Goal: Task Accomplishment & Management: Use online tool/utility

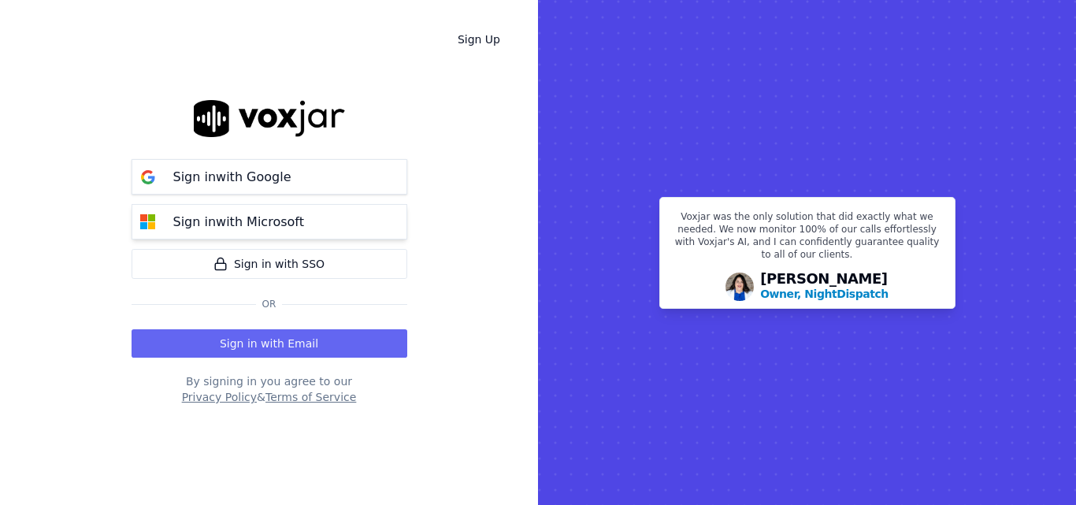
click at [202, 223] on p "Sign in with Microsoft" at bounding box center [238, 222] width 131 height 19
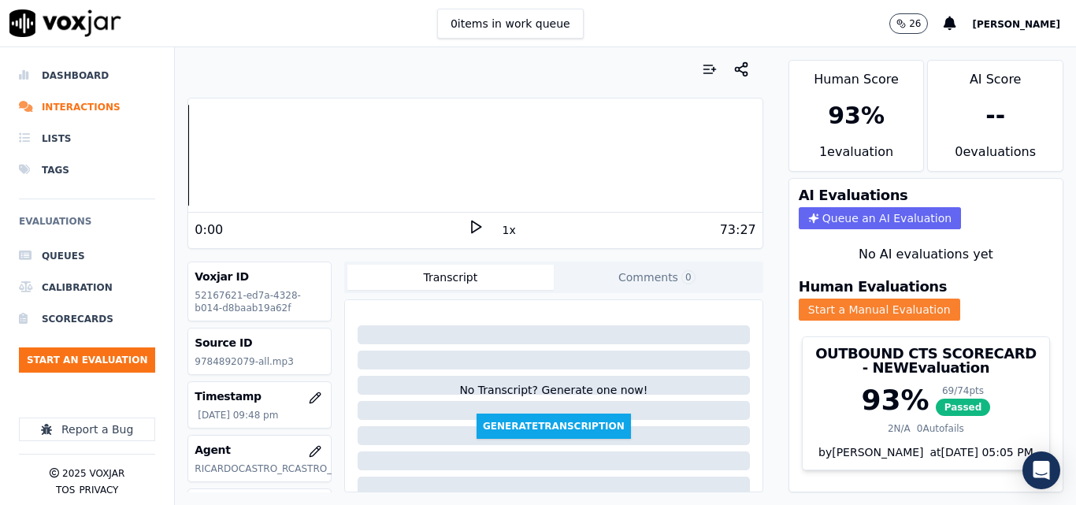
click at [799, 300] on button "Start a Manual Evaluation" at bounding box center [880, 310] width 162 height 22
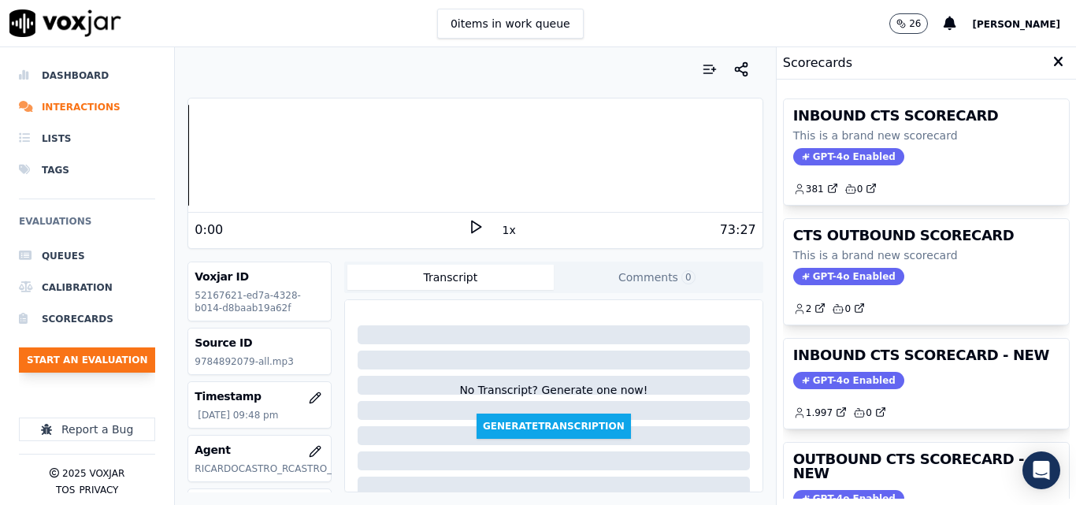
click at [87, 355] on button "Start an Evaluation" at bounding box center [87, 359] width 136 height 25
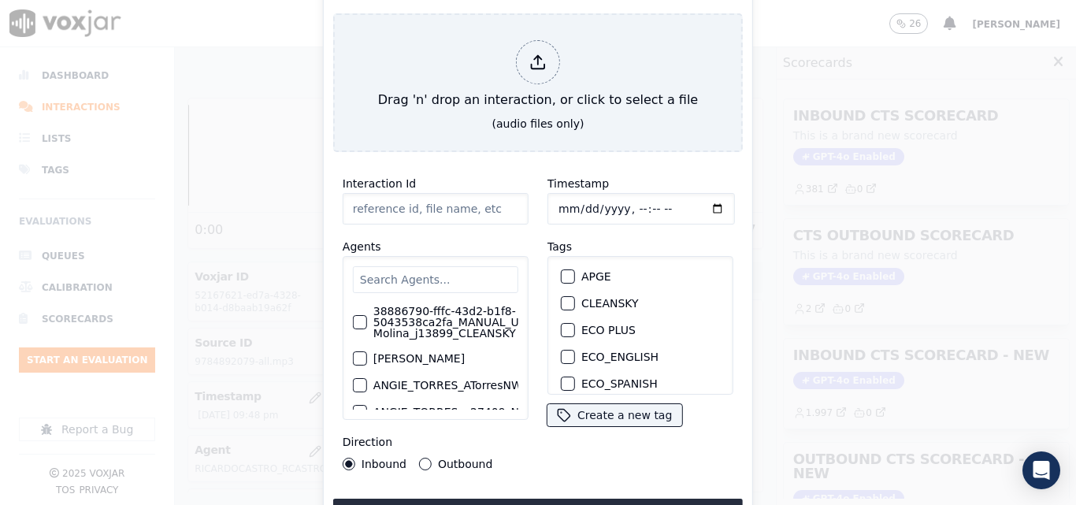
type input "20250915-121619_5705820426-all (1).mp3"
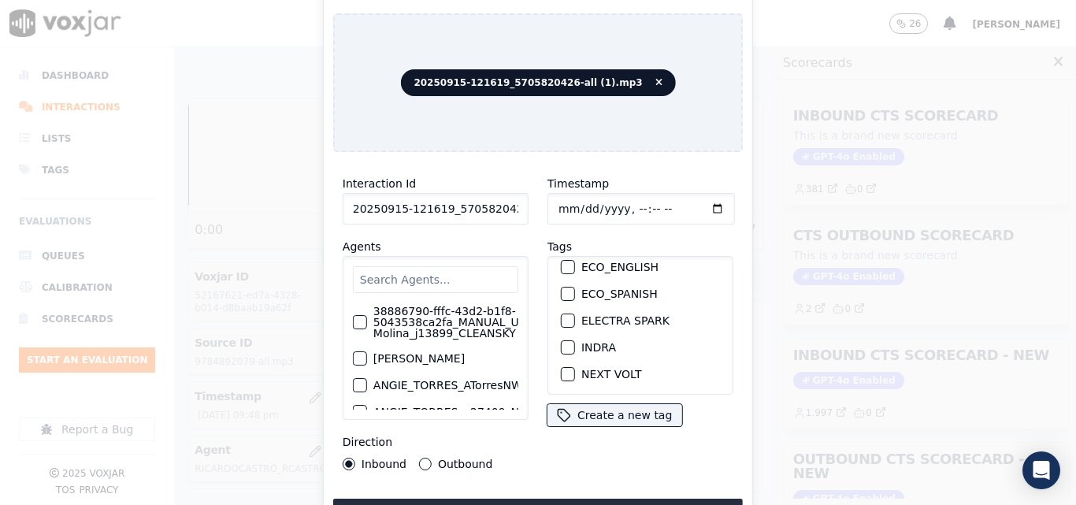
scroll to position [158, 0]
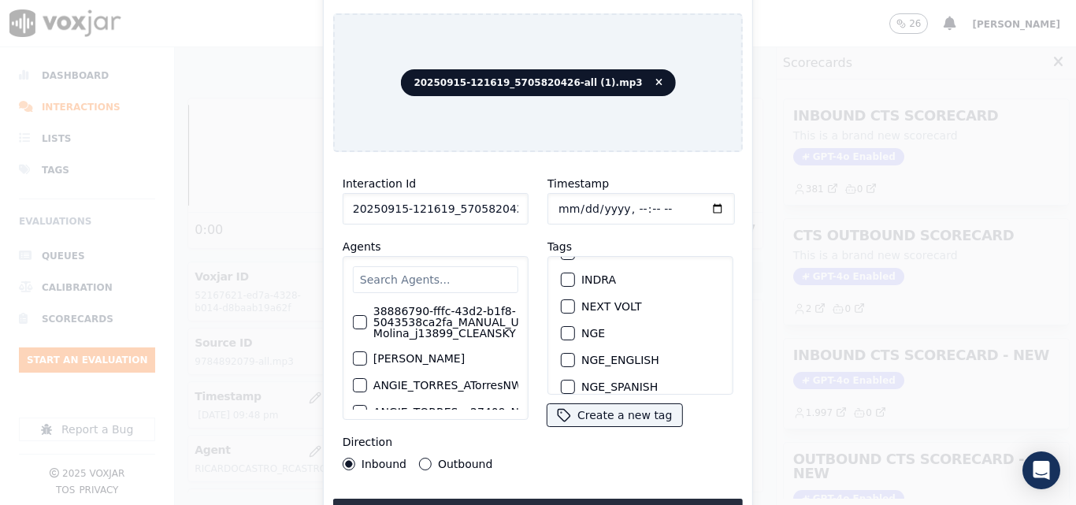
click at [563, 278] on div "button" at bounding box center [567, 279] width 11 height 11
click at [575, 499] on button "Upload interaction to start evaluation" at bounding box center [538, 513] width 410 height 28
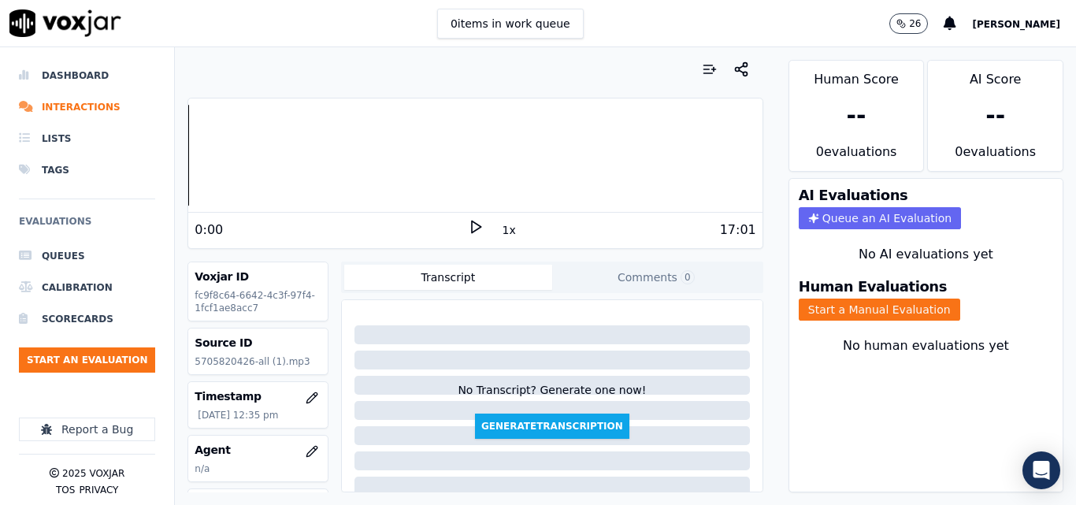
click at [472, 224] on polygon at bounding box center [476, 227] width 9 height 12
click at [846, 309] on button "Start a Manual Evaluation" at bounding box center [880, 310] width 162 height 22
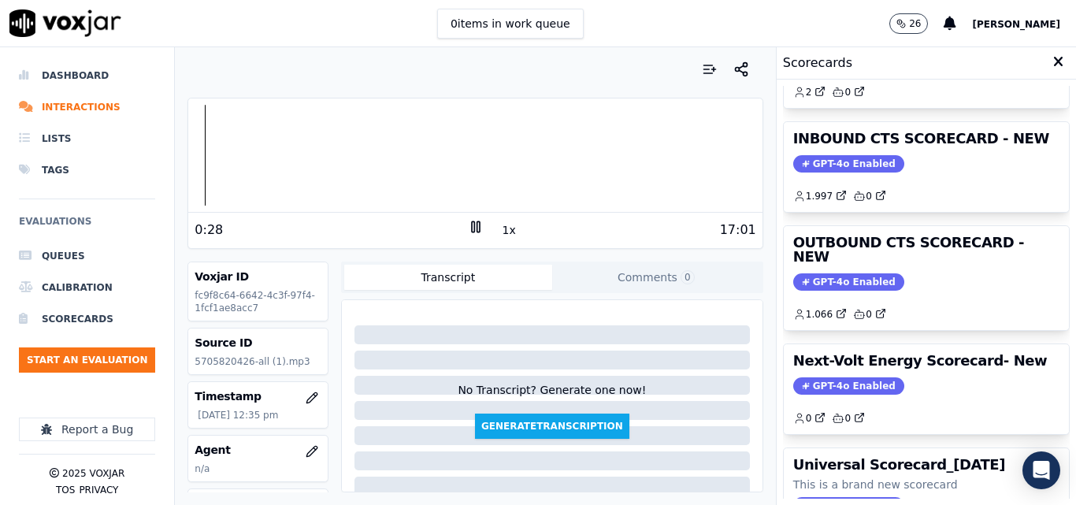
scroll to position [108, 0]
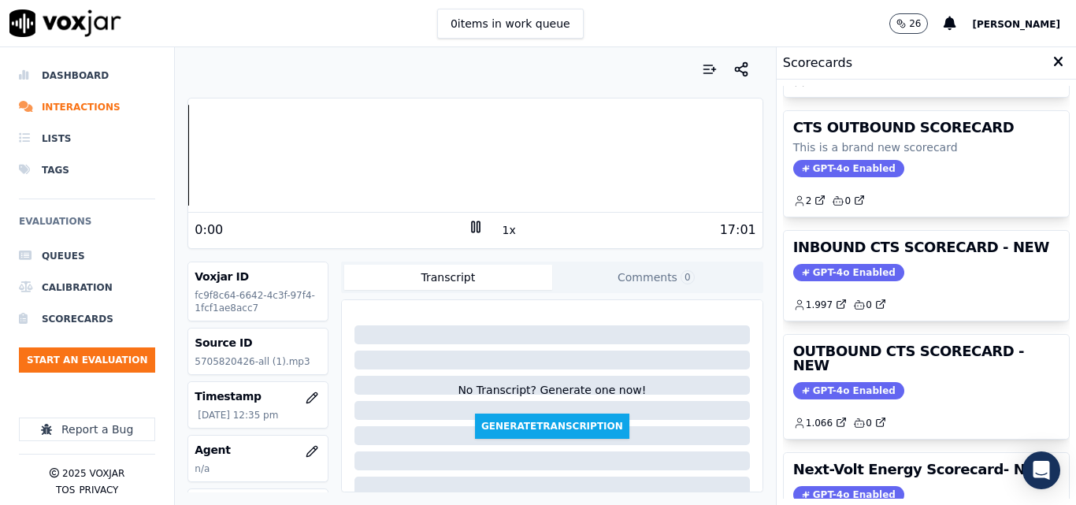
click at [178, 151] on div "Your browser does not support the audio element. 0:00 1x 17:01 Voxjar ID fc9f8c…" at bounding box center [475, 276] width 600 height 458
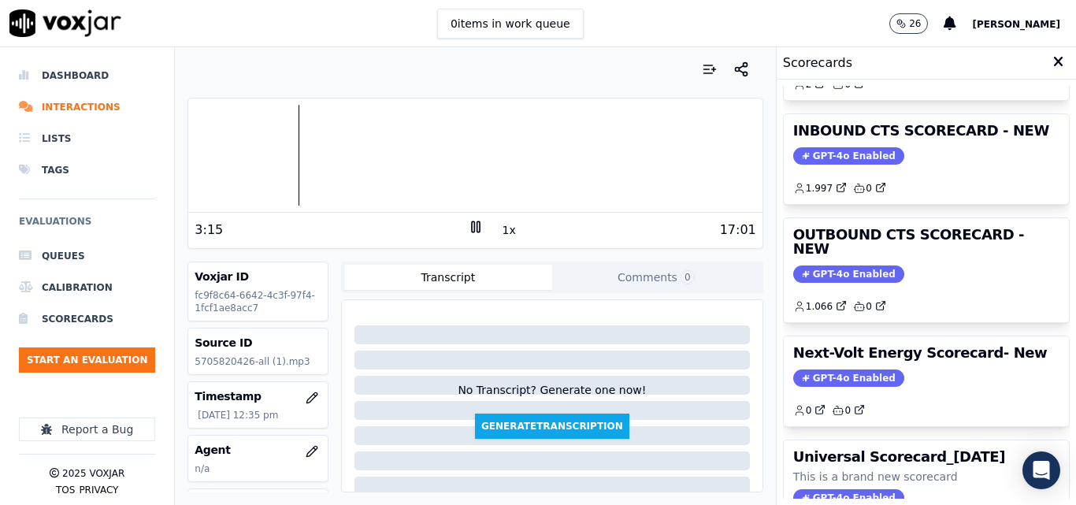
scroll to position [187, 0]
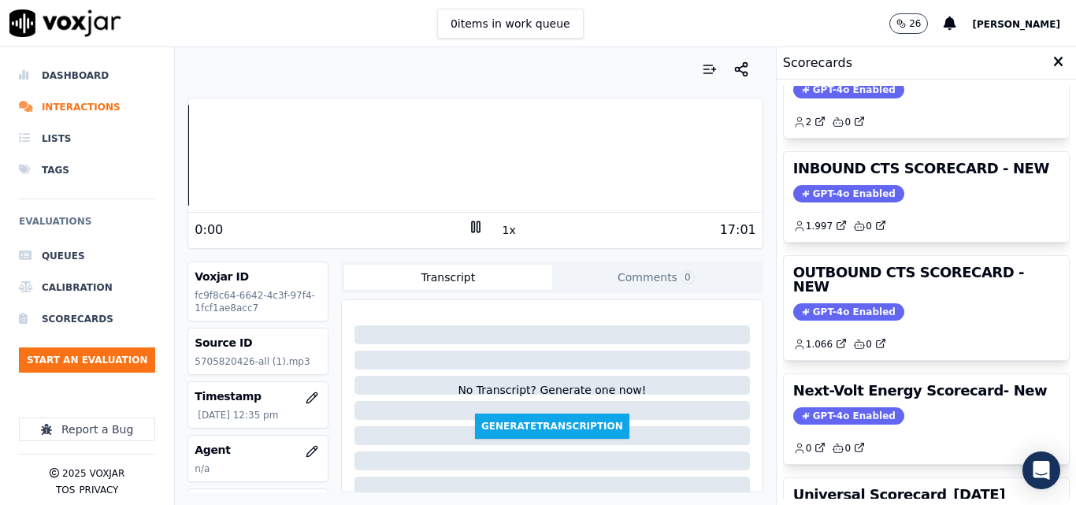
click at [188, 156] on div "Your browser does not support the audio element. 0:00 1x 17:01" at bounding box center [475, 173] width 575 height 151
click at [501, 234] on button "1x" at bounding box center [510, 230] width 20 height 22
click at [501, 234] on button "1.5x" at bounding box center [515, 230] width 31 height 22
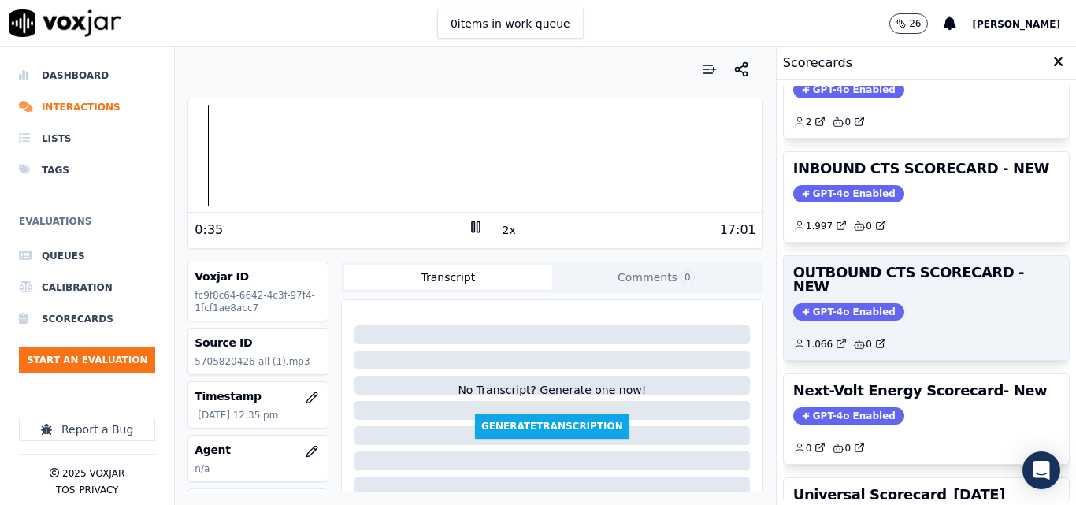
click at [818, 303] on span "GPT-4o Enabled" at bounding box center [848, 311] width 111 height 17
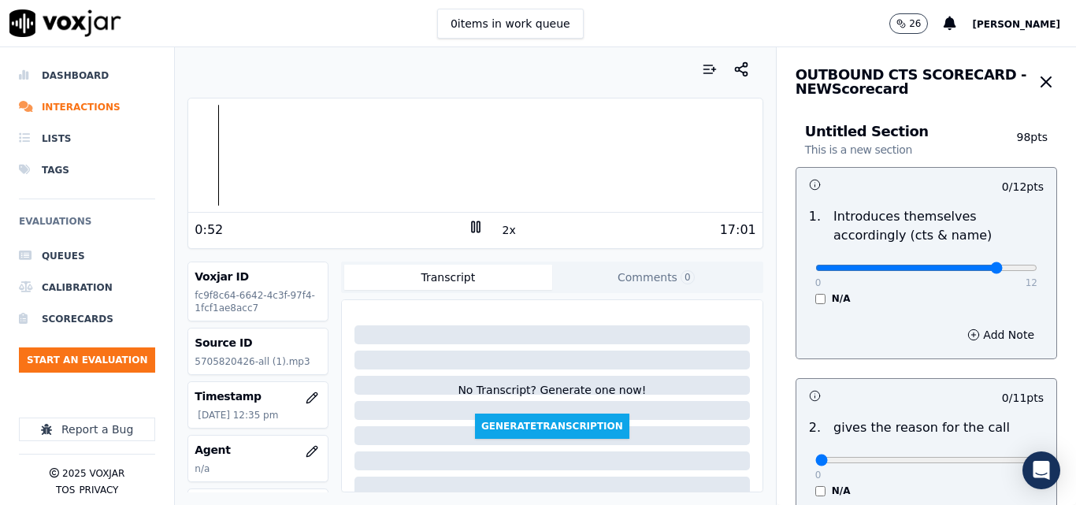
type input "10"
click at [959, 269] on input "range" at bounding box center [927, 268] width 222 height 6
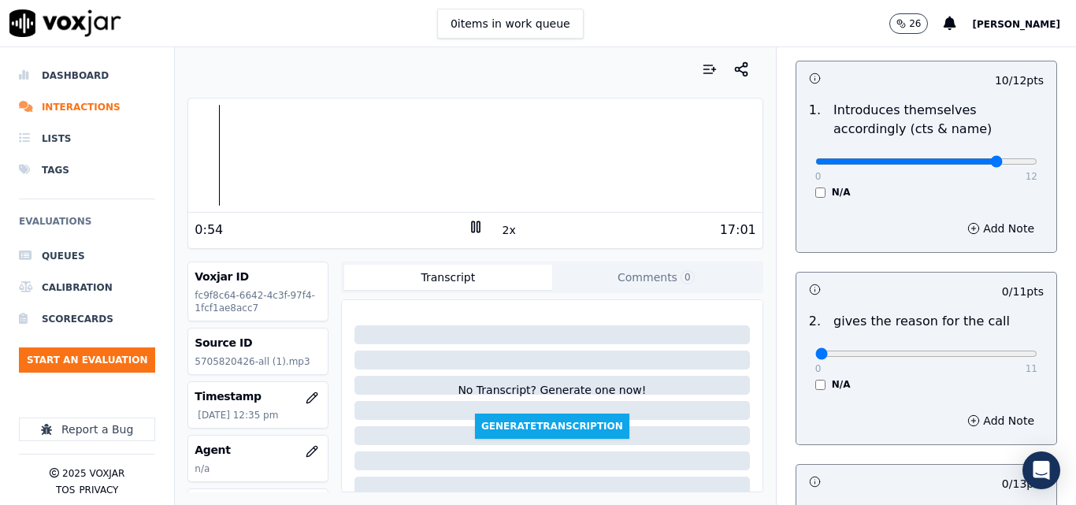
scroll to position [158, 0]
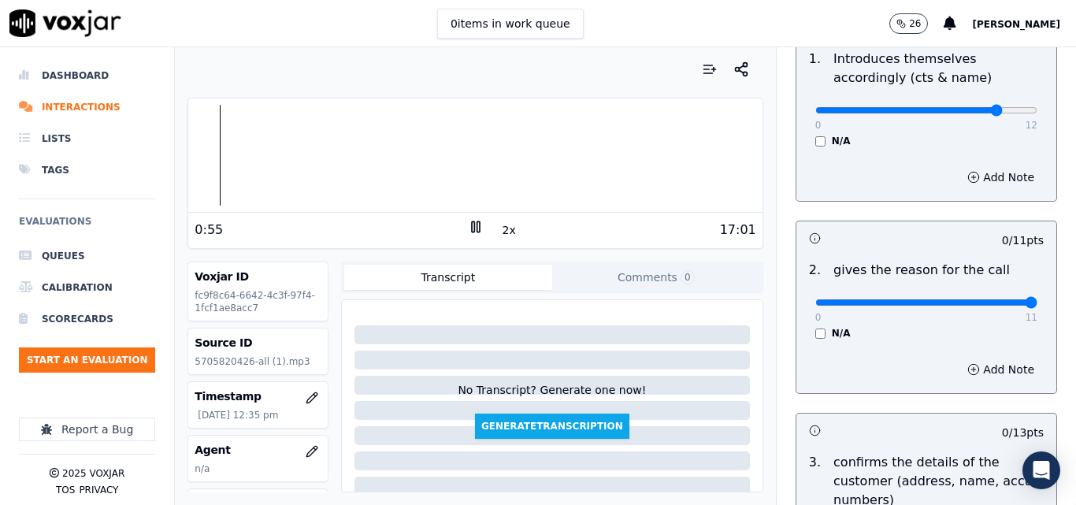
type input "11"
click at [998, 303] on input "range" at bounding box center [927, 302] width 222 height 6
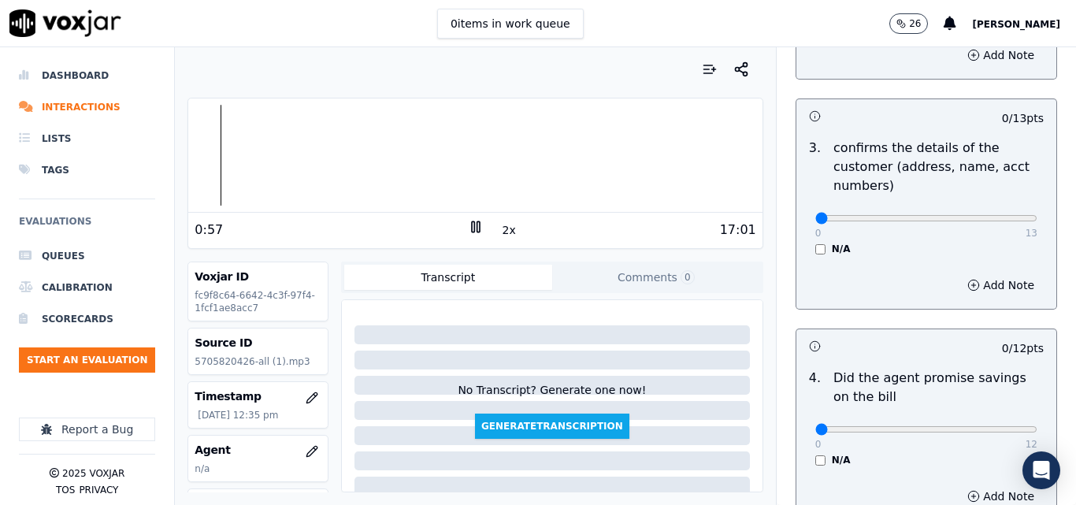
scroll to position [473, 0]
type input "13"
click at [999, 214] on input "range" at bounding box center [927, 217] width 222 height 6
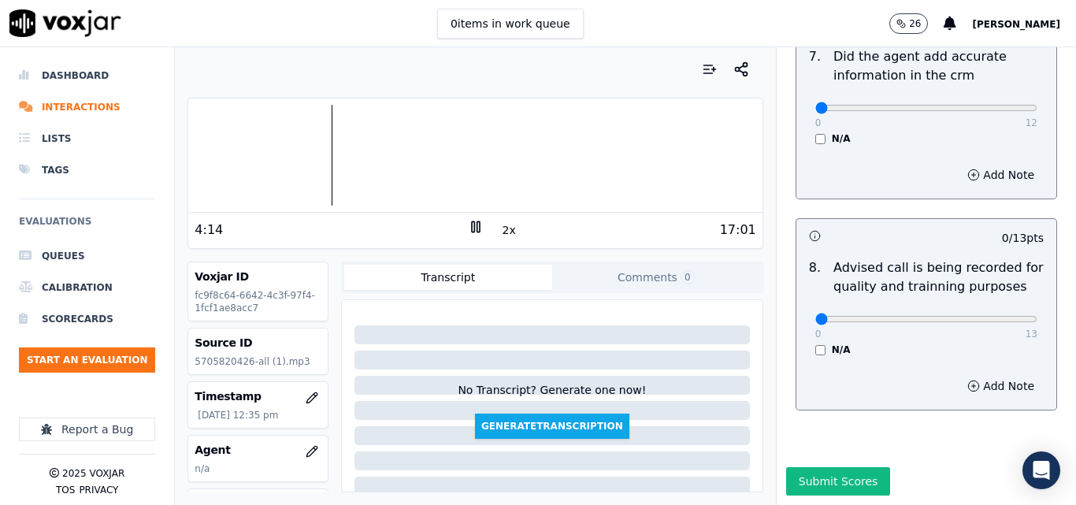
scroll to position [1283, 0]
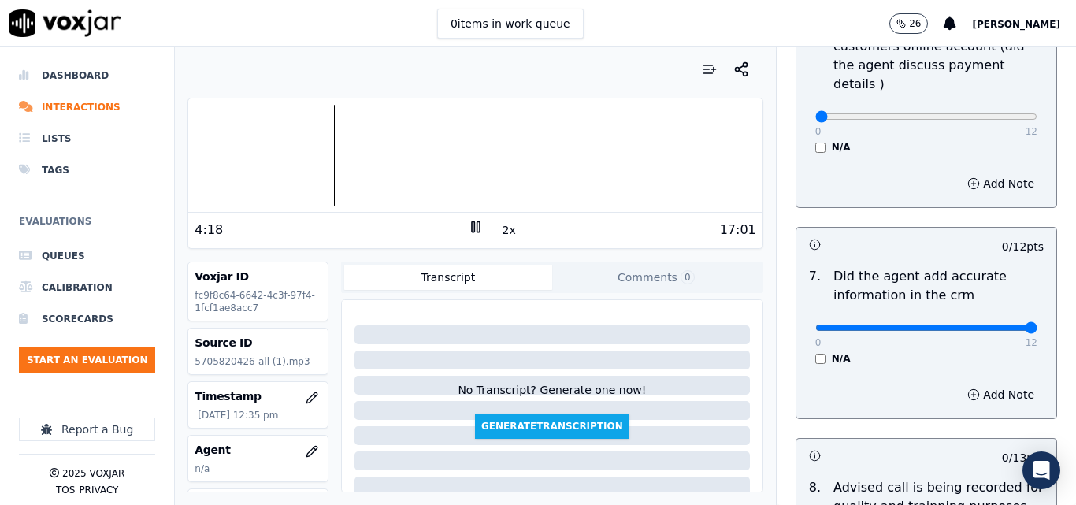
type input "12"
click at [998, 325] on input "range" at bounding box center [927, 328] width 222 height 6
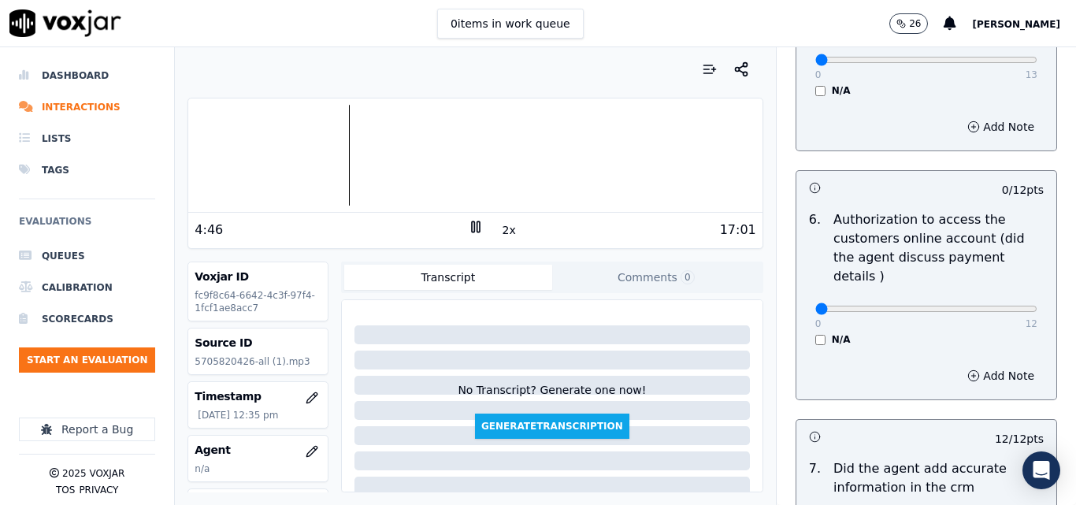
scroll to position [1083, 0]
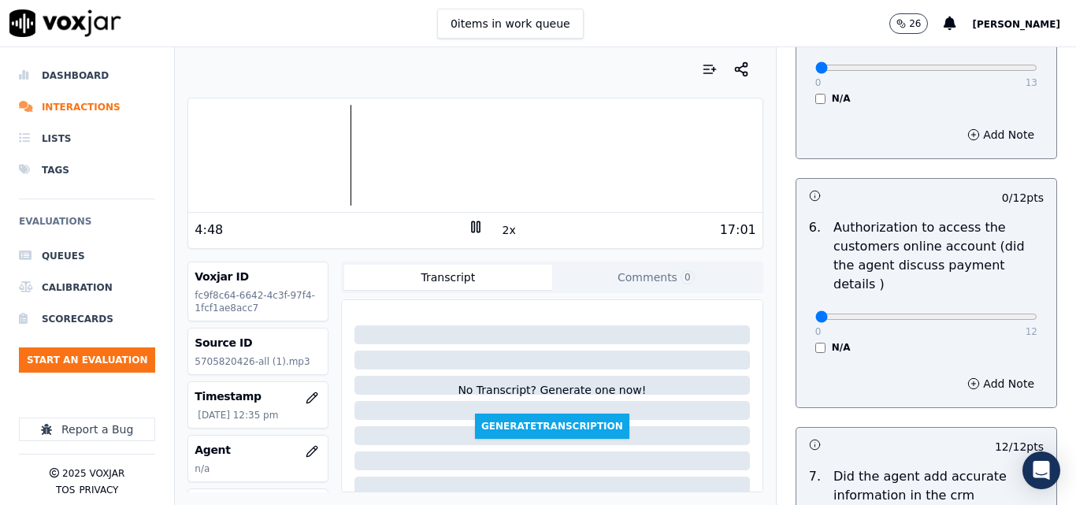
click at [485, 232] on div "17:01" at bounding box center [620, 230] width 273 height 19
click at [500, 229] on button "2x" at bounding box center [510, 230] width 20 height 22
click at [500, 229] on button "1x" at bounding box center [510, 230] width 20 height 22
click at [500, 229] on button "1.5x" at bounding box center [515, 230] width 31 height 22
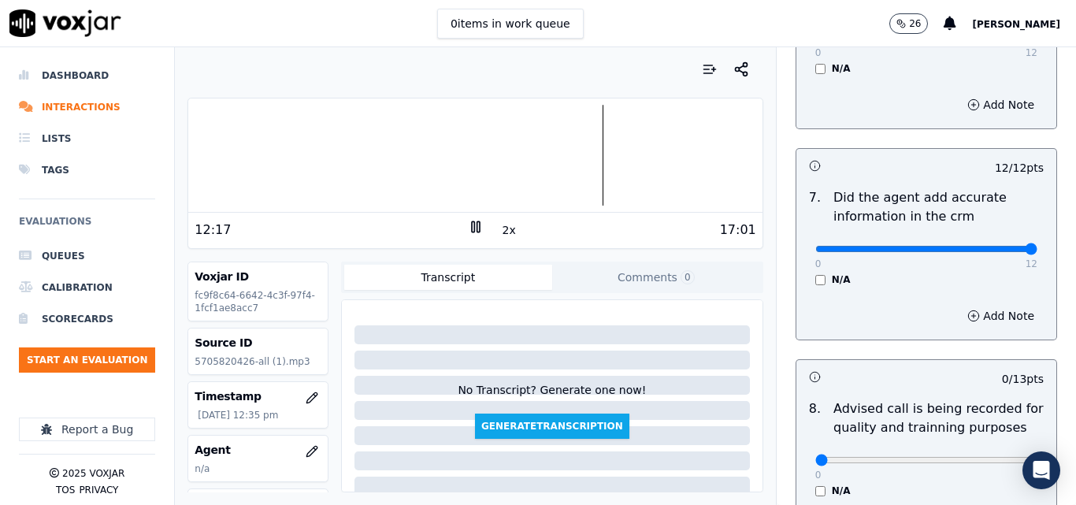
scroll to position [1398, 0]
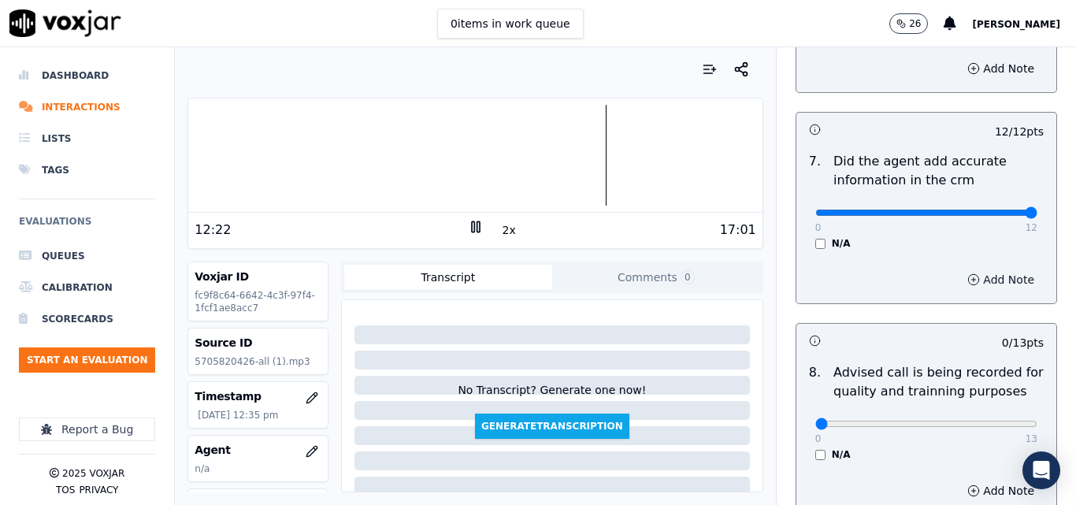
click at [958, 269] on button "Add Note" at bounding box center [1001, 280] width 86 height 22
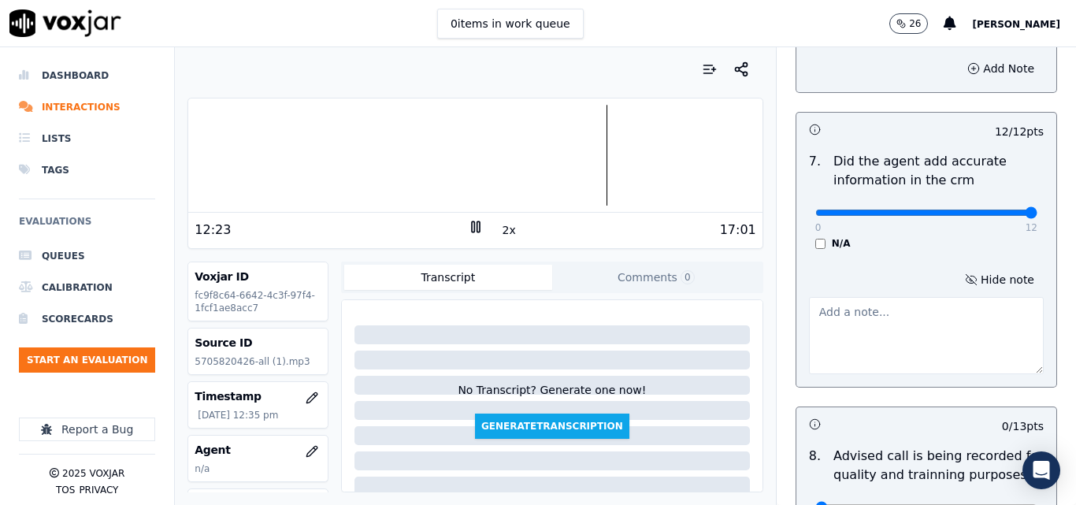
click at [890, 316] on textarea at bounding box center [926, 335] width 235 height 77
type textarea "incorrect rate"
click at [908, 237] on div "N/A" at bounding box center [927, 243] width 222 height 13
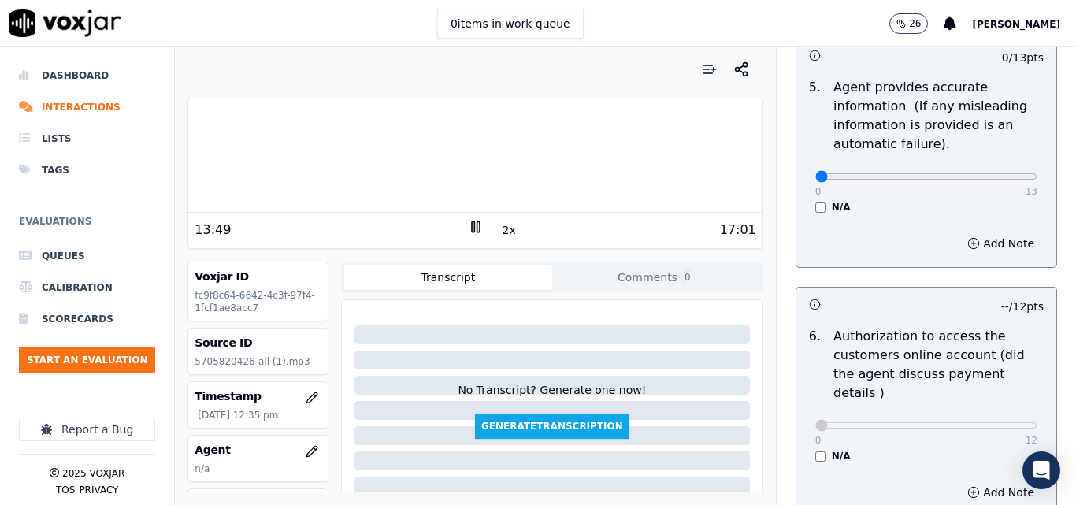
scroll to position [895, 0]
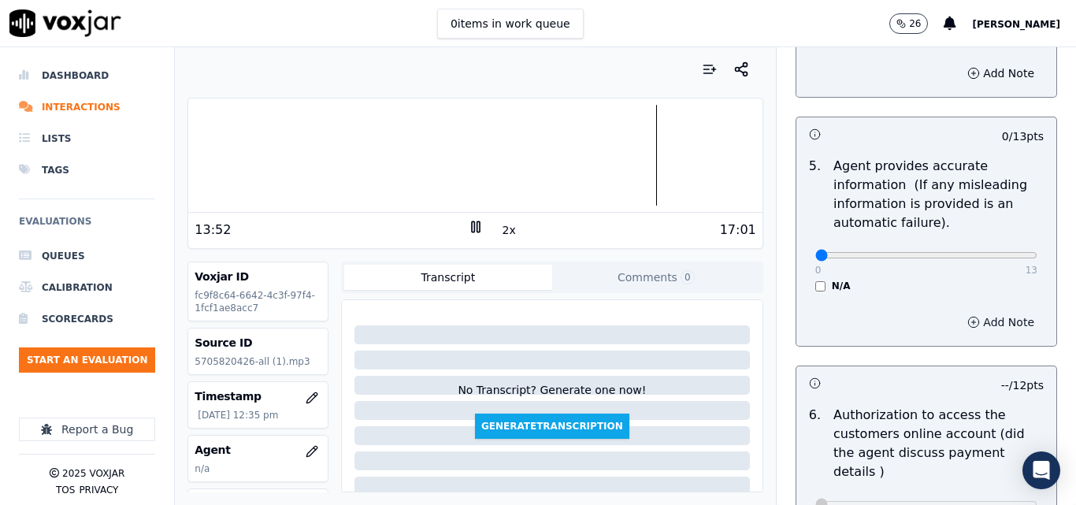
click at [968, 327] on button "Add Note" at bounding box center [1001, 322] width 86 height 22
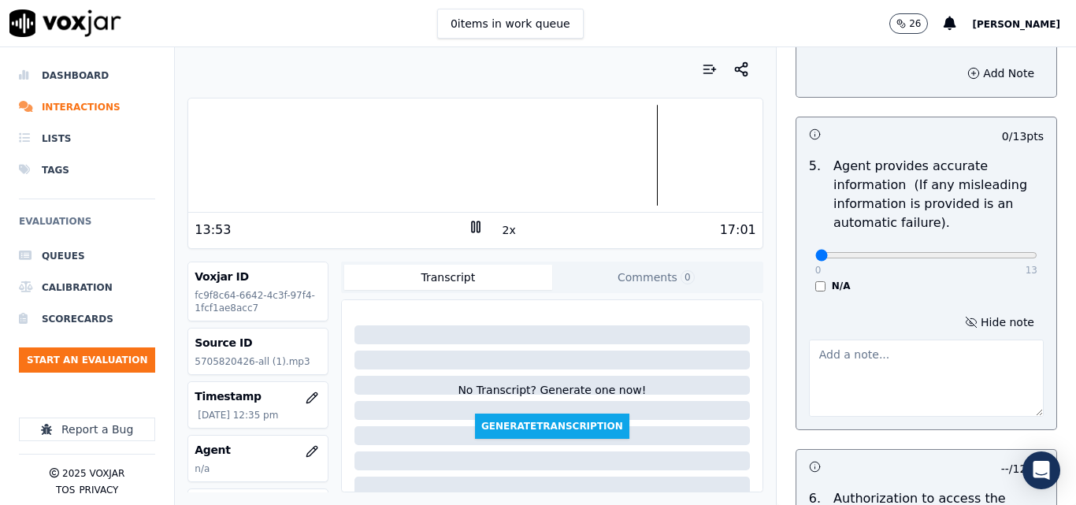
click at [886, 358] on textarea at bounding box center [926, 378] width 235 height 77
type textarea "incorrect rate"
click at [931, 295] on div "5 . Agent provides accurate information (If any misleading information is provi…" at bounding box center [927, 224] width 260 height 148
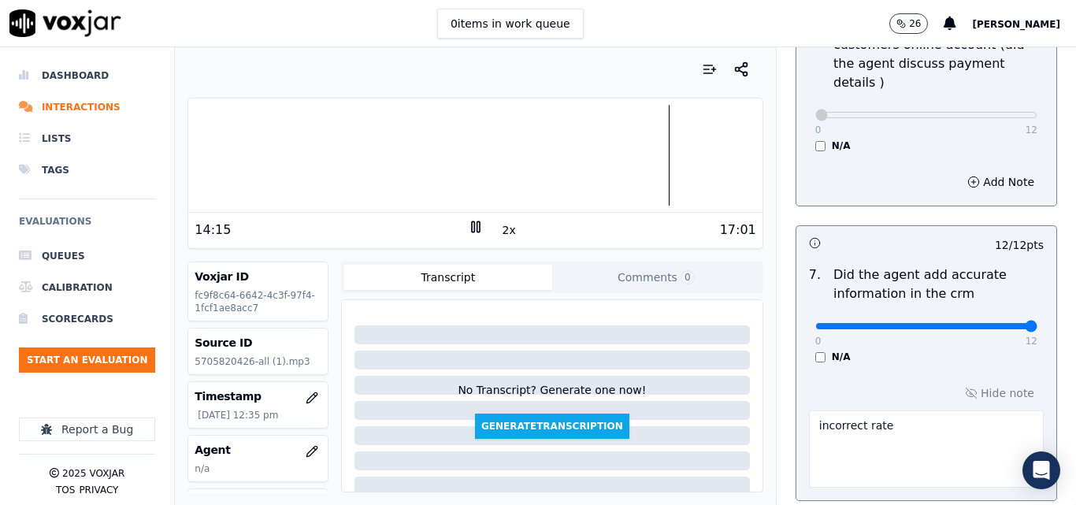
scroll to position [1683, 0]
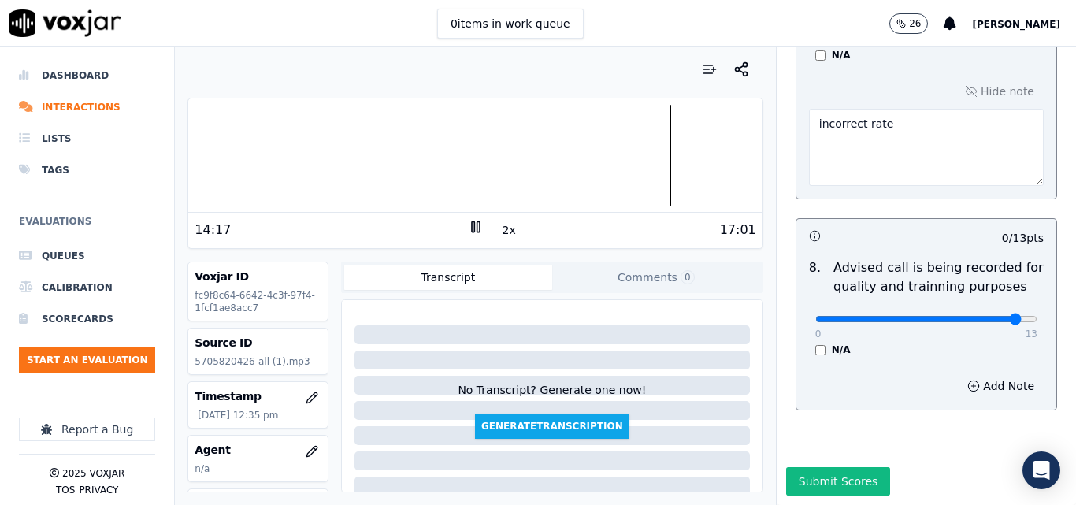
click at [986, 316] on input "range" at bounding box center [927, 319] width 222 height 6
drag, startPoint x: 996, startPoint y: 288, endPoint x: 1012, endPoint y: 290, distance: 15.8
type input "13"
click at [1012, 316] on input "range" at bounding box center [927, 319] width 222 height 6
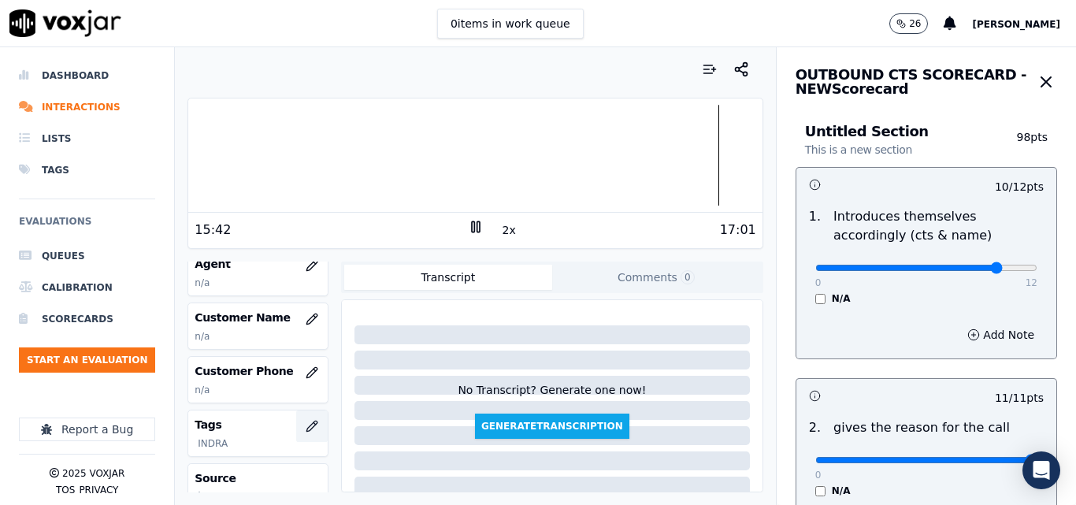
scroll to position [158, 0]
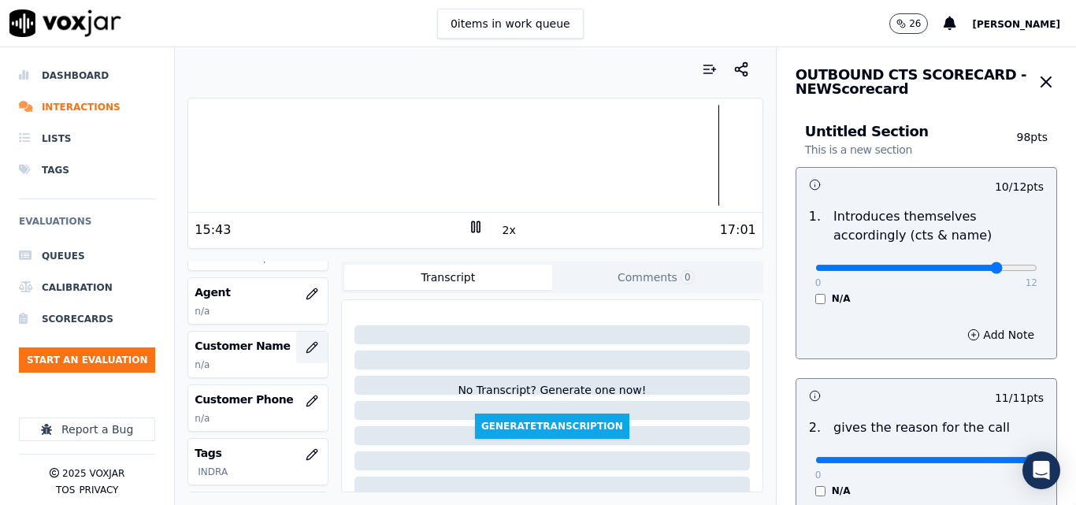
click at [306, 348] on icon "button" at bounding box center [312, 347] width 13 height 13
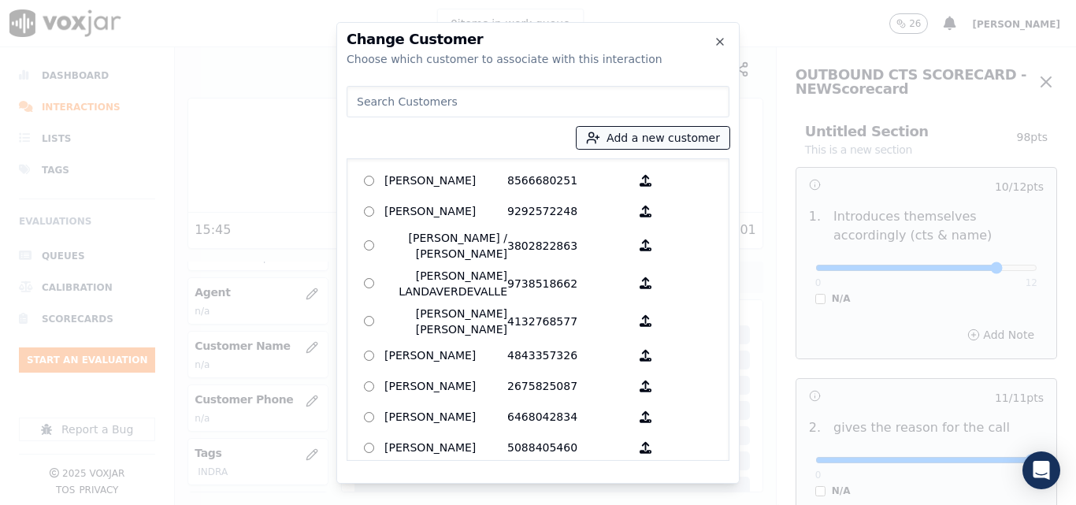
click at [612, 139] on button "Add a new customer" at bounding box center [653, 138] width 153 height 22
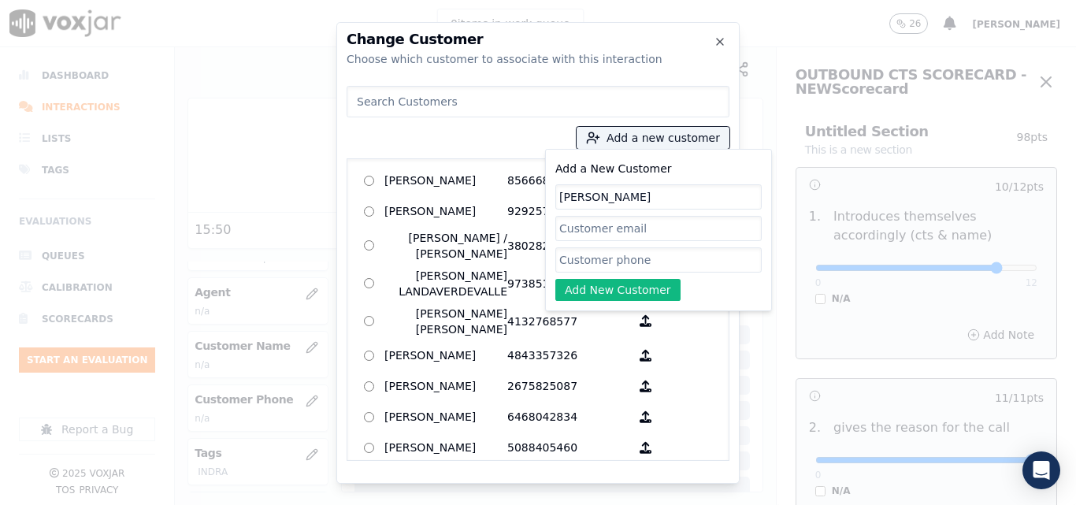
type input "MASSIEL COLON"
paste input "5705820426"
type input "5705820426"
click at [623, 284] on button "Add New Customer" at bounding box center [617, 290] width 125 height 22
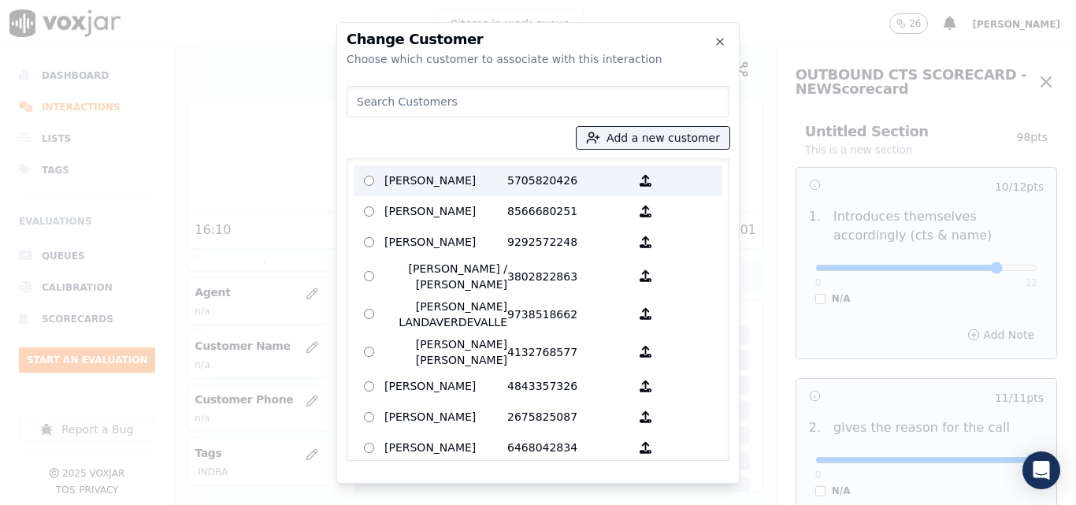
click at [493, 183] on p "[PERSON_NAME]" at bounding box center [446, 181] width 123 height 24
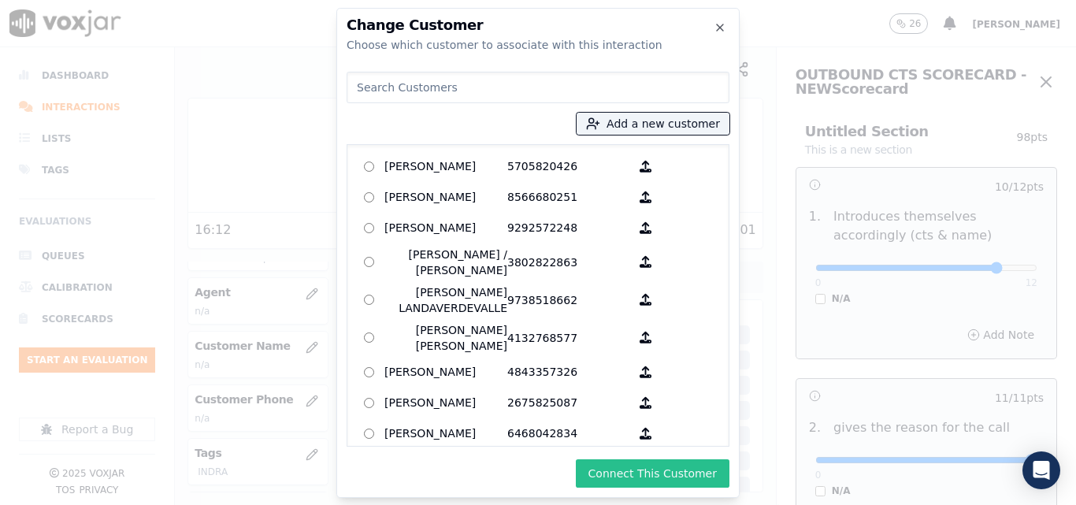
click at [667, 485] on button "Connect This Customer" at bounding box center [653, 473] width 154 height 28
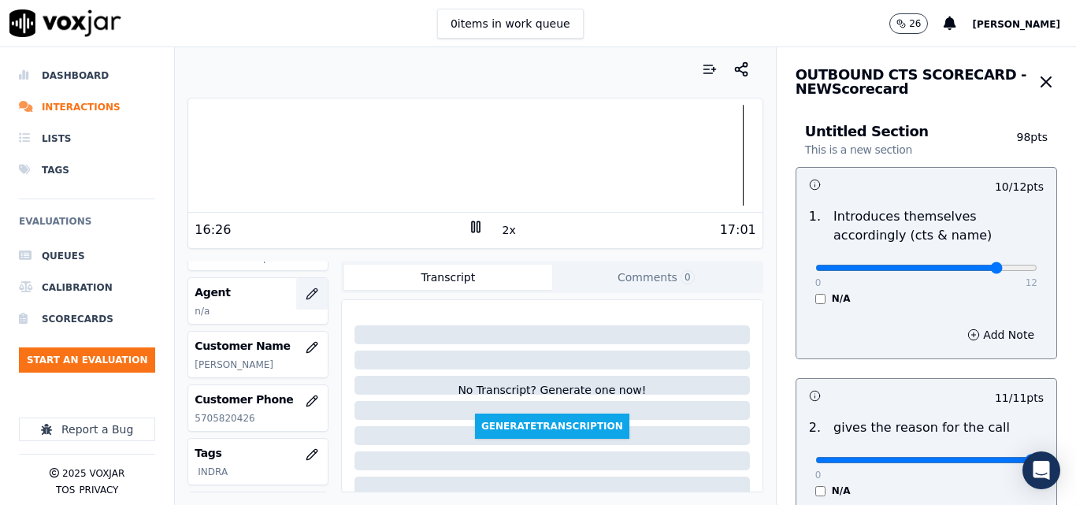
click at [306, 295] on icon "button" at bounding box center [312, 294] width 13 height 13
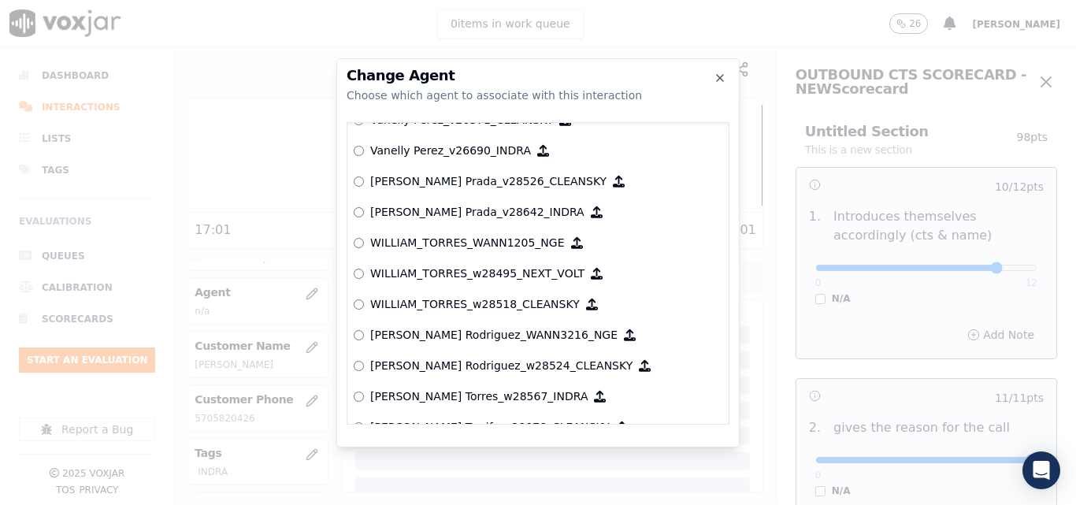
scroll to position [8369, 0]
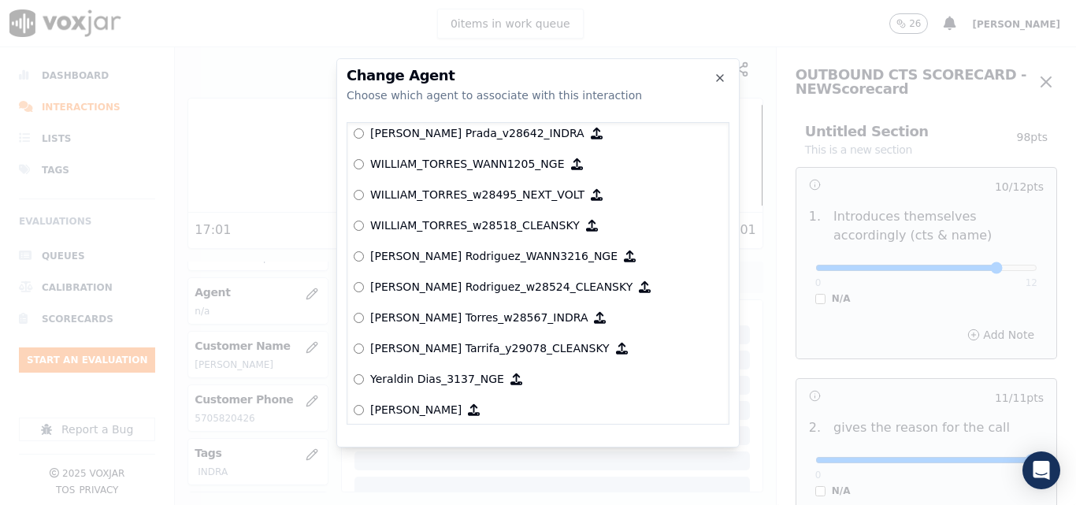
click at [364, 318] on label "[PERSON_NAME] Torres_w28567_INDRA" at bounding box center [538, 318] width 369 height 31
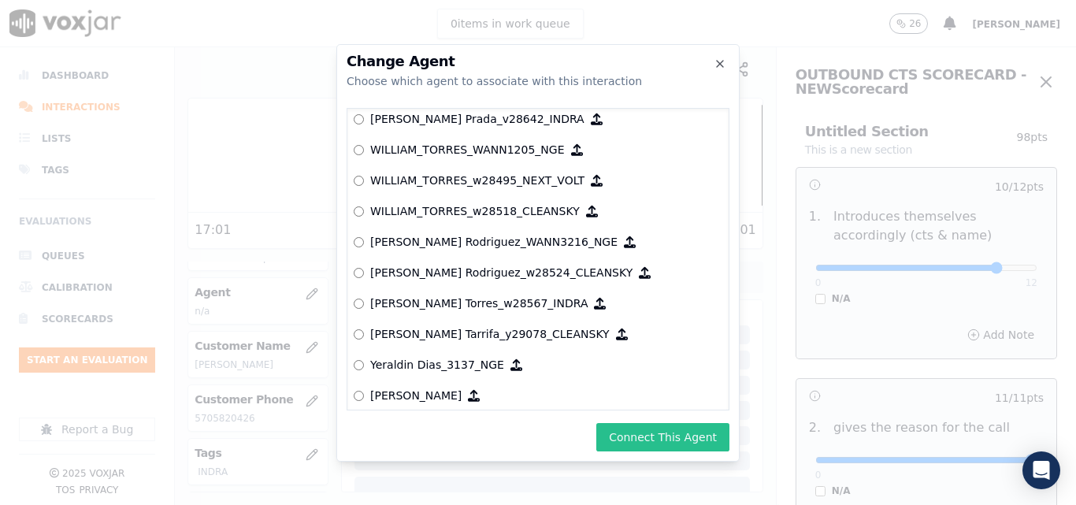
click at [697, 441] on button "Connect This Agent" at bounding box center [662, 437] width 133 height 28
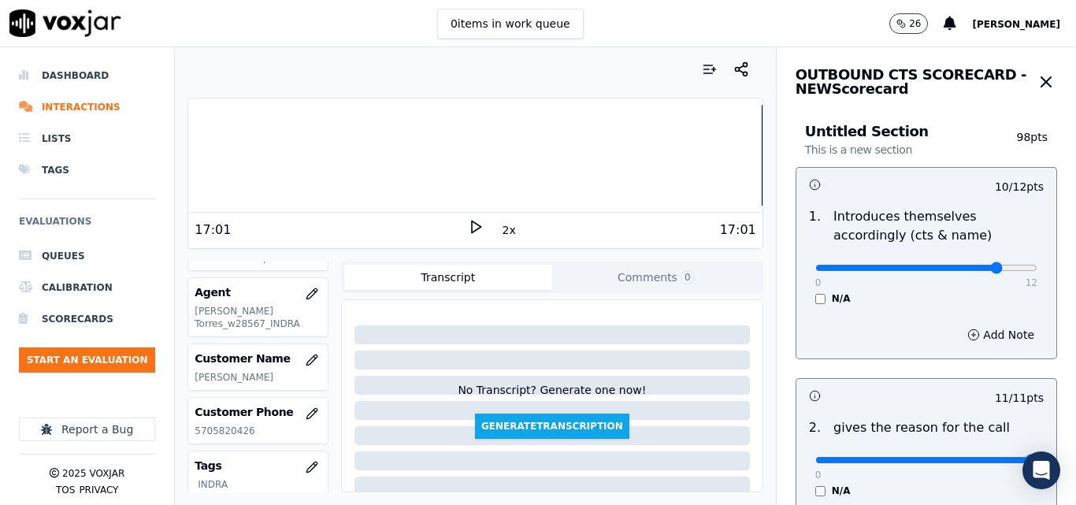
click at [712, 148] on div at bounding box center [475, 155] width 574 height 101
click at [704, 151] on div at bounding box center [475, 155] width 574 height 101
click at [469, 228] on icon at bounding box center [476, 227] width 16 height 16
click at [669, 165] on div at bounding box center [475, 155] width 574 height 101
click at [642, 169] on div at bounding box center [475, 155] width 574 height 101
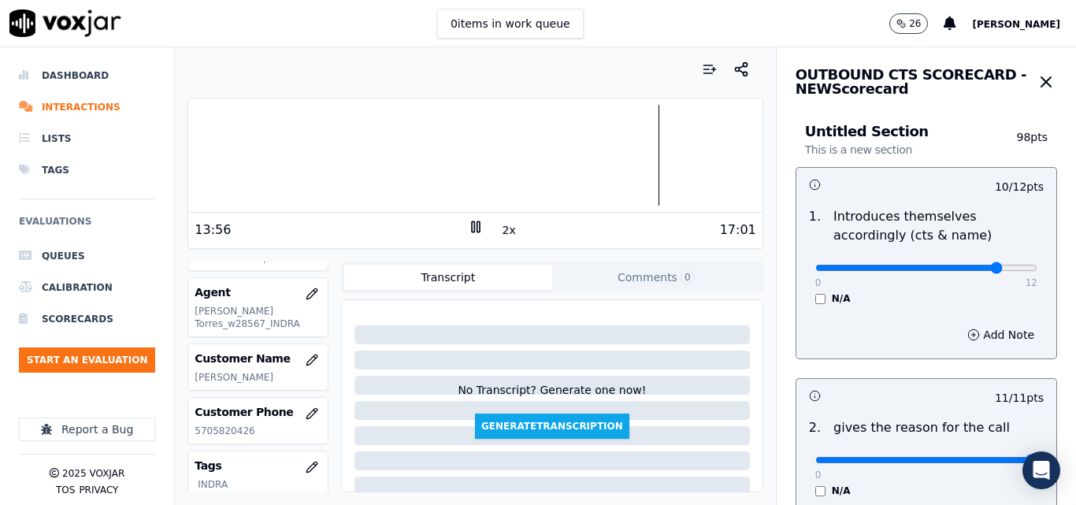
click at [501, 231] on button "2x" at bounding box center [510, 230] width 20 height 22
click at [468, 227] on icon at bounding box center [476, 227] width 16 height 16
click at [459, 228] on div "14:25" at bounding box center [331, 230] width 273 height 19
click at [472, 231] on polygon at bounding box center [476, 227] width 9 height 12
click at [626, 163] on div at bounding box center [475, 155] width 574 height 101
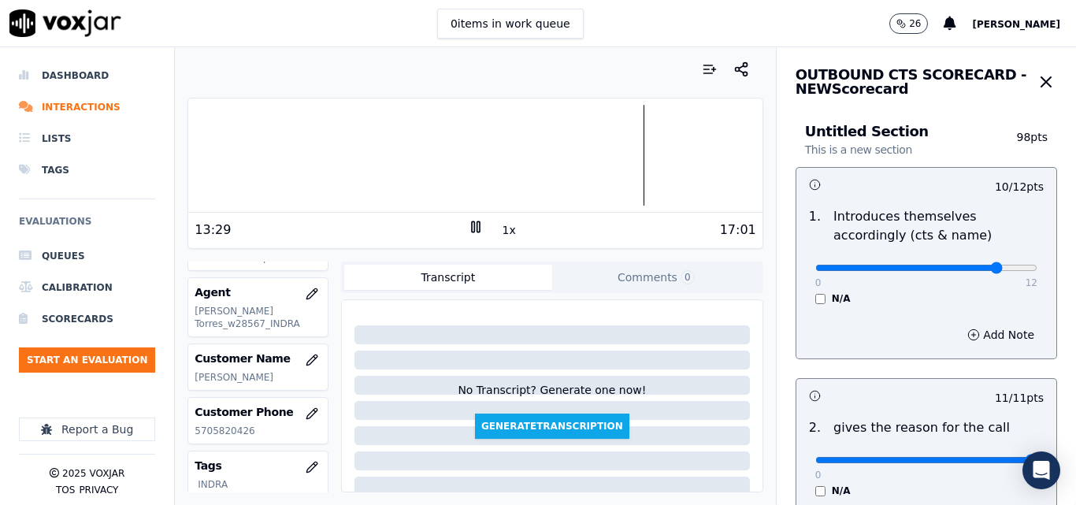
click at [481, 141] on div at bounding box center [475, 155] width 574 height 101
click at [339, 152] on div at bounding box center [475, 155] width 574 height 101
click at [503, 229] on button "1x" at bounding box center [510, 230] width 20 height 22
click at [503, 229] on button "1.5x" at bounding box center [515, 230] width 31 height 22
click at [500, 232] on button "2x" at bounding box center [510, 230] width 20 height 22
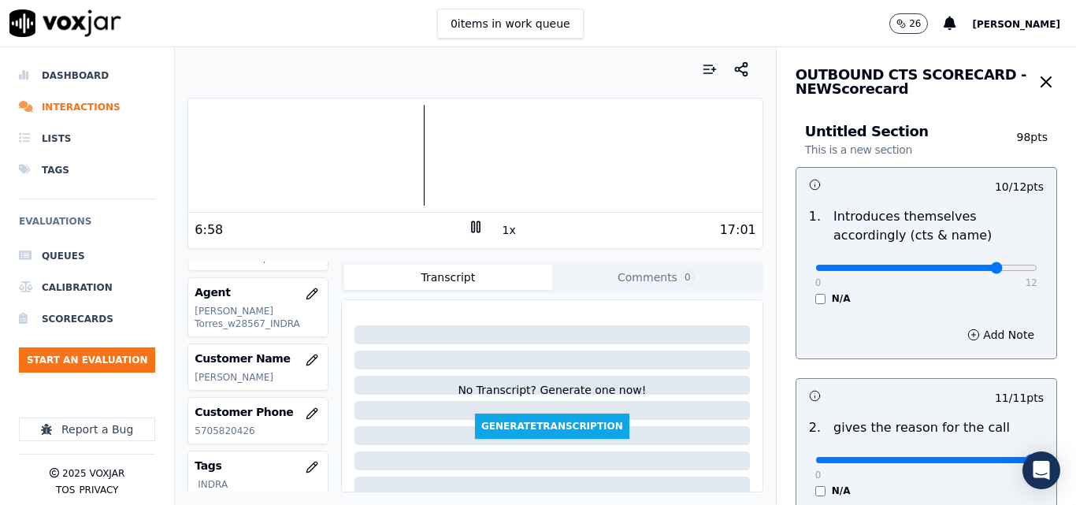
click at [347, 162] on div at bounding box center [475, 155] width 574 height 101
click at [500, 232] on button "1x" at bounding box center [510, 230] width 20 height 22
click at [500, 232] on button "1.5x" at bounding box center [515, 230] width 31 height 22
click at [500, 232] on button "2x" at bounding box center [510, 230] width 20 height 22
click at [500, 232] on button "1x" at bounding box center [510, 230] width 20 height 22
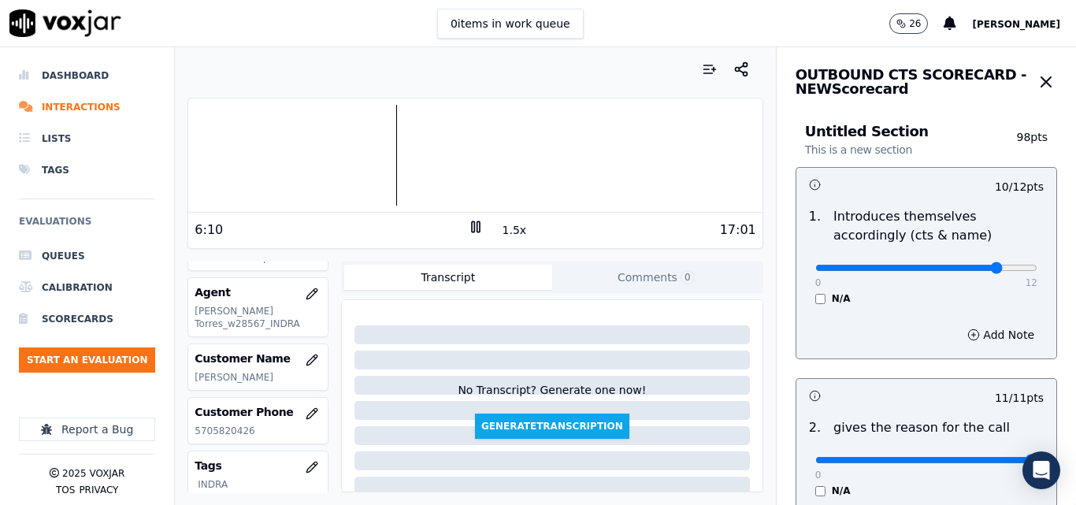
click at [511, 232] on button "1.5x" at bounding box center [515, 230] width 31 height 22
click at [511, 232] on div "17:01" at bounding box center [620, 230] width 273 height 19
click at [500, 235] on button "2x" at bounding box center [510, 230] width 20 height 22
click at [651, 234] on div "17:01" at bounding box center [620, 230] width 273 height 19
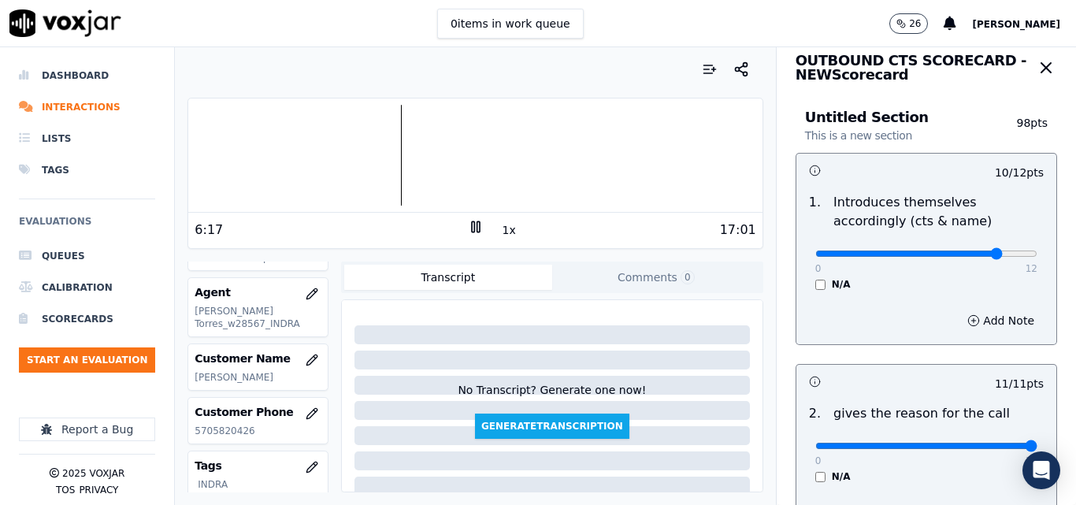
scroll to position [0, 0]
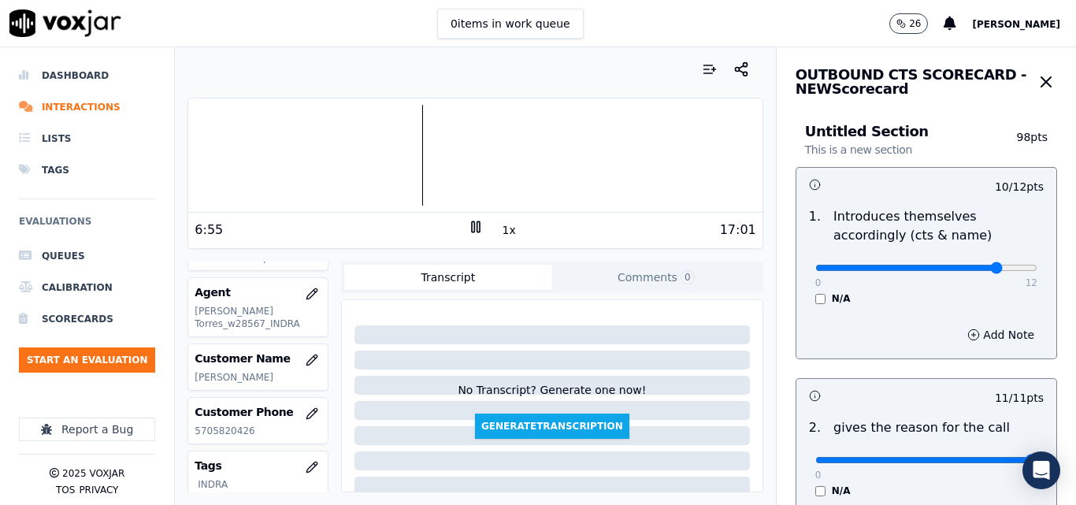
click at [477, 232] on rect at bounding box center [478, 226] width 2 height 10
click at [472, 232] on icon at bounding box center [476, 227] width 16 height 16
click at [477, 232] on rect at bounding box center [478, 226] width 2 height 10
drag, startPoint x: 560, startPoint y: 442, endPoint x: 466, endPoint y: 225, distance: 237.1
click at [468, 225] on icon at bounding box center [476, 227] width 16 height 16
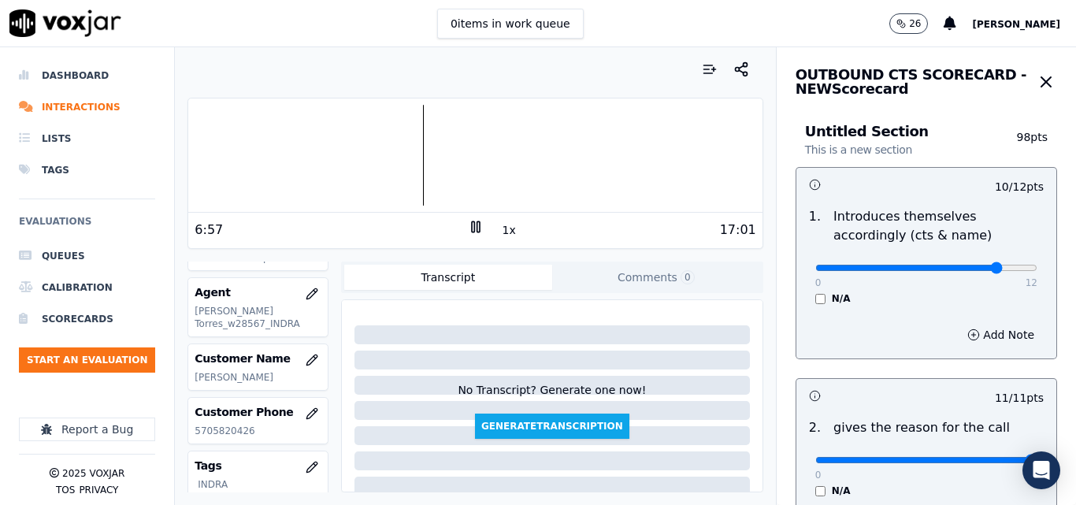
click at [477, 221] on rect at bounding box center [478, 226] width 2 height 10
click at [452, 221] on div "6:57" at bounding box center [331, 230] width 273 height 19
click at [473, 223] on icon at bounding box center [476, 227] width 16 height 16
click at [455, 147] on div at bounding box center [475, 155] width 574 height 101
click at [477, 226] on rect at bounding box center [478, 226] width 2 height 10
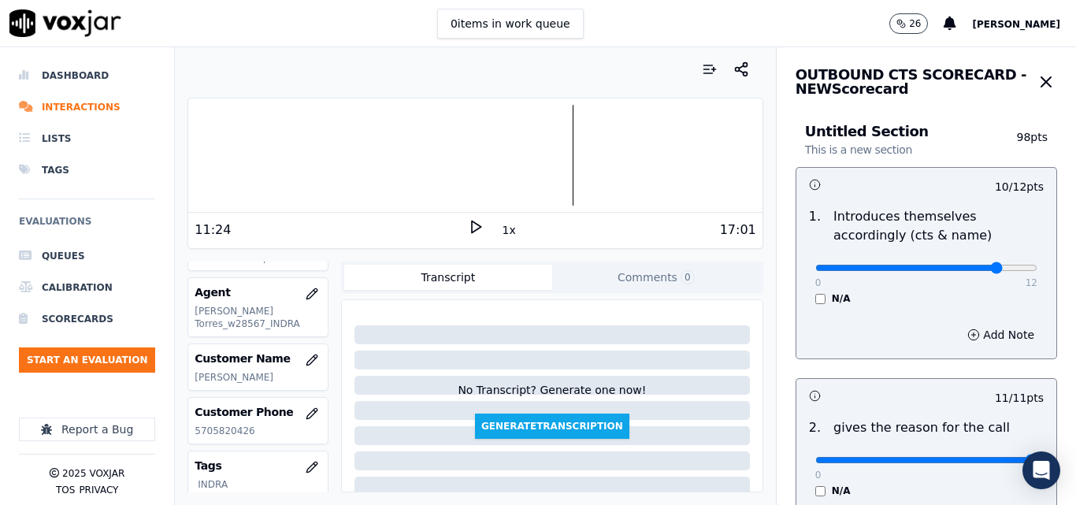
click at [472, 225] on icon at bounding box center [476, 227] width 16 height 16
click at [477, 225] on rect at bounding box center [478, 226] width 2 height 10
click at [468, 228] on icon at bounding box center [476, 227] width 16 height 16
click at [627, 274] on button "Comments 0" at bounding box center [656, 277] width 208 height 25
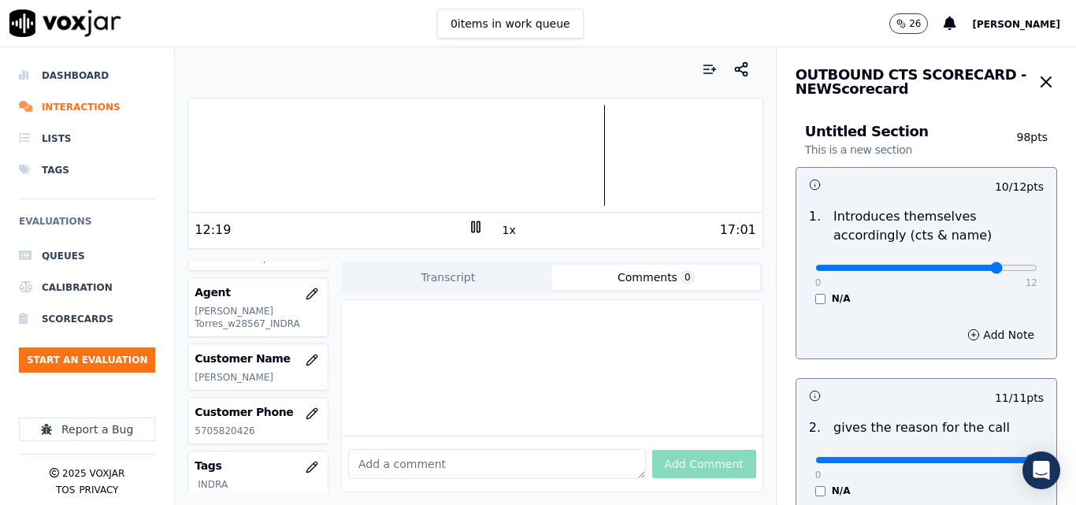
paste textarea "It is important to mention the rate number"
type textarea "It is important to mention the rate number"
click at [657, 450] on button "Add Comment" at bounding box center [704, 464] width 104 height 28
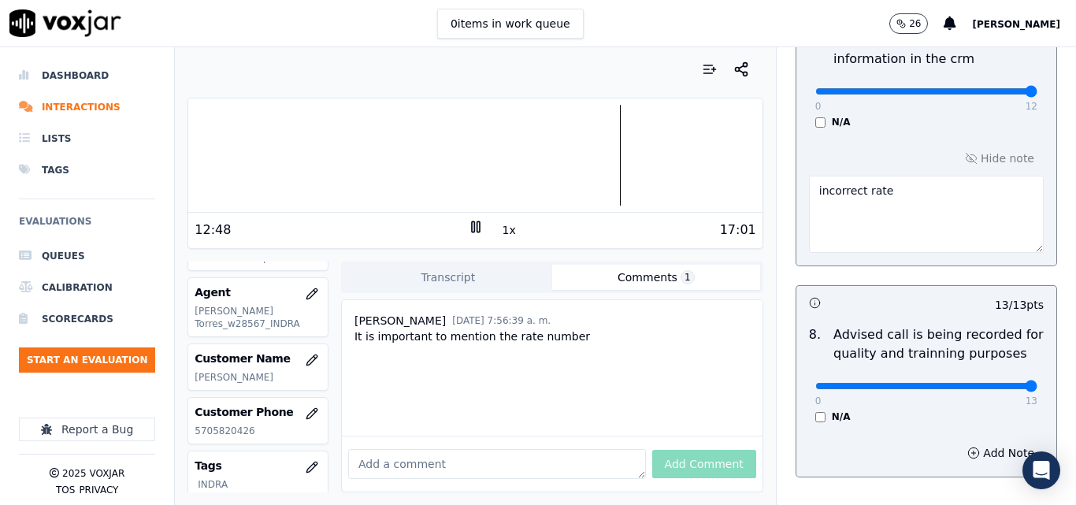
scroll to position [1576, 0]
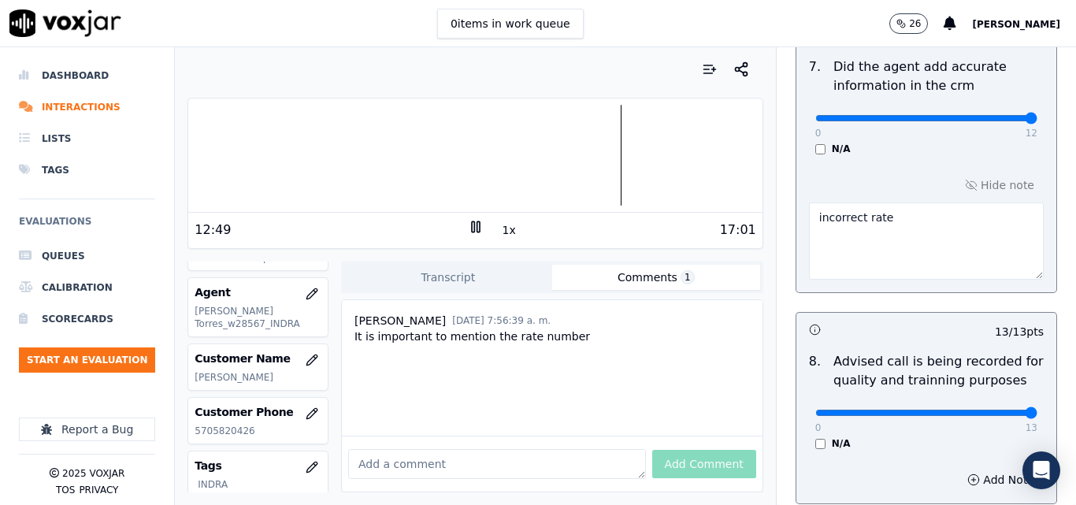
click at [873, 203] on textarea "incorrect rate" at bounding box center [926, 241] width 235 height 77
click at [915, 208] on textarea "incorrect rate" at bounding box center [926, 241] width 235 height 77
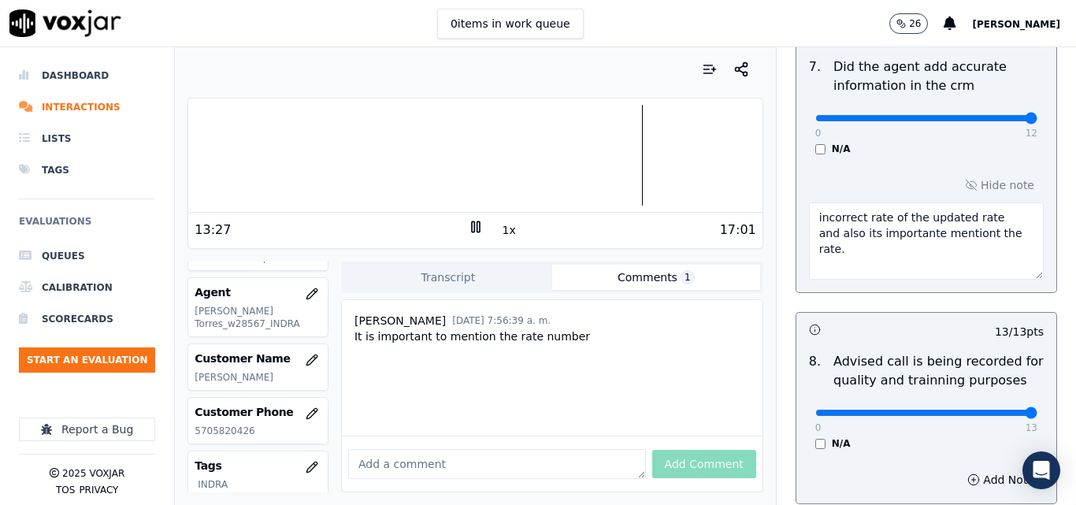
type textarea "incorrect rate of the updated rate and also its importante mentiont the rate."
click at [900, 143] on div "N/A" at bounding box center [927, 149] width 222 height 13
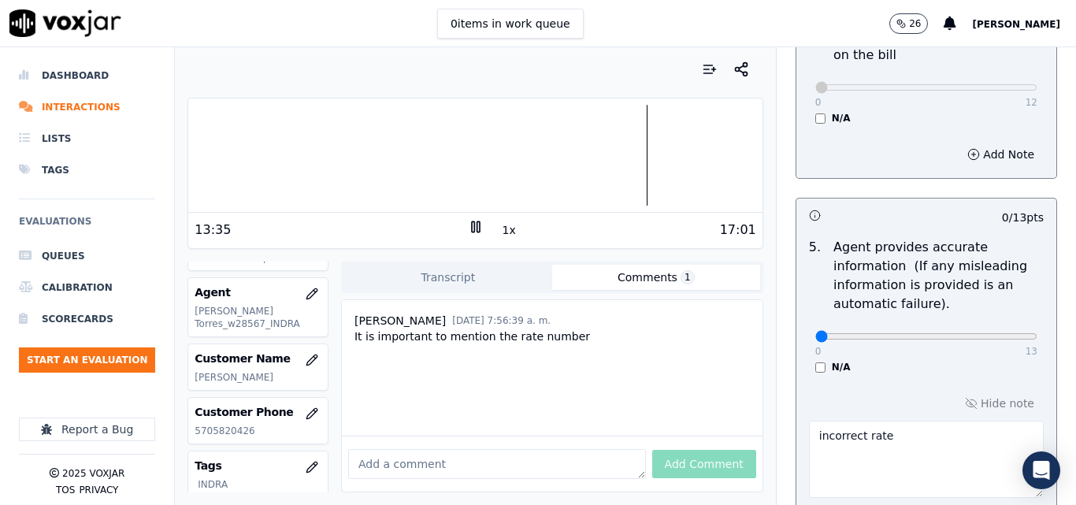
scroll to position [898, 0]
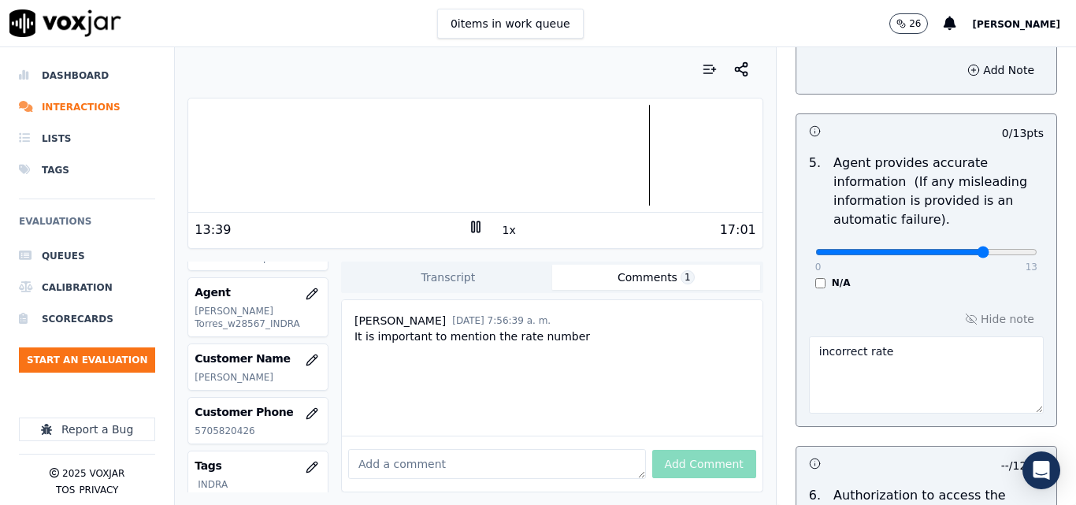
click at [949, 252] on input "range" at bounding box center [927, 252] width 222 height 6
click at [959, 251] on input "range" at bounding box center [927, 252] width 222 height 6
type input "11"
click at [960, 251] on input "range" at bounding box center [927, 252] width 222 height 6
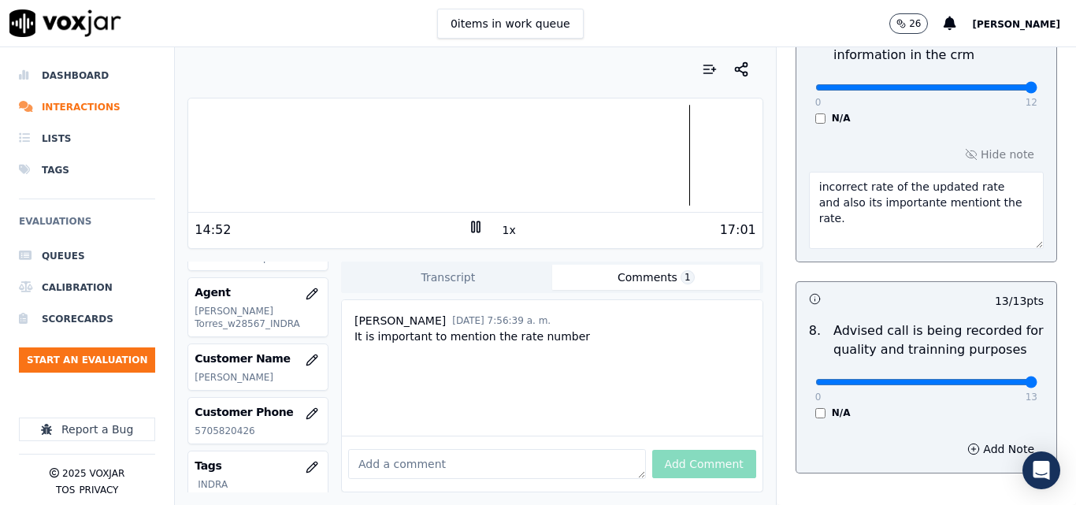
scroll to position [1607, 0]
click at [962, 183] on textarea "incorrect rate of the updated rate and also its importante mentiont the rate." at bounding box center [926, 209] width 235 height 77
type textarea "incorrect rate of the updated rate and also its importante mention the rate."
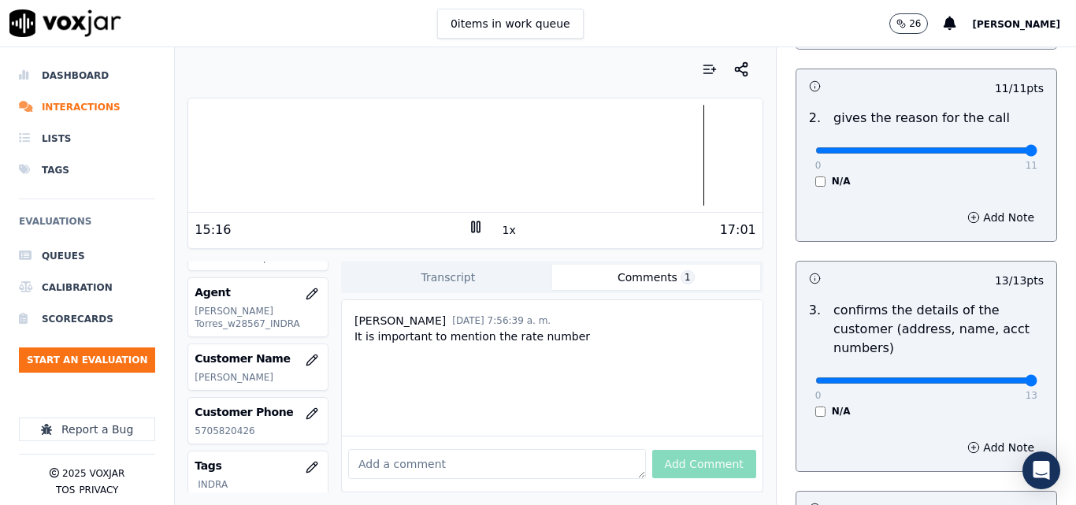
scroll to position [315, 0]
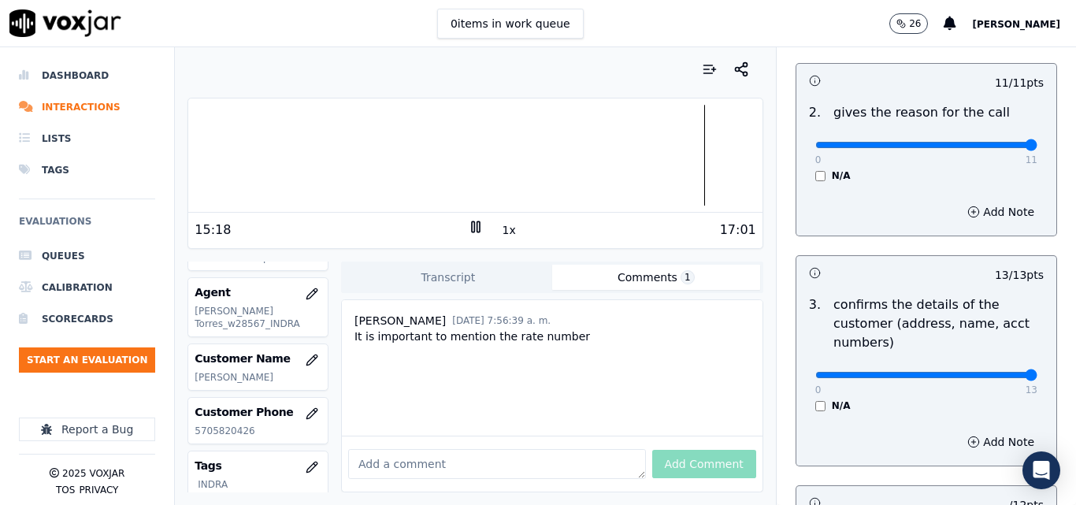
click at [490, 235] on div "17:01" at bounding box center [620, 230] width 273 height 19
click at [500, 231] on button "1x" at bounding box center [510, 230] width 20 height 22
click at [500, 231] on button "1.5x" at bounding box center [515, 230] width 31 height 22
click at [500, 231] on button "2x" at bounding box center [510, 230] width 20 height 22
click at [500, 231] on button "1x" at bounding box center [510, 230] width 20 height 22
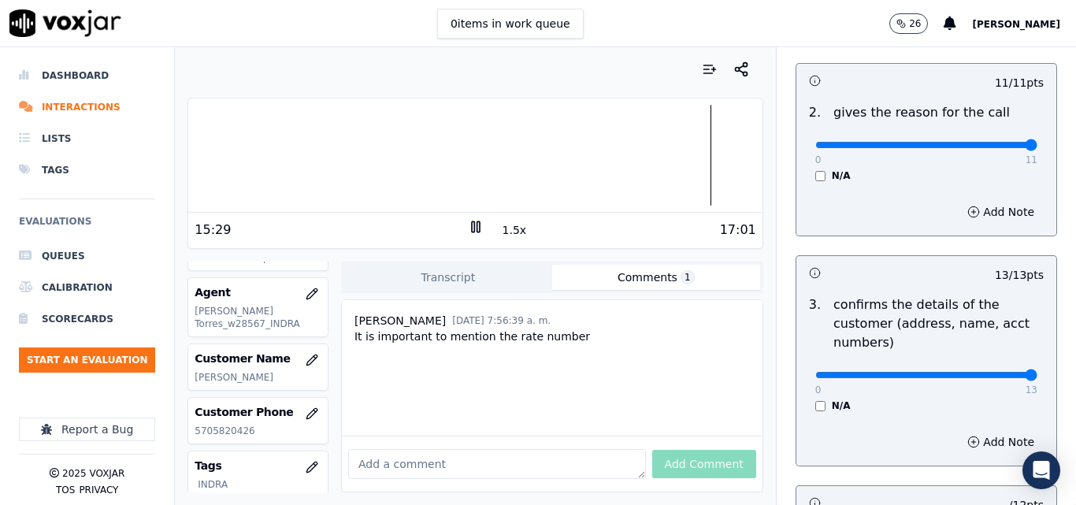
click at [500, 231] on button "1.5x" at bounding box center [515, 230] width 31 height 22
click at [500, 231] on button "2x" at bounding box center [510, 230] width 20 height 22
click at [691, 154] on div at bounding box center [475, 155] width 574 height 101
click at [507, 231] on button "1x" at bounding box center [510, 230] width 20 height 22
click at [507, 231] on button "1.5x" at bounding box center [515, 230] width 31 height 22
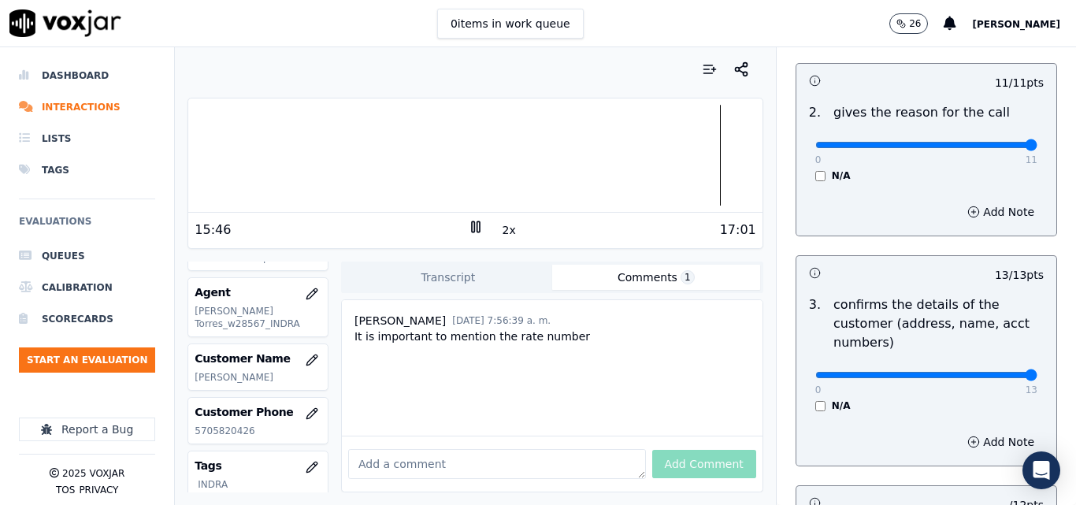
click at [470, 225] on icon at bounding box center [476, 227] width 16 height 16
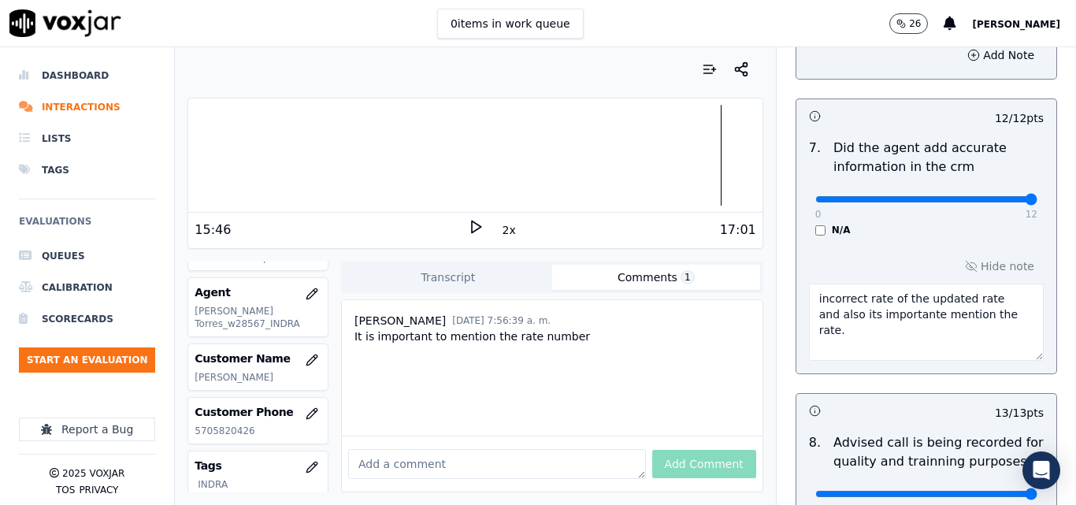
scroll to position [1686, 0]
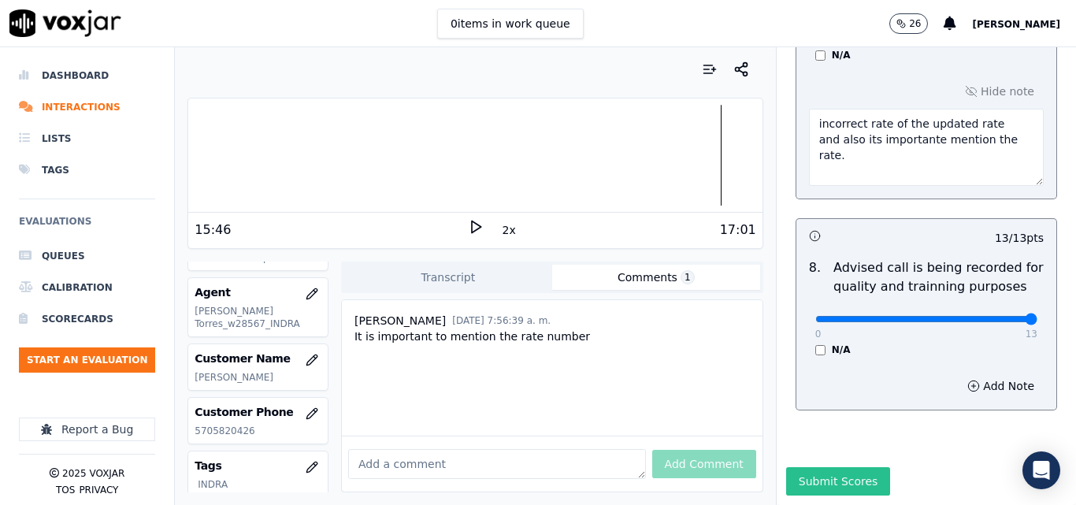
click at [830, 467] on button "Submit Scores" at bounding box center [838, 481] width 105 height 28
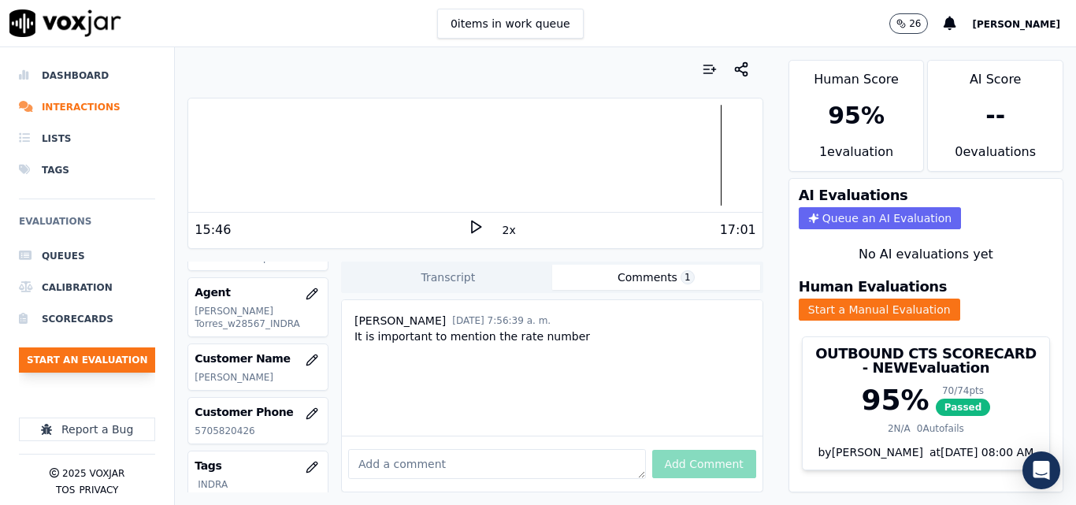
click at [90, 350] on button "Start an Evaluation" at bounding box center [87, 359] width 136 height 25
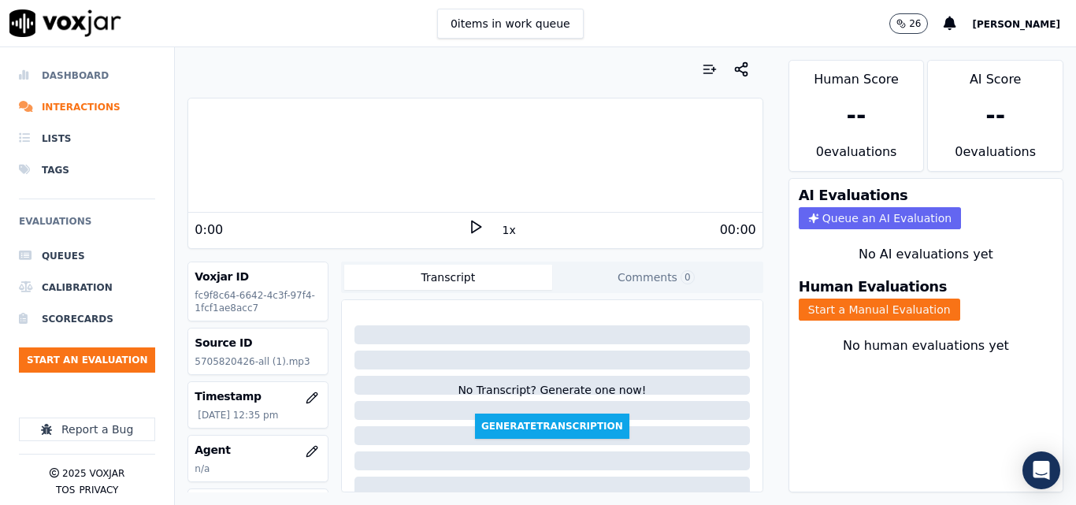
click at [98, 74] on li "Dashboard" at bounding box center [87, 76] width 136 height 32
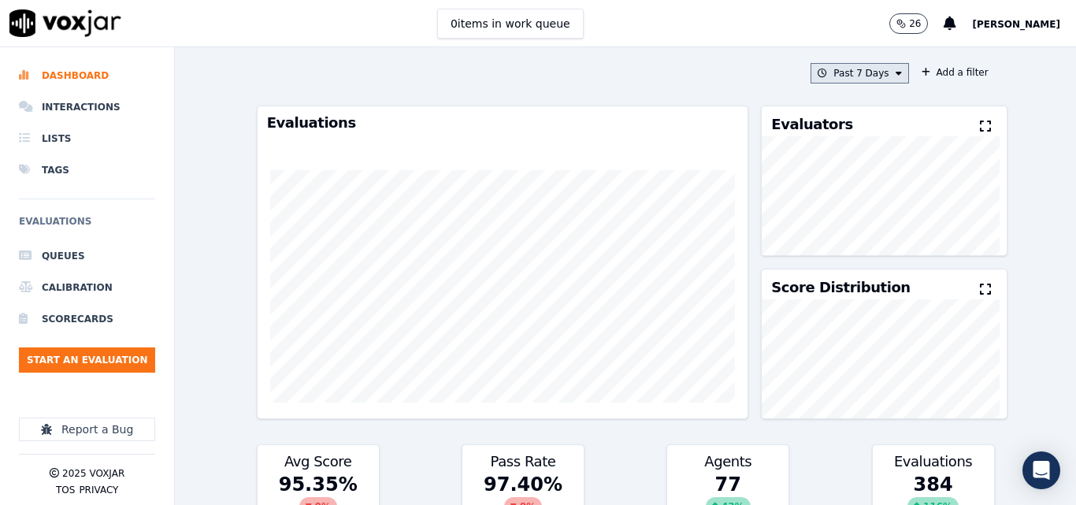
click at [874, 80] on button "Past 7 Days" at bounding box center [860, 73] width 98 height 20
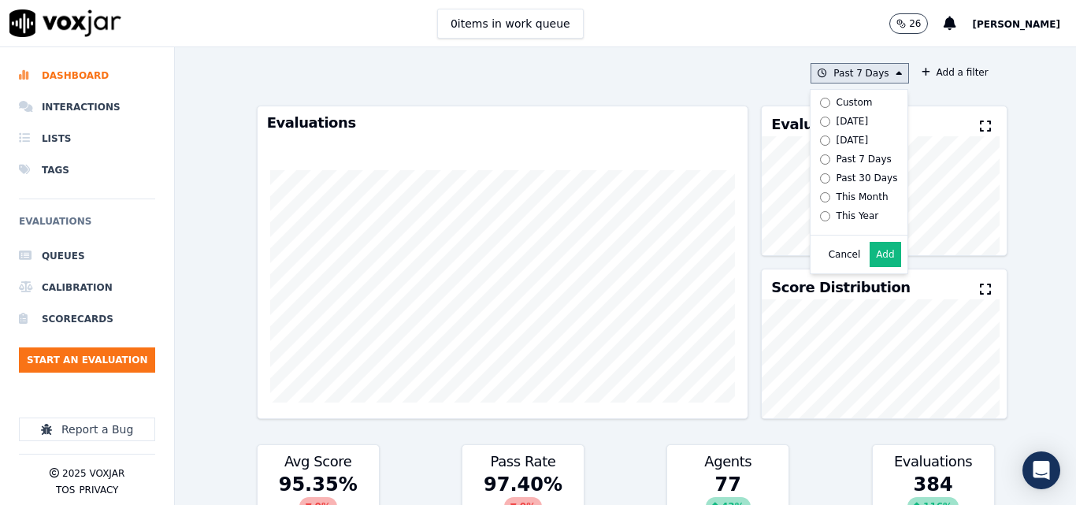
click at [816, 118] on label "Today" at bounding box center [856, 121] width 84 height 19
click at [870, 261] on button "Add" at bounding box center [885, 254] width 31 height 25
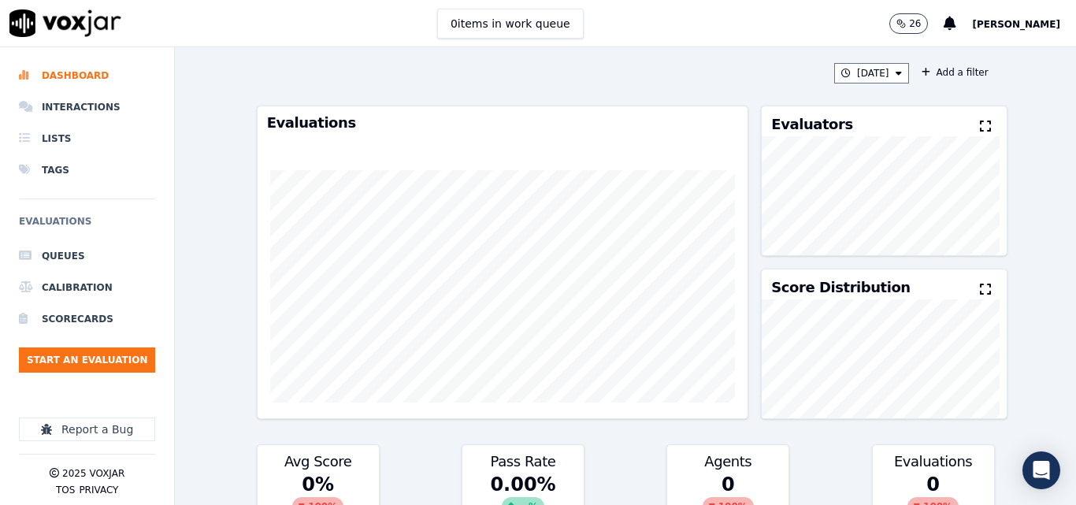
click at [980, 127] on button at bounding box center [988, 126] width 17 height 19
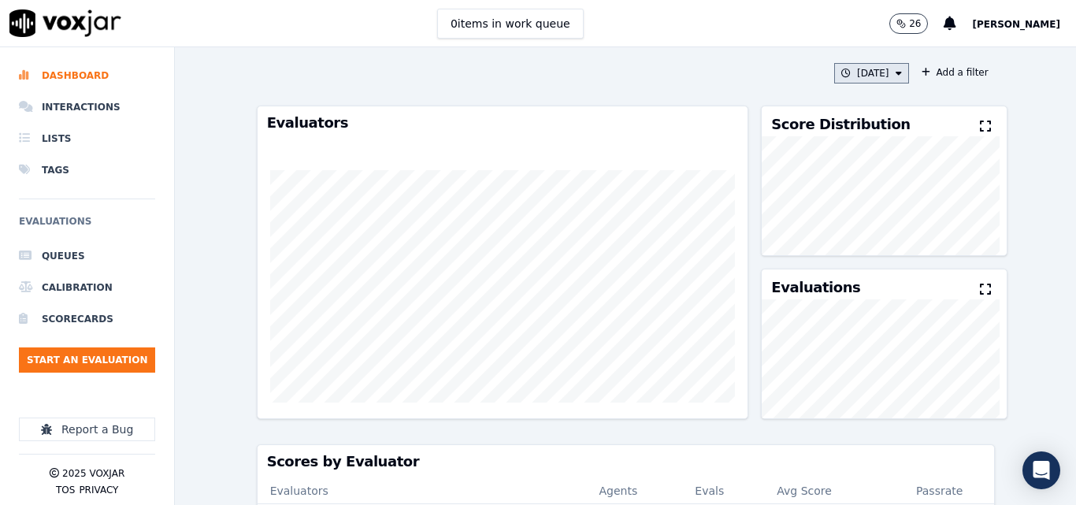
click at [877, 73] on button "Today" at bounding box center [871, 73] width 75 height 20
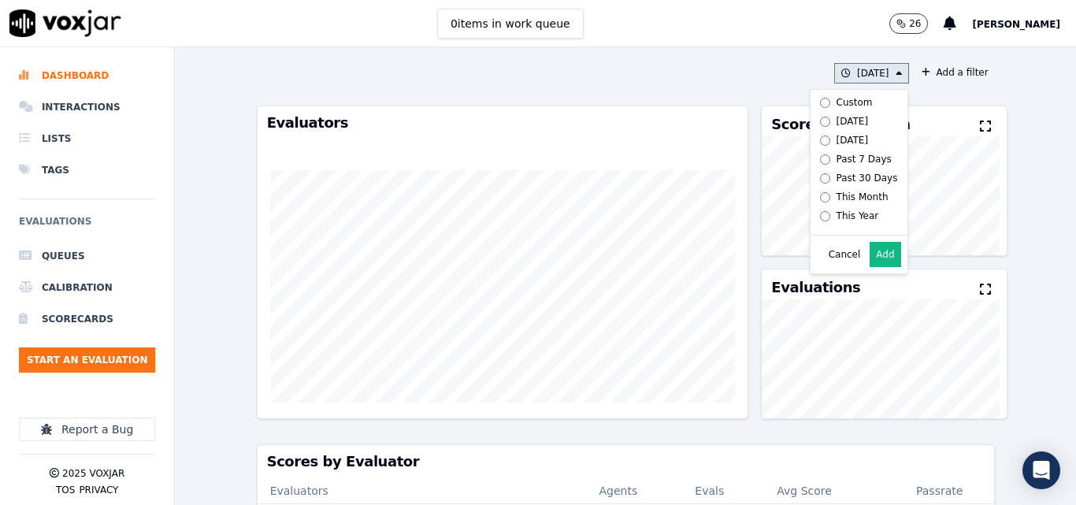
click at [870, 263] on button "Add" at bounding box center [885, 254] width 31 height 25
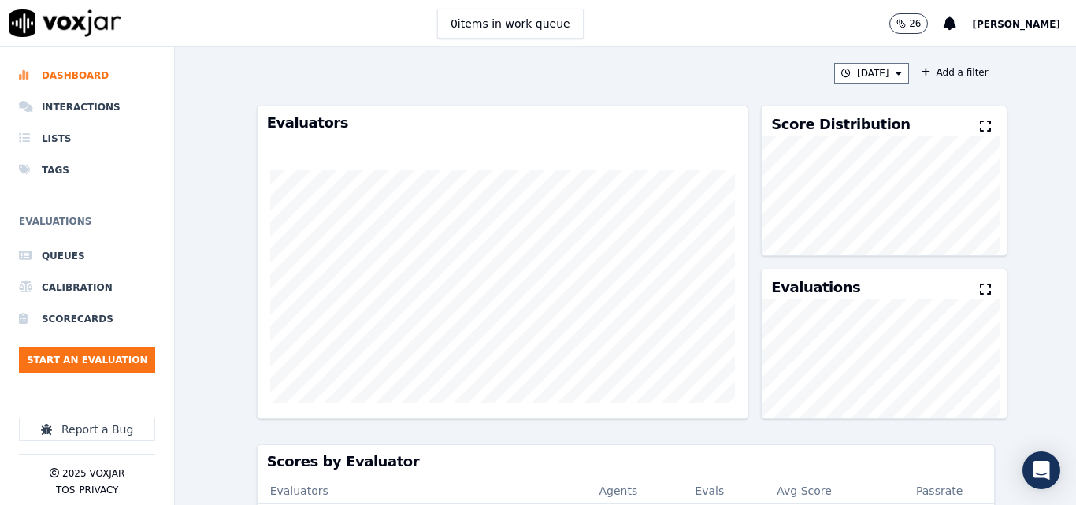
click at [980, 125] on icon at bounding box center [985, 126] width 11 height 13
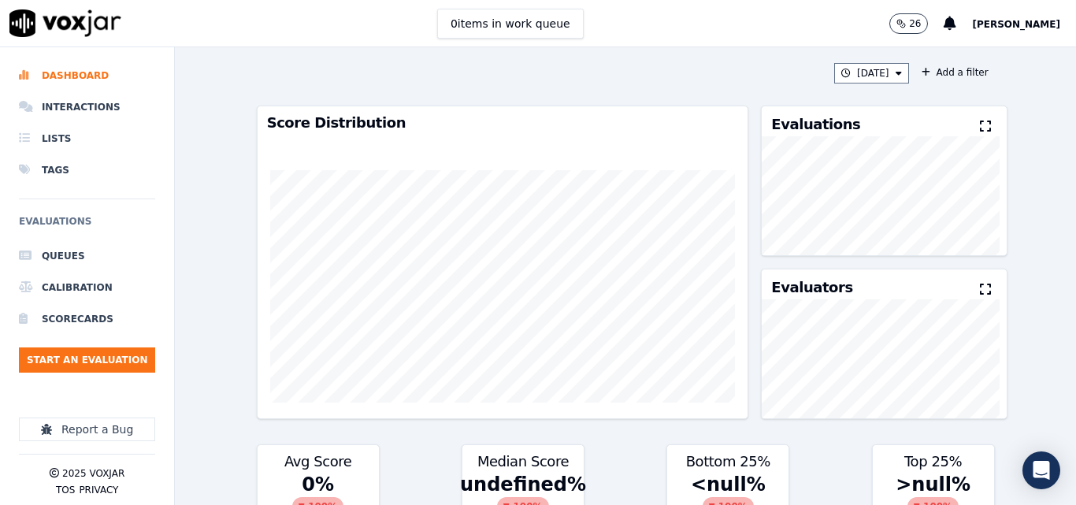
click at [980, 126] on icon at bounding box center [985, 126] width 11 height 13
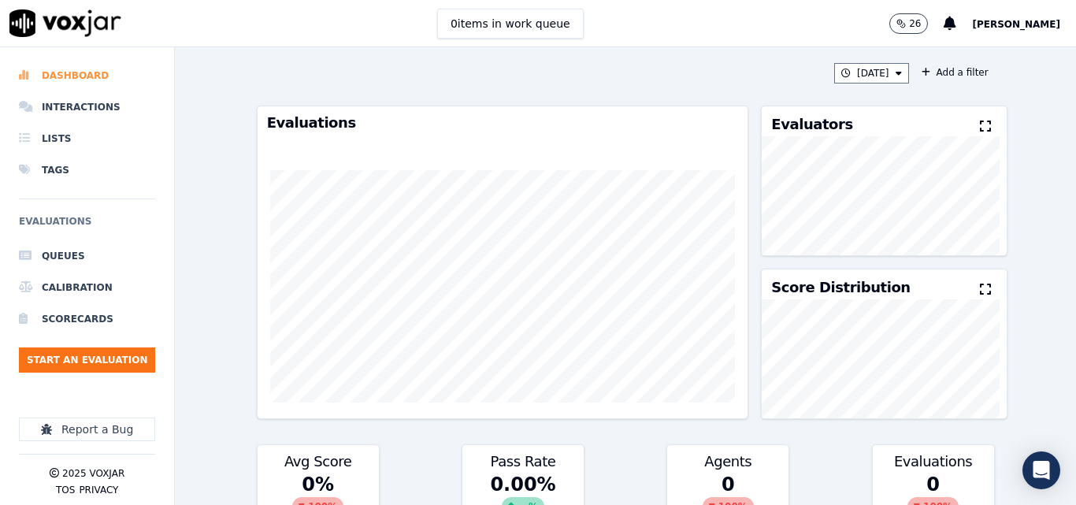
click at [74, 72] on li "Dashboard" at bounding box center [87, 76] width 136 height 32
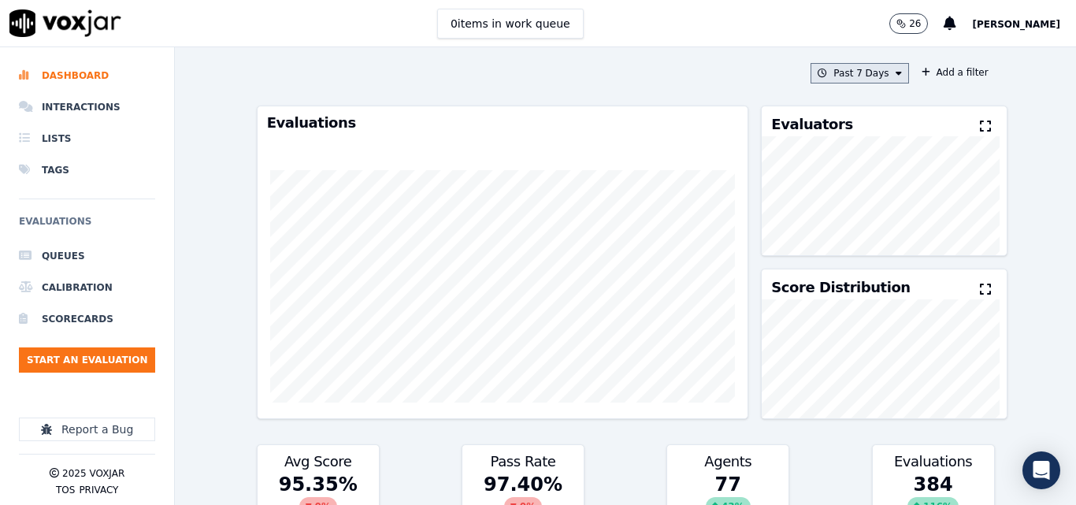
click at [877, 77] on button "Past 7 Days" at bounding box center [860, 73] width 98 height 20
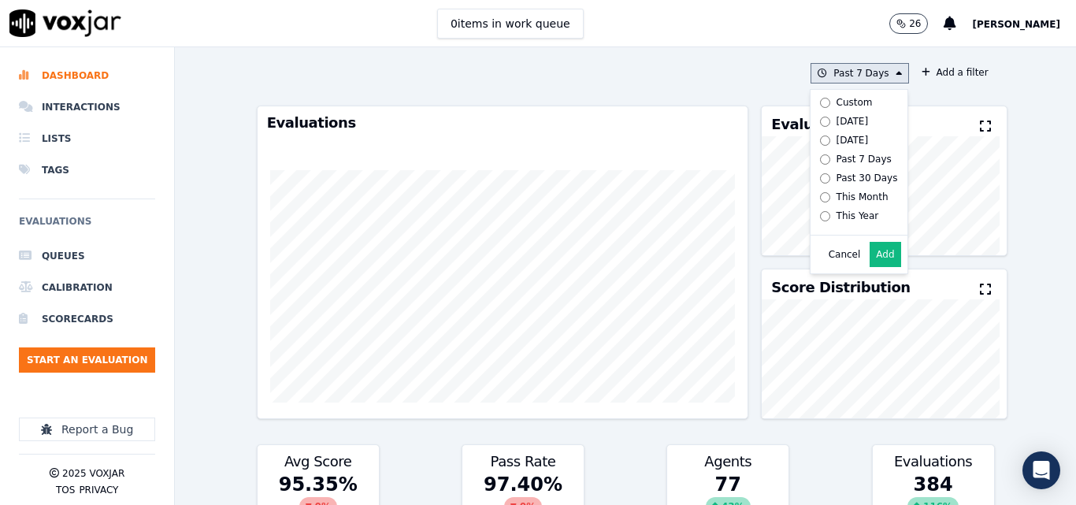
click at [870, 267] on button "Add" at bounding box center [885, 254] width 31 height 25
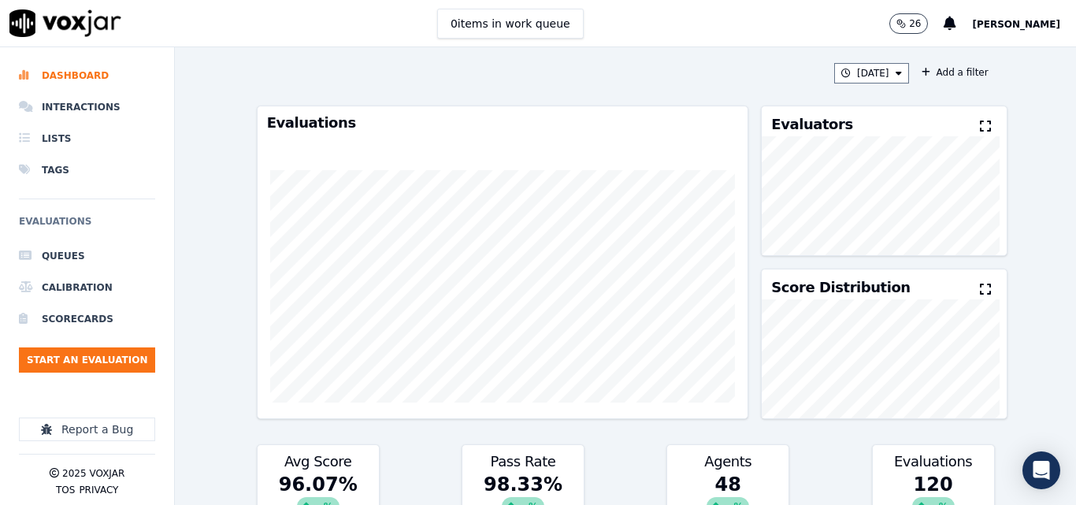
click at [980, 131] on icon at bounding box center [985, 126] width 11 height 13
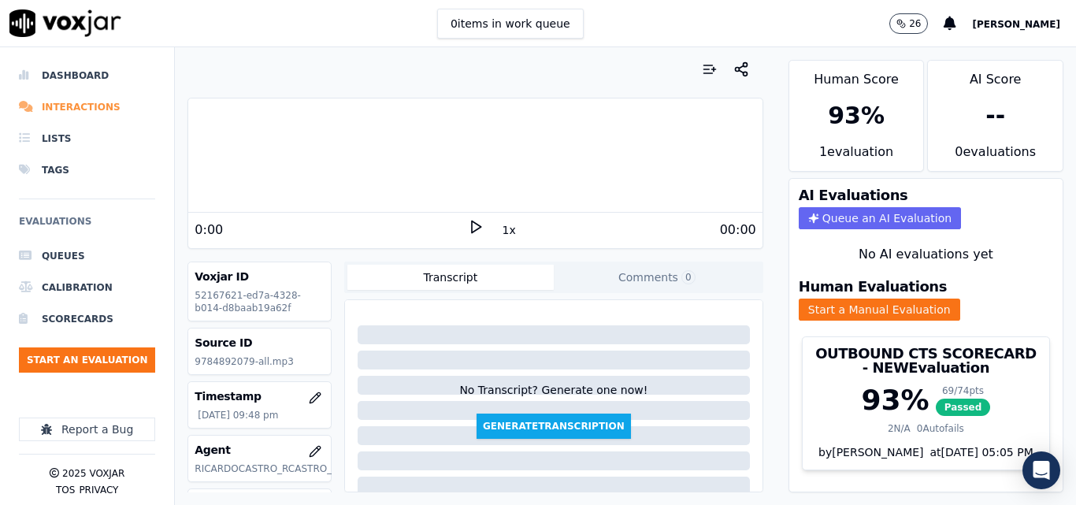
click at [76, 105] on li "Interactions" at bounding box center [87, 107] width 136 height 32
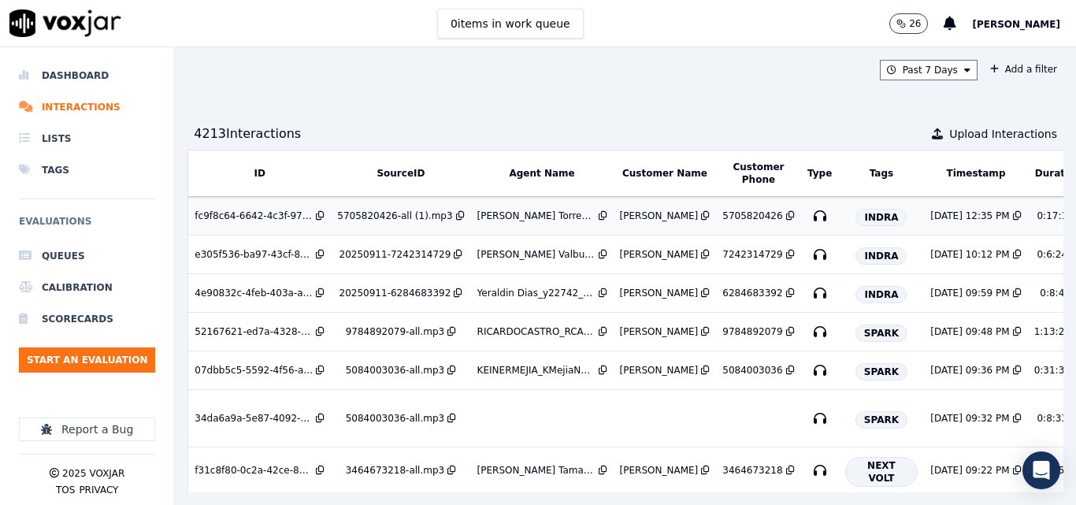
click at [477, 212] on div "[PERSON_NAME] Torres_w28567_INDRA" at bounding box center [536, 216] width 118 height 13
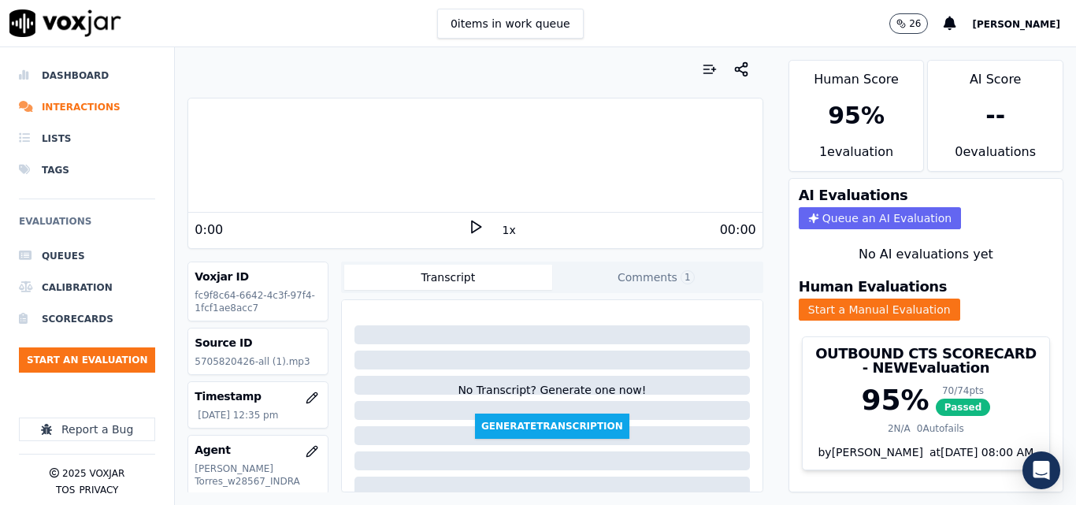
scroll to position [33, 0]
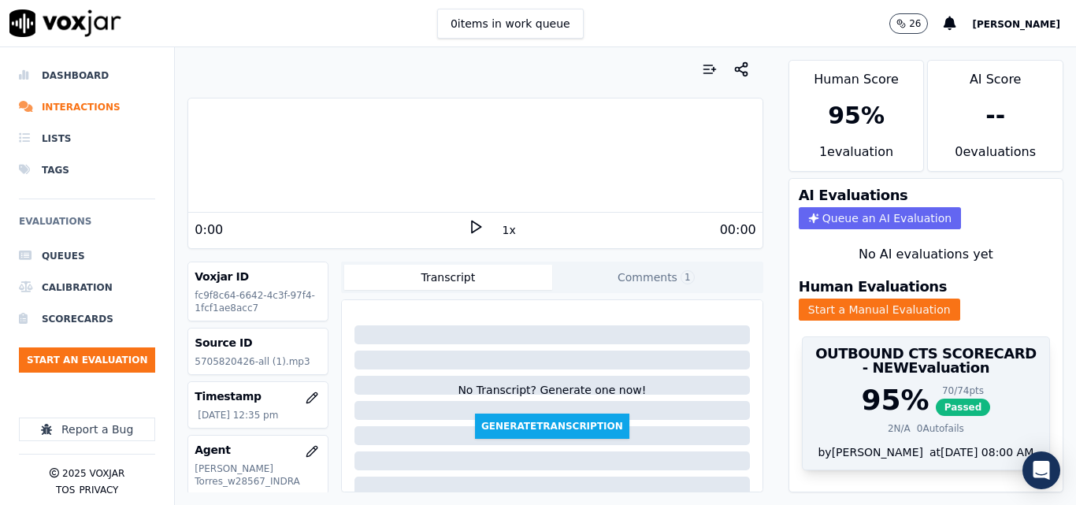
click at [943, 399] on span "Passed" at bounding box center [963, 407] width 55 height 17
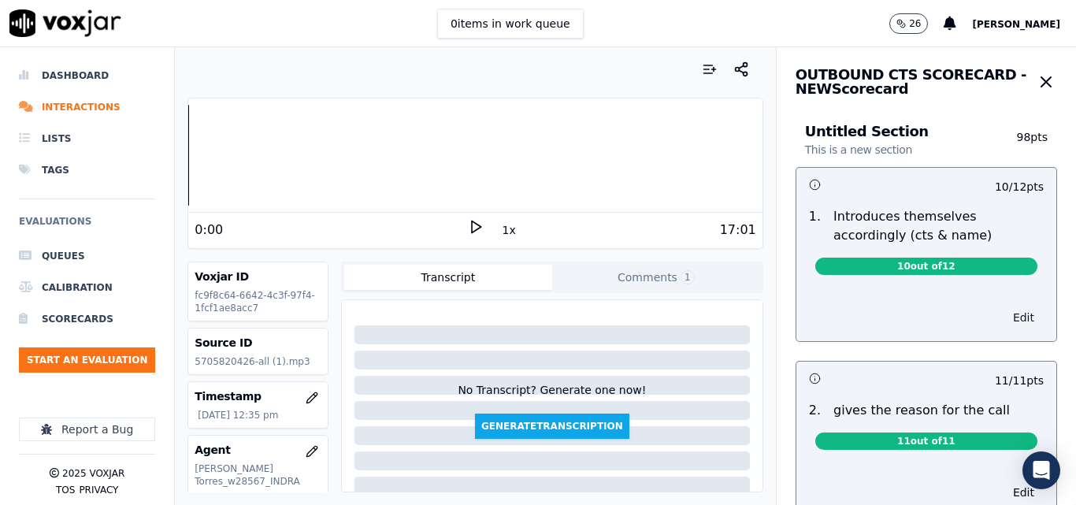
click at [1004, 317] on button "Edit" at bounding box center [1024, 318] width 40 height 22
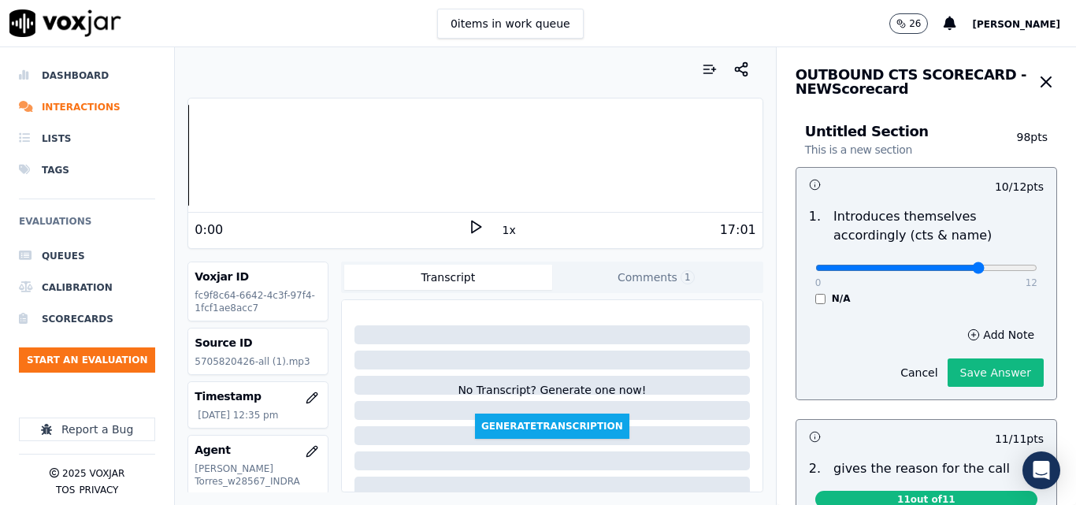
type input "9"
click at [946, 267] on input "range" at bounding box center [927, 268] width 222 height 6
click at [1037, 80] on icon "button" at bounding box center [1046, 81] width 19 height 19
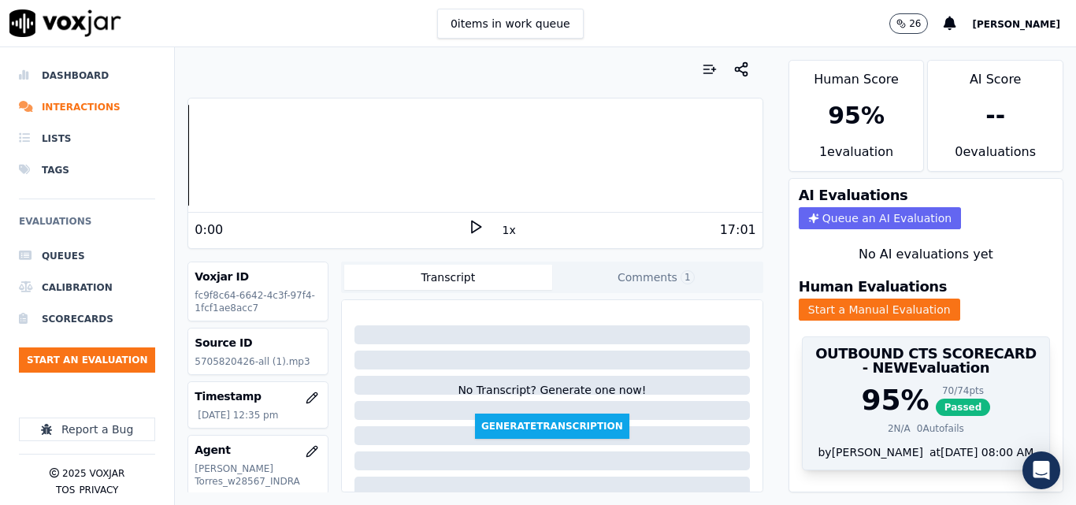
click at [936, 399] on span "Passed" at bounding box center [963, 407] width 55 height 17
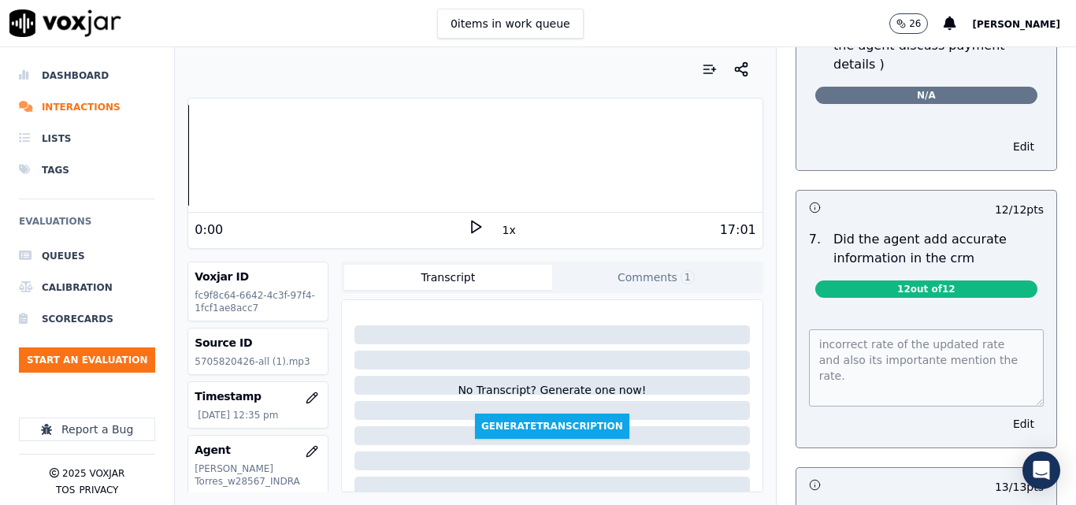
scroll to position [1273, 0]
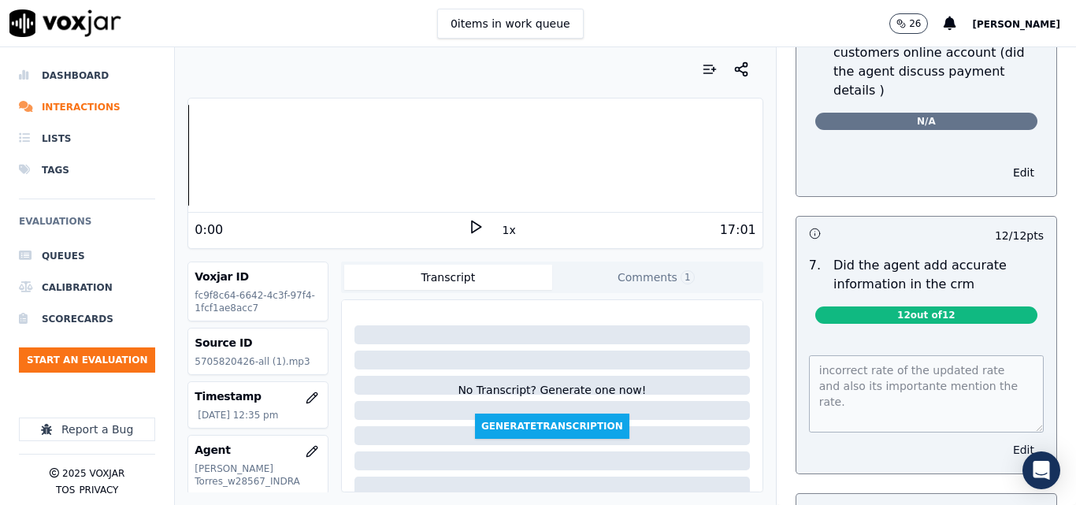
click at [1004, 439] on button "Edit" at bounding box center [1024, 450] width 40 height 22
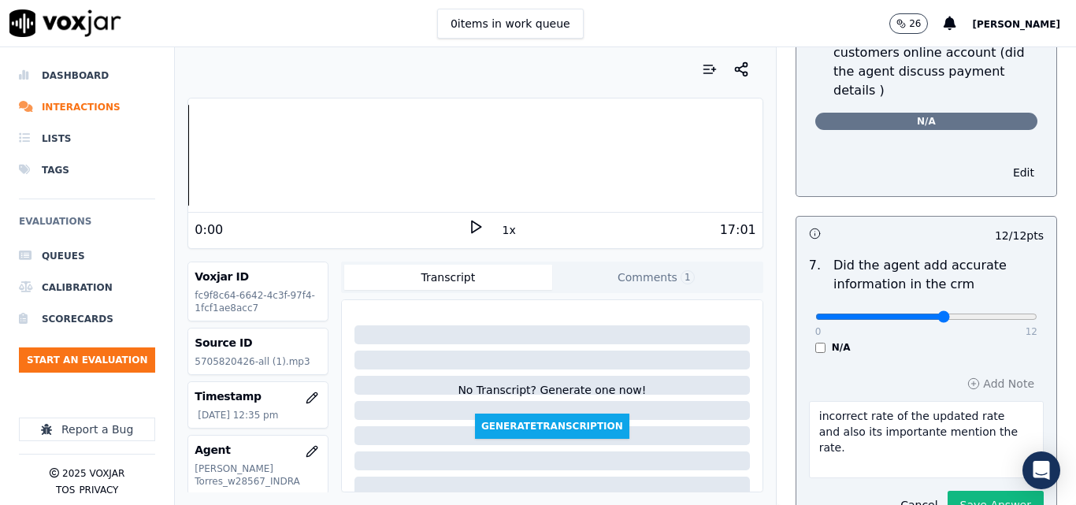
type input "7"
click at [916, 314] on input "range" at bounding box center [927, 317] width 222 height 6
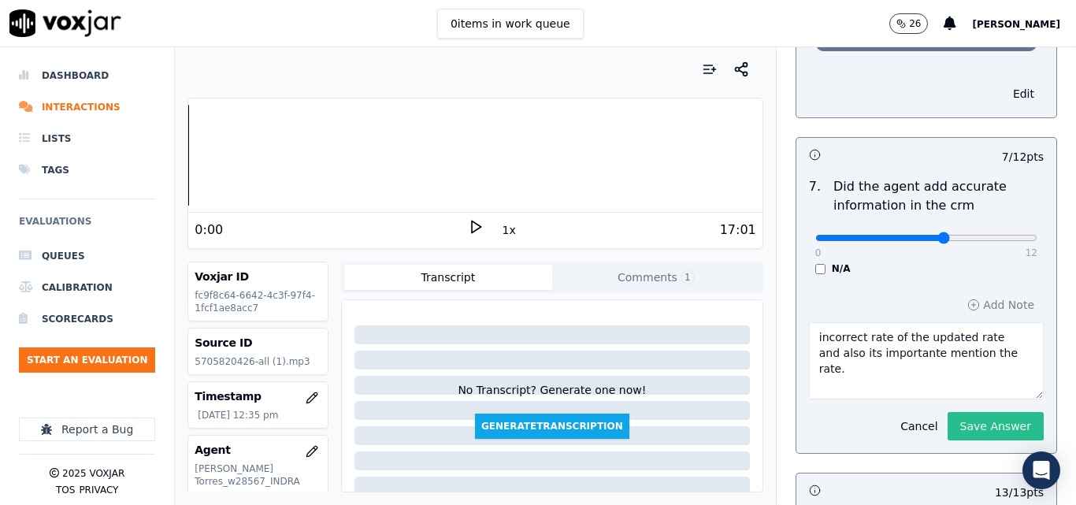
click at [966, 412] on button "Save Answer" at bounding box center [996, 426] width 96 height 28
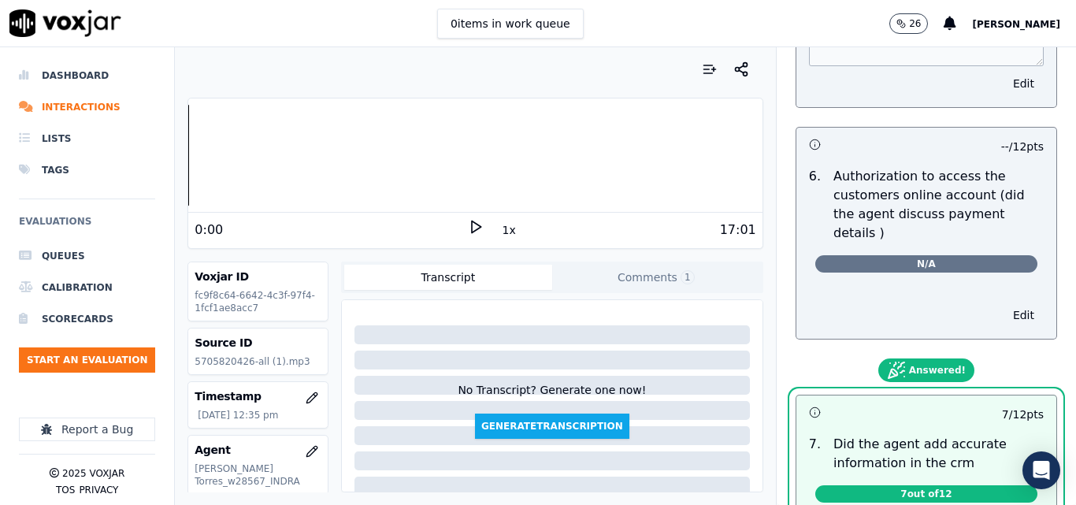
scroll to position [1116, 0]
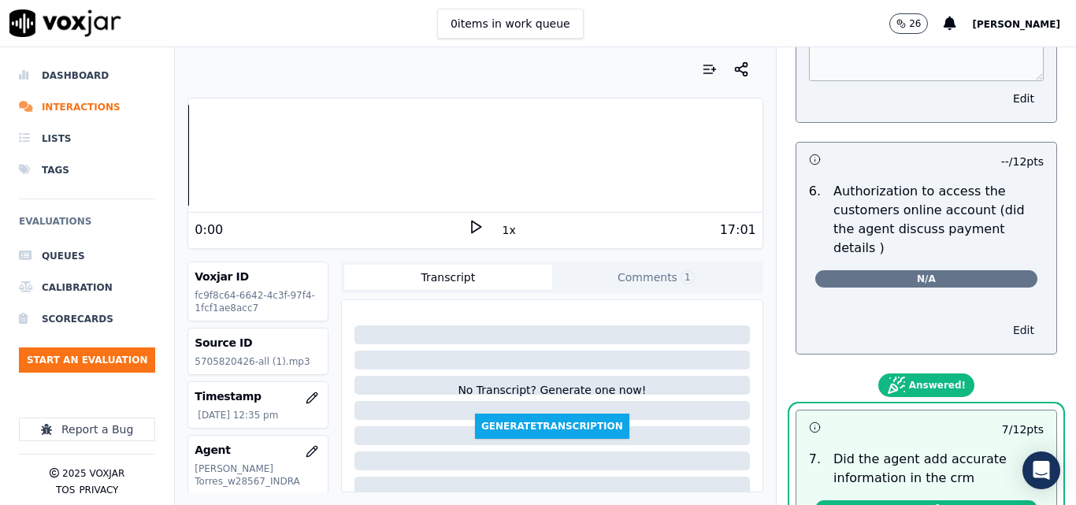
click at [1004, 319] on button "Edit" at bounding box center [1024, 330] width 40 height 22
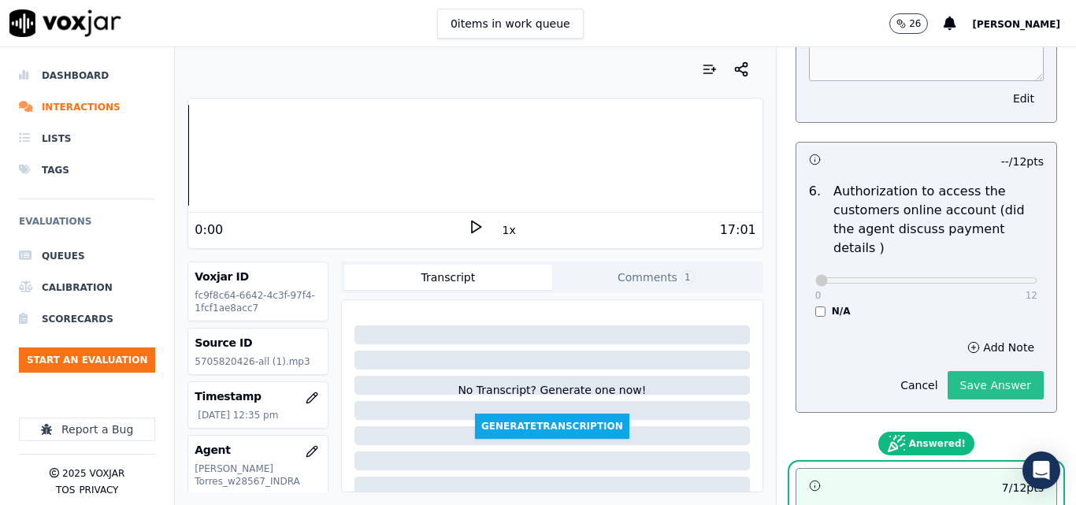
click at [959, 371] on button "Save Answer" at bounding box center [996, 385] width 96 height 28
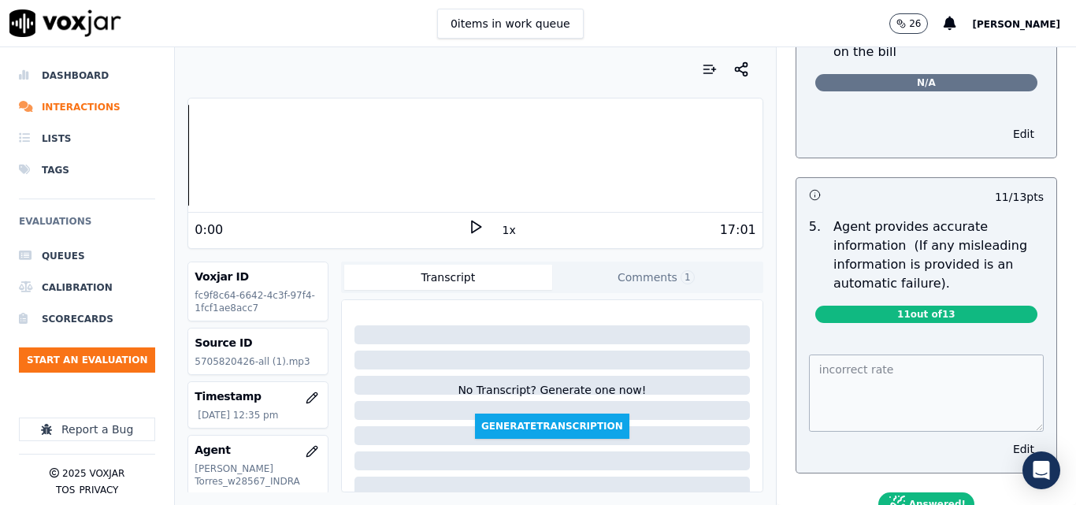
scroll to position [801, 0]
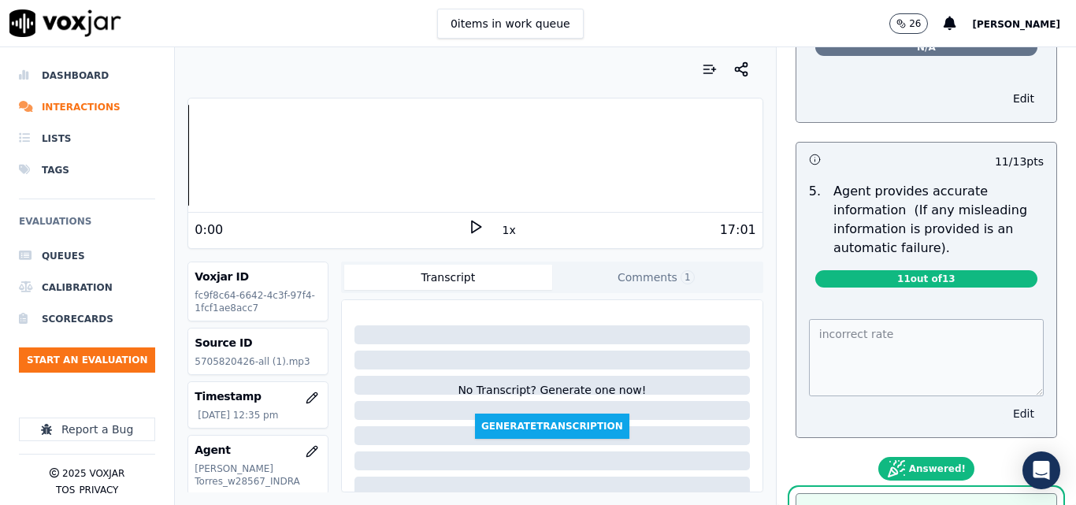
click at [1004, 409] on button "Edit" at bounding box center [1024, 414] width 40 height 22
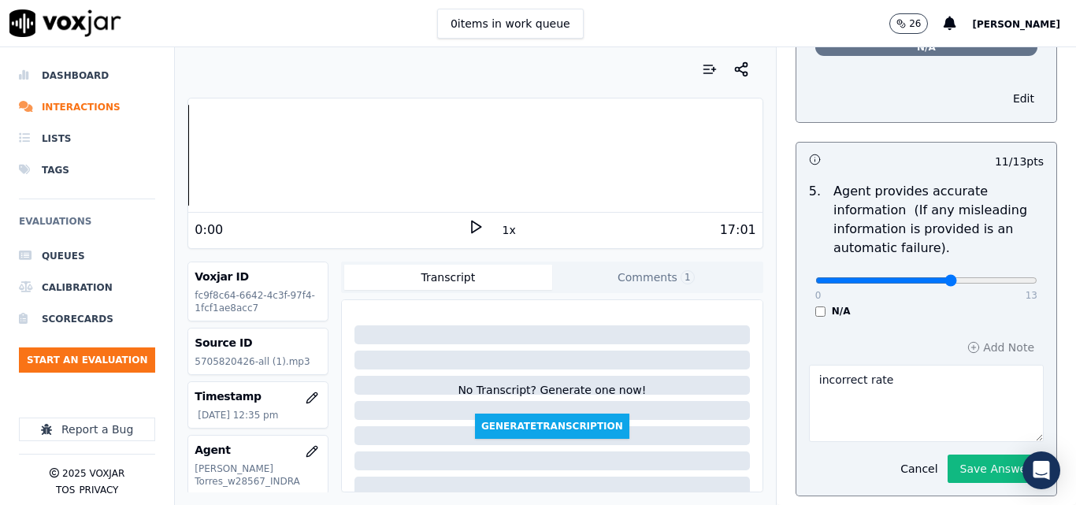
type input "8"
click at [919, 277] on input "range" at bounding box center [927, 280] width 222 height 6
click at [955, 461] on button "Save Answer" at bounding box center [996, 469] width 96 height 28
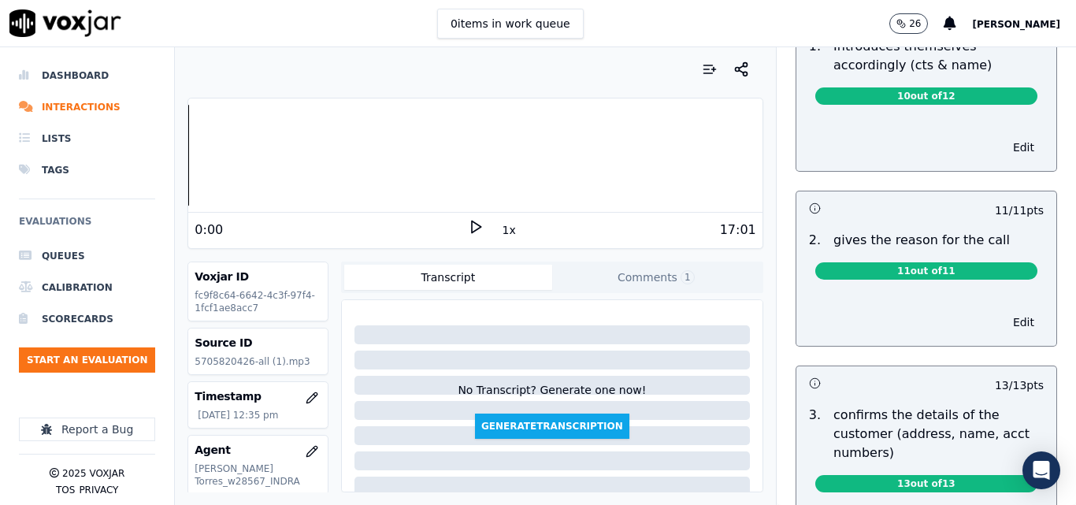
scroll to position [0, 0]
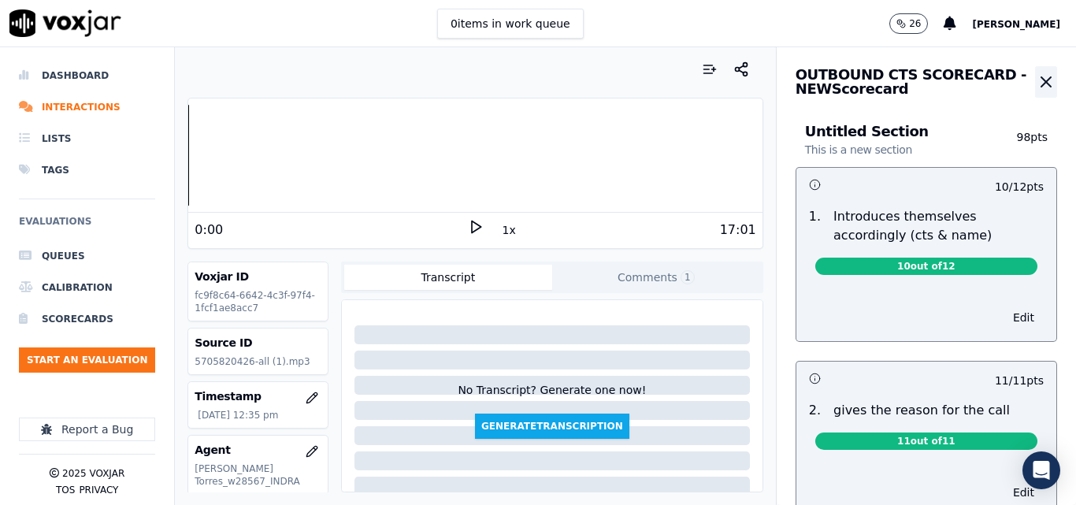
click at [1037, 78] on icon "button" at bounding box center [1046, 81] width 19 height 19
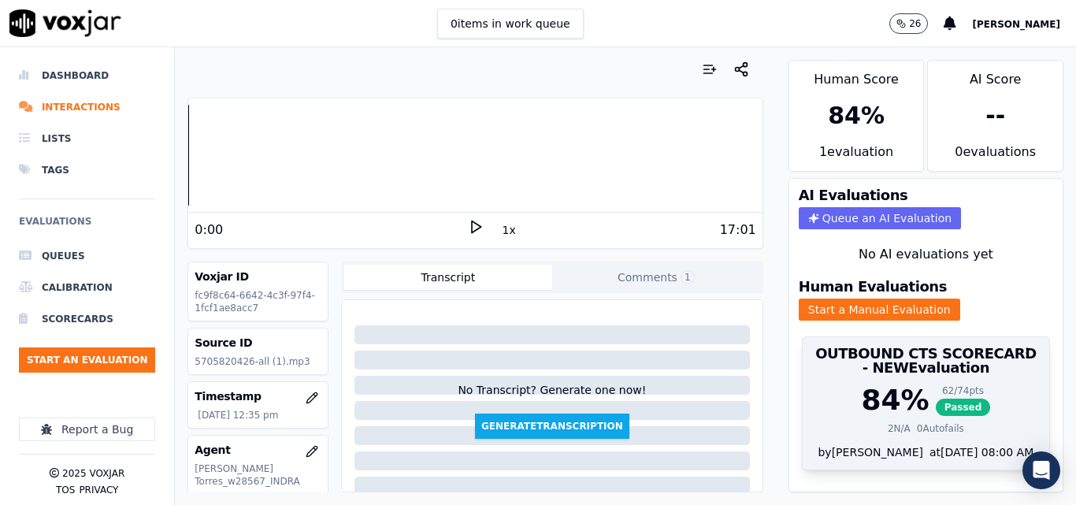
click at [936, 399] on span "Passed" at bounding box center [963, 407] width 55 height 17
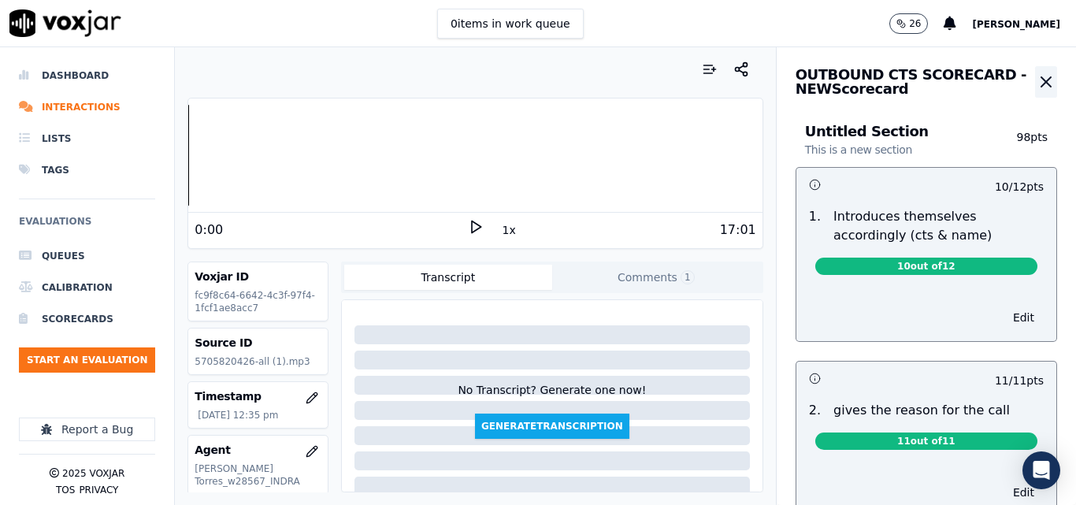
click at [1042, 79] on icon "button" at bounding box center [1046, 81] width 9 height 9
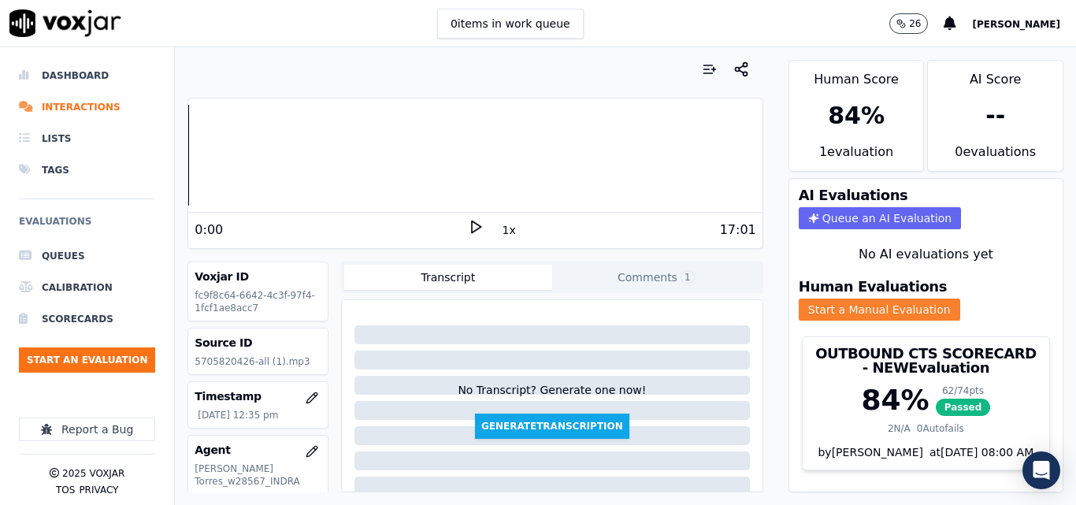
click at [864, 299] on button "Start a Manual Evaluation" at bounding box center [880, 310] width 162 height 22
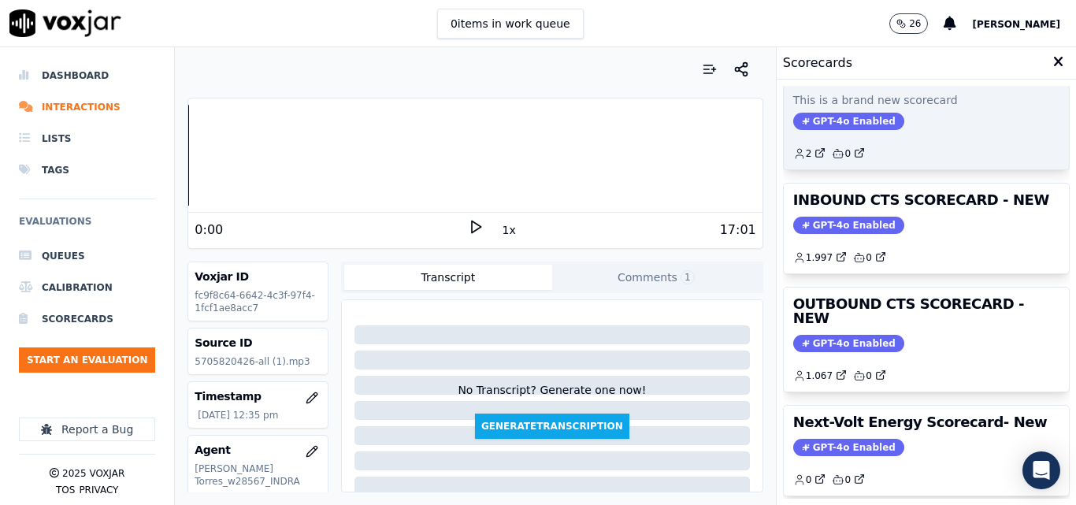
scroll to position [158, 0]
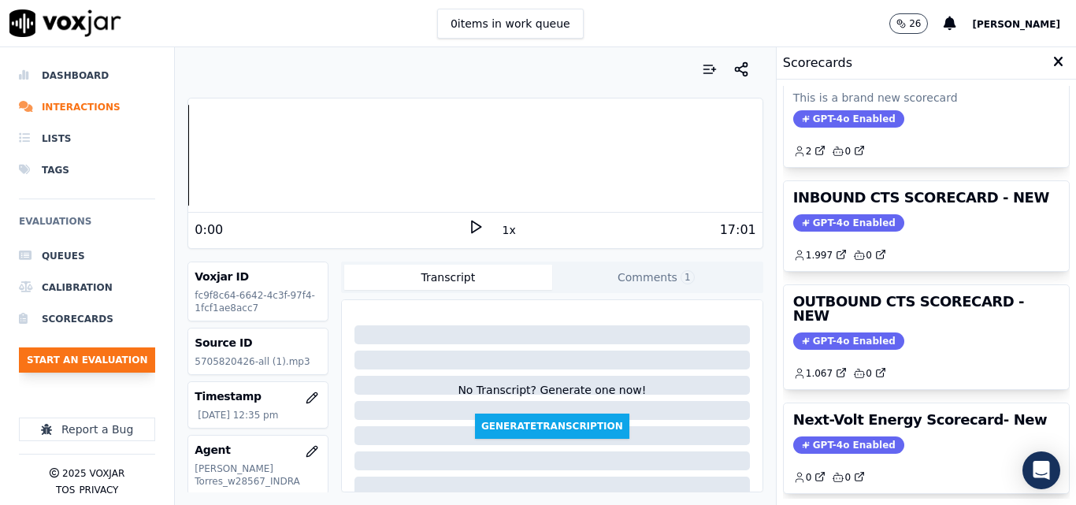
click at [110, 364] on button "Start an Evaluation" at bounding box center [87, 359] width 136 height 25
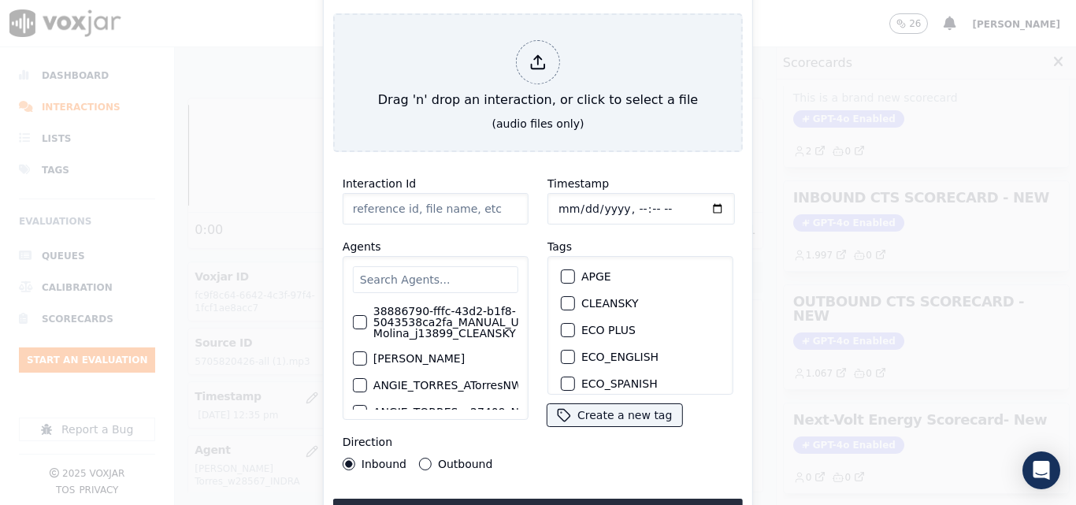
type input "20250915-123956_6095030428-all.mp3"
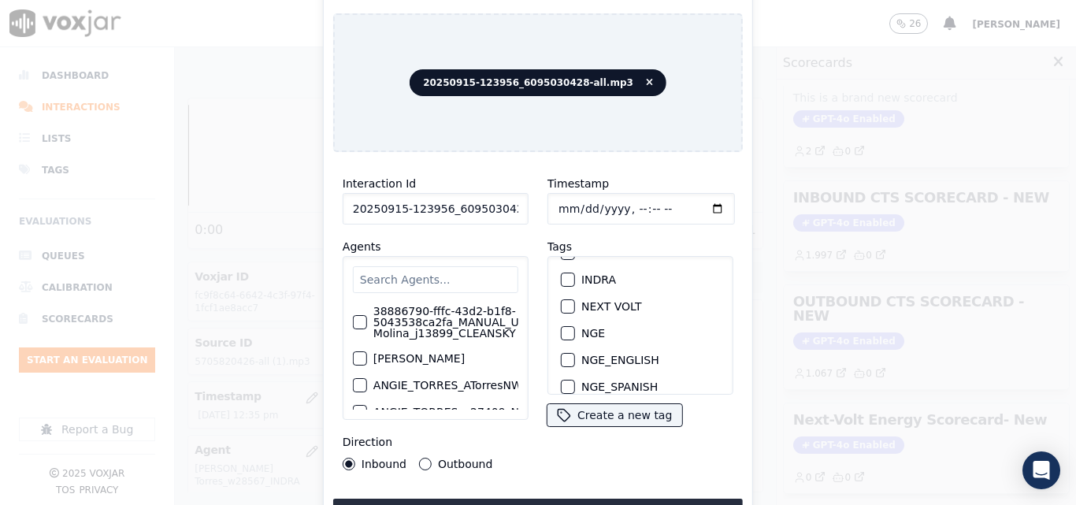
click at [567, 278] on button "INDRA" at bounding box center [568, 280] width 14 height 14
click at [602, 499] on button "Upload interaction to start evaluation" at bounding box center [538, 513] width 410 height 28
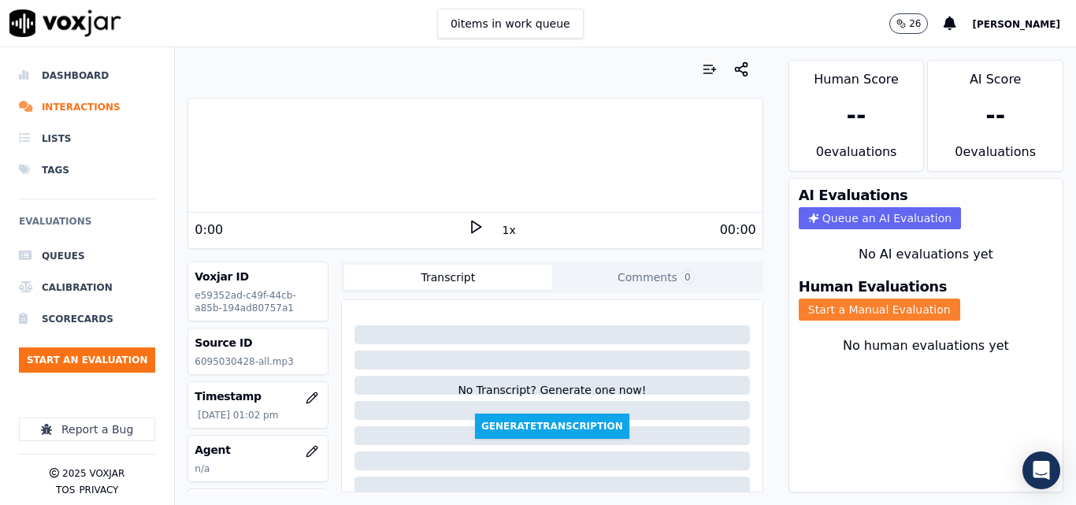
click at [844, 313] on button "Start a Manual Evaluation" at bounding box center [880, 310] width 162 height 22
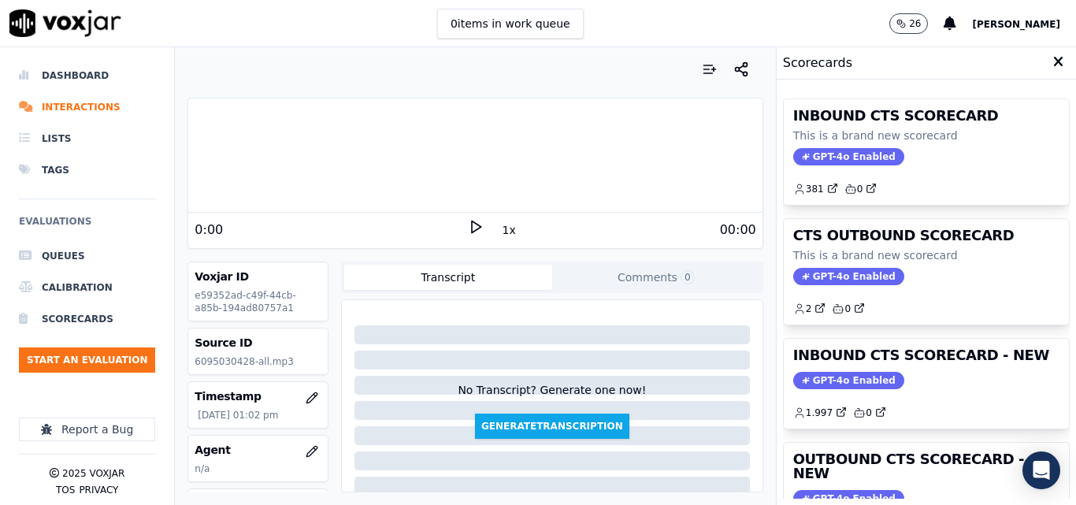
click at [472, 228] on polygon at bounding box center [476, 227] width 9 height 12
click at [1035, 326] on div "INBOUND CTS SCORECARD This is a brand new scorecard GPT-4o Enabled 381 0 CTS OU…" at bounding box center [926, 292] width 299 height 425
click at [180, 176] on div "Your browser does not support the audio element. 0:51 1x 43:09 Voxjar ID e59352…" at bounding box center [475, 276] width 600 height 458
click at [500, 227] on button "1x" at bounding box center [510, 230] width 20 height 22
click at [603, 324] on div "No Transcript? Generate one now! Generate Transcription" at bounding box center [552, 373] width 408 height 132
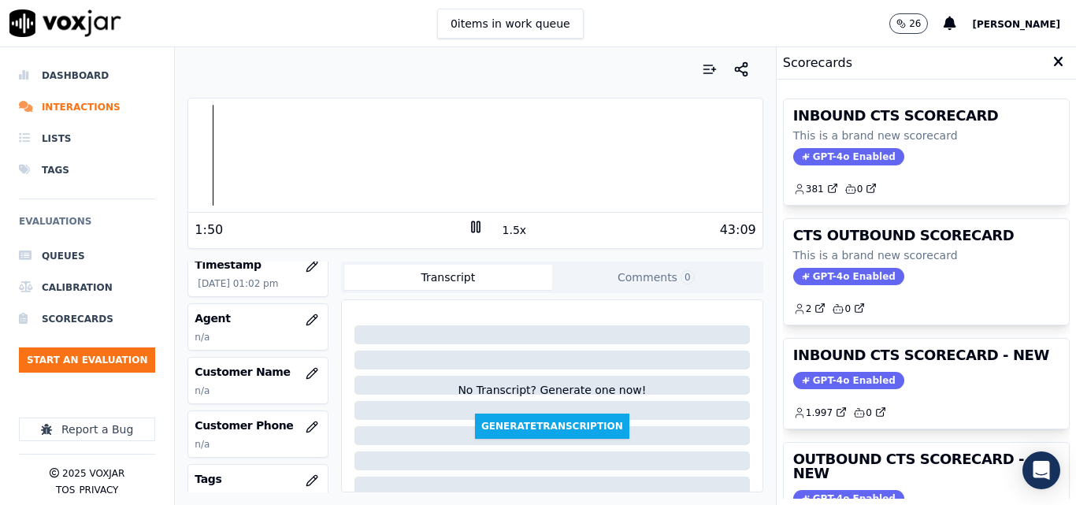
scroll to position [146, 0]
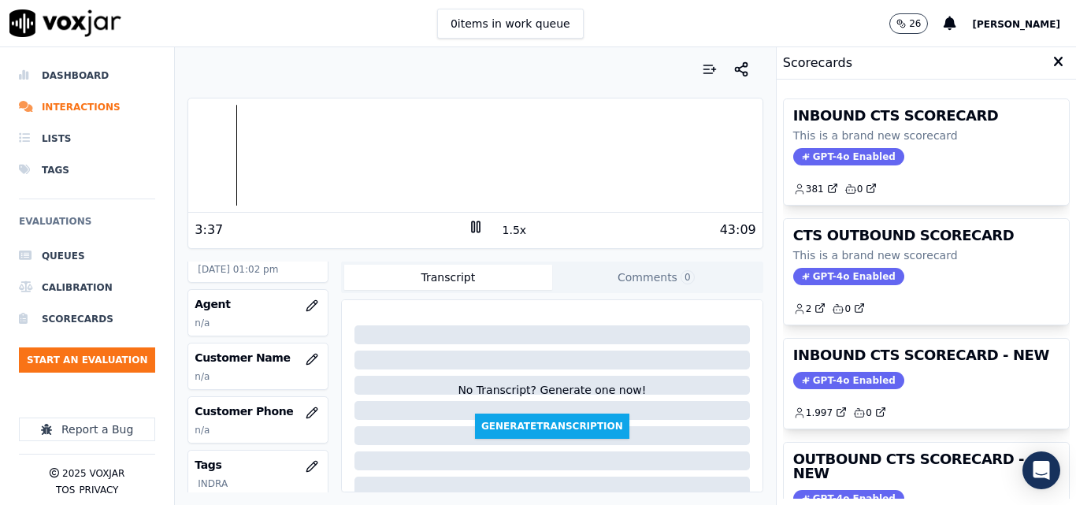
click at [503, 231] on button "1.5x" at bounding box center [515, 230] width 31 height 22
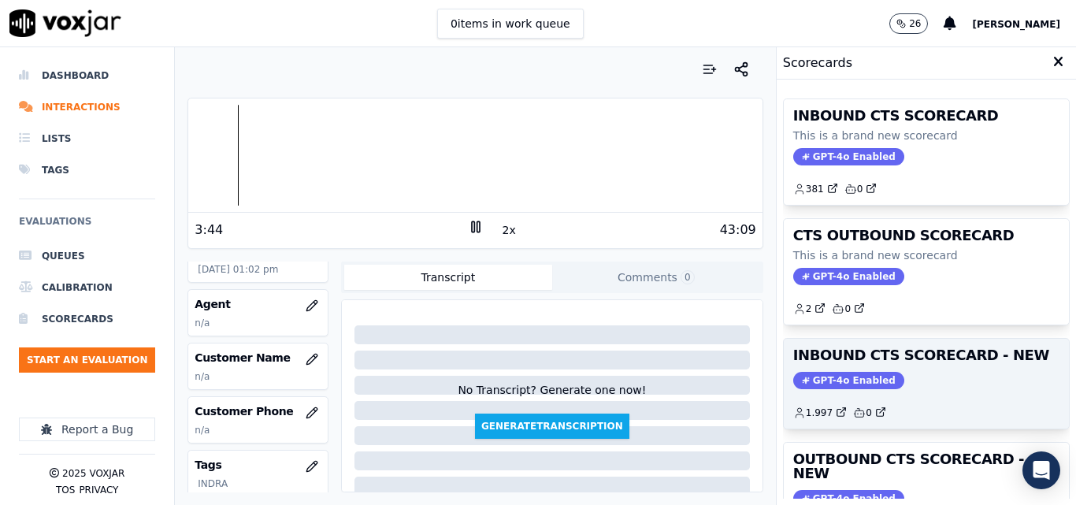
click at [841, 377] on span "GPT-4o Enabled" at bounding box center [848, 380] width 111 height 17
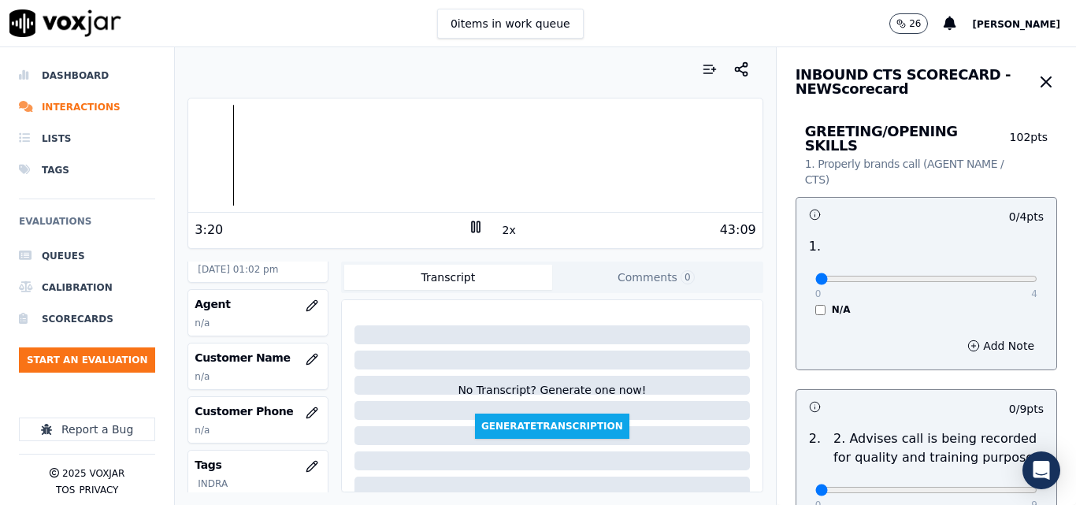
click at [162, 158] on div "Dashboard Interactions Lists Tags Evaluations Queues Calibration Scorecards Sta…" at bounding box center [538, 276] width 1076 height 458
click at [816, 303] on div "N/A" at bounding box center [927, 309] width 222 height 13
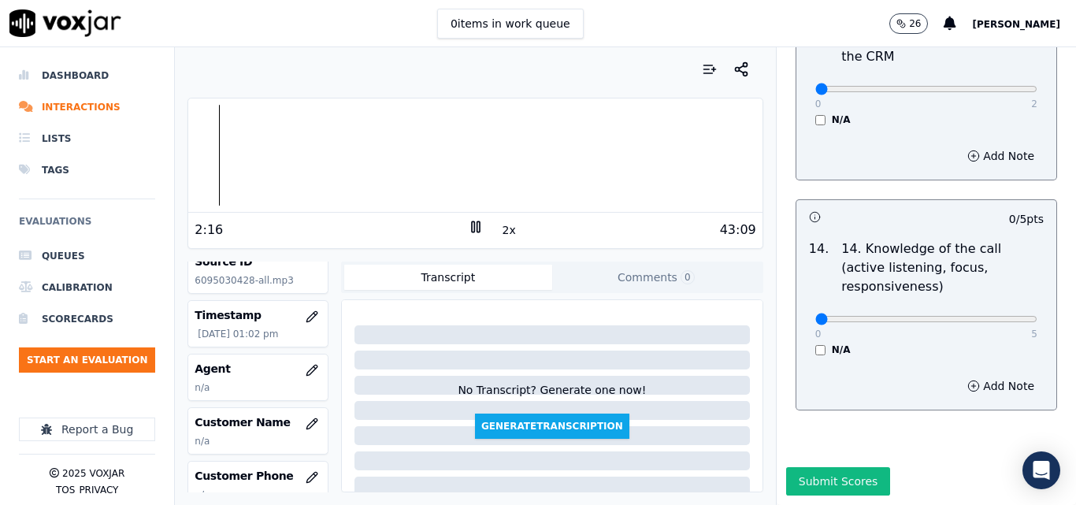
scroll to position [67, 0]
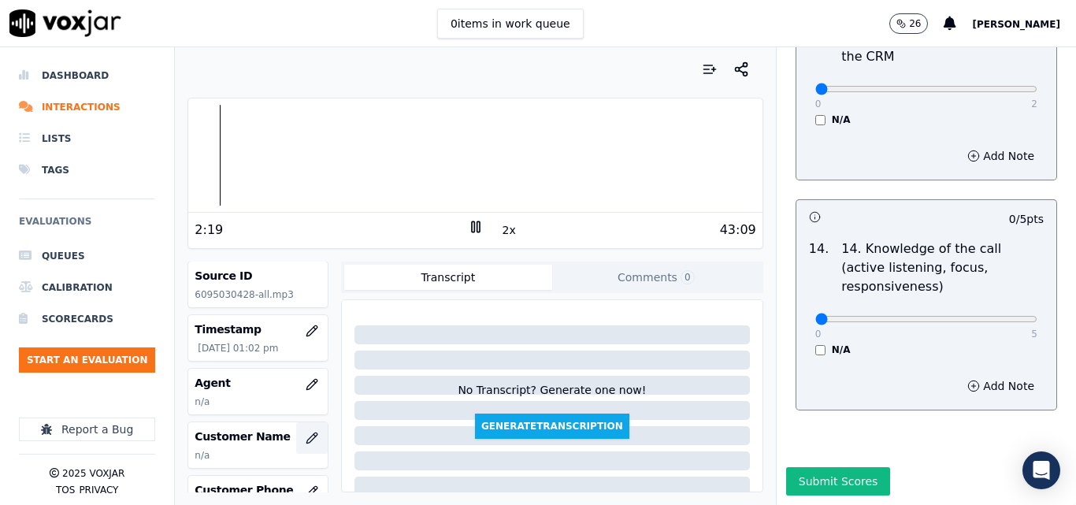
click at [307, 439] on icon "button" at bounding box center [312, 438] width 10 height 10
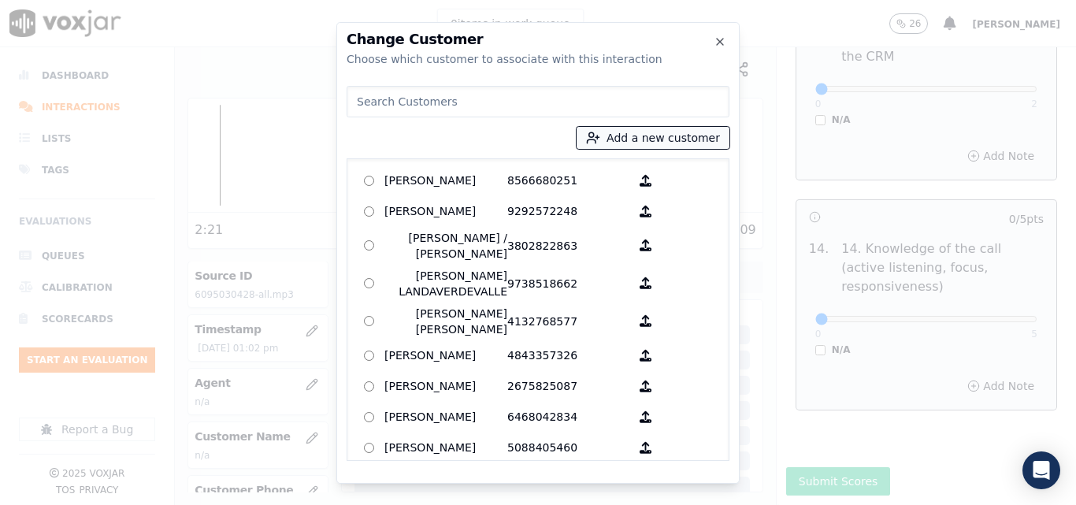
click at [648, 131] on button "Add a new customer" at bounding box center [653, 138] width 153 height 22
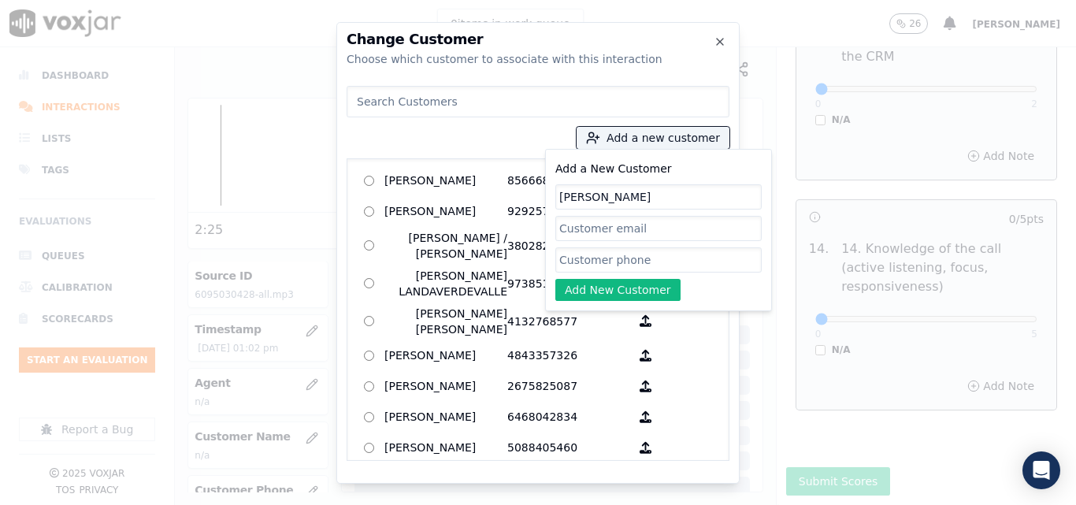
type input "[PERSON_NAME]"
paste input "6095030428"
type input "6095030428"
click at [619, 284] on button "Add New Customer" at bounding box center [617, 290] width 125 height 22
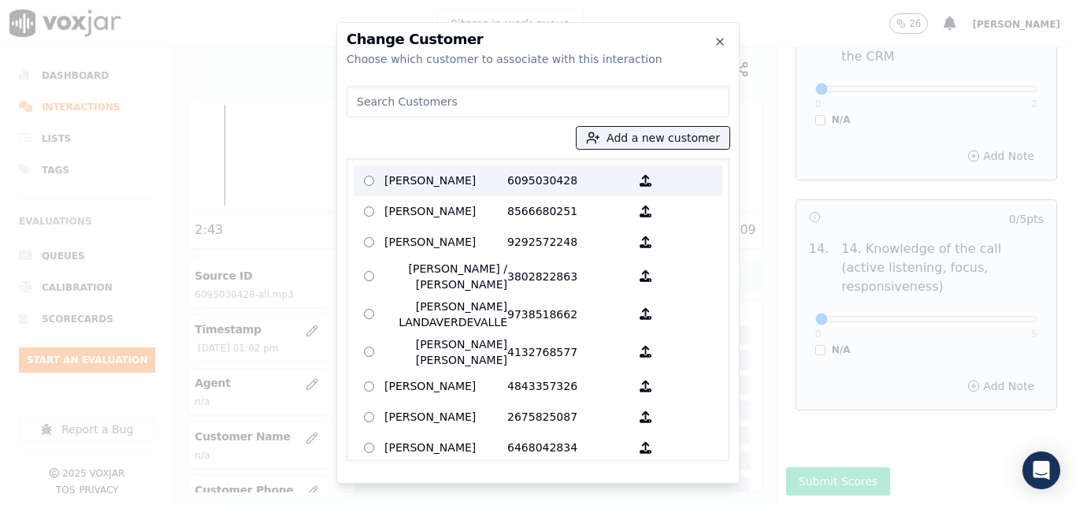
click at [542, 181] on p "6095030428" at bounding box center [568, 181] width 123 height 24
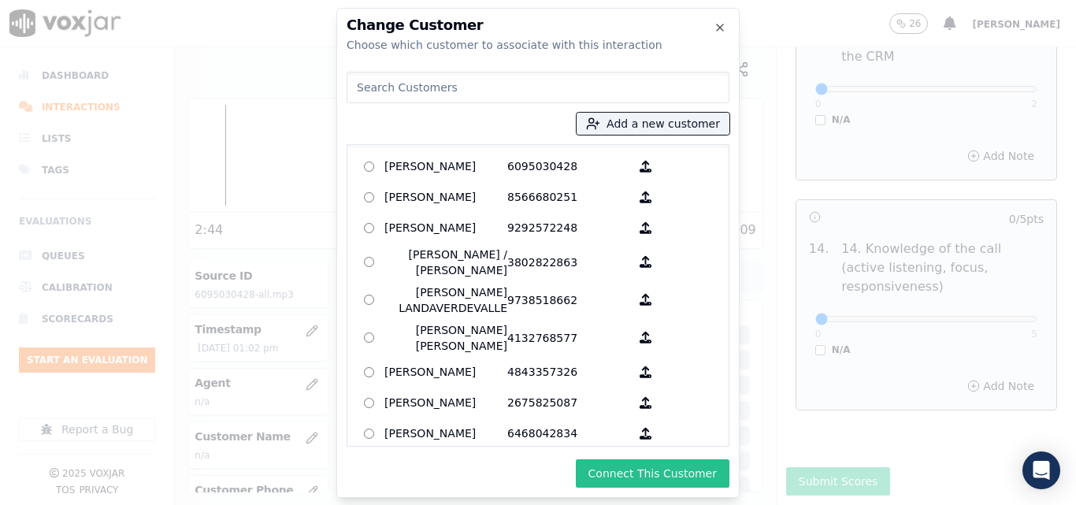
click at [662, 466] on button "Connect This Customer" at bounding box center [653, 473] width 154 height 28
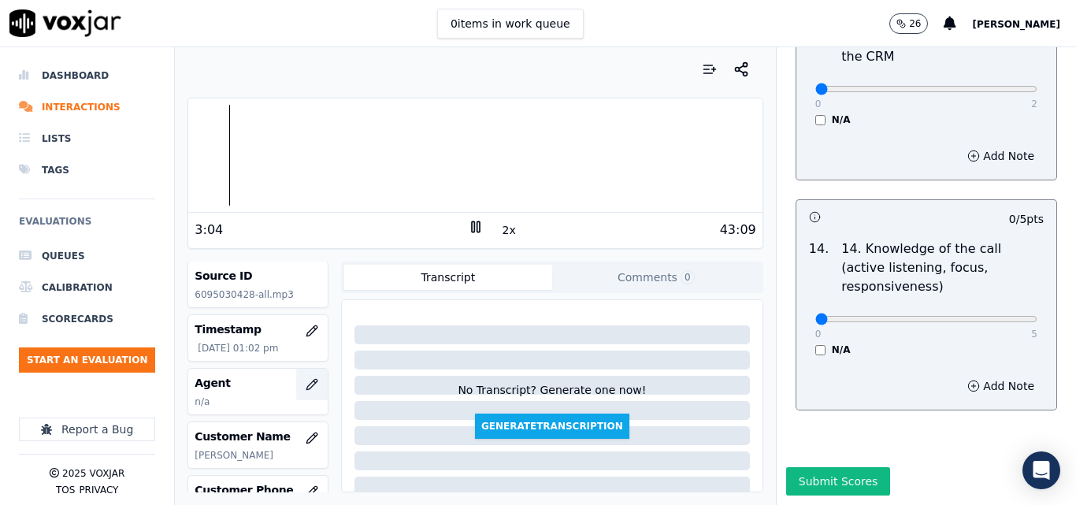
click at [306, 384] on icon "button" at bounding box center [312, 384] width 13 height 13
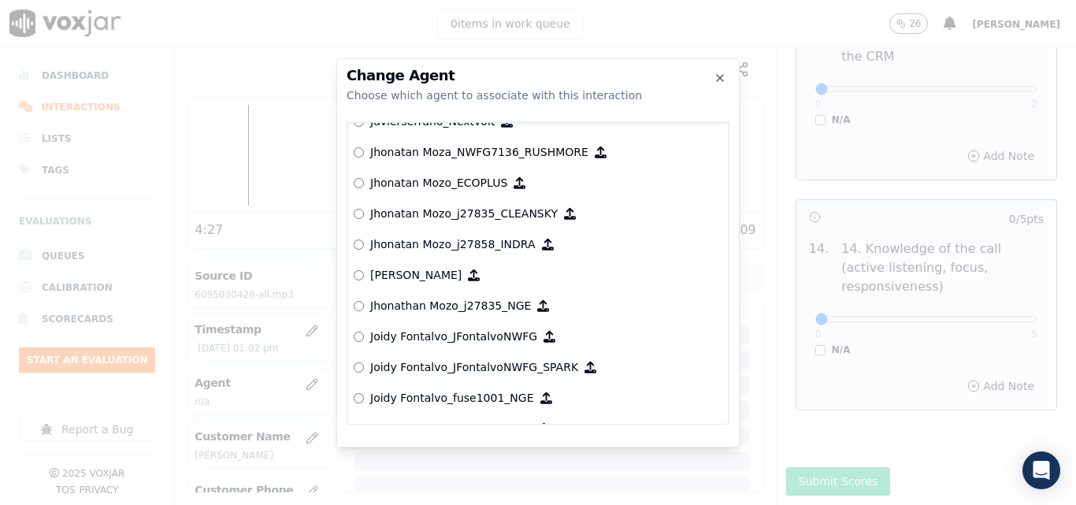
scroll to position [4292, 0]
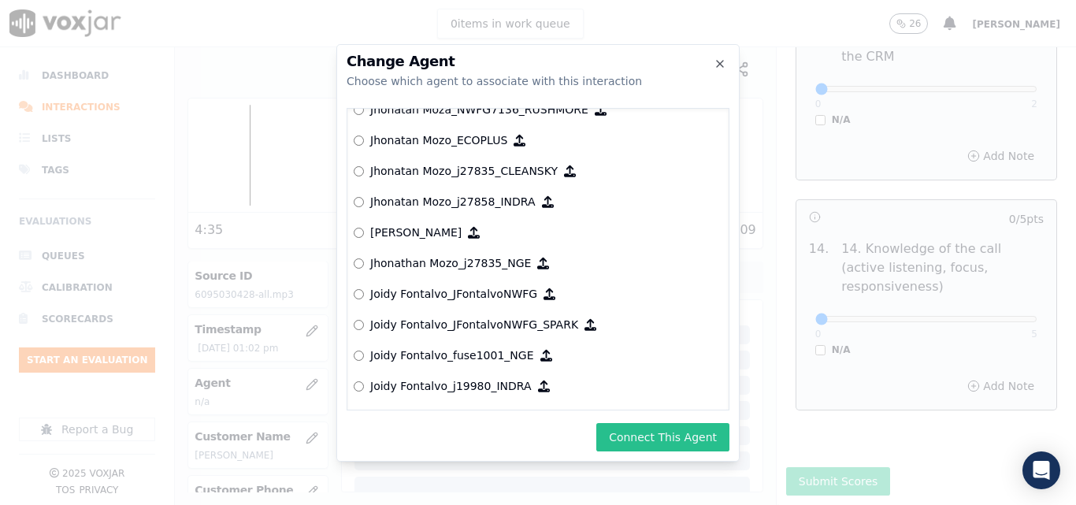
click at [653, 440] on button "Connect This Agent" at bounding box center [662, 437] width 133 height 28
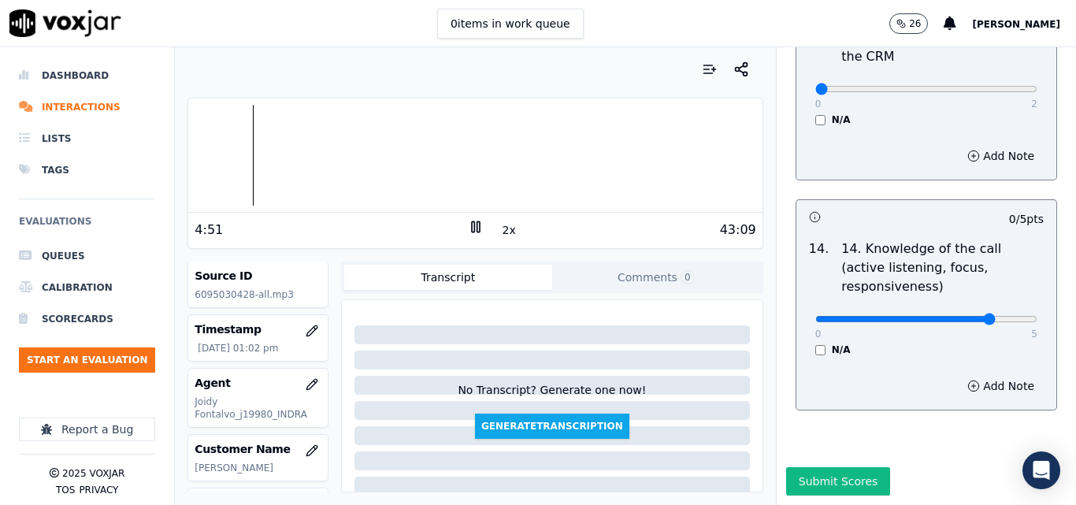
type input "4"
click at [961, 316] on input "range" at bounding box center [927, 319] width 222 height 6
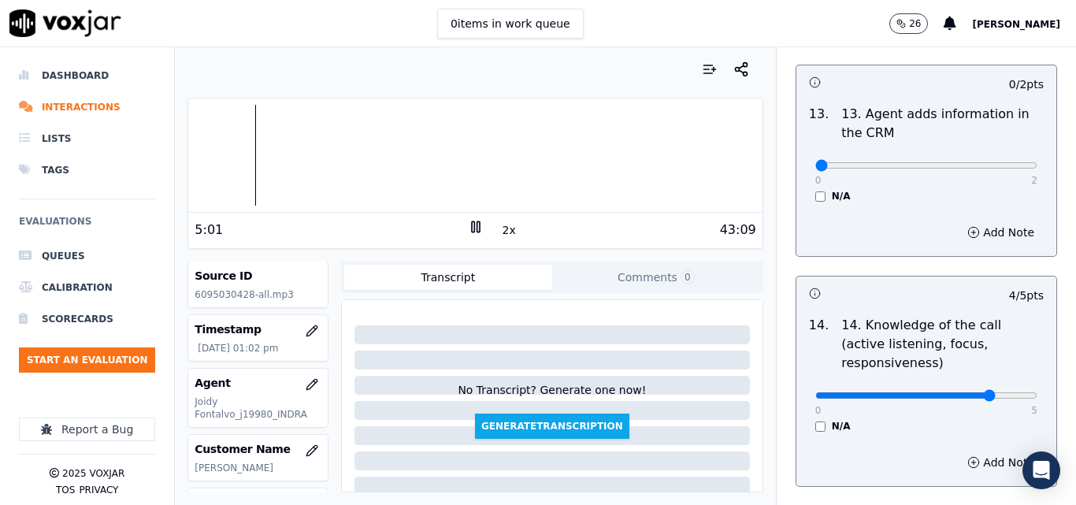
scroll to position [2720, 0]
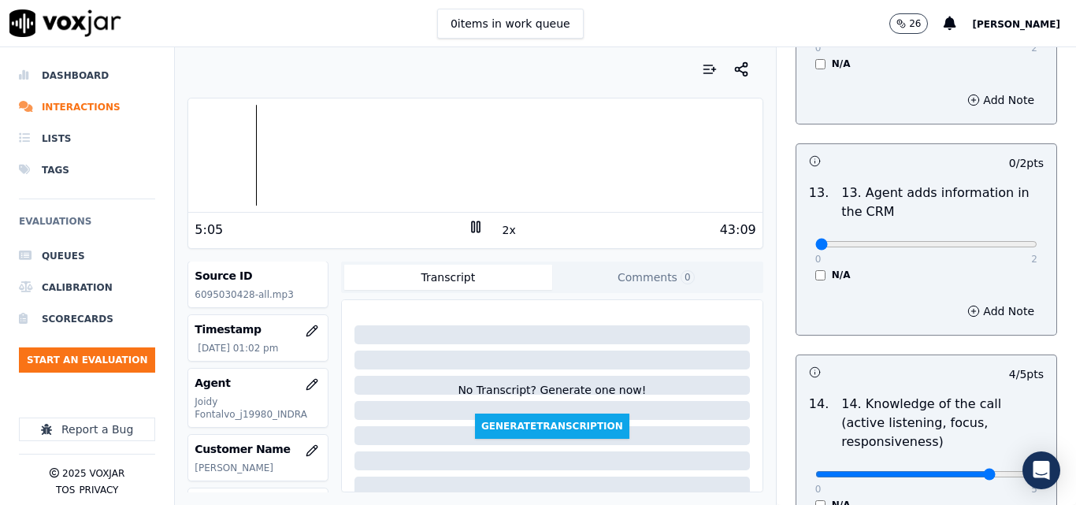
click at [503, 228] on button "2x" at bounding box center [510, 230] width 20 height 22
click at [503, 228] on button "1x" at bounding box center [510, 230] width 20 height 22
click at [503, 228] on button "1.5x" at bounding box center [515, 230] width 31 height 22
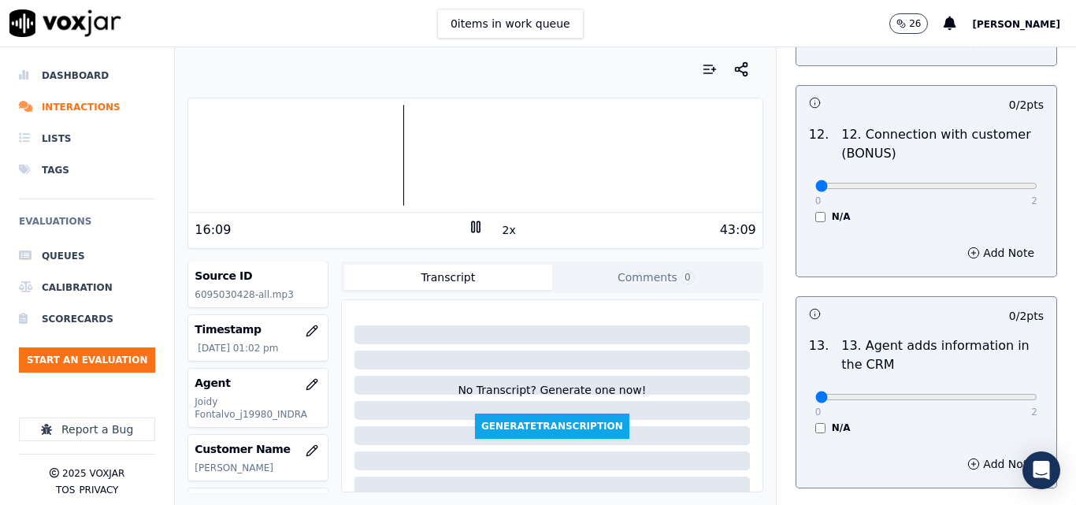
scroll to position [2562, 0]
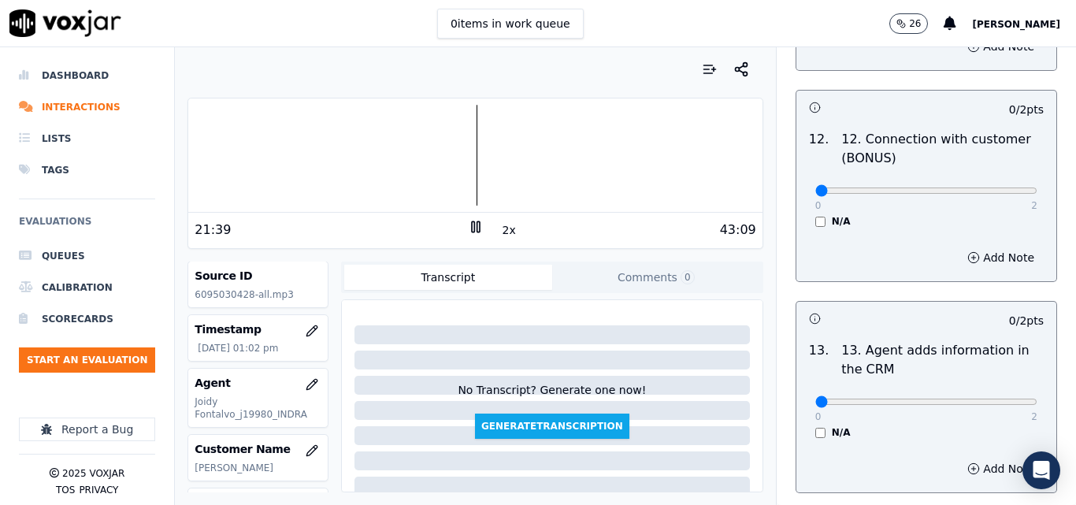
click at [453, 162] on div at bounding box center [475, 155] width 574 height 101
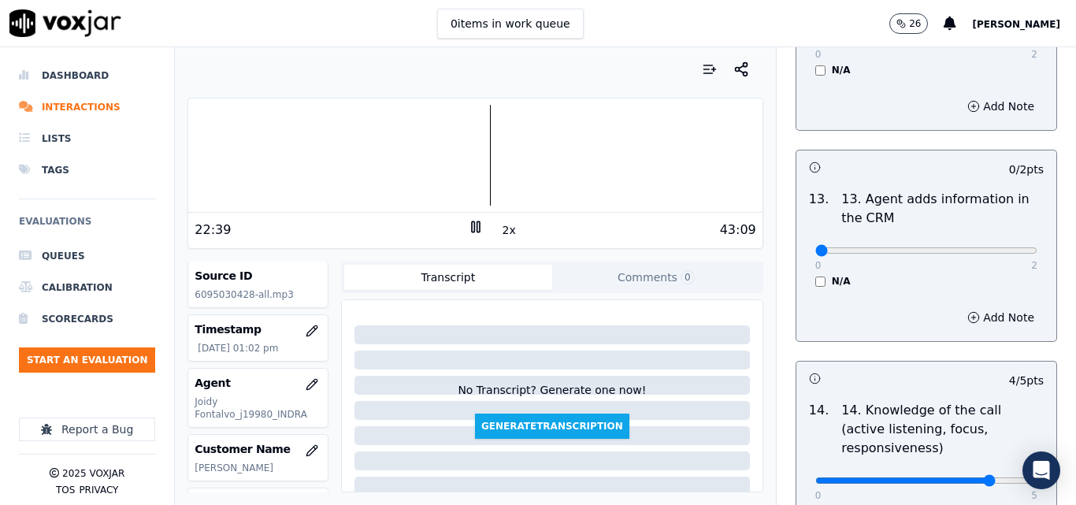
scroll to position [2720, 0]
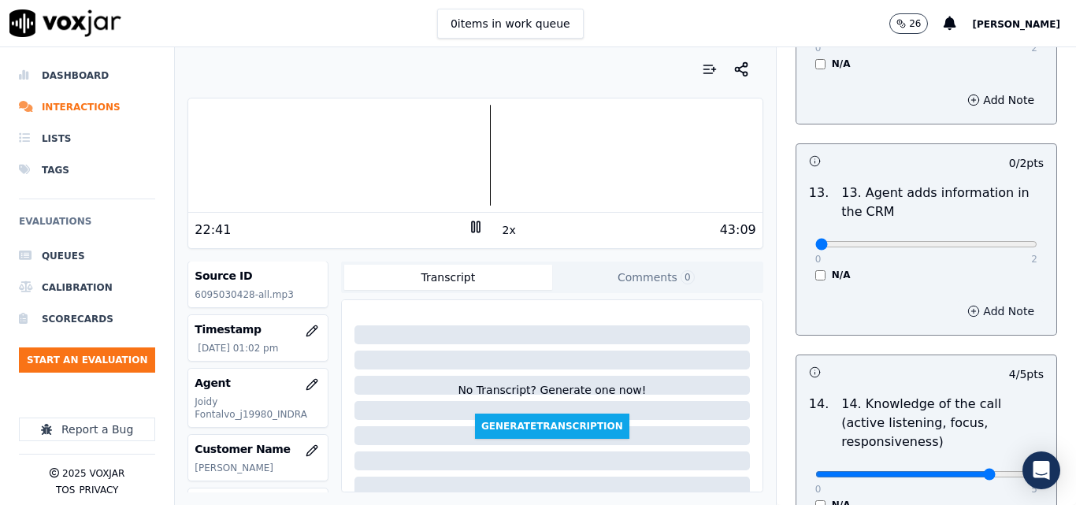
click at [968, 305] on icon "button" at bounding box center [974, 311] width 13 height 13
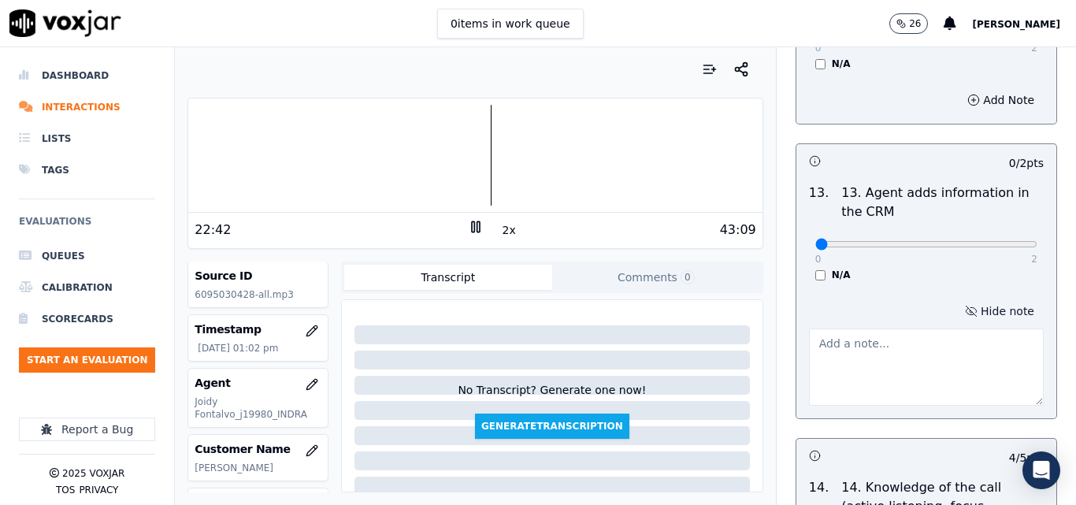
click at [916, 333] on textarea at bounding box center [926, 367] width 235 height 77
click at [879, 330] on textarea "incorrect electri rate" at bounding box center [926, 367] width 235 height 77
click at [475, 154] on div at bounding box center [475, 155] width 574 height 101
type textarea "incorrect electric rate"
click at [469, 143] on div at bounding box center [475, 155] width 574 height 101
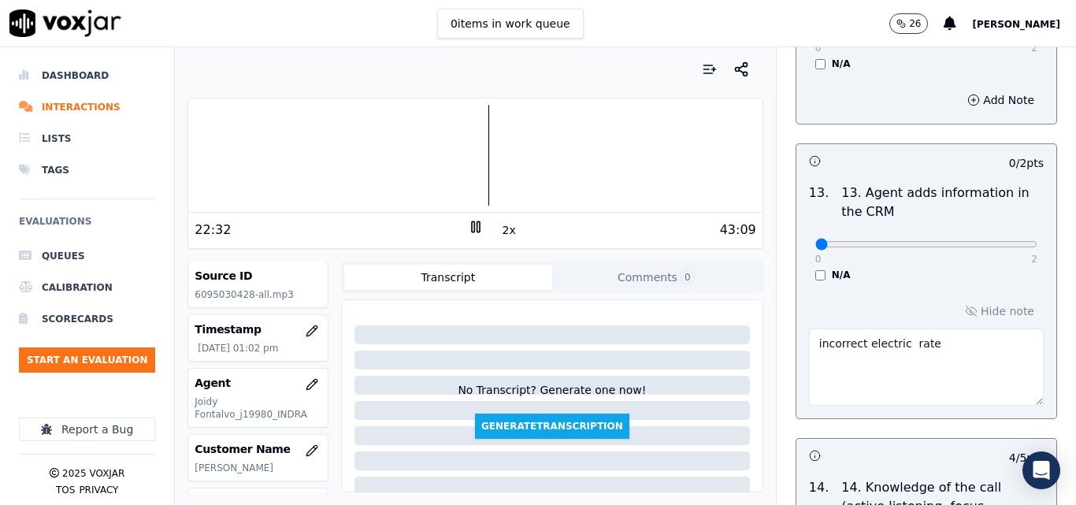
click at [929, 336] on textarea "incorrect electric rate" at bounding box center [926, 367] width 235 height 77
click at [932, 241] on input "range" at bounding box center [927, 244] width 222 height 6
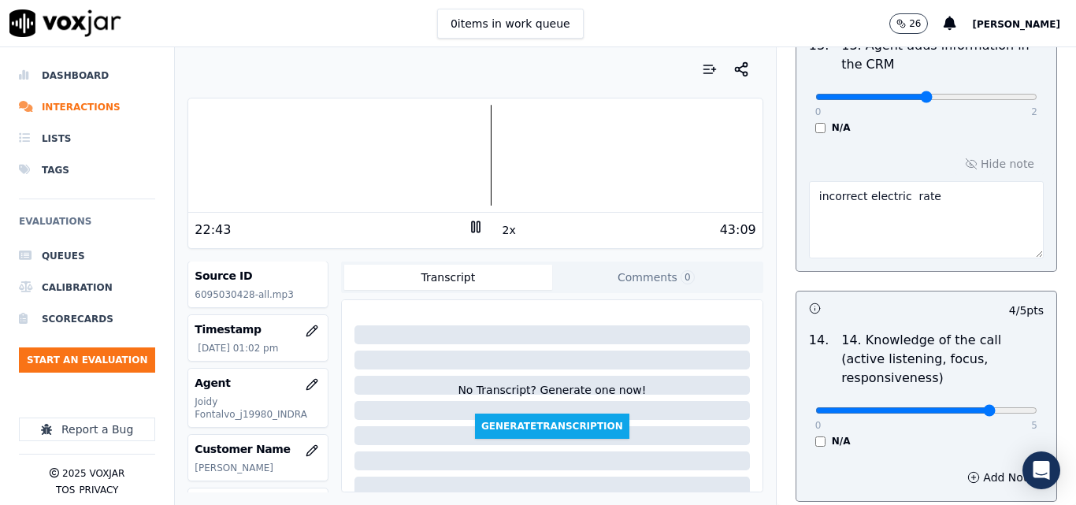
scroll to position [2725, 0]
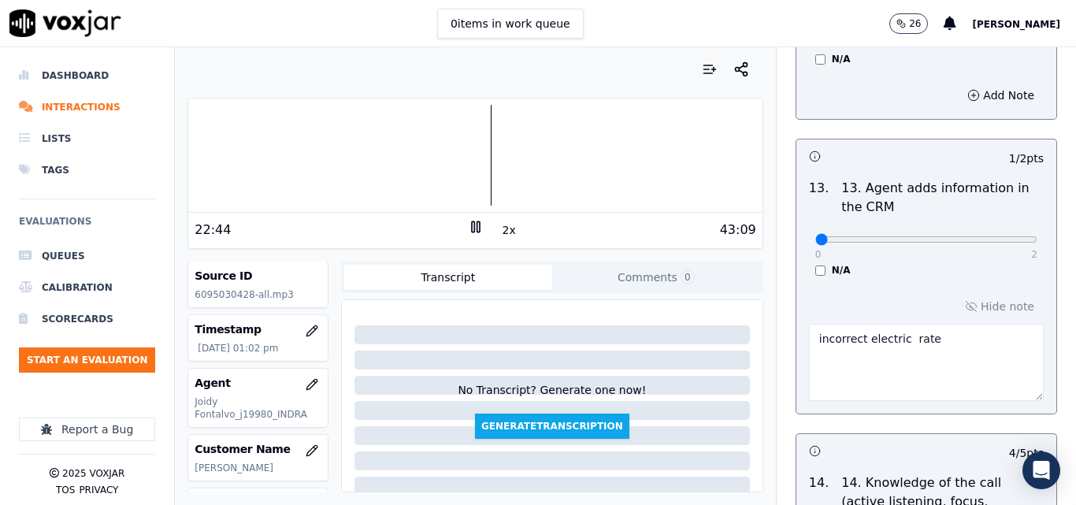
type input "0"
click at [816, 236] on input "range" at bounding box center [927, 239] width 222 height 6
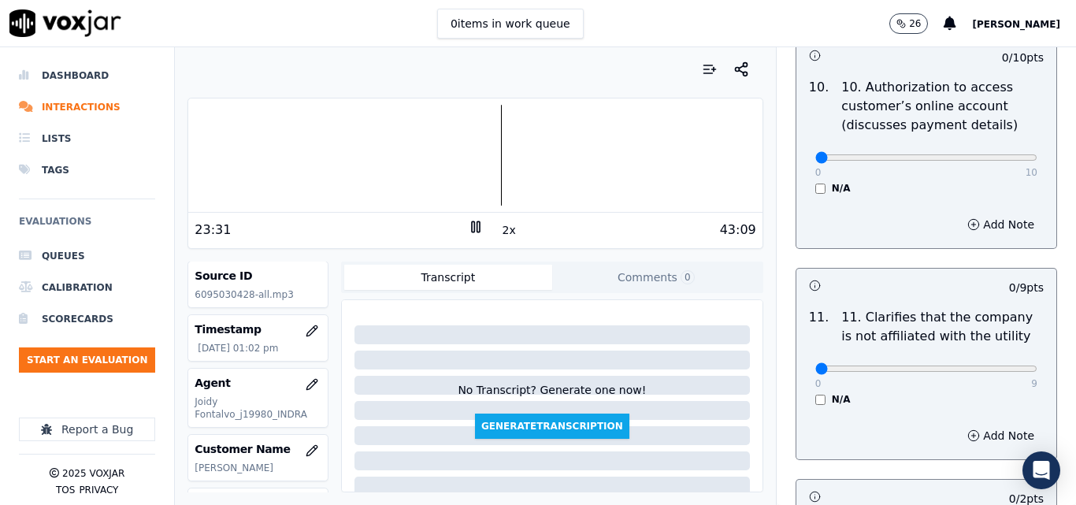
scroll to position [2410, 0]
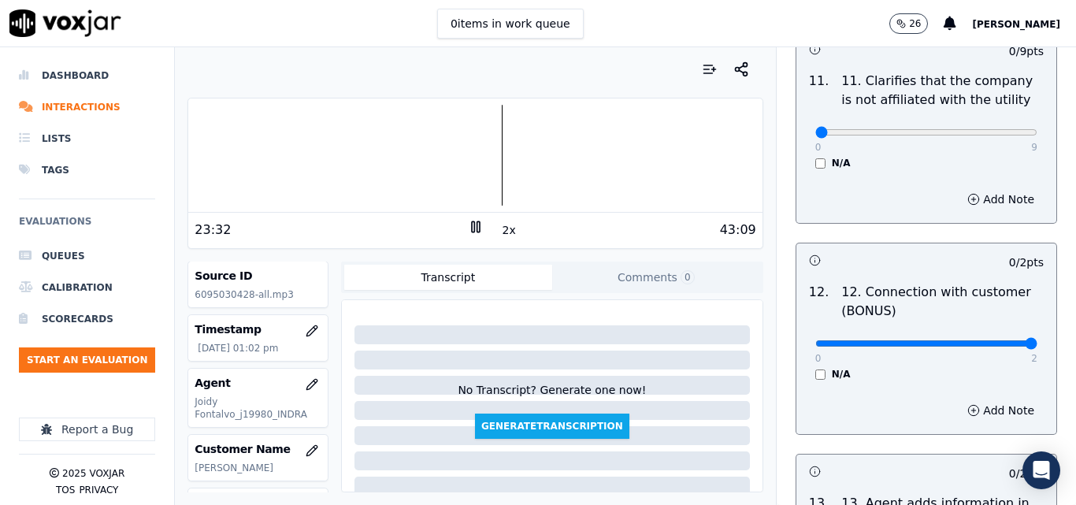
type input "2"
click at [986, 340] on input "range" at bounding box center [927, 343] width 222 height 6
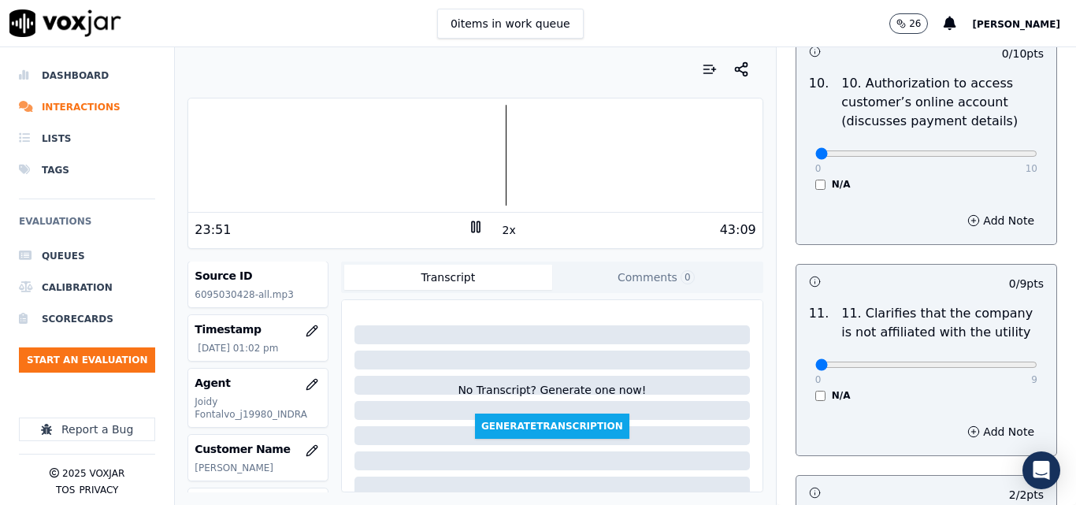
scroll to position [2173, 0]
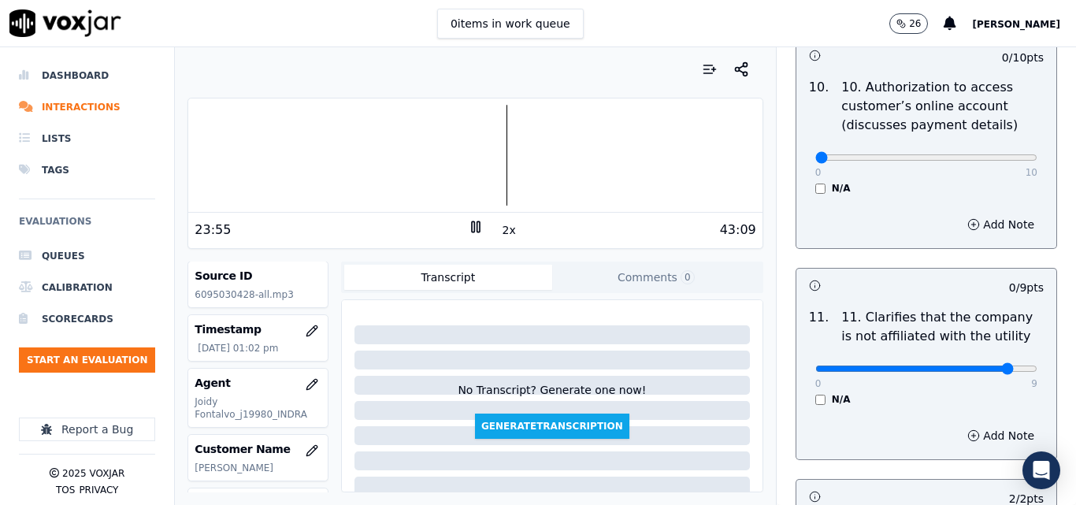
click at [979, 366] on input "range" at bounding box center [927, 369] width 222 height 6
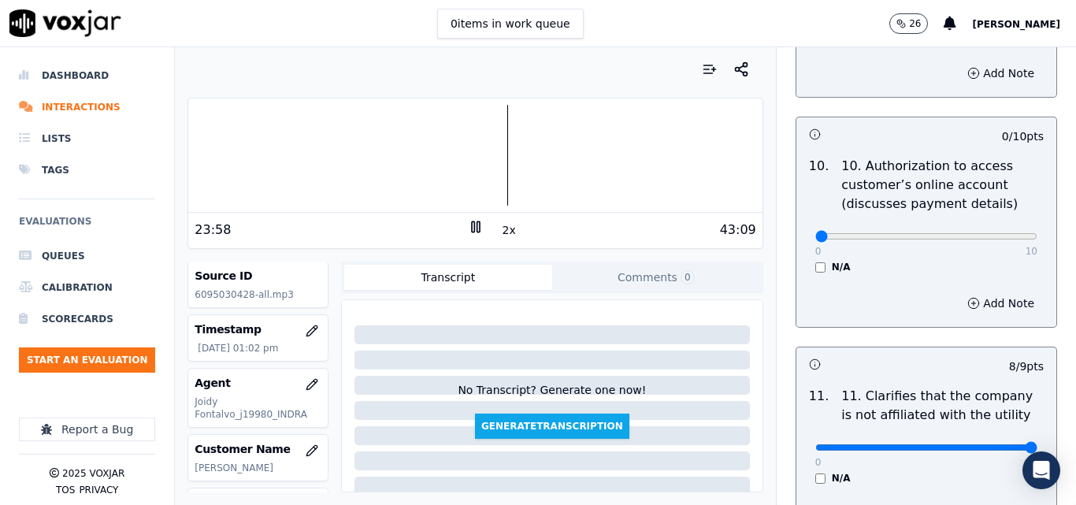
type input "9"
click at [994, 444] on input "range" at bounding box center [927, 447] width 222 height 6
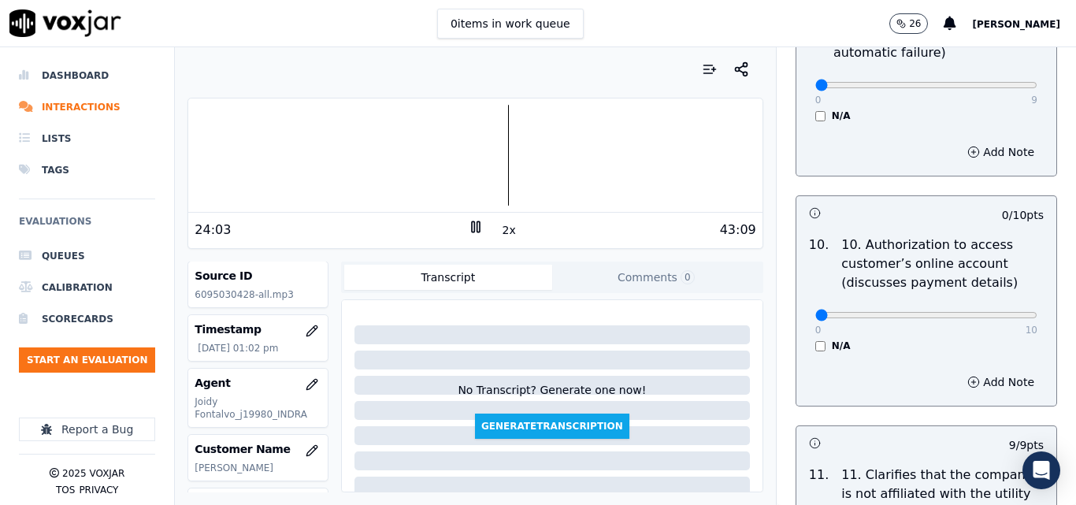
click at [810, 324] on div "0 10 N/A" at bounding box center [926, 322] width 247 height 60
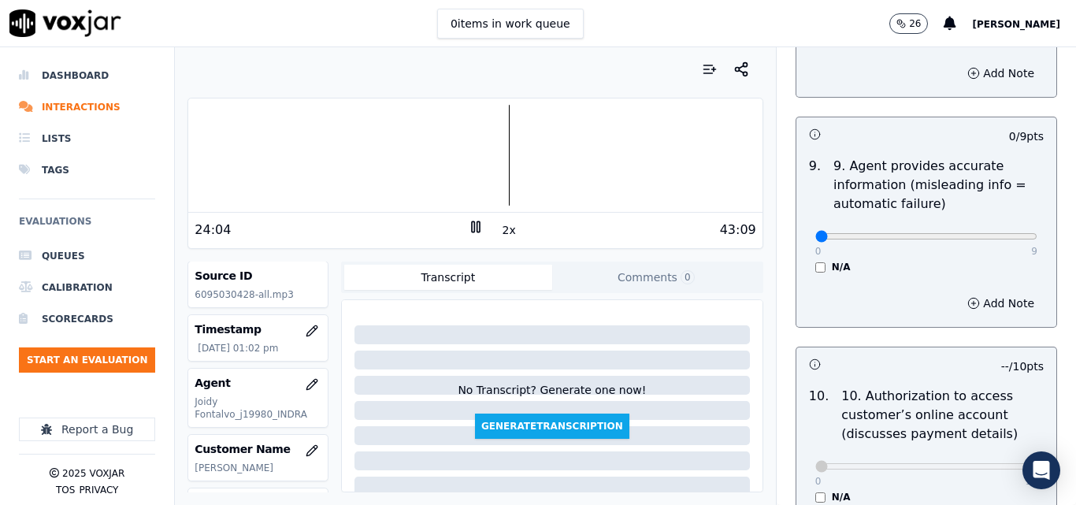
scroll to position [1858, 0]
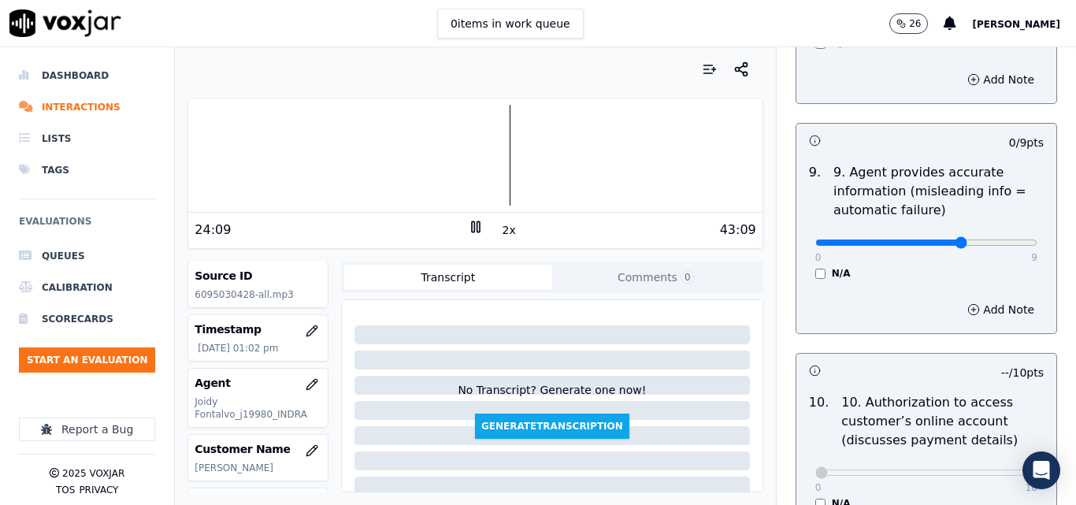
type input "6"
click at [929, 240] on input "range" at bounding box center [927, 243] width 222 height 6
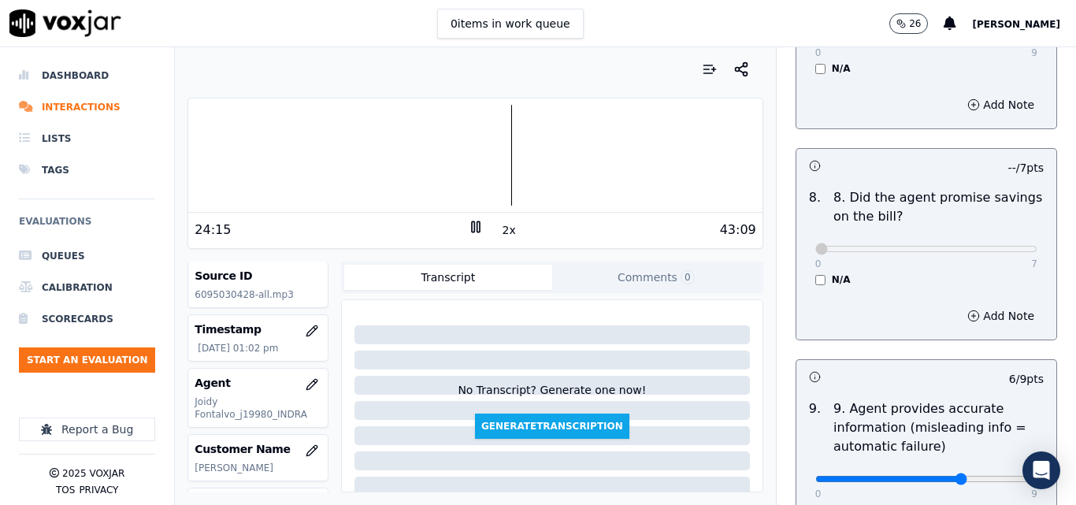
scroll to position [1464, 0]
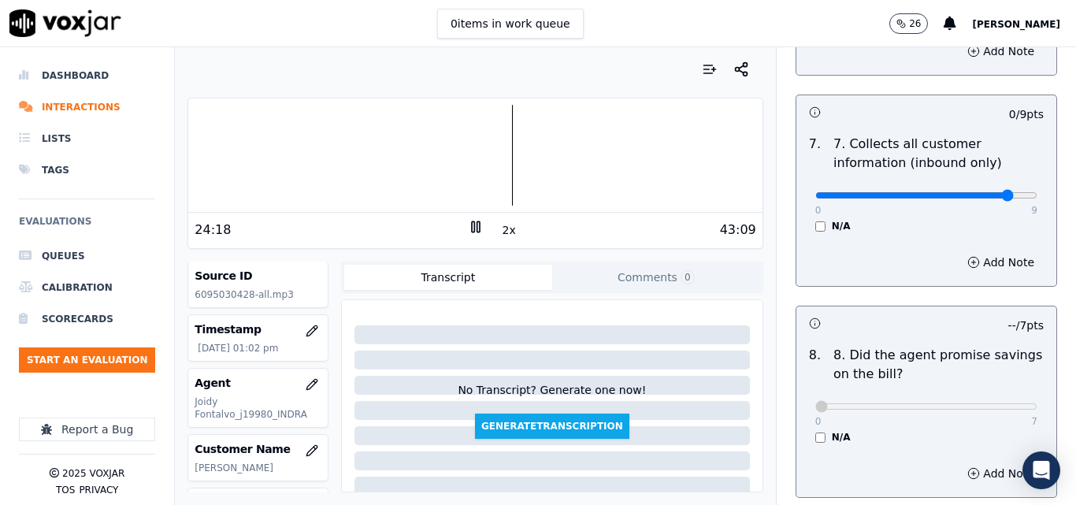
click at [972, 192] on input "range" at bounding box center [927, 195] width 222 height 6
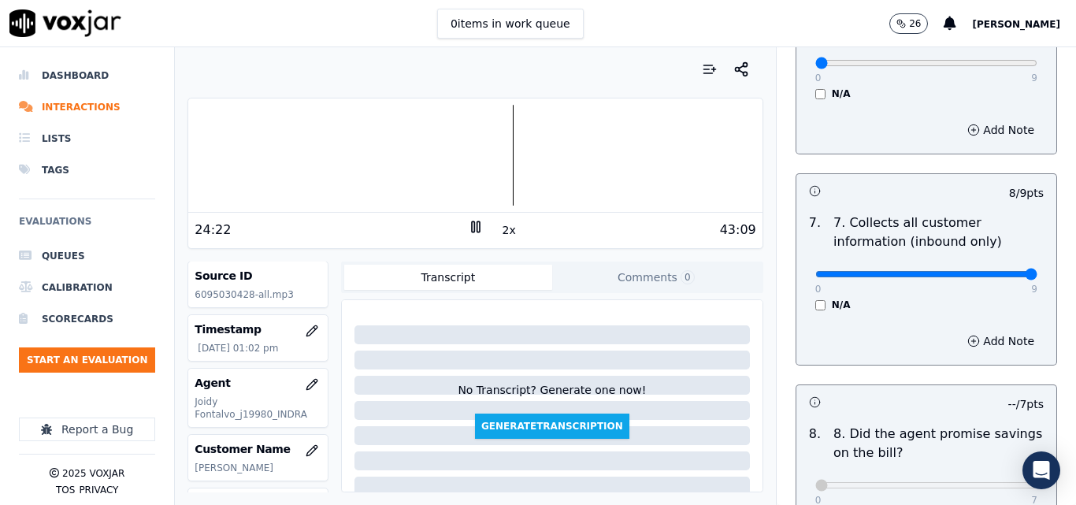
type input "9"
click at [992, 271] on input "range" at bounding box center [927, 274] width 222 height 6
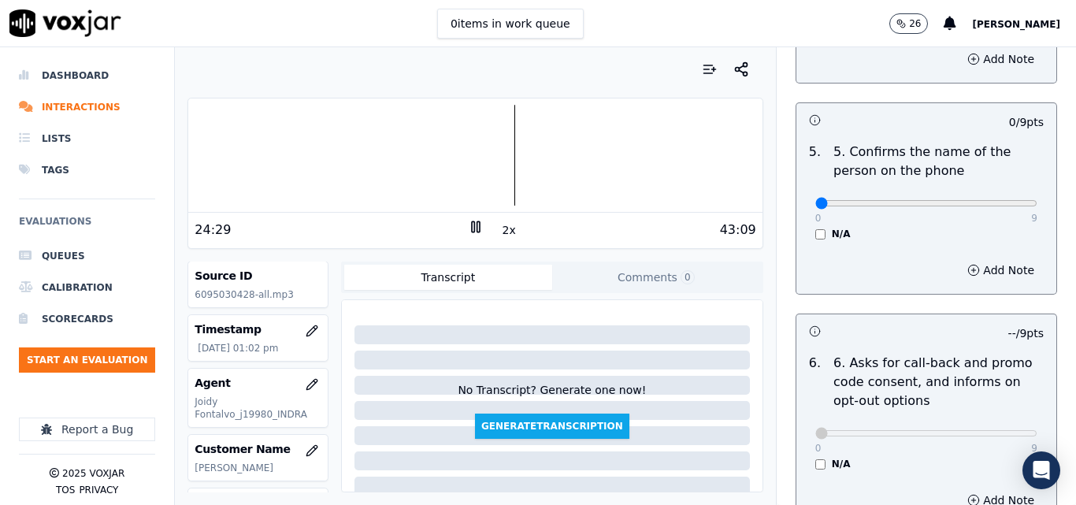
scroll to position [991, 0]
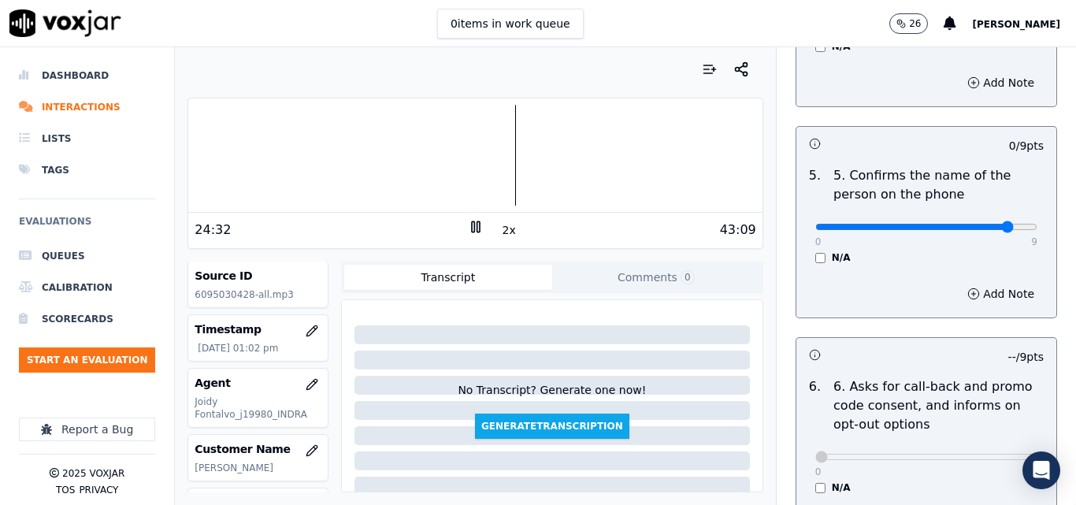
click at [977, 224] on input "range" at bounding box center [927, 227] width 222 height 6
type input "9"
click at [994, 224] on input "range" at bounding box center [927, 227] width 222 height 6
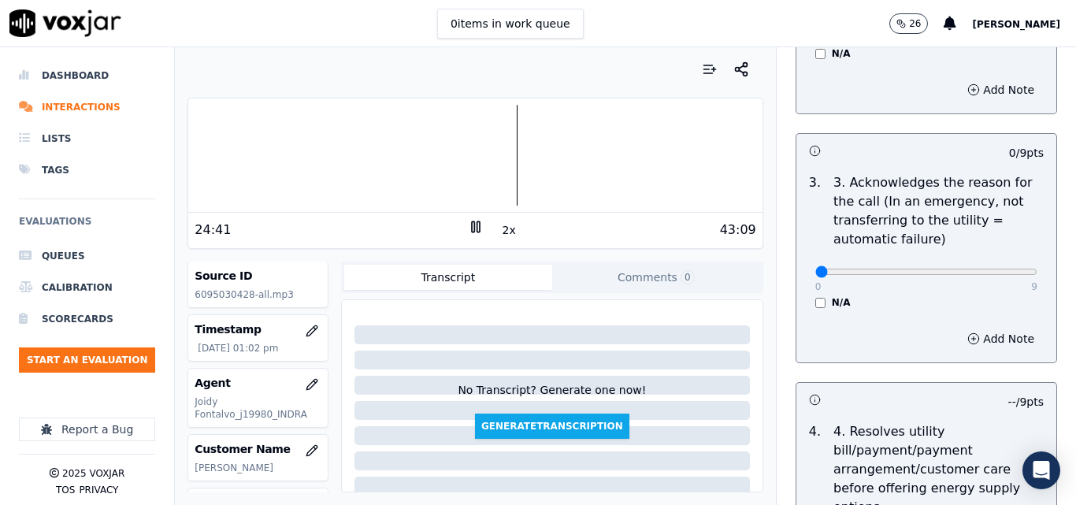
scroll to position [440, 0]
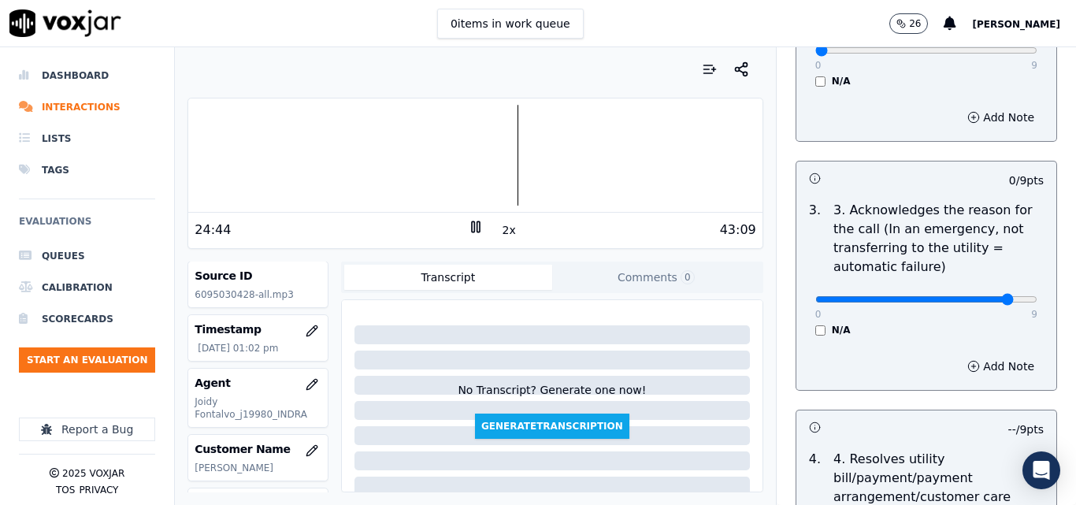
type input "8"
click at [985, 296] on input "range" at bounding box center [927, 299] width 222 height 6
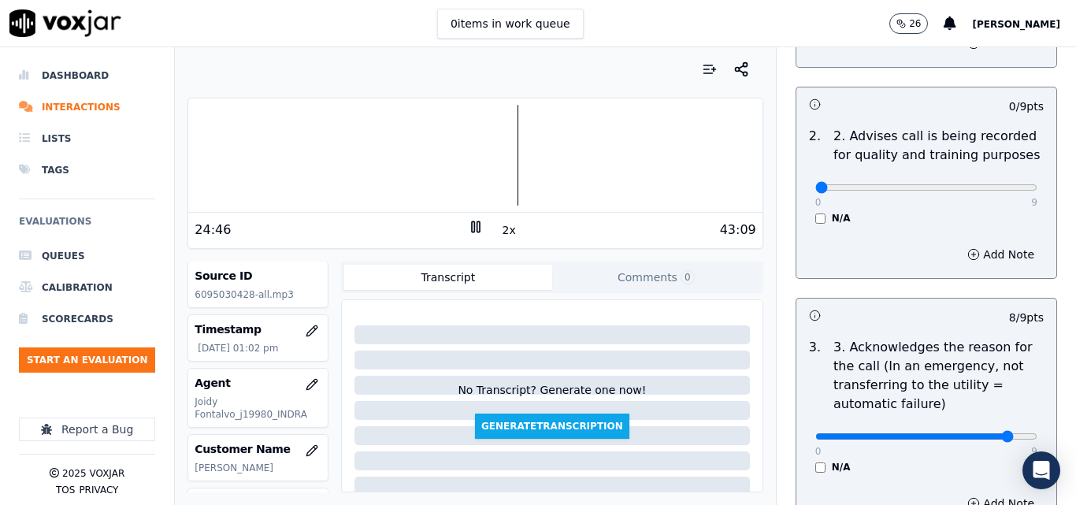
scroll to position [282, 0]
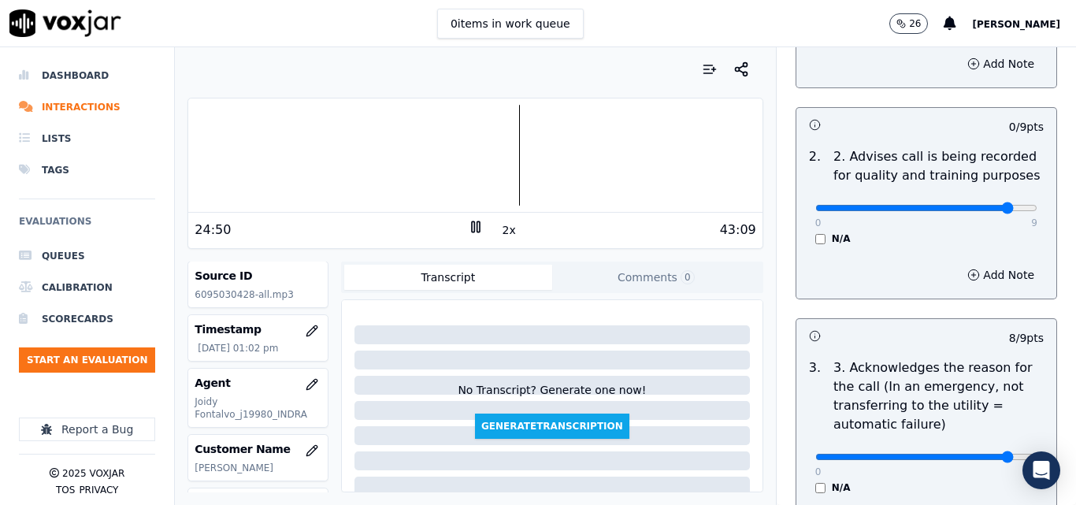
type input "8"
click at [981, 205] on input "range" at bounding box center [927, 208] width 222 height 6
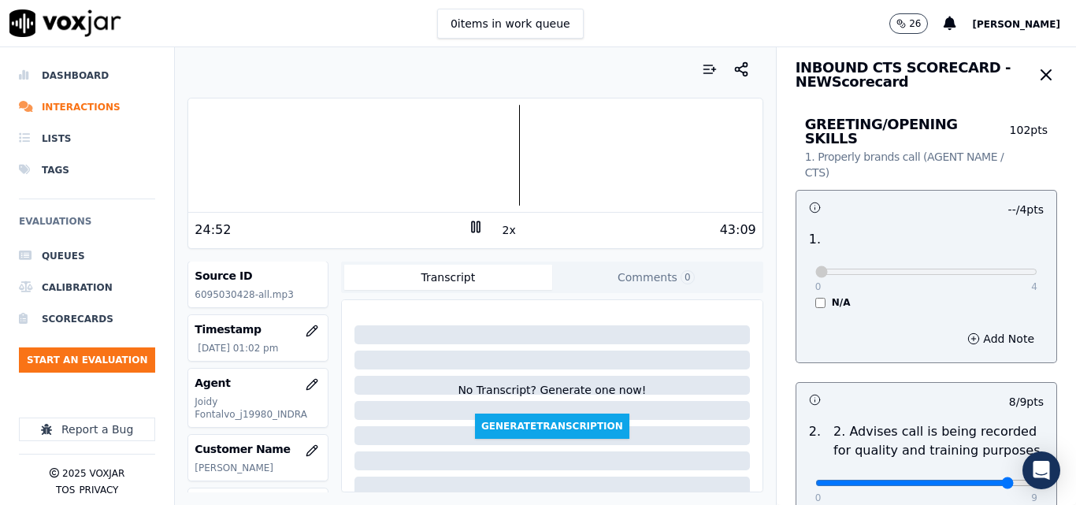
scroll to position [0, 0]
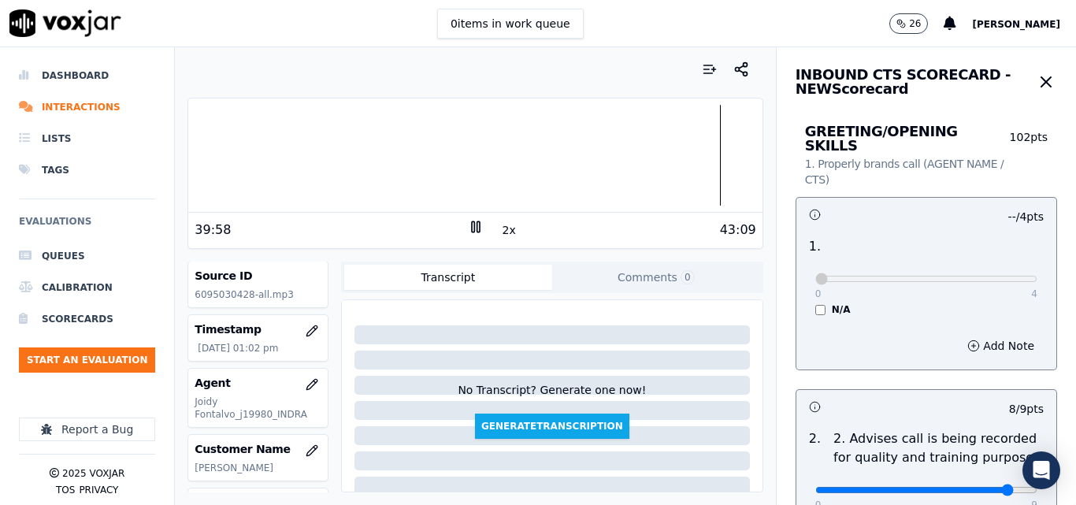
click at [468, 228] on icon at bounding box center [476, 227] width 16 height 16
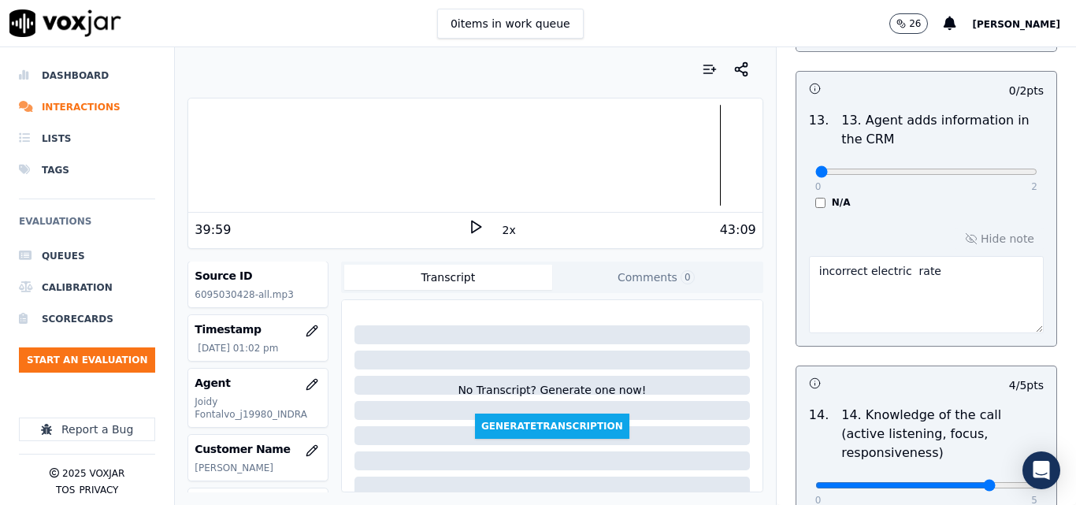
scroll to position [2961, 0]
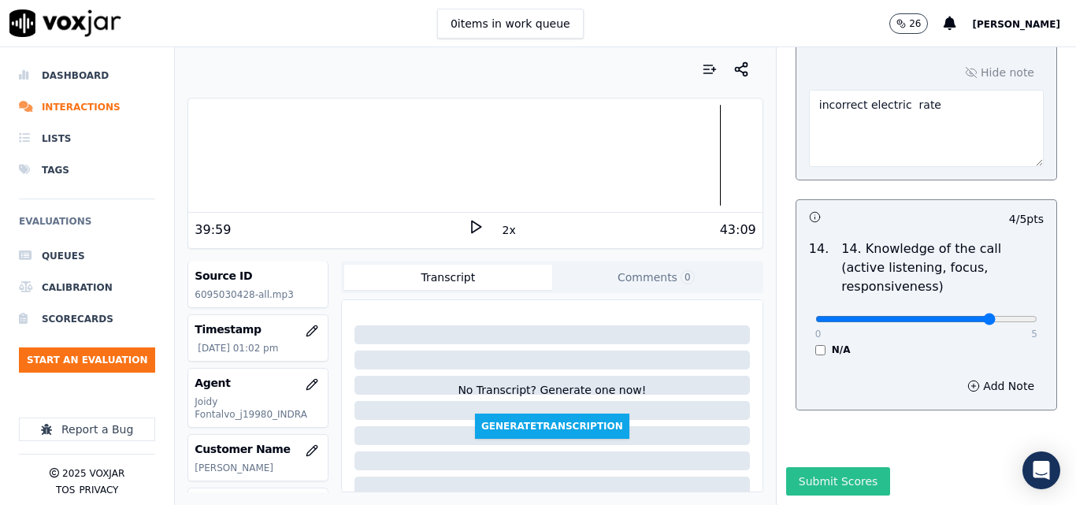
click at [786, 467] on button "Submit Scores" at bounding box center [838, 481] width 105 height 28
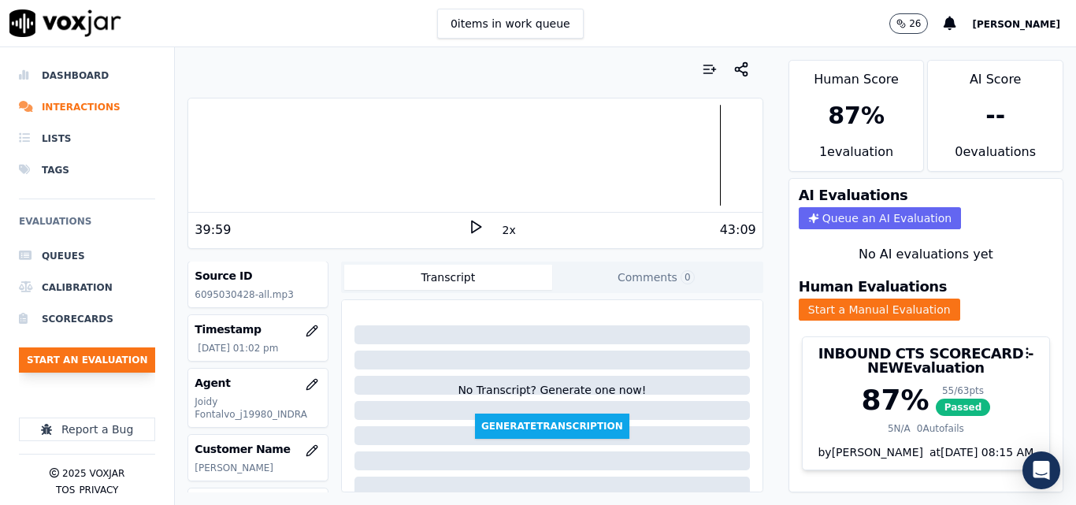
click at [81, 362] on button "Start an Evaluation" at bounding box center [87, 359] width 136 height 25
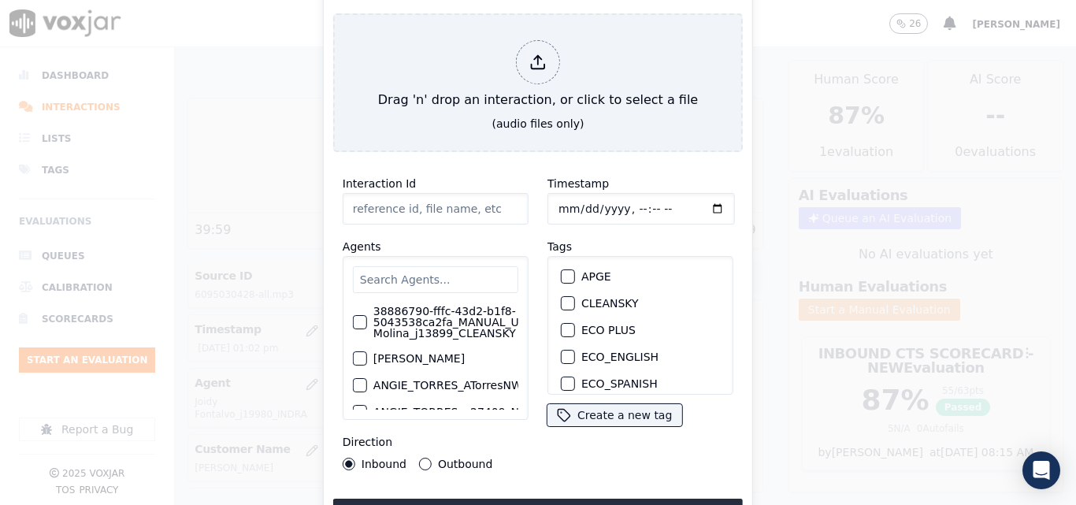
type input "20250915-155532_2678085206-all.mp3"
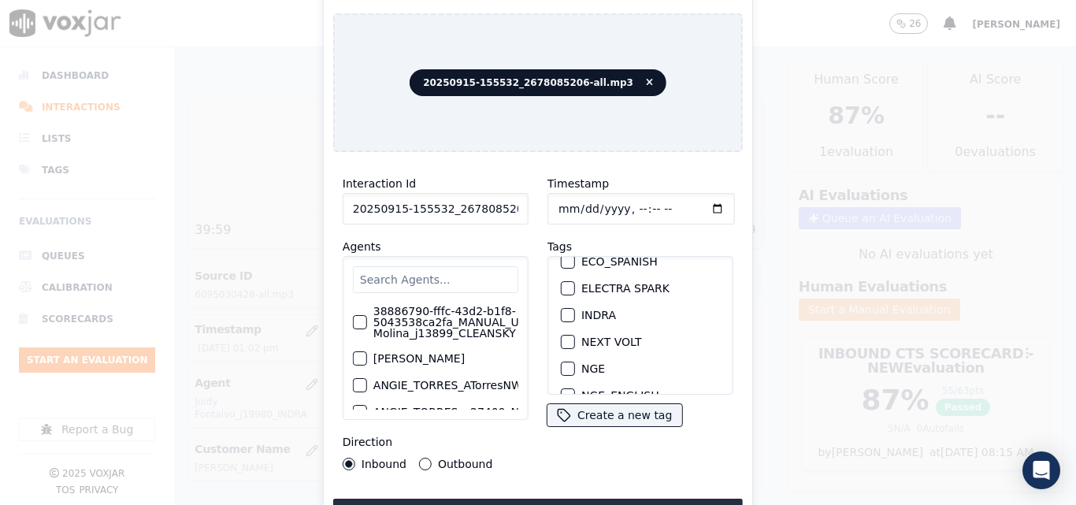
scroll to position [158, 0]
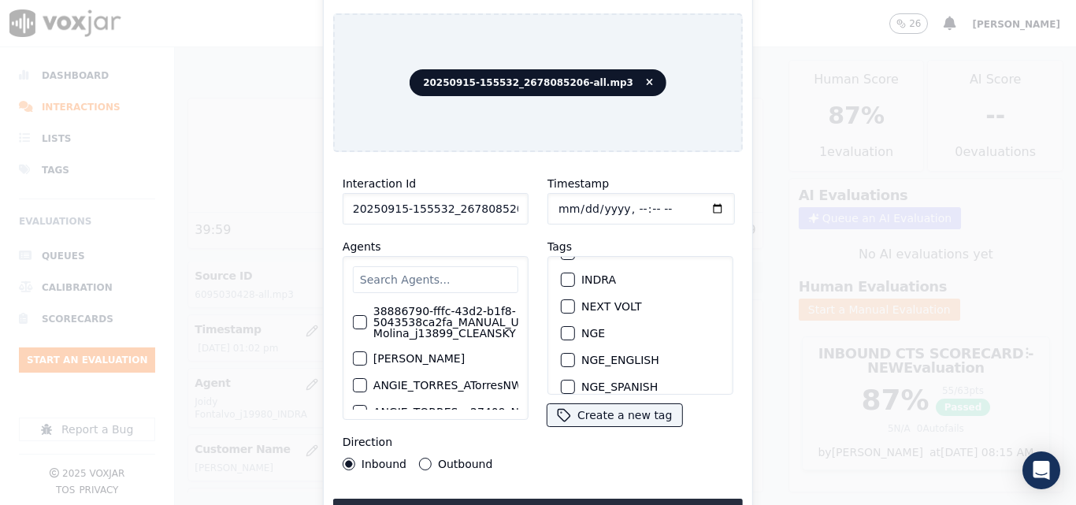
click at [563, 275] on div "button" at bounding box center [567, 279] width 11 height 11
click at [533, 492] on div "Interaction Id 20250915-155532_2678085206-all.mp3 Agents 38886790-fffc-43d2-b1f…" at bounding box center [538, 346] width 410 height 362
click at [552, 500] on button "Upload interaction to start evaluation" at bounding box center [538, 513] width 410 height 28
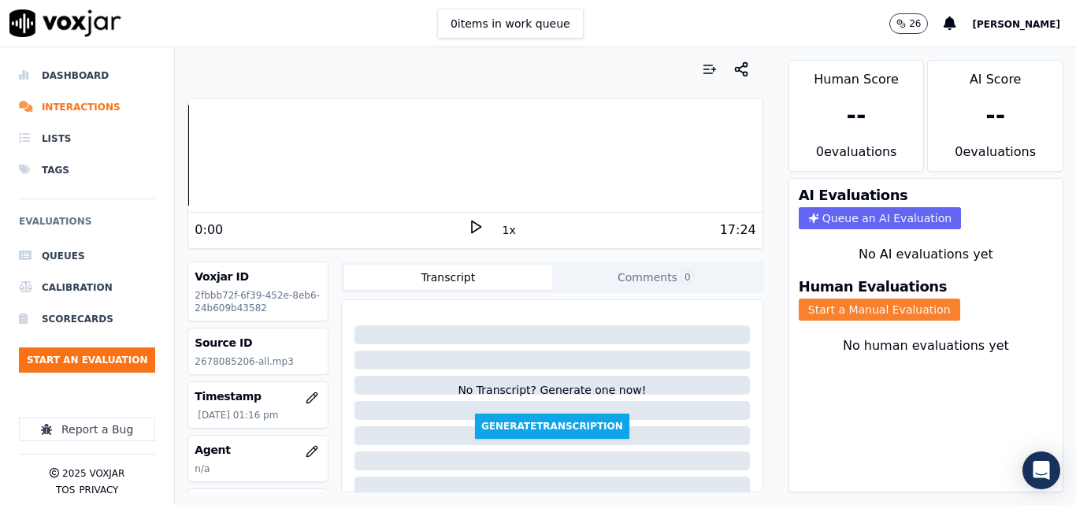
click at [821, 303] on button "Start a Manual Evaluation" at bounding box center [880, 310] width 162 height 22
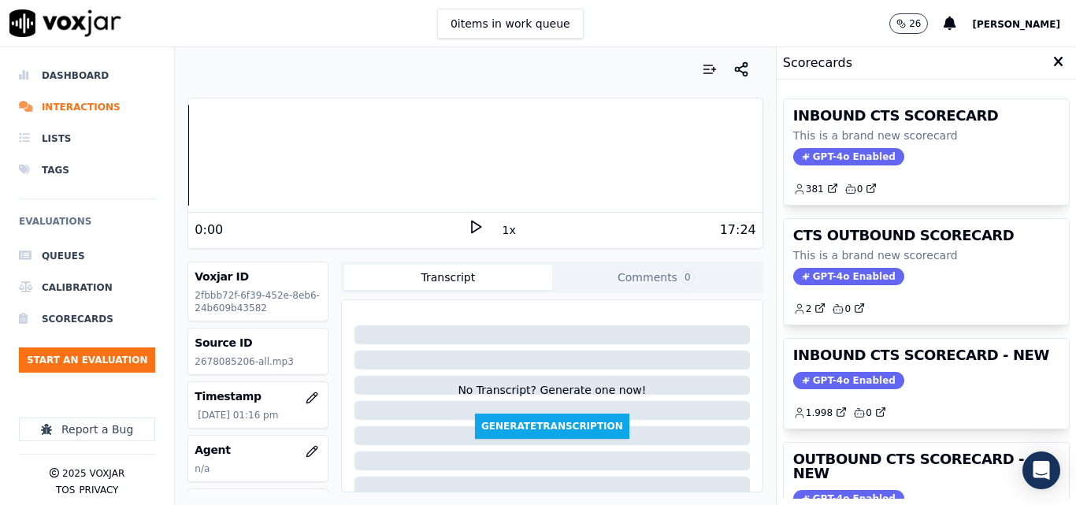
click at [472, 224] on polygon at bounding box center [476, 227] width 9 height 12
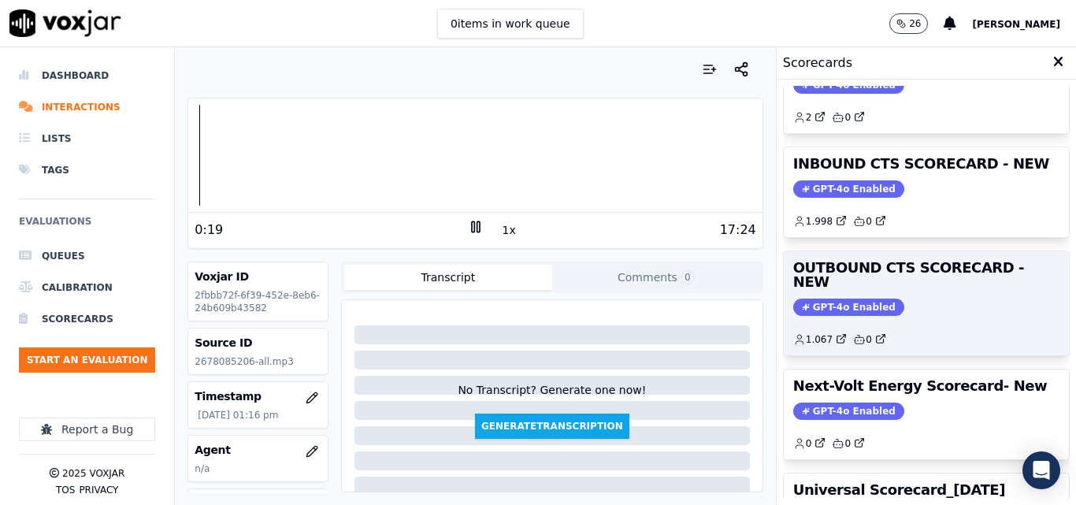
scroll to position [187, 0]
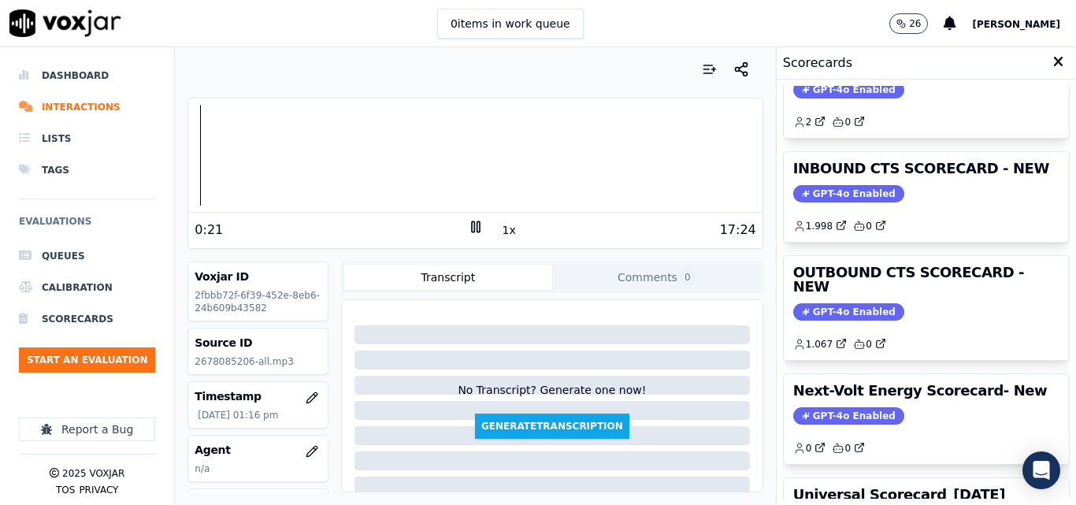
click at [500, 230] on button "1x" at bounding box center [510, 230] width 20 height 22
click at [500, 230] on button "1.5x" at bounding box center [515, 230] width 31 height 22
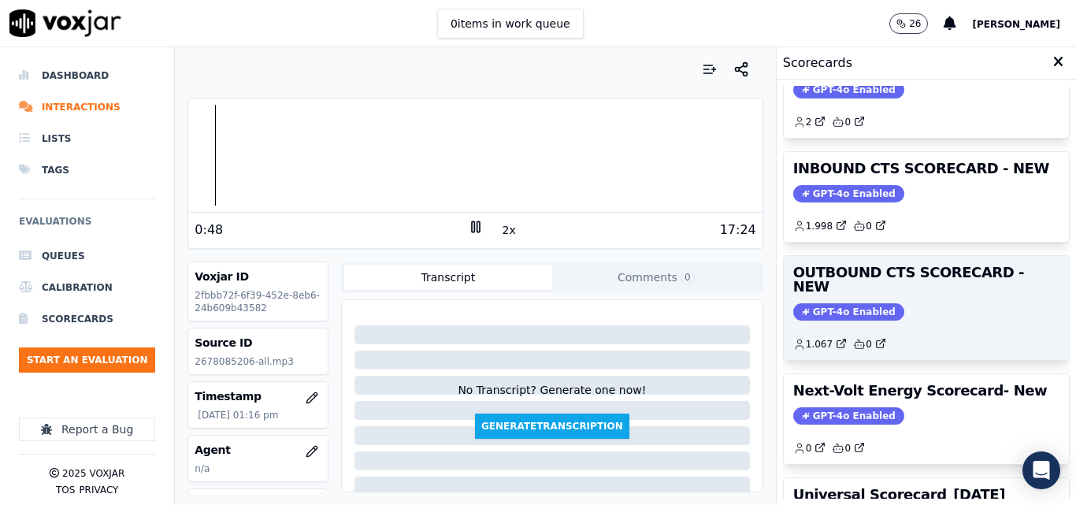
click at [823, 303] on span "GPT-4o Enabled" at bounding box center [848, 311] width 111 height 17
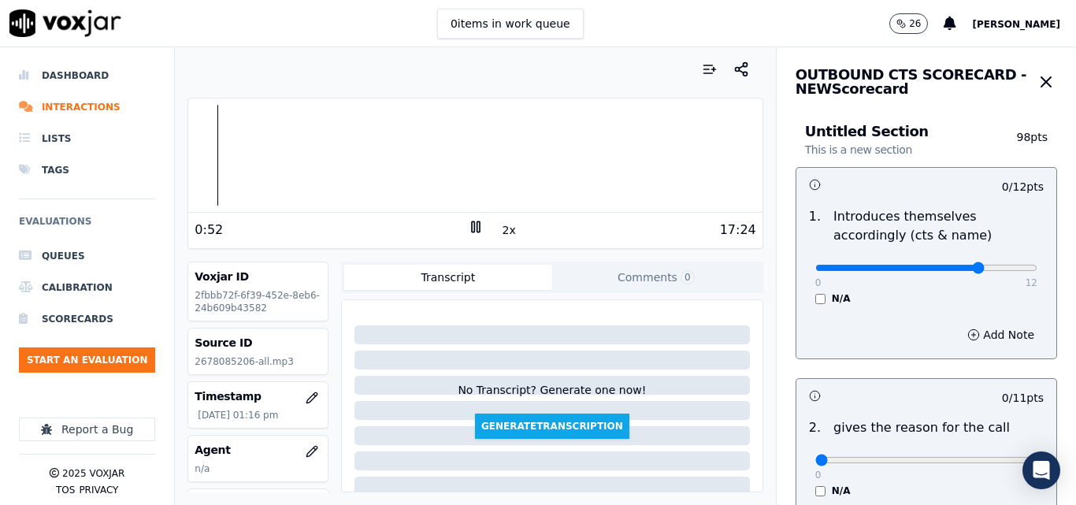
type input "9"
click at [950, 271] on input "range" at bounding box center [927, 268] width 222 height 6
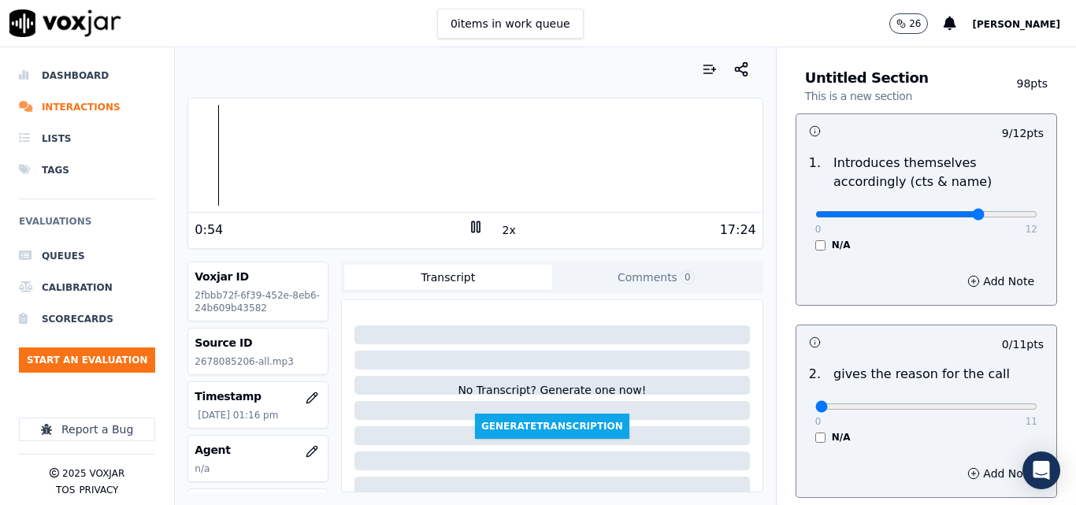
scroll to position [79, 0]
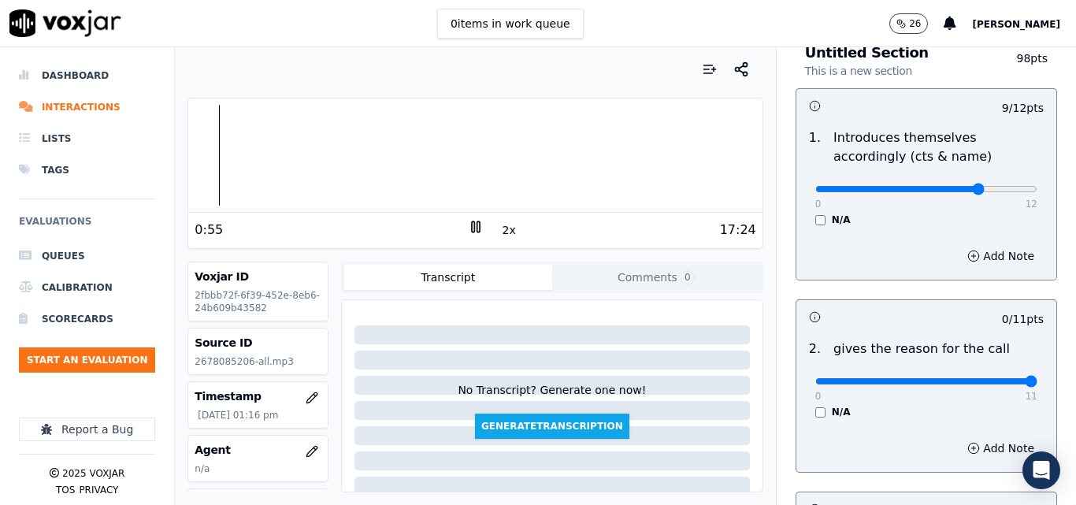
type input "11"
click at [989, 380] on input "range" at bounding box center [927, 381] width 222 height 6
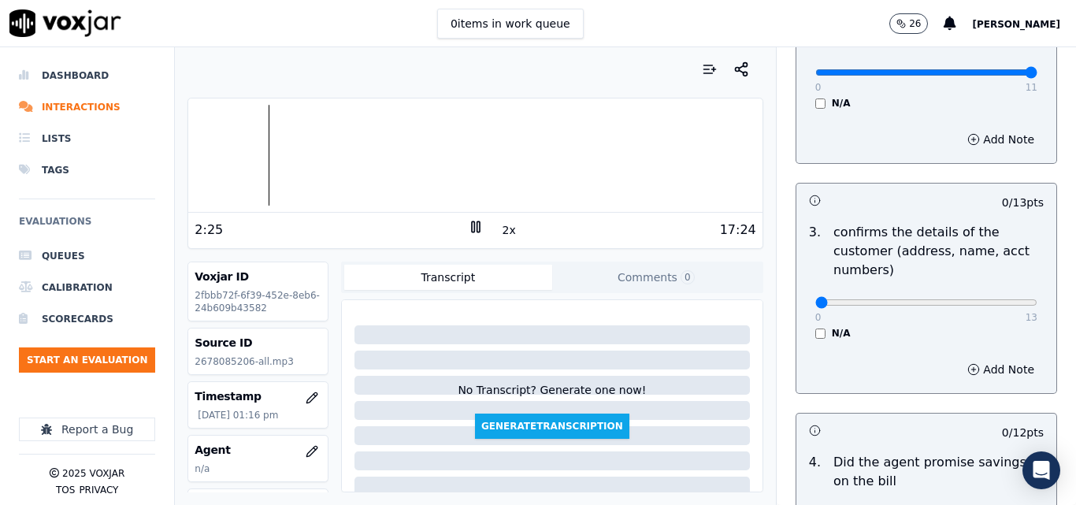
scroll to position [473, 0]
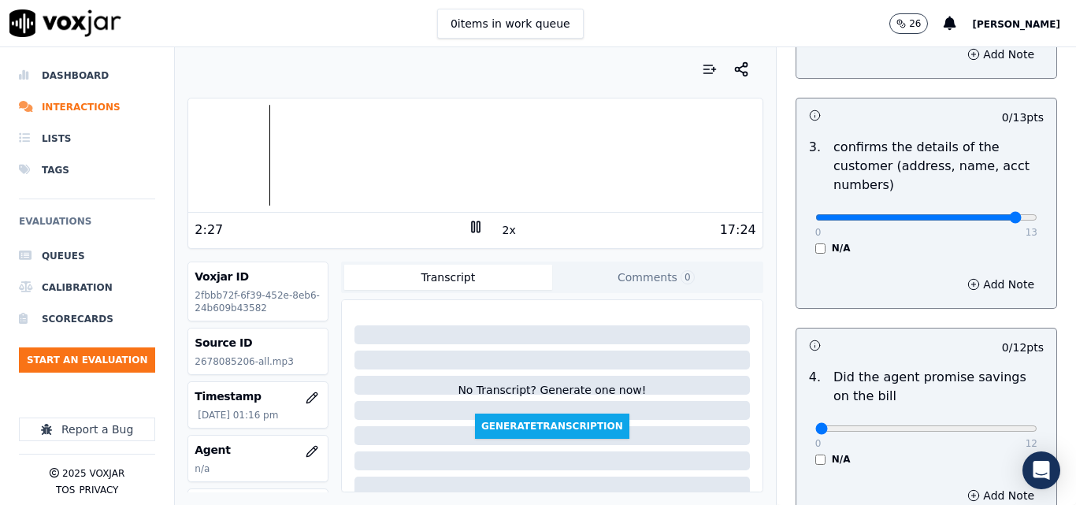
type input "12"
click at [986, 215] on input "range" at bounding box center [927, 217] width 222 height 6
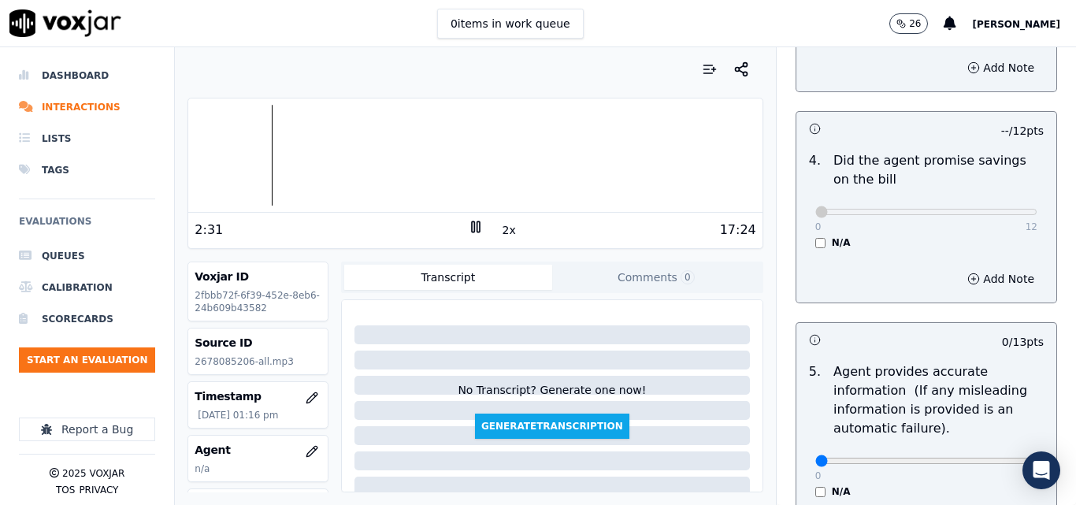
scroll to position [788, 0]
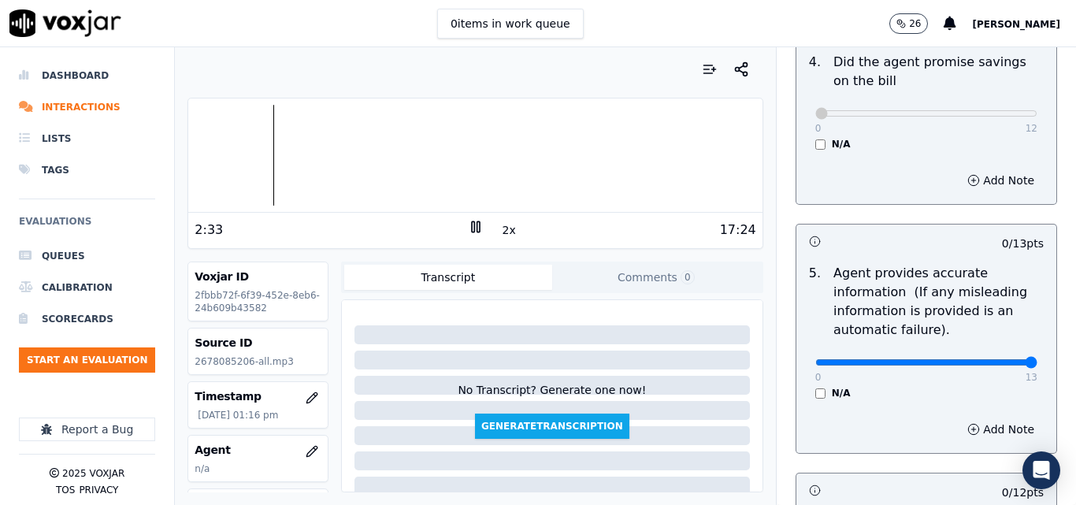
type input "13"
click at [995, 362] on input "range" at bounding box center [927, 362] width 222 height 6
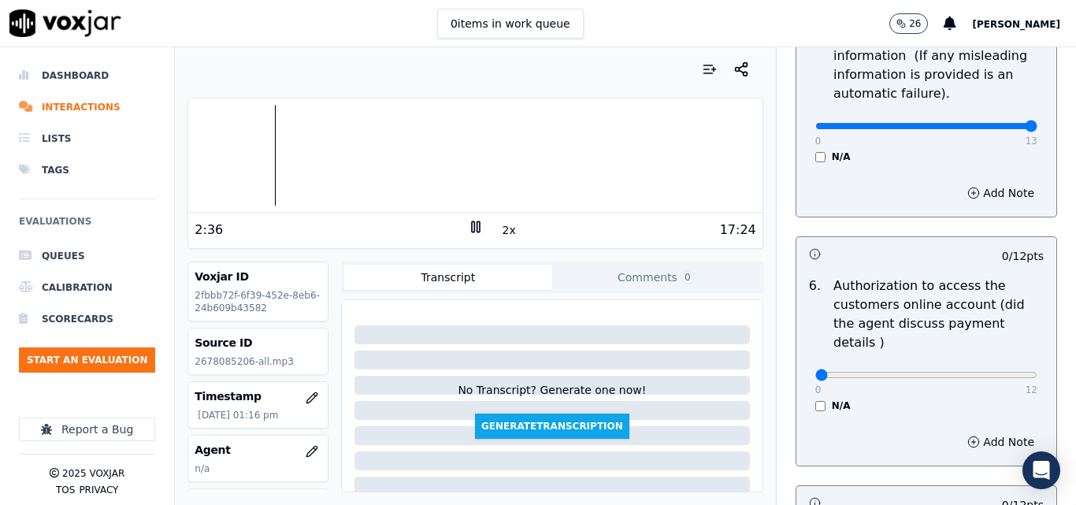
scroll to position [1103, 0]
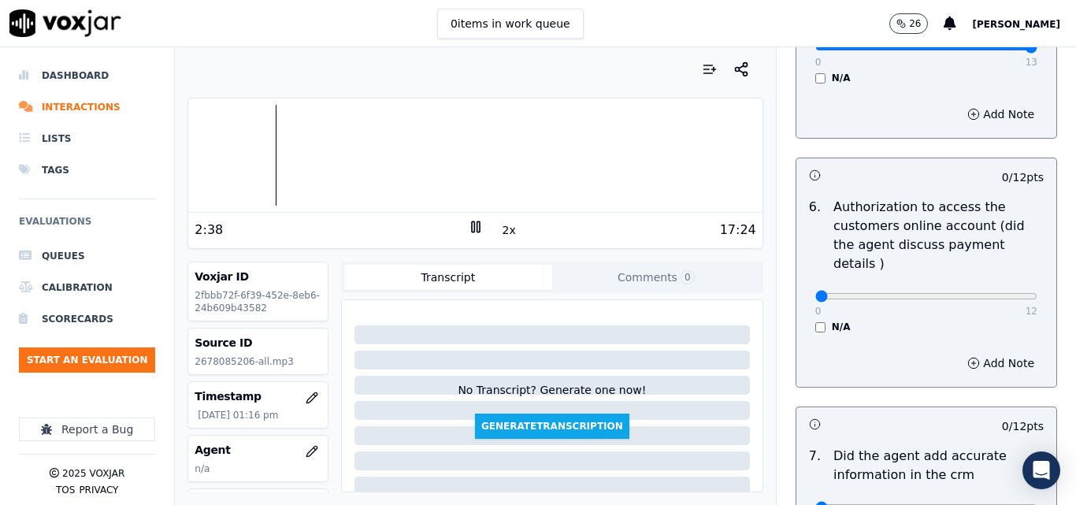
click at [984, 286] on div "0 12 N/A" at bounding box center [926, 303] width 247 height 60
type input "12"
click at [990, 293] on input "range" at bounding box center [927, 296] width 222 height 6
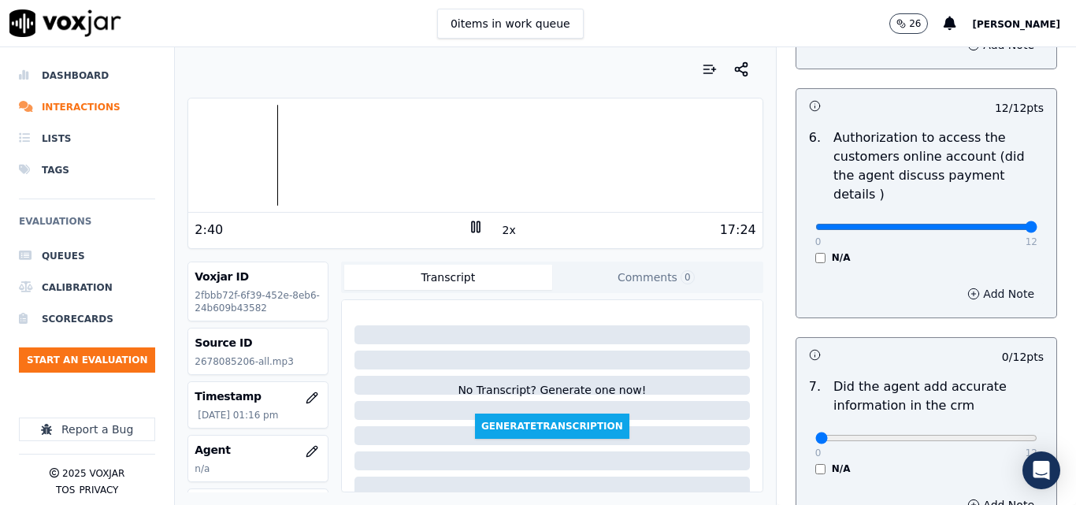
scroll to position [1261, 0]
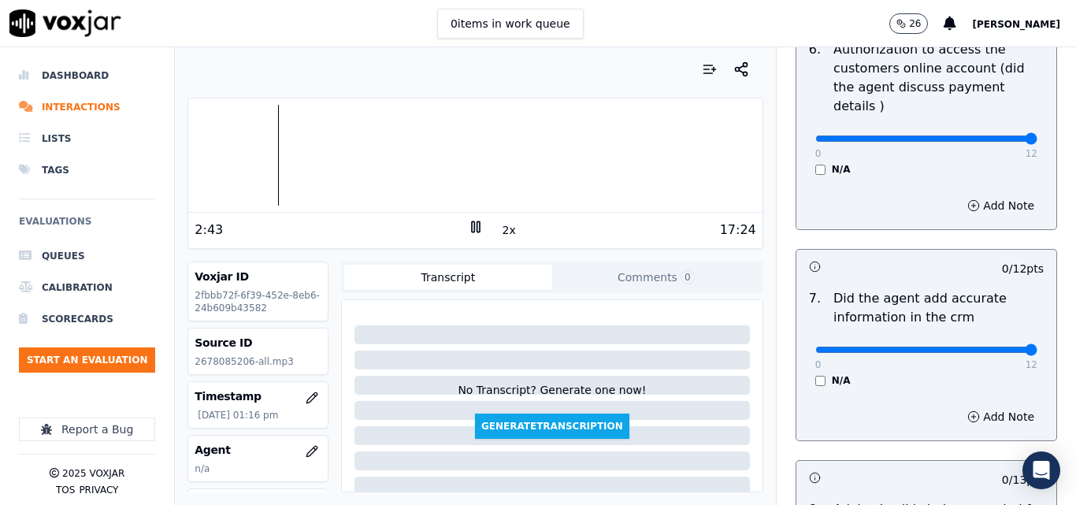
type input "12"
click at [994, 347] on input "range" at bounding box center [927, 350] width 222 height 6
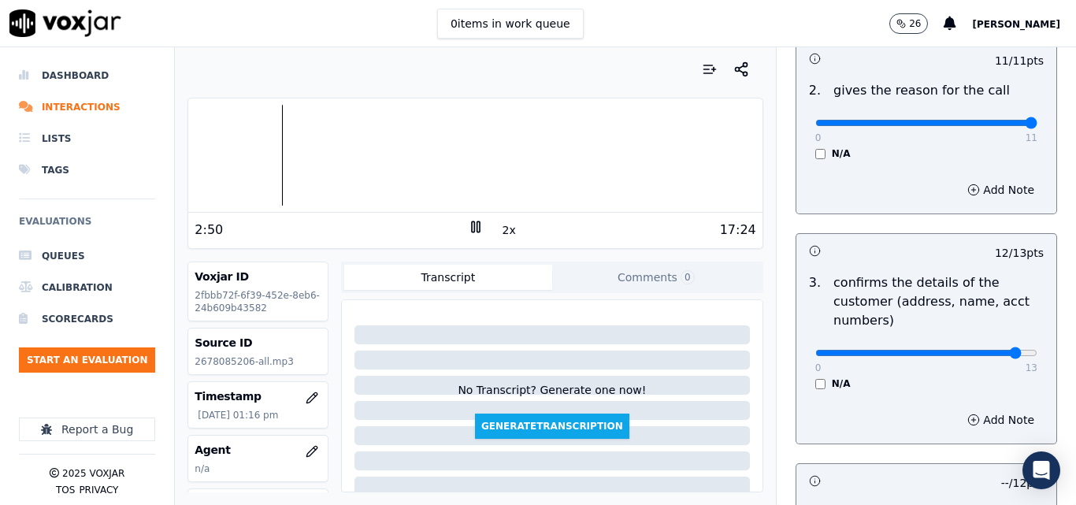
scroll to position [0, 0]
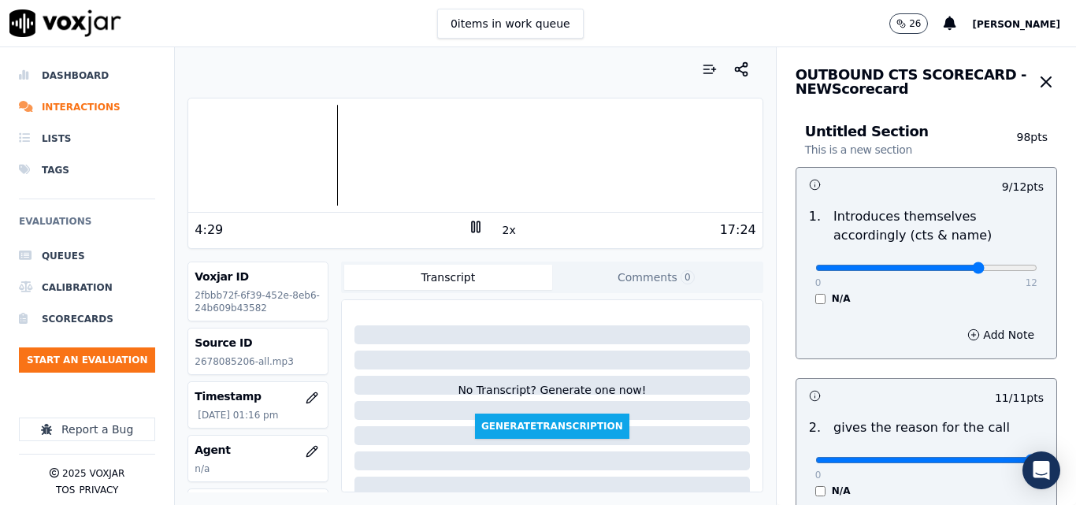
click at [472, 225] on rect at bounding box center [473, 226] width 2 height 10
click at [309, 157] on div at bounding box center [475, 155] width 574 height 101
click at [468, 227] on icon at bounding box center [476, 227] width 16 height 16
click at [505, 227] on button "2x" at bounding box center [510, 230] width 20 height 22
click at [505, 227] on button "1x" at bounding box center [510, 230] width 20 height 22
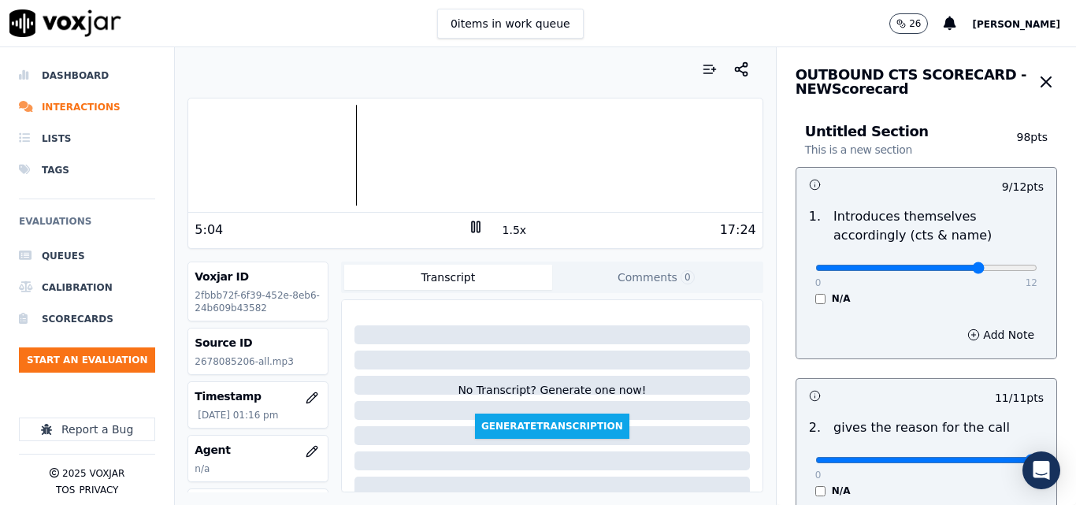
click at [343, 140] on div at bounding box center [475, 155] width 574 height 101
click at [500, 232] on button "1.5x" at bounding box center [515, 230] width 31 height 22
click at [324, 159] on div at bounding box center [475, 155] width 574 height 101
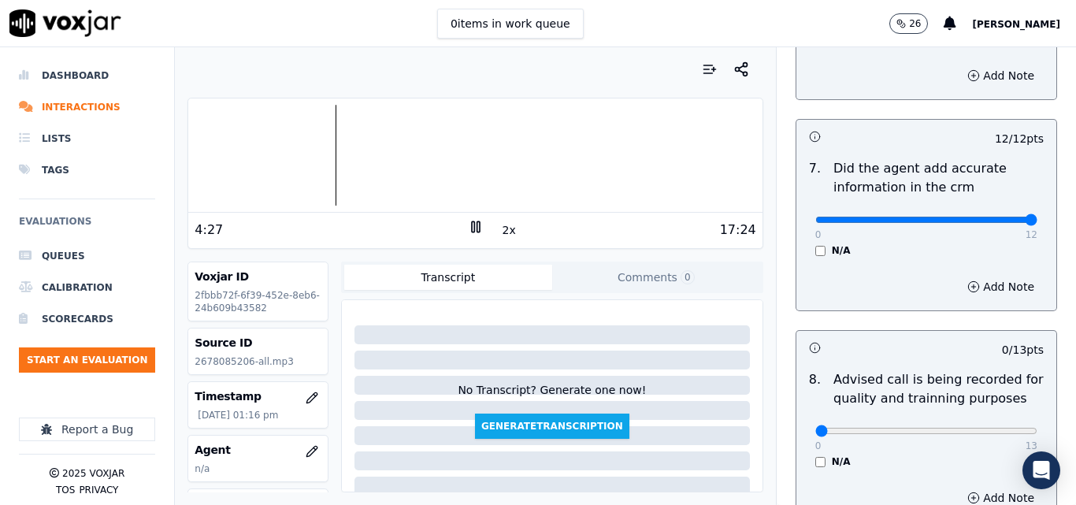
scroll to position [1418, 0]
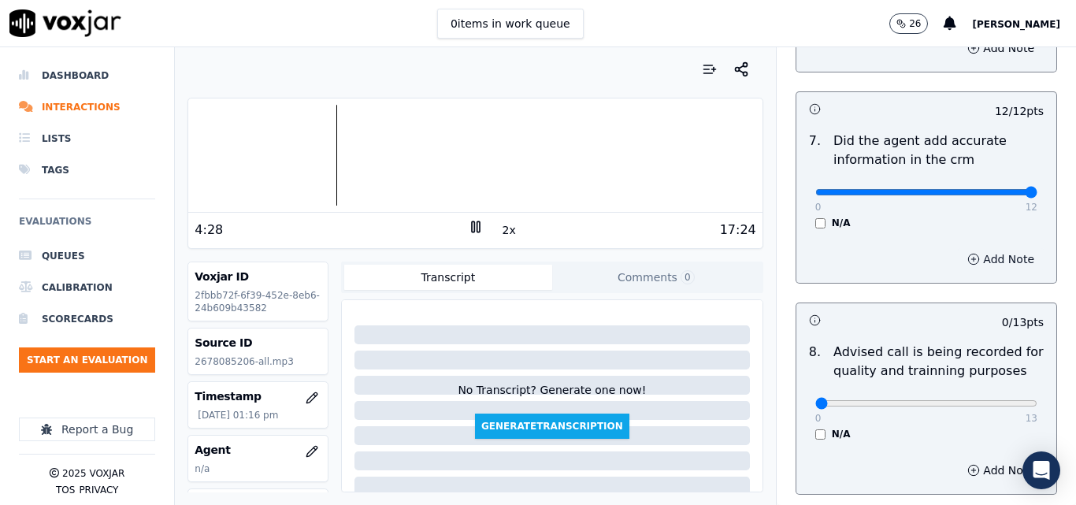
click at [958, 248] on button "Add Note" at bounding box center [1001, 259] width 86 height 22
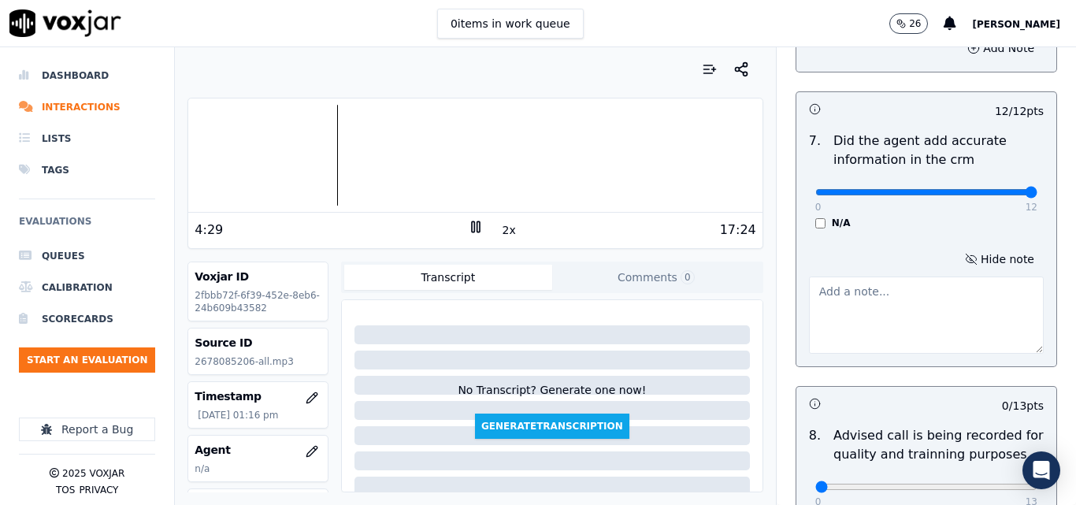
click at [907, 291] on textarea at bounding box center [926, 315] width 235 height 77
type textarea "incorrect rate"
click at [470, 231] on icon at bounding box center [476, 227] width 16 height 16
click at [948, 210] on div "7 . Did the agent add accurate information in the crm 0 12 N/A" at bounding box center [927, 180] width 260 height 110
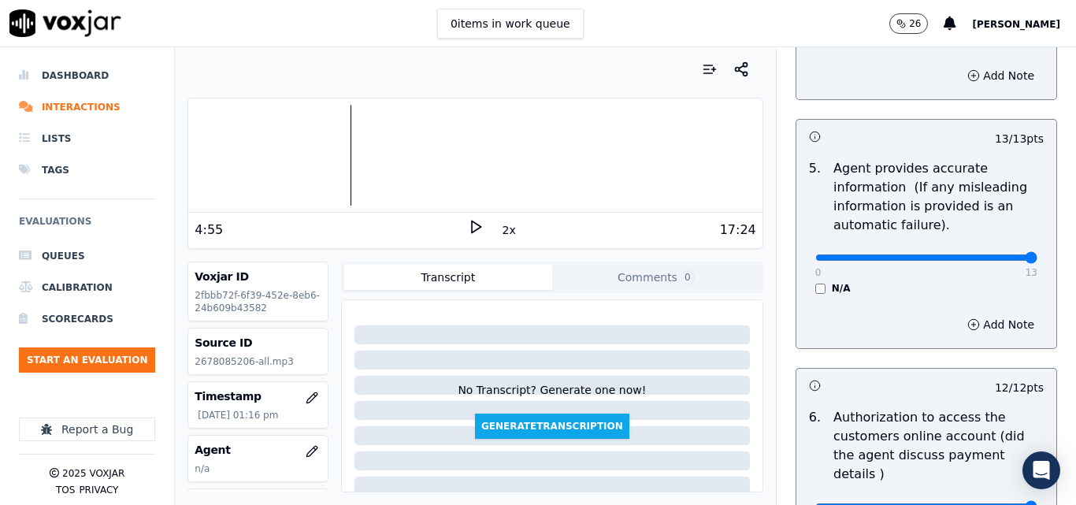
scroll to position [894, 0]
click at [969, 325] on circle "button" at bounding box center [974, 323] width 10 height 10
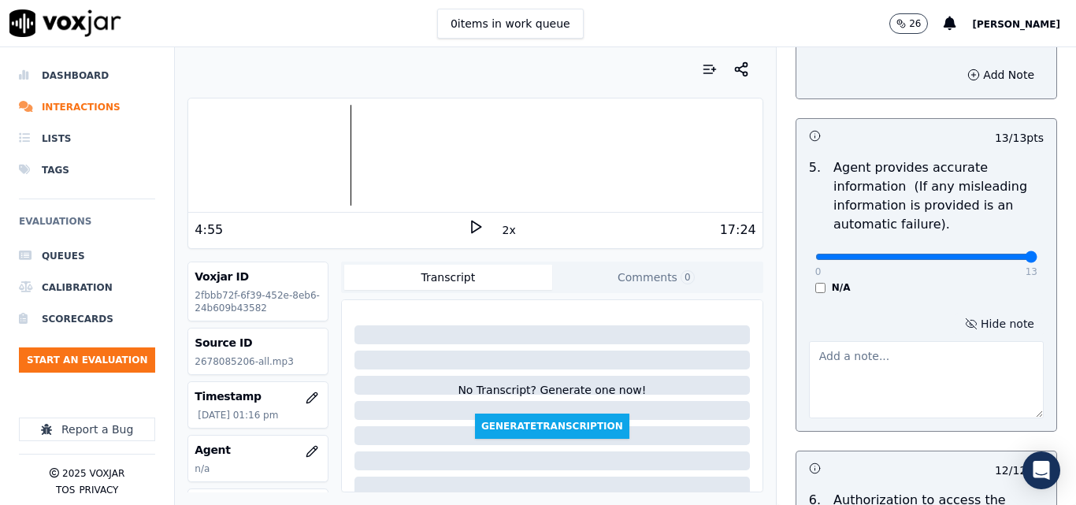
click at [889, 362] on textarea at bounding box center [926, 379] width 235 height 77
type textarea "incorrect rate"
click at [908, 284] on div "N/A" at bounding box center [927, 287] width 222 height 13
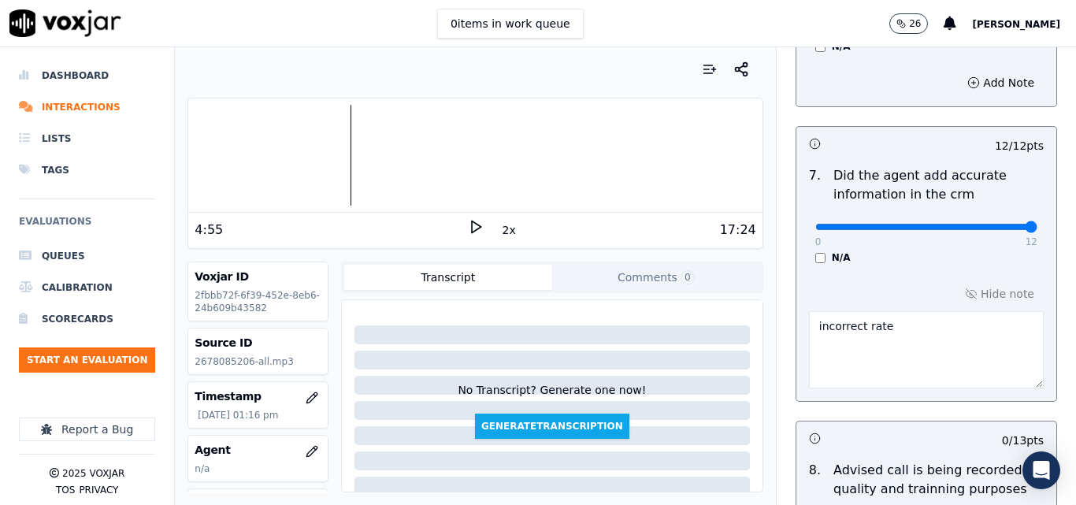
scroll to position [1603, 0]
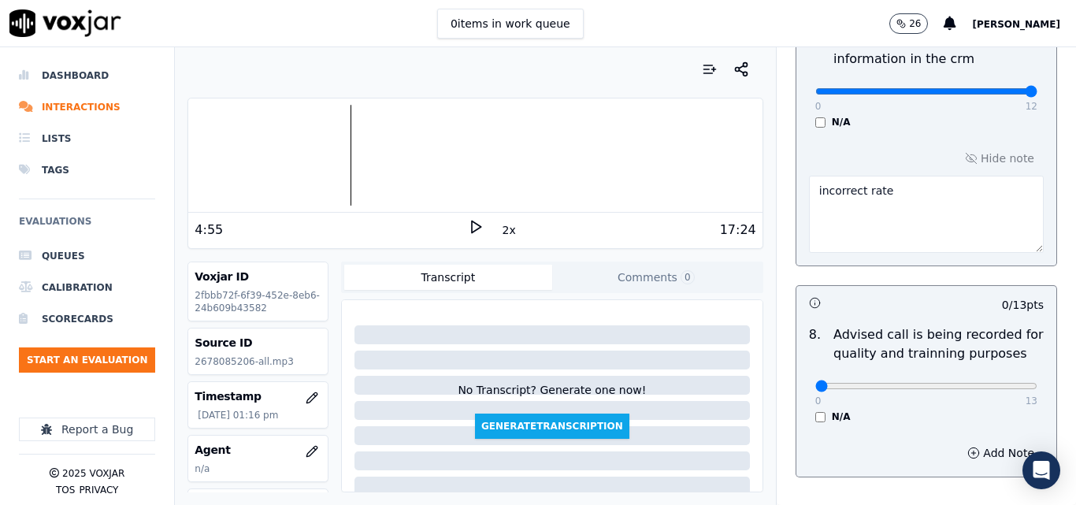
click at [917, 135] on div "Hide note incorrect rate" at bounding box center [927, 200] width 260 height 131
click at [472, 224] on polygon at bounding box center [476, 227] width 9 height 12
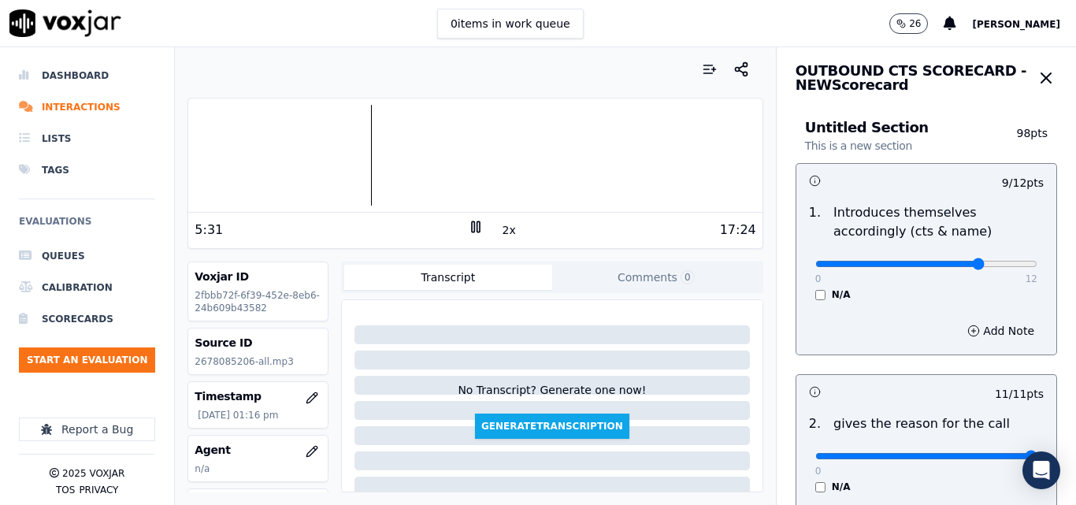
scroll to position [0, 0]
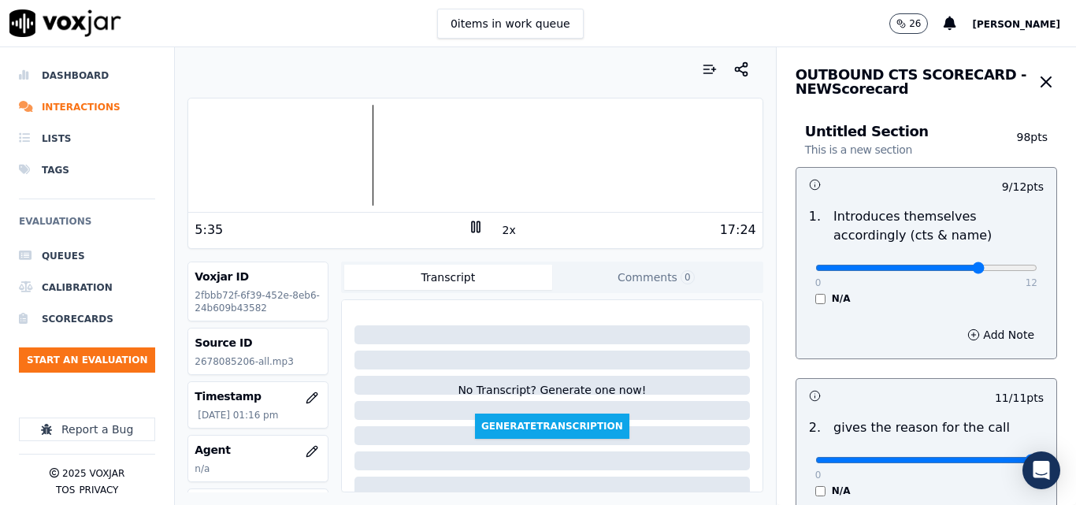
click at [468, 231] on icon at bounding box center [476, 227] width 16 height 16
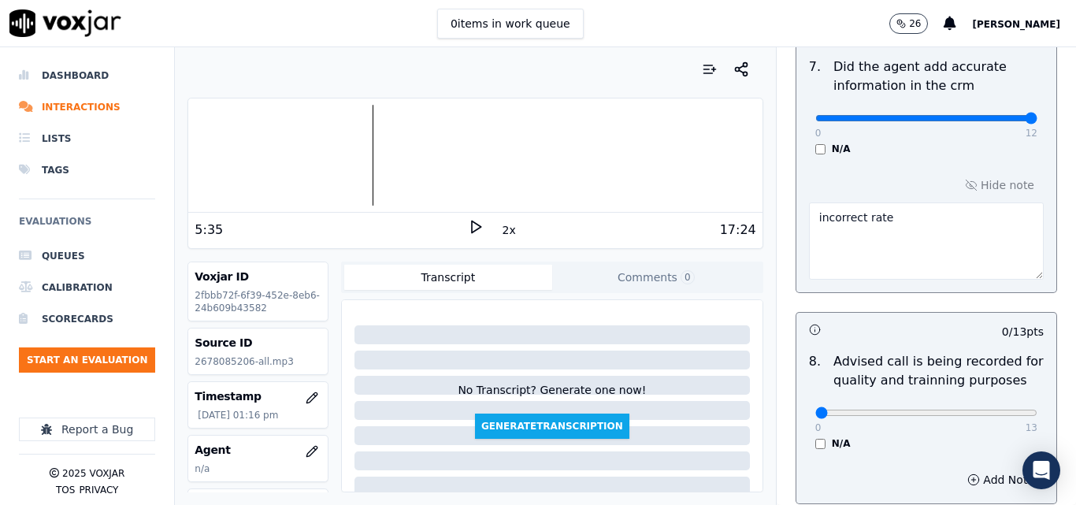
scroll to position [1686, 0]
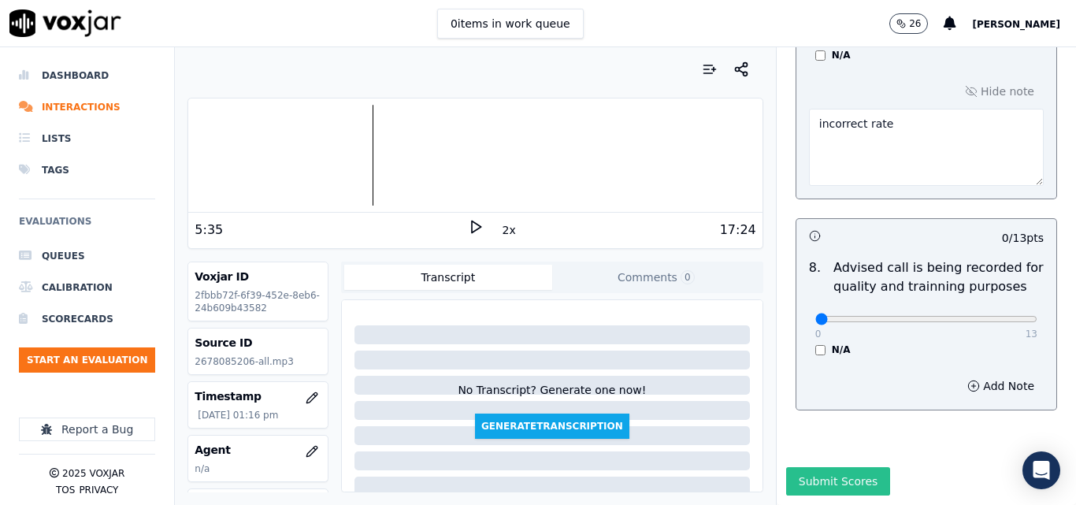
click at [809, 467] on button "Submit Scores" at bounding box center [838, 481] width 105 height 28
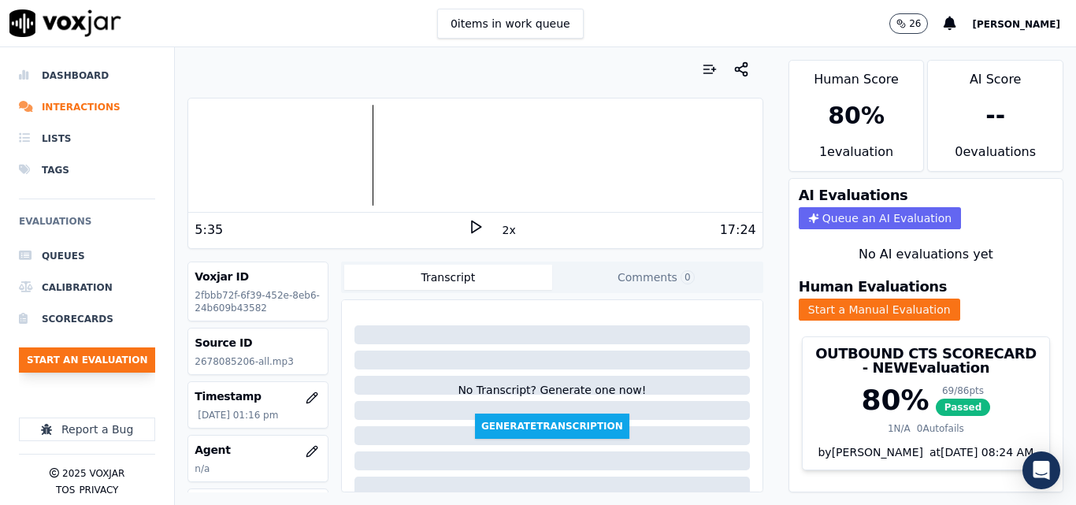
click at [117, 351] on button "Start an Evaluation" at bounding box center [87, 359] width 136 height 25
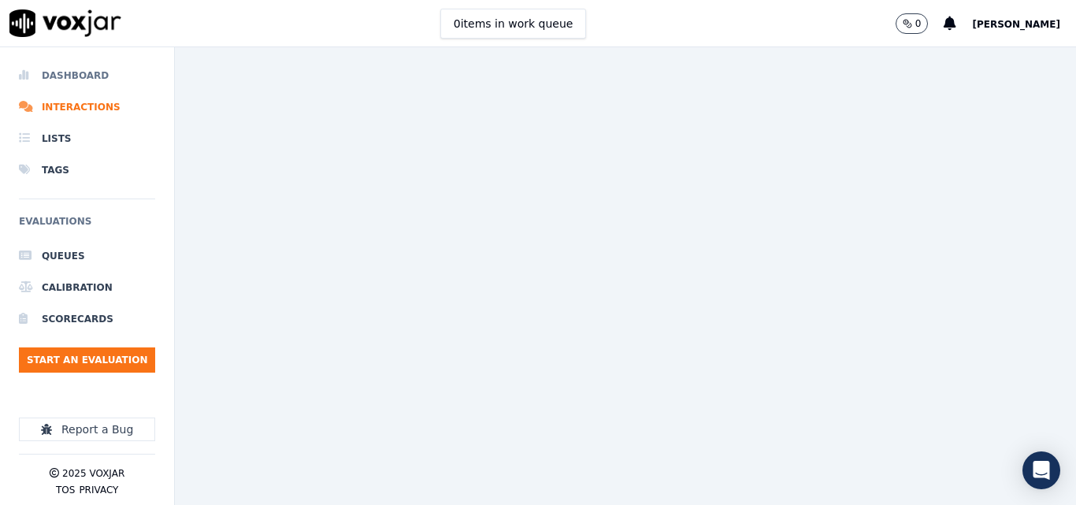
click at [99, 79] on li "Dashboard" at bounding box center [87, 76] width 136 height 32
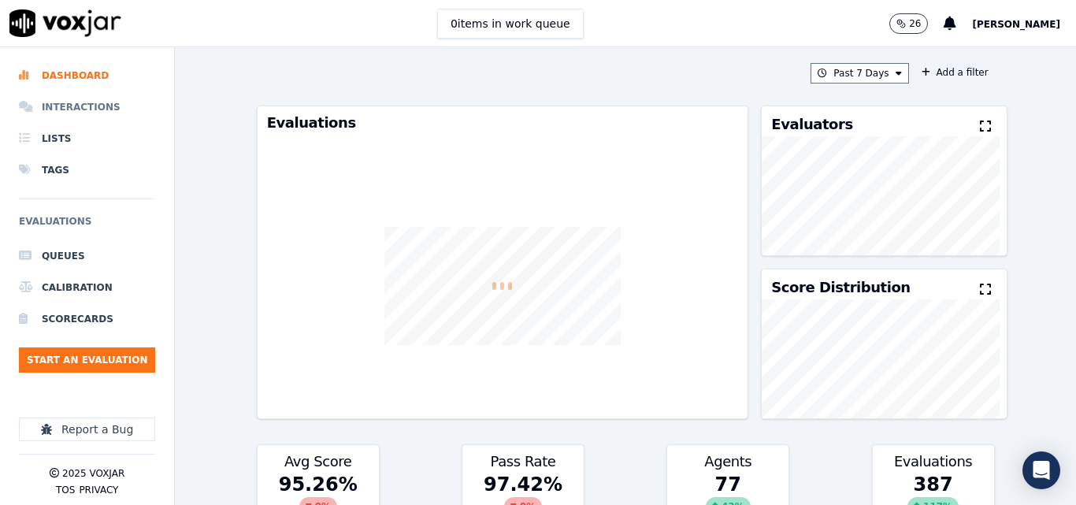
click at [87, 102] on li "Interactions" at bounding box center [87, 107] width 136 height 32
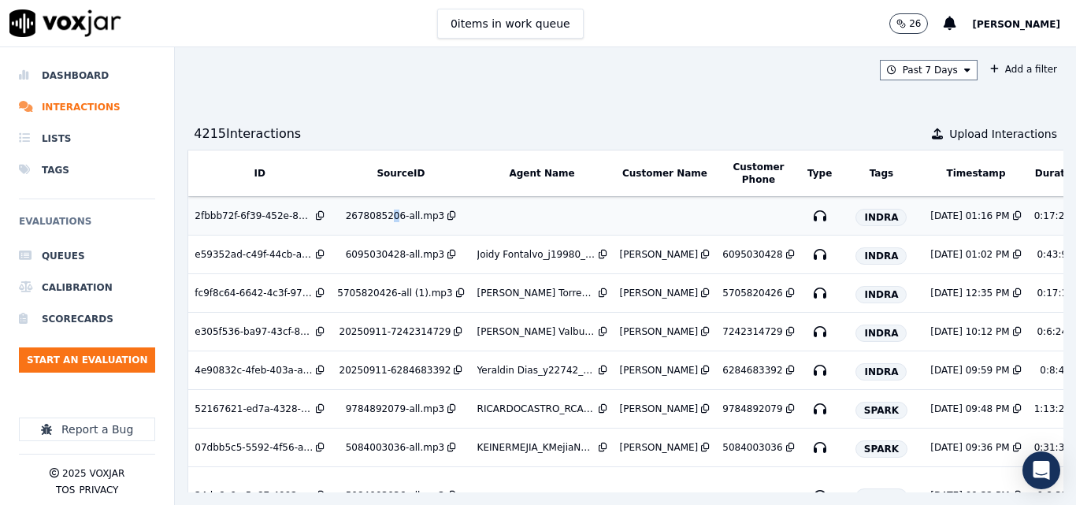
click at [387, 216] on div "2678085206-all.mp3" at bounding box center [395, 216] width 98 height 13
click at [882, 67] on button "Past 7 Days" at bounding box center [929, 70] width 98 height 20
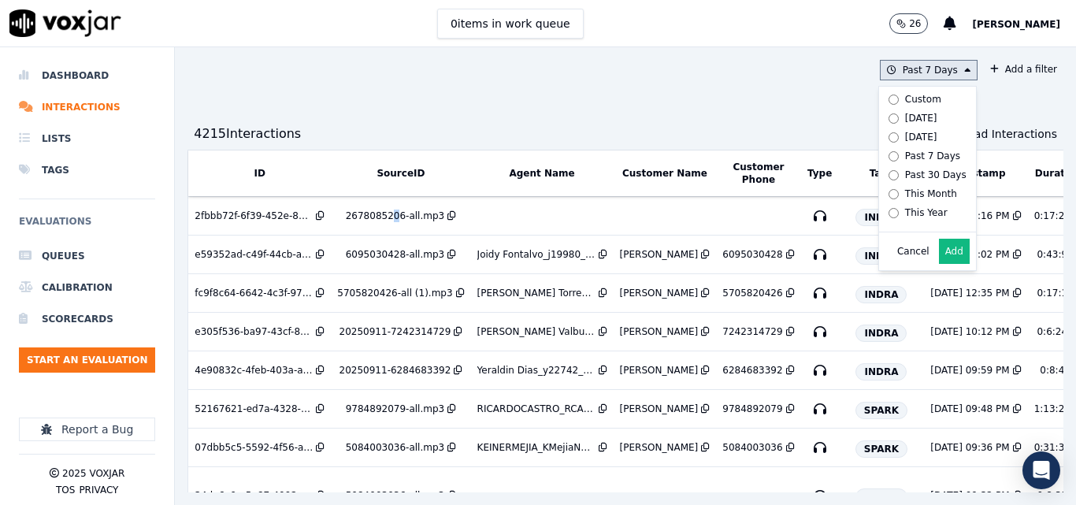
click at [939, 257] on button "Add" at bounding box center [954, 251] width 31 height 25
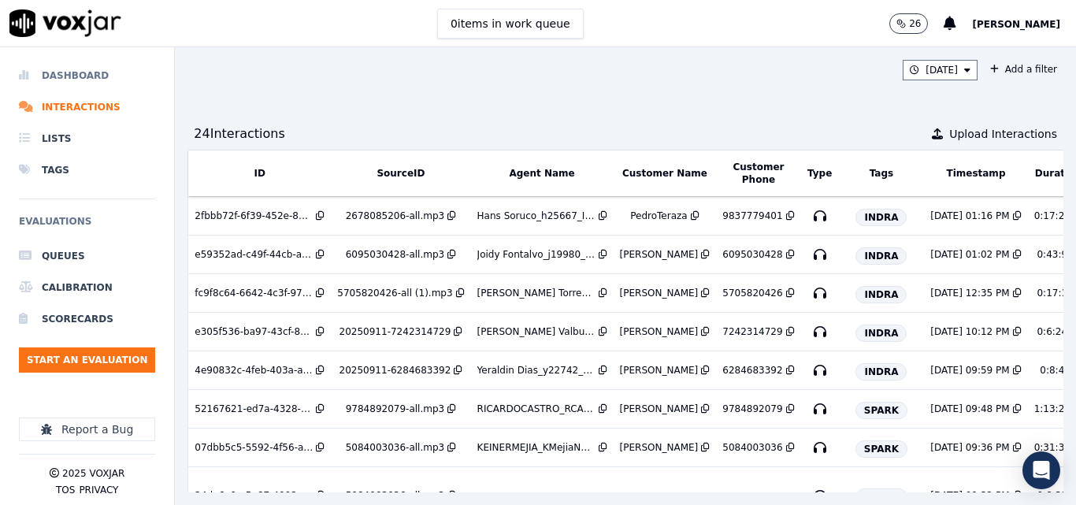
click at [52, 76] on li "Dashboard" at bounding box center [87, 76] width 136 height 32
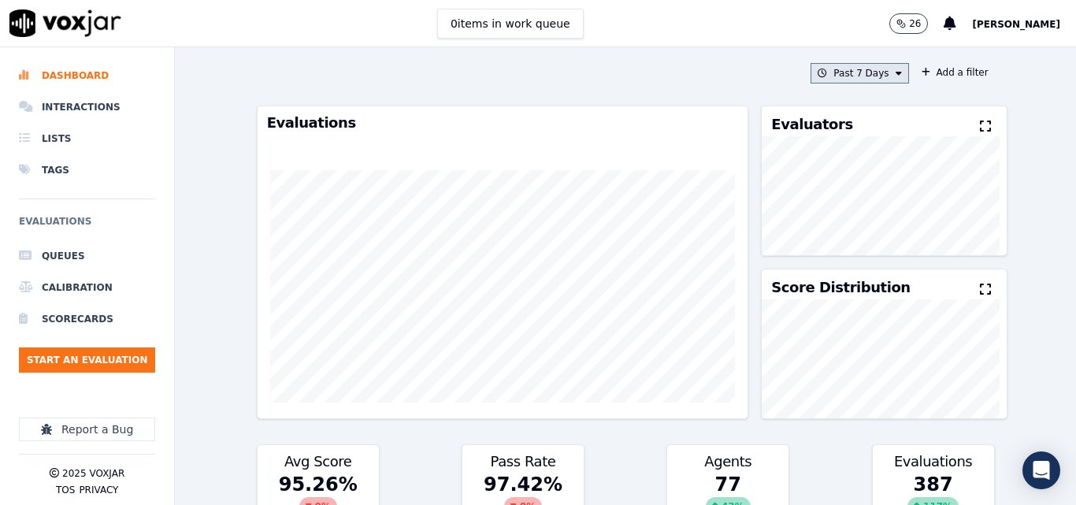
click at [863, 65] on button "Past 7 Days" at bounding box center [860, 73] width 98 height 20
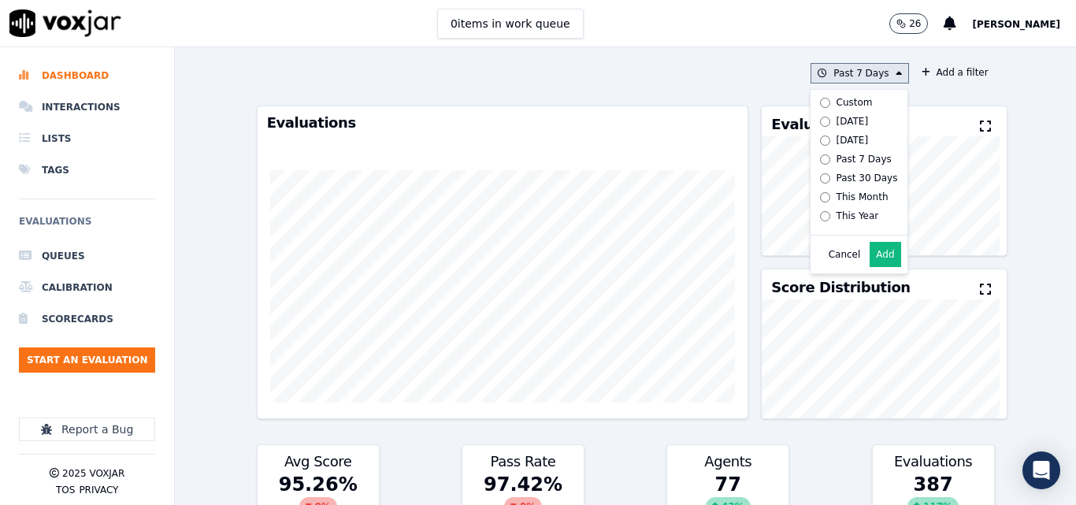
click at [877, 267] on button "Add" at bounding box center [885, 254] width 31 height 25
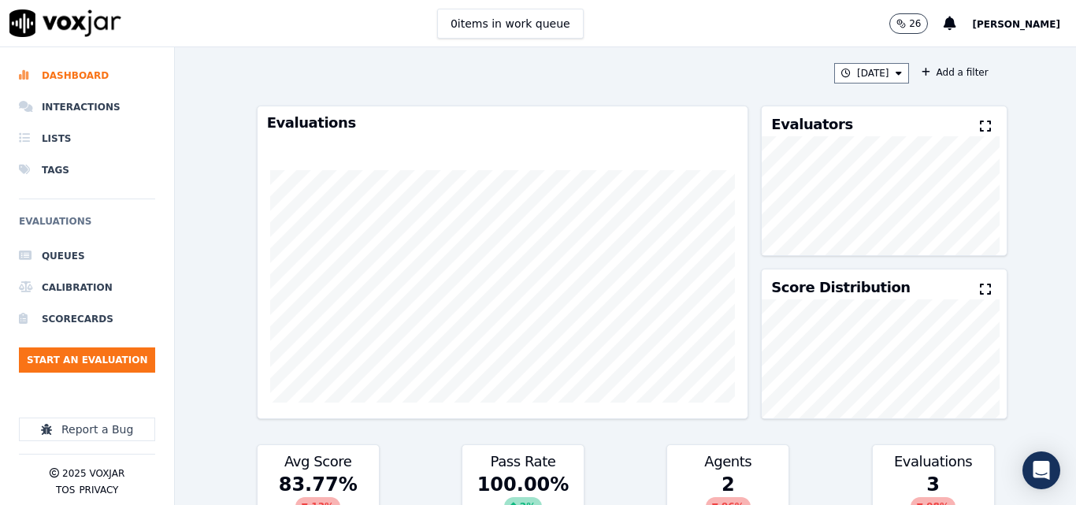
click at [980, 122] on icon at bounding box center [985, 126] width 11 height 13
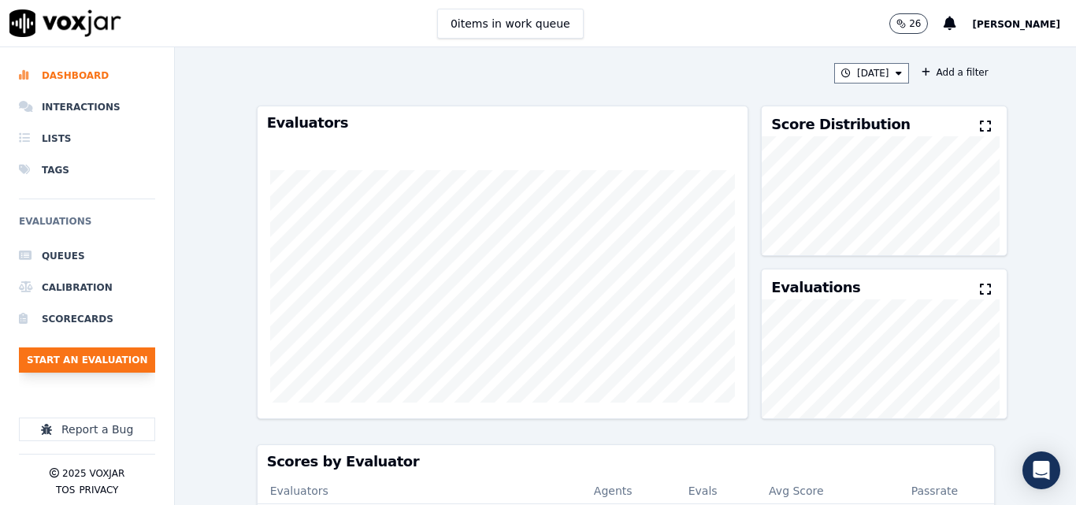
click at [79, 354] on button "Start an Evaluation" at bounding box center [87, 359] width 136 height 25
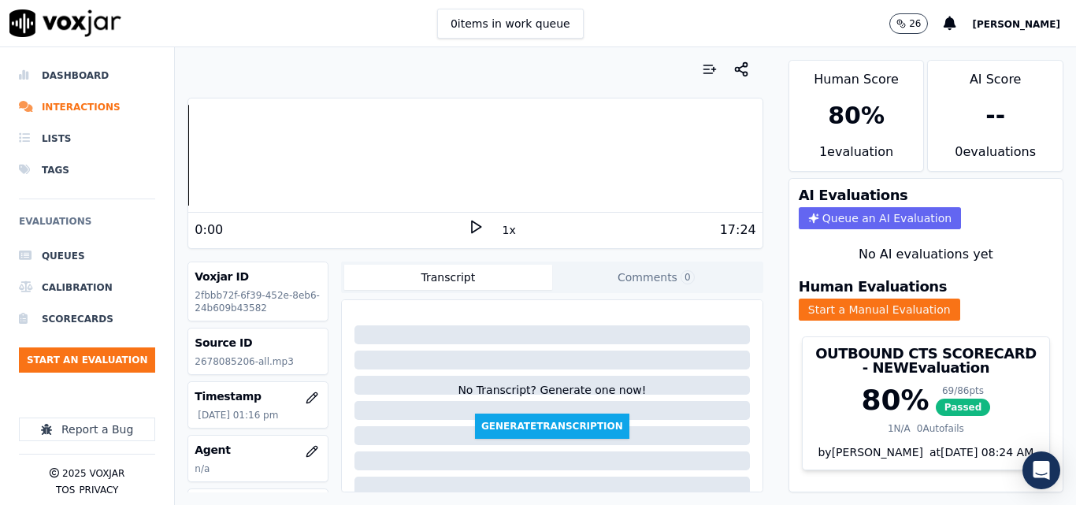
scroll to position [158, 0]
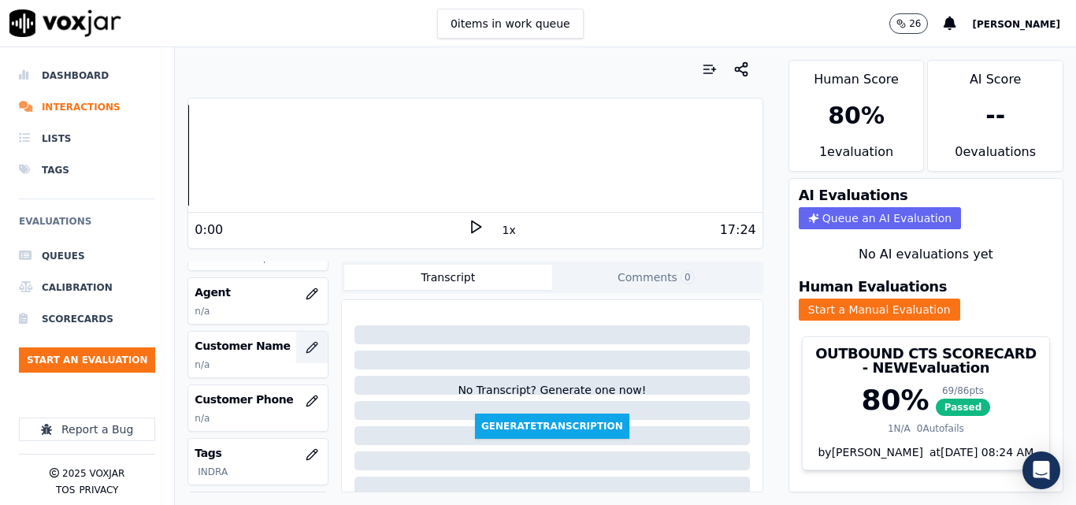
click at [306, 347] on icon "button" at bounding box center [312, 347] width 13 height 13
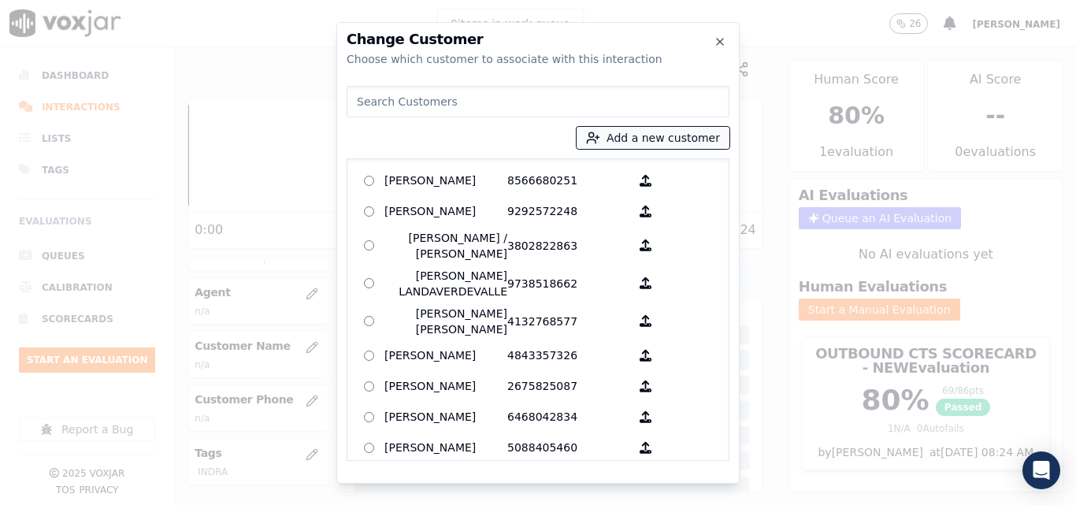
click at [701, 132] on button "Add a new customer" at bounding box center [653, 138] width 153 height 22
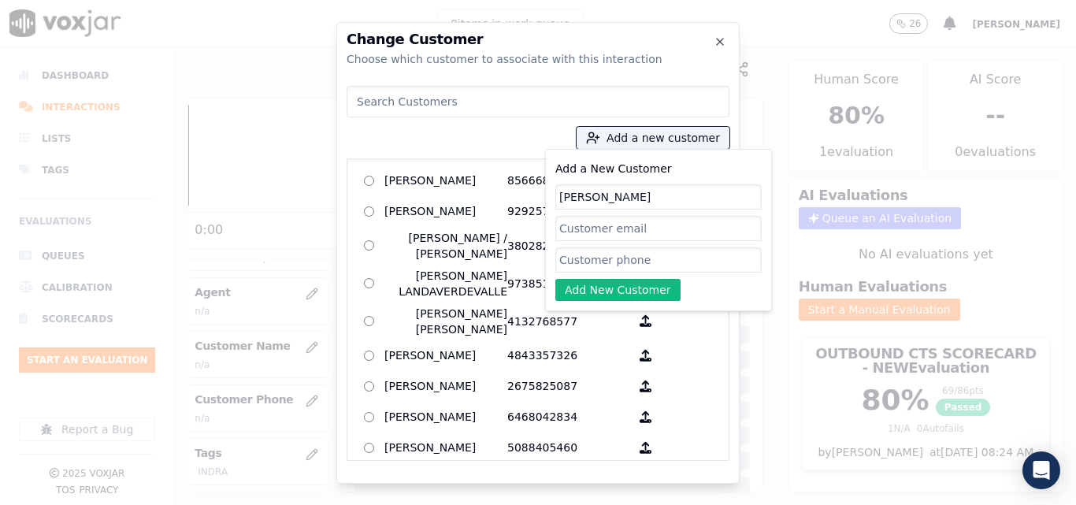
type input "[PERSON_NAME]"
click at [617, 267] on input "Add a New Customer" at bounding box center [658, 259] width 206 height 25
paste input "9837779401"
type input "9837779401"
click at [622, 284] on button "Add New Customer" at bounding box center [617, 290] width 125 height 22
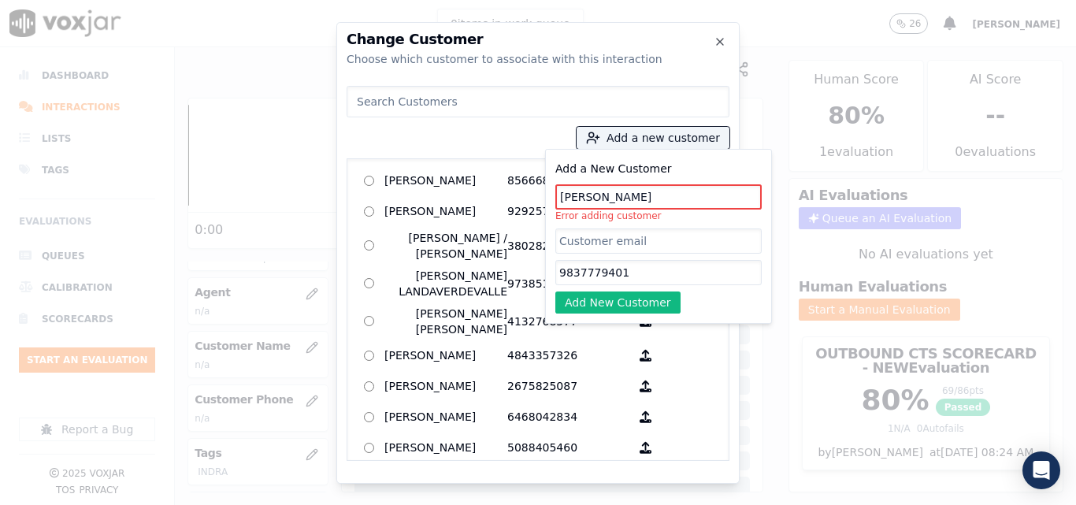
click at [591, 195] on input "[PERSON_NAME]" at bounding box center [658, 196] width 206 height 25
click at [593, 195] on input "[PERSON_NAME]" at bounding box center [658, 196] width 206 height 25
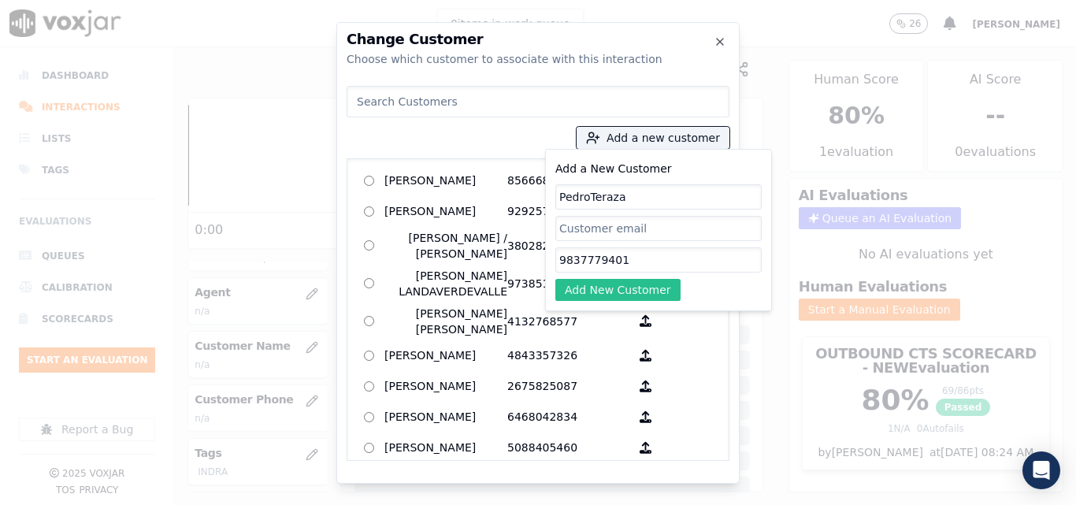
type input "PedroTeraza"
click at [620, 282] on button "Add New Customer" at bounding box center [617, 290] width 125 height 22
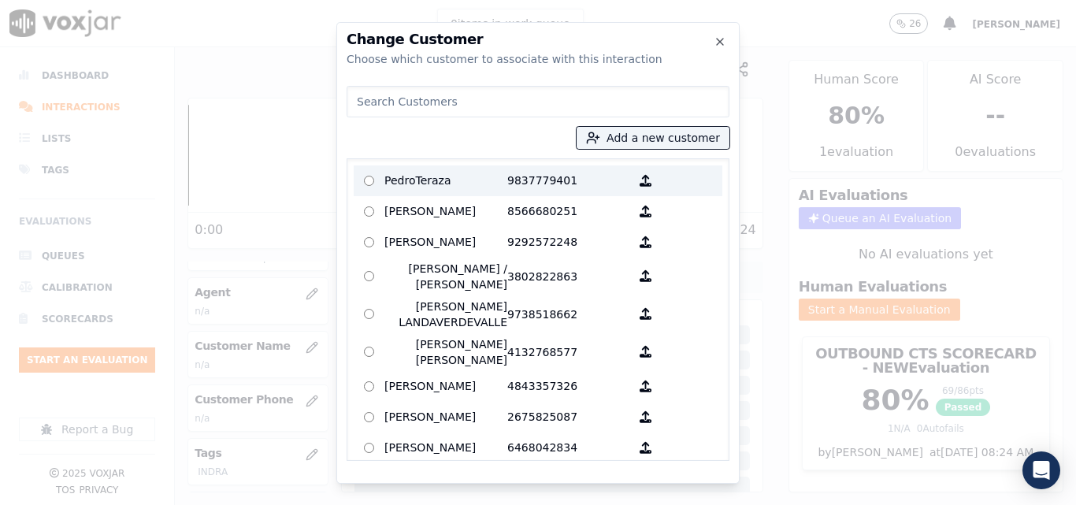
click at [490, 190] on p "PedroTeraza" at bounding box center [446, 181] width 123 height 24
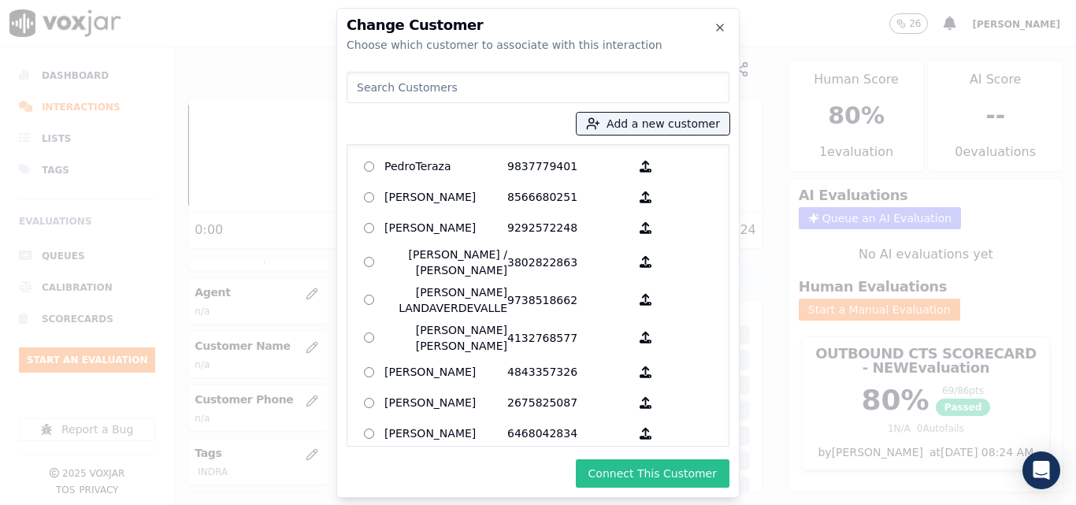
click at [646, 474] on button "Connect This Customer" at bounding box center [653, 473] width 154 height 28
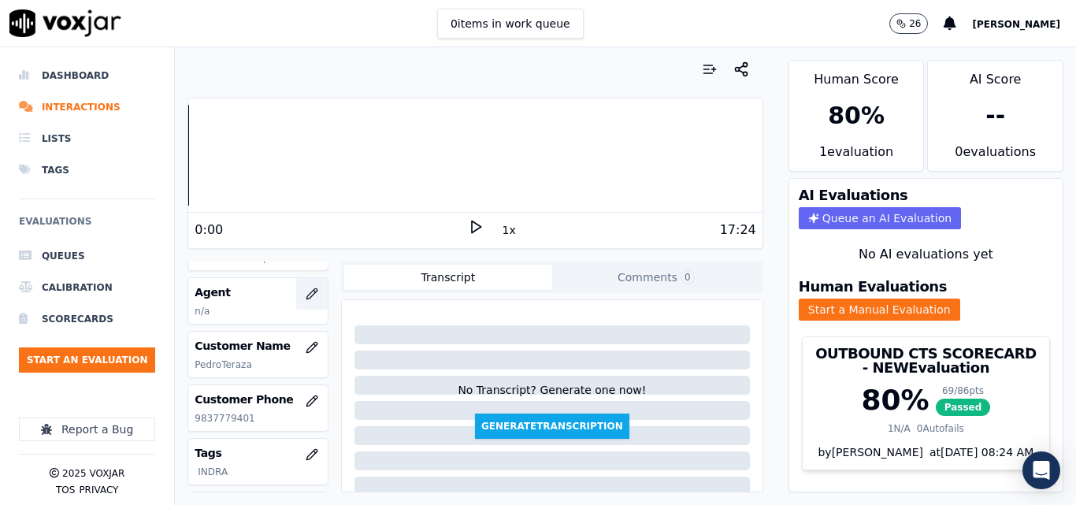
click at [306, 290] on icon "button" at bounding box center [312, 294] width 13 height 13
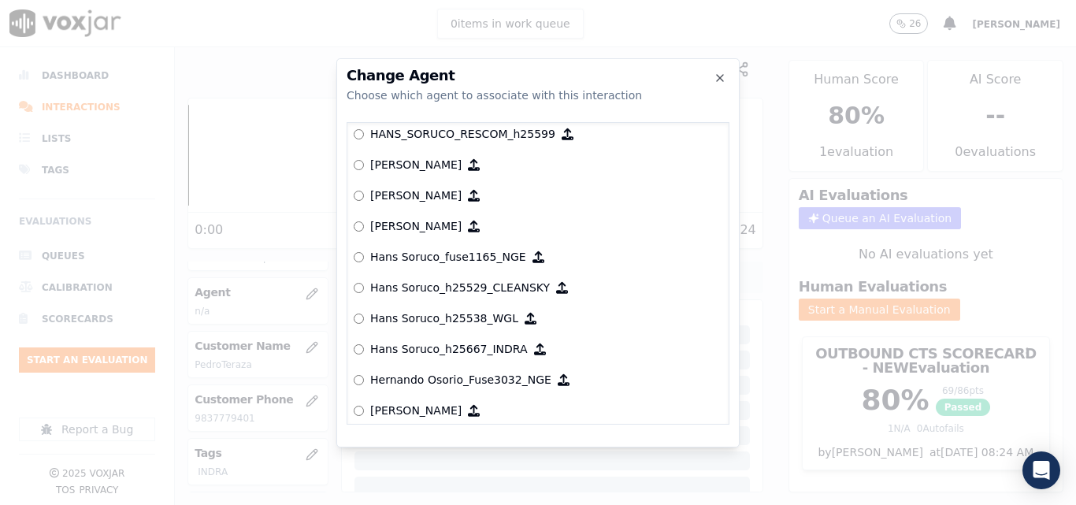
scroll to position [3376, 0]
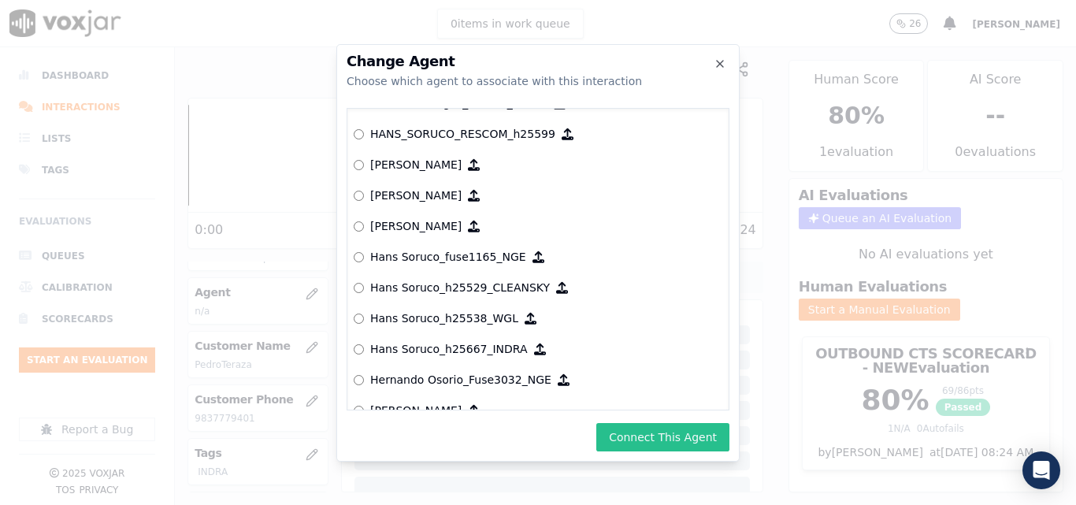
click at [654, 431] on button "Connect This Agent" at bounding box center [662, 437] width 133 height 28
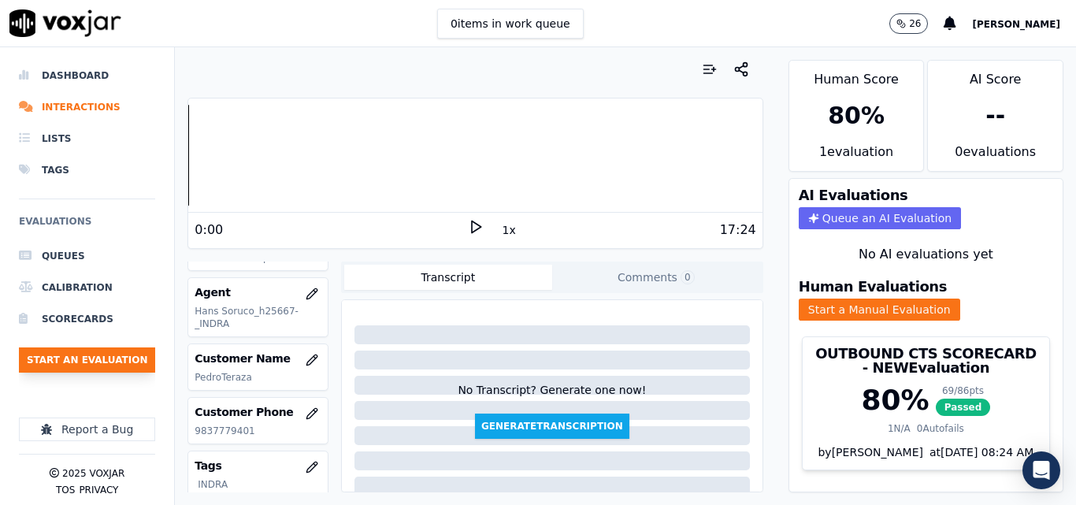
click at [140, 360] on button "Start an Evaluation" at bounding box center [87, 359] width 136 height 25
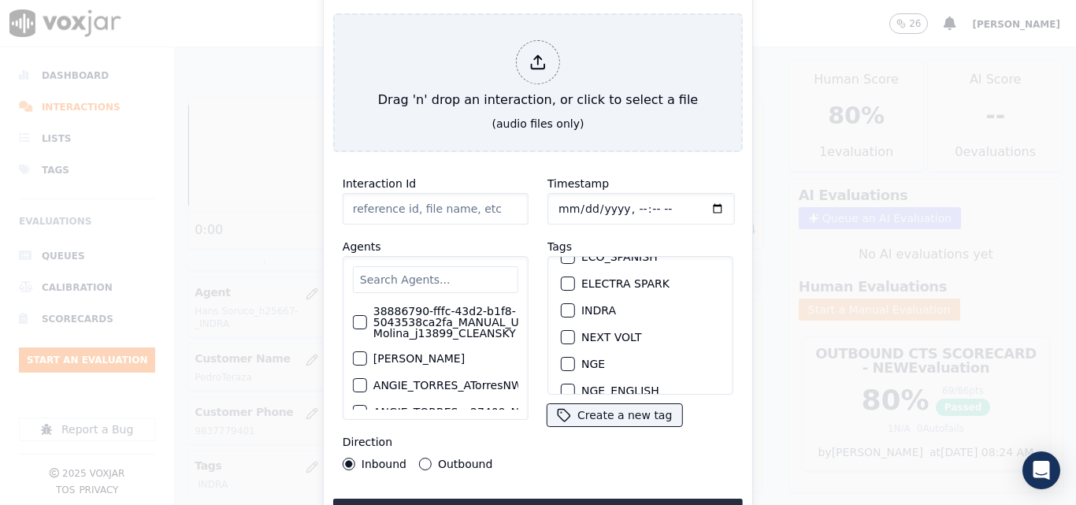
scroll to position [150, 0]
click at [563, 308] on div "button" at bounding box center [567, 313] width 11 height 11
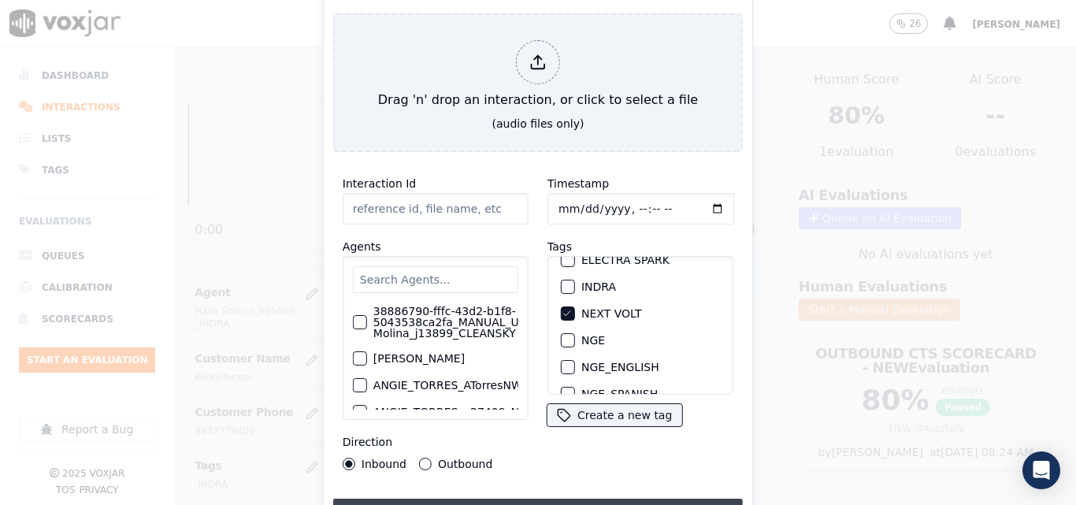
click at [514, 499] on button "Upload interaction to start evaluation" at bounding box center [538, 513] width 410 height 28
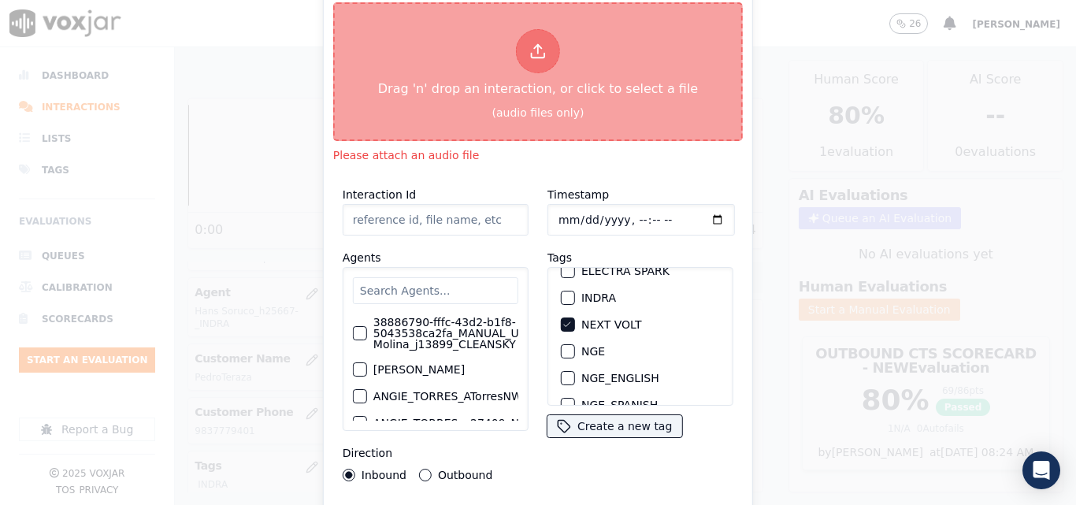
type input "20250915-170156_4452155391-all.mp3"
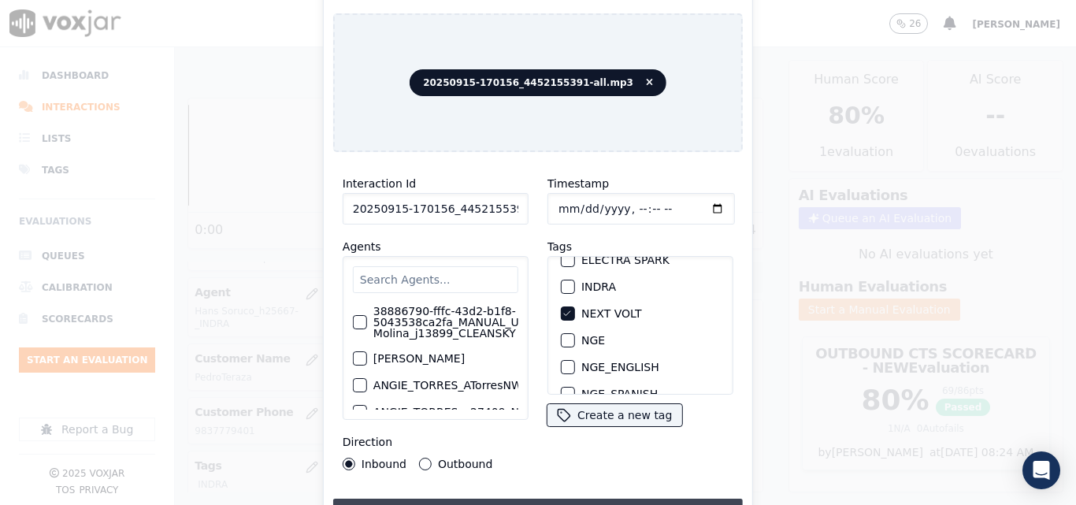
click at [537, 500] on button "Upload interaction to start evaluation" at bounding box center [538, 513] width 410 height 28
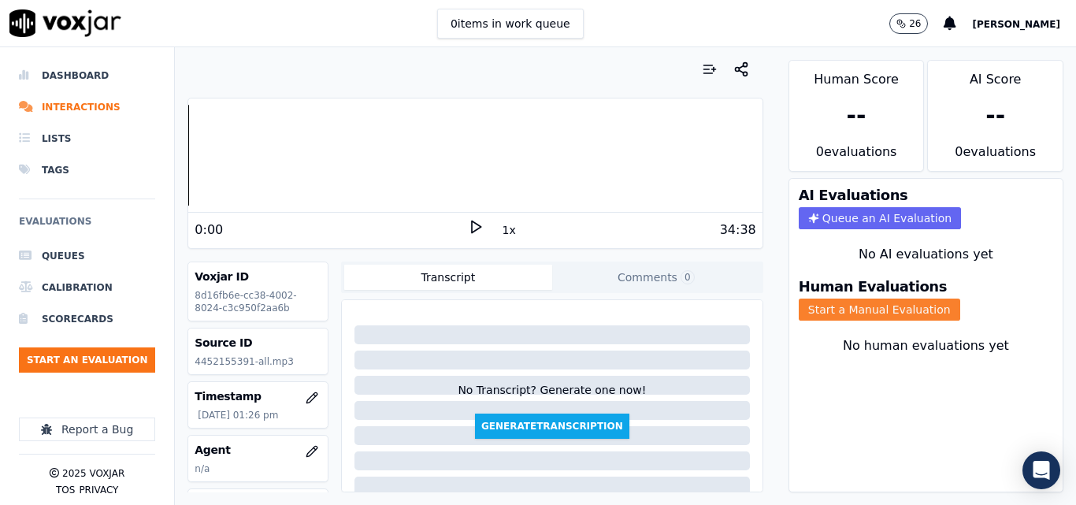
click at [839, 307] on button "Start a Manual Evaluation" at bounding box center [880, 310] width 162 height 22
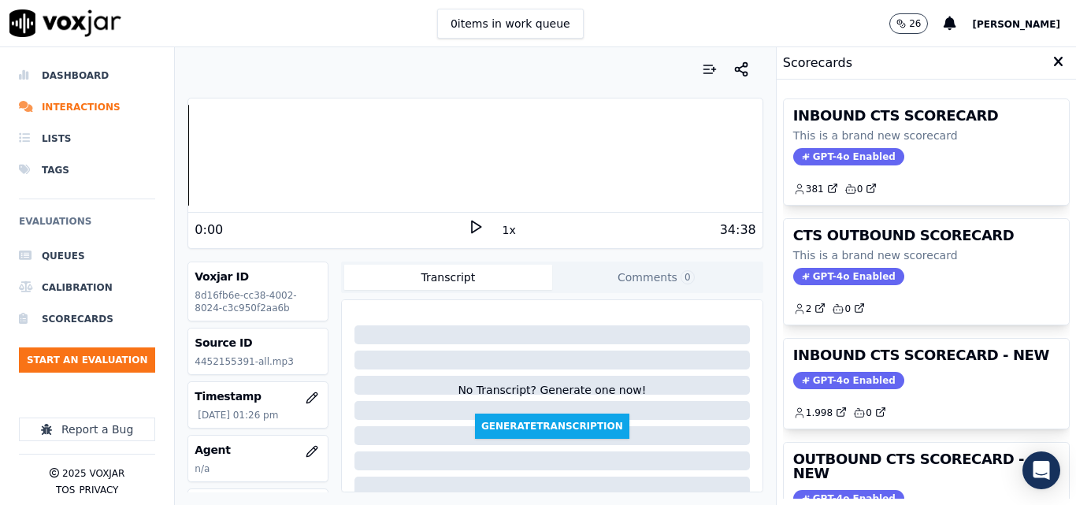
click at [468, 231] on icon at bounding box center [476, 227] width 16 height 16
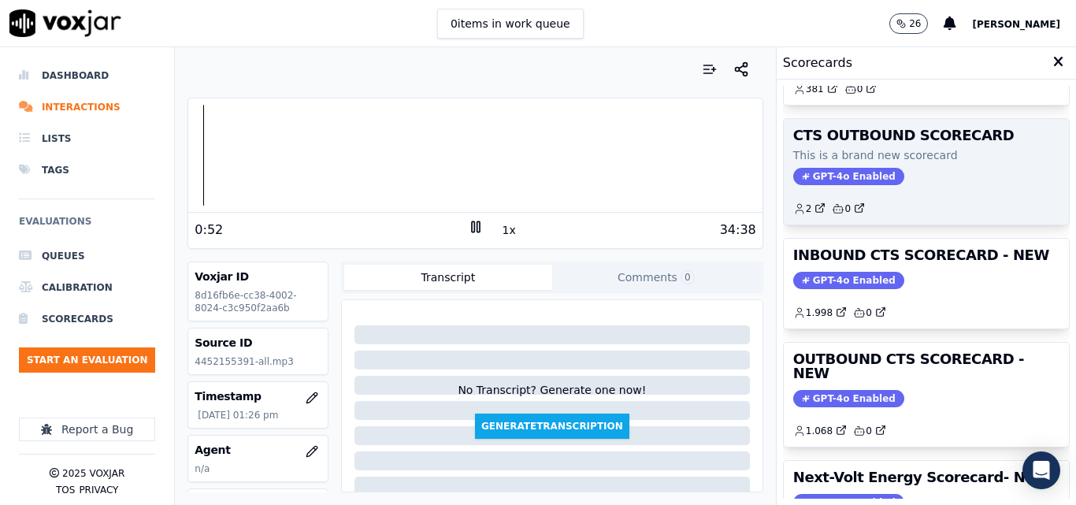
scroll to position [236, 0]
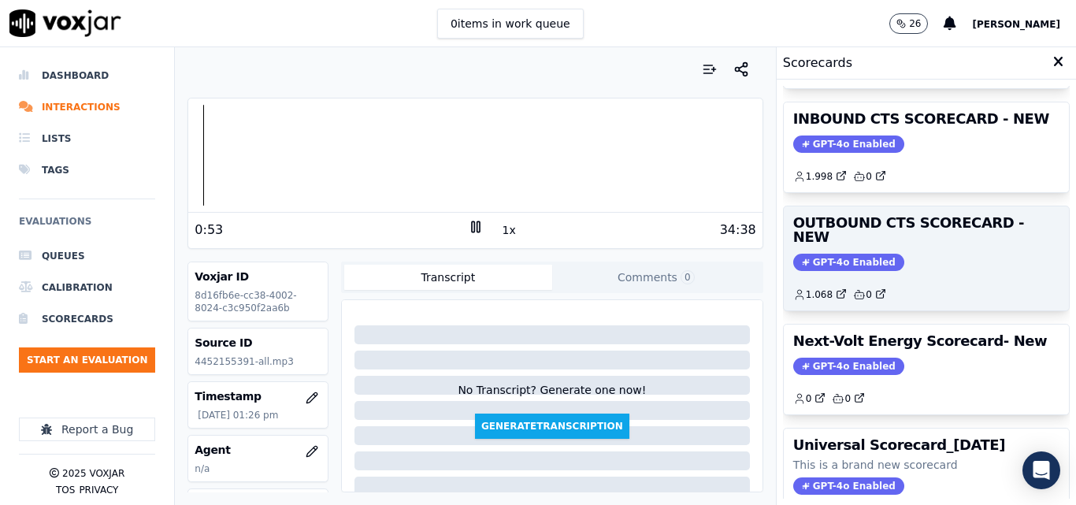
click at [831, 239] on div "OUTBOUND CTS SCORECARD - NEW GPT-4o Enabled 1.068 0" at bounding box center [926, 258] width 285 height 104
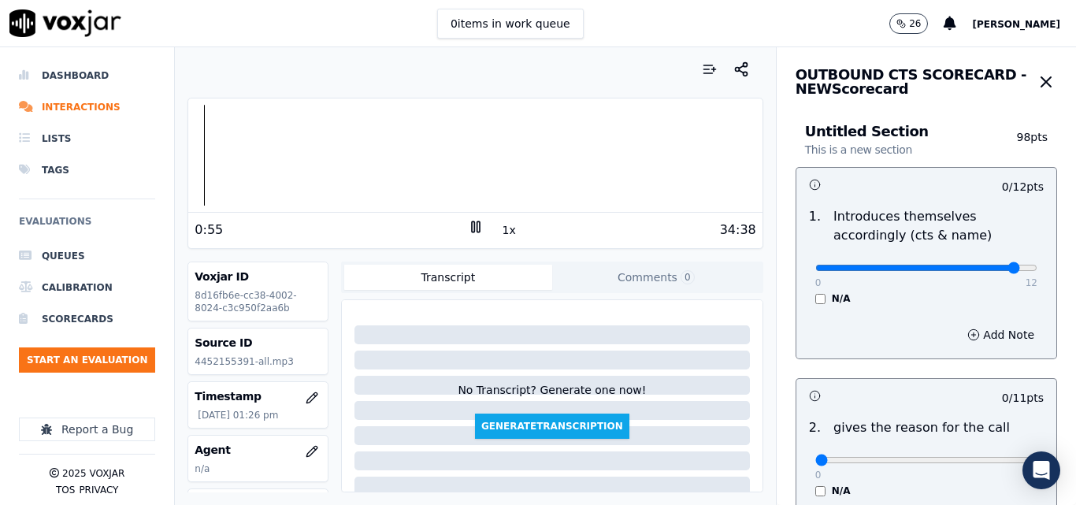
click at [982, 267] on input "range" at bounding box center [927, 268] width 222 height 6
type input "10"
click at [965, 270] on input "range" at bounding box center [927, 268] width 222 height 6
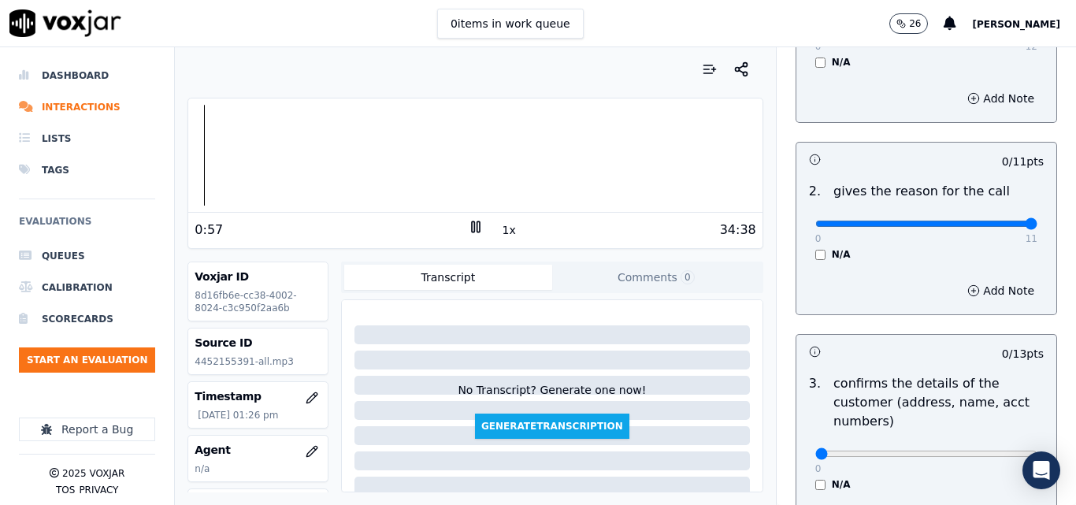
type input "11"
click at [998, 227] on input "range" at bounding box center [927, 224] width 222 height 6
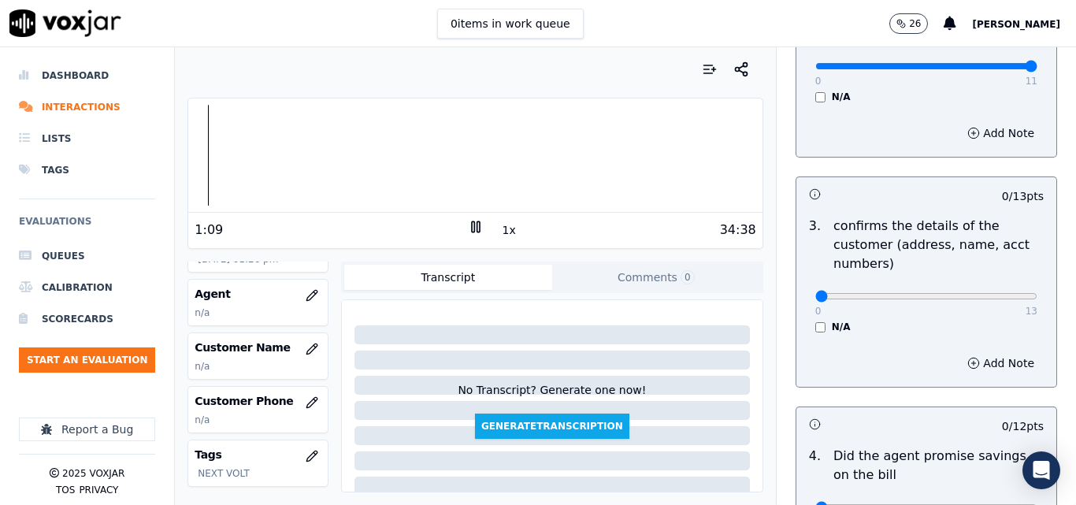
scroll to position [158, 0]
click at [307, 345] on icon "button" at bounding box center [312, 347] width 10 height 10
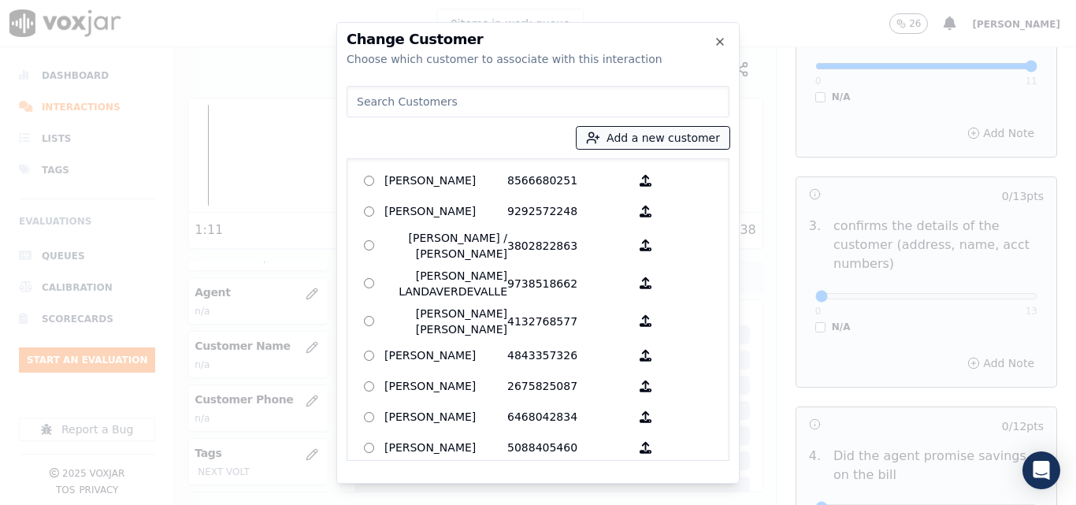
click at [611, 136] on button "Add a new customer" at bounding box center [653, 138] width 153 height 22
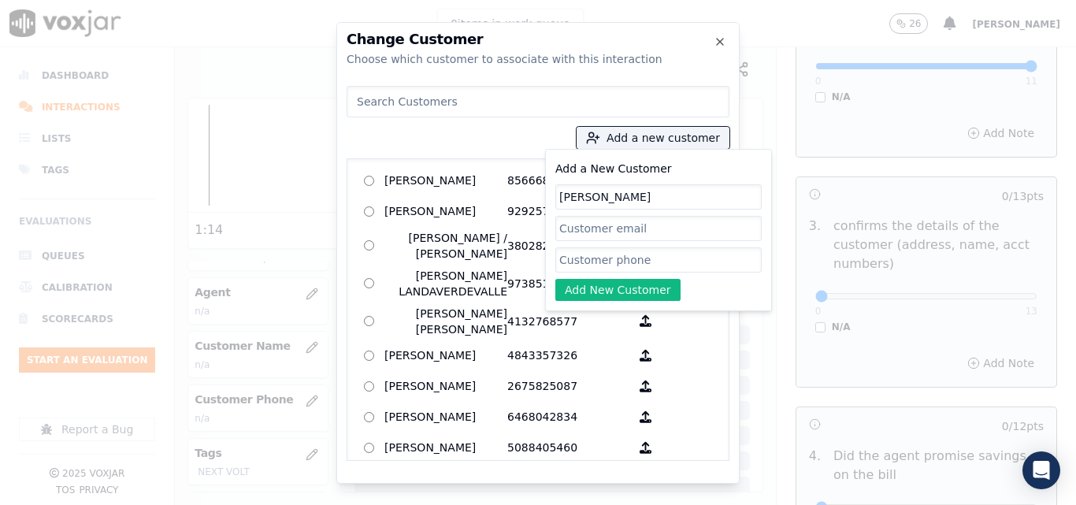
type input "[PERSON_NAME]"
paste input "4452155391"
type input "4452155391"
click at [624, 294] on button "Add New Customer" at bounding box center [617, 290] width 125 height 22
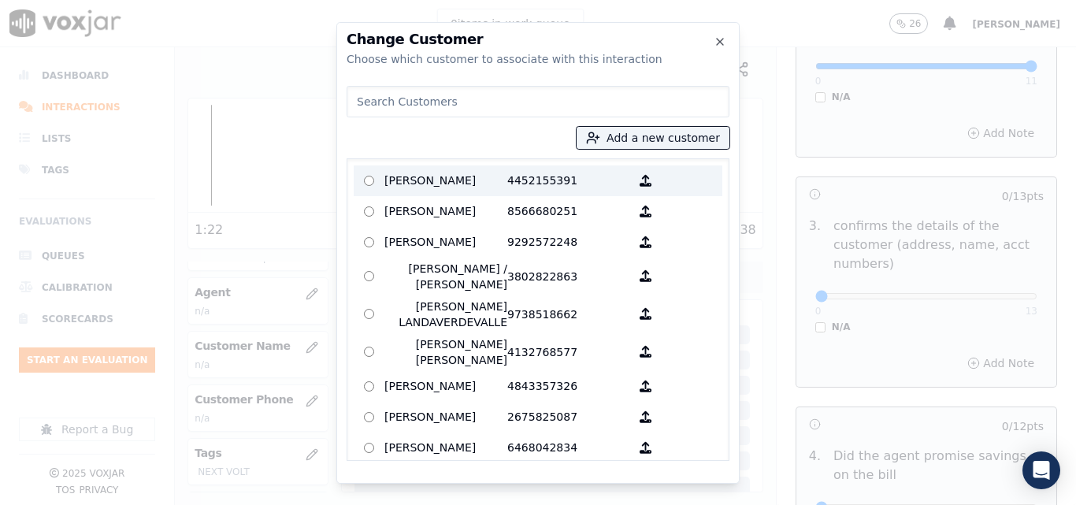
click at [486, 171] on p "[PERSON_NAME]" at bounding box center [446, 181] width 123 height 24
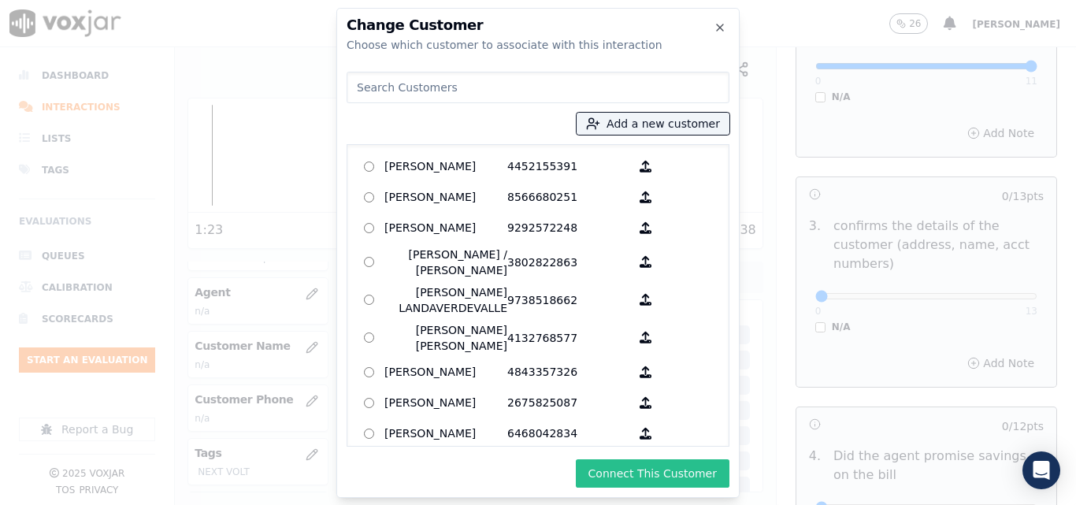
click at [648, 468] on button "Connect This Customer" at bounding box center [653, 473] width 154 height 28
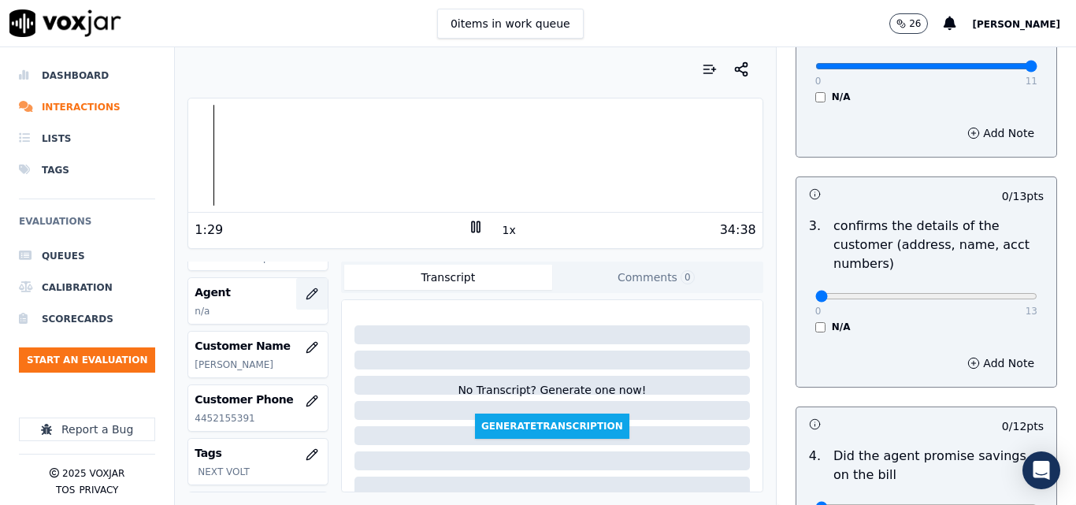
click at [306, 289] on icon "button" at bounding box center [312, 294] width 13 height 13
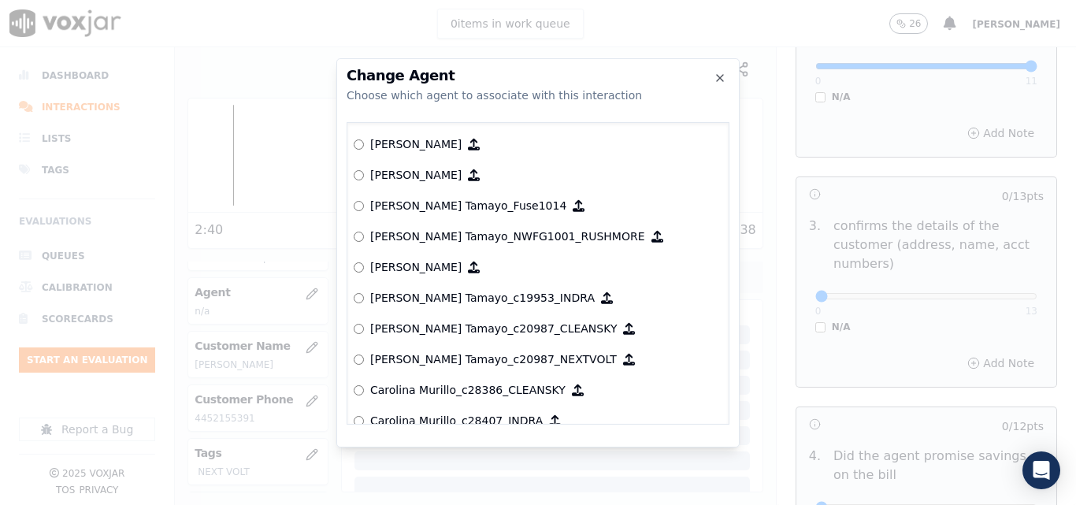
scroll to position [1377, 0]
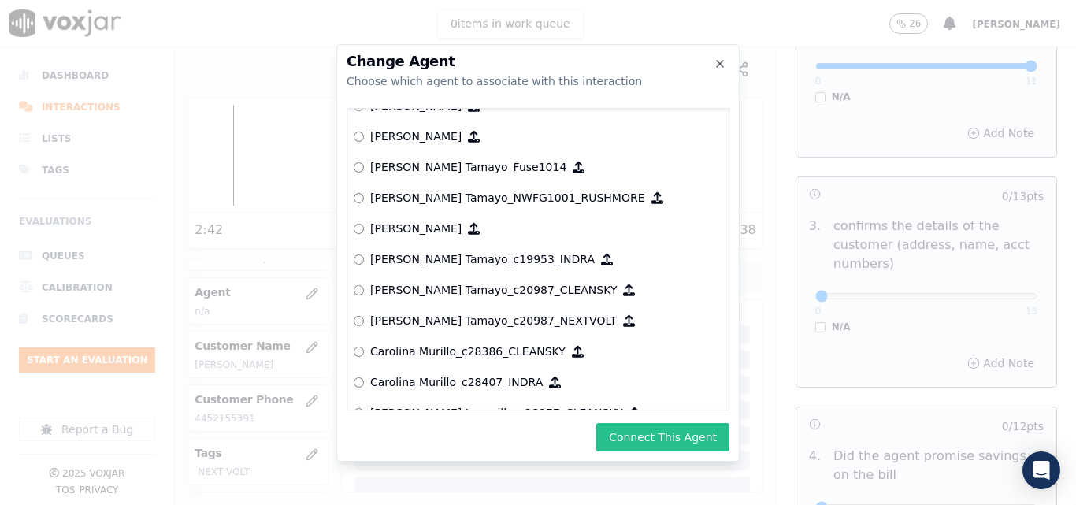
click at [671, 440] on button "Connect This Agent" at bounding box center [662, 437] width 133 height 28
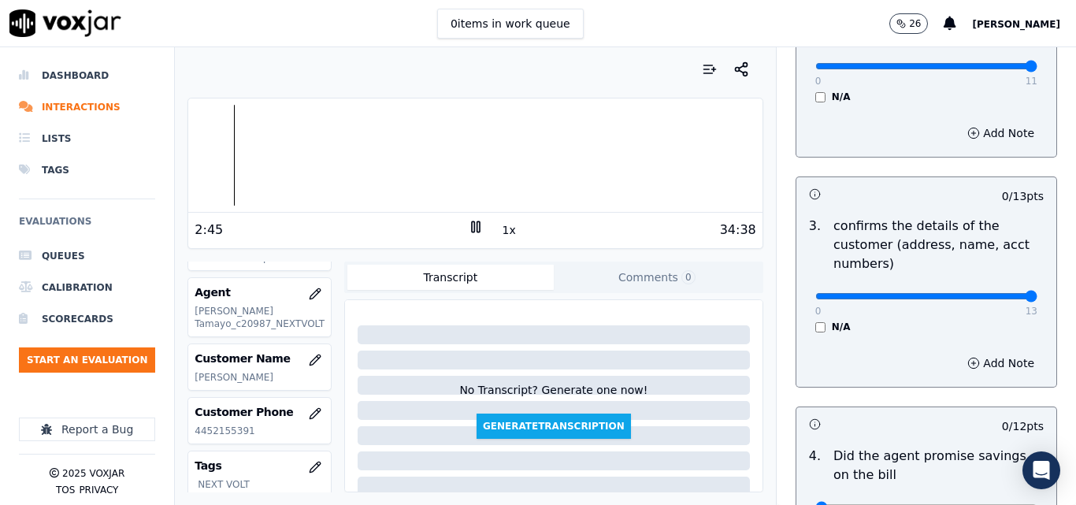
type input "13"
click at [992, 295] on input "range" at bounding box center [927, 296] width 222 height 6
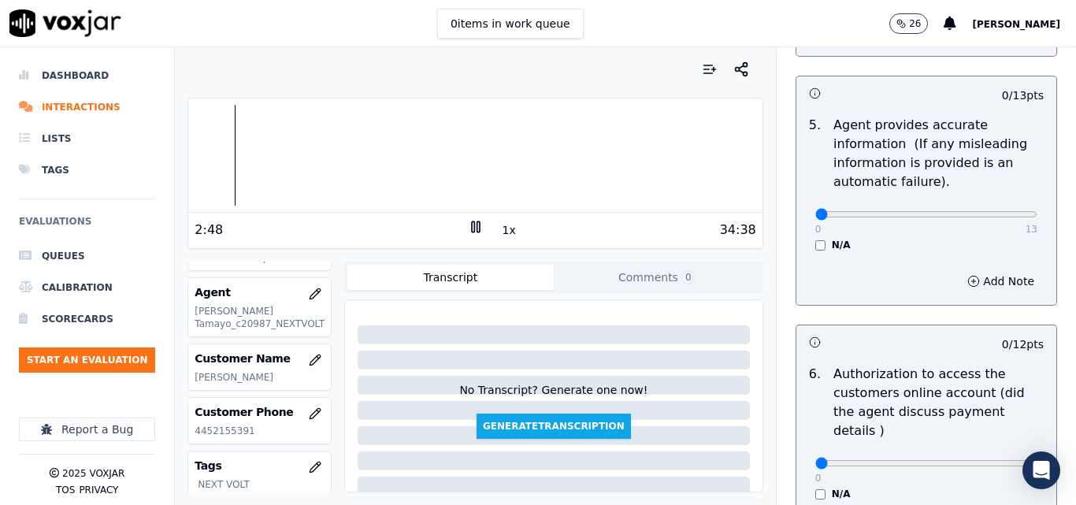
scroll to position [946, 0]
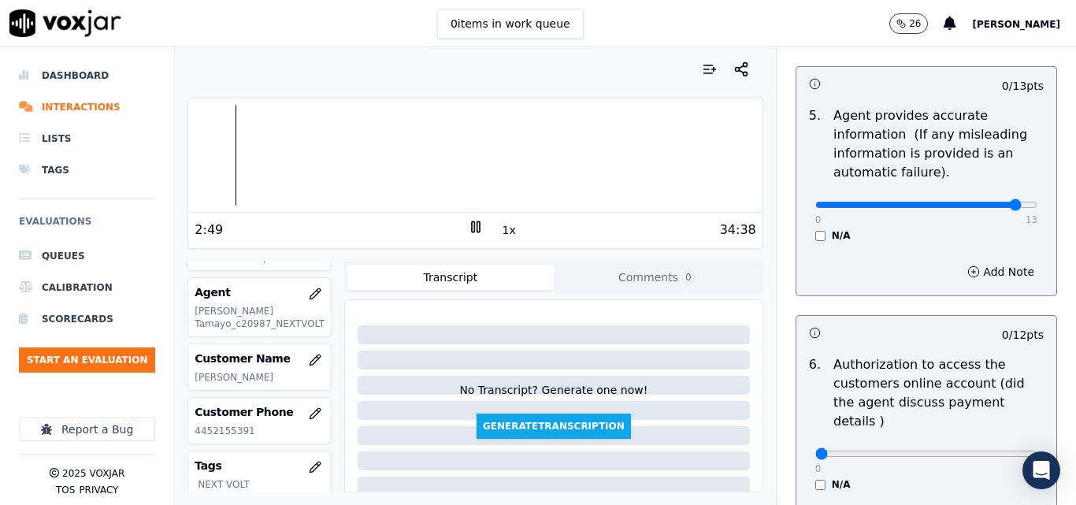
type input "12"
click at [988, 207] on input "range" at bounding box center [927, 205] width 222 height 6
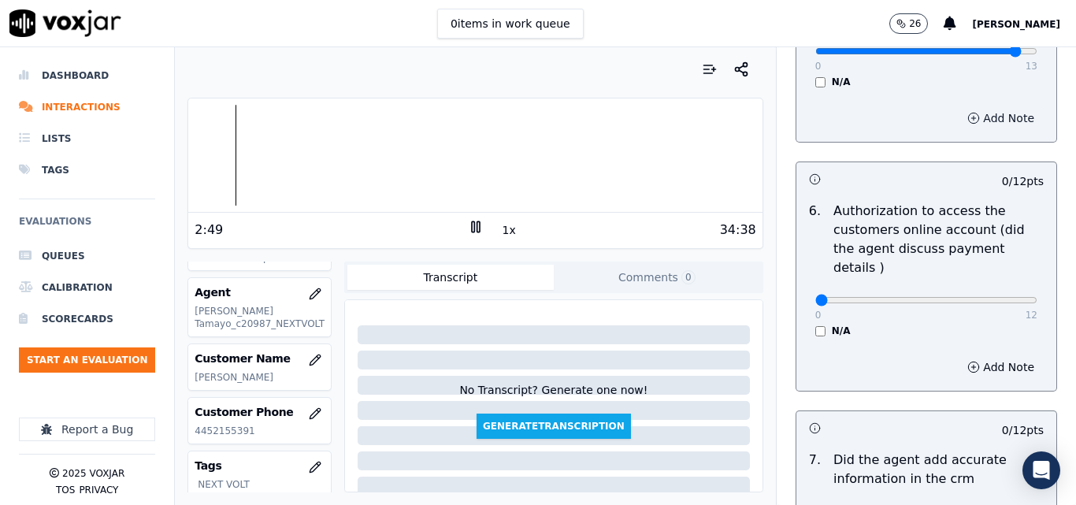
scroll to position [1103, 0]
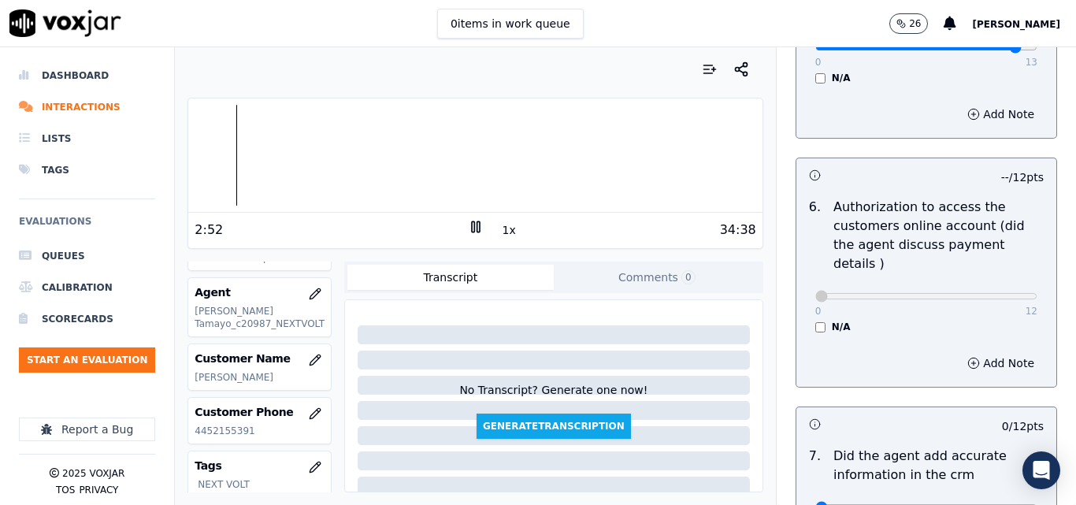
click at [507, 227] on div "34:38" at bounding box center [620, 230] width 273 height 19
click at [501, 230] on button "1x" at bounding box center [510, 230] width 20 height 22
click at [501, 230] on button "1.5x" at bounding box center [515, 230] width 31 height 22
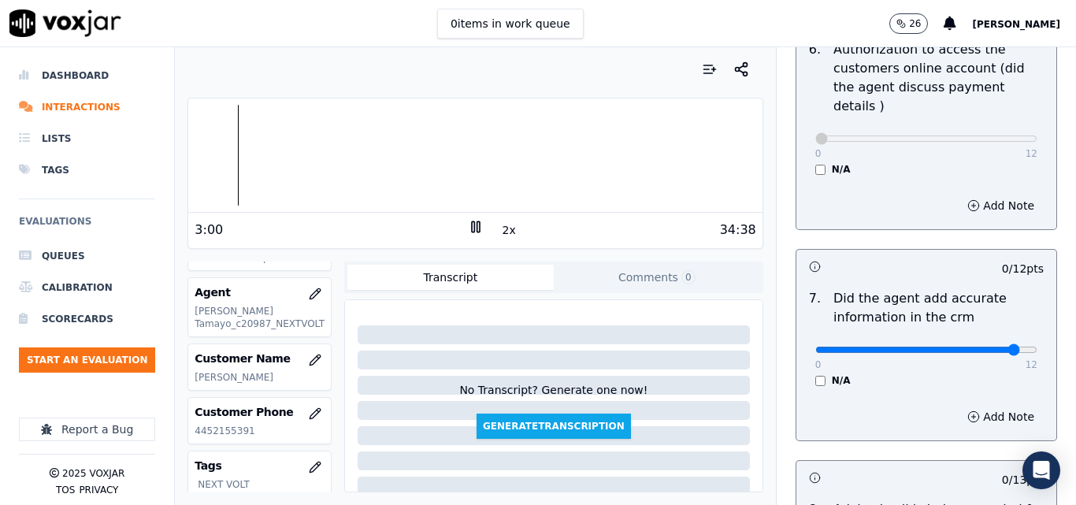
click at [987, 347] on input "range" at bounding box center [927, 350] width 222 height 6
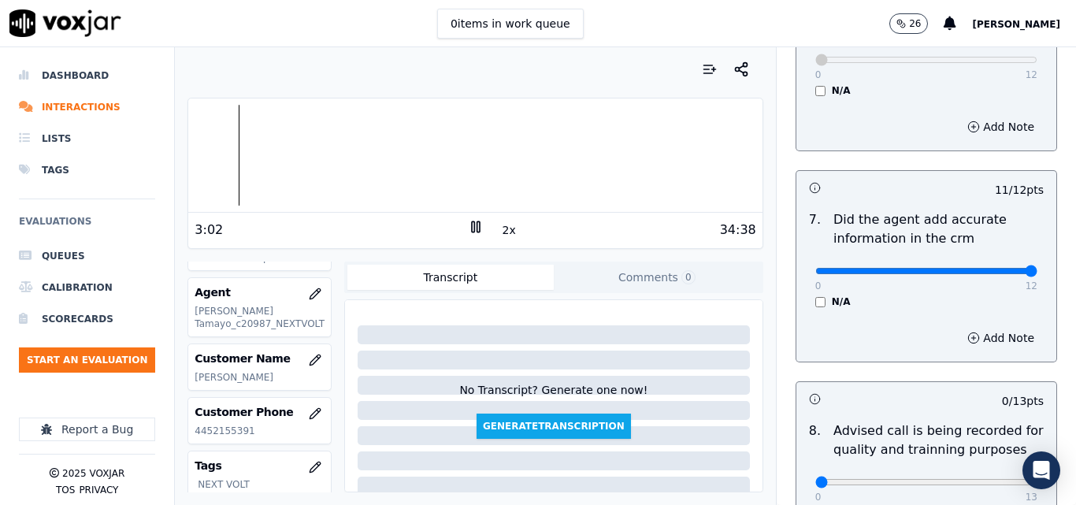
type input "12"
click at [988, 268] on input "range" at bounding box center [927, 271] width 222 height 6
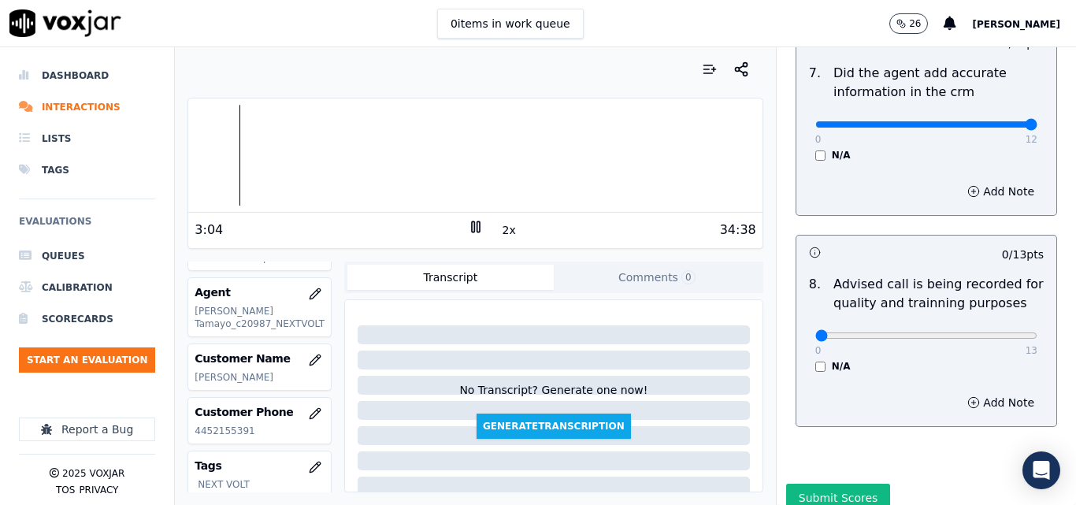
scroll to position [1497, 0]
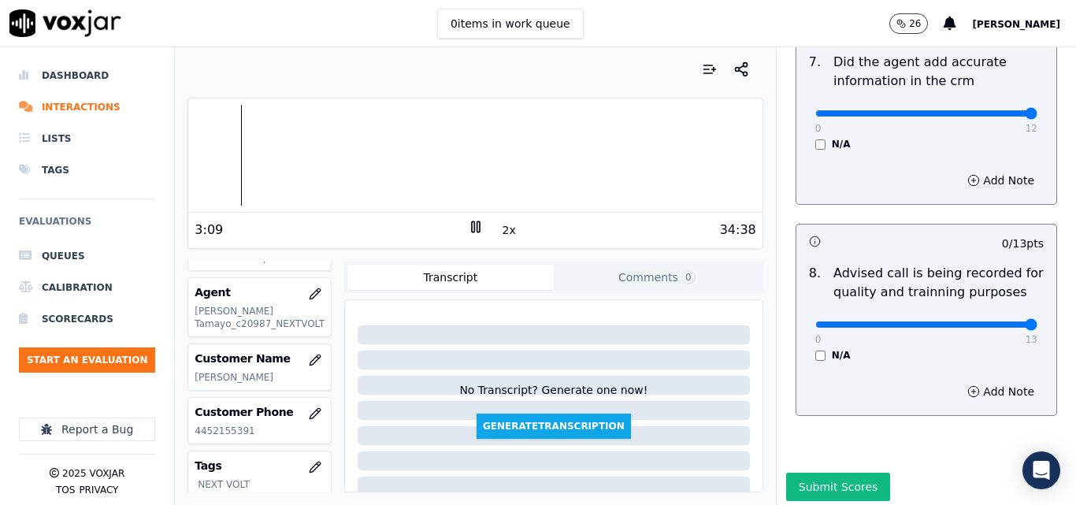
type input "13"
click at [1001, 321] on input "range" at bounding box center [927, 324] width 222 height 6
click at [635, 152] on div at bounding box center [475, 155] width 574 height 101
click at [667, 152] on div at bounding box center [475, 155] width 574 height 101
click at [668, 148] on div at bounding box center [475, 155] width 574 height 101
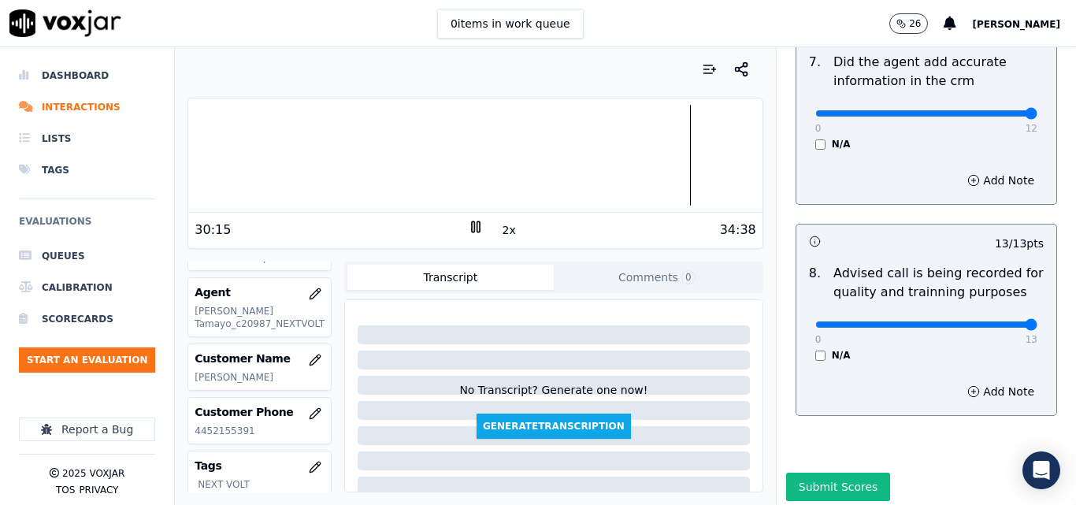
click at [477, 232] on rect at bounding box center [478, 226] width 2 height 10
click at [474, 222] on icon at bounding box center [476, 227] width 16 height 16
click at [468, 230] on icon at bounding box center [476, 227] width 16 height 16
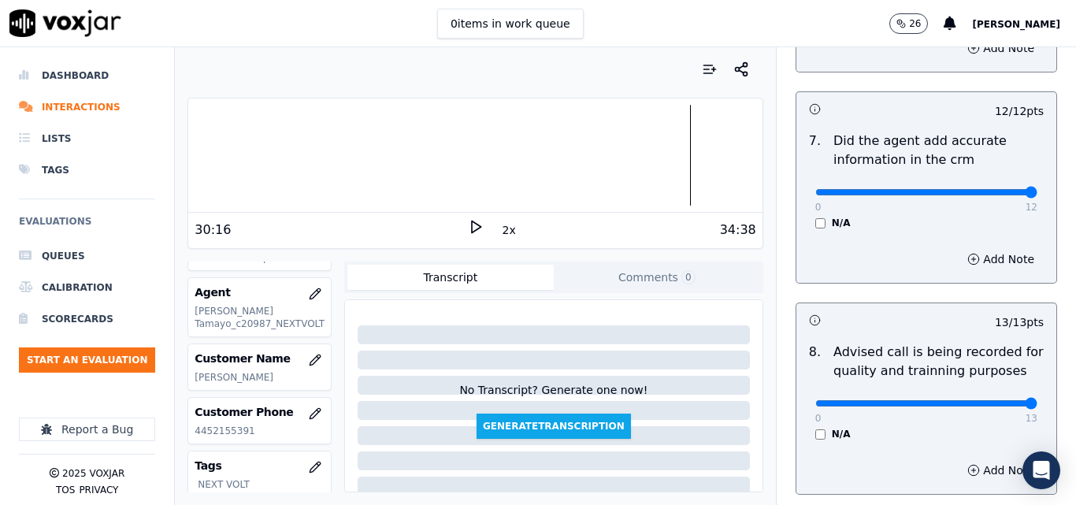
scroll to position [1339, 0]
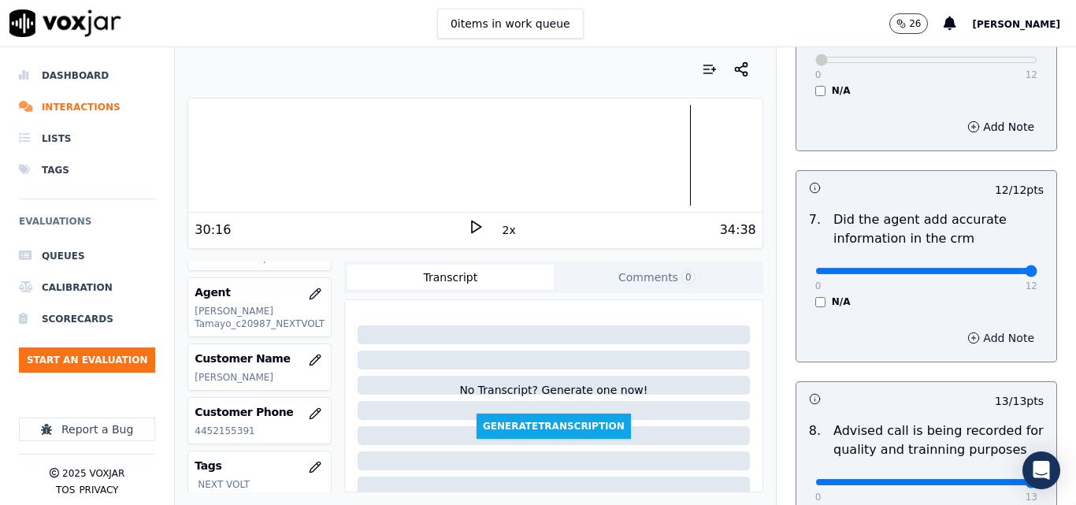
click at [958, 327] on button "Add Note" at bounding box center [1001, 338] width 86 height 22
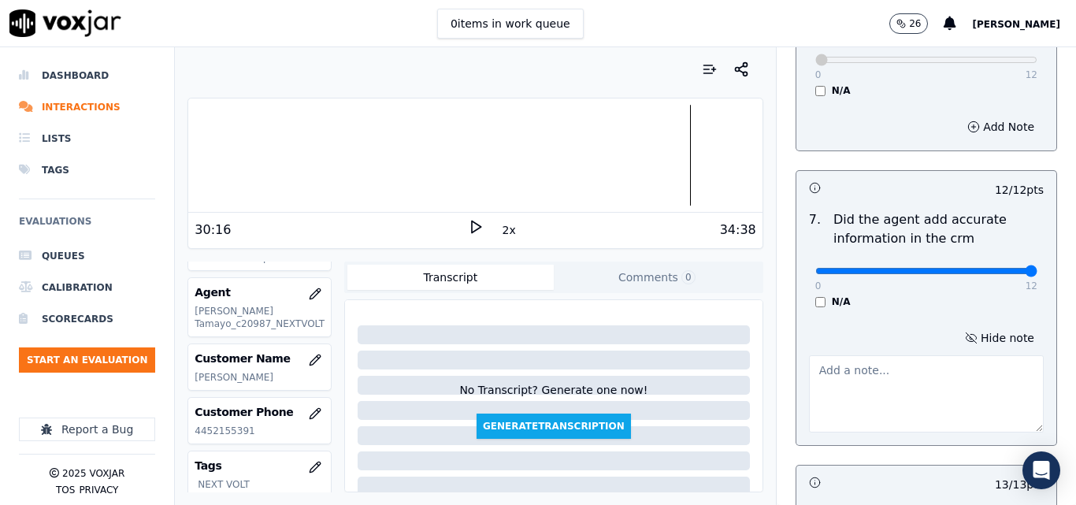
click at [922, 349] on div at bounding box center [926, 391] width 235 height 84
click at [912, 355] on textarea at bounding box center [926, 393] width 235 height 77
paste textarea "ETF : ."
type textarea "ETF"
drag, startPoint x: 830, startPoint y: 362, endPoint x: 783, endPoint y: 364, distance: 47.3
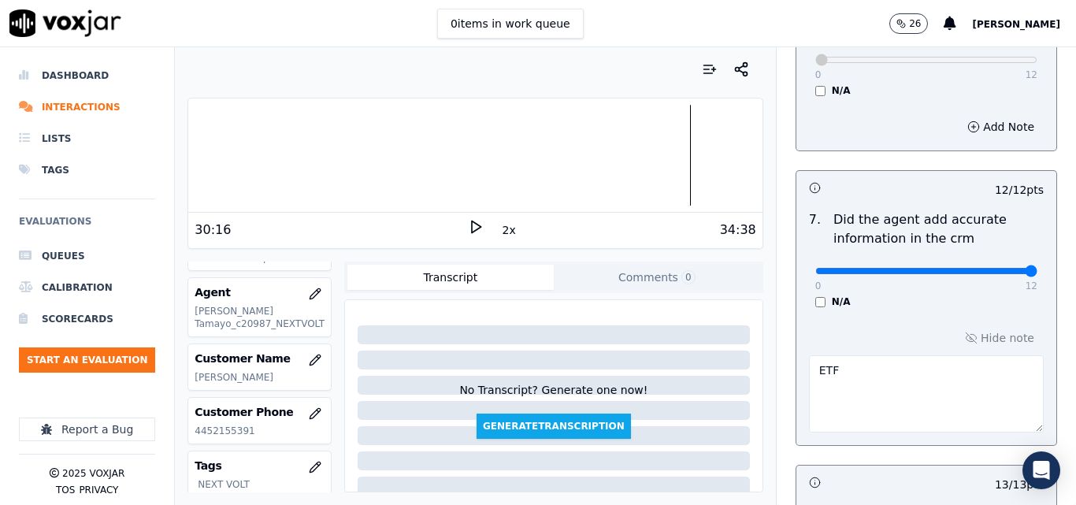
click at [797, 364] on div "Hide note ETF" at bounding box center [927, 379] width 260 height 131
click at [992, 210] on p "Did the agent add accurate information in the crm" at bounding box center [939, 229] width 210 height 38
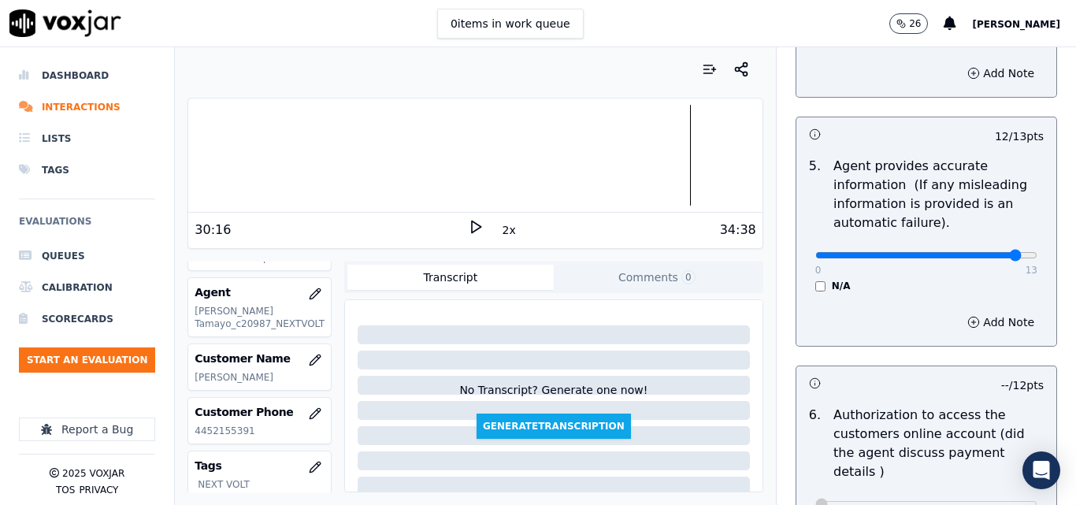
scroll to position [867, 0]
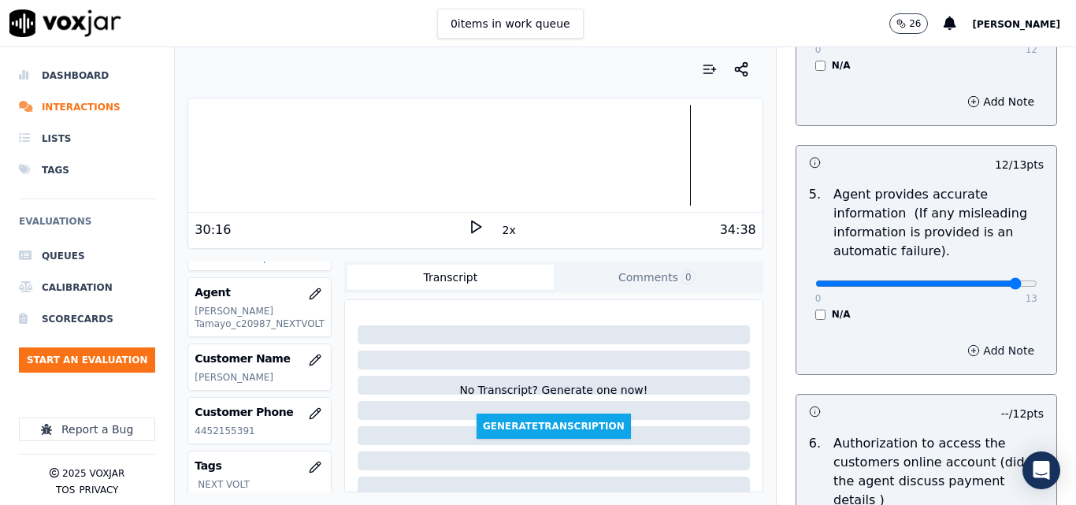
click at [968, 347] on icon "button" at bounding box center [974, 350] width 13 height 13
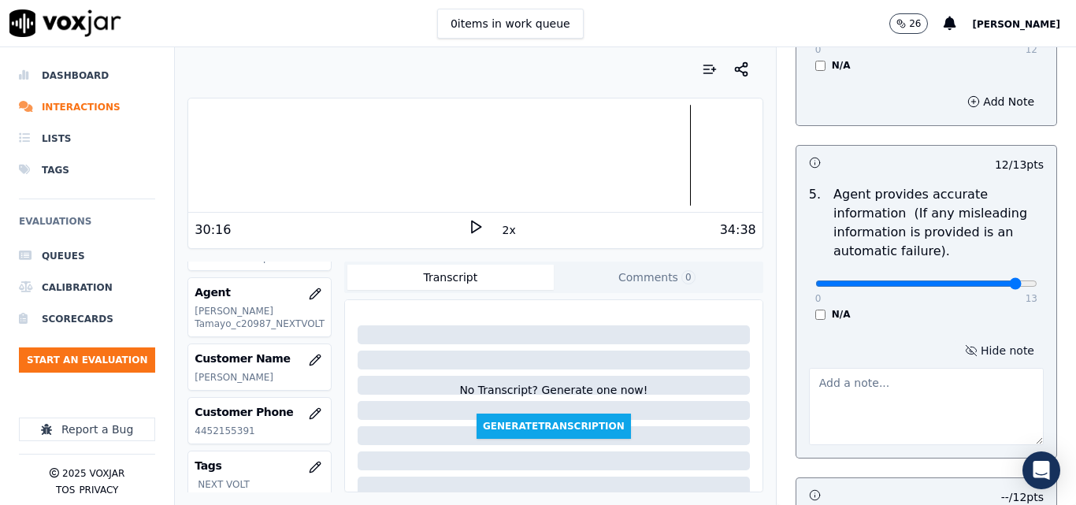
click at [865, 381] on textarea at bounding box center [926, 406] width 235 height 77
paste textarea "there is no"
click at [864, 381] on textarea "there is no" at bounding box center [926, 406] width 235 height 77
type textarea "there is no ETF in this contract"
click at [984, 199] on p "Agent provides accurate information (If any misleading information is provided …" at bounding box center [939, 223] width 210 height 76
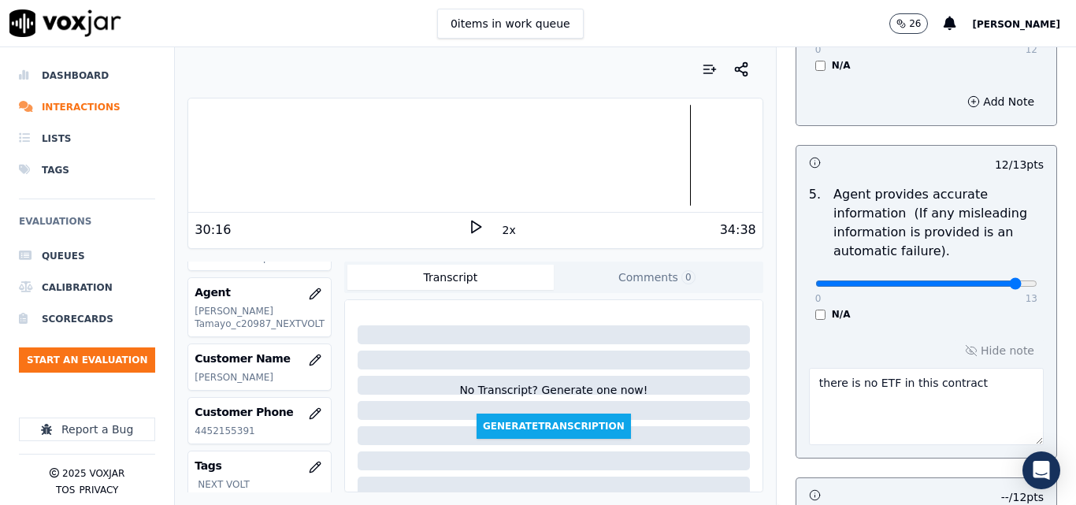
click at [578, 142] on div at bounding box center [475, 155] width 574 height 101
click at [496, 175] on div at bounding box center [475, 155] width 574 height 101
click at [472, 224] on polygon at bounding box center [476, 227] width 9 height 12
click at [461, 147] on div at bounding box center [475, 155] width 574 height 101
click at [417, 143] on div at bounding box center [475, 155] width 574 height 101
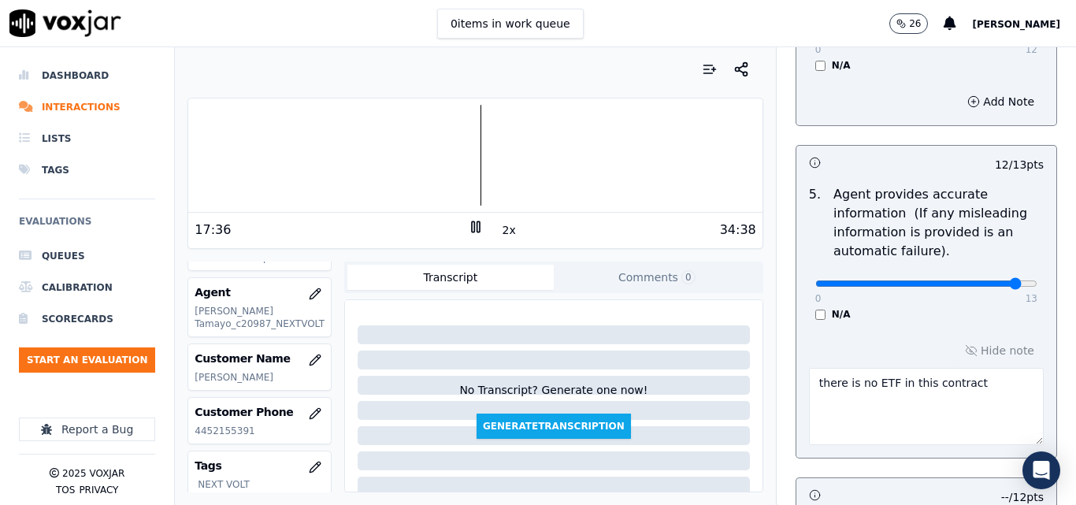
click at [371, 145] on div at bounding box center [475, 155] width 574 height 101
click at [361, 146] on div at bounding box center [475, 155] width 574 height 101
click at [366, 167] on div at bounding box center [475, 155] width 574 height 101
click at [365, 168] on div at bounding box center [475, 155] width 574 height 101
click at [366, 158] on div at bounding box center [475, 155] width 574 height 101
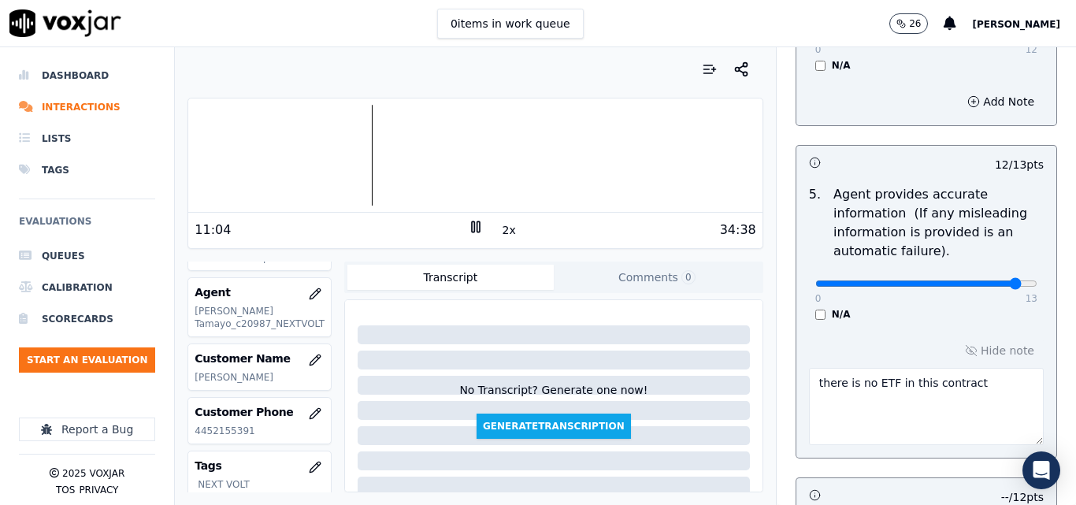
click at [500, 225] on button "2x" at bounding box center [510, 230] width 20 height 22
click at [366, 152] on div at bounding box center [475, 155] width 574 height 101
click at [472, 225] on rect at bounding box center [473, 226] width 2 height 10
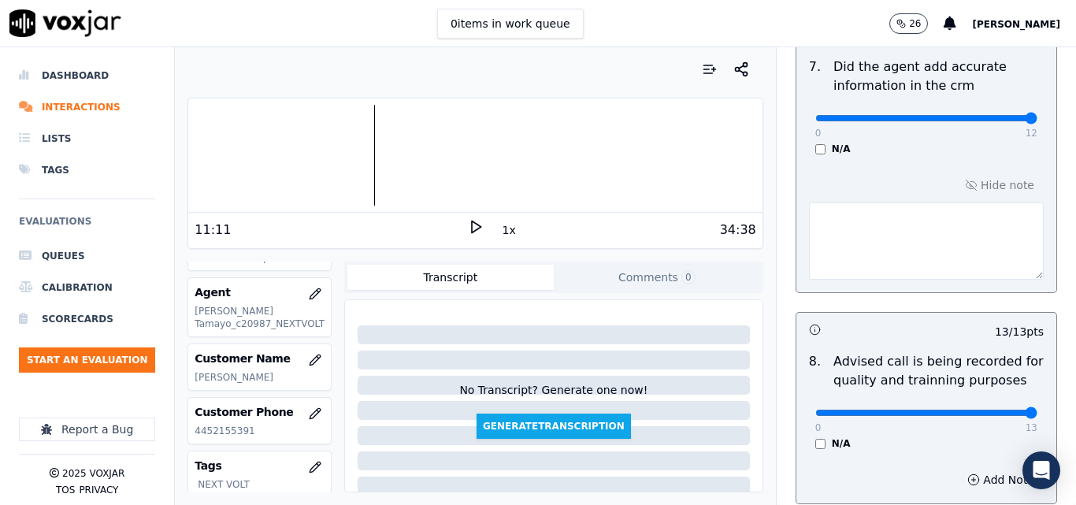
scroll to position [1686, 0]
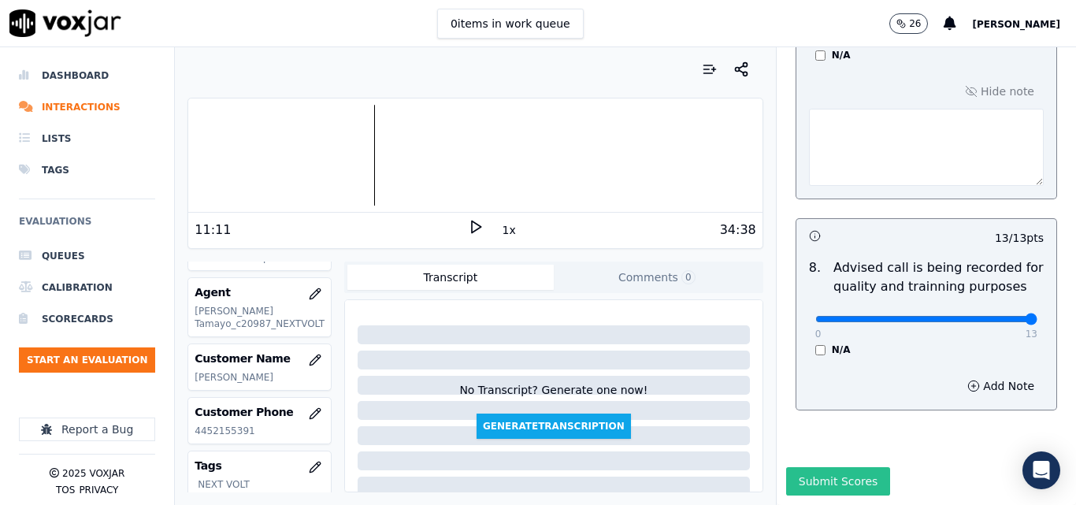
click at [806, 467] on button "Submit Scores" at bounding box center [838, 481] width 105 height 28
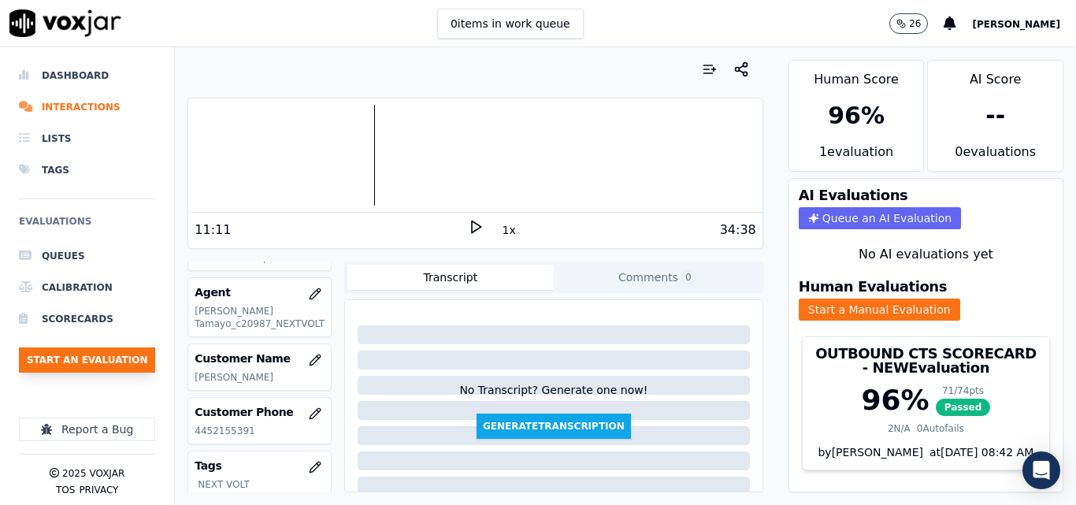
click at [89, 358] on button "Start an Evaluation" at bounding box center [87, 359] width 136 height 25
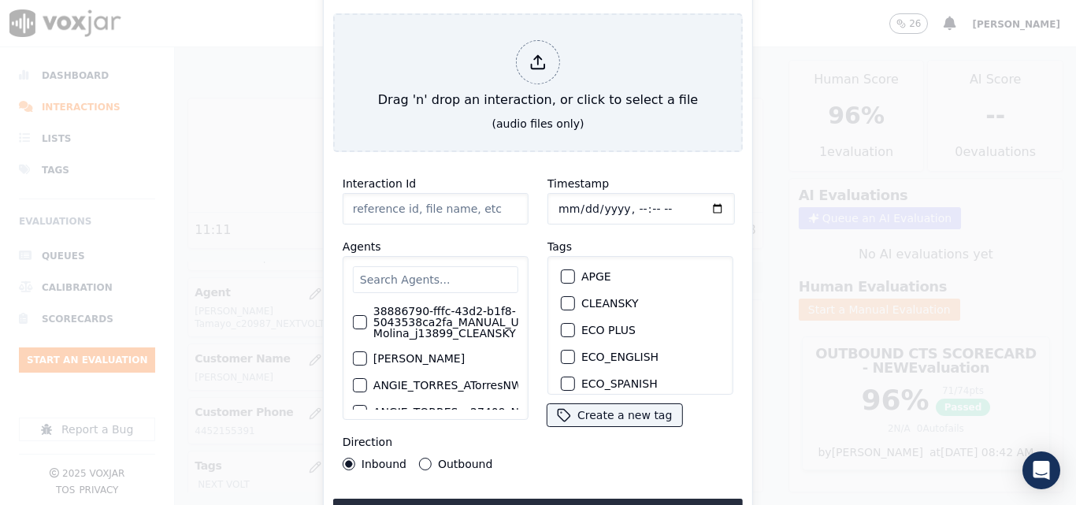
type input "20250915-132712_4149995574-all.mp3"
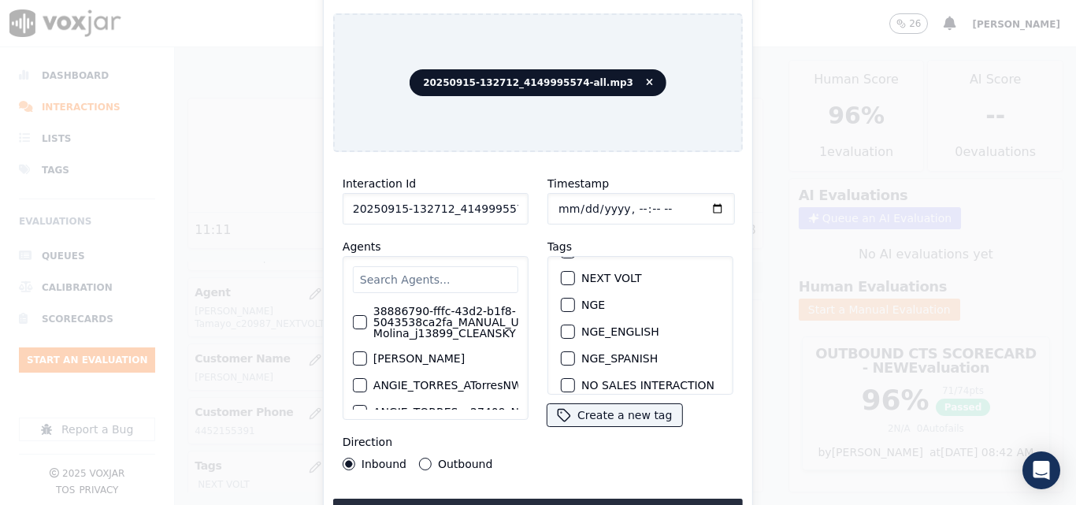
scroll to position [158, 0]
click at [567, 301] on div "button" at bounding box center [567, 306] width 11 height 11
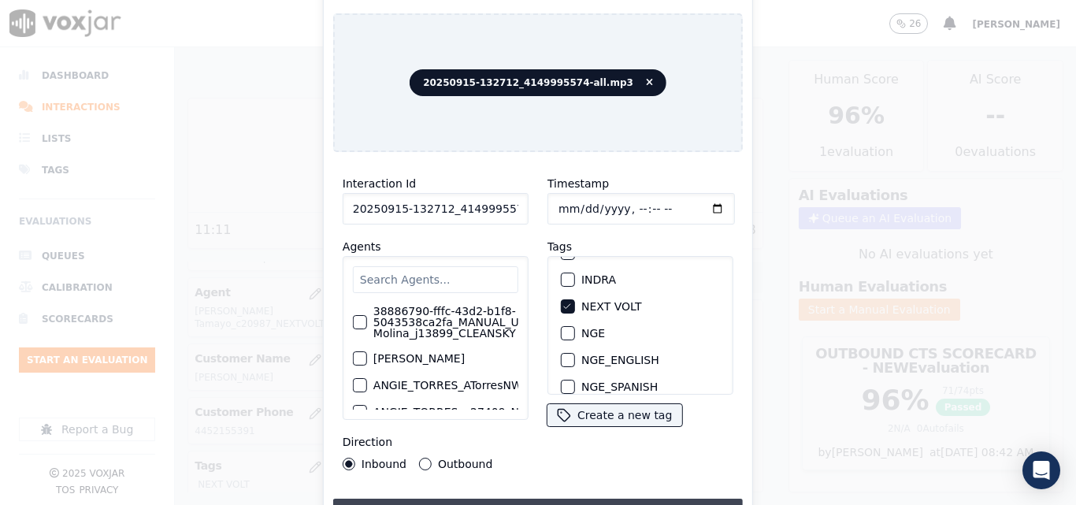
click at [541, 499] on button "Upload interaction to start evaluation" at bounding box center [538, 513] width 410 height 28
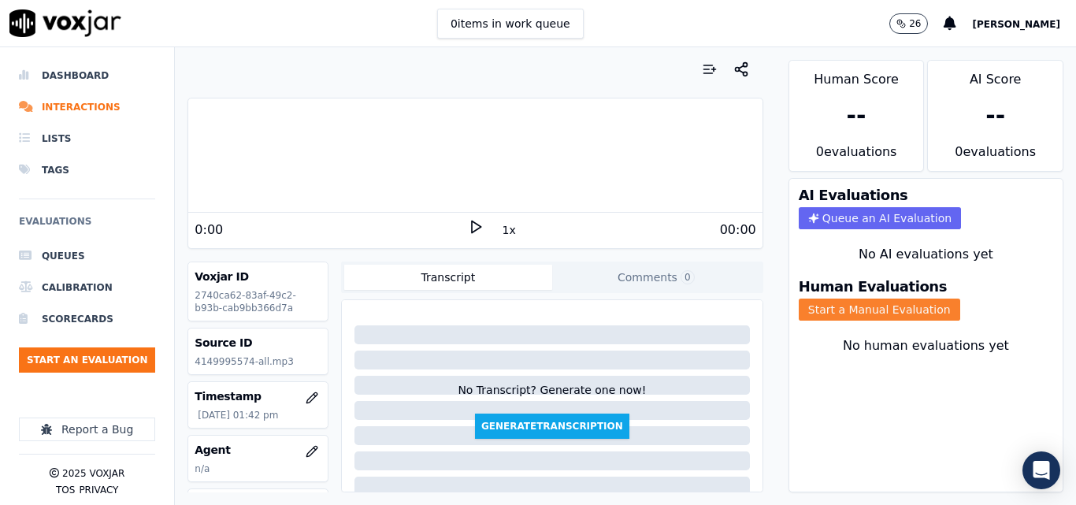
click at [871, 310] on button "Start a Manual Evaluation" at bounding box center [880, 310] width 162 height 22
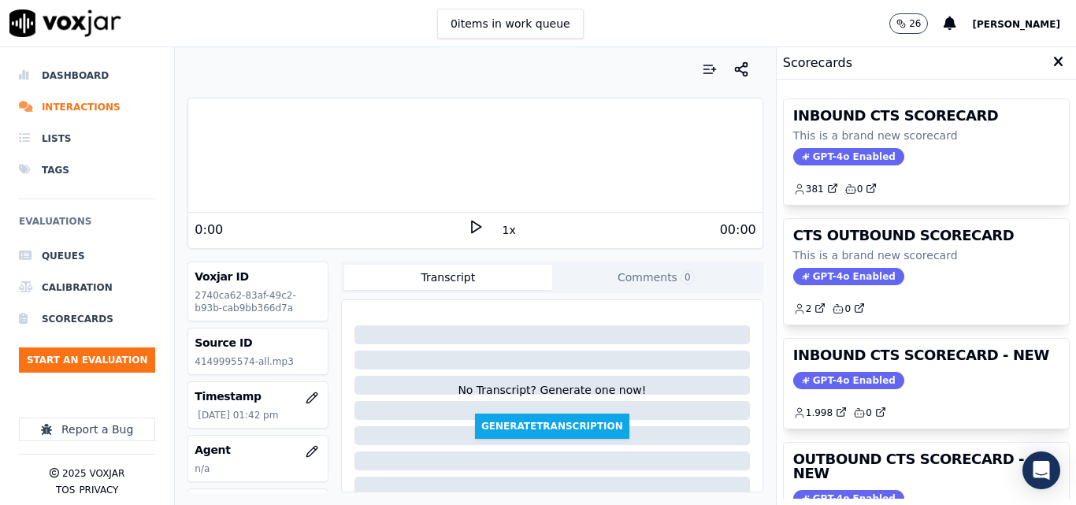
click at [472, 232] on polygon at bounding box center [476, 227] width 9 height 12
click at [1039, 300] on div "INBOUND CTS SCORECARD This is a brand new scorecard GPT-4o Enabled 381 0 CTS OU…" at bounding box center [926, 292] width 299 height 425
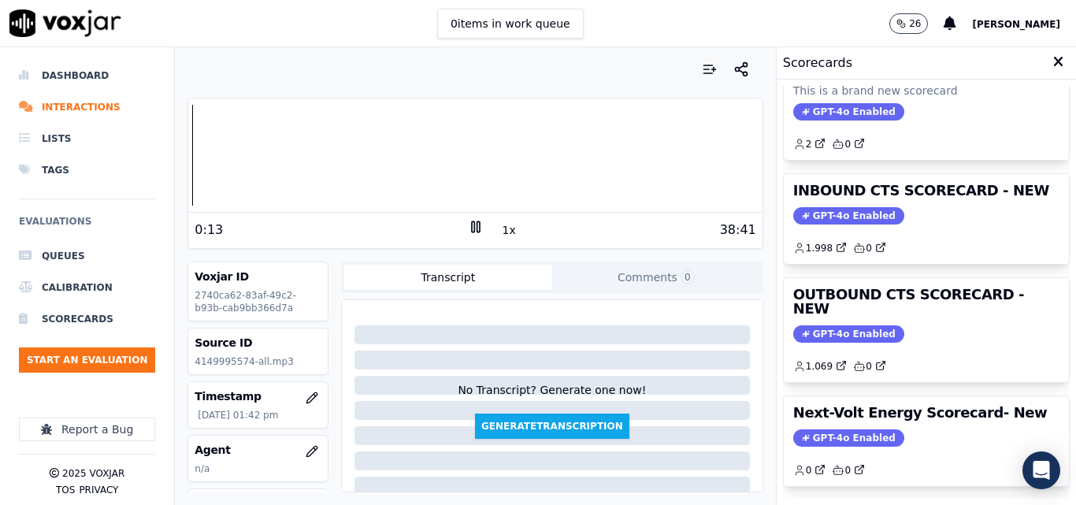
scroll to position [163, 0]
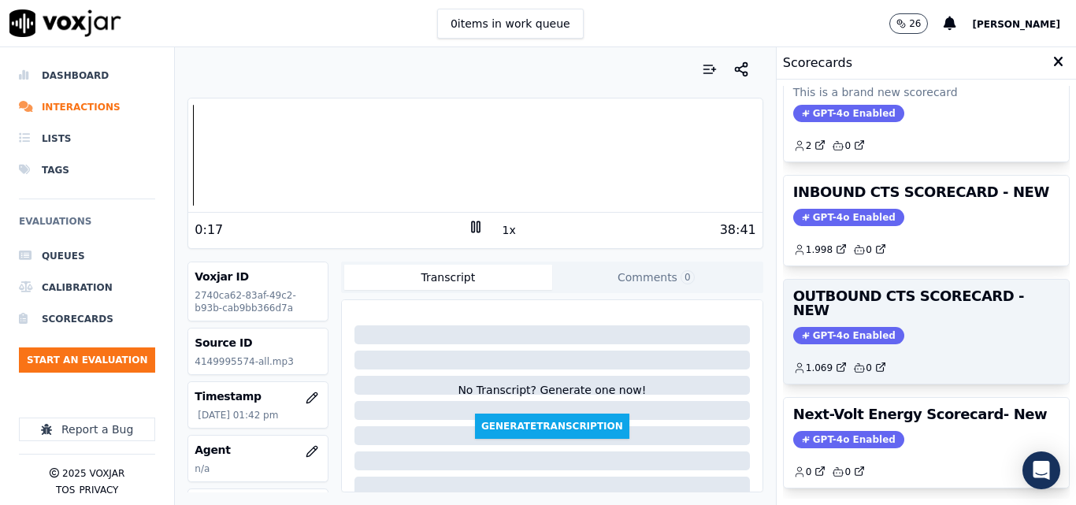
click at [834, 327] on span "GPT-4o Enabled" at bounding box center [848, 335] width 111 height 17
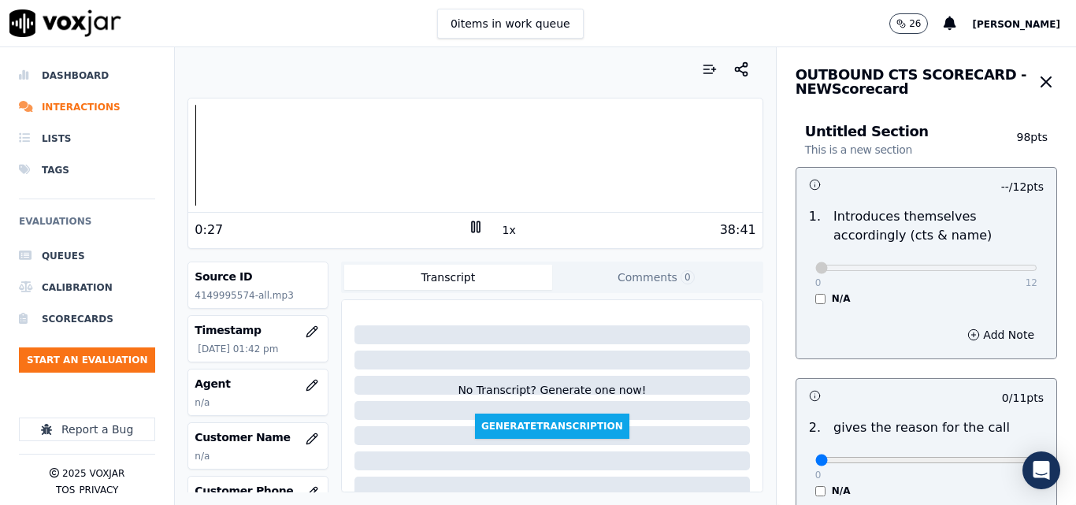
scroll to position [158, 0]
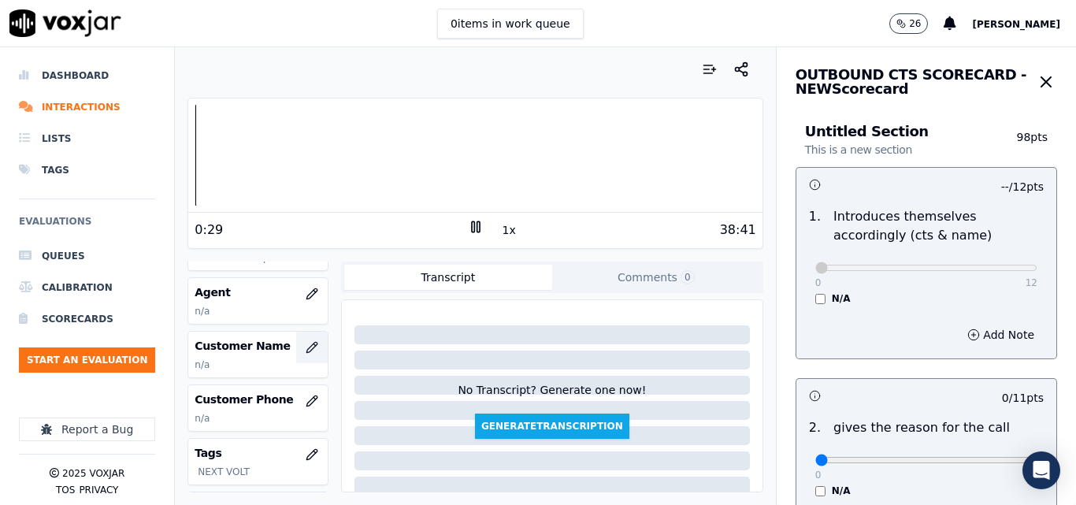
click at [307, 344] on icon "button" at bounding box center [312, 347] width 10 height 10
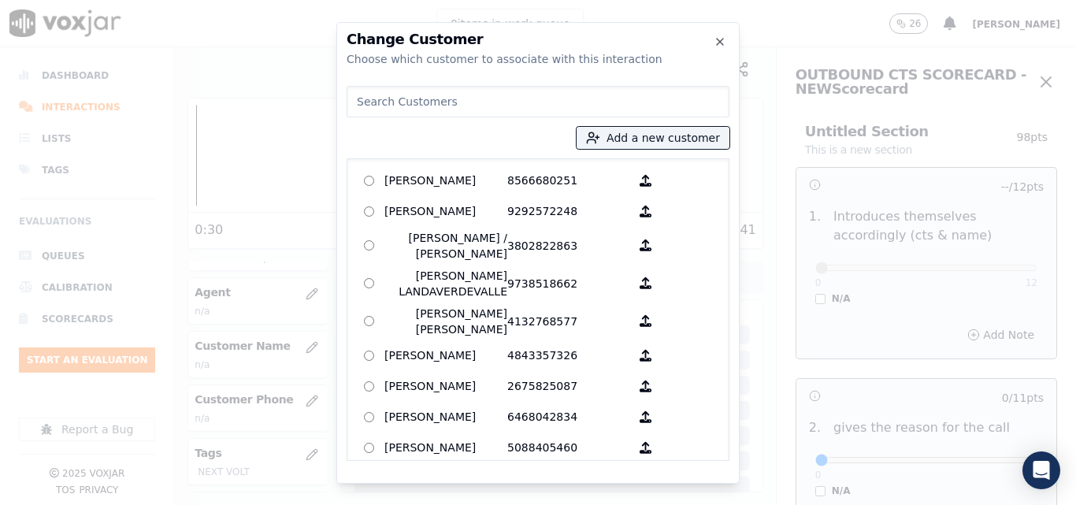
click at [663, 120] on div "Add a new customer AGUEDA SANTANA 8566680251 ALEXIS SUNQUI 9292572248 ALICIA ME…" at bounding box center [538, 270] width 383 height 381
click at [649, 132] on button "Add a new customer" at bounding box center [653, 138] width 153 height 22
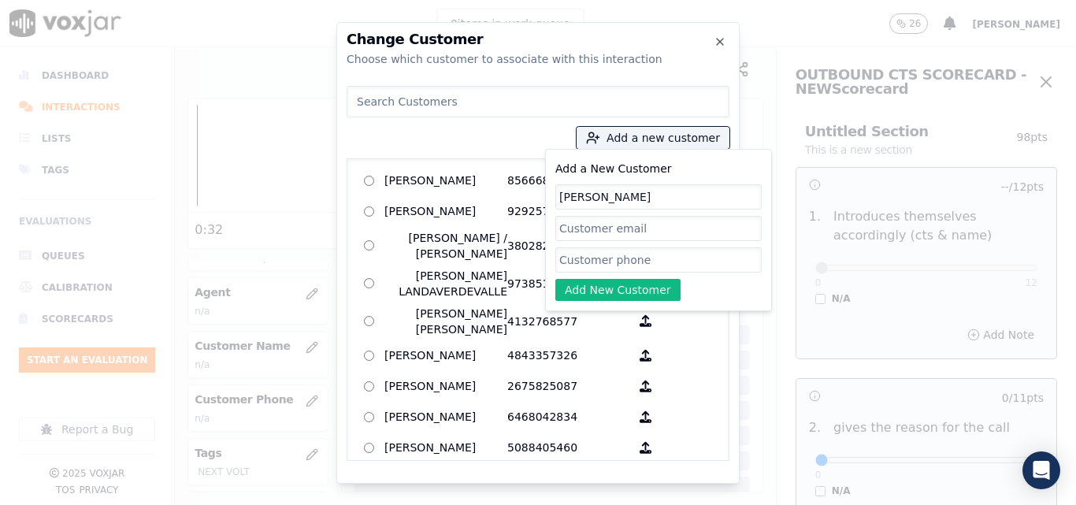
type input "DOROTHY DAVIS"
paste input "4149995574"
type input "4149995574"
click at [633, 286] on button "Add New Customer" at bounding box center [617, 290] width 125 height 22
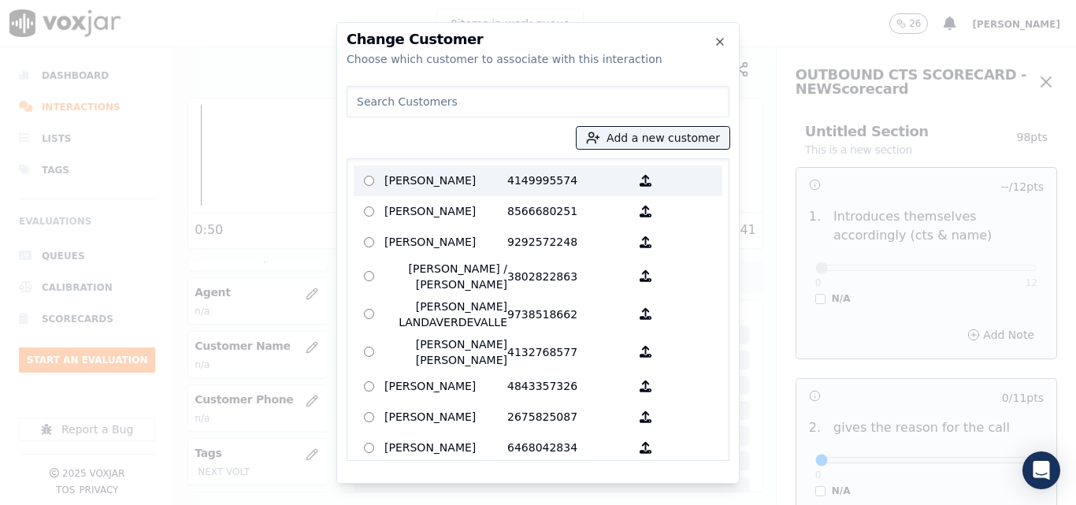
click at [452, 184] on p "DOROTHY DAVIS" at bounding box center [446, 181] width 123 height 24
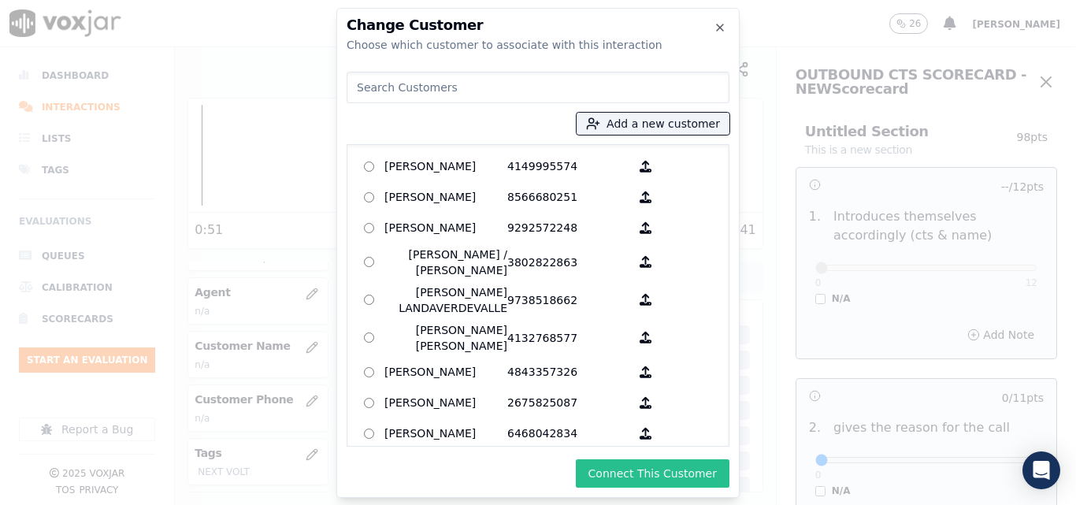
click at [647, 472] on button "Connect This Customer" at bounding box center [653, 473] width 154 height 28
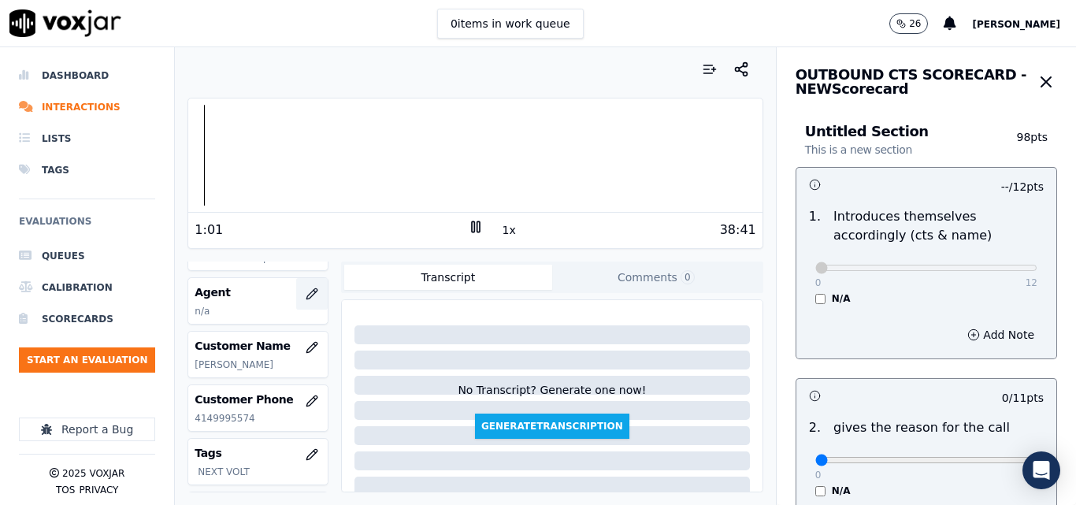
click at [306, 290] on icon "button" at bounding box center [312, 294] width 13 height 13
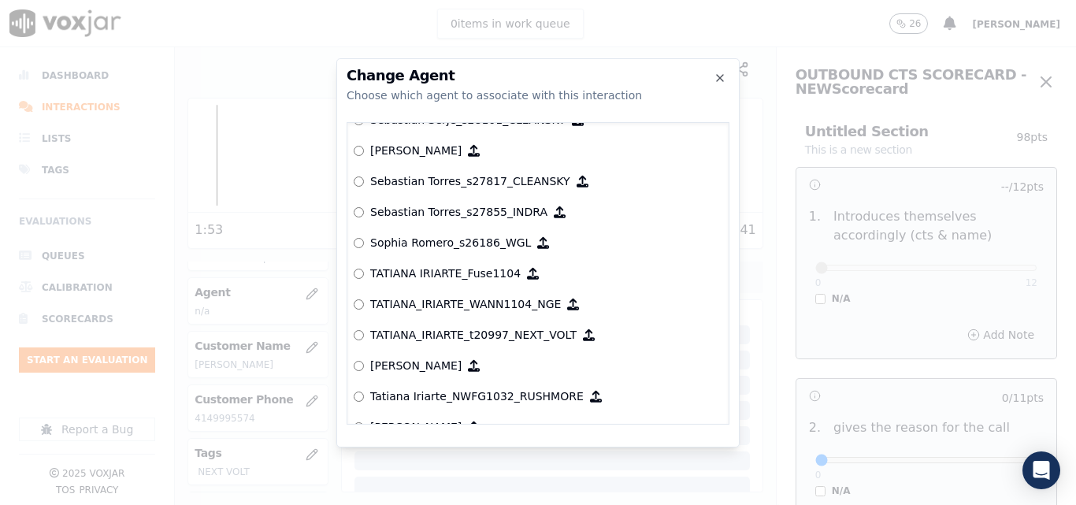
scroll to position [7601, 0]
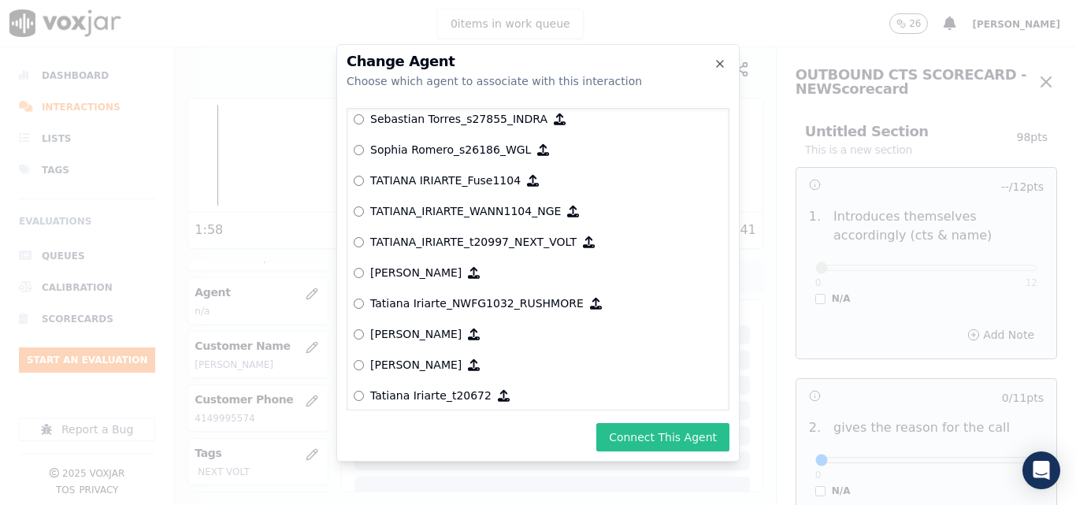
click at [638, 430] on button "Connect This Agent" at bounding box center [662, 437] width 133 height 28
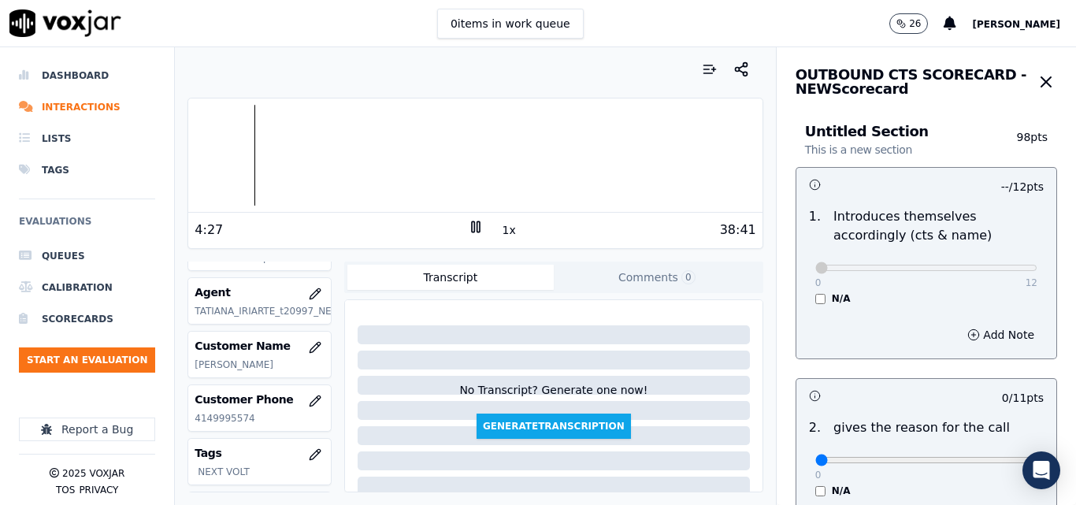
click at [503, 223] on button "1x" at bounding box center [510, 230] width 20 height 22
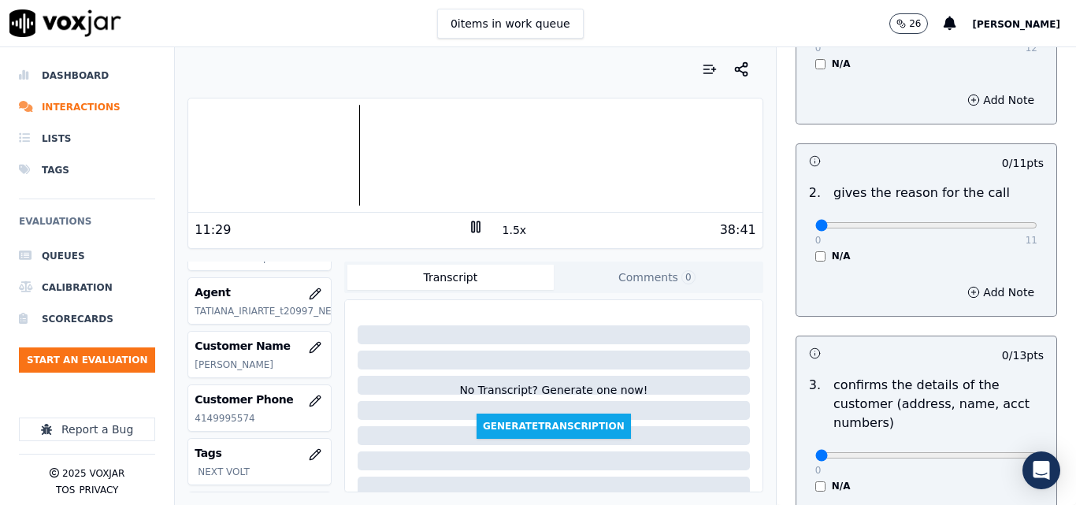
scroll to position [236, 0]
type input "11"
click at [992, 223] on input "range" at bounding box center [927, 224] width 222 height 6
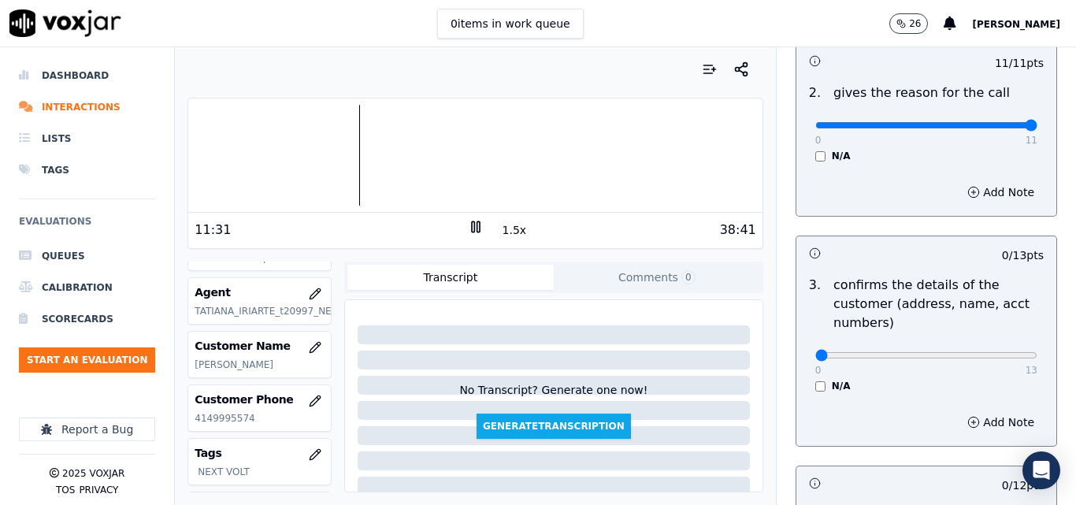
scroll to position [473, 0]
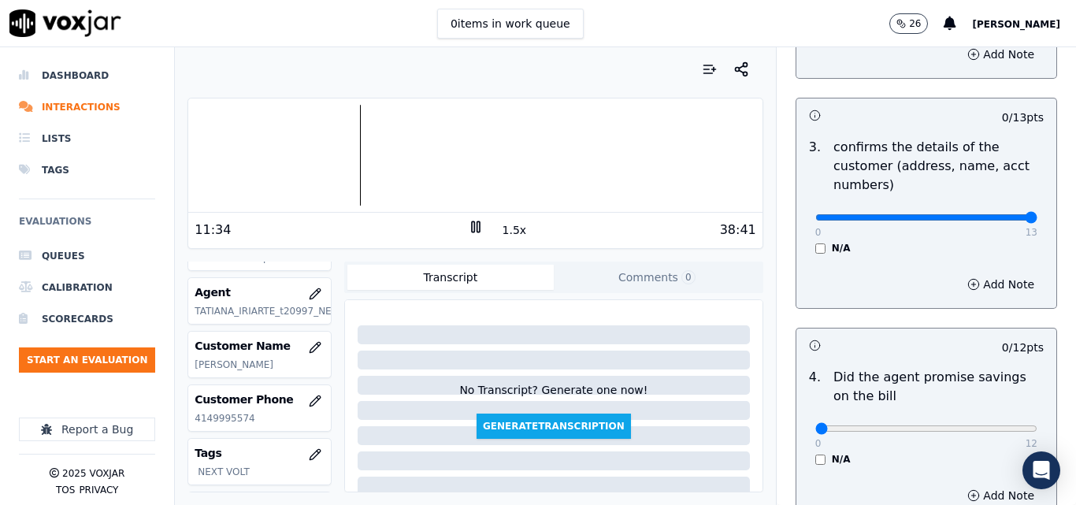
type input "13"
click at [992, 221] on input "range" at bounding box center [927, 217] width 222 height 6
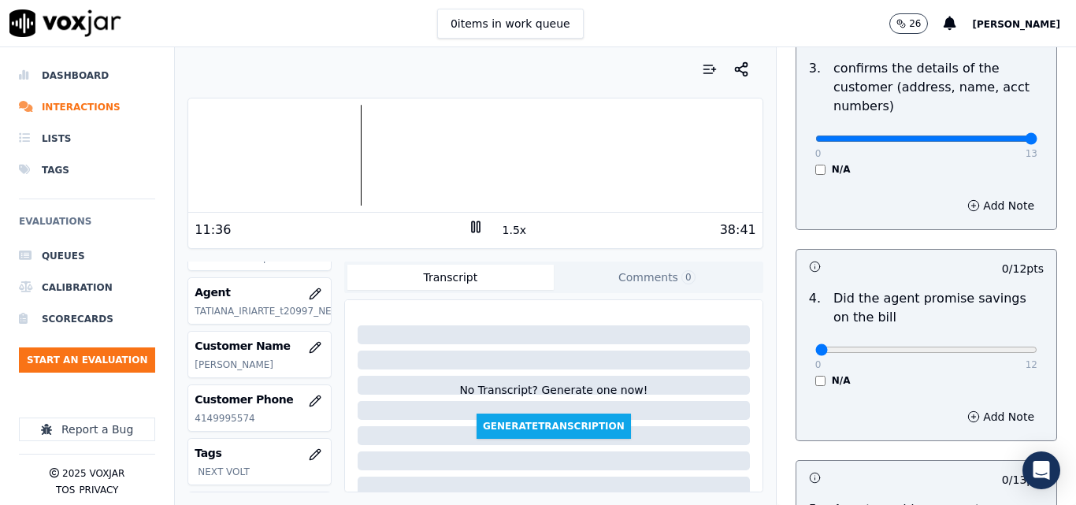
click at [347, 158] on div at bounding box center [475, 155] width 574 height 101
click at [500, 230] on button "1.5x" at bounding box center [515, 230] width 31 height 22
click at [500, 230] on button "2x" at bounding box center [510, 230] width 20 height 22
click at [500, 230] on button "1x" at bounding box center [510, 230] width 20 height 22
click at [500, 230] on button "1.5x" at bounding box center [515, 230] width 31 height 22
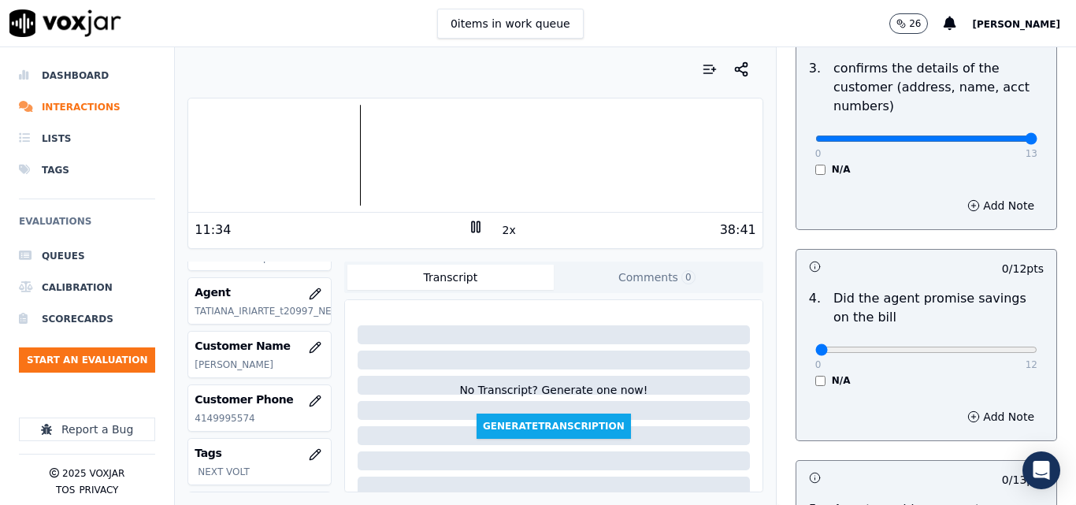
click at [477, 223] on rect at bounding box center [478, 226] width 2 height 10
click at [352, 152] on div at bounding box center [475, 155] width 574 height 101
click at [468, 231] on icon at bounding box center [476, 227] width 16 height 16
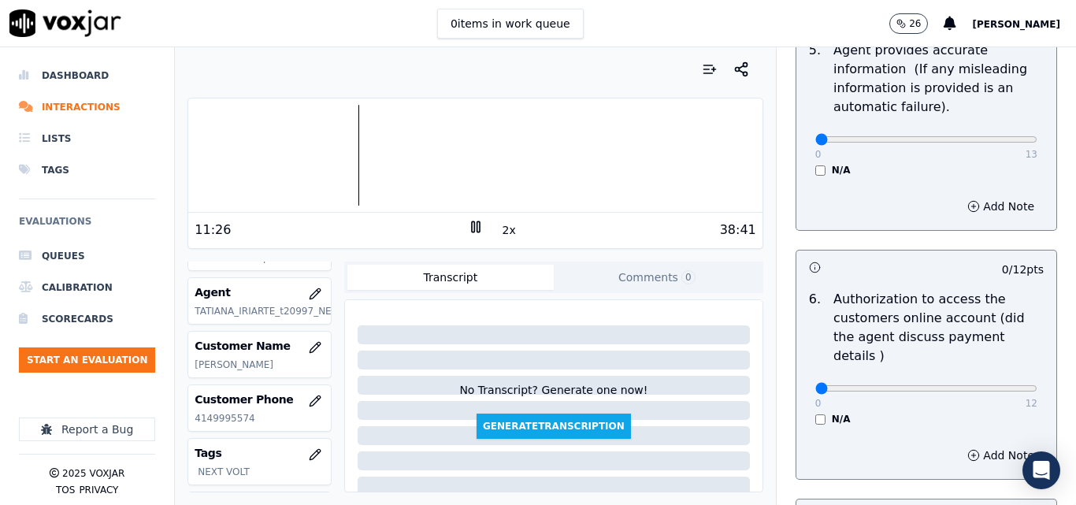
scroll to position [1024, 0]
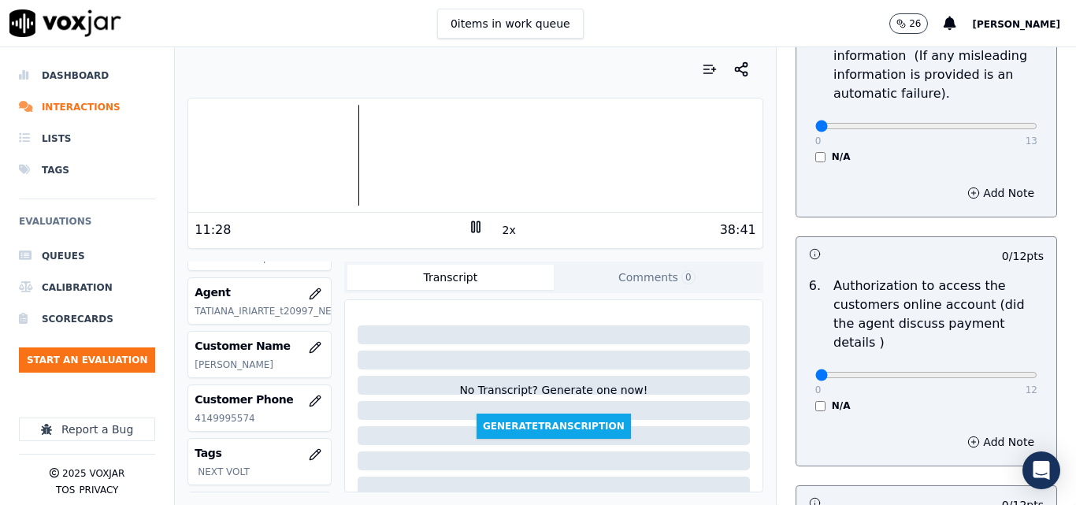
click at [500, 231] on button "2x" at bounding box center [510, 230] width 20 height 22
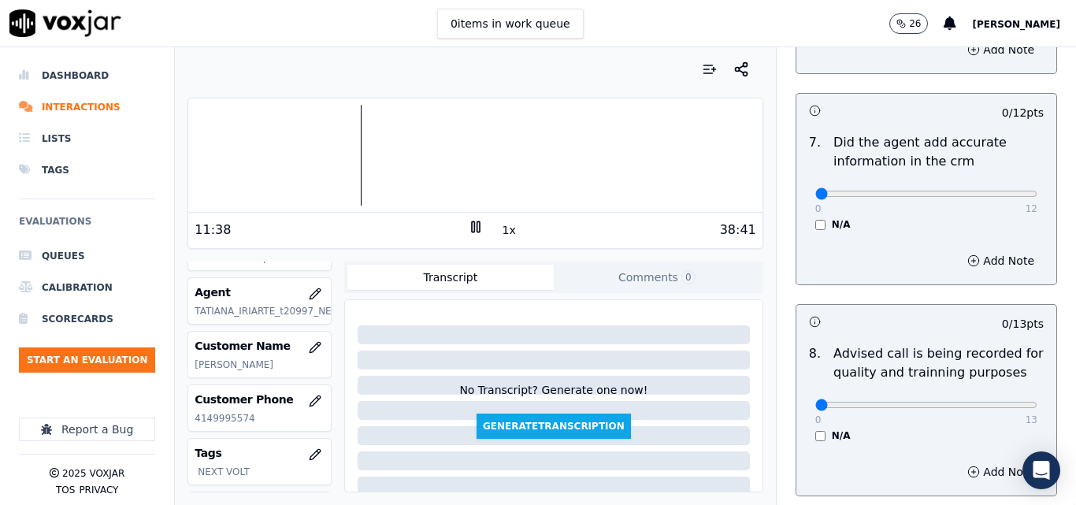
scroll to position [1418, 0]
click at [968, 253] on icon "button" at bounding box center [974, 259] width 13 height 13
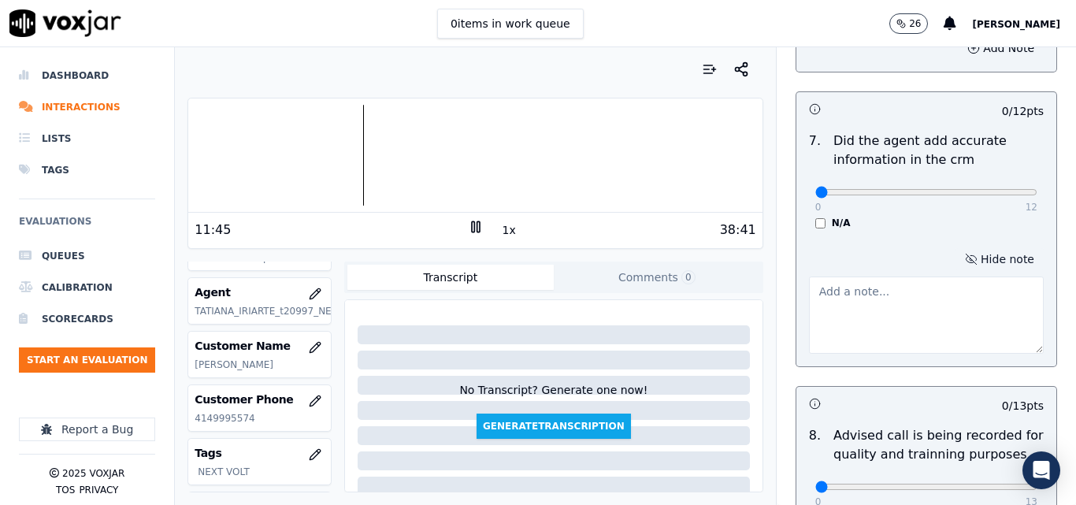
click at [897, 298] on textarea at bounding box center [926, 315] width 235 height 77
paste textarea "de 10.51 ahora"
click at [895, 277] on textarea "the correct rate de 10.51 ahora" at bounding box center [926, 315] width 235 height 77
drag, startPoint x: 945, startPoint y: 282, endPoint x: 945, endPoint y: 270, distance: 11.8
click at [945, 280] on textarea "the correct rate 10.51 ahora" at bounding box center [926, 315] width 235 height 77
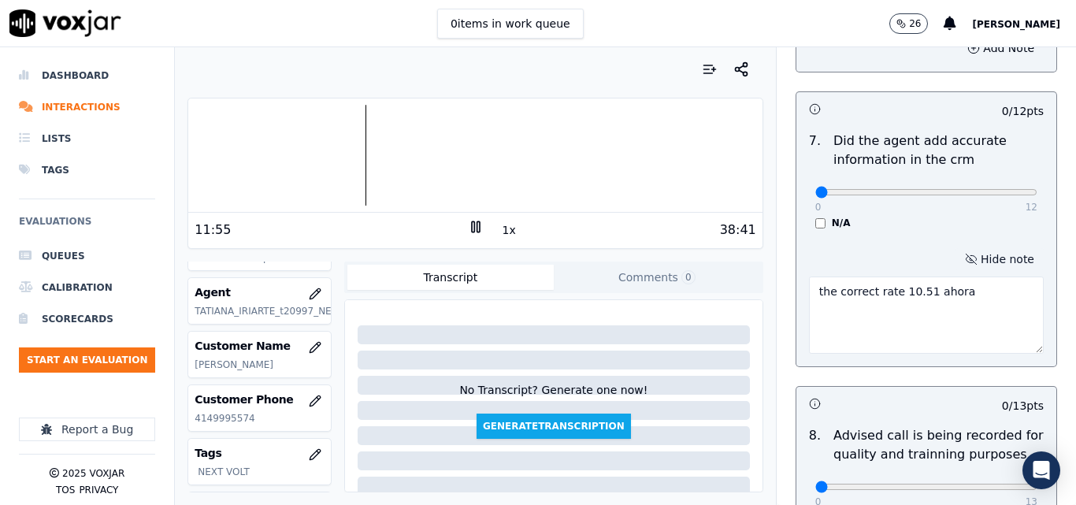
click at [944, 277] on textarea "the correct rate 10.51 ahora" at bounding box center [926, 315] width 235 height 77
type textarea "the correct rate 10.51"
click at [990, 142] on p "Did the agent add accurate information in the crm" at bounding box center [939, 151] width 210 height 38
click at [500, 232] on button "1x" at bounding box center [510, 230] width 20 height 22
click at [504, 222] on button "1.5x" at bounding box center [515, 230] width 31 height 22
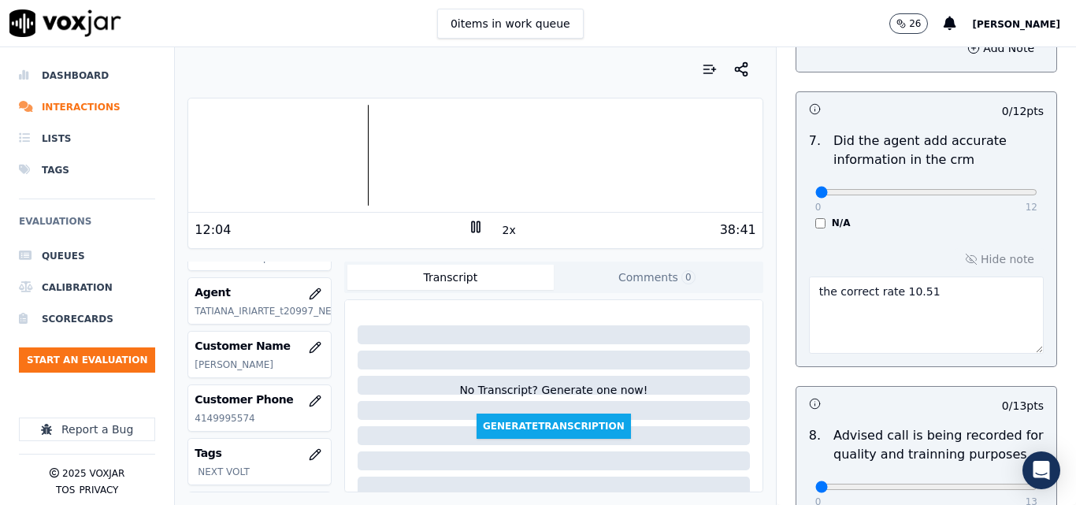
click at [506, 226] on button "2x" at bounding box center [510, 230] width 20 height 22
click at [452, 155] on div at bounding box center [475, 155] width 574 height 101
click at [507, 156] on div at bounding box center [475, 155] width 574 height 101
click at [500, 227] on button "1x" at bounding box center [510, 230] width 20 height 22
click at [500, 227] on button "1.5x" at bounding box center [515, 230] width 31 height 22
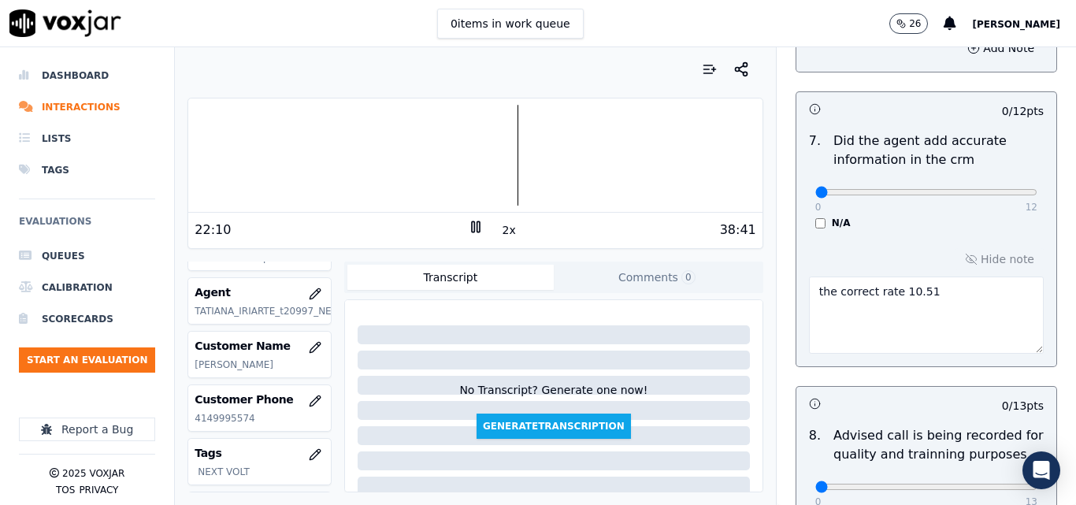
click at [496, 152] on div at bounding box center [475, 155] width 574 height 101
click at [500, 225] on button "2x" at bounding box center [510, 230] width 20 height 22
click at [510, 231] on div "38:41" at bounding box center [620, 230] width 273 height 19
click at [508, 231] on div "38:41" at bounding box center [620, 230] width 273 height 19
click at [506, 231] on button "1x" at bounding box center [510, 230] width 20 height 22
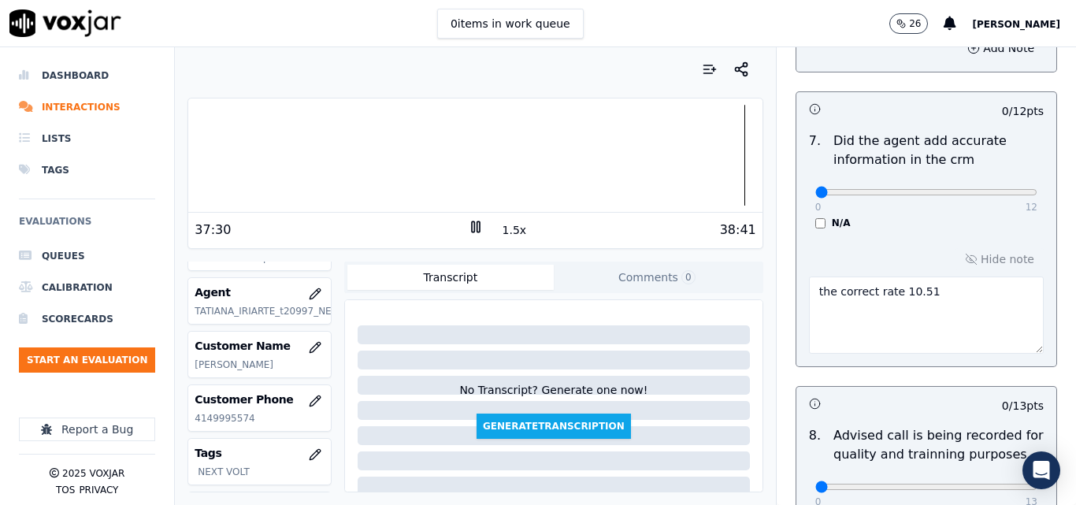
click at [506, 231] on button "1.5x" at bounding box center [515, 230] width 31 height 22
click at [500, 231] on button "2x" at bounding box center [510, 230] width 20 height 22
drag, startPoint x: 538, startPoint y: 336, endPoint x: 928, endPoint y: 57, distance: 480.0
click at [438, 163] on div at bounding box center [475, 155] width 574 height 101
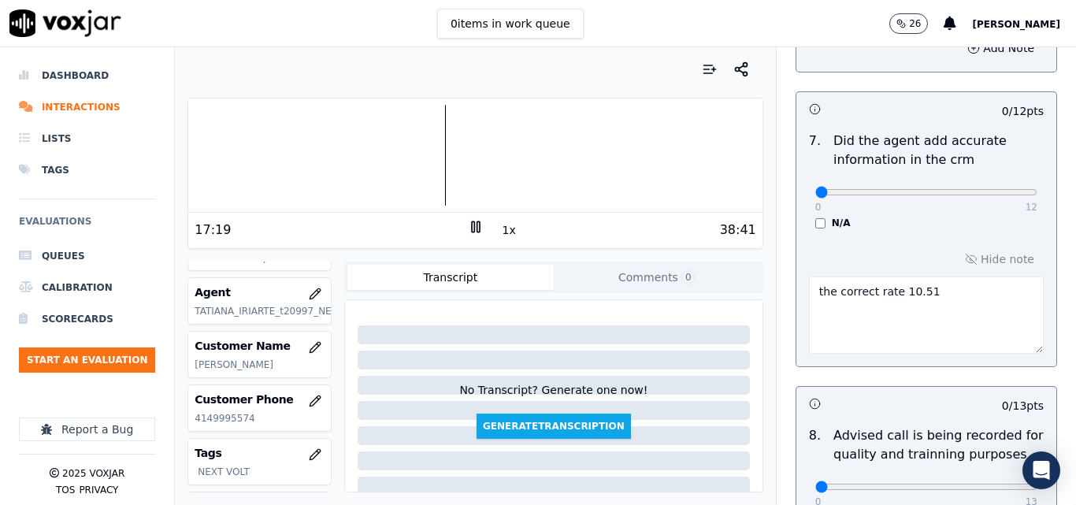
click at [415, 160] on div at bounding box center [475, 155] width 574 height 101
click at [409, 158] on div at bounding box center [475, 155] width 574 height 101
click at [392, 159] on div at bounding box center [475, 155] width 574 height 101
click at [384, 143] on div at bounding box center [475, 155] width 574 height 101
click at [500, 229] on button "1x" at bounding box center [510, 230] width 20 height 22
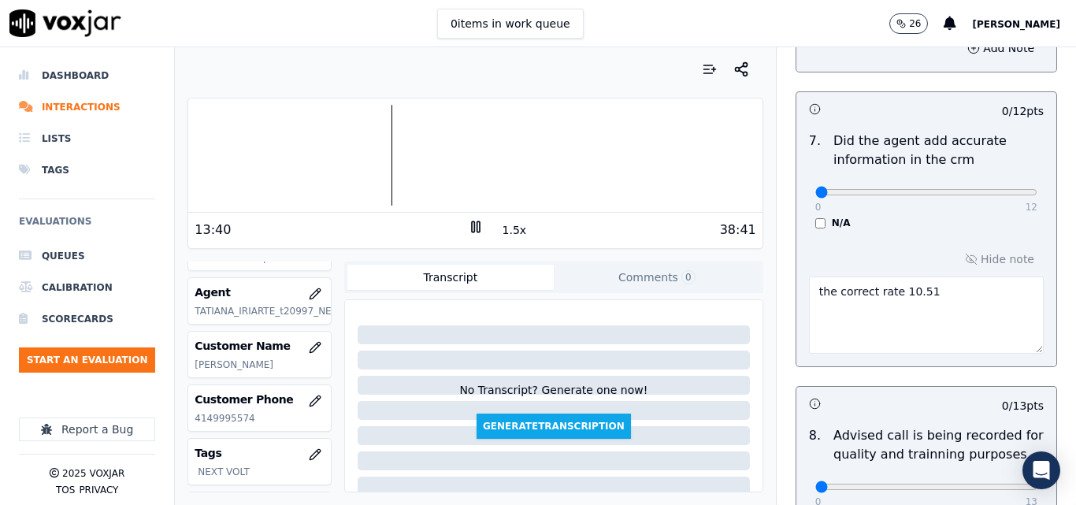
click at [500, 229] on button "1.5x" at bounding box center [515, 230] width 31 height 22
click at [500, 229] on button "2x" at bounding box center [510, 230] width 20 height 22
click at [369, 156] on div at bounding box center [475, 155] width 574 height 101
click at [365, 156] on div at bounding box center [475, 155] width 574 height 101
click at [358, 156] on div at bounding box center [475, 155] width 574 height 101
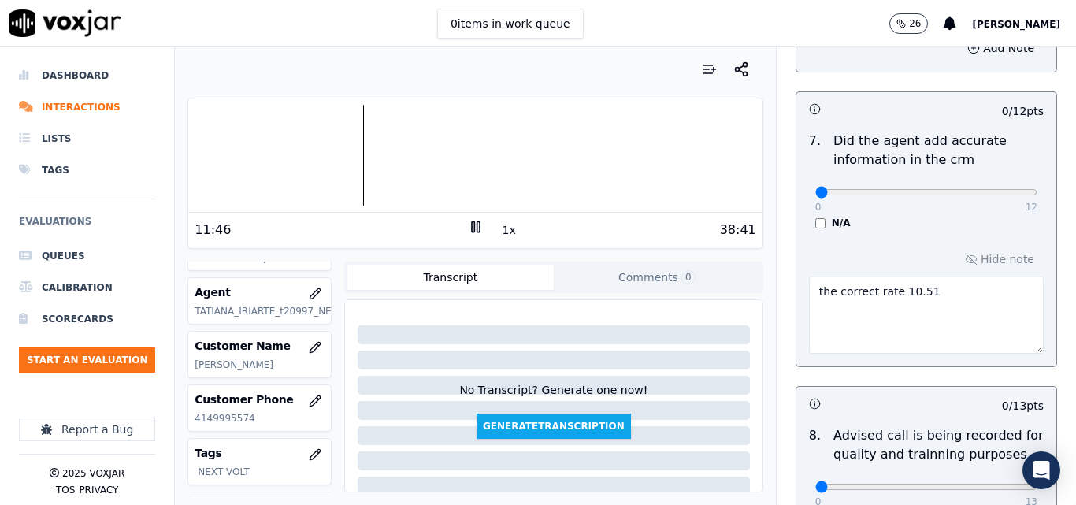
click at [355, 158] on div at bounding box center [475, 155] width 574 height 101
click at [350, 162] on div at bounding box center [475, 155] width 574 height 101
click at [347, 162] on div at bounding box center [475, 155] width 574 height 101
click at [341, 162] on div at bounding box center [475, 155] width 574 height 101
click at [337, 162] on div at bounding box center [475, 155] width 574 height 101
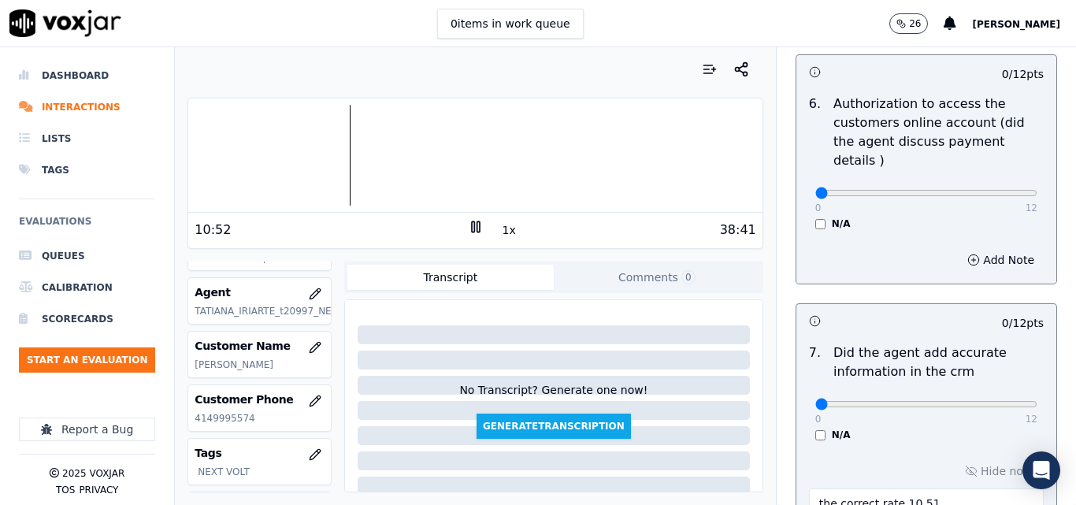
scroll to position [1130, 0]
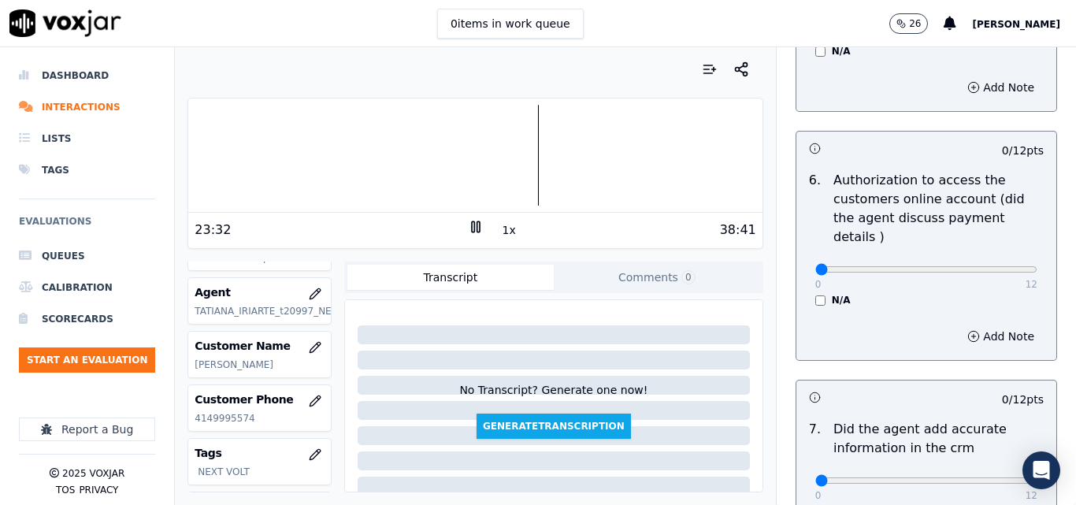
click at [503, 149] on div at bounding box center [475, 155] width 574 height 101
click at [479, 149] on div at bounding box center [475, 155] width 574 height 101
click at [459, 149] on div at bounding box center [475, 155] width 574 height 101
click at [429, 152] on div at bounding box center [475, 155] width 574 height 101
click at [477, 224] on rect at bounding box center [478, 226] width 2 height 10
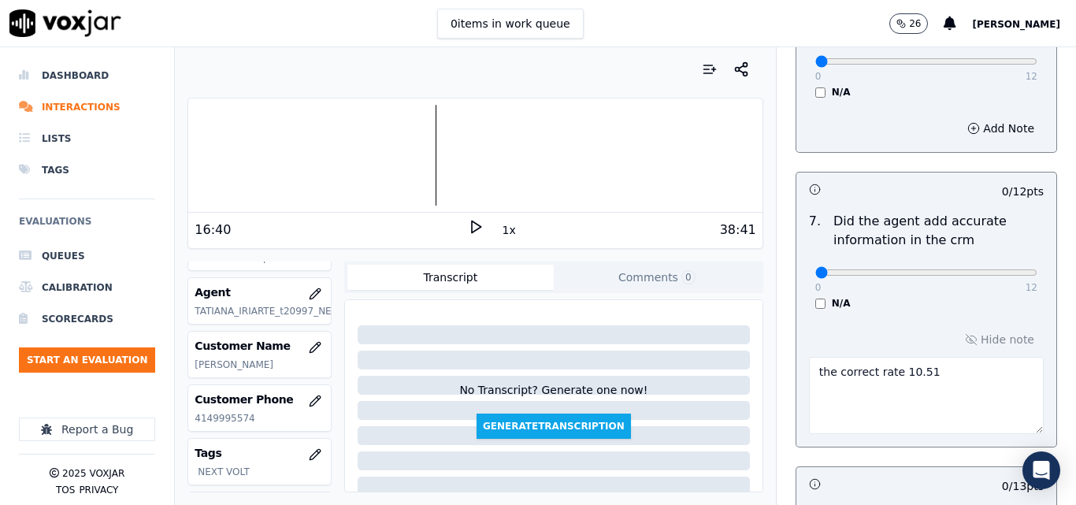
scroll to position [1603, 0]
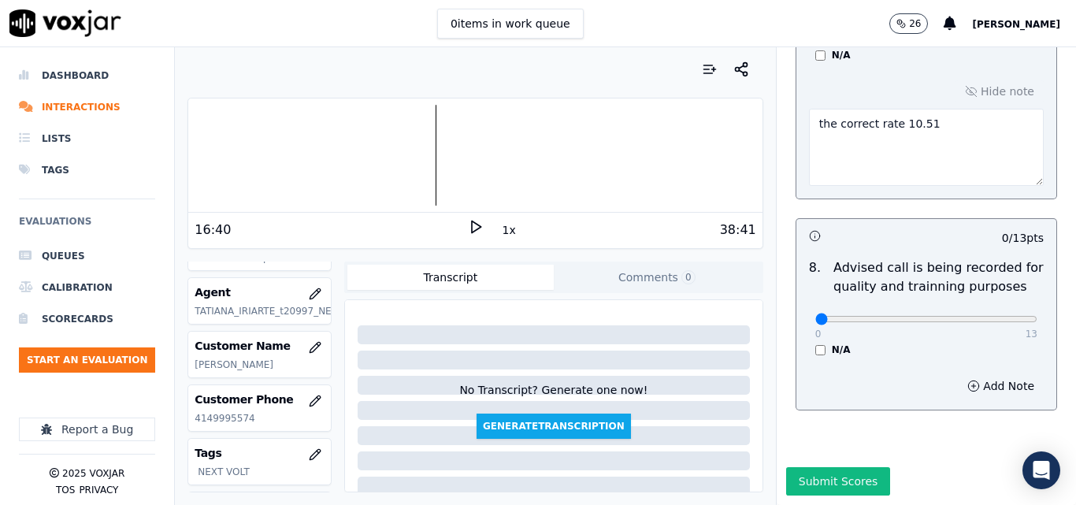
click at [826, 467] on div "Submit Scores" at bounding box center [926, 486] width 299 height 38
click at [826, 467] on button "Submit Scores" at bounding box center [838, 481] width 105 height 28
click at [826, 467] on div "Saving" at bounding box center [926, 486] width 299 height 38
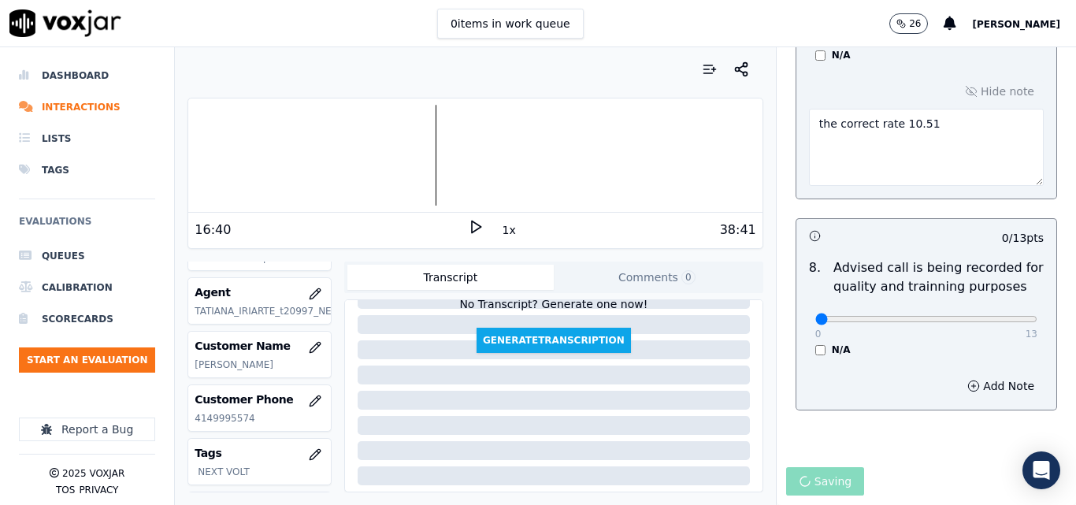
scroll to position [236, 0]
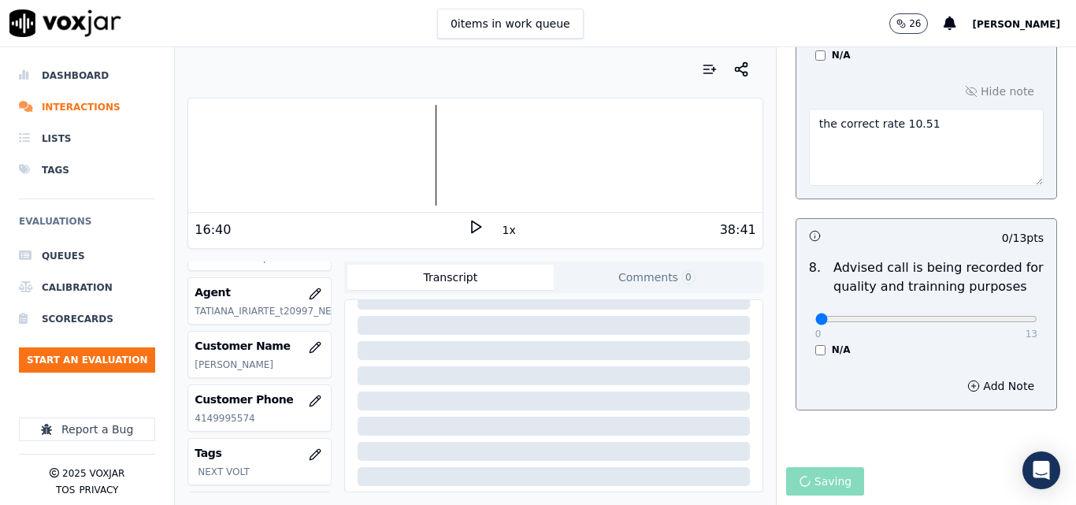
click at [396, 158] on div at bounding box center [475, 155] width 574 height 101
click at [468, 219] on icon at bounding box center [476, 227] width 16 height 16
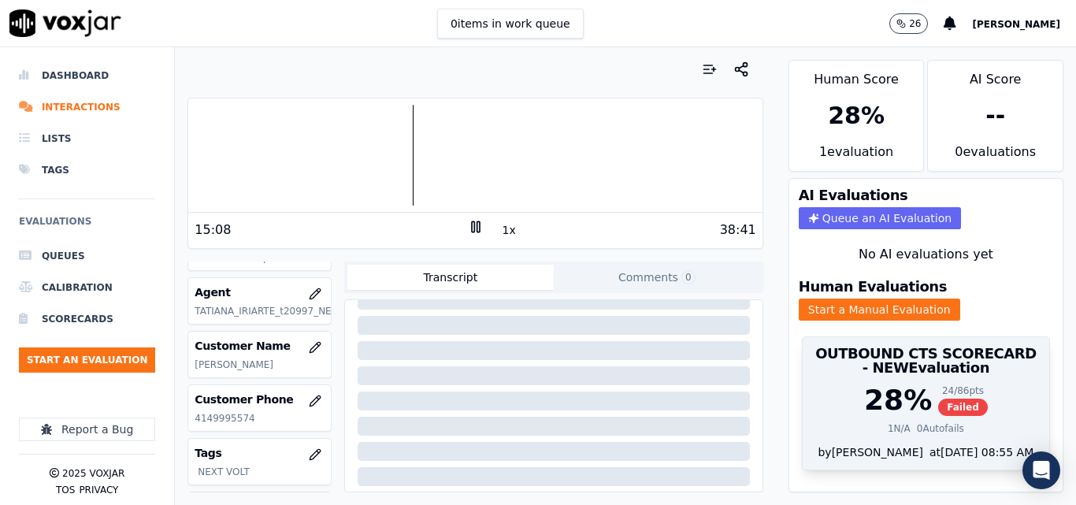
click at [938, 405] on span "Failed" at bounding box center [963, 407] width 50 height 17
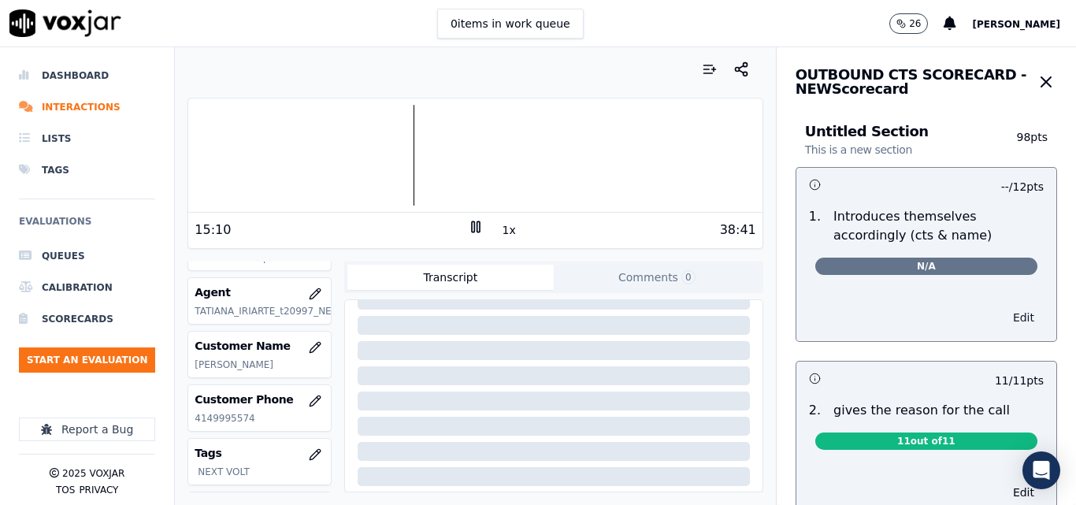
click at [1004, 314] on button "Edit" at bounding box center [1024, 318] width 40 height 22
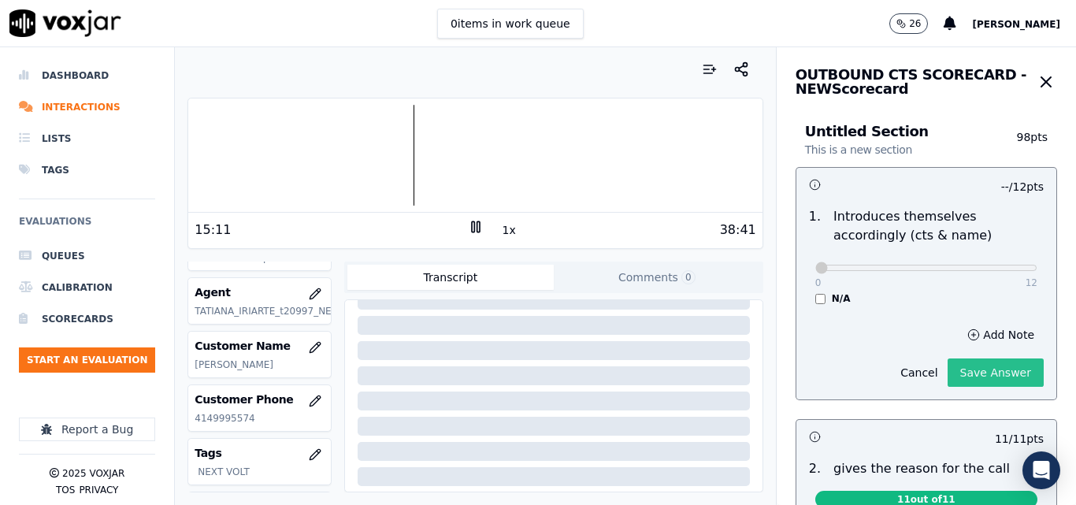
click at [985, 367] on button "Save Answer" at bounding box center [996, 373] width 96 height 28
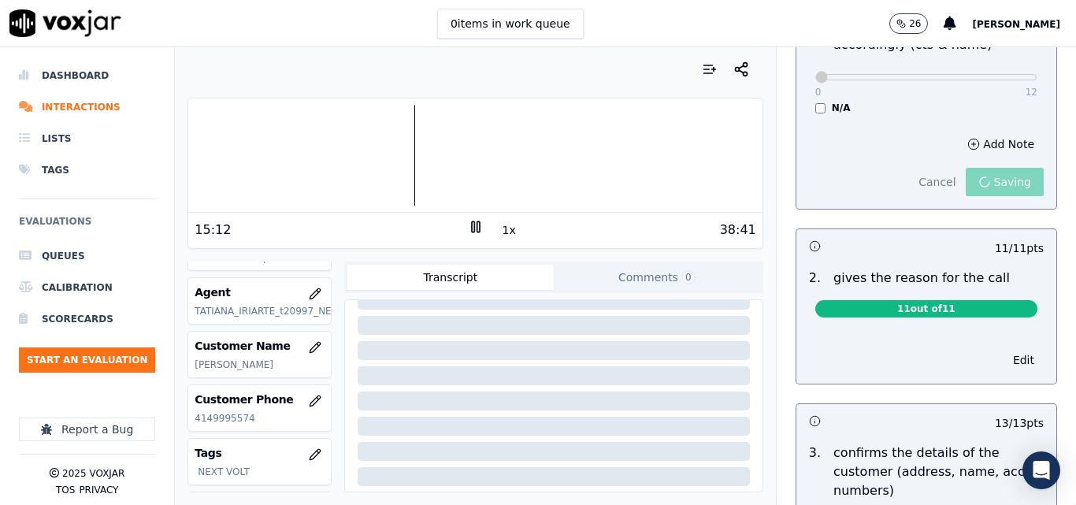
scroll to position [194, 0]
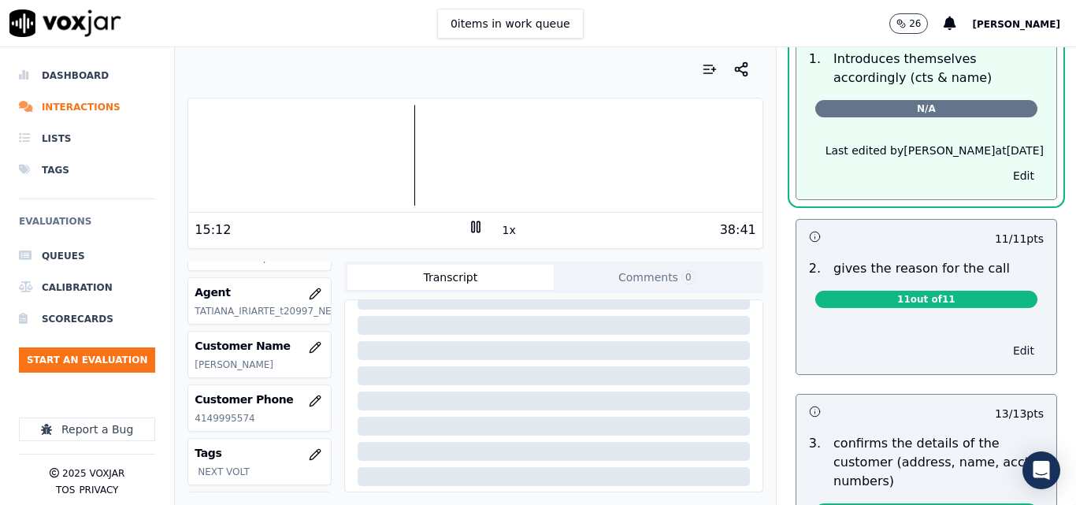
click at [1004, 355] on button "Edit" at bounding box center [1024, 351] width 40 height 22
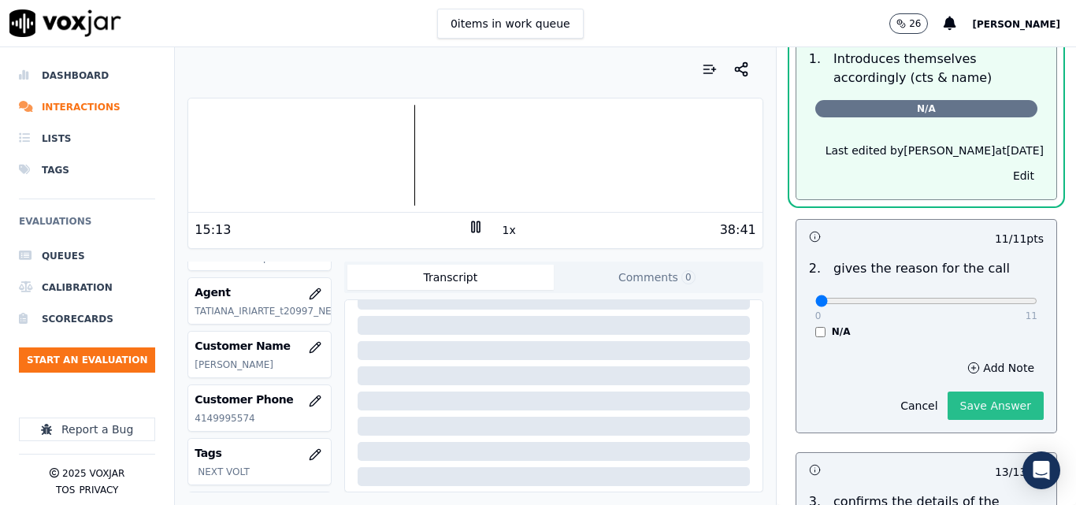
click at [974, 408] on button "Save Answer" at bounding box center [996, 406] width 96 height 28
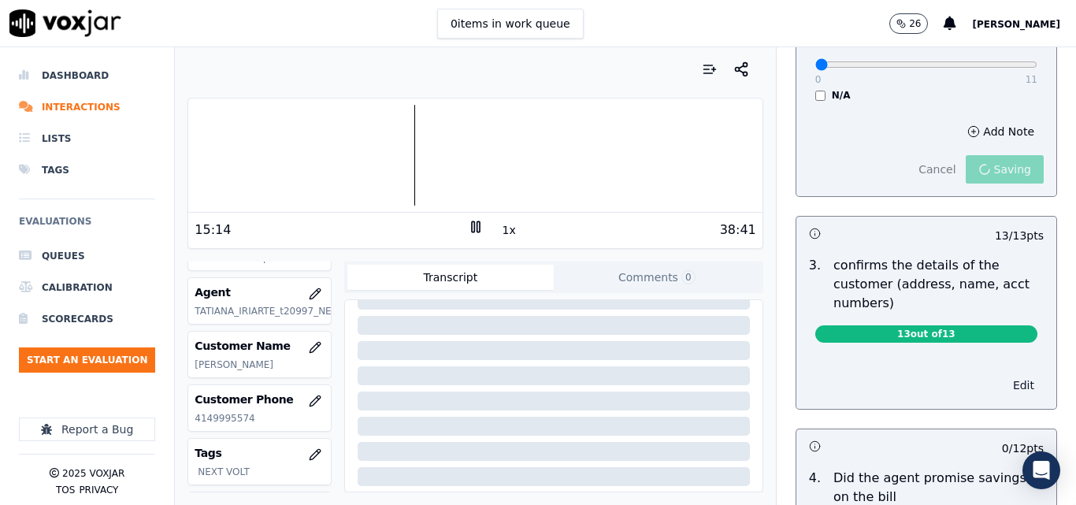
click at [1004, 382] on button "Edit" at bounding box center [1024, 385] width 40 height 22
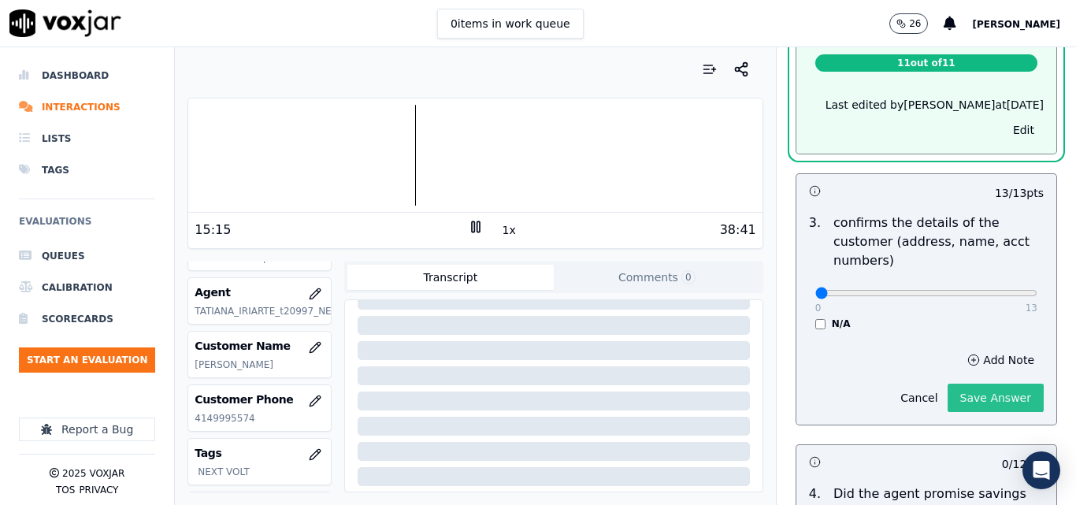
click at [965, 392] on button "Save Answer" at bounding box center [996, 398] width 96 height 28
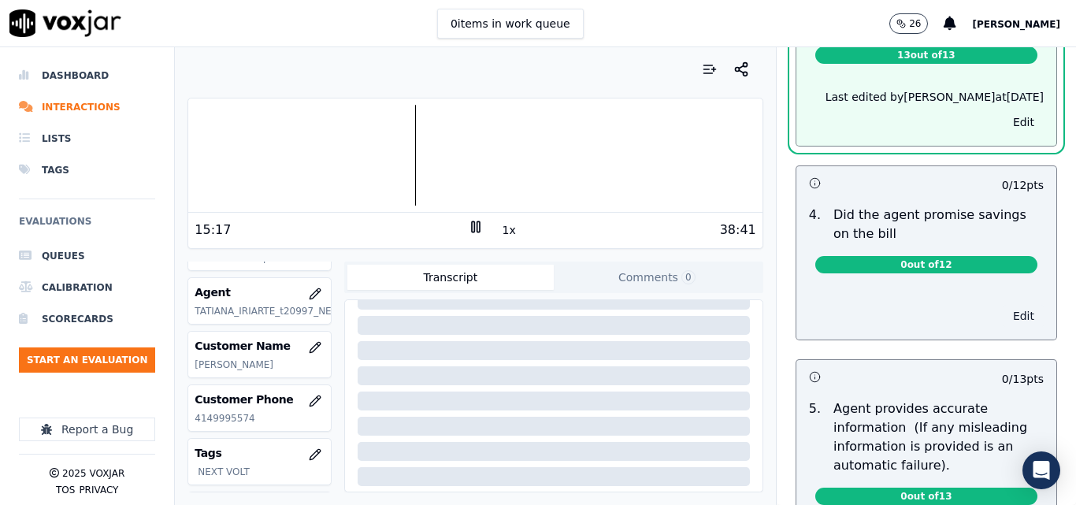
click at [1004, 310] on button "Edit" at bounding box center [1024, 316] width 40 height 22
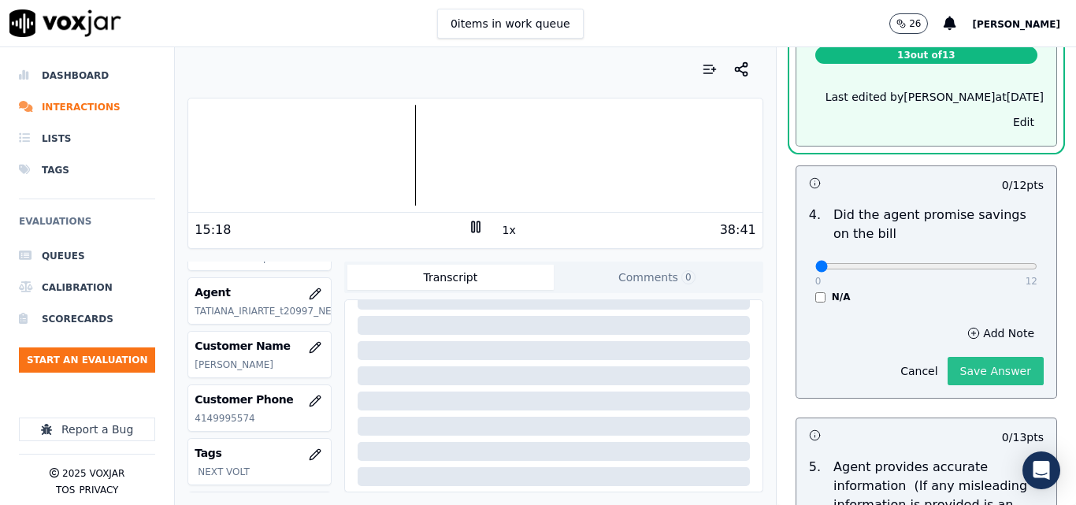
click at [976, 366] on button "Save Answer" at bounding box center [996, 371] width 96 height 28
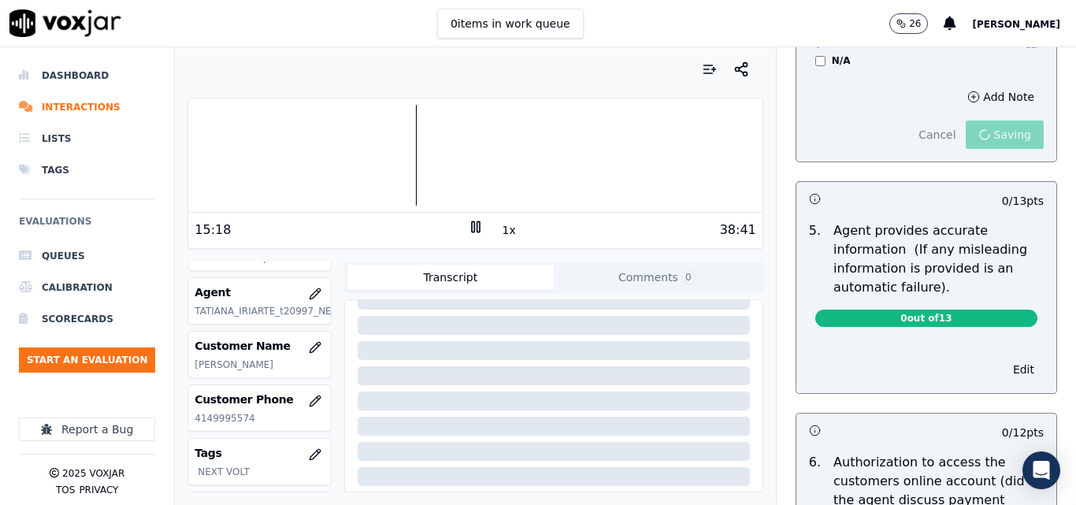
scroll to position [975, 0]
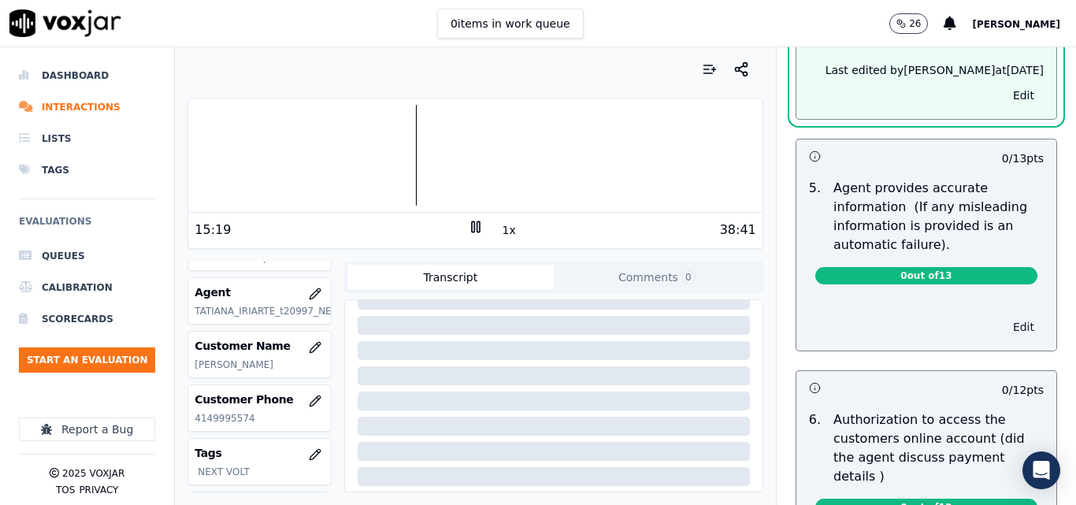
click at [1004, 325] on button "Edit" at bounding box center [1024, 327] width 40 height 22
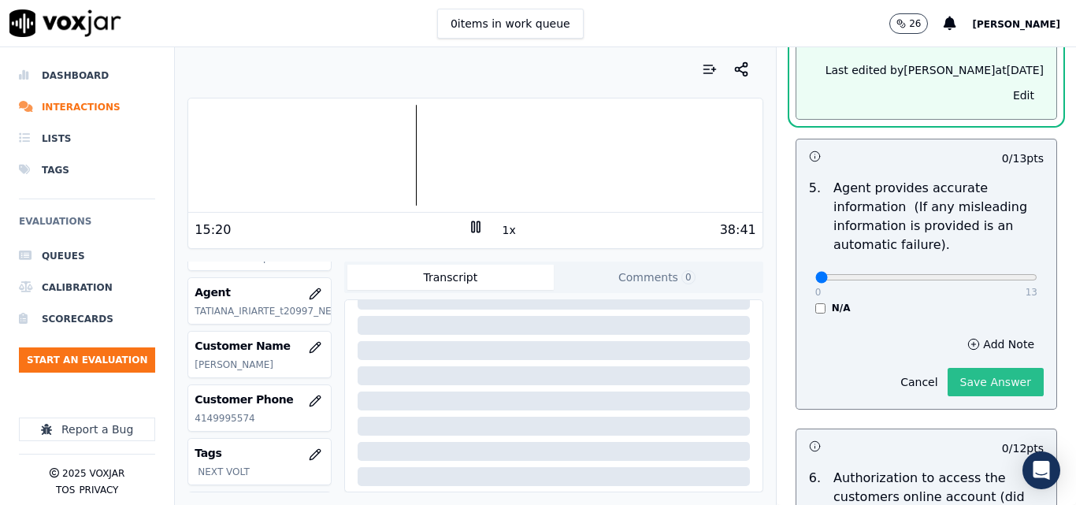
click at [983, 374] on button "Save Answer" at bounding box center [996, 382] width 96 height 28
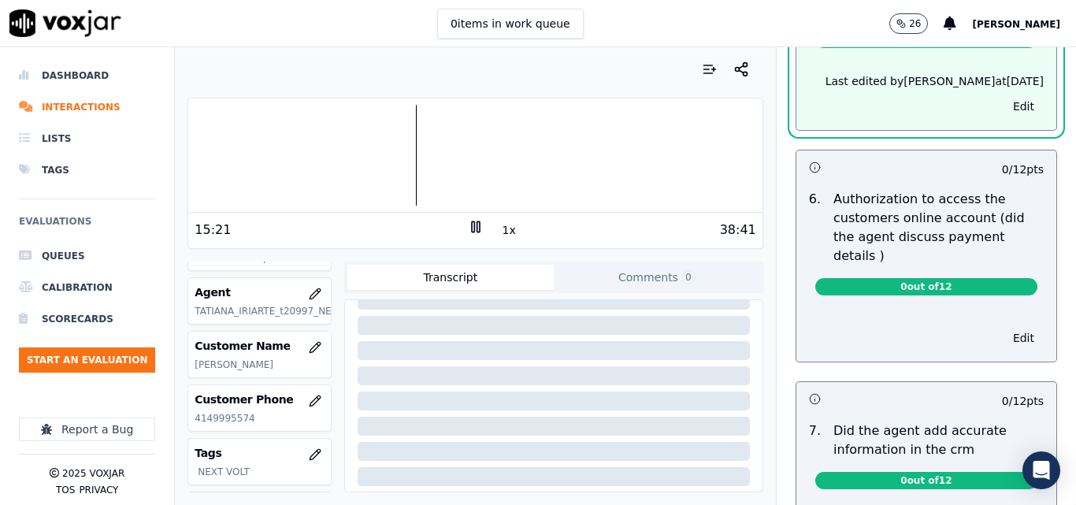
scroll to position [1176, 0]
click at [1004, 327] on button "Edit" at bounding box center [1024, 338] width 40 height 22
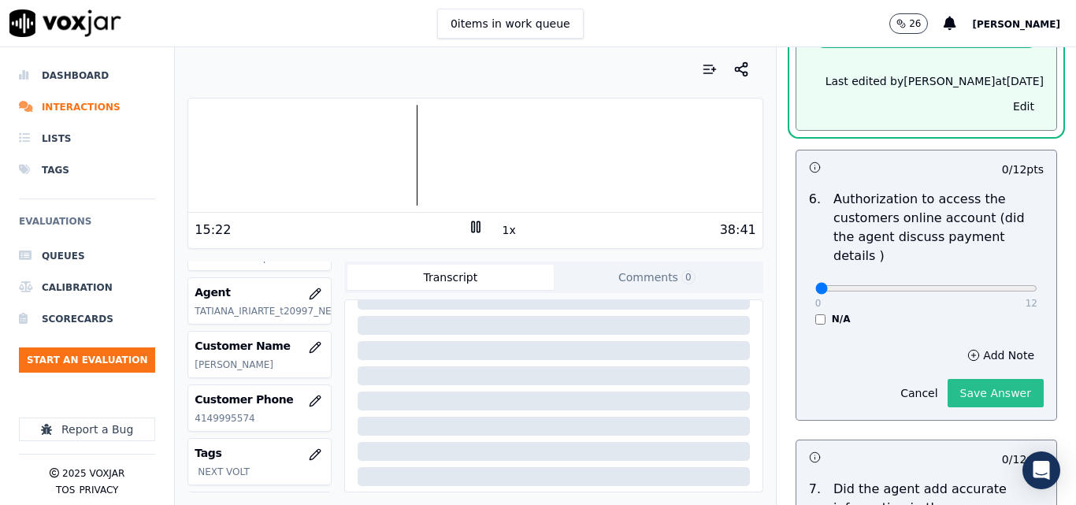
click at [985, 379] on button "Save Answer" at bounding box center [996, 393] width 96 height 28
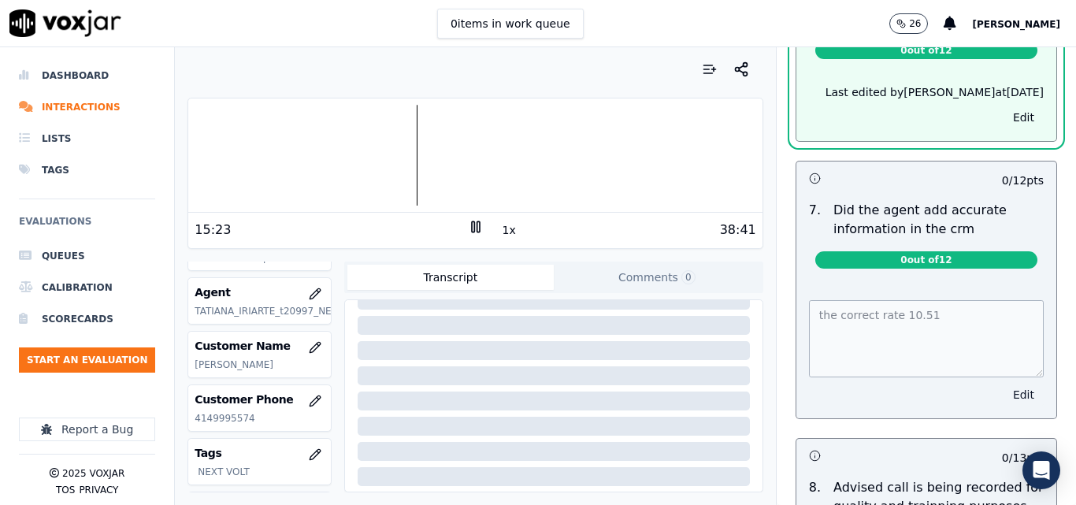
click at [1004, 384] on button "Edit" at bounding box center [1024, 395] width 40 height 22
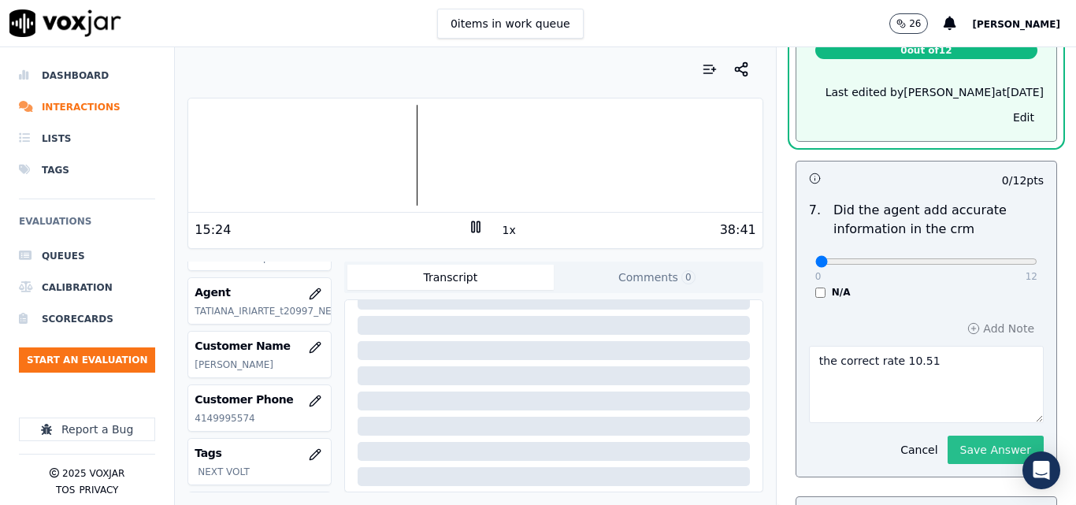
click at [968, 436] on button "Save Answer" at bounding box center [996, 450] width 96 height 28
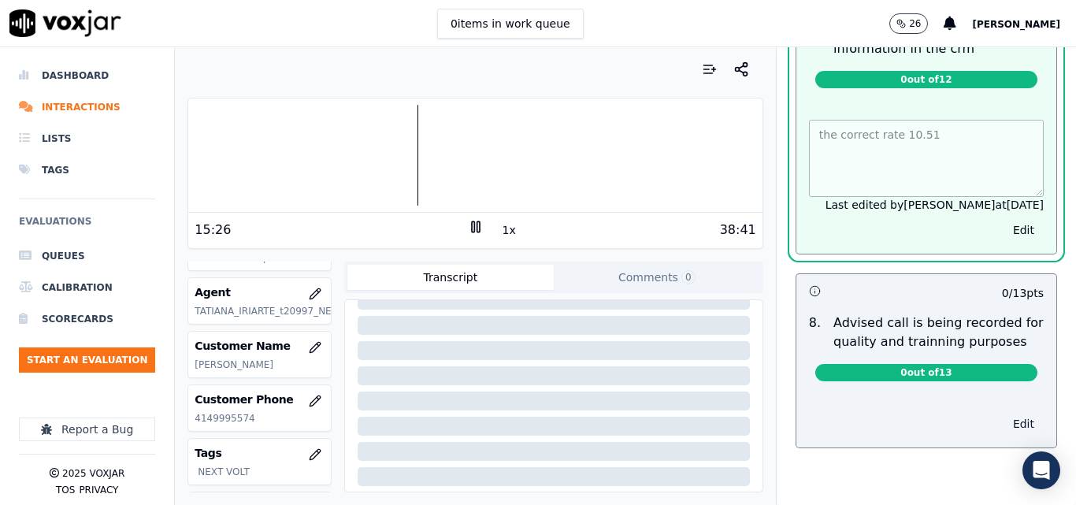
click at [1004, 413] on button "Edit" at bounding box center [1024, 424] width 40 height 22
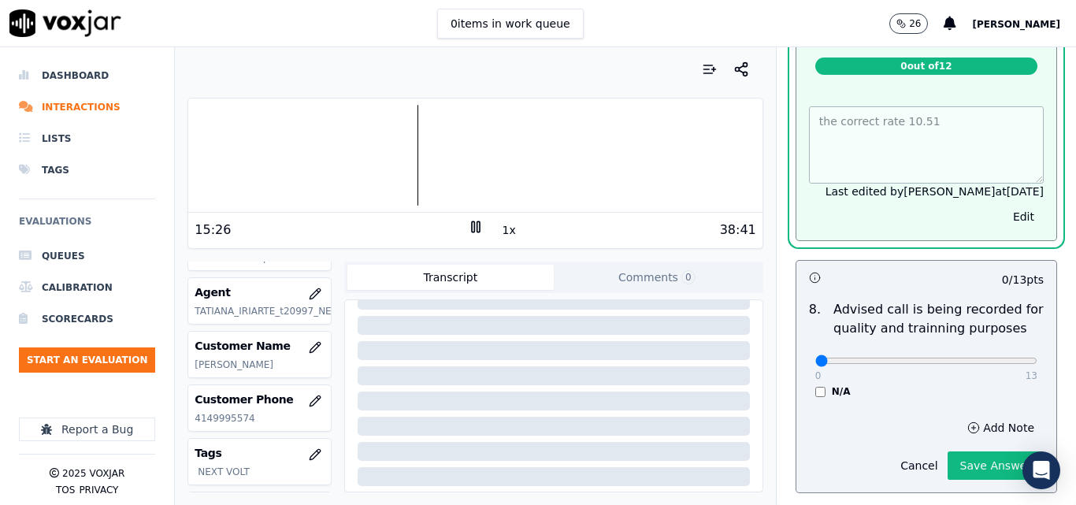
scroll to position [1606, 0]
click at [977, 451] on button "Save Answer" at bounding box center [996, 465] width 96 height 28
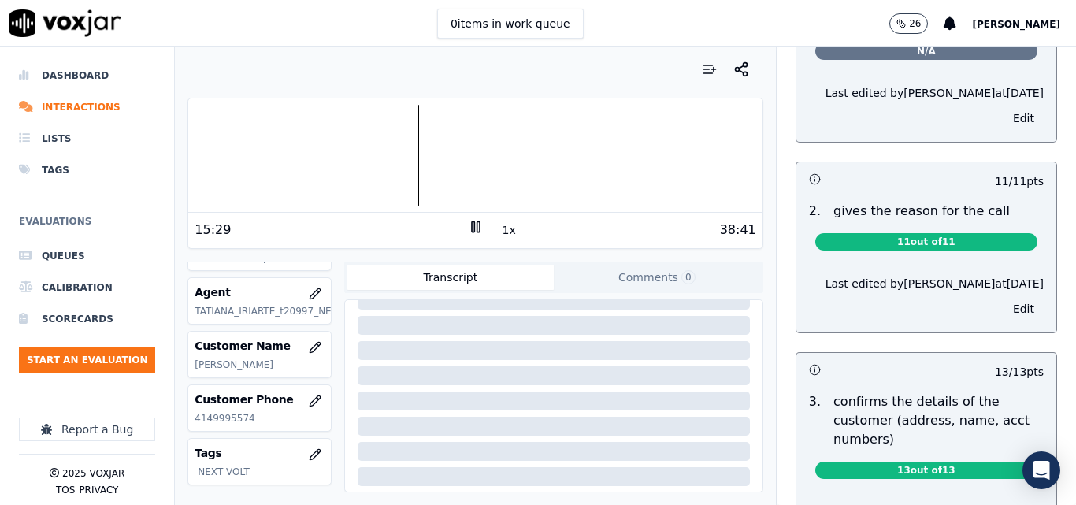
scroll to position [0, 0]
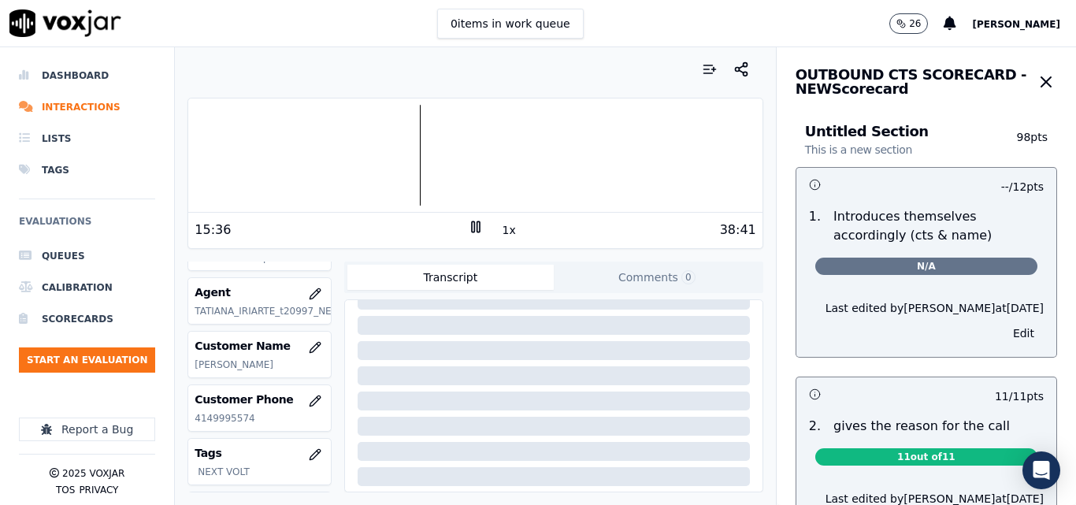
click at [468, 225] on icon at bounding box center [476, 227] width 16 height 16
click at [472, 226] on polygon at bounding box center [476, 227] width 9 height 12
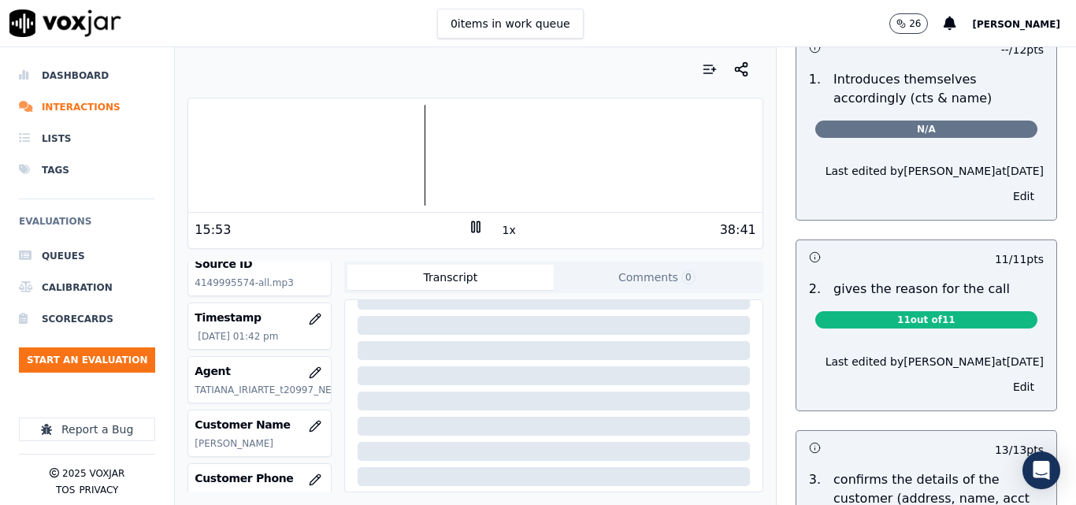
scroll to position [292, 0]
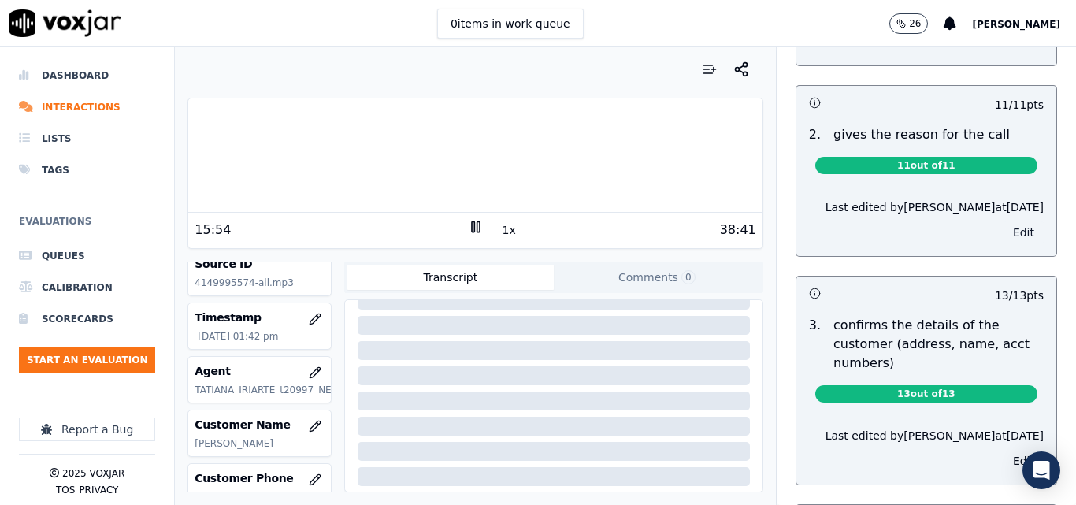
click at [1004, 234] on button "Edit" at bounding box center [1024, 232] width 40 height 22
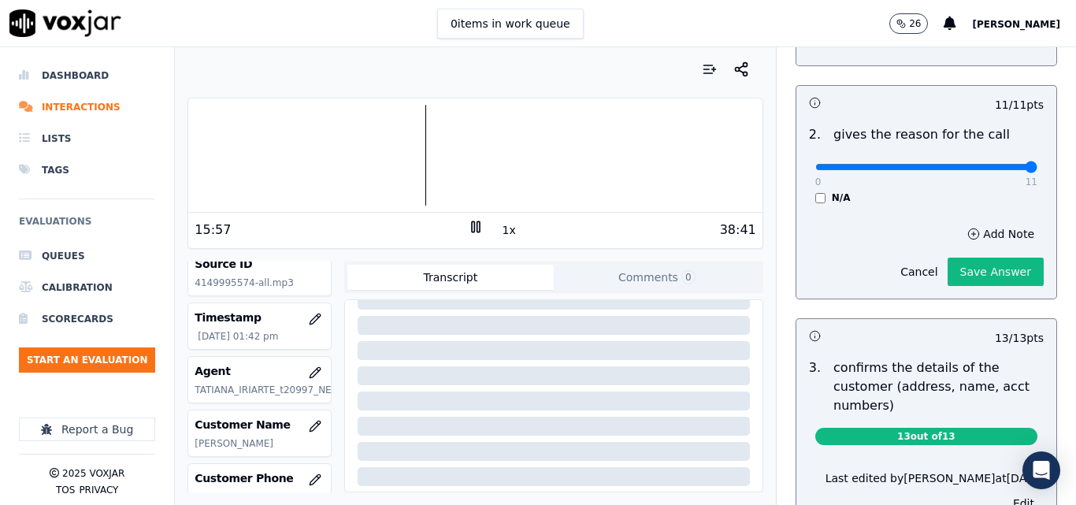
type input "11"
click at [998, 164] on input "range" at bounding box center [927, 167] width 222 height 6
click at [969, 273] on button "Save Answer" at bounding box center [996, 272] width 96 height 28
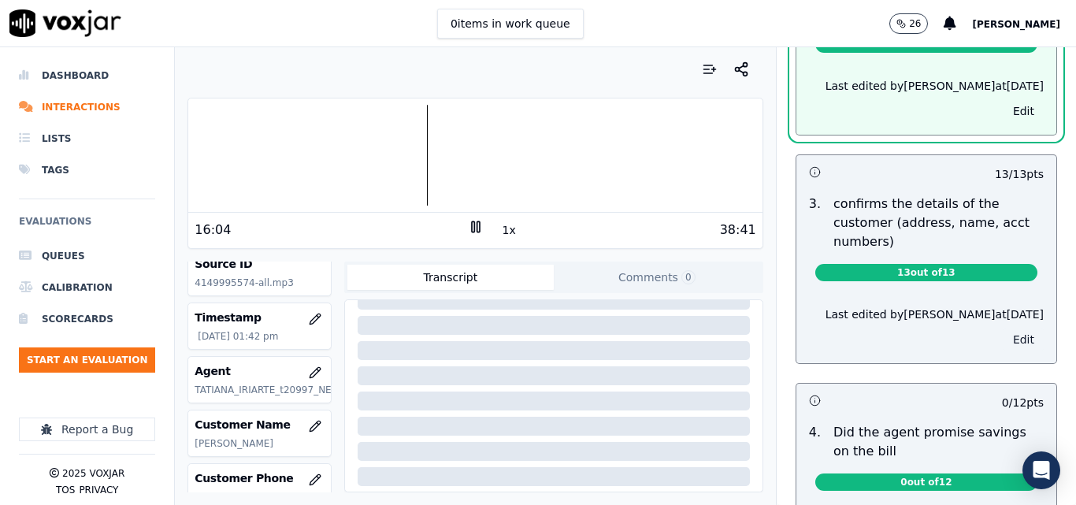
scroll to position [413, 0]
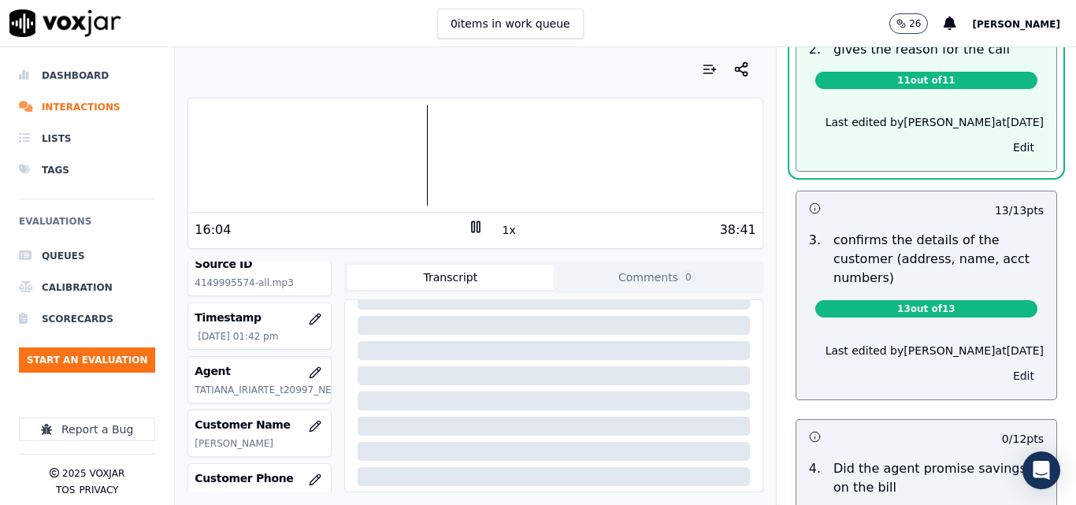
click at [1004, 365] on button "Edit" at bounding box center [1024, 376] width 40 height 22
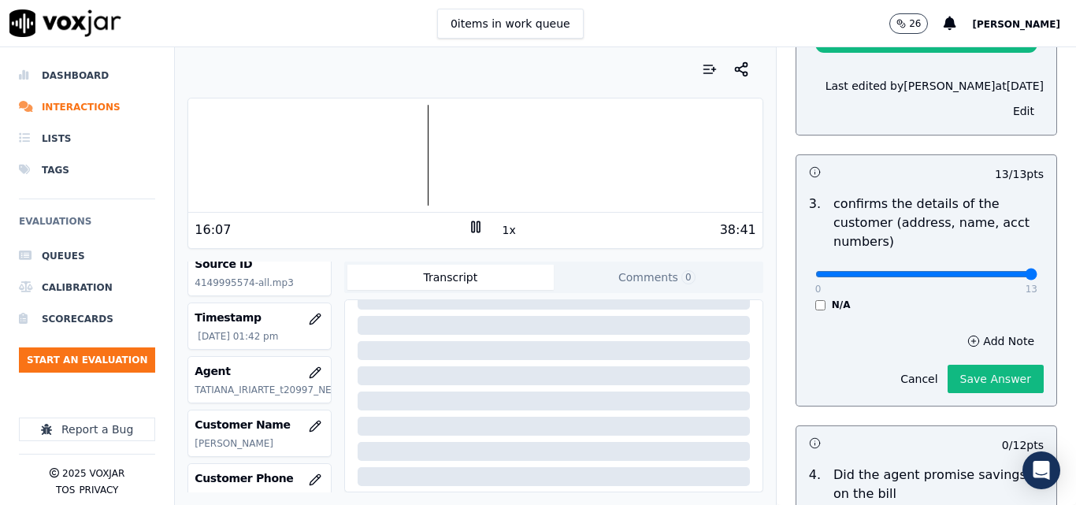
type input "13"
click at [991, 273] on input "range" at bounding box center [927, 274] width 222 height 6
click at [961, 388] on button "Save Answer" at bounding box center [996, 379] width 96 height 28
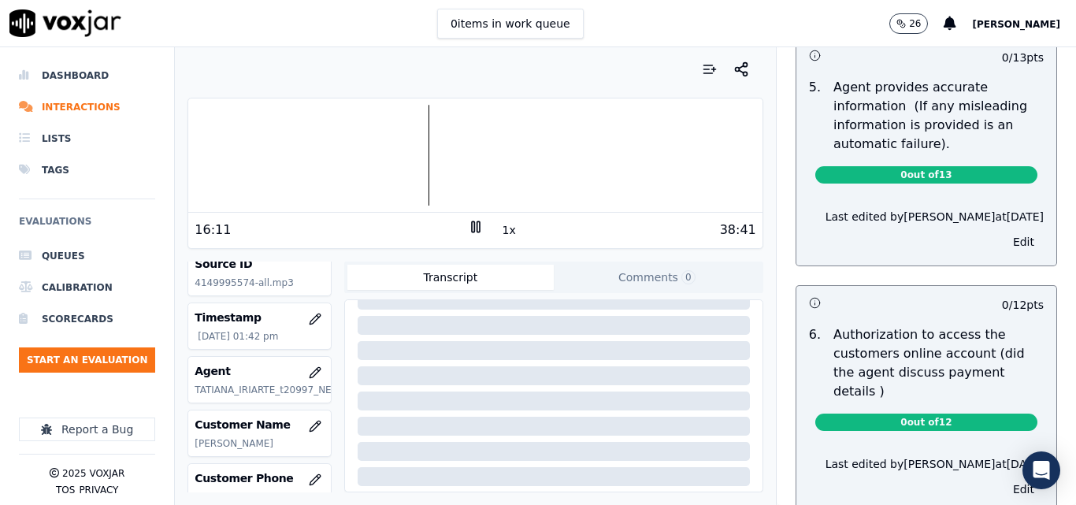
scroll to position [1019, 0]
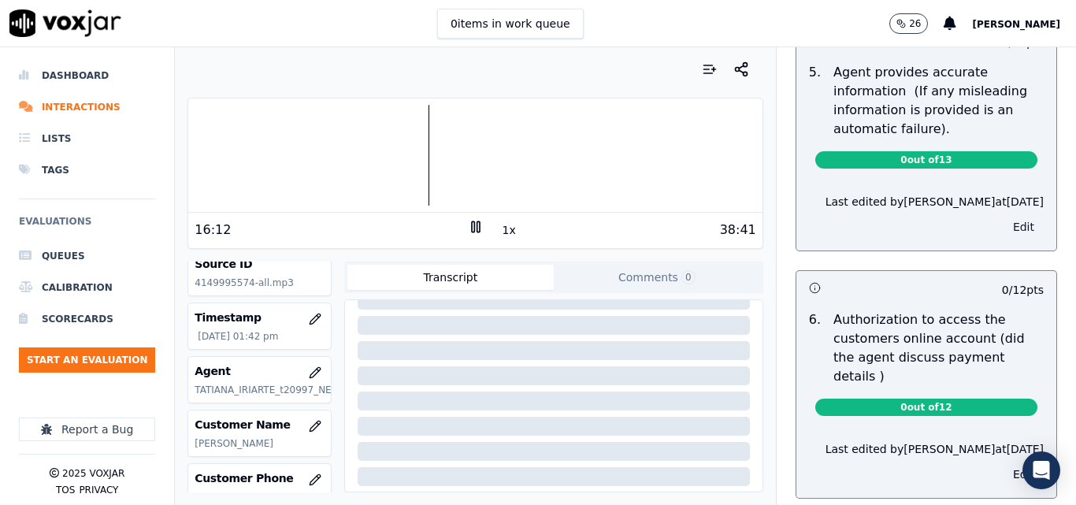
click at [1004, 231] on button "Edit" at bounding box center [1024, 227] width 40 height 22
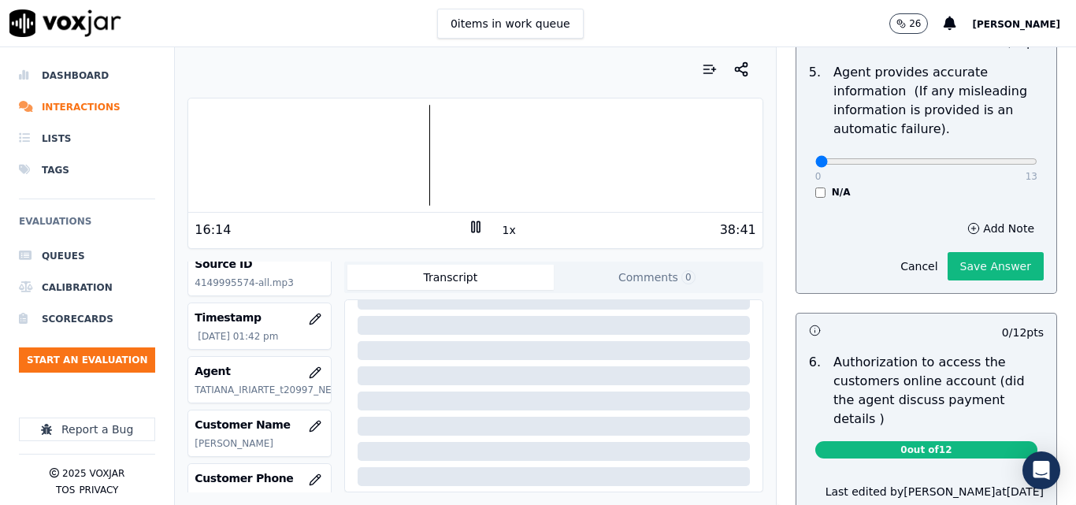
scroll to position [983, 0]
type input "13"
click at [997, 164] on input "range" at bounding box center [927, 161] width 222 height 6
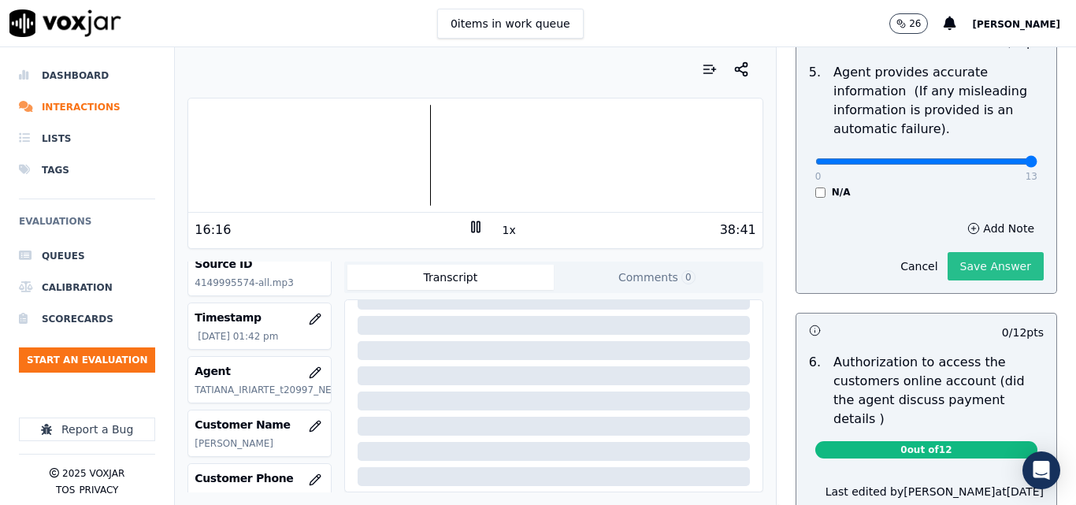
click at [953, 266] on button "Save Answer" at bounding box center [996, 266] width 96 height 28
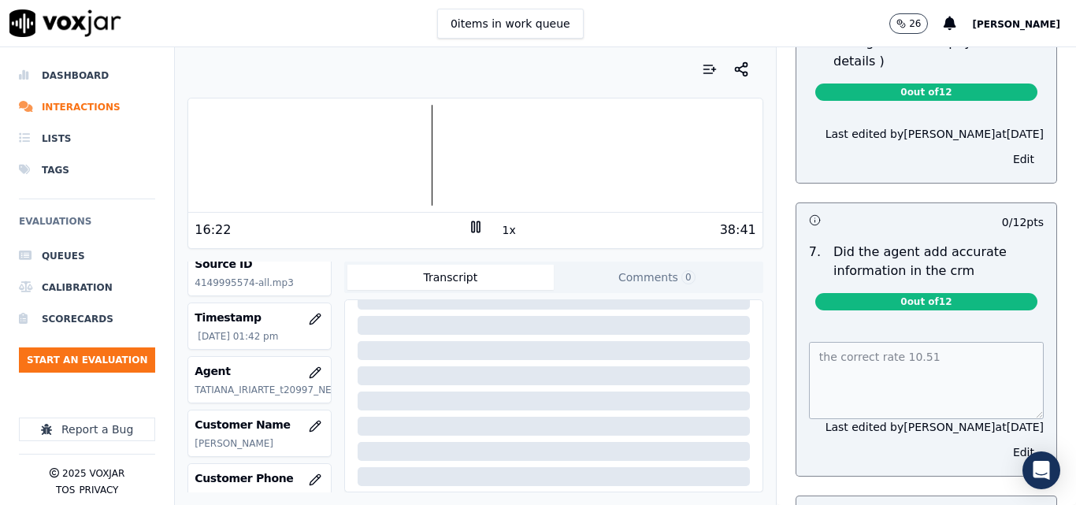
scroll to position [1455, 0]
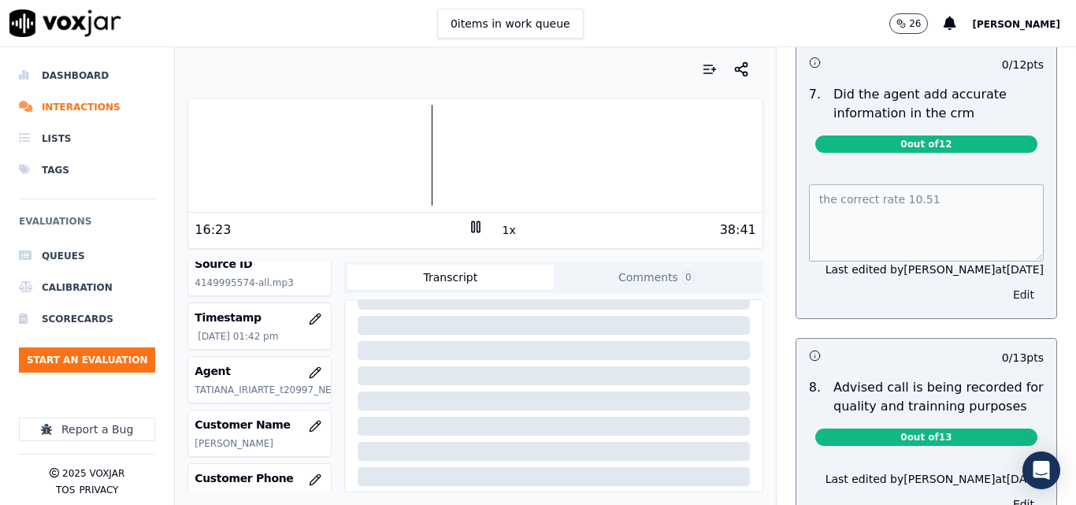
click at [1004, 284] on button "Edit" at bounding box center [1024, 295] width 40 height 22
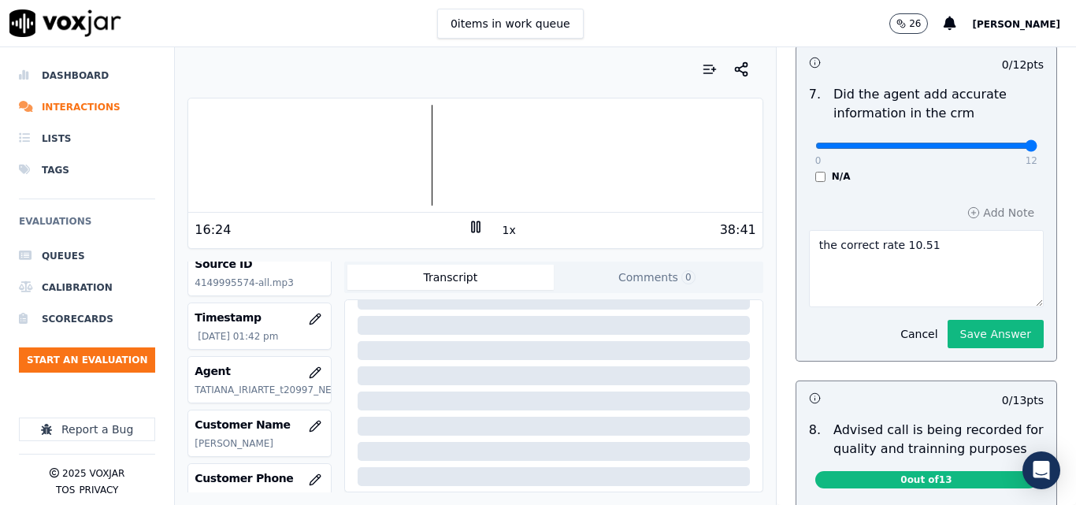
type input "12"
click at [996, 143] on input "range" at bounding box center [927, 146] width 222 height 6
click at [960, 320] on button "Save Answer" at bounding box center [996, 334] width 96 height 28
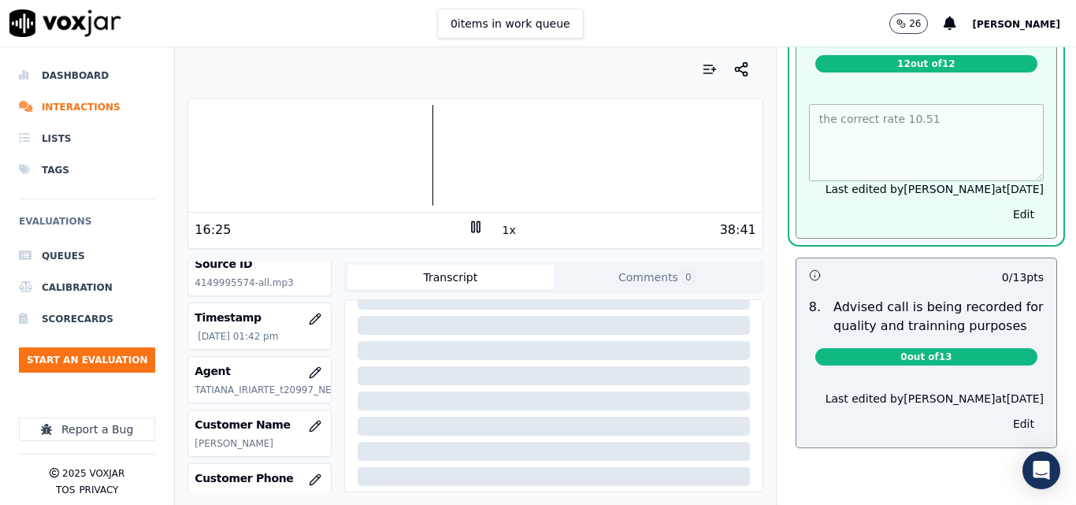
scroll to position [1585, 0]
click at [1004, 413] on button "Edit" at bounding box center [1024, 424] width 40 height 22
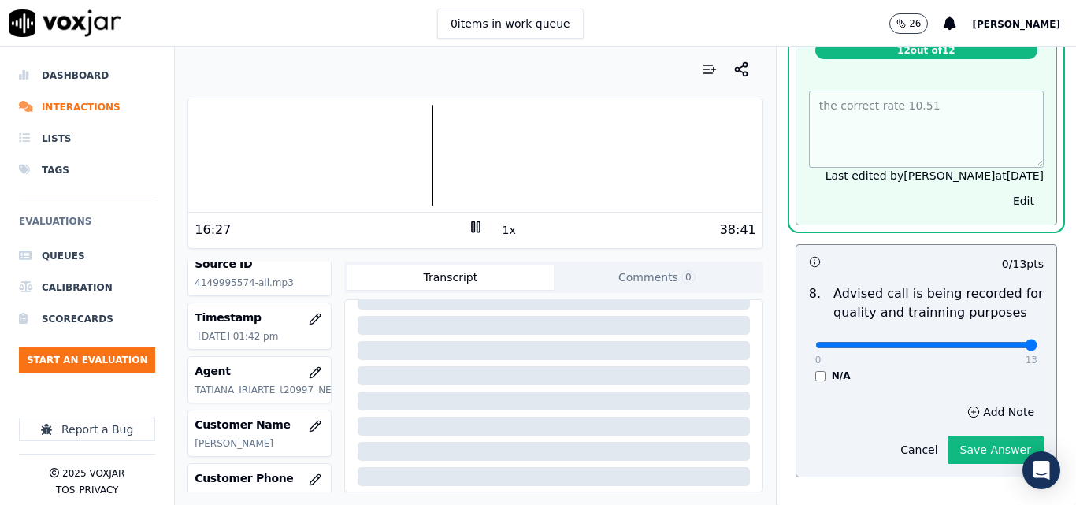
type input "13"
click at [996, 342] on input "range" at bounding box center [927, 345] width 222 height 6
click at [952, 440] on button "Save Answer" at bounding box center [996, 450] width 96 height 28
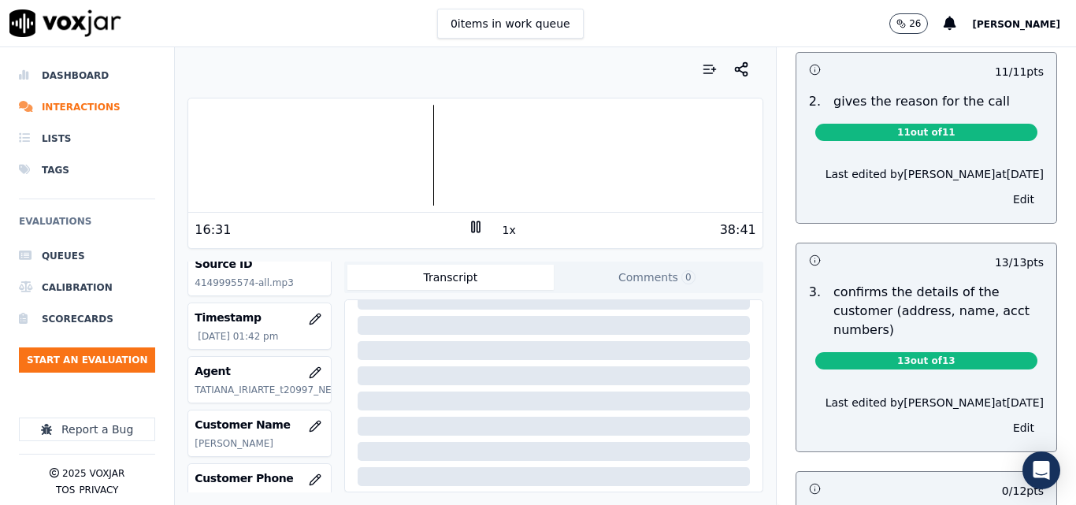
scroll to position [9, 0]
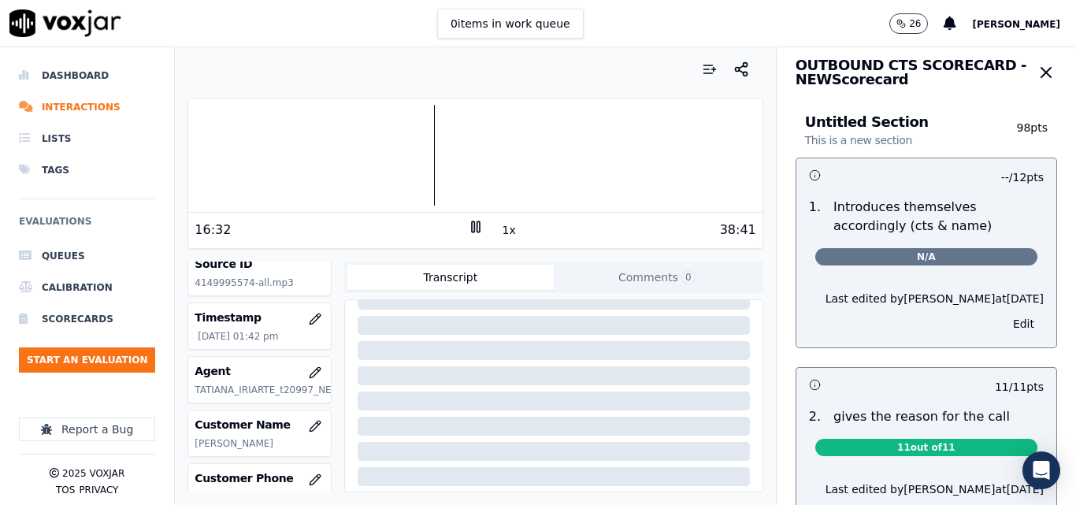
click at [1004, 320] on button "Edit" at bounding box center [1024, 324] width 40 height 22
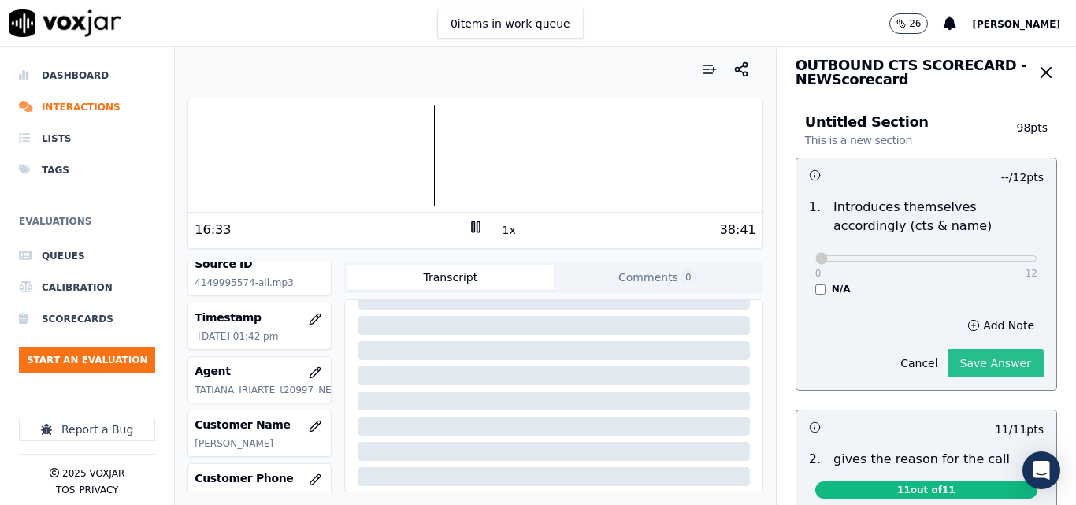
click at [983, 366] on button "Save Answer" at bounding box center [996, 363] width 96 height 28
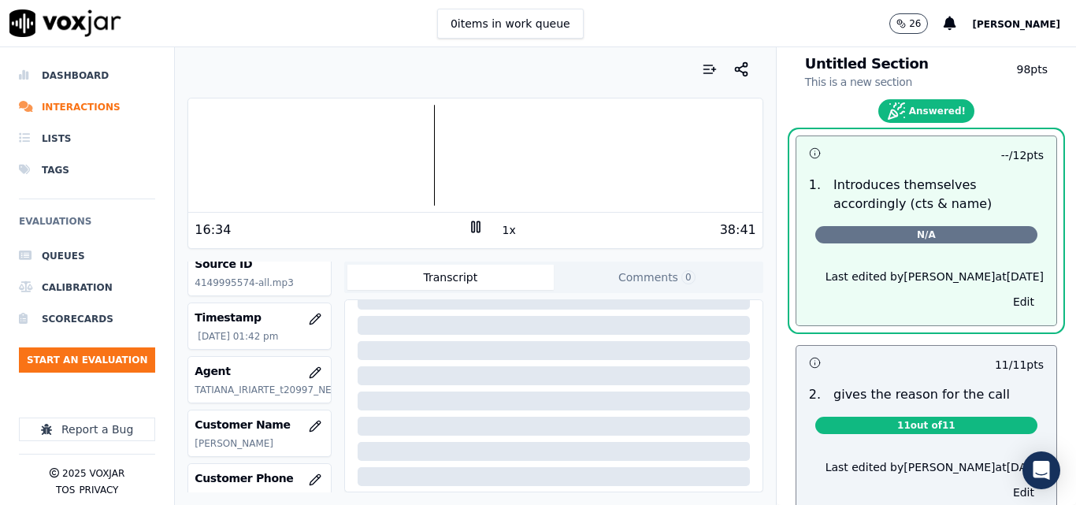
scroll to position [167, 0]
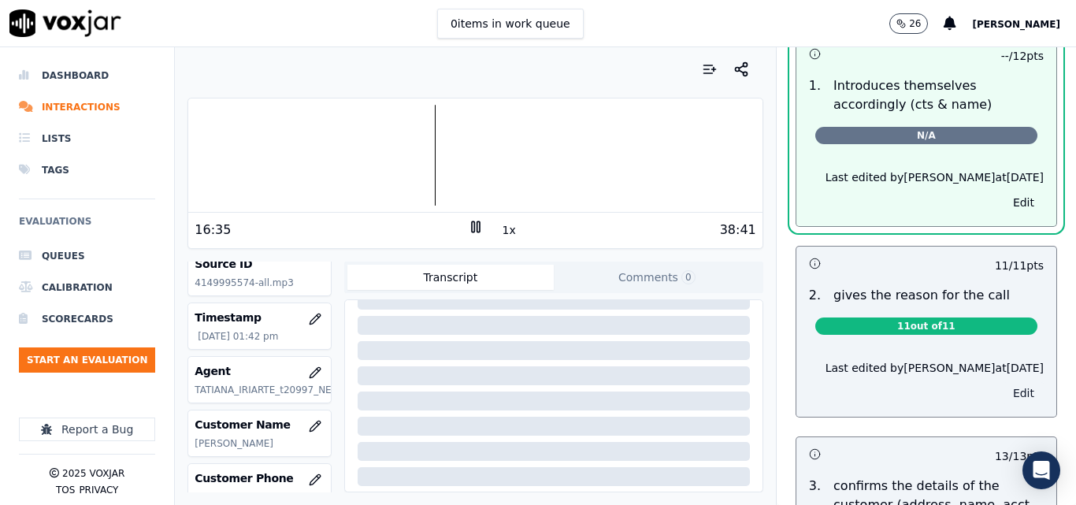
click at [1004, 396] on button "Edit" at bounding box center [1024, 393] width 40 height 22
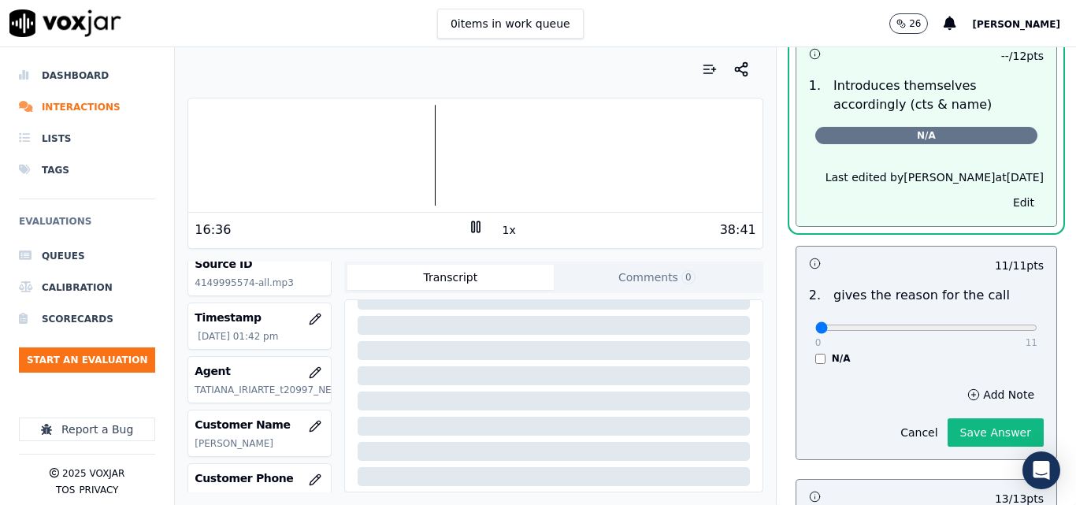
click at [1001, 321] on div "0 11" at bounding box center [927, 327] width 222 height 19
type input "11"
click at [999, 326] on input "range" at bounding box center [927, 328] width 222 height 6
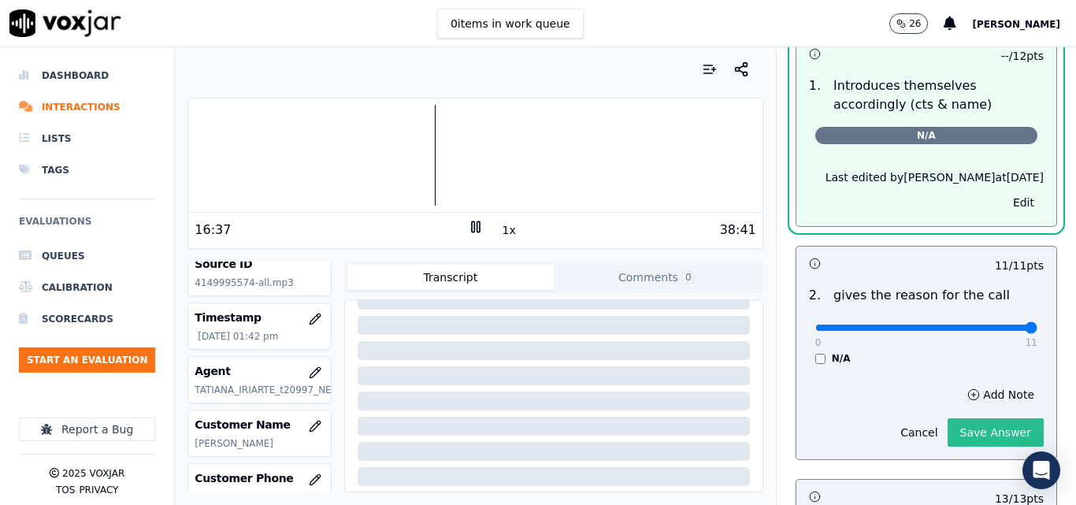
click at [966, 432] on button "Save Answer" at bounding box center [996, 432] width 96 height 28
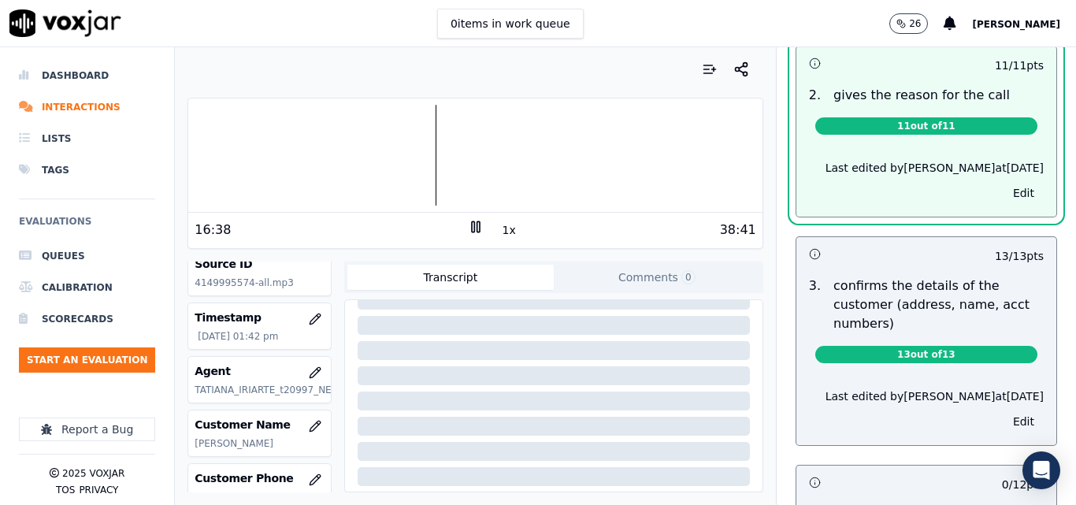
scroll to position [440, 0]
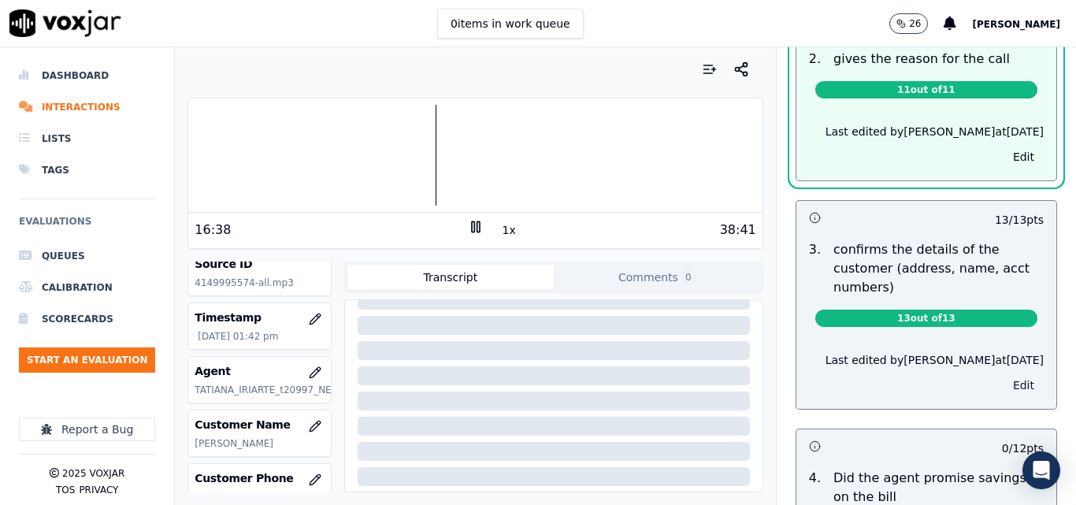
click at [1004, 385] on button "Edit" at bounding box center [1024, 385] width 40 height 22
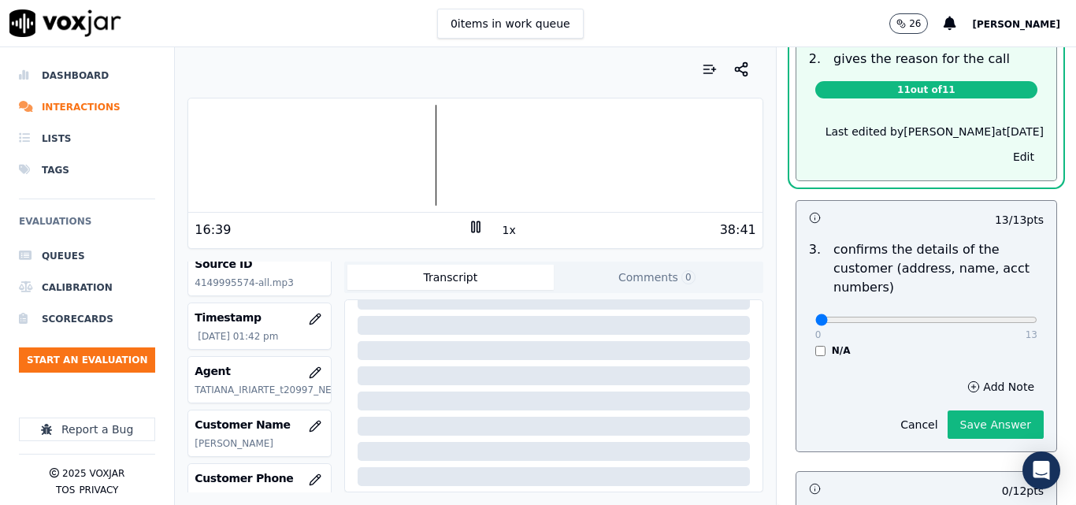
scroll to position [403, 0]
click at [994, 310] on div "0 13" at bounding box center [927, 319] width 222 height 19
type input "13"
click at [994, 319] on input "range" at bounding box center [927, 320] width 222 height 6
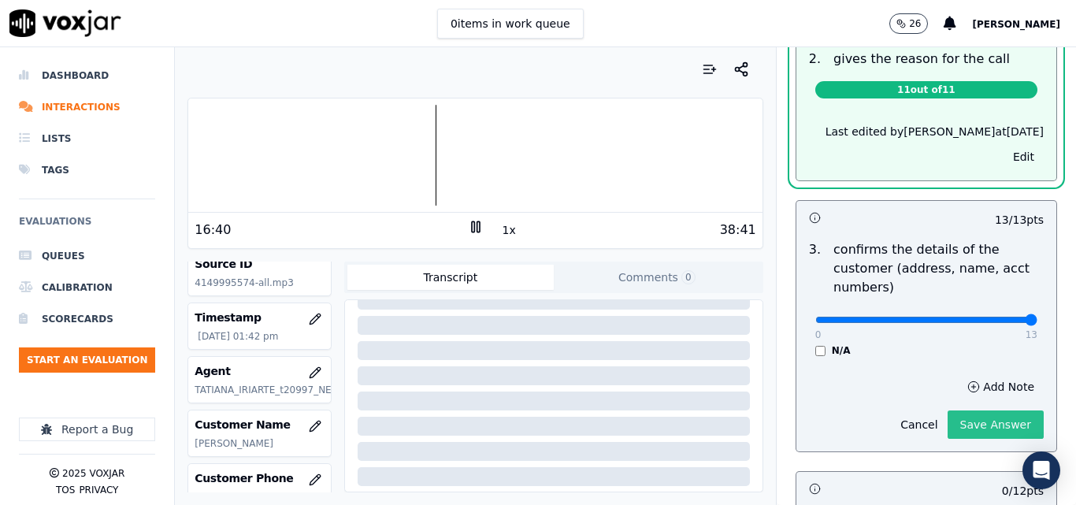
click at [954, 436] on button "Save Answer" at bounding box center [996, 425] width 96 height 28
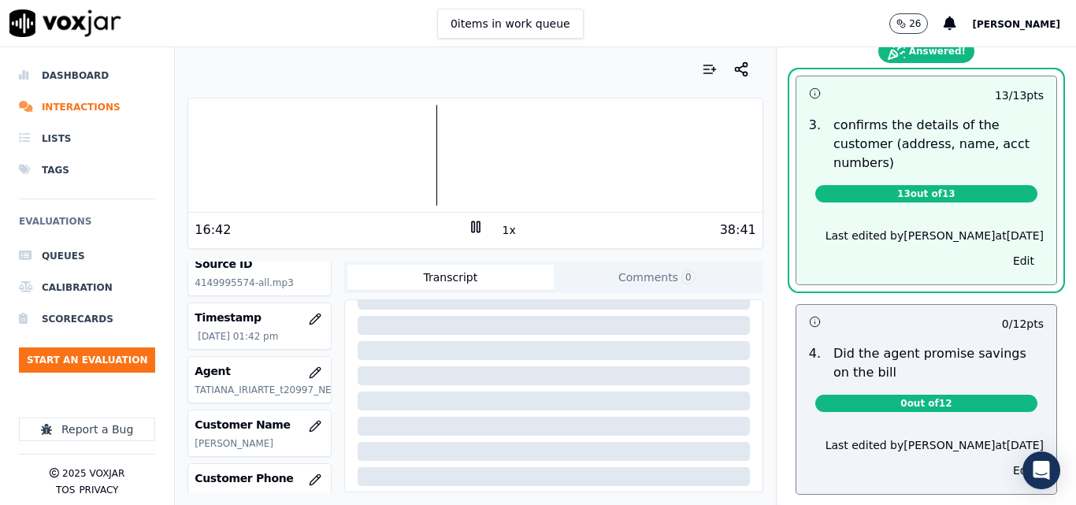
scroll to position [719, 0]
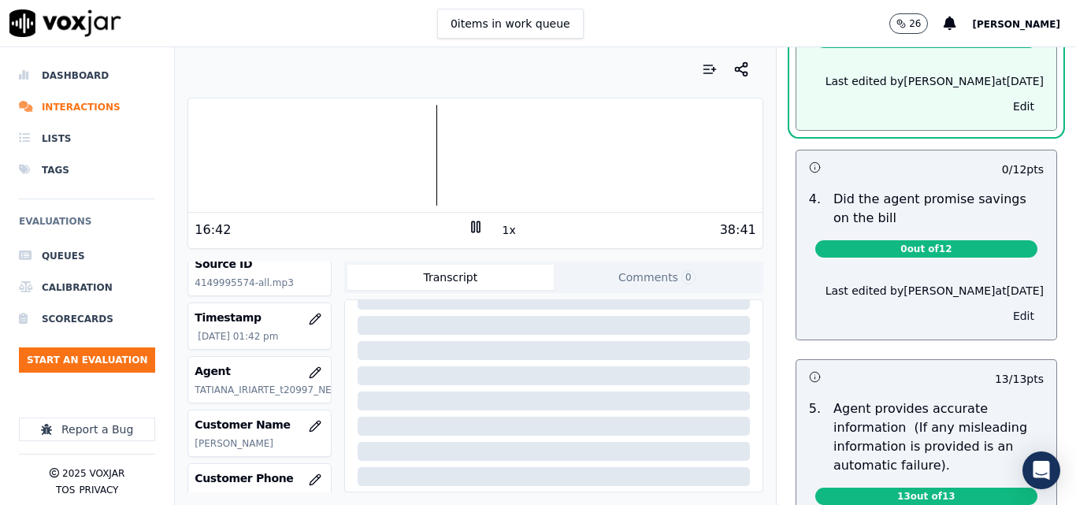
click at [1004, 310] on button "Edit" at bounding box center [1024, 316] width 40 height 22
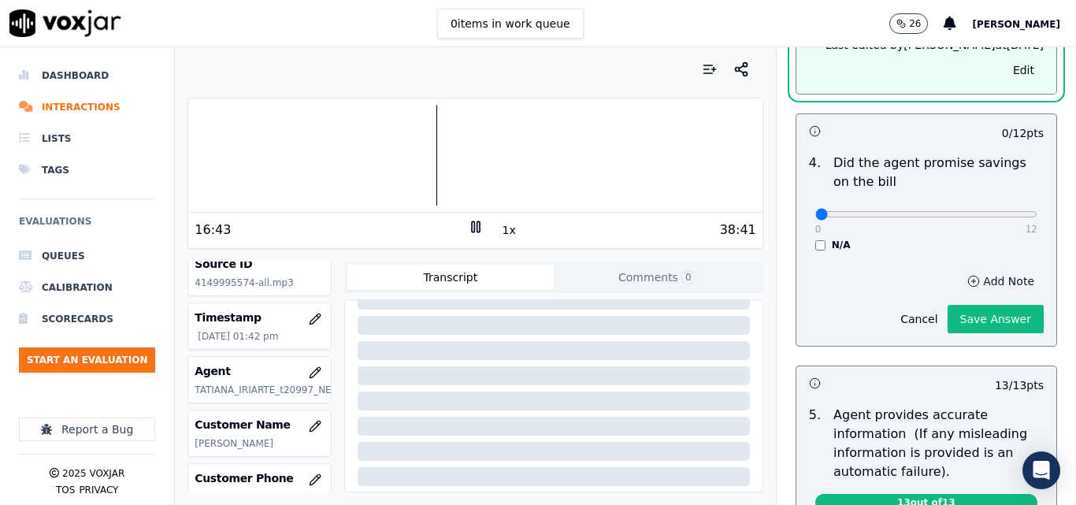
scroll to position [682, 0]
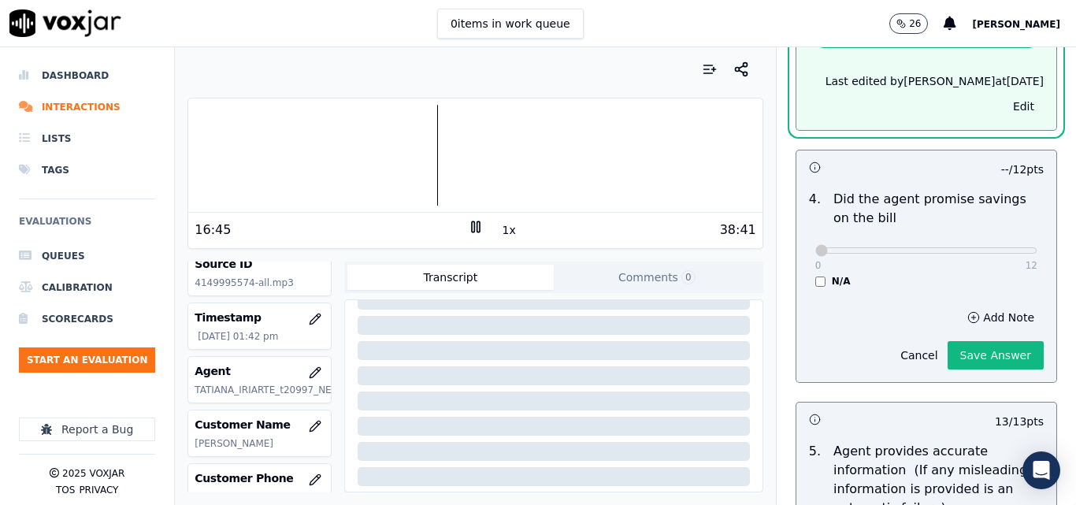
click at [993, 355] on button "Save Answer" at bounding box center [996, 355] width 96 height 28
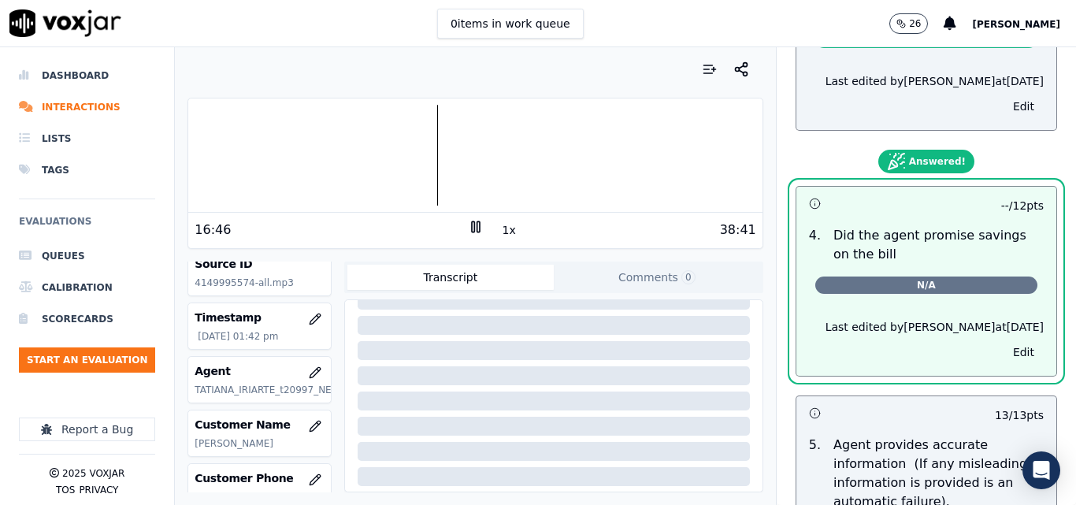
scroll to position [961, 0]
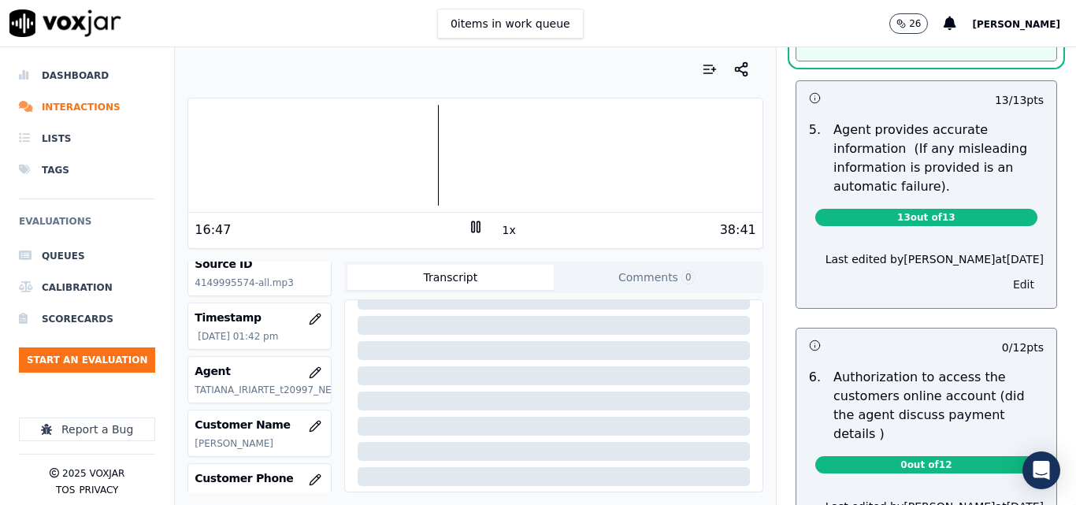
click at [1004, 288] on button "Edit" at bounding box center [1024, 284] width 40 height 22
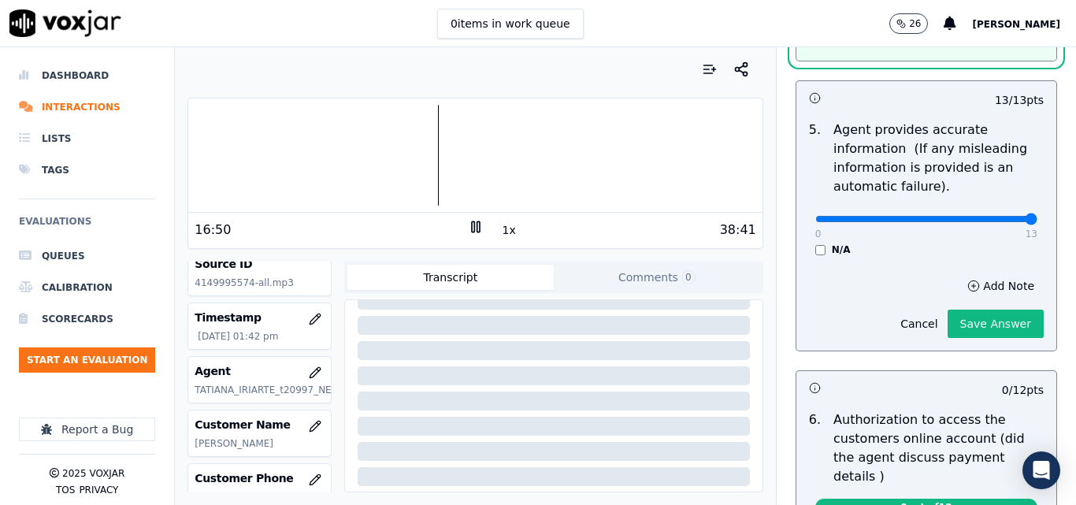
type input "13"
click at [1001, 222] on input "range" at bounding box center [927, 219] width 222 height 6
click at [983, 318] on button "Save Answer" at bounding box center [996, 324] width 96 height 28
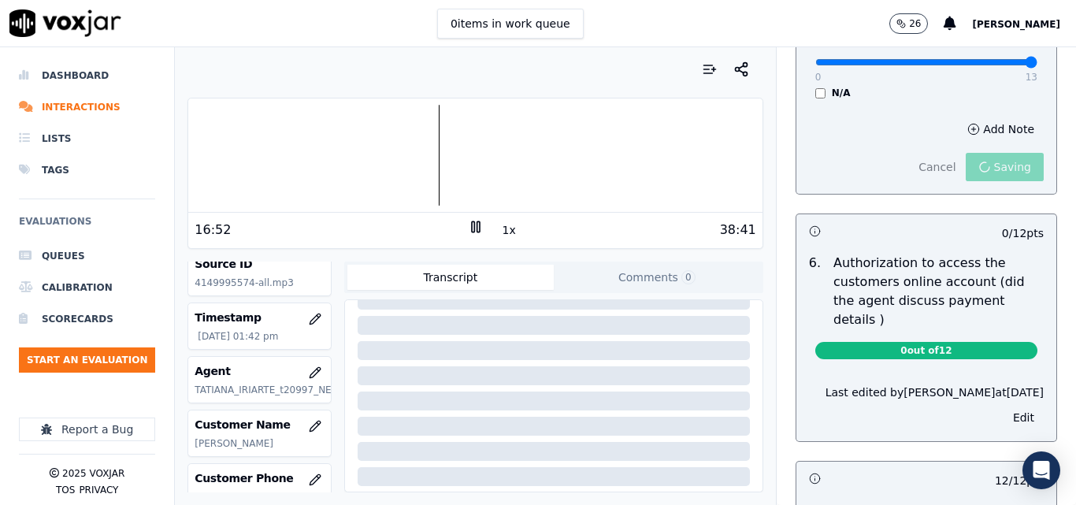
scroll to position [1083, 0]
click at [1004, 406] on button "Edit" at bounding box center [1024, 417] width 40 height 22
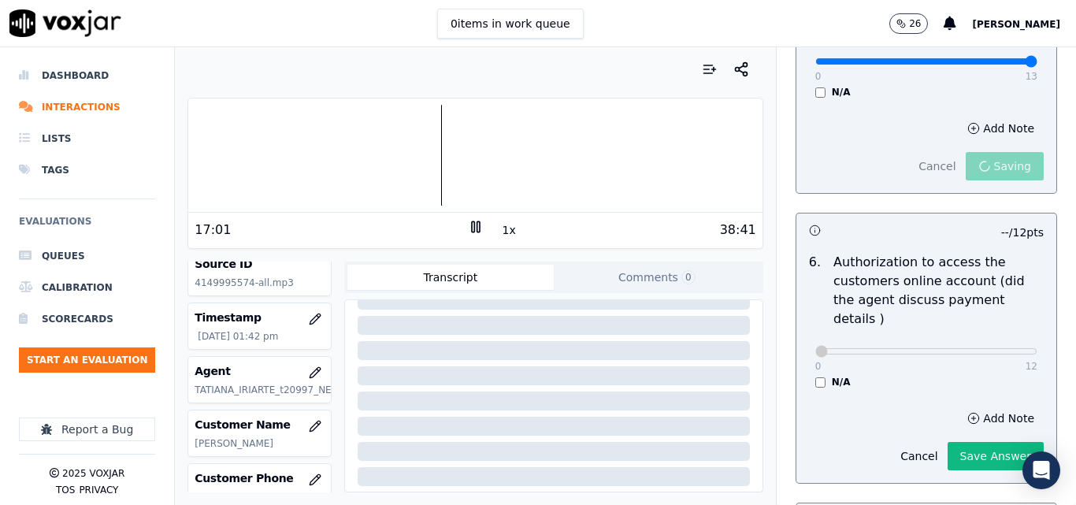
click at [937, 429] on div "Cancel Save Answer" at bounding box center [967, 449] width 153 height 41
click at [948, 442] on button "Save Answer" at bounding box center [996, 456] width 96 height 28
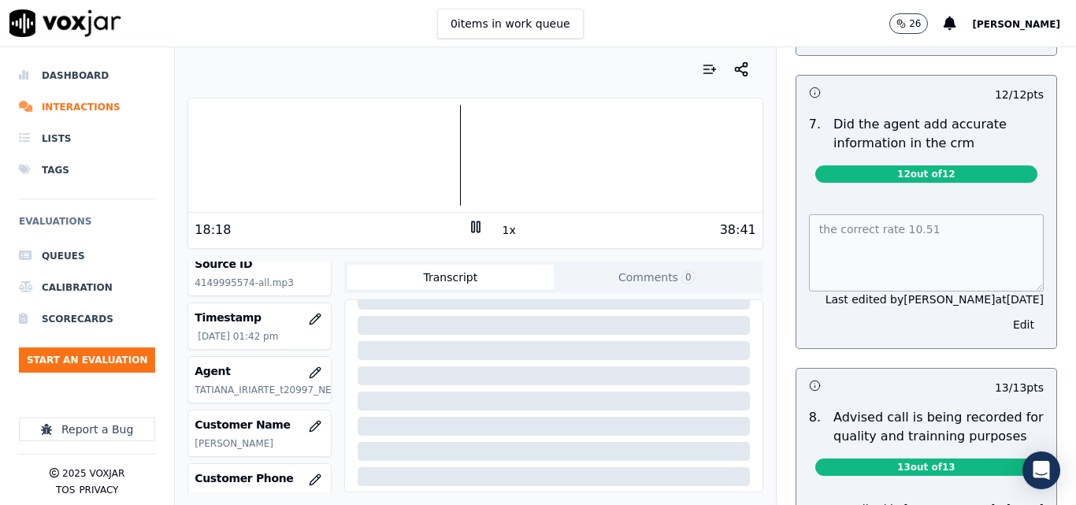
scroll to position [1552, 0]
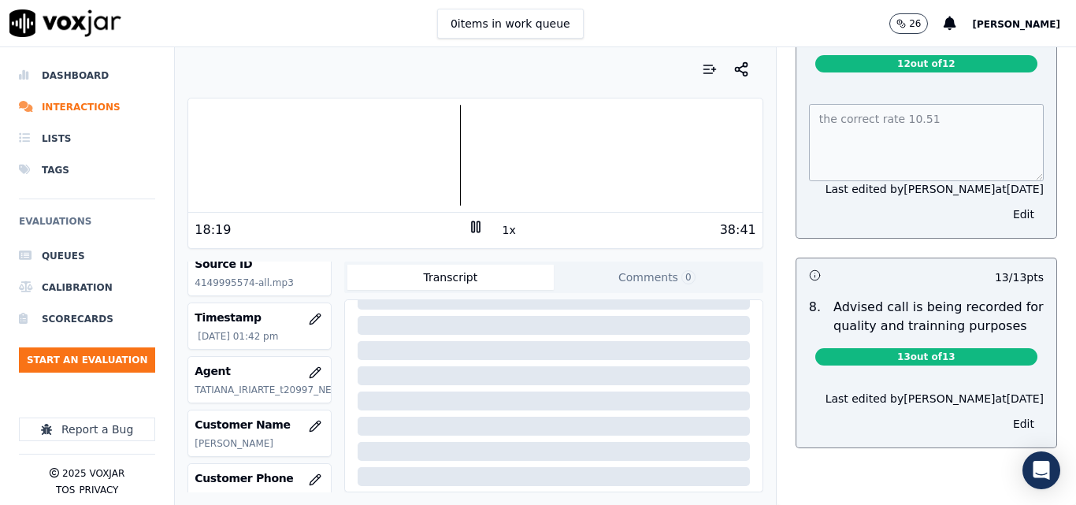
click at [459, 225] on div "18:19" at bounding box center [331, 230] width 273 height 19
click at [484, 222] on div "38:41" at bounding box center [620, 230] width 273 height 19
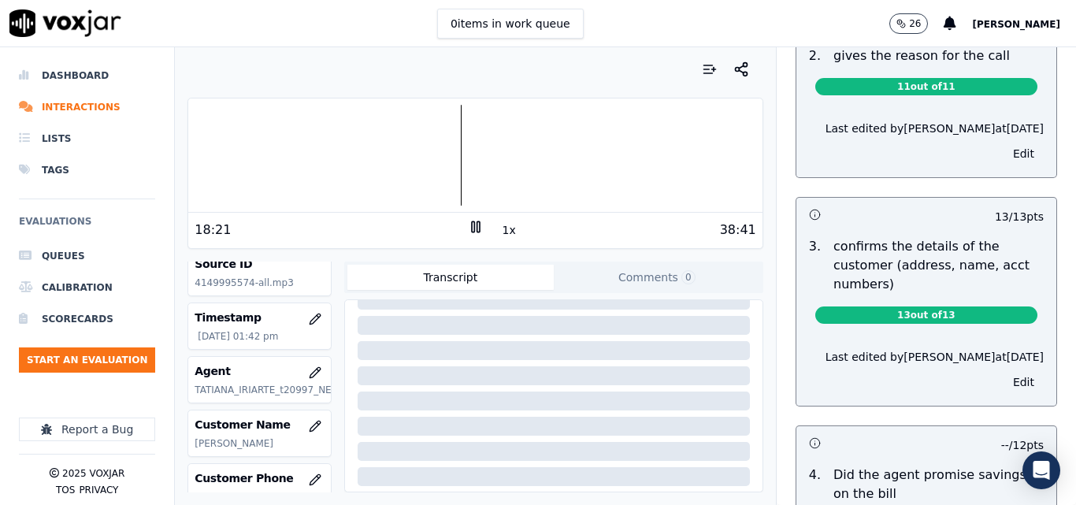
scroll to position [0, 0]
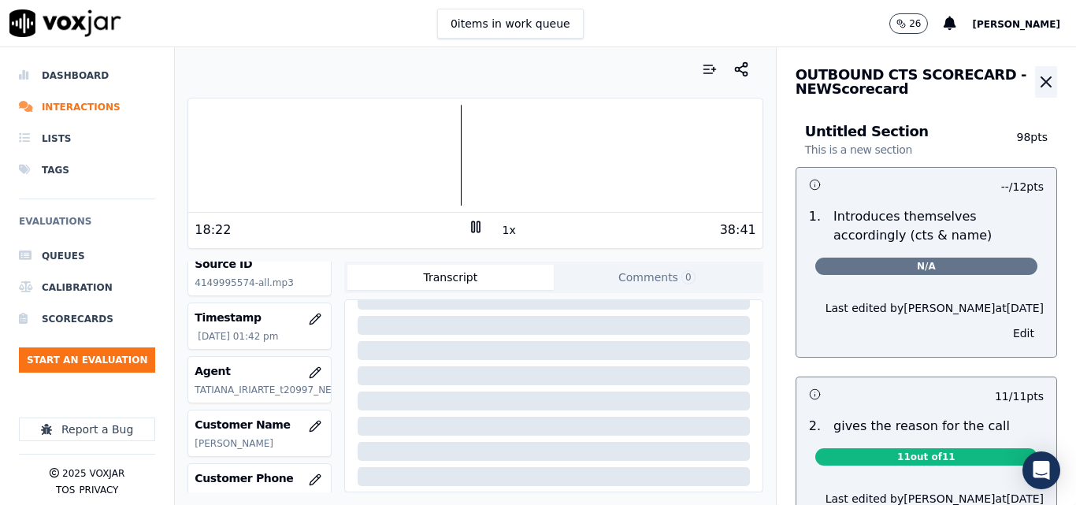
click at [1037, 80] on icon "button" at bounding box center [1046, 81] width 19 height 19
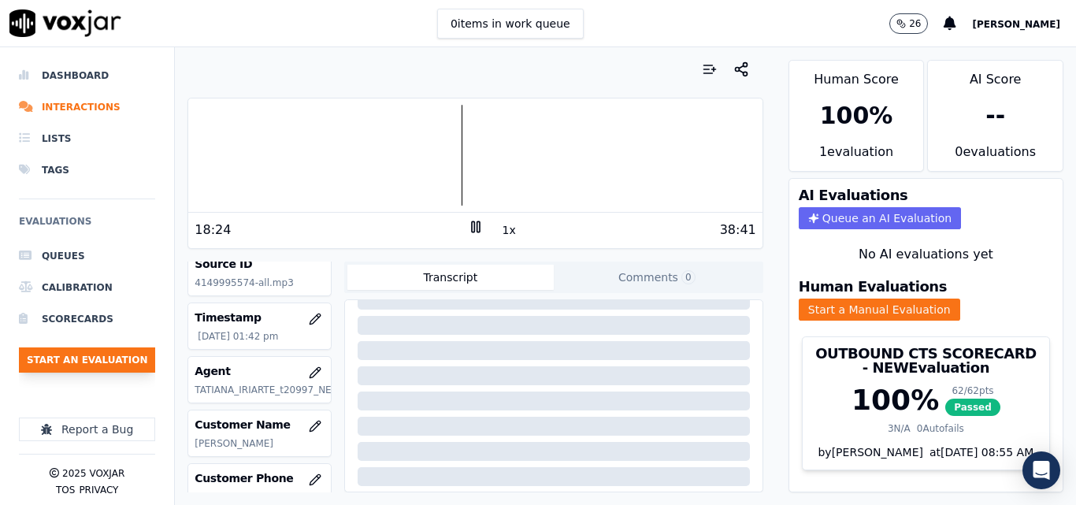
click at [122, 359] on button "Start an Evaluation" at bounding box center [87, 359] width 136 height 25
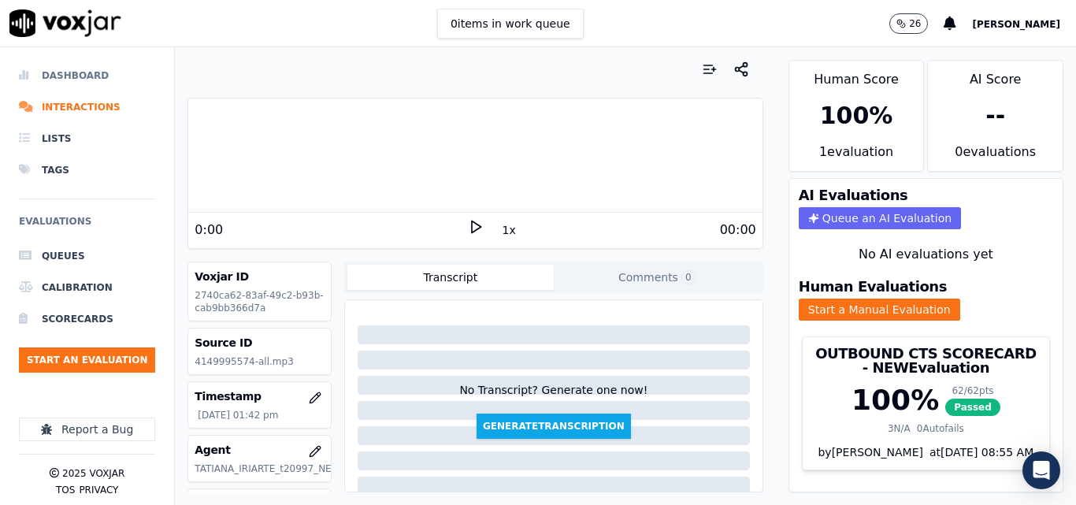
click at [60, 78] on li "Dashboard" at bounding box center [87, 76] width 136 height 32
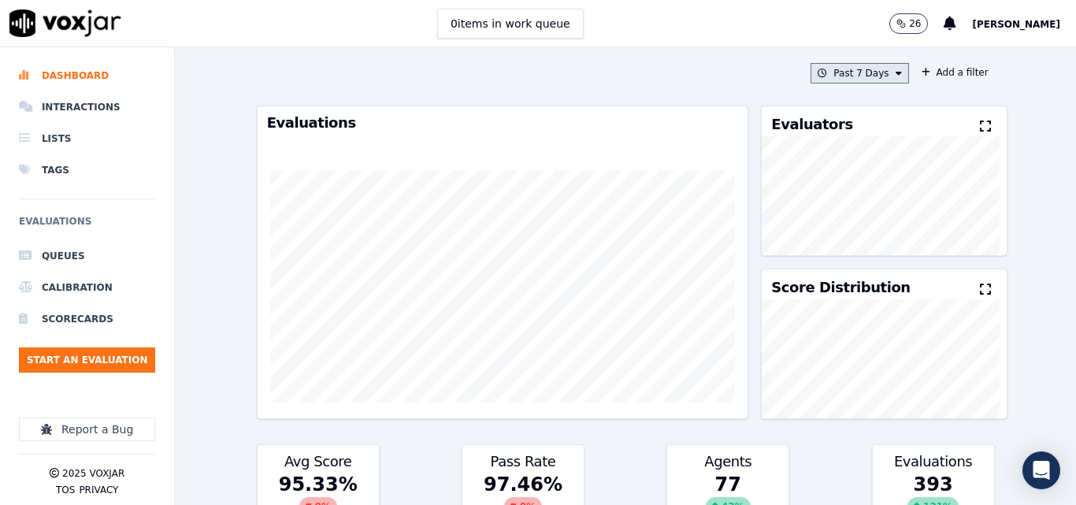
click at [887, 74] on button "Past 7 Days" at bounding box center [860, 73] width 98 height 20
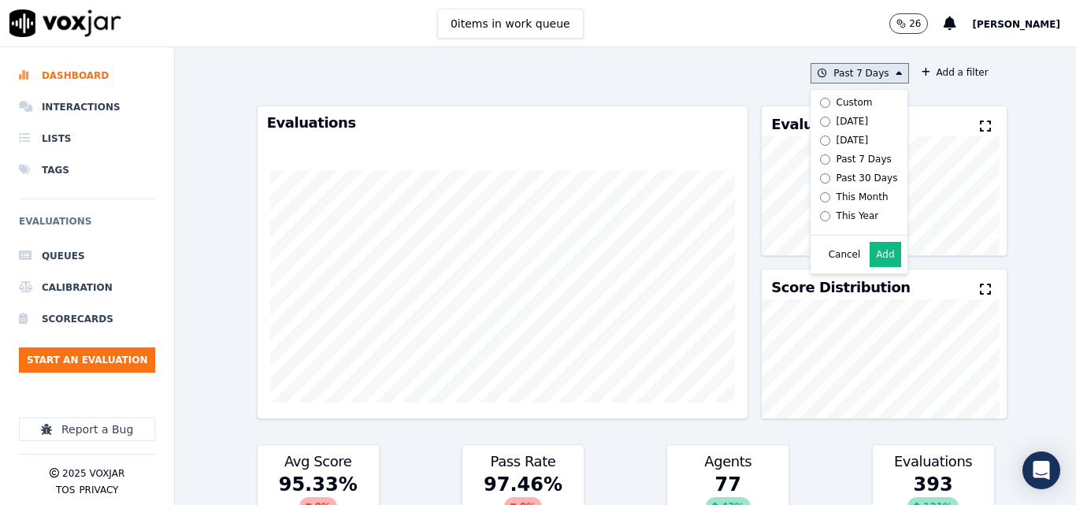
click at [870, 258] on button "Add" at bounding box center [885, 254] width 31 height 25
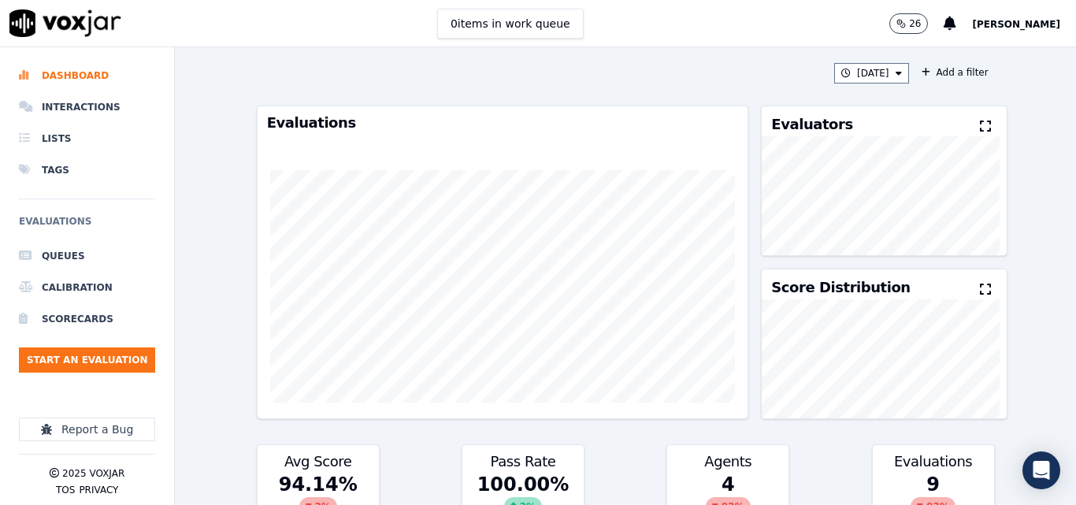
click at [980, 129] on icon at bounding box center [985, 126] width 11 height 13
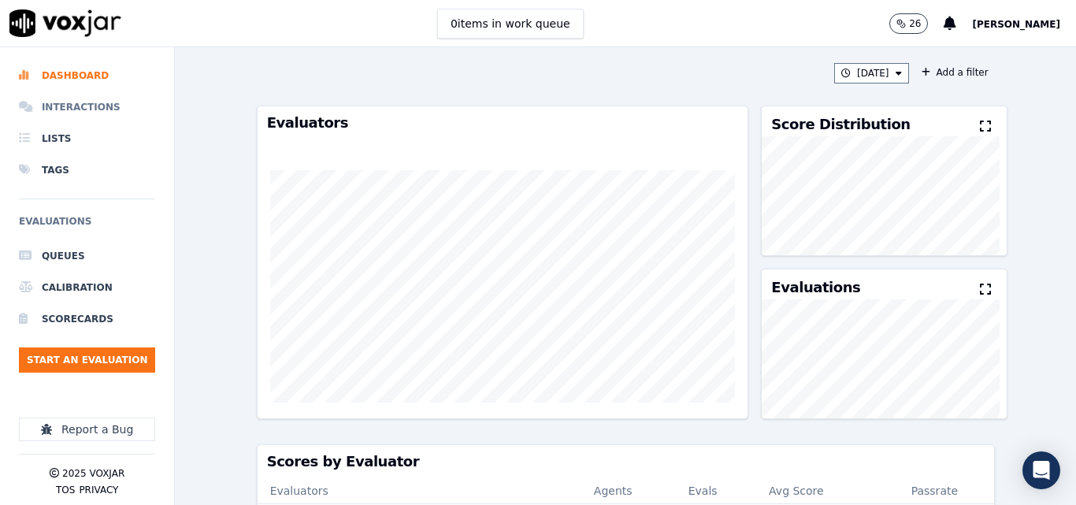
click at [67, 101] on li "Interactions" at bounding box center [87, 107] width 136 height 32
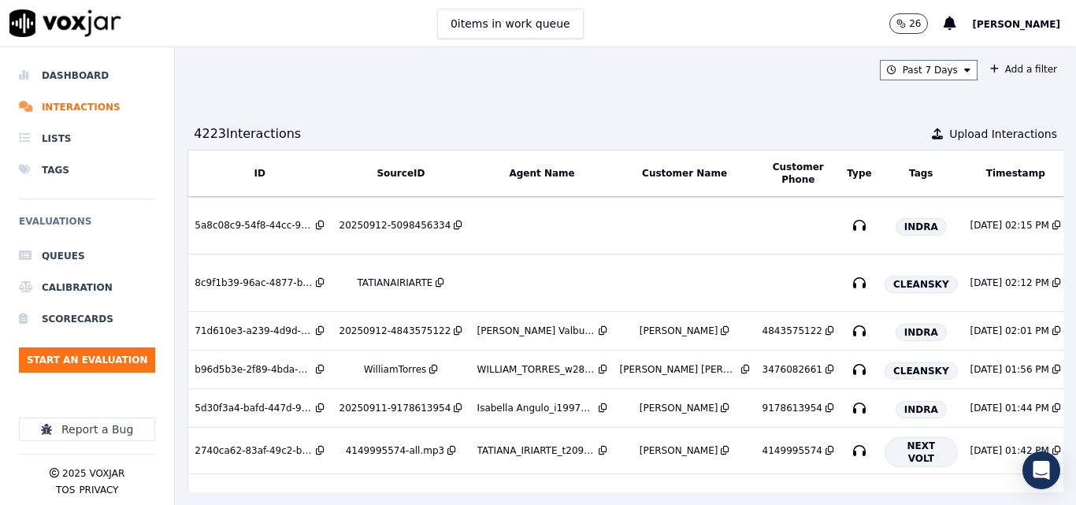
click at [723, 32] on div "0 items in work queue 26 [PERSON_NAME]" at bounding box center [538, 23] width 1076 height 47
click at [113, 359] on button "Start an Evaluation" at bounding box center [87, 359] width 136 height 25
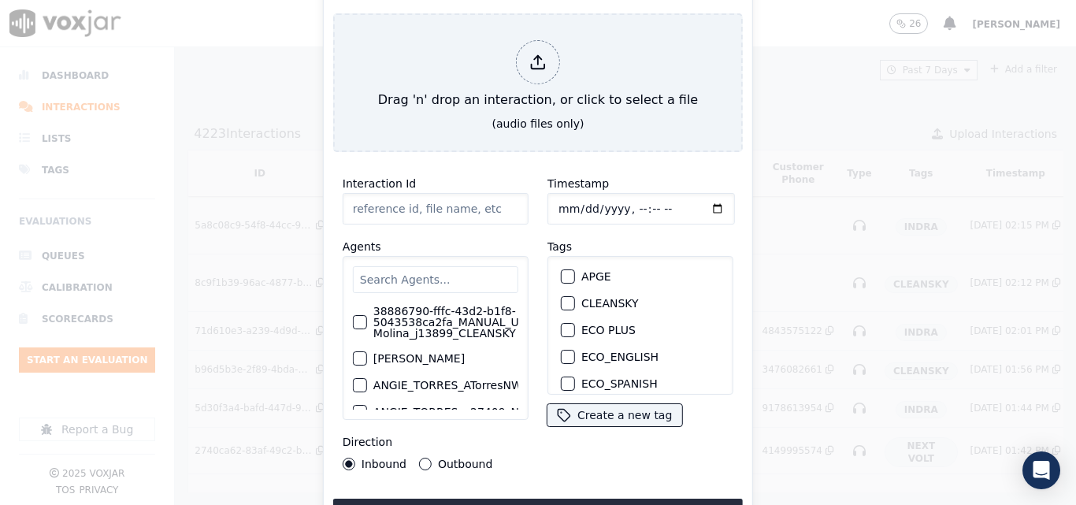
type input "20250915-132127_7736578011-all.mp3"
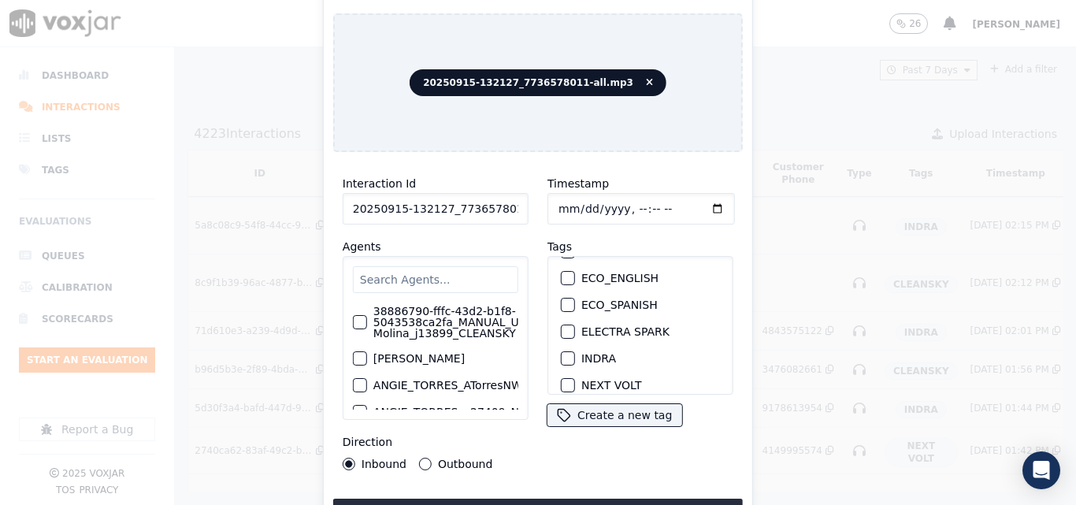
scroll to position [158, 0]
drag, startPoint x: 567, startPoint y: 302, endPoint x: 573, endPoint y: 315, distance: 14.8
click at [567, 301] on div "button" at bounding box center [567, 306] width 11 height 11
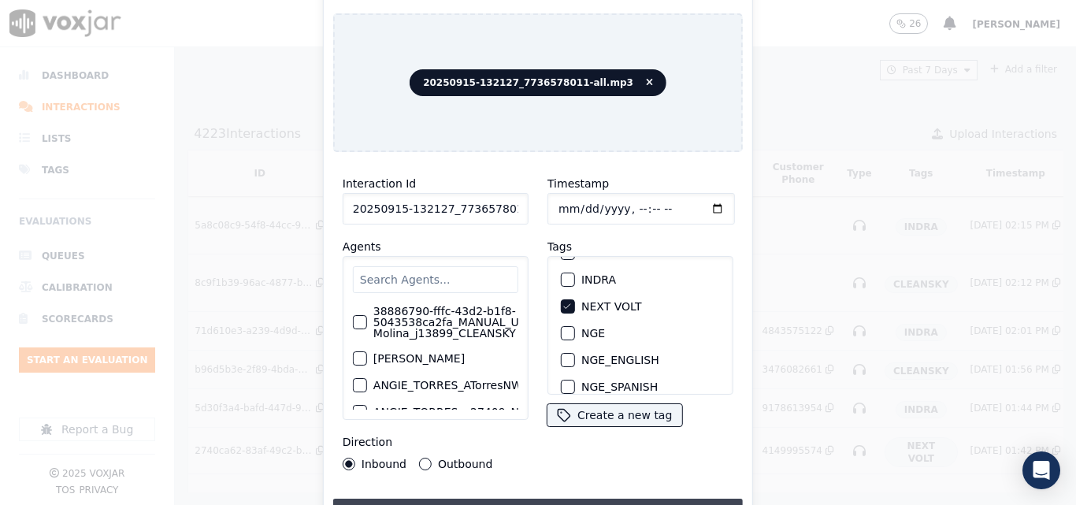
click at [559, 502] on button "Upload interaction to start evaluation" at bounding box center [538, 513] width 410 height 28
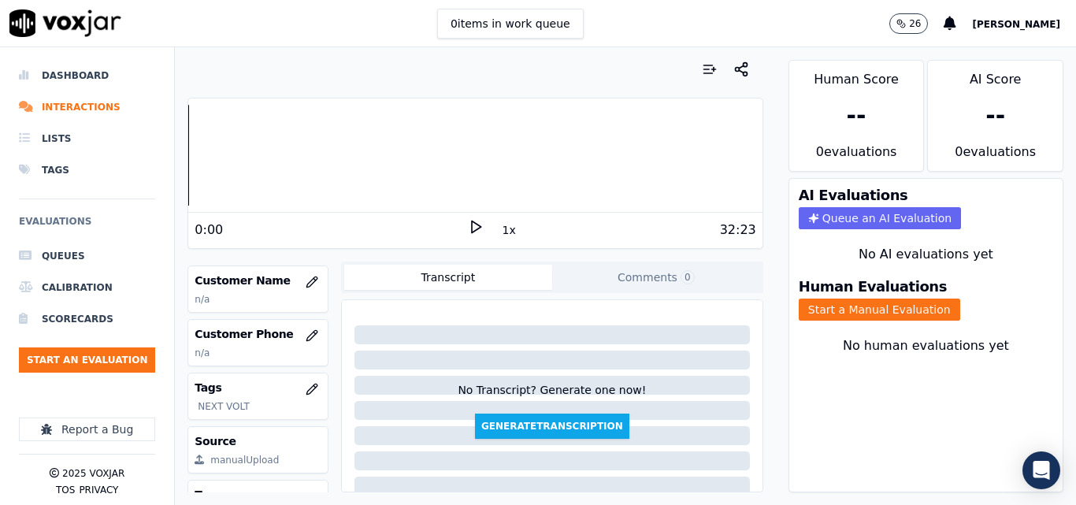
scroll to position [214, 0]
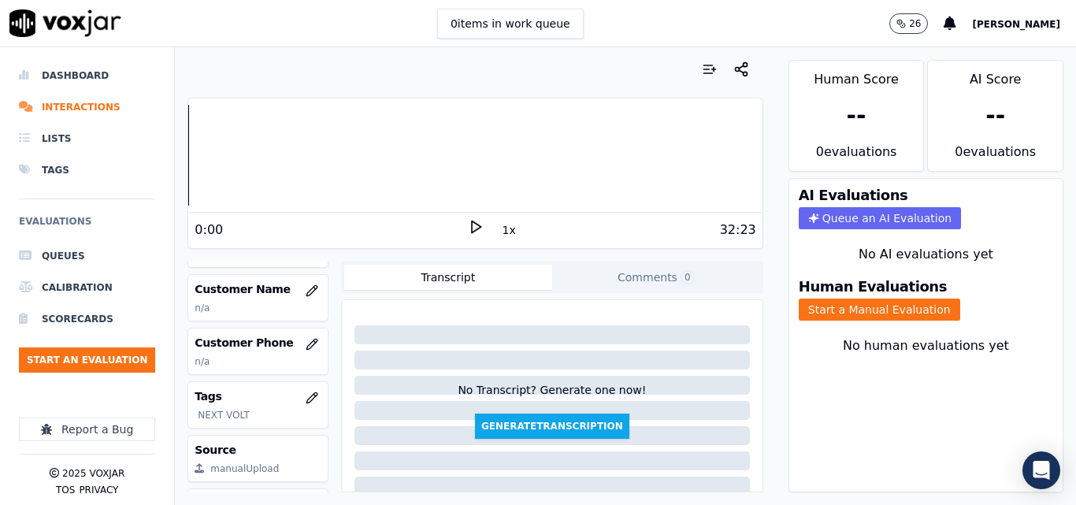
click at [844, 294] on h3 "Human Evaluations" at bounding box center [873, 287] width 148 height 14
click at [842, 301] on button "Start a Manual Evaluation" at bounding box center [880, 310] width 162 height 22
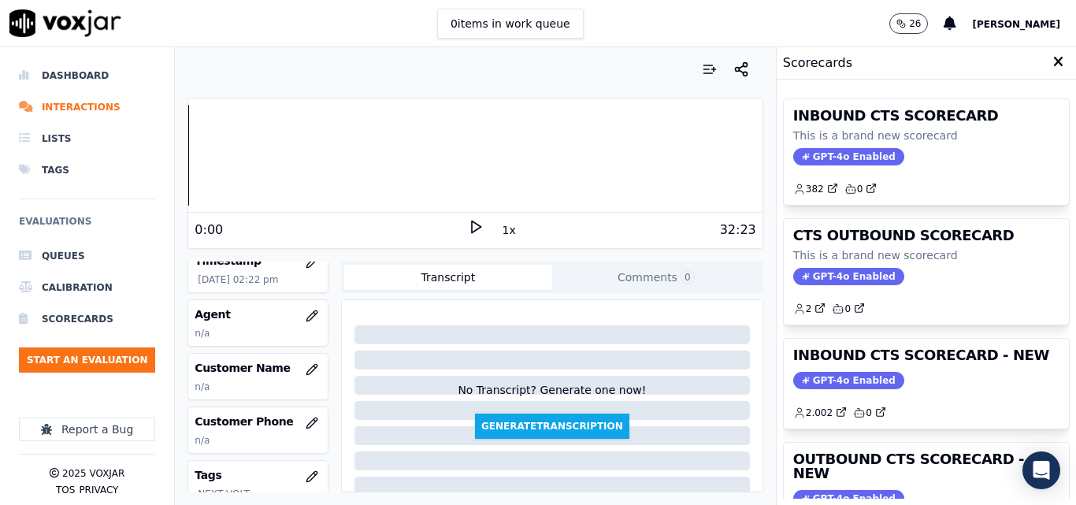
scroll to position [57, 0]
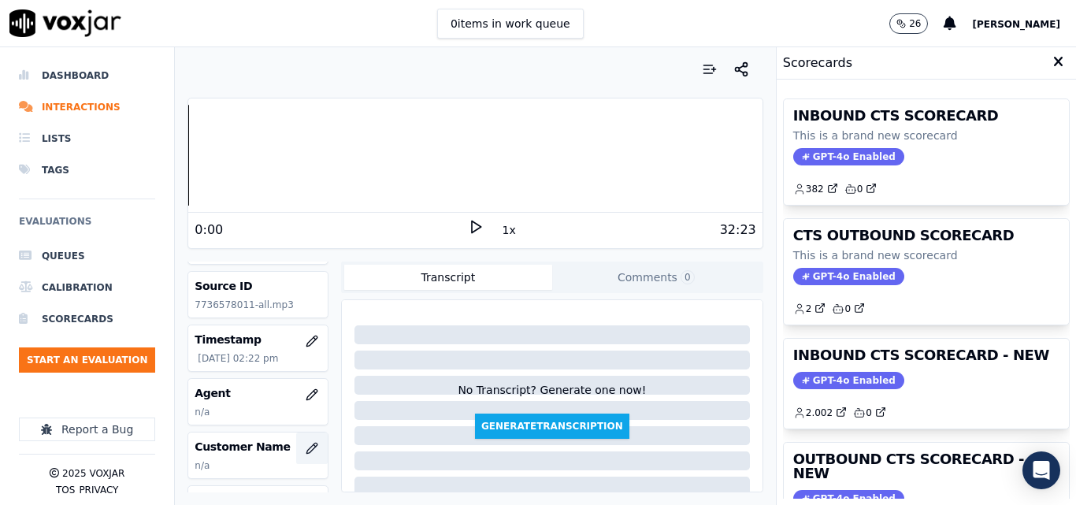
click at [306, 448] on icon "button" at bounding box center [312, 448] width 13 height 13
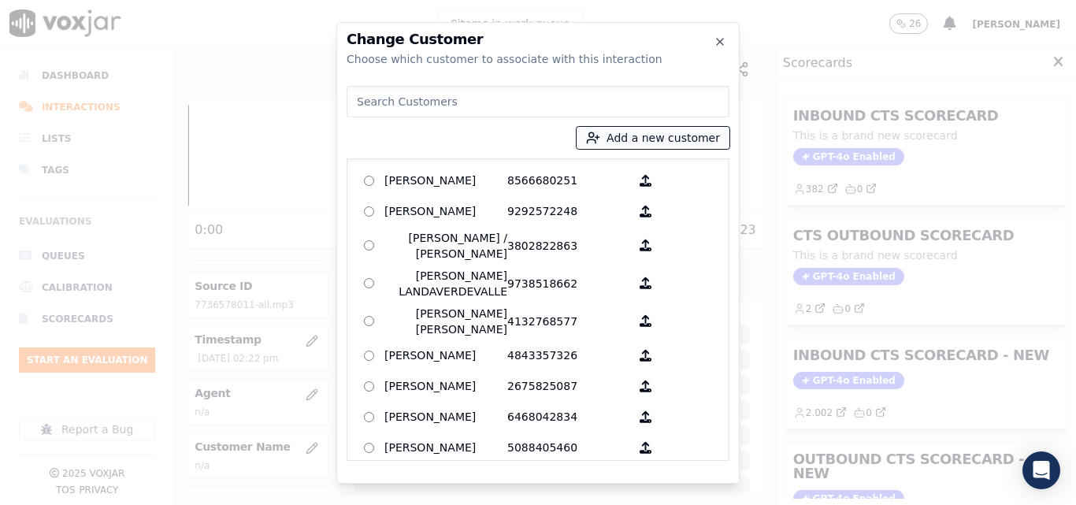
click at [633, 145] on button "Add a new customer" at bounding box center [653, 138] width 153 height 22
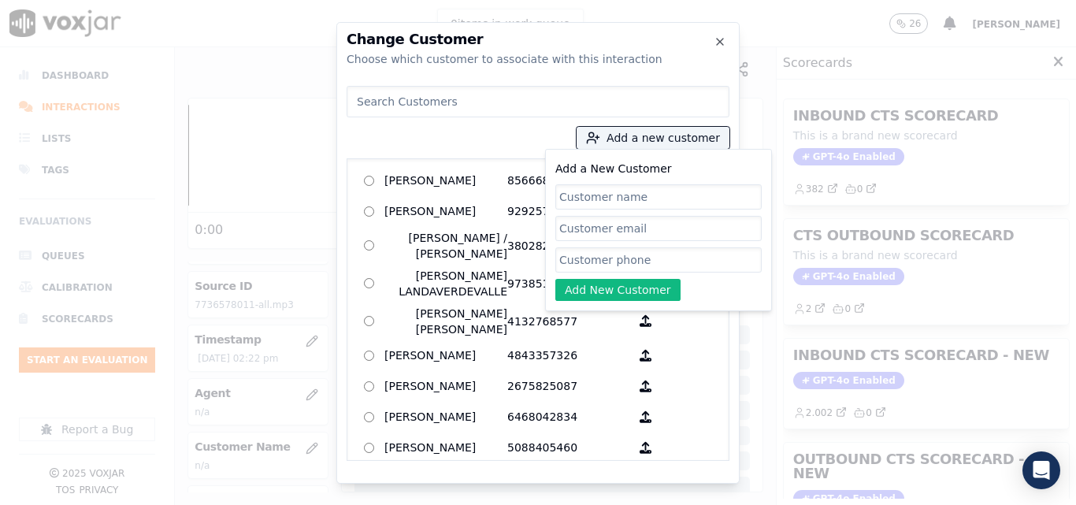
paste input "[PERSON_NAME]"
type input "[PERSON_NAME]"
click at [604, 255] on input "Add a New Customer" at bounding box center [658, 259] width 206 height 25
paste input "7736578011"
type input "7736578011"
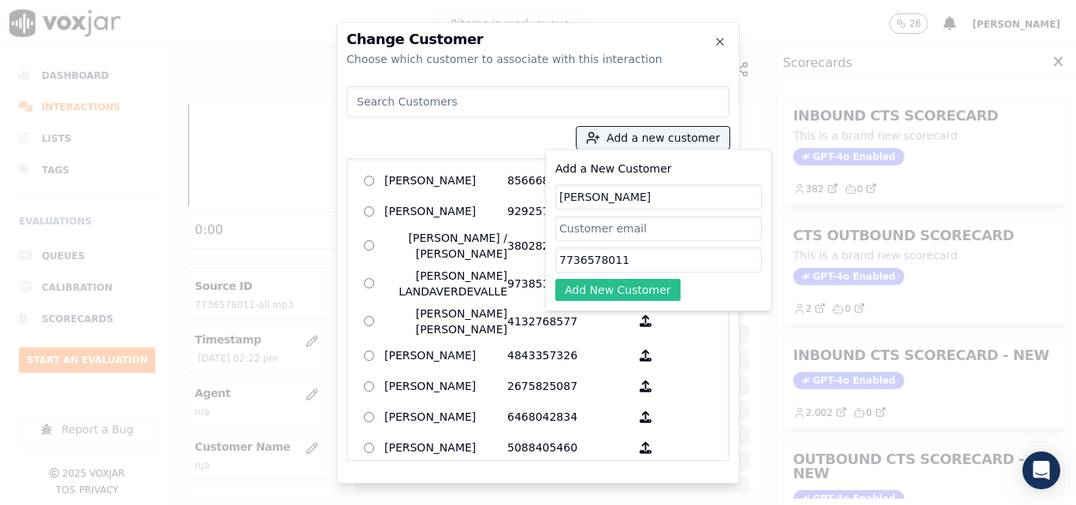
click at [634, 288] on button "Add New Customer" at bounding box center [617, 290] width 125 height 22
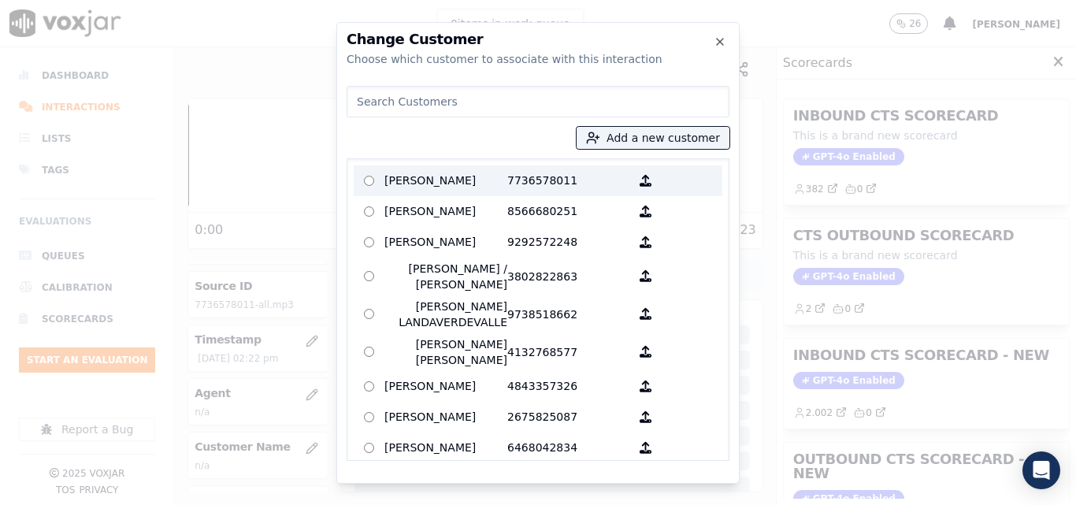
click at [519, 174] on p "7736578011" at bounding box center [568, 181] width 123 height 24
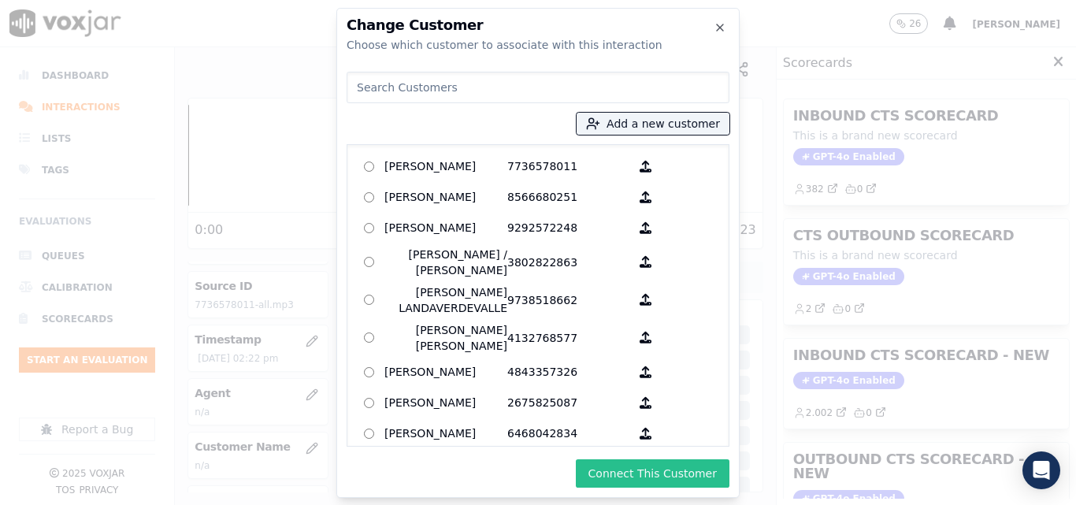
click at [687, 476] on button "Connect This Customer" at bounding box center [653, 473] width 154 height 28
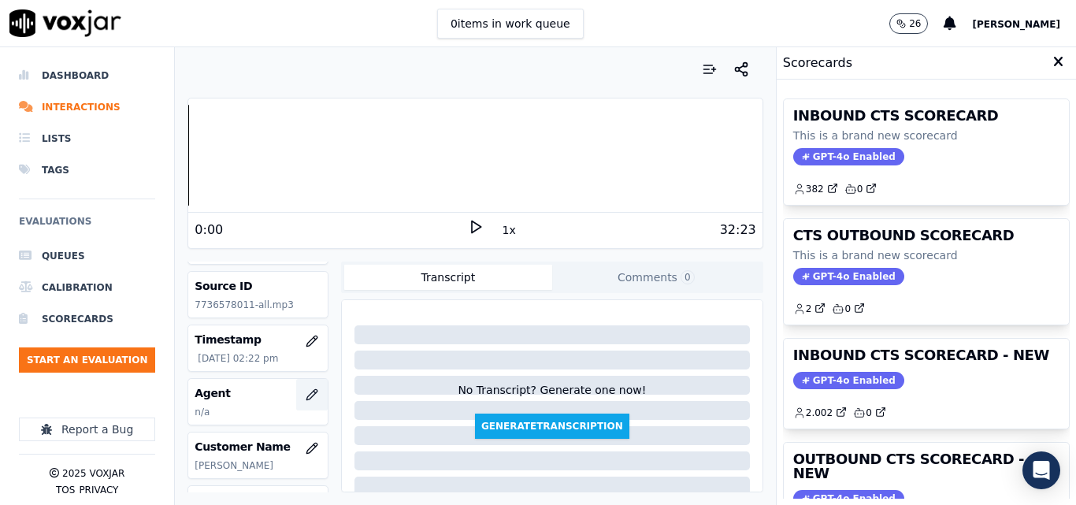
click at [306, 392] on icon "button" at bounding box center [312, 394] width 13 height 13
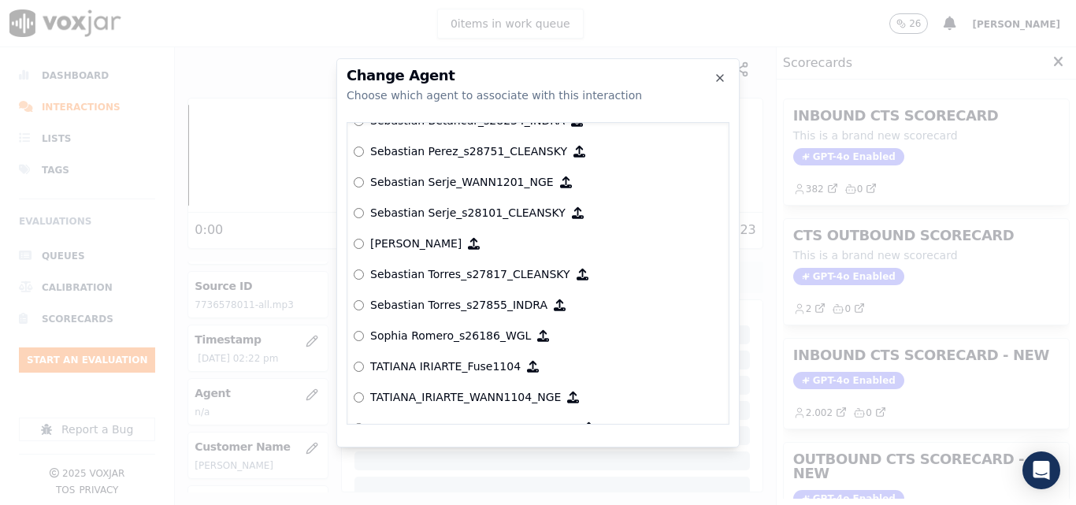
scroll to position [8174, 0]
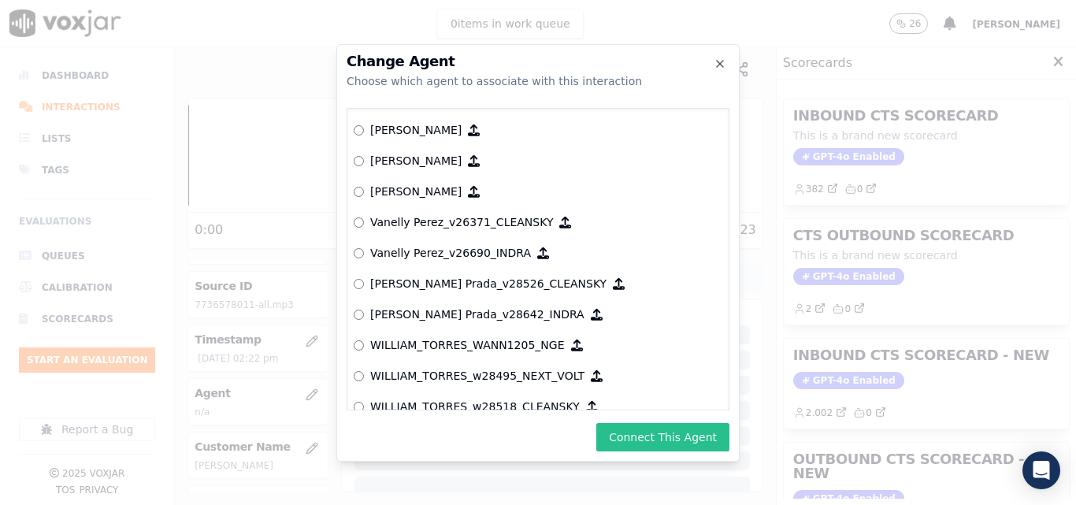
click at [640, 442] on button "Connect This Agent" at bounding box center [662, 437] width 133 height 28
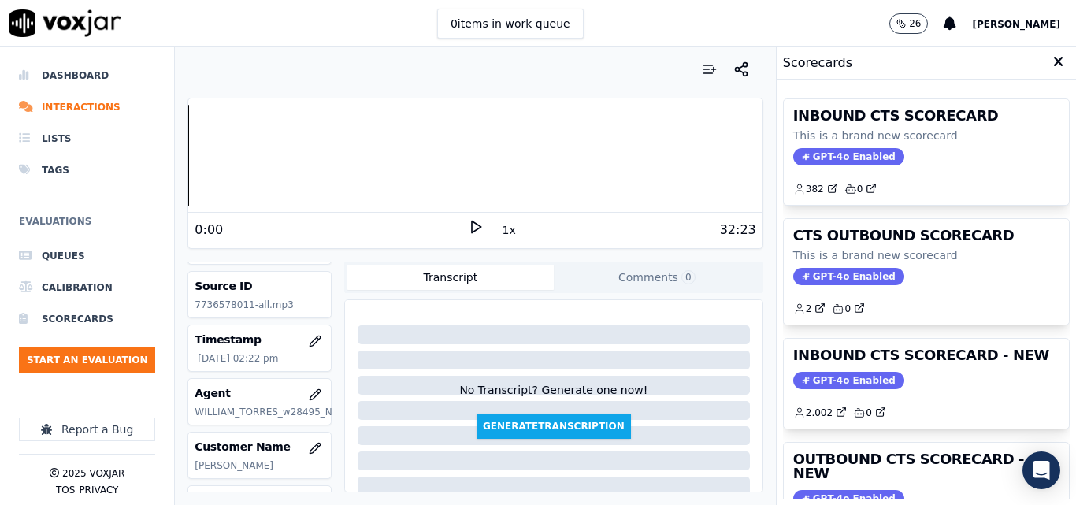
click at [469, 223] on icon at bounding box center [476, 227] width 16 height 16
click at [503, 232] on button "1x" at bounding box center [510, 230] width 20 height 22
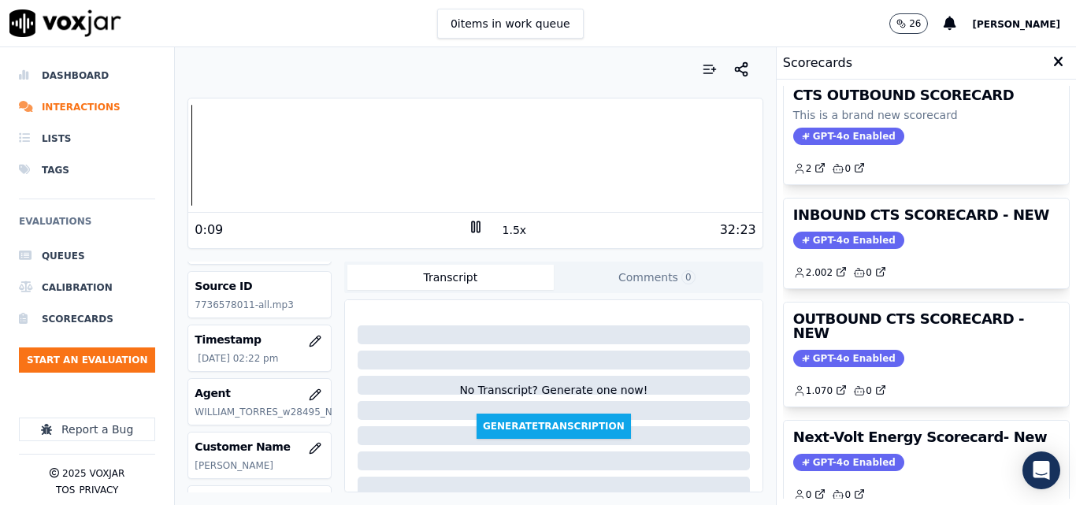
scroll to position [136, 0]
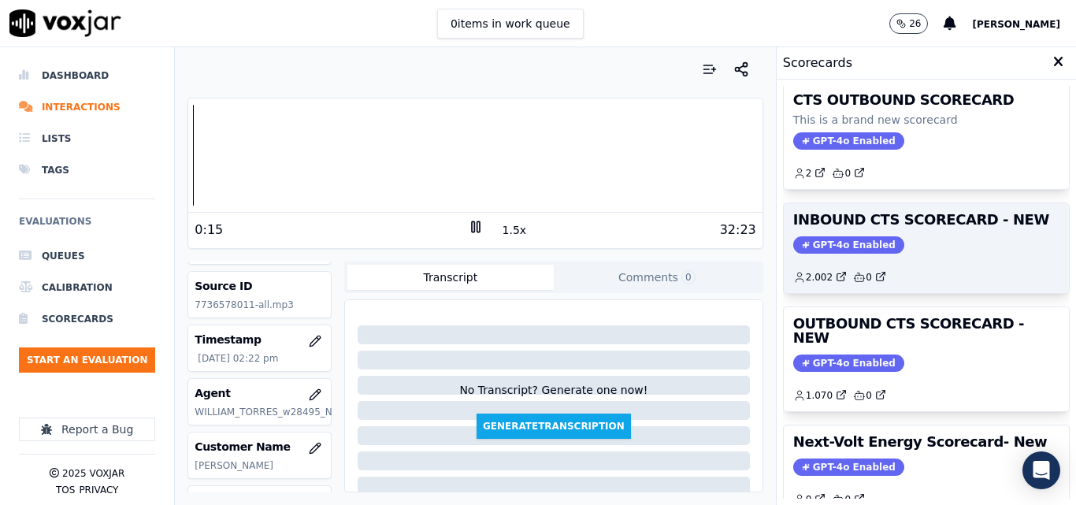
click at [819, 244] on span "GPT-4o Enabled" at bounding box center [848, 244] width 111 height 17
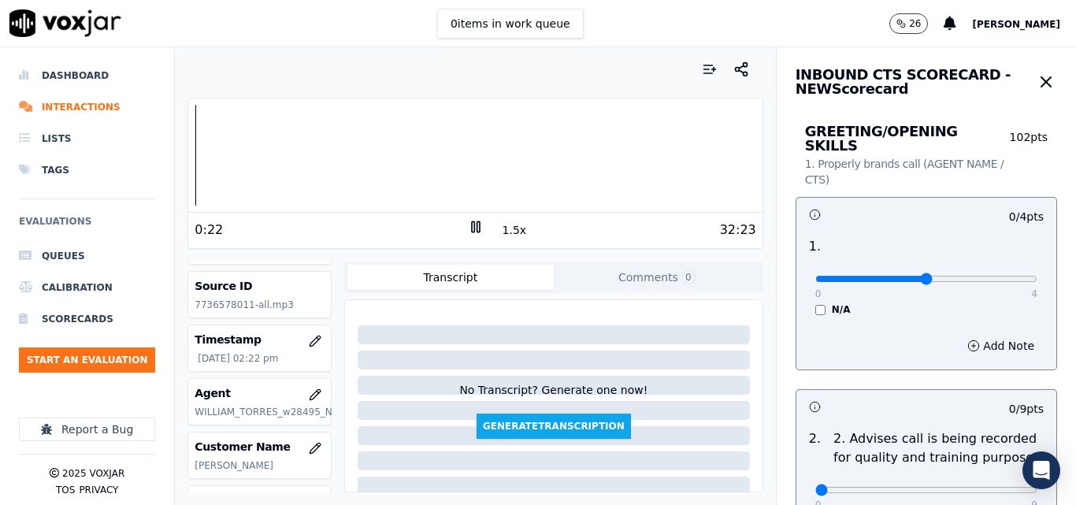
type input "2"
click at [918, 276] on input "range" at bounding box center [927, 279] width 222 height 6
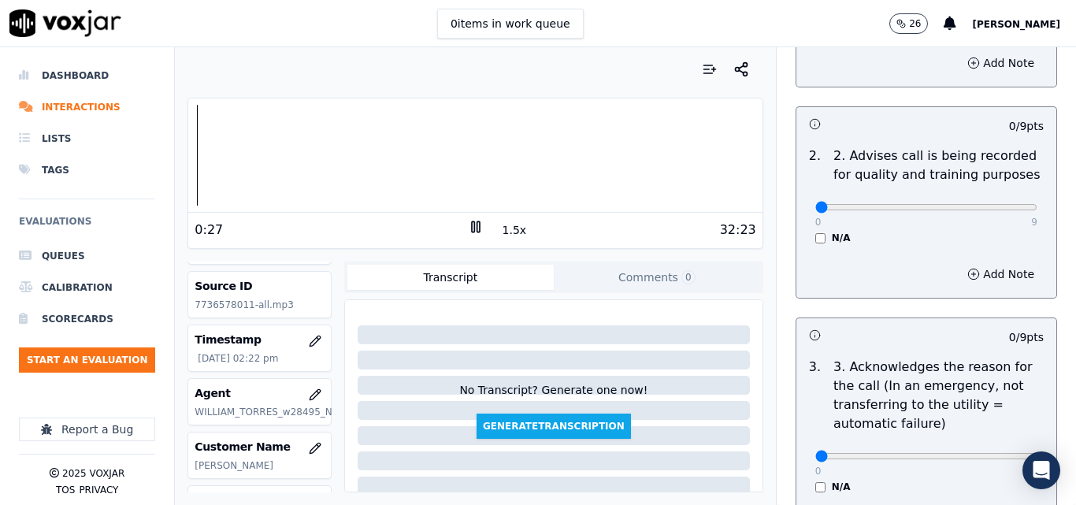
scroll to position [315, 0]
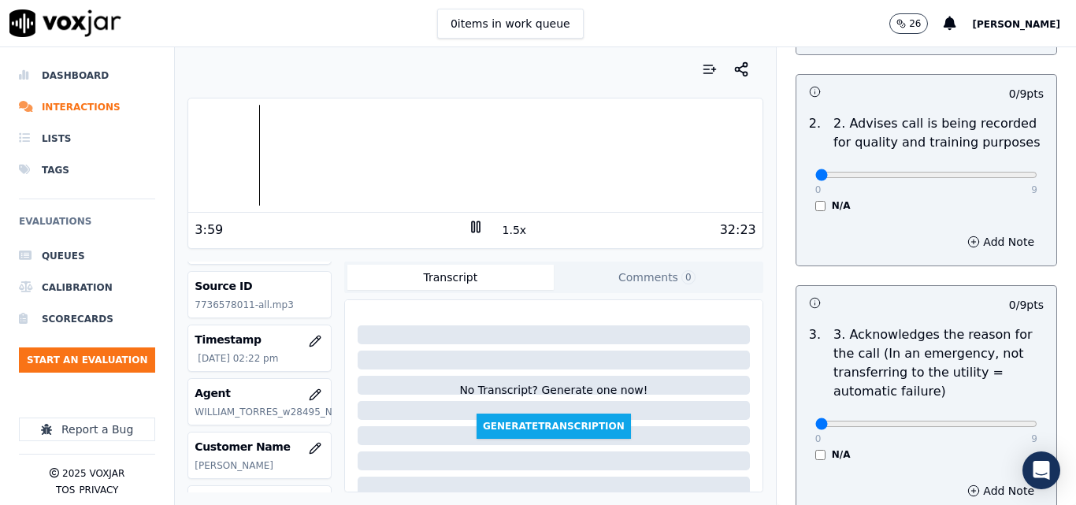
click at [474, 221] on icon at bounding box center [476, 227] width 16 height 16
click at [470, 227] on icon at bounding box center [476, 227] width 16 height 16
click at [553, 229] on div "32:23" at bounding box center [620, 230] width 273 height 19
click at [470, 228] on icon at bounding box center [476, 227] width 16 height 16
click at [469, 221] on icon at bounding box center [476, 227] width 16 height 16
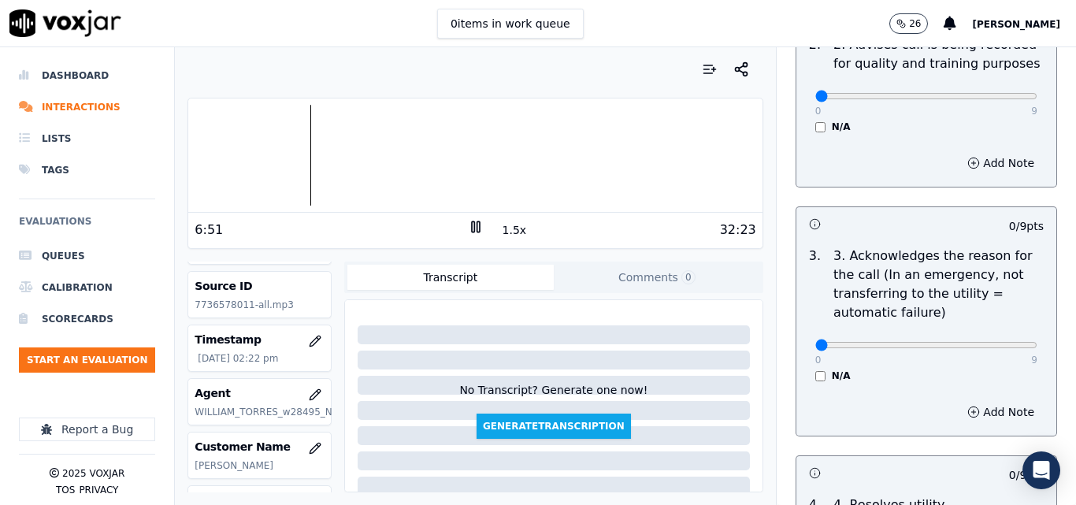
scroll to position [473, 0]
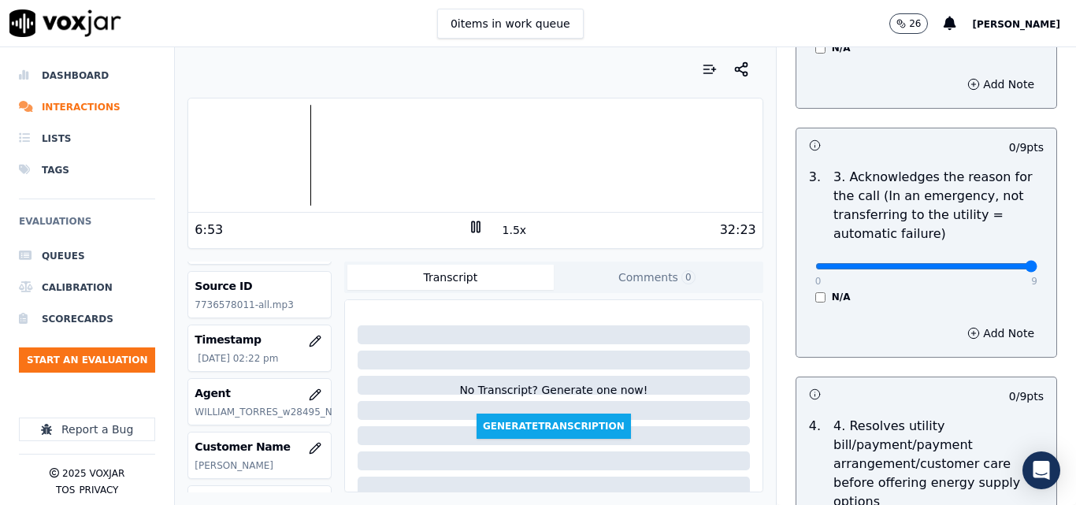
type input "9"
click at [990, 263] on input "range" at bounding box center [927, 266] width 222 height 6
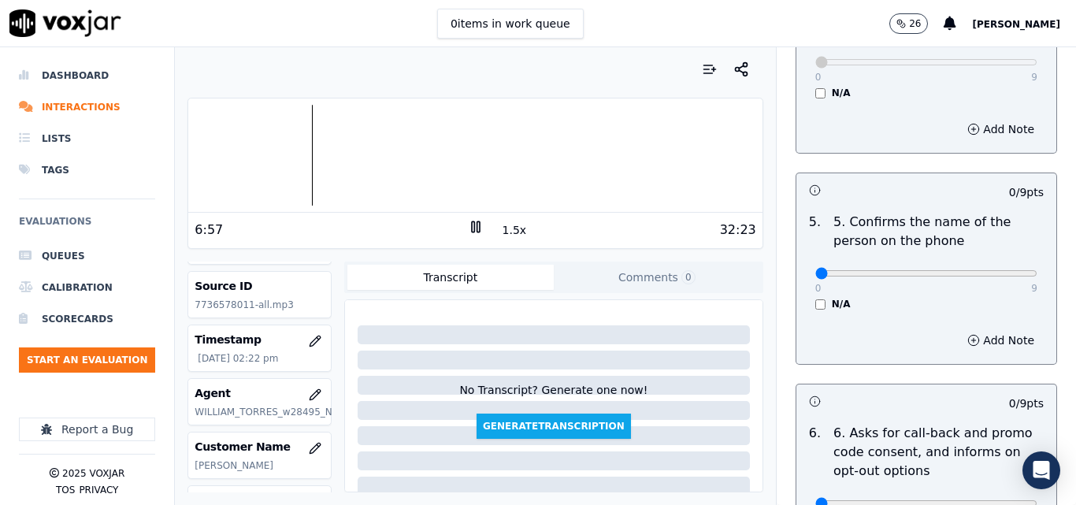
scroll to position [946, 0]
type input "9"
click at [994, 269] on input "range" at bounding box center [927, 272] width 222 height 6
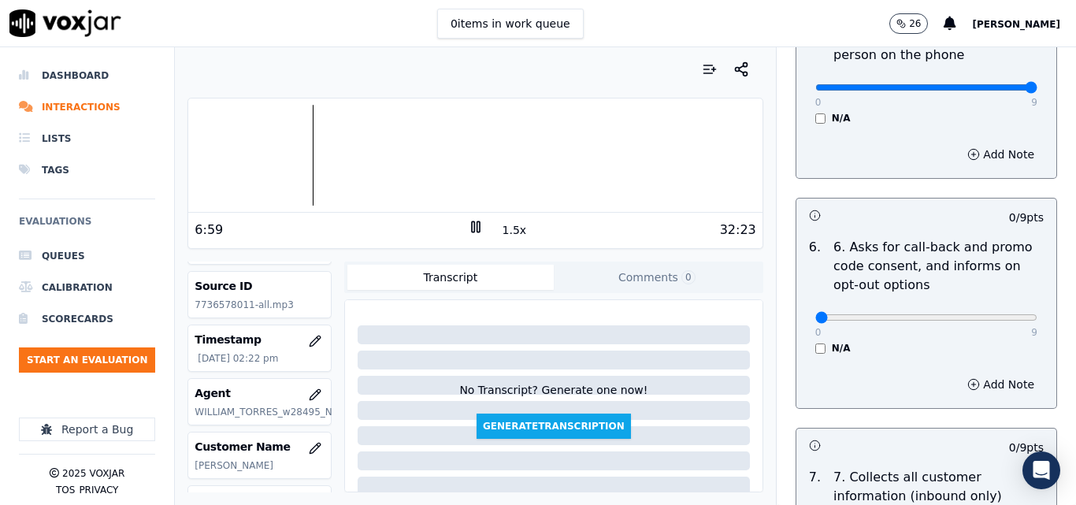
scroll to position [1182, 0]
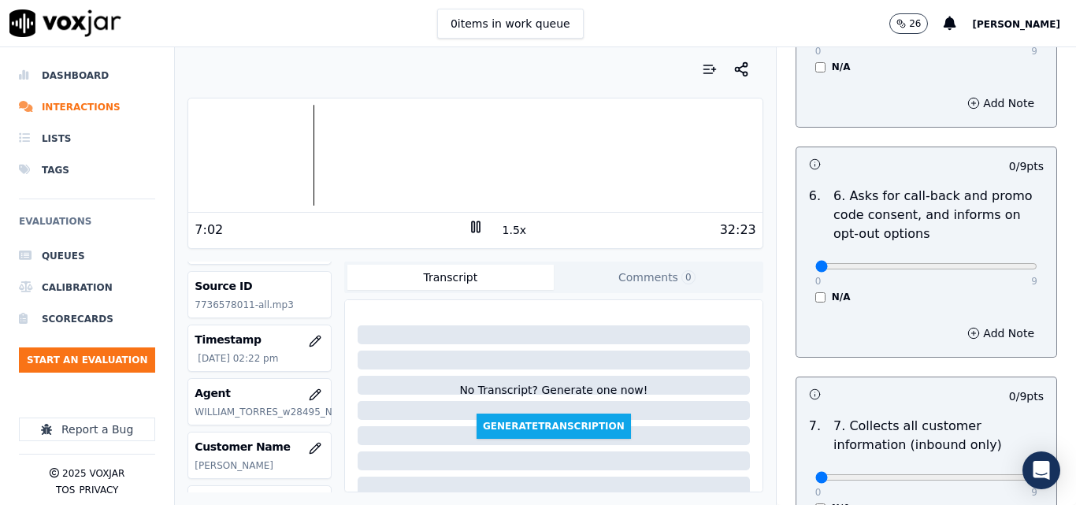
click at [507, 233] on button "1.5x" at bounding box center [515, 230] width 31 height 22
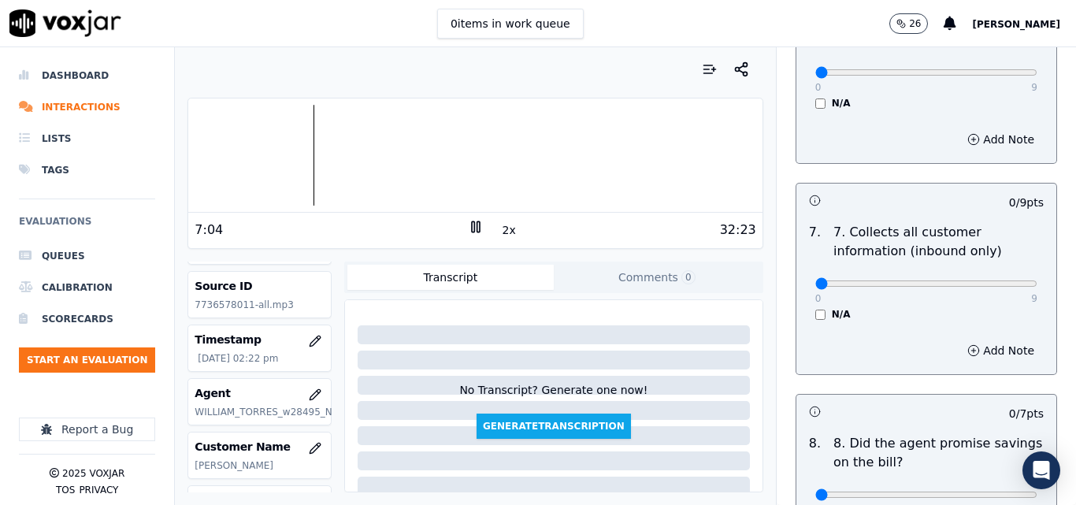
scroll to position [1418, 0]
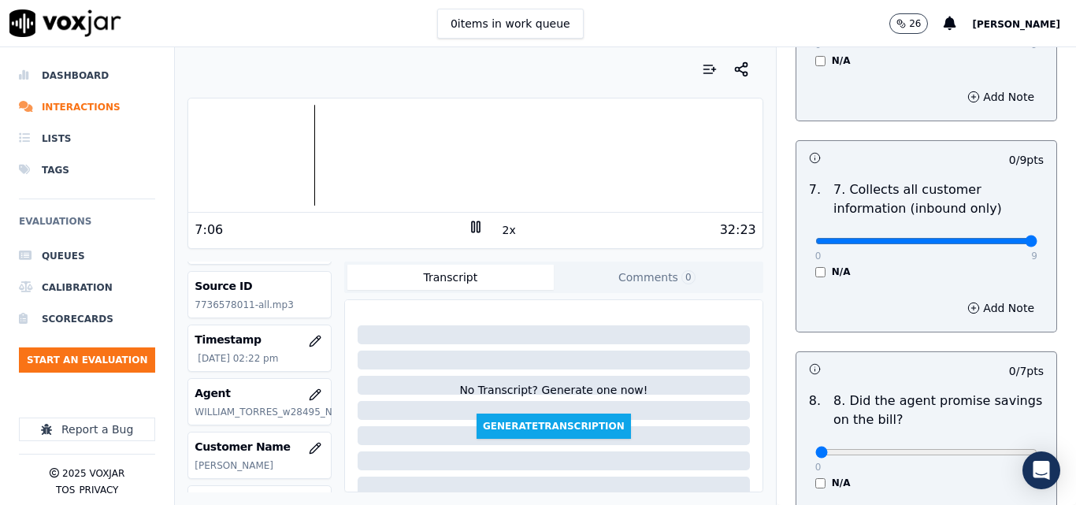
type input "9"
click at [994, 238] on input "range" at bounding box center [927, 241] width 222 height 6
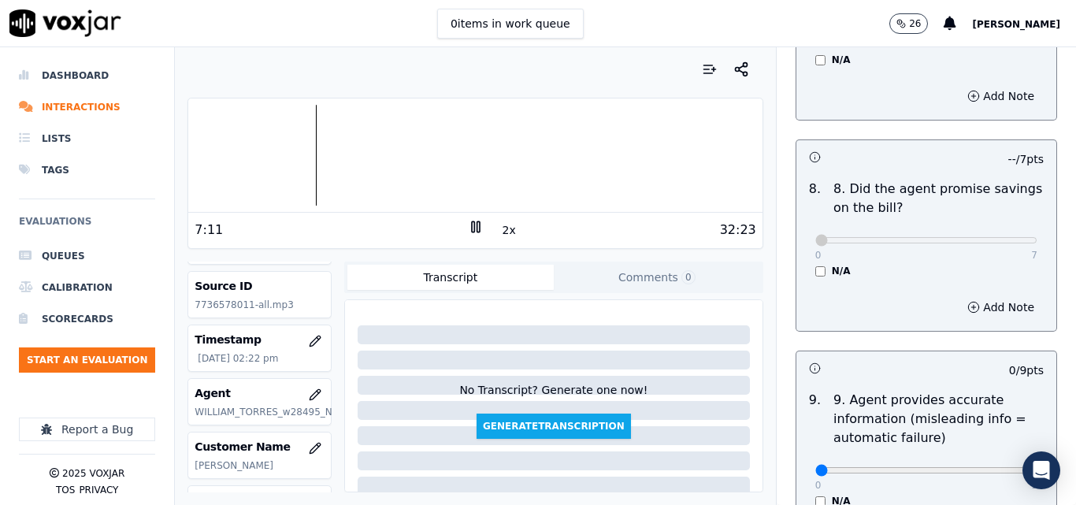
scroll to position [1812, 0]
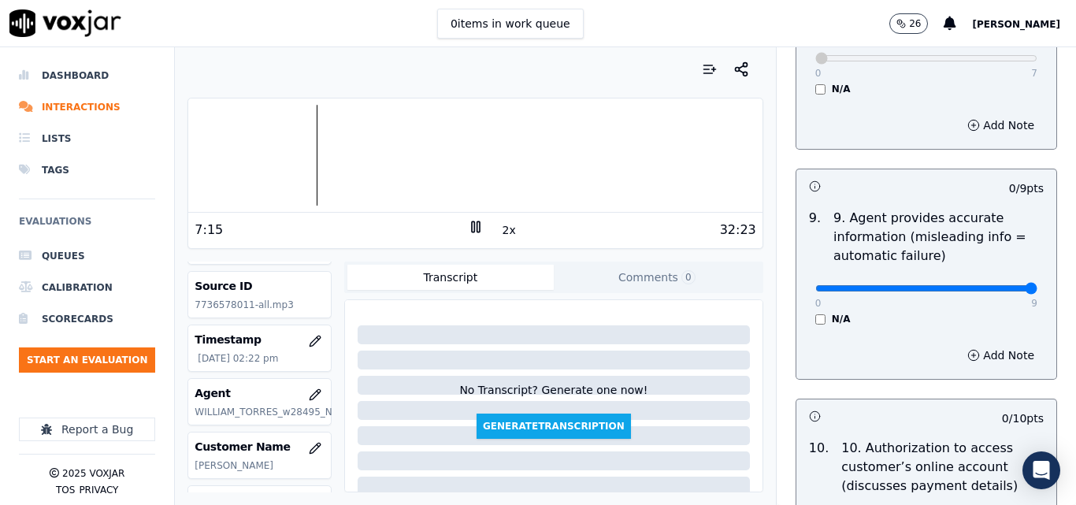
type input "9"
click at [997, 285] on input "range" at bounding box center [927, 288] width 222 height 6
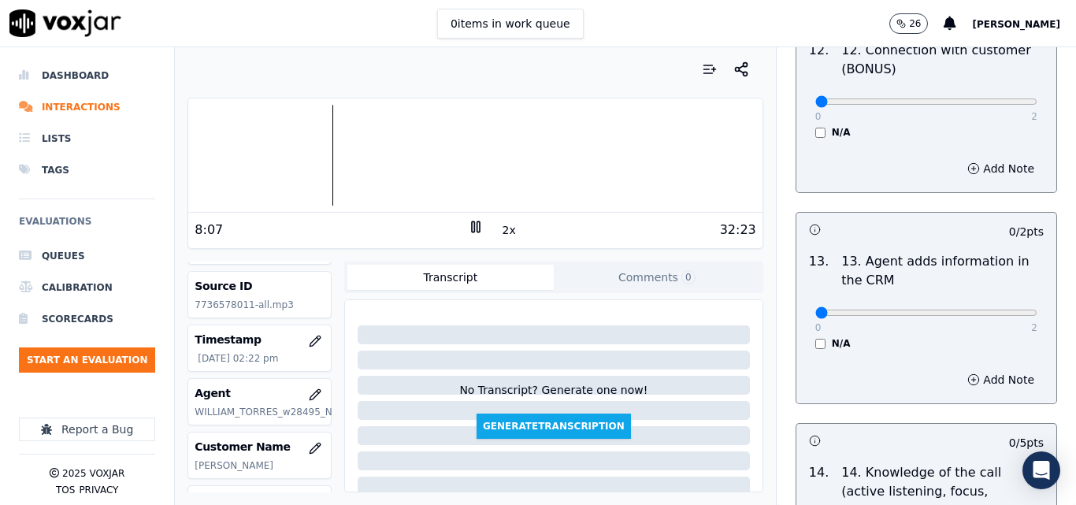
scroll to position [2679, 0]
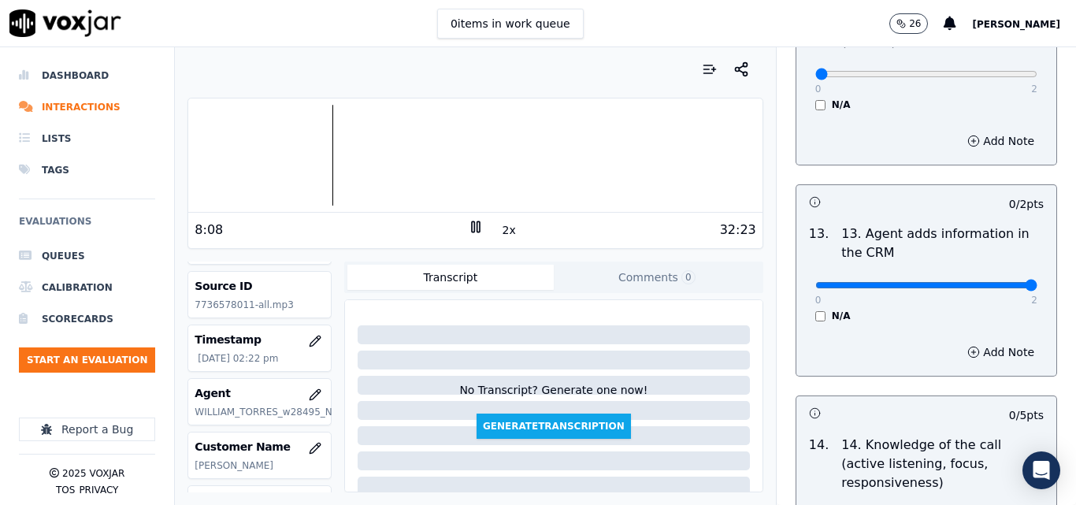
type input "2"
click at [989, 282] on input "range" at bounding box center [927, 285] width 222 height 6
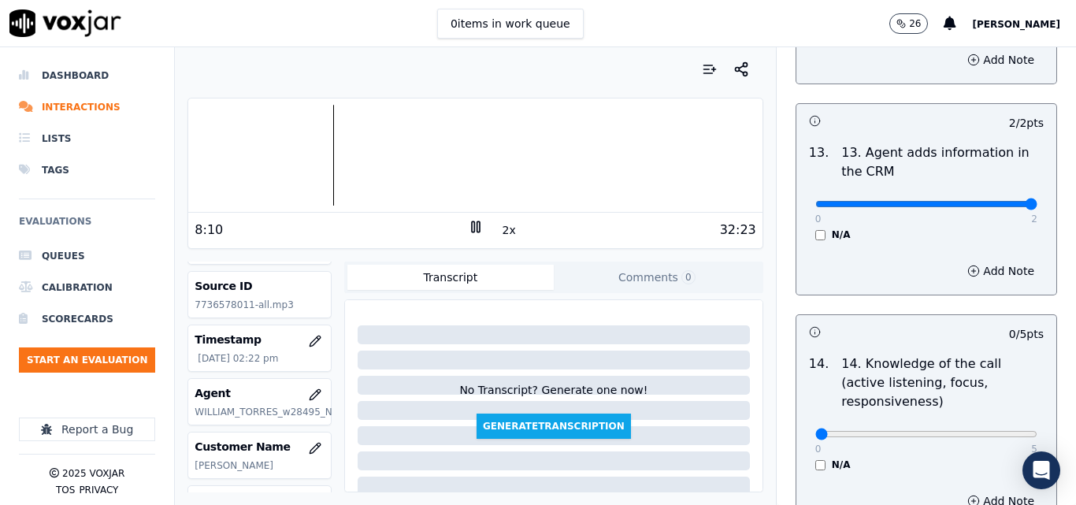
scroll to position [2878, 0]
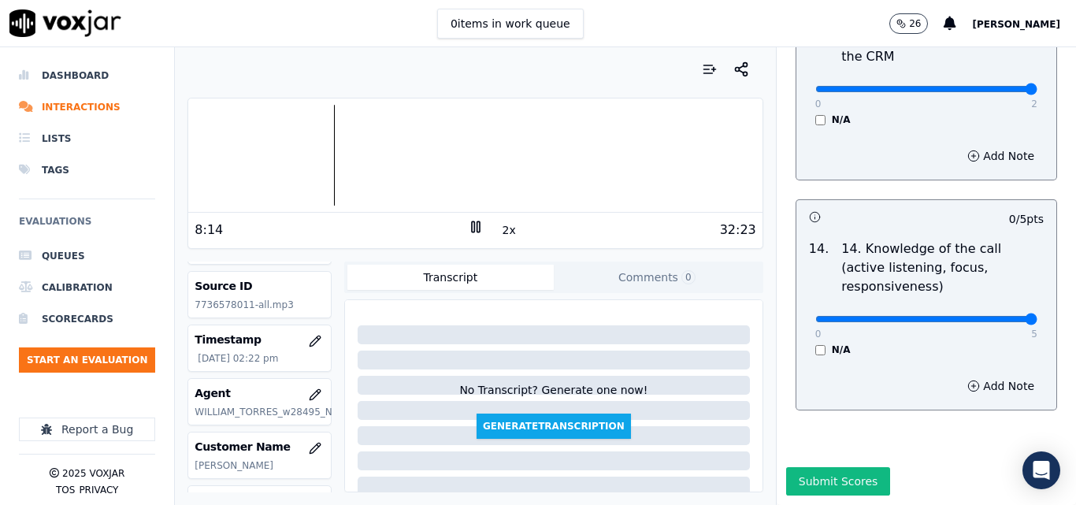
type input "5"
click at [988, 316] on input "range" at bounding box center [927, 319] width 222 height 6
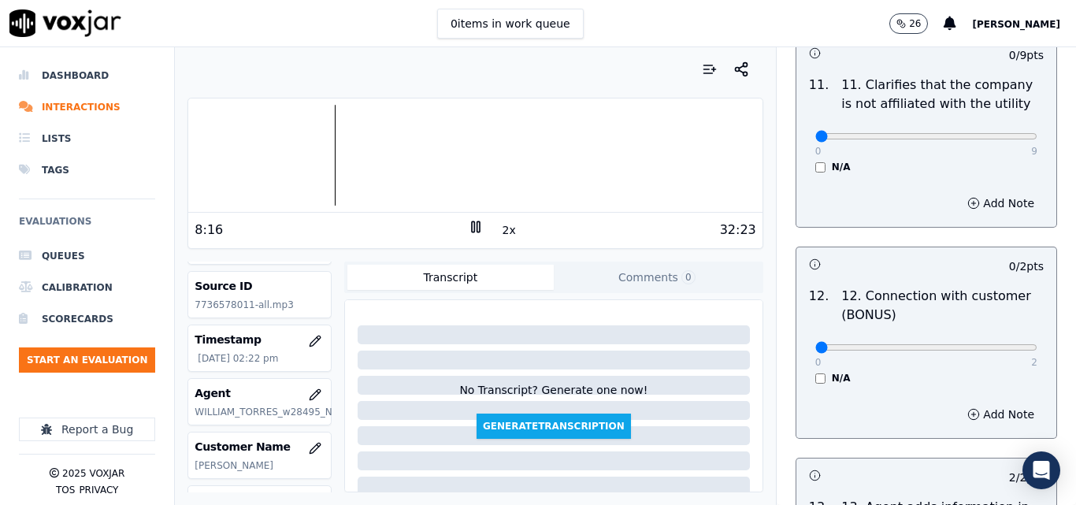
scroll to position [2405, 0]
type input "2"
click at [965, 345] on input "range" at bounding box center [927, 348] width 222 height 6
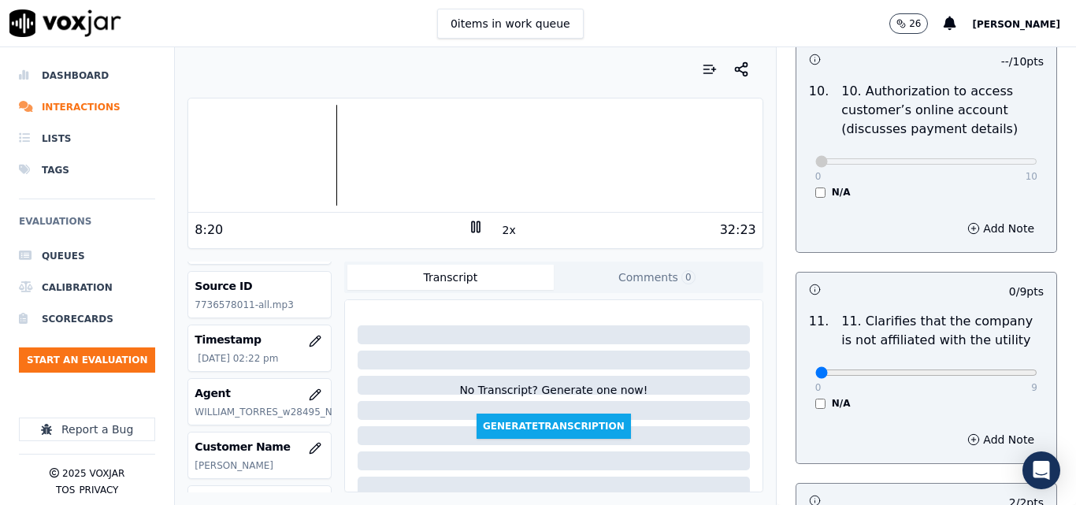
scroll to position [2168, 0]
type input "9"
click at [995, 370] on input "range" at bounding box center [927, 373] width 222 height 6
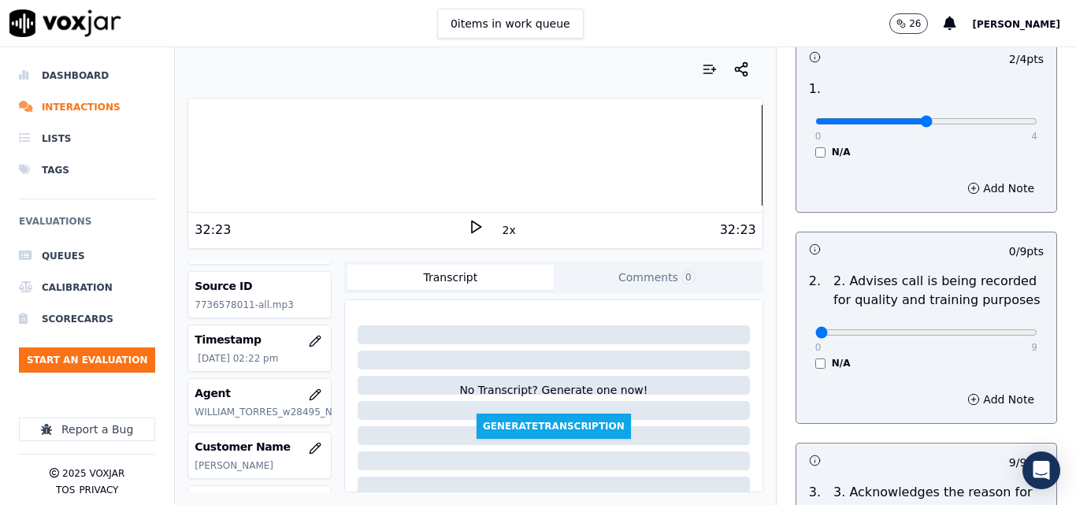
scroll to position [0, 0]
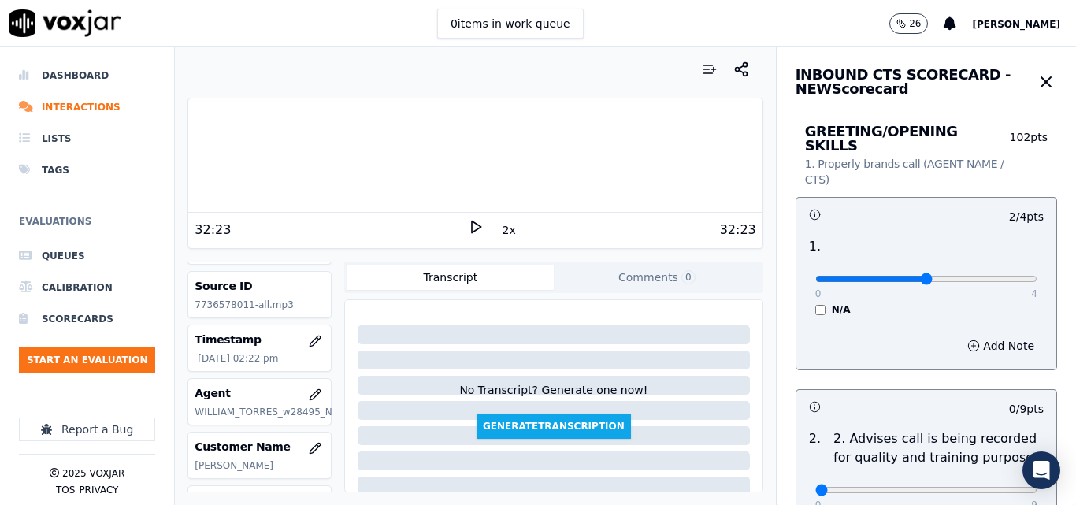
click at [468, 226] on icon at bounding box center [476, 227] width 16 height 16
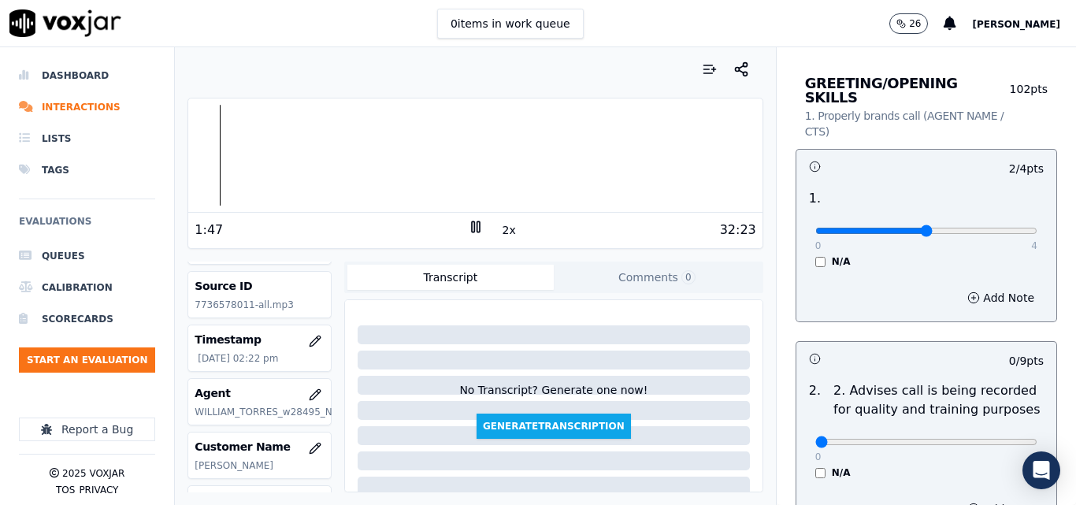
scroll to position [158, 0]
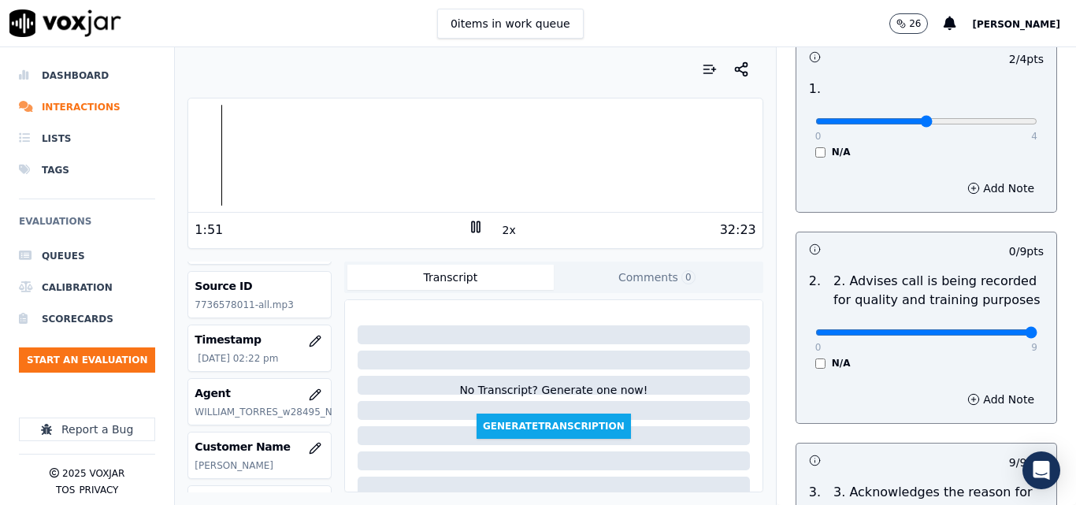
type input "9"
click at [994, 329] on input "range" at bounding box center [927, 332] width 222 height 6
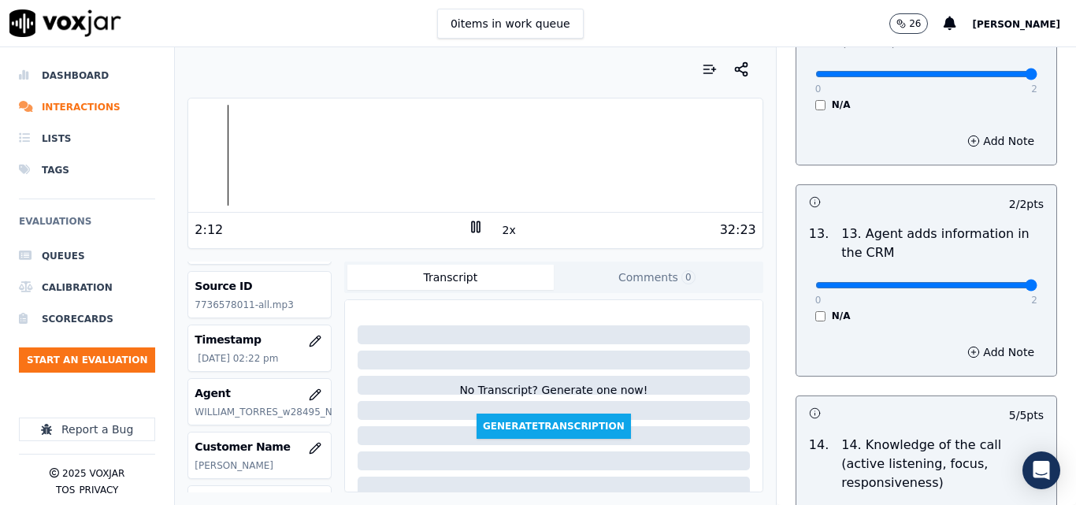
scroll to position [2878, 0]
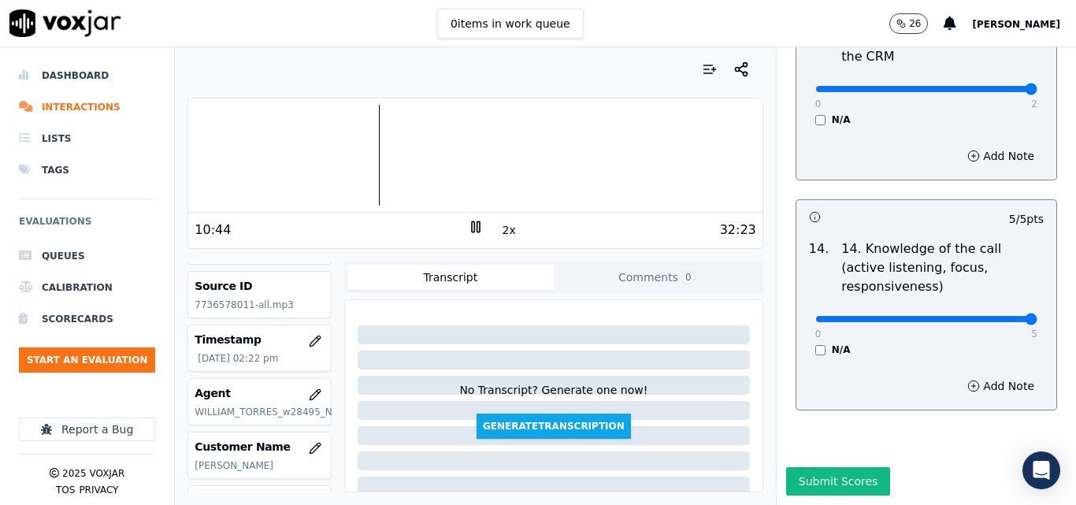
click at [477, 221] on rect at bounding box center [478, 226] width 2 height 10
click at [471, 207] on div "Your browser does not support the audio element." at bounding box center [475, 155] width 574 height 114
drag, startPoint x: 470, startPoint y: 215, endPoint x: 470, endPoint y: 227, distance: 11.8
click at [470, 226] on div "10:44 2x 32:23" at bounding box center [475, 230] width 574 height 34
click at [470, 227] on icon at bounding box center [476, 227] width 16 height 16
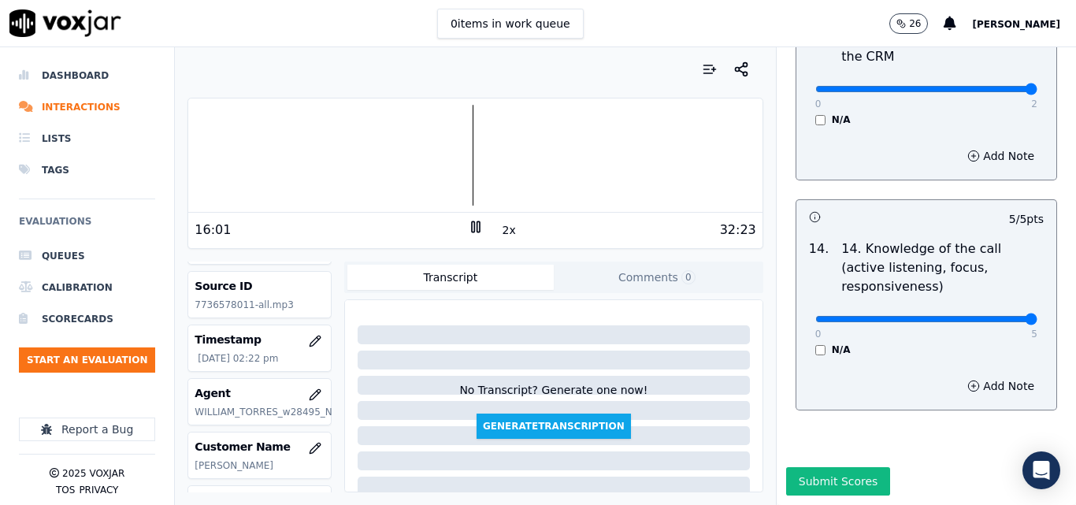
click at [437, 162] on div at bounding box center [475, 155] width 574 height 101
click at [420, 158] on div at bounding box center [475, 155] width 574 height 101
click at [414, 162] on div at bounding box center [475, 155] width 574 height 101
click at [402, 167] on div at bounding box center [475, 155] width 574 height 101
drag, startPoint x: 460, startPoint y: 233, endPoint x: 608, endPoint y: 303, distance: 163.9
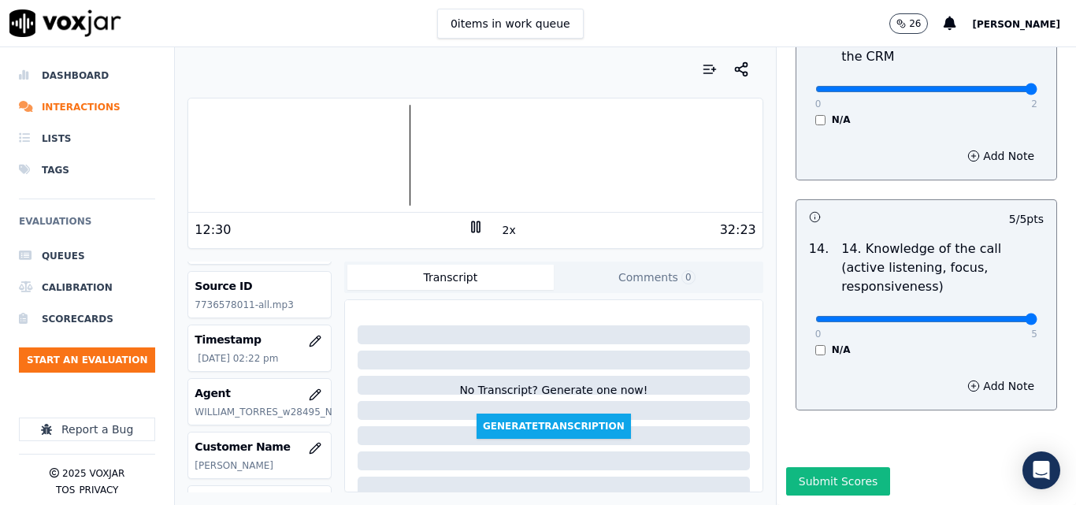
click at [468, 233] on icon at bounding box center [476, 227] width 16 height 16
click at [816, 467] on button "Submit Scores" at bounding box center [838, 481] width 105 height 28
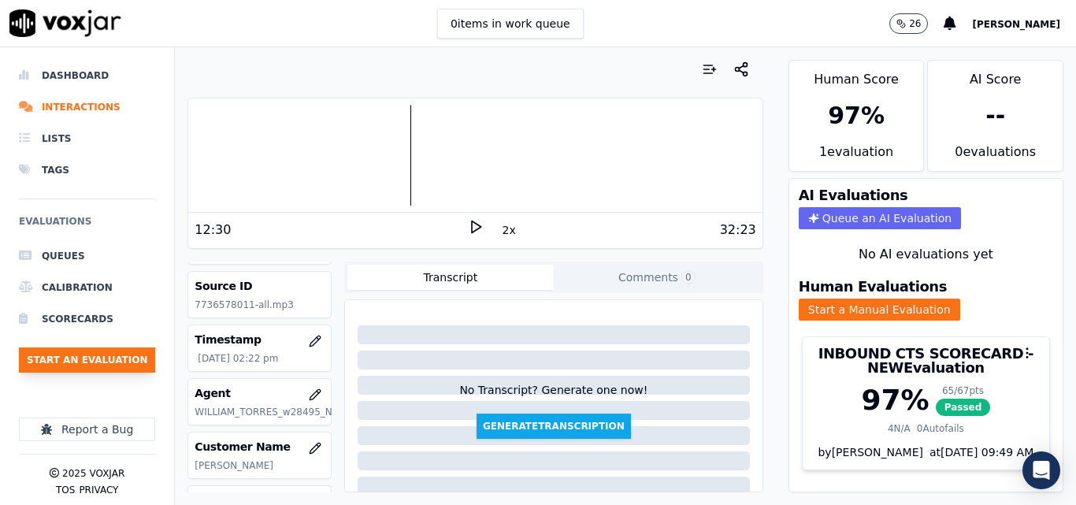
click at [116, 359] on button "Start an Evaluation" at bounding box center [87, 359] width 136 height 25
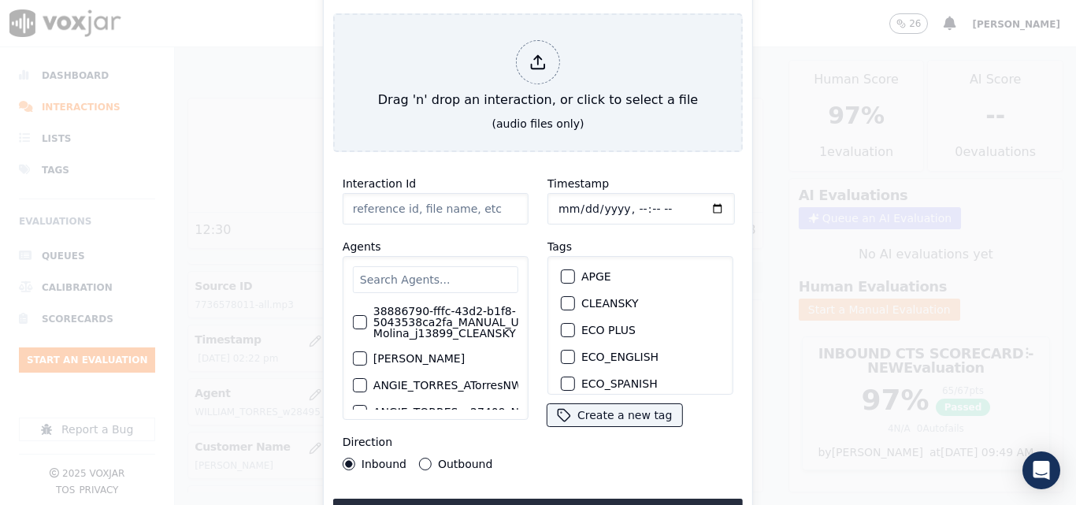
type input "20250915-132127_7736578011-all (1).mp3"
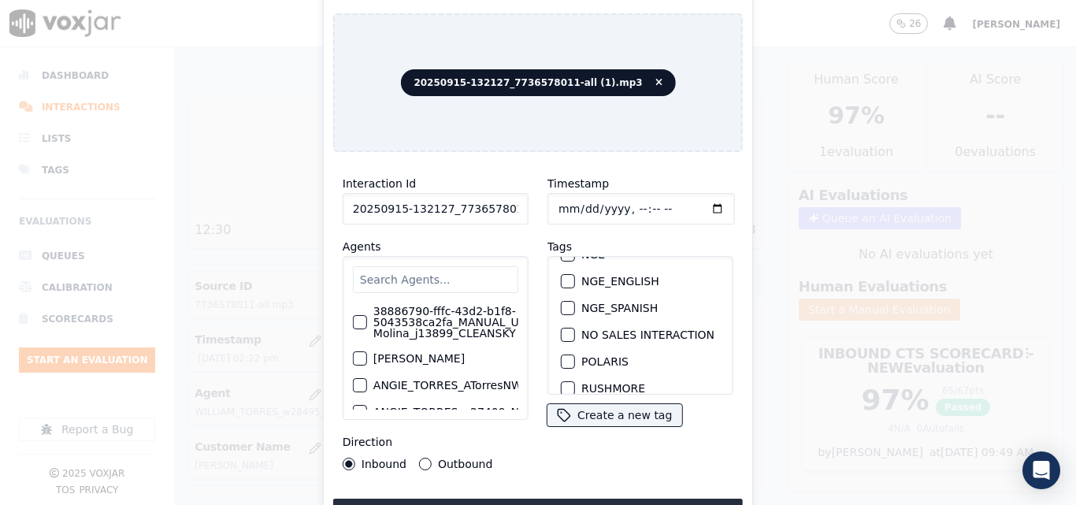
scroll to position [158, 0]
click at [564, 304] on div "button" at bounding box center [567, 306] width 11 height 11
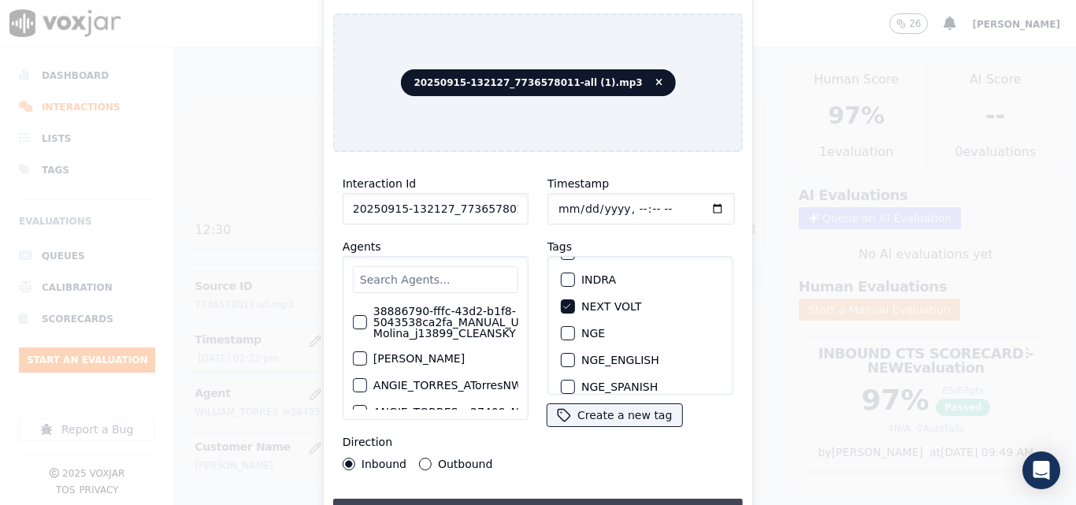
click at [576, 499] on button "Upload interaction to start evaluation" at bounding box center [538, 513] width 410 height 28
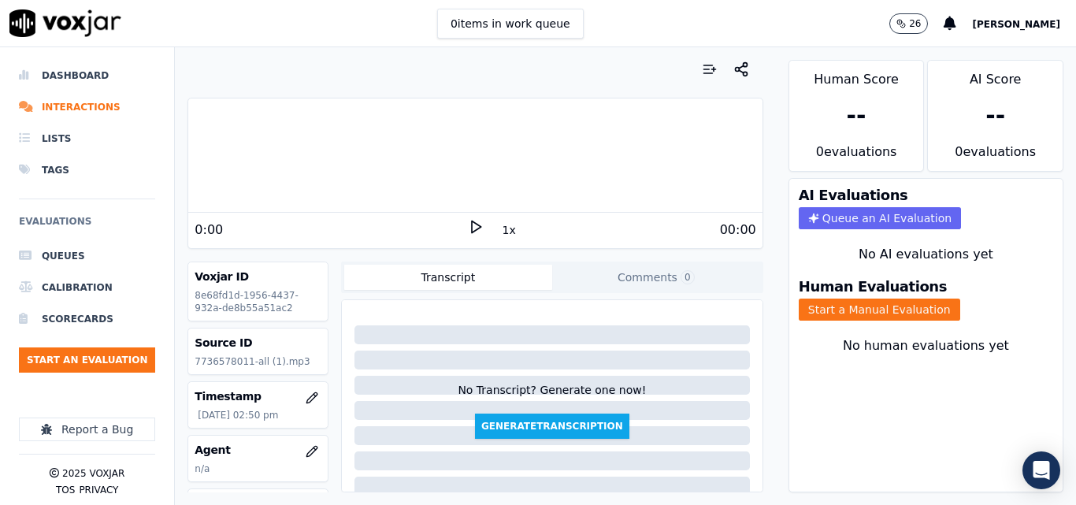
click at [837, 307] on button "Start a Manual Evaluation" at bounding box center [880, 310] width 162 height 22
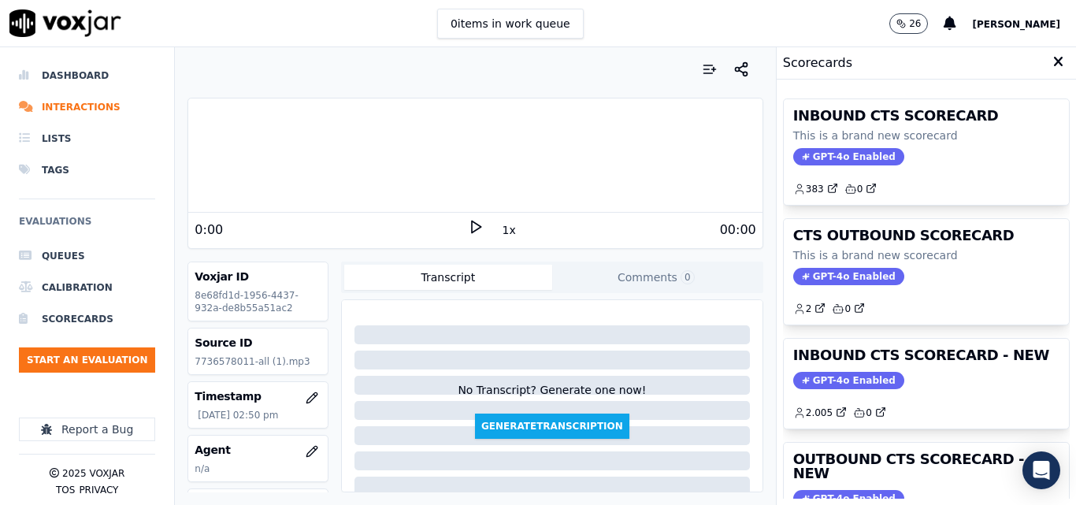
click at [468, 225] on icon at bounding box center [476, 227] width 16 height 16
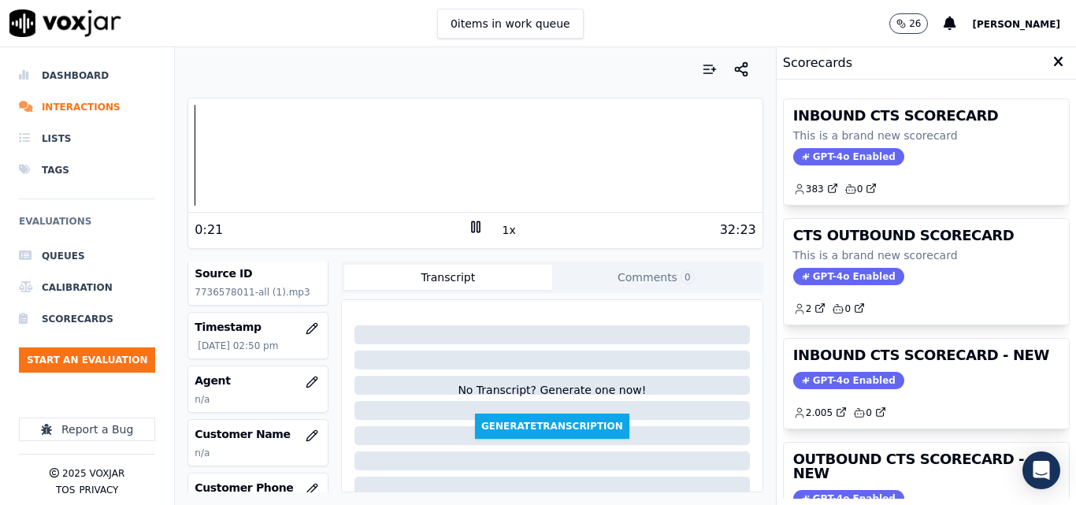
scroll to position [158, 0]
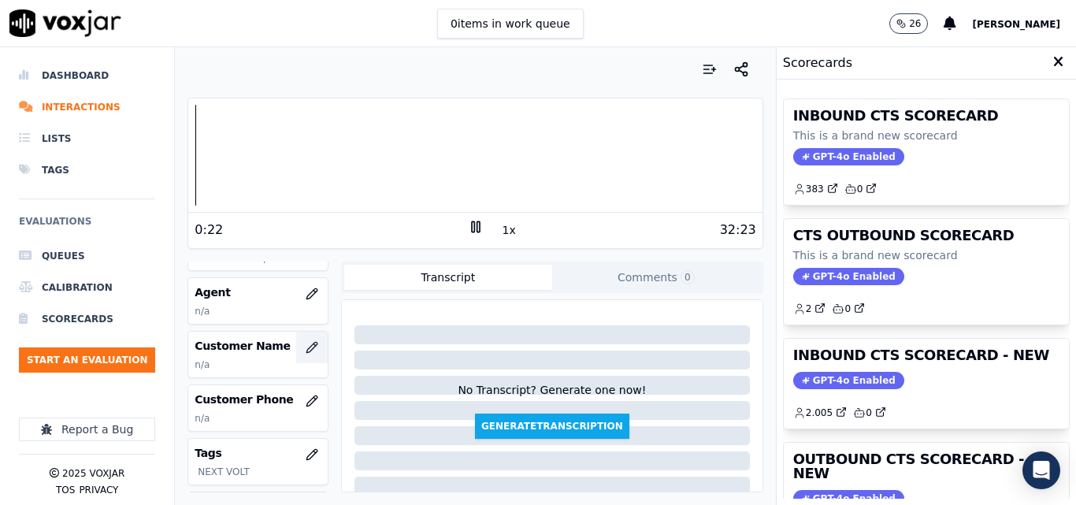
click at [306, 341] on icon "button" at bounding box center [312, 347] width 13 height 13
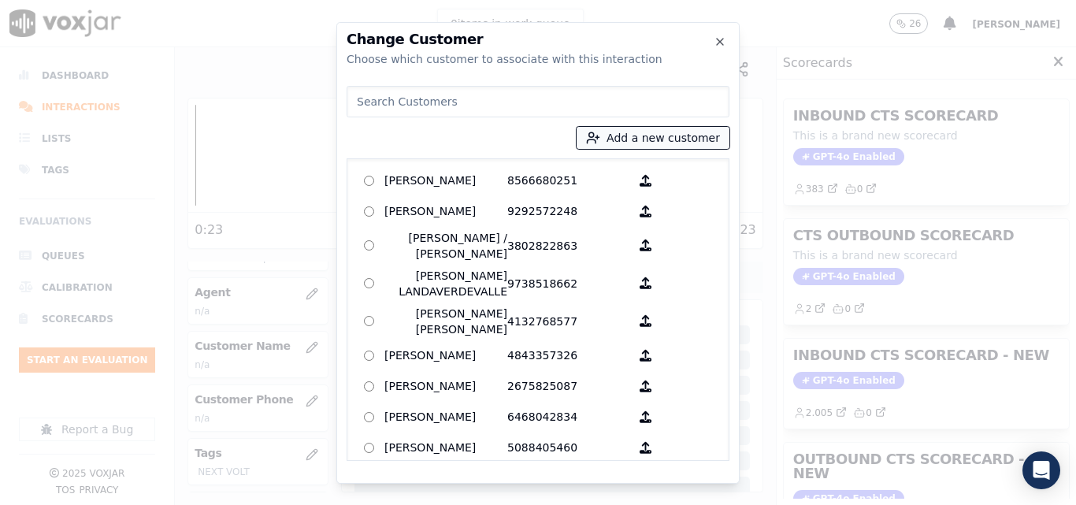
click at [645, 147] on button "Add a new customer" at bounding box center [653, 138] width 153 height 22
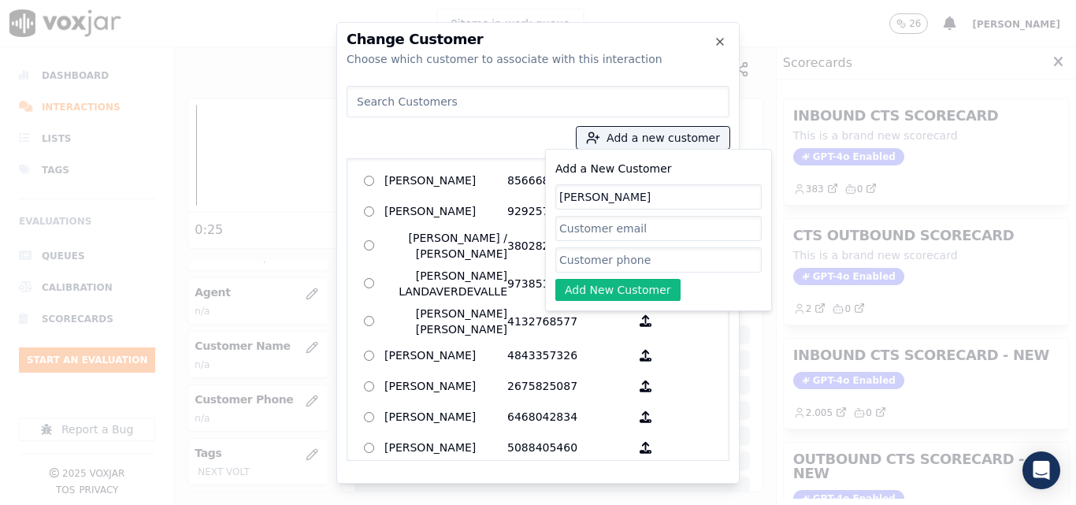
type input "JAYLAN MURPHY"
click at [602, 251] on input "Add a New Customer" at bounding box center [658, 259] width 206 height 25
paste input "7736578011"
type input "7736578011"
click at [626, 292] on button "Add New Customer" at bounding box center [617, 290] width 125 height 22
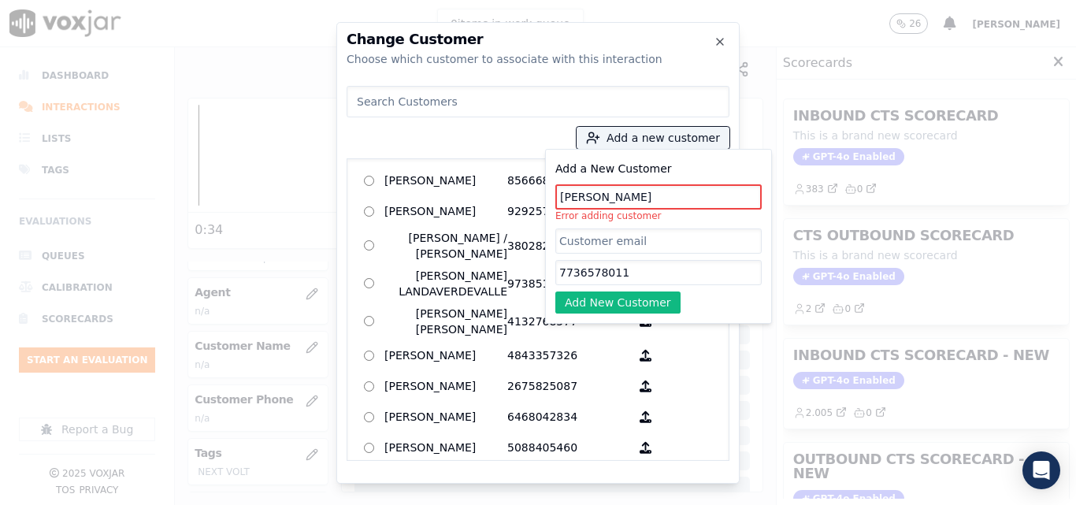
click at [600, 198] on input "JAYLAN MURPHY" at bounding box center [658, 196] width 206 height 25
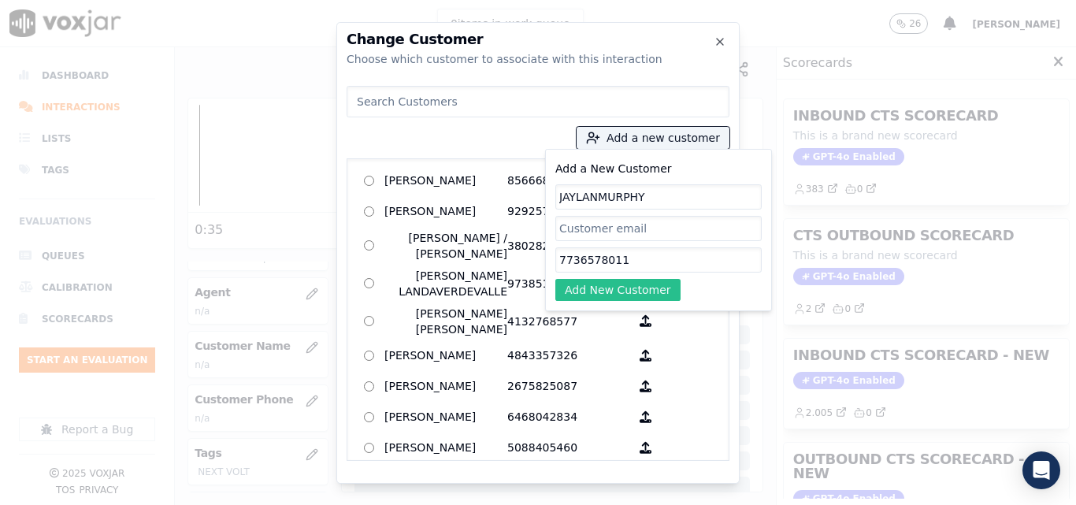
type input "JAYLANMURPHY"
drag, startPoint x: 613, startPoint y: 283, endPoint x: 609, endPoint y: 260, distance: 23.2
click at [612, 282] on button "Add New Customer" at bounding box center [617, 290] width 125 height 22
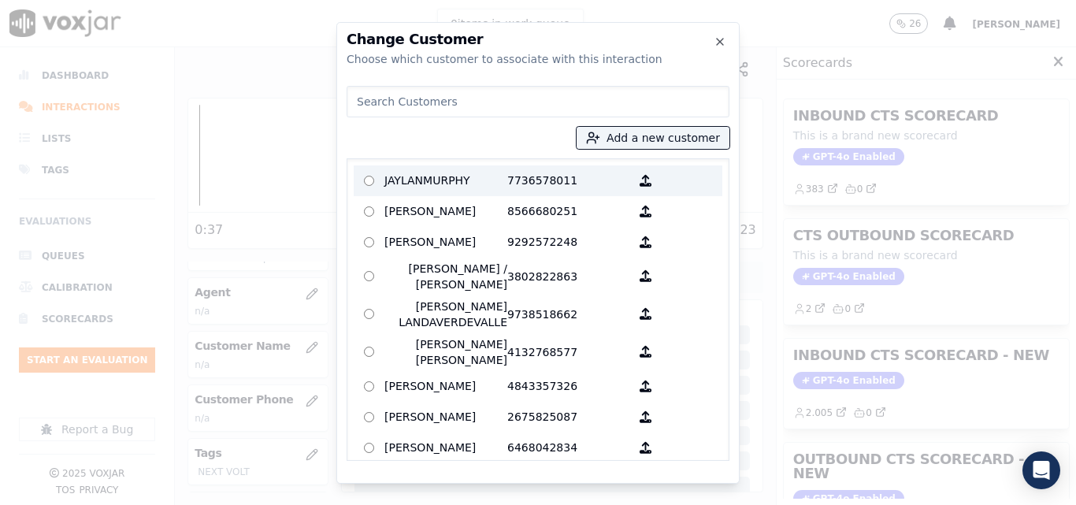
click at [588, 172] on p "7736578011" at bounding box center [568, 181] width 123 height 24
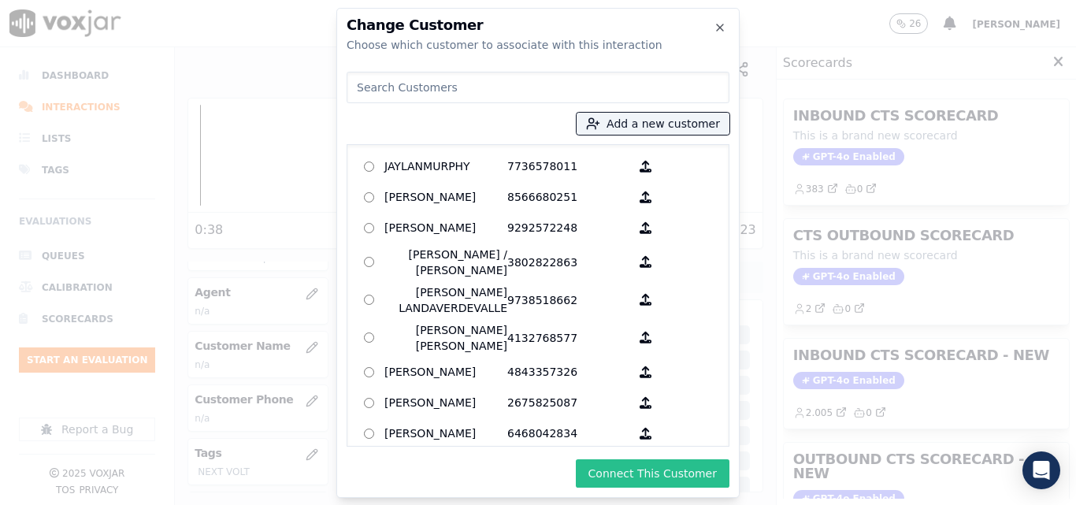
click at [648, 474] on button "Connect This Customer" at bounding box center [653, 473] width 154 height 28
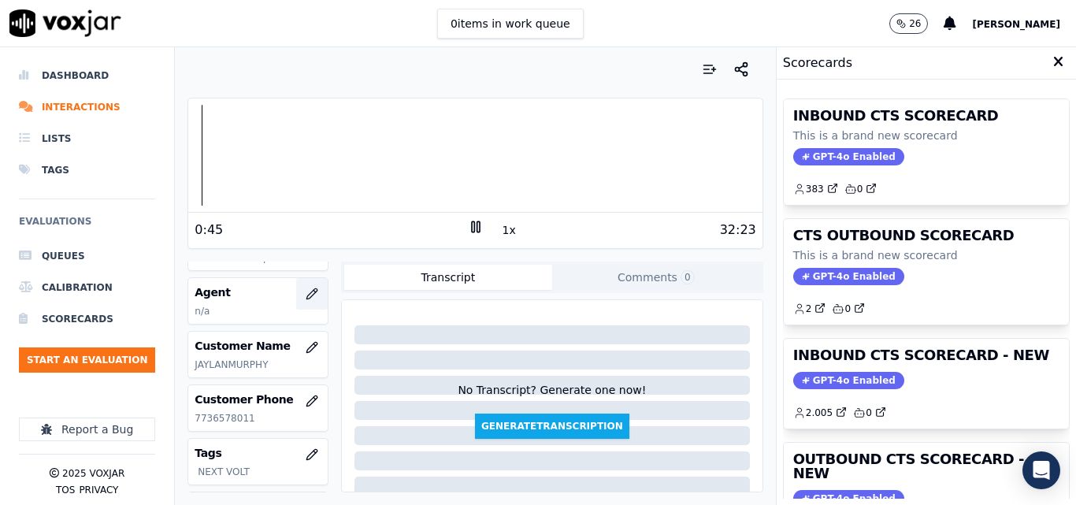
click at [314, 292] on icon "button" at bounding box center [315, 291] width 2 height 2
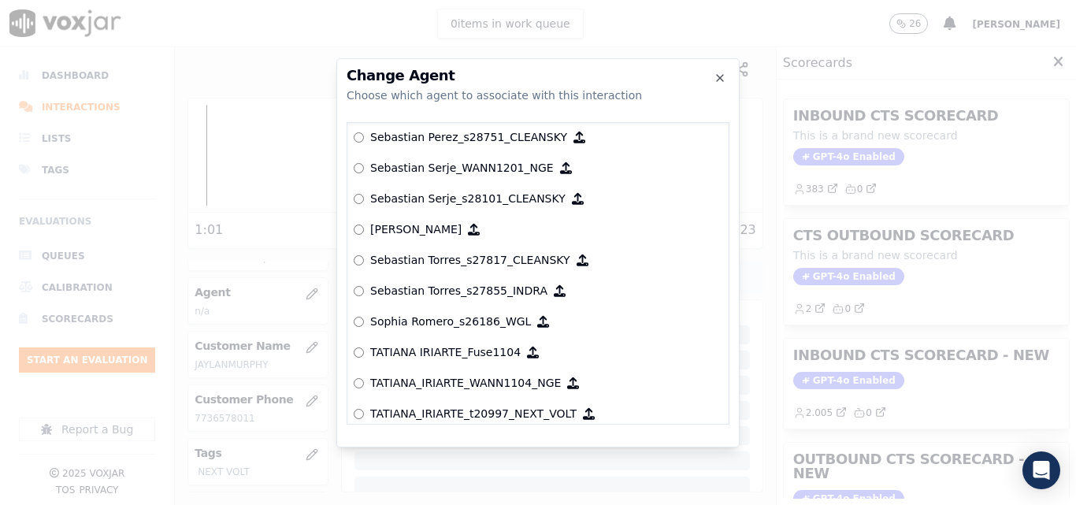
scroll to position [8174, 0]
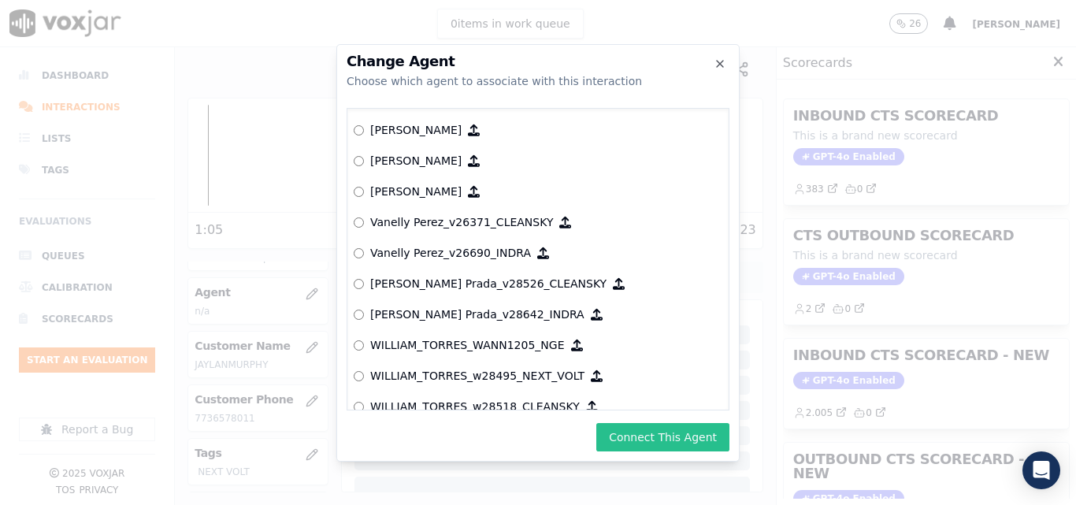
click at [643, 428] on button "Connect This Agent" at bounding box center [662, 437] width 133 height 28
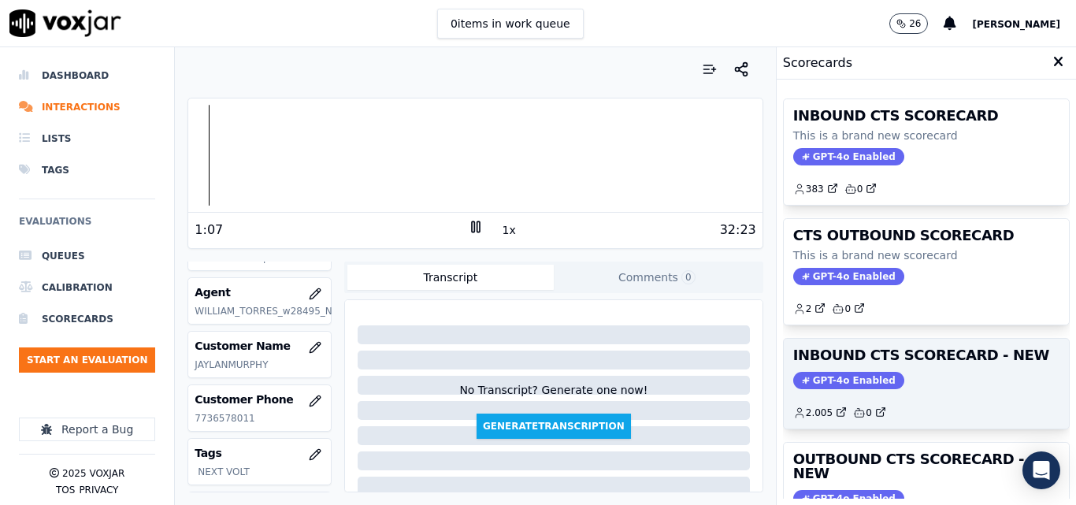
scroll to position [79, 0]
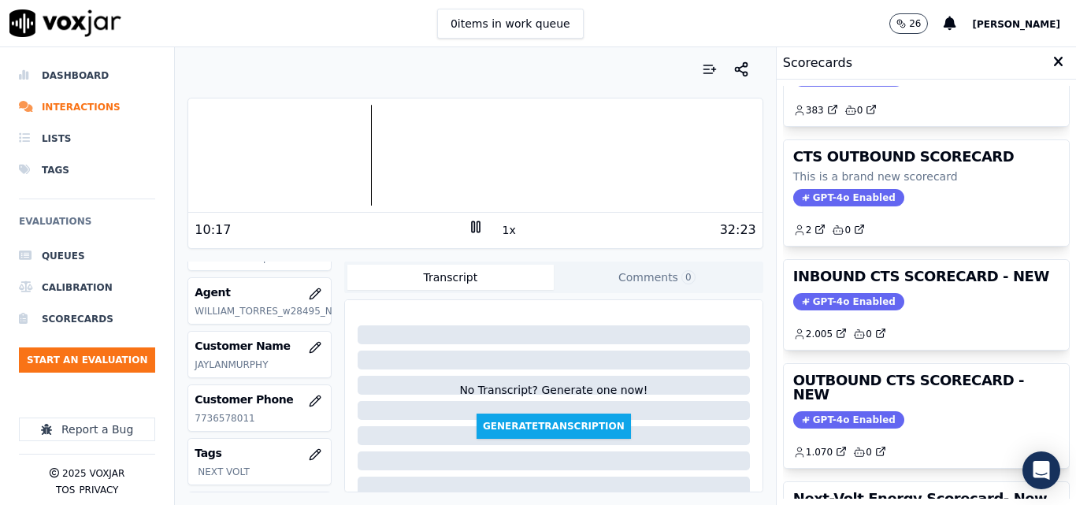
click at [358, 148] on div at bounding box center [475, 155] width 574 height 101
click at [347, 155] on div at bounding box center [475, 155] width 574 height 101
click at [338, 160] on div at bounding box center [475, 155] width 574 height 101
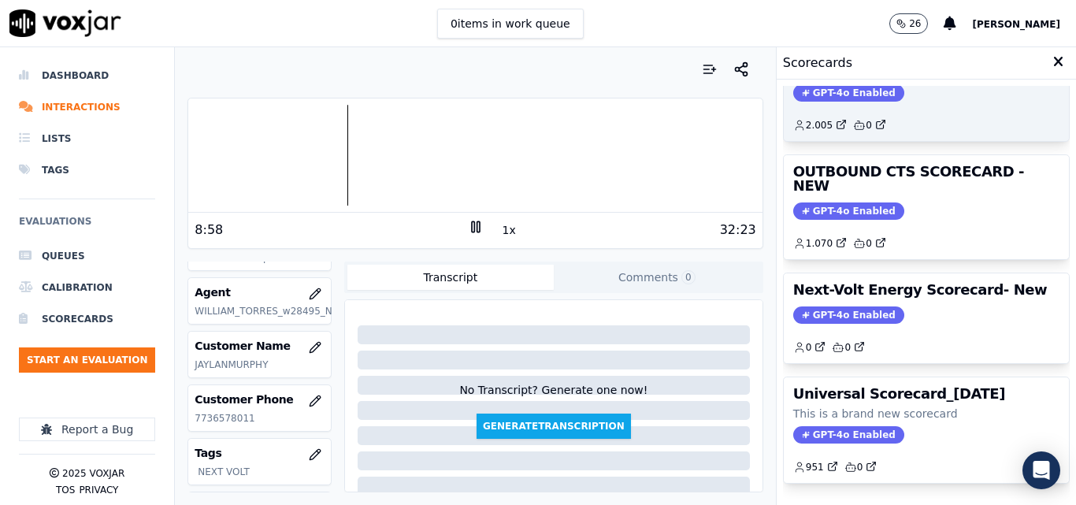
scroll to position [315, 0]
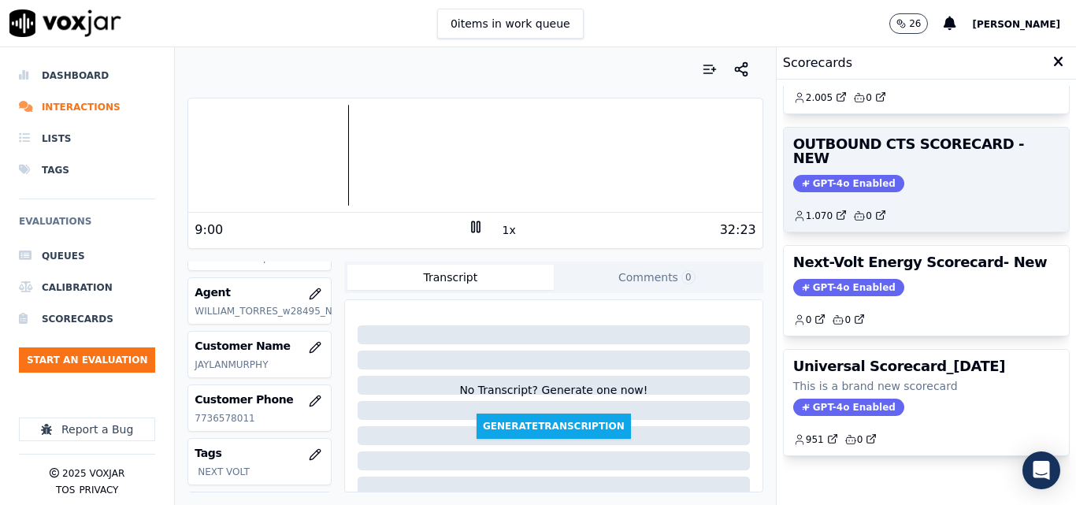
click at [845, 175] on span "GPT-4o Enabled" at bounding box center [848, 183] width 111 height 17
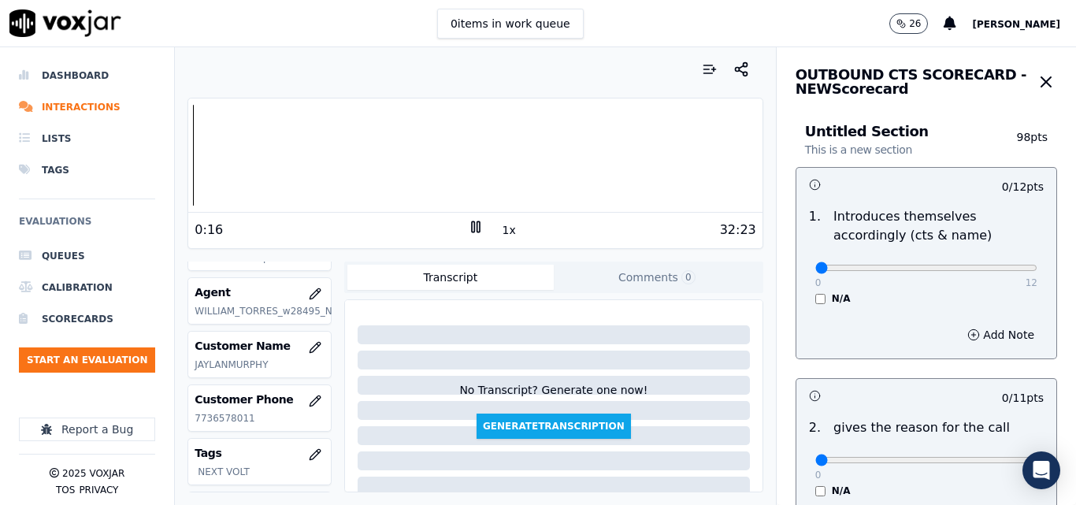
click at [193, 148] on div at bounding box center [475, 155] width 574 height 101
click at [502, 226] on button "1x" at bounding box center [510, 230] width 20 height 22
click at [502, 226] on button "1.5x" at bounding box center [515, 230] width 31 height 22
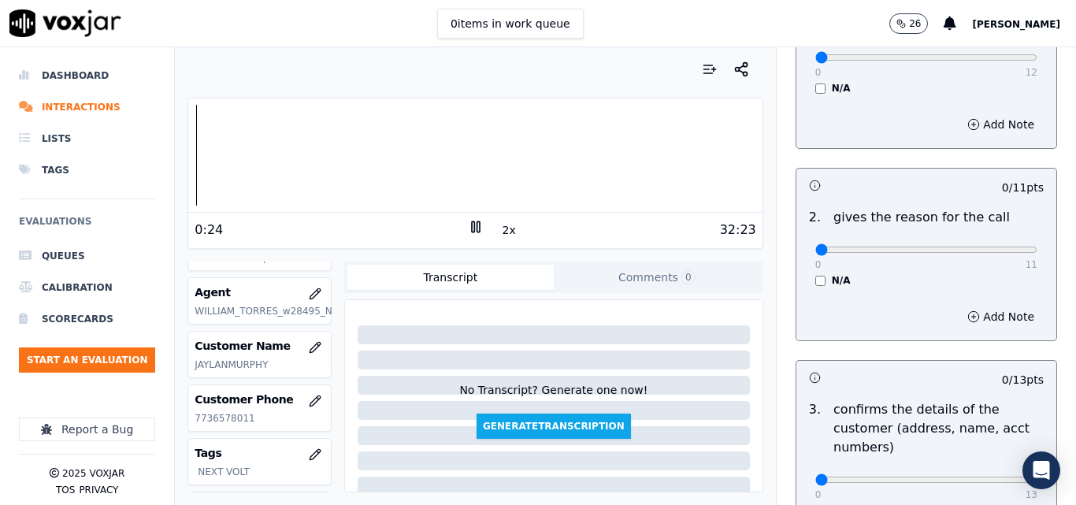
scroll to position [158, 0]
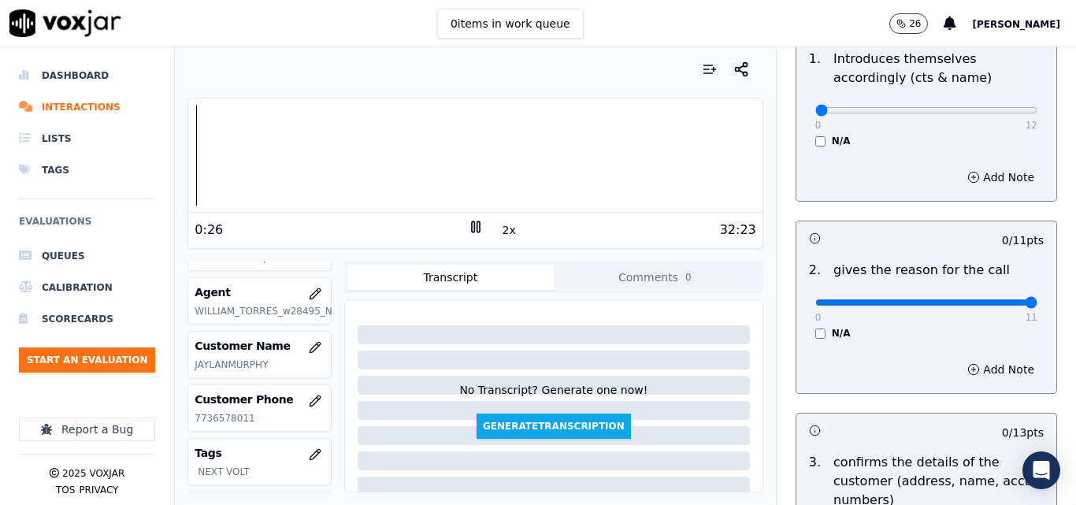
type input "11"
click at [997, 305] on input "range" at bounding box center [927, 302] width 222 height 6
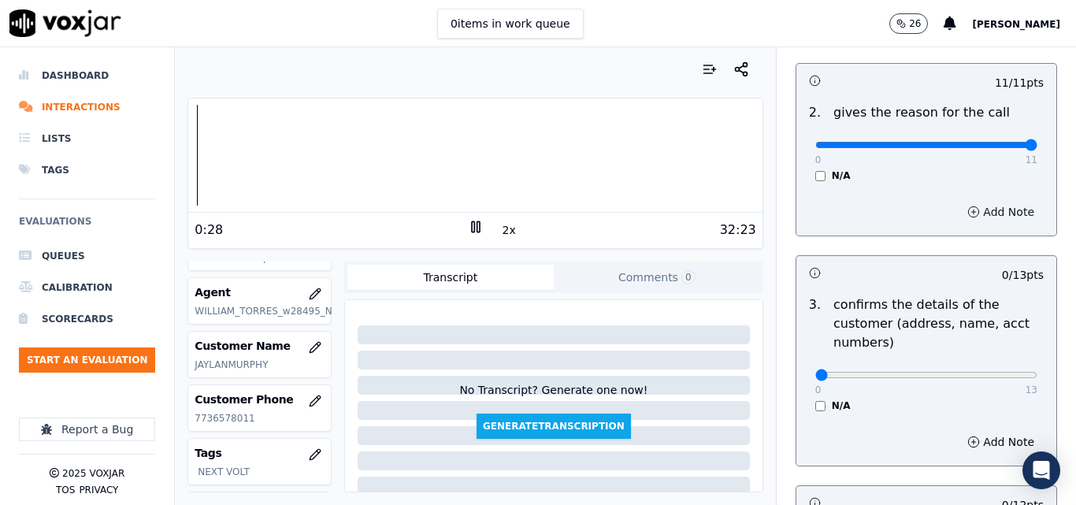
scroll to position [394, 0]
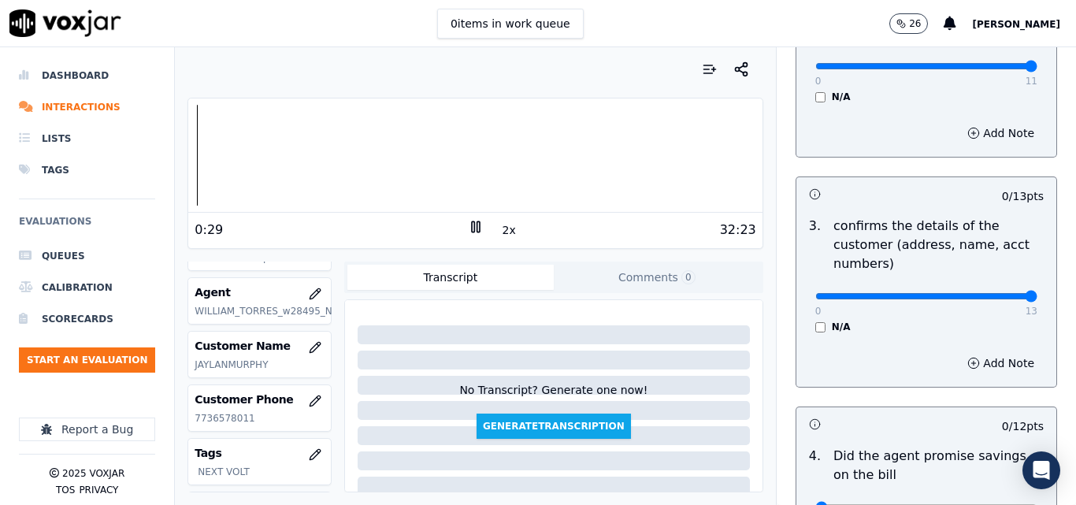
type input "13"
click at [994, 295] on input "range" at bounding box center [927, 296] width 222 height 6
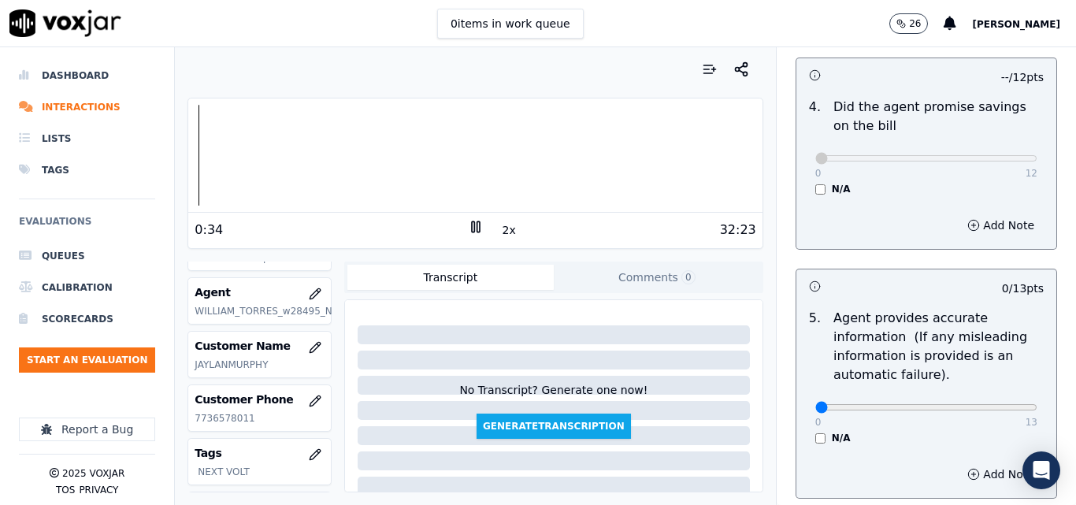
scroll to position [788, 0]
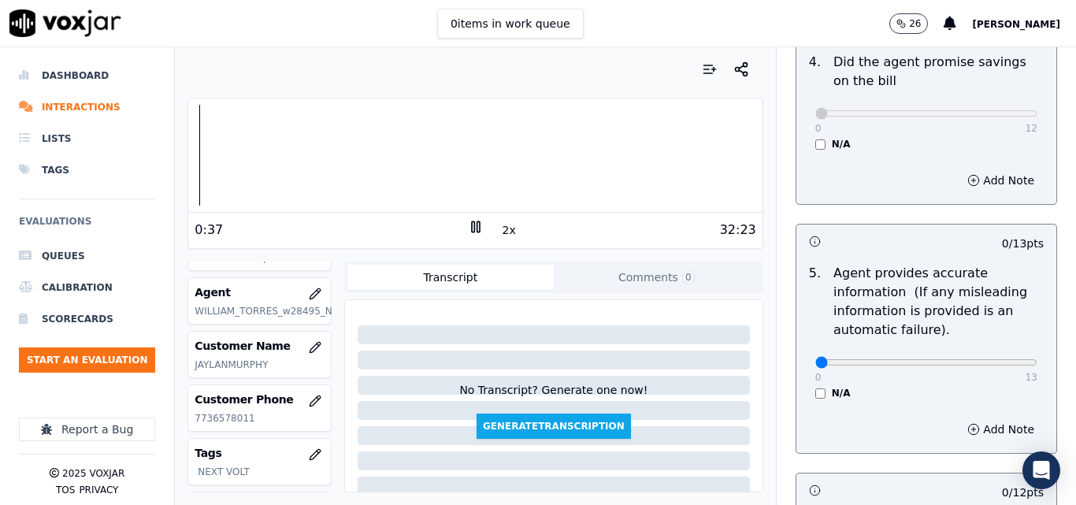
click at [992, 356] on div "0 13" at bounding box center [927, 361] width 222 height 19
type input "13"
click at [992, 359] on input "range" at bounding box center [927, 362] width 222 height 6
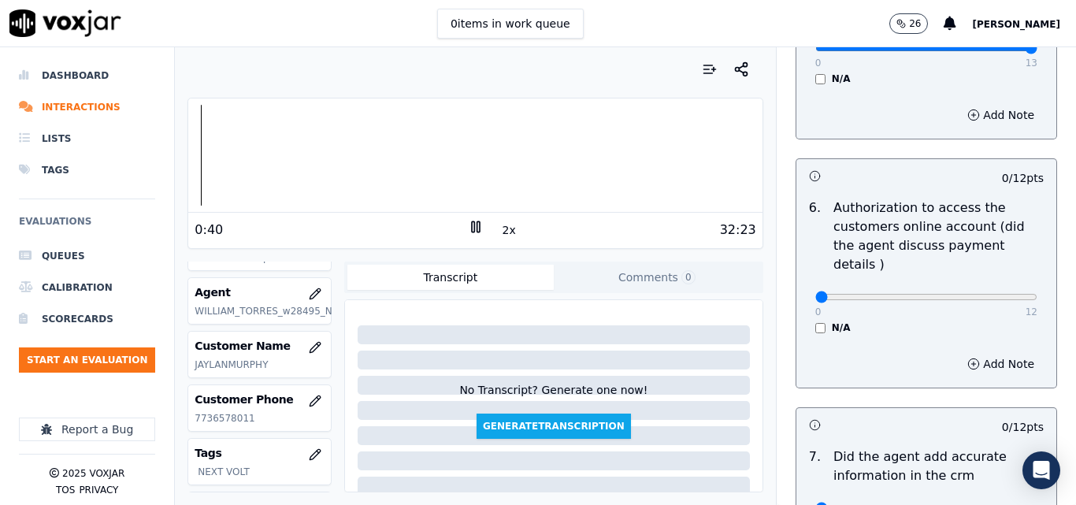
scroll to position [1103, 0]
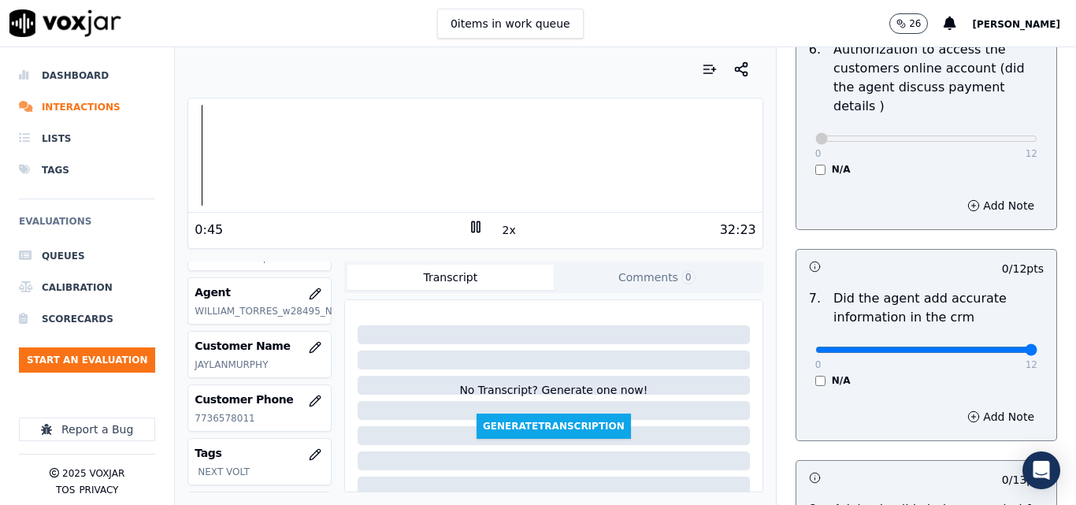
type input "12"
click at [998, 347] on input "range" at bounding box center [927, 350] width 222 height 6
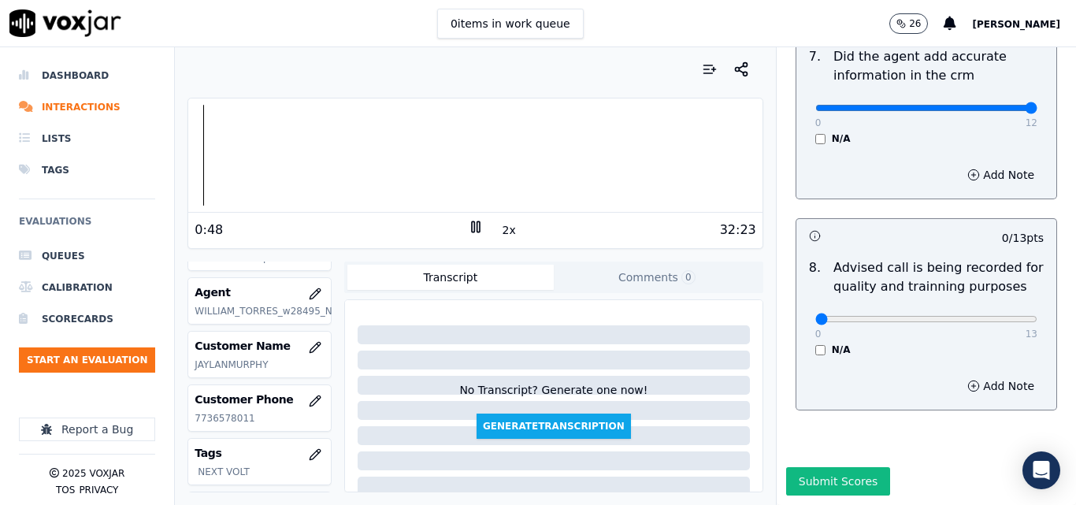
scroll to position [1519, 0]
click at [500, 236] on button "2x" at bounding box center [510, 230] width 20 height 22
click at [310, 153] on div at bounding box center [475, 155] width 574 height 101
click at [272, 162] on div at bounding box center [475, 155] width 574 height 101
click at [256, 158] on div at bounding box center [475, 155] width 574 height 101
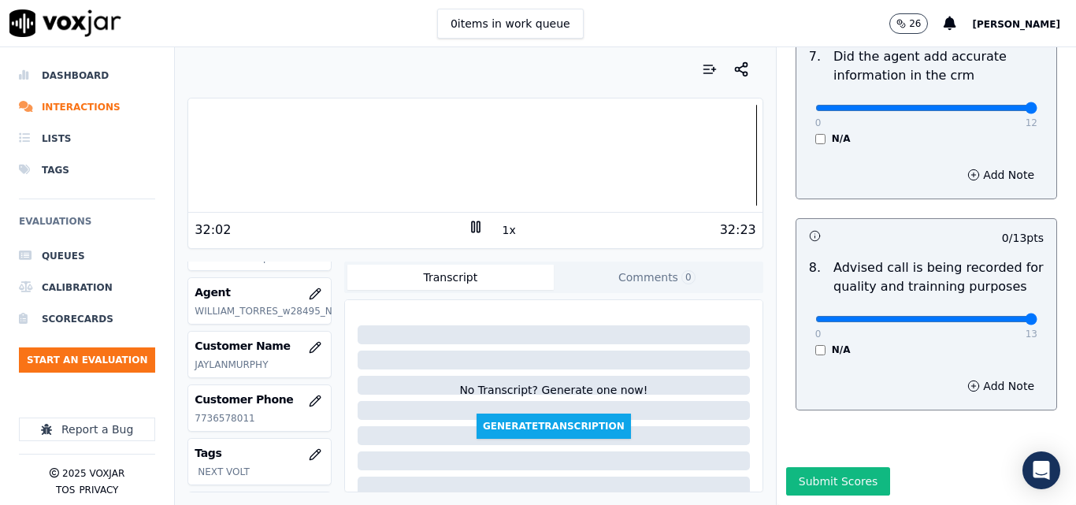
drag, startPoint x: 931, startPoint y: 285, endPoint x: 1076, endPoint y: 303, distance: 145.2
type input "13"
click at [1038, 316] on input "range" at bounding box center [927, 319] width 222 height 6
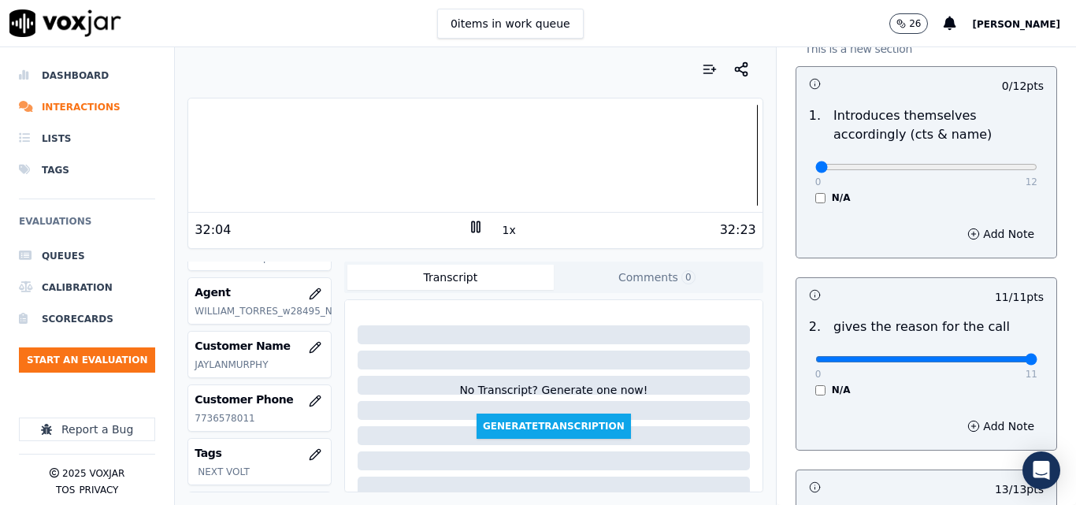
scroll to position [0, 0]
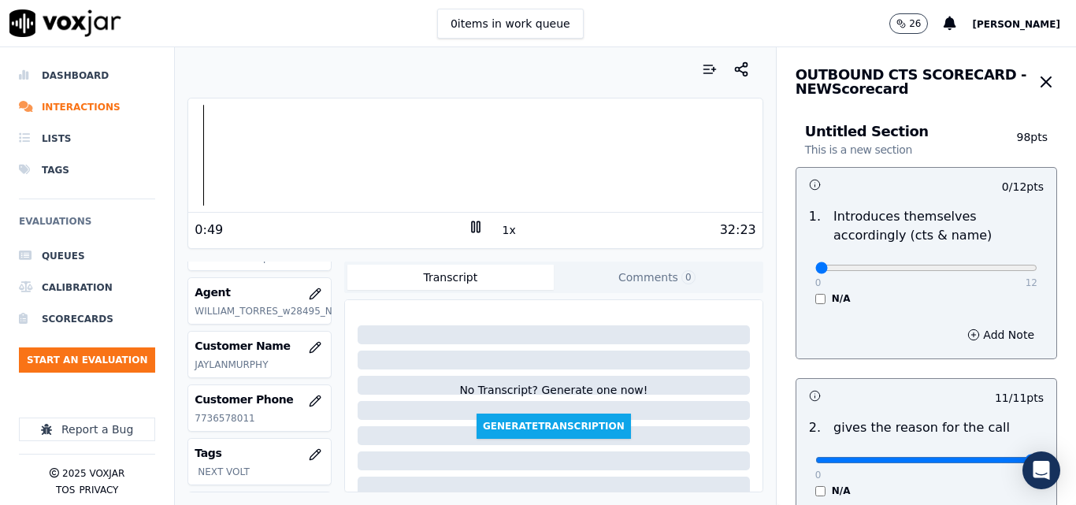
click at [141, 150] on div "Dashboard Interactions Lists Tags Evaluations Queues Calibration Scorecards Sta…" at bounding box center [538, 276] width 1076 height 458
click at [500, 230] on button "1x" at bounding box center [510, 230] width 20 height 22
click at [500, 230] on button "1.5x" at bounding box center [515, 230] width 31 height 22
click at [1037, 84] on icon "button" at bounding box center [1046, 81] width 19 height 19
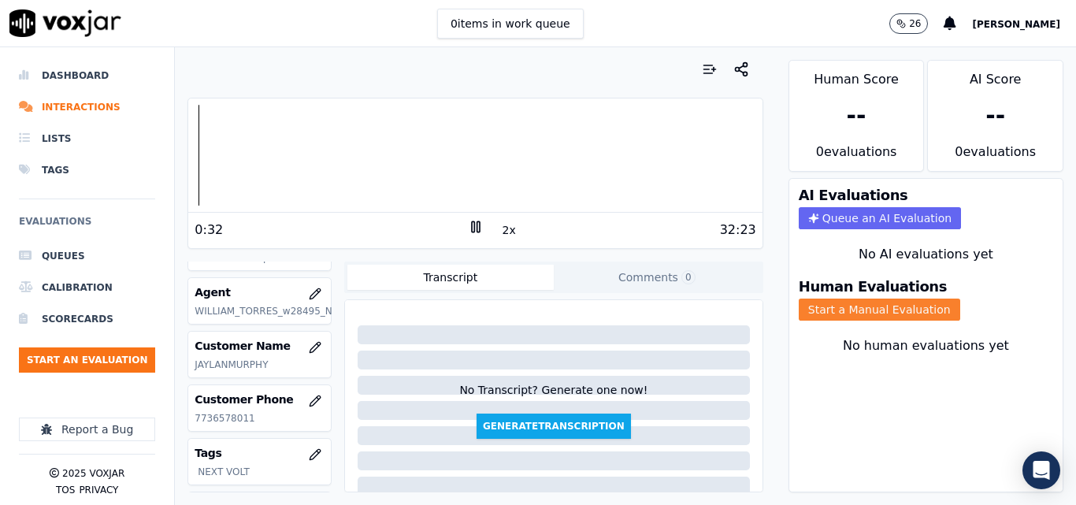
click at [863, 306] on button "Start a Manual Evaluation" at bounding box center [880, 310] width 162 height 22
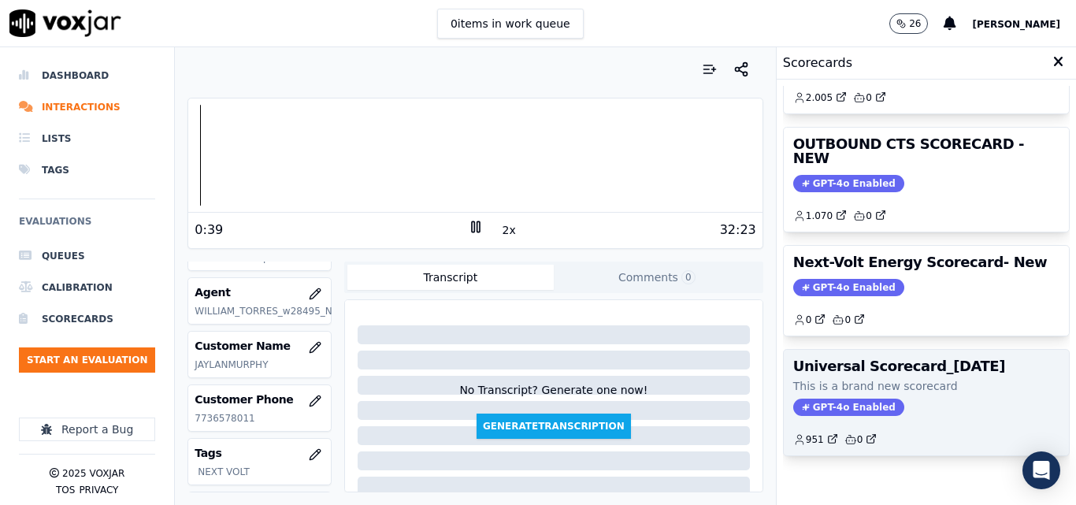
scroll to position [236, 0]
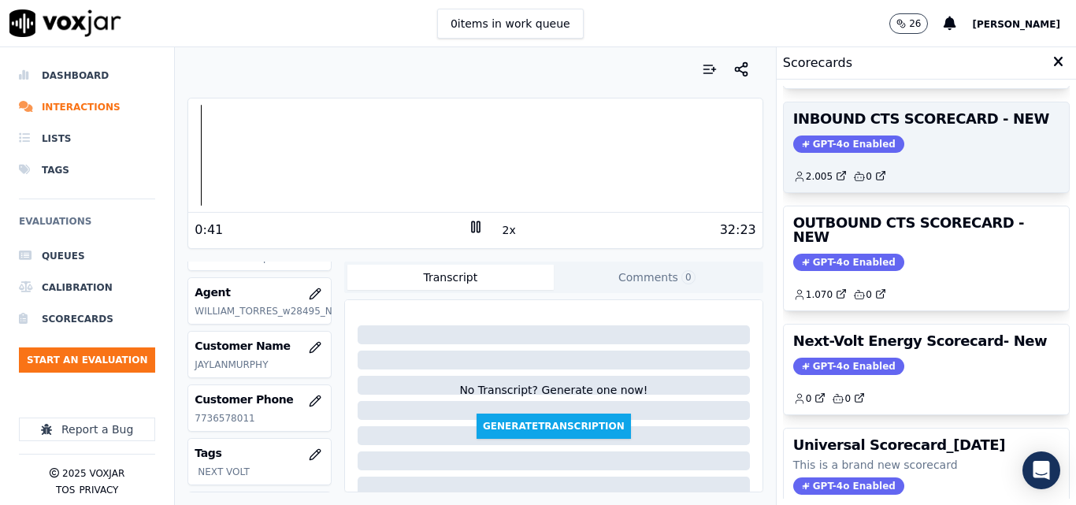
click at [820, 137] on span "GPT-4o Enabled" at bounding box center [848, 144] width 111 height 17
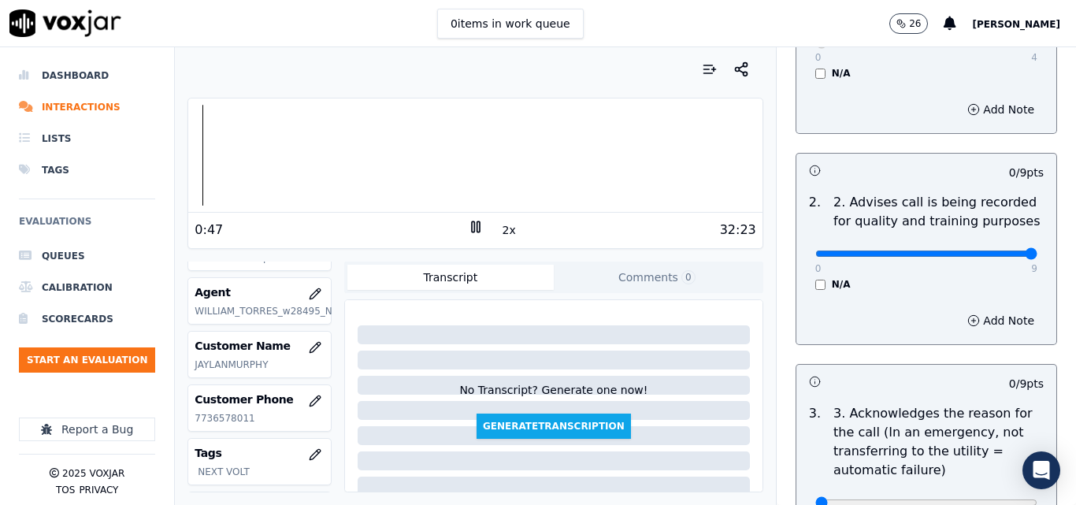
type input "9"
click at [989, 251] on input "range" at bounding box center [927, 254] width 222 height 6
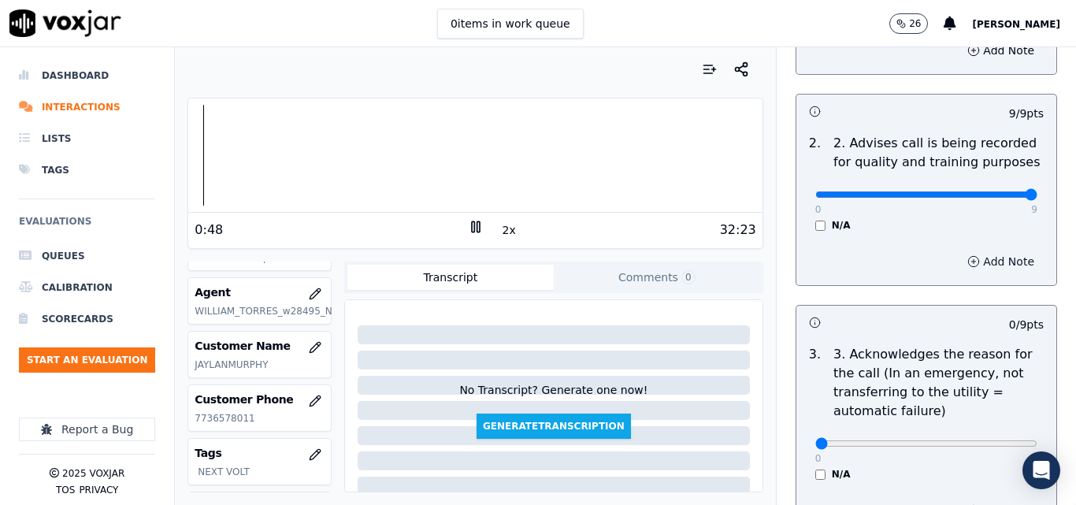
scroll to position [394, 0]
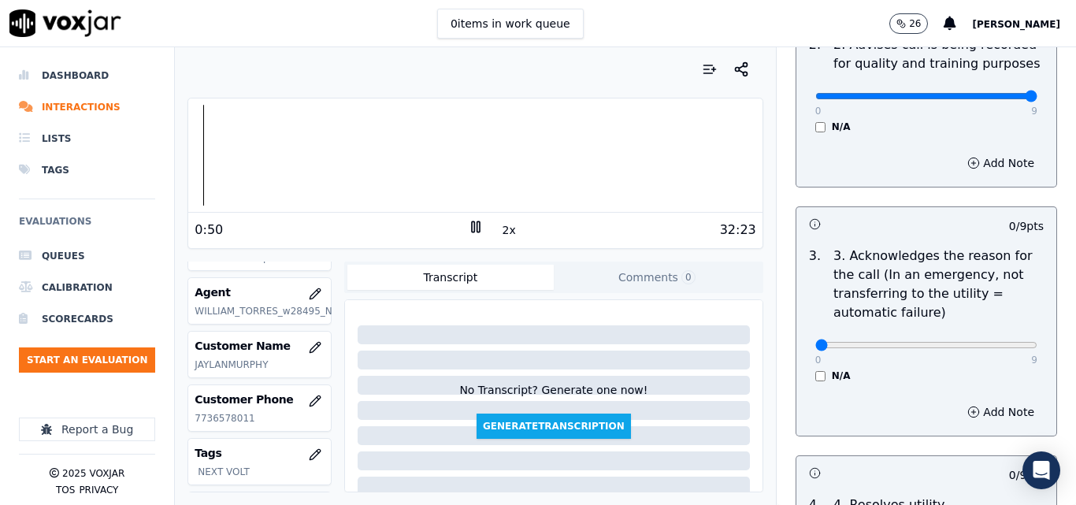
click at [816, 370] on div "N/A" at bounding box center [927, 376] width 222 height 13
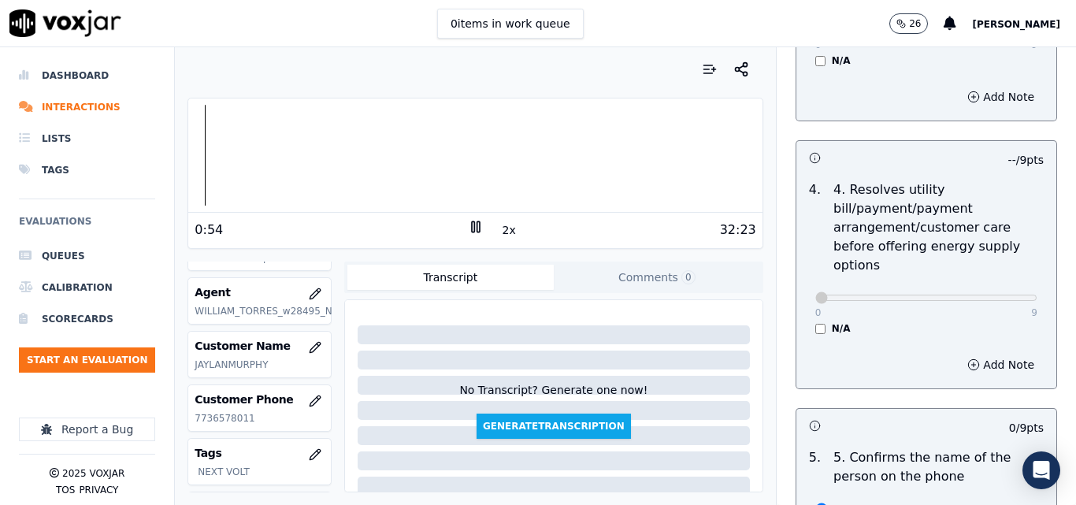
scroll to position [867, 0]
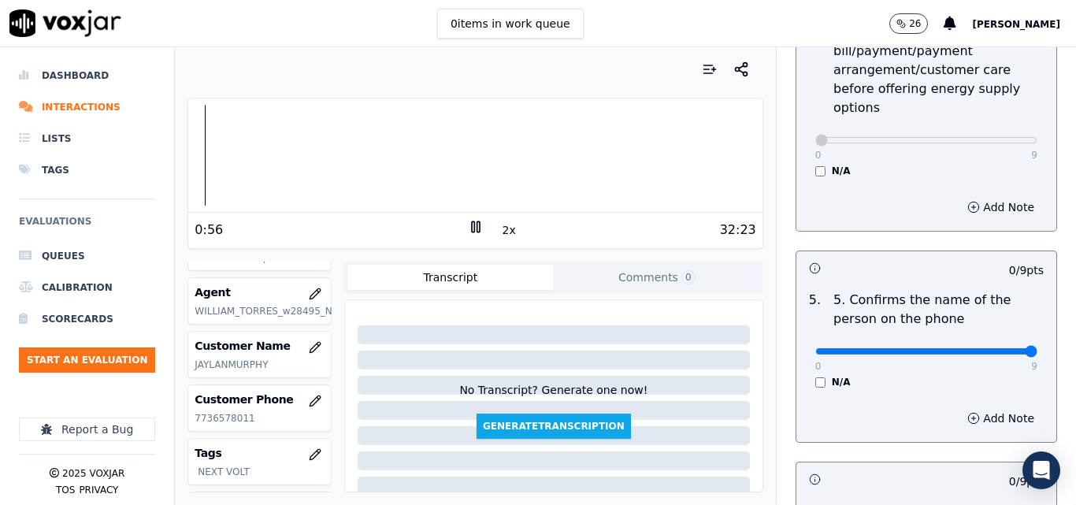
type input "9"
click at [989, 348] on input "range" at bounding box center [927, 351] width 222 height 6
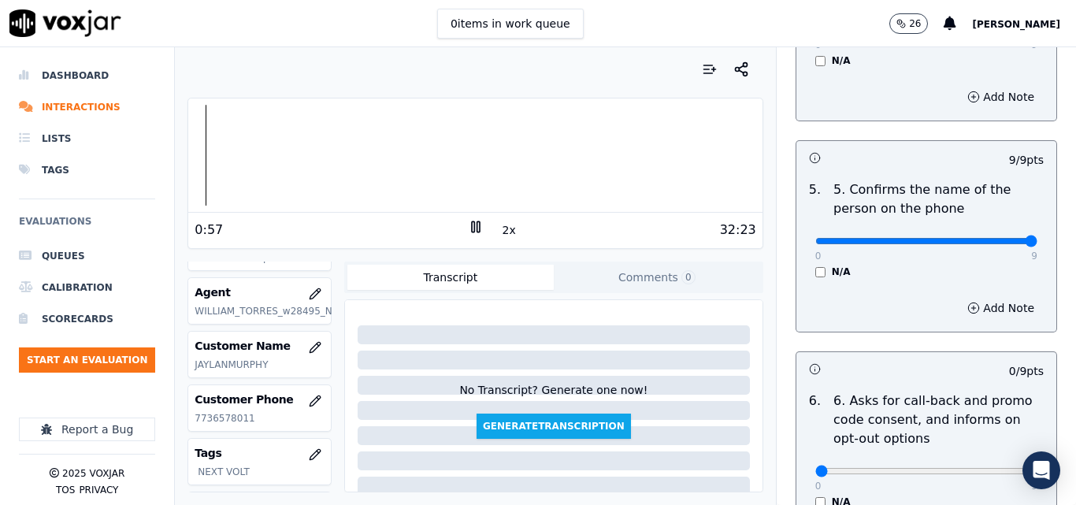
scroll to position [1182, 0]
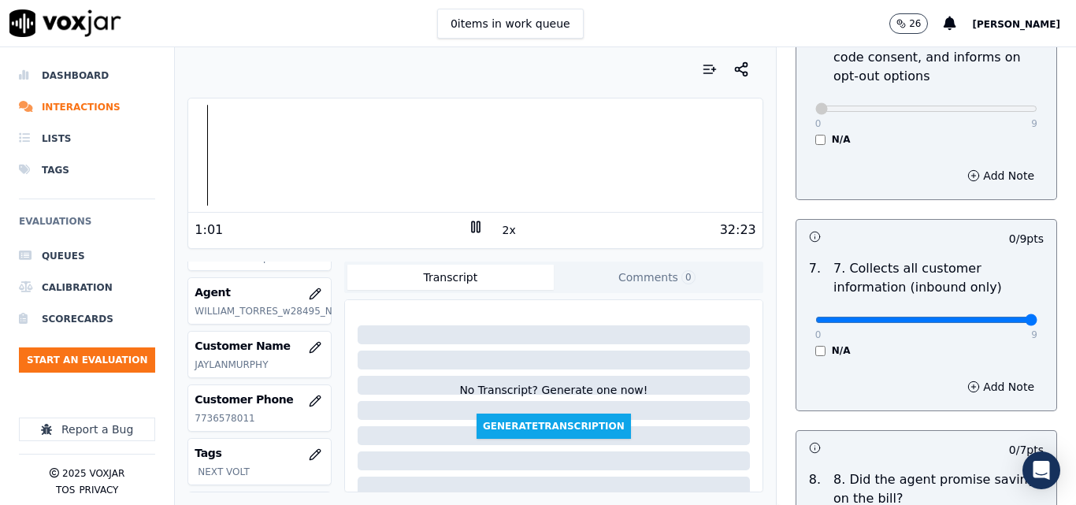
type input "9"
click at [994, 317] on input "range" at bounding box center [927, 320] width 222 height 6
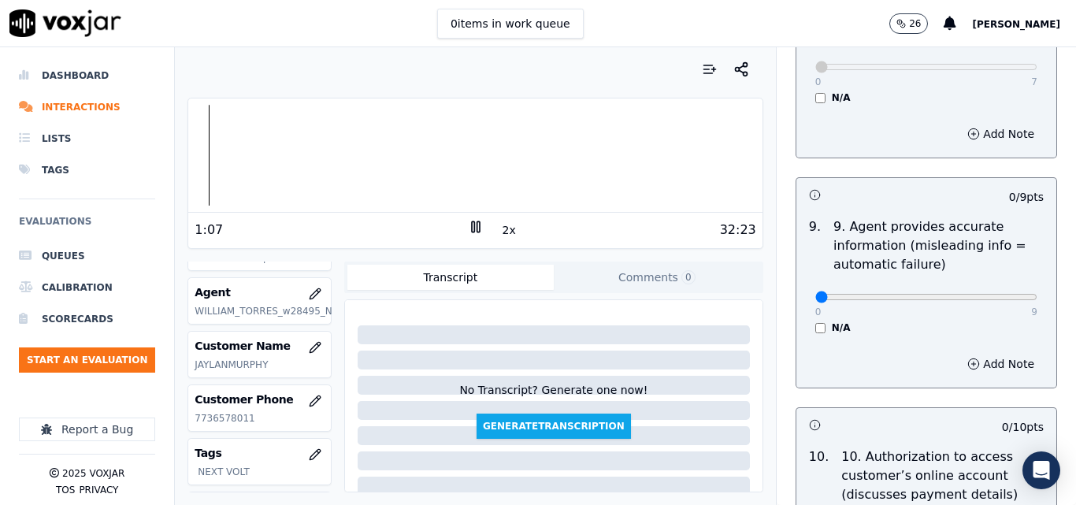
scroll to position [1812, 0]
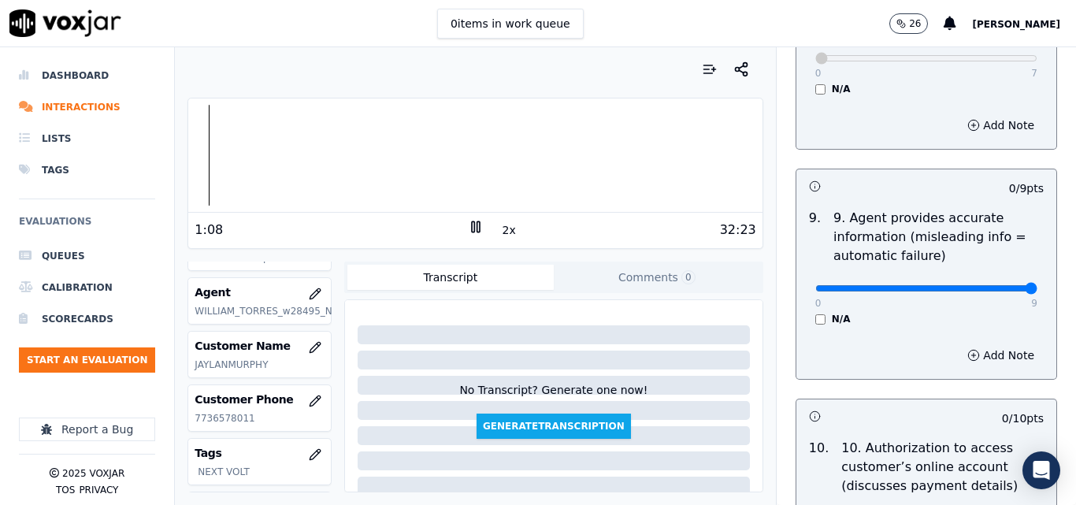
type input "9"
click at [992, 285] on input "range" at bounding box center [927, 288] width 222 height 6
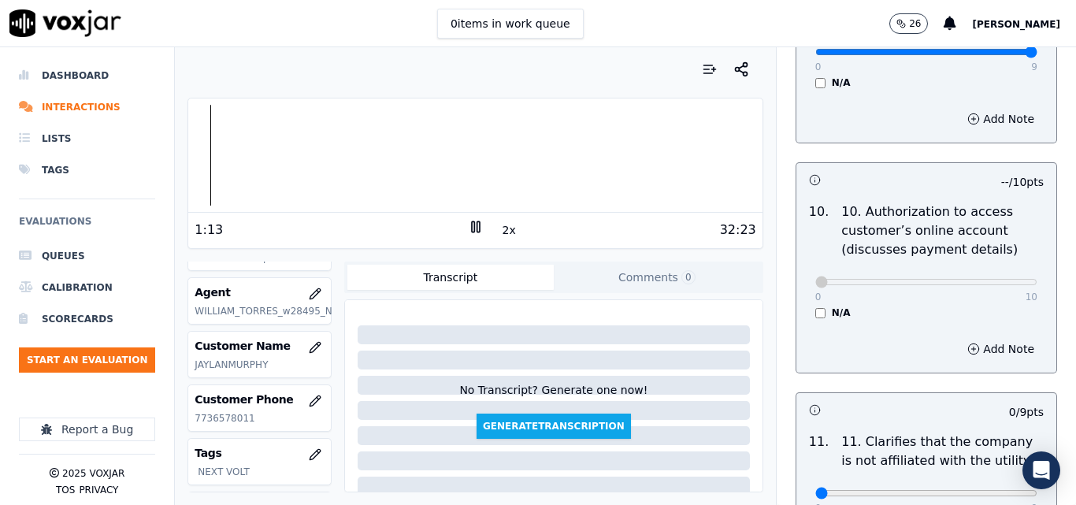
scroll to position [2285, 0]
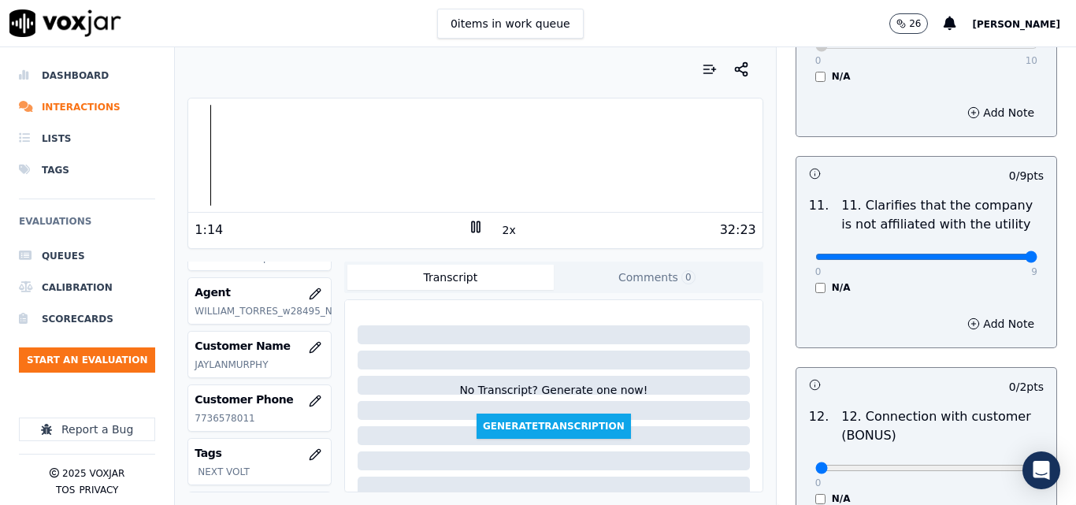
type input "9"
click at [994, 254] on input "range" at bounding box center [927, 257] width 222 height 6
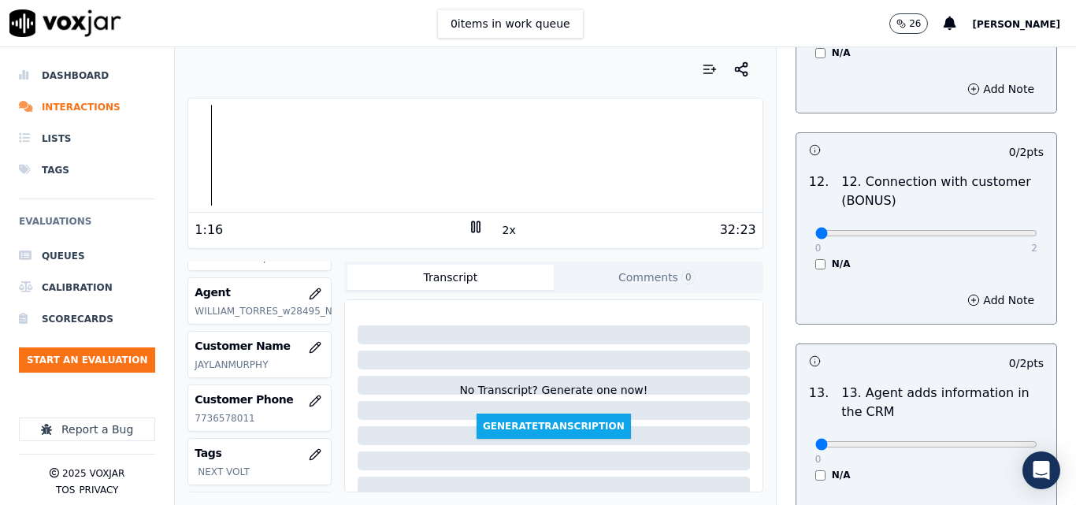
scroll to position [2521, 0]
type input "2"
click at [988, 229] on input "range" at bounding box center [927, 232] width 222 height 6
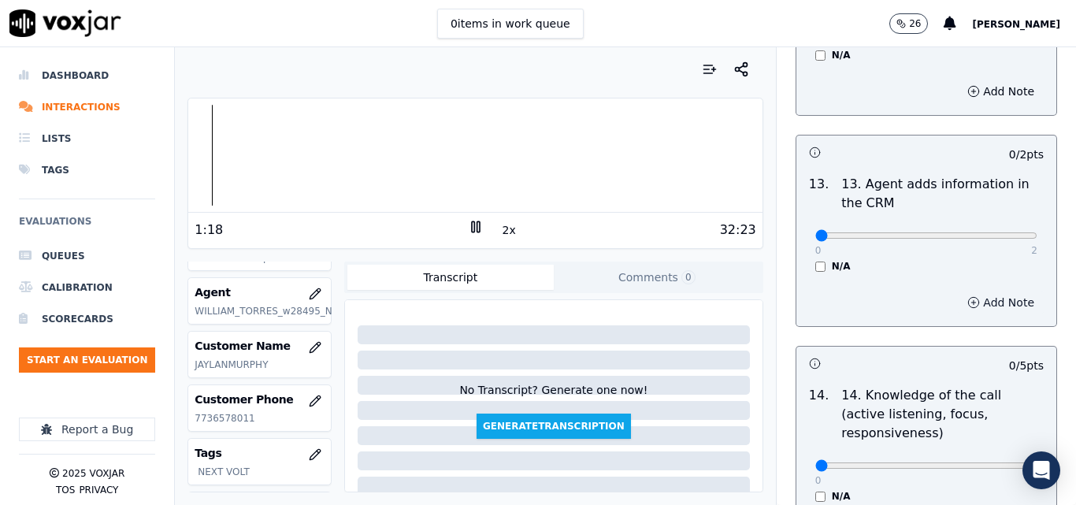
scroll to position [2758, 0]
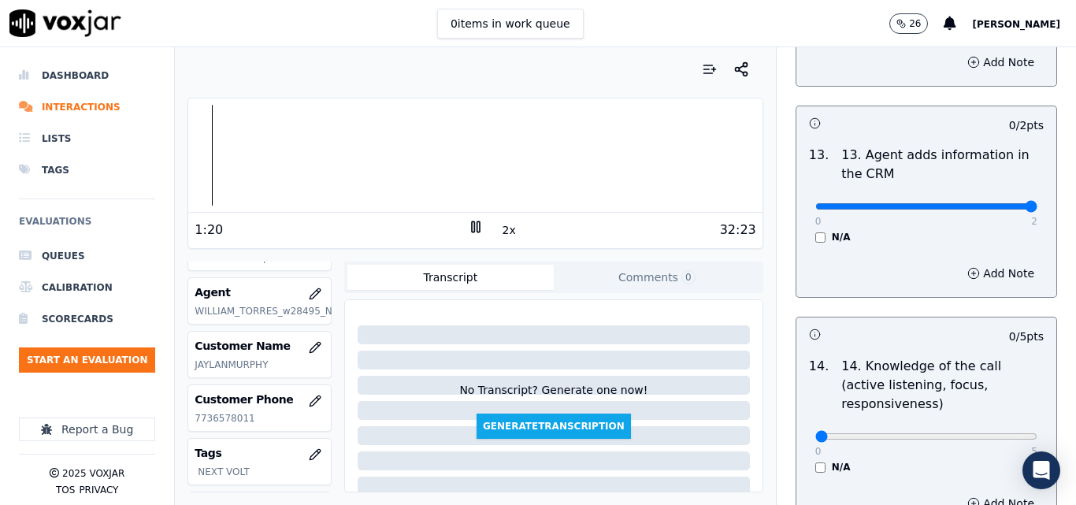
type input "2"
click at [991, 203] on input "range" at bounding box center [927, 206] width 222 height 6
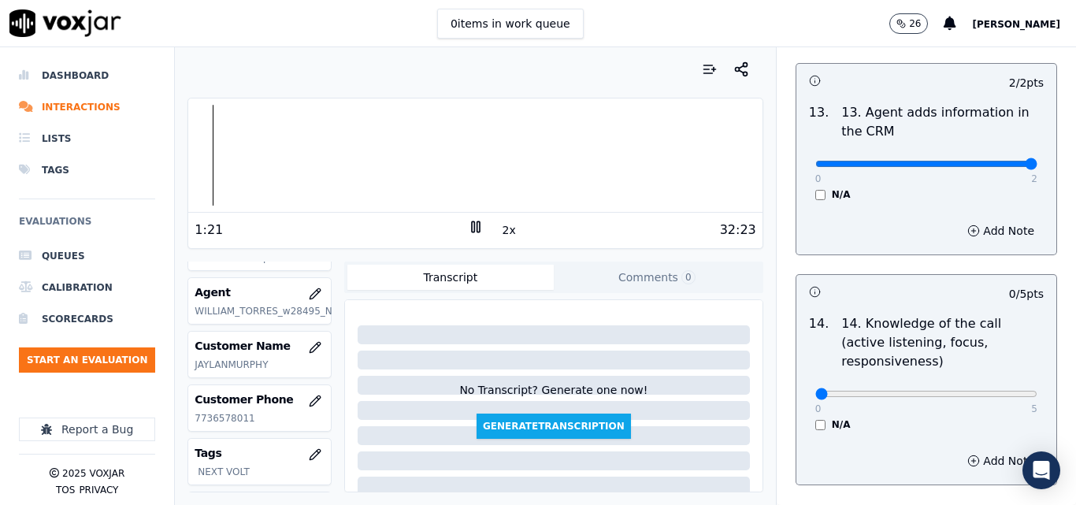
scroll to position [2878, 0]
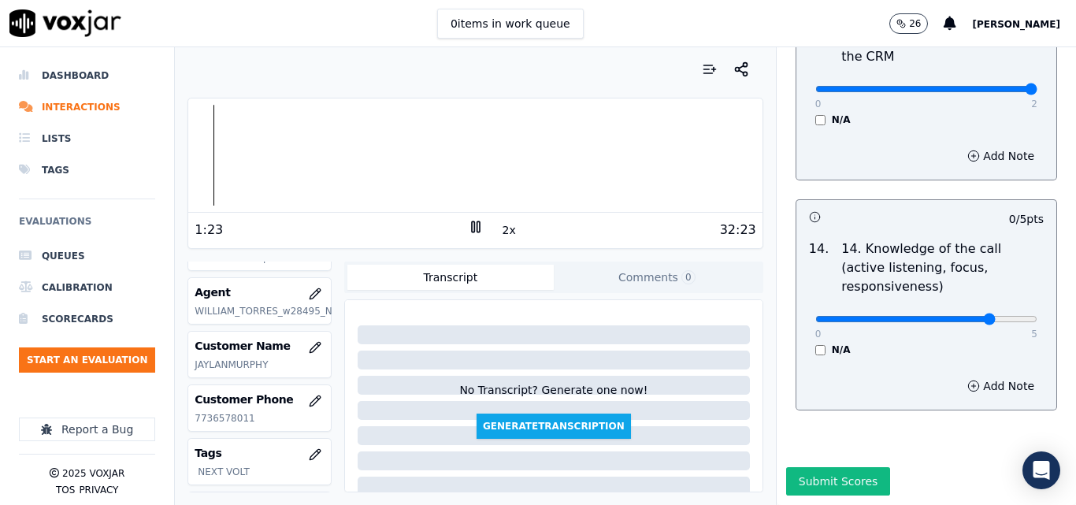
type input "4"
click at [976, 316] on input "range" at bounding box center [927, 319] width 222 height 6
click at [847, 467] on button "Submit Scores" at bounding box center [838, 481] width 105 height 28
click at [477, 227] on rect at bounding box center [478, 226] width 2 height 10
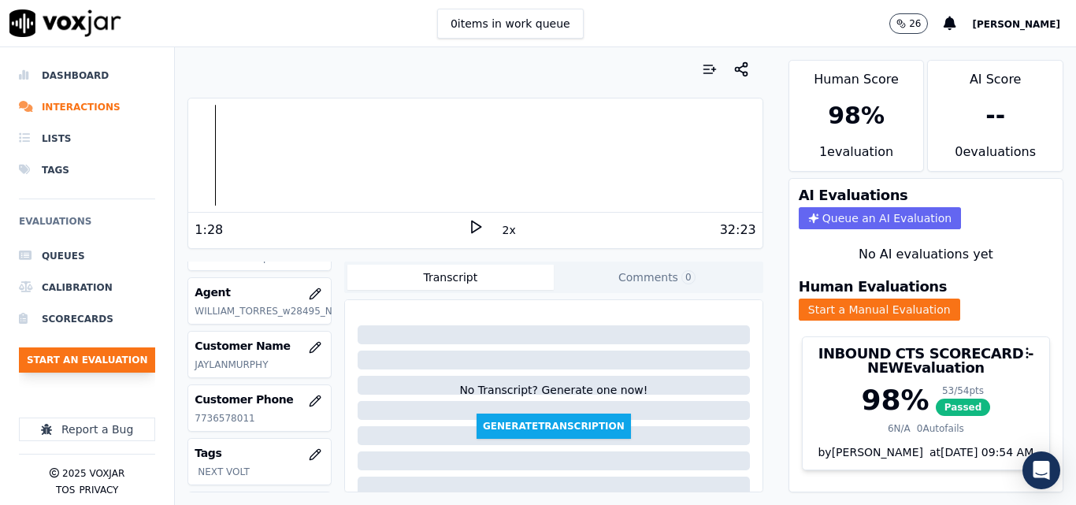
click at [110, 351] on button "Start an Evaluation" at bounding box center [87, 359] width 136 height 25
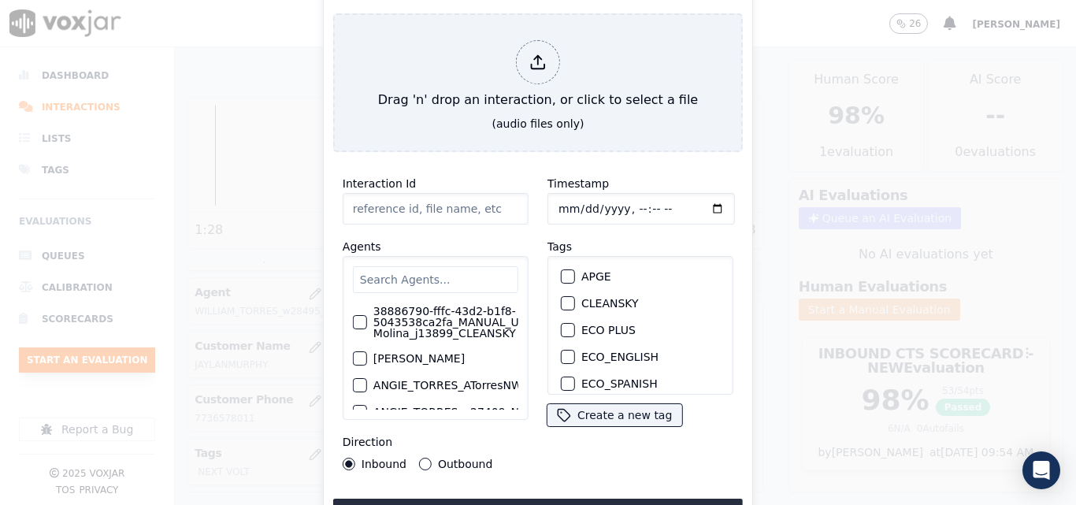
type input "20250915-124036_2675416848-all.mp3"
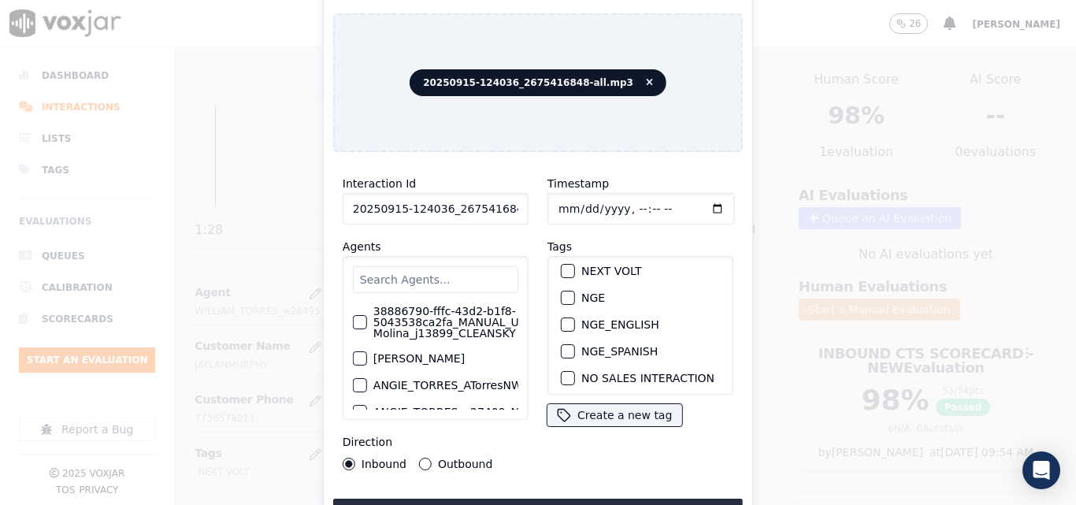
scroll to position [158, 0]
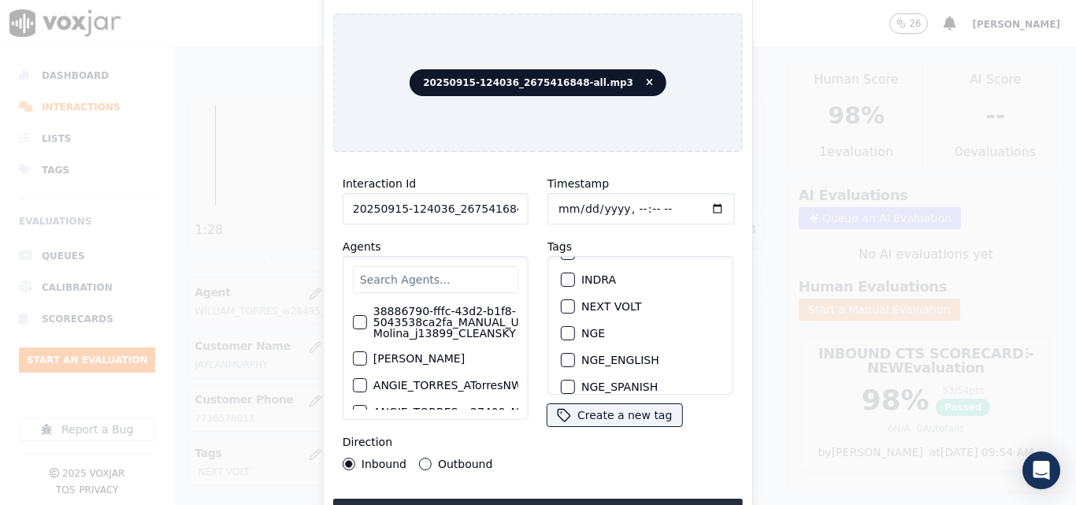
click at [569, 303] on button "NEXT VOLT" at bounding box center [568, 306] width 14 height 14
click at [567, 499] on button "Upload interaction to start evaluation" at bounding box center [538, 513] width 410 height 28
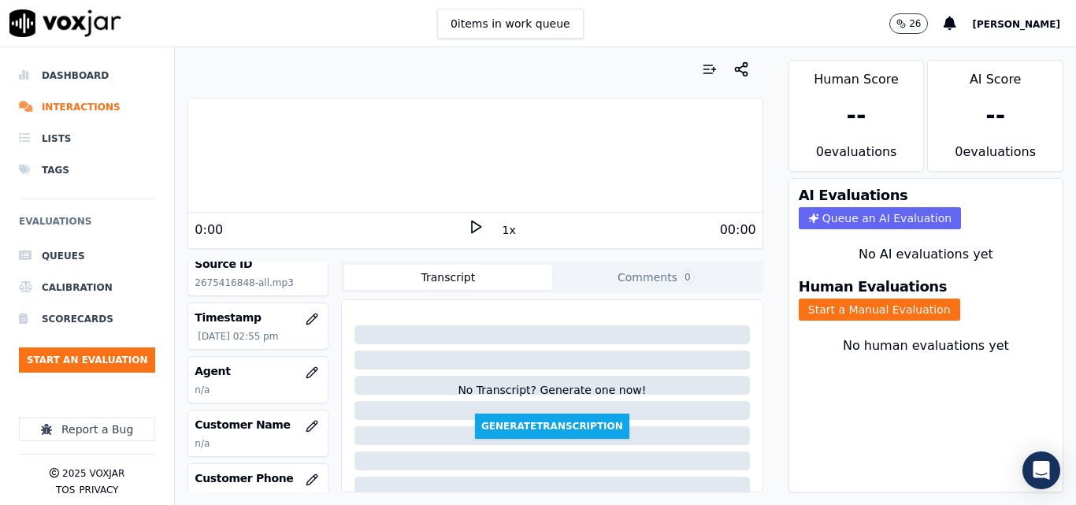
scroll to position [158, 0]
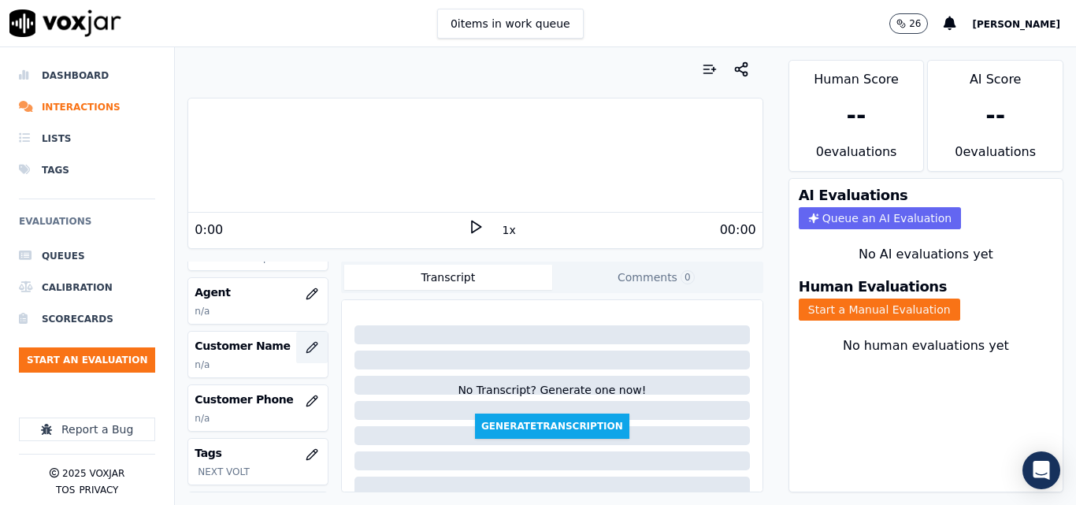
click at [306, 344] on icon "button" at bounding box center [312, 347] width 13 height 13
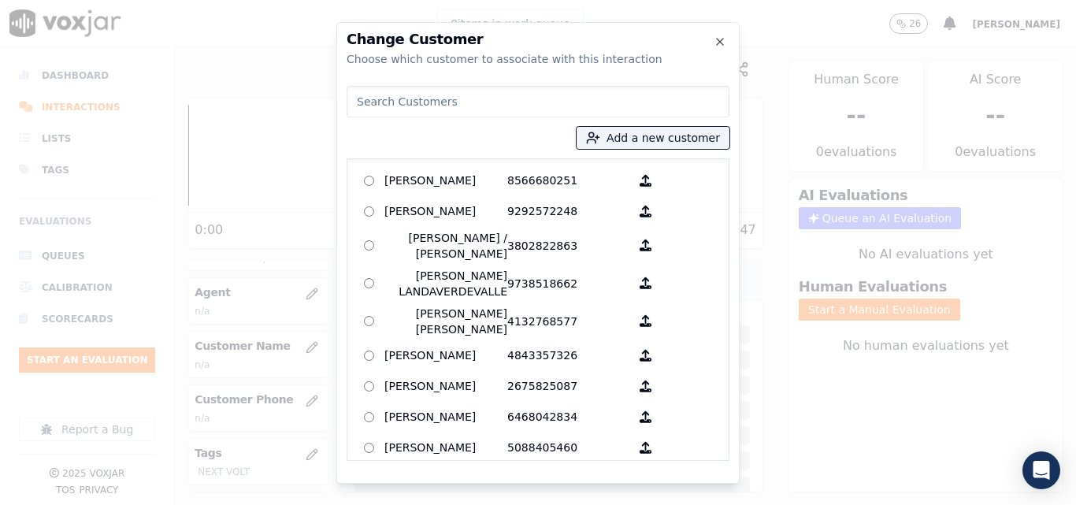
click at [659, 121] on div "Add a new customer AGUEDA SANTANA 8566680251 ALEXIS SUNQUI 9292572248 ALICIA ME…" at bounding box center [538, 270] width 383 height 381
click at [652, 136] on button "Add a new customer" at bounding box center [653, 138] width 153 height 22
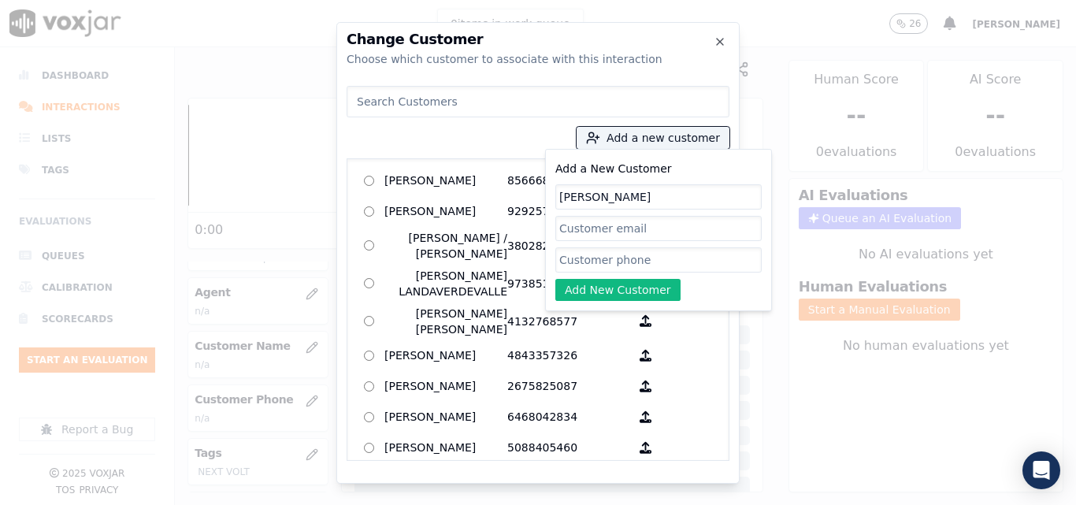
type input "WILLIAM FRANCO-MONDRAGON"
paste input "2675416848"
type input "2675416848"
click at [637, 289] on button "Add New Customer" at bounding box center [617, 290] width 125 height 22
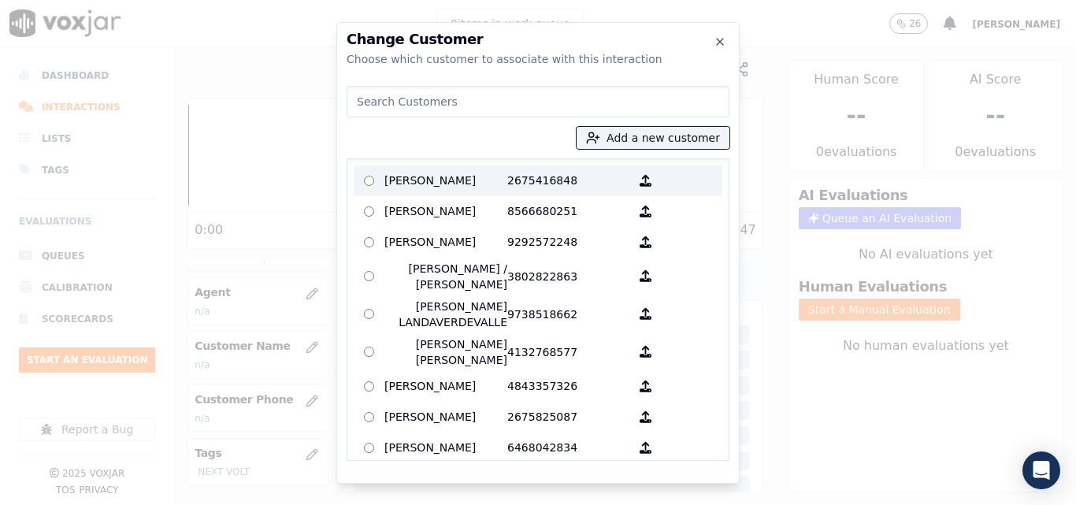
click at [552, 176] on p "2675416848" at bounding box center [568, 181] width 123 height 24
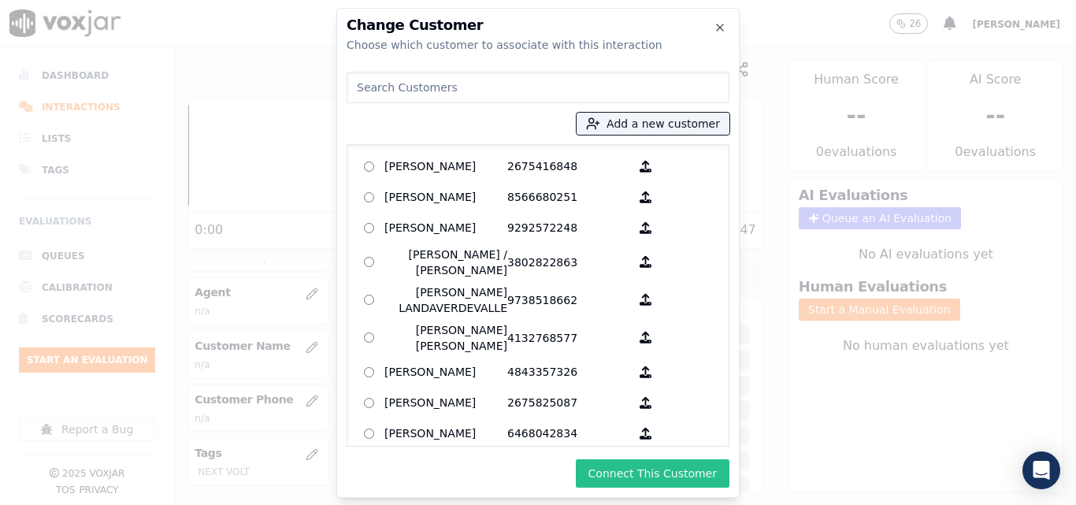
click at [644, 463] on button "Connect This Customer" at bounding box center [653, 473] width 154 height 28
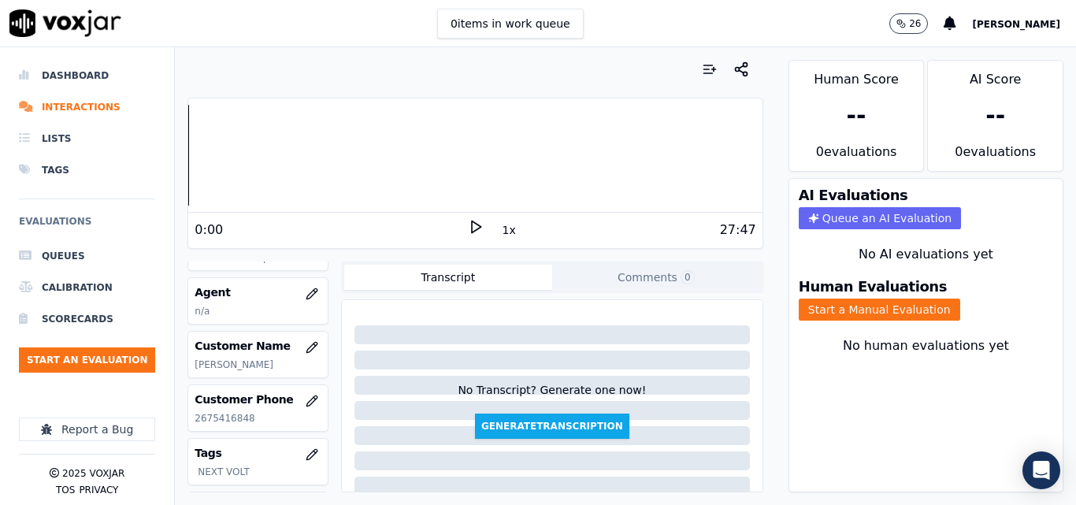
click at [468, 228] on icon at bounding box center [476, 227] width 16 height 16
drag, startPoint x: 971, startPoint y: 367, endPoint x: 882, endPoint y: 326, distance: 97.3
click at [971, 367] on div "No human evaluations yet" at bounding box center [926, 364] width 248 height 57
click at [855, 307] on button "Start a Manual Evaluation" at bounding box center [880, 310] width 162 height 22
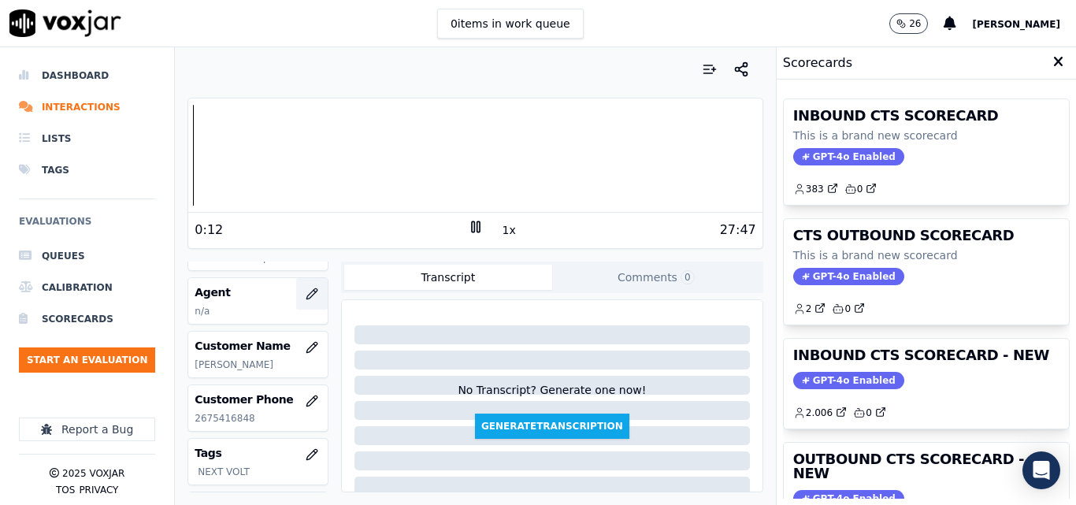
click at [306, 293] on icon "button" at bounding box center [312, 294] width 13 height 13
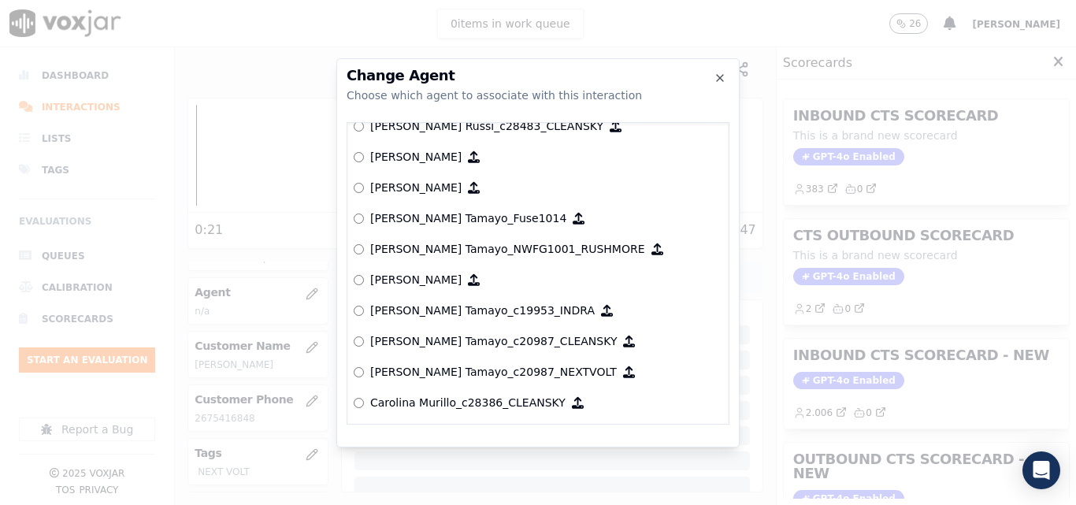
scroll to position [1354, 0]
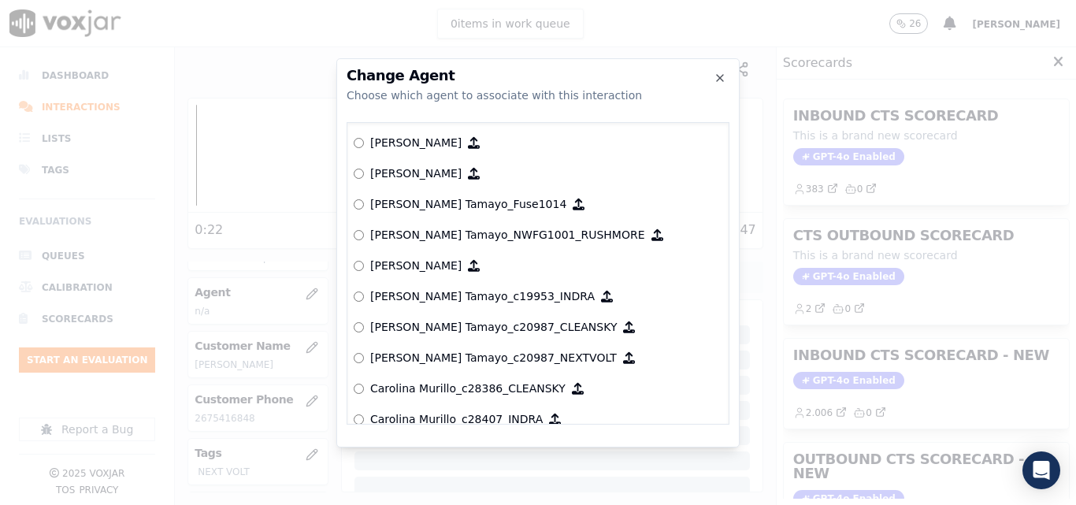
click at [359, 350] on label "[PERSON_NAME] Tamayo_c20987_NEXTVOLT" at bounding box center [538, 358] width 369 height 31
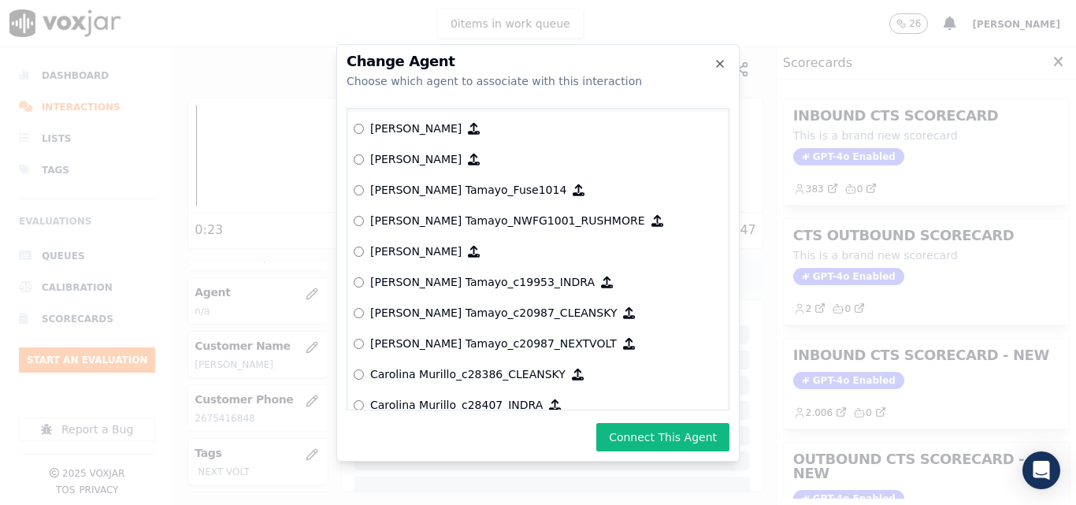
click at [645, 417] on div "Change Agent Choose which agent to associate with this interaction null Yeraldi…" at bounding box center [537, 253] width 403 height 418
click at [652, 433] on button "Connect This Agent" at bounding box center [662, 437] width 133 height 28
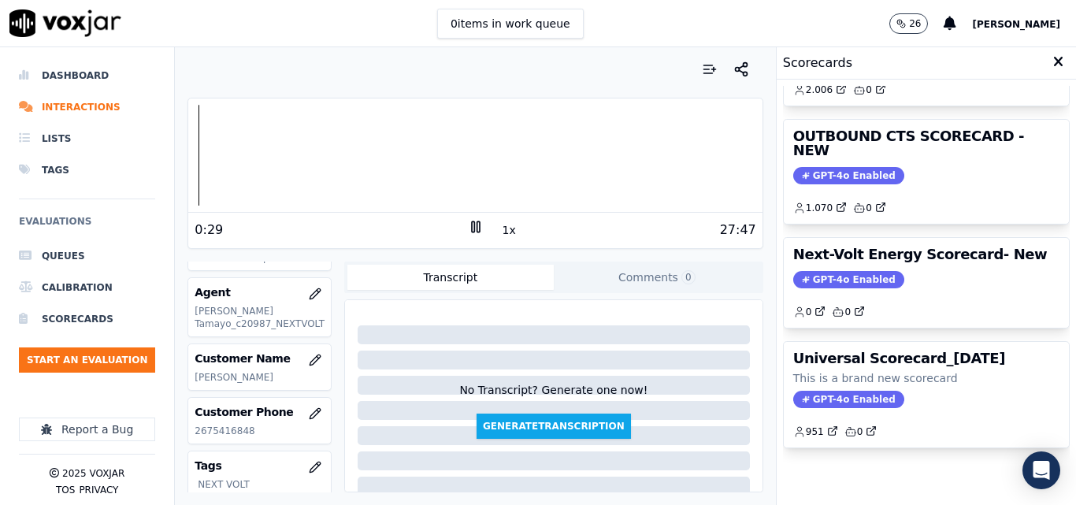
scroll to position [251, 0]
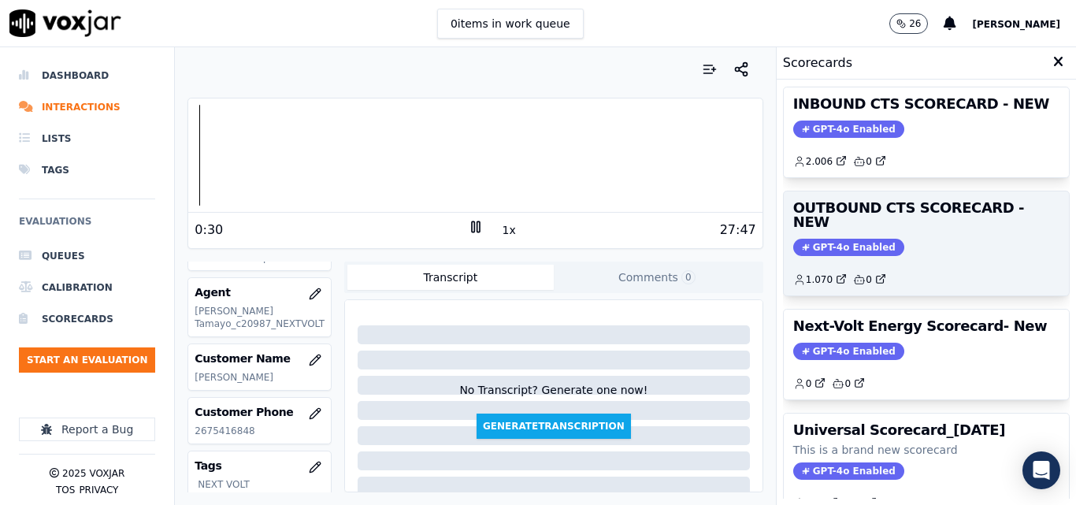
click at [858, 239] on span "GPT-4o Enabled" at bounding box center [848, 247] width 111 height 17
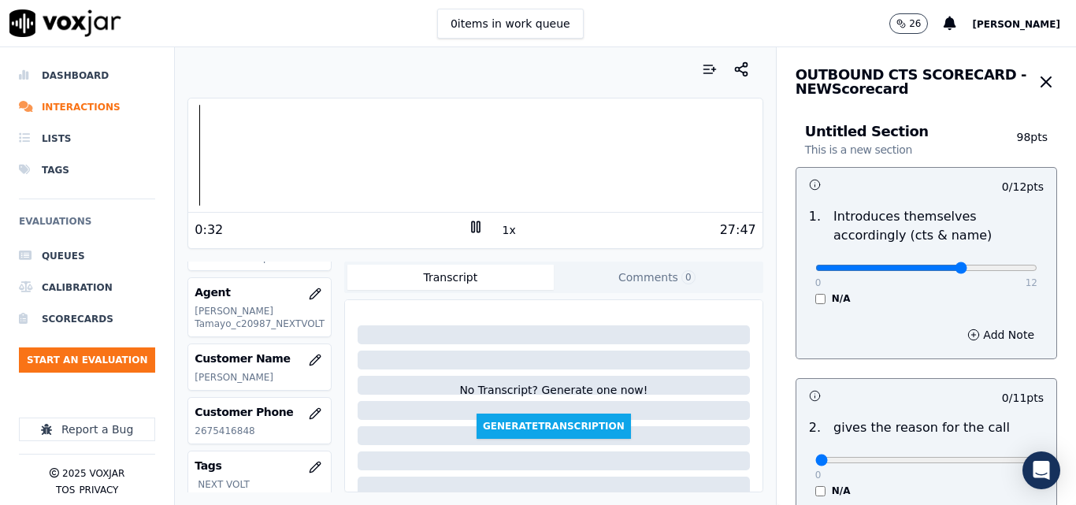
click at [929, 267] on input "range" at bounding box center [927, 268] width 222 height 6
type input "7"
click at [920, 265] on input "range" at bounding box center [927, 268] width 222 height 6
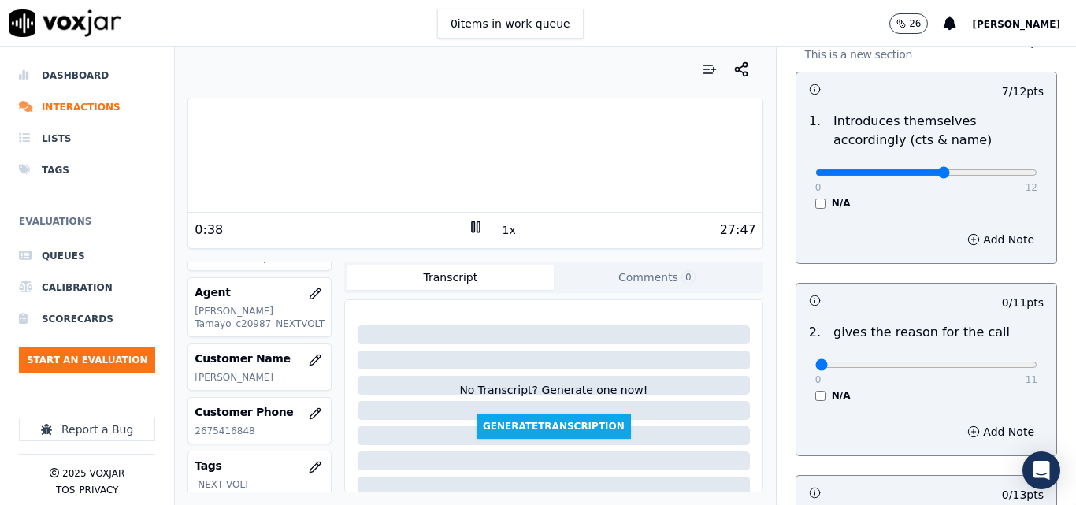
scroll to position [158, 0]
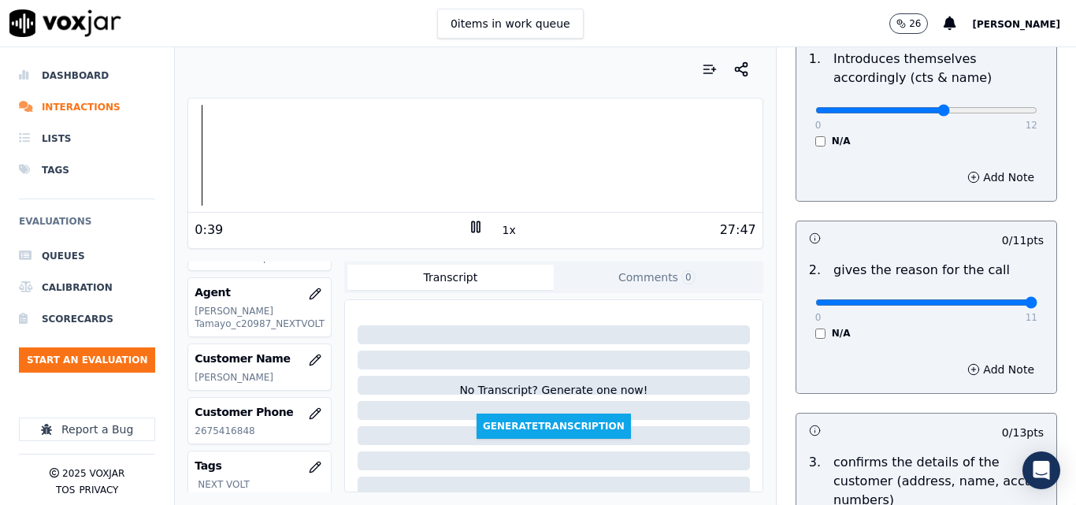
type input "11"
click at [999, 299] on input "range" at bounding box center [927, 302] width 222 height 6
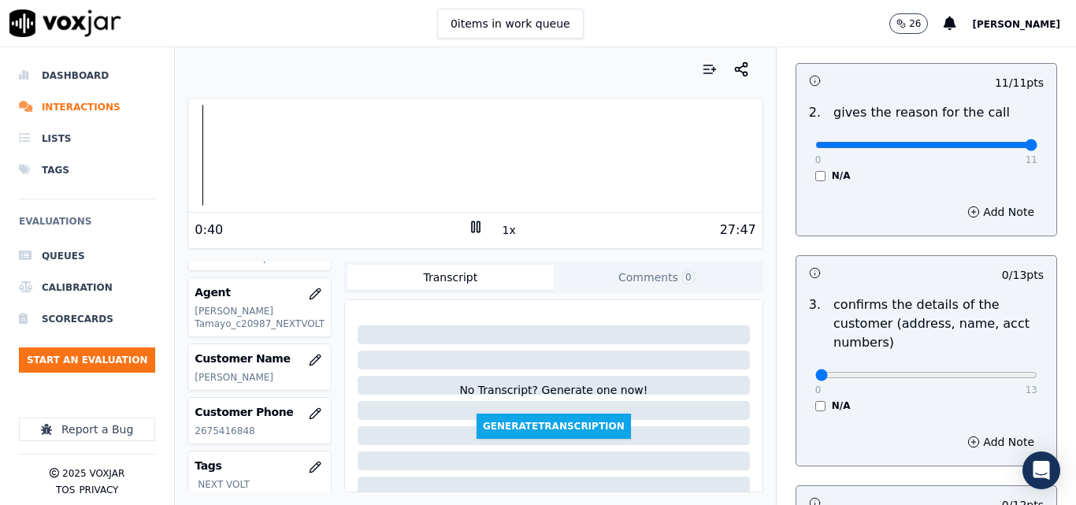
scroll to position [394, 0]
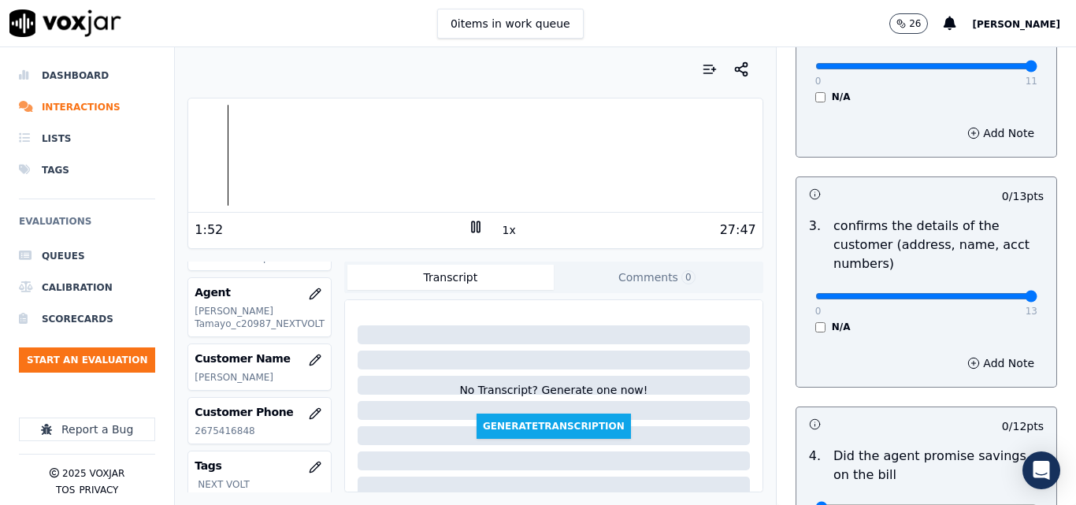
type input "13"
click at [997, 298] on input "range" at bounding box center [927, 296] width 222 height 6
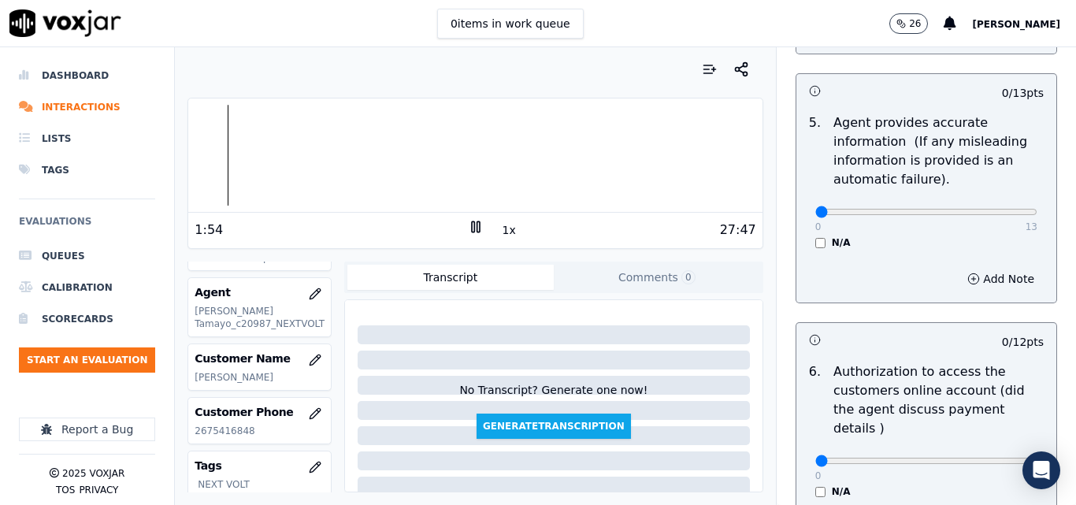
scroll to position [946, 0]
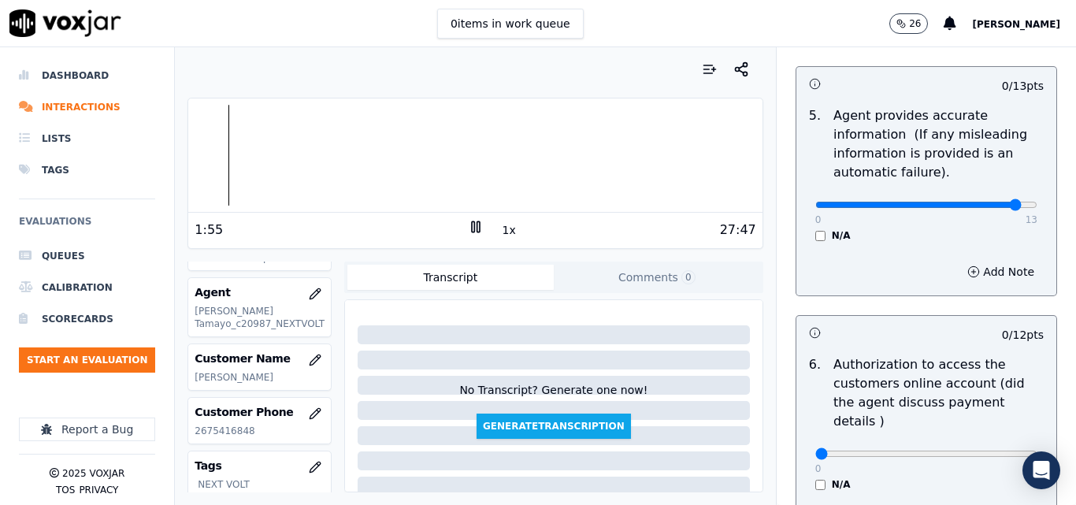
click at [987, 206] on input "range" at bounding box center [927, 205] width 222 height 6
type input "13"
click at [997, 203] on input "range" at bounding box center [927, 205] width 222 height 6
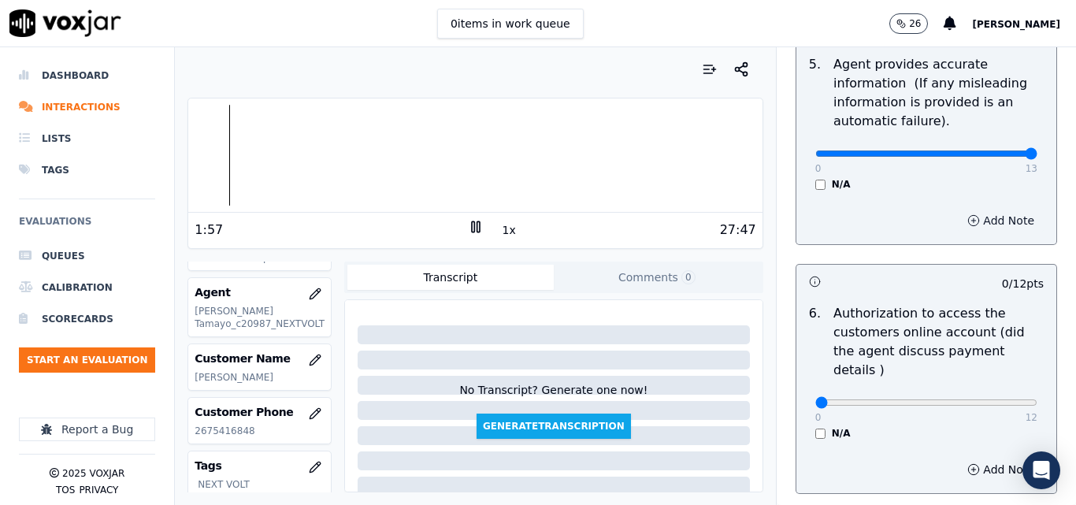
scroll to position [1182, 0]
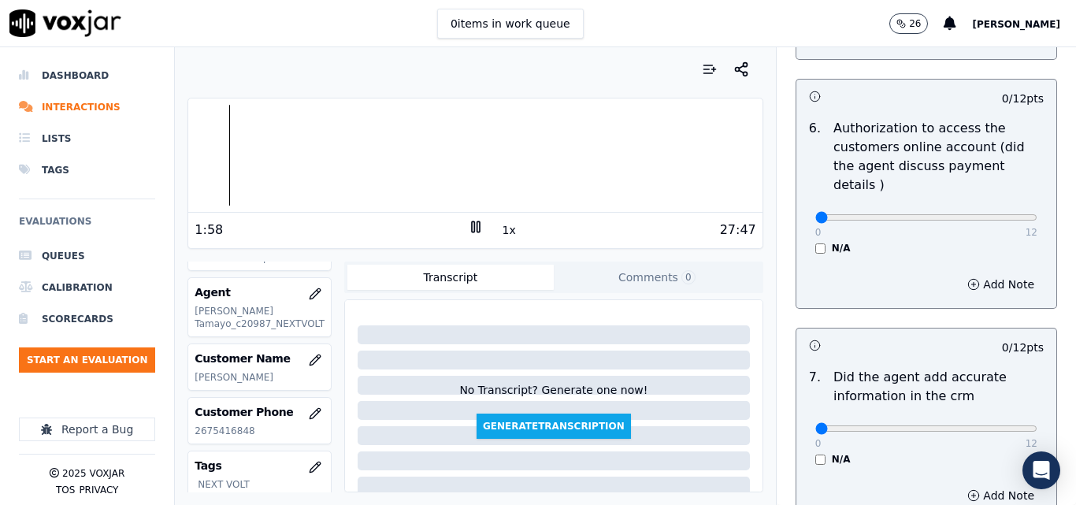
click at [1003, 199] on div "0 12 N/A" at bounding box center [926, 225] width 247 height 60
type input "12"
click at [1000, 214] on input "range" at bounding box center [927, 217] width 222 height 6
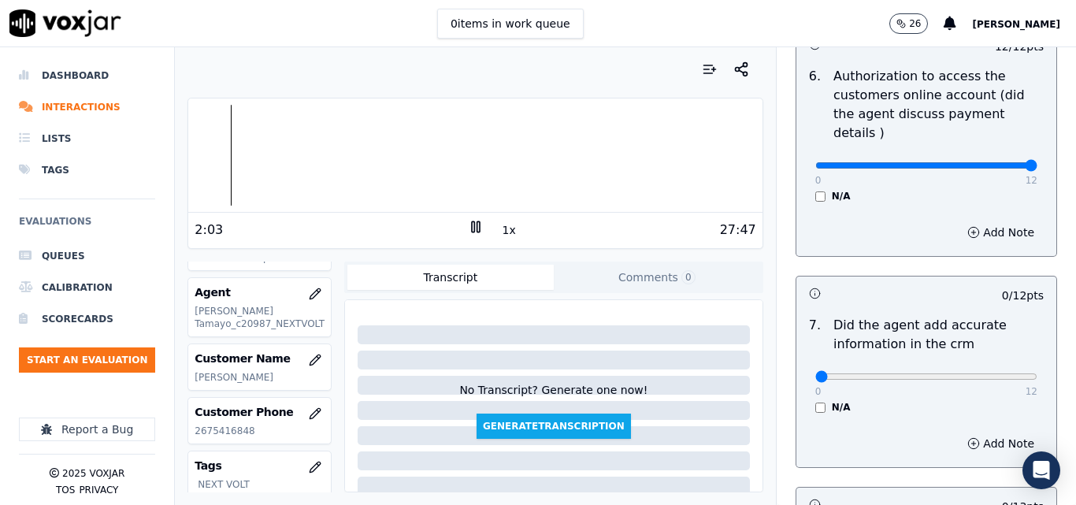
scroll to position [1261, 0]
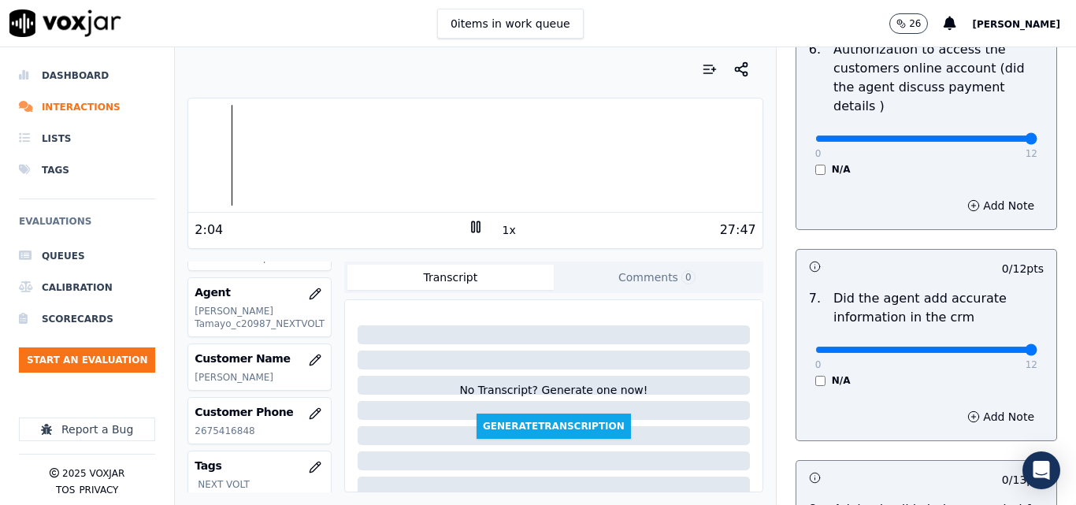
type input "12"
click at [996, 347] on input "range" at bounding box center [927, 350] width 222 height 6
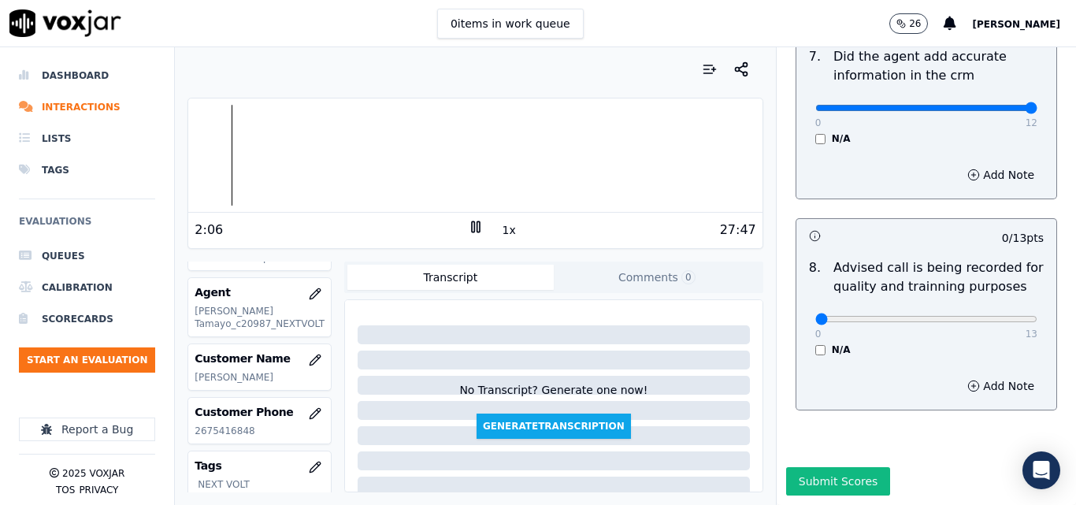
scroll to position [1519, 0]
type input "13"
click at [992, 316] on input "range" at bounding box center [927, 319] width 222 height 6
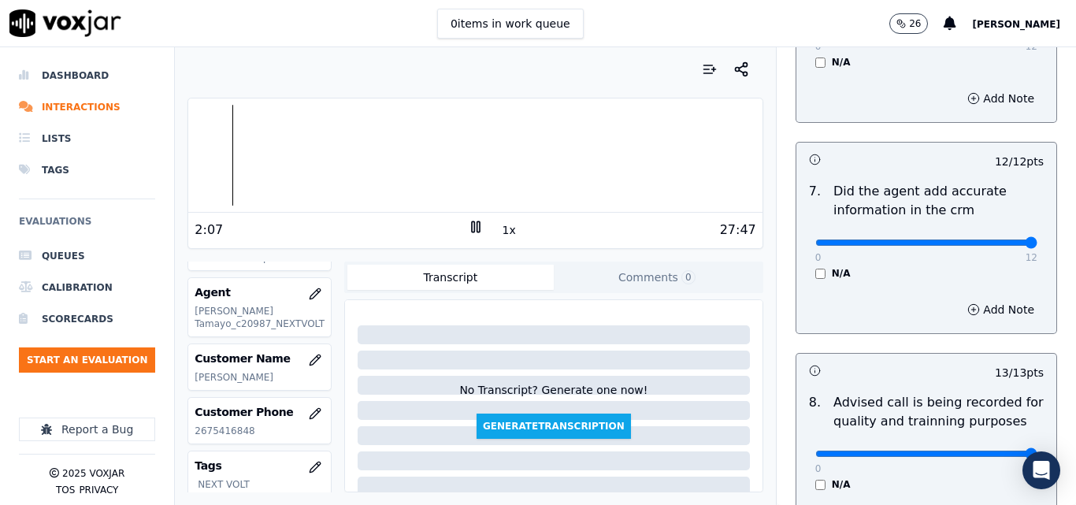
scroll to position [1362, 0]
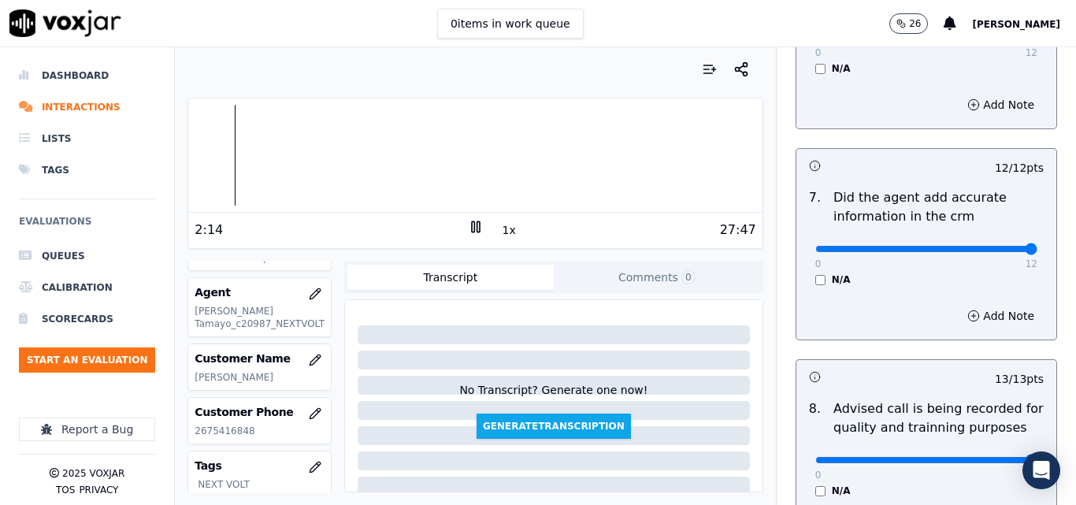
click at [200, 159] on div at bounding box center [475, 155] width 574 height 101
click at [508, 224] on div "27:47" at bounding box center [620, 230] width 273 height 19
click at [503, 229] on button "1x" at bounding box center [510, 230] width 20 height 22
click at [512, 226] on button "1.5x" at bounding box center [515, 230] width 31 height 22
click at [504, 229] on button "2x" at bounding box center [510, 230] width 20 height 22
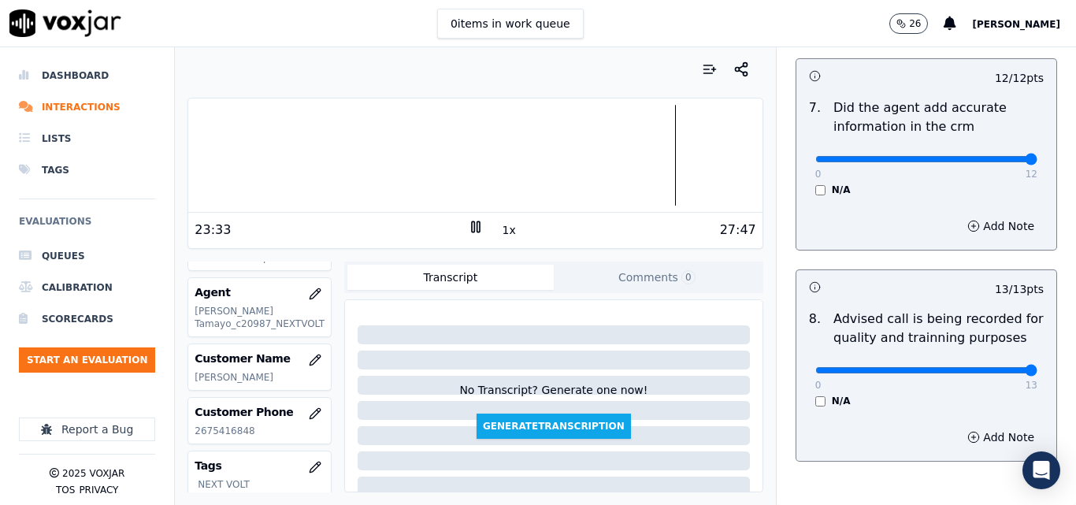
scroll to position [1519, 0]
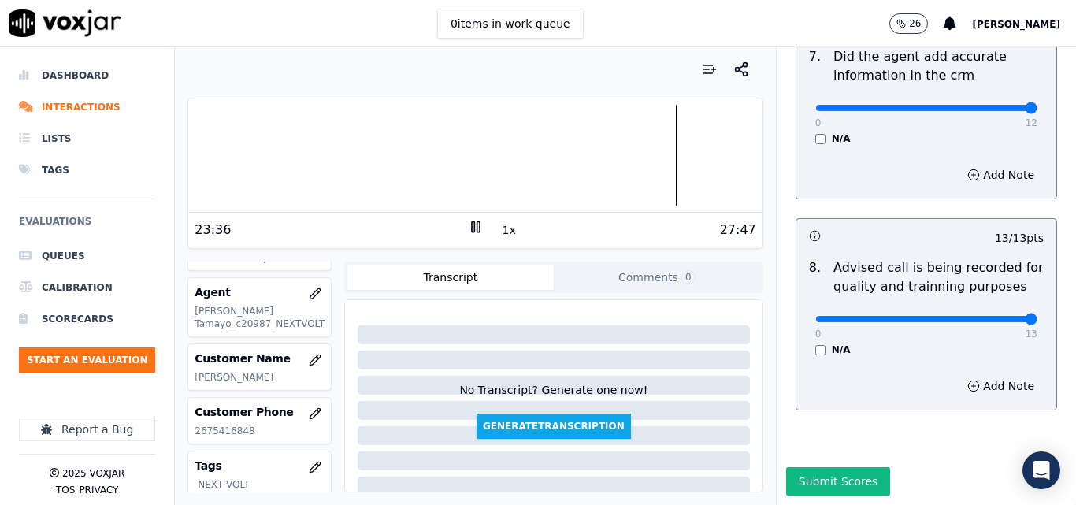
click at [468, 225] on icon at bounding box center [476, 227] width 16 height 16
click at [851, 467] on button "Submit Scores" at bounding box center [838, 481] width 105 height 28
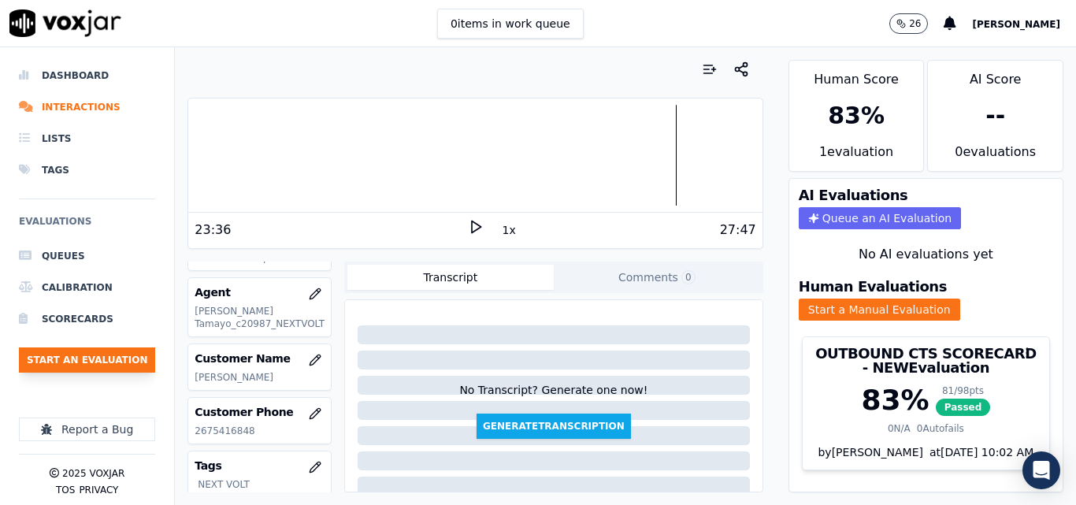
click at [98, 362] on button "Start an Evaluation" at bounding box center [87, 359] width 136 height 25
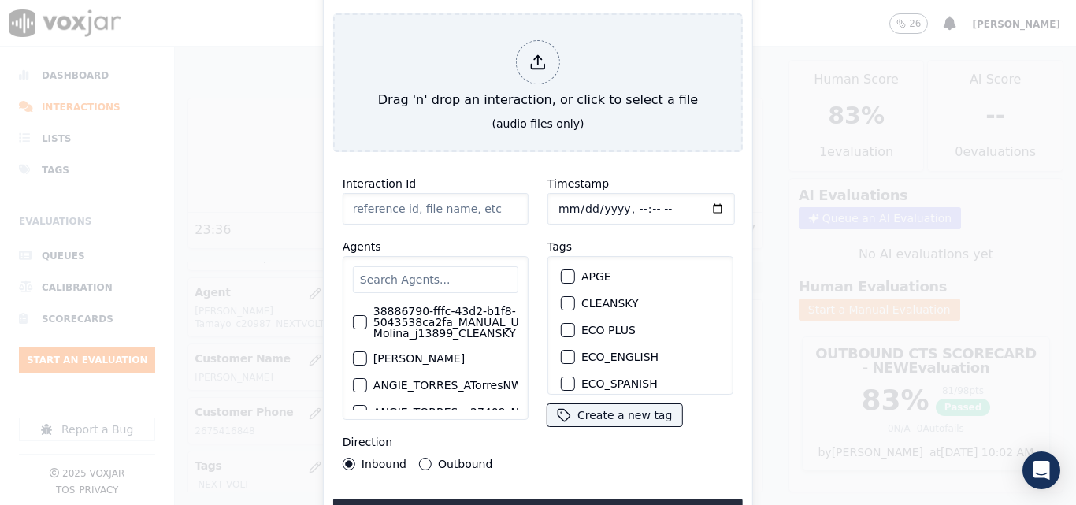
type input "20250915-132009_2103177181-all.mp3"
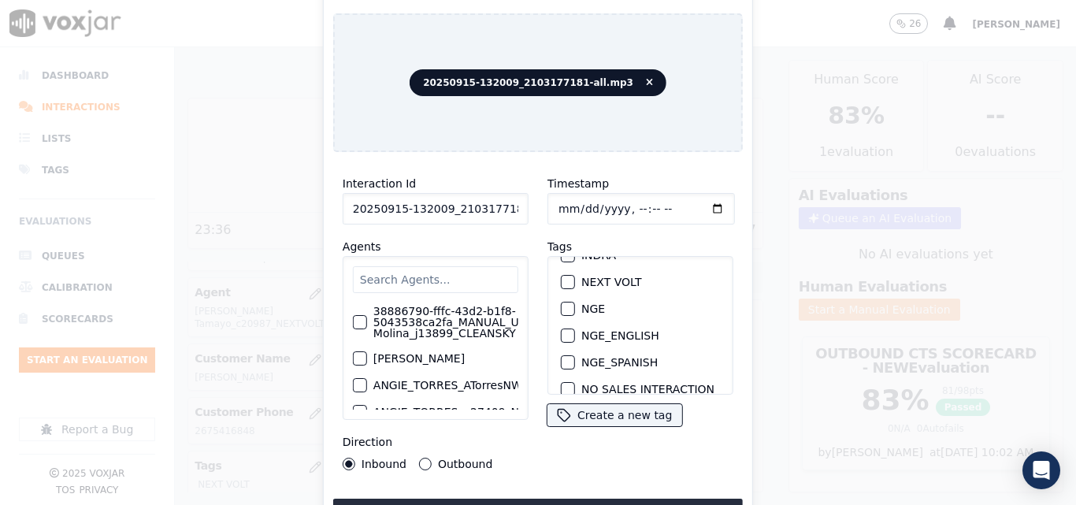
scroll to position [114, 0]
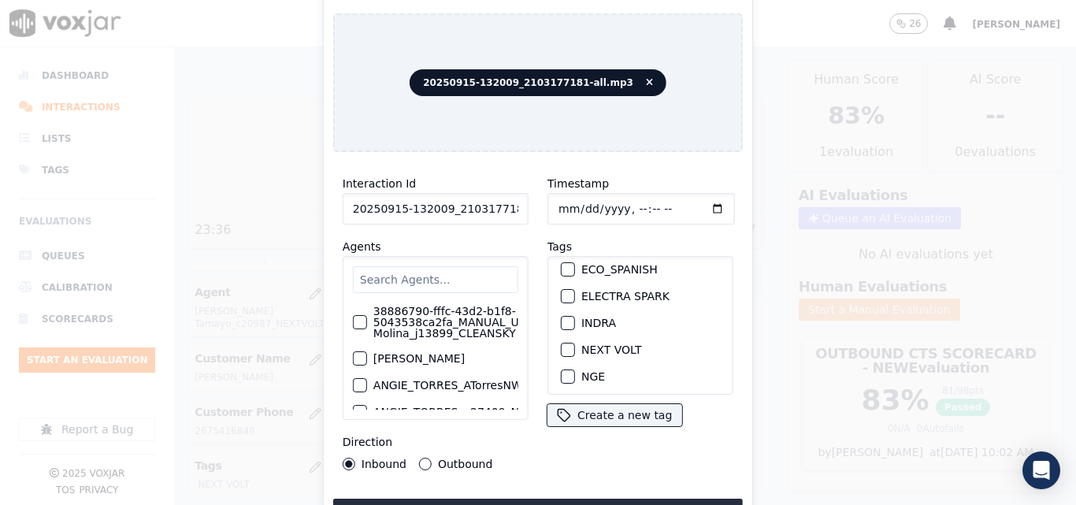
click at [564, 352] on div "NEXT VOLT" at bounding box center [641, 349] width 172 height 27
click at [564, 347] on div "button" at bounding box center [567, 349] width 11 height 11
click at [528, 499] on button "Upload interaction to start evaluation" at bounding box center [538, 513] width 410 height 28
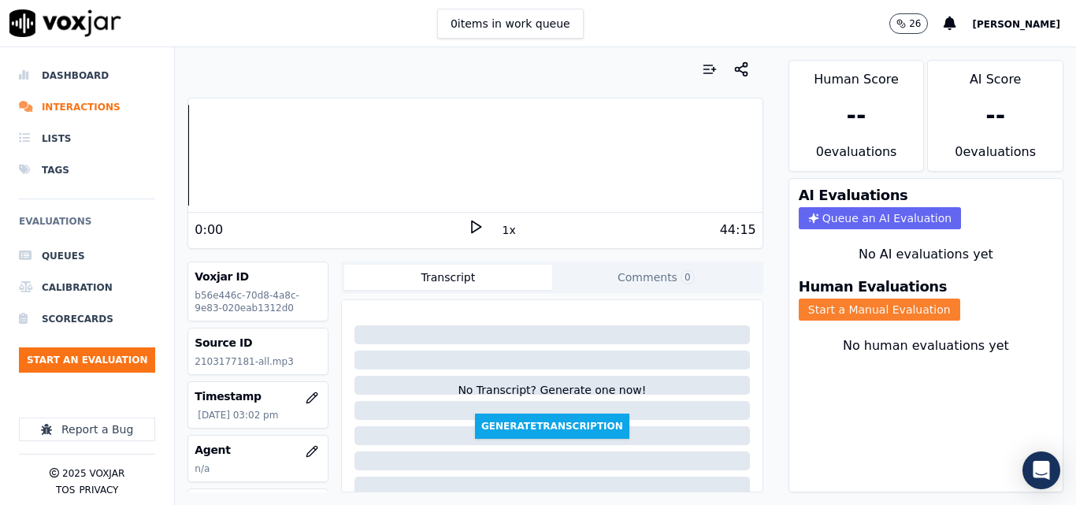
click at [814, 307] on button "Start a Manual Evaluation" at bounding box center [880, 310] width 162 height 22
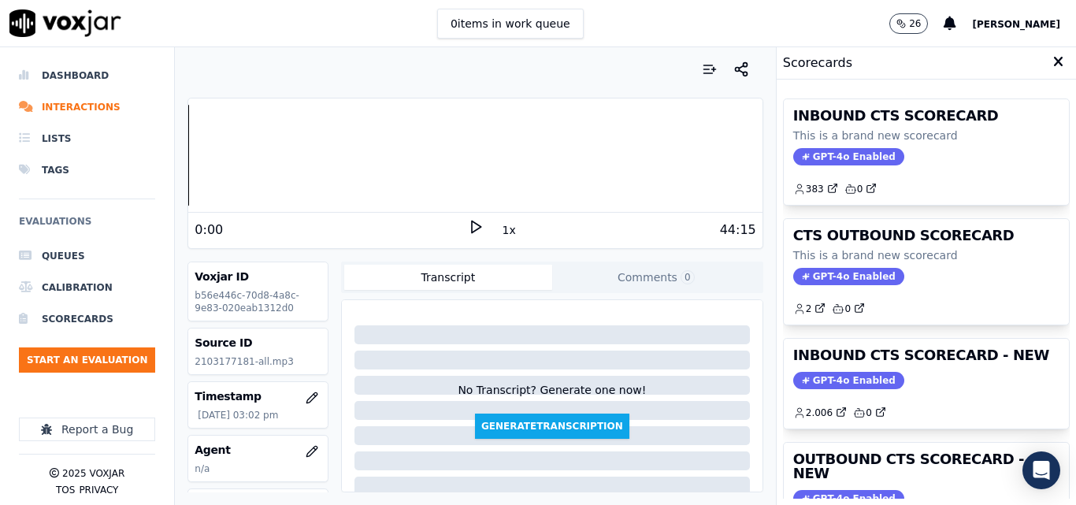
drag, startPoint x: 470, startPoint y: 241, endPoint x: 473, endPoint y: 231, distance: 10.5
click at [473, 239] on div "0:00 1x 44:15" at bounding box center [475, 230] width 574 height 34
click at [473, 227] on polygon at bounding box center [476, 227] width 9 height 12
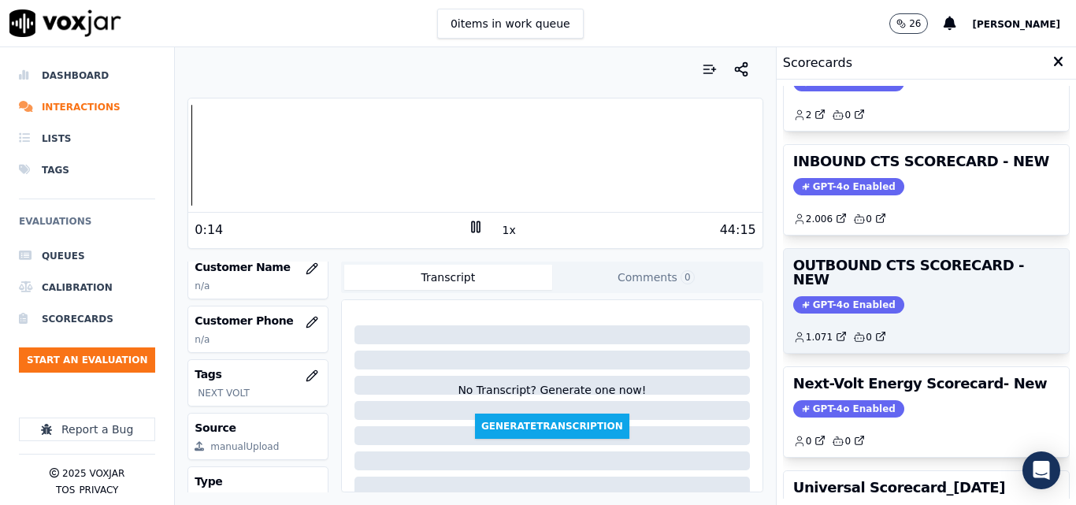
scroll to position [187, 0]
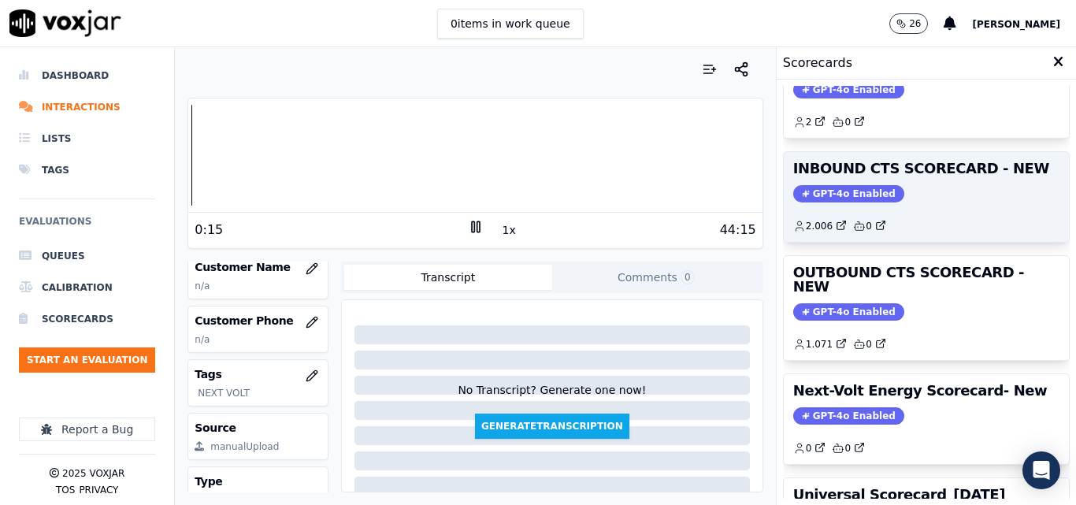
click at [820, 195] on span "GPT-4o Enabled" at bounding box center [848, 193] width 111 height 17
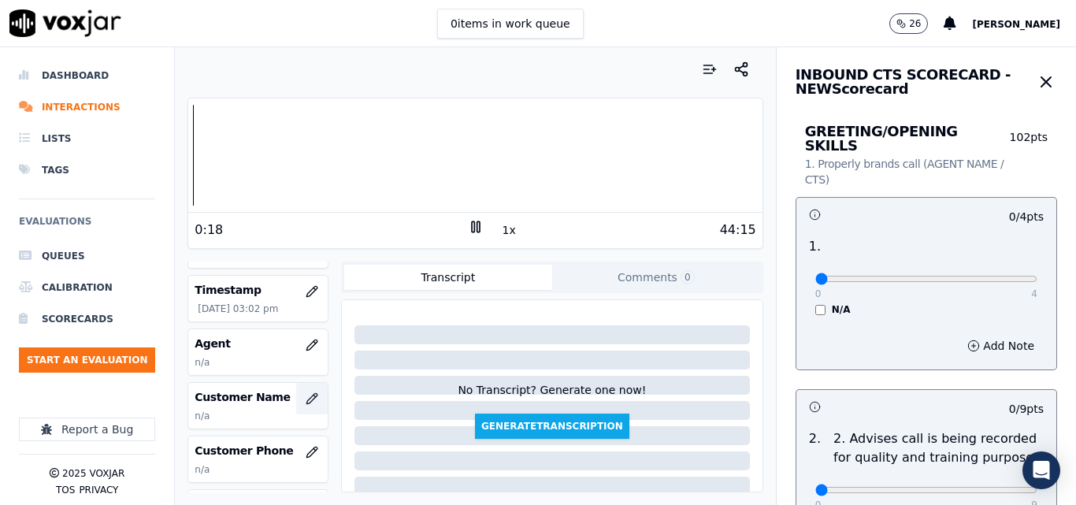
scroll to position [79, 0]
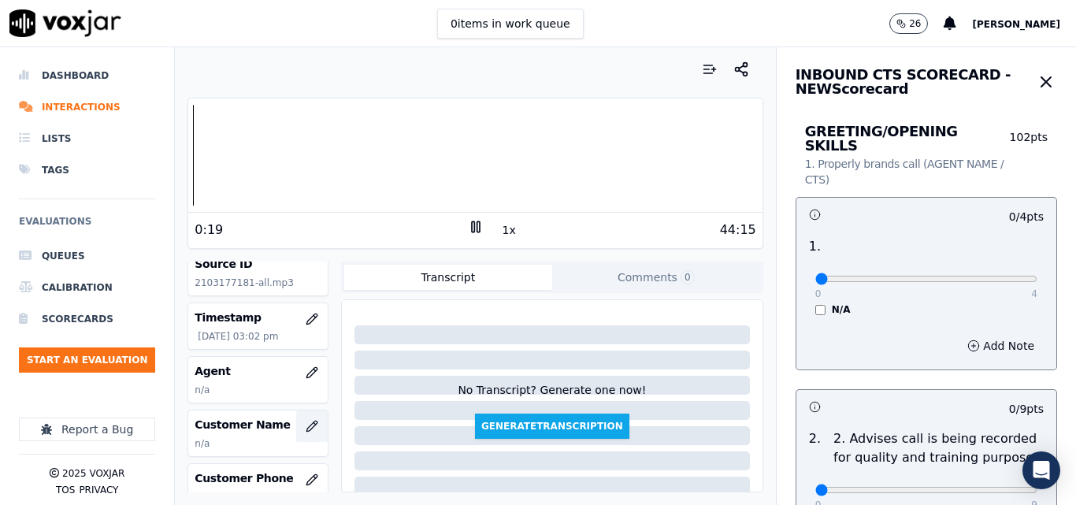
click at [306, 424] on icon "button" at bounding box center [312, 426] width 13 height 13
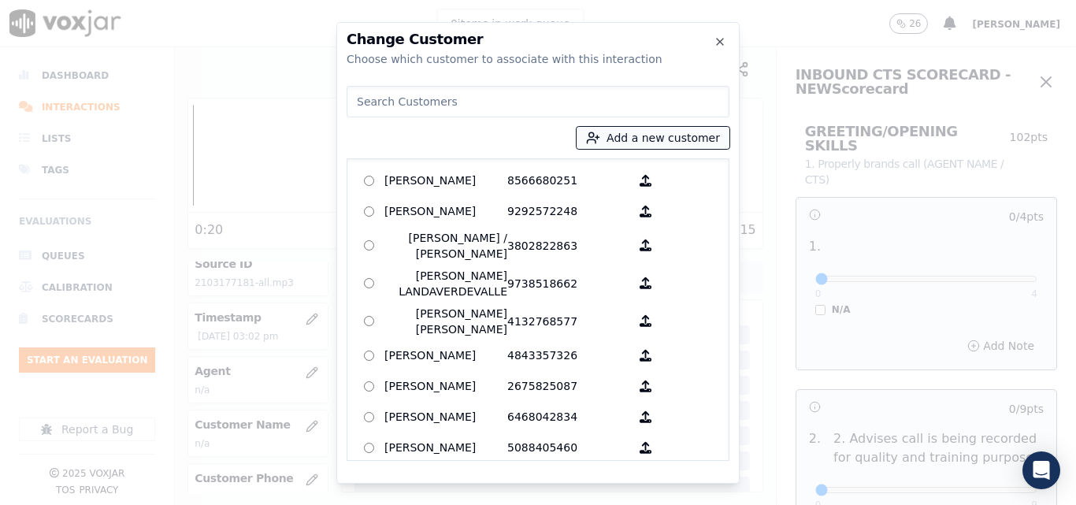
click at [626, 143] on button "Add a new customer" at bounding box center [653, 138] width 153 height 22
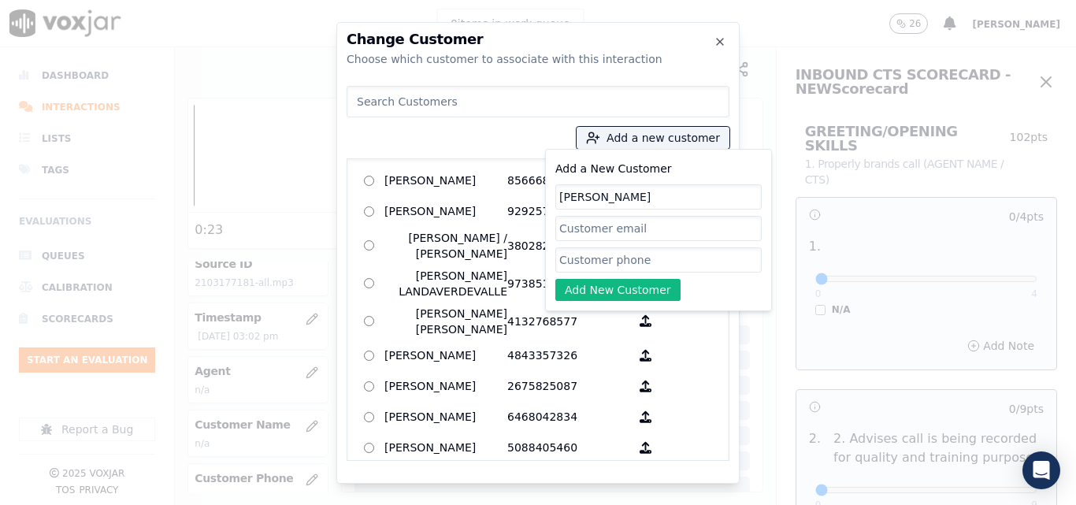
type input "michaell mejia"
paste input "2103177181"
type input "2103177181"
click at [601, 293] on button "Add New Customer" at bounding box center [617, 290] width 125 height 22
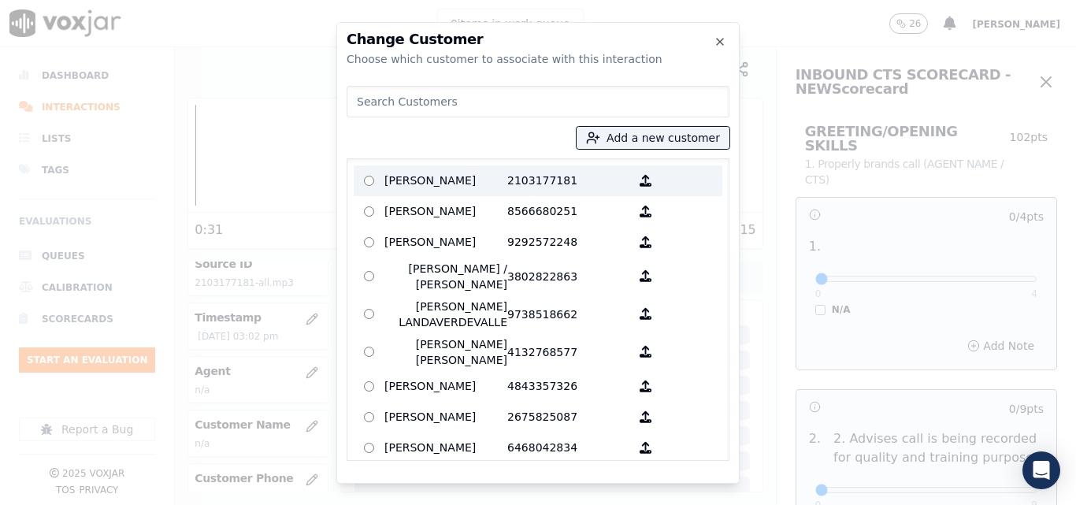
click at [434, 180] on p "michaell mejia" at bounding box center [446, 181] width 123 height 24
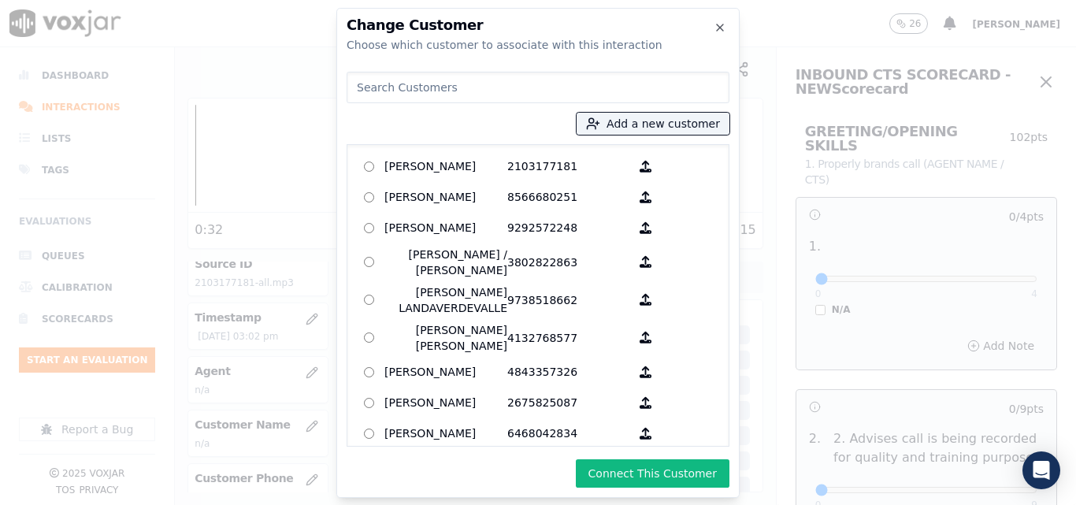
click at [611, 462] on button "Connect This Customer" at bounding box center [653, 473] width 154 height 28
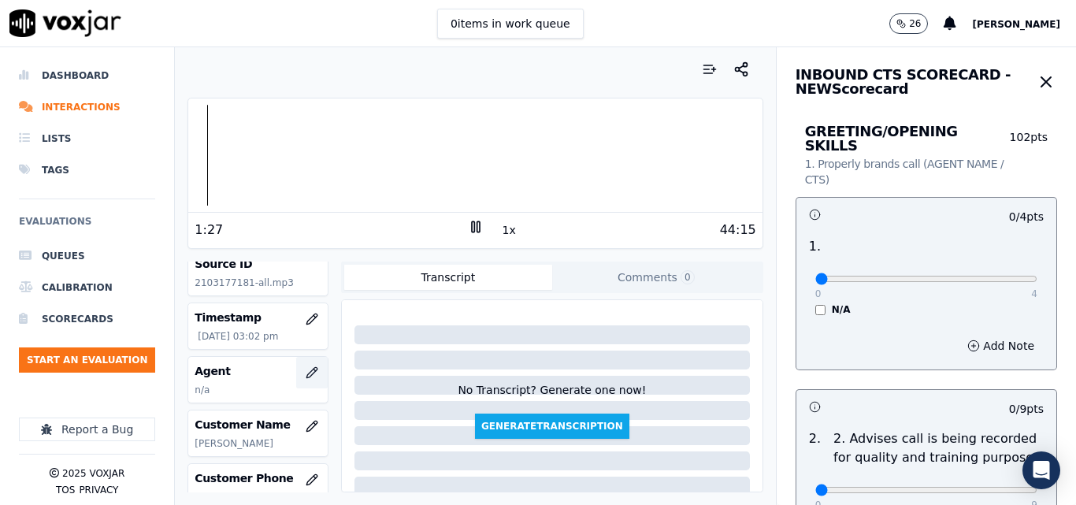
click at [296, 377] on button "button" at bounding box center [312, 373] width 32 height 32
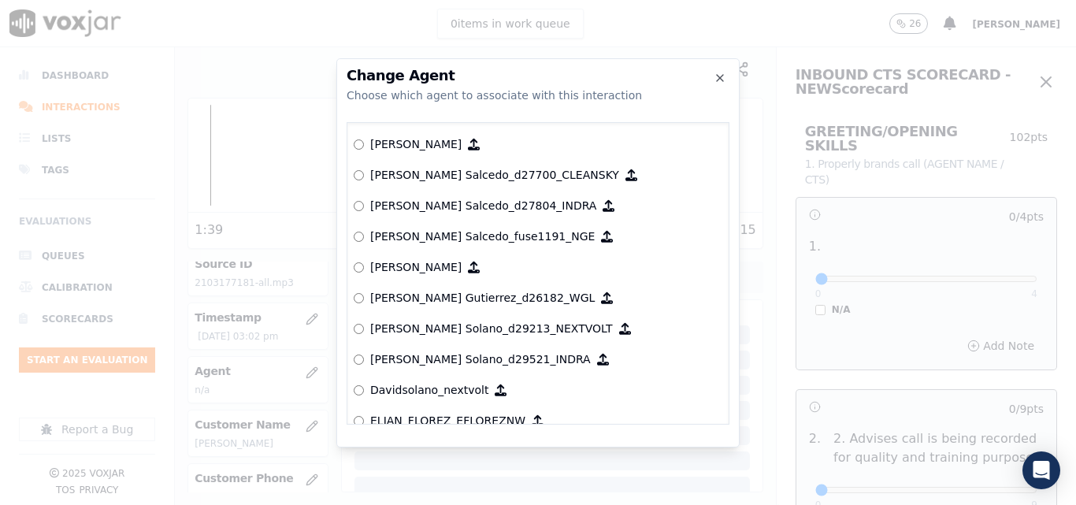
scroll to position [2102, 0]
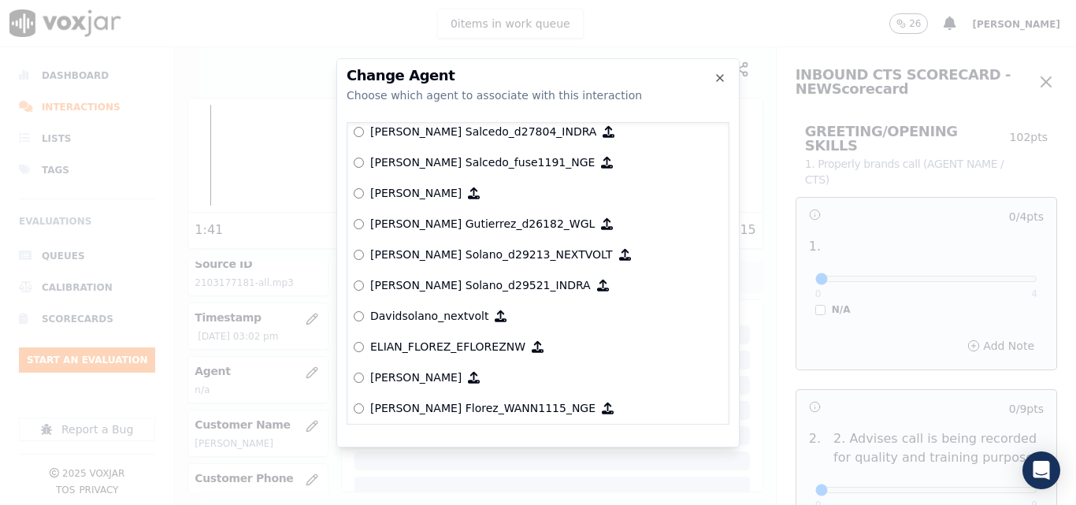
click at [432, 254] on p "[PERSON_NAME] Solano_d29213_NEXTVOLT" at bounding box center [491, 255] width 243 height 16
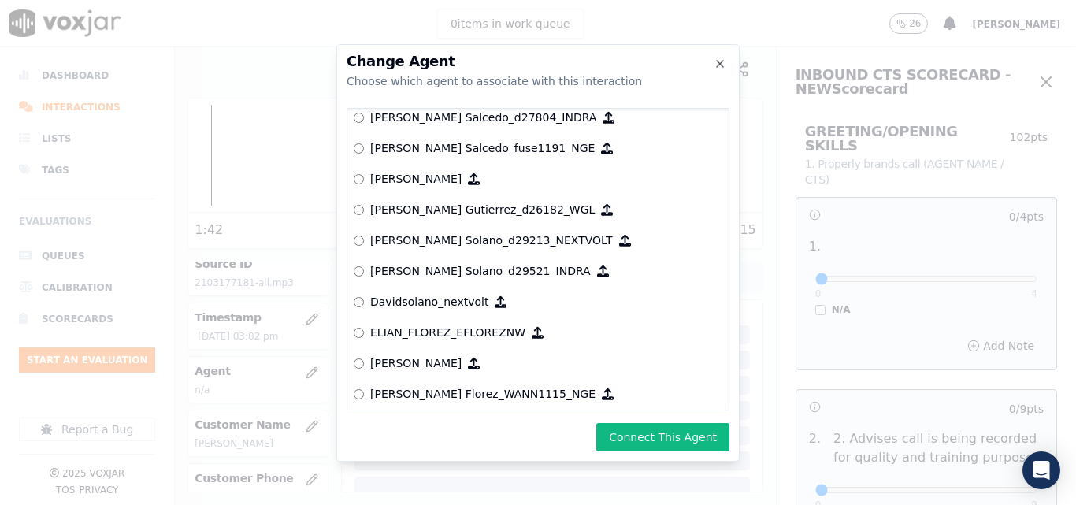
click at [641, 429] on button "Connect This Agent" at bounding box center [662, 437] width 133 height 28
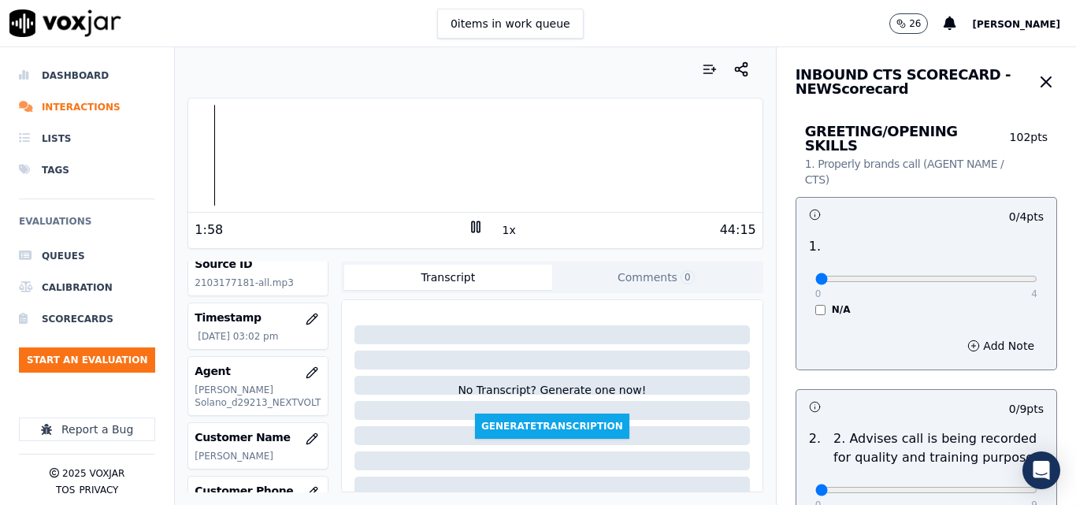
scroll to position [236, 0]
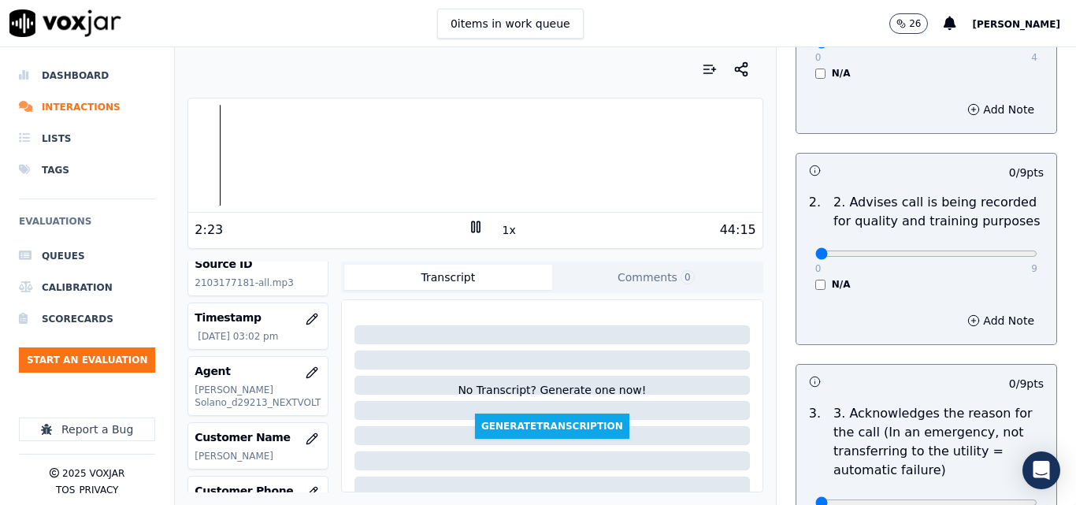
click at [506, 229] on button "1x" at bounding box center [510, 230] width 20 height 22
click at [506, 229] on button "1.5x" at bounding box center [515, 230] width 31 height 22
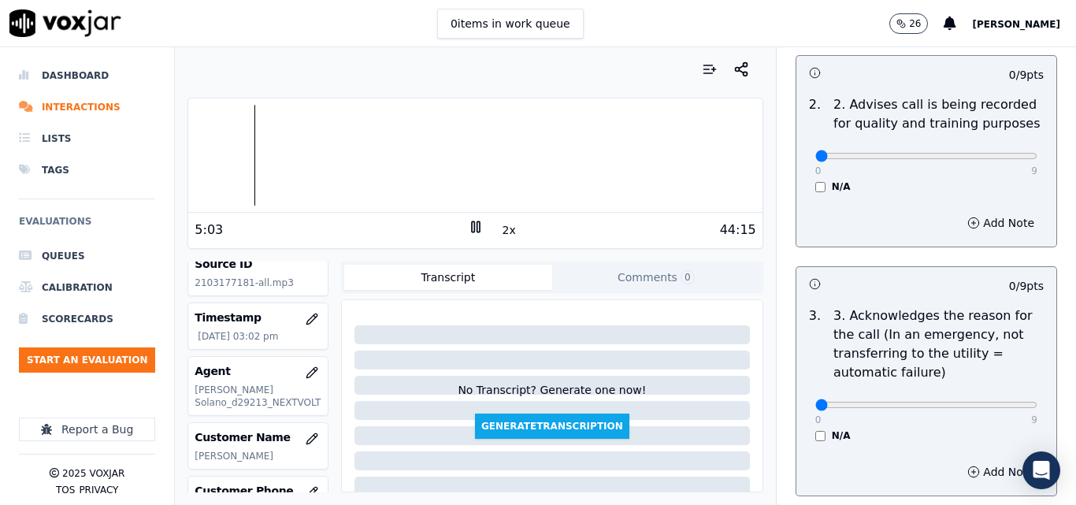
scroll to position [552, 0]
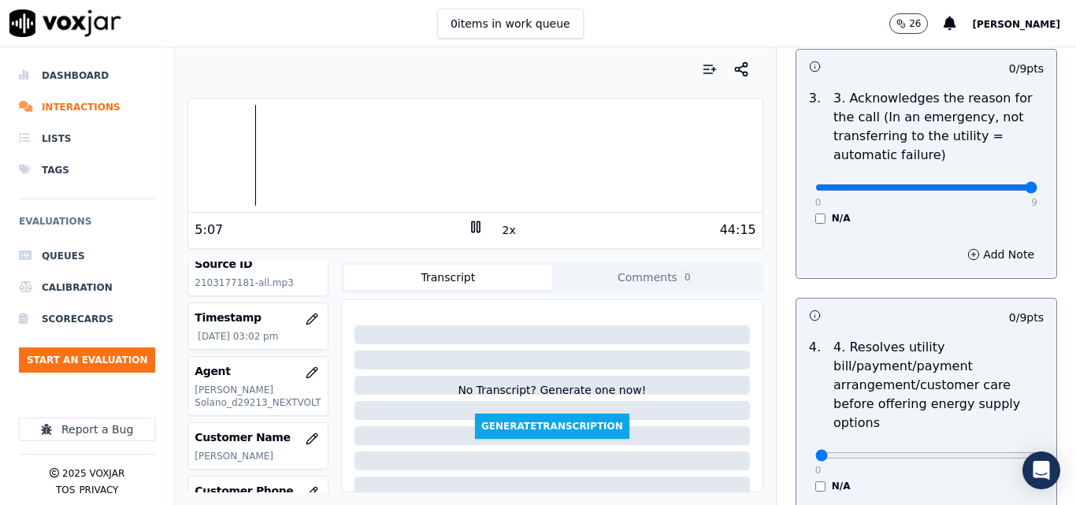
type input "9"
click at [999, 184] on input "range" at bounding box center [927, 187] width 222 height 6
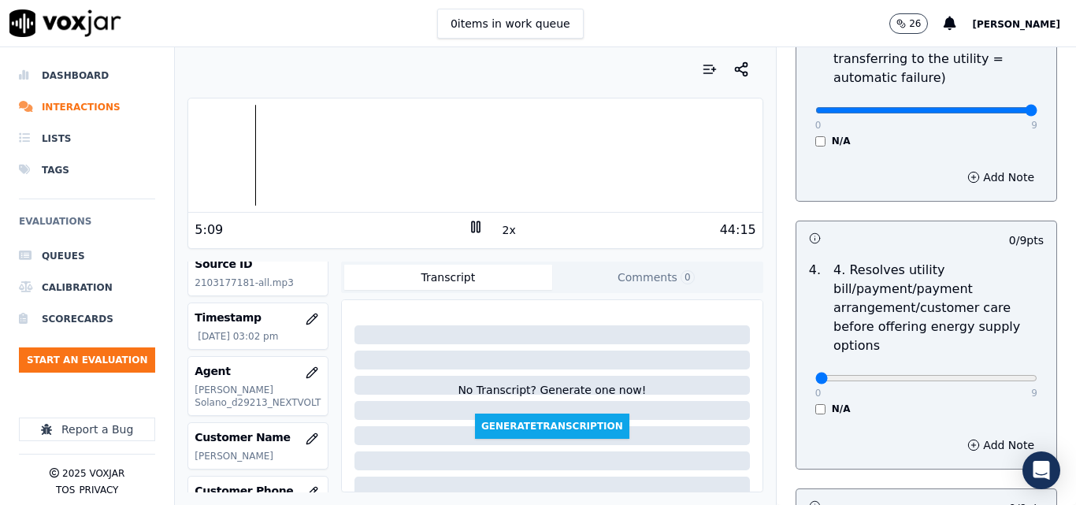
scroll to position [709, 0]
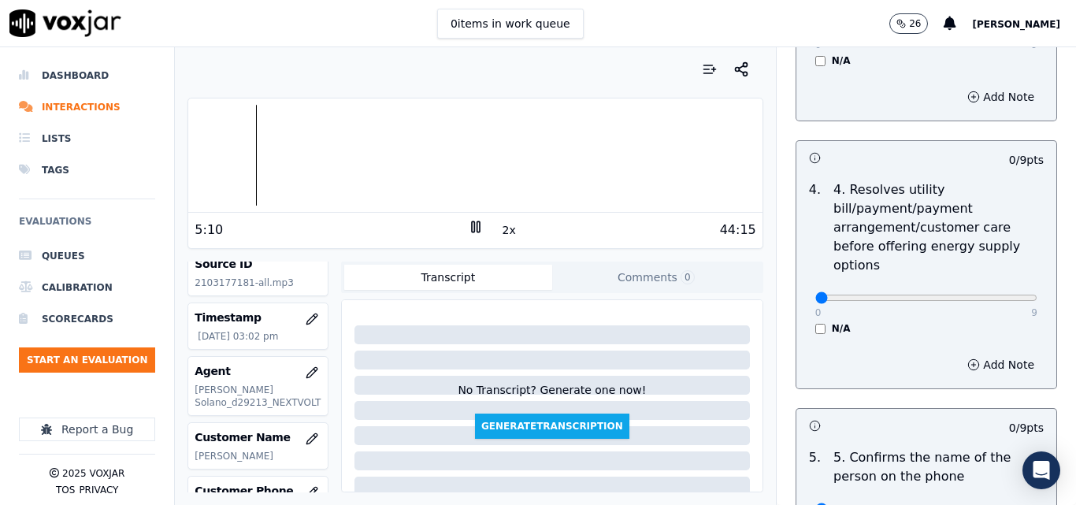
click at [816, 322] on div "N/A" at bounding box center [927, 328] width 222 height 13
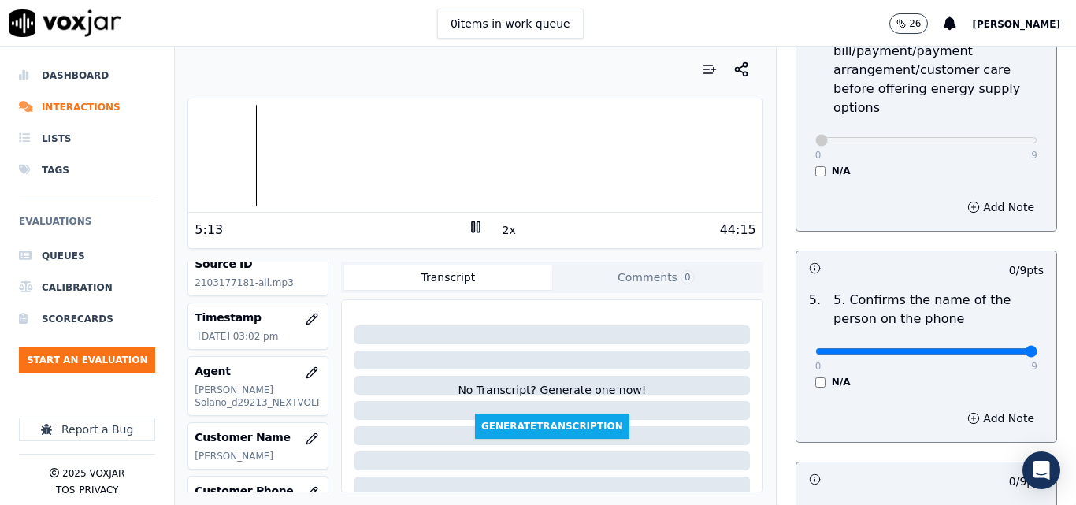
type input "9"
click at [995, 348] on input "range" at bounding box center [927, 351] width 222 height 6
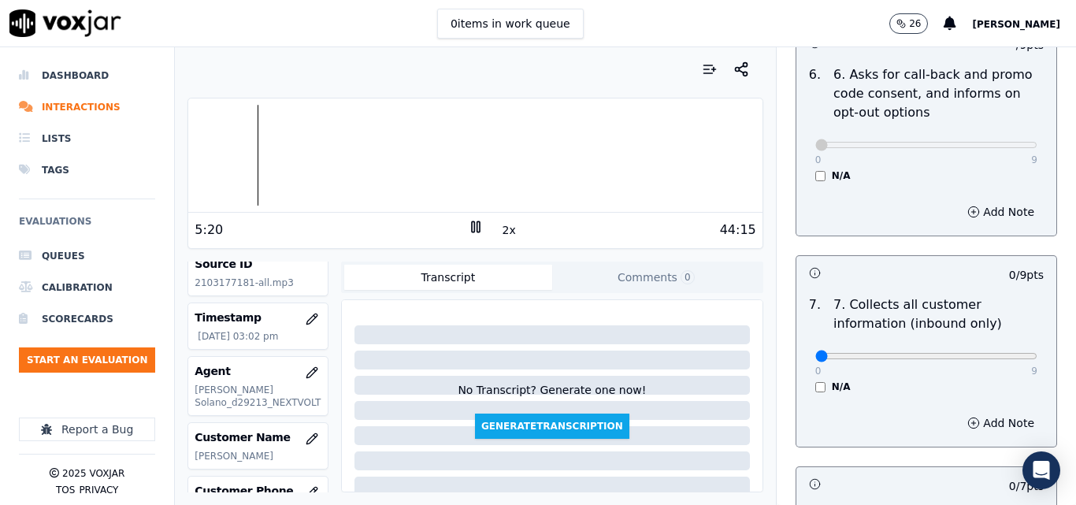
scroll to position [1339, 0]
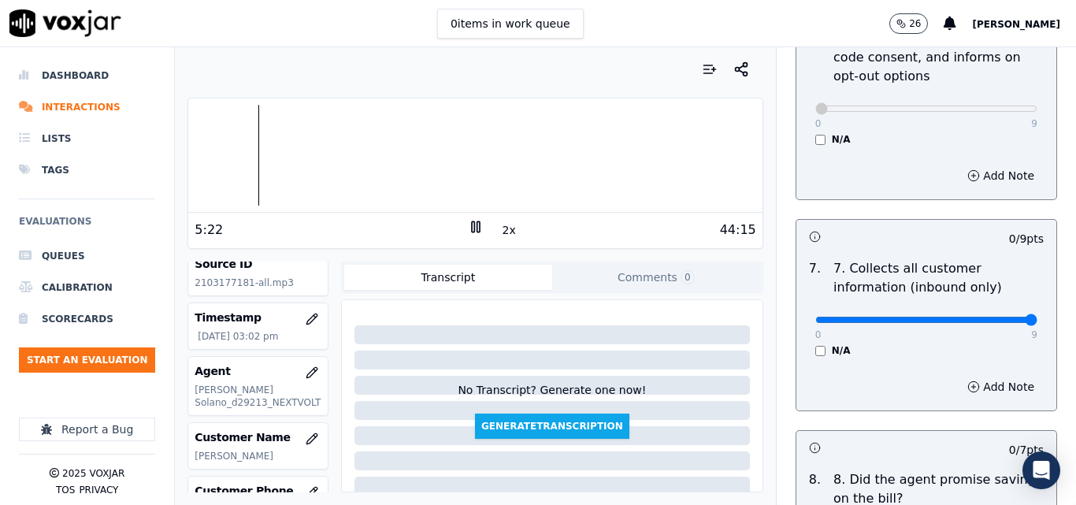
type input "9"
click at [995, 317] on input "range" at bounding box center [927, 320] width 222 height 6
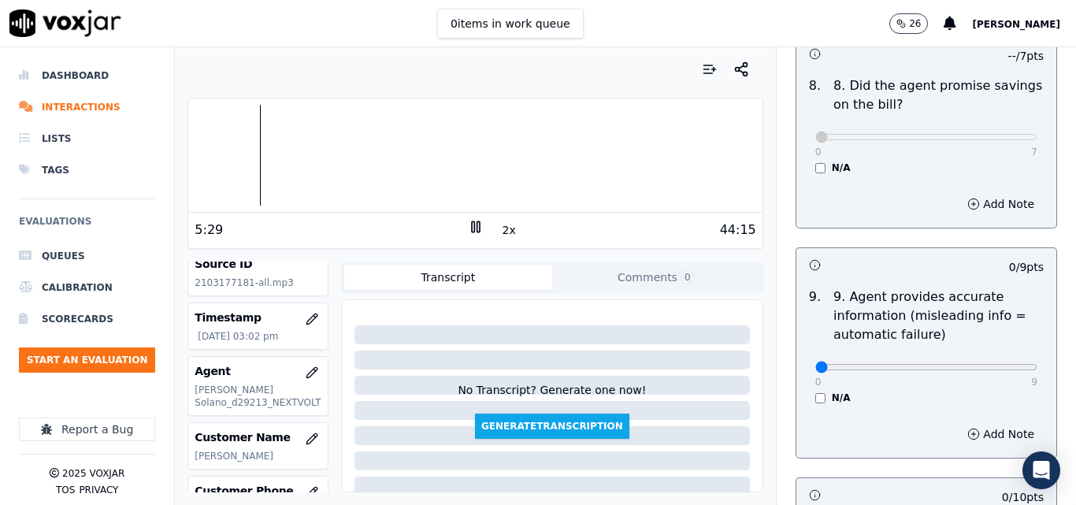
scroll to position [1812, 0]
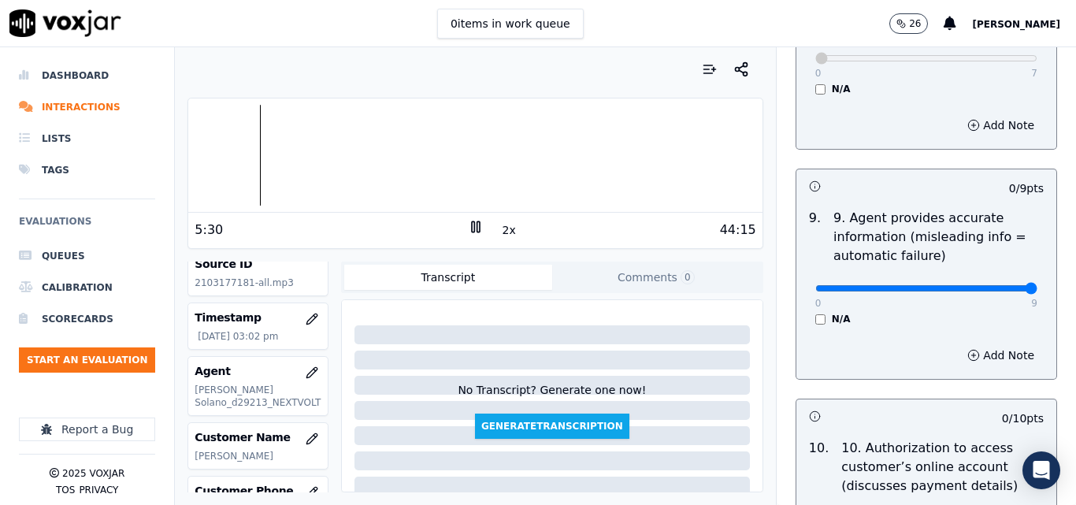
type input "9"
click at [994, 285] on input "range" at bounding box center [927, 288] width 222 height 6
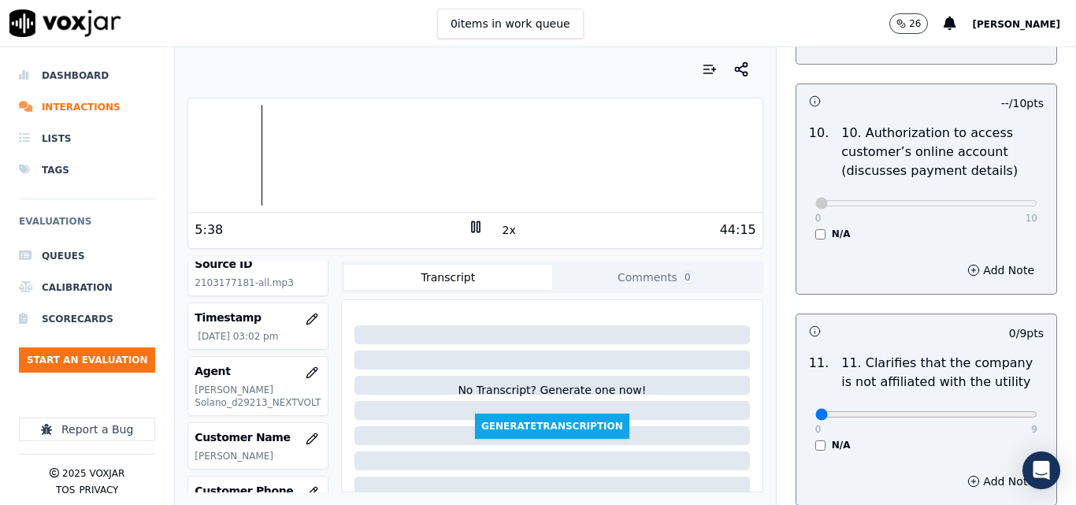
scroll to position [2206, 0]
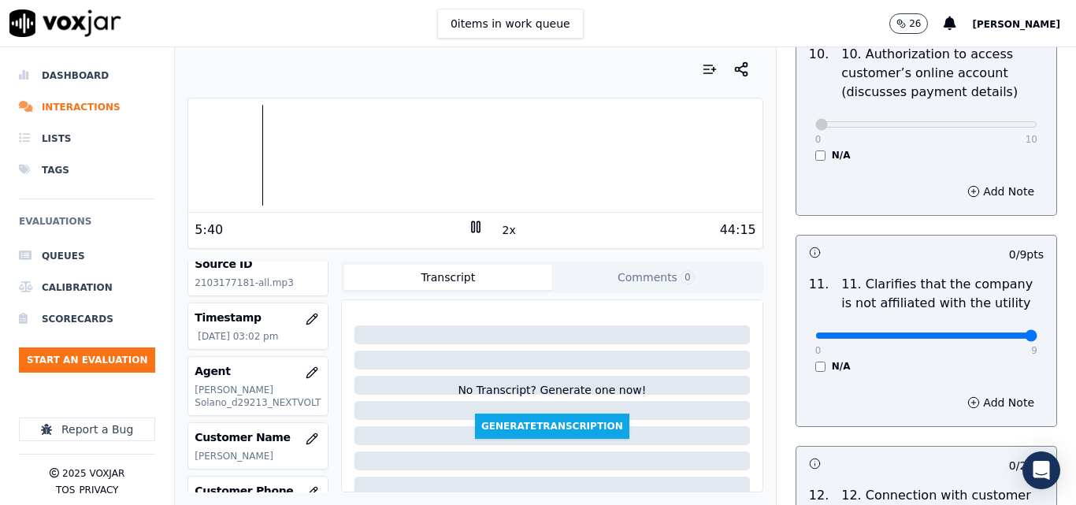
type input "9"
click at [992, 333] on input "range" at bounding box center [927, 336] width 222 height 6
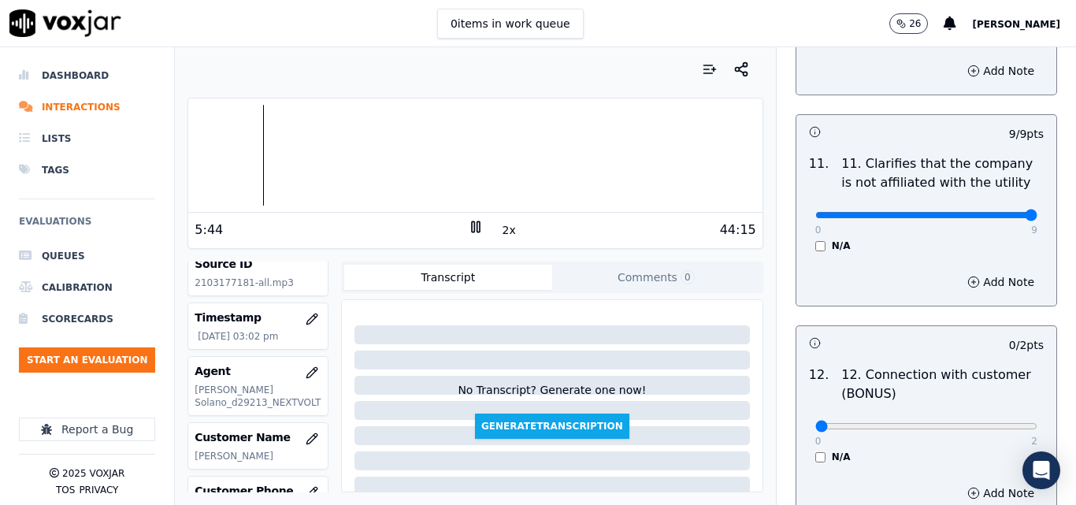
scroll to position [2364, 0]
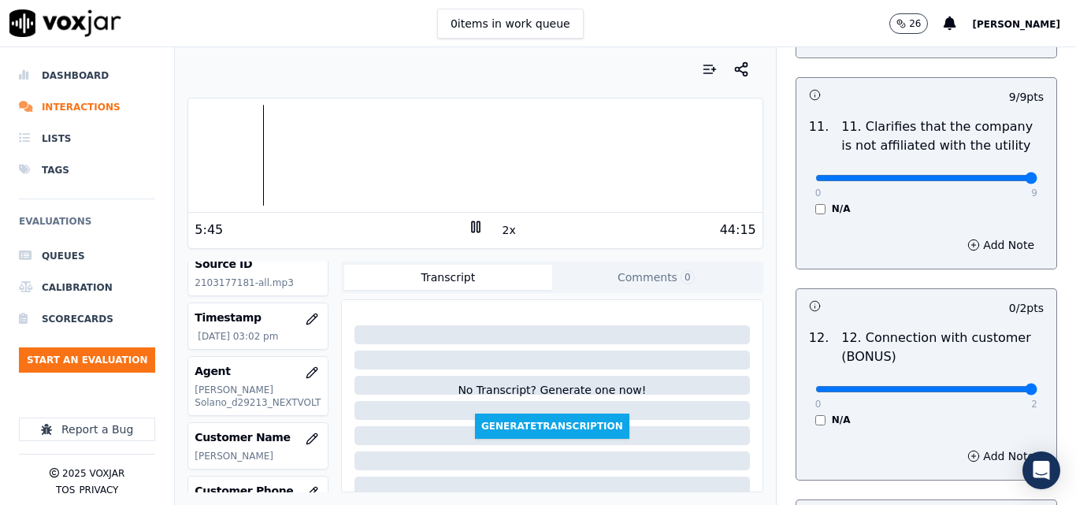
type input "2"
click at [997, 386] on input "range" at bounding box center [927, 389] width 222 height 6
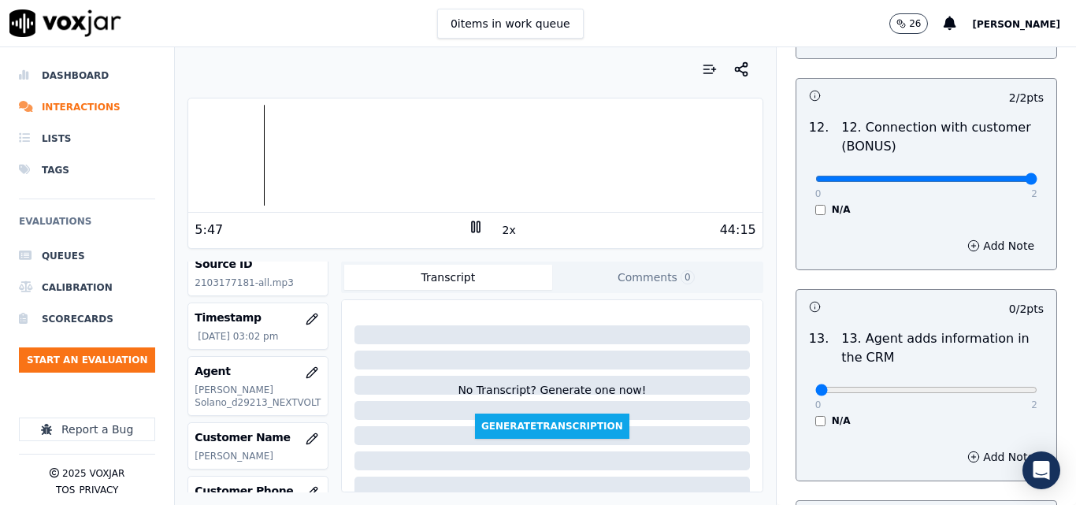
scroll to position [2600, 0]
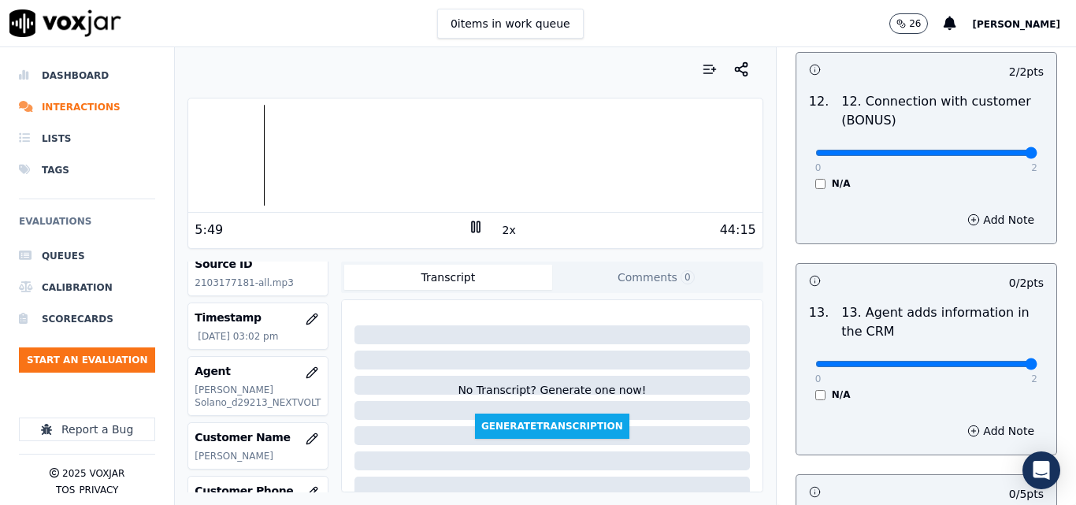
type input "2"
click at [992, 361] on input "range" at bounding box center [927, 364] width 222 height 6
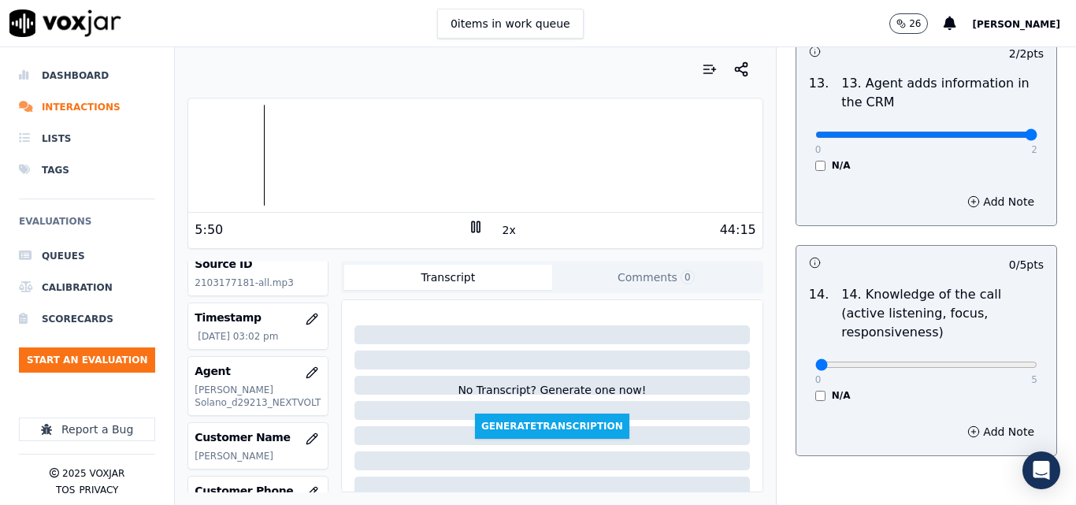
scroll to position [2837, 0]
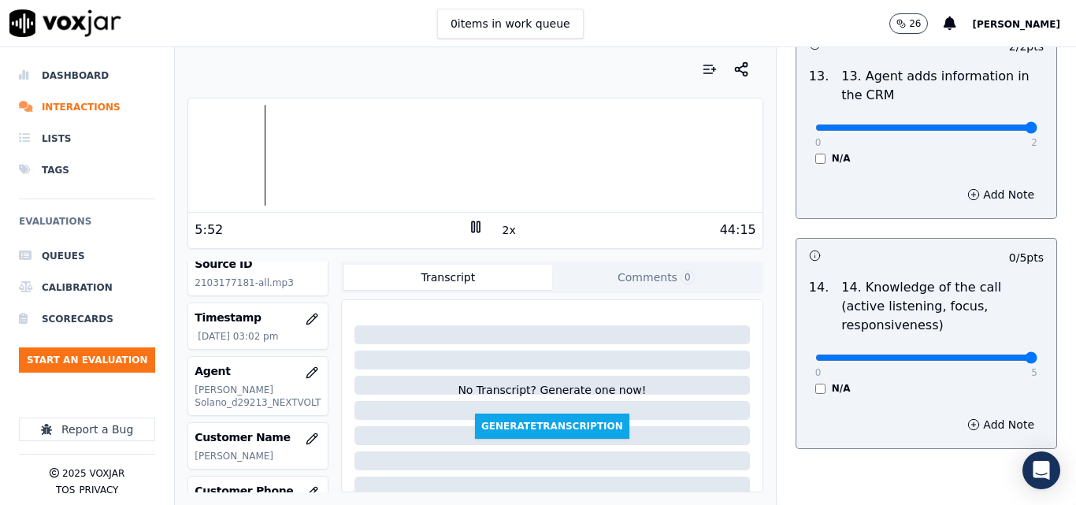
type input "5"
click at [990, 355] on input "range" at bounding box center [927, 358] width 222 height 6
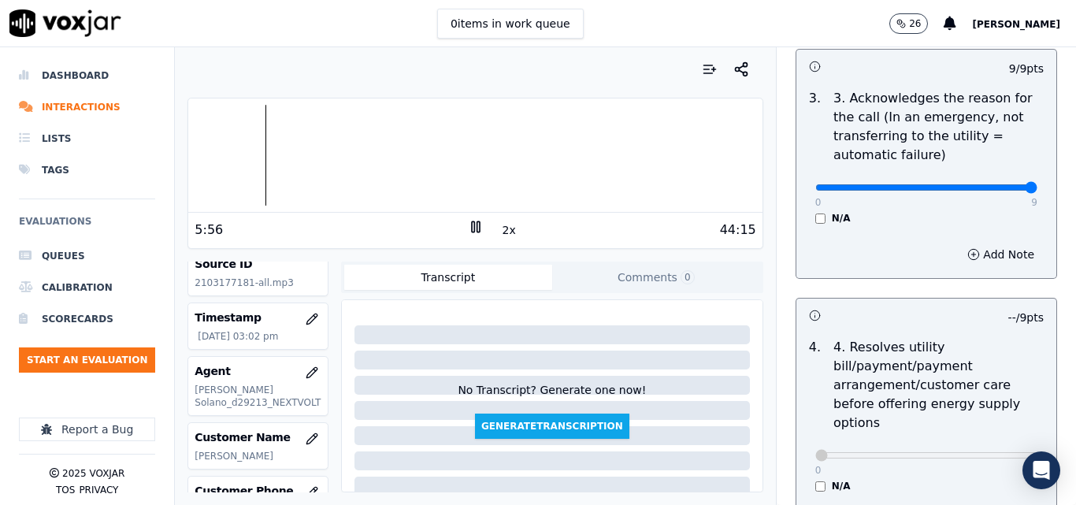
scroll to position [0, 0]
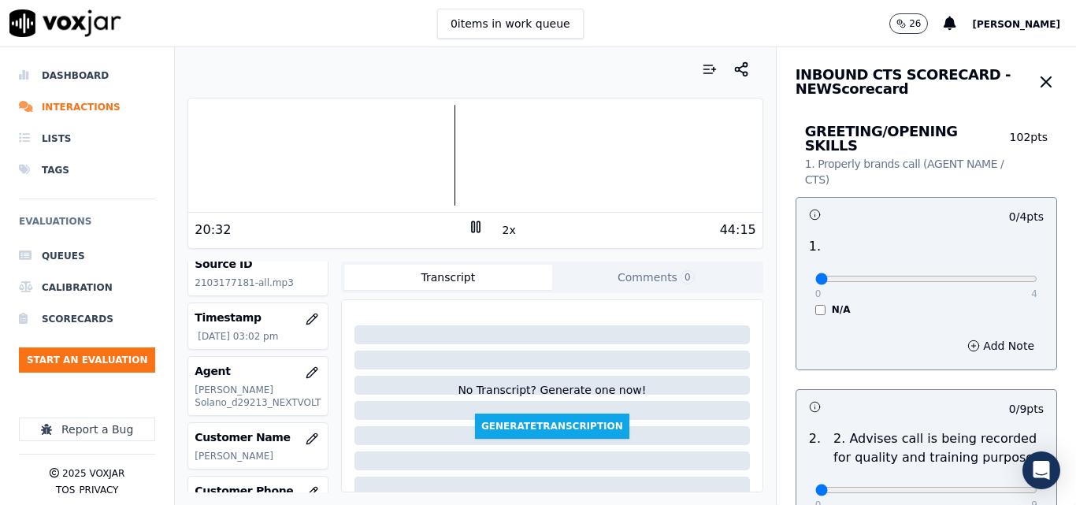
click at [507, 235] on button "2x" at bounding box center [510, 230] width 20 height 22
click at [506, 234] on button "1x" at bounding box center [510, 230] width 20 height 22
click at [433, 161] on div at bounding box center [475, 155] width 574 height 101
click at [428, 161] on div at bounding box center [475, 155] width 574 height 101
click at [420, 165] on div at bounding box center [475, 155] width 574 height 101
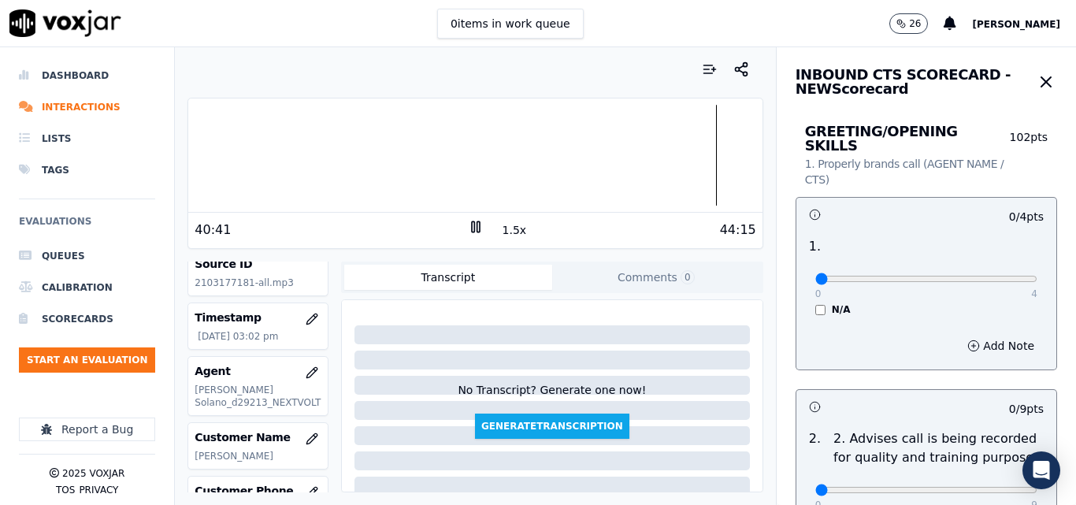
click at [691, 150] on div at bounding box center [475, 155] width 574 height 101
click at [511, 229] on button "1.5x" at bounding box center [515, 230] width 31 height 22
click at [501, 231] on button "2x" at bounding box center [510, 230] width 20 height 22
click at [501, 231] on button "1x" at bounding box center [510, 230] width 20 height 22
click at [678, 163] on div at bounding box center [475, 155] width 574 height 101
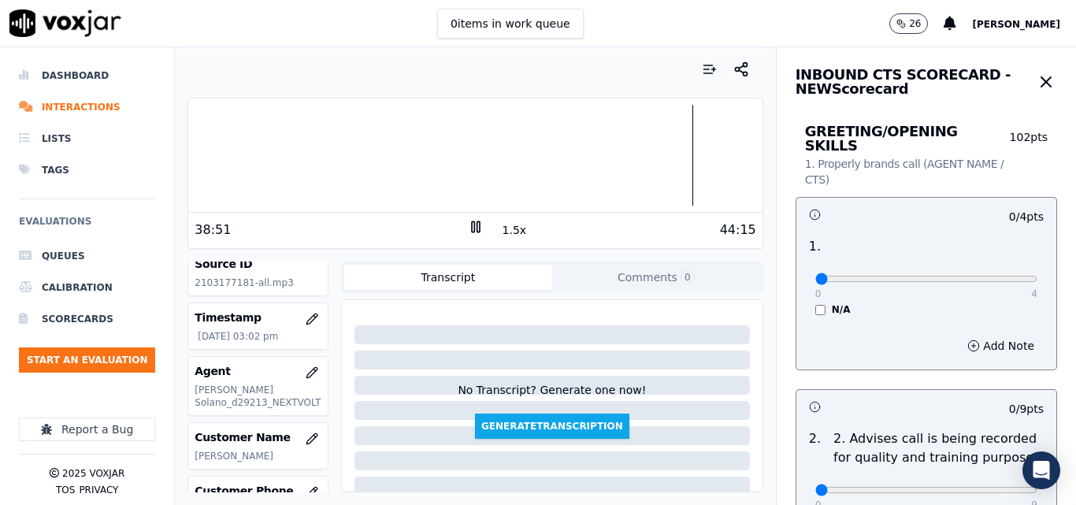
click at [523, 163] on div at bounding box center [475, 155] width 574 height 101
click at [507, 168] on div at bounding box center [475, 155] width 574 height 101
click at [490, 172] on div at bounding box center [475, 155] width 574 height 101
click at [458, 148] on div at bounding box center [475, 155] width 574 height 101
click at [424, 151] on div at bounding box center [475, 155] width 574 height 101
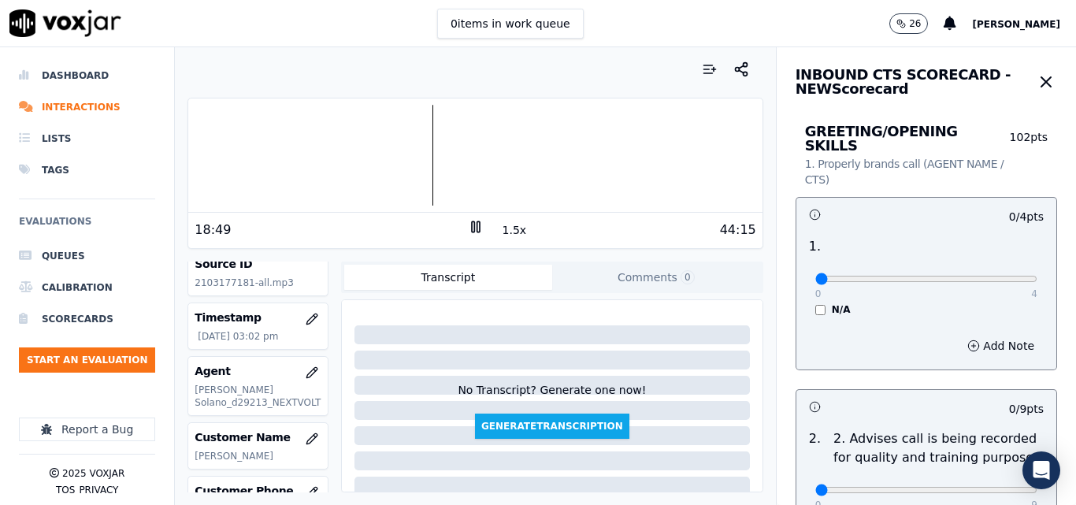
click at [407, 164] on div at bounding box center [475, 155] width 574 height 101
click at [392, 164] on div at bounding box center [475, 155] width 574 height 101
click at [372, 163] on div at bounding box center [475, 155] width 574 height 101
click at [354, 154] on div at bounding box center [475, 155] width 574 height 101
click at [299, 166] on div at bounding box center [475, 155] width 574 height 101
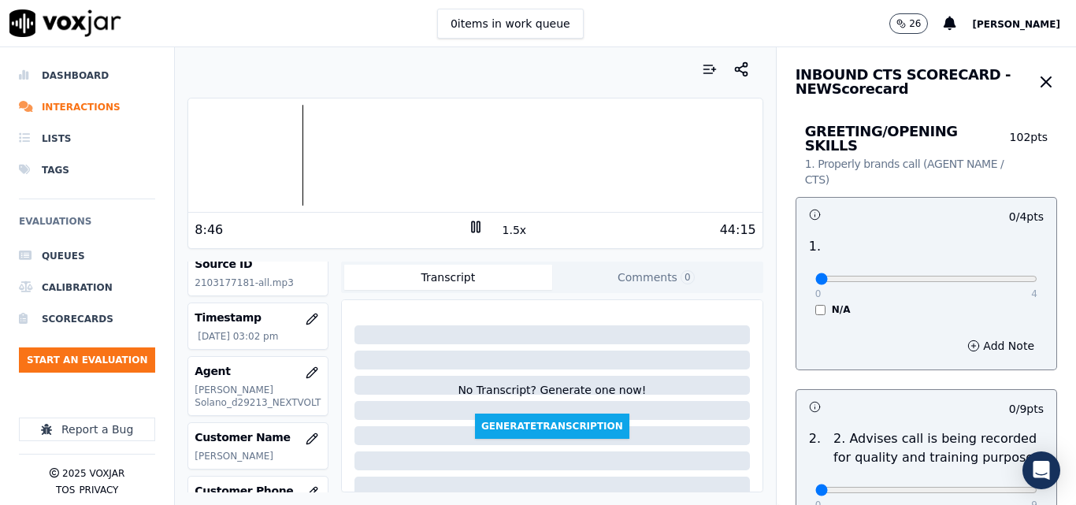
click at [293, 154] on div at bounding box center [475, 155] width 574 height 101
click at [277, 154] on div at bounding box center [475, 155] width 574 height 101
click at [601, 157] on div at bounding box center [475, 155] width 574 height 101
click at [505, 227] on button "1.5x" at bounding box center [515, 230] width 31 height 22
click at [472, 224] on rect at bounding box center [473, 226] width 2 height 10
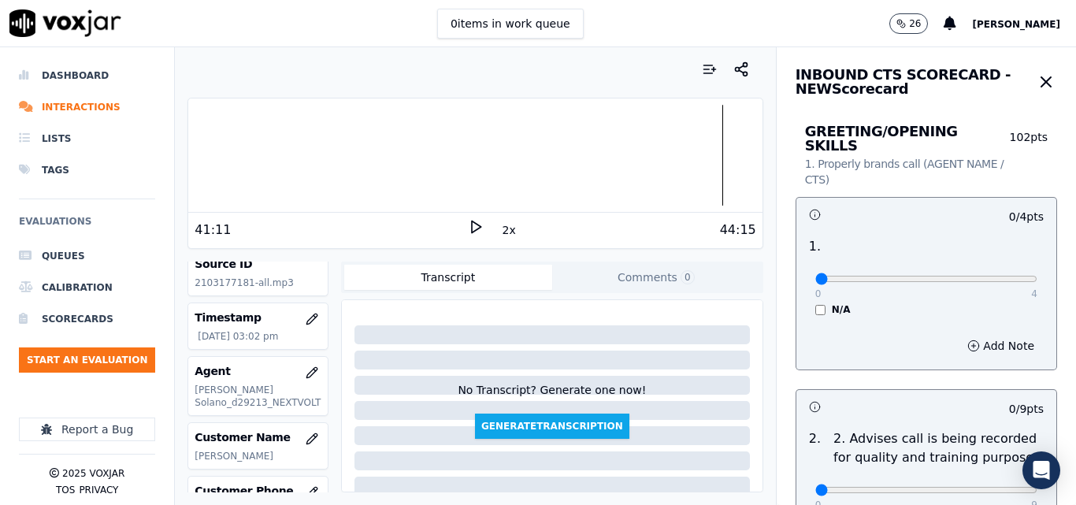
click at [468, 229] on icon at bounding box center [476, 227] width 16 height 16
click at [689, 154] on div at bounding box center [475, 155] width 574 height 101
click at [679, 151] on div at bounding box center [475, 155] width 574 height 101
click at [503, 231] on button "2x" at bounding box center [510, 230] width 20 height 22
click at [502, 231] on button "1x" at bounding box center [510, 230] width 20 height 22
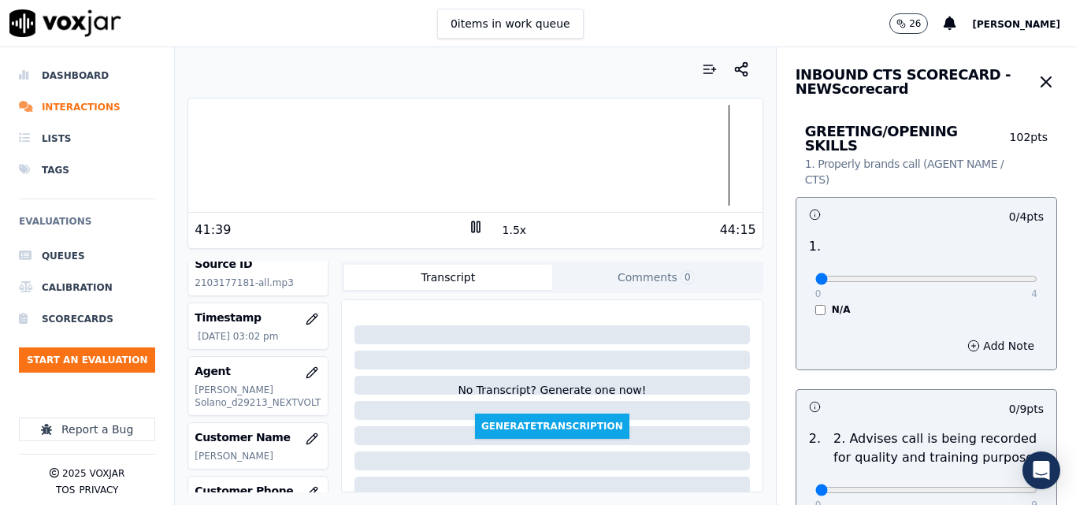
click at [699, 158] on div at bounding box center [475, 155] width 574 height 101
click at [688, 162] on div at bounding box center [475, 155] width 574 height 101
click at [663, 162] on div at bounding box center [475, 155] width 574 height 101
click at [652, 160] on div at bounding box center [475, 155] width 574 height 101
click at [633, 160] on div at bounding box center [475, 155] width 574 height 101
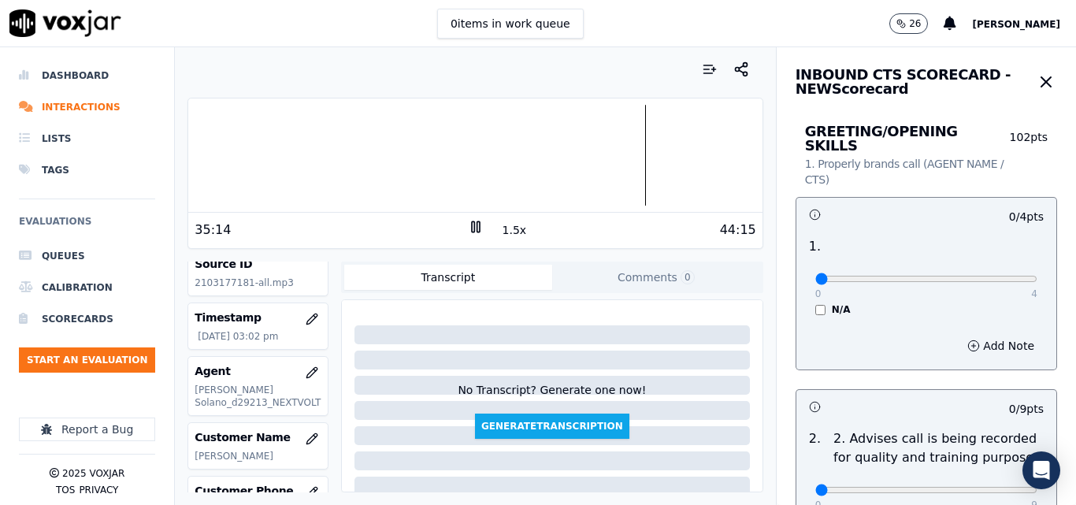
click at [610, 158] on div at bounding box center [475, 155] width 574 height 101
click at [484, 225] on div "44:15" at bounding box center [620, 230] width 273 height 19
click at [477, 226] on rect at bounding box center [478, 226] width 2 height 10
click at [552, 144] on div at bounding box center [475, 155] width 574 height 101
click at [492, 155] on div at bounding box center [475, 155] width 574 height 101
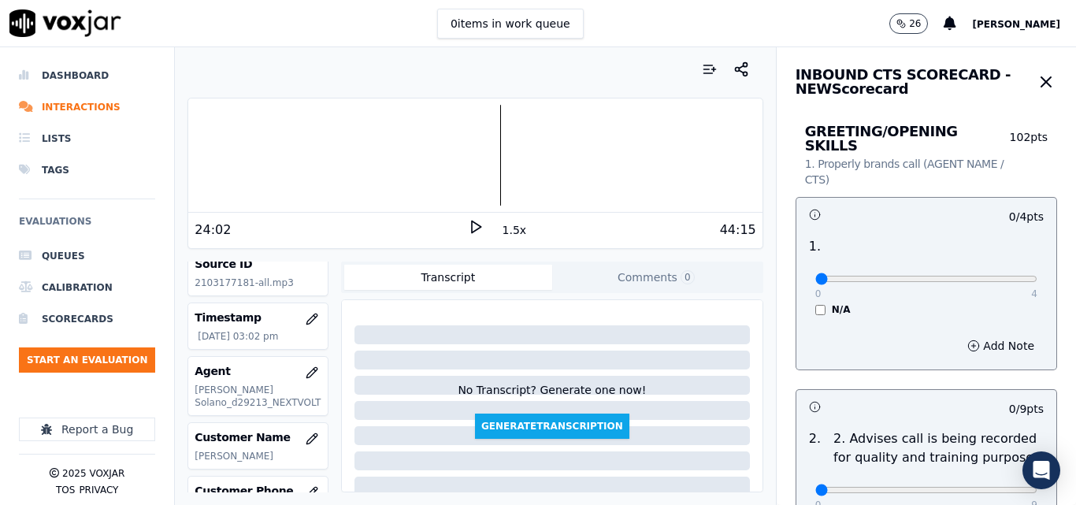
click at [475, 151] on div at bounding box center [475, 155] width 574 height 101
click at [397, 165] on div at bounding box center [475, 155] width 574 height 101
click at [468, 221] on icon at bounding box center [476, 227] width 16 height 16
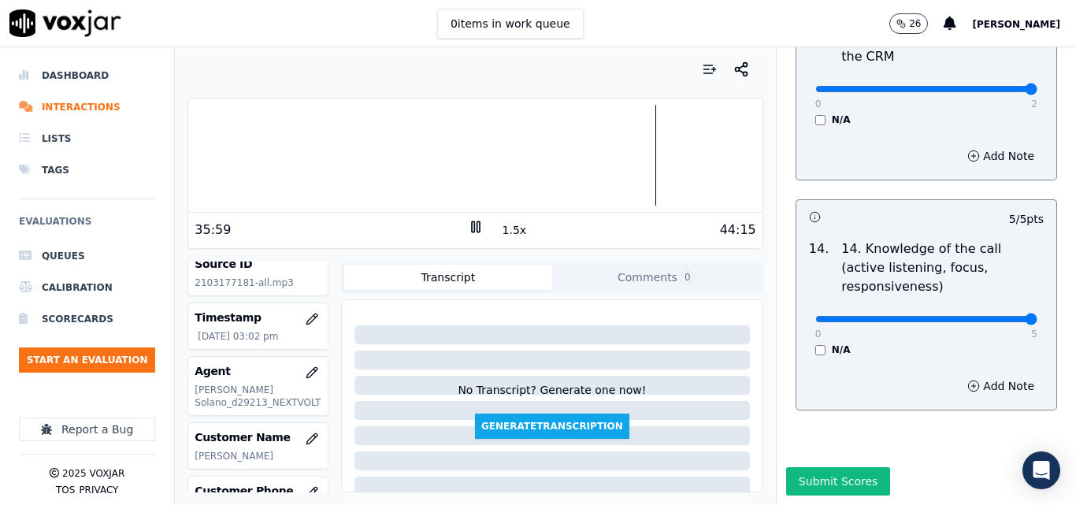
scroll to position [2168, 0]
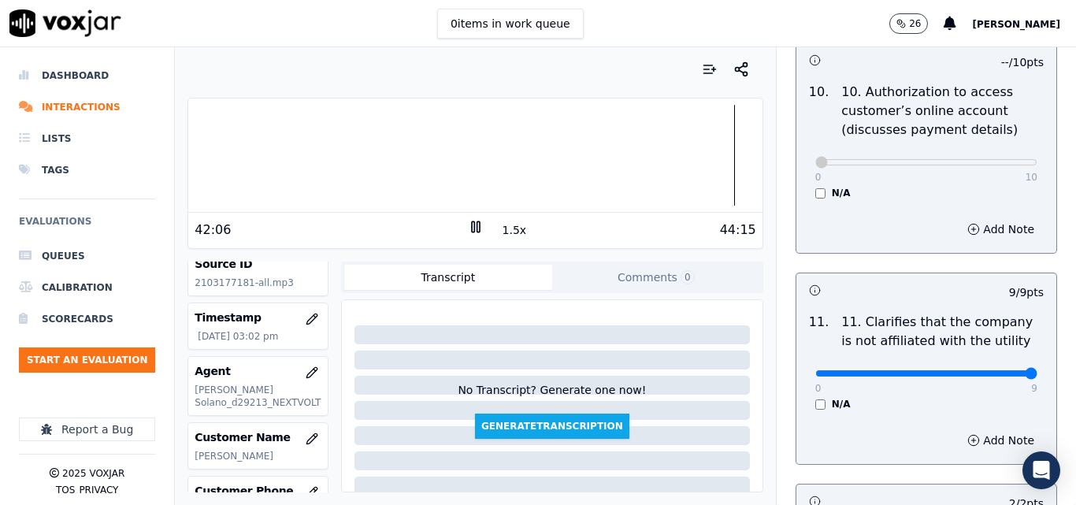
click at [388, 176] on div at bounding box center [475, 155] width 574 height 101
click at [327, 149] on div at bounding box center [475, 155] width 574 height 101
click at [318, 154] on div at bounding box center [475, 155] width 574 height 101
click at [308, 155] on div at bounding box center [475, 155] width 574 height 101
click at [306, 157] on div at bounding box center [475, 155] width 574 height 101
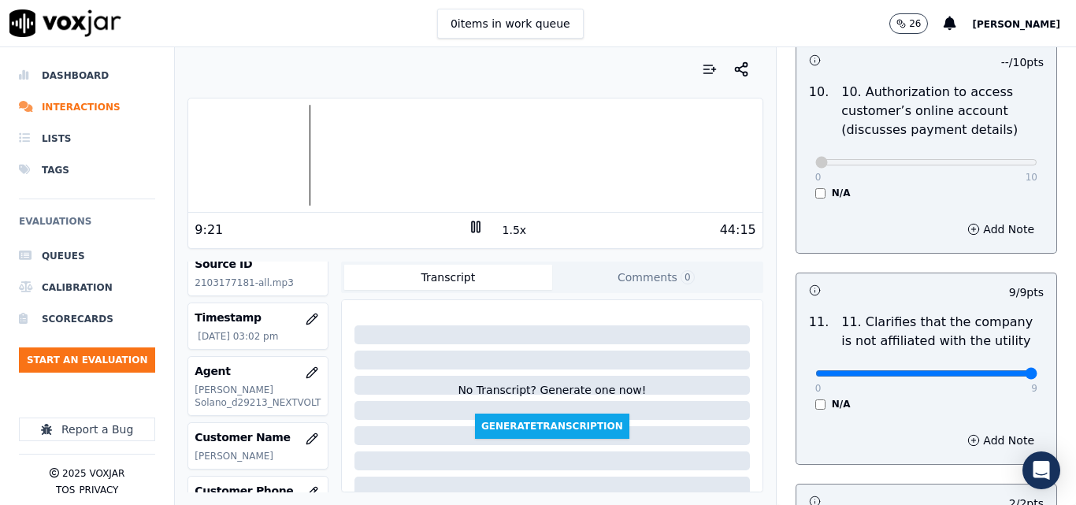
click at [500, 232] on button "1.5x" at bounding box center [515, 230] width 31 height 22
click at [500, 232] on button "2x" at bounding box center [510, 230] width 20 height 22
click at [246, 155] on div at bounding box center [475, 155] width 574 height 101
click at [479, 165] on div at bounding box center [475, 155] width 574 height 101
click at [420, 163] on div at bounding box center [475, 155] width 574 height 101
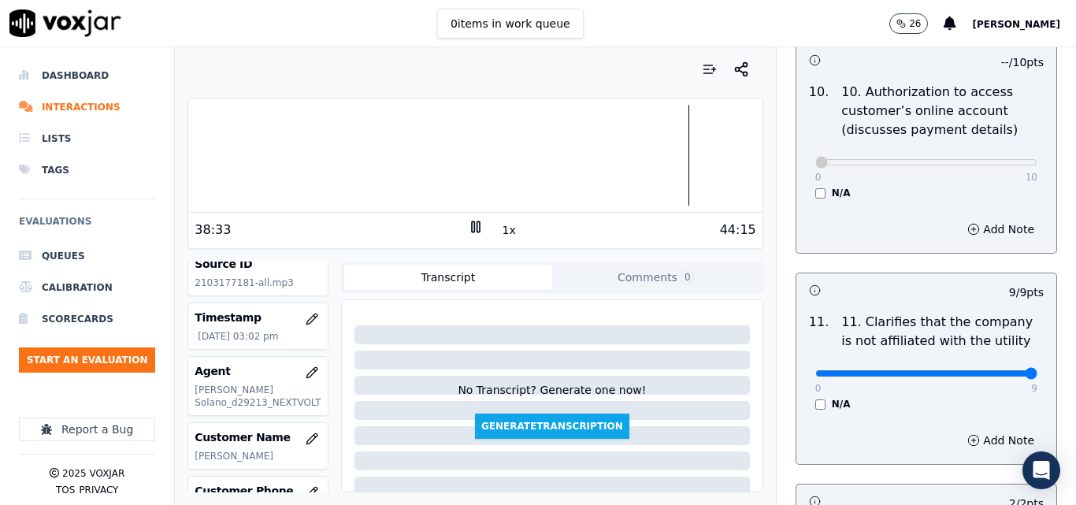
click at [292, 154] on div at bounding box center [475, 155] width 574 height 101
click at [477, 222] on rect at bounding box center [478, 226] width 2 height 10
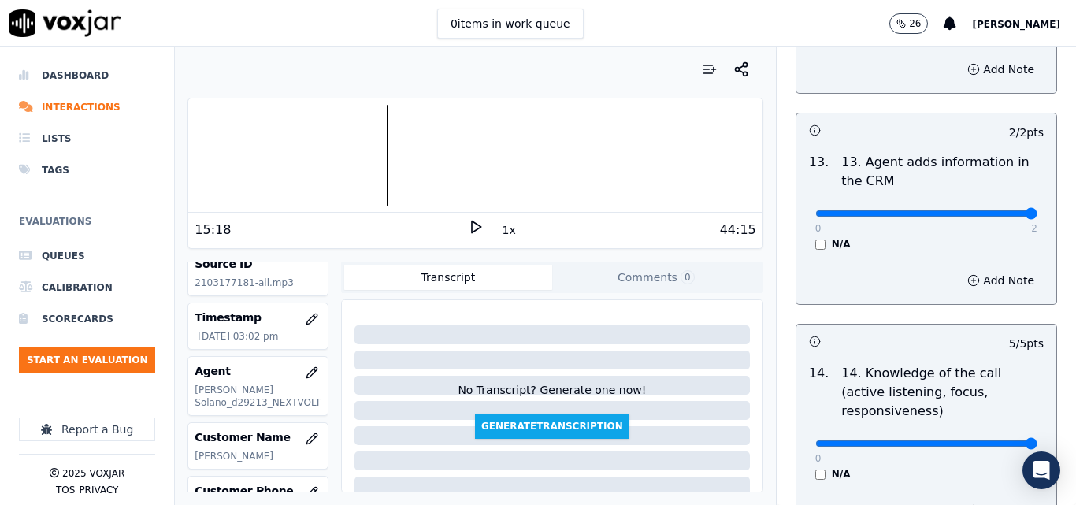
scroll to position [2878, 0]
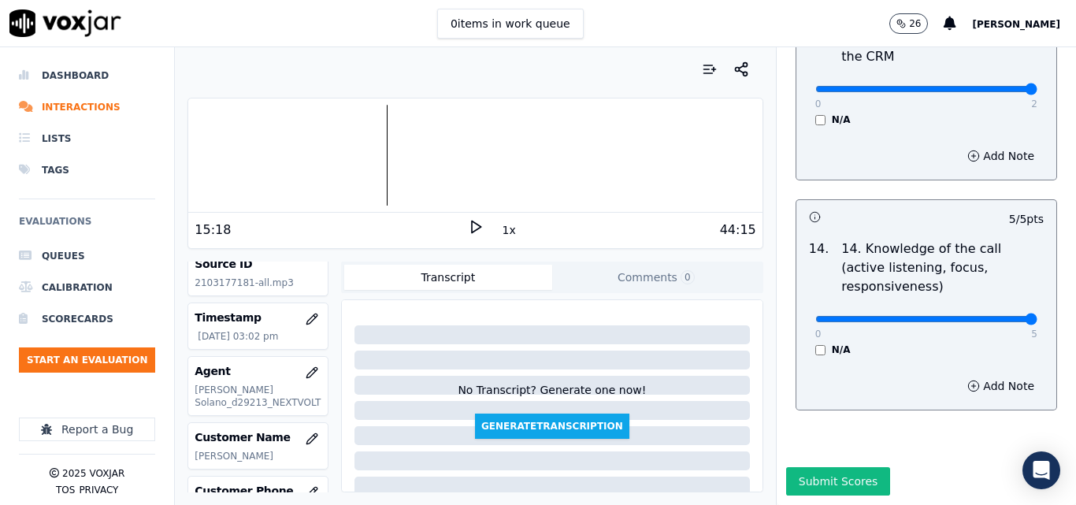
click at [275, 156] on div at bounding box center [475, 155] width 574 height 101
click at [468, 226] on icon at bounding box center [476, 227] width 16 height 16
click at [252, 162] on div at bounding box center [475, 155] width 574 height 101
click at [472, 229] on rect at bounding box center [473, 226] width 2 height 10
click at [826, 467] on button "Submit Scores" at bounding box center [838, 481] width 105 height 28
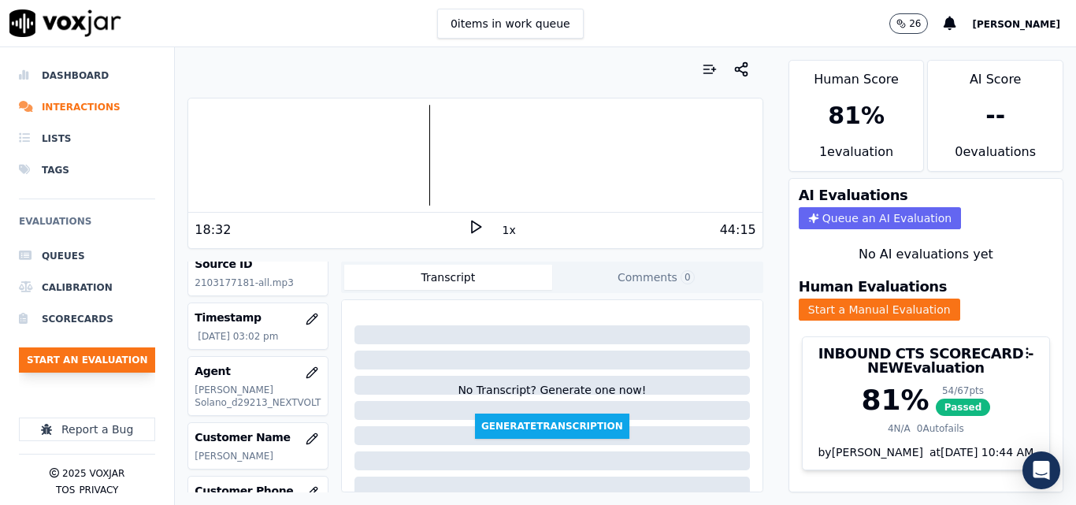
click at [143, 359] on button "Start an Evaluation" at bounding box center [87, 359] width 136 height 25
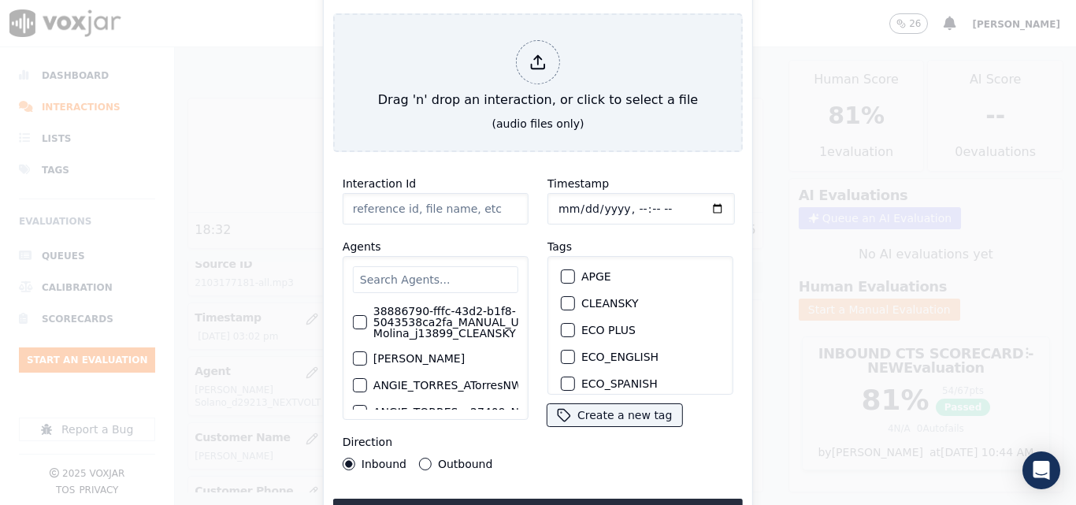
type input "20250915-091812_8034645051-all.mp3"
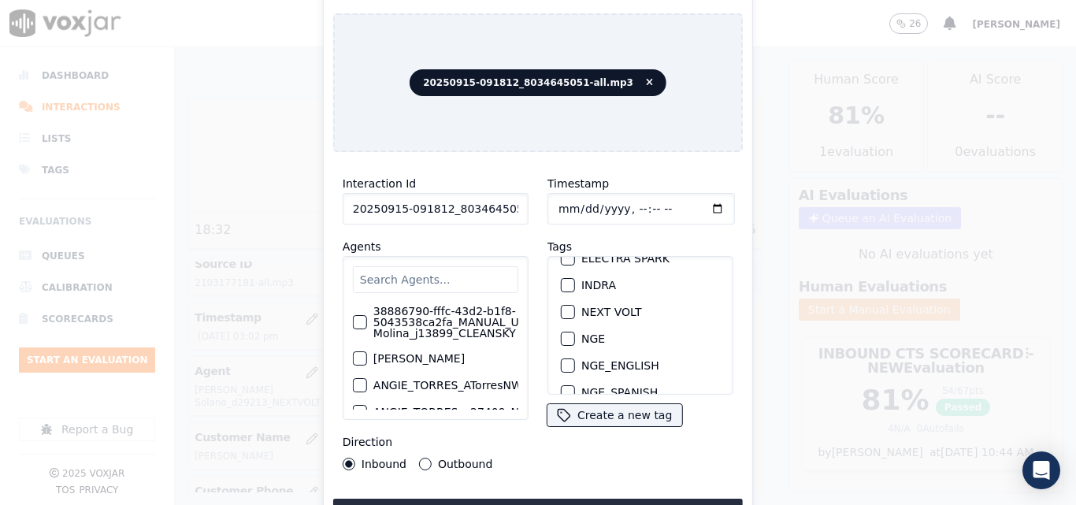
scroll to position [158, 0]
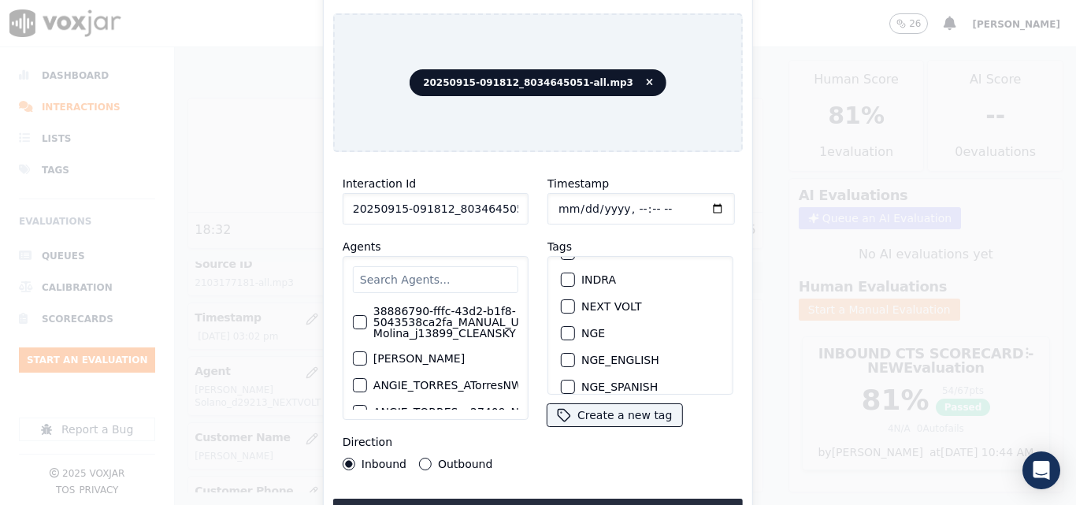
click at [561, 299] on button "NEXT VOLT" at bounding box center [568, 306] width 14 height 14
click at [537, 499] on button "Upload interaction to start evaluation" at bounding box center [538, 513] width 410 height 28
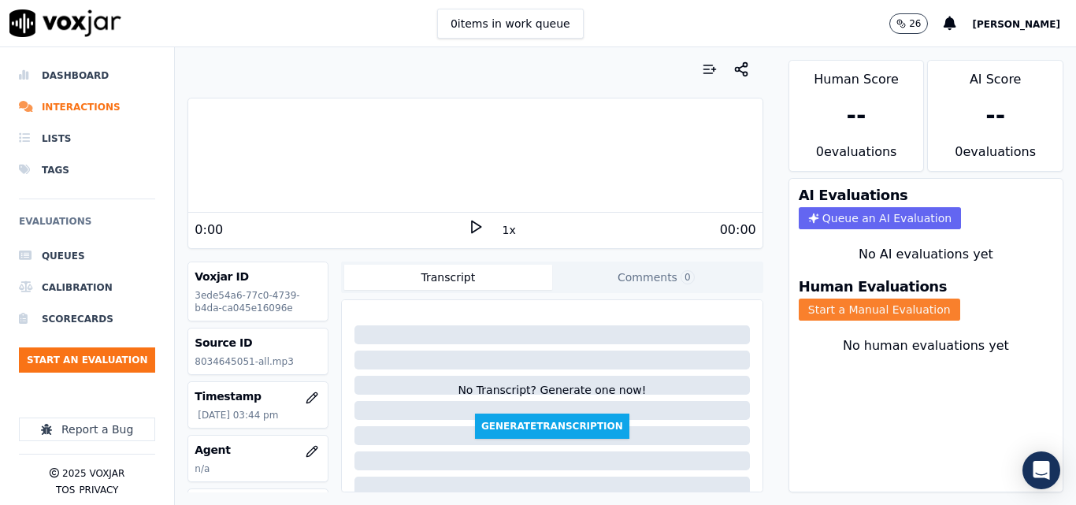
click at [818, 307] on button "Start a Manual Evaluation" at bounding box center [880, 310] width 162 height 22
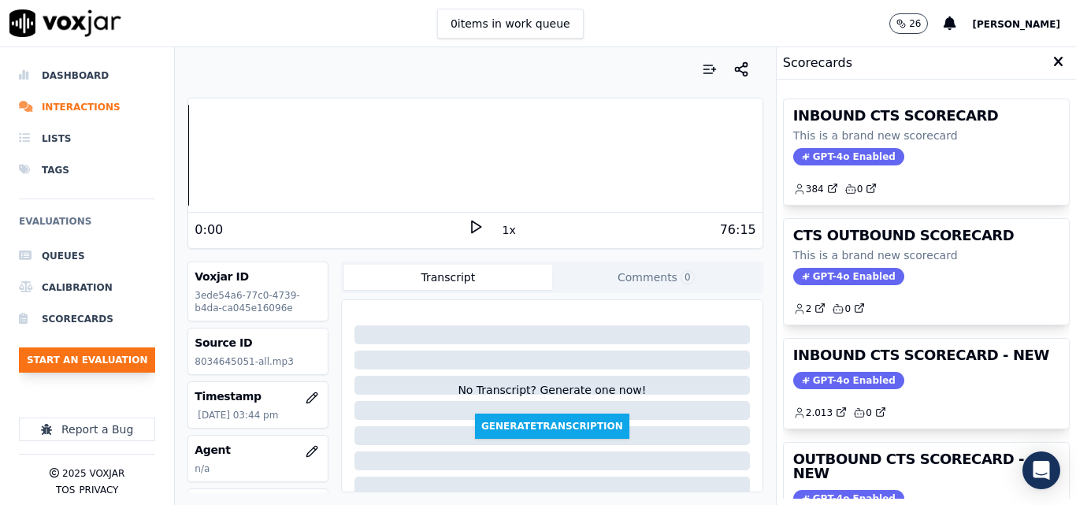
click at [120, 363] on button "Start an Evaluation" at bounding box center [87, 359] width 136 height 25
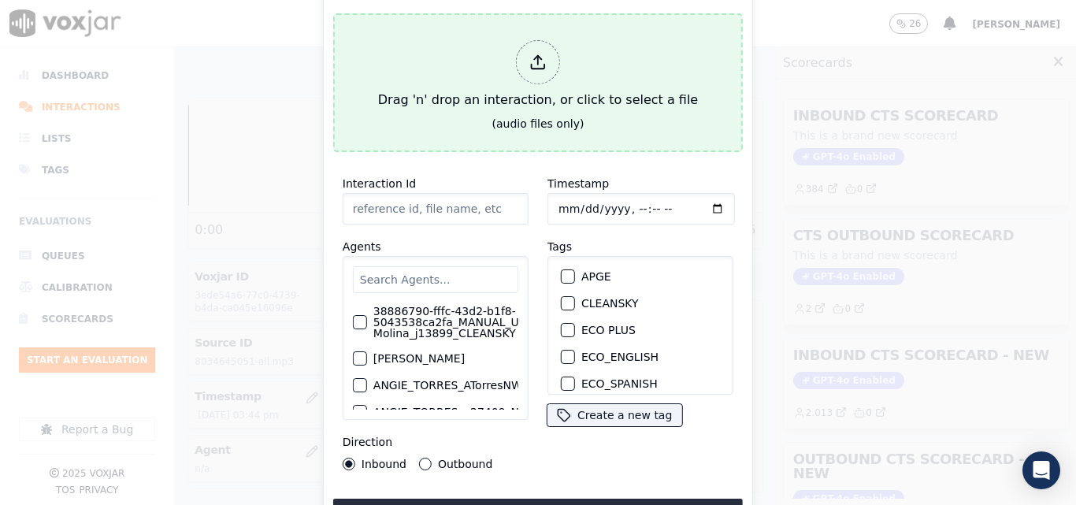
type input "20250915-091812_8034645051-all (1).mp3"
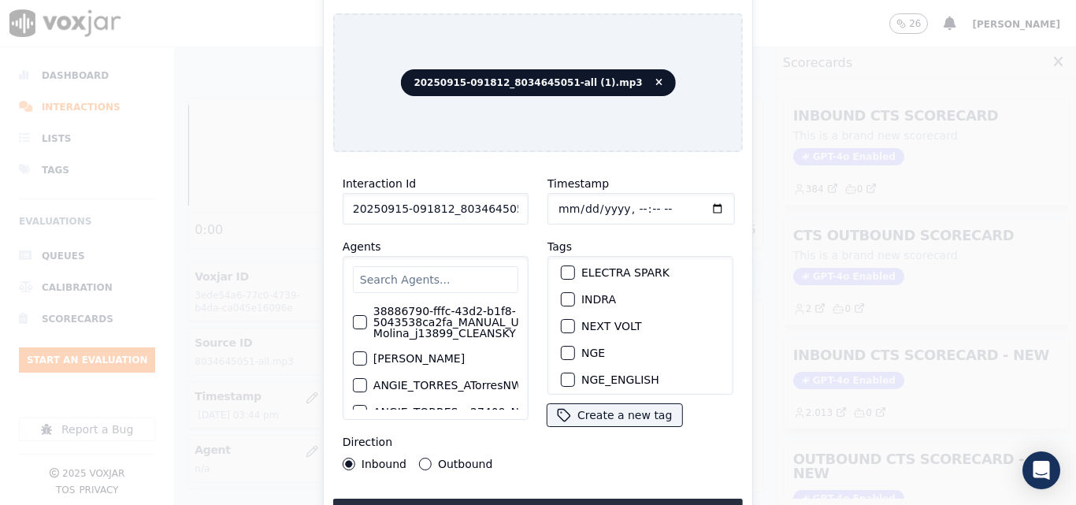
scroll to position [158, 0]
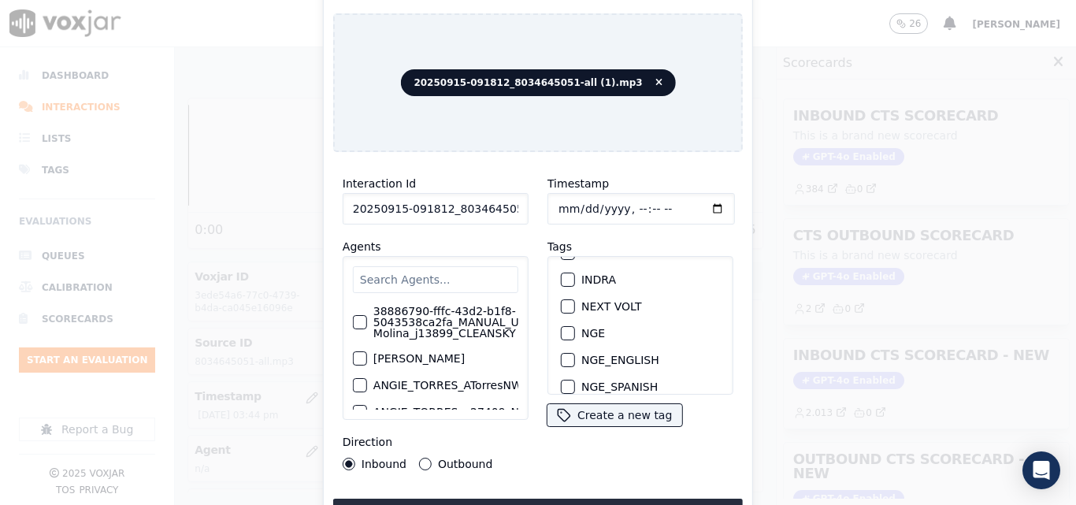
click at [563, 307] on button "NEXT VOLT" at bounding box center [568, 306] width 14 height 14
click at [524, 499] on button "Upload interaction to start evaluation" at bounding box center [538, 513] width 410 height 28
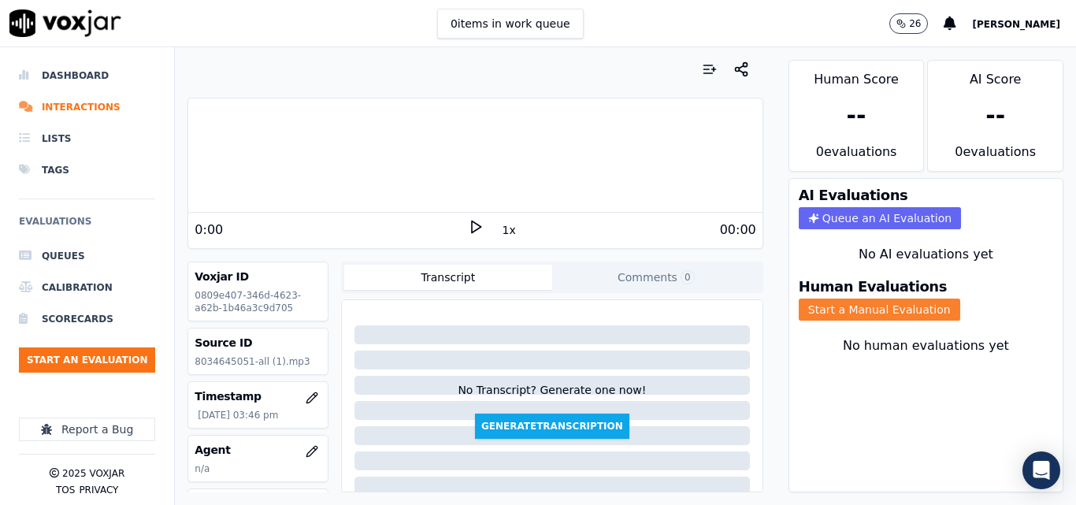
click at [823, 315] on button "Start a Manual Evaluation" at bounding box center [880, 310] width 162 height 22
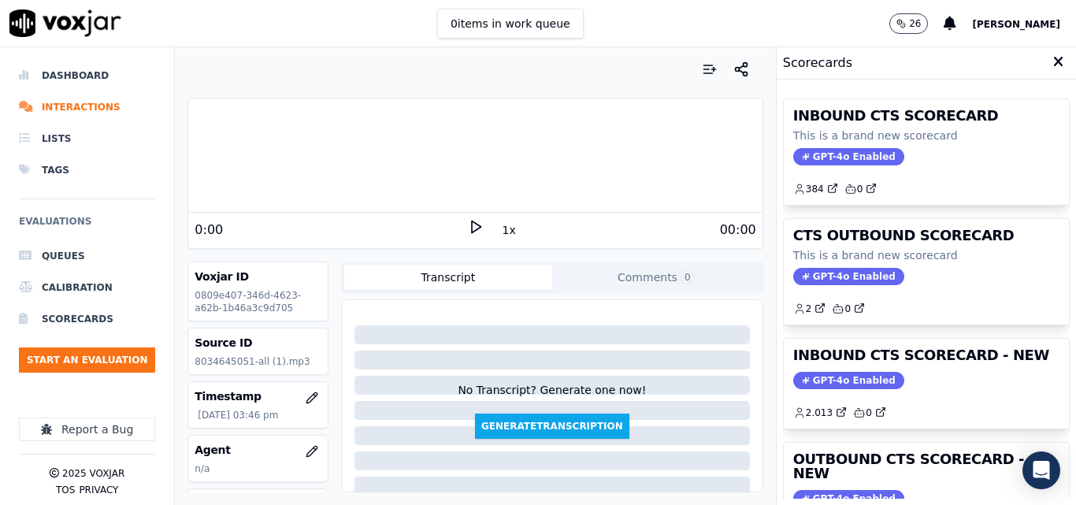
click at [472, 226] on polygon at bounding box center [476, 227] width 9 height 12
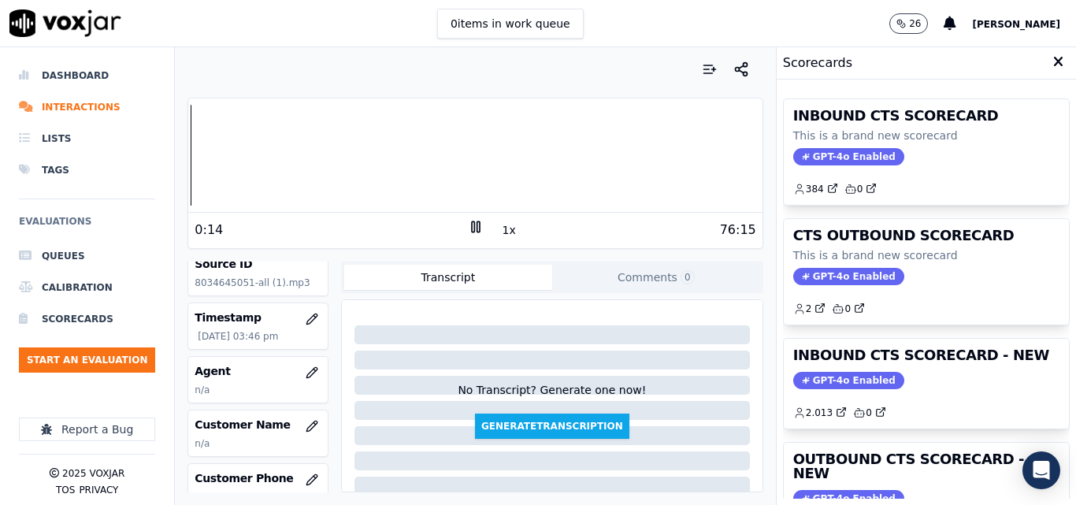
scroll to position [158, 0]
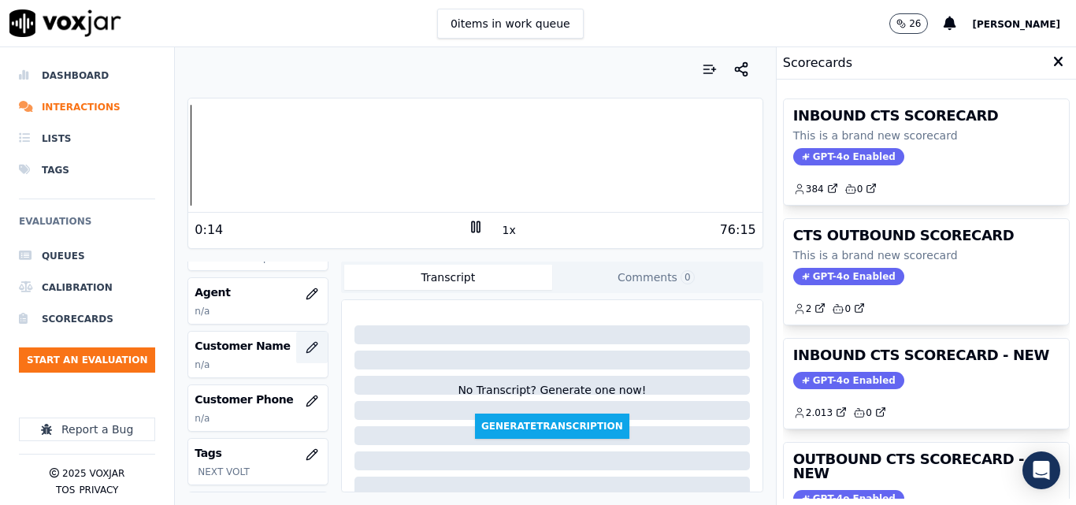
click at [307, 347] on icon "button" at bounding box center [312, 347] width 10 height 10
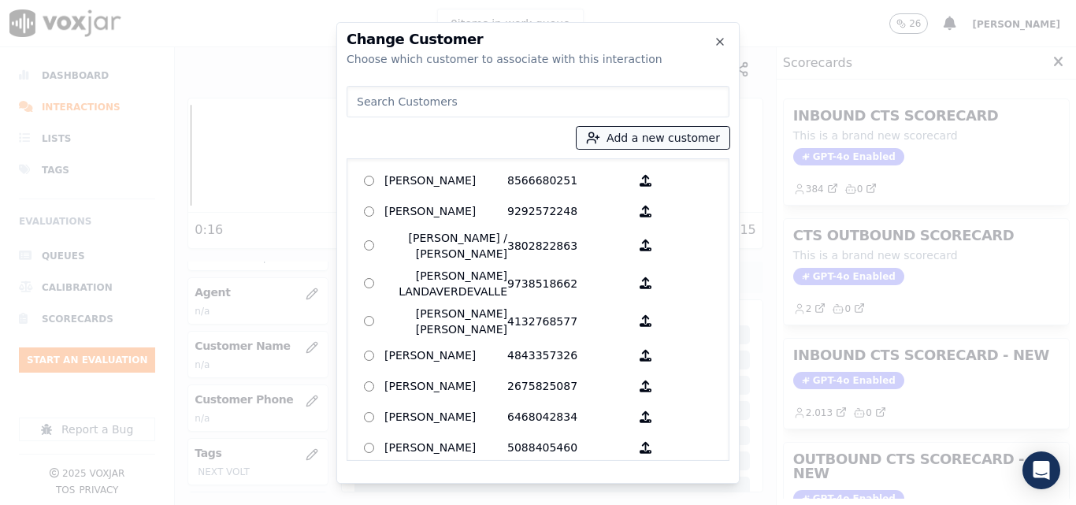
click at [620, 129] on button "Add a new customer" at bounding box center [653, 138] width 153 height 22
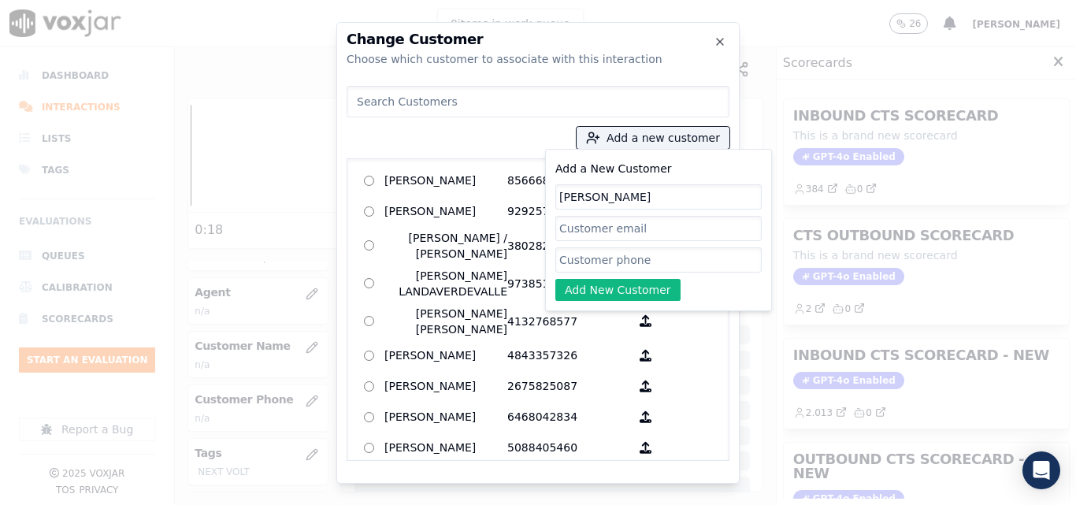
type input "JIANWEN JIAND"
paste input "8034645051"
type input "8034645051"
click at [633, 295] on button "Add New Customer" at bounding box center [617, 290] width 125 height 22
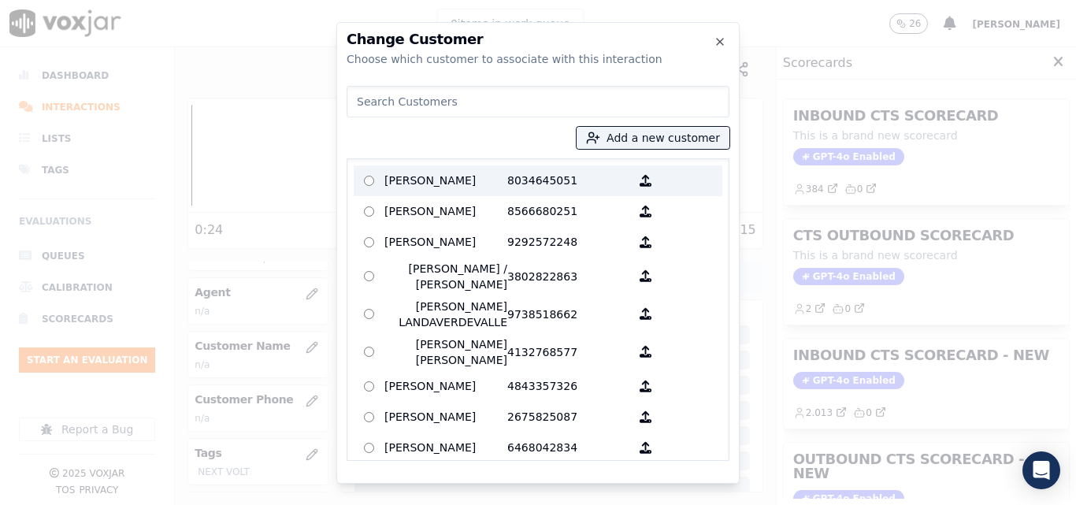
click at [427, 172] on p "JIANWEN JIAND" at bounding box center [446, 181] width 123 height 24
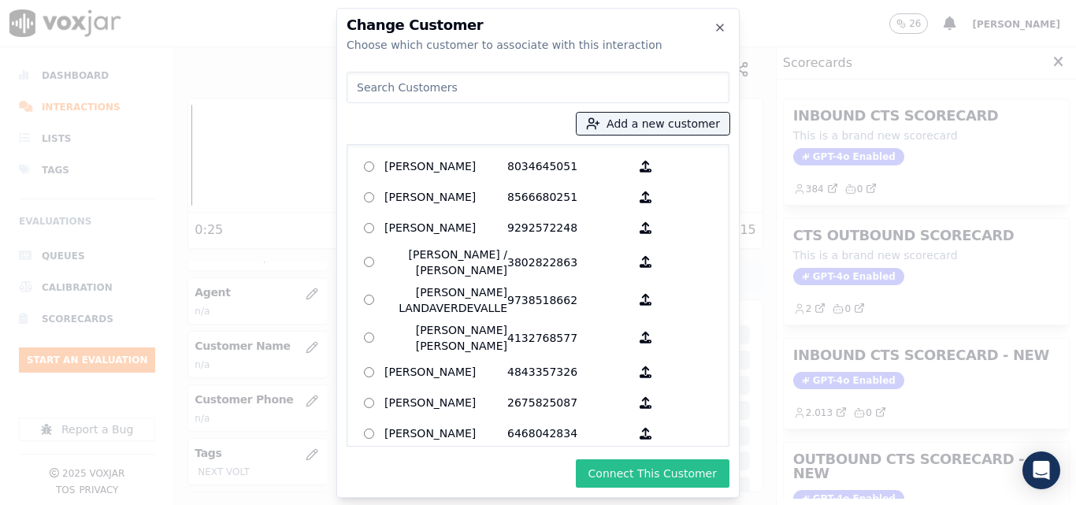
click at [636, 481] on button "Connect This Customer" at bounding box center [653, 473] width 154 height 28
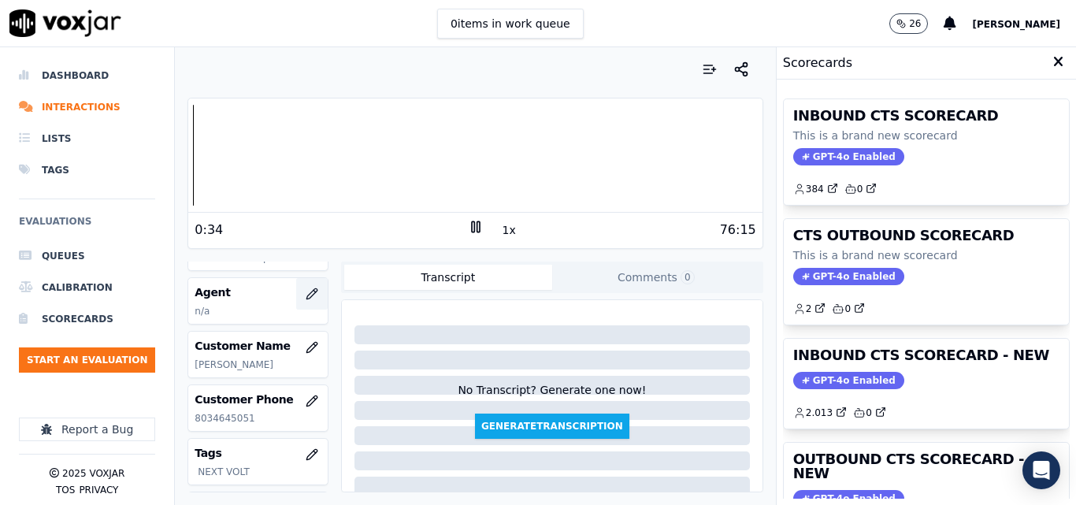
click at [306, 292] on icon "button" at bounding box center [312, 294] width 13 height 13
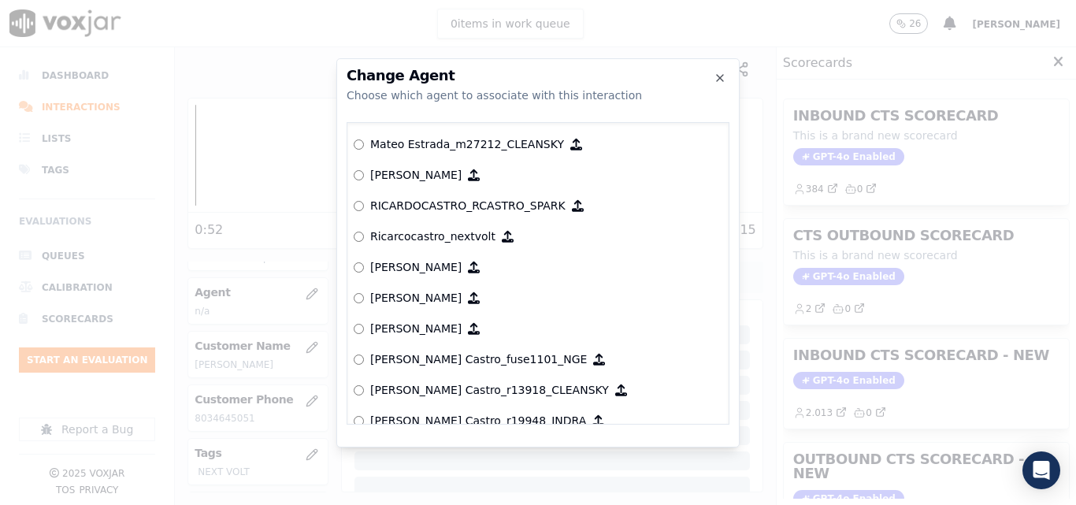
scroll to position [6716, 0]
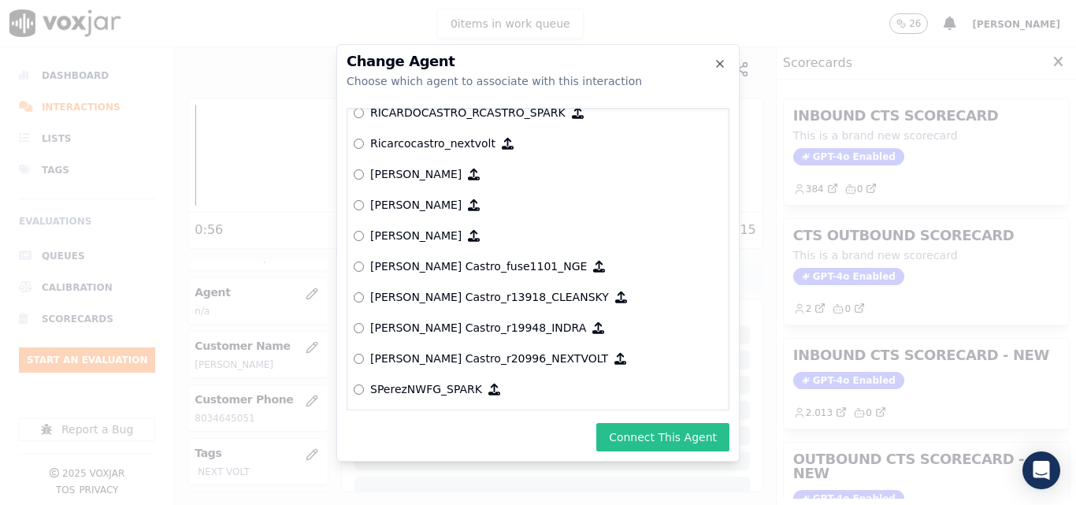
click at [652, 434] on button "Connect This Agent" at bounding box center [662, 437] width 133 height 28
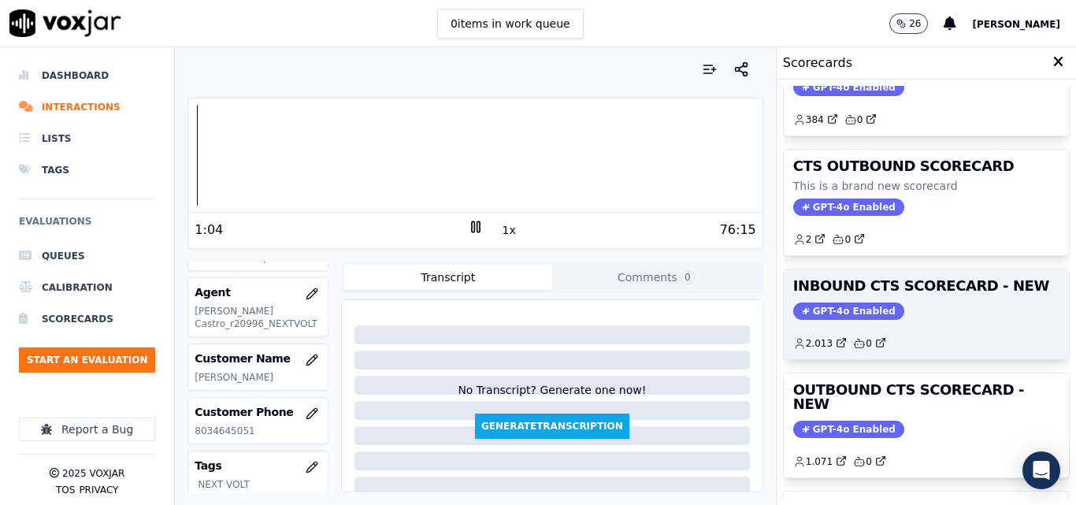
scroll to position [158, 0]
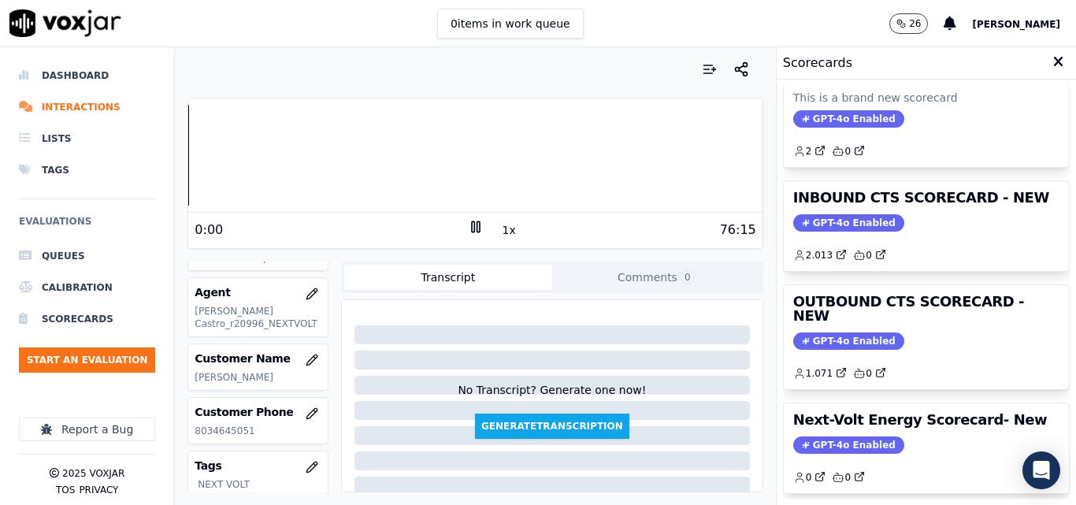
click at [175, 162] on div "Your browser does not support the audio element. 0:00 1x 76:15 Voxjar ID 0809e4…" at bounding box center [475, 276] width 600 height 458
click at [500, 233] on button "1x" at bounding box center [510, 230] width 20 height 22
click at [500, 233] on button "1.5x" at bounding box center [515, 230] width 31 height 22
click at [162, 153] on div "Dashboard Interactions Lists Tags Evaluations Queues Calibration Scorecards Sta…" at bounding box center [538, 276] width 1076 height 458
click at [184, 165] on div "Your browser does not support the audio element. 0:00 2x 76:15 Voxjar ID 0809e4…" at bounding box center [475, 276] width 600 height 458
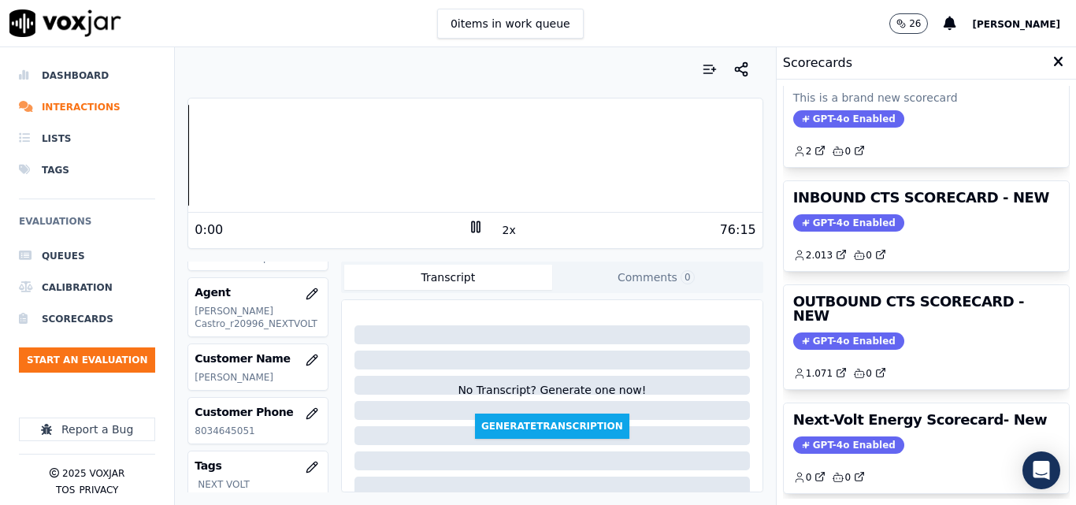
click at [158, 172] on div "Dashboard Interactions Lists Tags Evaluations Queues Calibration Scorecards Sta…" at bounding box center [538, 276] width 1076 height 458
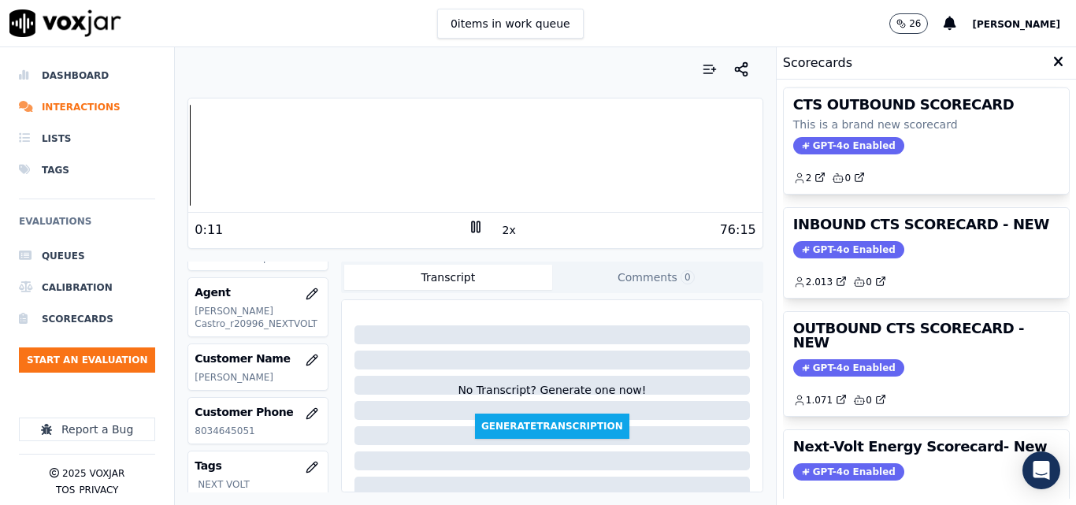
scroll to position [108, 0]
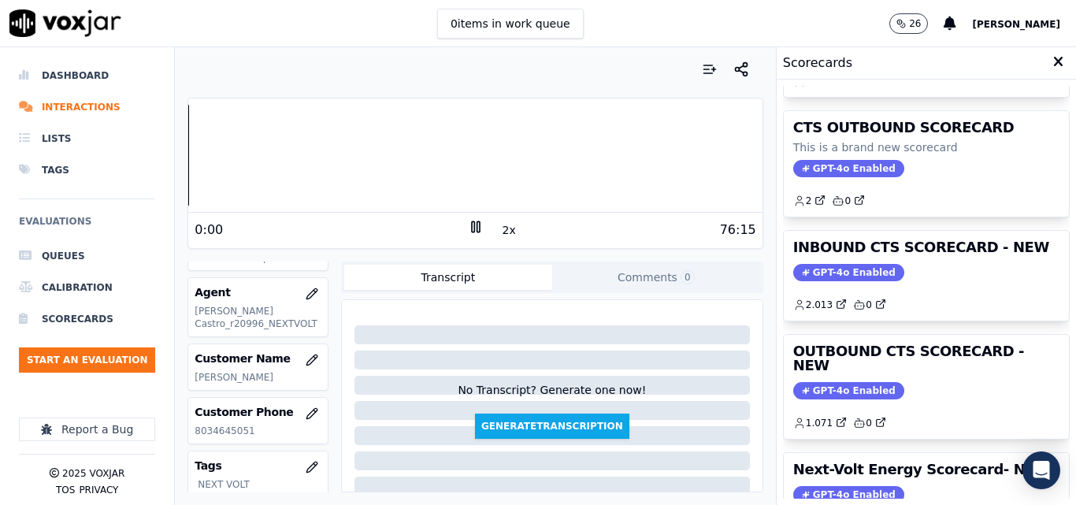
click at [171, 161] on div "Dashboard Interactions Lists Tags Evaluations Queues Calibration Scorecards Sta…" at bounding box center [538, 276] width 1076 height 458
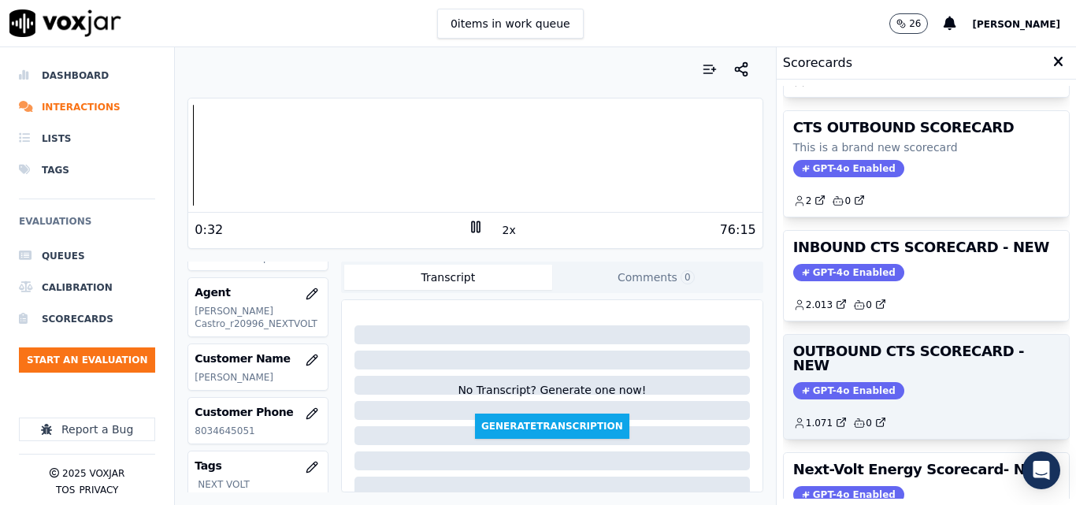
click at [840, 382] on span "GPT-4o Enabled" at bounding box center [848, 390] width 111 height 17
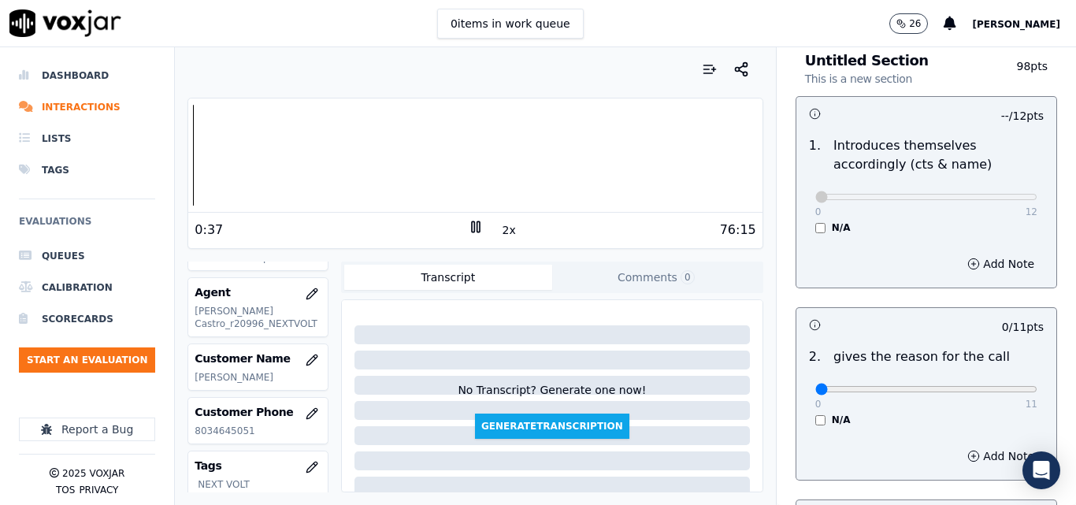
scroll to position [158, 0]
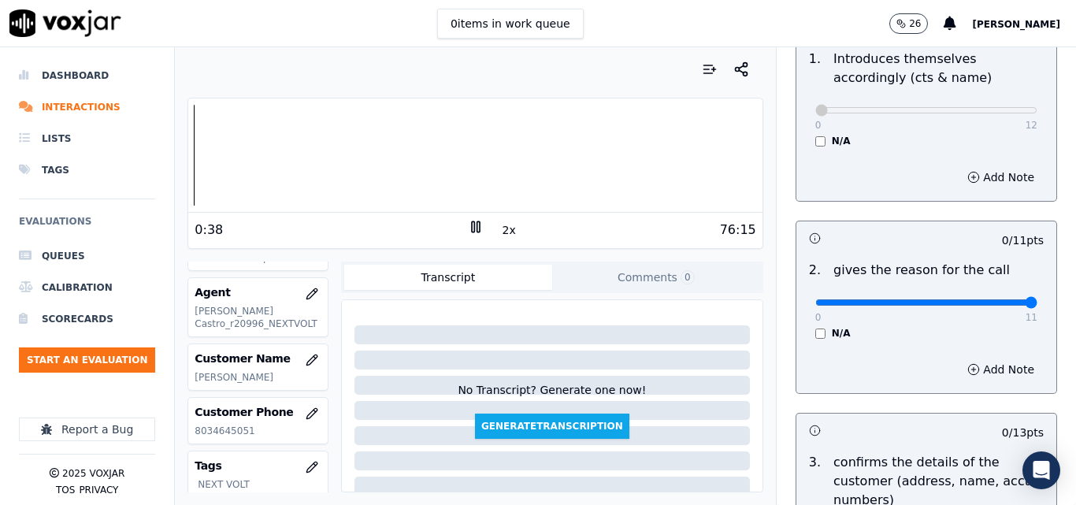
type input "11"
click at [998, 306] on input "range" at bounding box center [927, 302] width 222 height 6
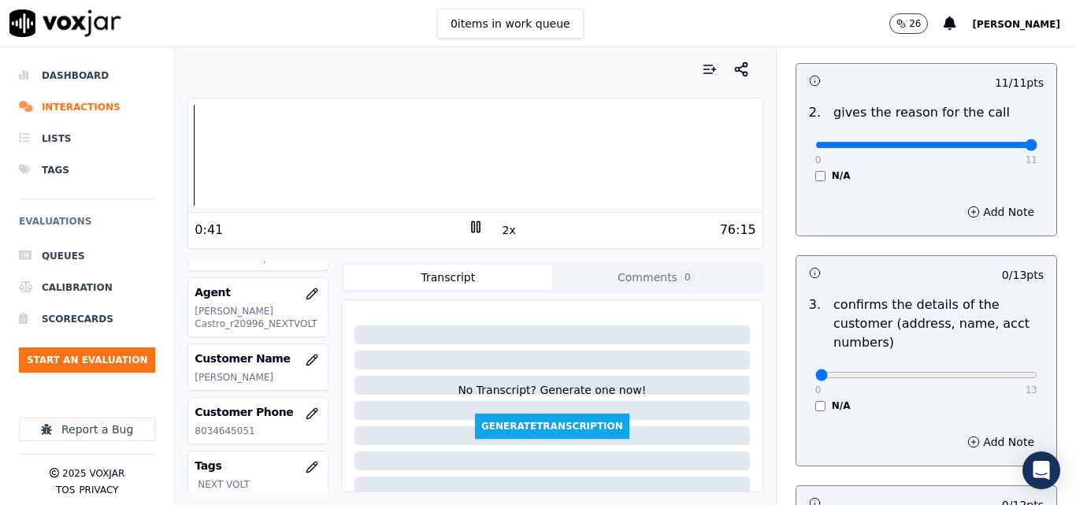
scroll to position [394, 0]
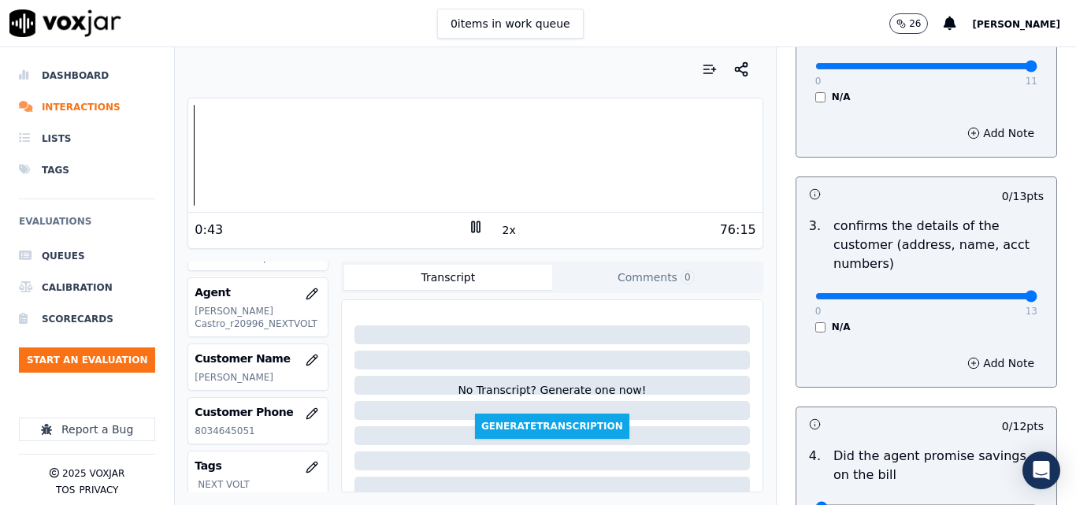
type input "13"
click at [997, 299] on input "range" at bounding box center [927, 296] width 222 height 6
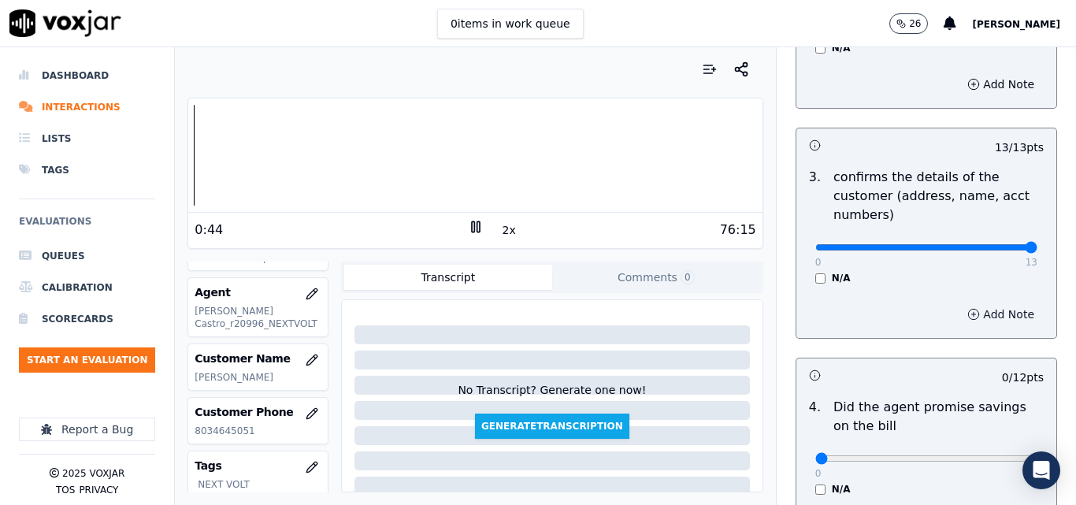
scroll to position [552, 0]
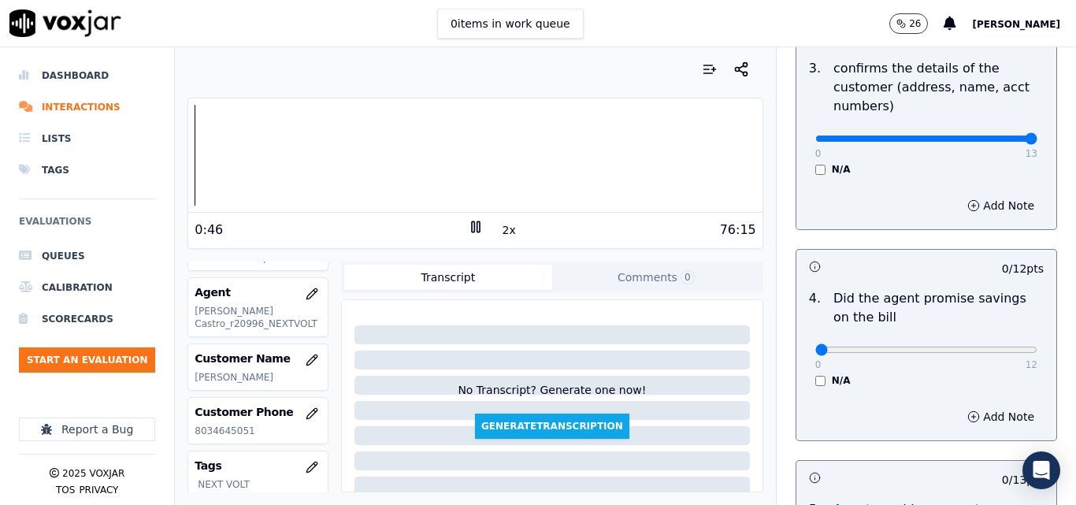
click at [803, 382] on div "0 12 N/A" at bounding box center [926, 357] width 247 height 60
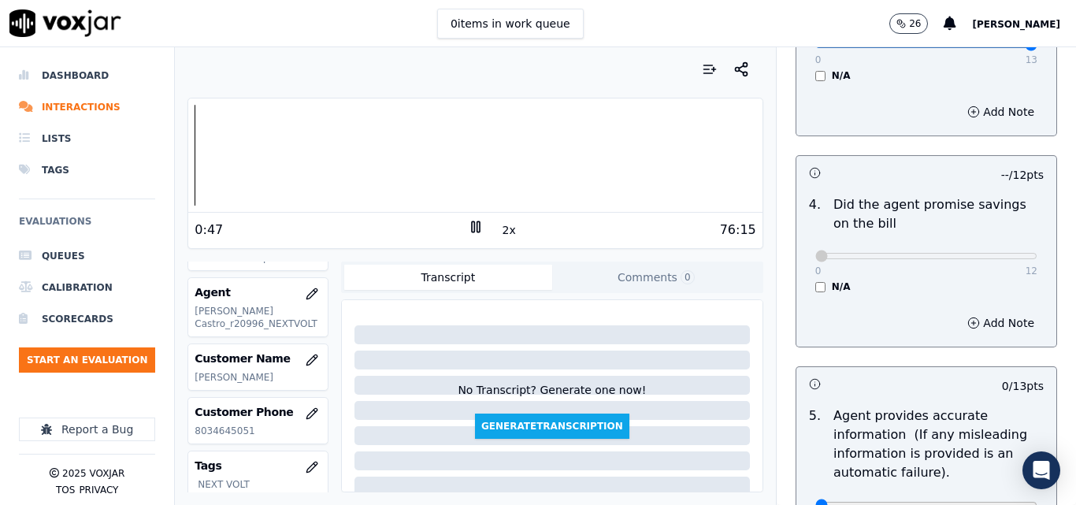
scroll to position [788, 0]
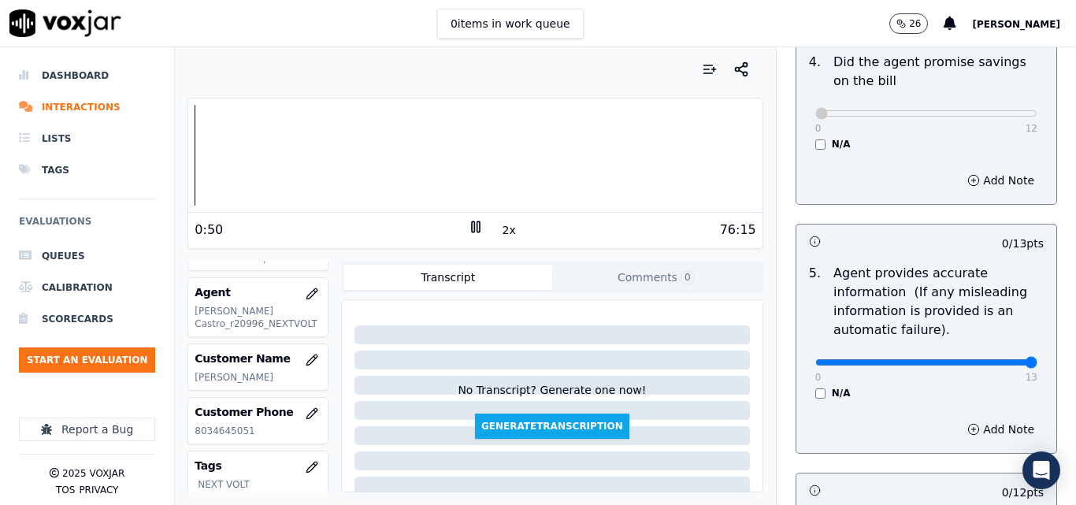
type input "13"
click at [992, 366] on input "range" at bounding box center [927, 362] width 222 height 6
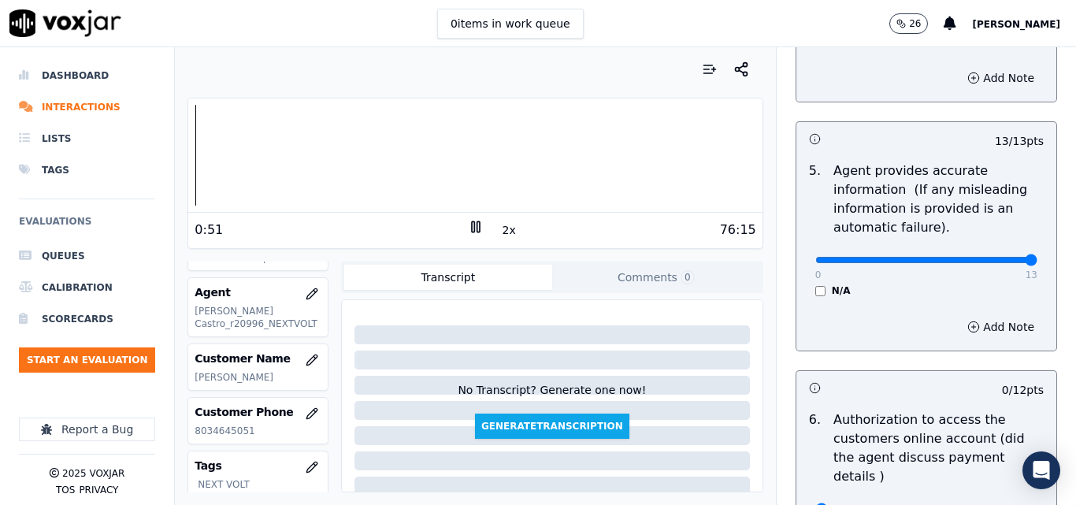
scroll to position [1024, 0]
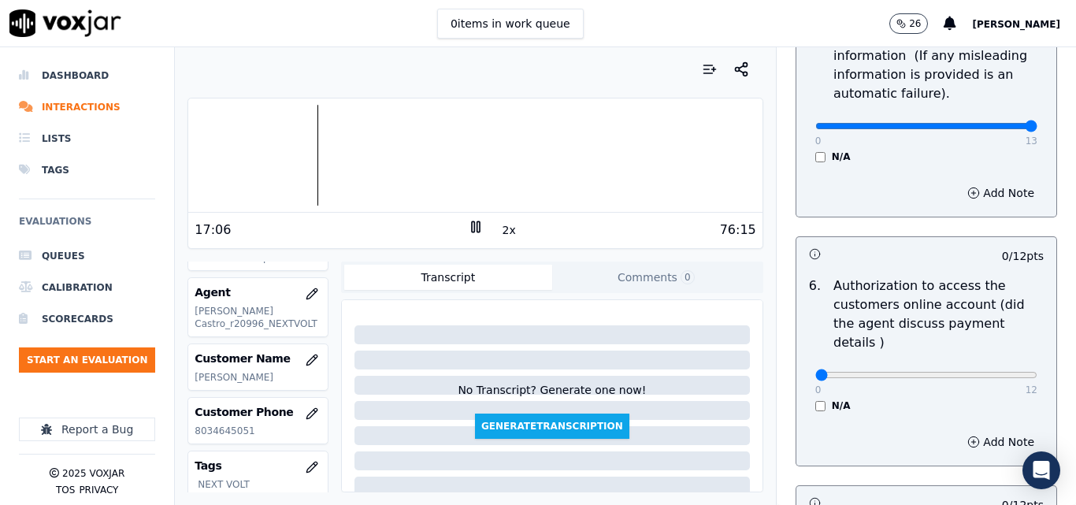
click at [500, 228] on button "2x" at bounding box center [510, 230] width 20 height 22
click at [500, 229] on button "1x" at bounding box center [510, 230] width 20 height 22
click at [500, 229] on button "1.5x" at bounding box center [515, 230] width 31 height 22
click at [468, 164] on div at bounding box center [475, 155] width 574 height 101
click at [462, 164] on div at bounding box center [475, 155] width 574 height 101
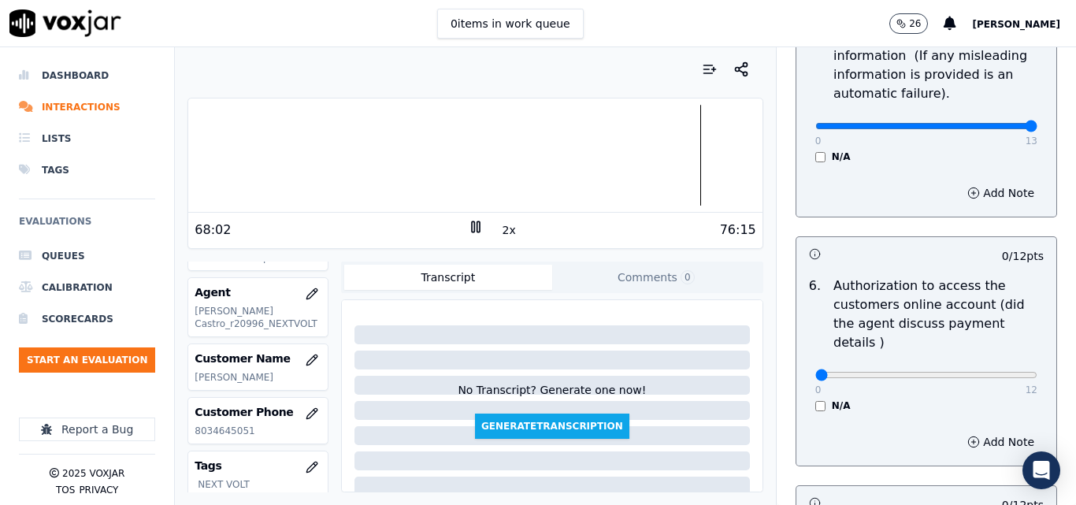
click at [646, 158] on div at bounding box center [475, 155] width 574 height 101
click at [611, 162] on div at bounding box center [475, 155] width 574 height 101
click at [504, 231] on button "2x" at bounding box center [510, 230] width 20 height 22
click at [587, 165] on div at bounding box center [475, 155] width 574 height 101
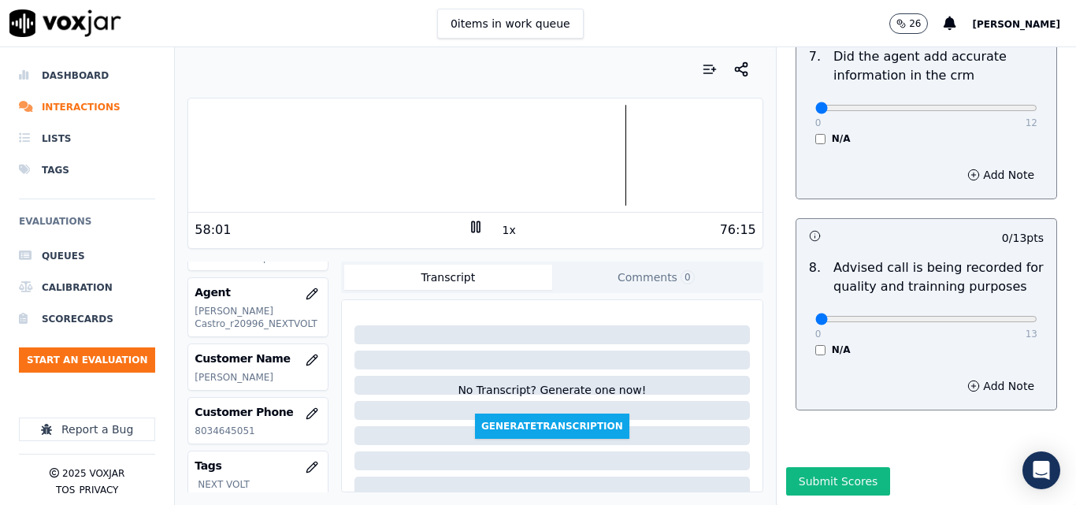
scroll to position [1519, 0]
type input "13"
click at [993, 316] on input "range" at bounding box center [927, 319] width 222 height 6
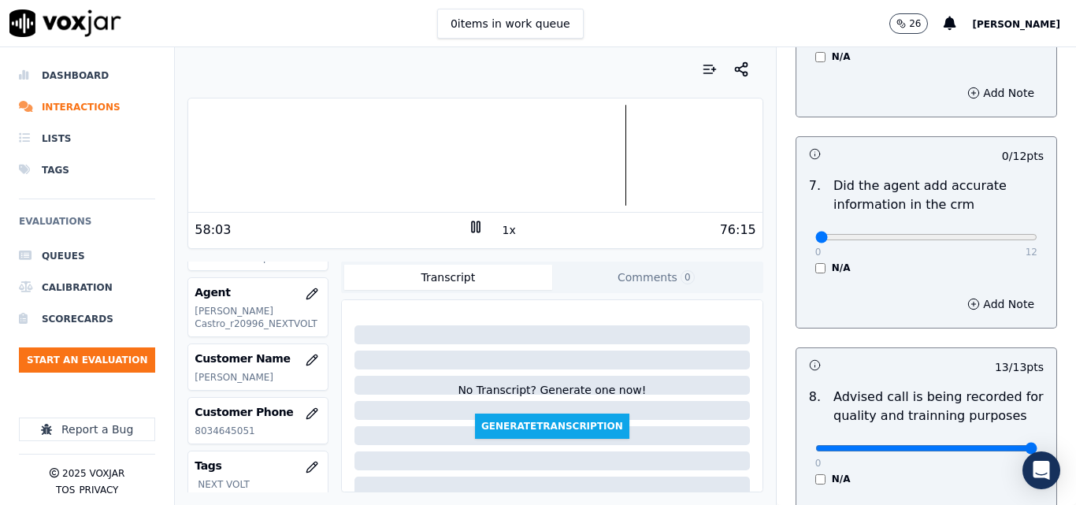
scroll to position [1362, 0]
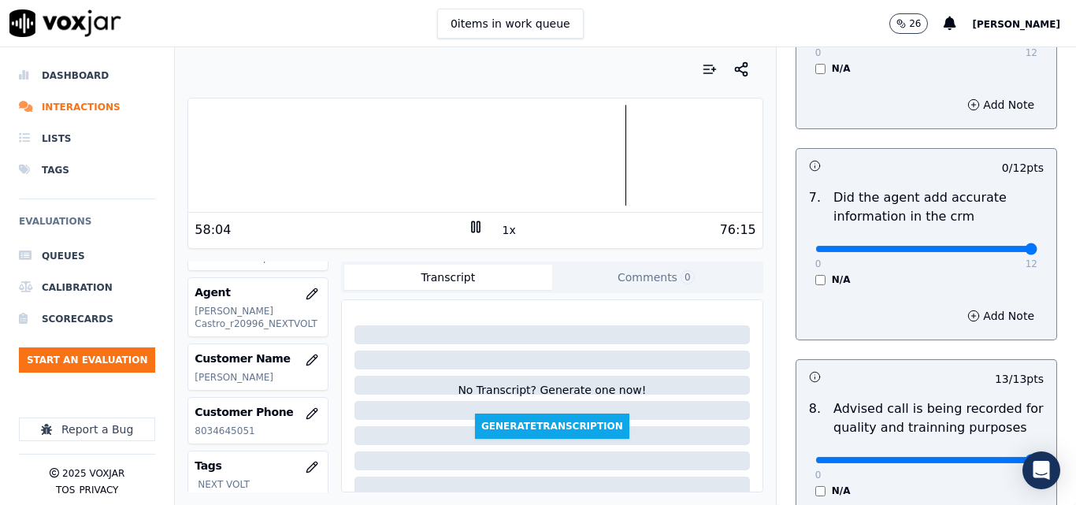
type input "12"
click at [995, 246] on input "range" at bounding box center [927, 249] width 222 height 6
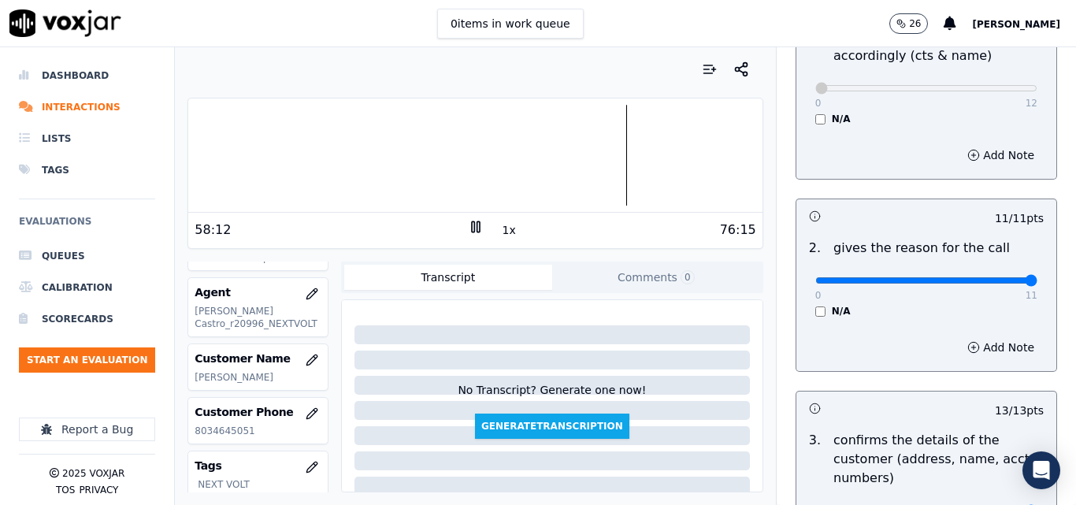
scroll to position [0, 0]
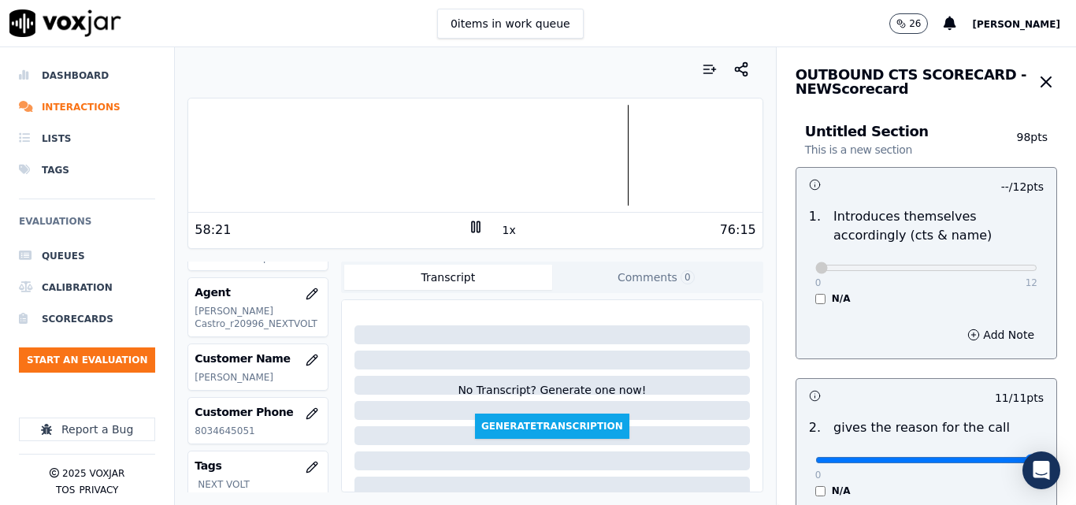
click at [468, 221] on icon at bounding box center [476, 227] width 16 height 16
click at [471, 230] on icon at bounding box center [476, 227] width 16 height 16
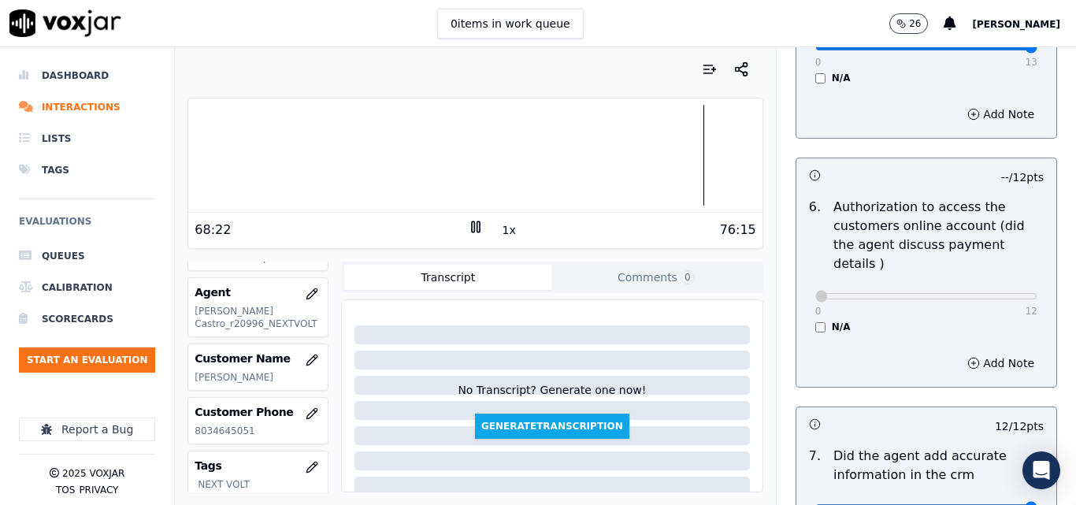
scroll to position [1519, 0]
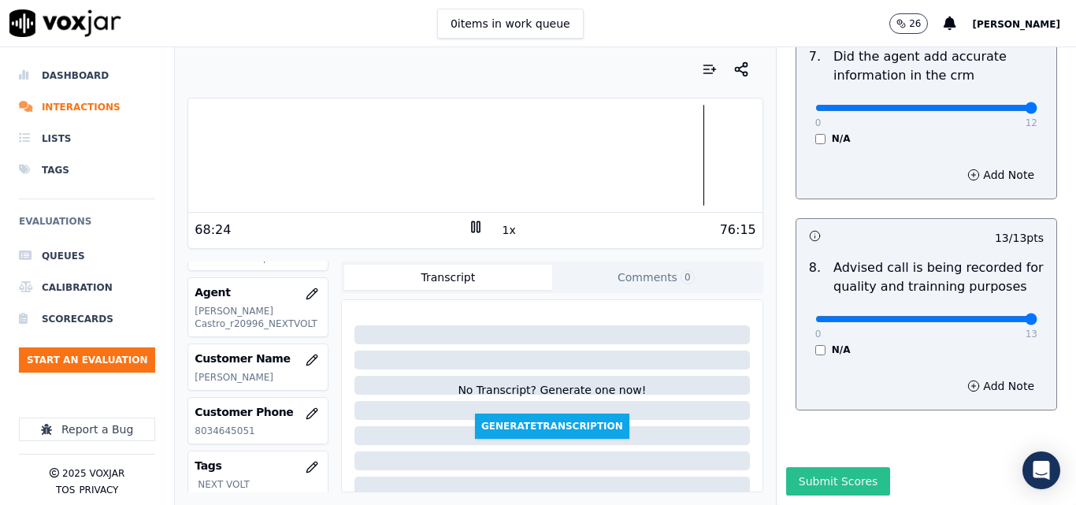
click at [811, 467] on button "Submit Scores" at bounding box center [838, 481] width 105 height 28
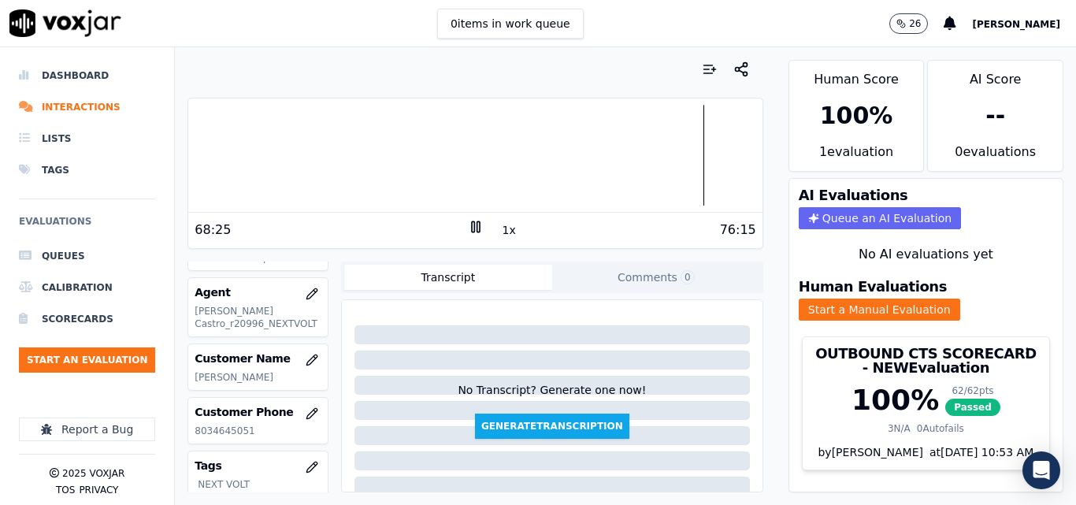
click at [468, 228] on icon at bounding box center [476, 227] width 16 height 16
click at [82, 361] on button "Start an Evaluation" at bounding box center [87, 359] width 136 height 25
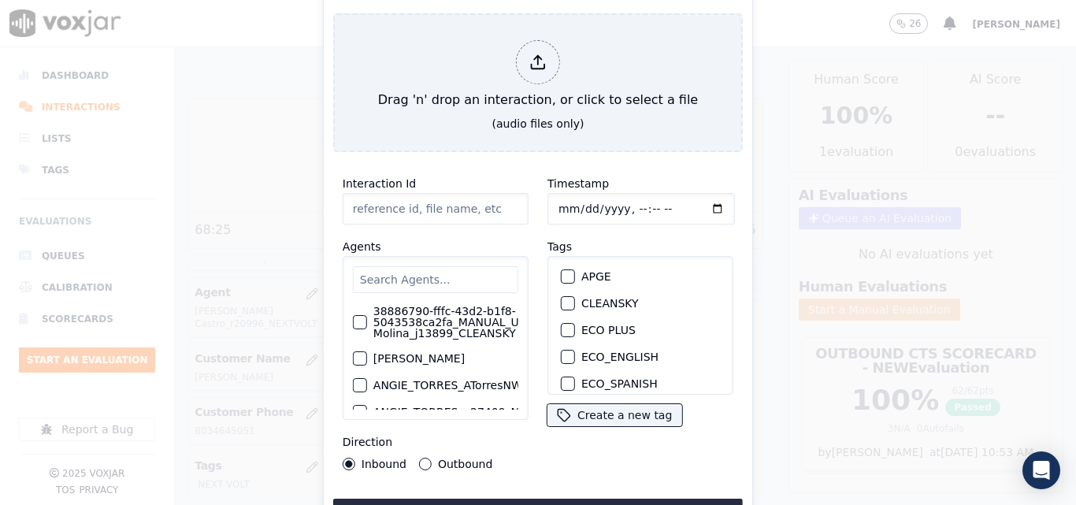
type input "20250915-104953_8722090840-all.mp3"
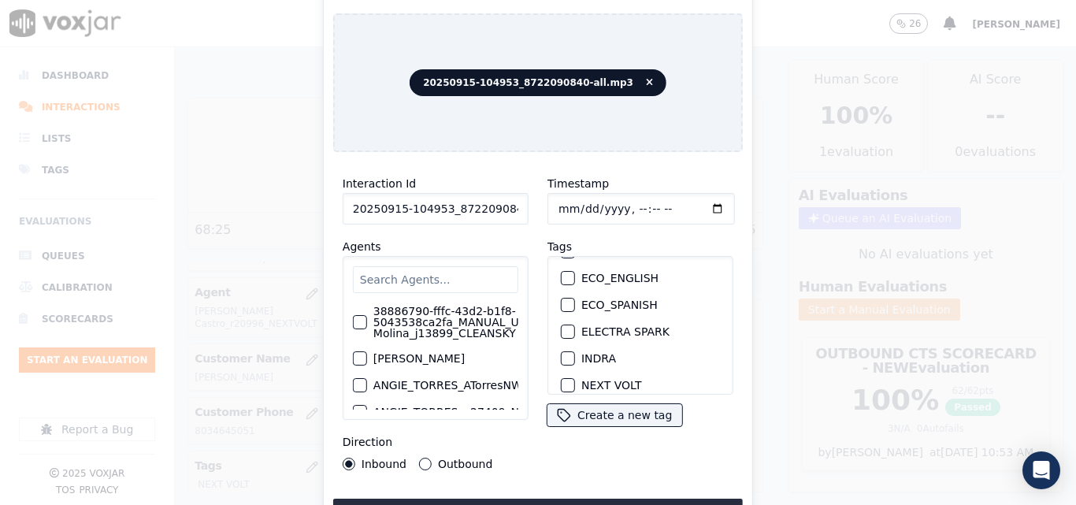
scroll to position [158, 0]
click at [567, 301] on div "button" at bounding box center [567, 306] width 11 height 11
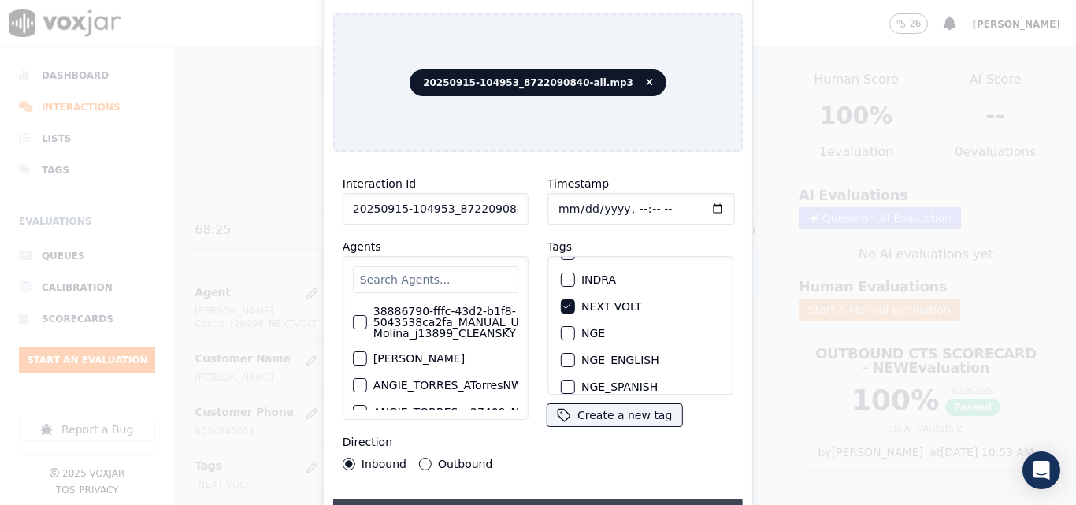
click at [538, 499] on button "Upload interaction to start evaluation" at bounding box center [538, 513] width 410 height 28
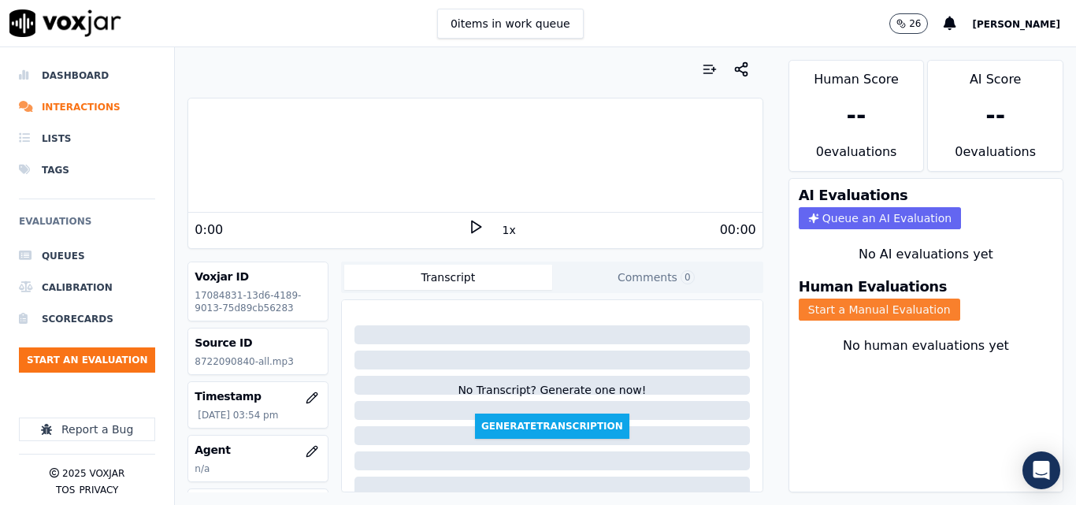
click at [807, 308] on button "Start a Manual Evaluation" at bounding box center [880, 310] width 162 height 22
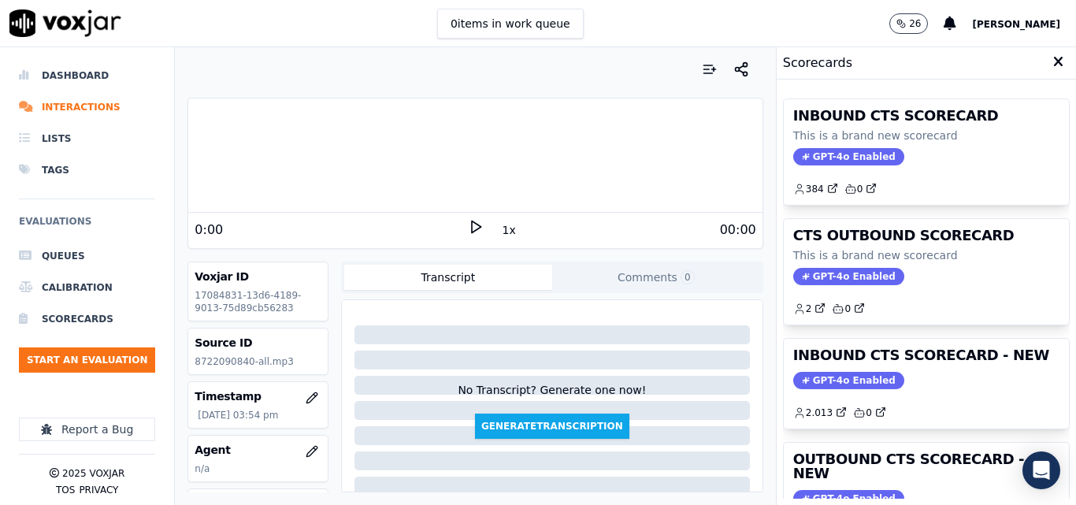
click at [472, 226] on polygon at bounding box center [476, 227] width 9 height 12
click at [186, 154] on div "Your browser does not support the audio element. 2:37 1x 28:26 Voxjar ID 170848…" at bounding box center [475, 276] width 600 height 458
click at [191, 154] on div at bounding box center [475, 155] width 574 height 101
click at [500, 229] on button "1x" at bounding box center [510, 230] width 20 height 22
click at [500, 229] on button "1.5x" at bounding box center [515, 230] width 31 height 22
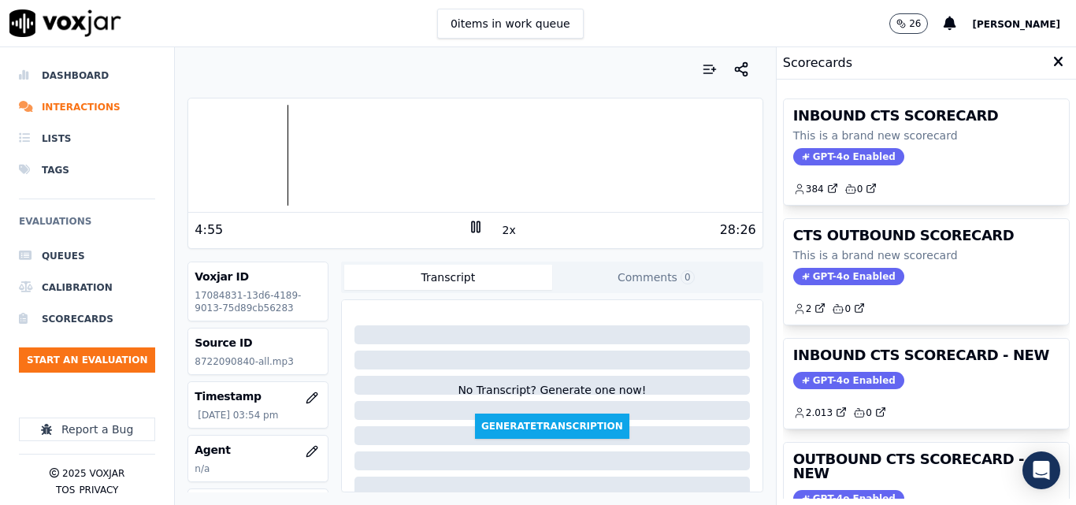
click at [188, 165] on div at bounding box center [475, 155] width 574 height 101
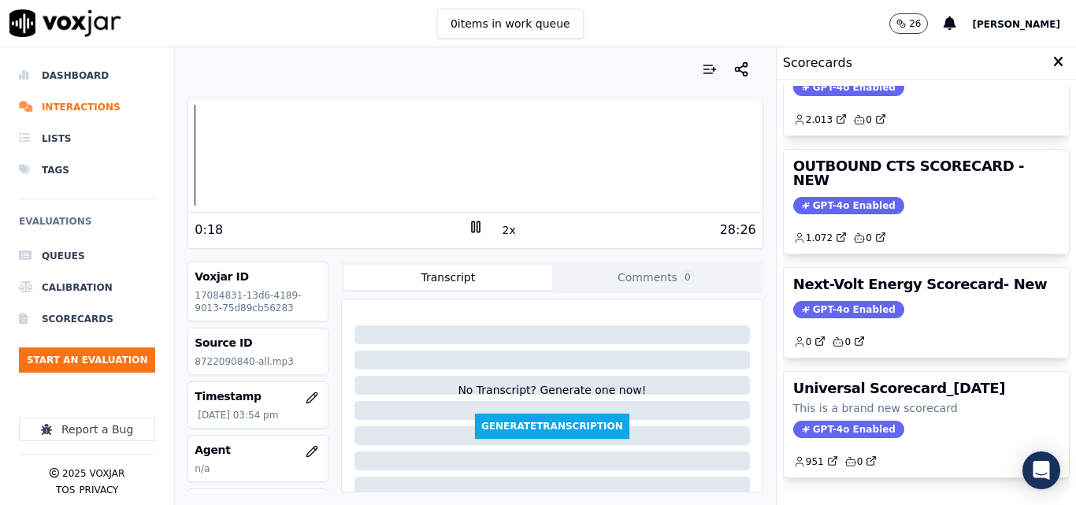
scroll to position [266, 0]
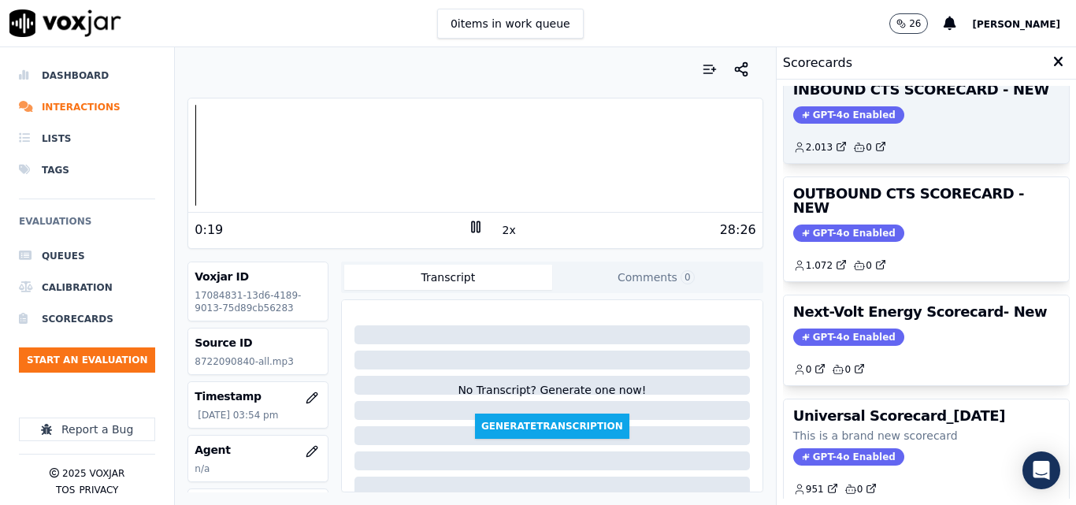
click at [821, 118] on span "GPT-4o Enabled" at bounding box center [848, 114] width 111 height 17
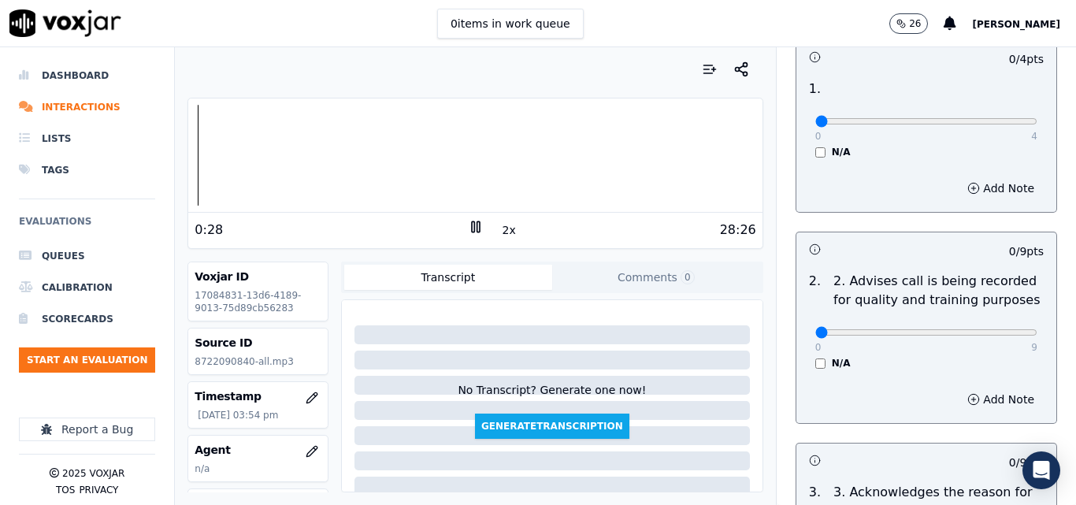
scroll to position [0, 0]
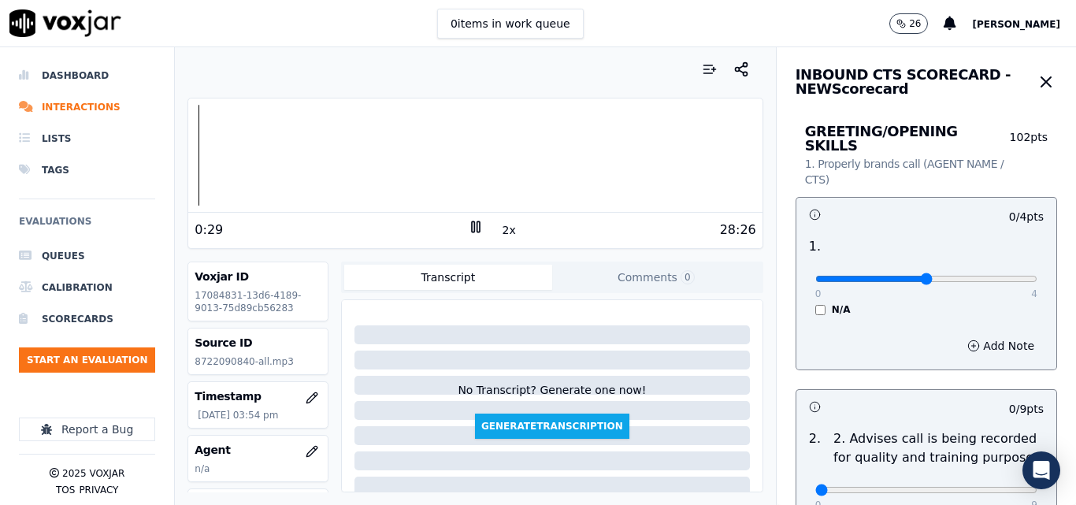
click at [900, 276] on input "range" at bounding box center [927, 279] width 222 height 6
click at [916, 276] on input "range" at bounding box center [927, 279] width 222 height 6
click at [923, 276] on input "range" at bounding box center [927, 279] width 222 height 6
type input "3"
click at [934, 276] on input "range" at bounding box center [927, 279] width 222 height 6
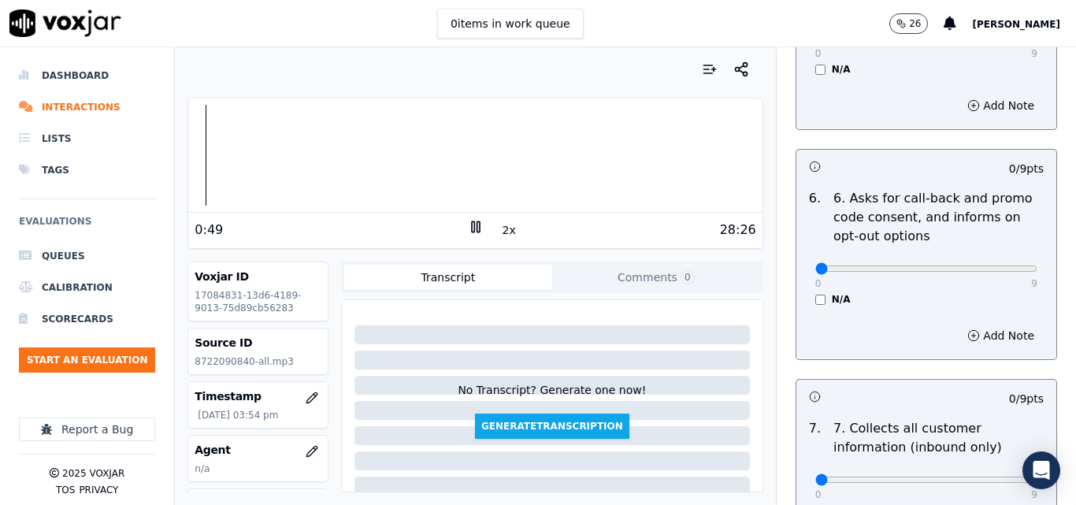
scroll to position [1182, 0]
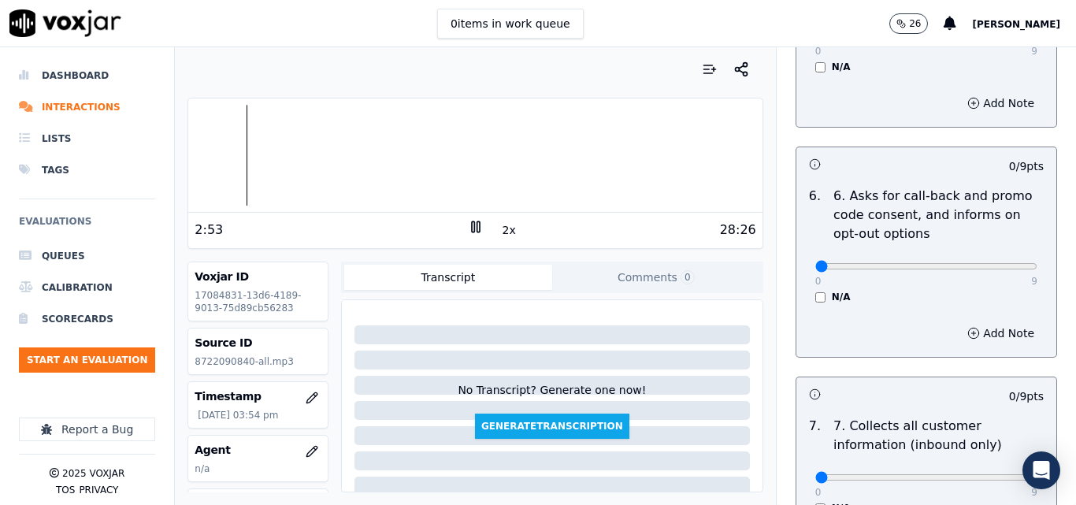
click at [240, 155] on div at bounding box center [475, 155] width 574 height 101
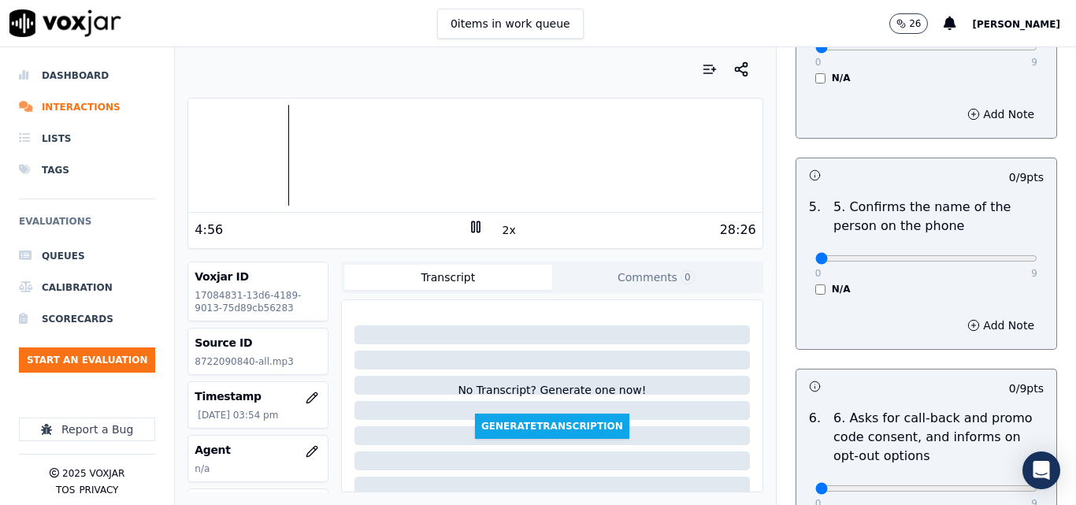
scroll to position [946, 0]
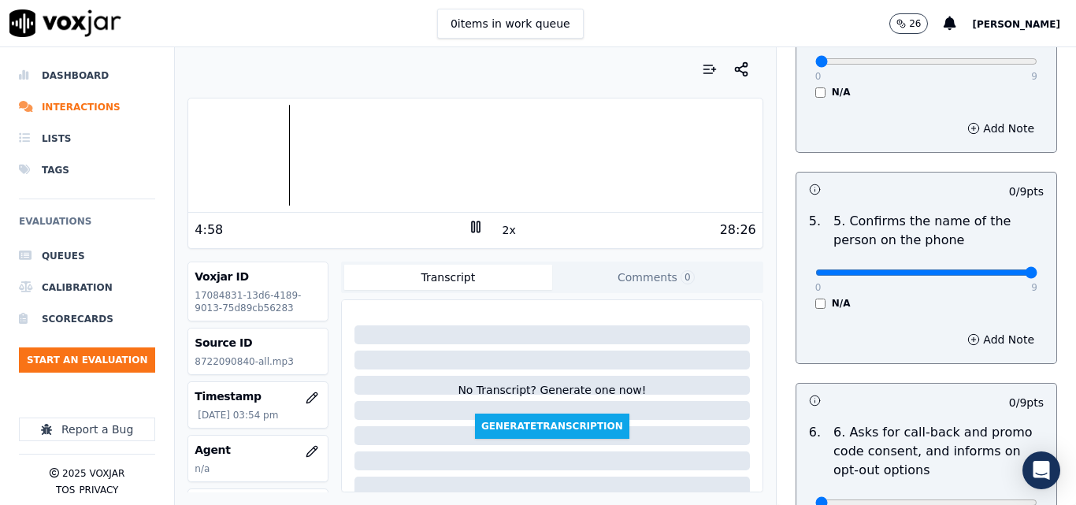
type input "9"
click at [989, 269] on input "range" at bounding box center [927, 272] width 222 height 6
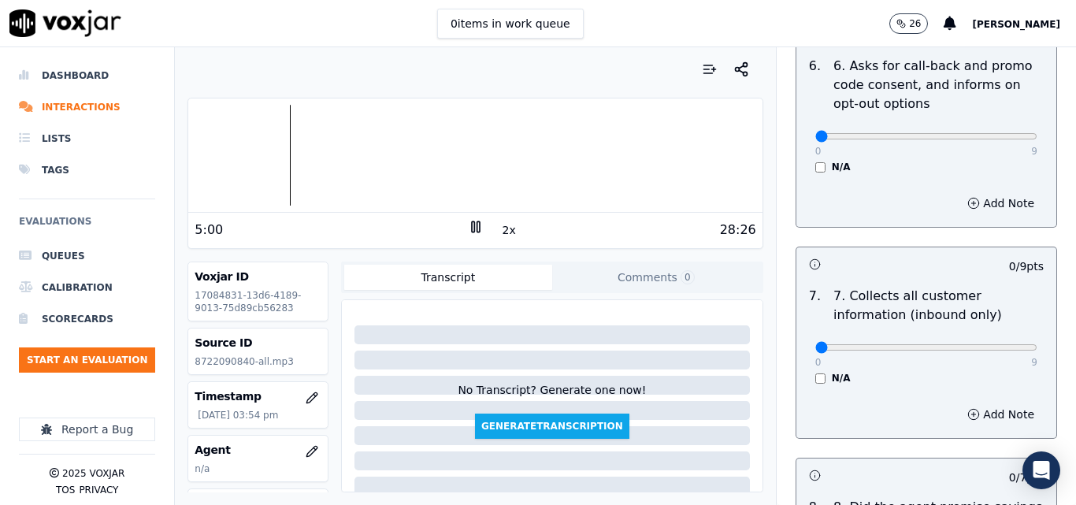
scroll to position [1418, 0]
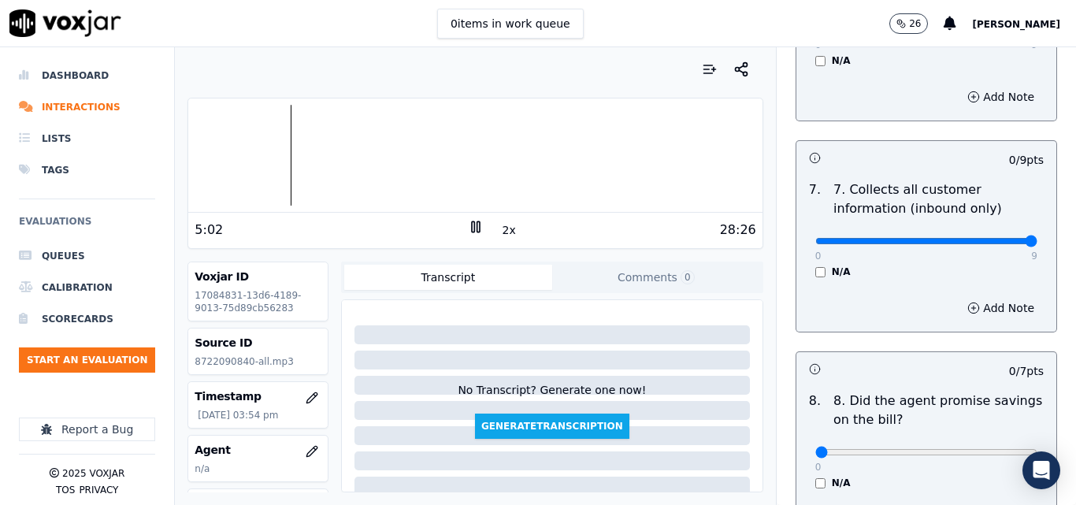
type input "9"
click at [994, 238] on input "range" at bounding box center [927, 241] width 222 height 6
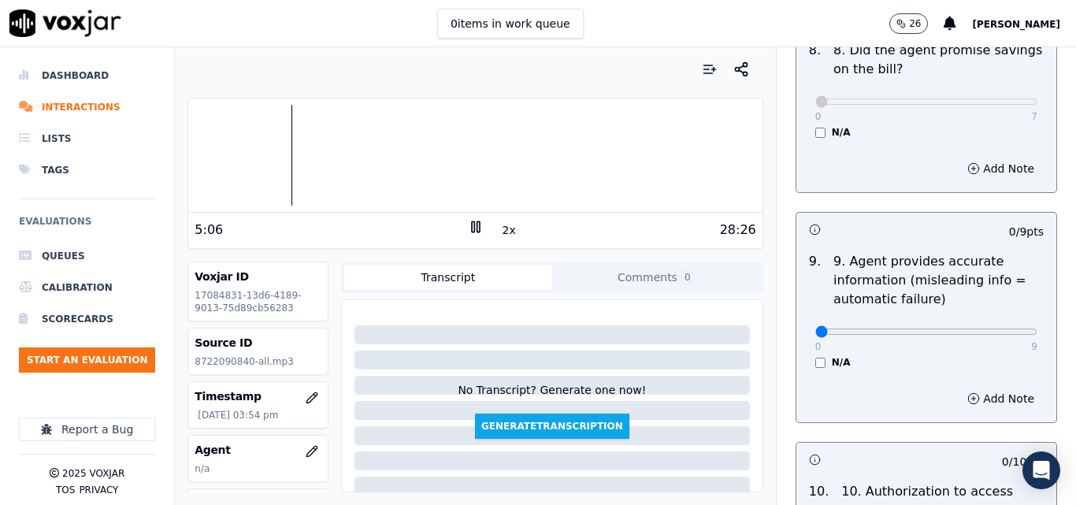
scroll to position [1812, 0]
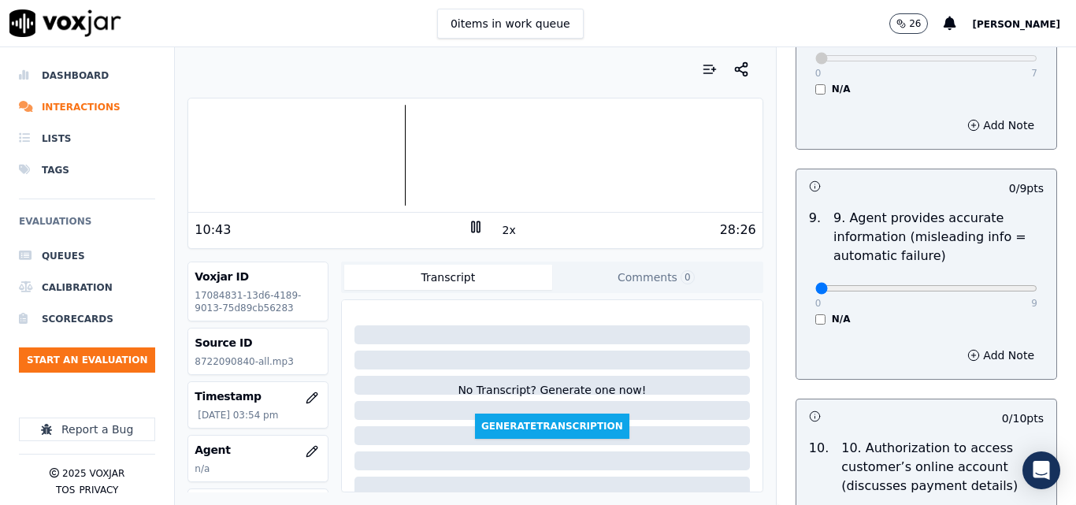
click at [389, 160] on div at bounding box center [475, 155] width 574 height 101
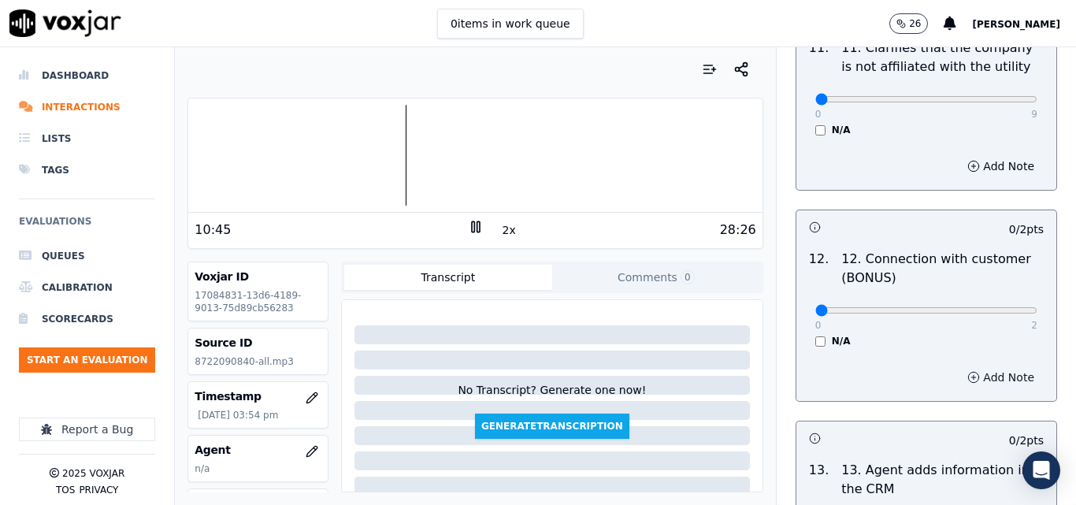
scroll to position [2364, 0]
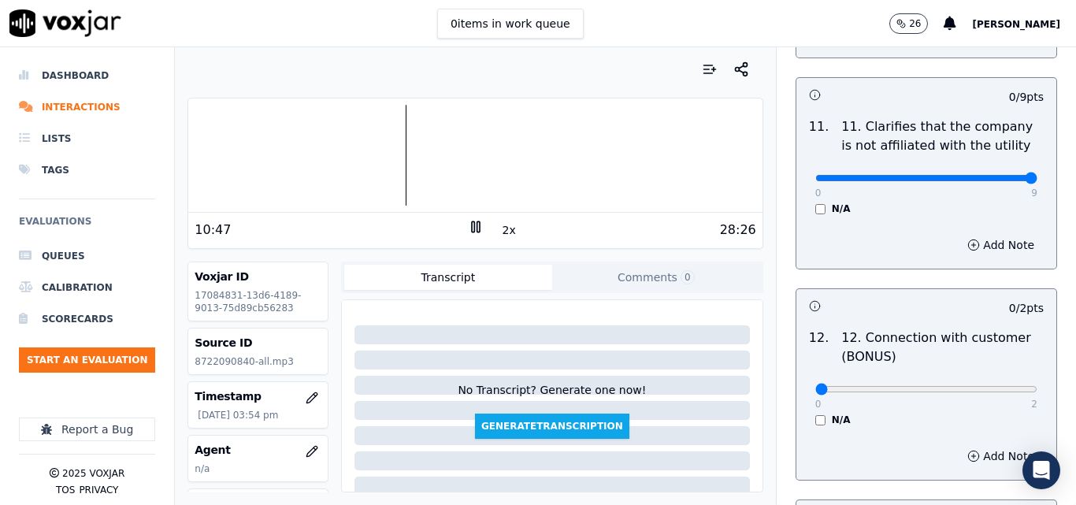
type input "9"
click at [997, 175] on input "range" at bounding box center [927, 178] width 222 height 6
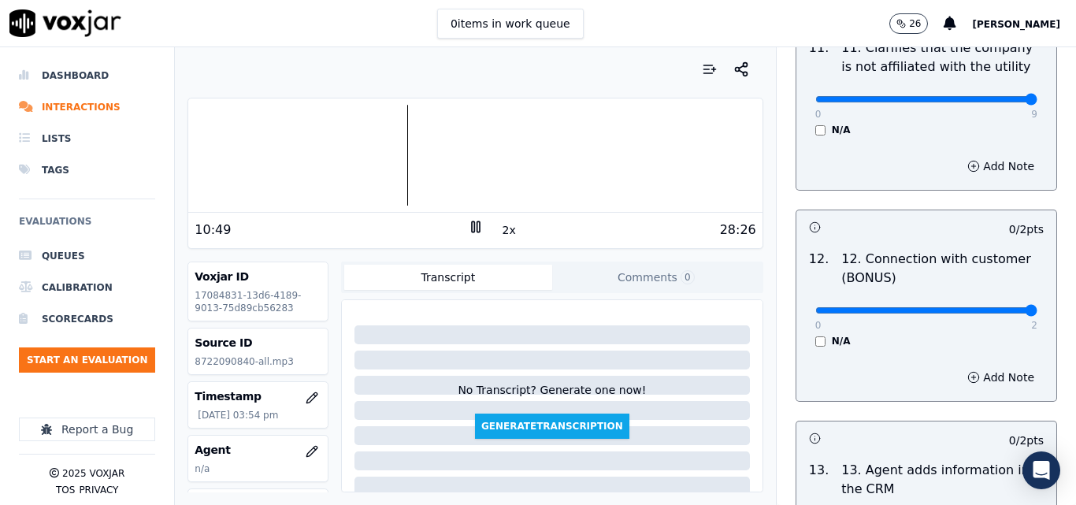
type input "2"
click at [998, 307] on input "range" at bounding box center [927, 310] width 222 height 6
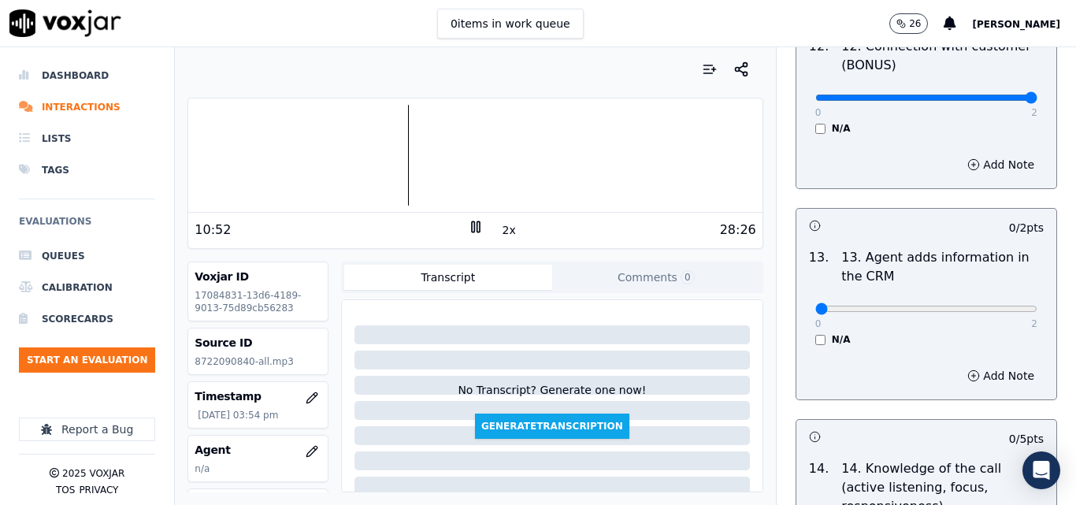
scroll to position [2679, 0]
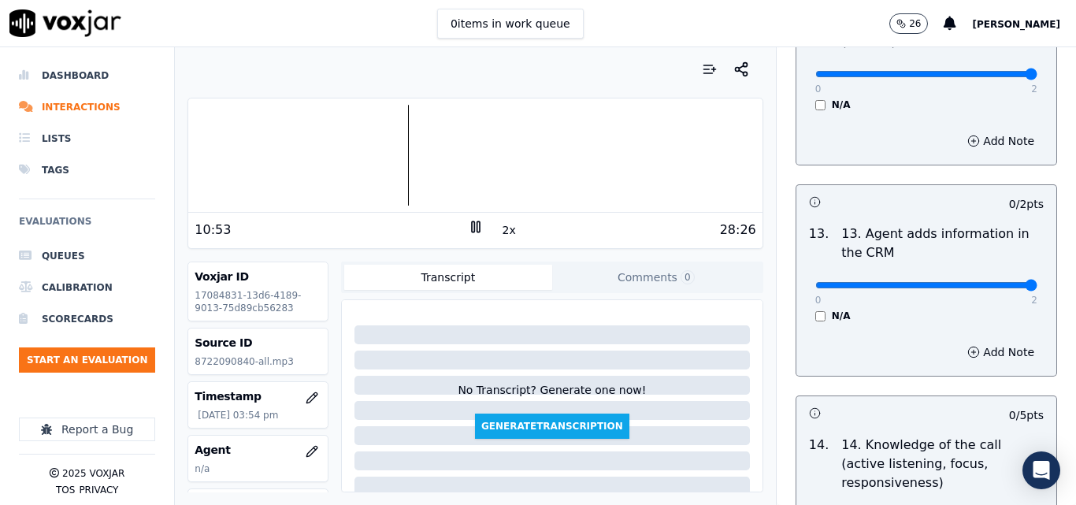
type input "2"
click at [994, 282] on input "range" at bounding box center [927, 285] width 222 height 6
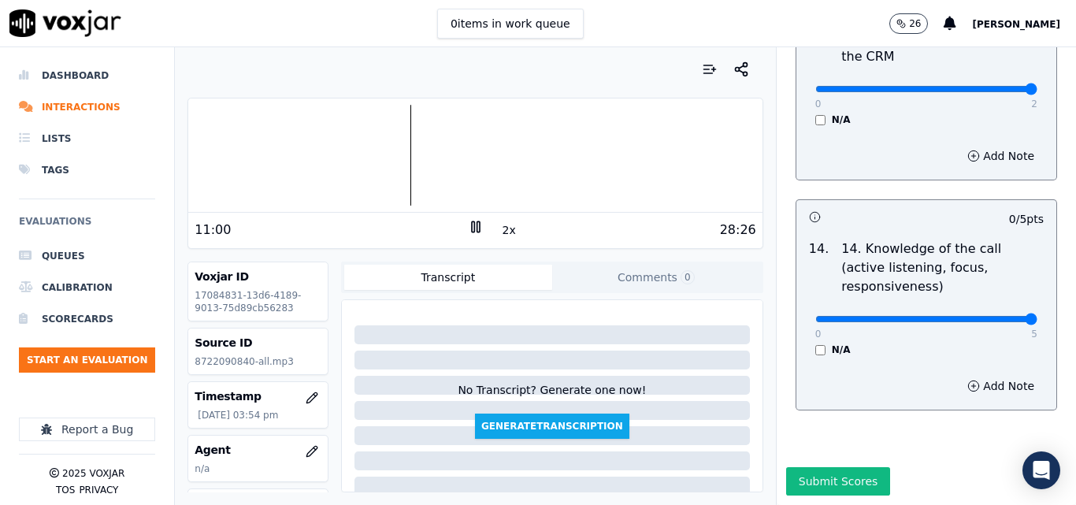
type input "5"
click at [991, 316] on input "range" at bounding box center [927, 319] width 222 height 6
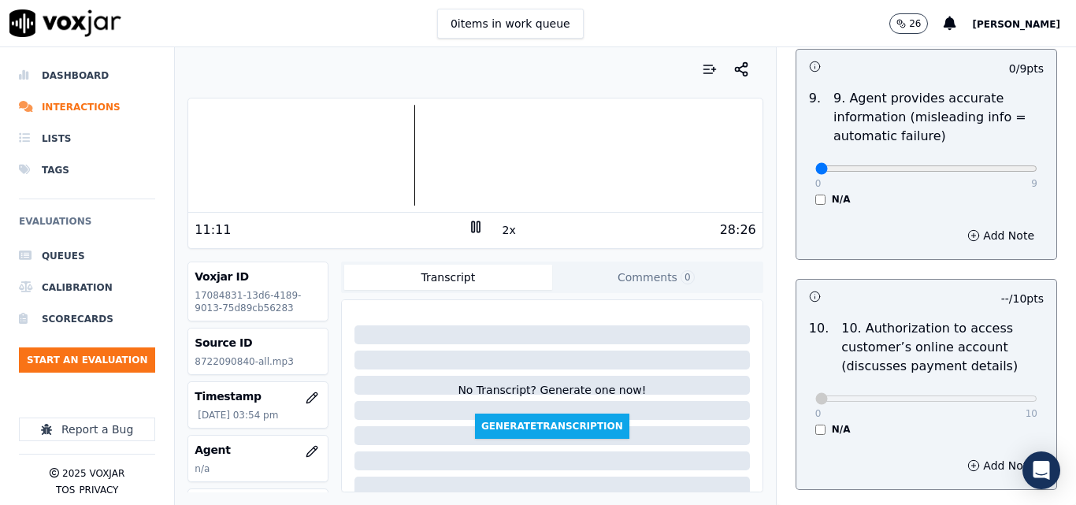
scroll to position [1853, 0]
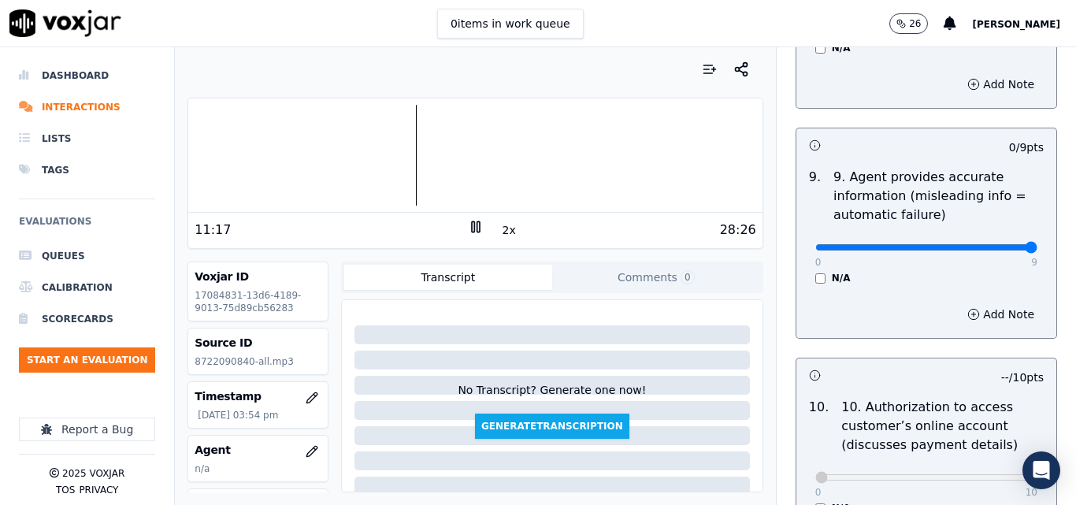
type input "9"
click at [992, 244] on input "range" at bounding box center [927, 247] width 222 height 6
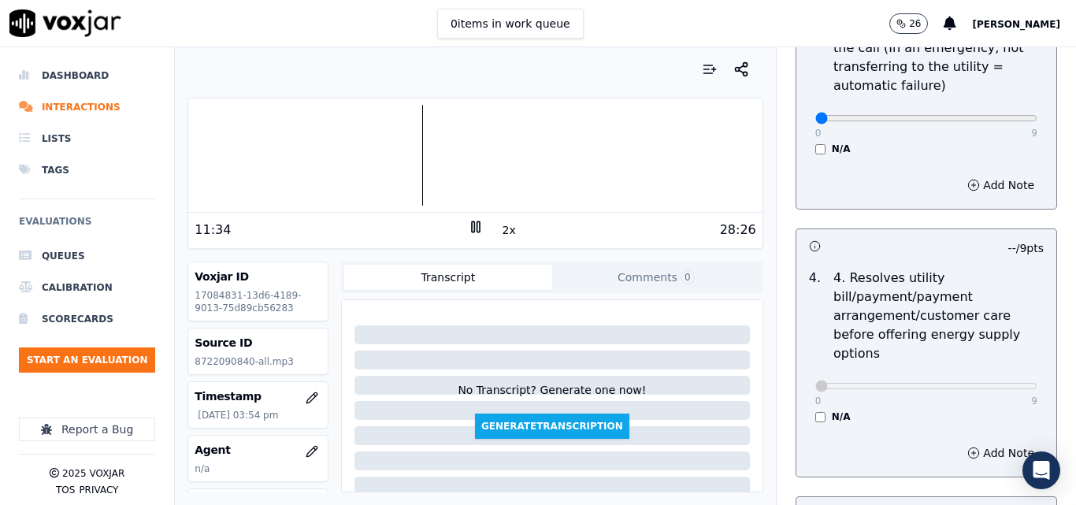
scroll to position [435, 0]
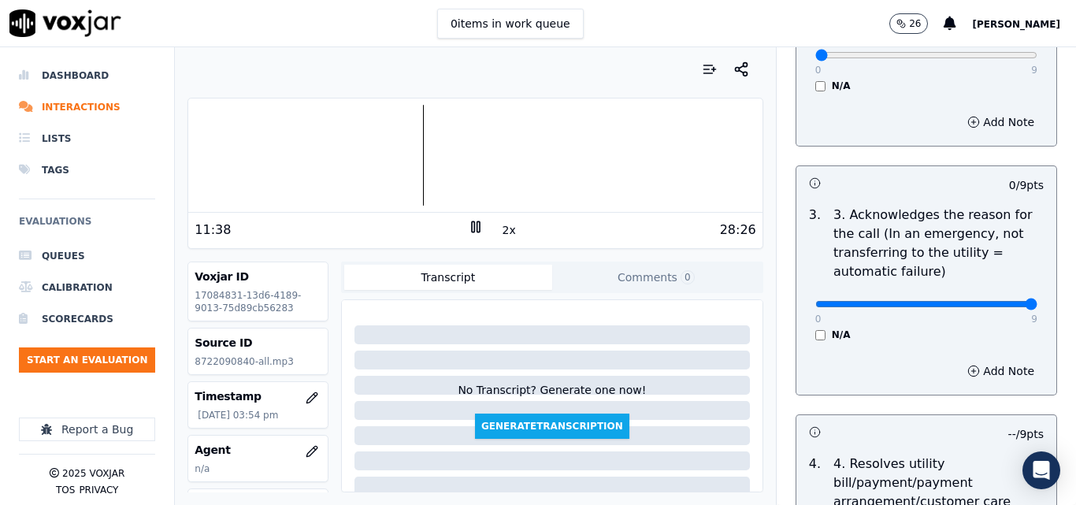
type input "9"
click at [996, 301] on input "range" at bounding box center [927, 304] width 222 height 6
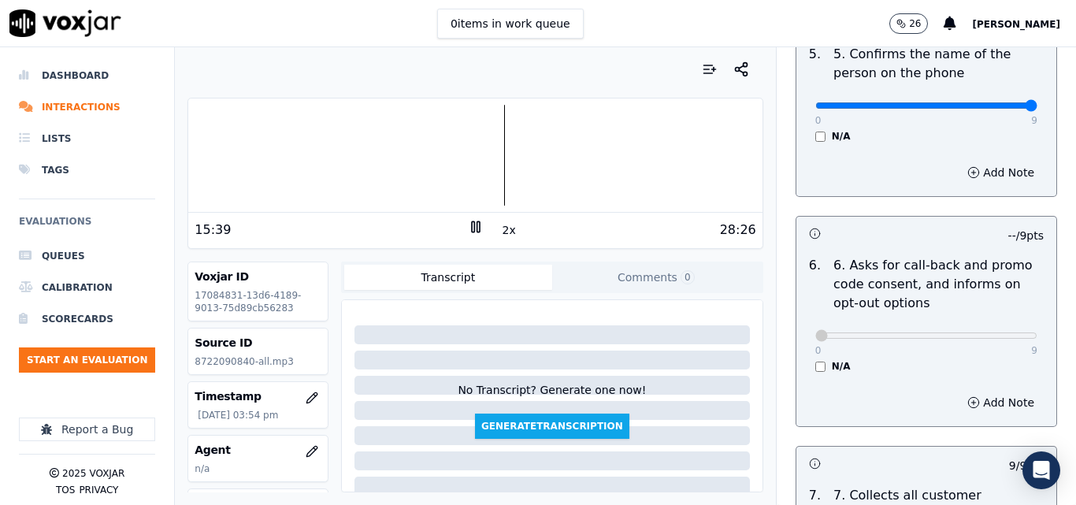
scroll to position [1144, 0]
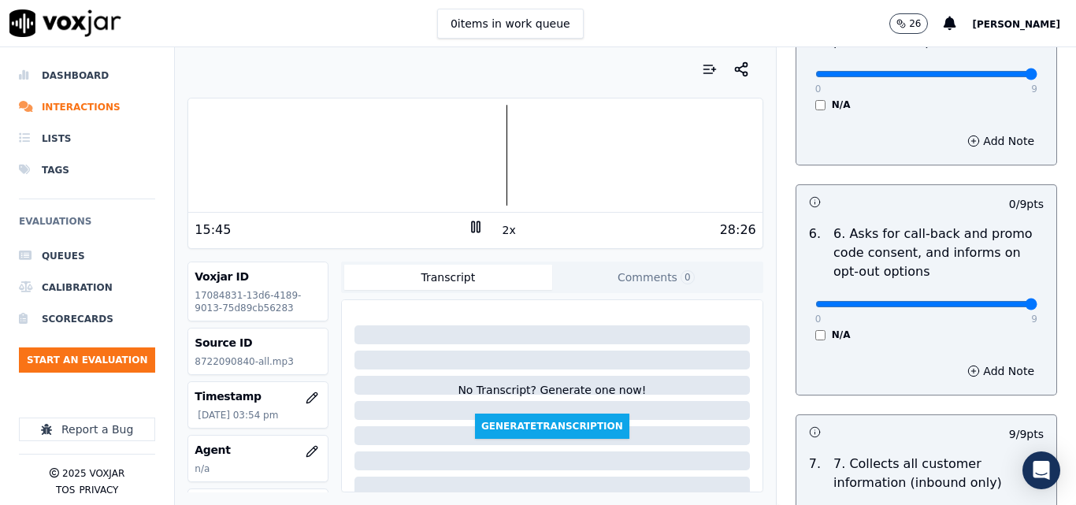
type input "9"
click at [1000, 301] on input "range" at bounding box center [927, 304] width 222 height 6
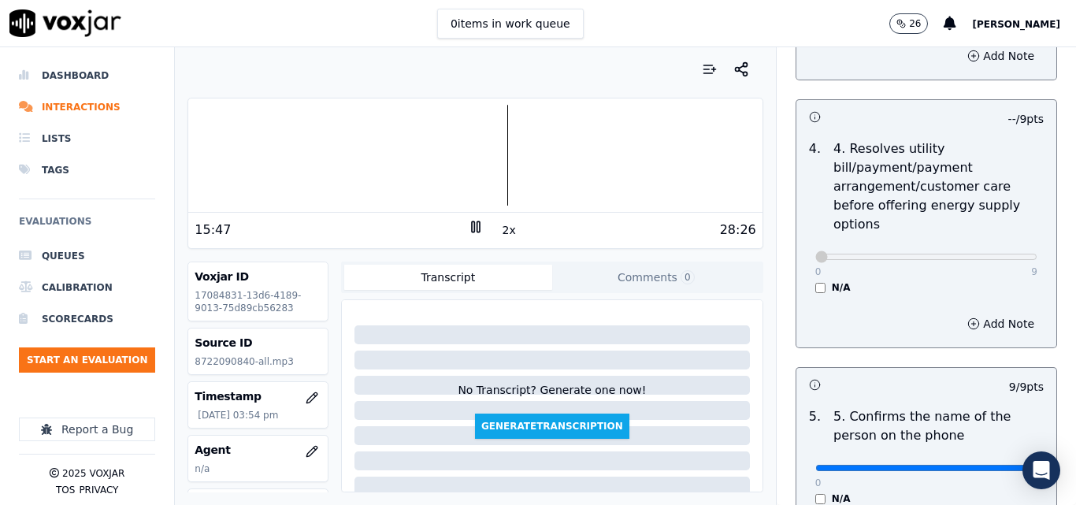
scroll to position [199, 0]
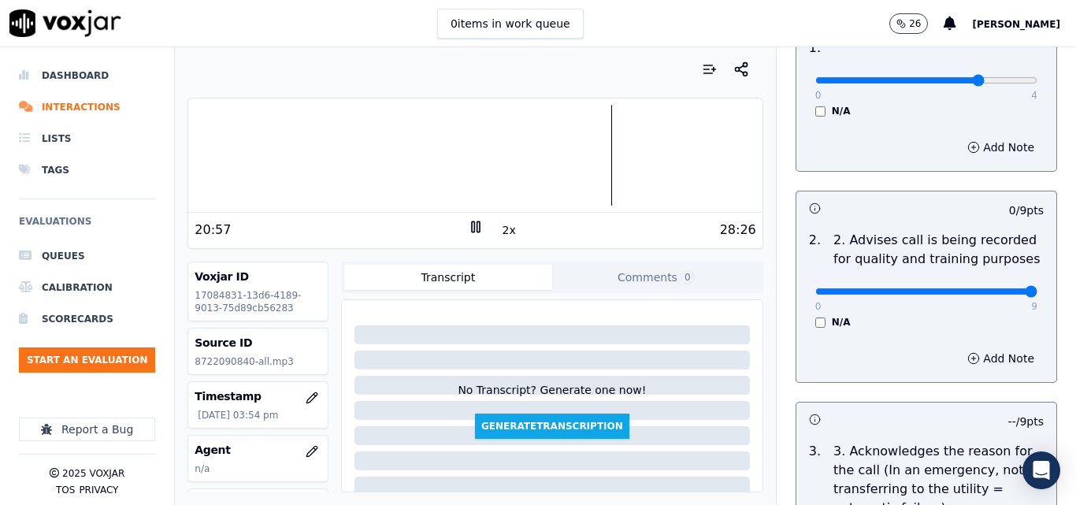
type input "9"
click at [992, 288] on input "range" at bounding box center [927, 291] width 222 height 6
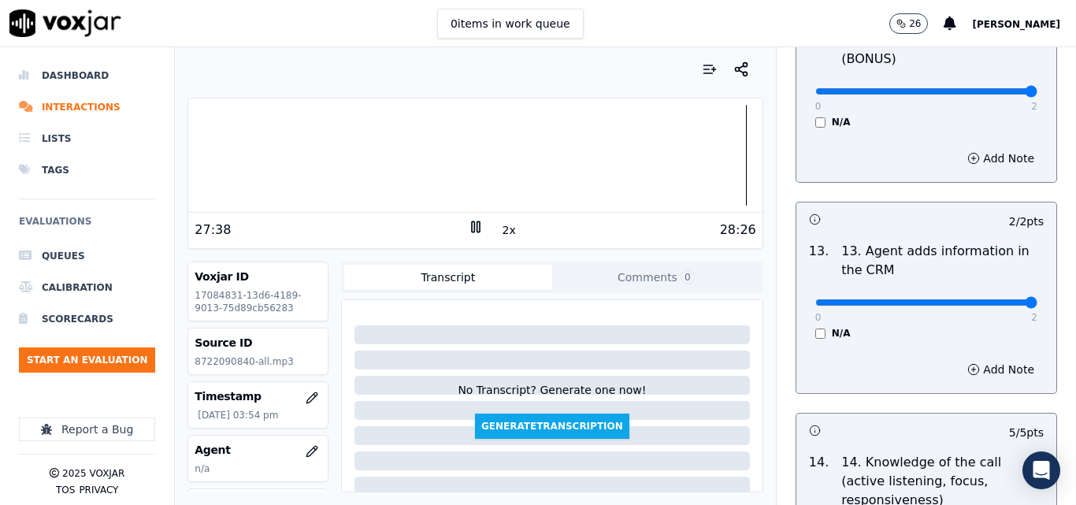
scroll to position [2878, 0]
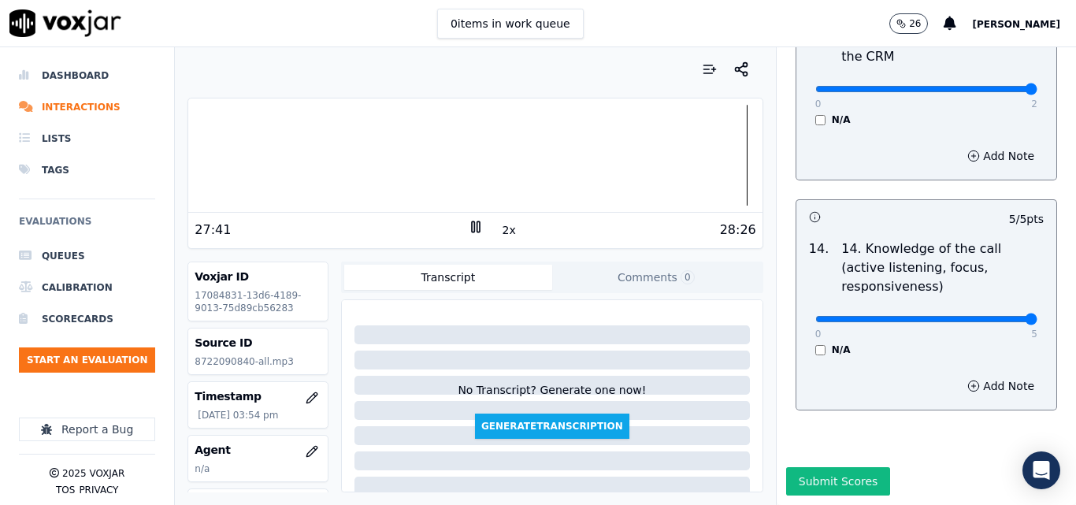
click at [471, 221] on icon at bounding box center [476, 227] width 16 height 16
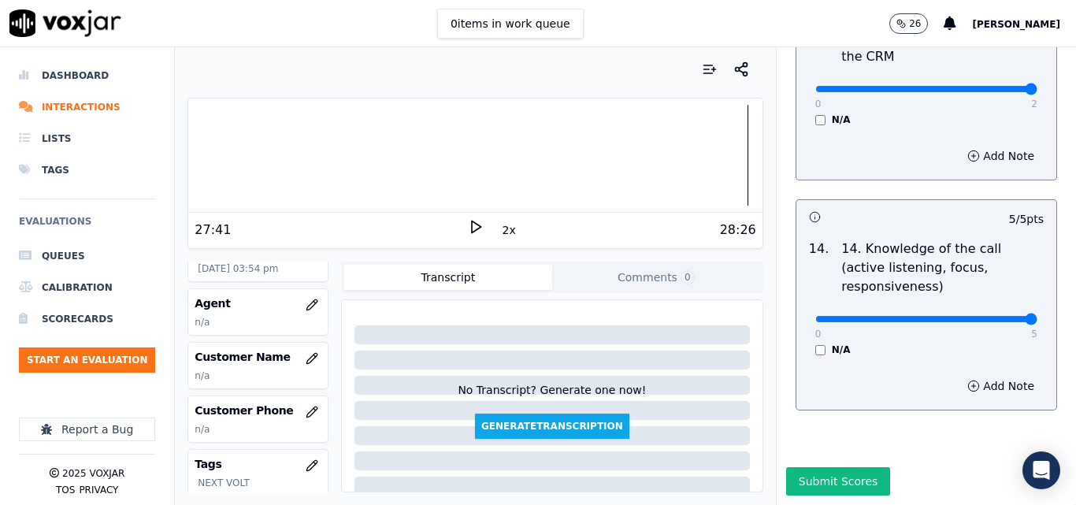
scroll to position [158, 0]
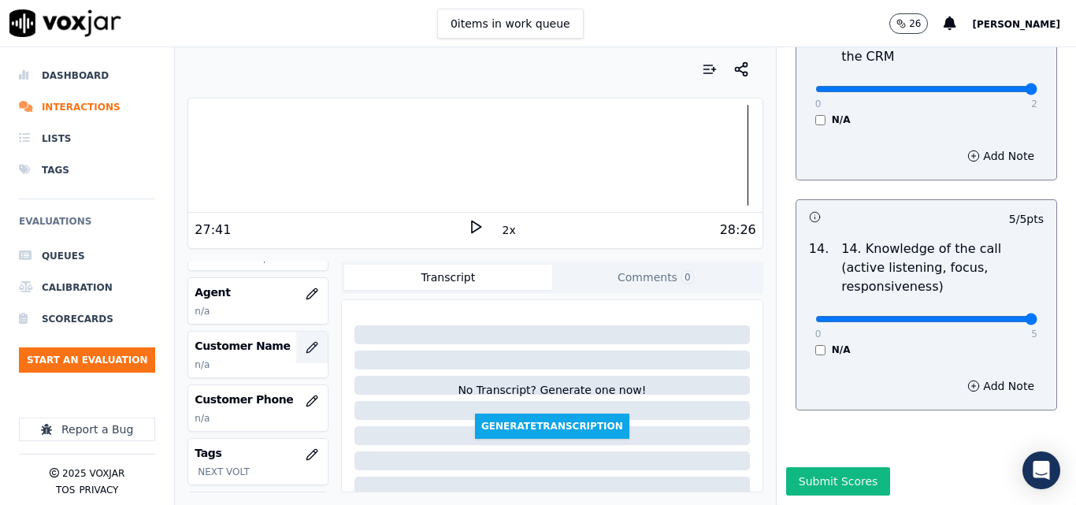
click at [306, 347] on icon "button" at bounding box center [312, 347] width 13 height 13
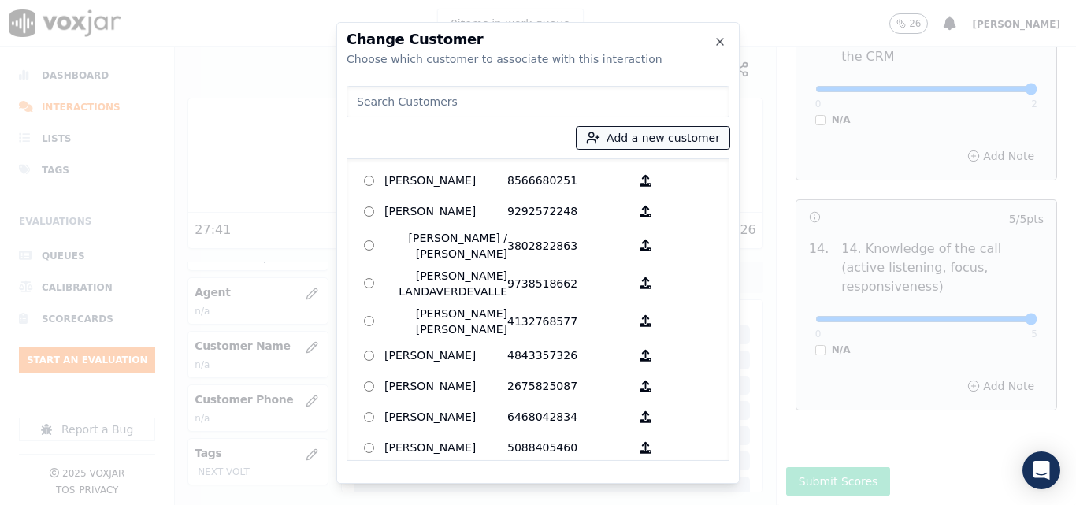
click at [622, 139] on button "Add a new customer" at bounding box center [653, 138] width 153 height 22
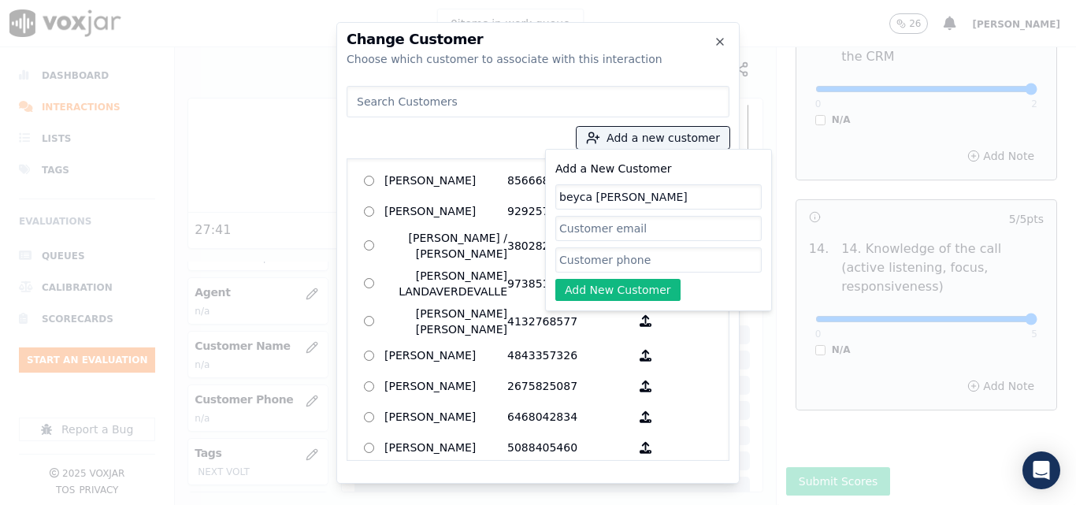
type input "beyca [PERSON_NAME]"
paste input "8722090840"
type input "8722090840"
click at [604, 281] on button "Add New Customer" at bounding box center [617, 290] width 125 height 22
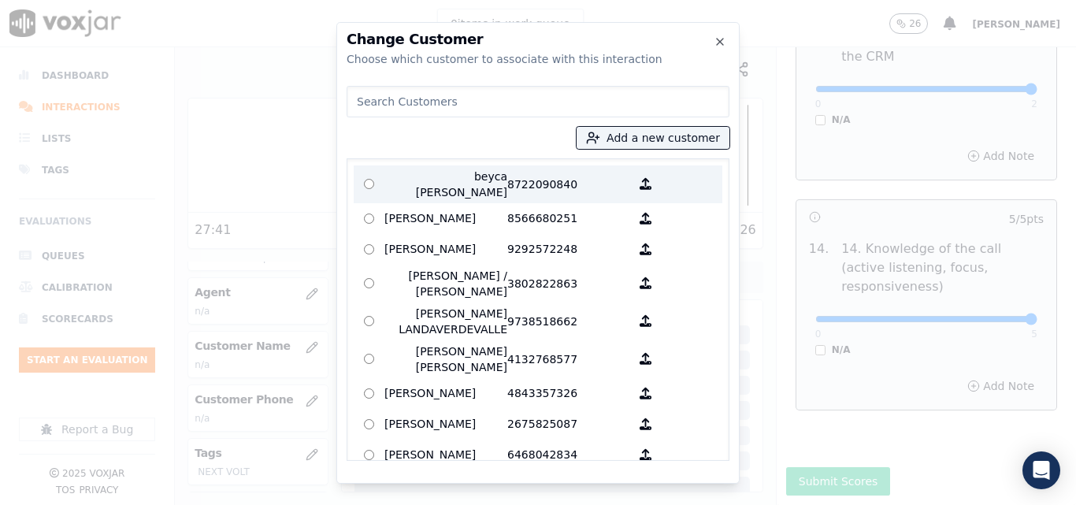
click at [431, 177] on p "beyca [PERSON_NAME]" at bounding box center [446, 185] width 123 height 32
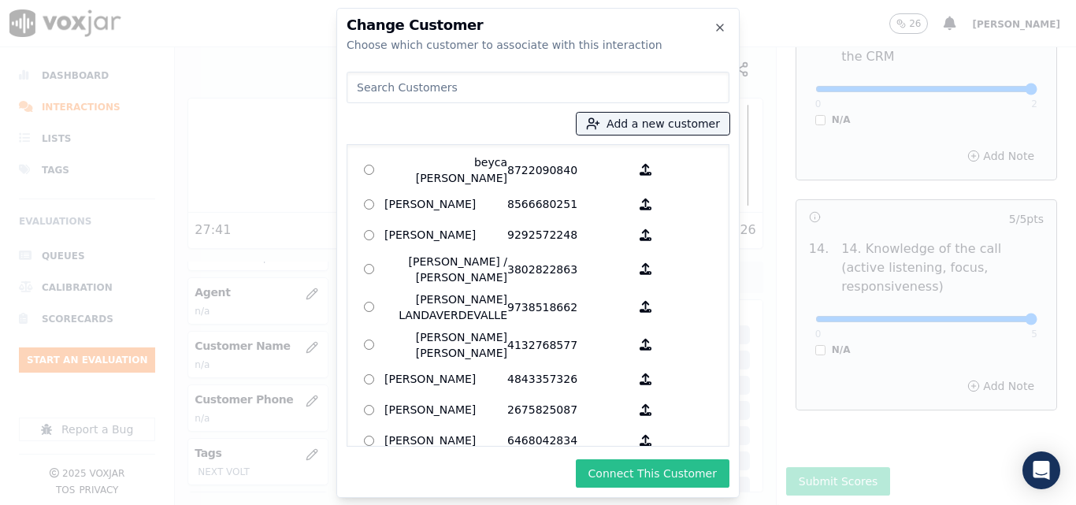
click at [604, 468] on button "Connect This Customer" at bounding box center [653, 473] width 154 height 28
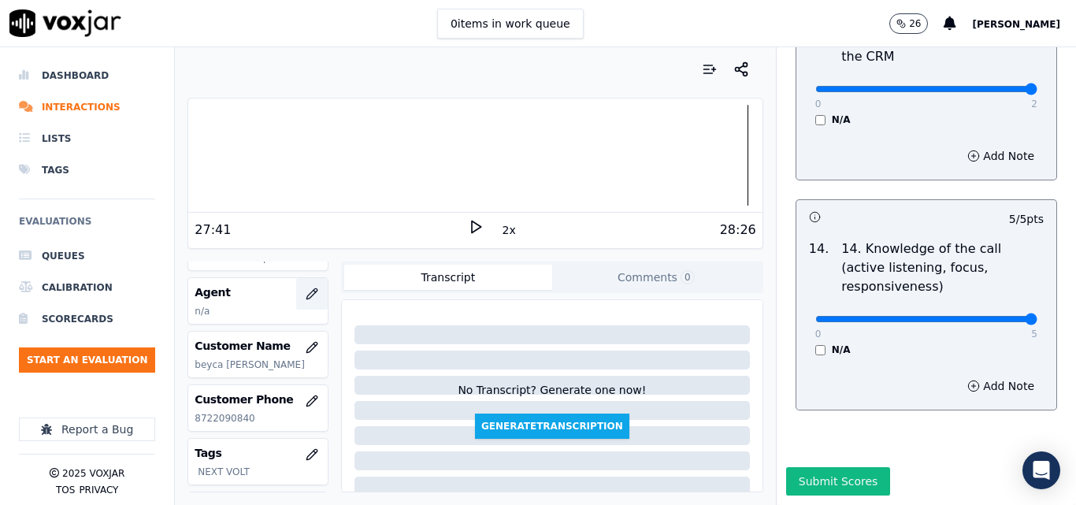
click at [306, 288] on icon "button" at bounding box center [312, 294] width 13 height 13
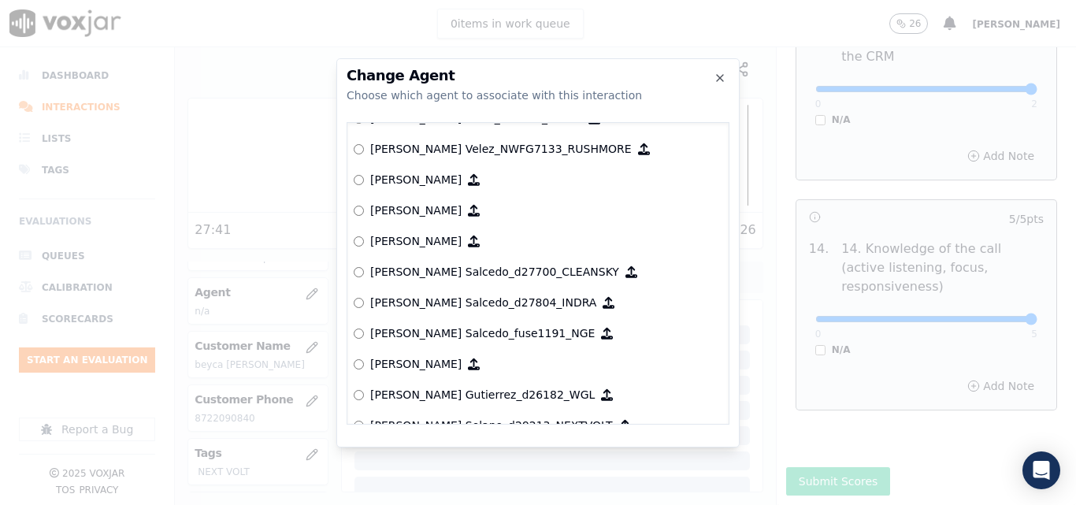
scroll to position [2010, 0]
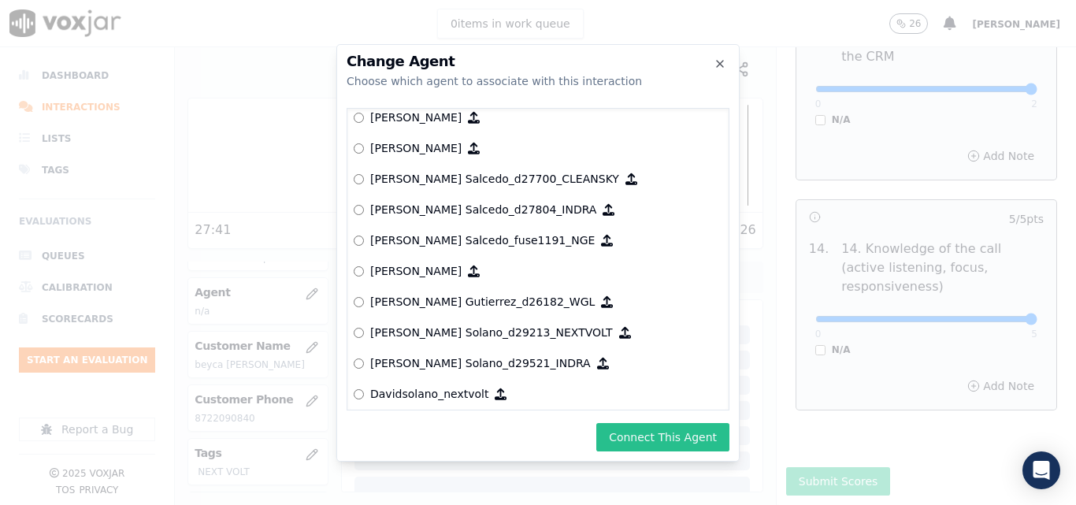
click at [663, 440] on button "Connect This Agent" at bounding box center [662, 437] width 133 height 28
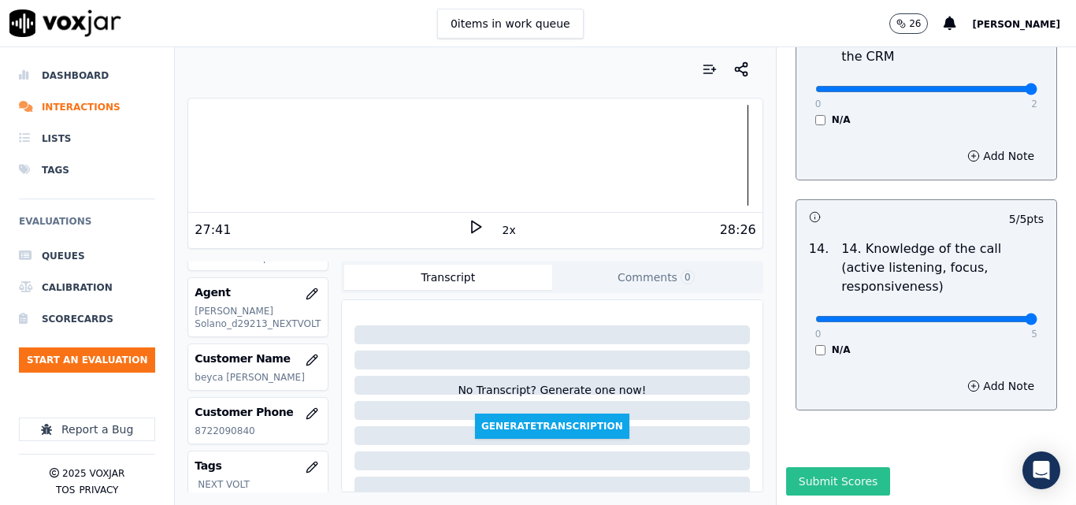
click at [795, 467] on button "Submit Scores" at bounding box center [838, 481] width 105 height 28
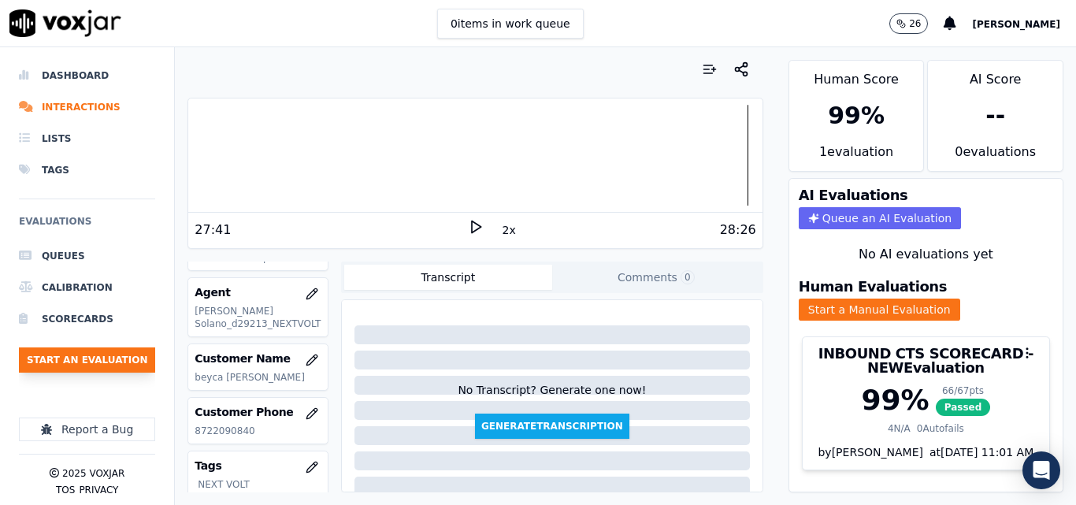
click at [127, 350] on button "Start an Evaluation" at bounding box center [87, 359] width 136 height 25
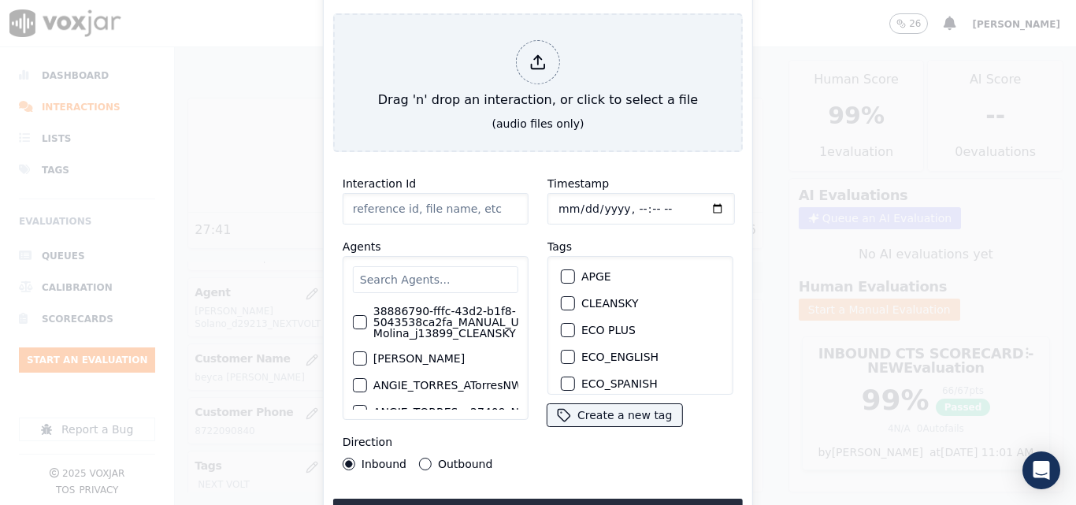
type input "20250915-103053_9789849672-all.mp3"
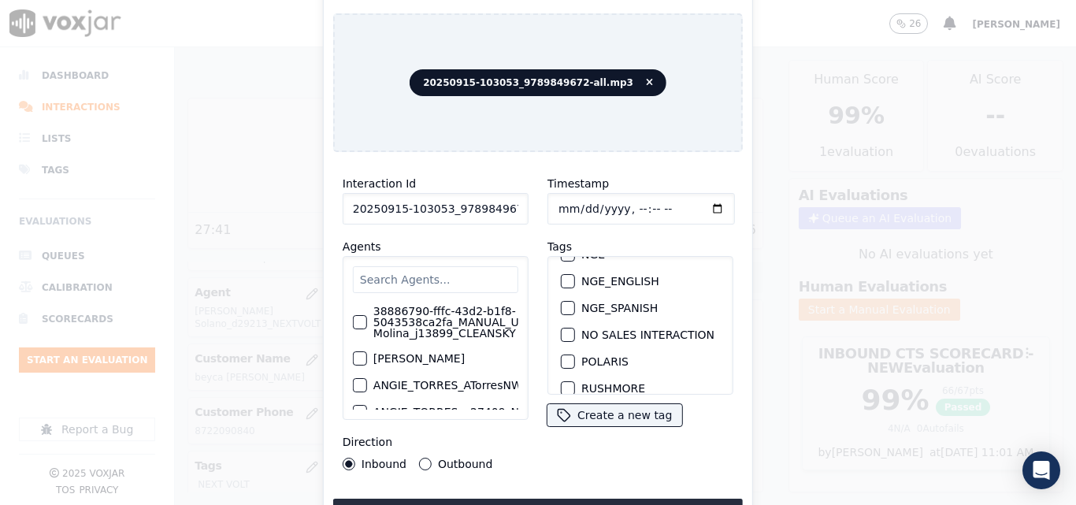
scroll to position [315, 0]
click at [563, 340] on div "button" at bounding box center [567, 336] width 11 height 11
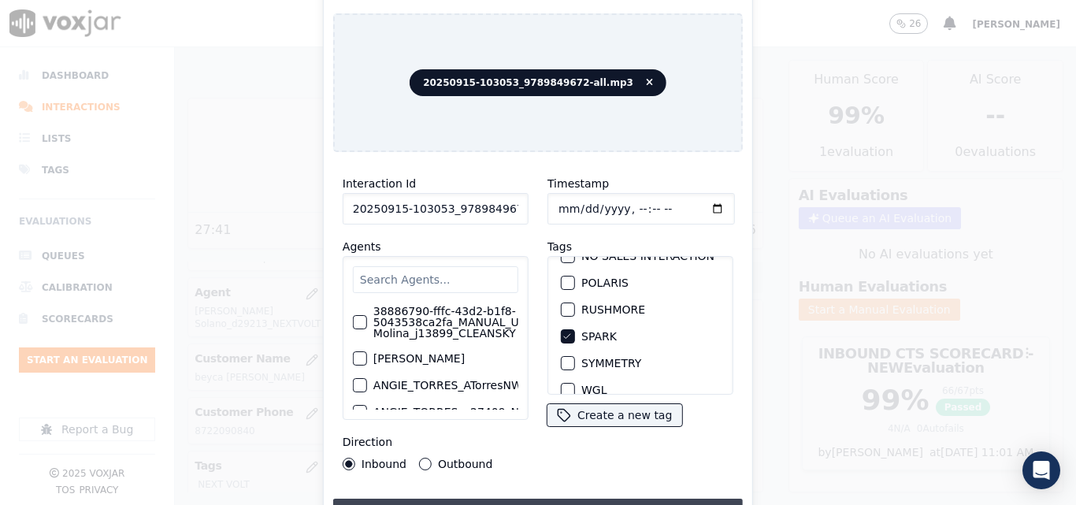
click at [542, 499] on button "Upload interaction to start evaluation" at bounding box center [538, 513] width 410 height 28
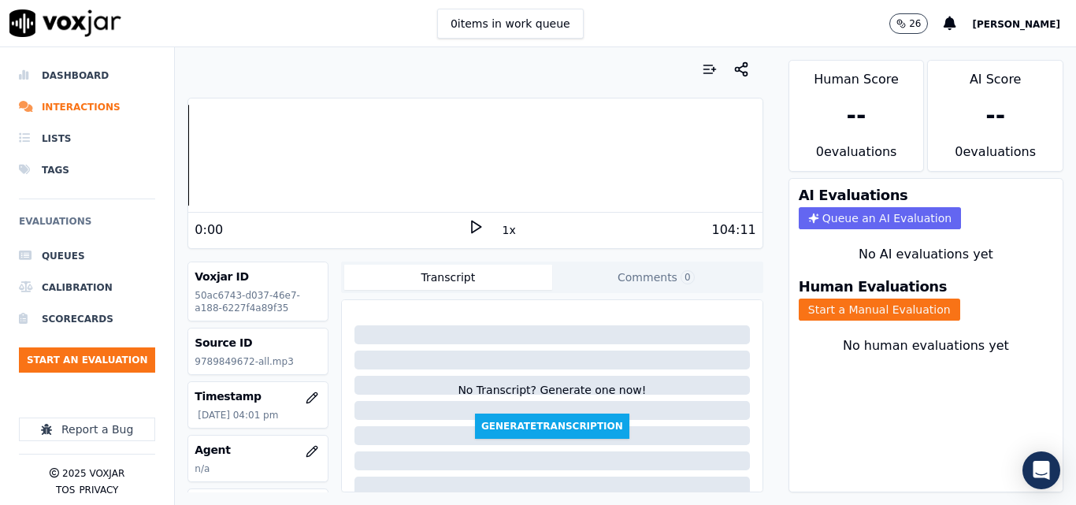
click at [468, 228] on icon at bounding box center [476, 227] width 16 height 16
click at [819, 313] on button "Start a Manual Evaluation" at bounding box center [880, 310] width 162 height 22
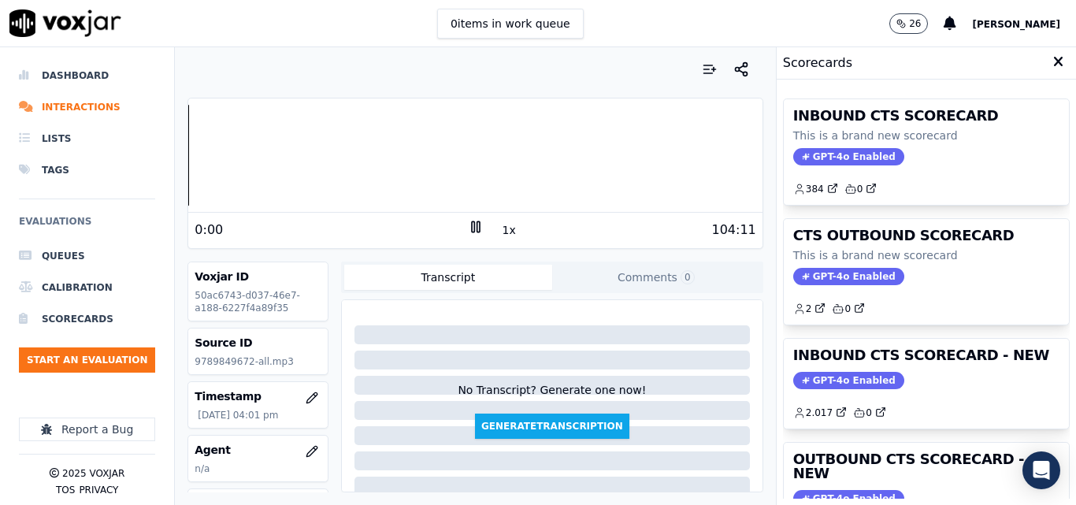
click at [179, 164] on div "Your browser does not support the audio element. 0:00 1x 104:11 Voxjar ID 50ac6…" at bounding box center [475, 276] width 600 height 458
click at [503, 234] on button "1x" at bounding box center [510, 230] width 20 height 22
click at [503, 234] on button "1.5x" at bounding box center [515, 230] width 31 height 22
click at [183, 173] on div "Your browser does not support the audio element. 0:00 2x 104:11 Voxjar ID 50ac6…" at bounding box center [475, 276] width 600 height 458
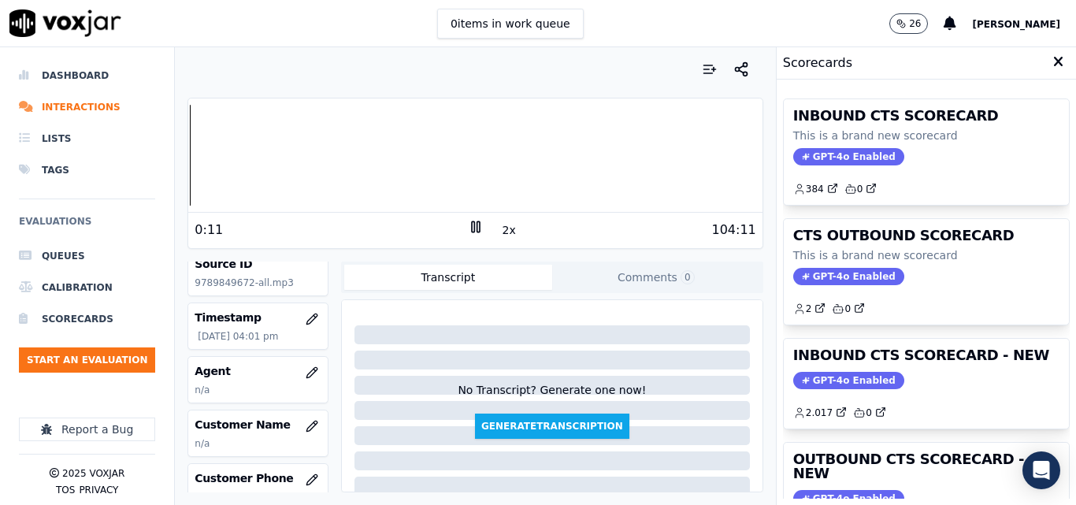
scroll to position [158, 0]
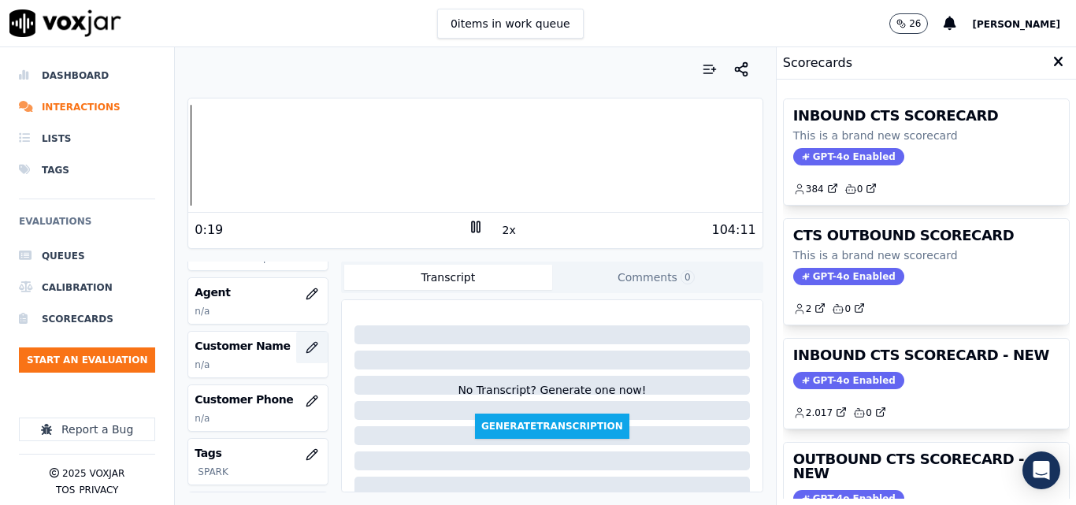
click at [306, 348] on icon "button" at bounding box center [312, 347] width 13 height 13
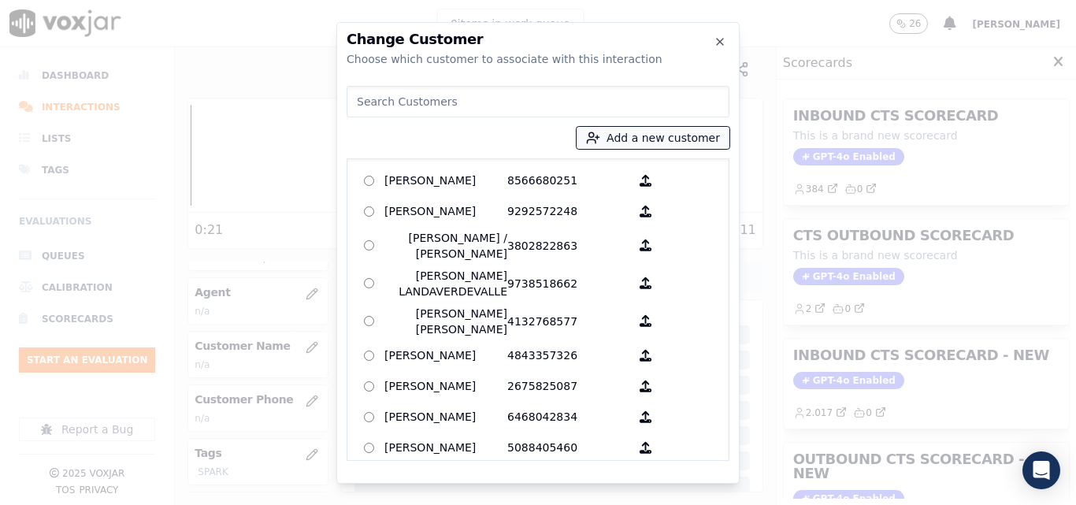
click at [633, 127] on button "Add a new customer" at bounding box center [653, 138] width 153 height 22
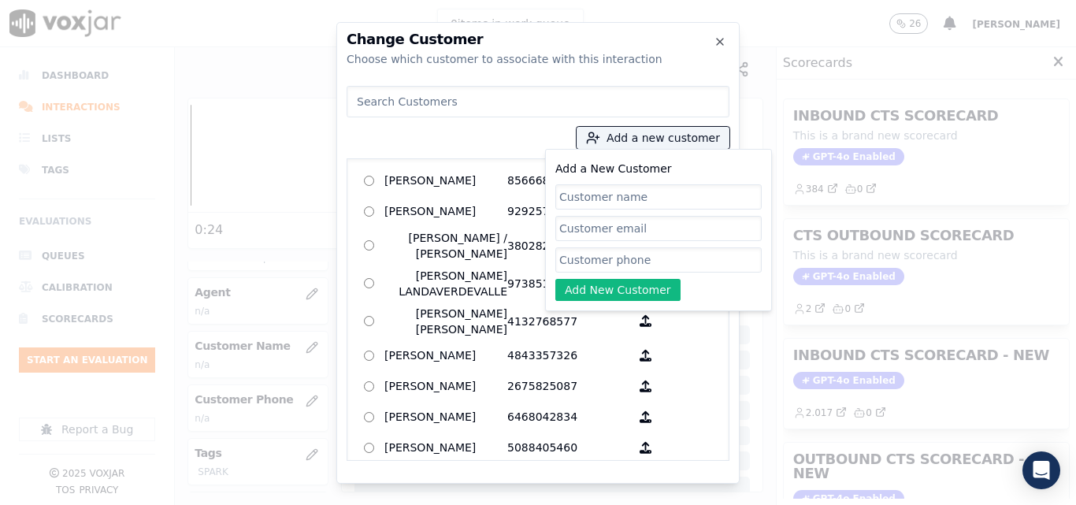
drag, startPoint x: 635, startPoint y: 220, endPoint x: 617, endPoint y: 195, distance: 31.1
click at [617, 195] on input "Add a New Customer" at bounding box center [658, 196] width 206 height 25
paste input "[PERSON_NAME]"
type input "[PERSON_NAME]"
paste input "9789849672"
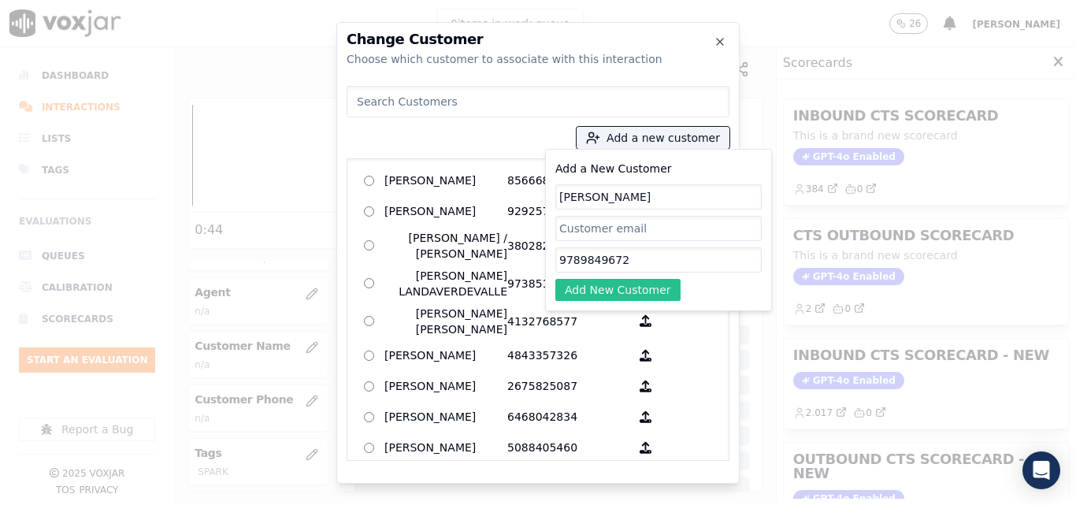
type input "9789849672"
click at [615, 287] on button "Add New Customer" at bounding box center [617, 290] width 125 height 22
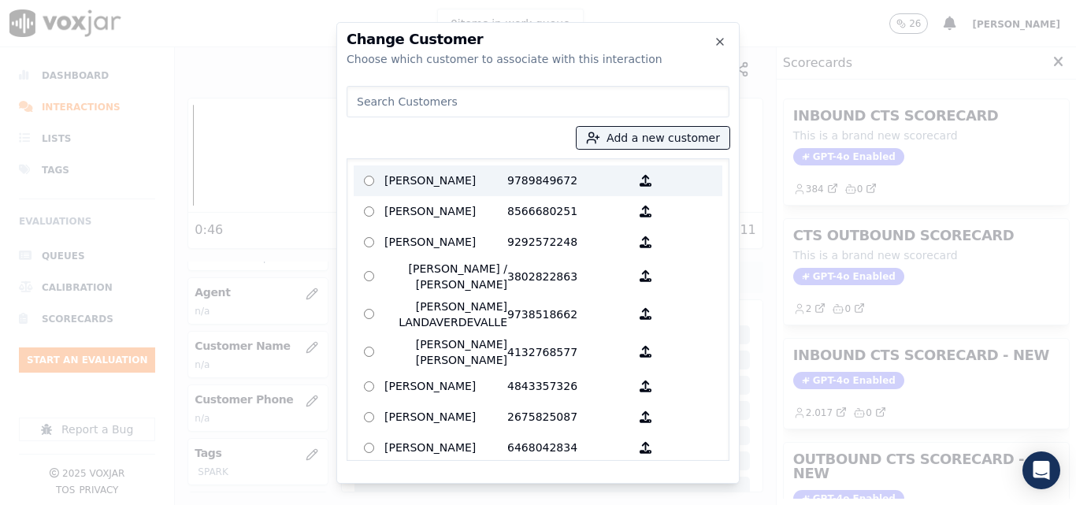
click at [481, 178] on p "[PERSON_NAME]" at bounding box center [446, 181] width 123 height 24
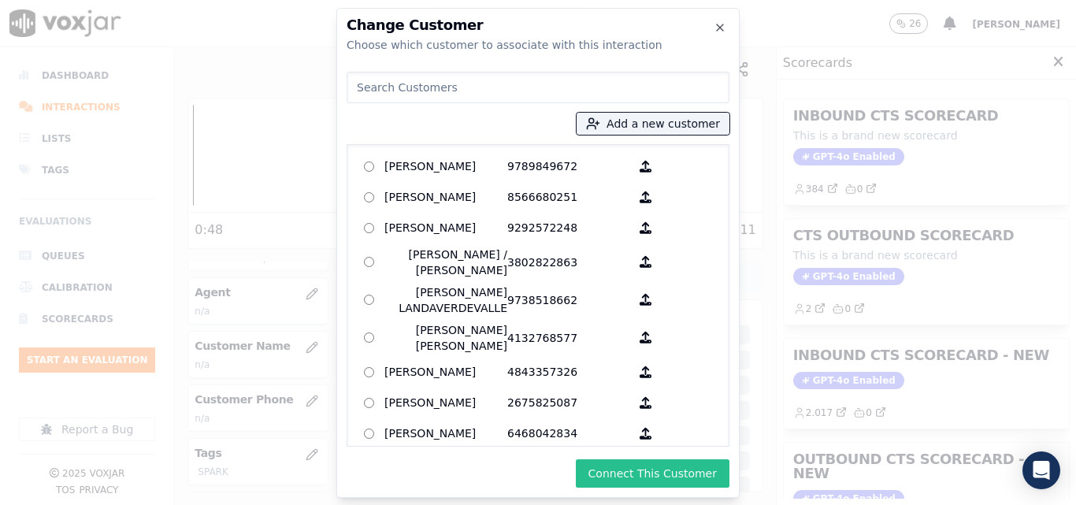
click at [687, 480] on button "Connect This Customer" at bounding box center [653, 473] width 154 height 28
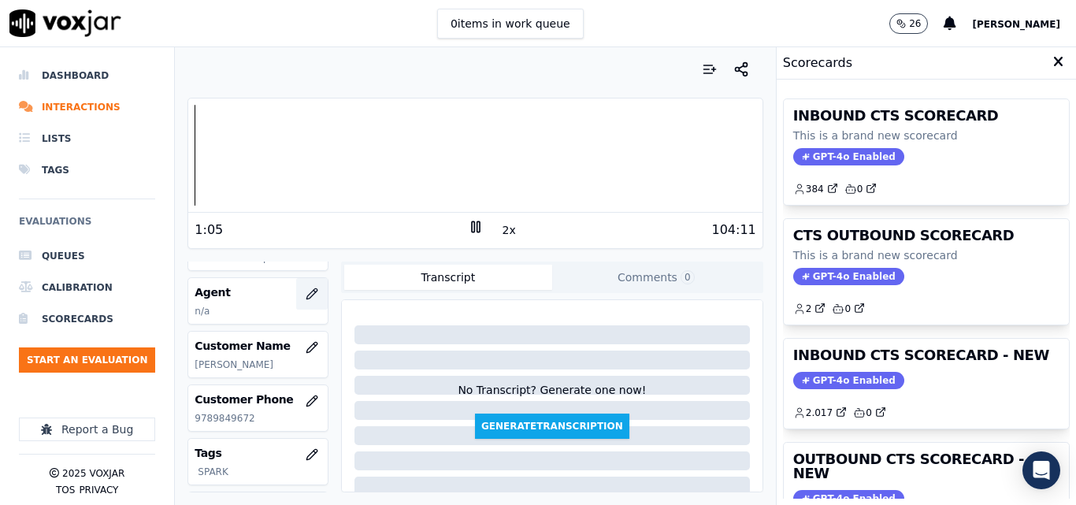
click at [307, 289] on icon "button" at bounding box center [312, 293] width 10 height 10
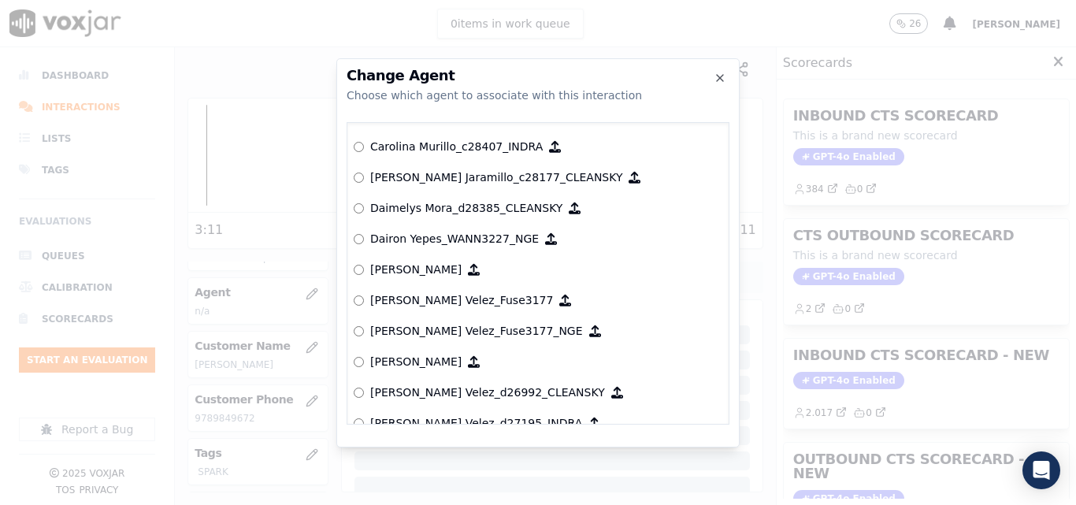
scroll to position [1655, 0]
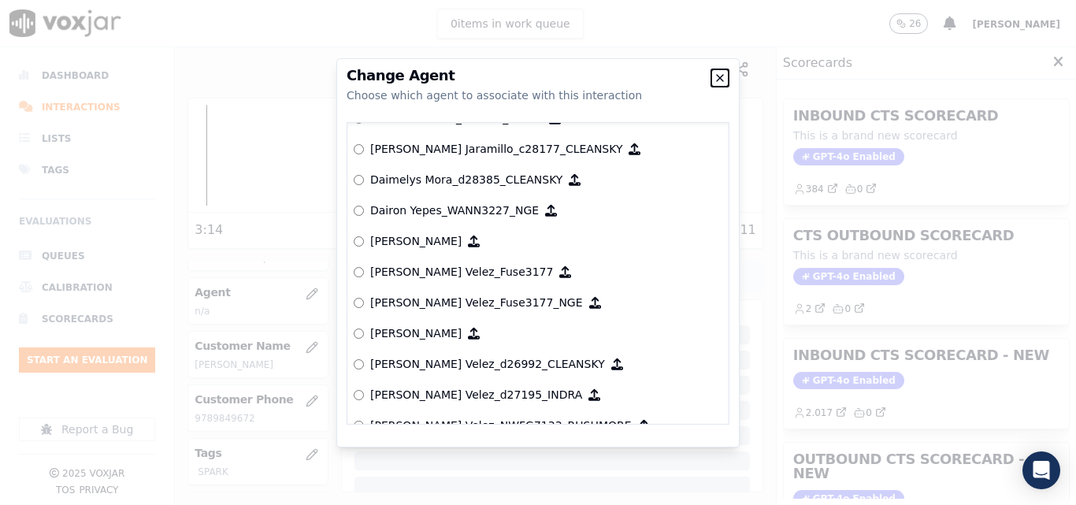
click at [723, 76] on icon "button" at bounding box center [720, 78] width 13 height 13
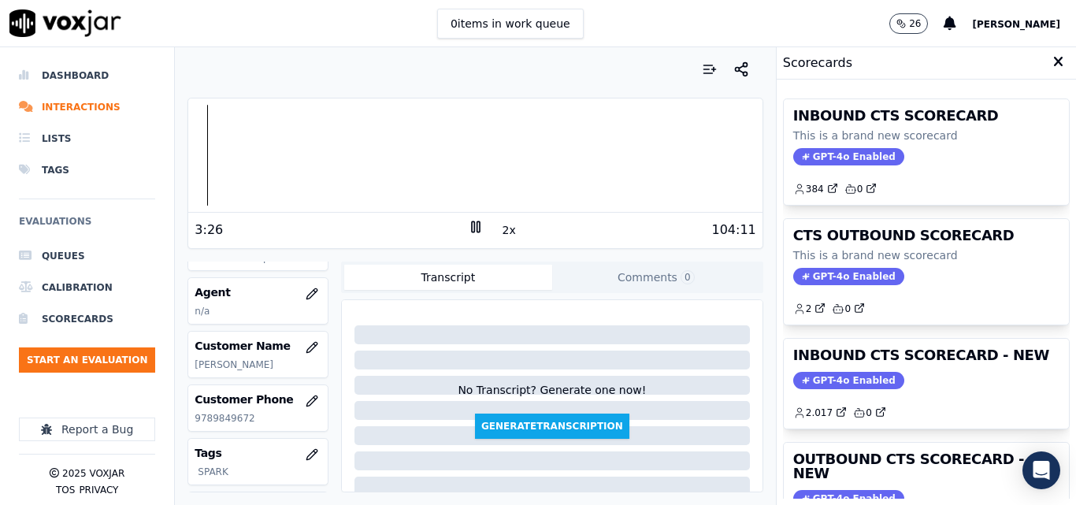
click at [468, 228] on icon at bounding box center [476, 227] width 16 height 16
click at [472, 225] on polygon at bounding box center [476, 227] width 9 height 12
click at [314, 291] on icon "button" at bounding box center [315, 291] width 2 height 2
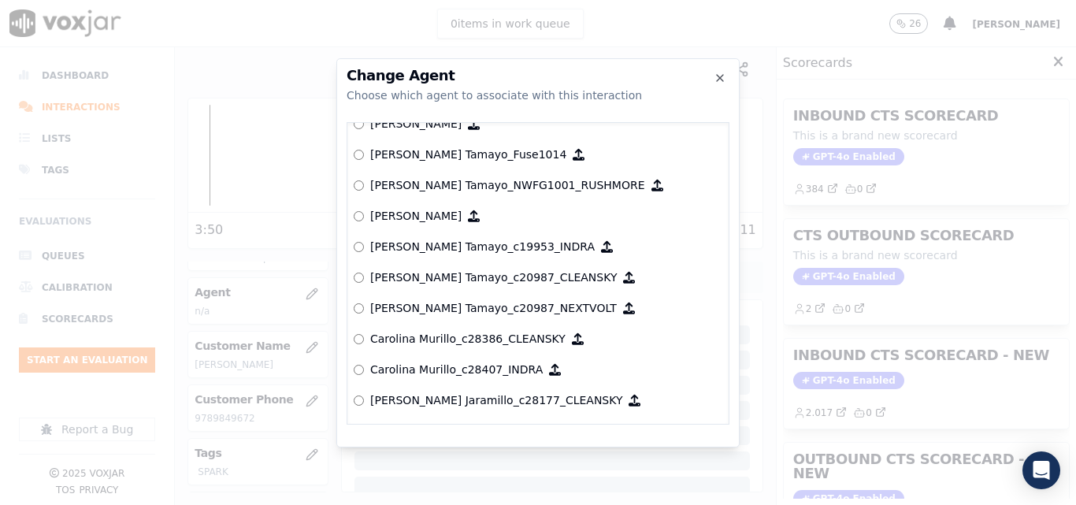
scroll to position [1421, 0]
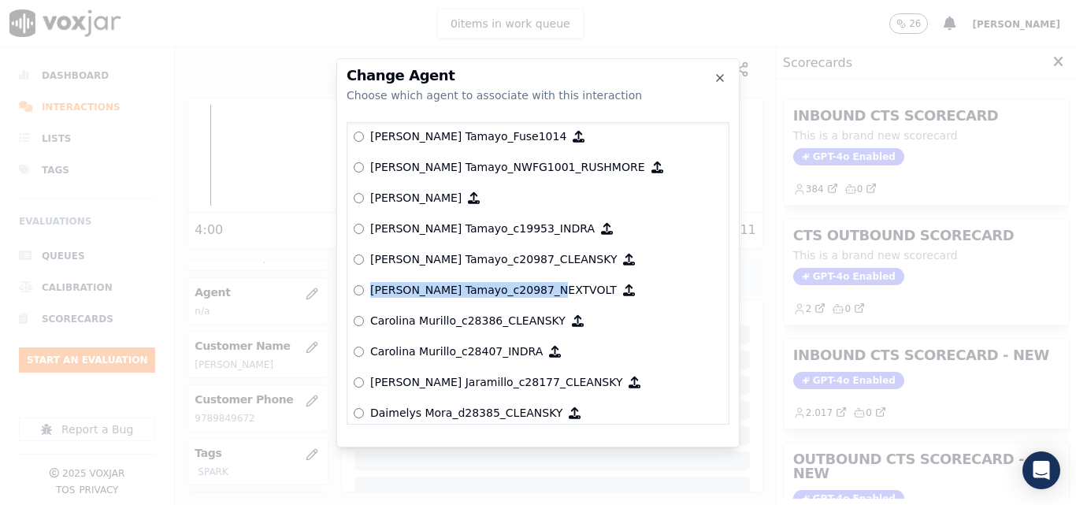
drag, startPoint x: 371, startPoint y: 292, endPoint x: 537, endPoint y: 286, distance: 166.3
click at [538, 286] on p "[PERSON_NAME] Tamayo_c20987_NEXTVOLT" at bounding box center [493, 290] width 247 height 16
copy p "[PERSON_NAME] Tamayo_c20987_NEXTVOLT"
click at [728, 72] on h2 "Change Agent" at bounding box center [538, 76] width 383 height 14
click at [726, 74] on h2 "Change Agent" at bounding box center [538, 76] width 383 height 14
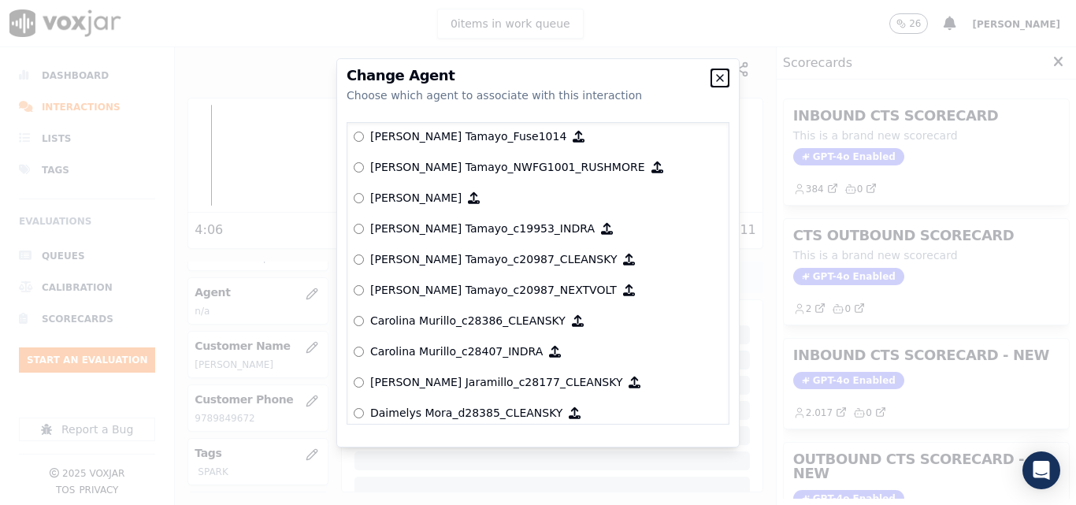
click at [722, 74] on icon "button" at bounding box center [720, 78] width 13 height 13
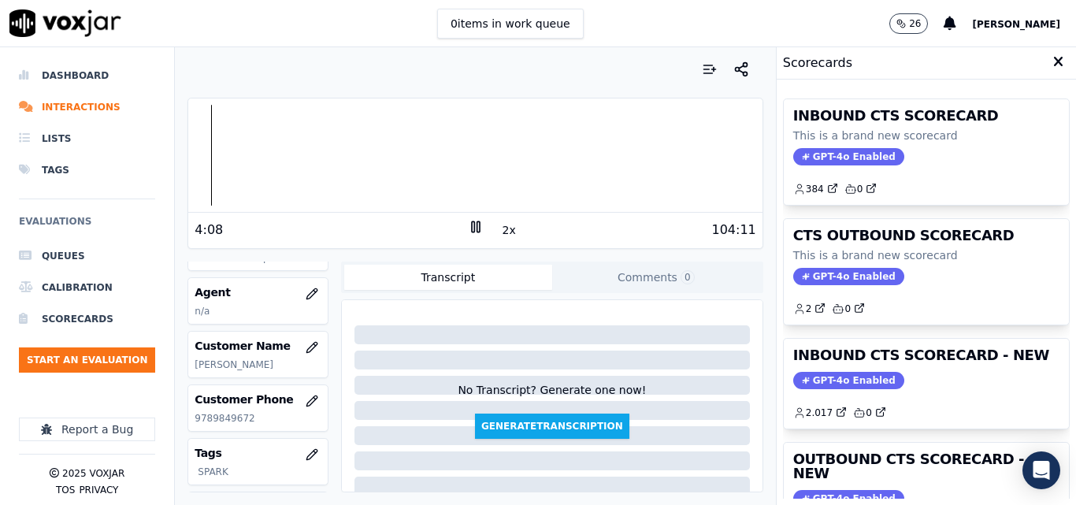
click at [1031, 24] on span "[PERSON_NAME]" at bounding box center [1016, 24] width 88 height 11
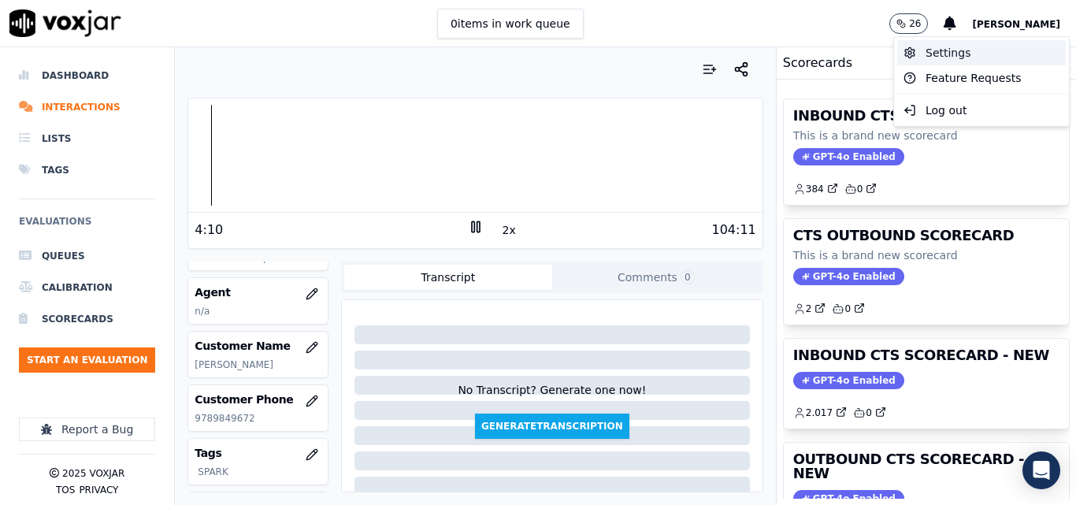
click at [980, 53] on div "Settings" at bounding box center [981, 52] width 169 height 25
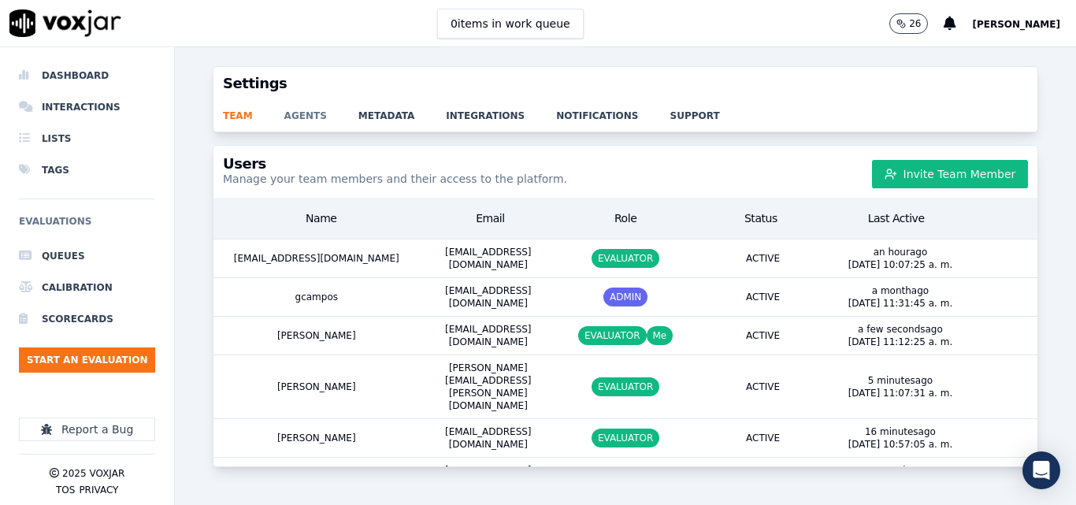
click at [301, 110] on link "agents" at bounding box center [321, 111] width 74 height 22
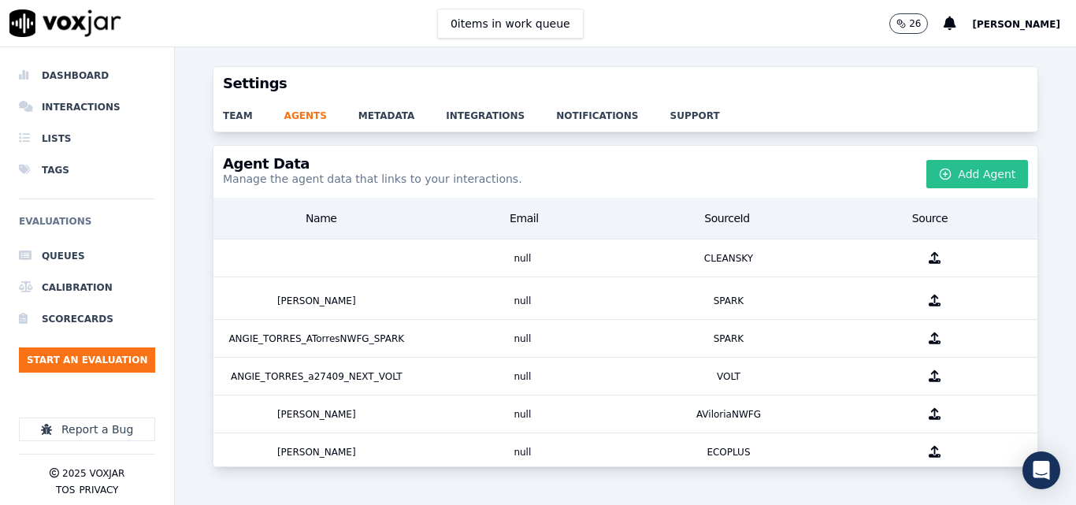
click at [927, 166] on button "Add Agent" at bounding box center [978, 174] width 102 height 28
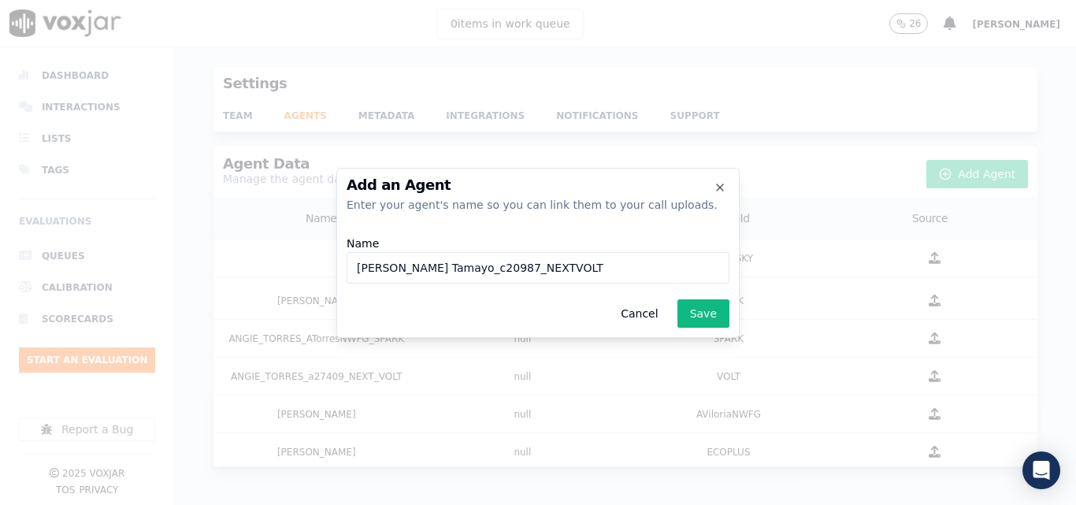
drag, startPoint x: 550, startPoint y: 273, endPoint x: 481, endPoint y: 268, distance: 68.8
click at [480, 269] on input "[PERSON_NAME] Tamayo_c20987_NEXTVOLT" at bounding box center [538, 268] width 383 height 32
type input "[PERSON_NAME] Tamayo_c20987_SPARK"
click at [726, 303] on button "Save" at bounding box center [704, 313] width 52 height 28
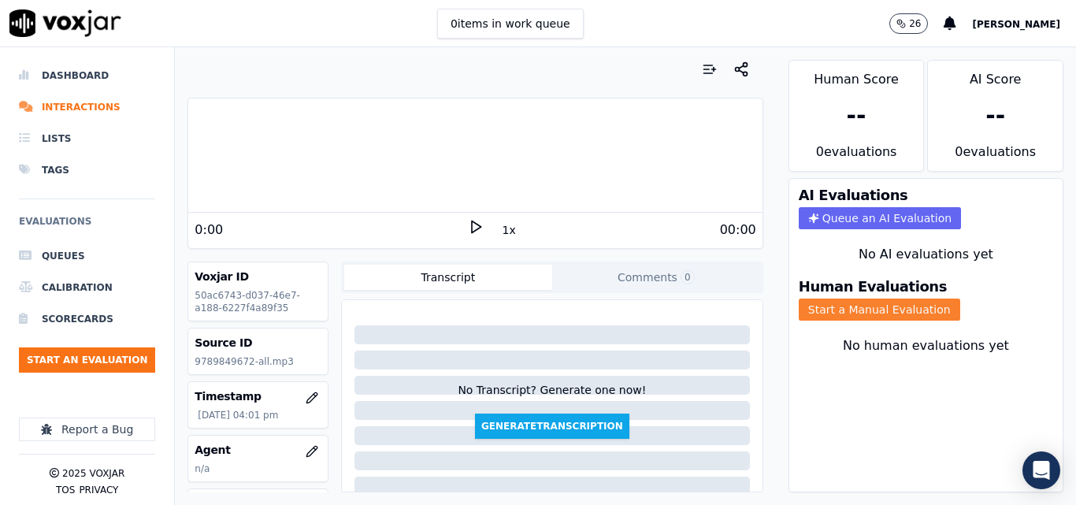
click at [857, 318] on button "Start a Manual Evaluation" at bounding box center [880, 310] width 162 height 22
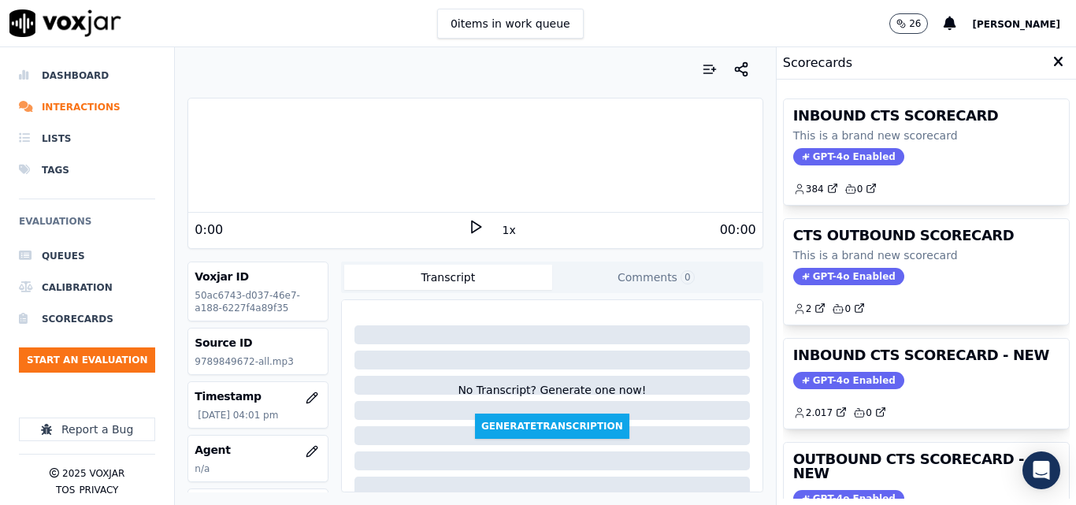
click at [471, 227] on icon at bounding box center [476, 227] width 16 height 16
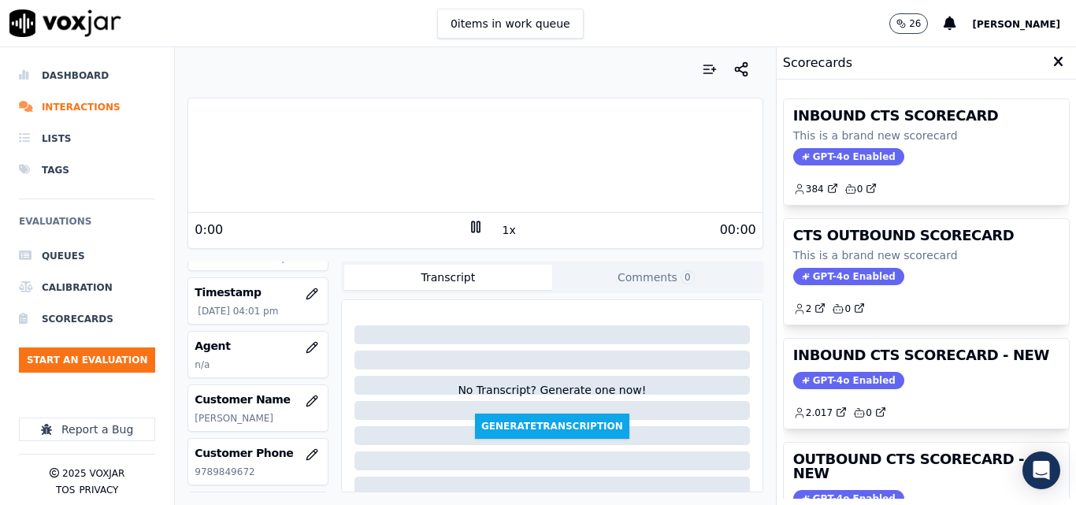
scroll to position [124, 0]
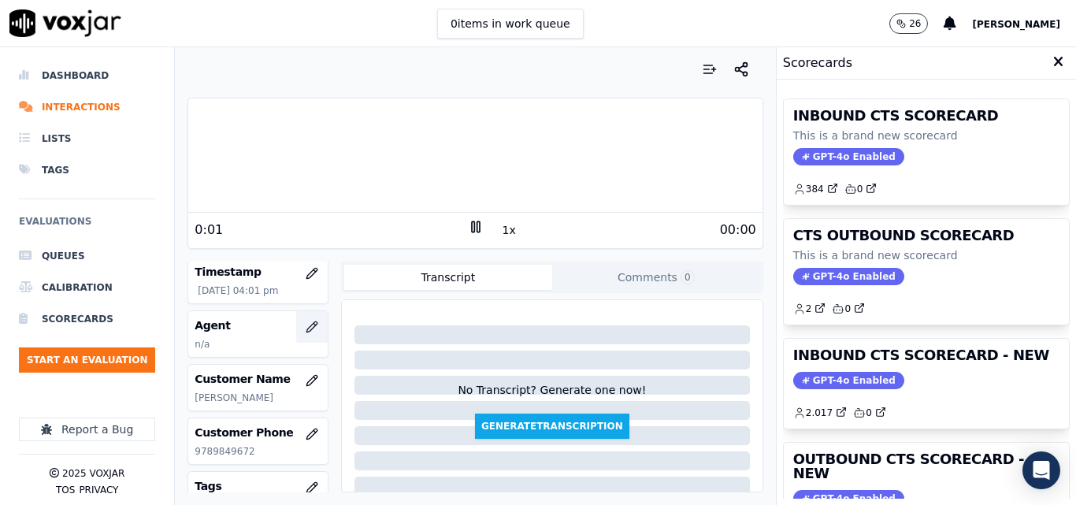
click at [306, 331] on icon "button" at bounding box center [312, 327] width 13 height 13
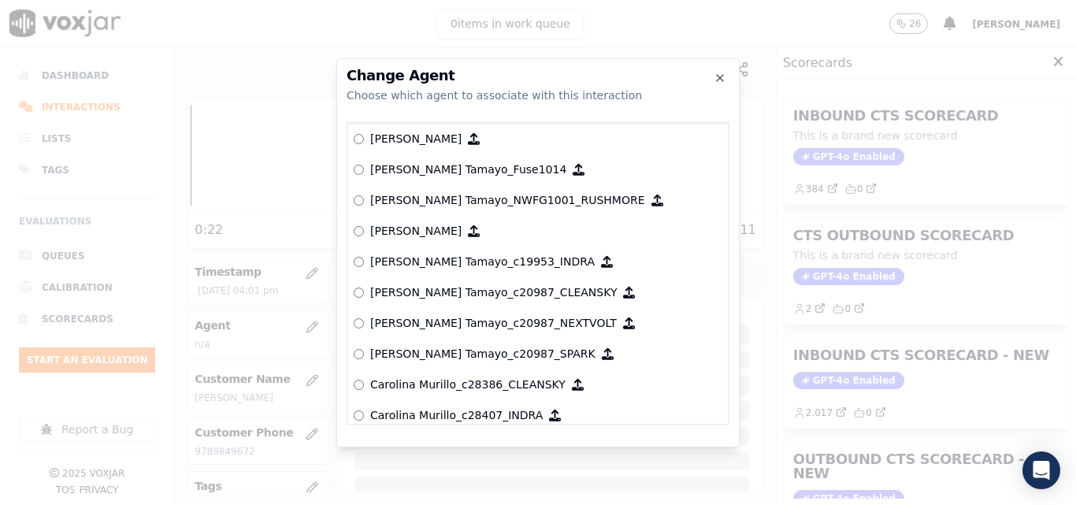
scroll to position [1409, 0]
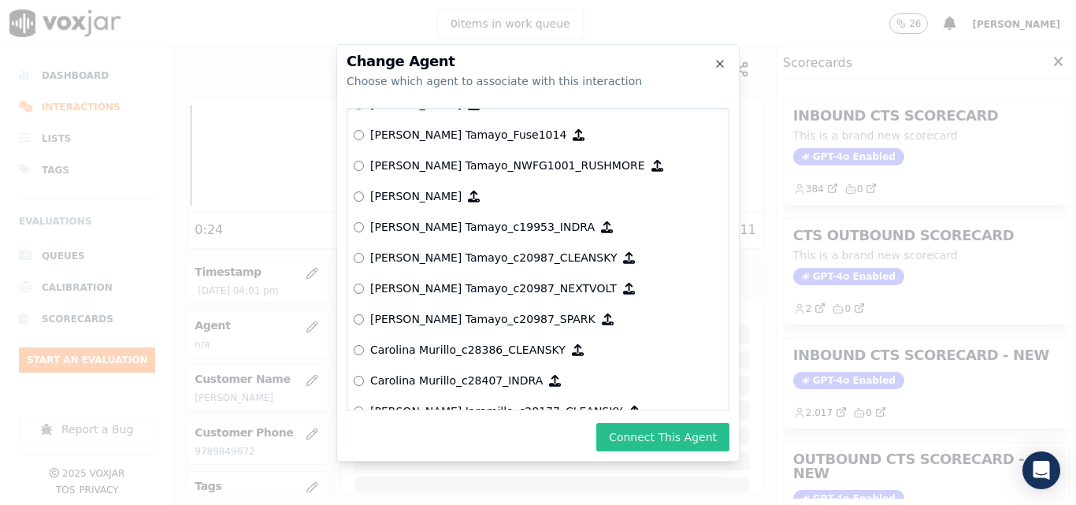
click at [670, 443] on button "Connect This Agent" at bounding box center [662, 437] width 133 height 28
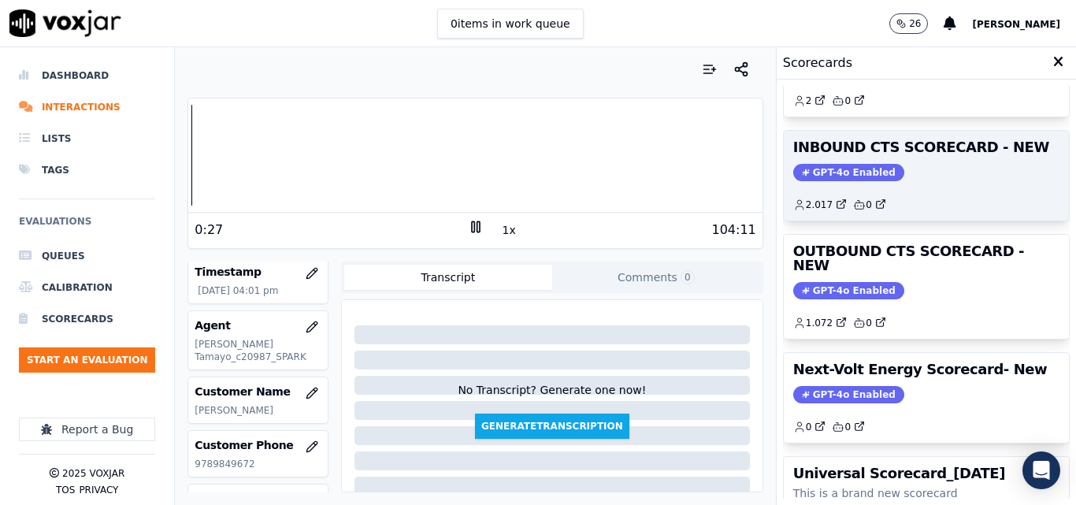
scroll to position [187, 0]
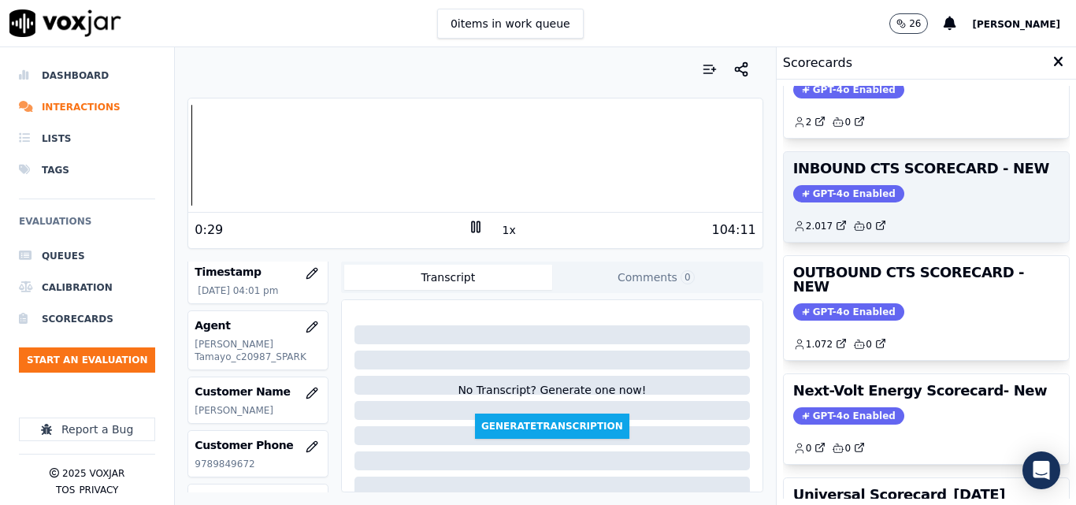
click at [812, 193] on span "GPT-4o Enabled" at bounding box center [848, 193] width 111 height 17
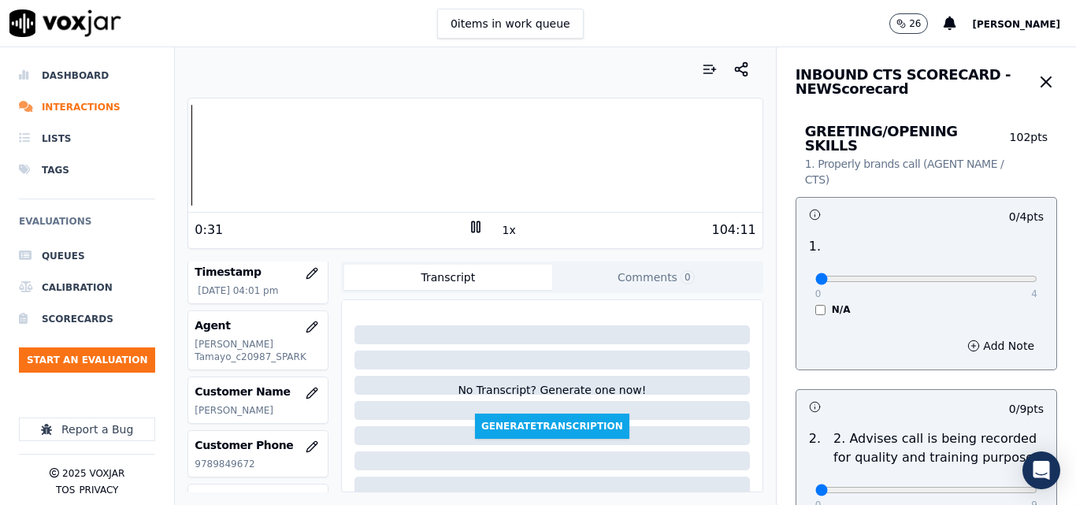
click at [500, 229] on button "1x" at bounding box center [510, 230] width 20 height 22
click at [500, 229] on button "1.5x" at bounding box center [515, 230] width 31 height 22
click at [500, 229] on button "2x" at bounding box center [510, 230] width 20 height 22
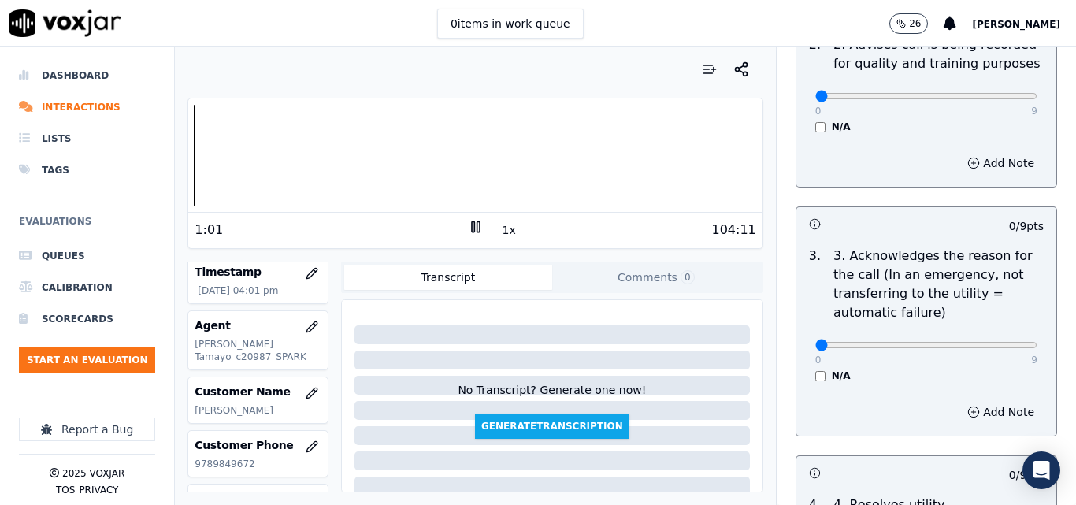
scroll to position [236, 0]
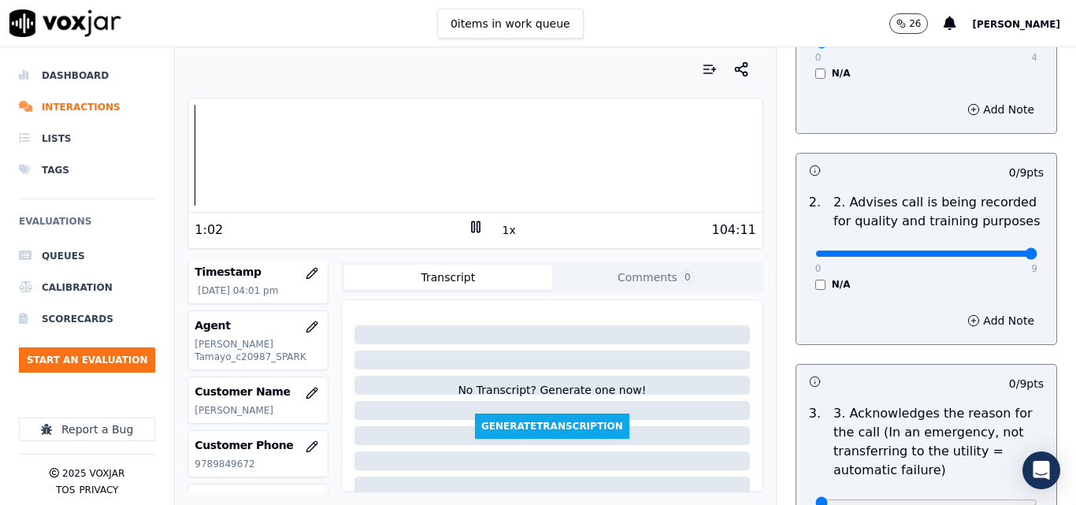
type input "9"
click at [998, 251] on input "range" at bounding box center [927, 254] width 222 height 6
click at [463, 216] on div "4:00 1x 104:11" at bounding box center [475, 230] width 574 height 34
click at [484, 236] on div "104:11" at bounding box center [620, 230] width 273 height 19
click at [473, 224] on icon at bounding box center [476, 227] width 16 height 16
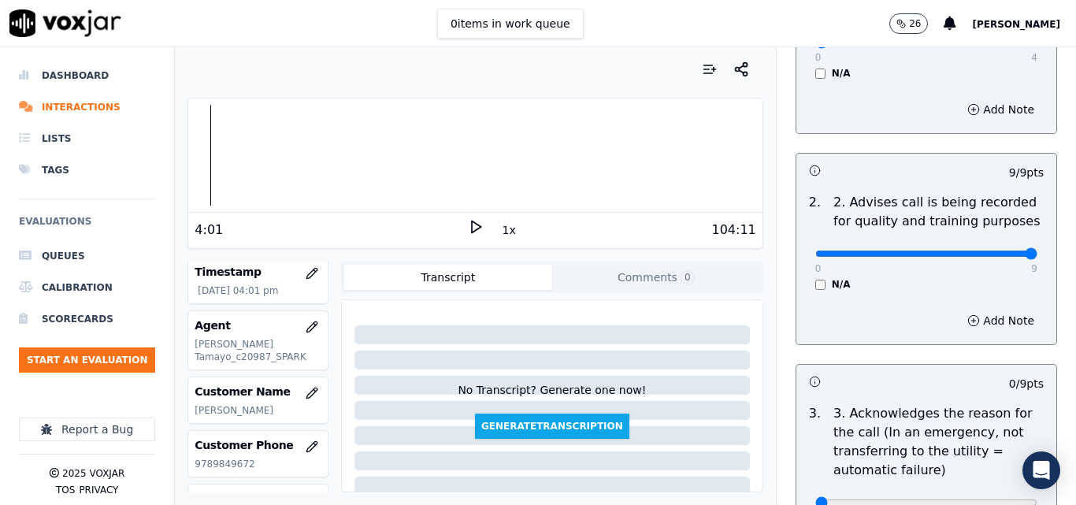
drag, startPoint x: 470, startPoint y: 225, endPoint x: 429, endPoint y: 305, distance: 90.2
click at [429, 305] on div "No Transcript? Generate one now! Generate Transcription" at bounding box center [552, 395] width 421 height 191
click at [472, 227] on polygon at bounding box center [476, 227] width 9 height 12
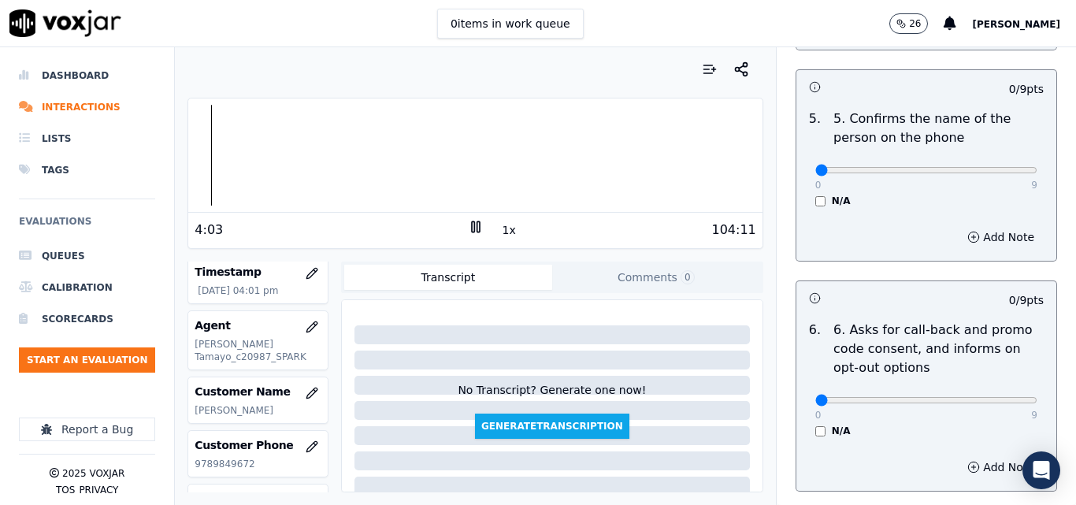
scroll to position [1081, 0]
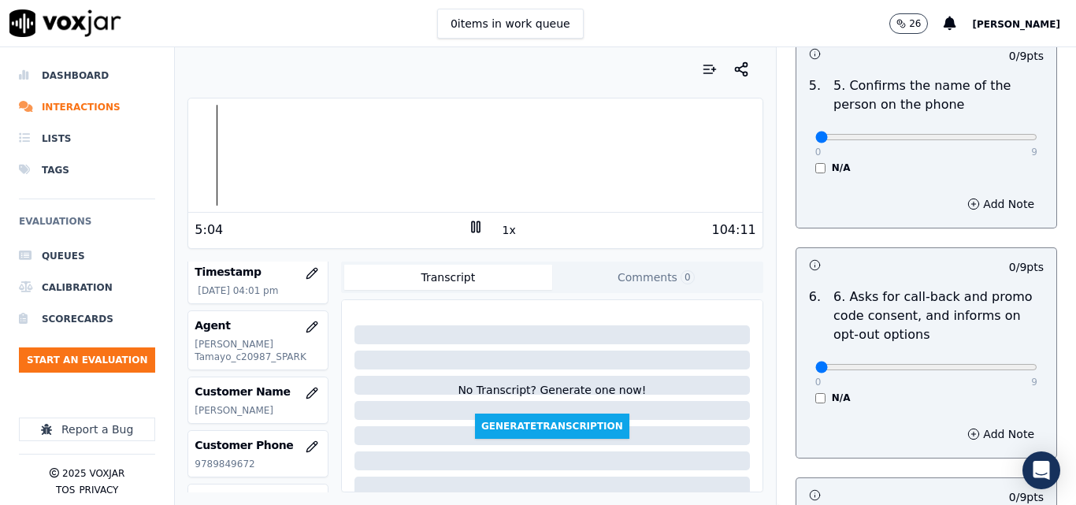
click at [203, 155] on div at bounding box center [475, 155] width 574 height 101
click at [284, 152] on div at bounding box center [475, 155] width 574 height 101
click at [273, 153] on div at bounding box center [475, 155] width 574 height 101
click at [507, 225] on button "1x" at bounding box center [510, 230] width 20 height 22
click at [506, 226] on button "1.5x" at bounding box center [515, 230] width 31 height 22
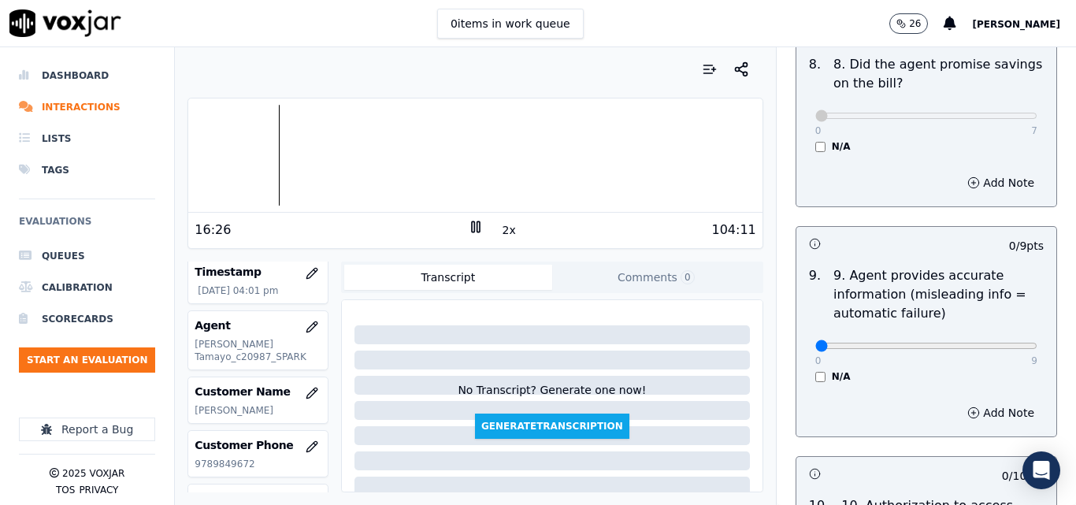
scroll to position [1827, 0]
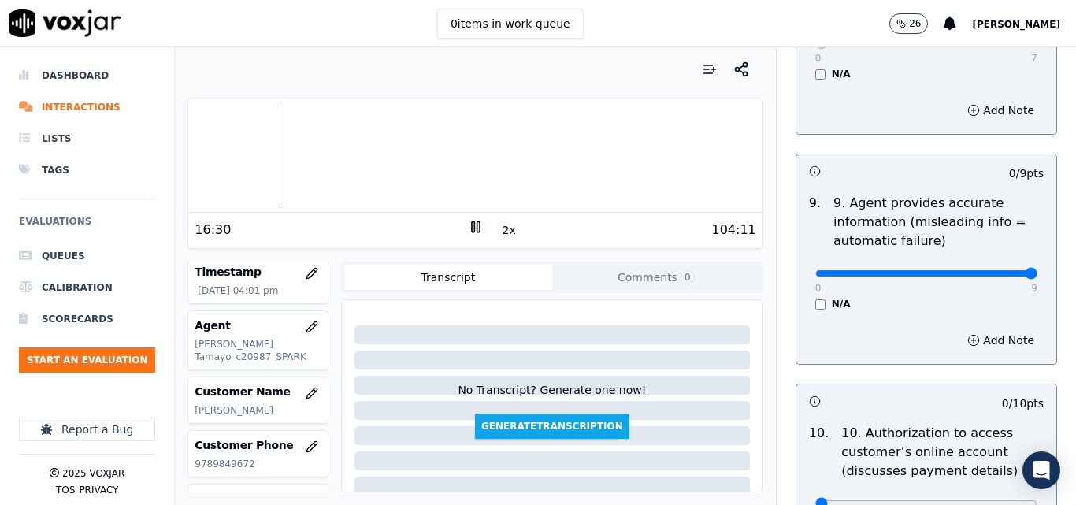
type input "9"
click at [997, 270] on input "range" at bounding box center [927, 273] width 222 height 6
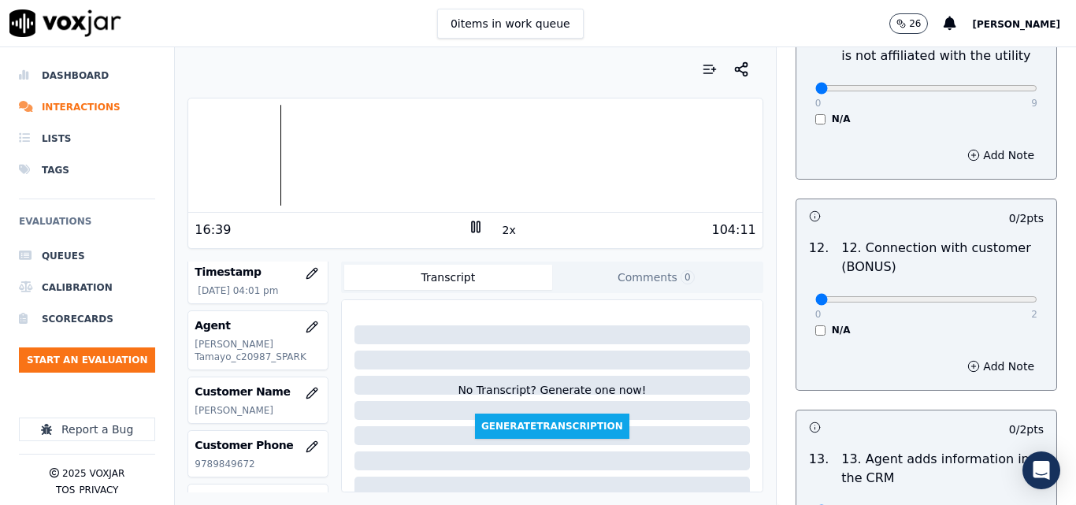
scroll to position [2487, 0]
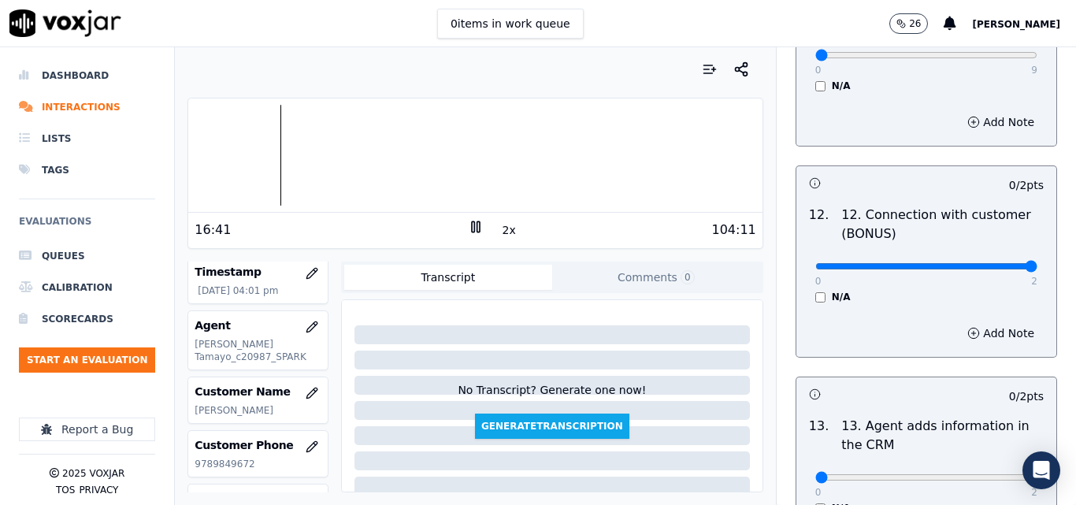
type input "2"
click at [994, 263] on input "range" at bounding box center [927, 266] width 222 height 6
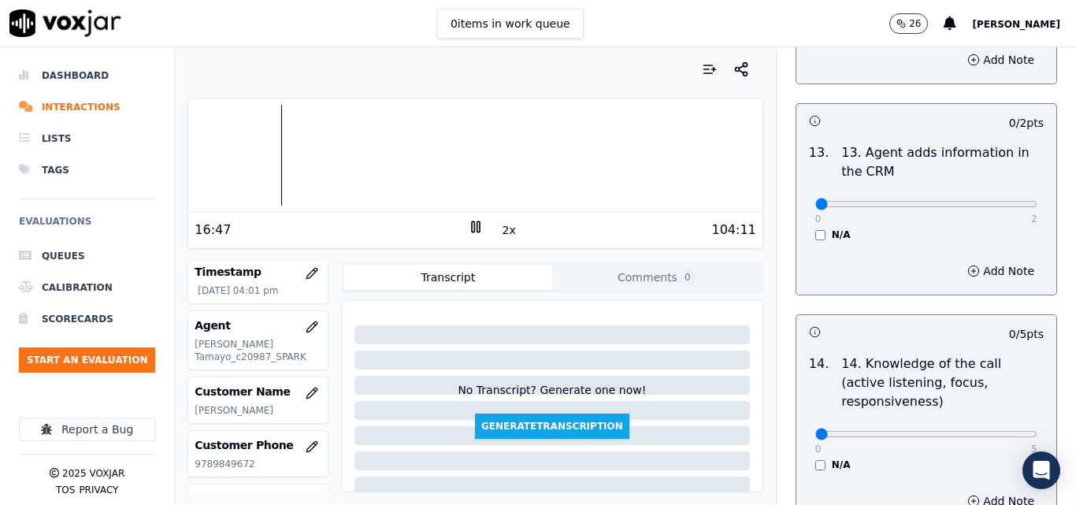
scroll to position [2790, 0]
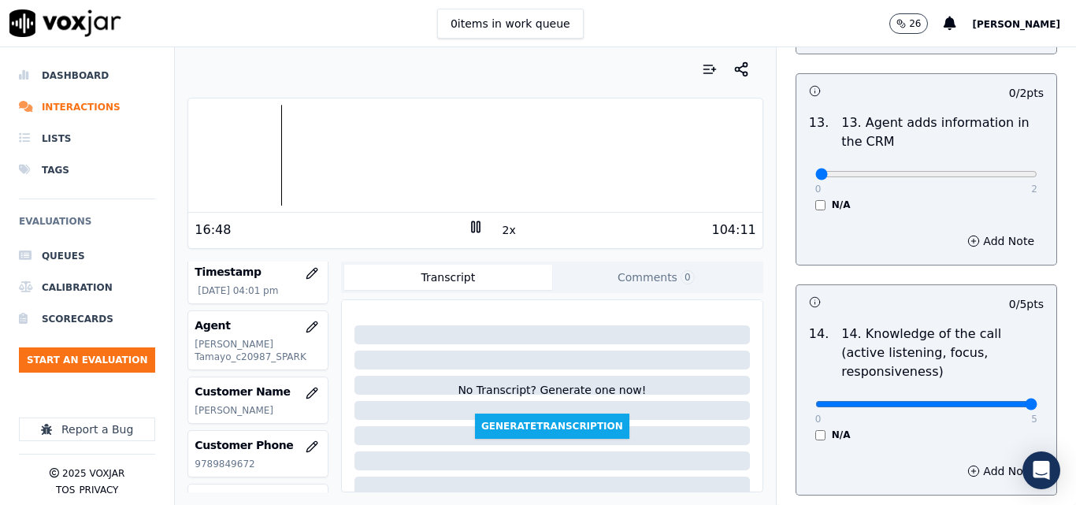
type input "5"
click at [990, 401] on input "range" at bounding box center [927, 404] width 222 height 6
click at [651, 154] on div at bounding box center [475, 155] width 574 height 101
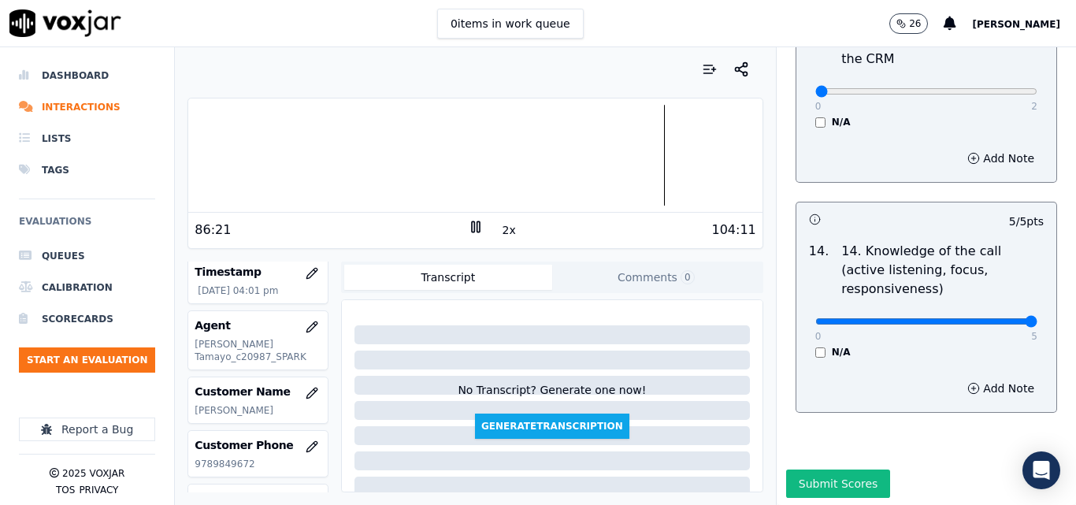
scroll to position [2878, 0]
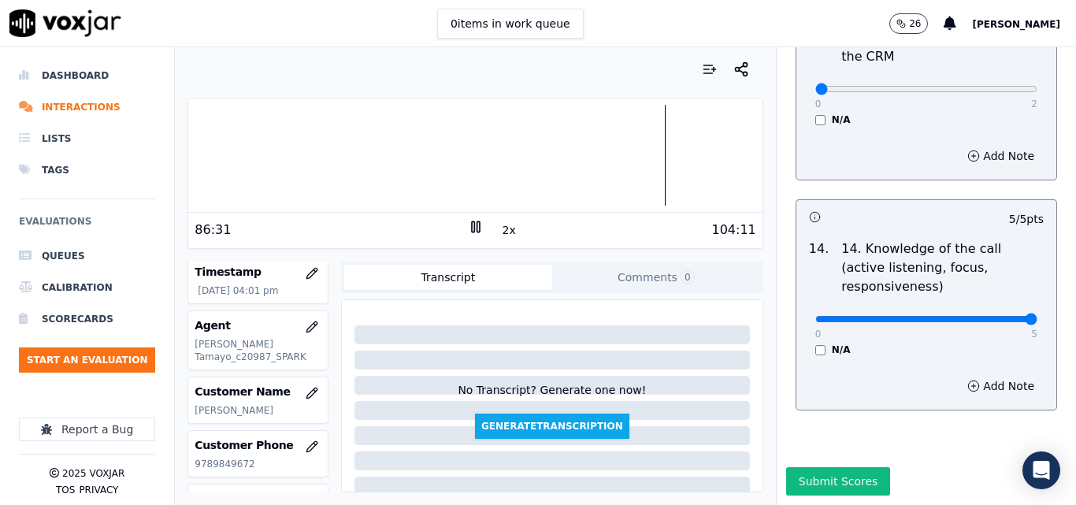
click at [500, 231] on button "2x" at bounding box center [510, 230] width 20 height 22
click at [539, 143] on div at bounding box center [475, 155] width 574 height 101
click at [501, 154] on div at bounding box center [475, 155] width 574 height 101
click at [485, 163] on div at bounding box center [475, 155] width 574 height 101
click at [418, 159] on div at bounding box center [475, 155] width 574 height 101
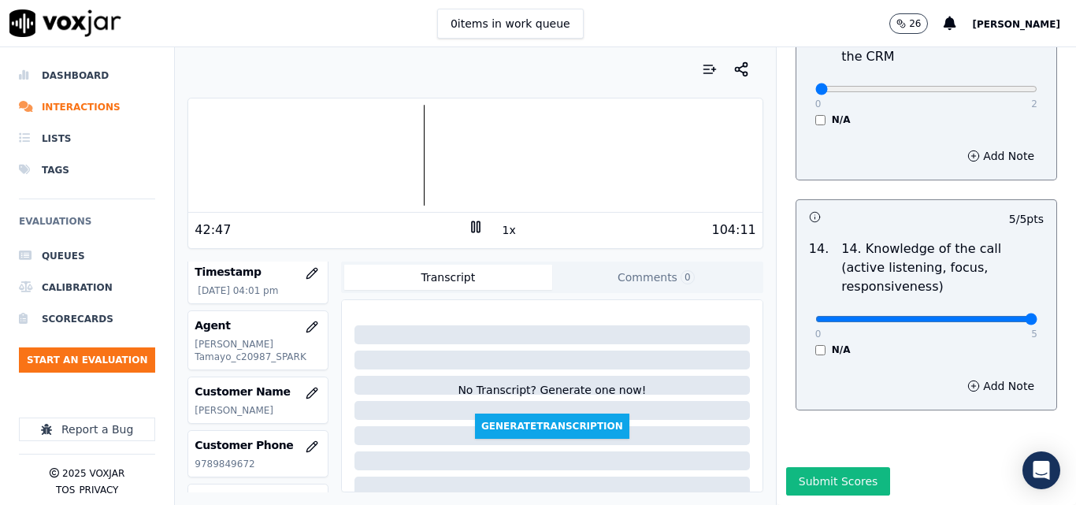
click at [321, 162] on div at bounding box center [475, 155] width 574 height 101
click at [502, 225] on button "1x" at bounding box center [510, 230] width 20 height 22
click at [501, 225] on button "1.5x" at bounding box center [515, 230] width 31 height 22
click at [501, 225] on button "2x" at bounding box center [510, 230] width 20 height 22
click at [501, 225] on button "1x" at bounding box center [510, 230] width 20 height 22
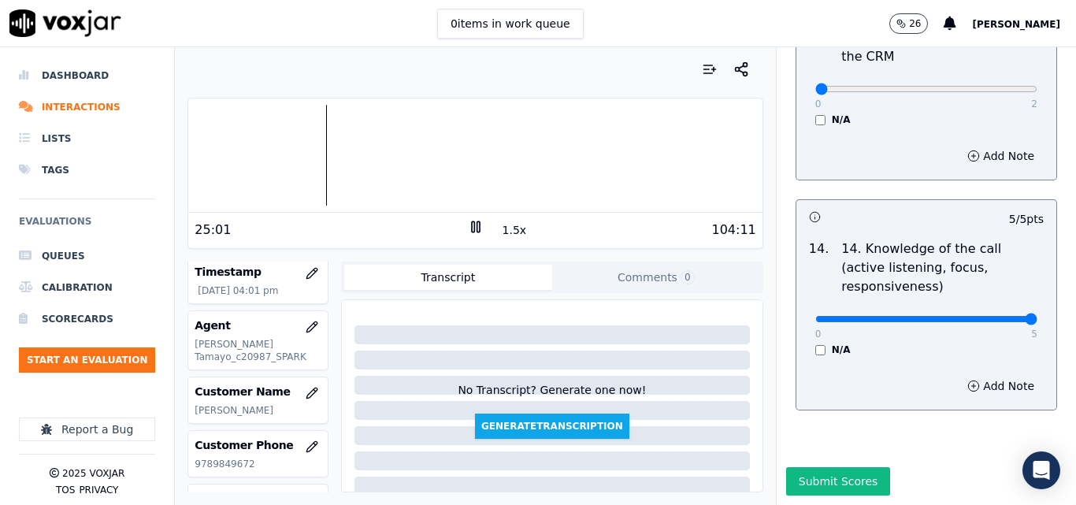
click at [276, 152] on div at bounding box center [475, 155] width 574 height 101
click at [249, 156] on div at bounding box center [475, 155] width 574 height 101
click at [220, 161] on div at bounding box center [475, 155] width 574 height 101
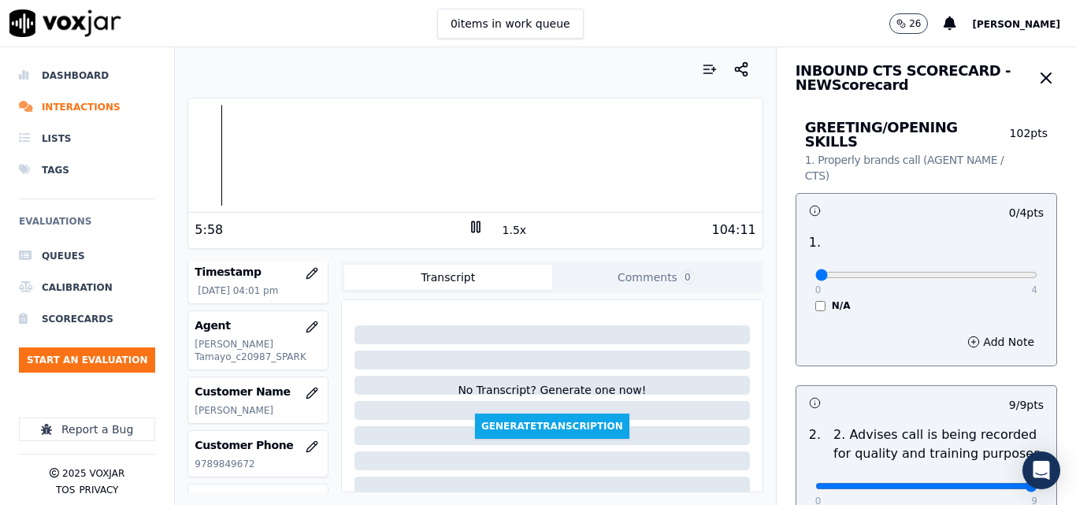
scroll to position [0, 0]
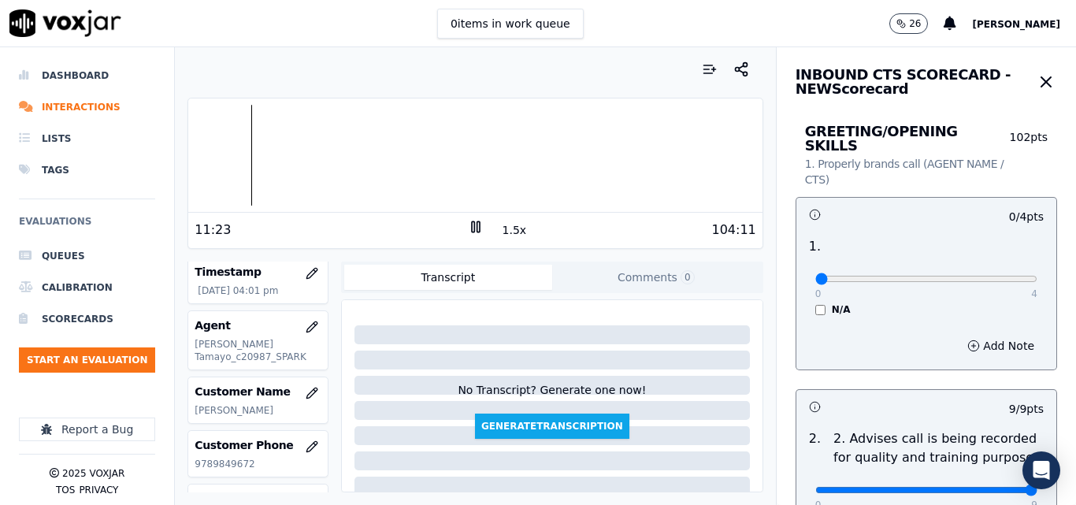
click at [243, 157] on div at bounding box center [475, 155] width 574 height 101
click at [500, 232] on button "1.5x" at bounding box center [515, 230] width 31 height 22
click at [500, 229] on button "2x" at bounding box center [510, 230] width 20 height 22
click at [568, 154] on div at bounding box center [475, 155] width 574 height 101
click at [561, 158] on div at bounding box center [475, 155] width 574 height 101
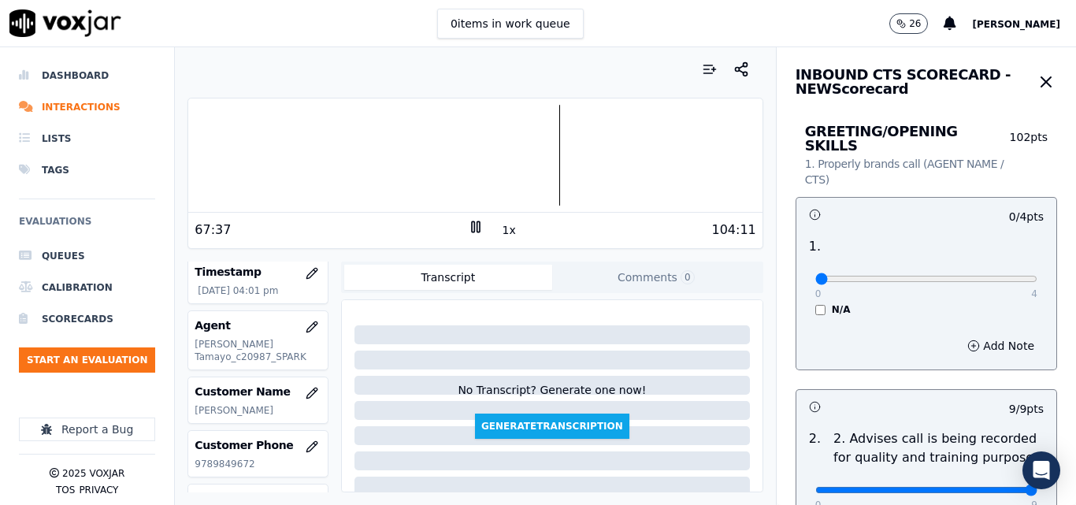
click at [549, 164] on div at bounding box center [475, 155] width 574 height 101
click at [541, 164] on div at bounding box center [475, 155] width 574 height 101
click at [500, 231] on button "1x" at bounding box center [510, 230] width 20 height 22
click at [500, 232] on button "1x" at bounding box center [510, 230] width 20 height 22
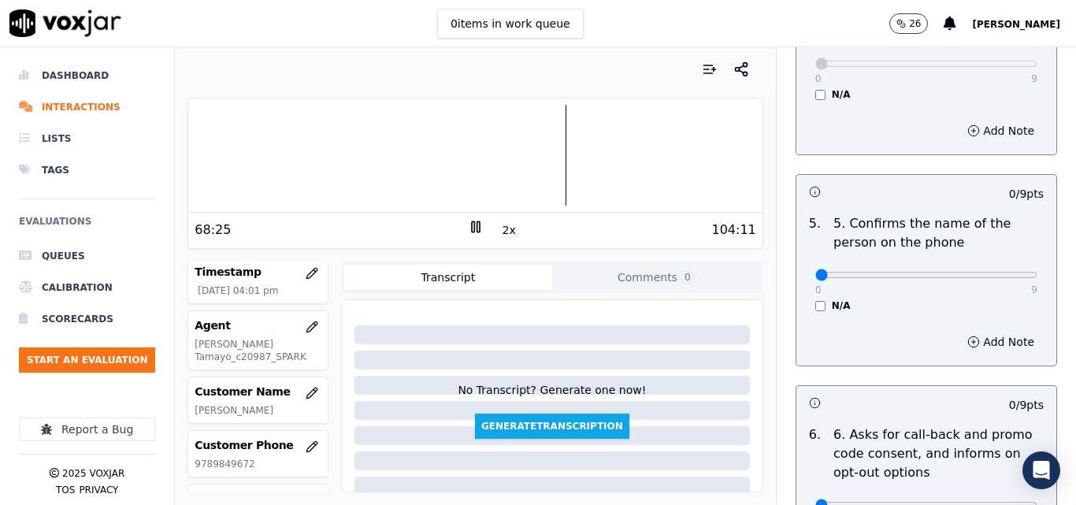
scroll to position [946, 0]
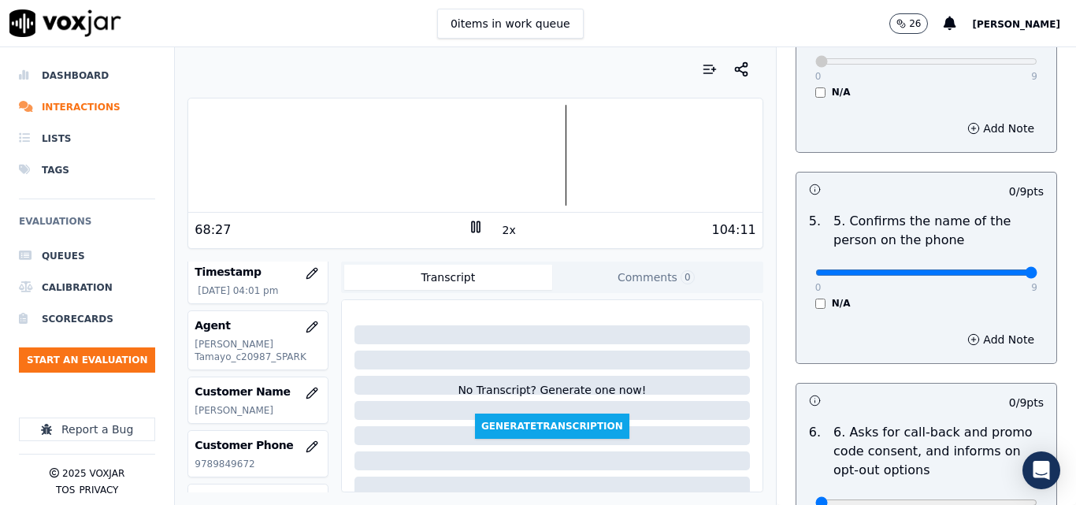
type input "9"
click at [991, 269] on input "range" at bounding box center [927, 272] width 222 height 6
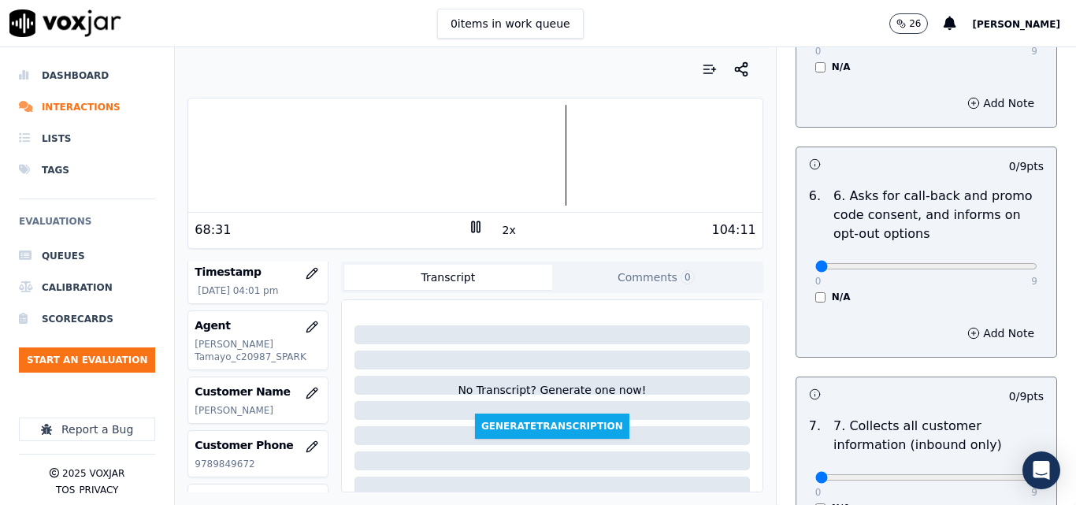
scroll to position [1339, 0]
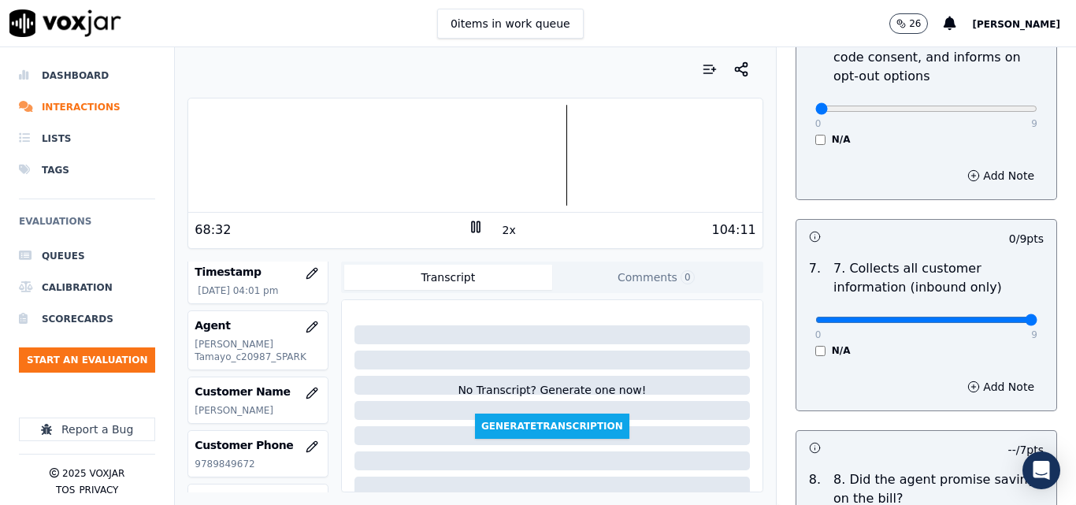
type input "9"
click at [997, 317] on input "range" at bounding box center [927, 320] width 222 height 6
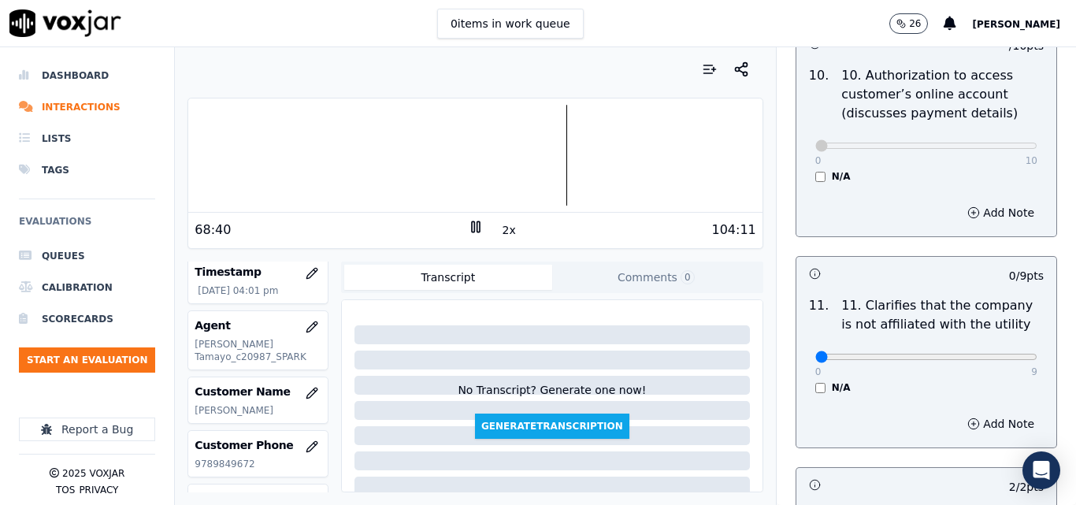
scroll to position [2206, 0]
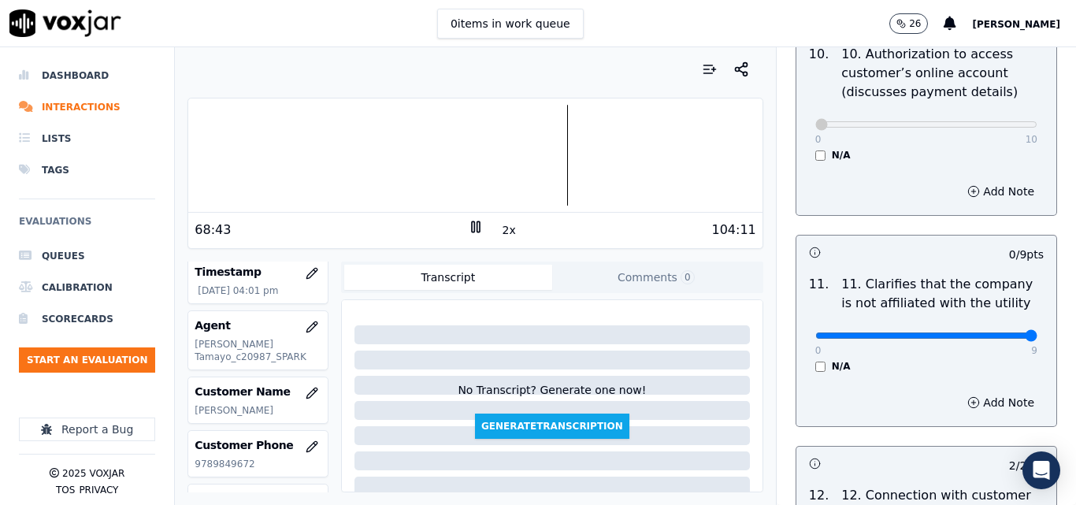
type input "9"
click at [990, 333] on input "range" at bounding box center [927, 336] width 222 height 6
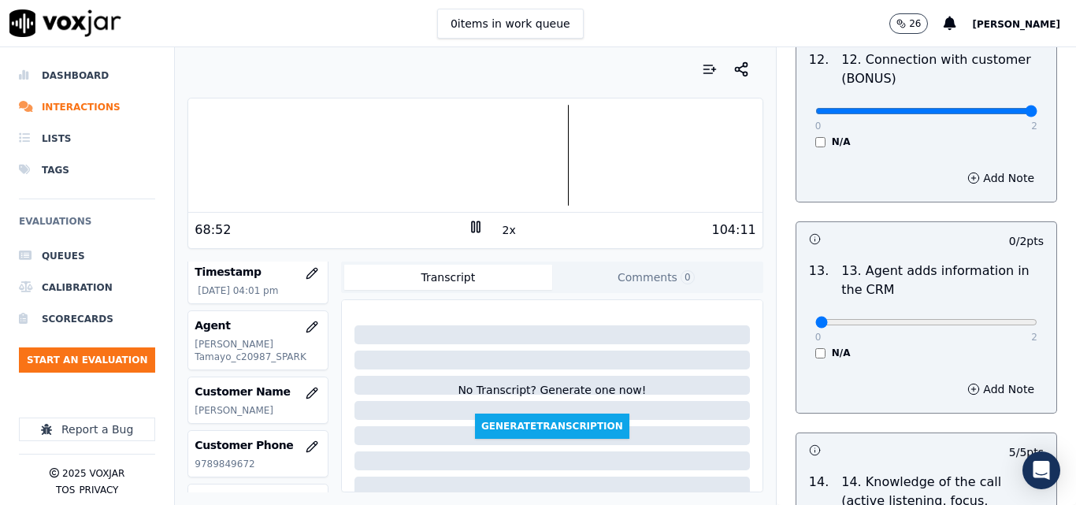
scroll to position [2679, 0]
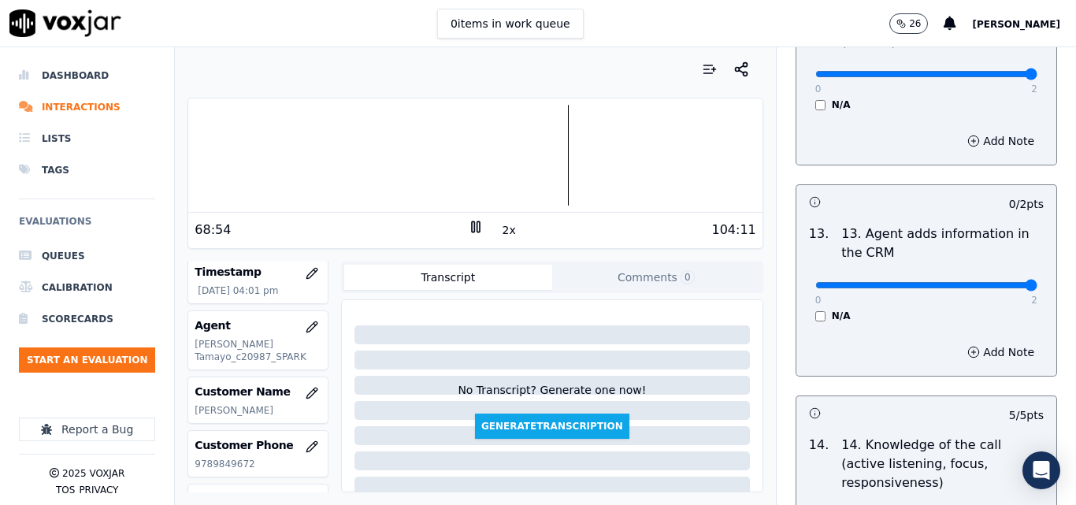
type input "2"
click at [994, 282] on input "range" at bounding box center [927, 285] width 222 height 6
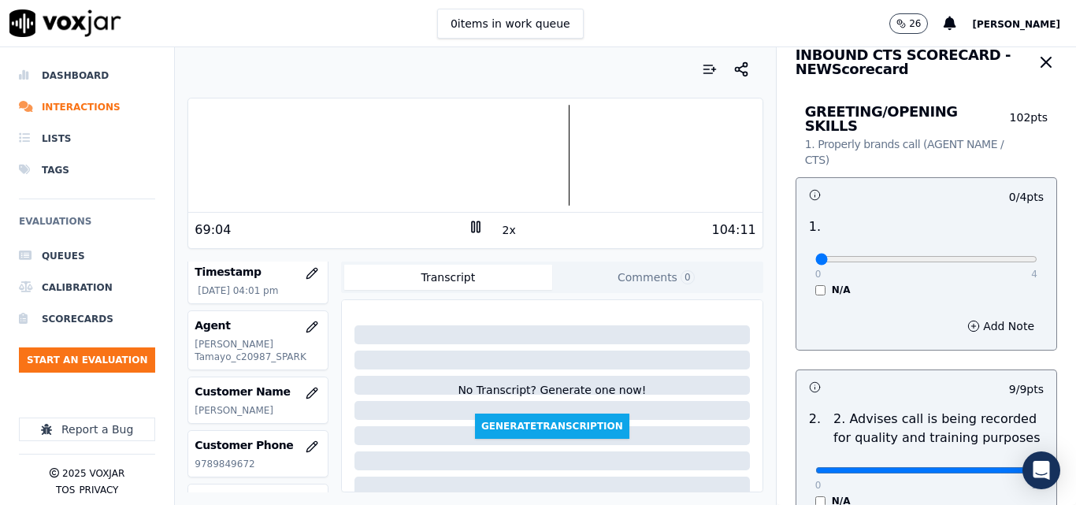
scroll to position [0, 0]
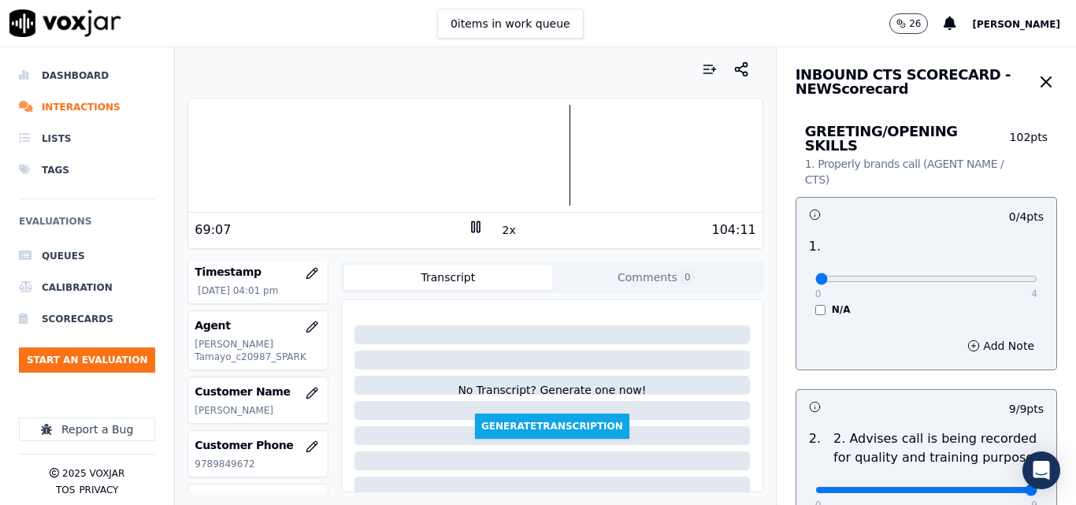
click at [500, 234] on button "2x" at bounding box center [510, 230] width 20 height 22
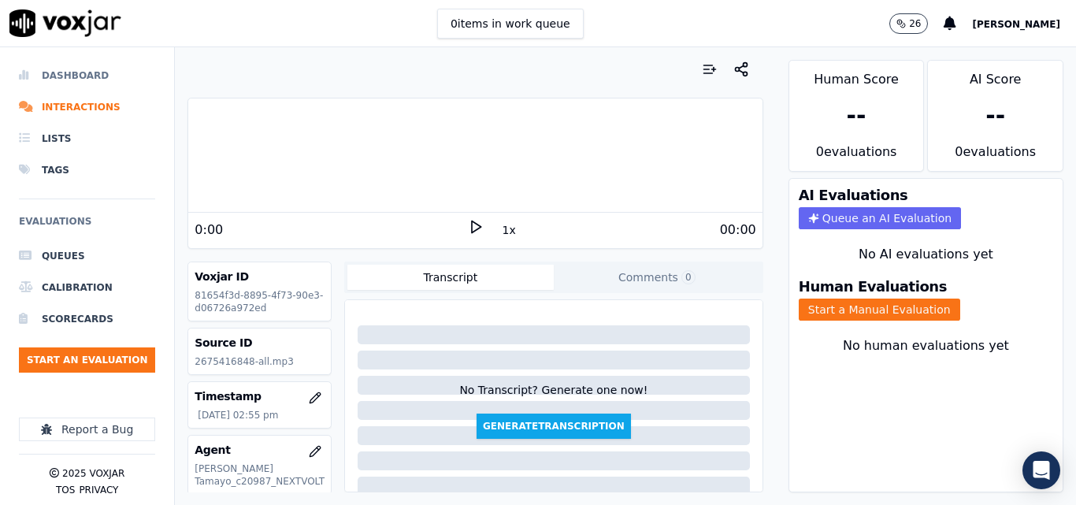
click at [87, 67] on li "Dashboard" at bounding box center [87, 76] width 136 height 32
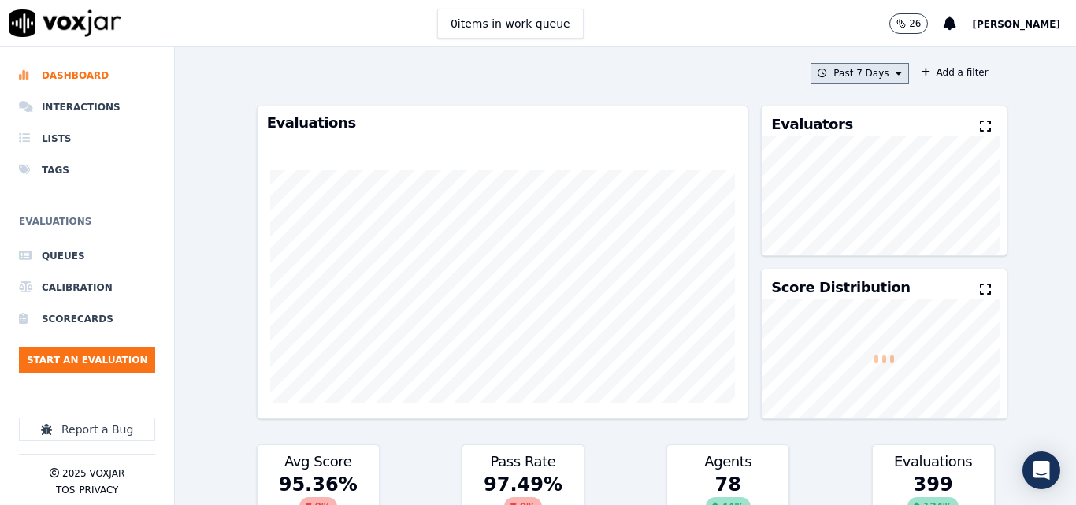
click at [826, 76] on button "Past 7 Days" at bounding box center [860, 73] width 98 height 20
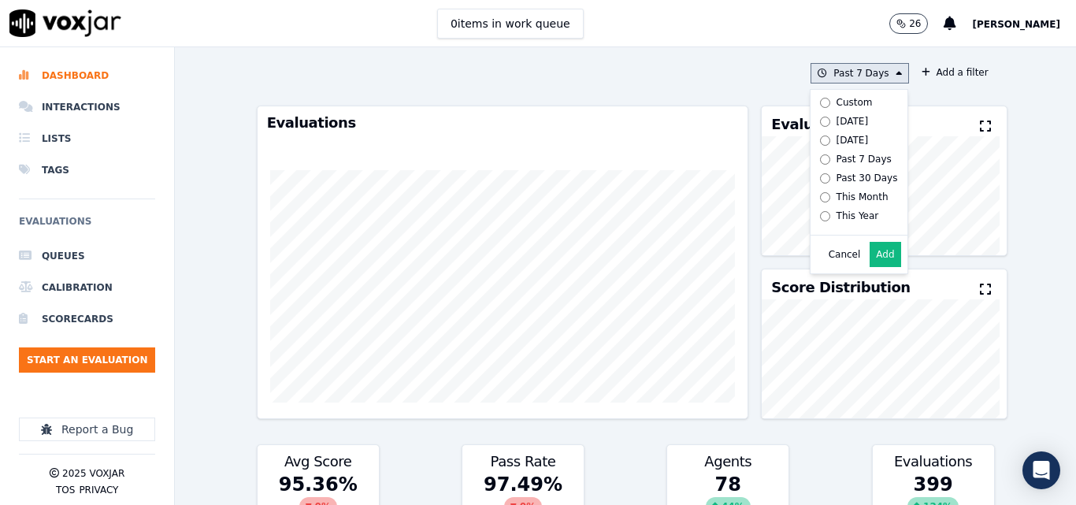
click at [870, 262] on button "Add" at bounding box center [885, 254] width 31 height 25
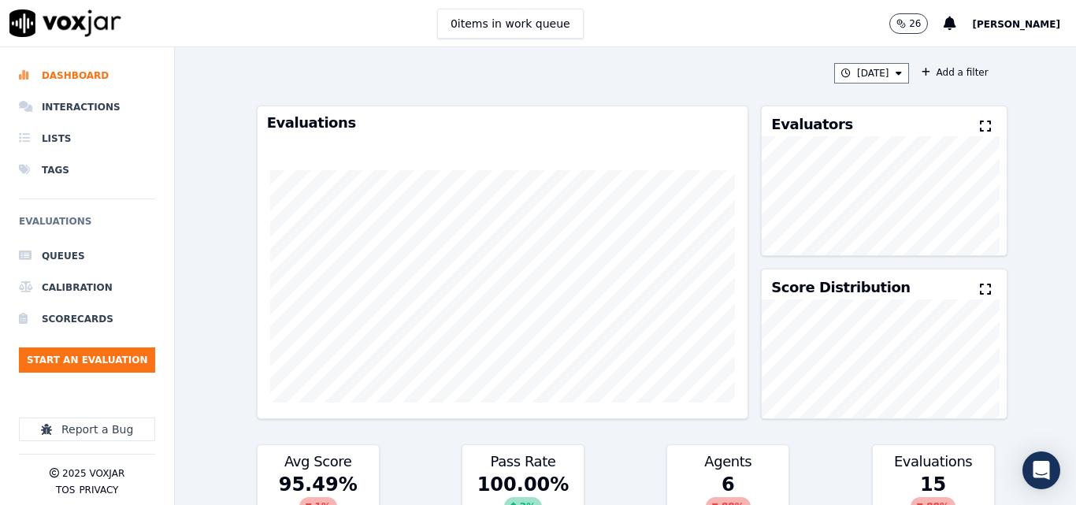
click at [980, 120] on button at bounding box center [988, 126] width 17 height 19
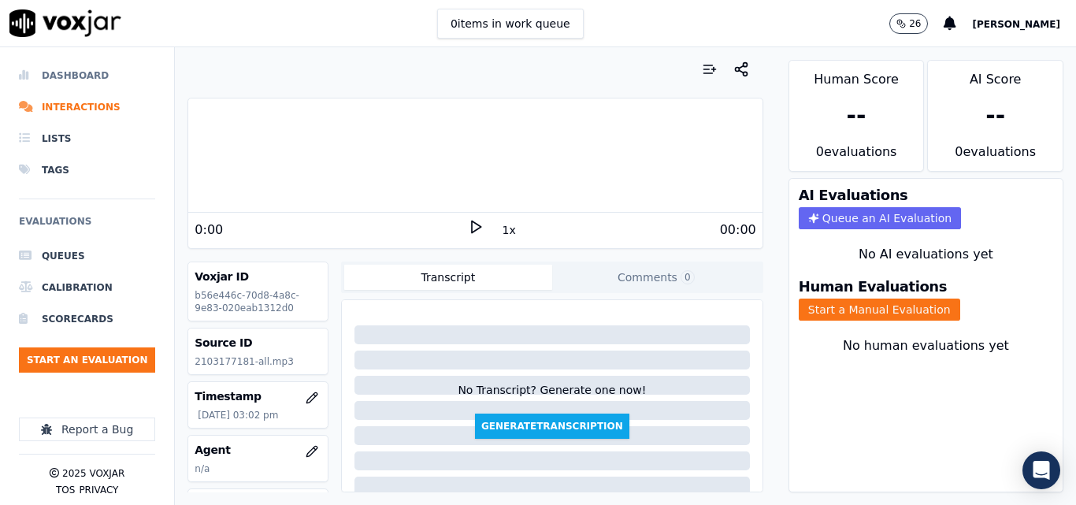
click at [102, 81] on li "Dashboard" at bounding box center [87, 76] width 136 height 32
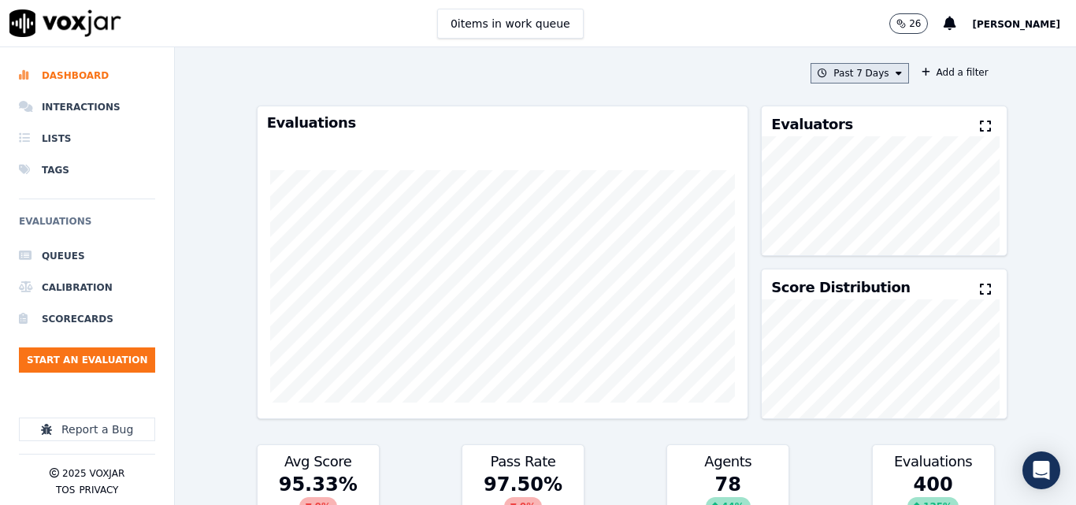
click at [873, 76] on button "Past 7 Days" at bounding box center [860, 73] width 98 height 20
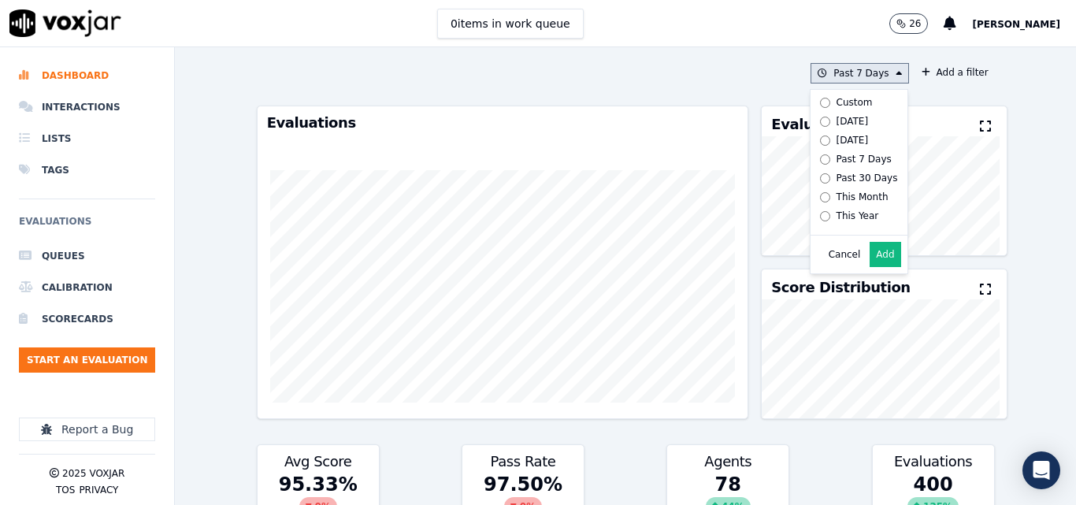
click at [870, 262] on button "Add" at bounding box center [885, 254] width 31 height 25
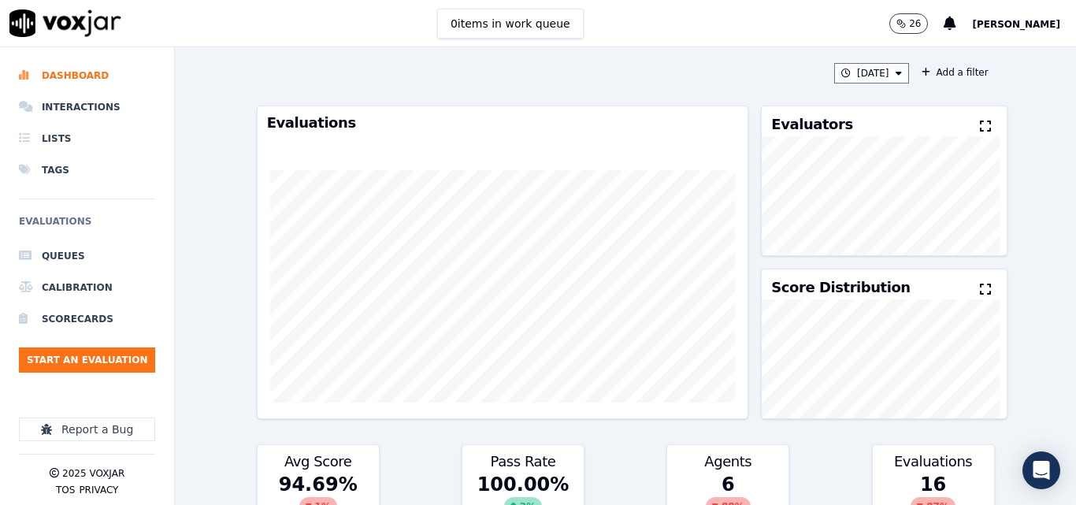
click at [980, 122] on icon at bounding box center [985, 126] width 11 height 13
click at [871, 69] on button "[DATE]" at bounding box center [871, 73] width 75 height 20
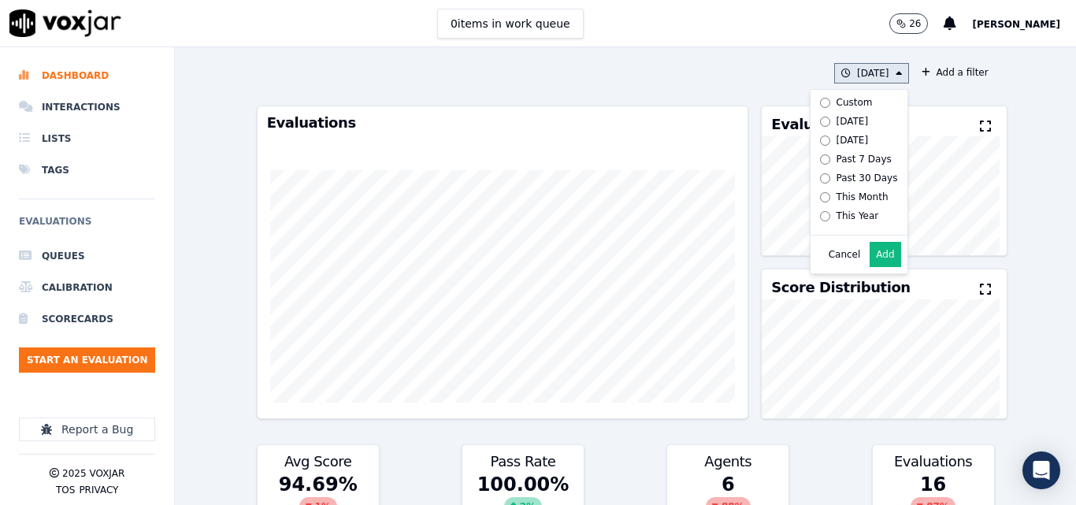
click at [870, 259] on button "Add" at bounding box center [885, 254] width 31 height 25
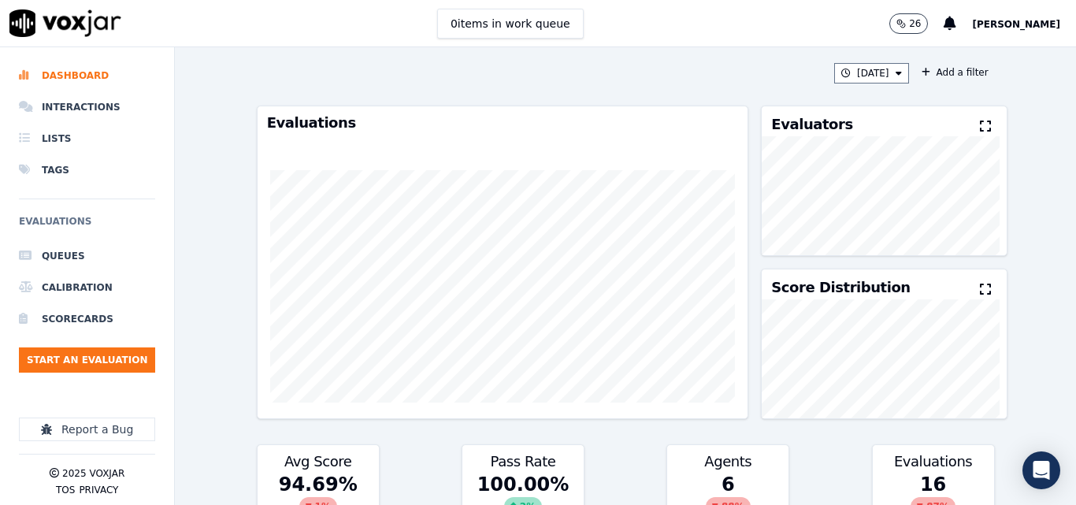
click at [980, 125] on icon at bounding box center [985, 126] width 11 height 13
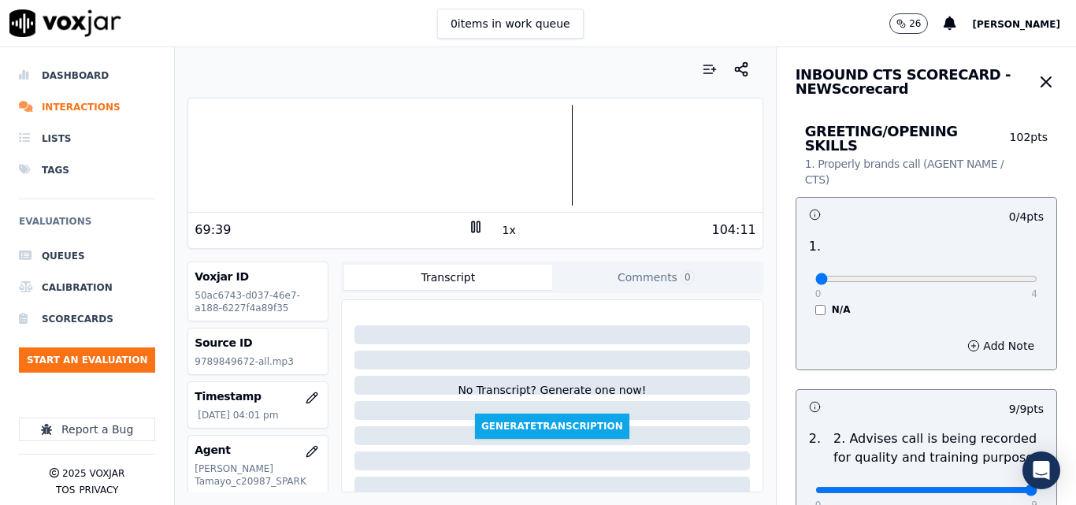
scroll to position [124, 0]
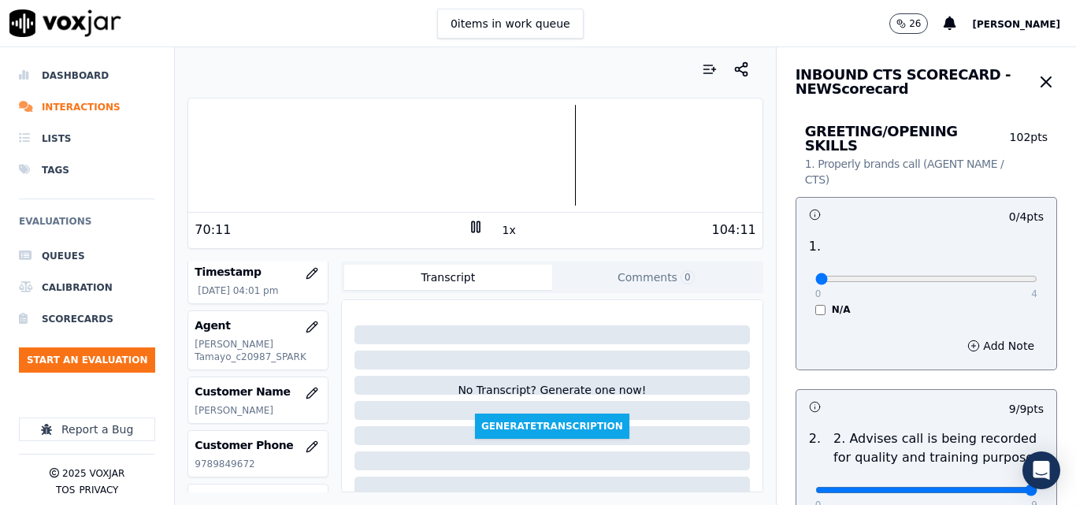
click at [558, 145] on div at bounding box center [475, 155] width 574 height 101
click at [500, 237] on button "1x" at bounding box center [510, 230] width 20 height 22
click at [500, 237] on button "1.5x" at bounding box center [515, 230] width 31 height 22
click at [307, 146] on div at bounding box center [475, 155] width 574 height 101
click at [190, 155] on div at bounding box center [475, 155] width 574 height 101
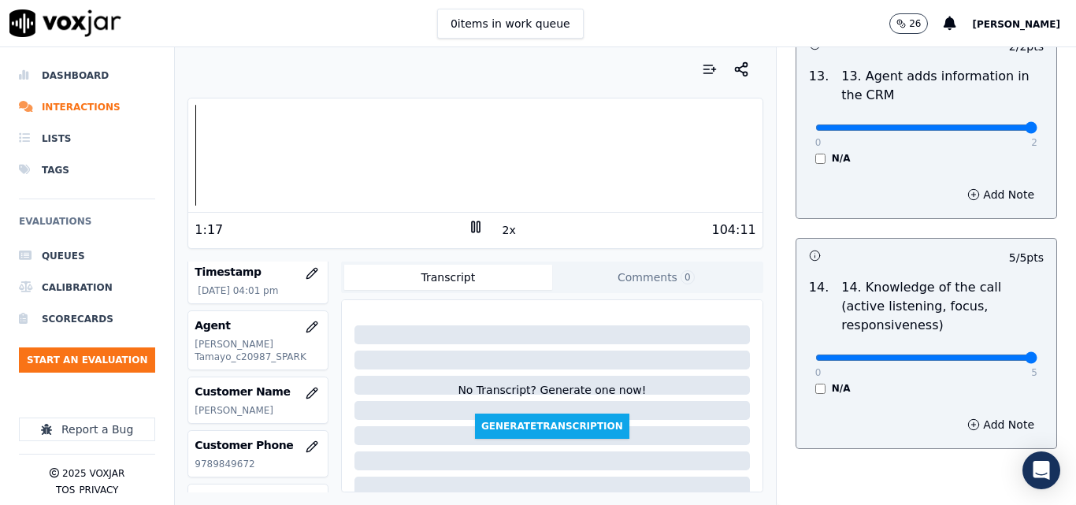
scroll to position [2878, 0]
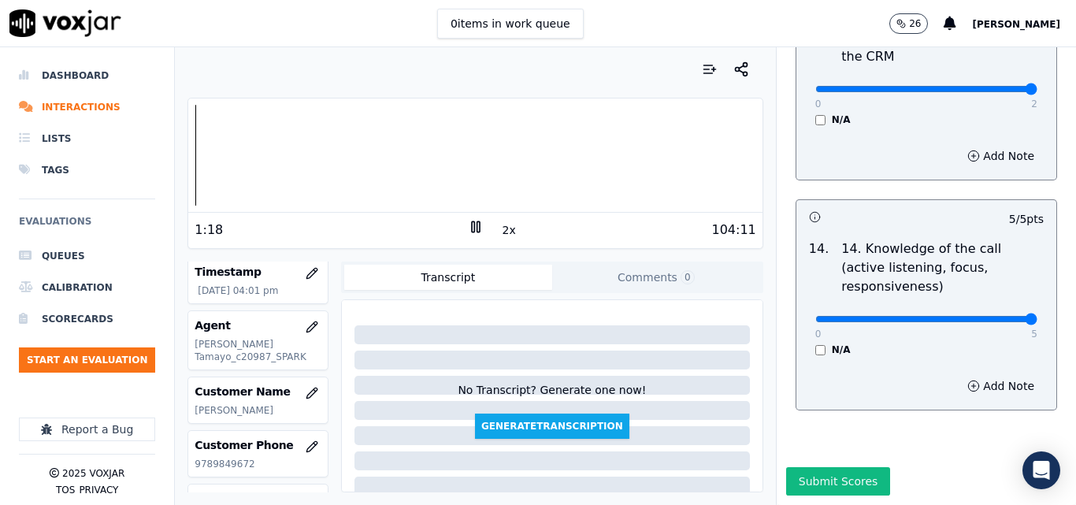
click at [806, 467] on button "Submit Scores" at bounding box center [838, 481] width 105 height 28
click at [470, 231] on icon at bounding box center [476, 227] width 16 height 16
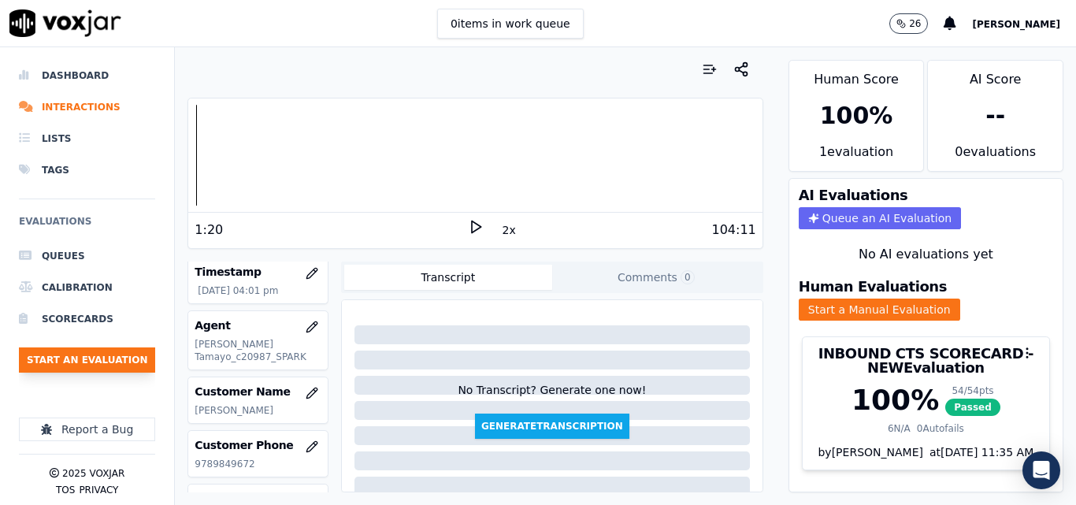
click at [125, 355] on button "Start an Evaluation" at bounding box center [87, 359] width 136 height 25
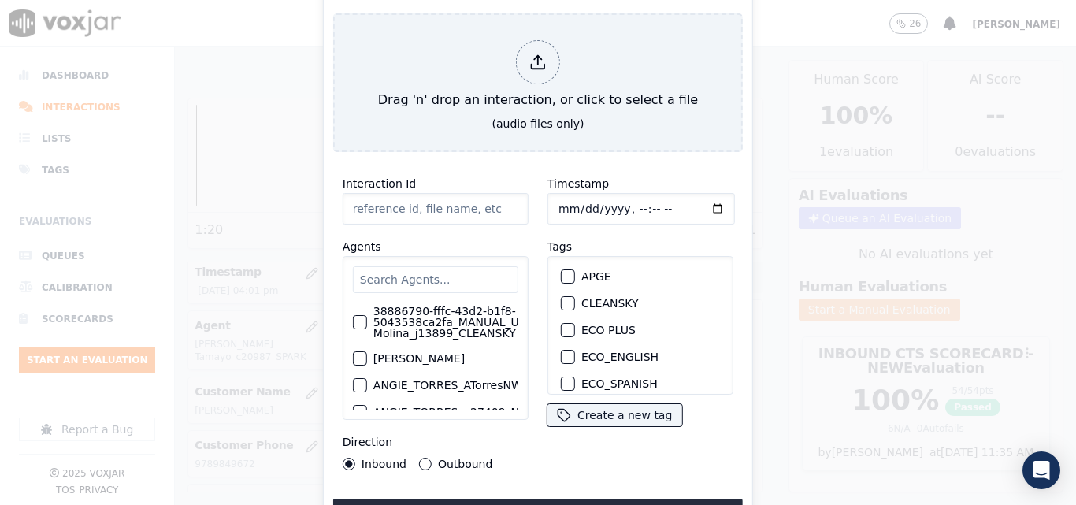
type input "20250910-153212_8579916911-all.mp3"
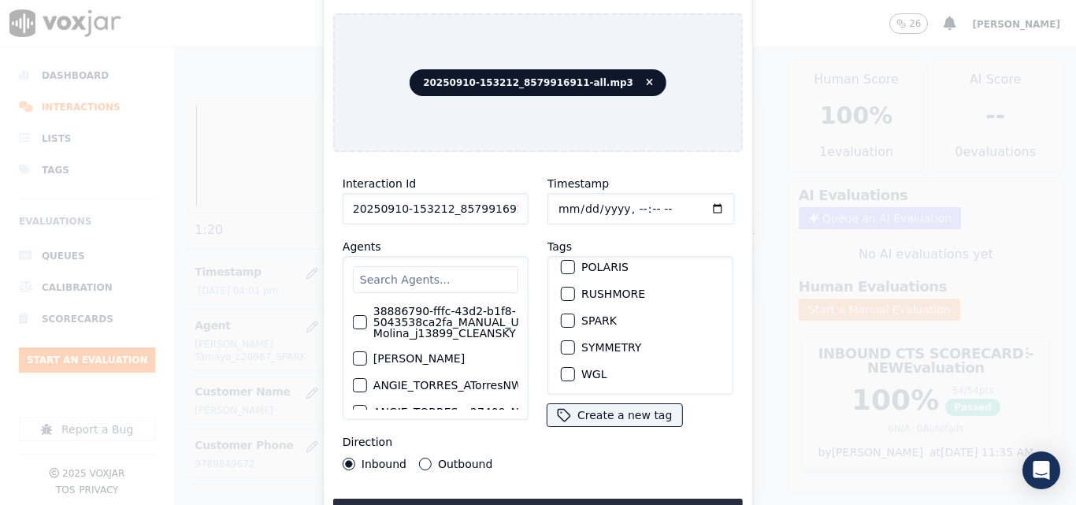
scroll to position [351, 0]
click at [562, 315] on div "button" at bounding box center [567, 320] width 11 height 11
click at [547, 499] on button "Upload interaction to start evaluation" at bounding box center [538, 513] width 410 height 28
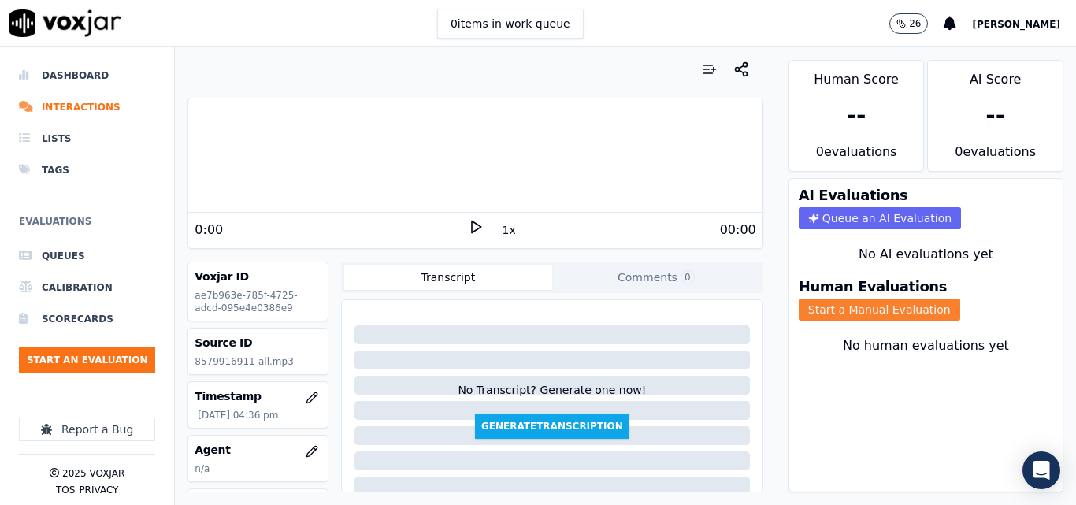
click at [807, 307] on button "Start a Manual Evaluation" at bounding box center [880, 310] width 162 height 22
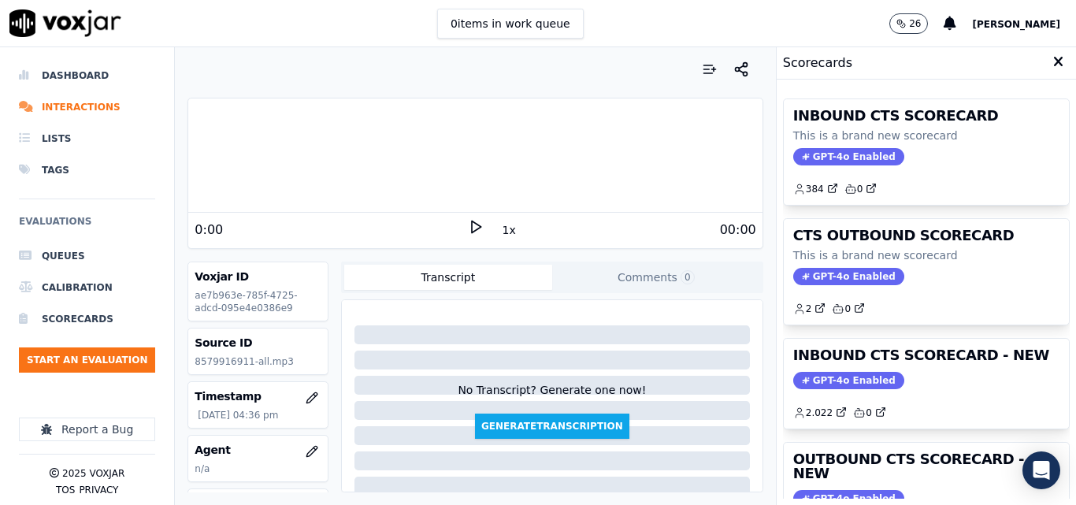
click at [468, 222] on icon at bounding box center [476, 227] width 16 height 16
click at [500, 225] on button "1x" at bounding box center [510, 230] width 20 height 22
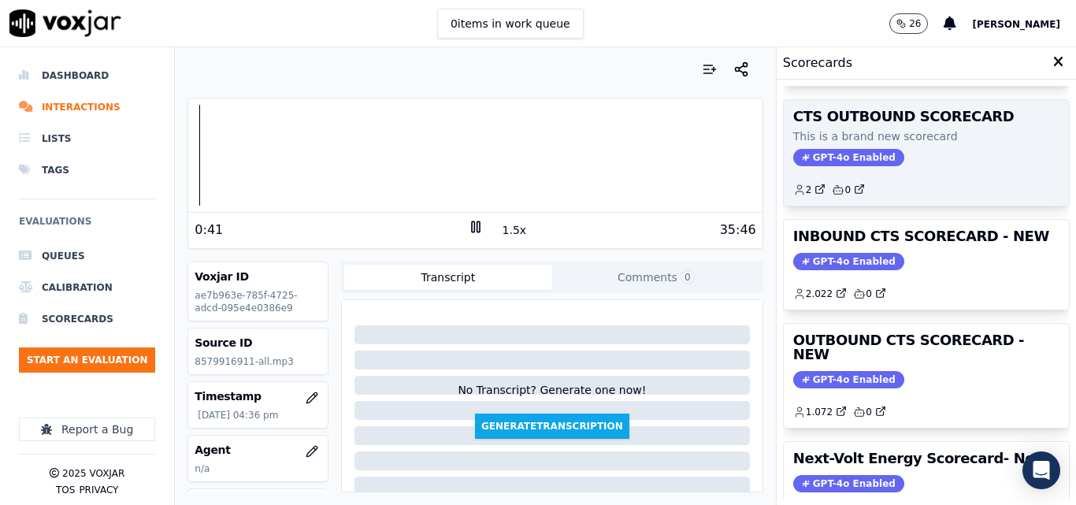
scroll to position [344, 0]
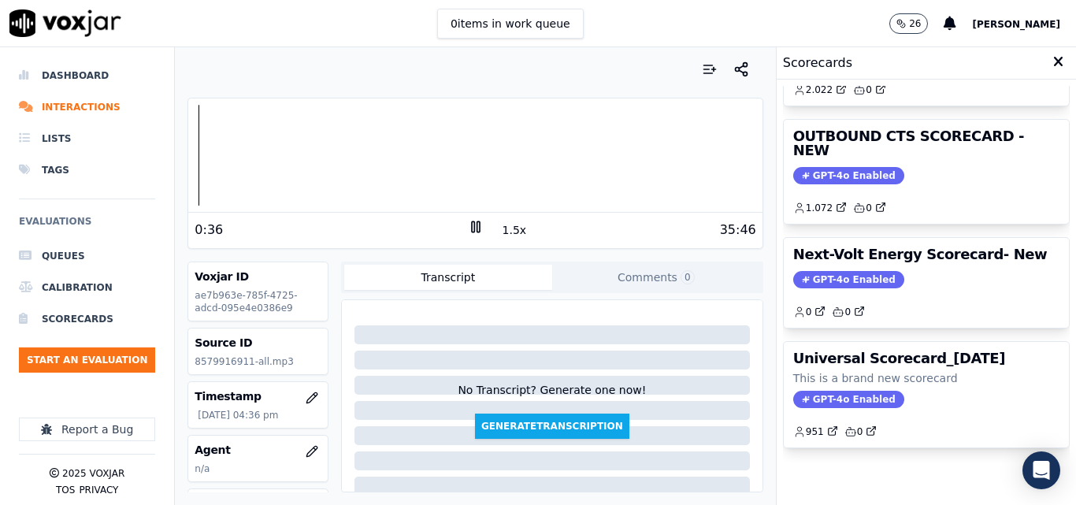
click at [165, 149] on div "Dashboard Interactions Lists Tags Evaluations Queues Calibration Scorecards Sta…" at bounding box center [538, 276] width 1076 height 458
click at [500, 236] on button "1.5x" at bounding box center [515, 230] width 31 height 22
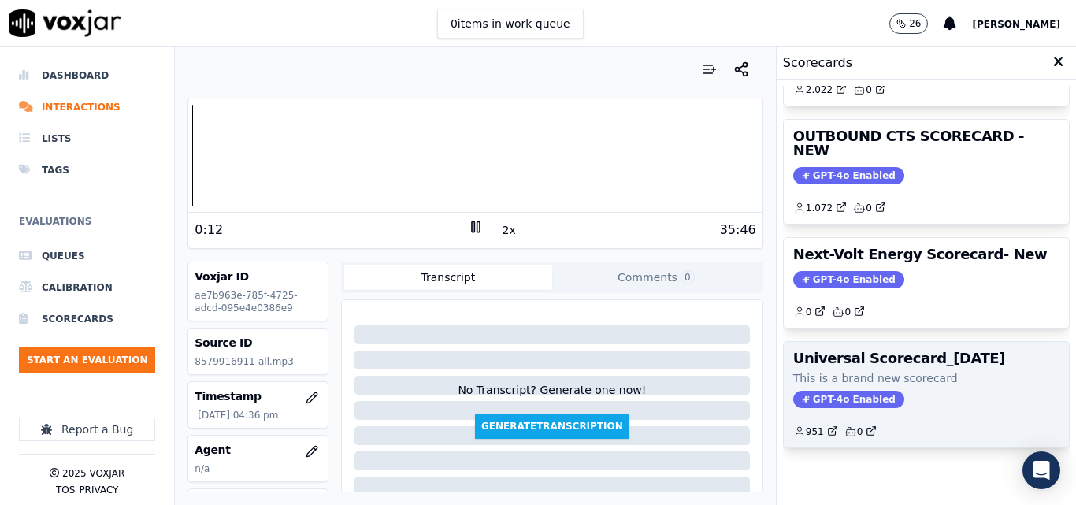
scroll to position [266, 0]
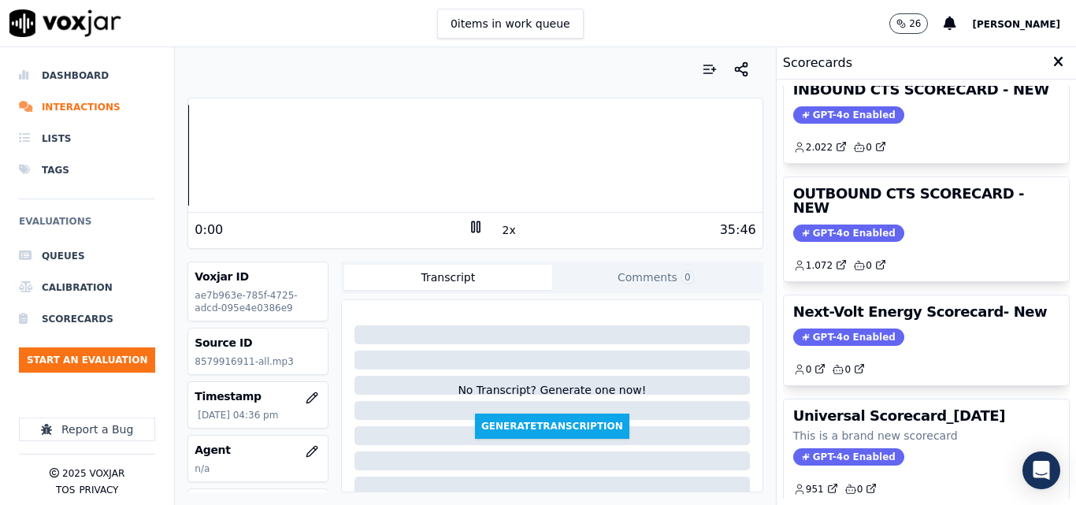
click at [161, 155] on div "Dashboard Interactions Lists Tags Evaluations Queues Calibration Scorecards Sta…" at bounding box center [538, 276] width 1076 height 458
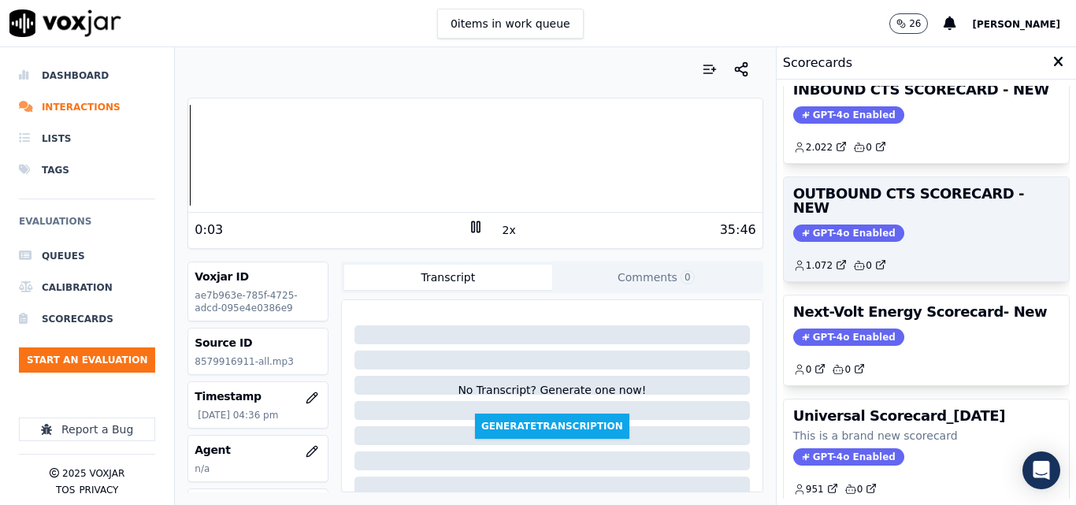
scroll to position [108, 0]
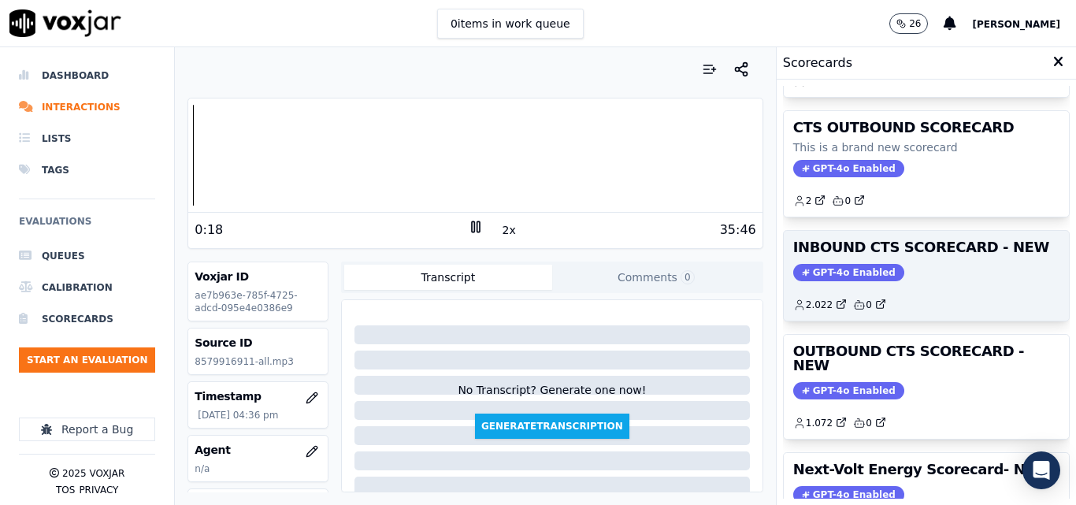
click at [838, 266] on span "GPT-4o Enabled" at bounding box center [848, 272] width 111 height 17
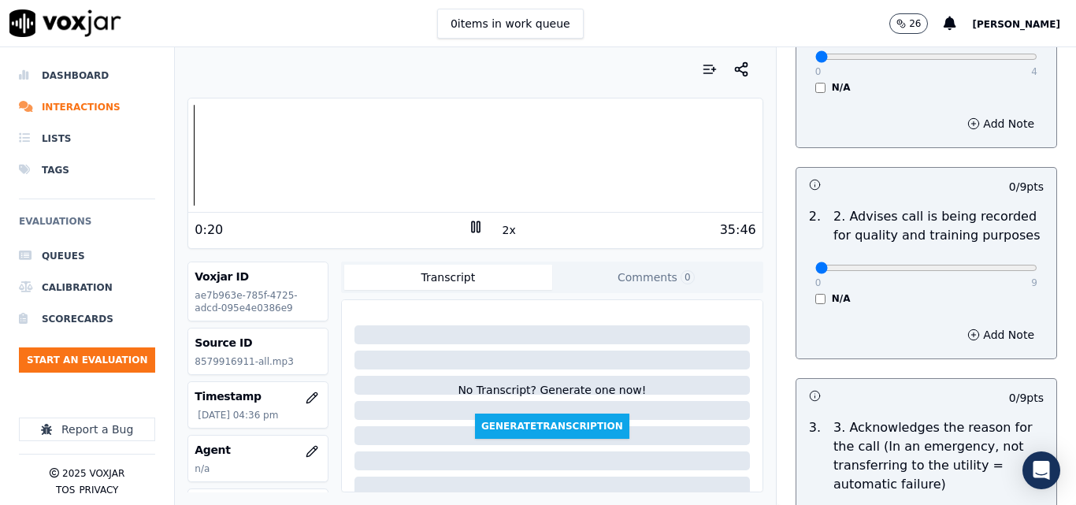
scroll to position [236, 0]
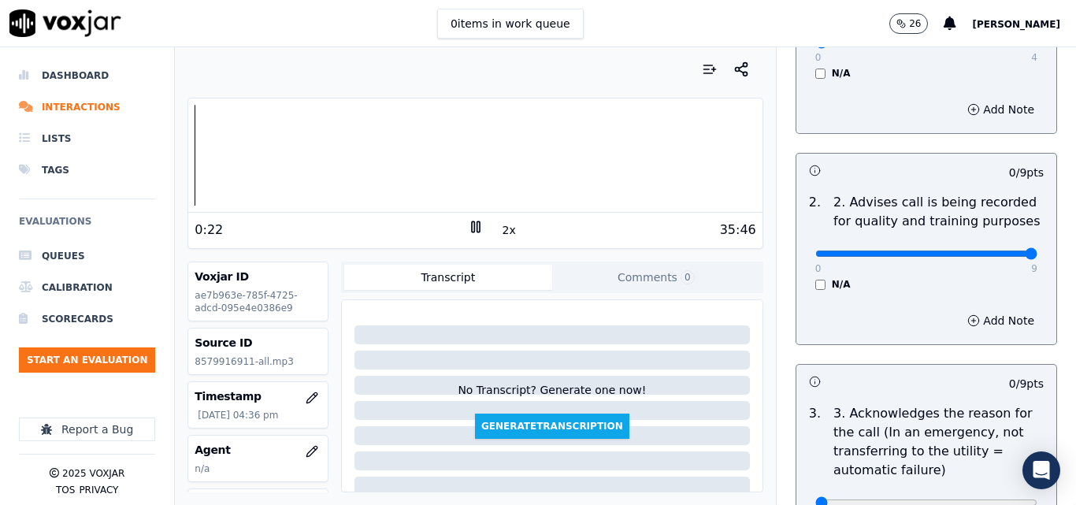
type input "9"
click at [1001, 251] on input "range" at bounding box center [927, 254] width 222 height 6
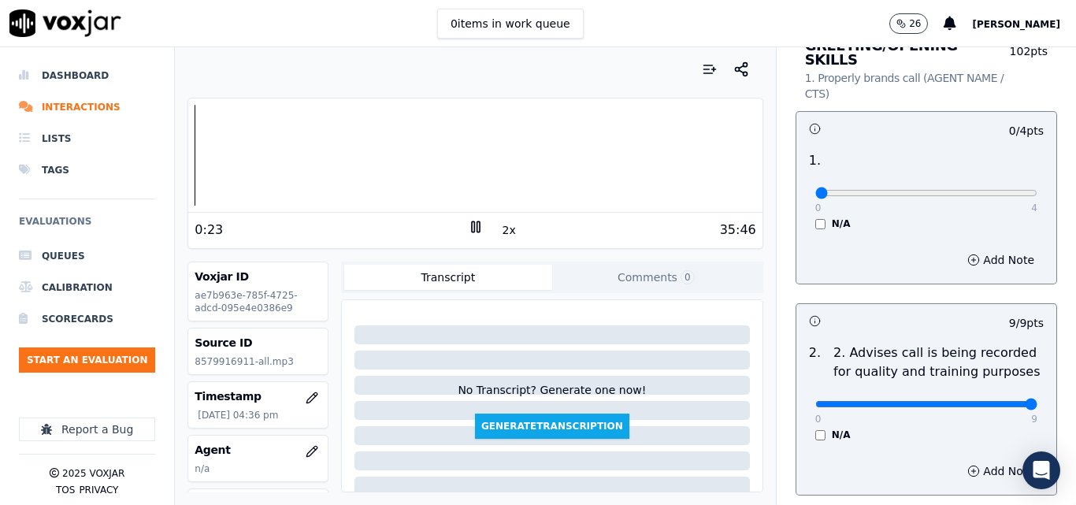
scroll to position [79, 0]
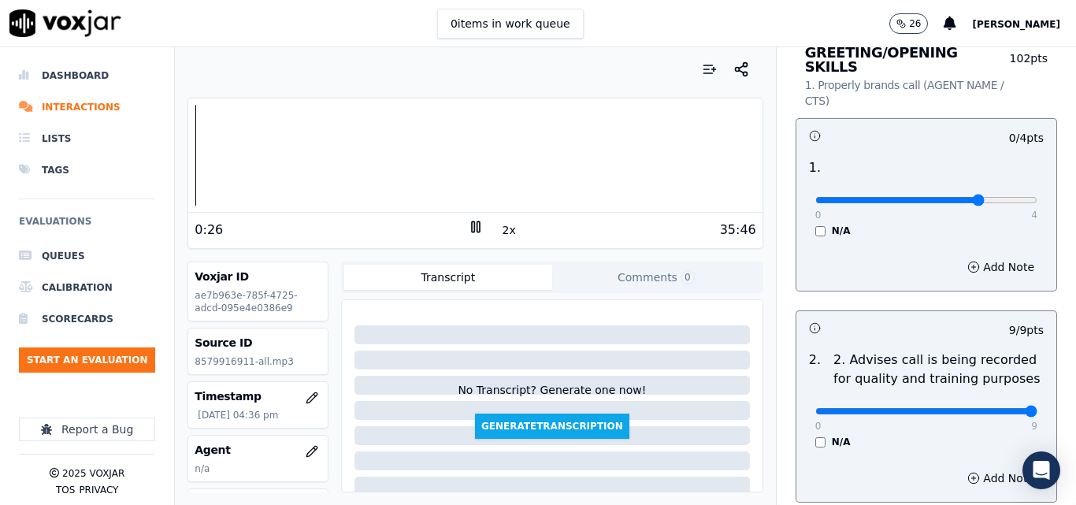
type input "3"
click at [948, 197] on input "range" at bounding box center [927, 200] width 222 height 6
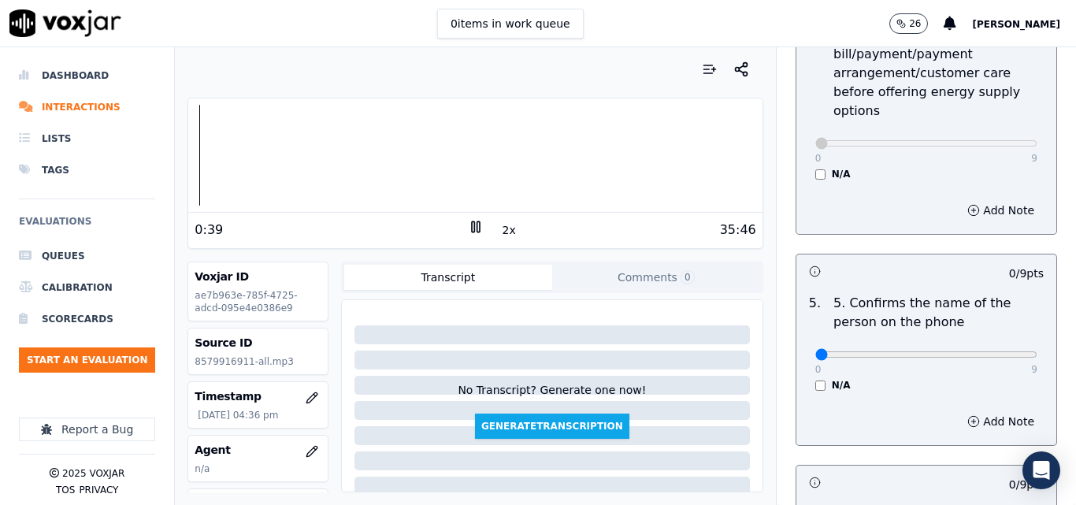
scroll to position [867, 0]
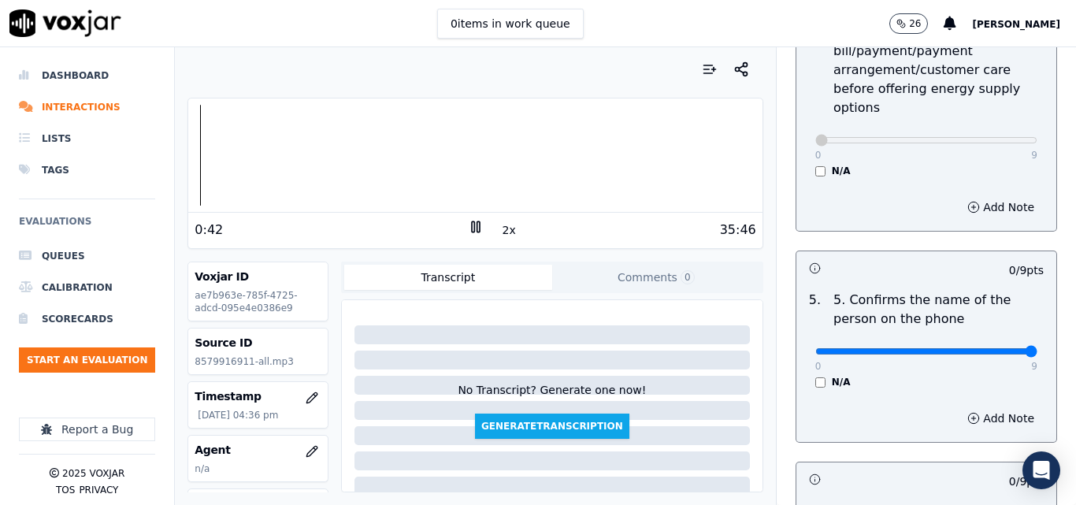
type input "9"
click at [997, 348] on input "range" at bounding box center [927, 351] width 222 height 6
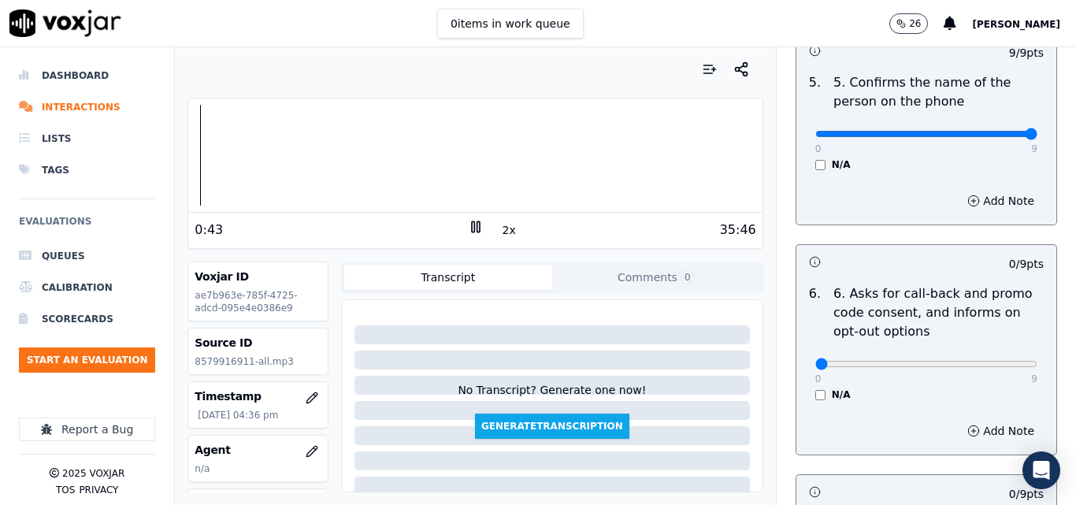
scroll to position [1103, 0]
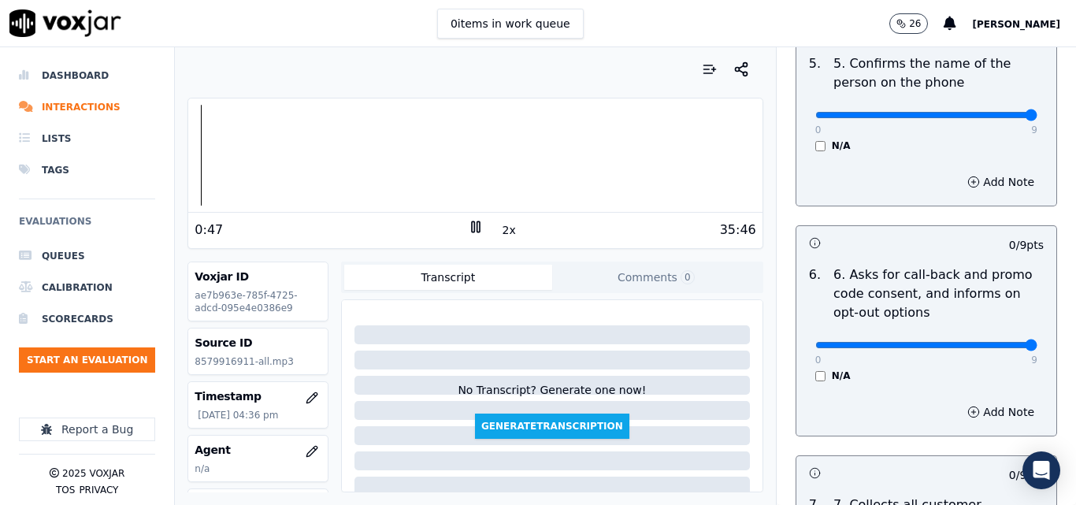
type input "9"
click at [993, 342] on input "range" at bounding box center [927, 345] width 222 height 6
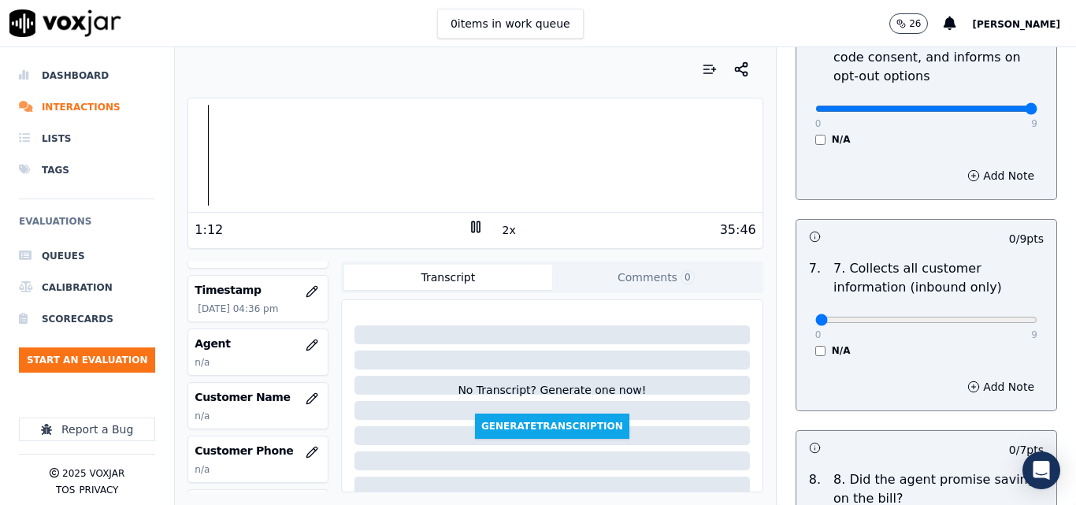
scroll to position [79, 0]
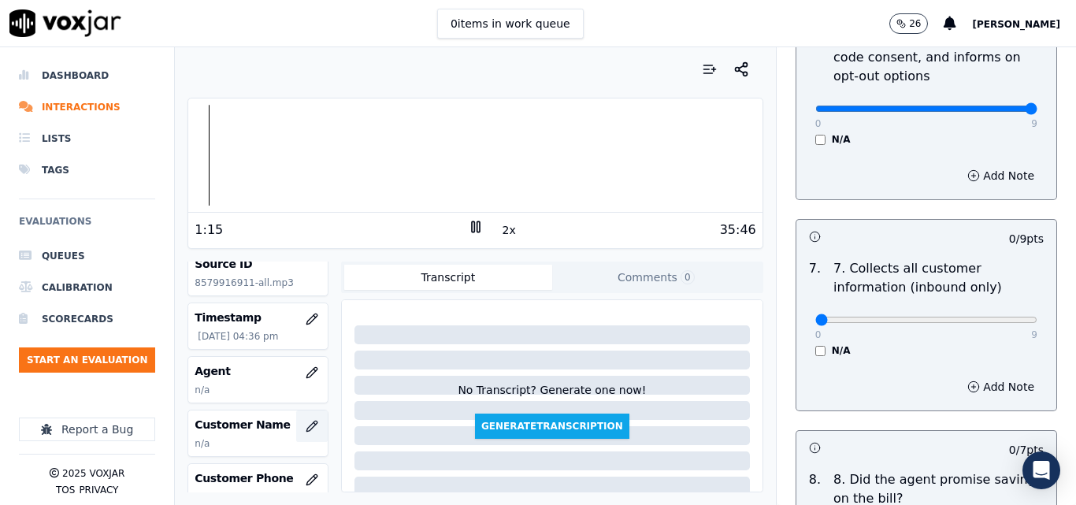
click at [306, 425] on icon "button" at bounding box center [312, 426] width 13 height 13
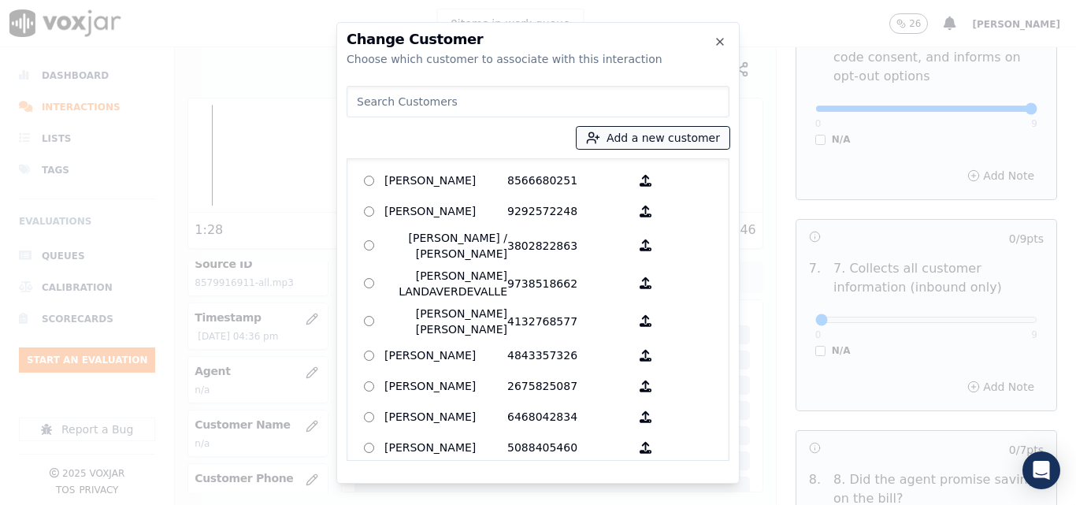
click at [638, 132] on button "Add a new customer" at bounding box center [653, 138] width 153 height 22
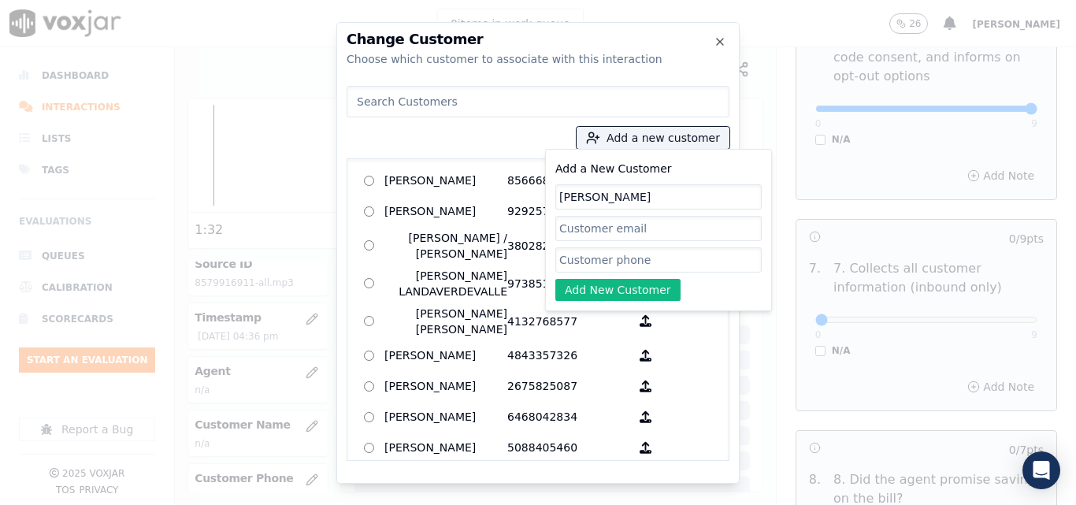
type input "[PERSON_NAME]"
paste input "8579916911"
type input "8579916911"
click at [626, 296] on button "Add New Customer" at bounding box center [617, 290] width 125 height 22
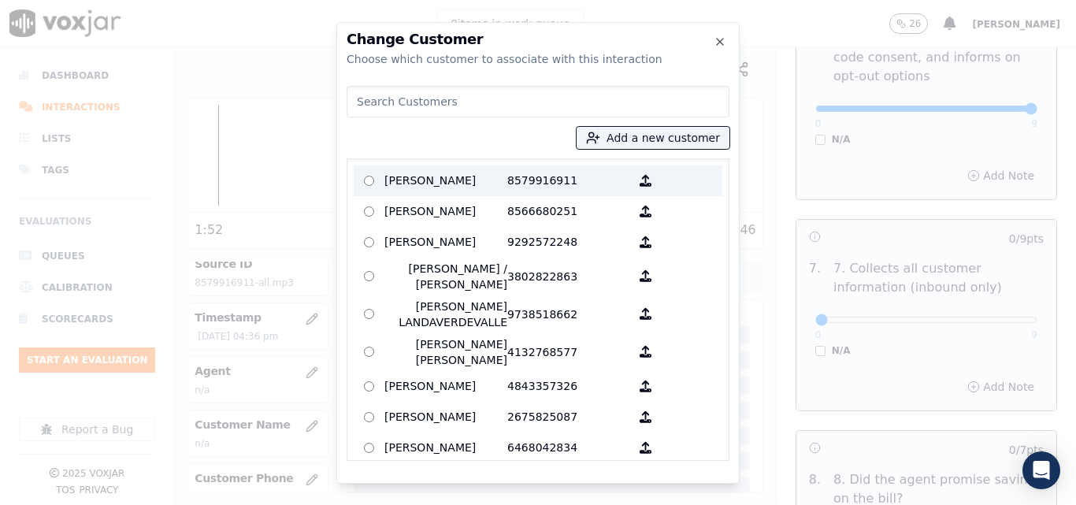
click at [550, 184] on p "8579916911" at bounding box center [568, 181] width 123 height 24
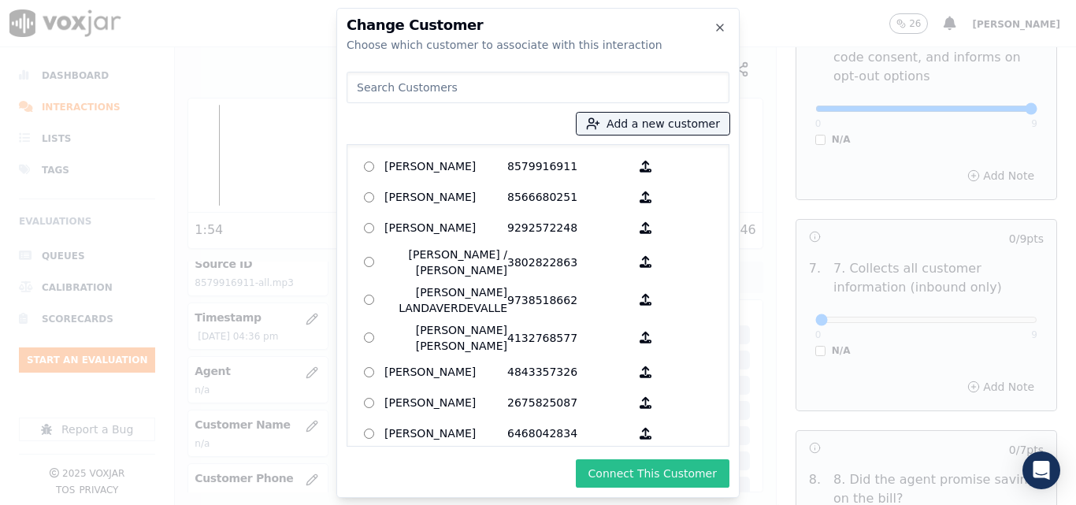
click at [630, 471] on button "Connect This Customer" at bounding box center [653, 473] width 154 height 28
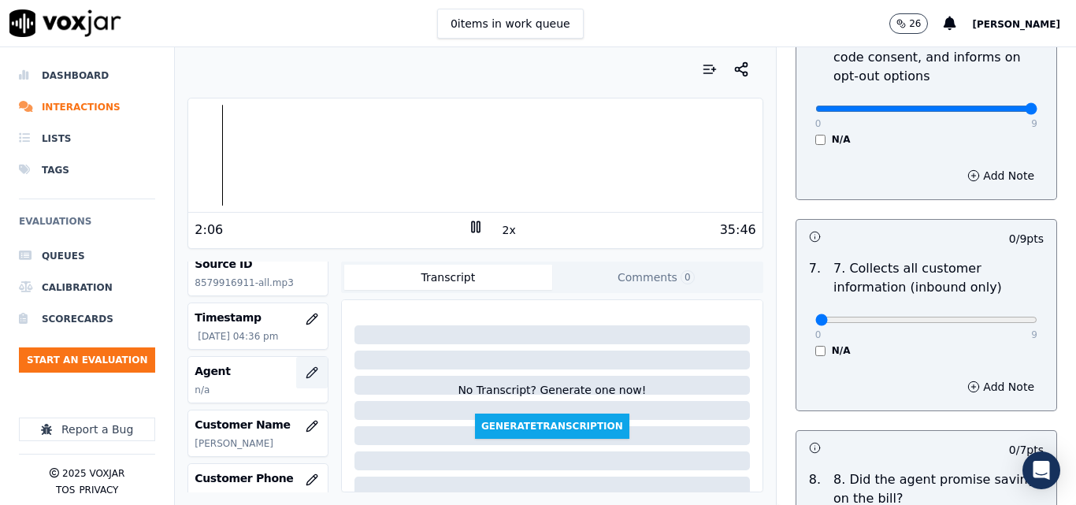
click at [306, 374] on icon "button" at bounding box center [312, 372] width 13 height 13
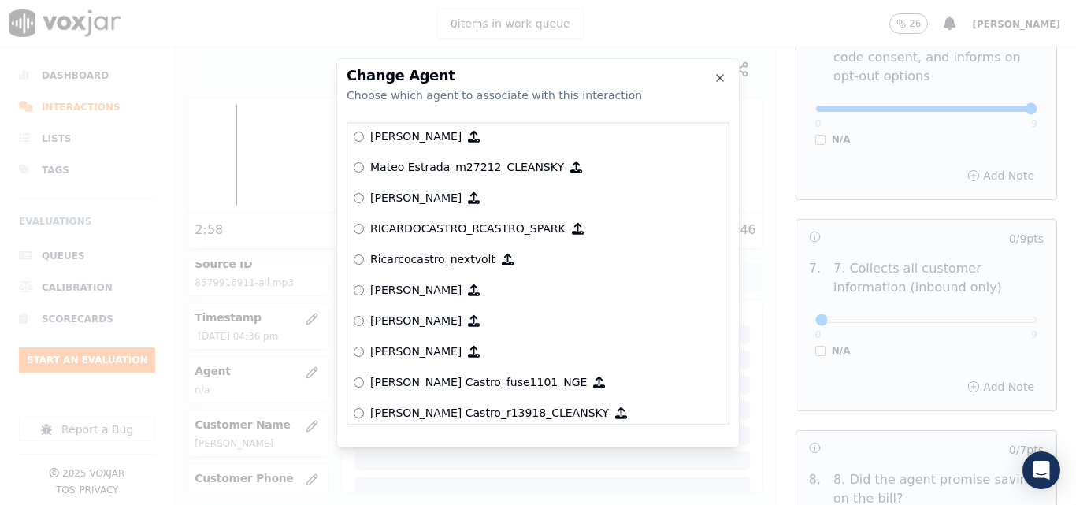
scroll to position [6675, 0]
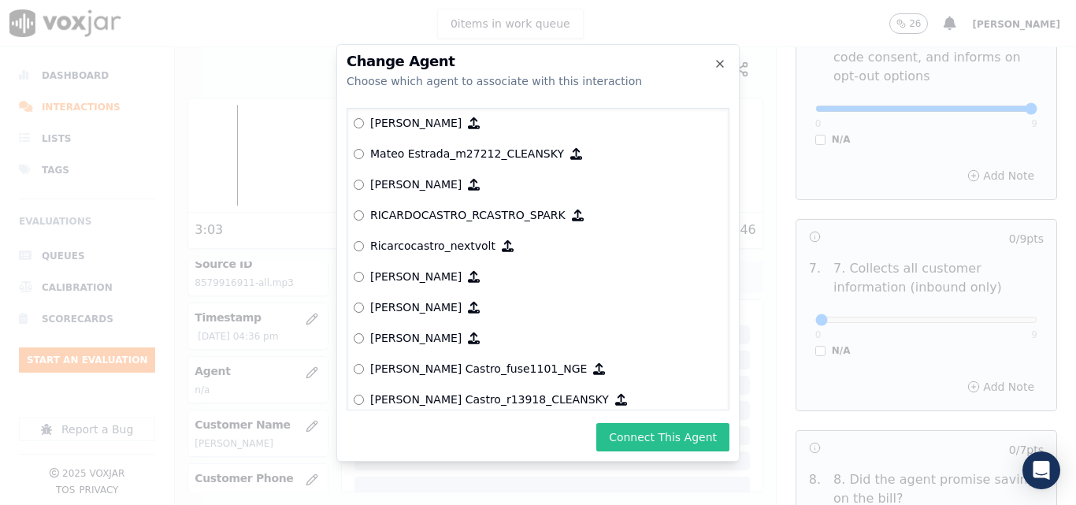
click at [654, 440] on button "Connect This Agent" at bounding box center [662, 437] width 133 height 28
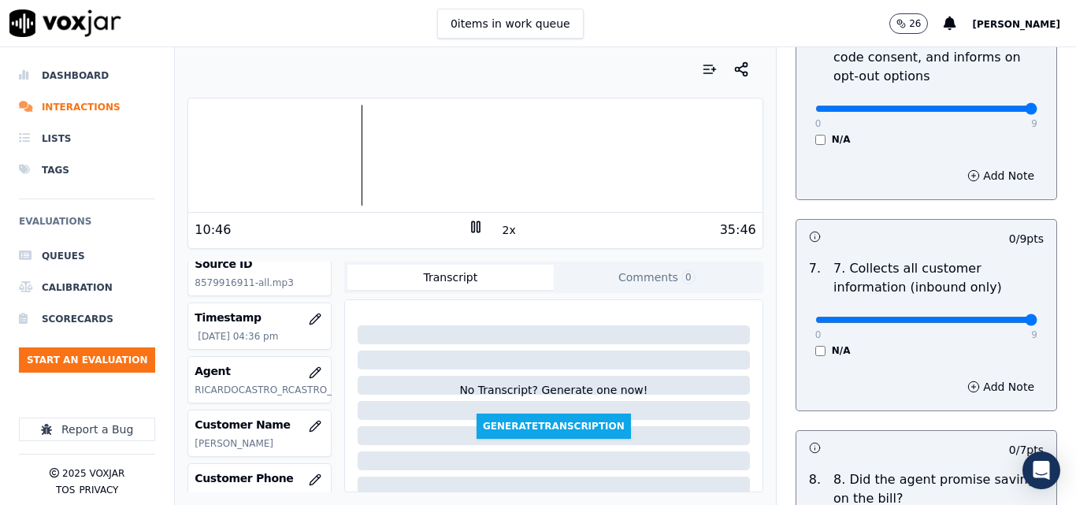
type input "9"
click at [996, 317] on input "range" at bounding box center [927, 320] width 222 height 6
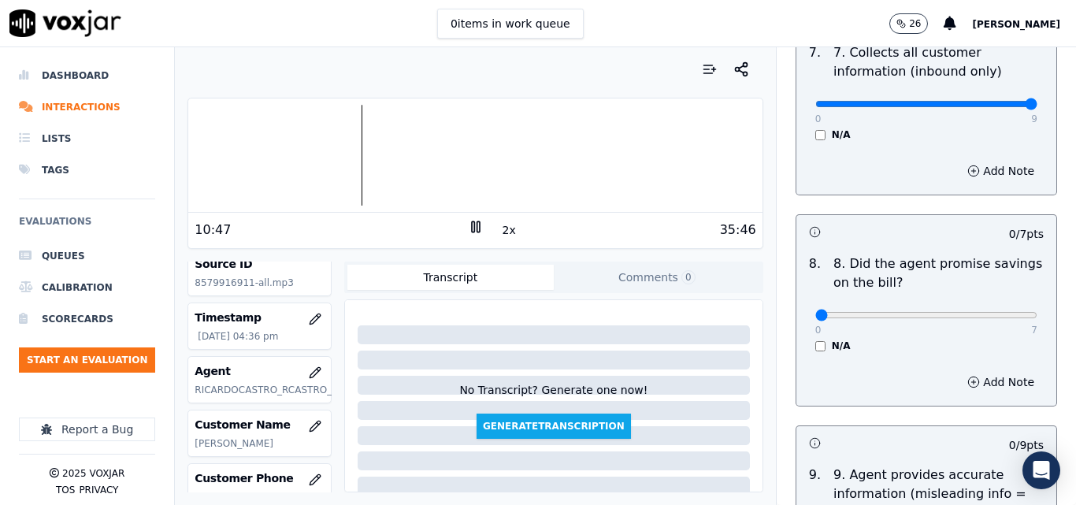
scroll to position [1576, 0]
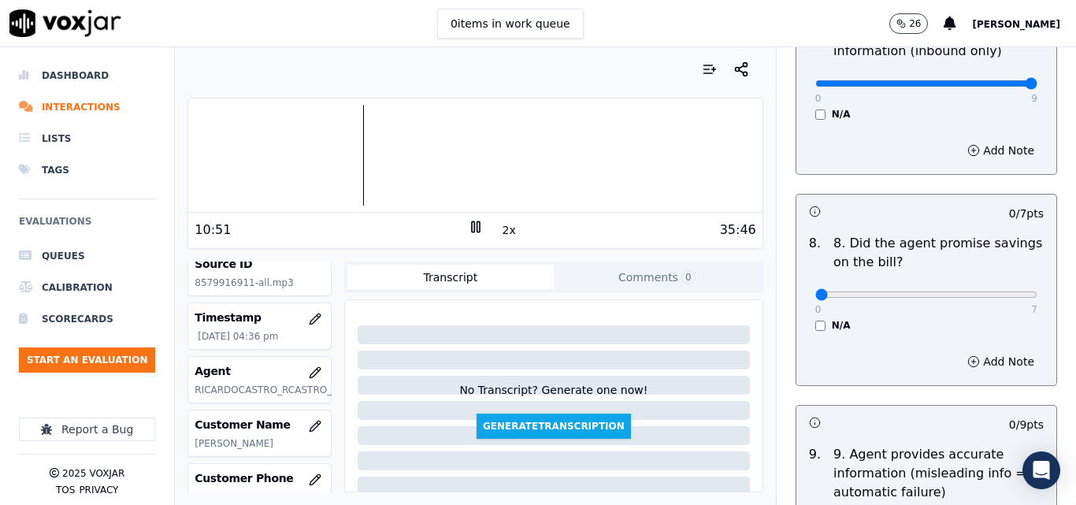
click at [816, 319] on div "N/A" at bounding box center [927, 325] width 222 height 13
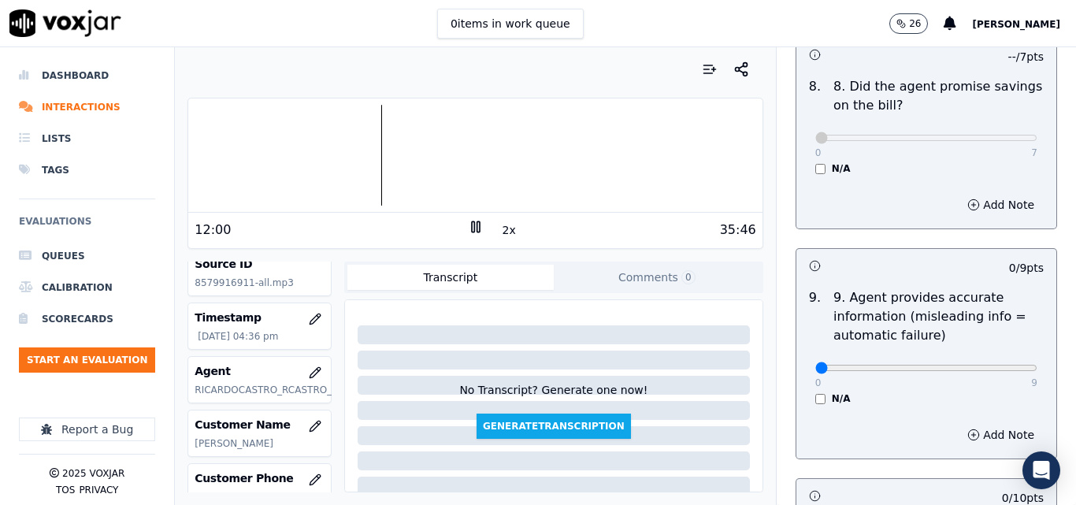
scroll to position [1733, 0]
type input "9"
click at [990, 364] on input "range" at bounding box center [927, 367] width 222 height 6
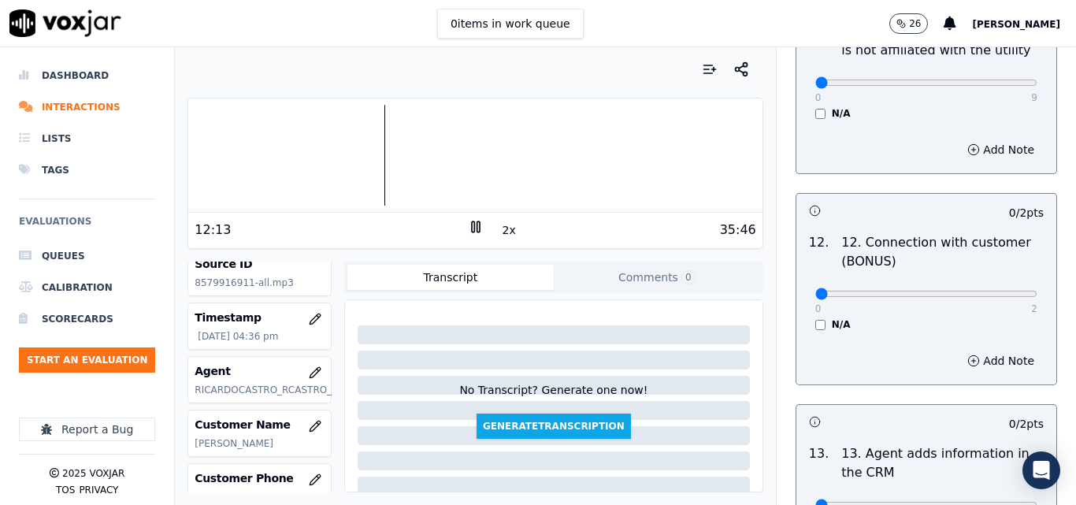
scroll to position [2521, 0]
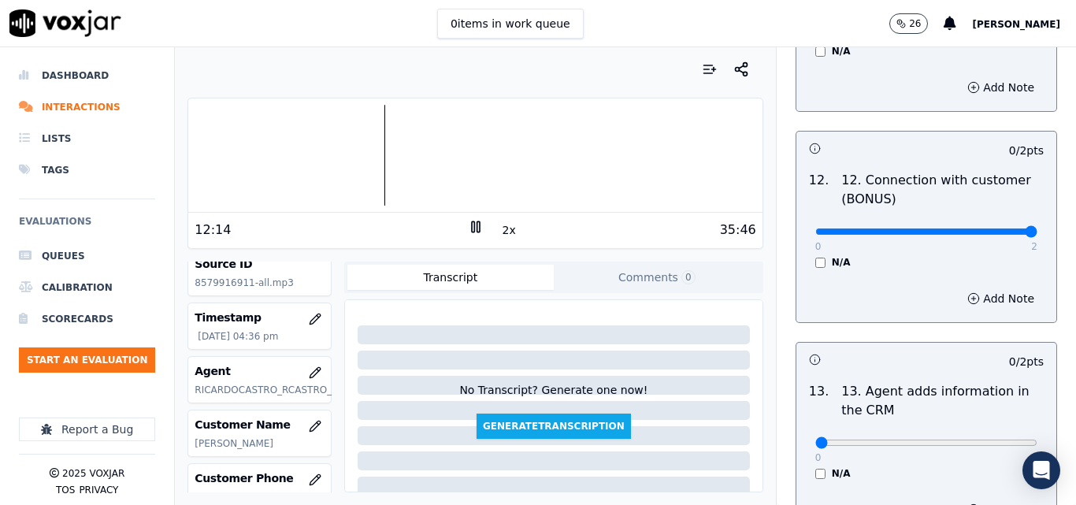
type input "2"
click at [996, 229] on input "range" at bounding box center [927, 232] width 222 height 6
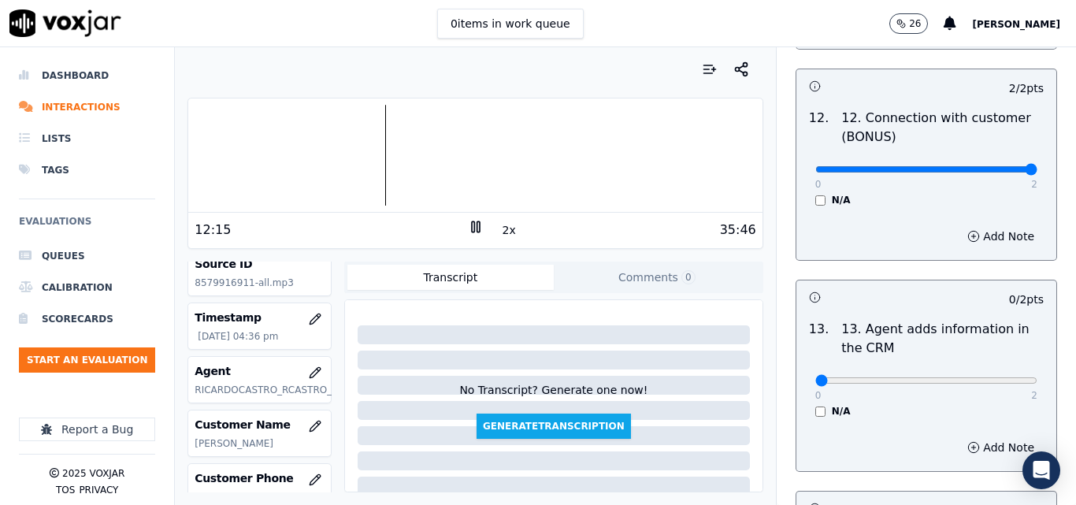
scroll to position [2679, 0]
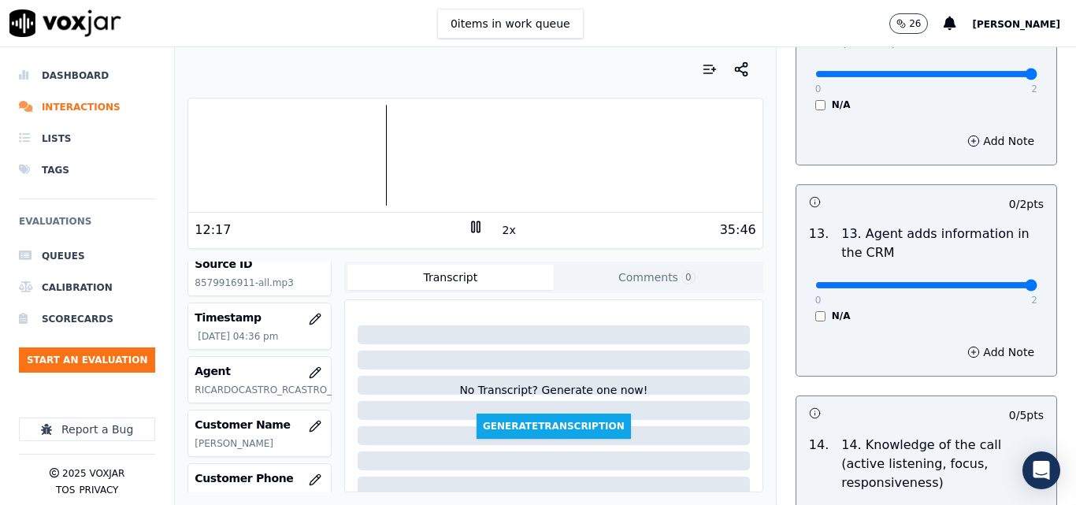
type input "2"
click at [987, 282] on input "range" at bounding box center [927, 285] width 222 height 6
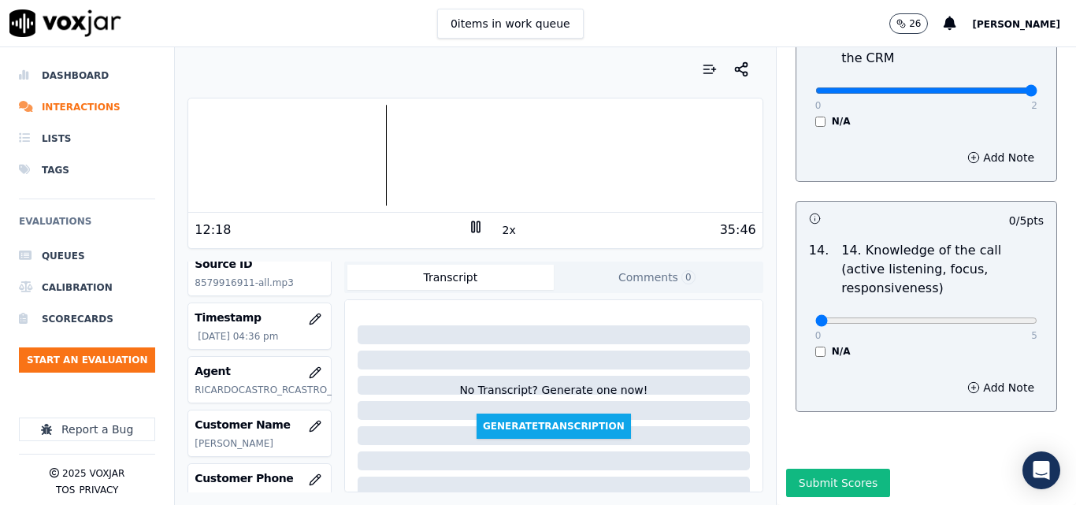
scroll to position [2878, 0]
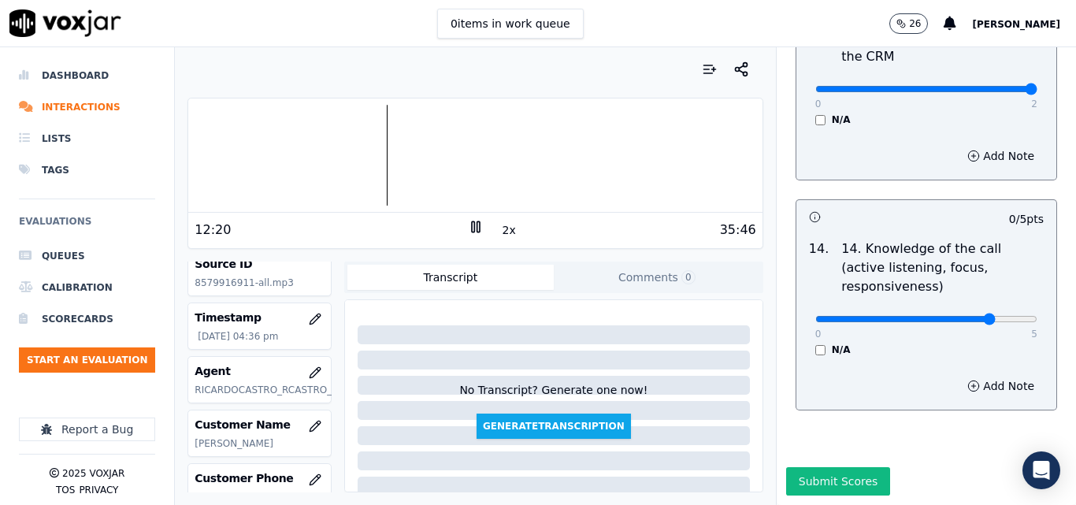
click at [970, 316] on input "range" at bounding box center [927, 319] width 222 height 6
drag, startPoint x: 997, startPoint y: 281, endPoint x: 1006, endPoint y: 280, distance: 9.5
type input "5"
click at [1006, 316] on input "range" at bounding box center [927, 319] width 222 height 6
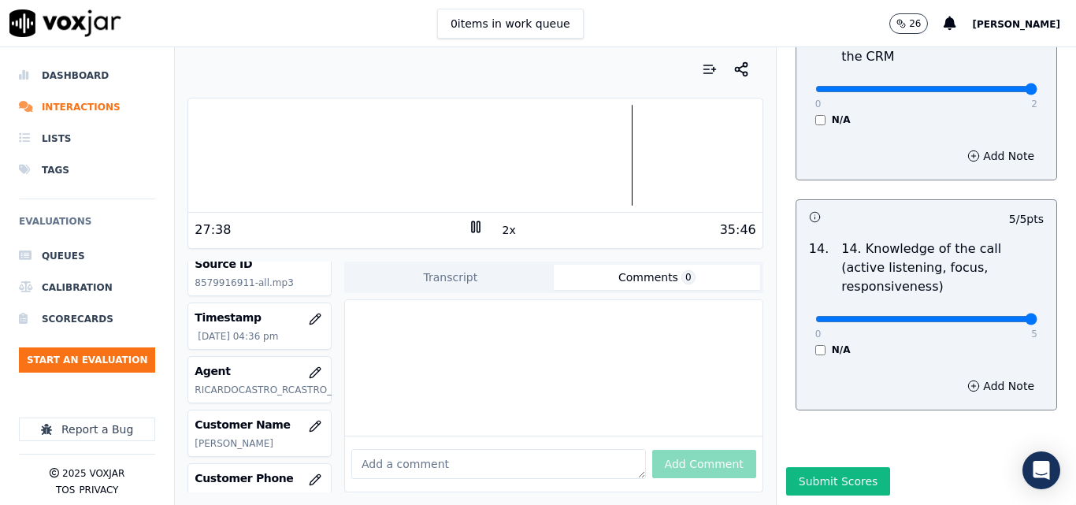
click at [646, 272] on button "Comments 0" at bounding box center [657, 277] width 206 height 25
paste textarea "I HIGHLIGHT THE ABILITY TO PROVIDE DETAILS TO GIVE CLARITY TO THE CLIENT (THIS …"
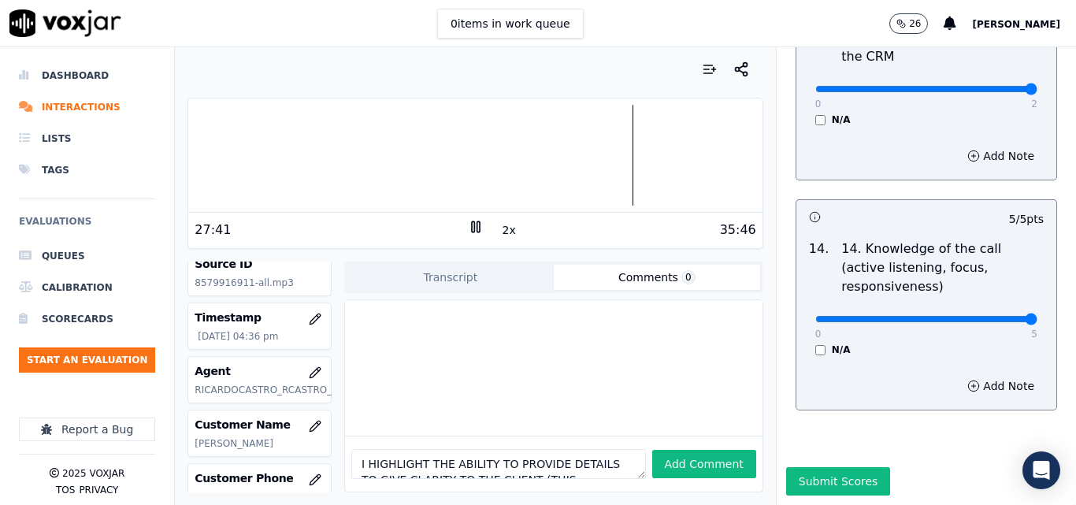
scroll to position [40, 0]
paste textarea "GOOD!"
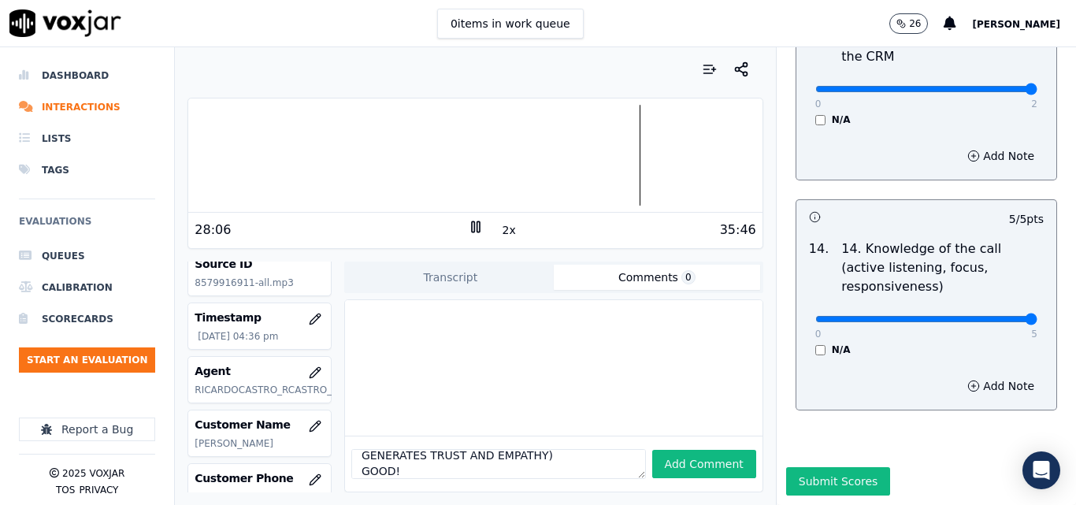
scroll to position [56, 0]
click at [670, 450] on button "Add Comment" at bounding box center [704, 464] width 104 height 28
type textarea "I HIGHLIGHT THE ABILITY TO PROVIDE DETAILS TO GIVE CLARITY TO THE CLIENT (THIS …"
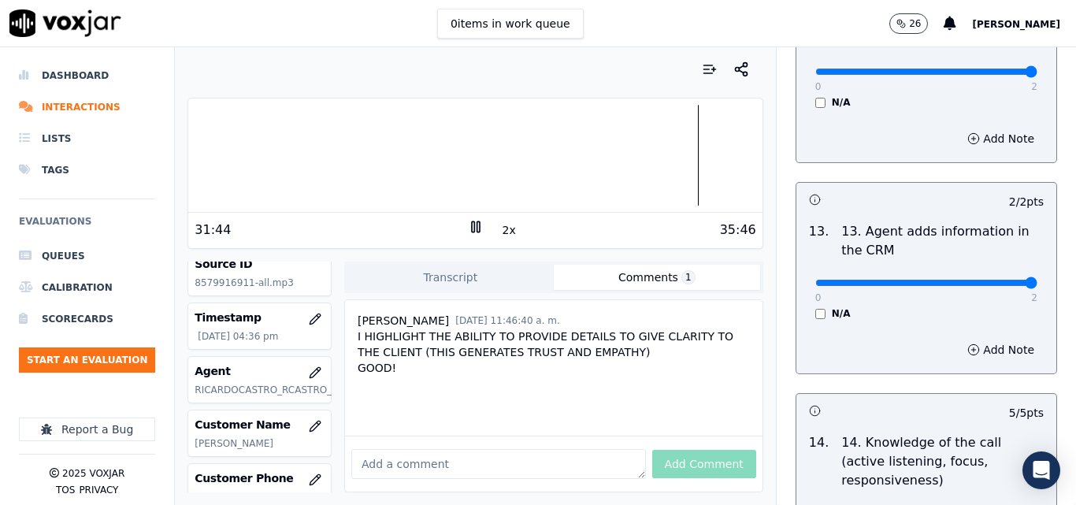
scroll to position [2878, 0]
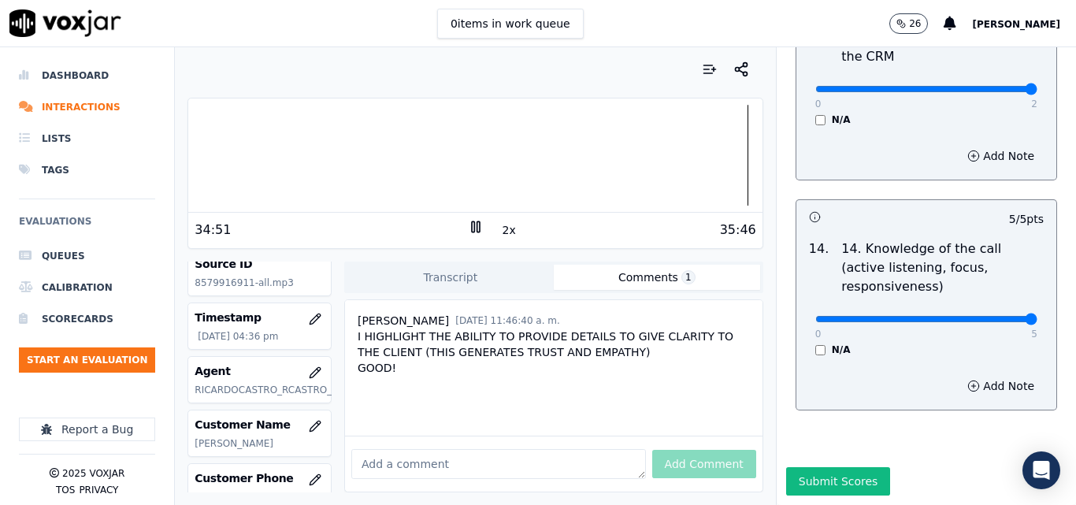
click at [679, 166] on div at bounding box center [475, 155] width 574 height 101
click at [501, 226] on button "2x" at bounding box center [510, 230] width 20 height 22
click at [500, 159] on div at bounding box center [475, 155] width 574 height 101
click at [403, 161] on div at bounding box center [475, 155] width 574 height 101
click at [313, 149] on div at bounding box center [475, 155] width 574 height 101
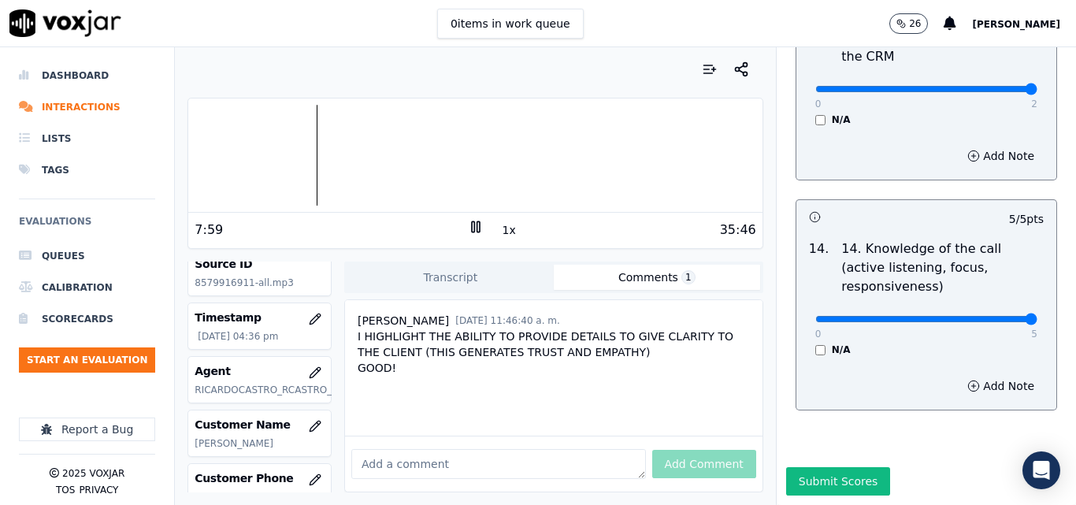
click at [505, 229] on button "1x" at bounding box center [510, 230] width 20 height 22
click at [505, 229] on button "1.5x" at bounding box center [515, 230] width 31 height 22
click at [280, 161] on div at bounding box center [475, 155] width 574 height 101
click at [305, 154] on div at bounding box center [475, 155] width 574 height 101
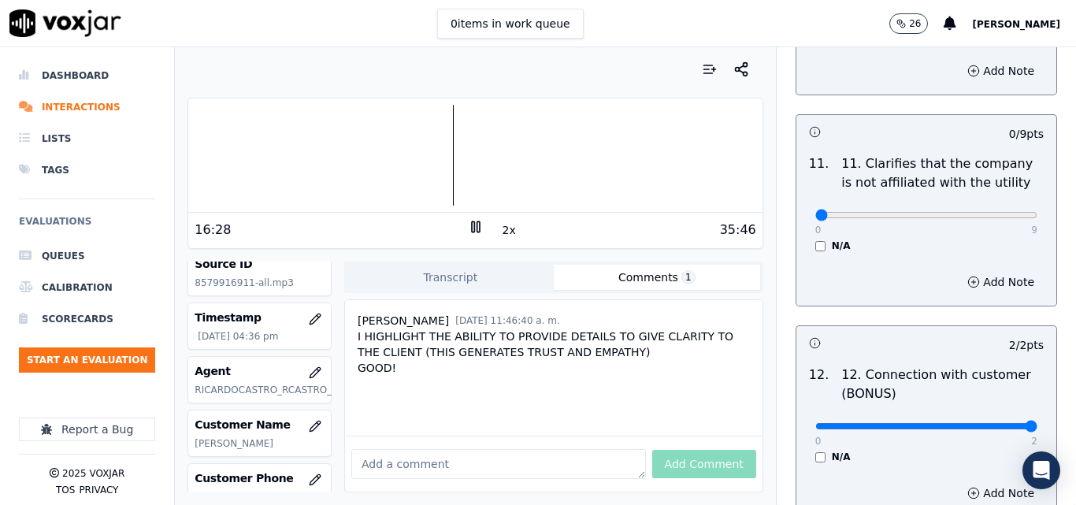
scroll to position [2090, 0]
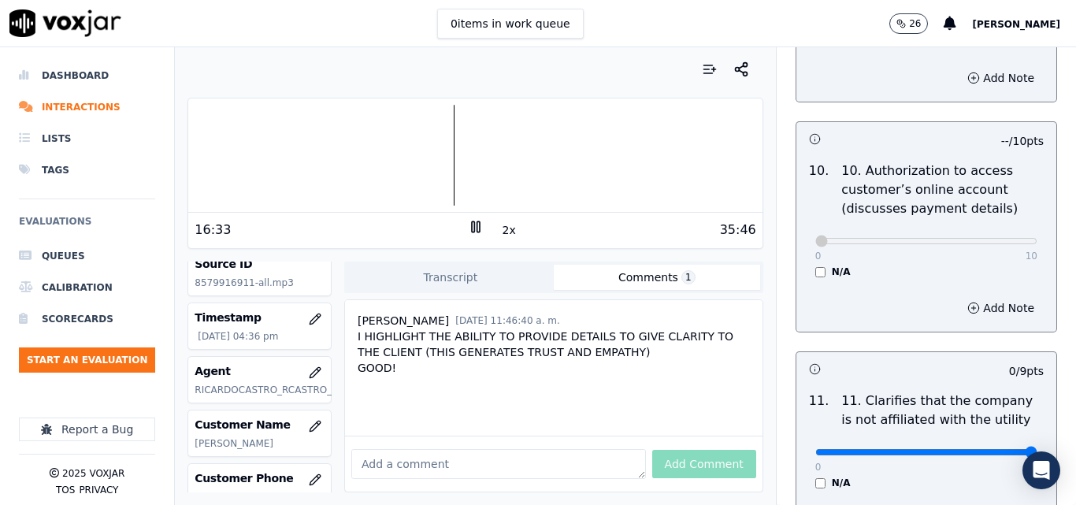
type input "9"
click at [996, 449] on input "range" at bounding box center [927, 452] width 222 height 6
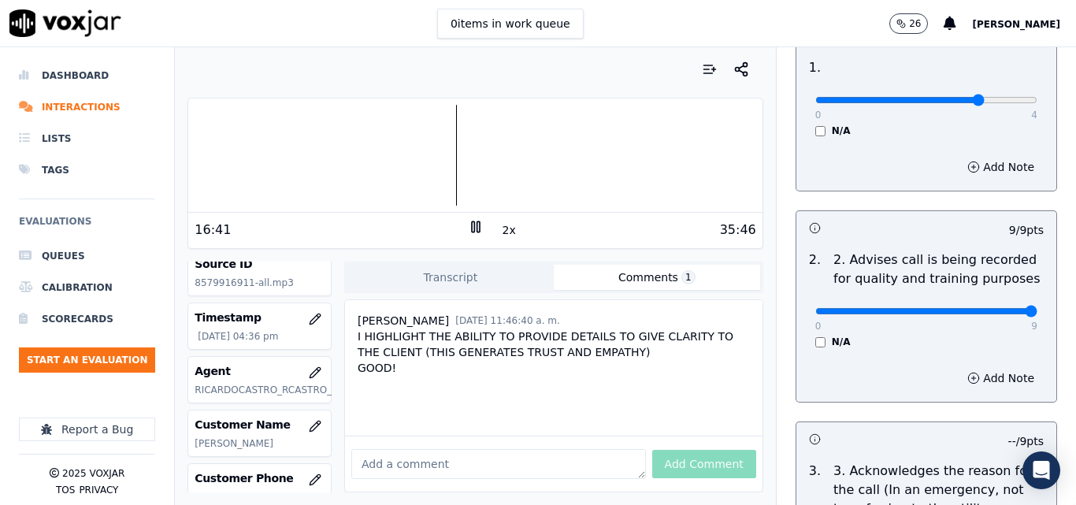
scroll to position [120, 0]
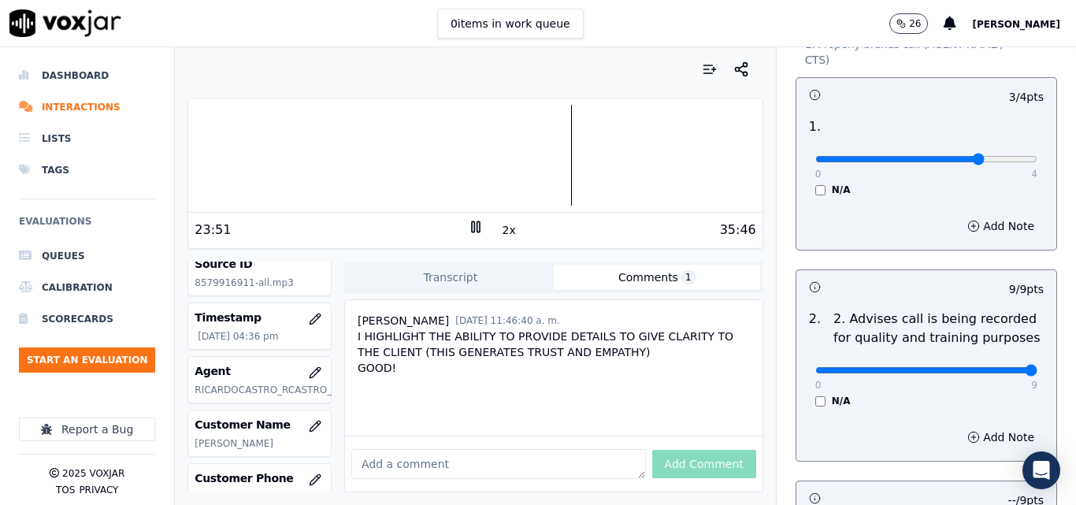
click at [500, 232] on button "2x" at bounding box center [510, 230] width 20 height 22
click at [593, 155] on div at bounding box center [475, 155] width 574 height 101
click at [588, 158] on div at bounding box center [475, 155] width 574 height 101
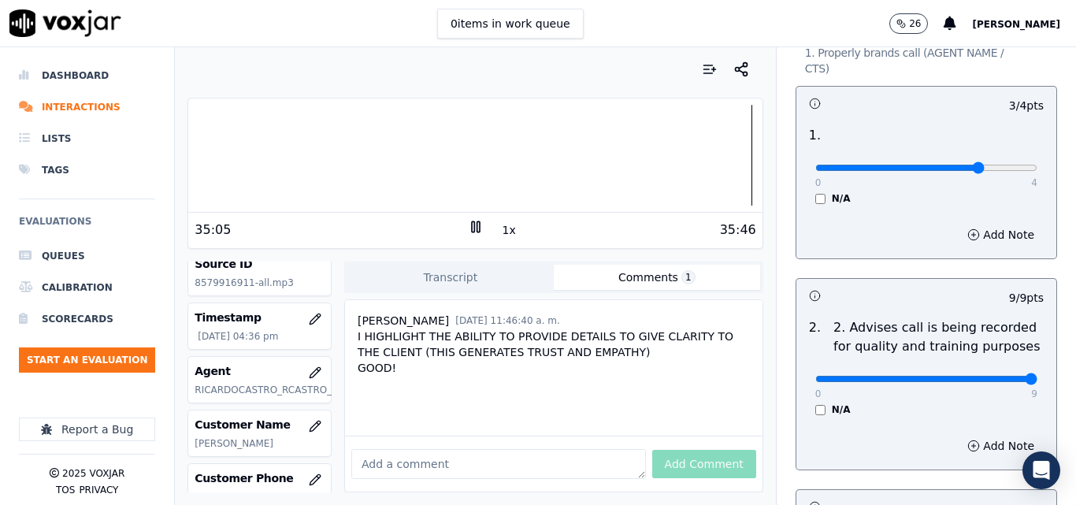
scroll to position [0, 0]
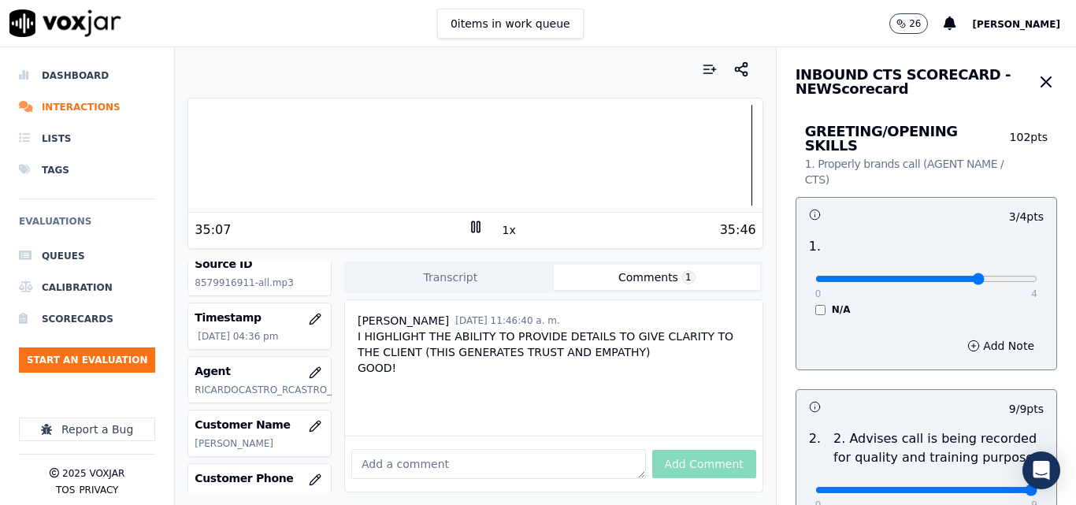
click at [394, 149] on div at bounding box center [475, 155] width 574 height 101
click at [272, 163] on div at bounding box center [475, 155] width 574 height 101
click at [510, 228] on div "35:46" at bounding box center [620, 230] width 273 height 19
click at [500, 232] on button "1x" at bounding box center [510, 230] width 20 height 22
click at [500, 232] on button "1.5x" at bounding box center [515, 230] width 31 height 22
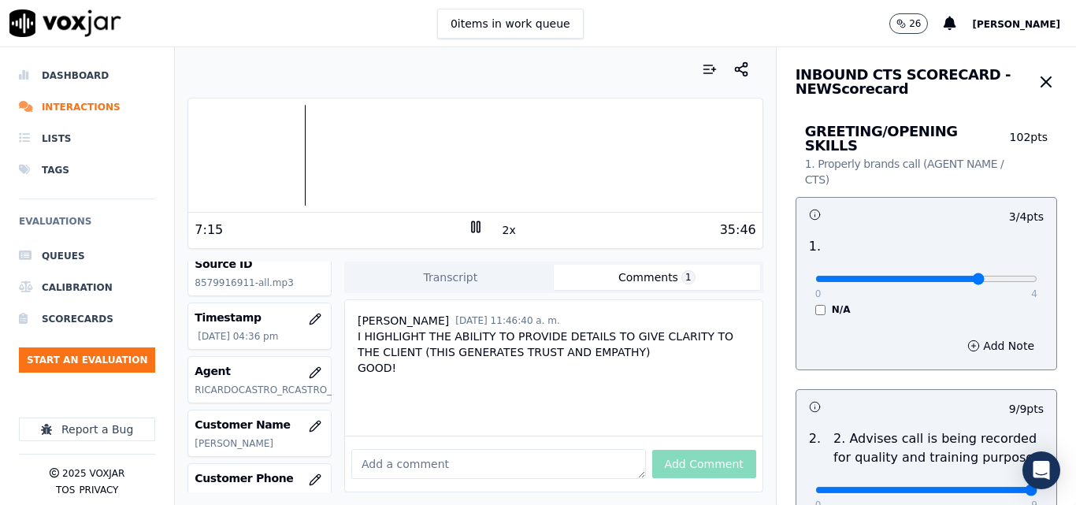
click at [222, 151] on div at bounding box center [475, 155] width 574 height 101
click at [472, 232] on rect at bounding box center [473, 226] width 2 height 10
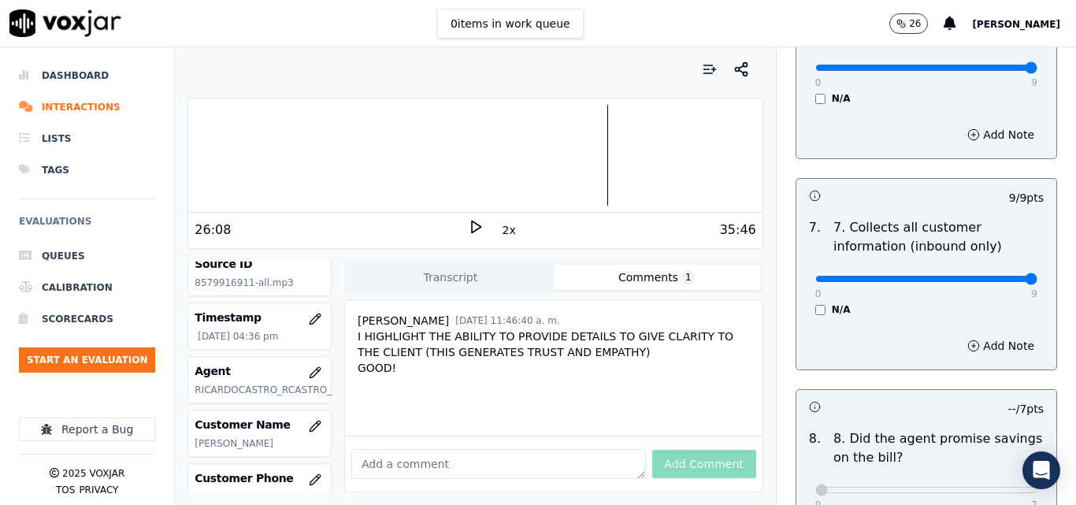
scroll to position [1418, 0]
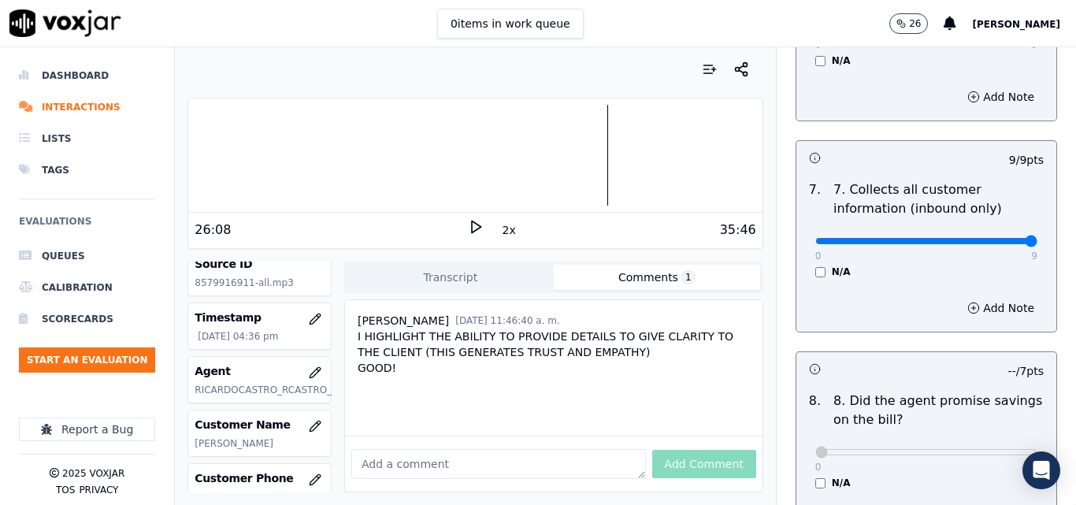
paste textarea "we are waiting for the agent to provide the rate in another call"
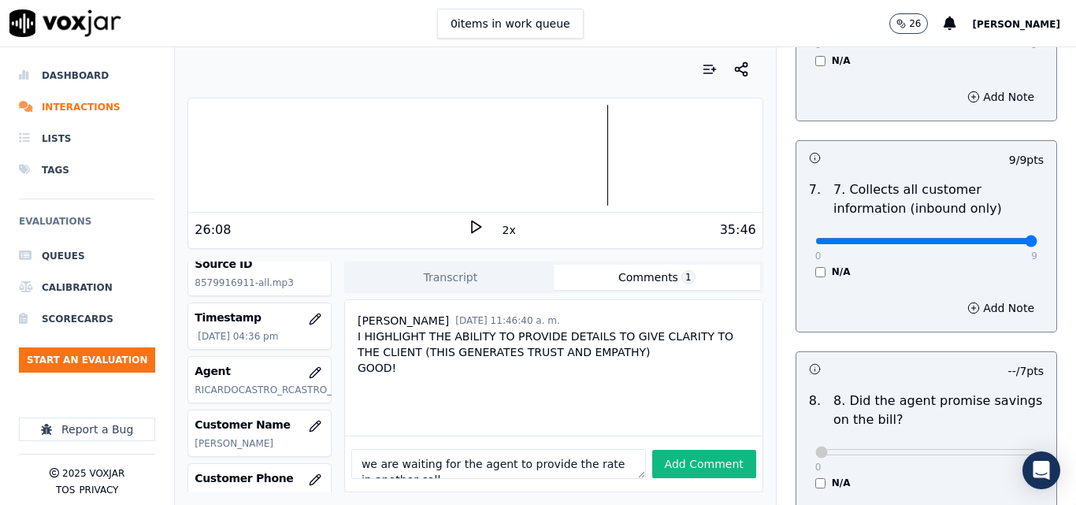
scroll to position [40, 0]
click at [687, 450] on button "Add Comment" at bounding box center [704, 464] width 104 height 28
type textarea "we are waiting for the agent to provide the rate in another call"
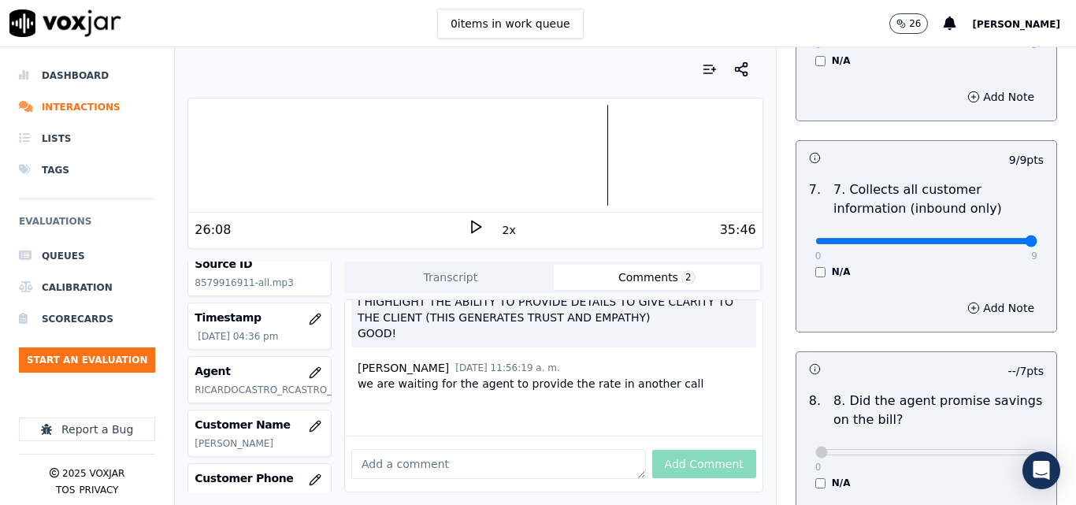
scroll to position [70, 0]
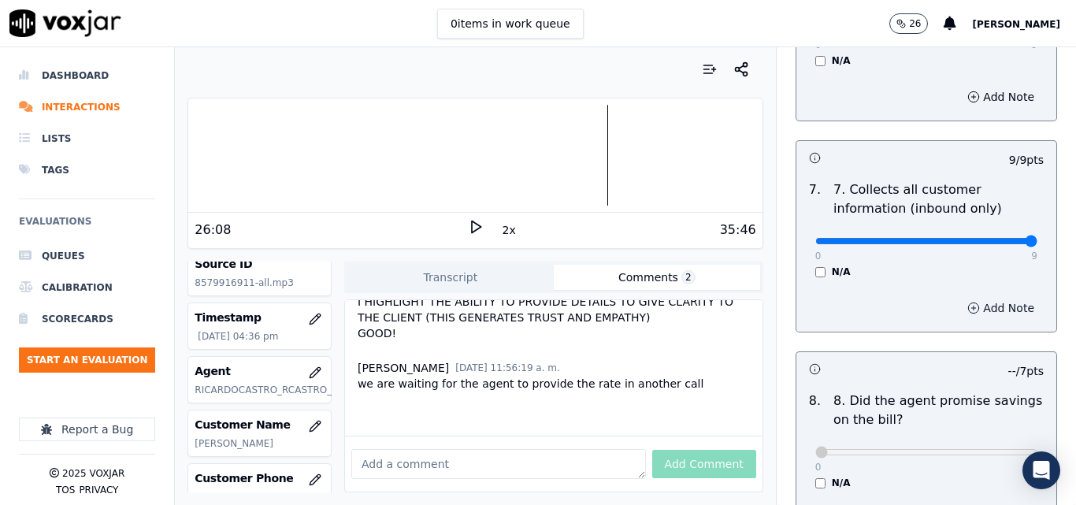
click at [960, 297] on button "Add Note" at bounding box center [1001, 308] width 86 height 22
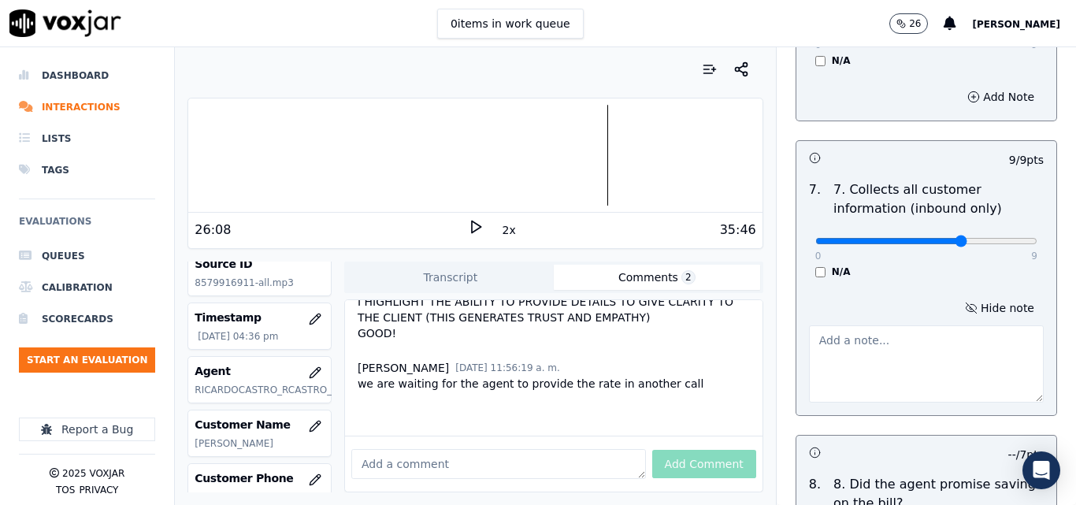
type input "6"
click at [940, 238] on input "range" at bounding box center [927, 241] width 222 height 6
paste textarea "we are waiting for the agent to provide the rate in another call"
type textarea "we are waiting for the agent to provide the rate in another call"
click at [990, 202] on p "7. Collects all customer information (inbound only)" at bounding box center [939, 199] width 210 height 38
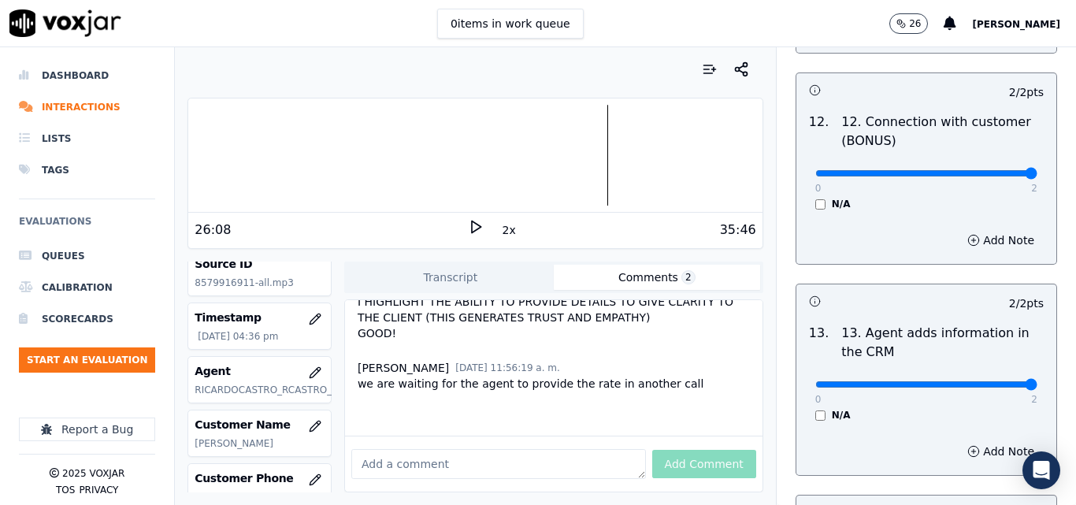
scroll to position [2961, 0]
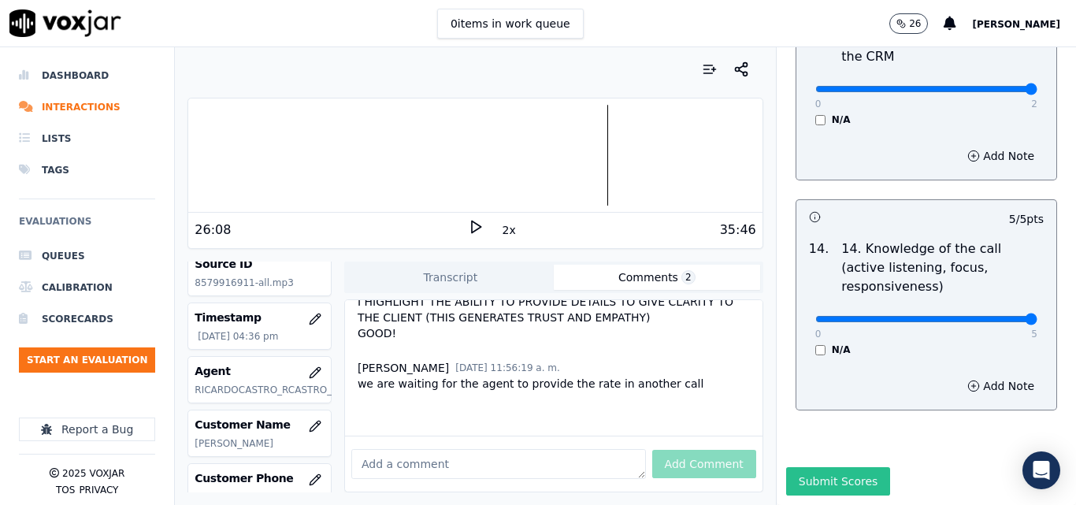
click at [827, 467] on button "Submit Scores" at bounding box center [838, 481] width 105 height 28
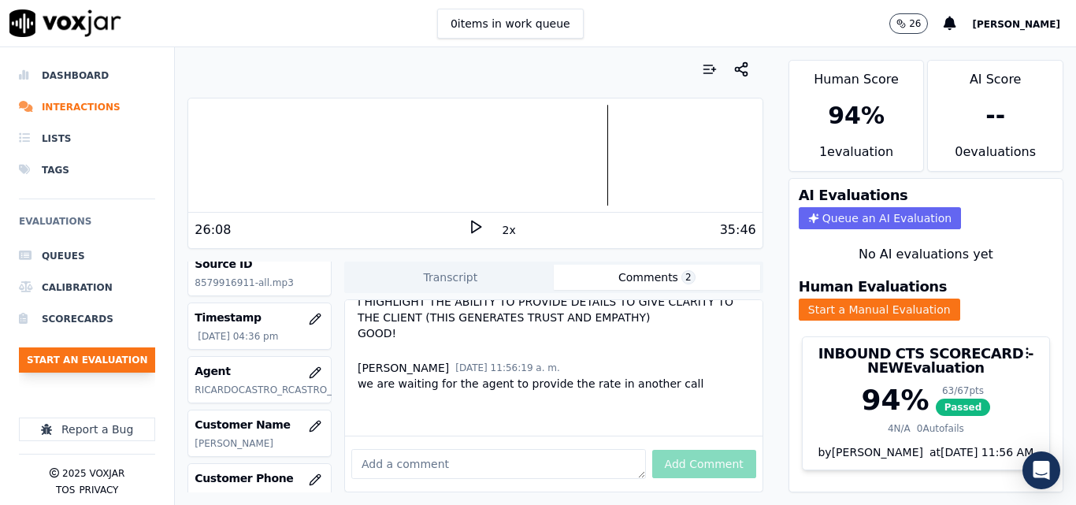
click at [103, 351] on button "Start an Evaluation" at bounding box center [87, 359] width 136 height 25
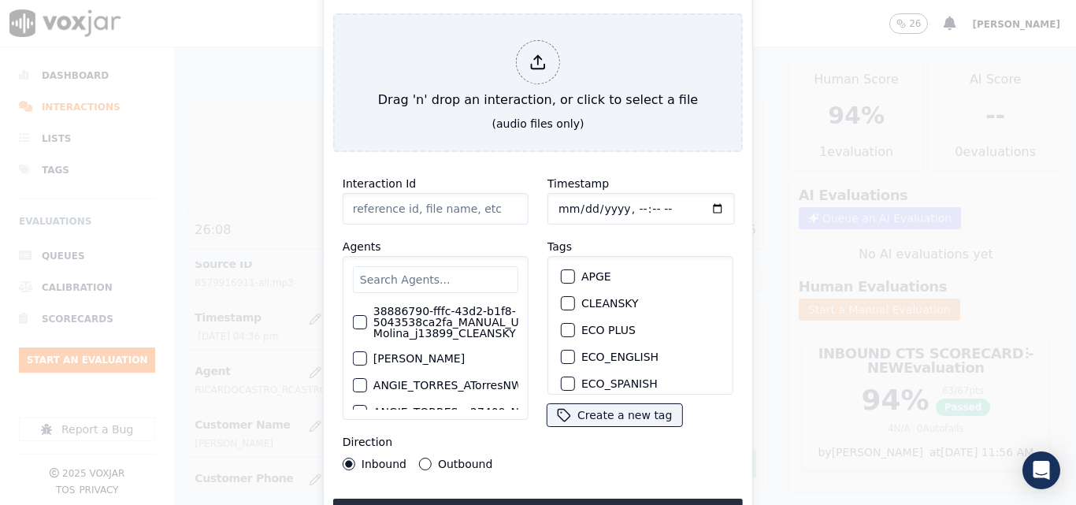
type input "20250915-155412_8572669455-all (1).mp3"
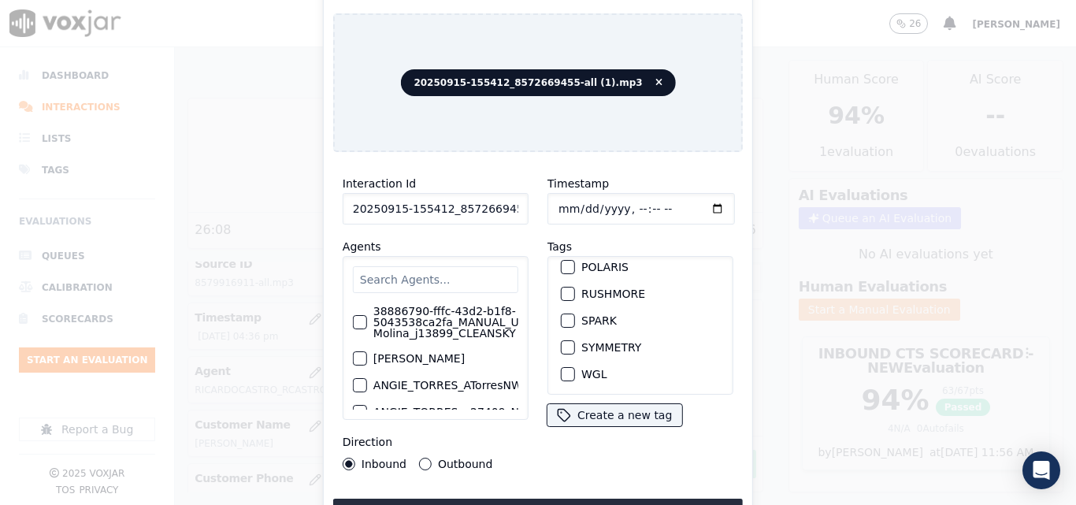
scroll to position [351, 0]
click at [564, 314] on button "SPARK" at bounding box center [568, 321] width 14 height 14
click at [555, 499] on button "Upload interaction to start evaluation" at bounding box center [538, 513] width 410 height 28
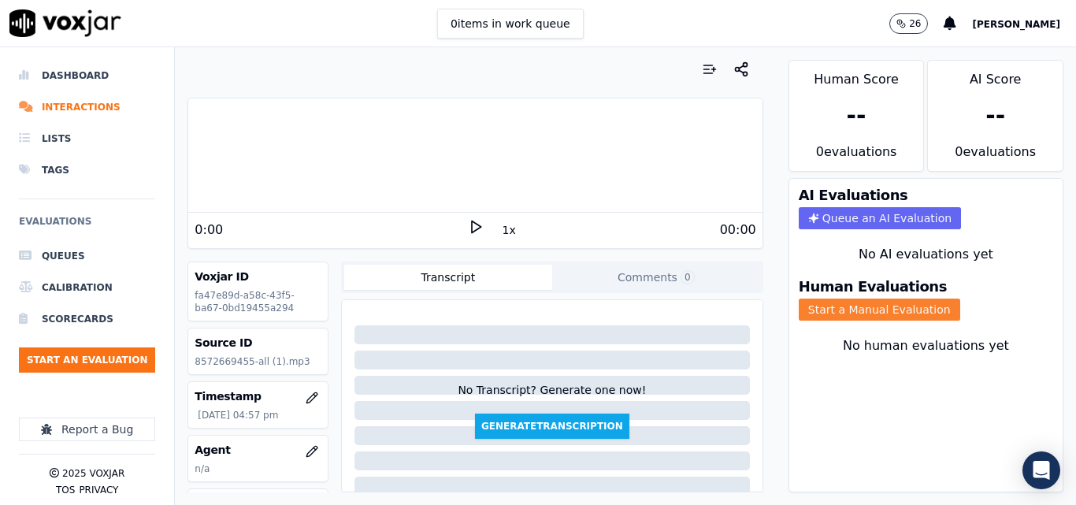
click at [874, 314] on button "Start a Manual Evaluation" at bounding box center [880, 310] width 162 height 22
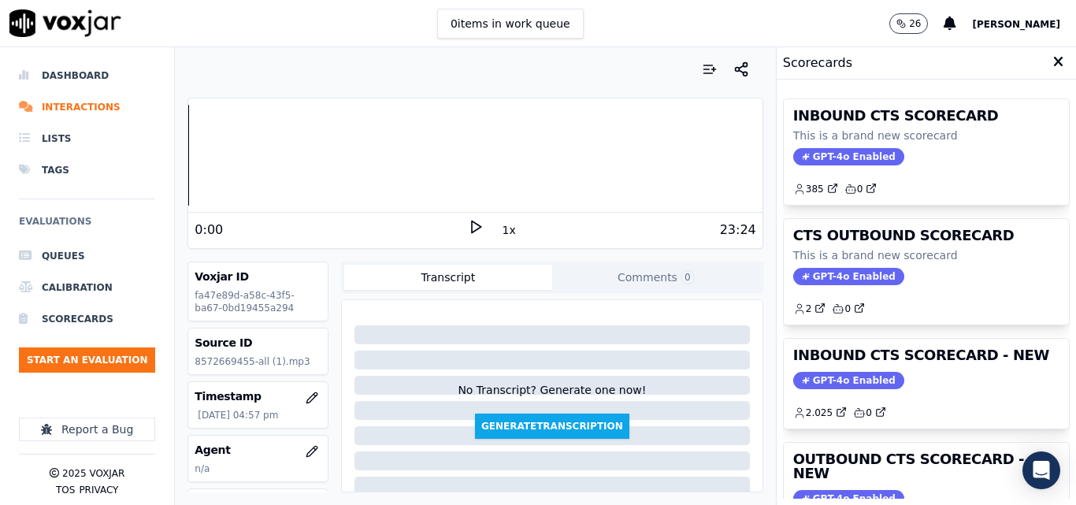
click at [470, 227] on icon at bounding box center [476, 227] width 16 height 16
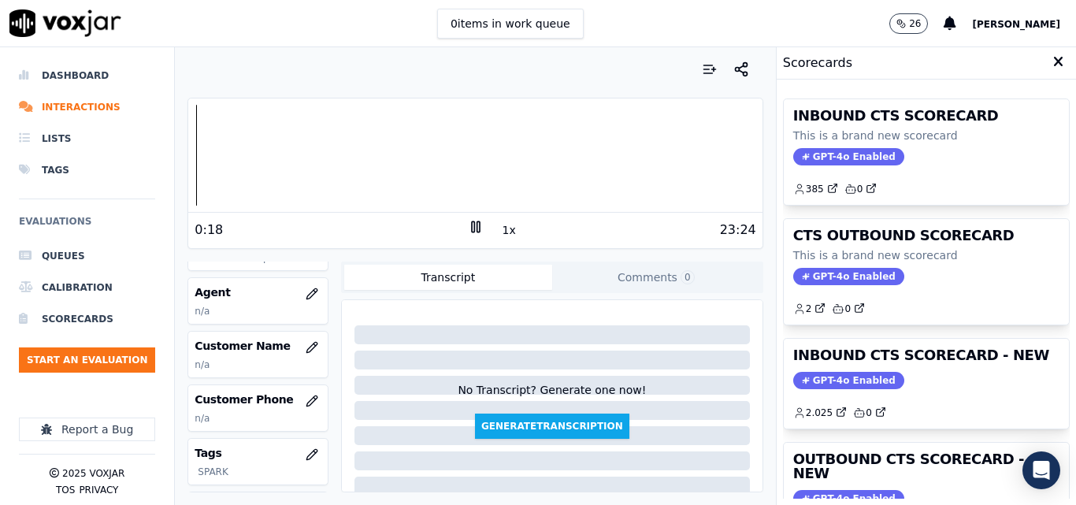
scroll to position [79, 0]
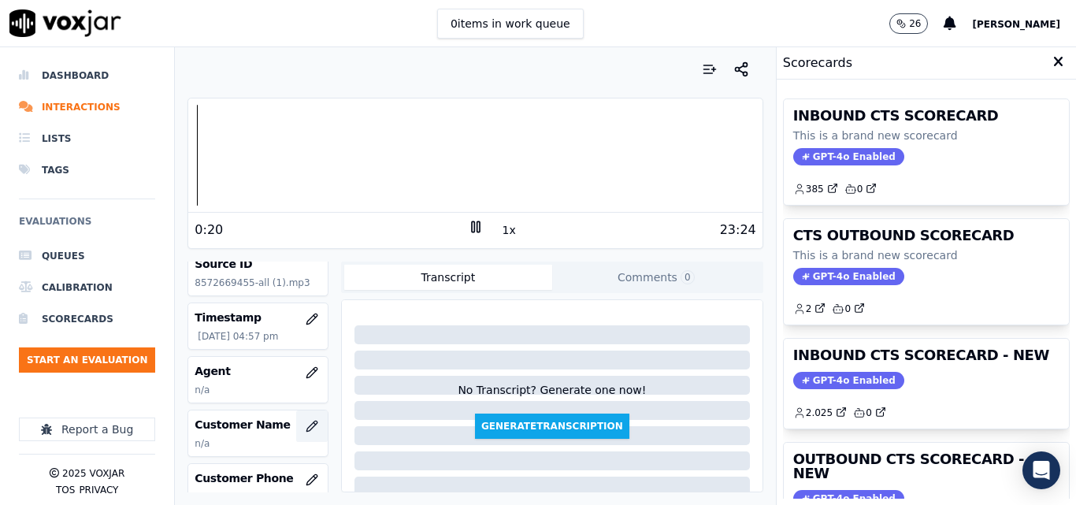
click at [306, 432] on icon "button" at bounding box center [312, 426] width 13 height 13
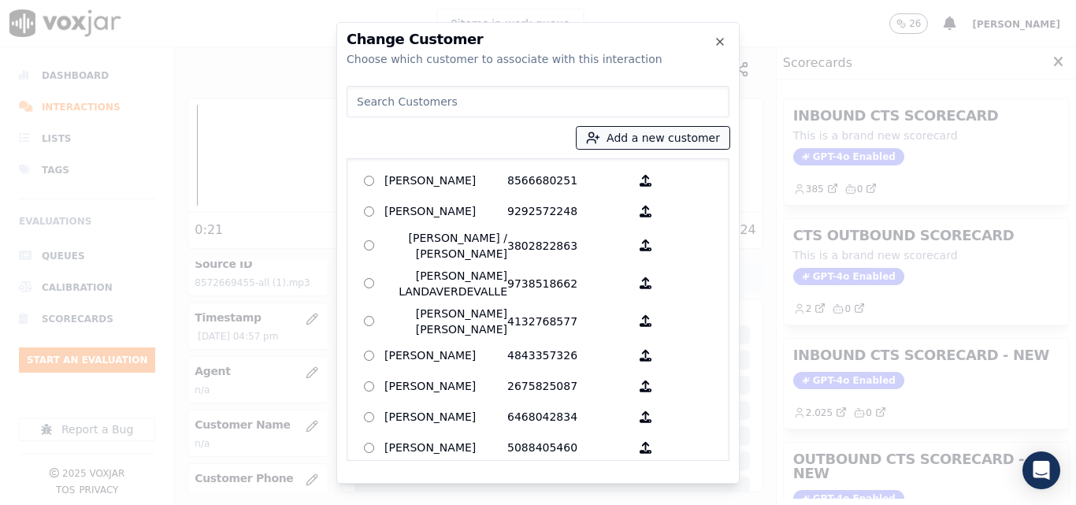
click at [651, 139] on button "Add a new customer" at bounding box center [653, 138] width 153 height 22
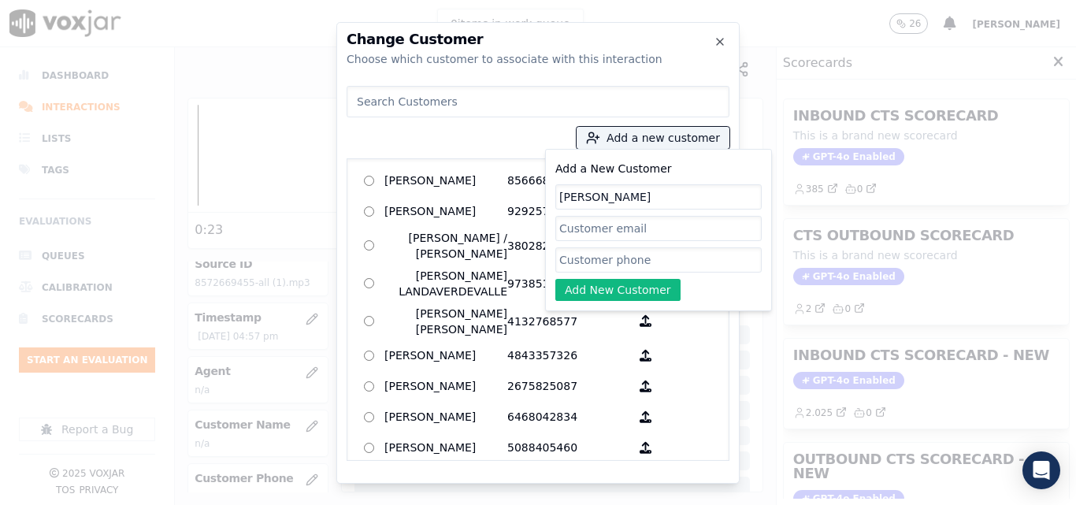
type input "[PERSON_NAME]"
paste input "8572669455"
type input "8572669455"
click at [615, 287] on button "Add New Customer" at bounding box center [617, 290] width 125 height 22
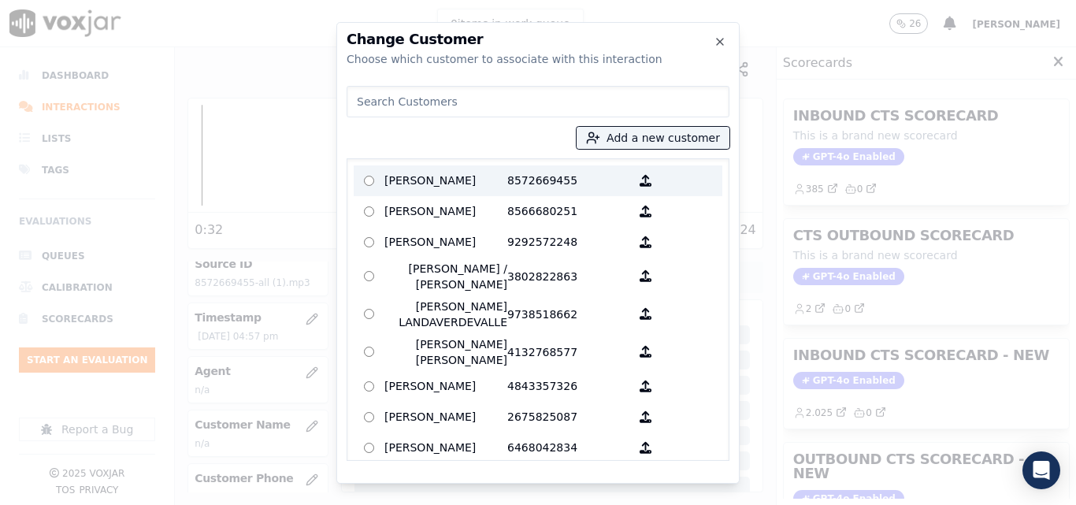
click at [462, 191] on p "[PERSON_NAME]" at bounding box center [446, 181] width 123 height 24
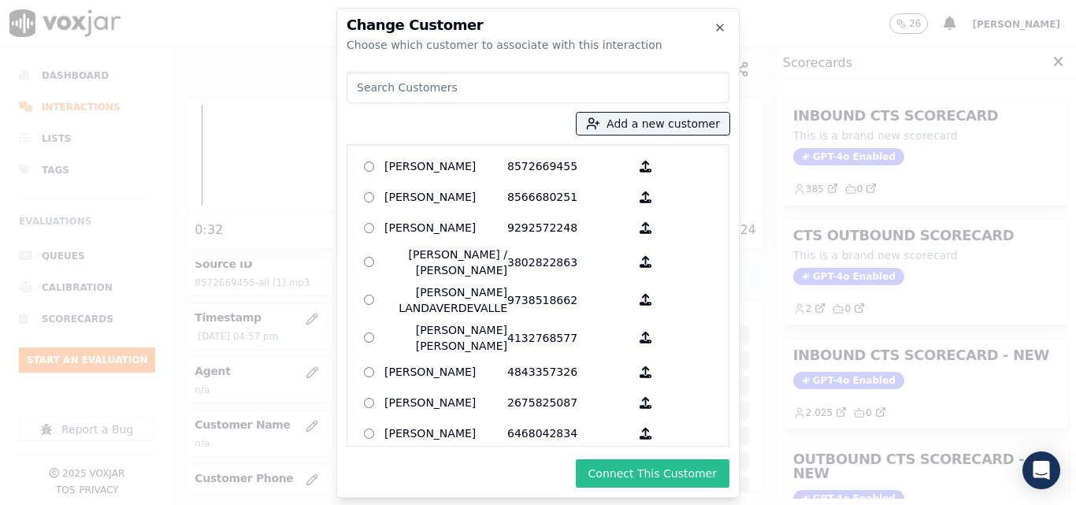
click at [650, 470] on button "Connect This Customer" at bounding box center [653, 473] width 154 height 28
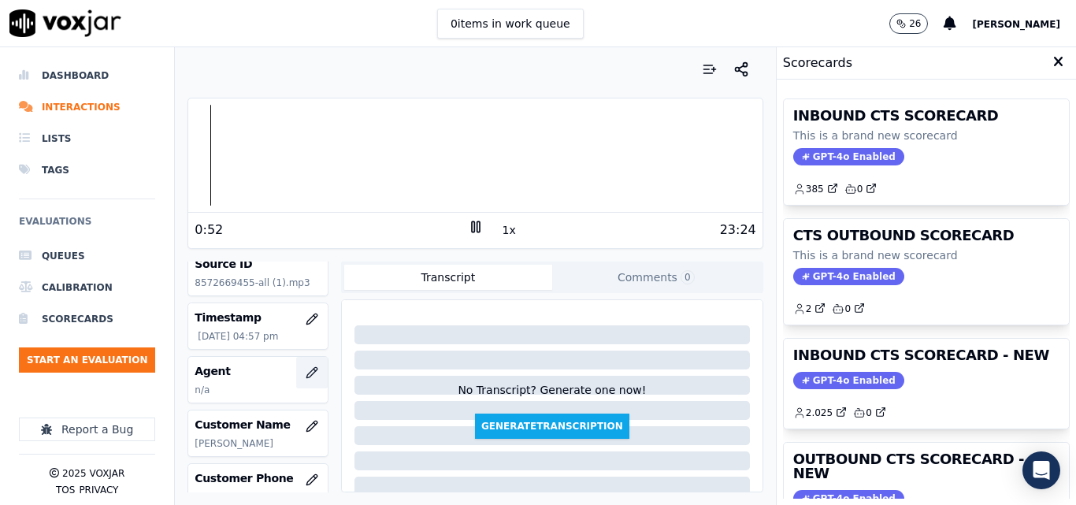
click at [296, 374] on button "button" at bounding box center [312, 373] width 32 height 32
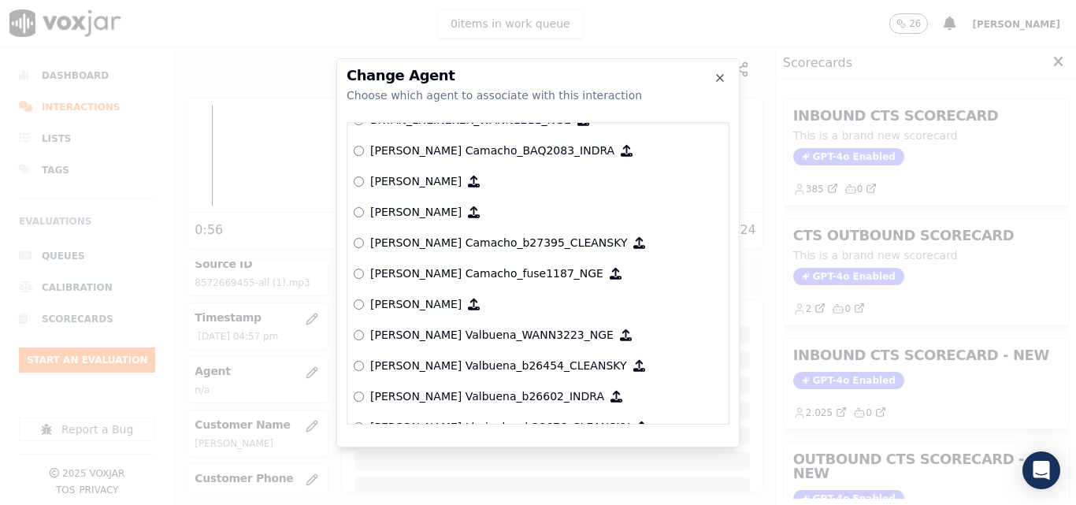
scroll to position [1250, 0]
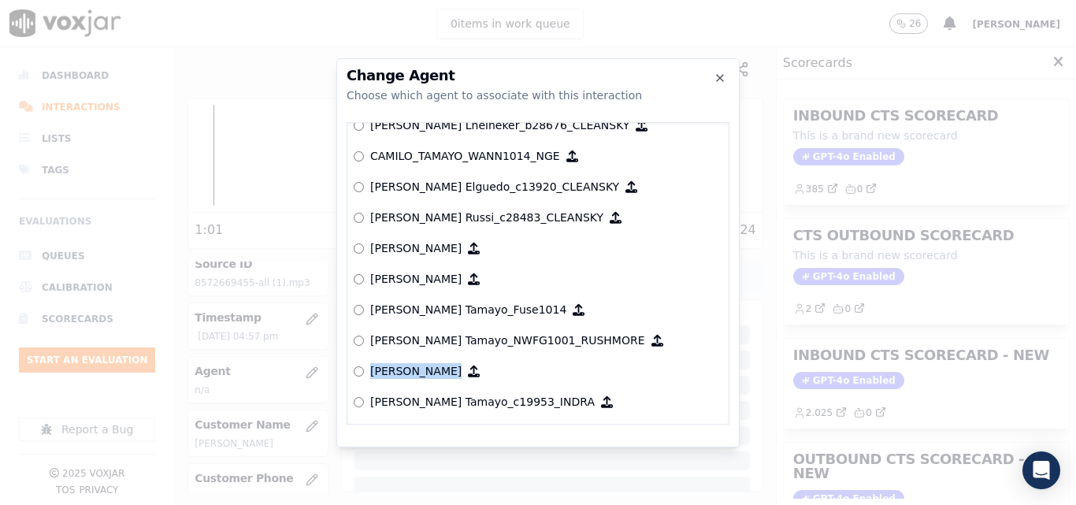
drag, startPoint x: 730, startPoint y: 360, endPoint x: 730, endPoint y: 370, distance: 9.5
click at [730, 370] on div "Change Agent Choose which agent to associate with this interaction null Yeraldi…" at bounding box center [537, 252] width 403 height 389
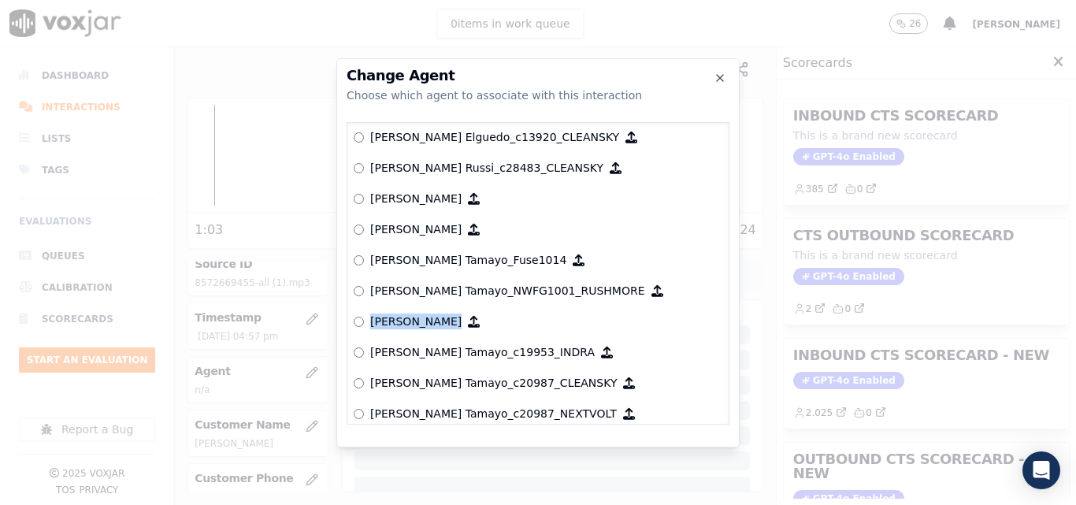
click at [704, 318] on label "[PERSON_NAME]" at bounding box center [538, 322] width 369 height 31
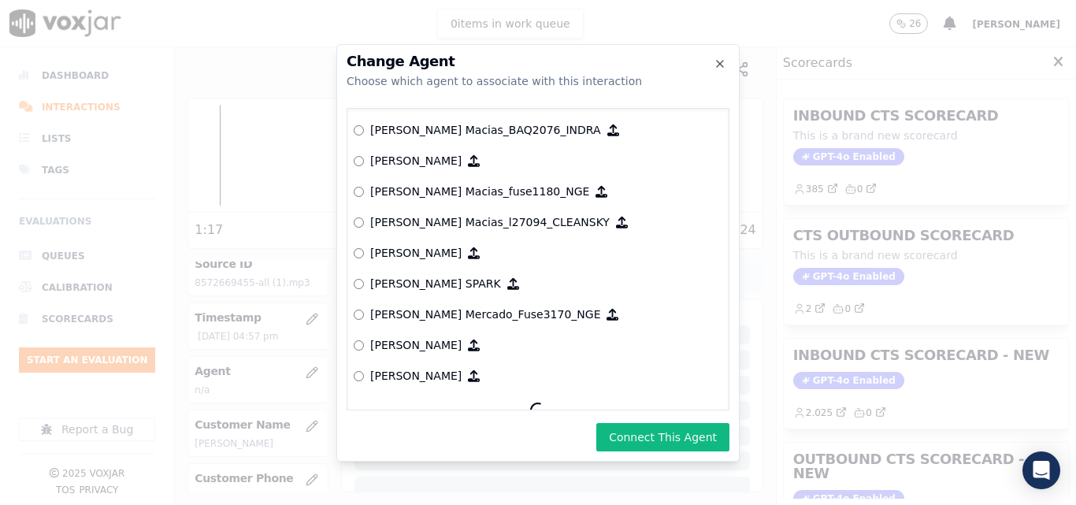
scroll to position [5907, 0]
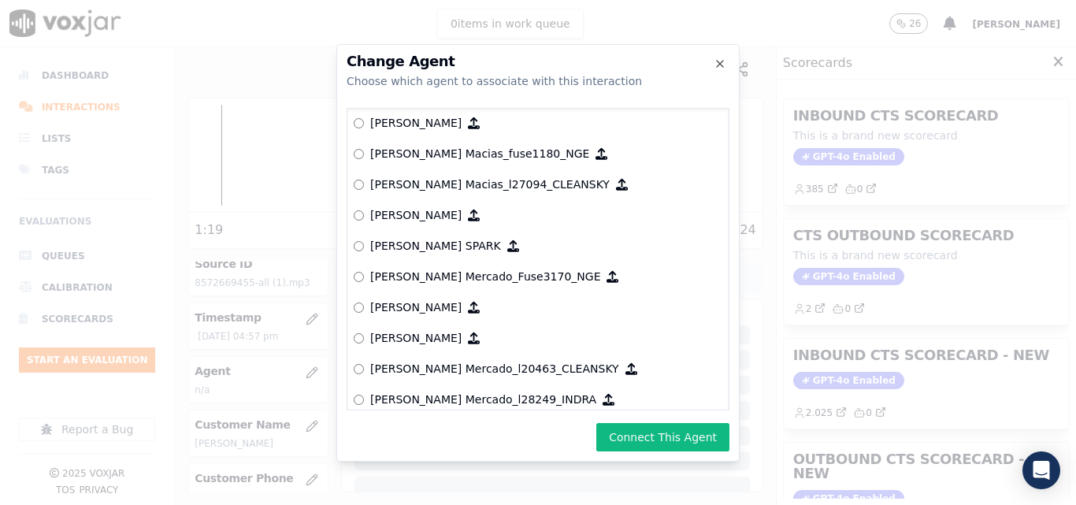
click at [462, 307] on p "[PERSON_NAME]" at bounding box center [415, 307] width 91 height 16
click at [677, 419] on div "Change Agent Choose which agent to associate with this interaction null Yeraldi…" at bounding box center [537, 253] width 403 height 418
click at [677, 429] on button "Connect This Agent" at bounding box center [662, 437] width 133 height 28
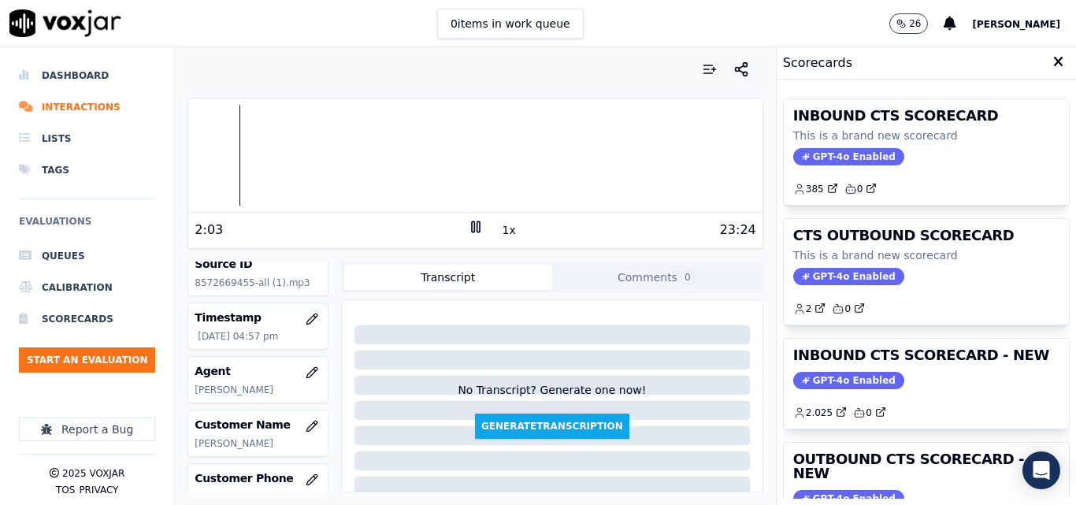
click at [484, 223] on div "23:24" at bounding box center [620, 230] width 273 height 19
click at [474, 226] on icon at bounding box center [476, 227] width 16 height 16
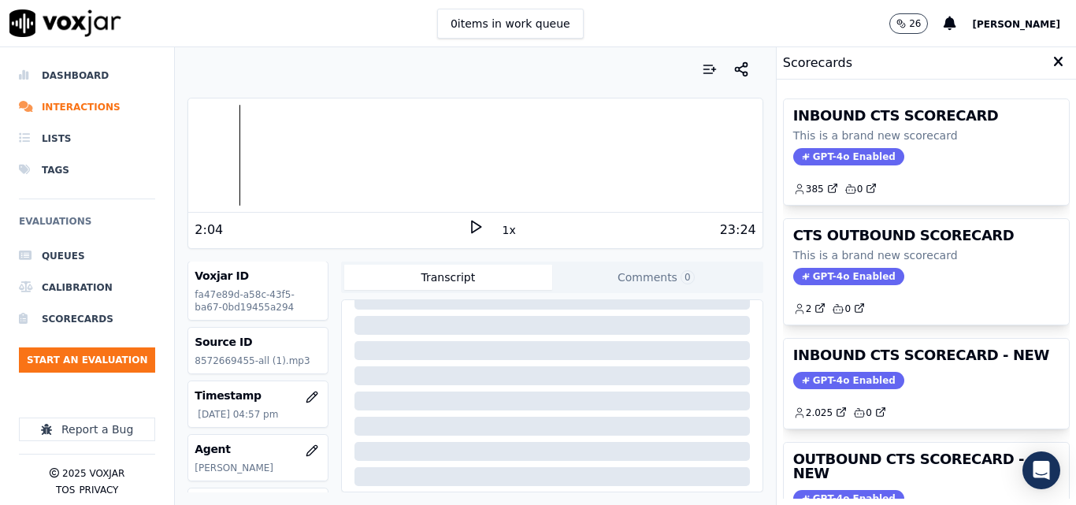
scroll to position [0, 0]
click at [455, 229] on div "2:04" at bounding box center [331, 230] width 273 height 19
click at [468, 228] on icon at bounding box center [476, 227] width 16 height 16
click at [477, 229] on rect at bounding box center [478, 226] width 2 height 10
click at [115, 359] on button "Start an Evaluation" at bounding box center [87, 359] width 136 height 25
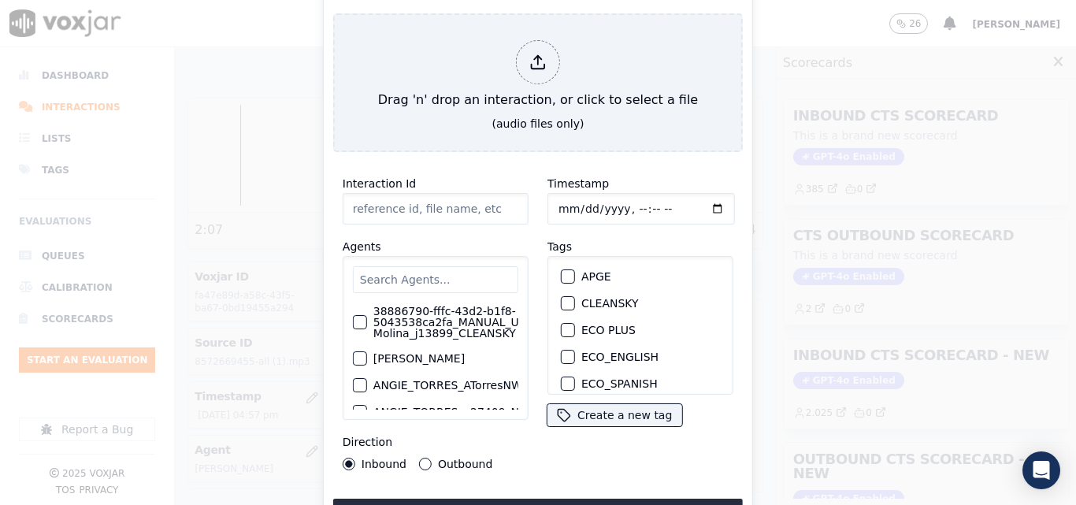
type input "20250915-144644_2672014756-all.mp3"
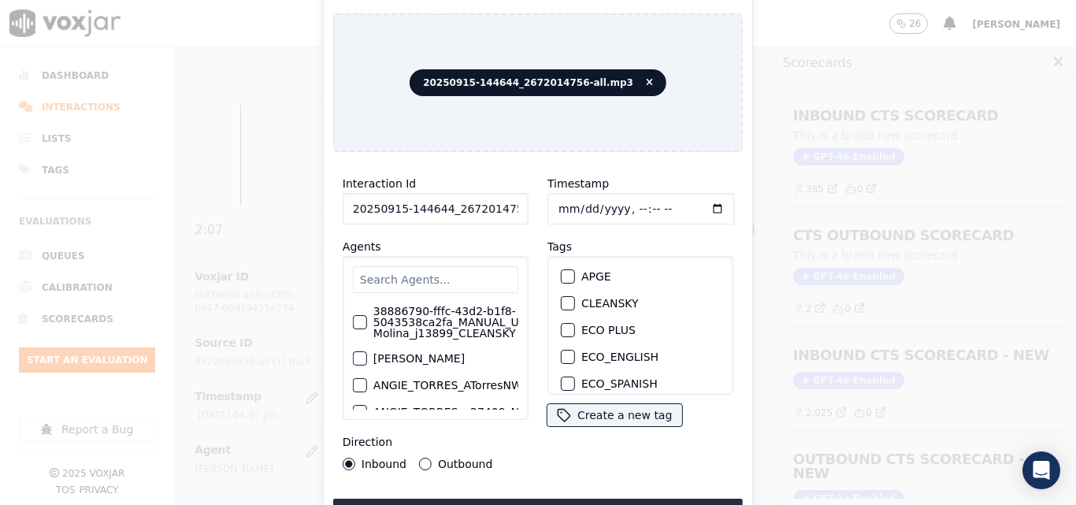
click at [567, 303] on button "CLEANSKY" at bounding box center [568, 303] width 14 height 14
click at [584, 491] on div "Interaction Id 20250915-144644_2672014756-all.mp3 Agents 38886790-fffc-43d2-b1f…" at bounding box center [538, 346] width 410 height 362
click at [584, 499] on button "Upload interaction to start evaluation" at bounding box center [538, 513] width 410 height 28
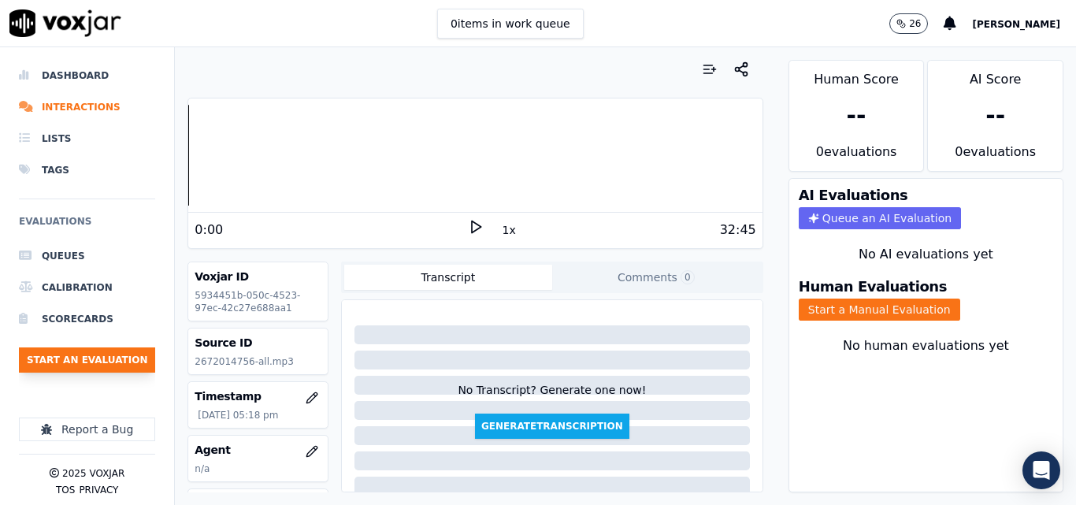
click at [72, 361] on button "Start an Evaluation" at bounding box center [87, 359] width 136 height 25
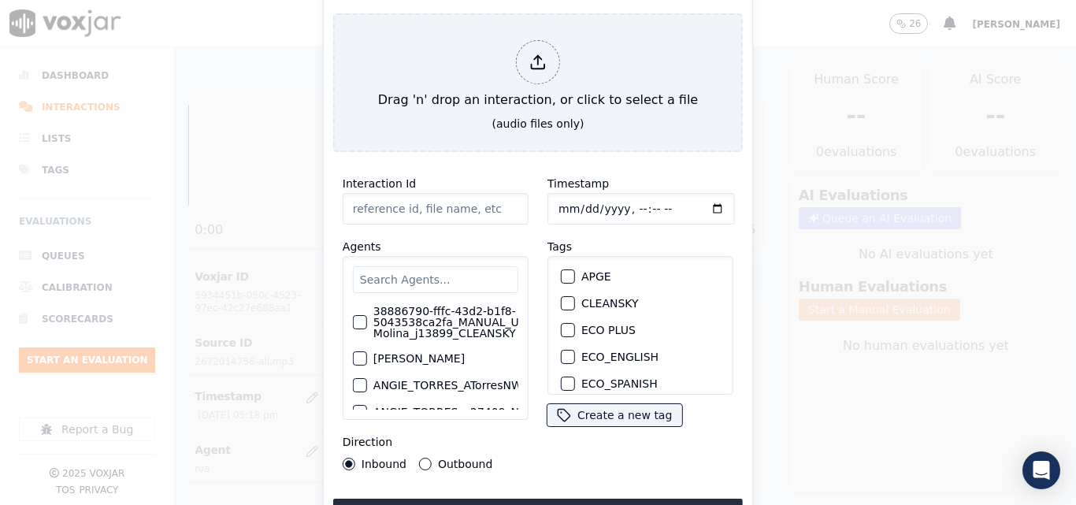
type input "20250915-152505_7178944207-all.mp3"
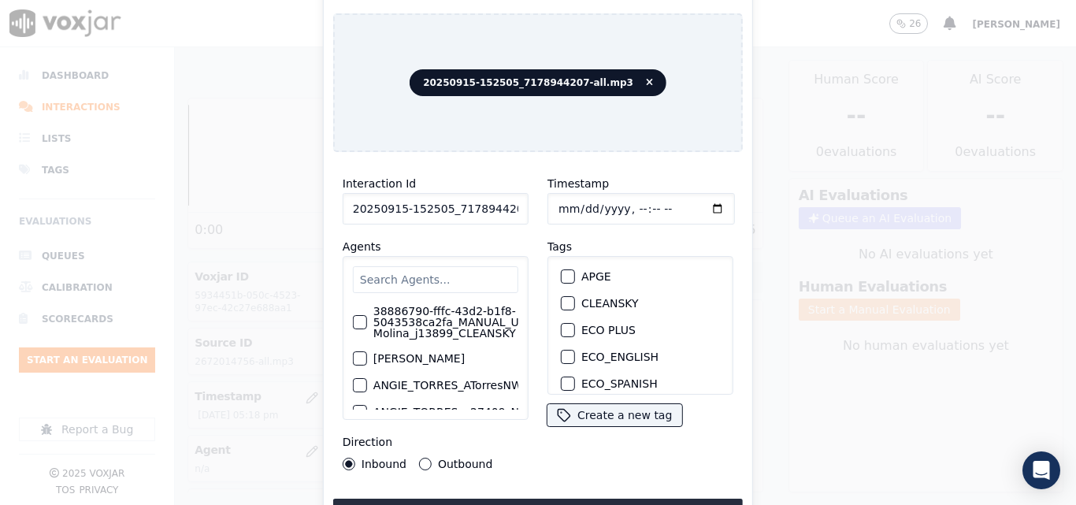
click at [567, 299] on div "button" at bounding box center [567, 303] width 11 height 11
click at [623, 499] on button "Upload interaction to start evaluation" at bounding box center [538, 513] width 410 height 28
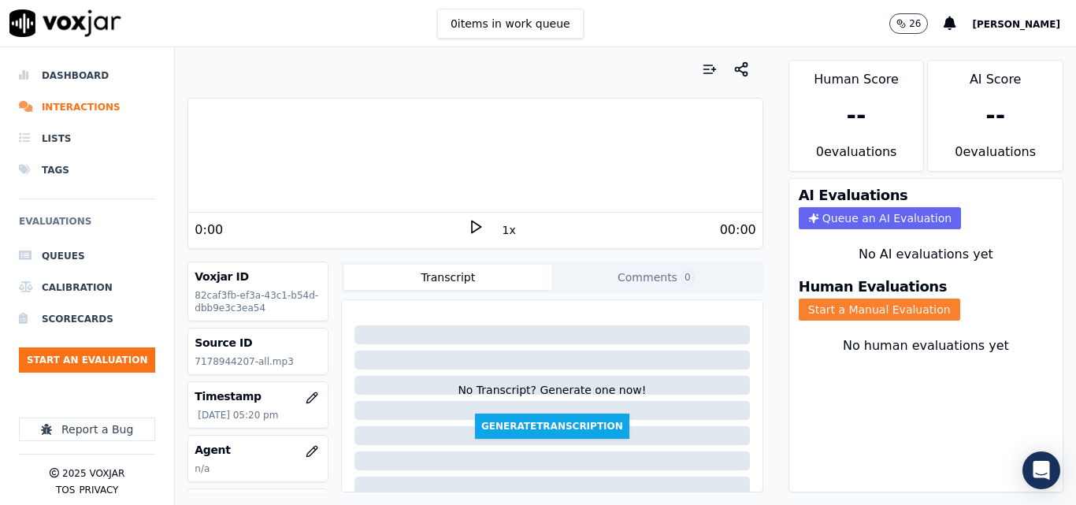
click at [868, 318] on button "Start a Manual Evaluation" at bounding box center [880, 310] width 162 height 22
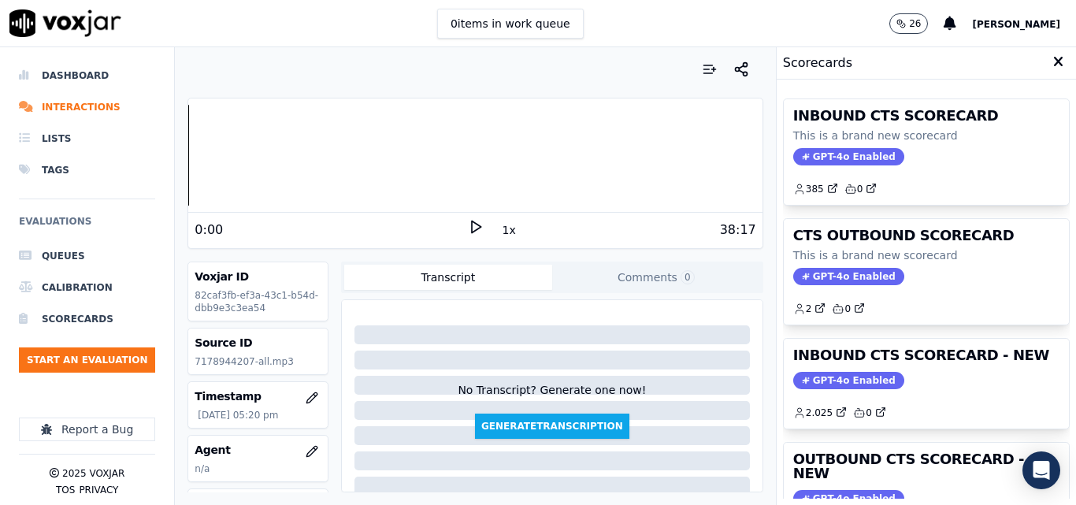
click at [472, 228] on polygon at bounding box center [476, 227] width 9 height 12
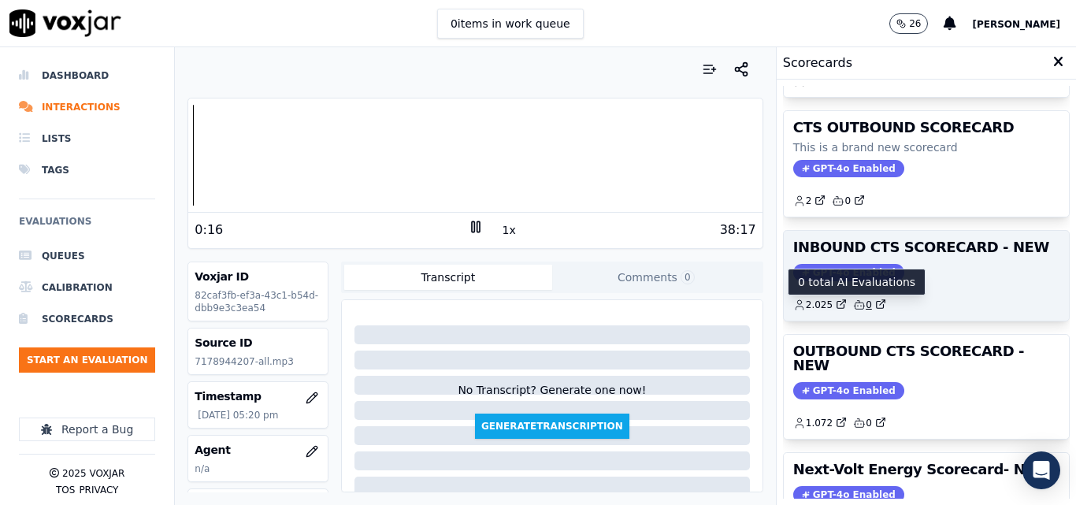
scroll to position [344, 0]
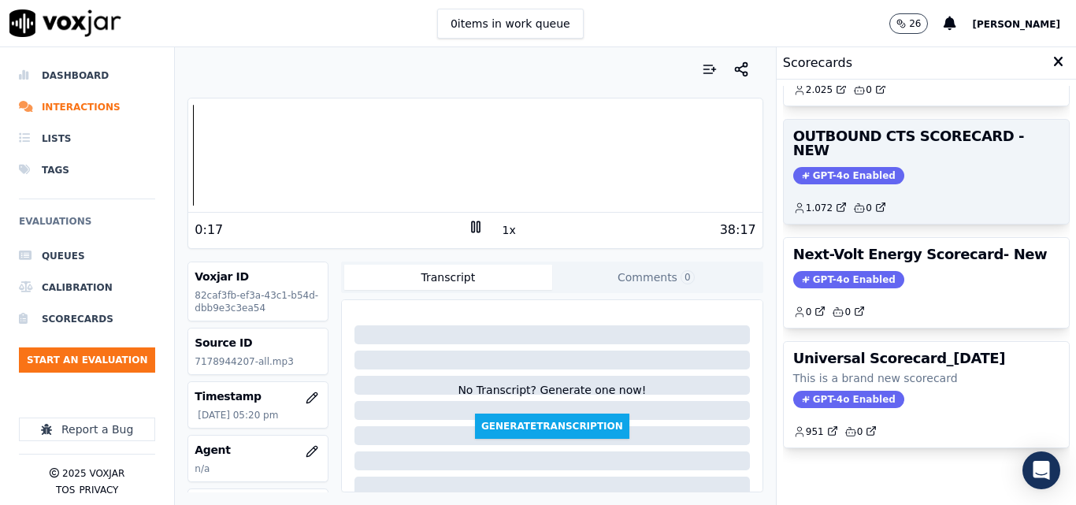
click at [815, 167] on span "GPT-4o Enabled" at bounding box center [848, 175] width 111 height 17
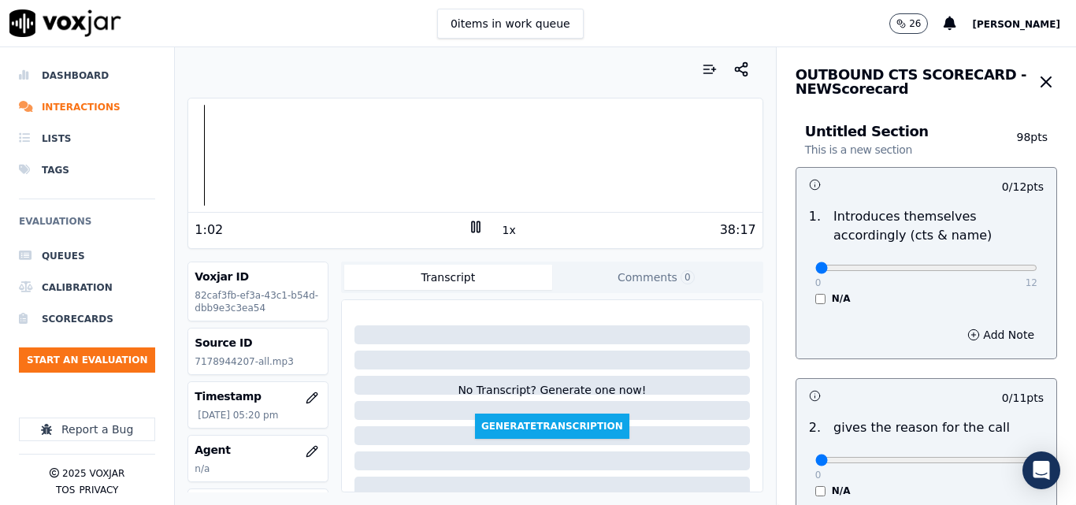
click at [178, 144] on div "Your browser does not support the audio element. 1:02 1x 38:17 Voxjar ID 82caf3…" at bounding box center [475, 276] width 600 height 458
click at [505, 236] on button "1x" at bounding box center [510, 230] width 20 height 22
click at [503, 236] on button "1.5x" at bounding box center [515, 230] width 31 height 22
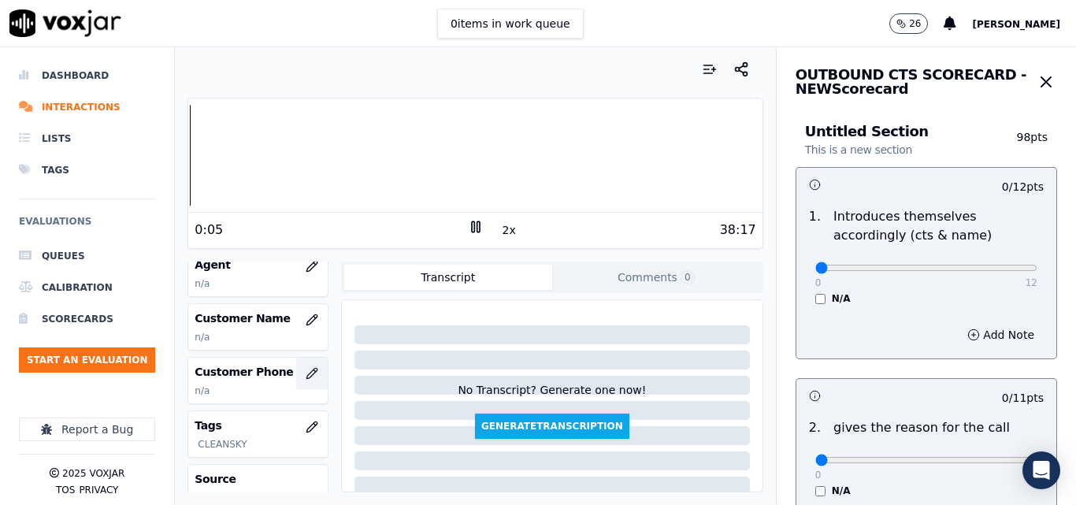
scroll to position [158, 0]
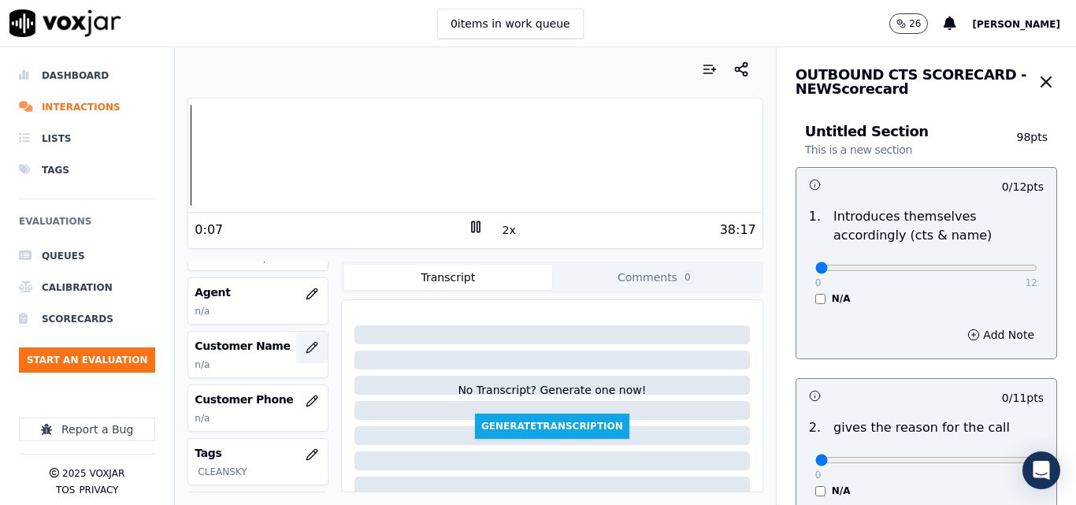
click at [306, 342] on icon "button" at bounding box center [312, 347] width 13 height 13
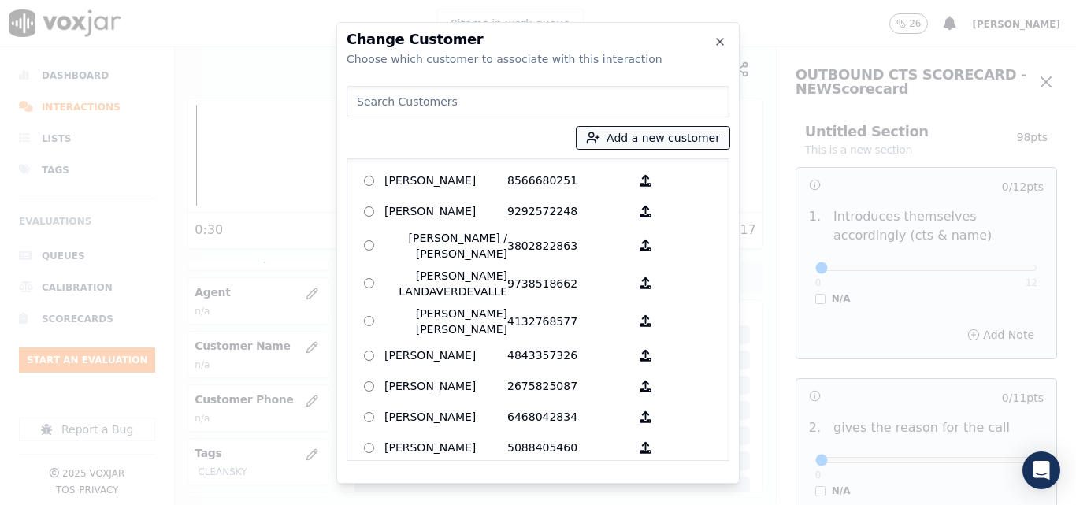
click at [666, 132] on button "Add a new customer" at bounding box center [653, 138] width 153 height 22
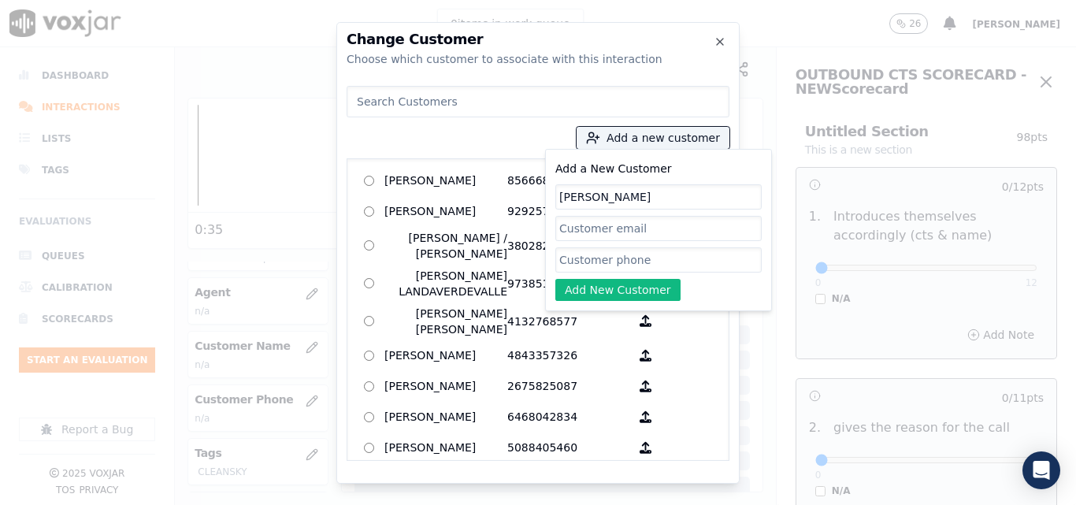
type input "[PERSON_NAME]"
paste input "7178944207"
type input "7178944207"
click at [604, 295] on button "Add New Customer" at bounding box center [617, 290] width 125 height 22
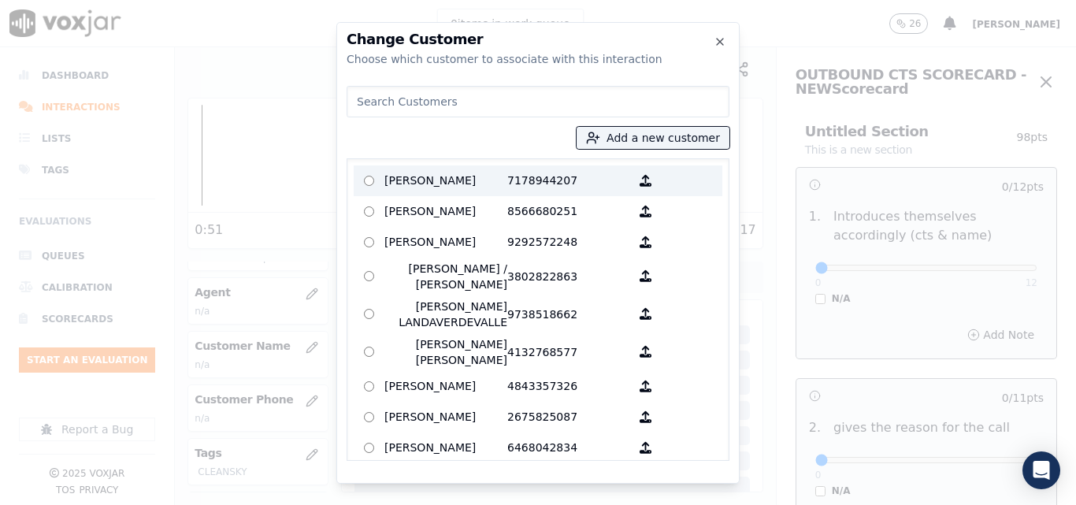
click at [490, 177] on p "[PERSON_NAME]" at bounding box center [446, 181] width 123 height 24
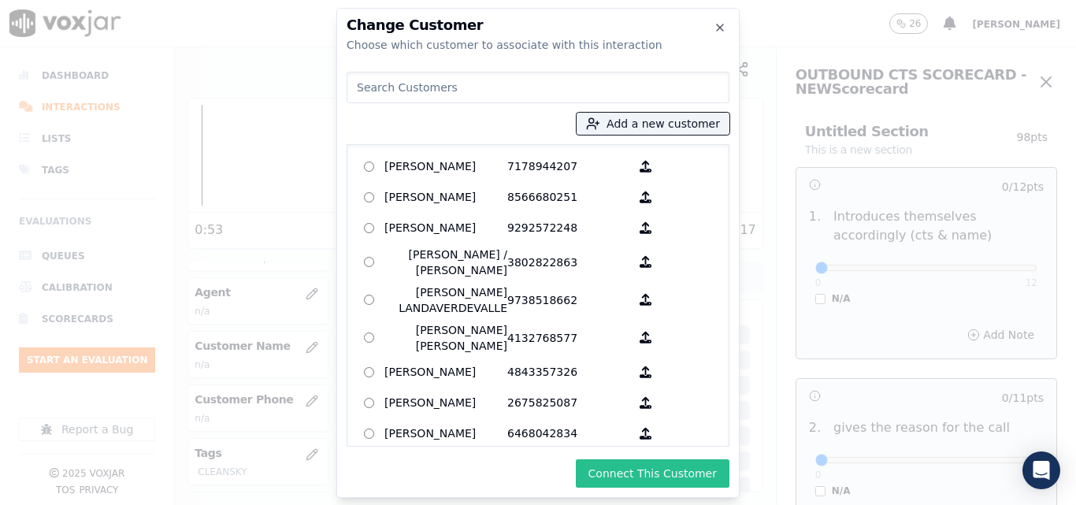
click at [693, 468] on button "Connect This Customer" at bounding box center [653, 473] width 154 height 28
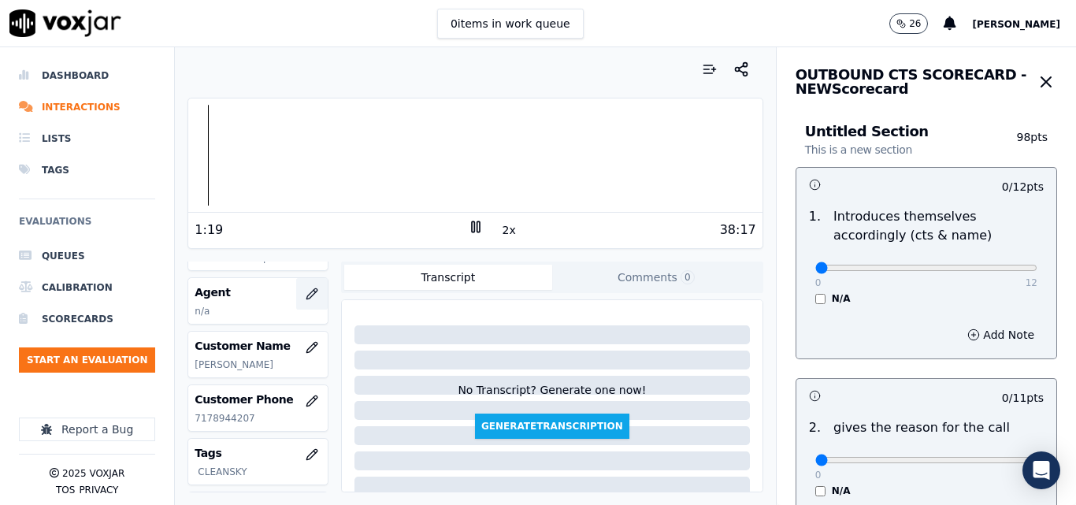
click at [303, 292] on button "button" at bounding box center [312, 294] width 32 height 32
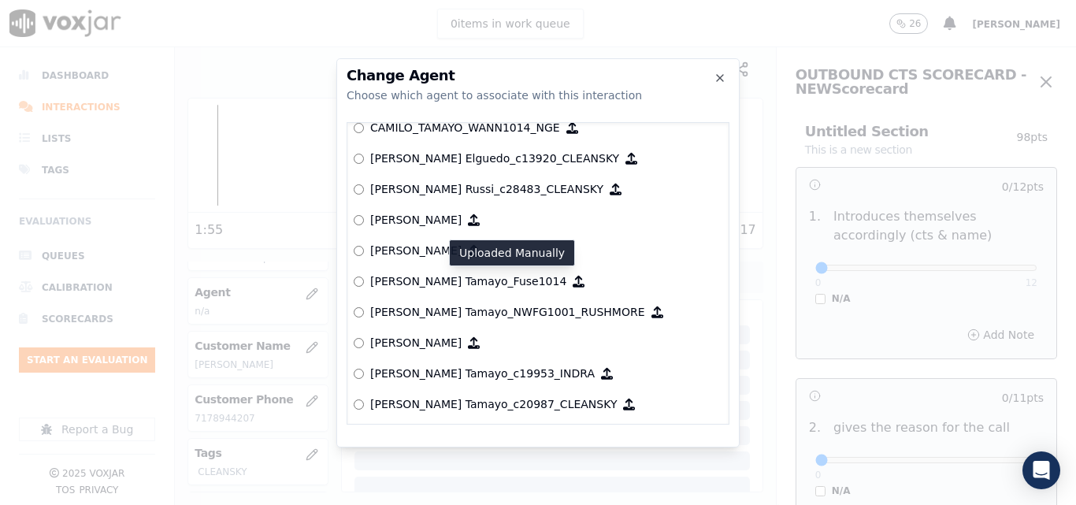
scroll to position [1355, 0]
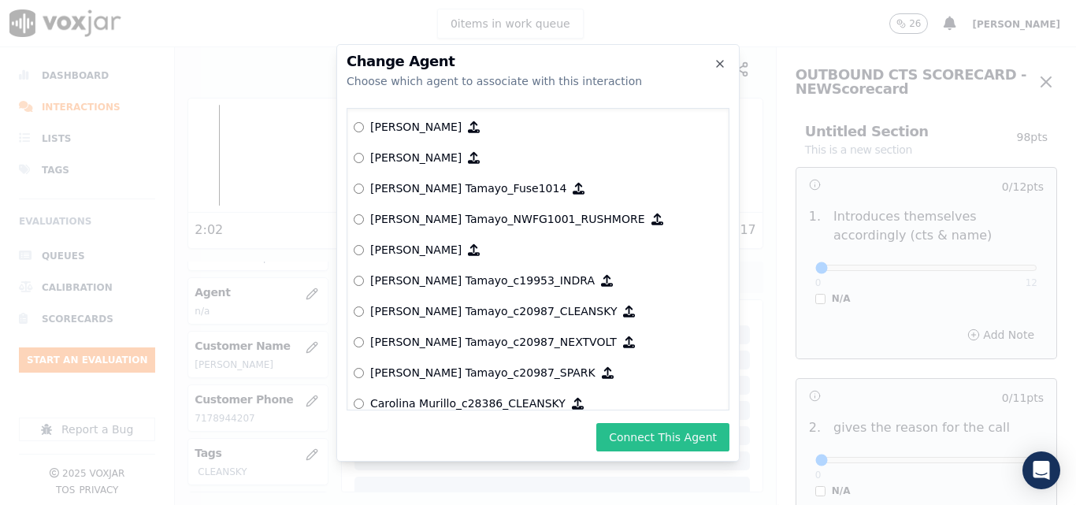
click at [669, 445] on button "Connect This Agent" at bounding box center [662, 437] width 133 height 28
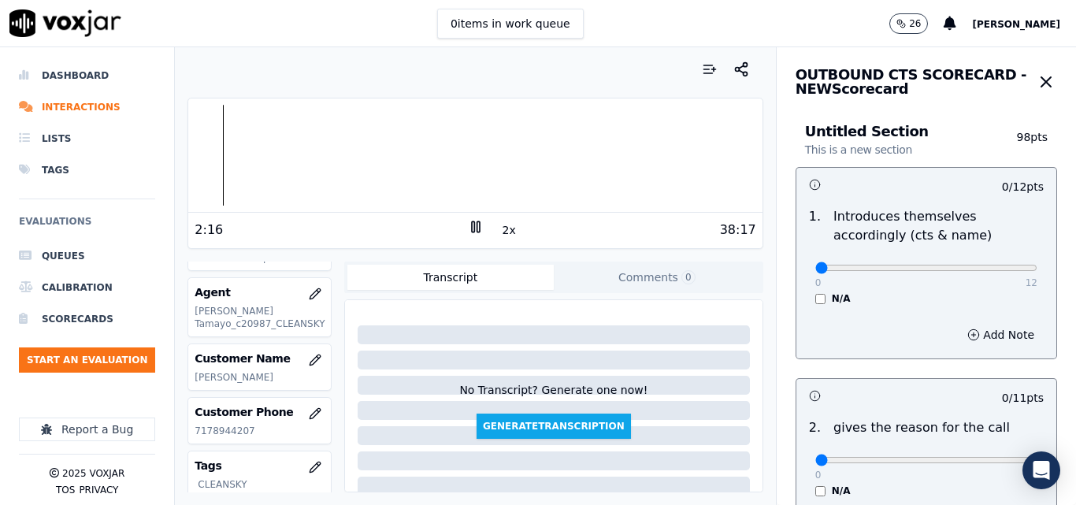
click at [190, 154] on div at bounding box center [475, 155] width 574 height 101
click at [152, 158] on div "Dashboard Interactions Lists Tags Evaluations Queues Calibration Scorecards Sta…" at bounding box center [538, 276] width 1076 height 458
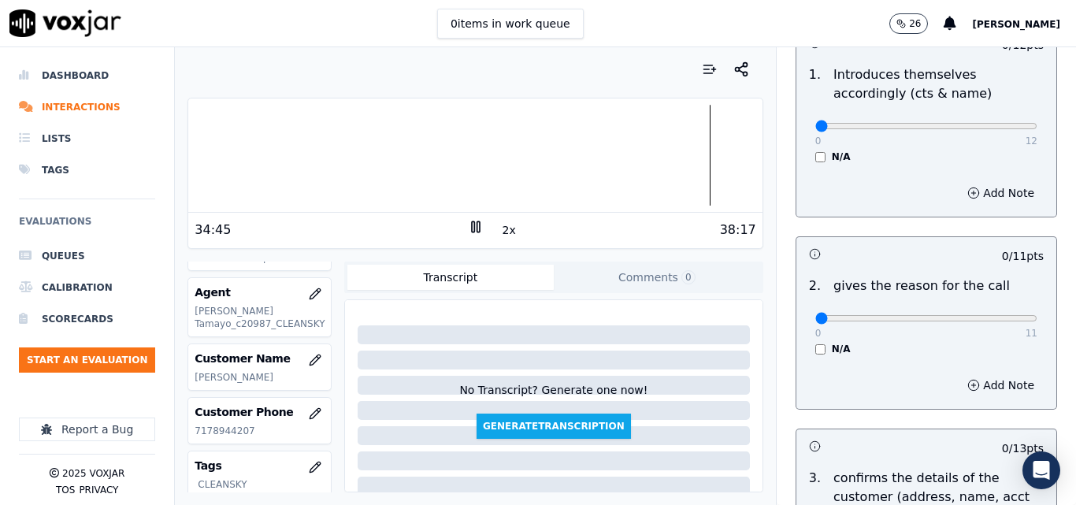
scroll to position [236, 0]
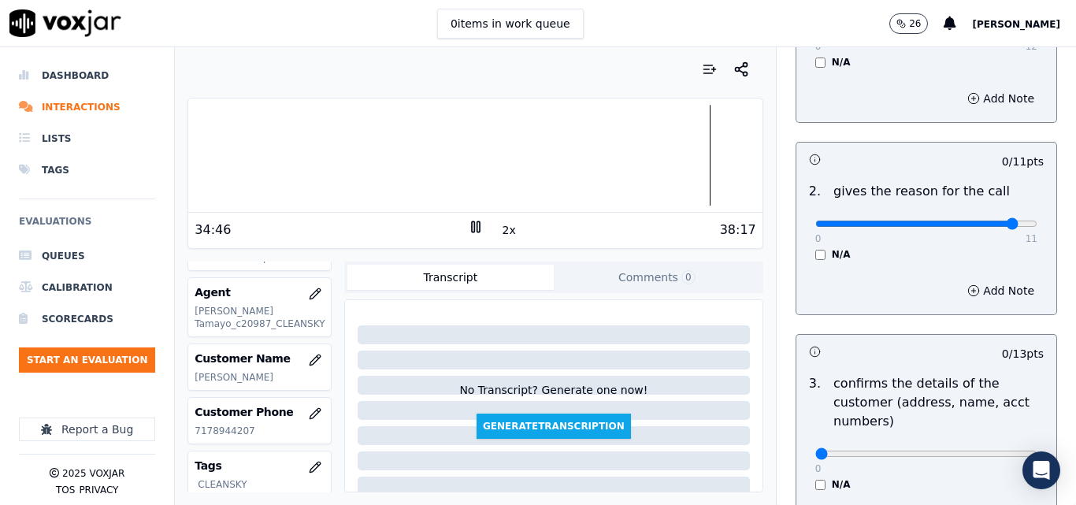
click at [984, 227] on input "range" at bounding box center [927, 224] width 222 height 6
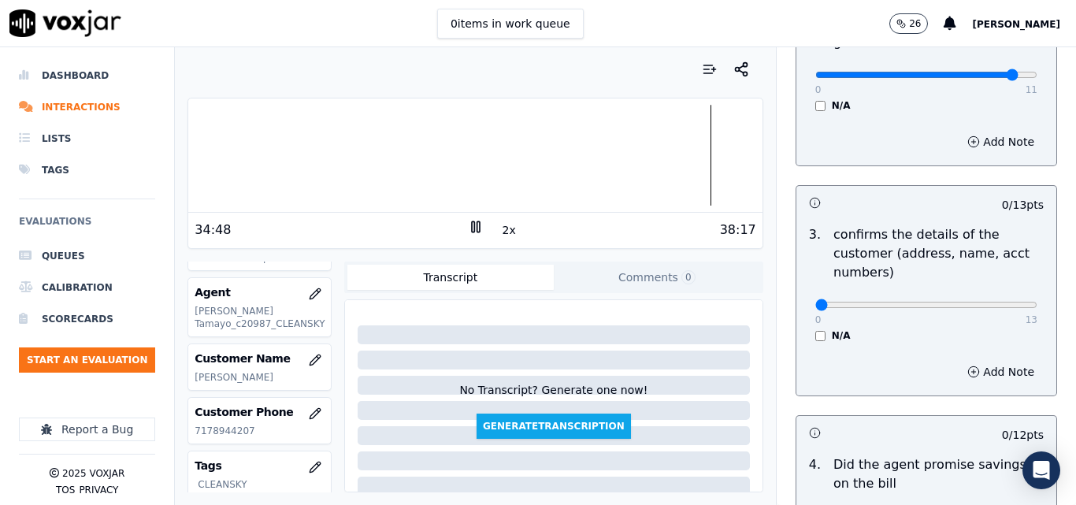
scroll to position [394, 0]
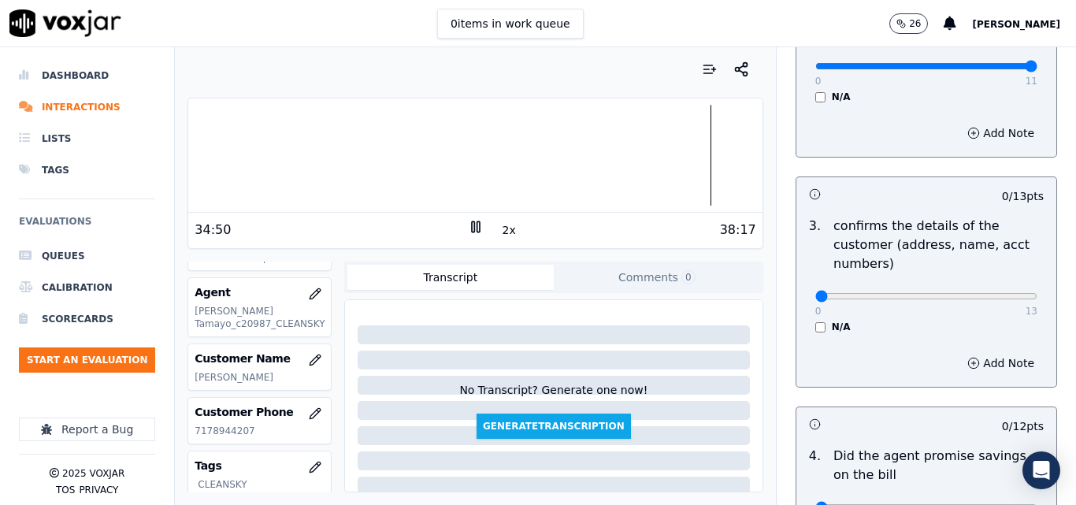
type input "11"
click at [998, 66] on input "range" at bounding box center [927, 66] width 222 height 6
type input "13"
click at [998, 298] on input "range" at bounding box center [927, 296] width 222 height 6
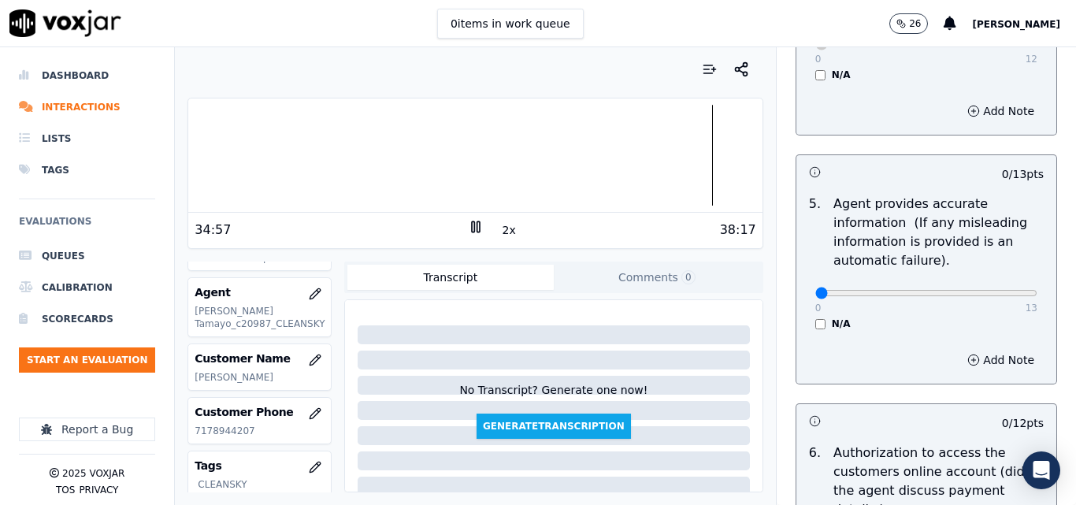
scroll to position [867, 0]
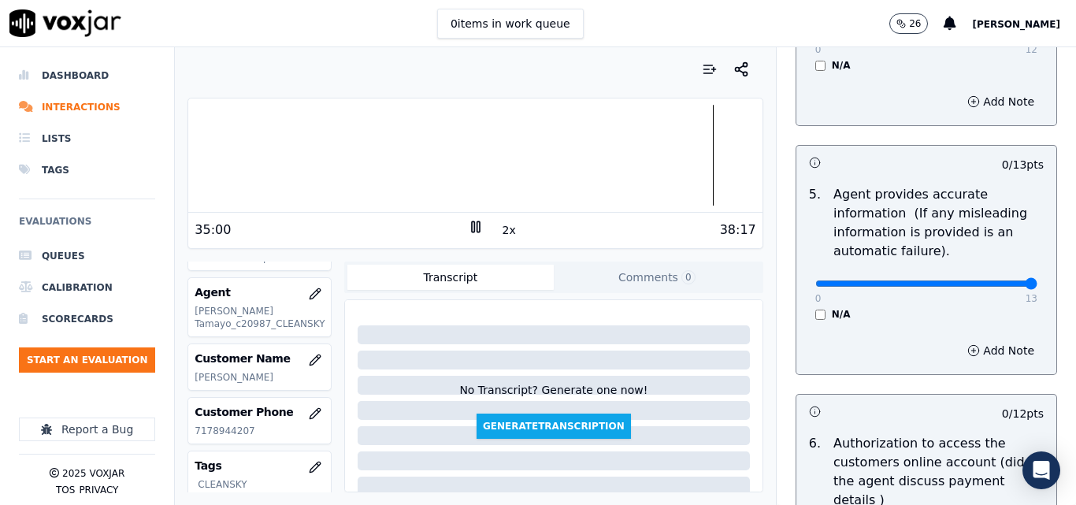
type input "13"
click at [998, 287] on input "range" at bounding box center [927, 284] width 222 height 6
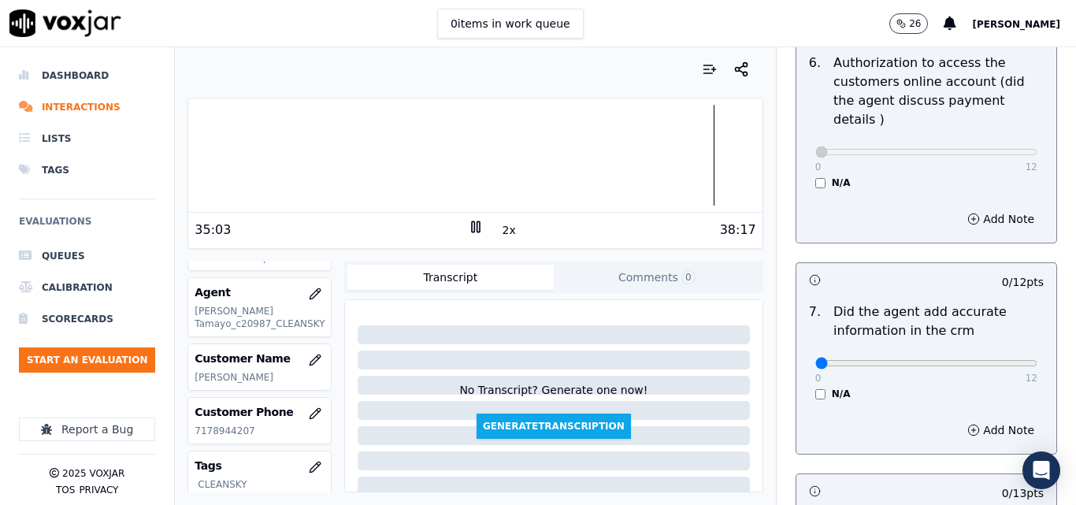
scroll to position [1339, 0]
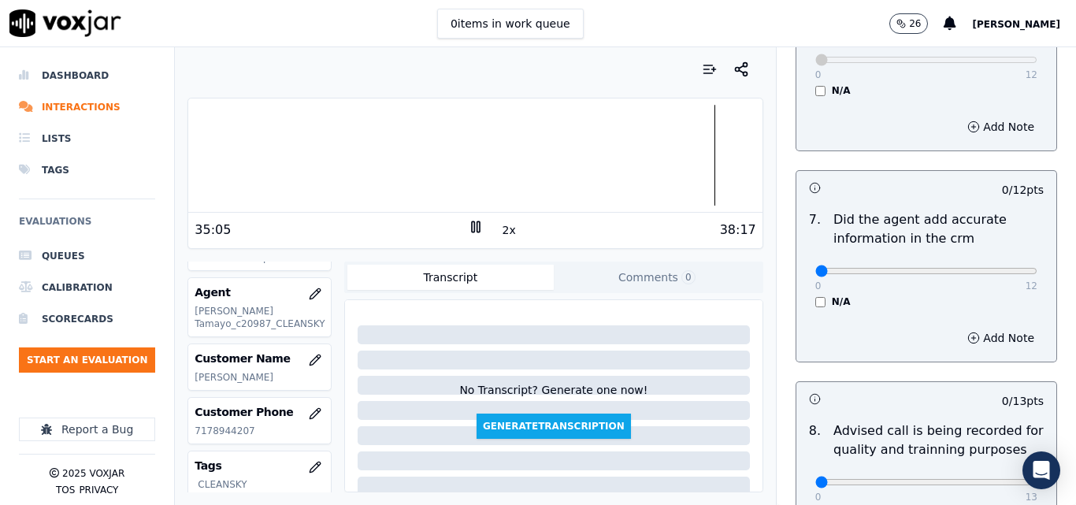
click at [1002, 249] on div "0 12 N/A" at bounding box center [926, 278] width 247 height 60
type input "12"
click at [999, 268] on input "range" at bounding box center [927, 271] width 222 height 6
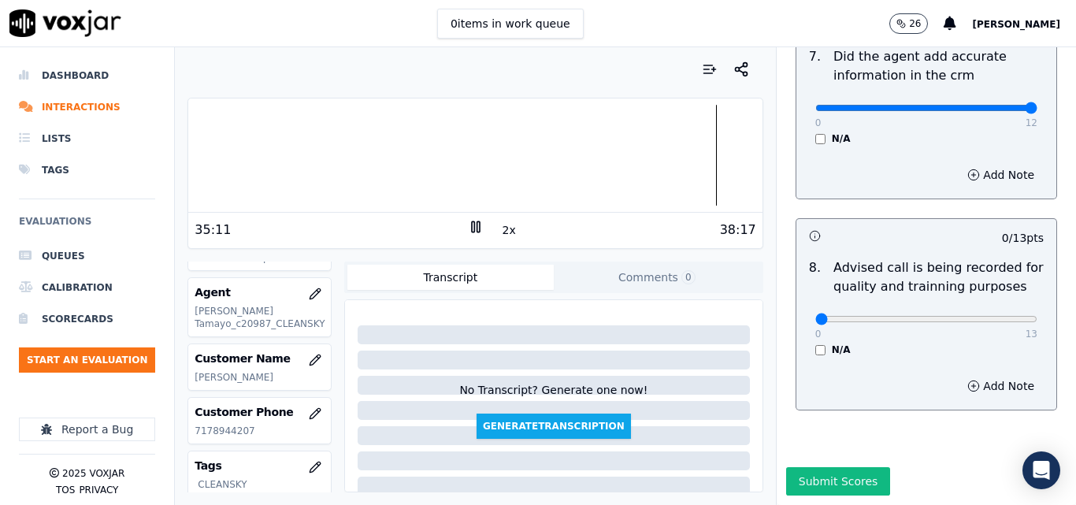
scroll to position [1519, 0]
type input "13"
click at [995, 316] on input "range" at bounding box center [927, 319] width 222 height 6
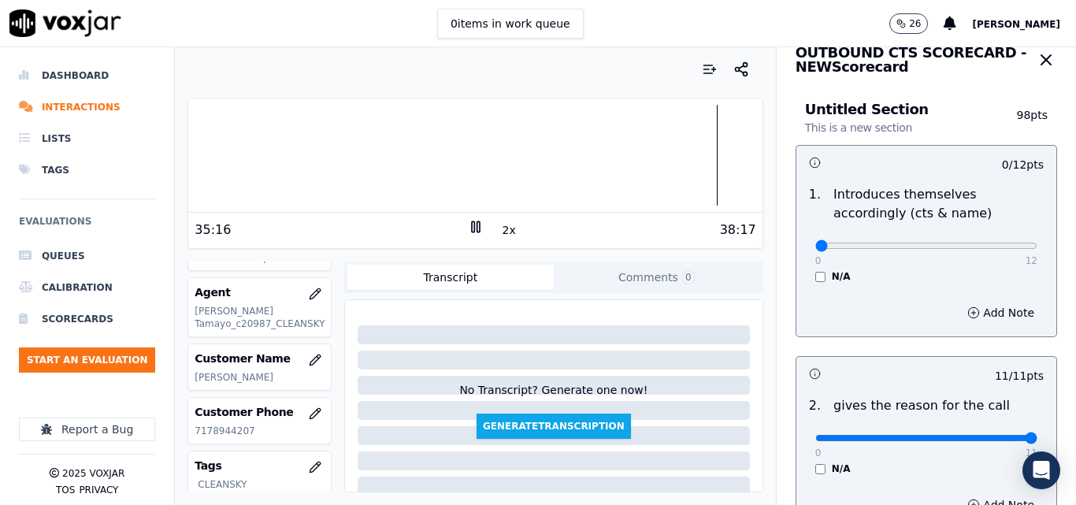
scroll to position [0, 0]
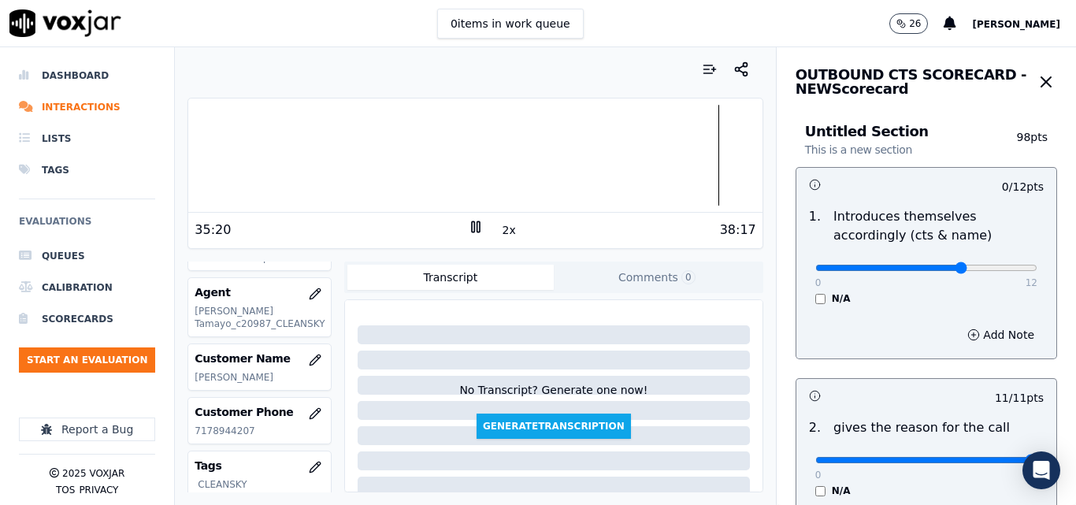
type input "8"
click at [927, 270] on input "range" at bounding box center [927, 268] width 222 height 6
click at [456, 164] on div at bounding box center [475, 155] width 574 height 101
click at [406, 143] on div at bounding box center [475, 155] width 574 height 101
click at [381, 152] on div at bounding box center [475, 155] width 574 height 101
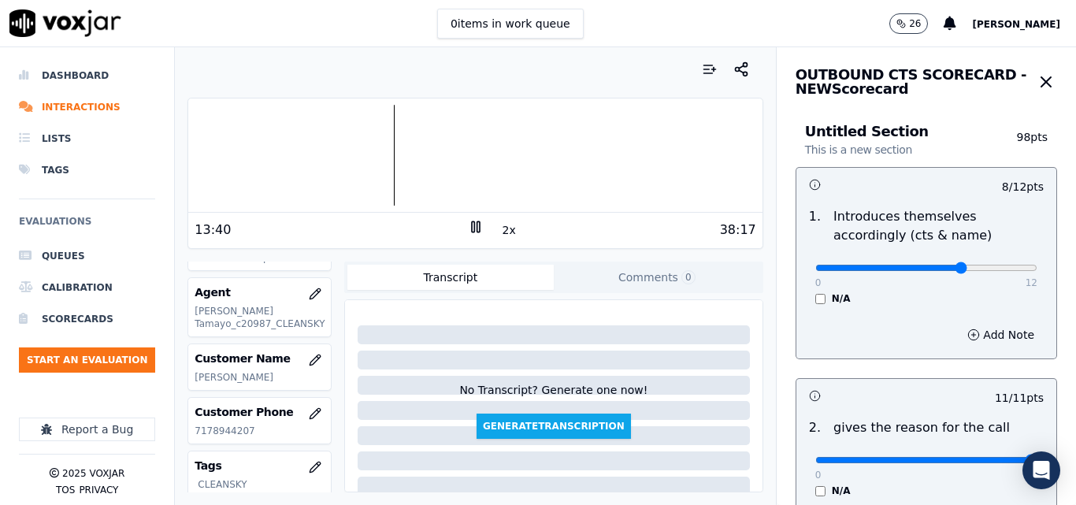
click at [312, 154] on div at bounding box center [475, 155] width 574 height 101
click at [315, 162] on div at bounding box center [475, 155] width 574 height 101
click at [531, 150] on div at bounding box center [475, 155] width 574 height 101
click at [521, 154] on div at bounding box center [475, 155] width 574 height 101
click at [468, 227] on icon at bounding box center [476, 227] width 16 height 16
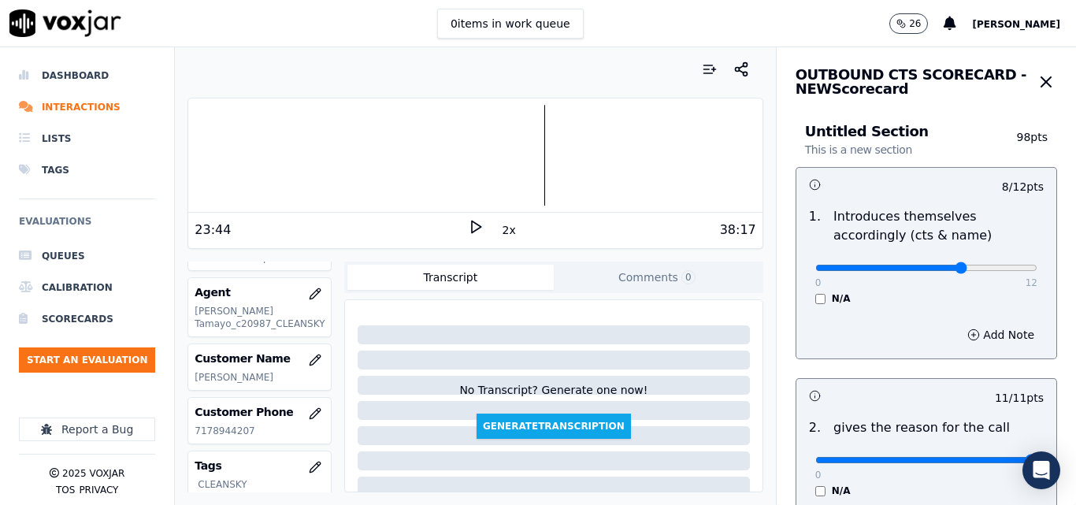
click at [191, 166] on div at bounding box center [475, 155] width 574 height 101
click at [468, 220] on icon at bounding box center [476, 227] width 16 height 16
click at [470, 228] on icon at bounding box center [476, 227] width 16 height 16
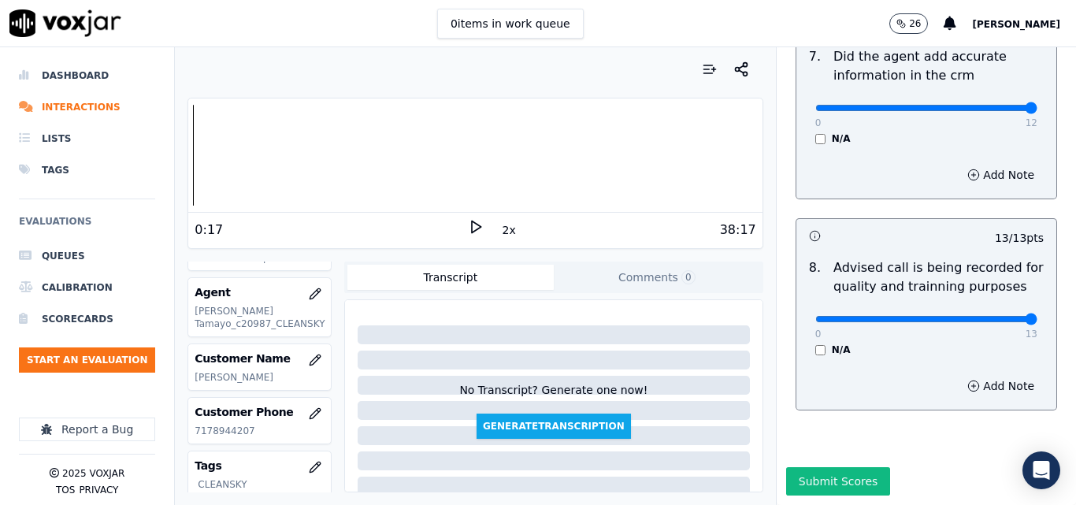
scroll to position [1519, 0]
click at [842, 467] on button "Submit Scores" at bounding box center [838, 481] width 105 height 28
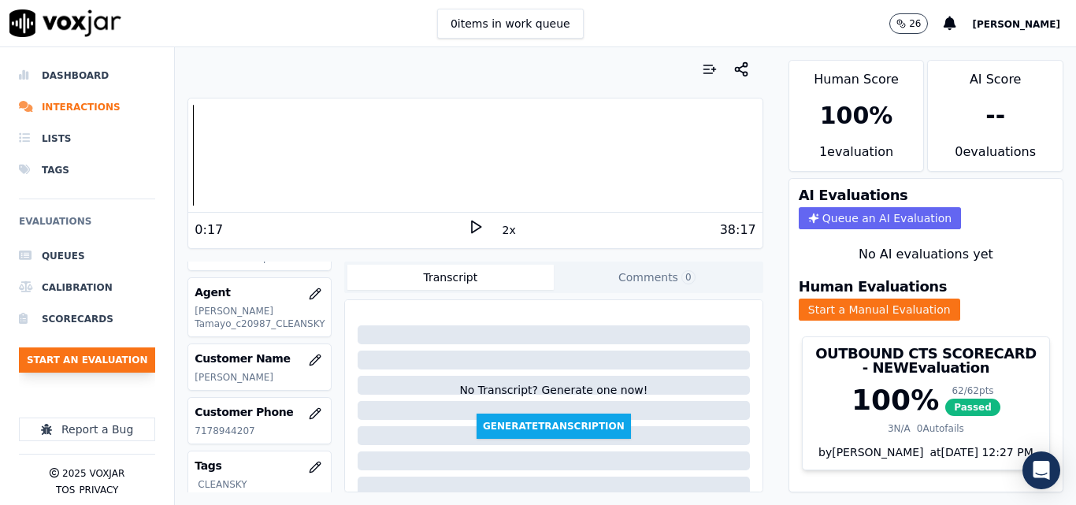
click at [65, 356] on button "Start an Evaluation" at bounding box center [87, 359] width 136 height 25
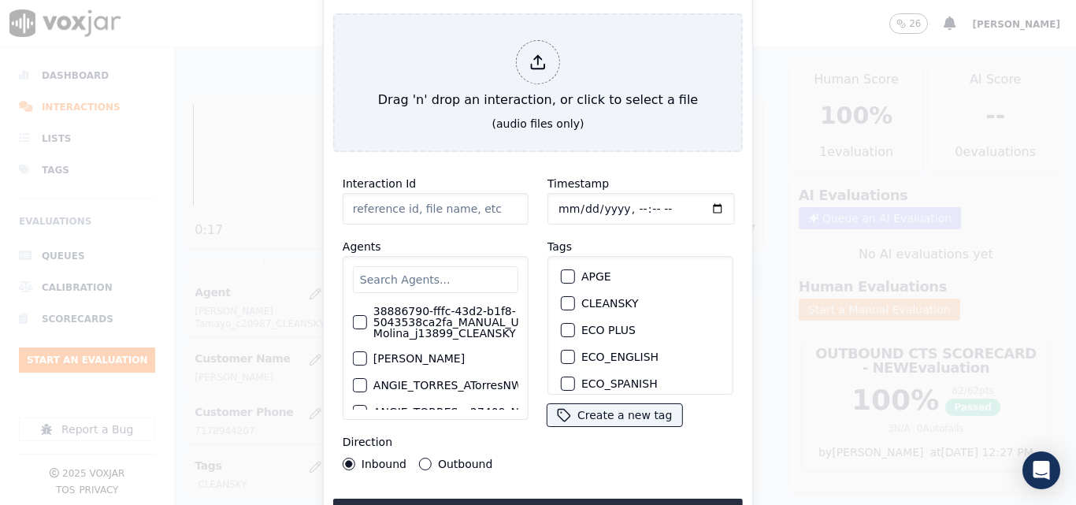
type input "20250915-155404_8626008427-all.mp3"
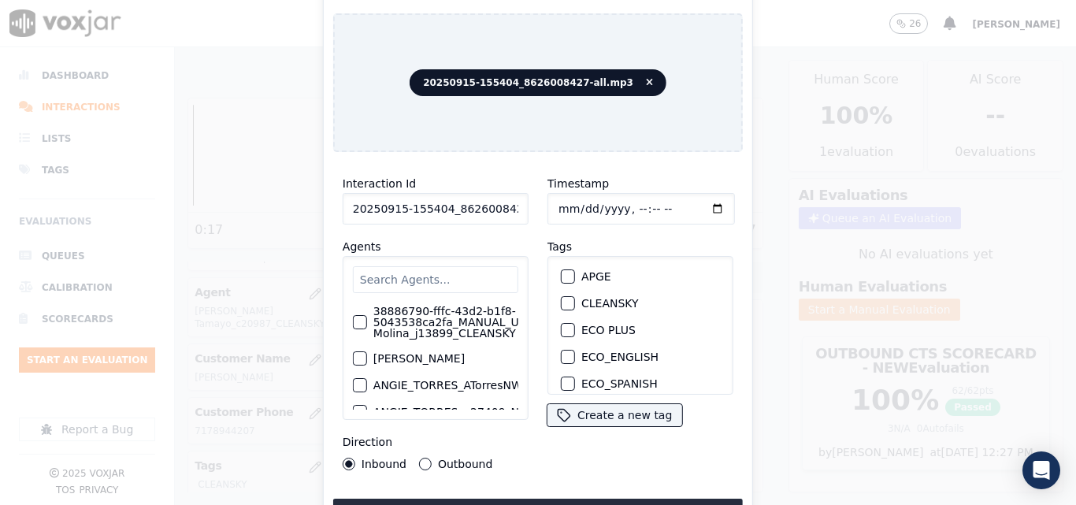
click at [562, 298] on div "button" at bounding box center [567, 303] width 11 height 11
click at [557, 499] on button "Upload interaction to start evaluation" at bounding box center [538, 513] width 410 height 28
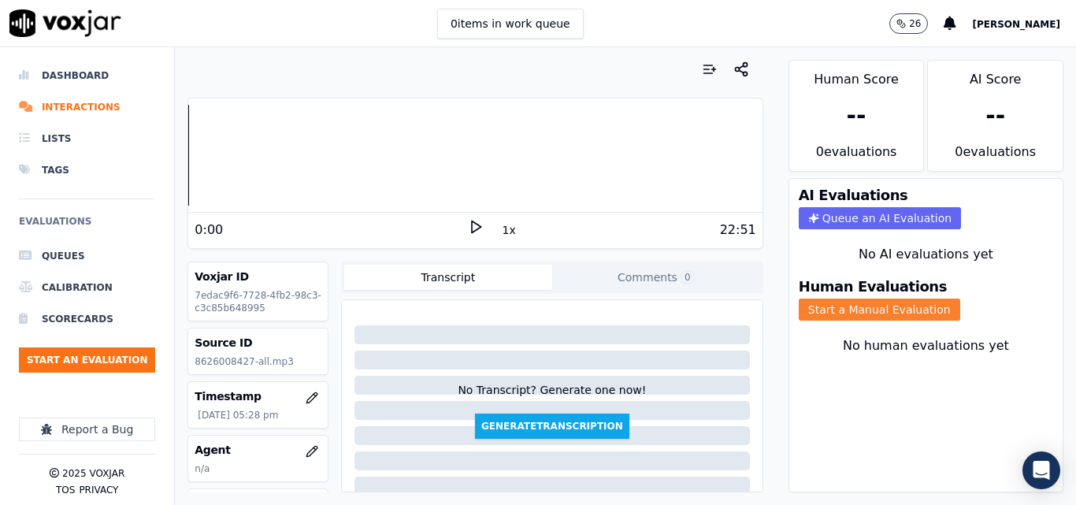
click at [812, 311] on button "Start a Manual Evaluation" at bounding box center [880, 310] width 162 height 22
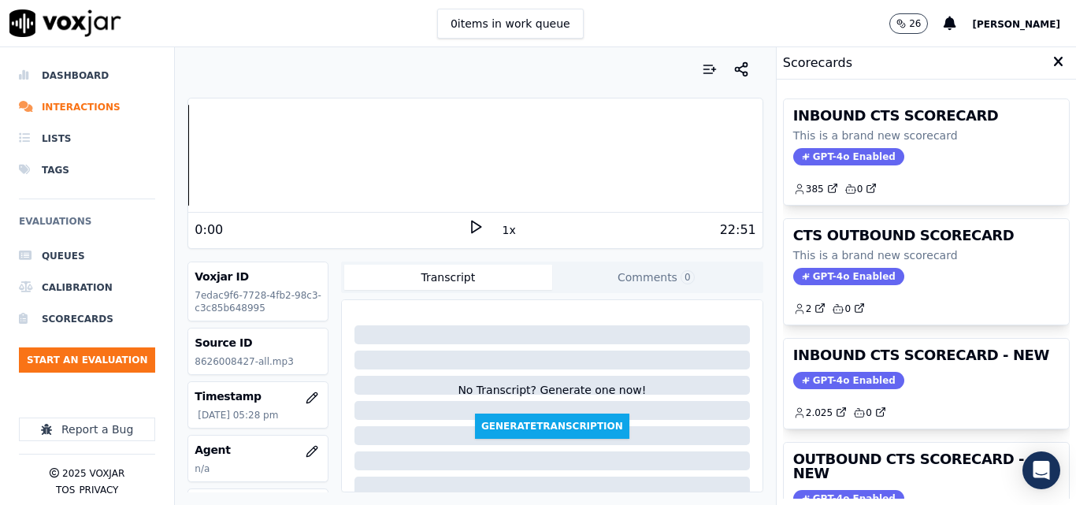
click at [468, 219] on icon at bounding box center [476, 227] width 16 height 16
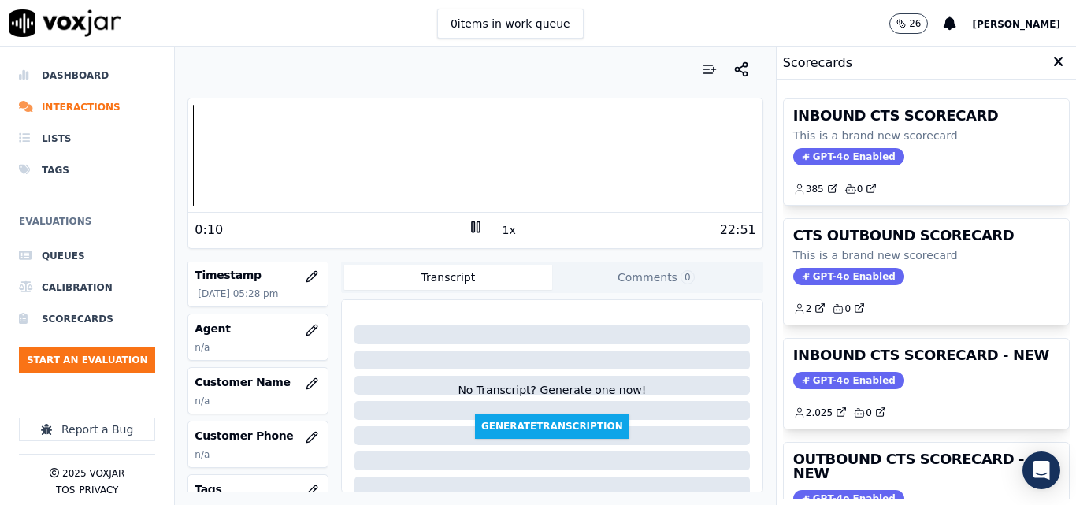
scroll to position [158, 0]
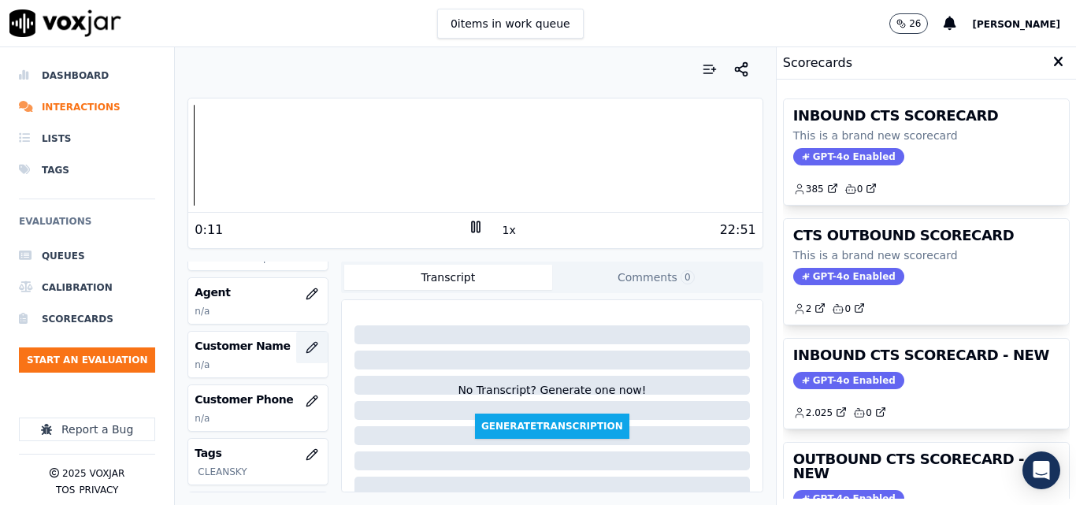
click at [306, 350] on icon "button" at bounding box center [312, 347] width 13 height 13
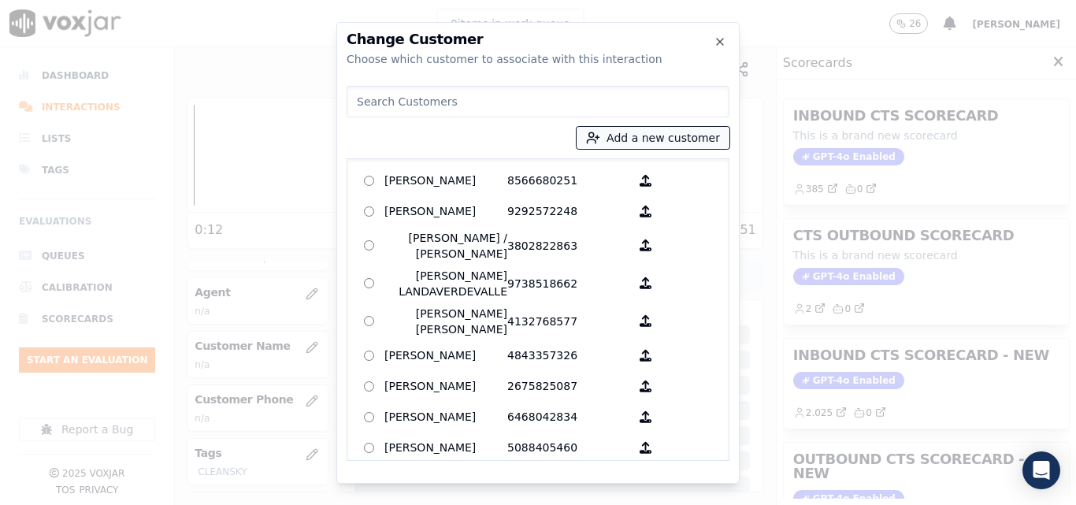
click at [614, 136] on button "Add a new customer" at bounding box center [653, 138] width 153 height 22
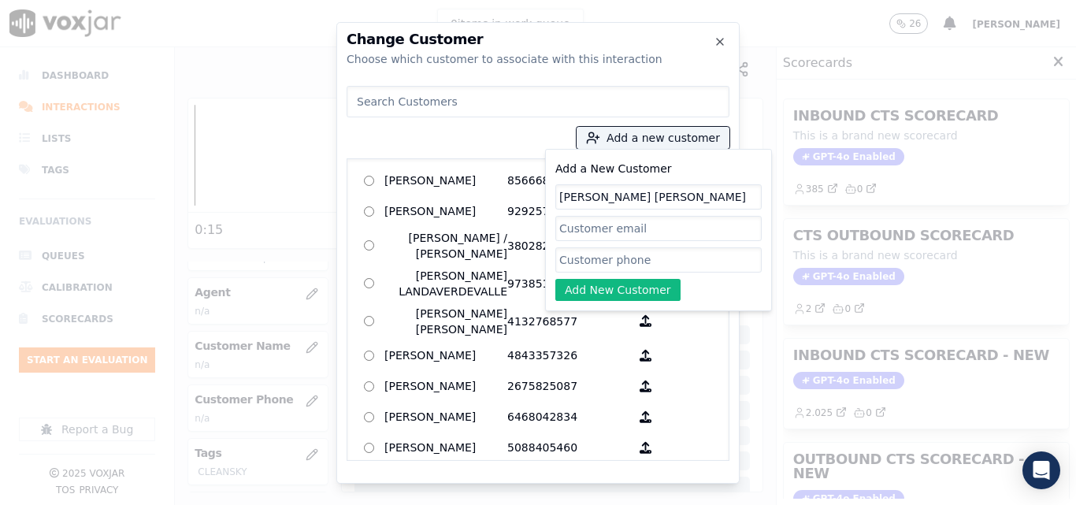
type input "[PERSON_NAME] [PERSON_NAME]"
paste input "8626008427"
type input "8626008427"
click at [613, 281] on button "Add New Customer" at bounding box center [617, 290] width 125 height 22
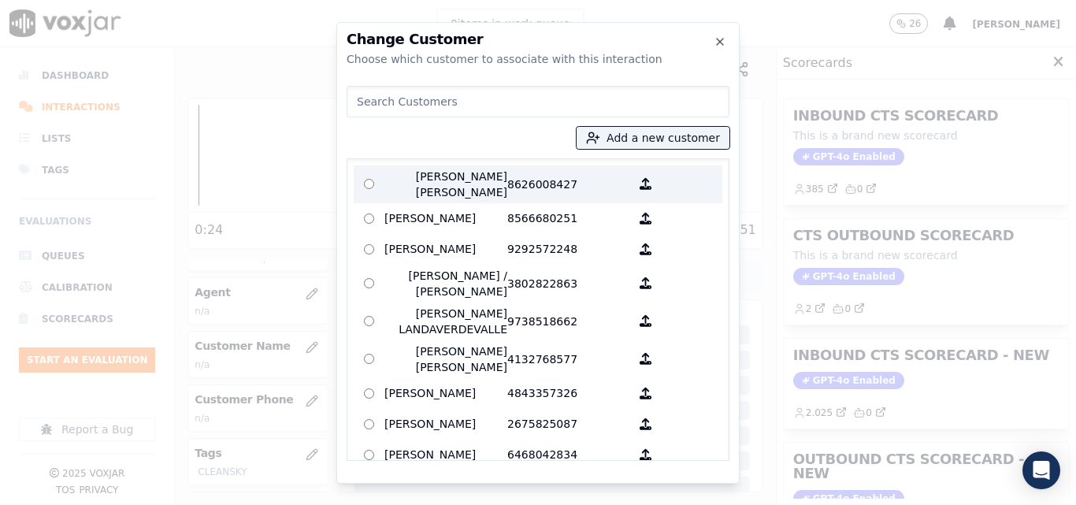
click at [463, 177] on p "[PERSON_NAME] [PERSON_NAME]" at bounding box center [446, 185] width 123 height 32
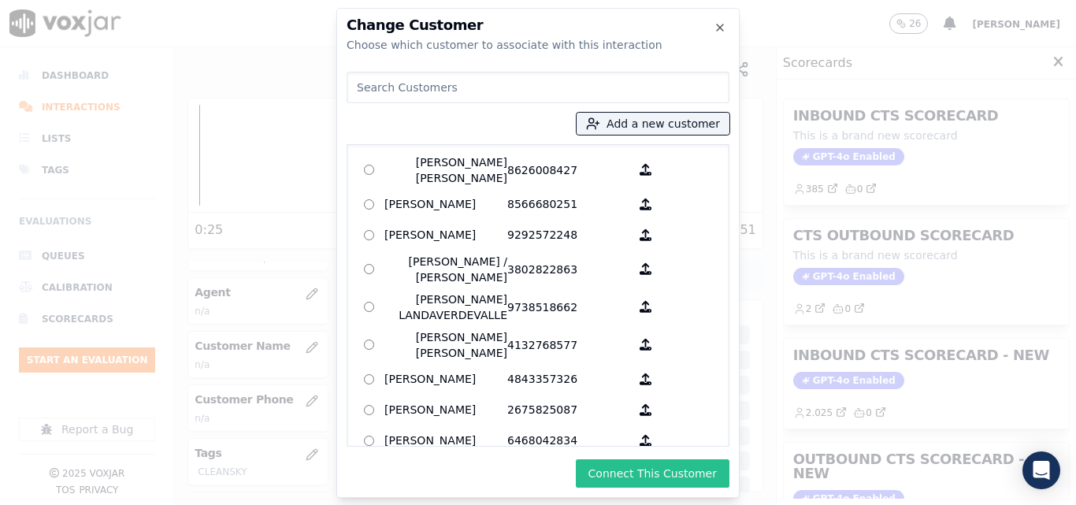
click at [645, 469] on button "Connect This Customer" at bounding box center [653, 473] width 154 height 28
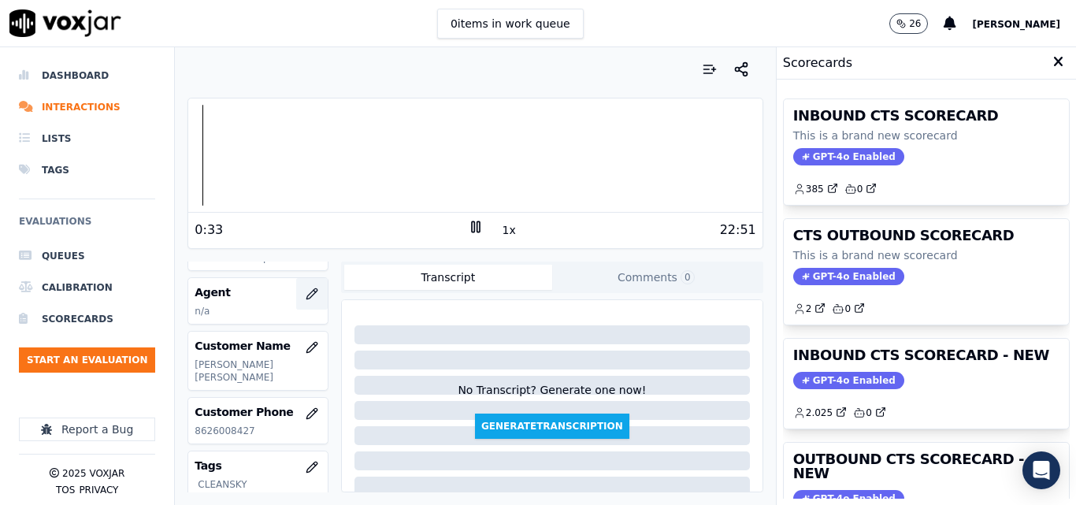
click at [301, 285] on button "button" at bounding box center [312, 294] width 32 height 32
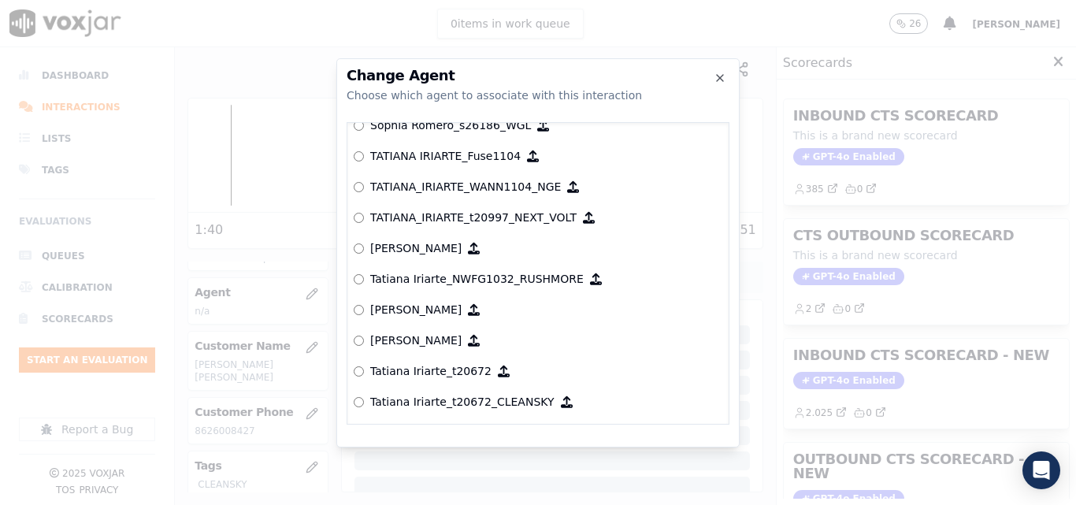
scroll to position [7780, 0]
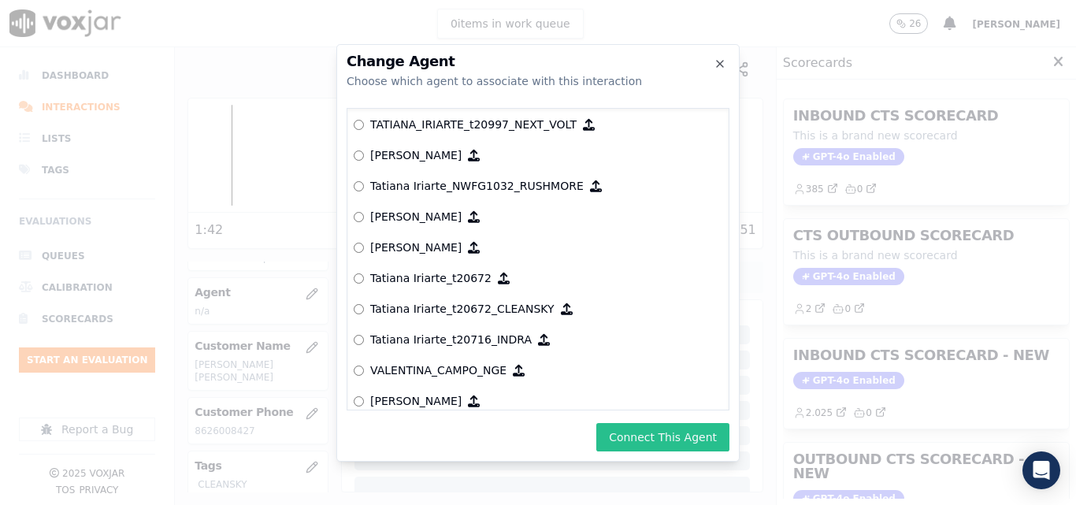
click at [692, 426] on button "Connect This Agent" at bounding box center [662, 437] width 133 height 28
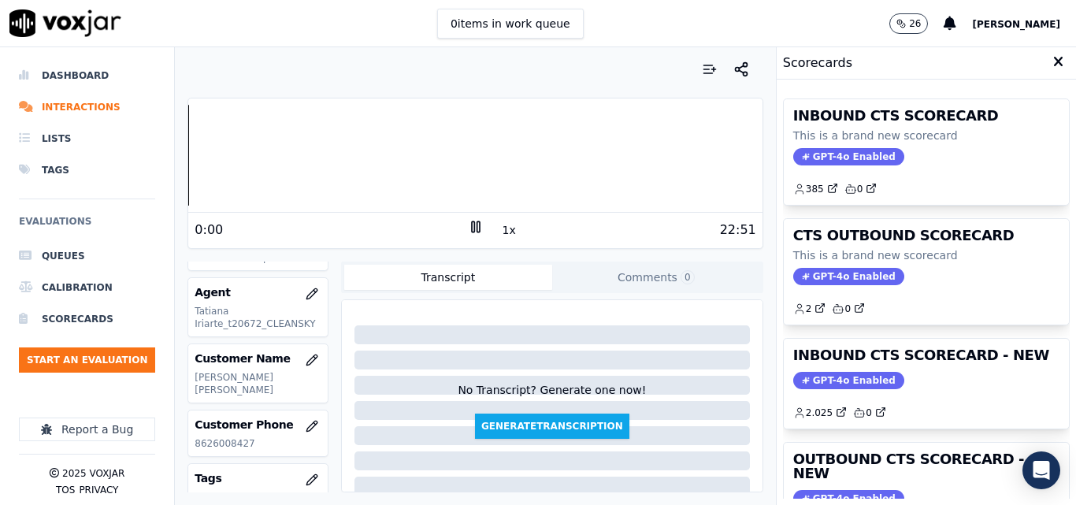
click at [157, 165] on div "Dashboard Interactions Lists Tags Evaluations Queues Calibration Scorecards Sta…" at bounding box center [538, 276] width 1076 height 458
click at [500, 234] on button "1x" at bounding box center [510, 230] width 20 height 22
click at [500, 234] on button "1.5x" at bounding box center [515, 230] width 31 height 22
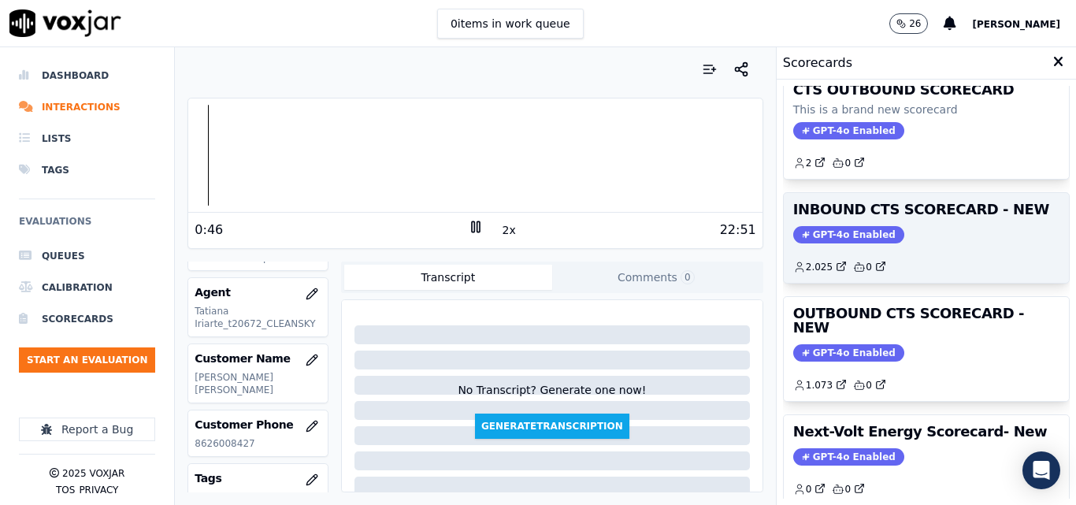
scroll to position [344, 0]
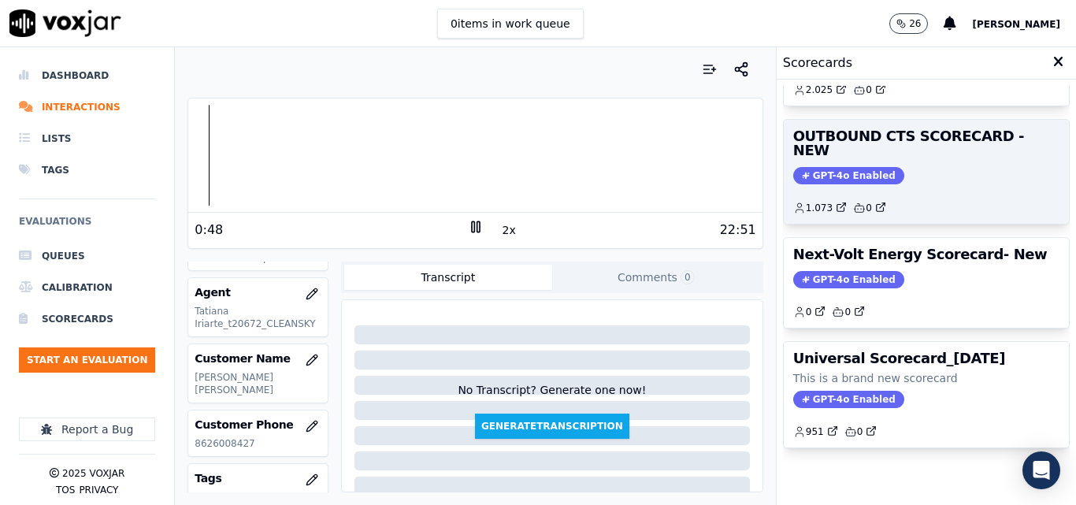
click at [847, 167] on span "GPT-4o Enabled" at bounding box center [848, 175] width 111 height 17
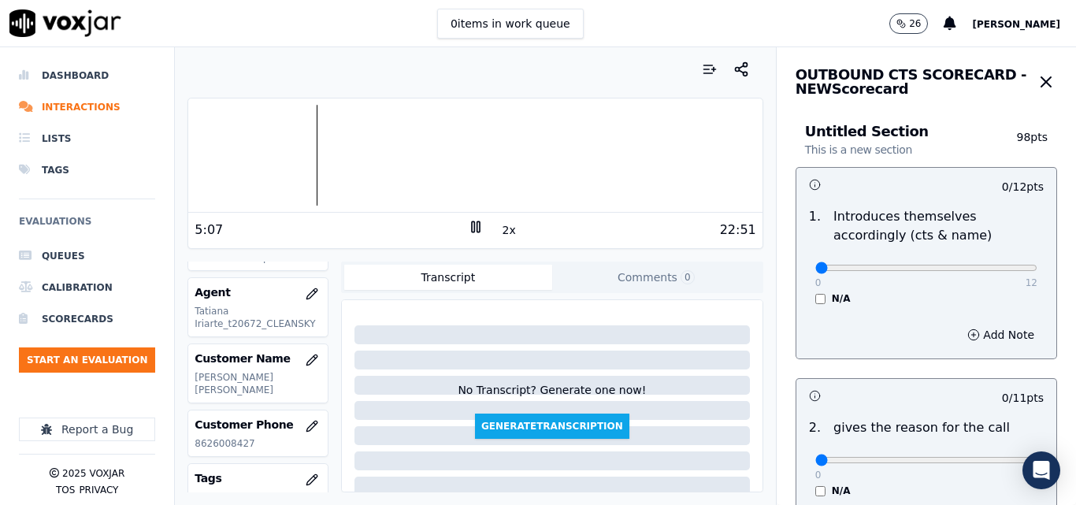
click at [477, 232] on rect at bounding box center [478, 226] width 2 height 10
click at [468, 228] on icon at bounding box center [476, 227] width 16 height 16
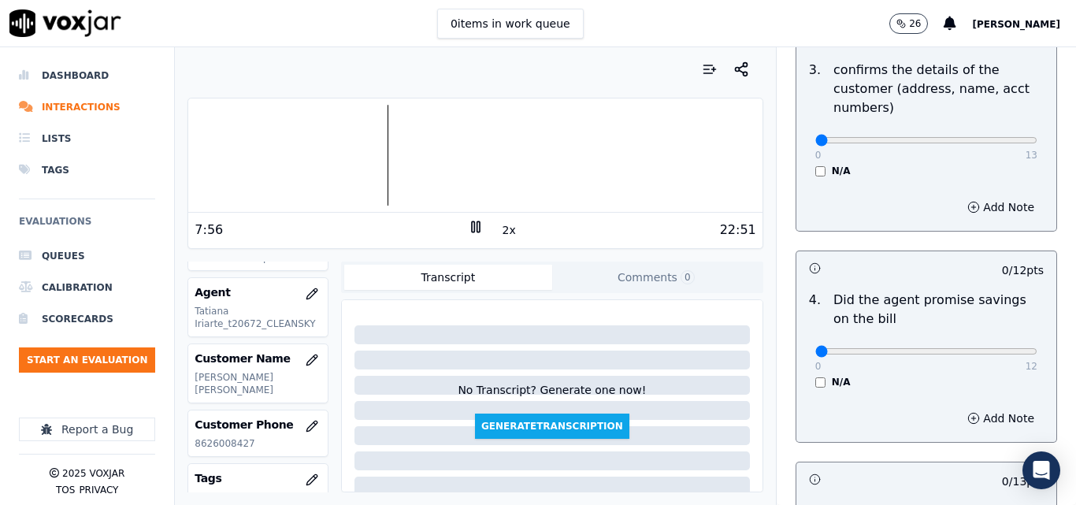
scroll to position [552, 0]
type input "13"
click at [997, 142] on input "range" at bounding box center [927, 139] width 222 height 6
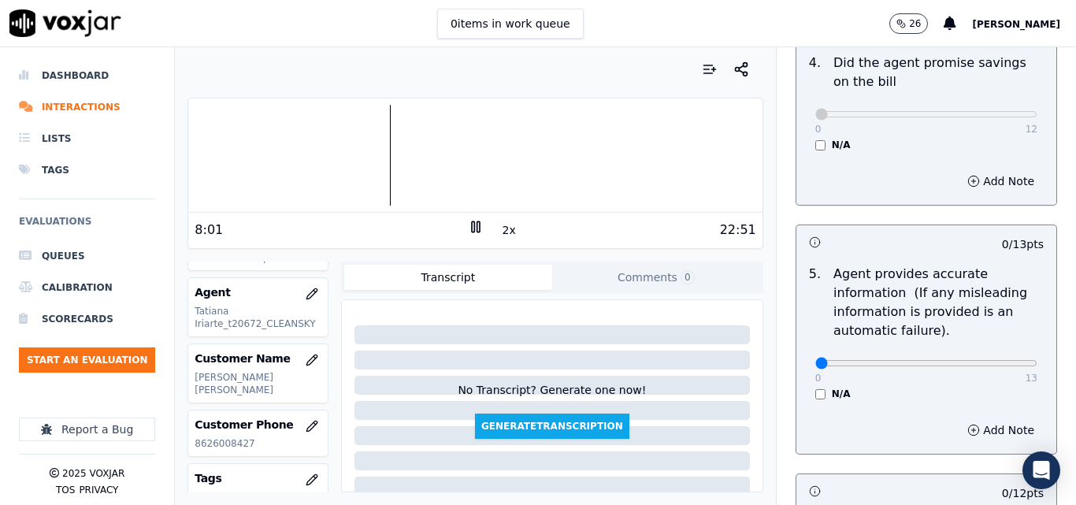
scroll to position [788, 0]
type input "13"
click at [1001, 362] on input "range" at bounding box center [927, 362] width 222 height 6
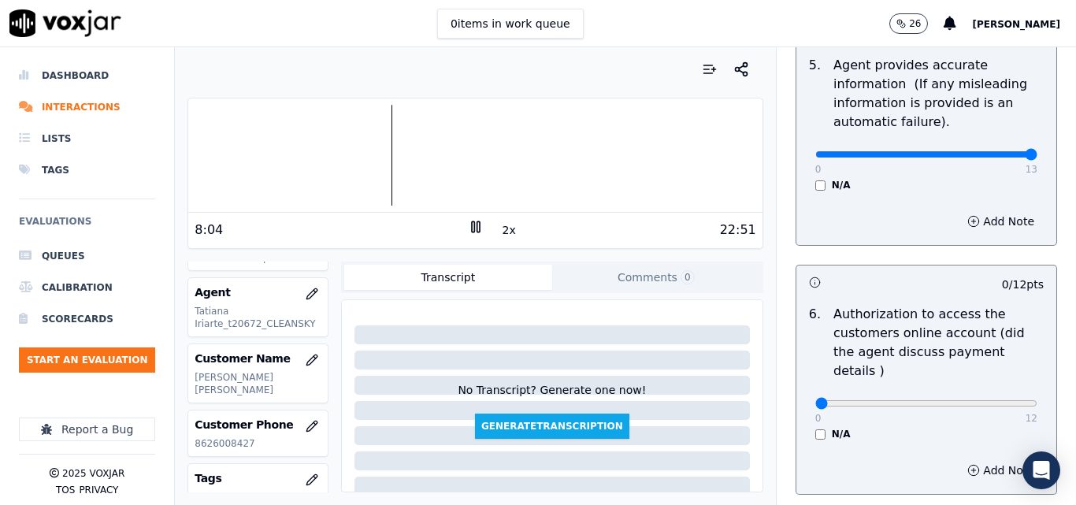
scroll to position [1024, 0]
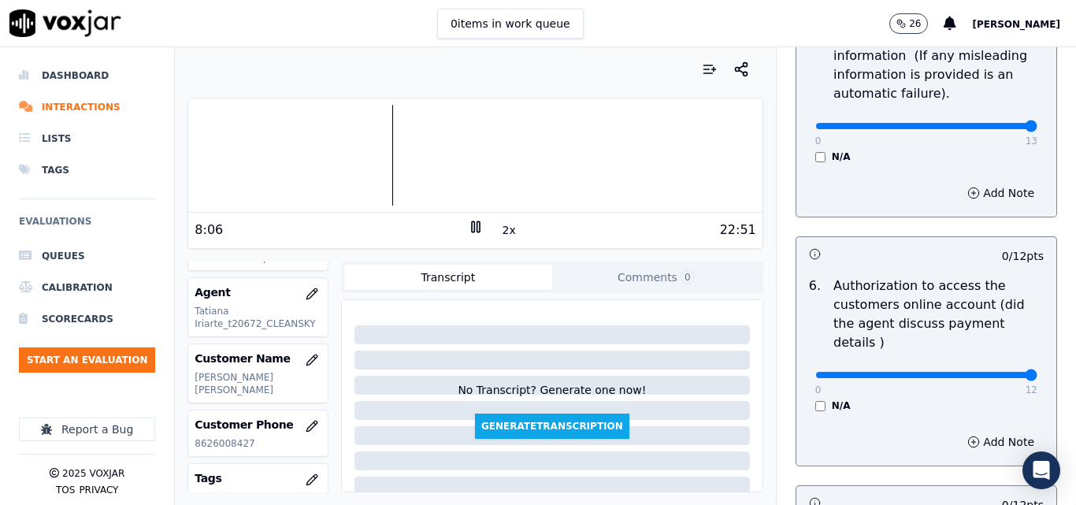
type input "12"
click at [998, 372] on input "range" at bounding box center [927, 375] width 222 height 6
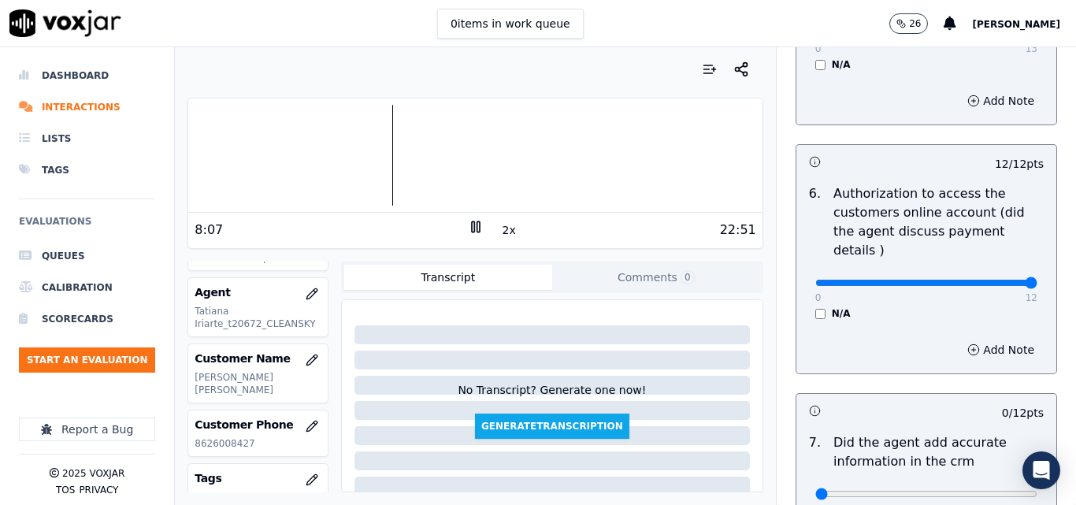
scroll to position [1261, 0]
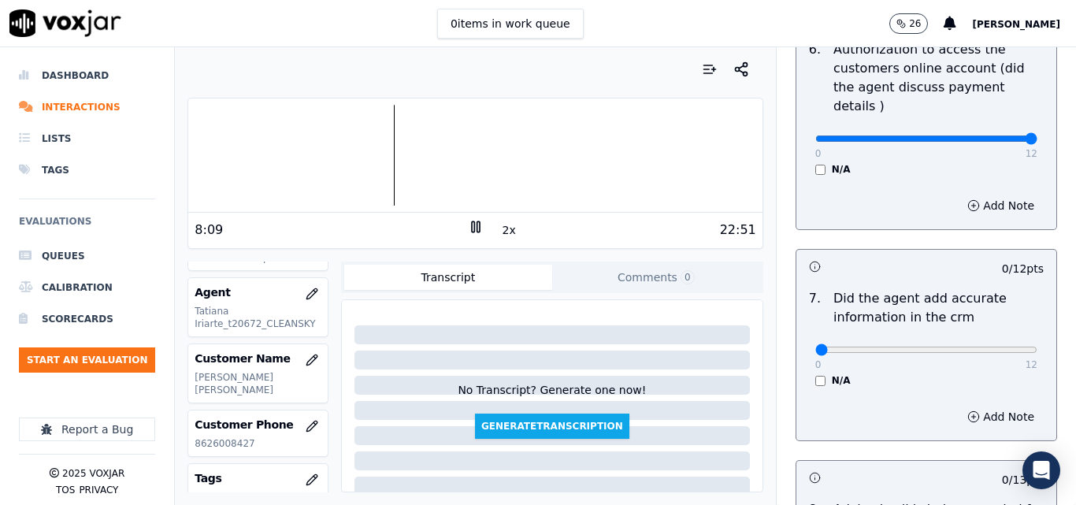
click at [993, 340] on div "0 12" at bounding box center [927, 349] width 222 height 19
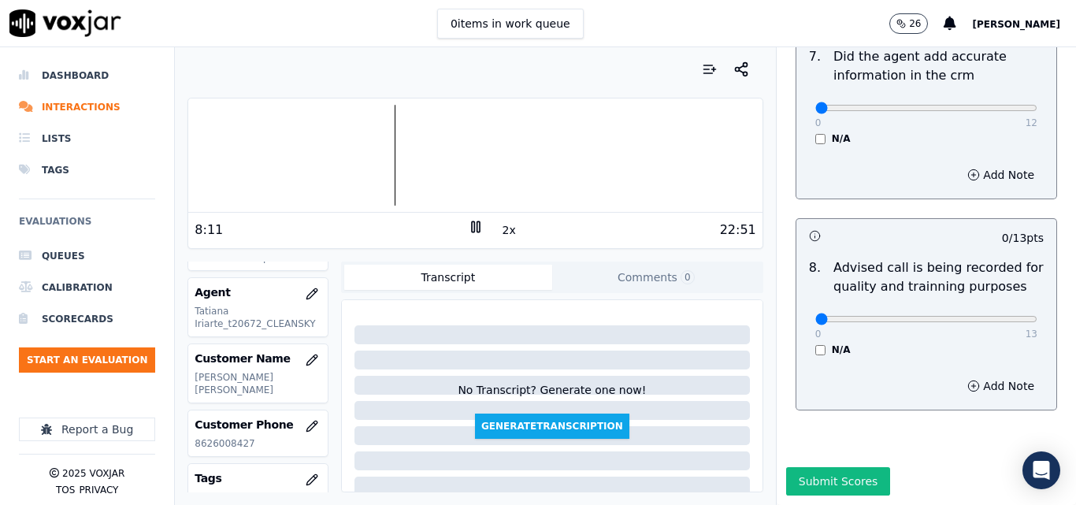
scroll to position [1519, 0]
type input "13"
click at [996, 316] on input "range" at bounding box center [927, 319] width 222 height 6
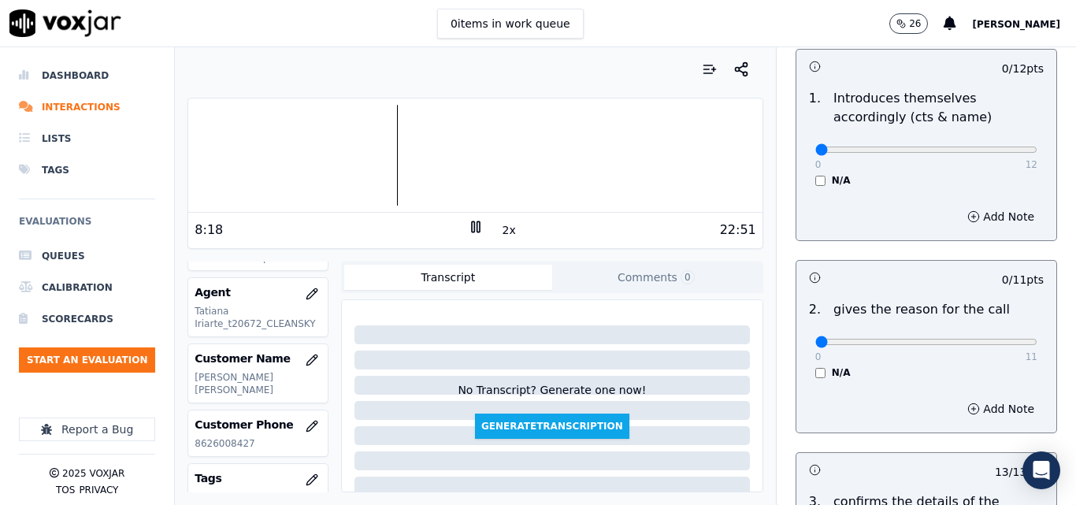
scroll to position [258, 0]
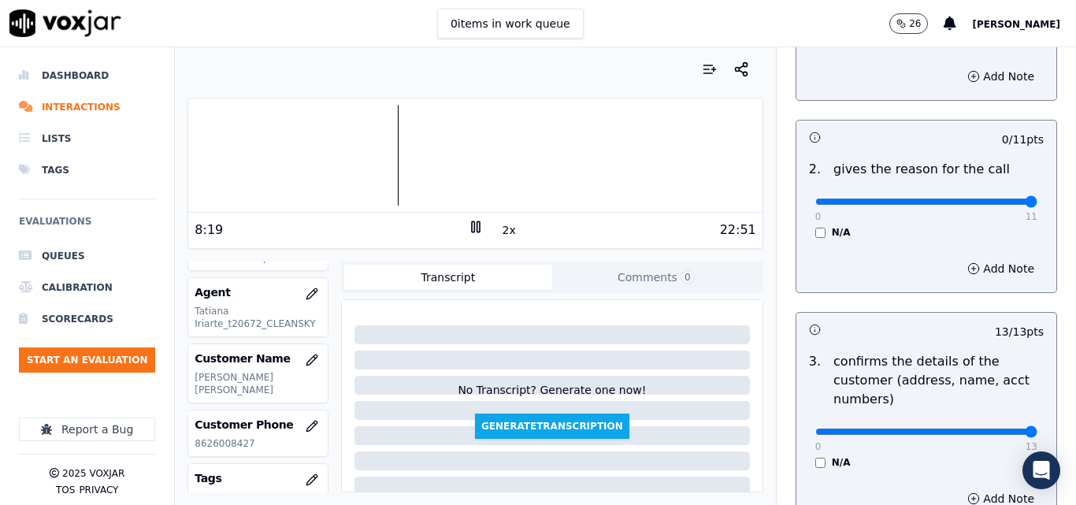
type input "11"
click at [995, 205] on input "range" at bounding box center [927, 202] width 222 height 6
click at [665, 147] on div at bounding box center [475, 155] width 574 height 101
click at [662, 148] on div at bounding box center [475, 155] width 574 height 101
click at [468, 231] on icon at bounding box center [476, 227] width 16 height 16
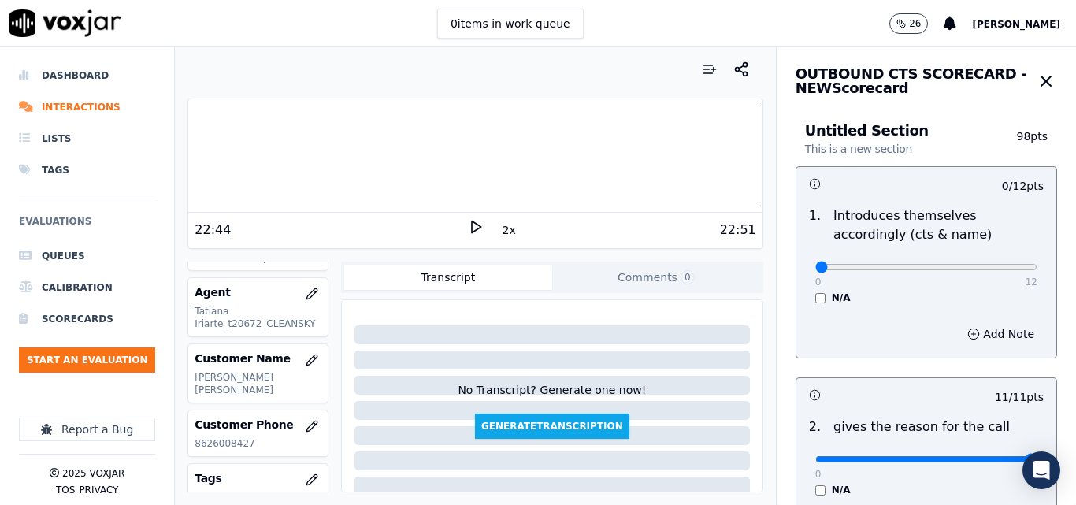
scroll to position [0, 0]
click at [188, 159] on div at bounding box center [475, 155] width 574 height 101
click at [472, 222] on polygon at bounding box center [476, 227] width 9 height 12
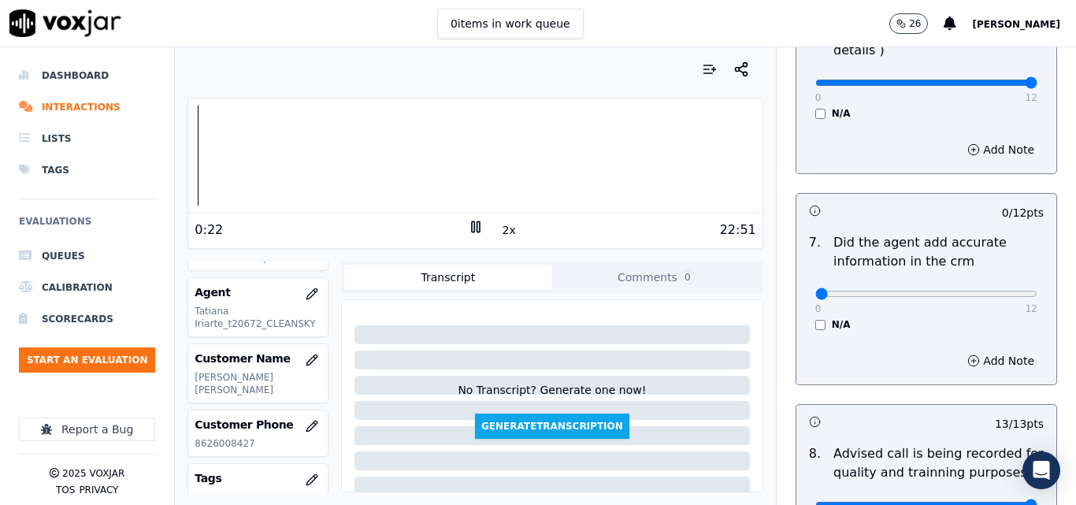
scroll to position [1339, 0]
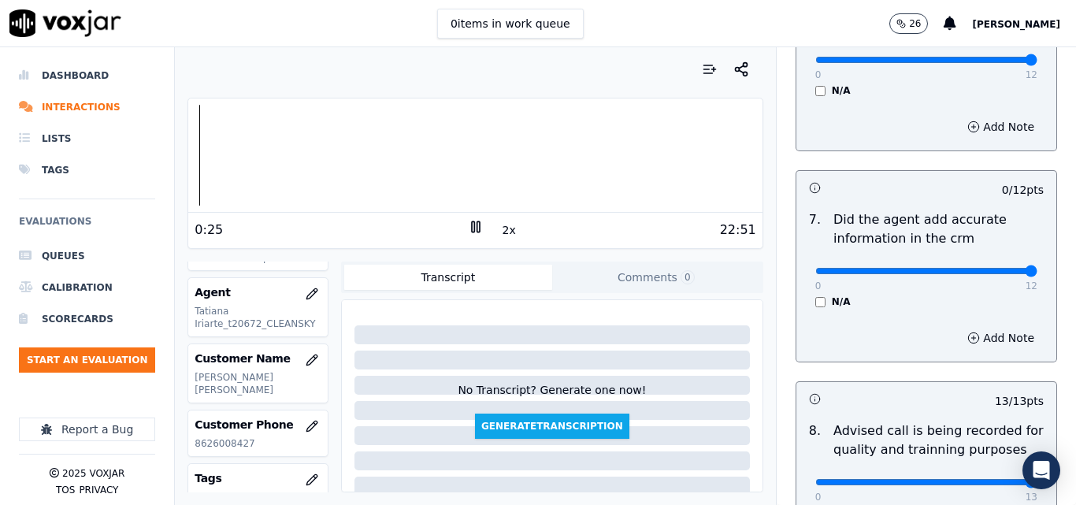
type input "12"
click at [991, 268] on input "range" at bounding box center [927, 271] width 222 height 6
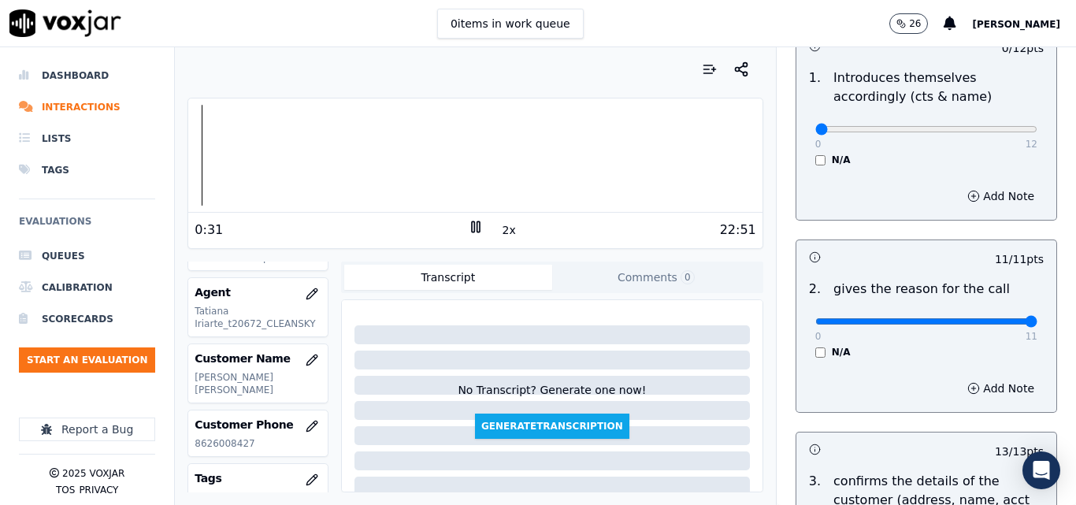
scroll to position [0, 0]
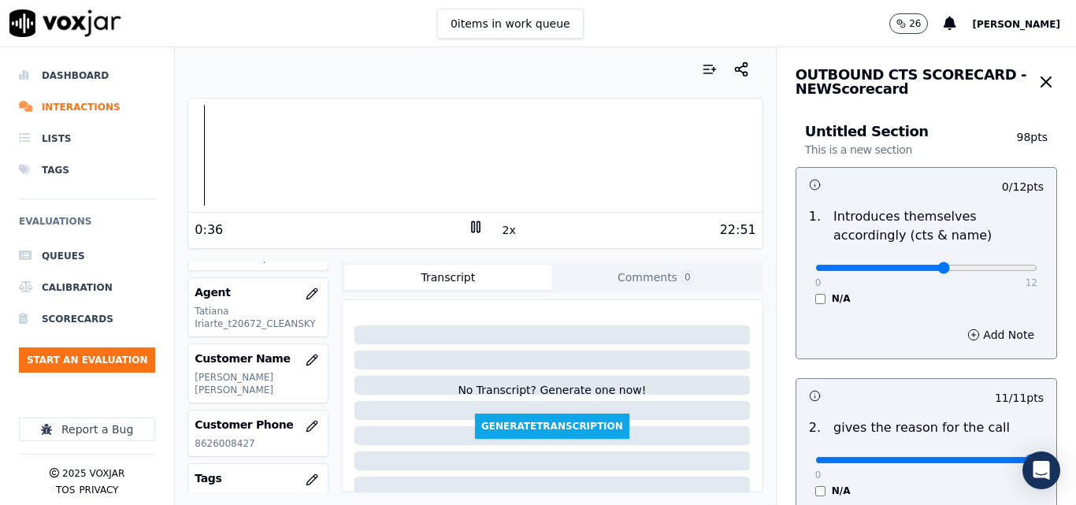
click at [923, 271] on input "range" at bounding box center [927, 268] width 222 height 6
click at [930, 268] on input "range" at bounding box center [927, 268] width 222 height 6
click at [939, 266] on input "range" at bounding box center [927, 268] width 222 height 6
type input "9"
click at [943, 267] on input "range" at bounding box center [927, 268] width 222 height 6
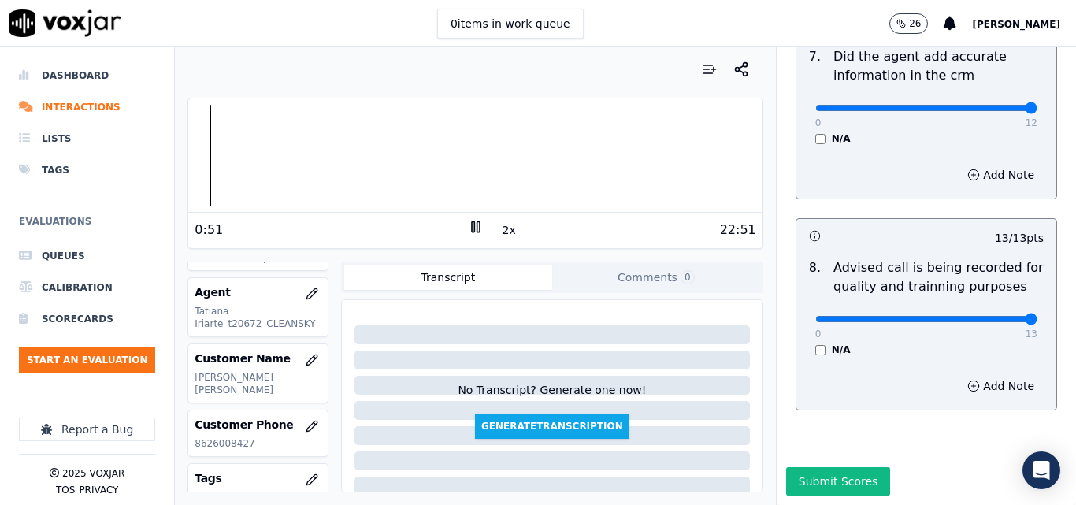
scroll to position [1519, 0]
click at [816, 467] on button "Submit Scores" at bounding box center [838, 481] width 105 height 28
click at [477, 222] on rect at bounding box center [478, 226] width 2 height 10
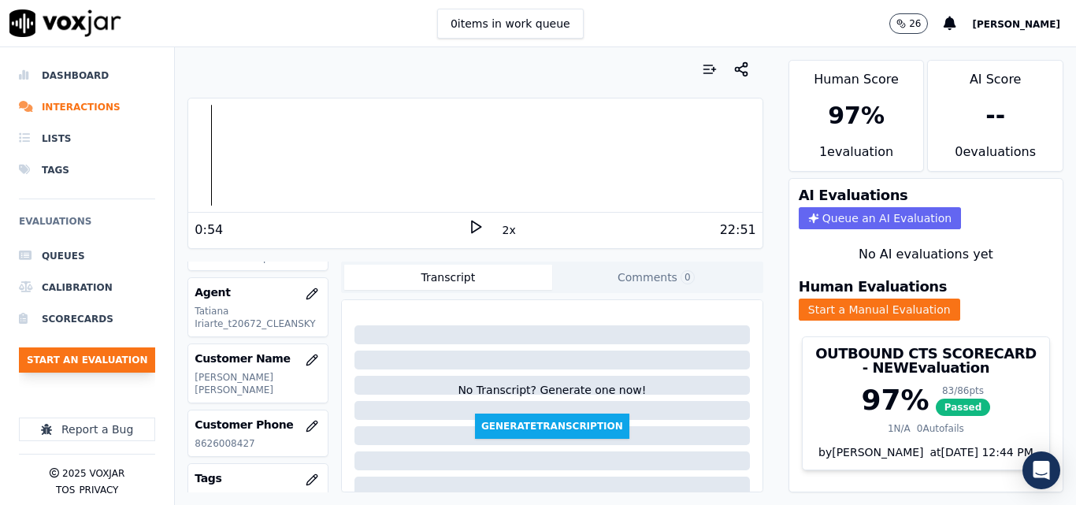
click at [110, 370] on button "Start an Evaluation" at bounding box center [87, 359] width 136 height 25
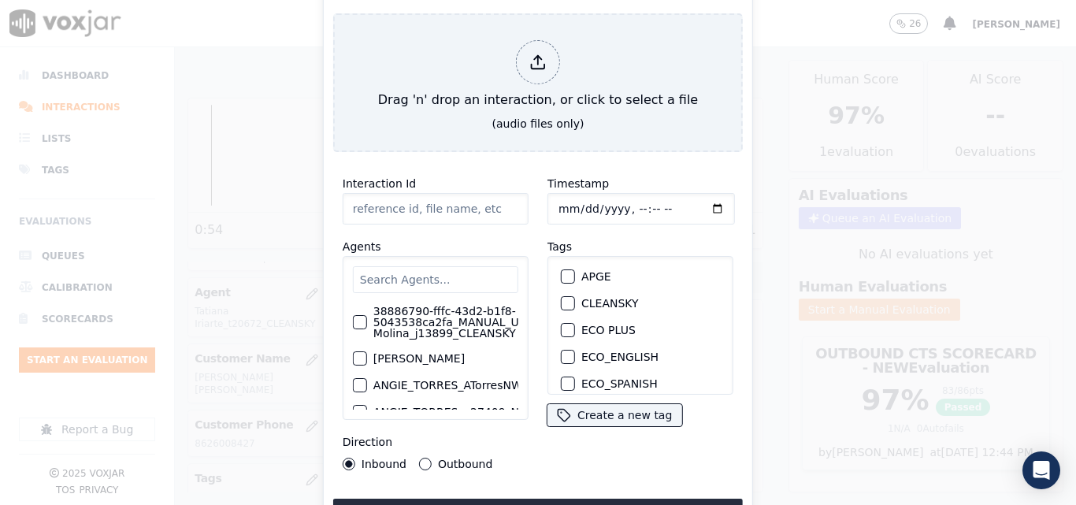
type input "20250915-155404_8626008427-all (1).mp3"
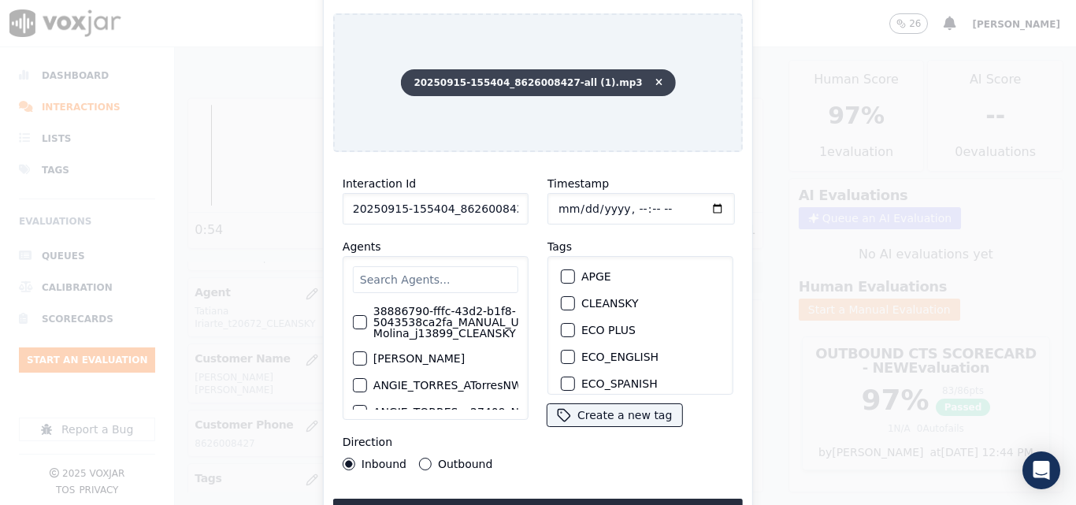
click at [656, 78] on icon at bounding box center [659, 82] width 7 height 9
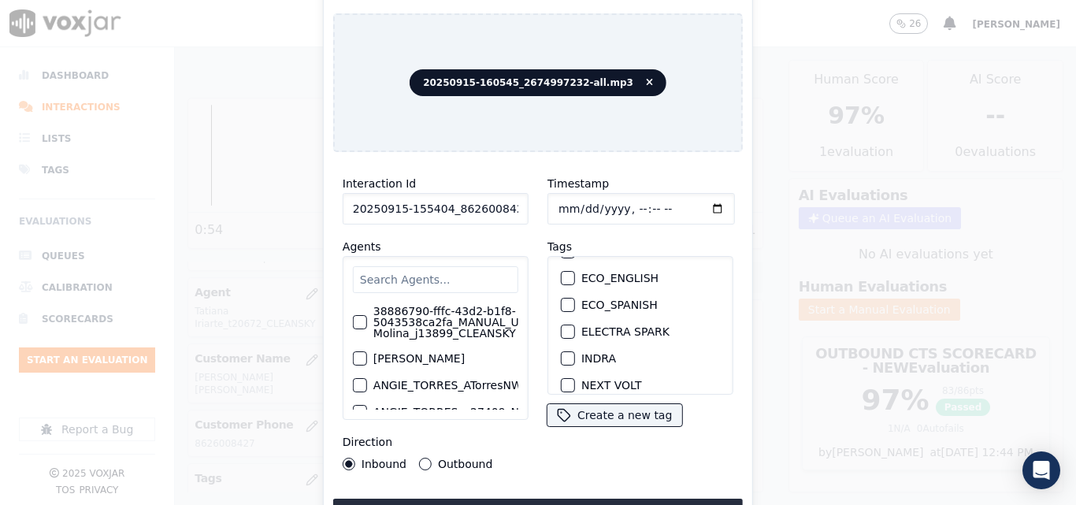
scroll to position [0, 0]
click at [567, 298] on div "button" at bounding box center [567, 303] width 11 height 11
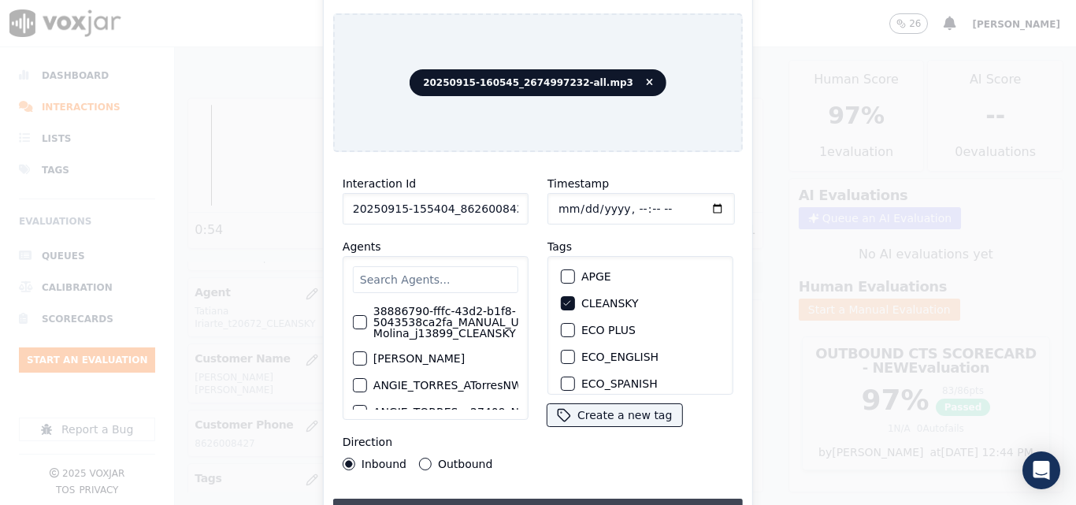
click at [574, 499] on button "Upload interaction to start evaluation" at bounding box center [538, 513] width 410 height 28
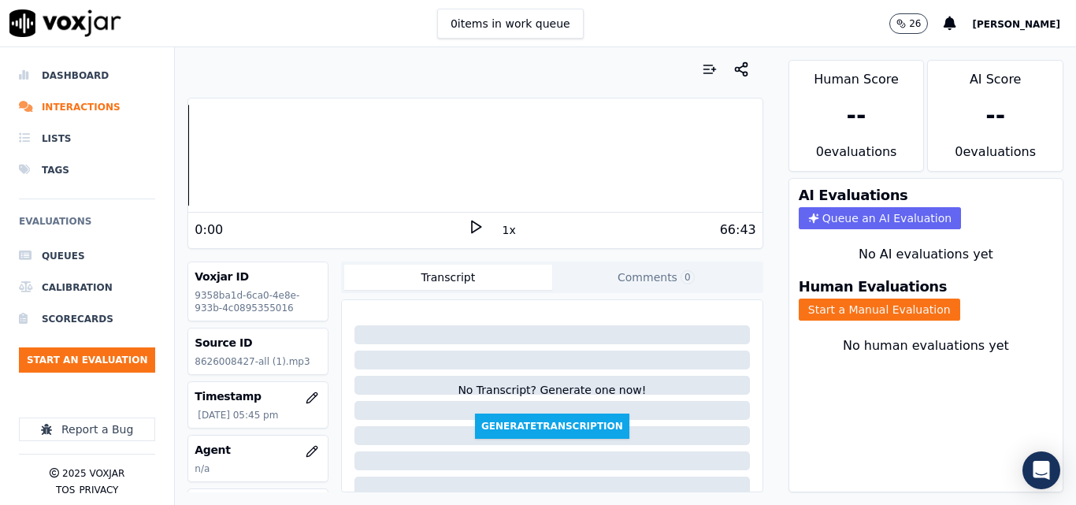
click at [470, 229] on icon at bounding box center [476, 227] width 16 height 16
click at [875, 302] on button "Start a Manual Evaluation" at bounding box center [880, 310] width 162 height 22
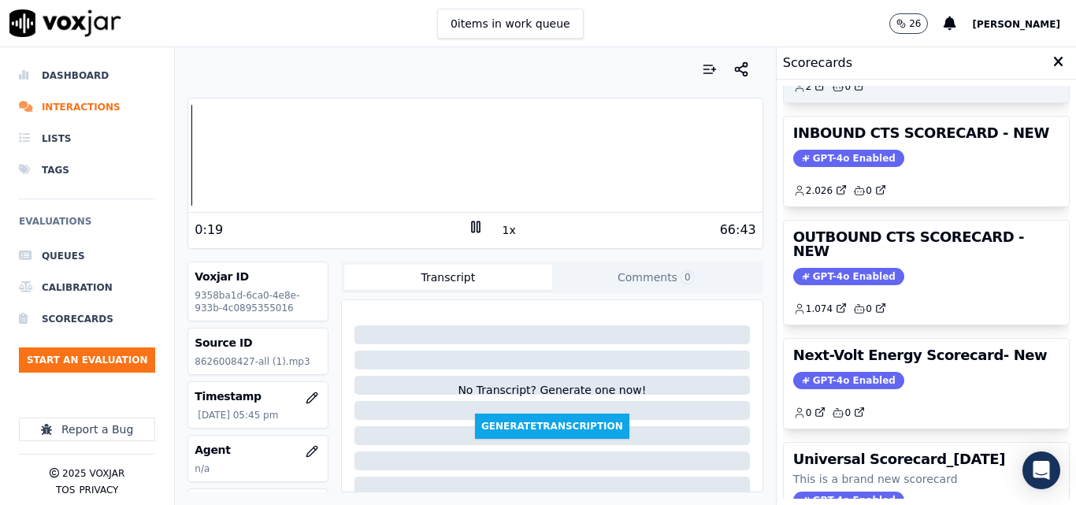
scroll to position [187, 0]
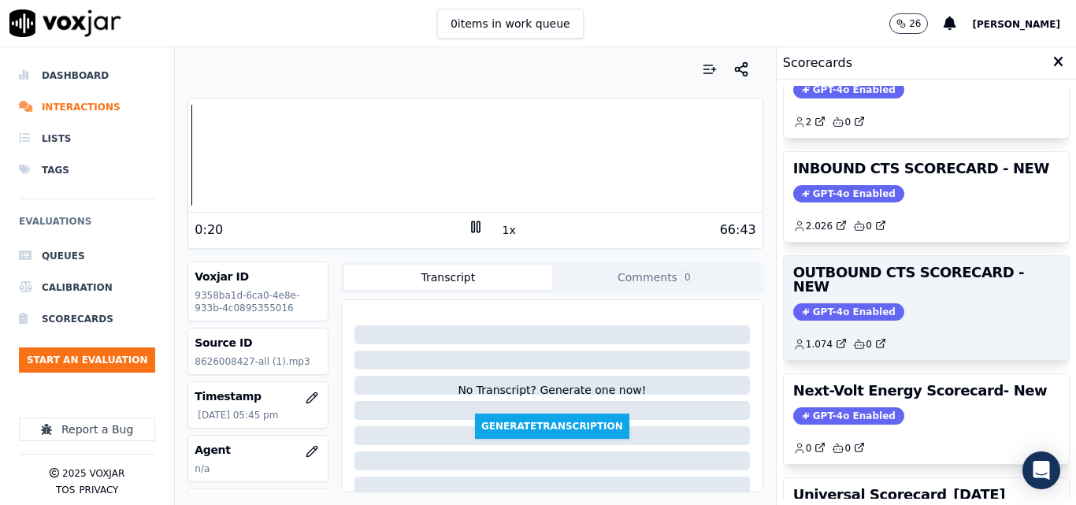
click at [846, 303] on span "GPT-4o Enabled" at bounding box center [848, 311] width 111 height 17
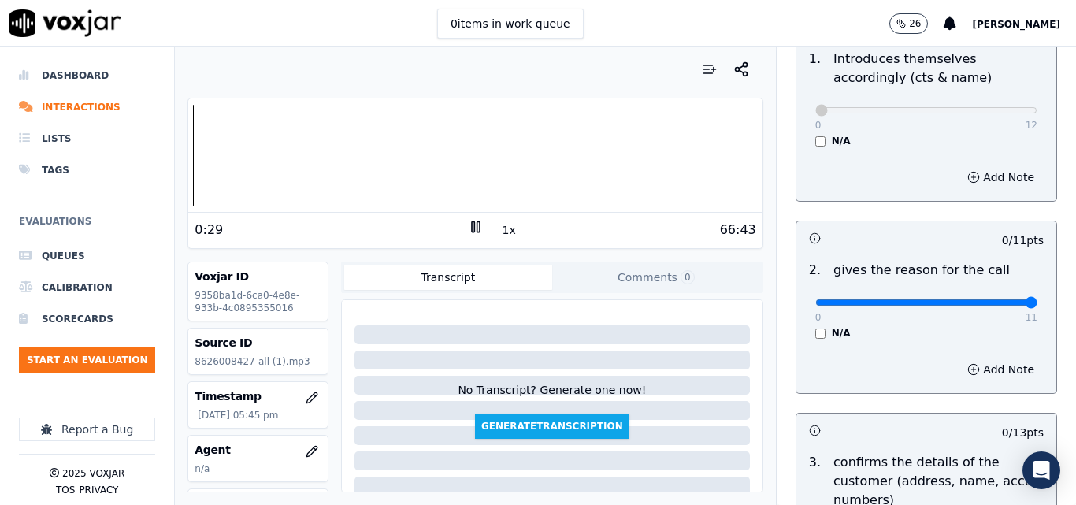
type input "11"
click at [999, 301] on input "range" at bounding box center [927, 302] width 222 height 6
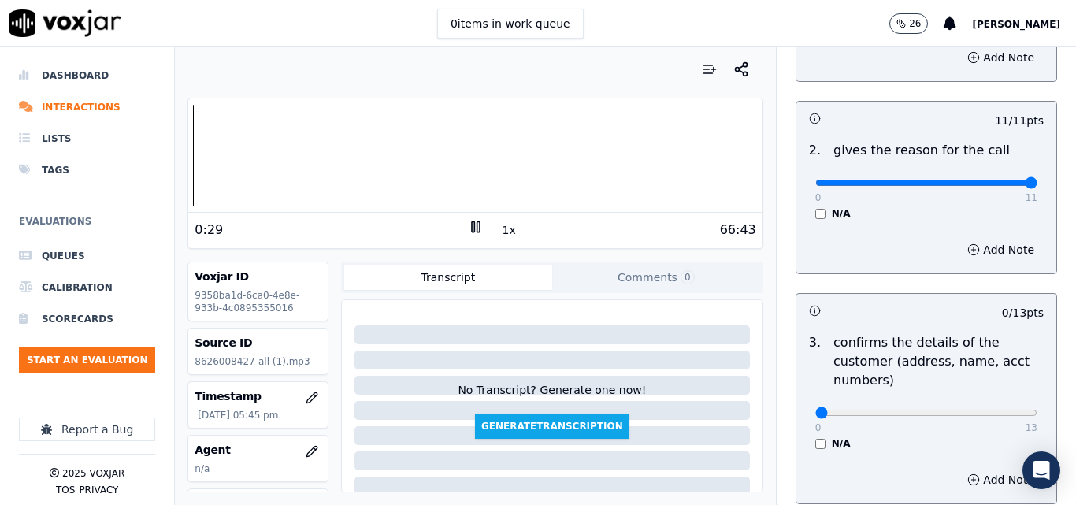
scroll to position [473, 0]
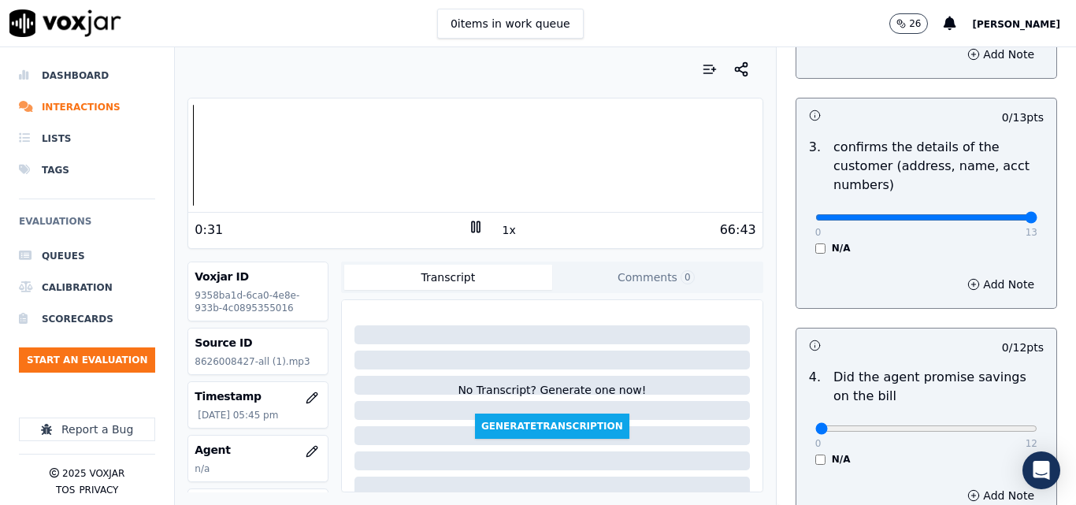
type input "13"
click at [990, 214] on input "range" at bounding box center [927, 217] width 222 height 6
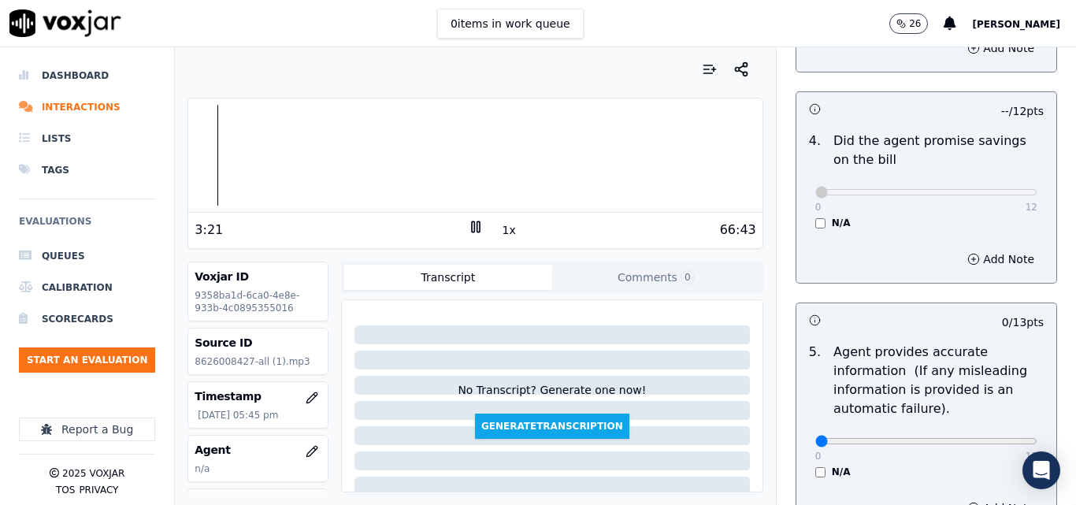
scroll to position [788, 0]
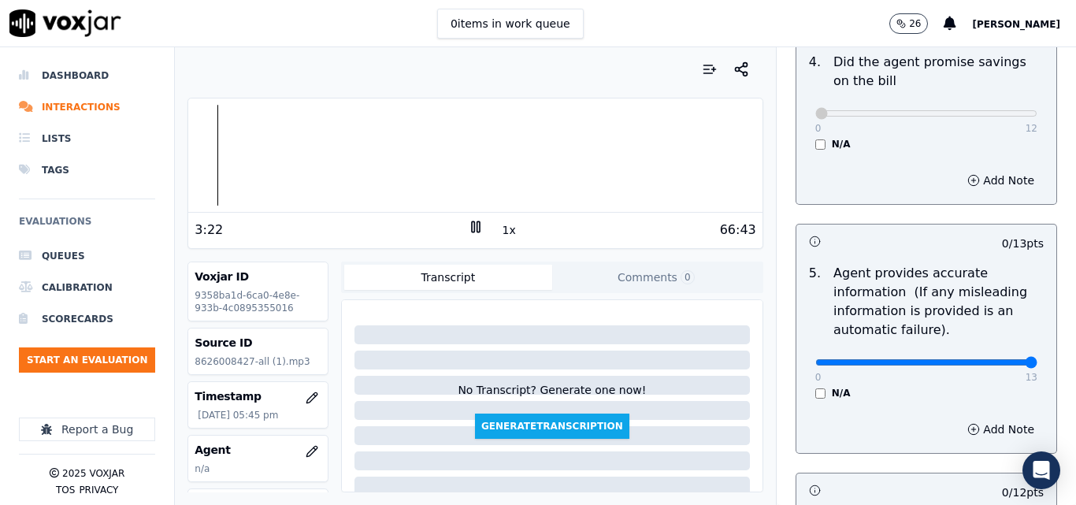
type input "13"
click at [1000, 361] on input "range" at bounding box center [927, 362] width 222 height 6
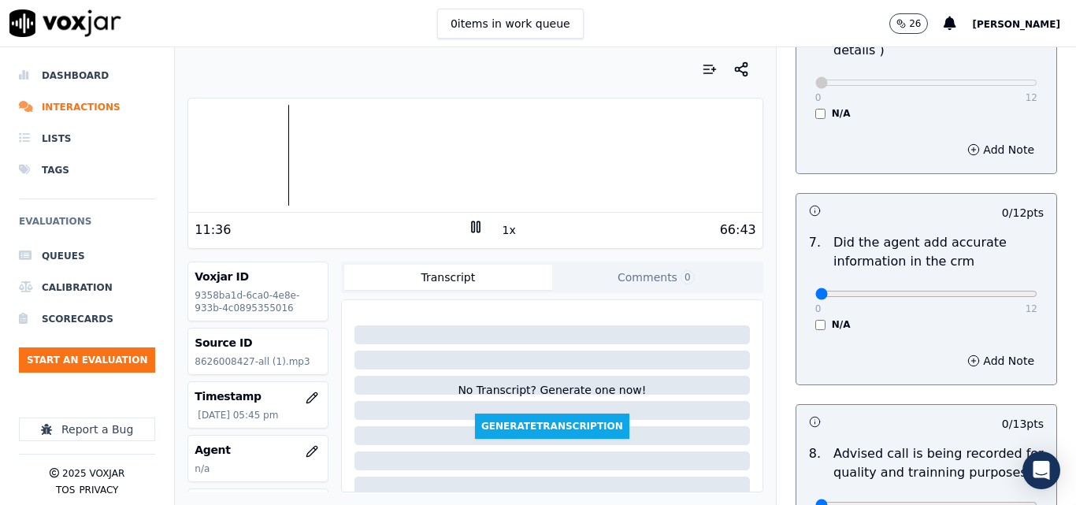
scroll to position [1339, 0]
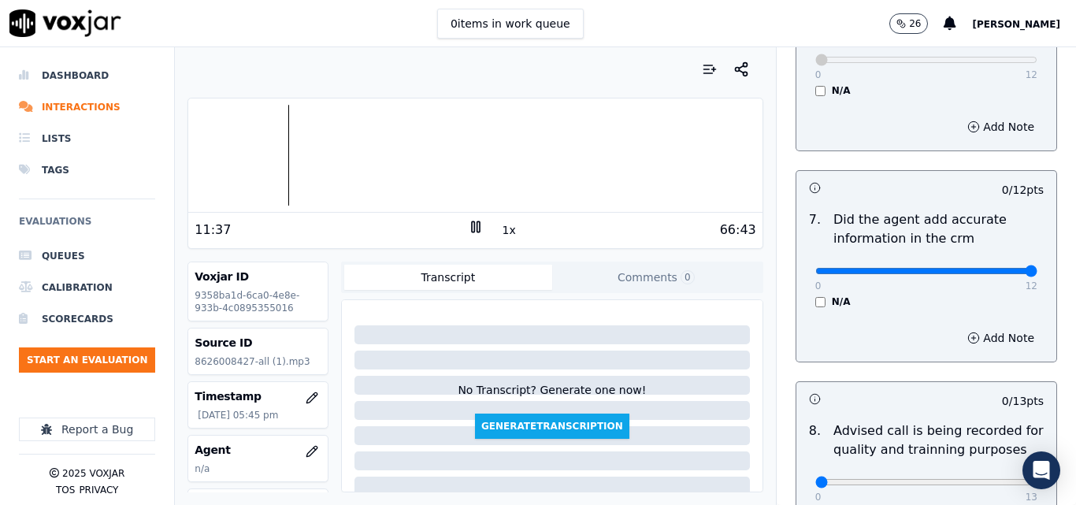
type input "12"
click at [996, 268] on input "range" at bounding box center [927, 271] width 222 height 6
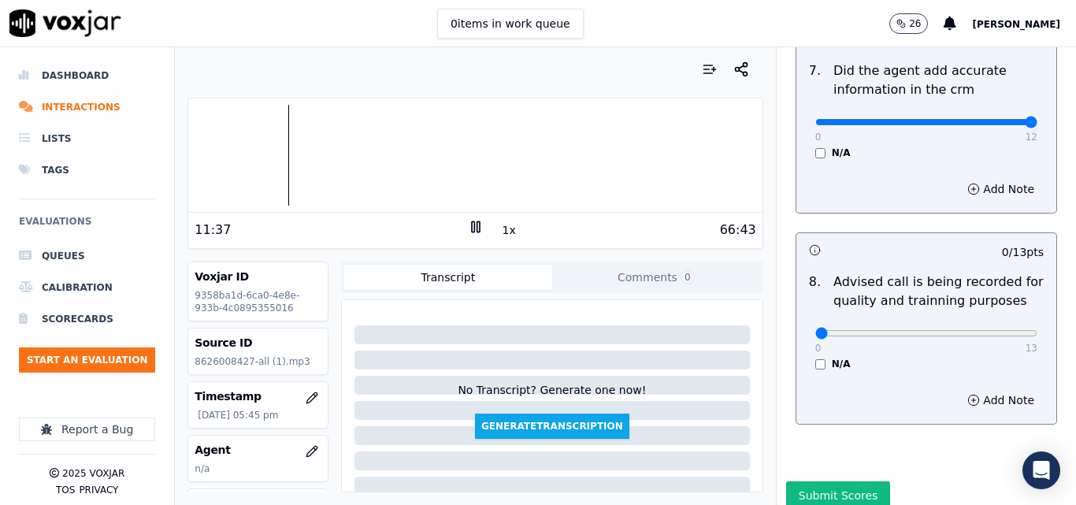
scroll to position [1519, 0]
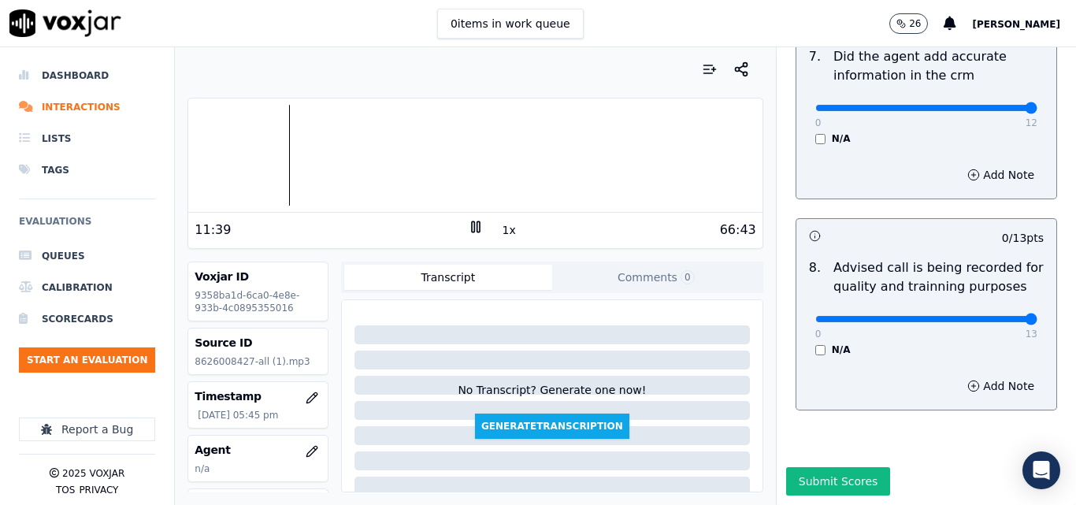
type input "13"
click at [996, 316] on input "range" at bounding box center [927, 319] width 222 height 6
click at [426, 147] on div at bounding box center [475, 155] width 574 height 101
click at [503, 234] on button "1x" at bounding box center [510, 230] width 20 height 22
click at [503, 234] on button "1.5x" at bounding box center [515, 230] width 31 height 22
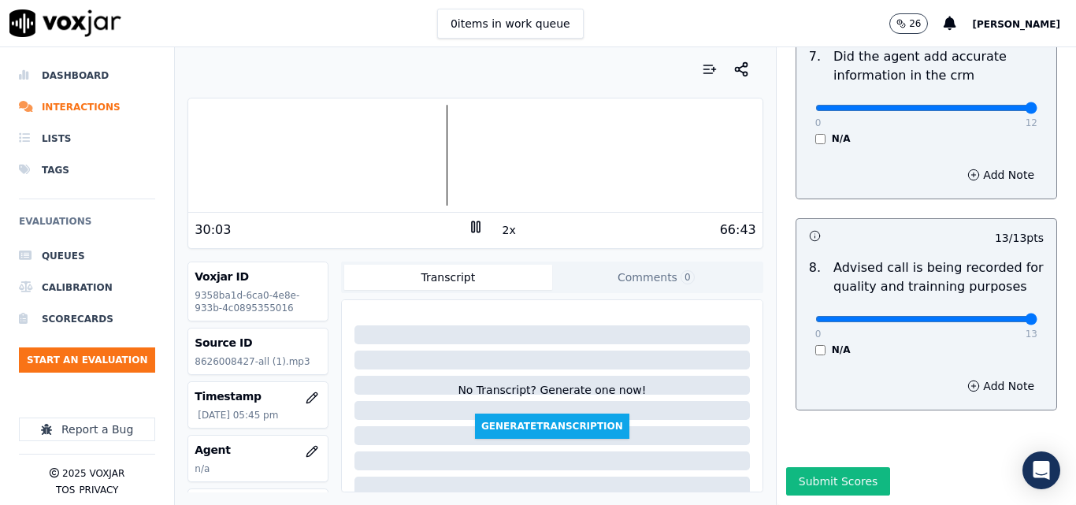
click at [503, 234] on button "2x" at bounding box center [510, 230] width 20 height 22
click at [504, 229] on button "1x" at bounding box center [510, 230] width 20 height 22
click at [503, 229] on button "1.5x" at bounding box center [515, 230] width 31 height 22
click at [555, 150] on div at bounding box center [475, 155] width 574 height 101
click at [507, 225] on button "2x" at bounding box center [510, 230] width 20 height 22
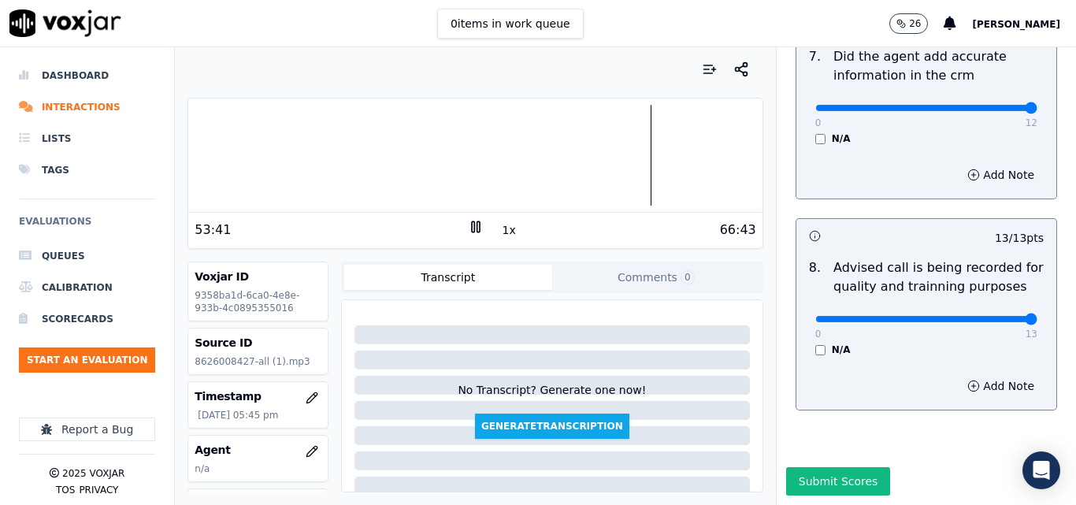
click at [626, 158] on div at bounding box center [475, 155] width 574 height 101
click at [511, 227] on div "66:43" at bounding box center [620, 230] width 273 height 19
click at [507, 228] on div "66:43" at bounding box center [620, 230] width 273 height 19
click at [501, 231] on button "1x" at bounding box center [510, 230] width 20 height 22
click at [501, 233] on button "1.5x" at bounding box center [515, 230] width 31 height 22
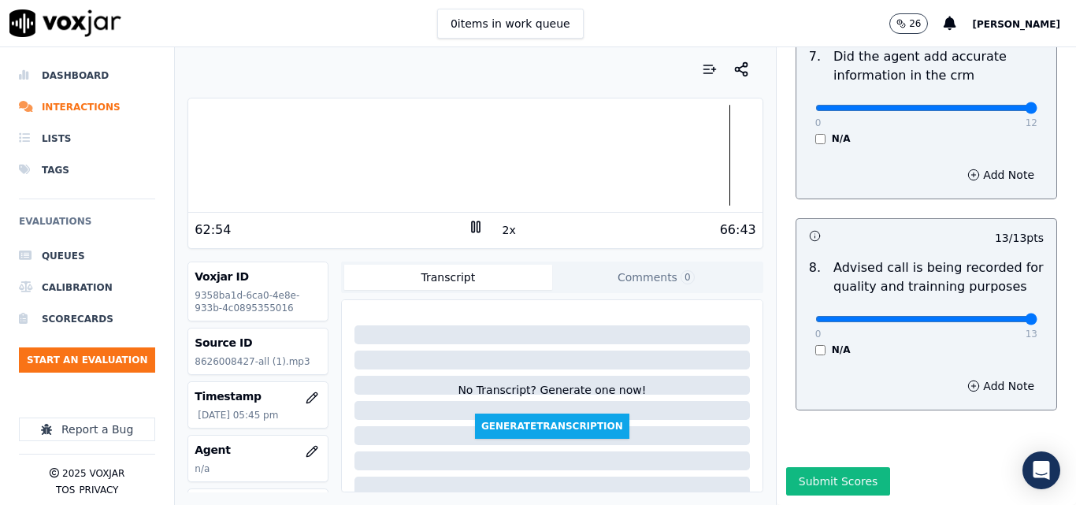
click at [712, 155] on div at bounding box center [475, 155] width 574 height 101
click at [470, 227] on icon at bounding box center [476, 227] width 16 height 16
click at [827, 467] on button "Submit Scores" at bounding box center [838, 481] width 105 height 28
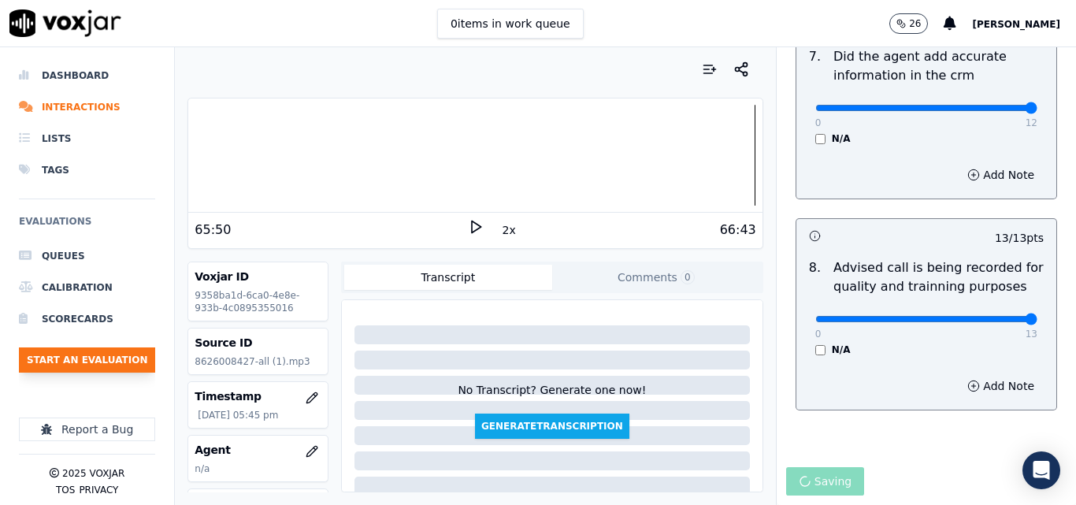
click at [126, 354] on button "Start an Evaluation" at bounding box center [87, 359] width 136 height 25
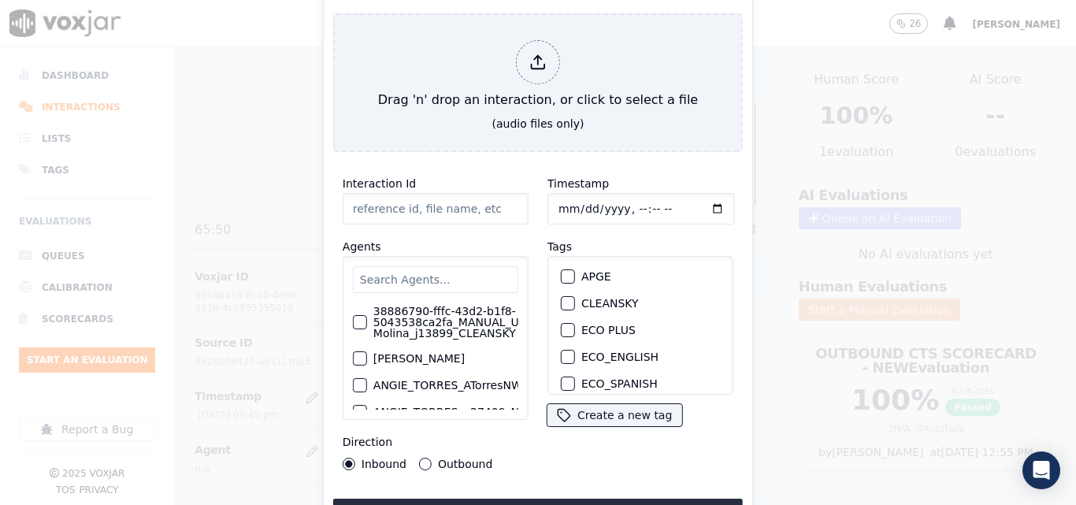
type input "20250915-170156_4452155391-all (1).mp3"
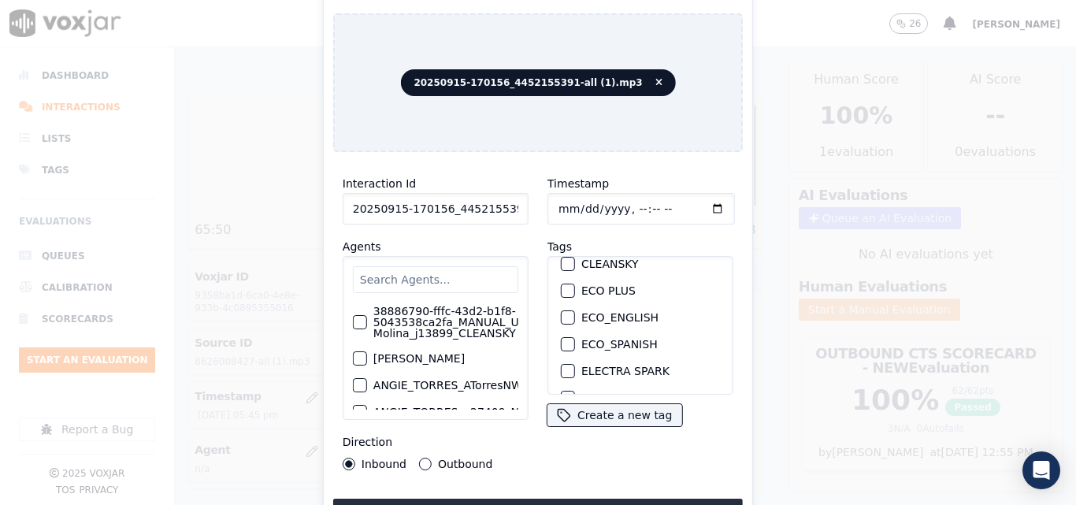
scroll to position [0, 0]
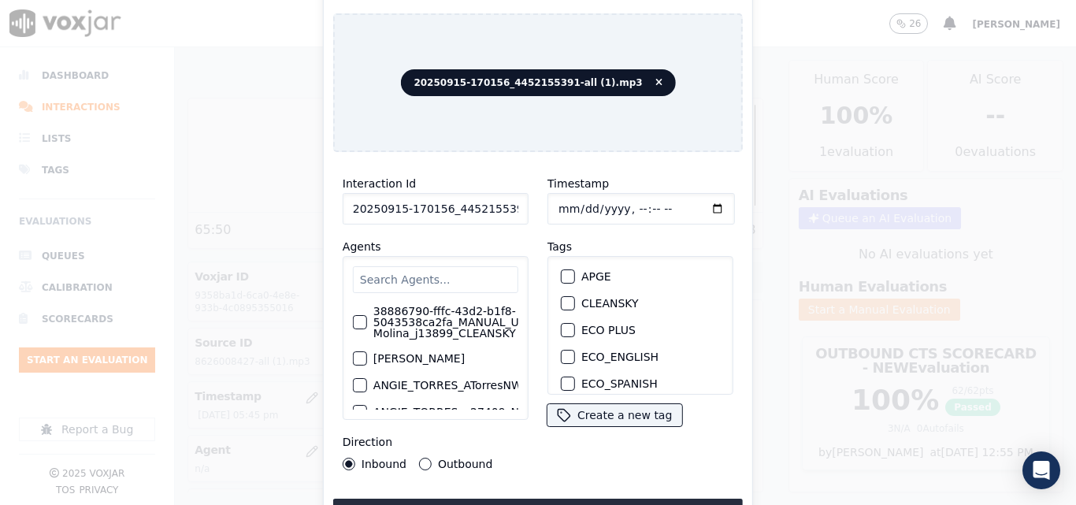
click at [563, 299] on div "button" at bounding box center [567, 303] width 11 height 11
click at [516, 499] on button "Upload interaction to start evaluation" at bounding box center [538, 513] width 410 height 28
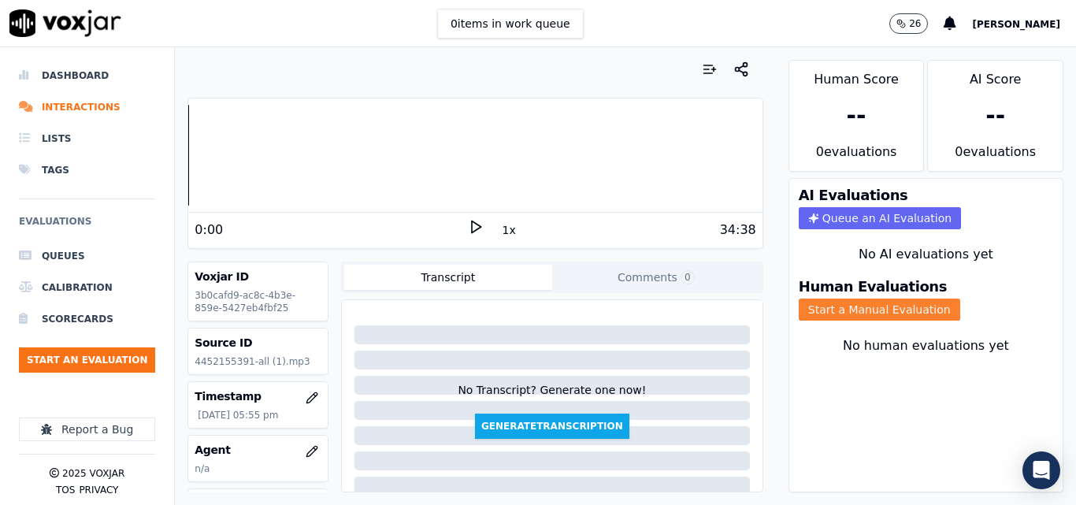
click at [827, 305] on button "Start a Manual Evaluation" at bounding box center [880, 310] width 162 height 22
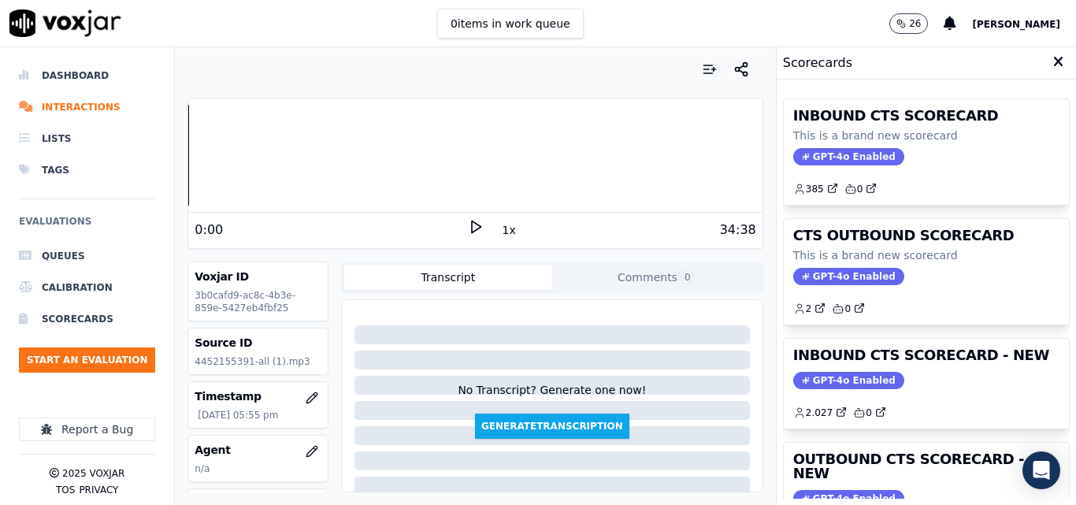
click at [472, 229] on polygon at bounding box center [476, 227] width 9 height 12
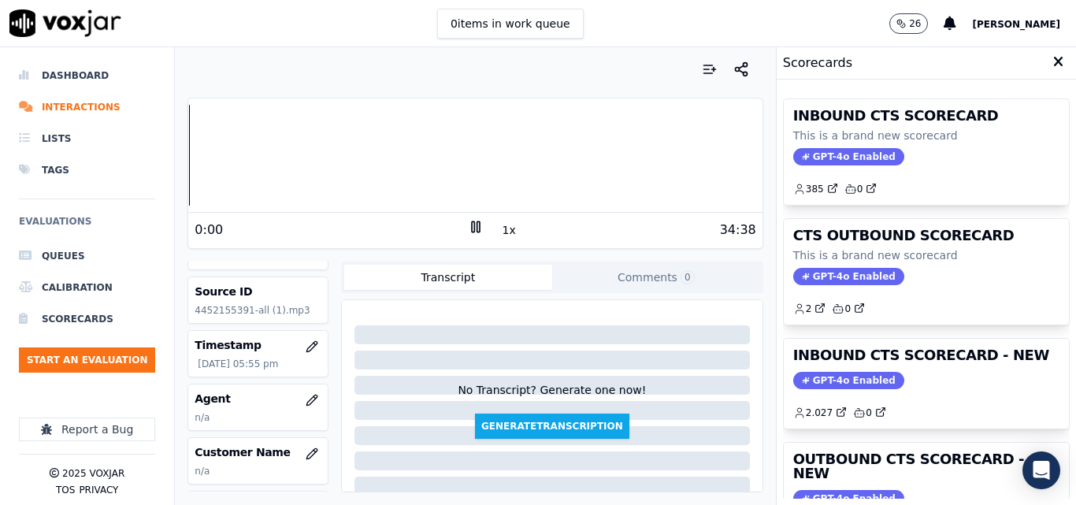
scroll to position [79, 0]
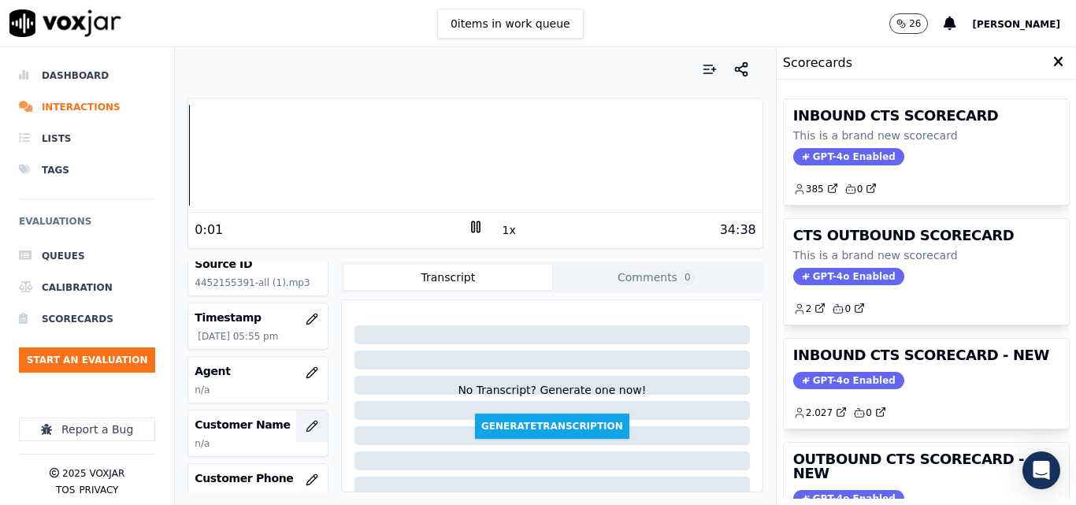
click at [306, 426] on icon "button" at bounding box center [312, 426] width 13 height 13
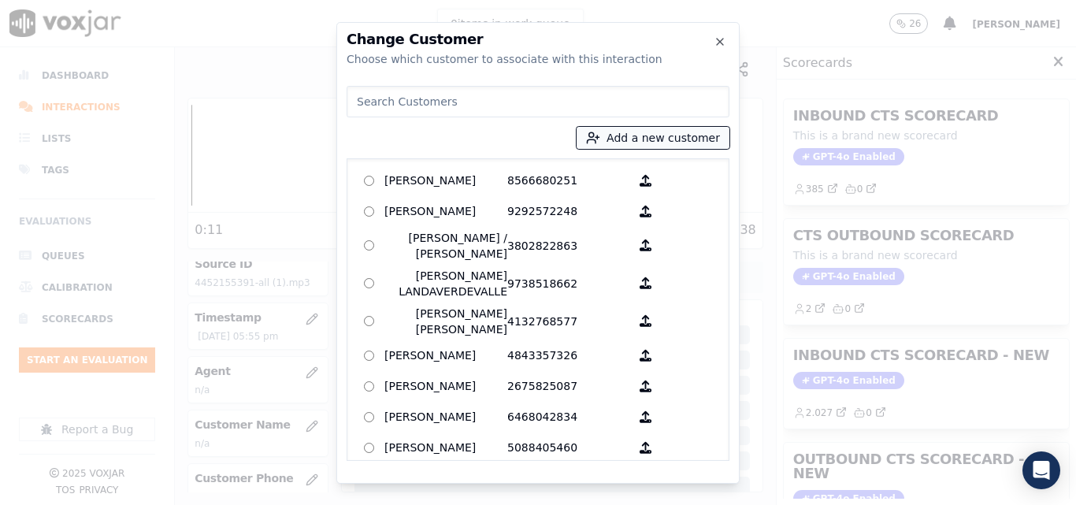
click at [604, 146] on button "Add a new customer" at bounding box center [653, 138] width 153 height 22
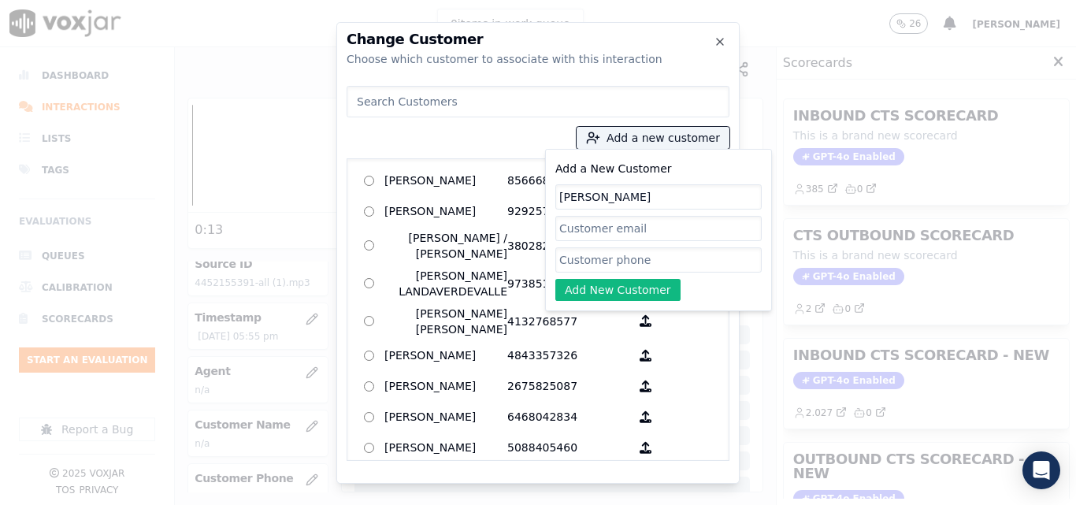
type input "AUGUSTO ROJAS"
paste input "4452155391"
type input "4452155391"
click at [611, 286] on button "Add New Customer" at bounding box center [617, 290] width 125 height 22
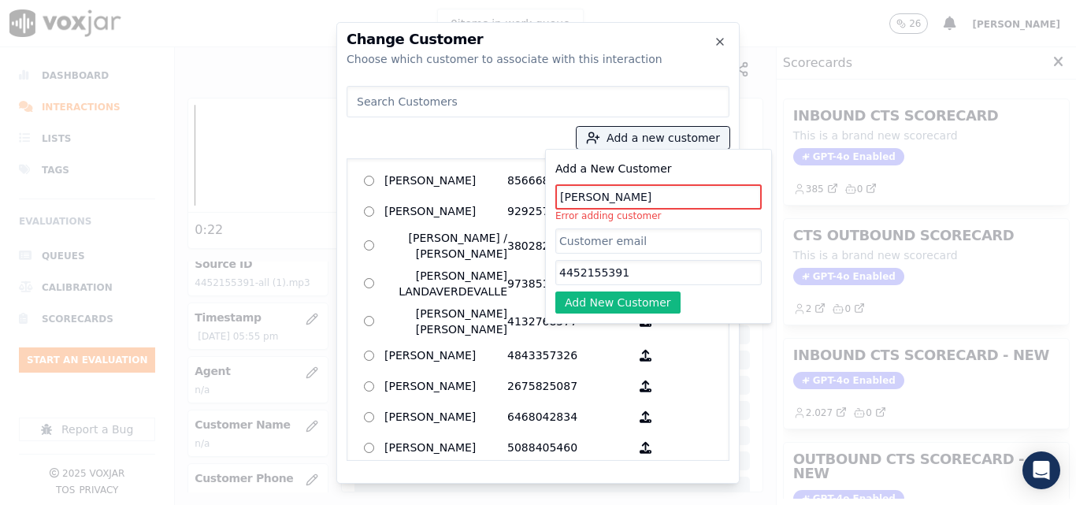
click at [612, 196] on input "AUGUSTO ROJAS" at bounding box center [658, 196] width 206 height 25
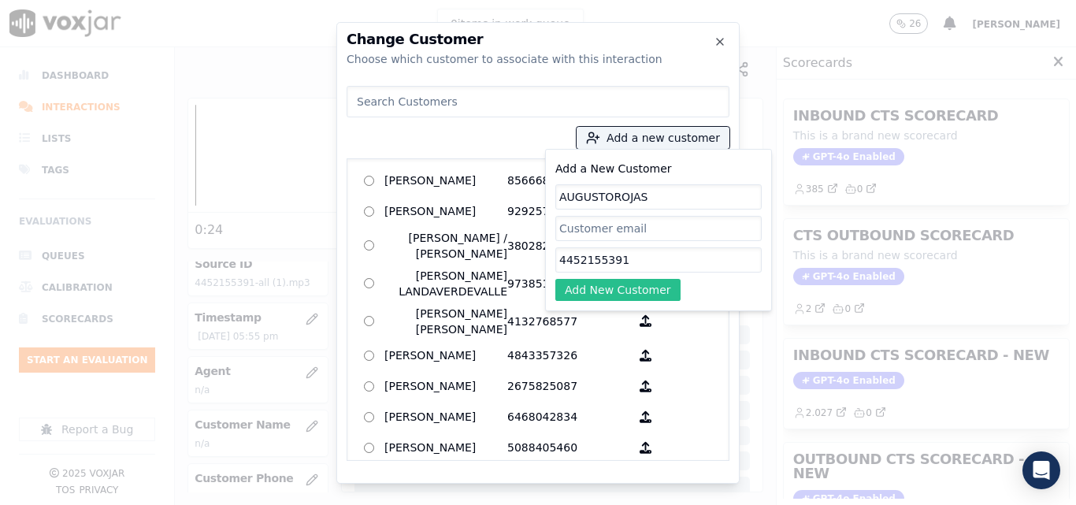
type input "AUGUSTOROJAS"
click at [627, 284] on button "Add New Customer" at bounding box center [617, 290] width 125 height 22
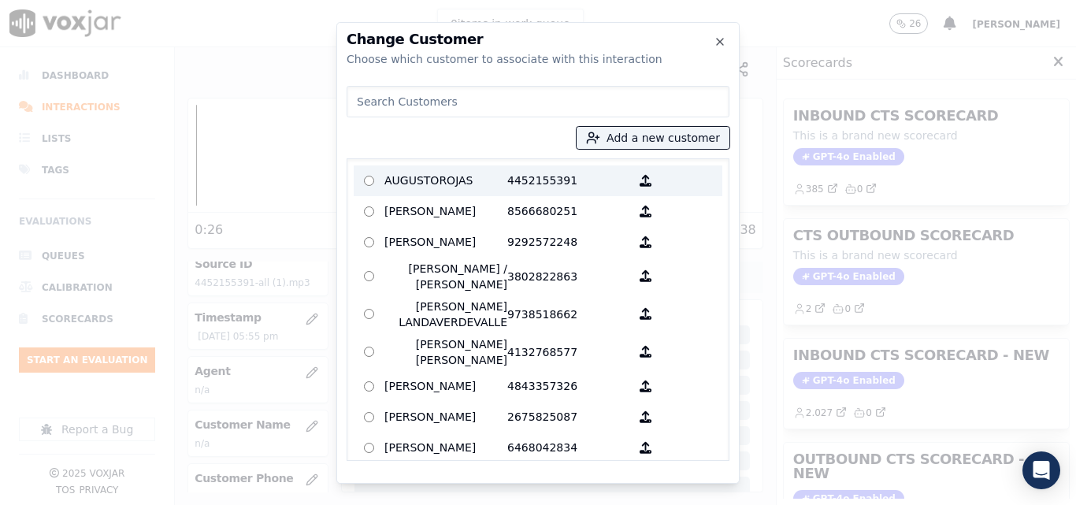
click at [483, 180] on p "AUGUSTOROJAS" at bounding box center [446, 181] width 123 height 24
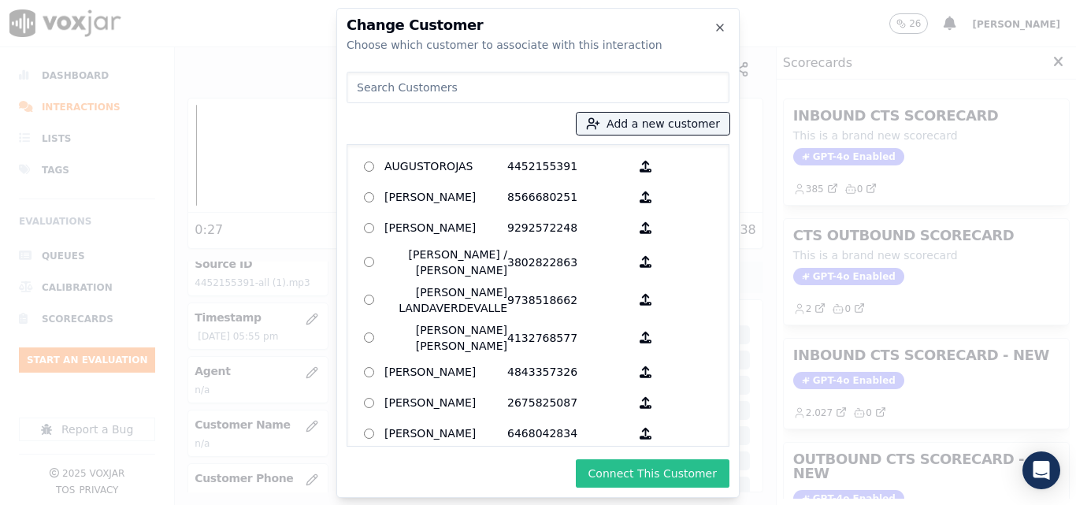
click at [690, 482] on button "Connect This Customer" at bounding box center [653, 473] width 154 height 28
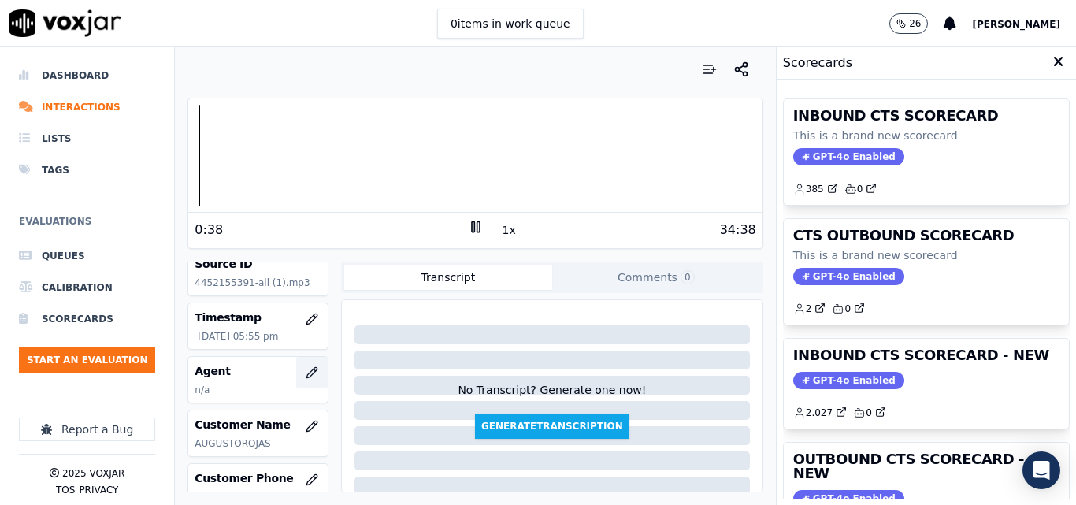
click at [306, 370] on icon "button" at bounding box center [312, 372] width 13 height 13
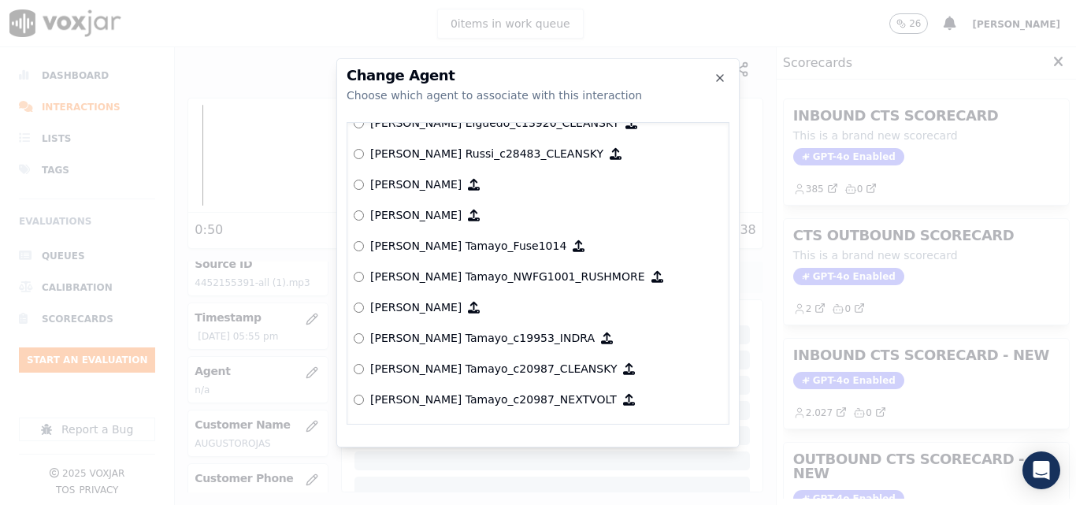
scroll to position [1339, 0]
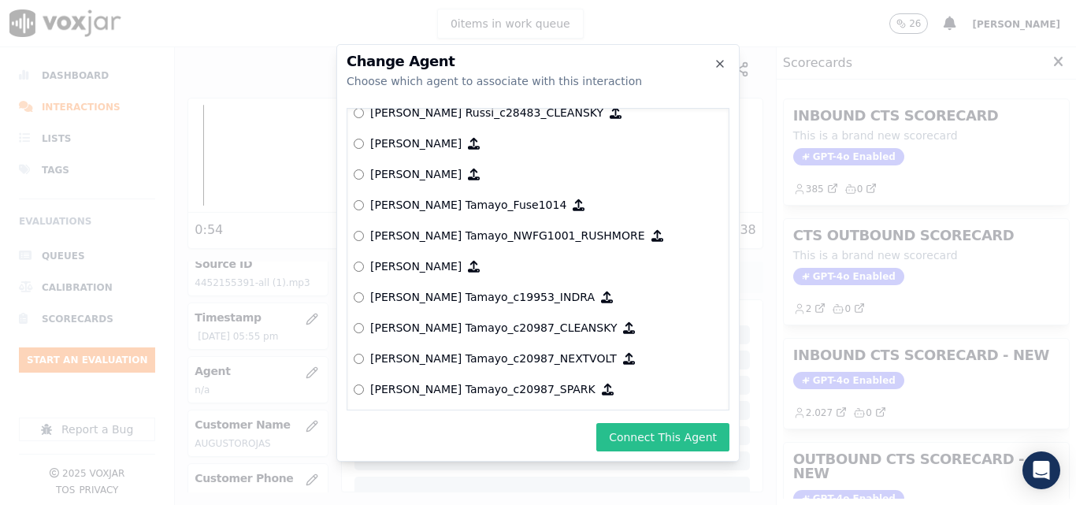
click at [670, 435] on button "Connect This Agent" at bounding box center [662, 437] width 133 height 28
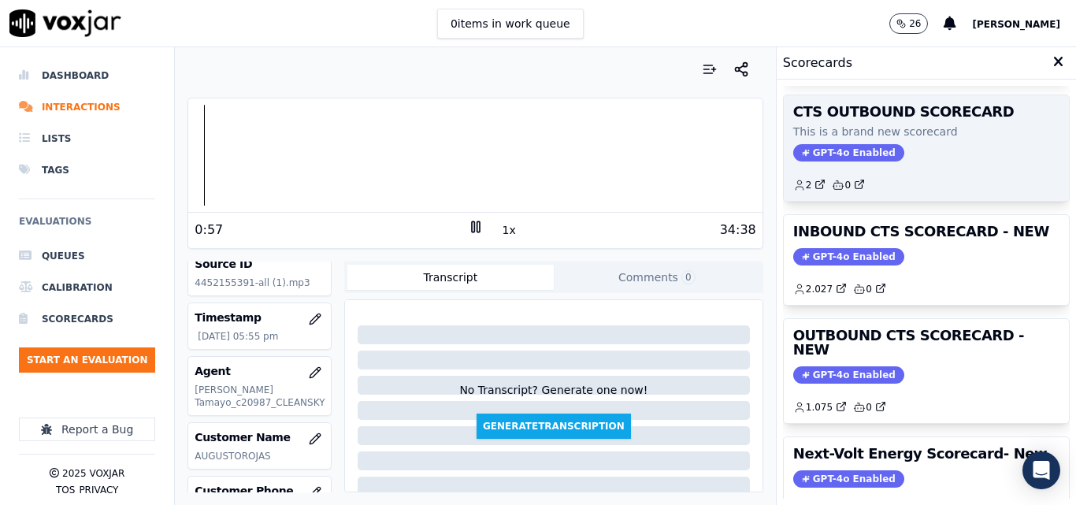
scroll to position [344, 0]
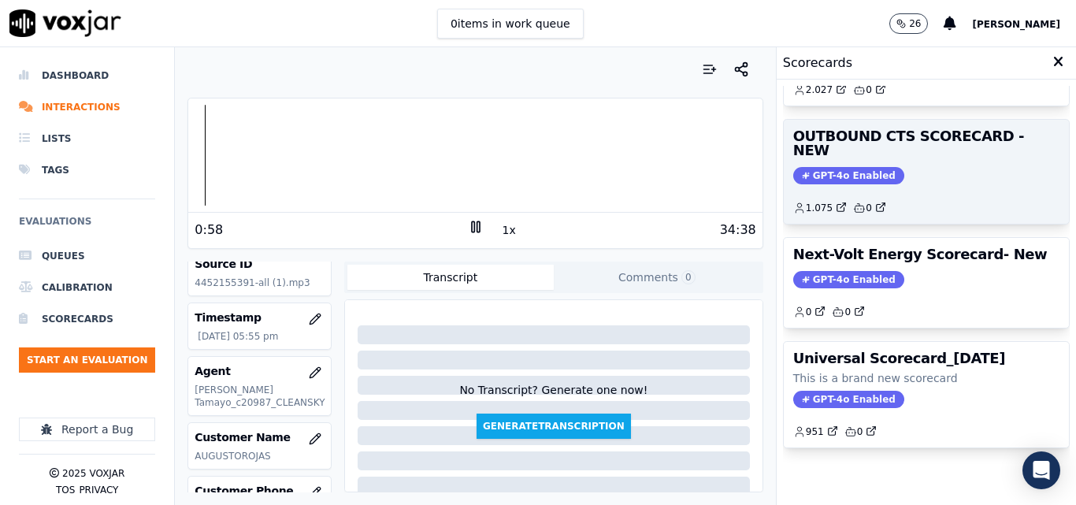
click at [801, 167] on span "GPT-4o Enabled" at bounding box center [848, 175] width 111 height 17
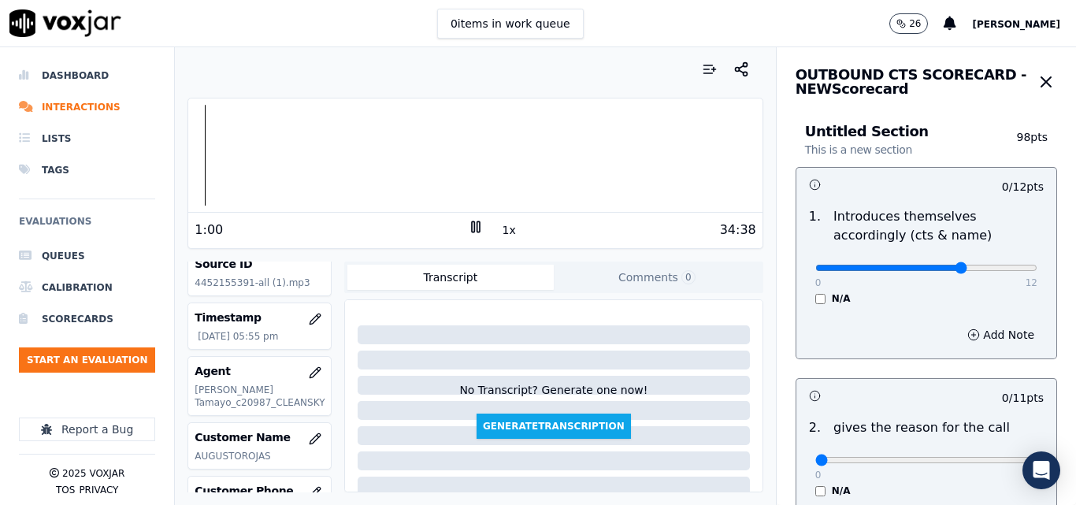
click at [934, 267] on input "range" at bounding box center [927, 268] width 222 height 6
type input "9"
click at [945, 267] on input "range" at bounding box center [927, 268] width 222 height 6
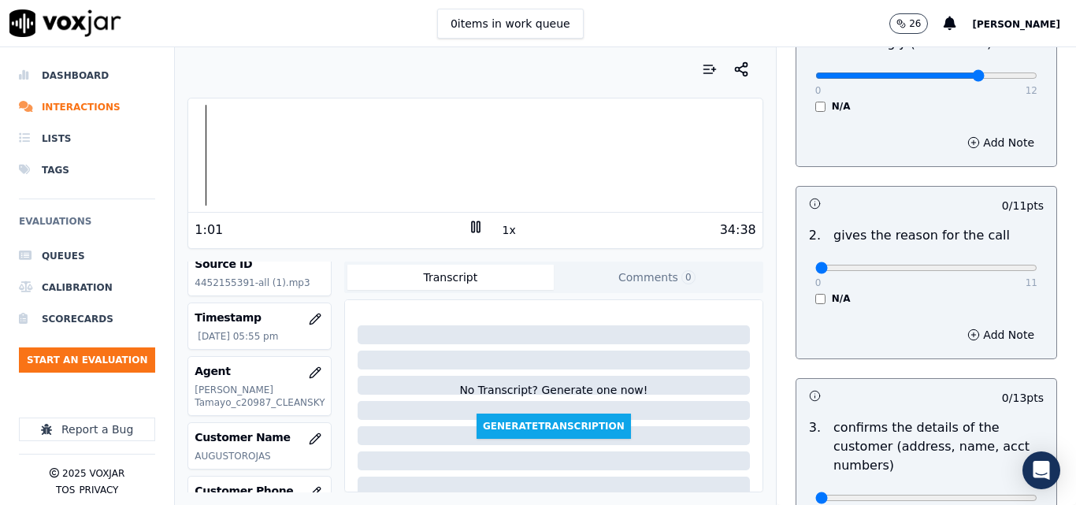
scroll to position [236, 0]
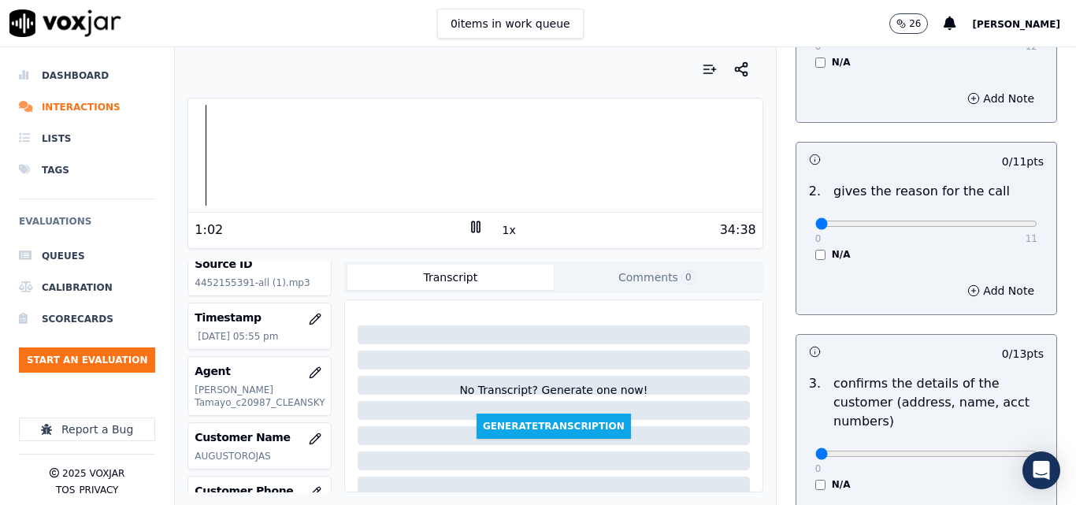
click at [998, 232] on div "0 11" at bounding box center [927, 223] width 222 height 19
type input "11"
click at [999, 221] on input "range" at bounding box center [927, 224] width 222 height 6
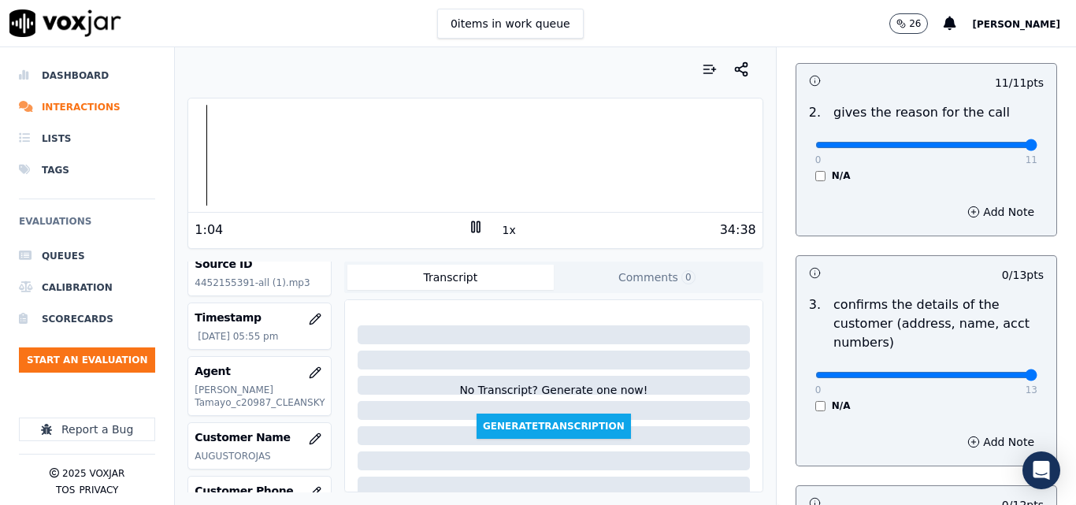
type input "13"
click at [993, 372] on input "range" at bounding box center [927, 375] width 222 height 6
click at [284, 158] on div at bounding box center [475, 155] width 574 height 101
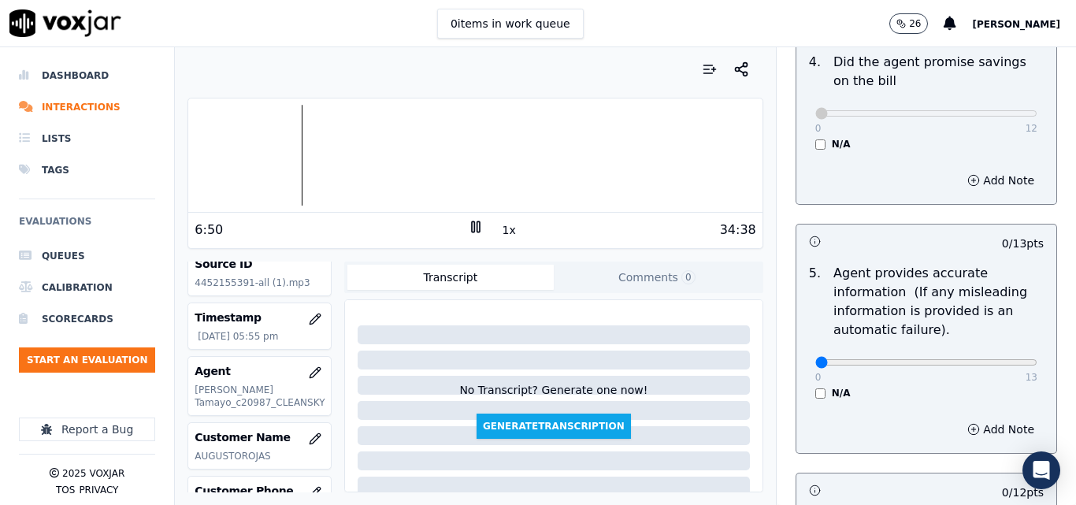
scroll to position [867, 0]
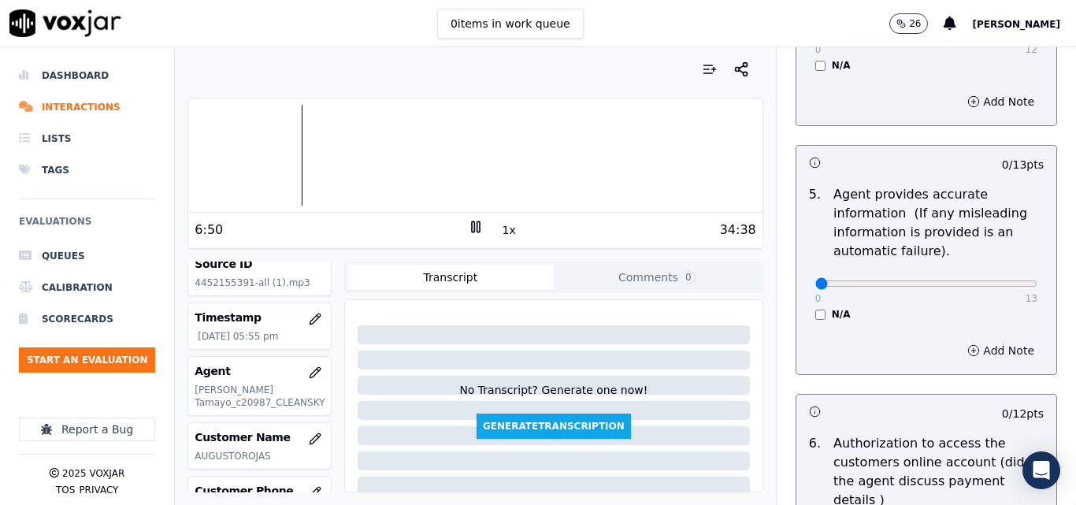
click at [958, 357] on button "Add Note" at bounding box center [1001, 351] width 86 height 22
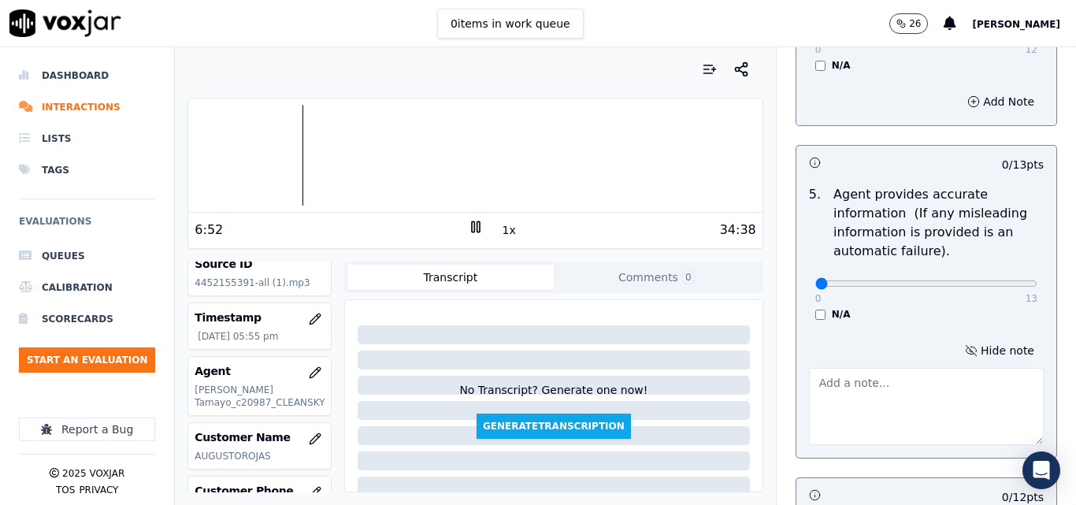
click at [886, 398] on textarea at bounding box center [926, 406] width 235 height 77
click at [809, 384] on textarea "ELECTRIC" at bounding box center [926, 406] width 235 height 77
click at [938, 389] on textarea "Incorrect ELECTRIC" at bounding box center [926, 406] width 235 height 77
type textarea "Incorrect ELECTRIC rate"
click at [942, 317] on div "N/A" at bounding box center [927, 314] width 222 height 13
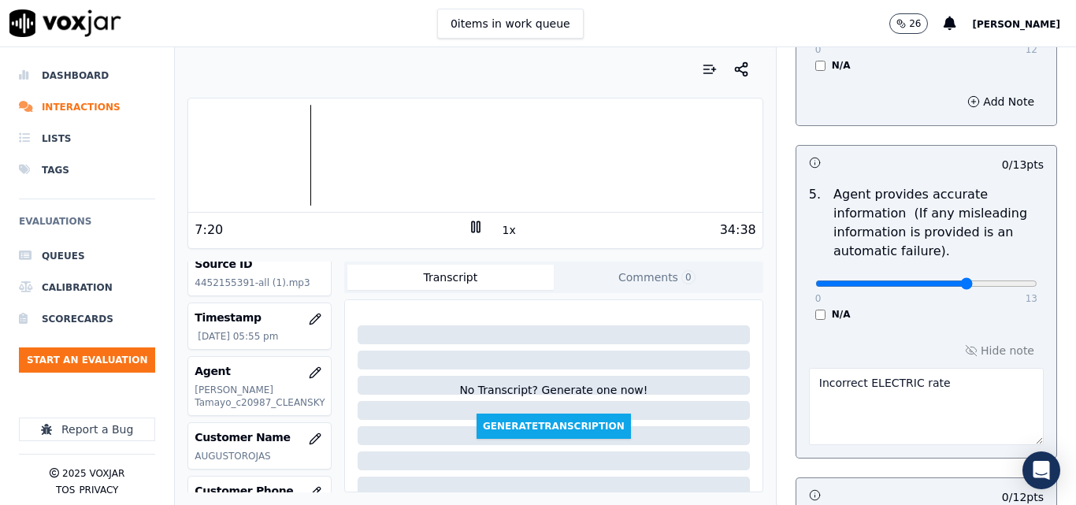
type input "9"
click at [942, 281] on input "range" at bounding box center [927, 284] width 222 height 6
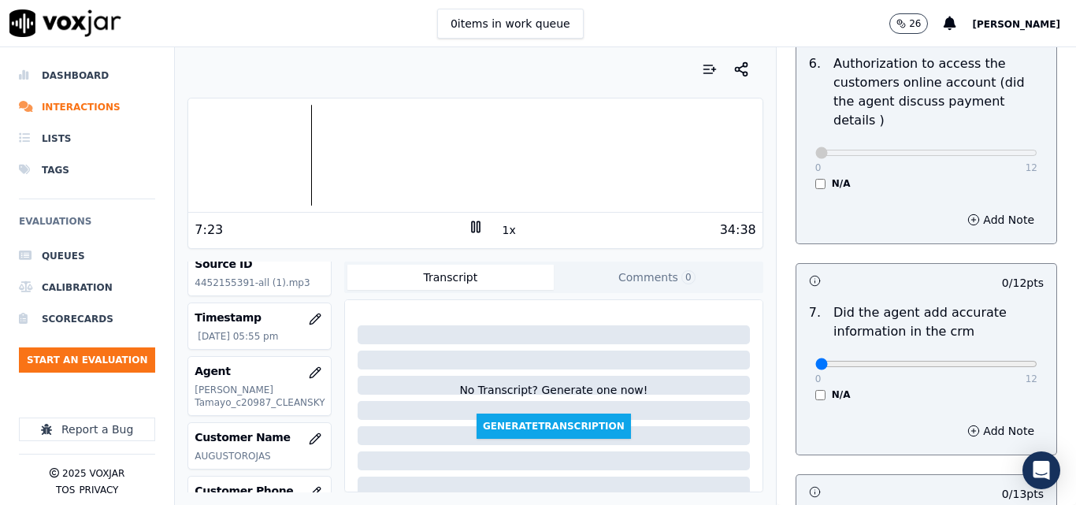
scroll to position [1339, 0]
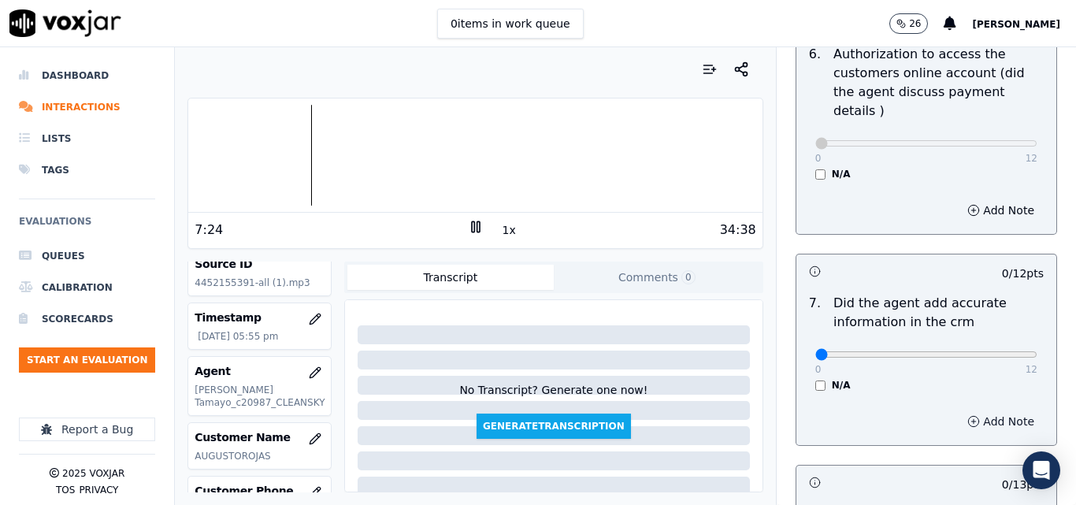
click at [958, 411] on button "Add Note" at bounding box center [1001, 422] width 86 height 22
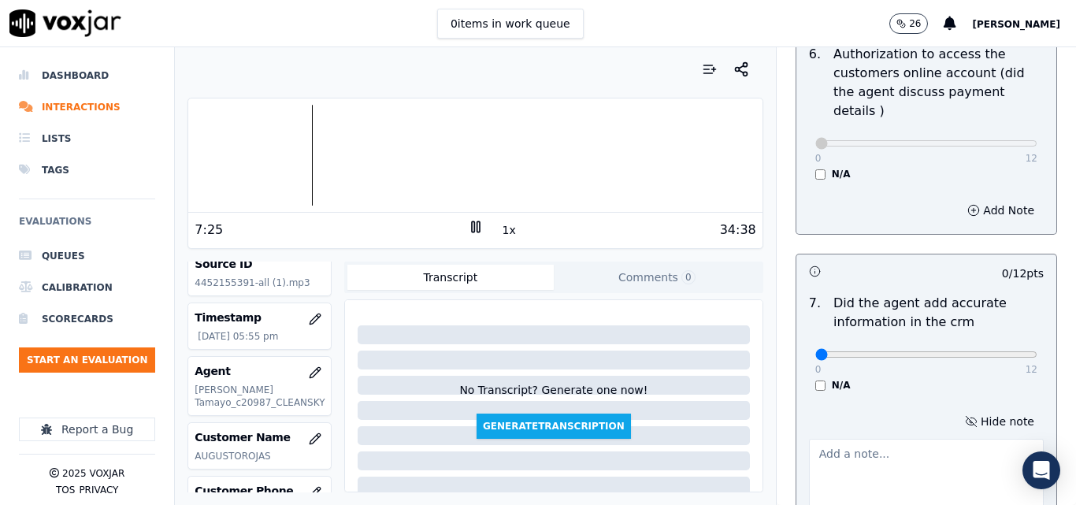
click at [863, 439] on textarea at bounding box center [926, 477] width 235 height 77
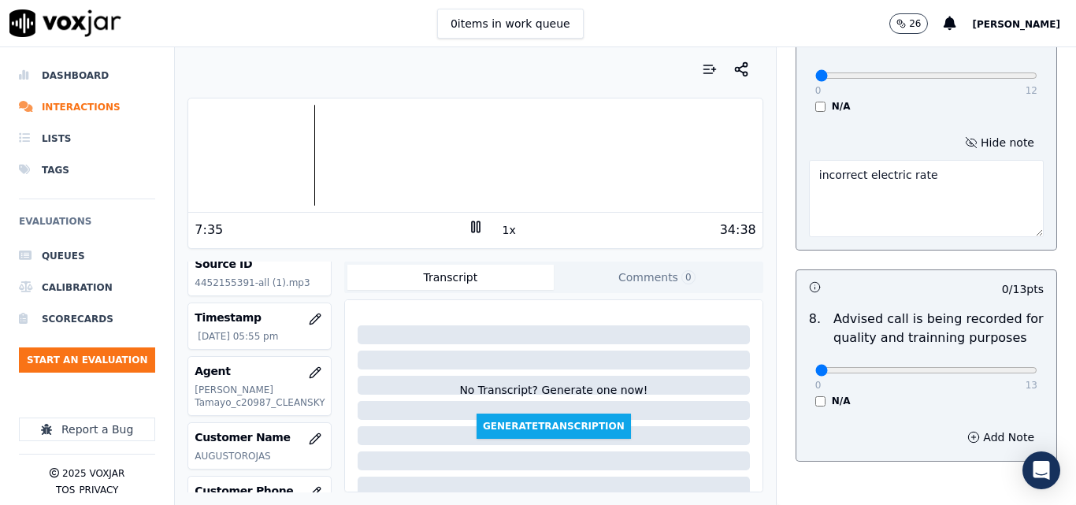
scroll to position [1655, 0]
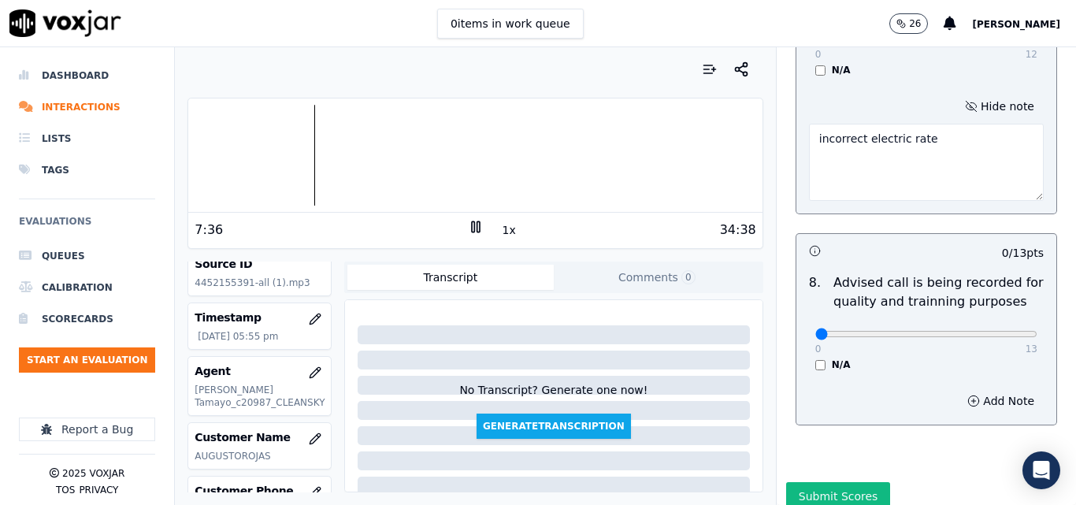
type textarea "incorrect electric rate"
type input "13"
click at [994, 331] on input "range" at bounding box center [927, 334] width 222 height 6
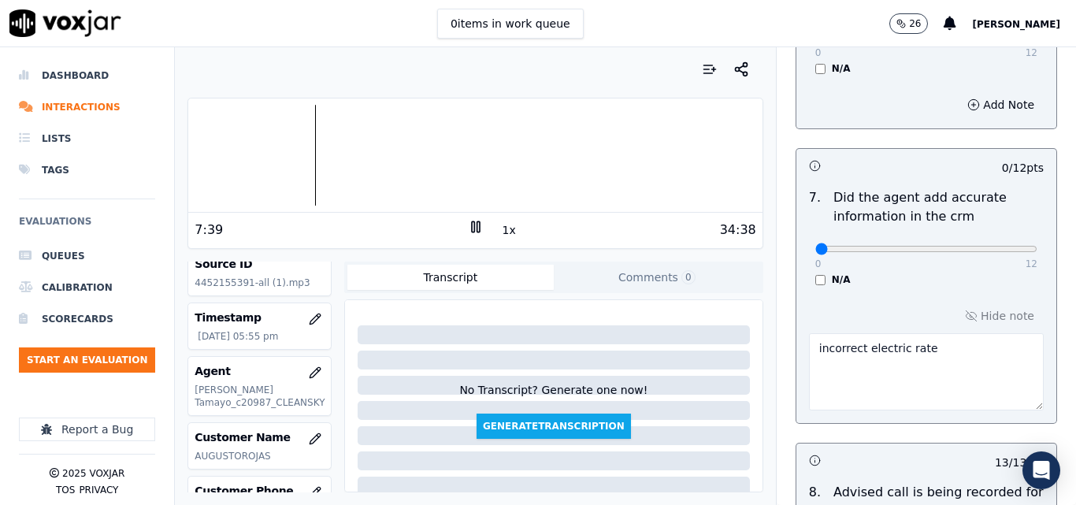
scroll to position [1418, 0]
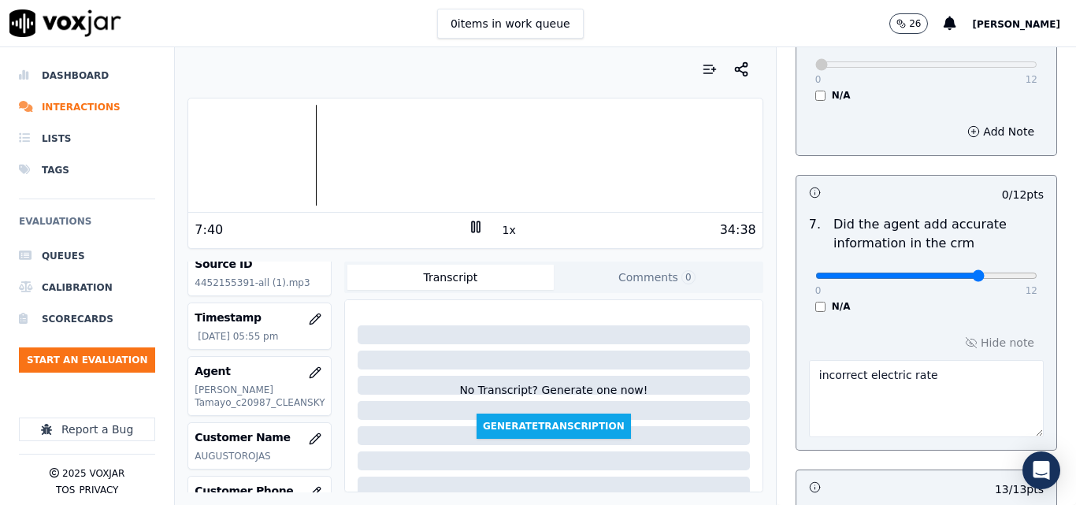
type input "9"
click at [945, 273] on input "range" at bounding box center [927, 276] width 222 height 6
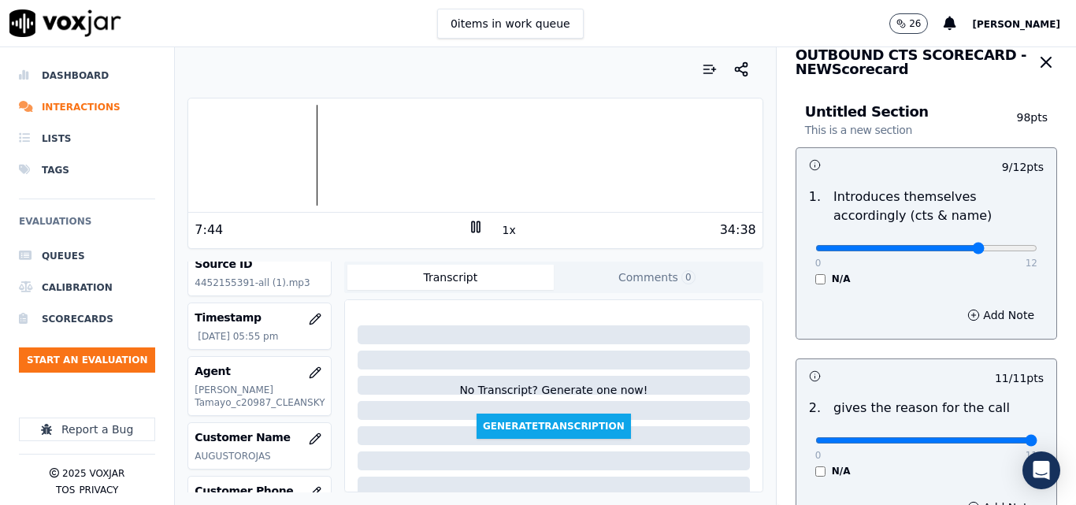
scroll to position [0, 0]
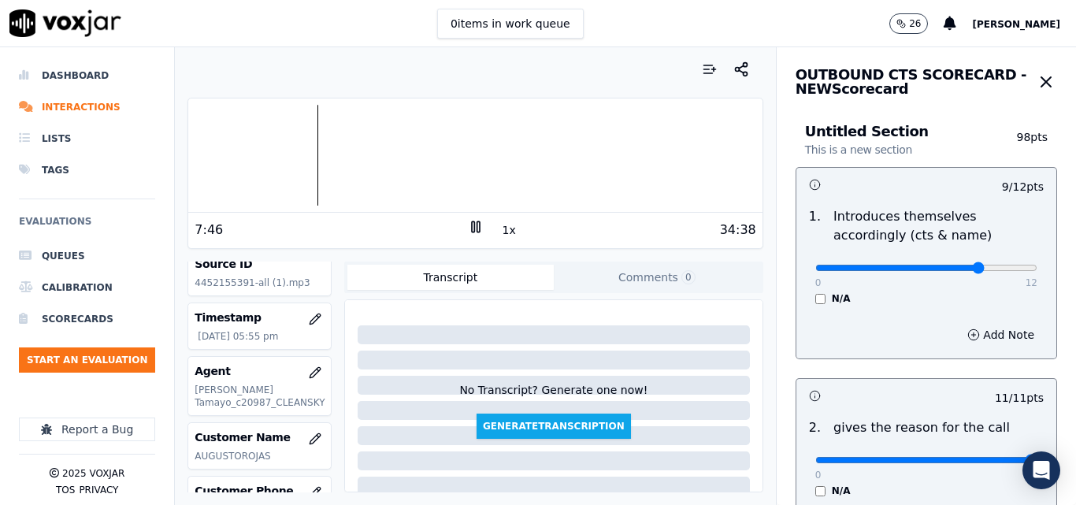
click at [477, 227] on rect at bounding box center [478, 226] width 2 height 10
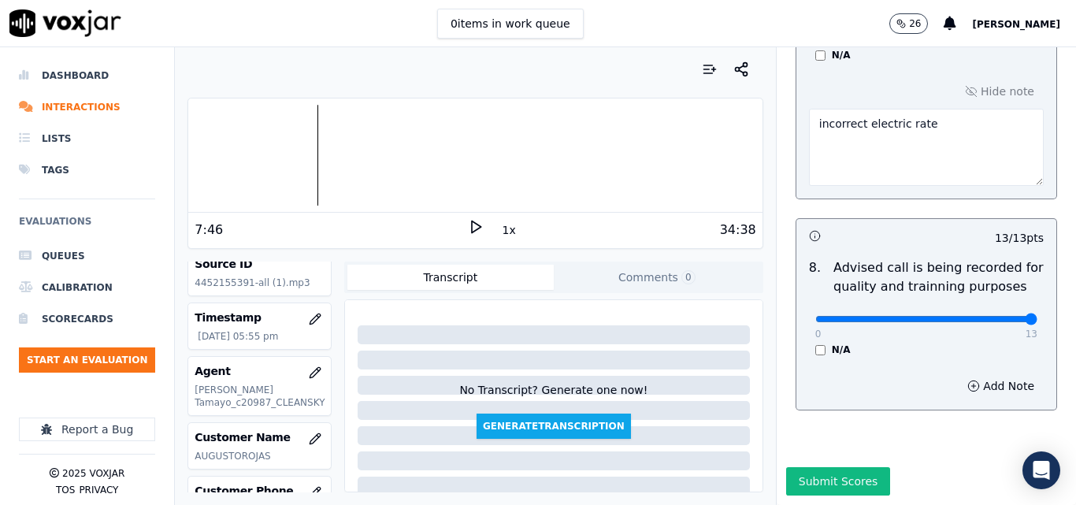
click at [835, 467] on button "Submit Scores" at bounding box center [838, 481] width 105 height 28
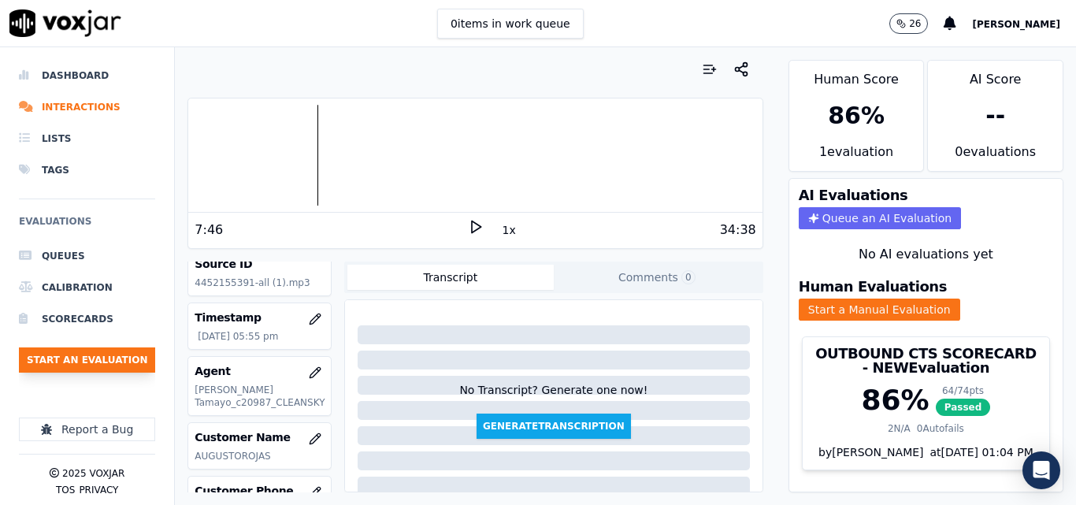
click at [108, 362] on button "Start an Evaluation" at bounding box center [87, 359] width 136 height 25
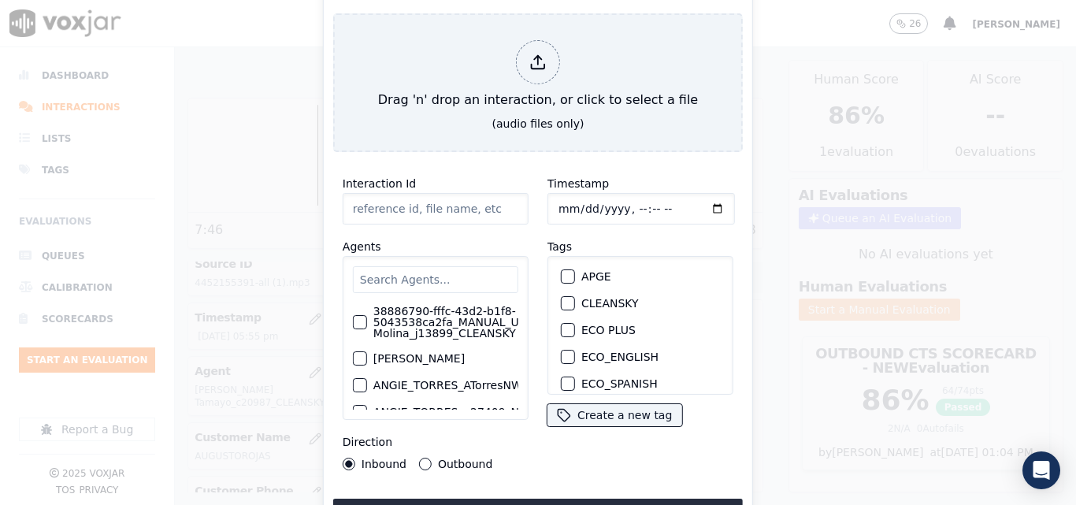
type input "20250915-173936_2028919620-all.mp3"
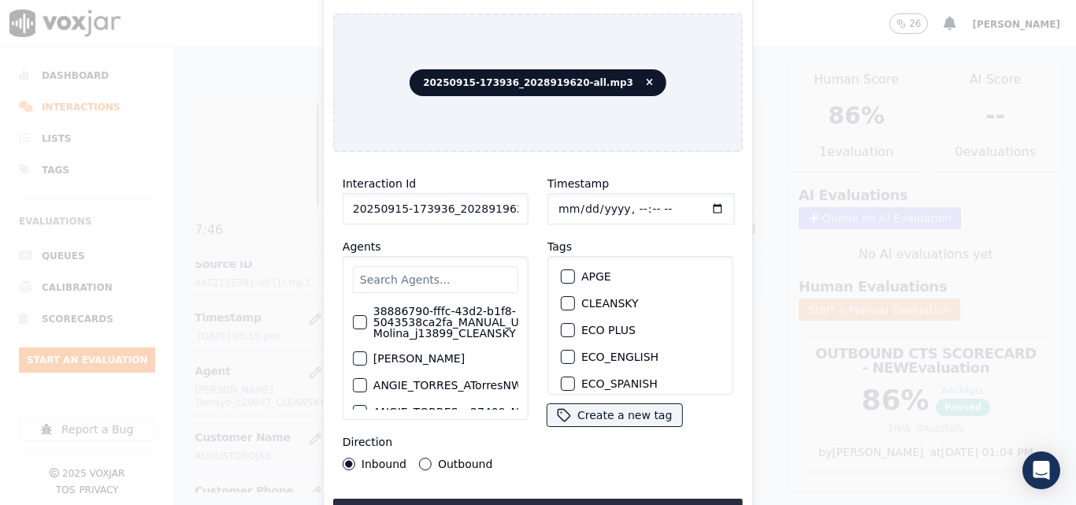
click at [568, 296] on button "CLEANSKY" at bounding box center [568, 303] width 14 height 14
click at [524, 499] on button "Upload interaction to start evaluation" at bounding box center [538, 513] width 410 height 28
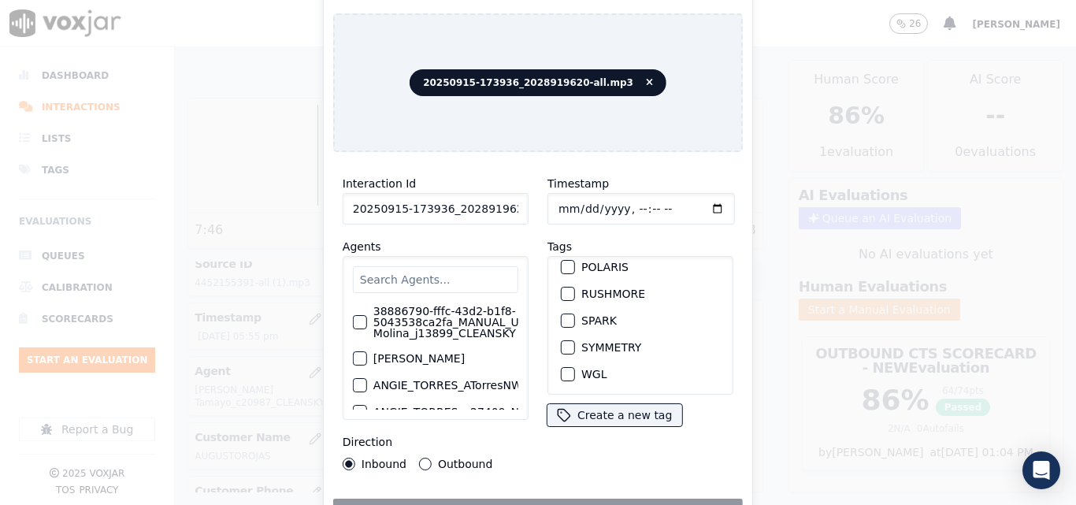
scroll to position [0, 0]
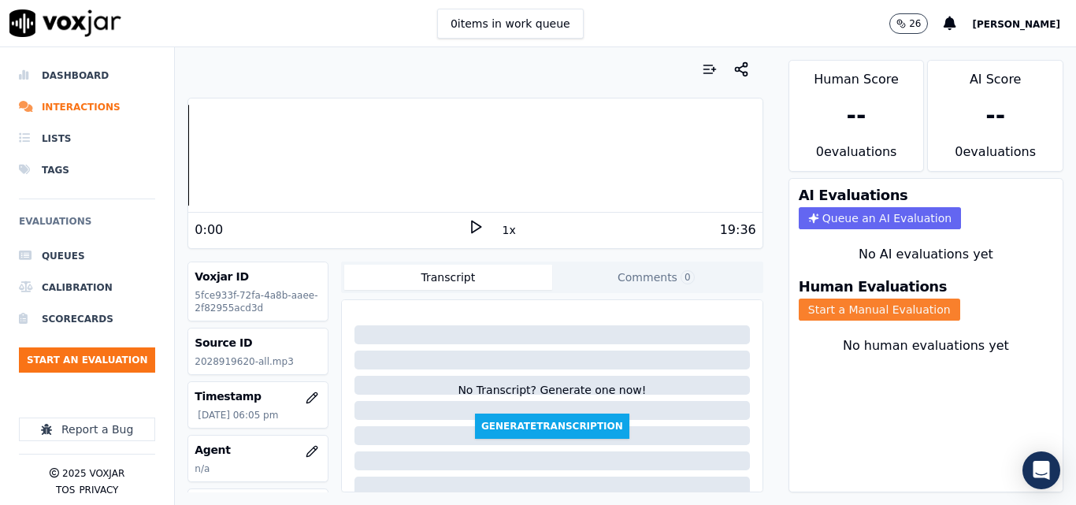
click at [879, 307] on button "Start a Manual Evaluation" at bounding box center [880, 310] width 162 height 22
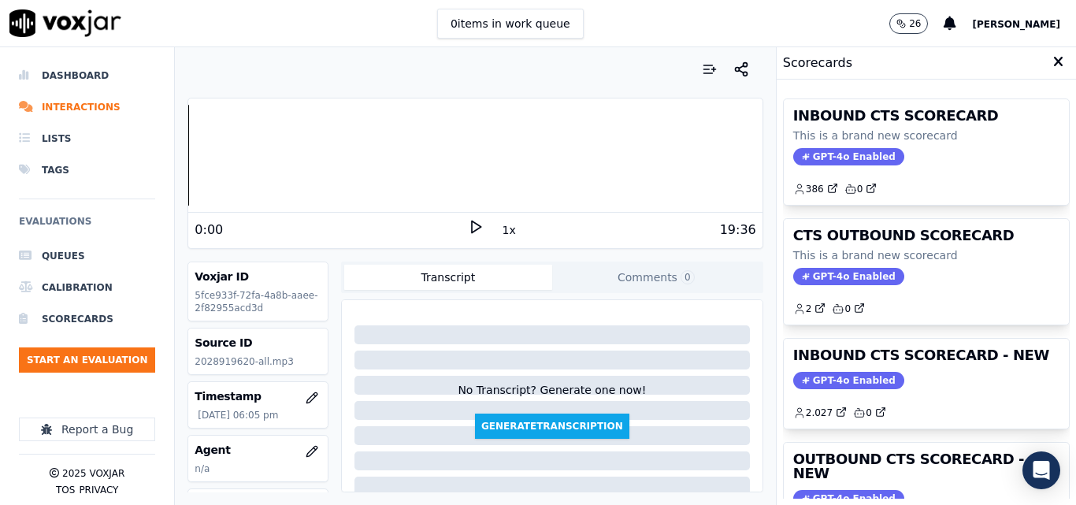
click at [472, 228] on polygon at bounding box center [476, 227] width 9 height 12
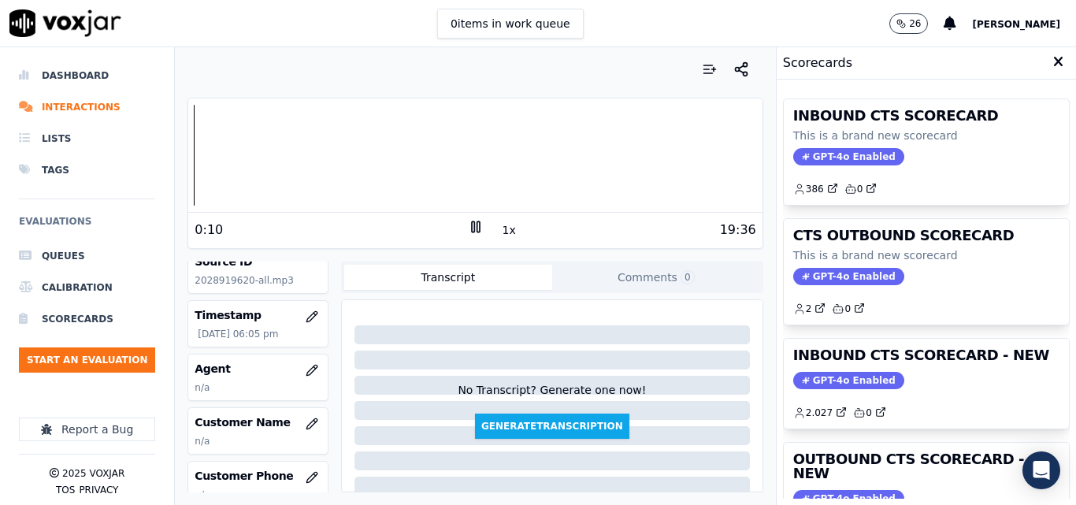
scroll to position [158, 0]
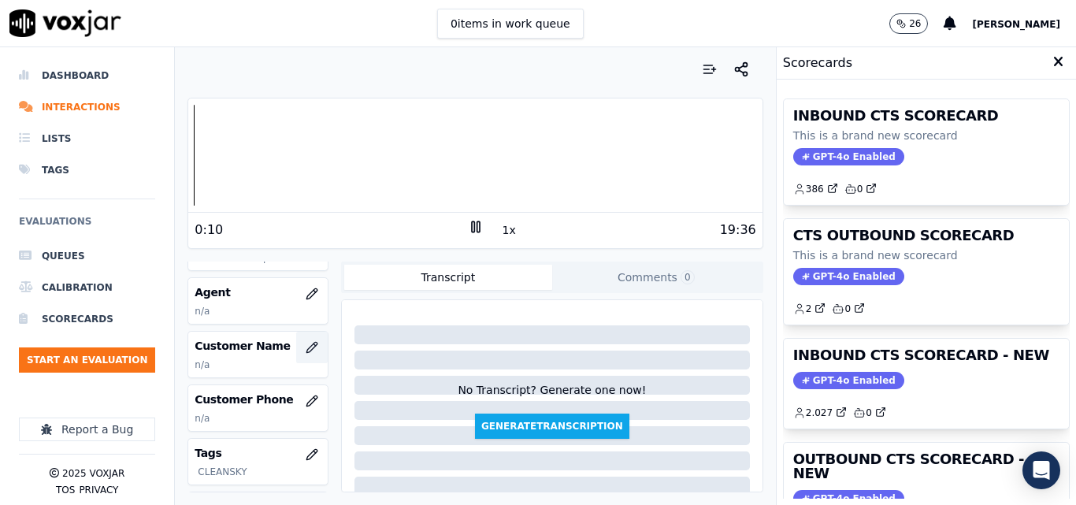
click at [296, 337] on button "button" at bounding box center [312, 348] width 32 height 32
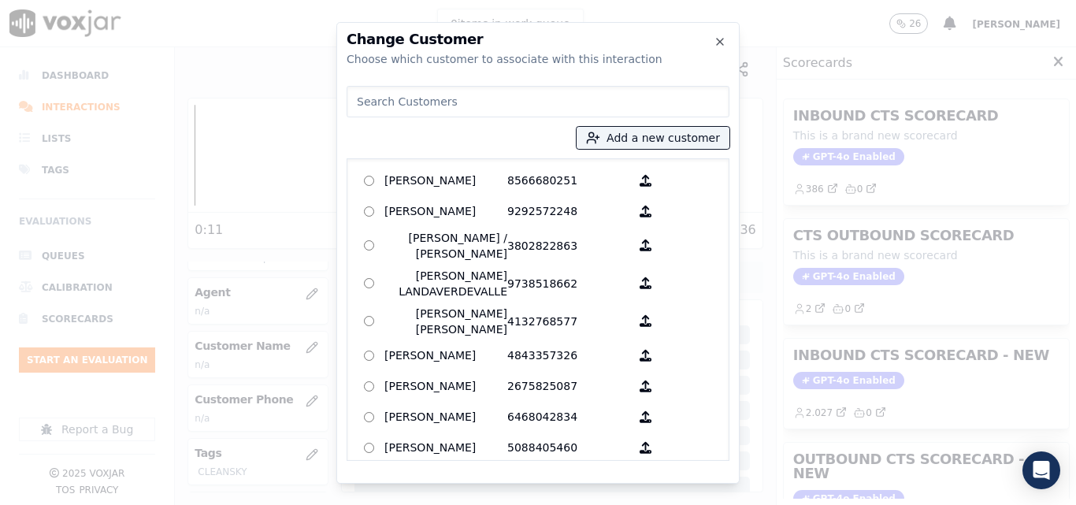
drag, startPoint x: 658, startPoint y: 143, endPoint x: 723, endPoint y: 121, distance: 68.3
click at [658, 143] on button "Add a new customer" at bounding box center [653, 138] width 153 height 22
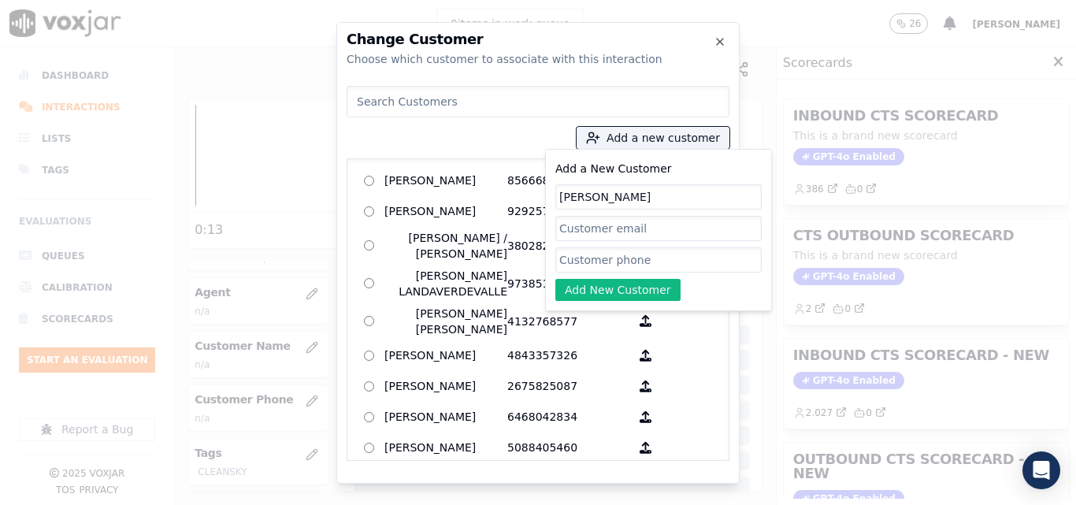
type input "[PERSON_NAME]"
paste input "2028919620"
type input "2028919620"
click at [622, 293] on button "Add New Customer" at bounding box center [617, 290] width 125 height 22
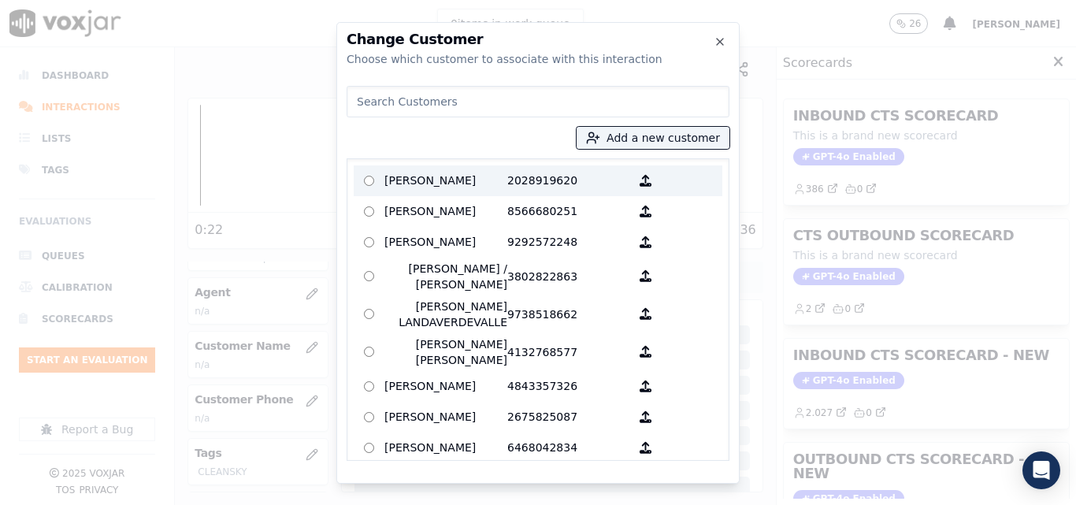
click at [443, 184] on p "[PERSON_NAME]" at bounding box center [446, 181] width 123 height 24
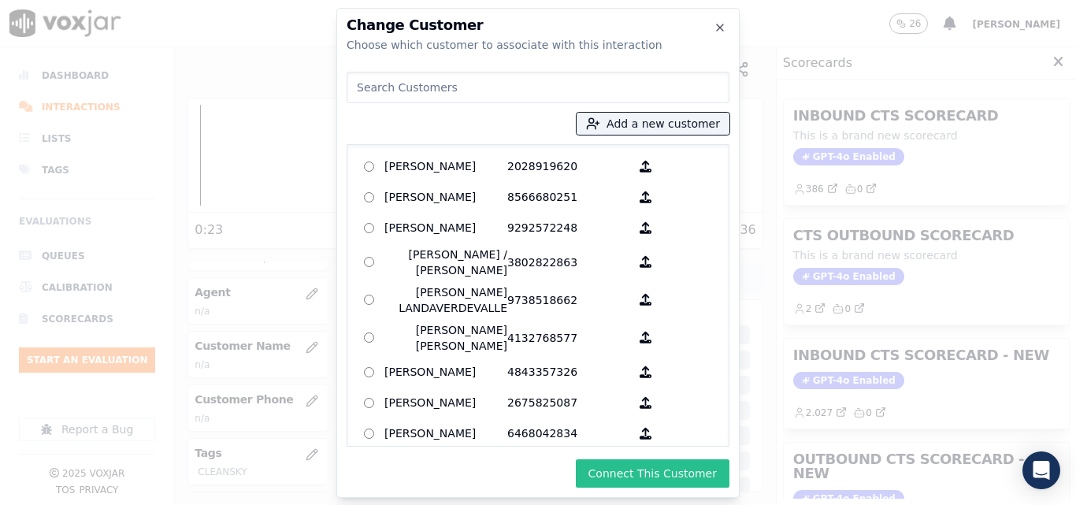
click at [623, 472] on button "Connect This Customer" at bounding box center [653, 473] width 154 height 28
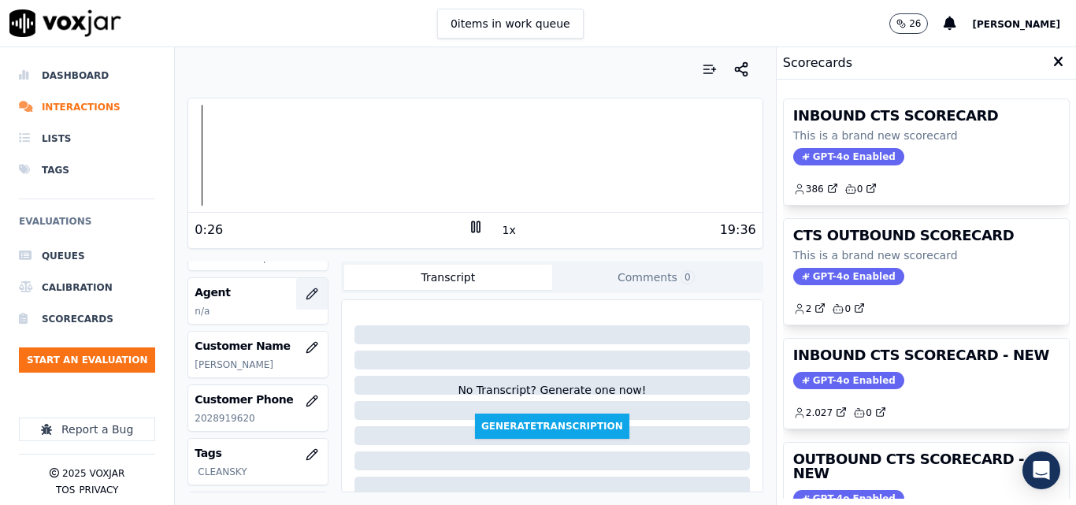
click at [306, 288] on icon "button" at bounding box center [312, 294] width 13 height 13
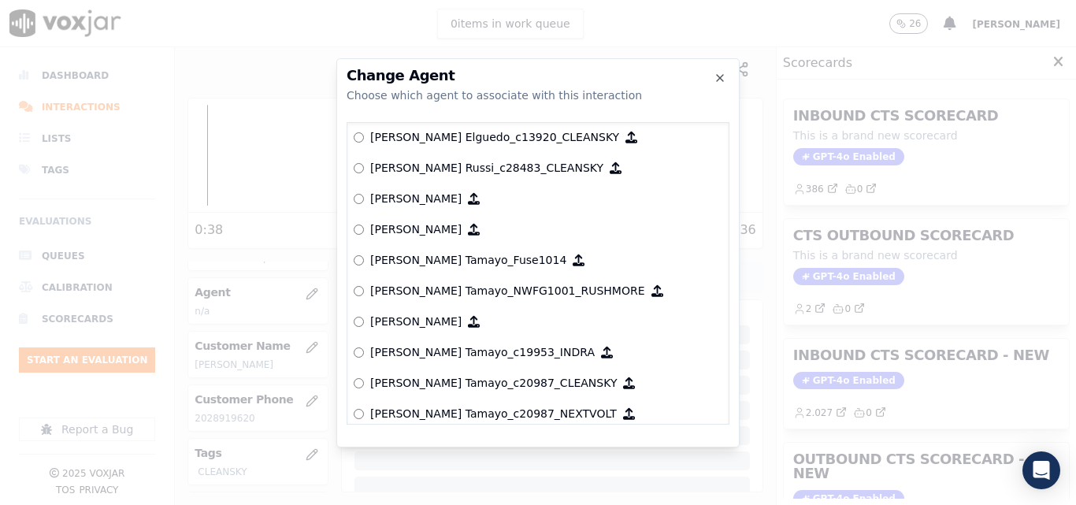
scroll to position [1377, 0]
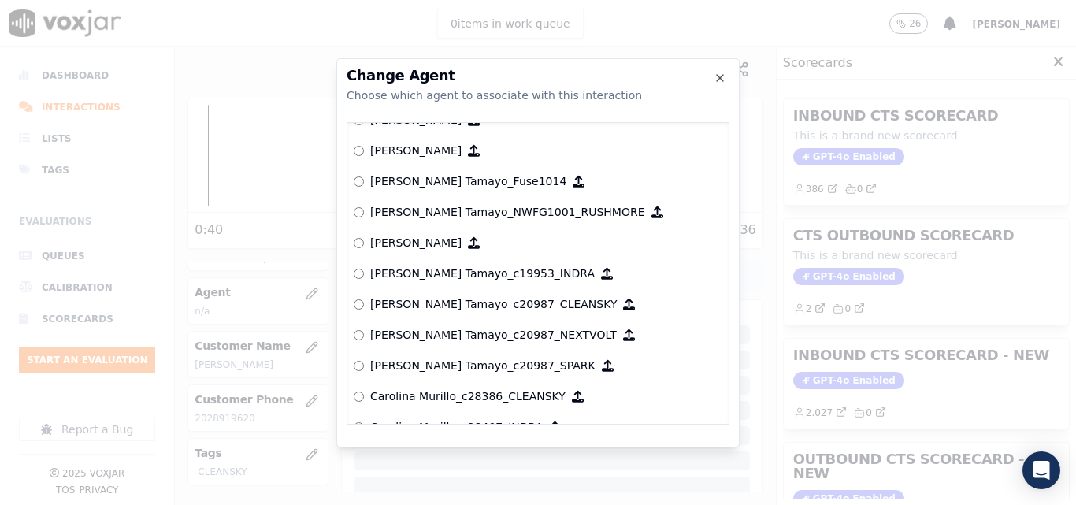
click at [430, 299] on p "[PERSON_NAME] Tamayo_c20987_CLEANSKY" at bounding box center [493, 304] width 247 height 16
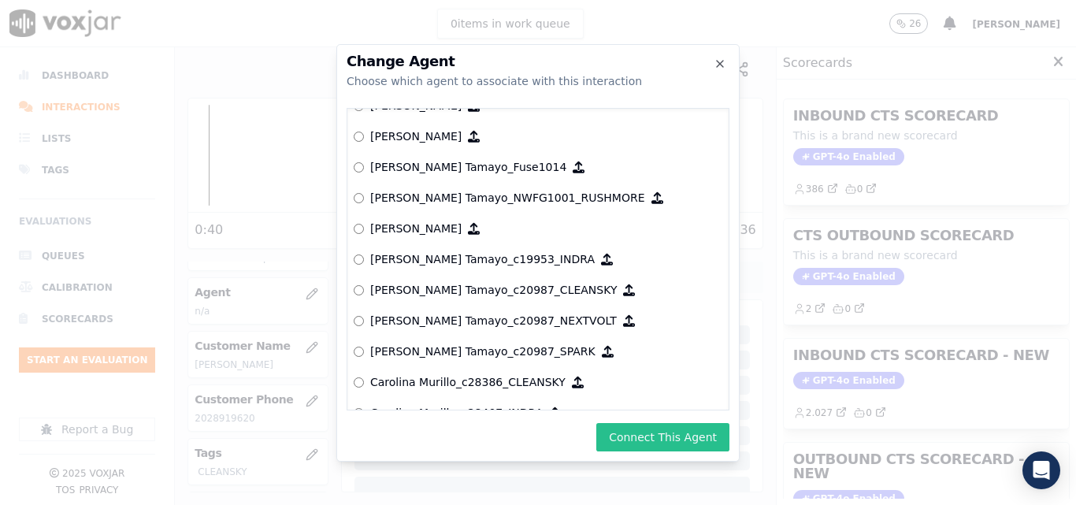
click at [674, 448] on button "Connect This Agent" at bounding box center [662, 437] width 133 height 28
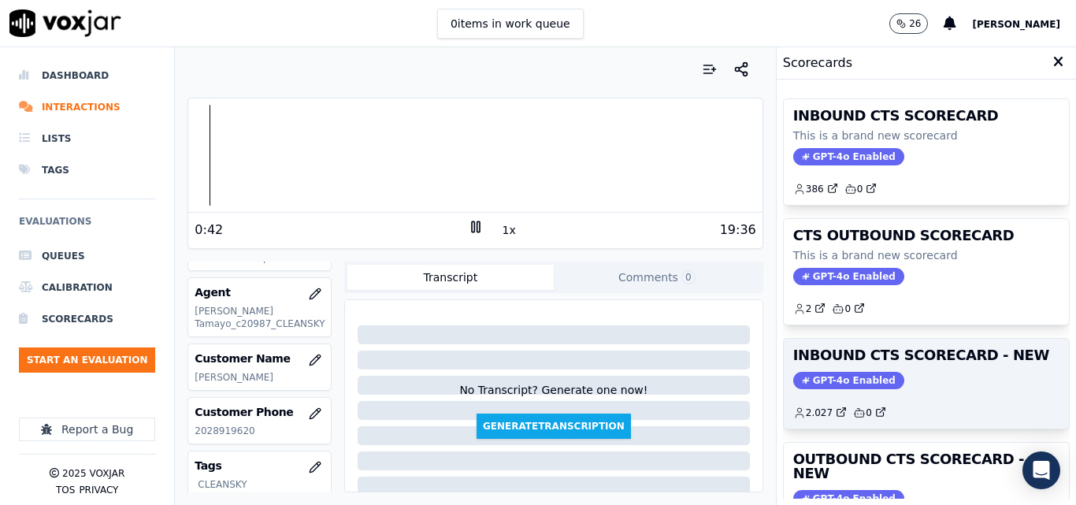
scroll to position [315, 0]
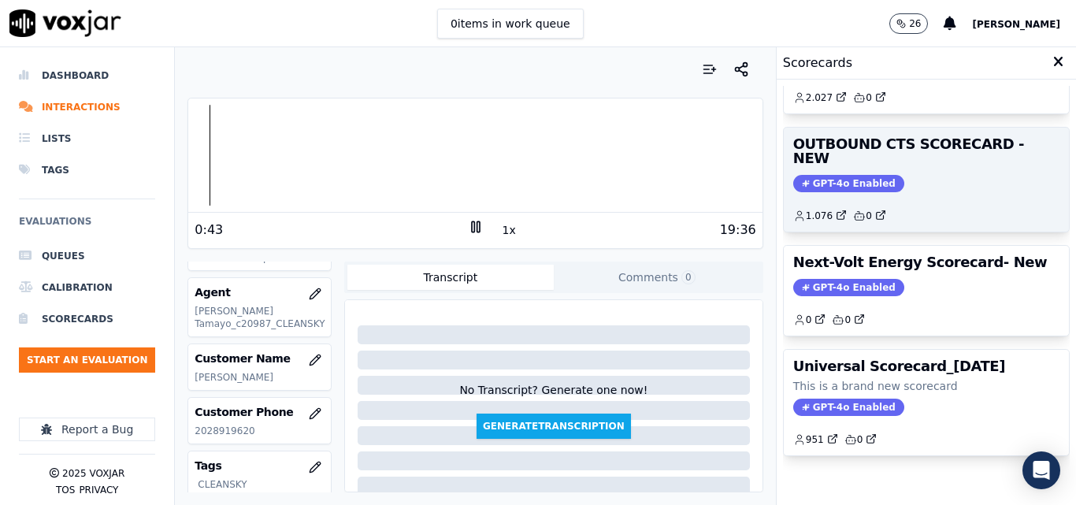
click at [832, 175] on span "GPT-4o Enabled" at bounding box center [848, 183] width 111 height 17
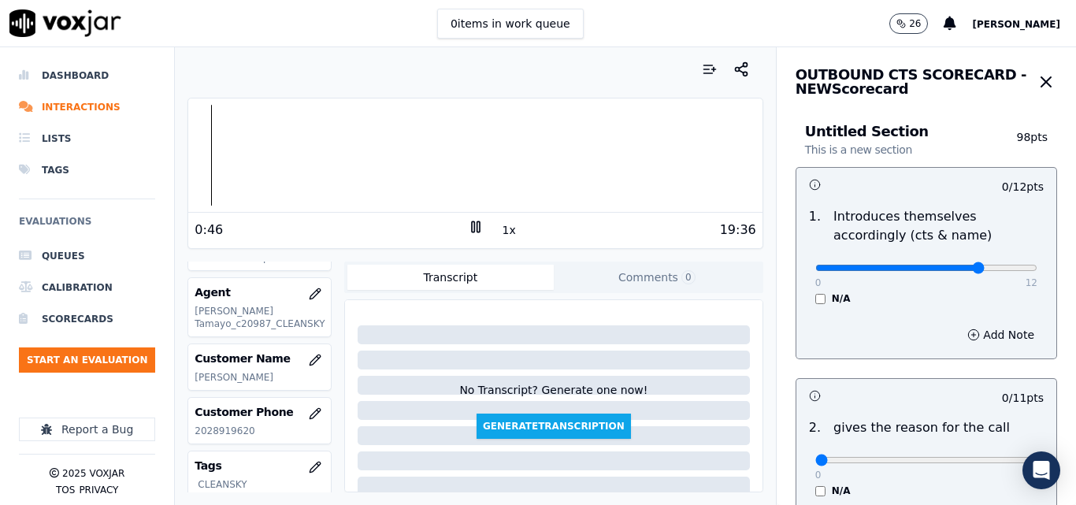
type input "9"
click at [943, 265] on input "range" at bounding box center [927, 268] width 222 height 6
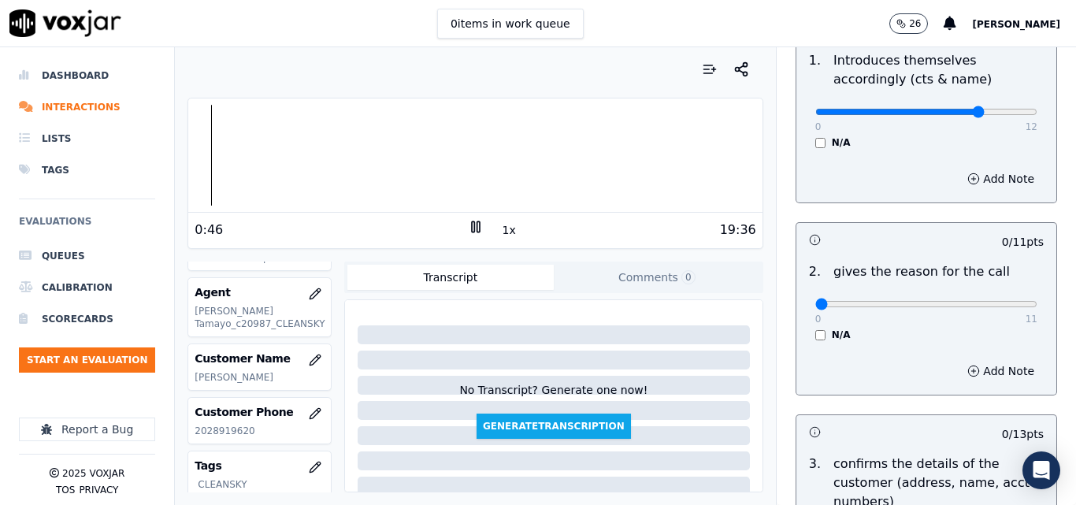
scroll to position [158, 0]
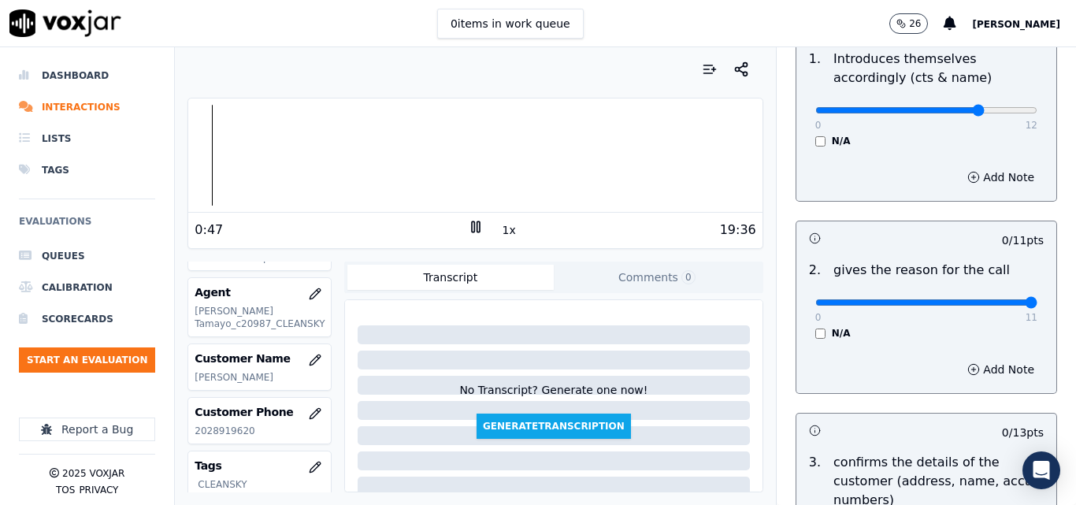
type input "11"
click at [992, 302] on input "range" at bounding box center [927, 302] width 222 height 6
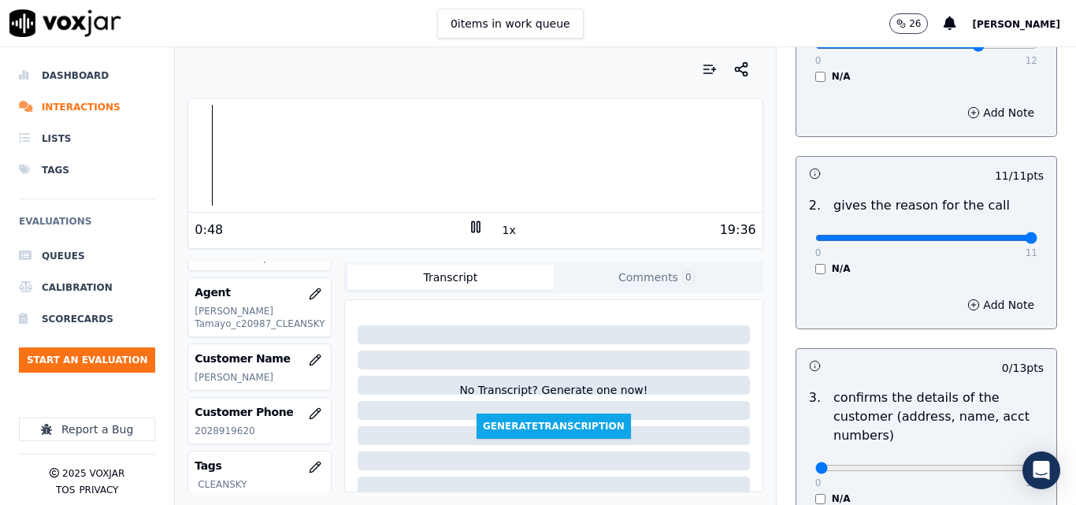
scroll to position [315, 0]
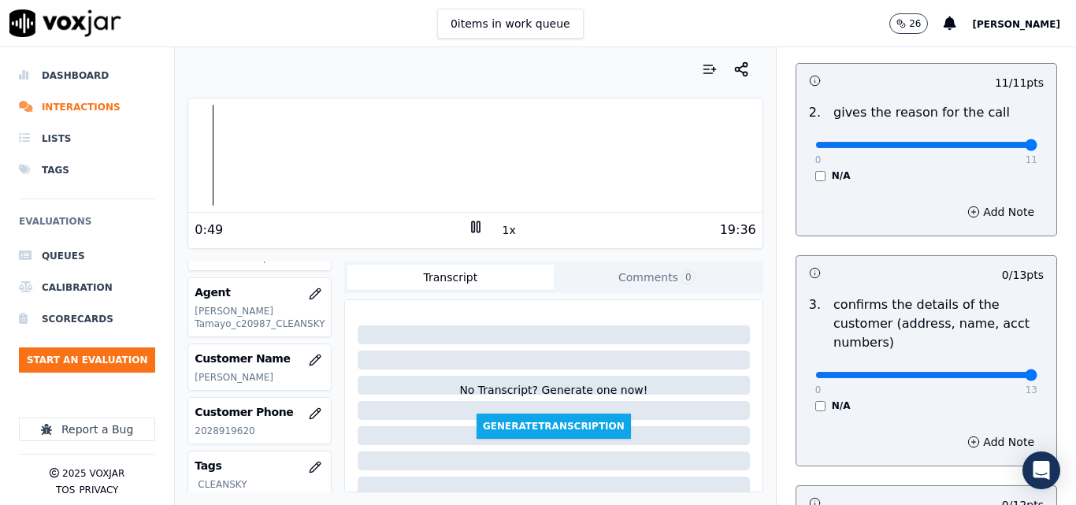
type input "13"
click at [995, 374] on input "range" at bounding box center [927, 375] width 222 height 6
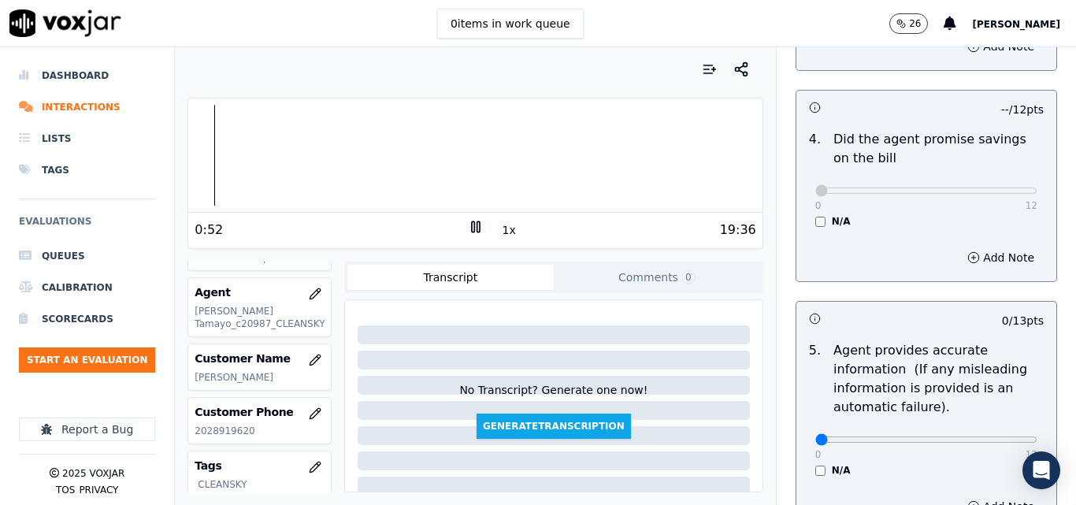
scroll to position [788, 0]
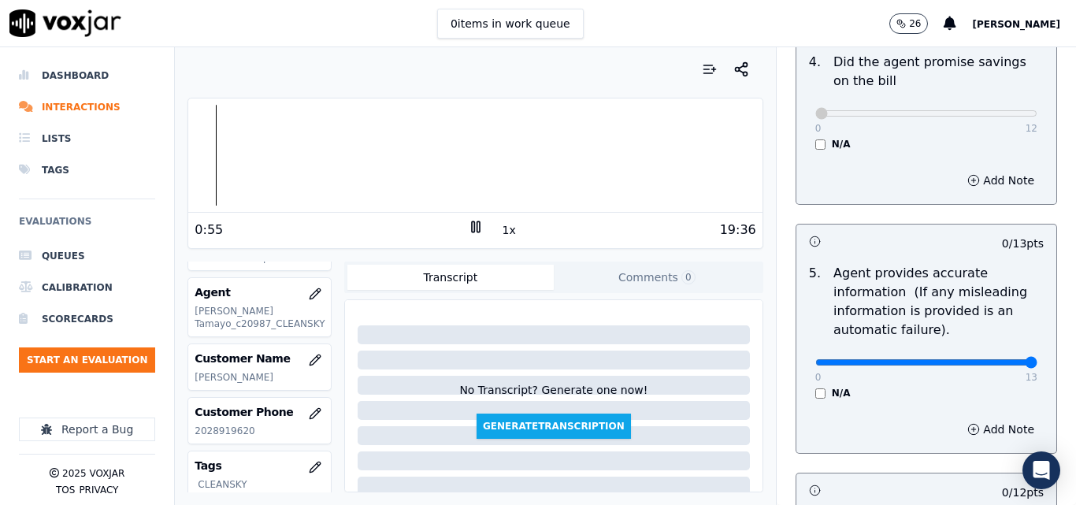
type input "13"
click at [991, 362] on input "range" at bounding box center [927, 362] width 222 height 6
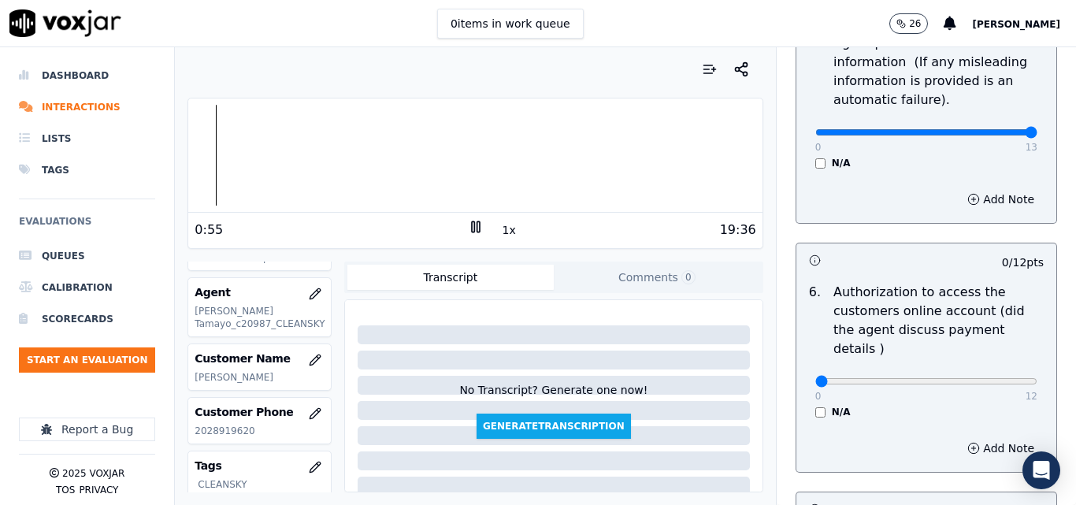
scroll to position [1024, 0]
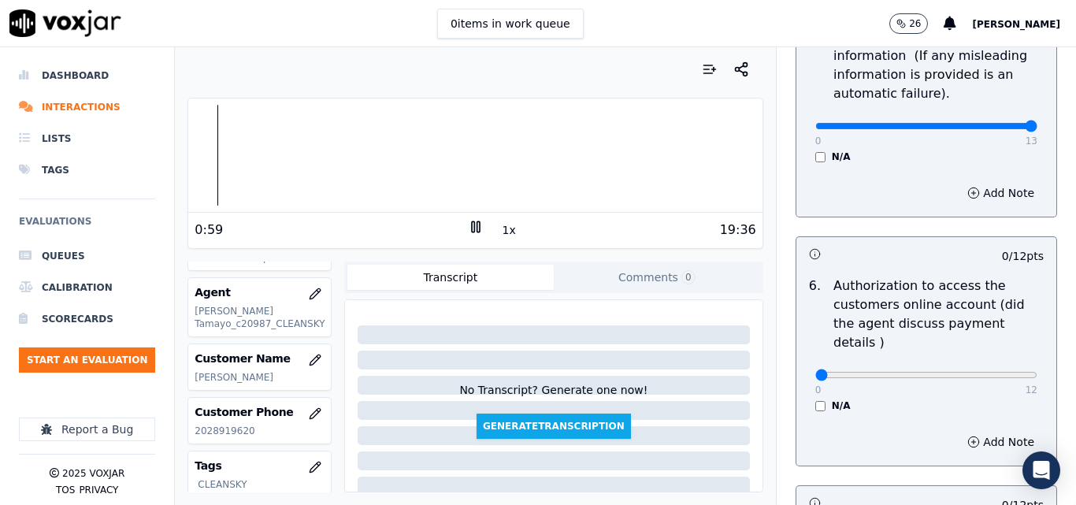
click at [816, 399] on div "N/A" at bounding box center [927, 405] width 222 height 13
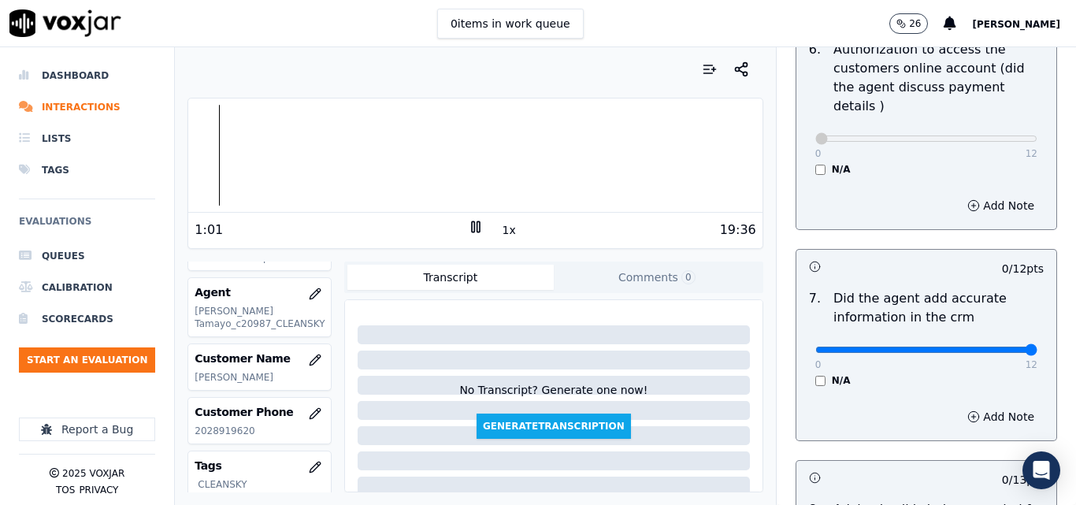
type input "12"
click at [998, 347] on input "range" at bounding box center [927, 350] width 222 height 6
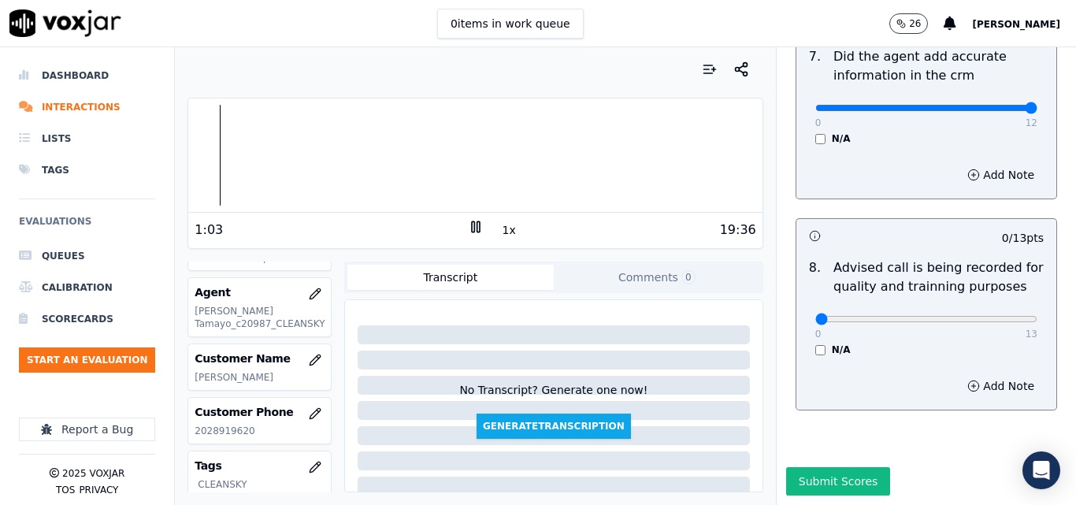
scroll to position [1519, 0]
type input "13"
click at [994, 316] on input "range" at bounding box center [927, 319] width 222 height 6
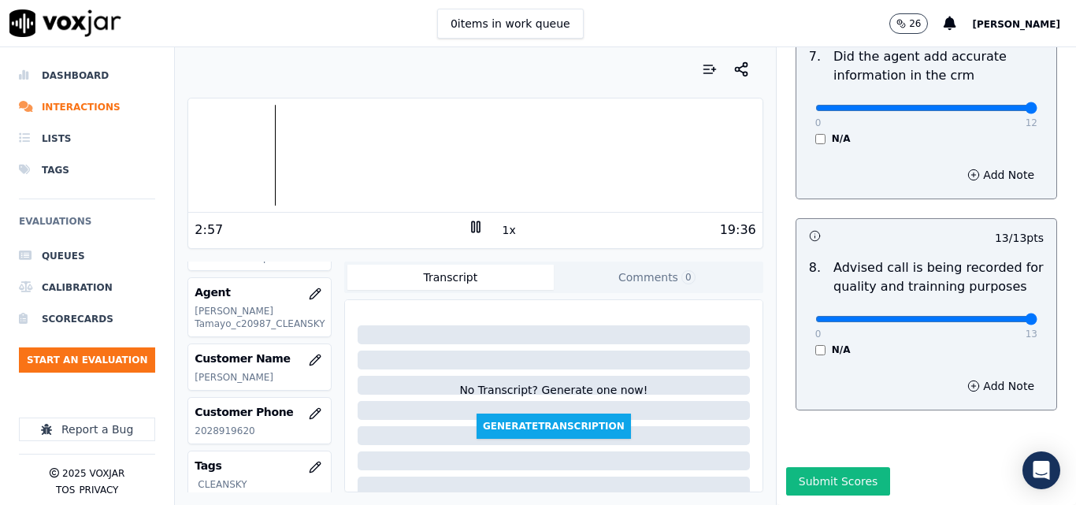
click at [468, 228] on icon at bounding box center [476, 227] width 16 height 16
click at [817, 467] on button "Submit Scores" at bounding box center [838, 481] width 105 height 28
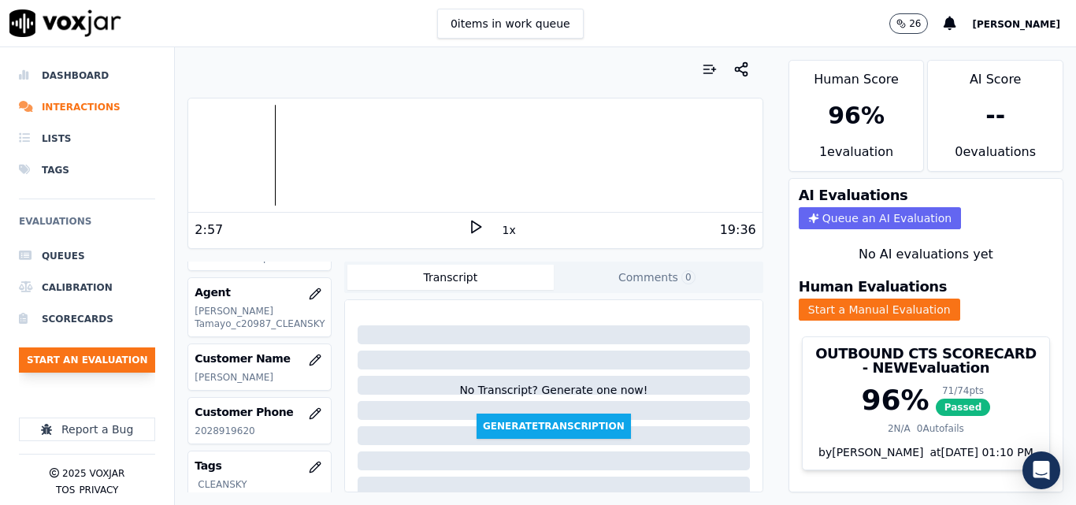
click at [121, 363] on button "Start an Evaluation" at bounding box center [87, 359] width 136 height 25
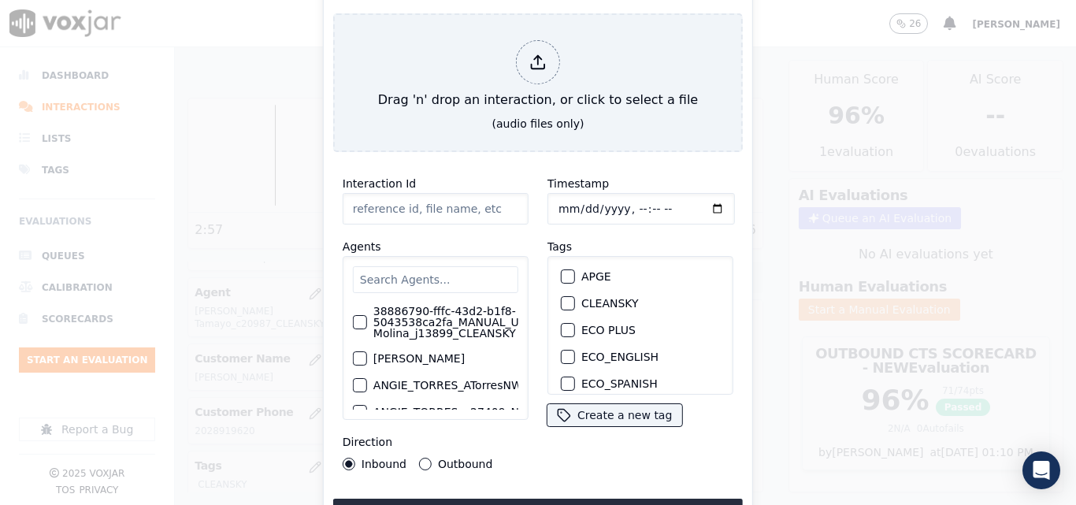
type input "20250915-173033_7744238104-all.mp3"
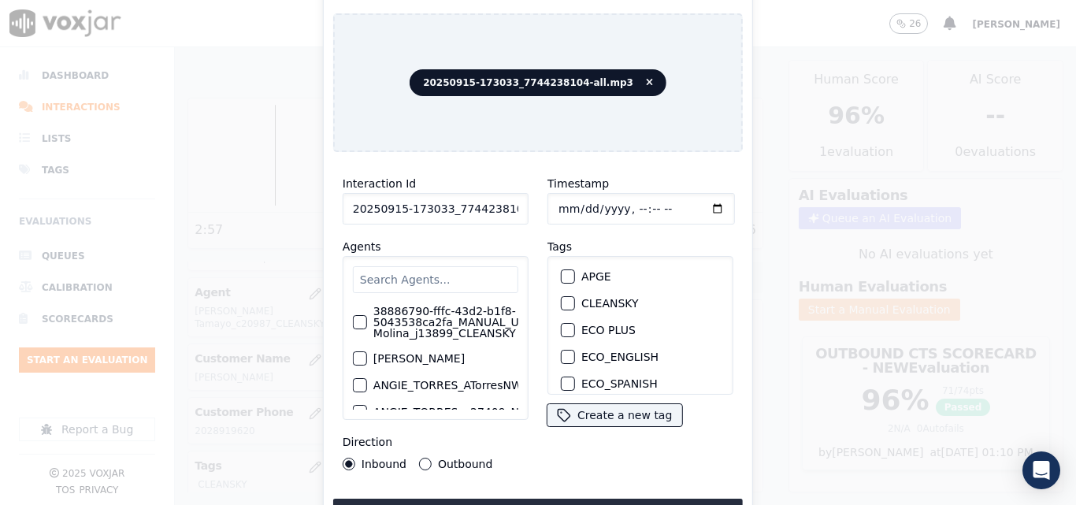
click at [568, 296] on button "CLEANSKY" at bounding box center [568, 303] width 14 height 14
click at [529, 499] on button "Upload interaction to start evaluation" at bounding box center [538, 513] width 410 height 28
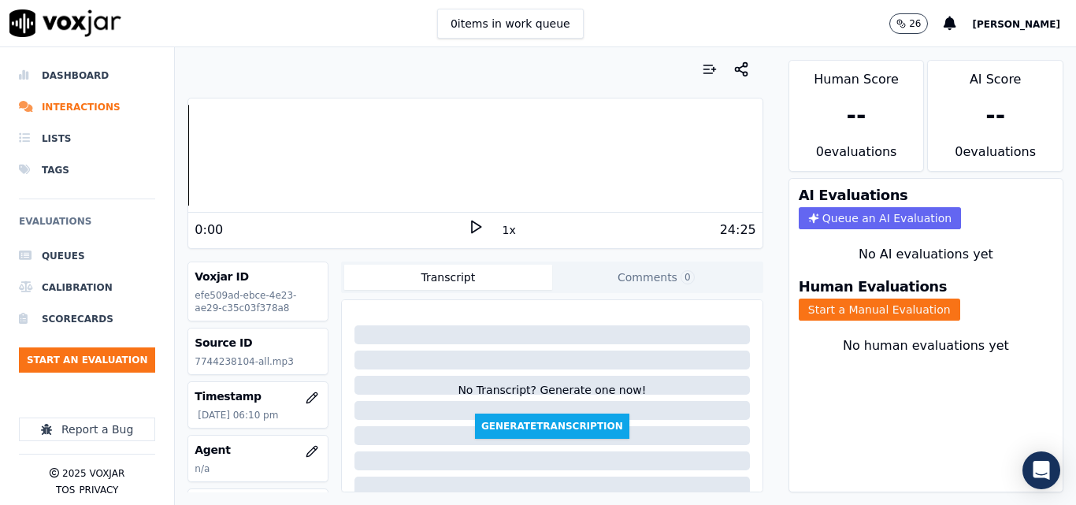
click at [468, 222] on icon at bounding box center [476, 227] width 16 height 16
click at [95, 366] on button "Start an Evaluation" at bounding box center [87, 359] width 136 height 25
click at [188, 165] on div "Your browser does not support the audio element. 3:22 1x 24:25" at bounding box center [475, 173] width 575 height 151
click at [867, 310] on button "Start a Manual Evaluation" at bounding box center [880, 310] width 162 height 22
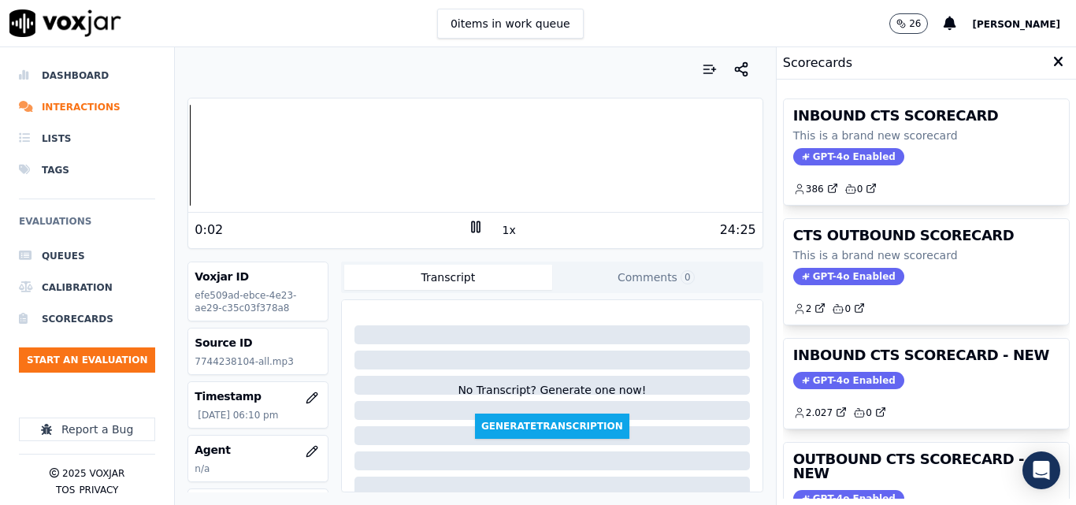
click at [470, 228] on icon at bounding box center [476, 227] width 16 height 16
click at [507, 232] on div "24:25" at bounding box center [620, 230] width 273 height 19
click at [505, 232] on button "1x" at bounding box center [510, 230] width 20 height 22
click at [505, 232] on button "1.5x" at bounding box center [515, 230] width 31 height 22
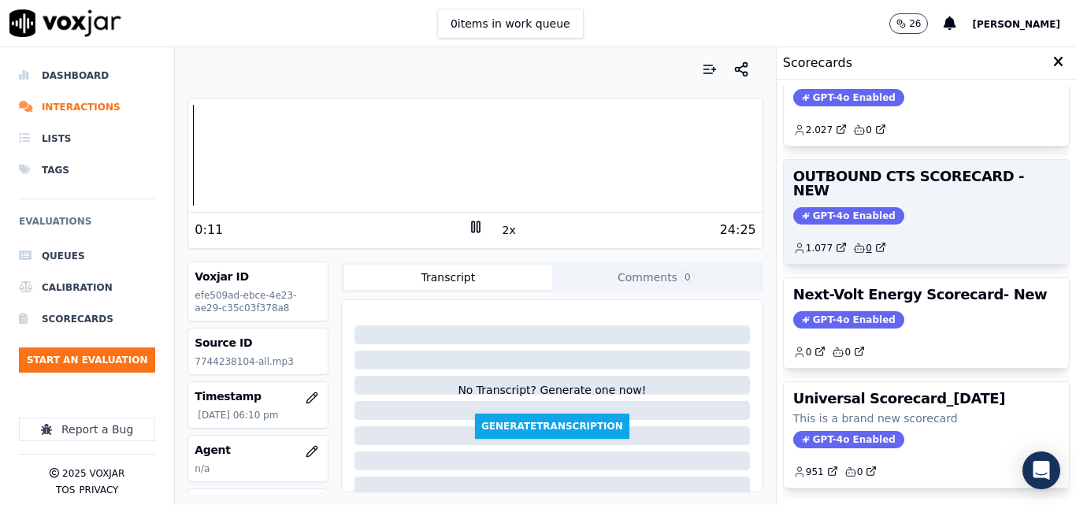
scroll to position [266, 0]
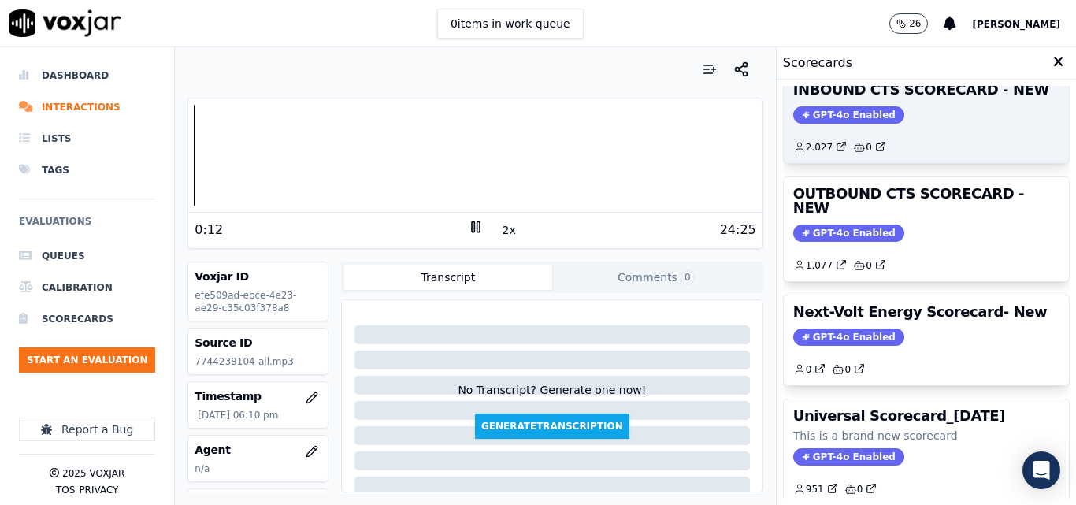
click at [810, 118] on span "GPT-4o Enabled" at bounding box center [848, 114] width 111 height 17
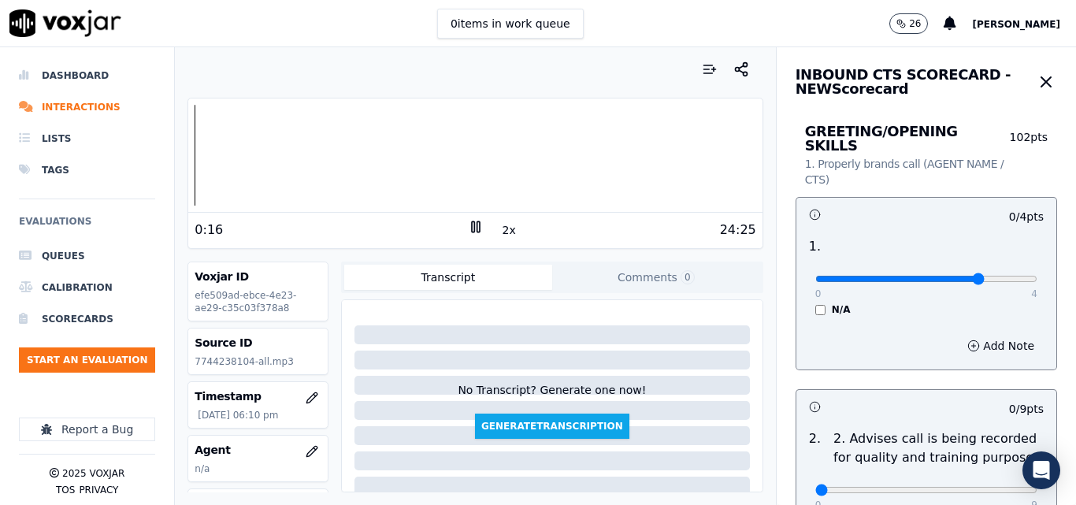
type input "3"
click at [938, 276] on input "range" at bounding box center [927, 279] width 222 height 6
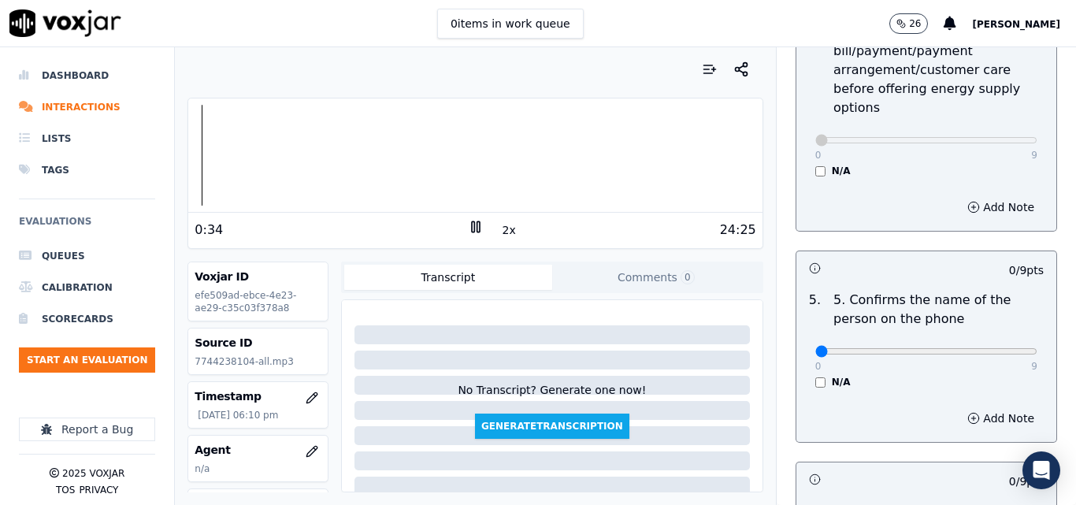
scroll to position [946, 0]
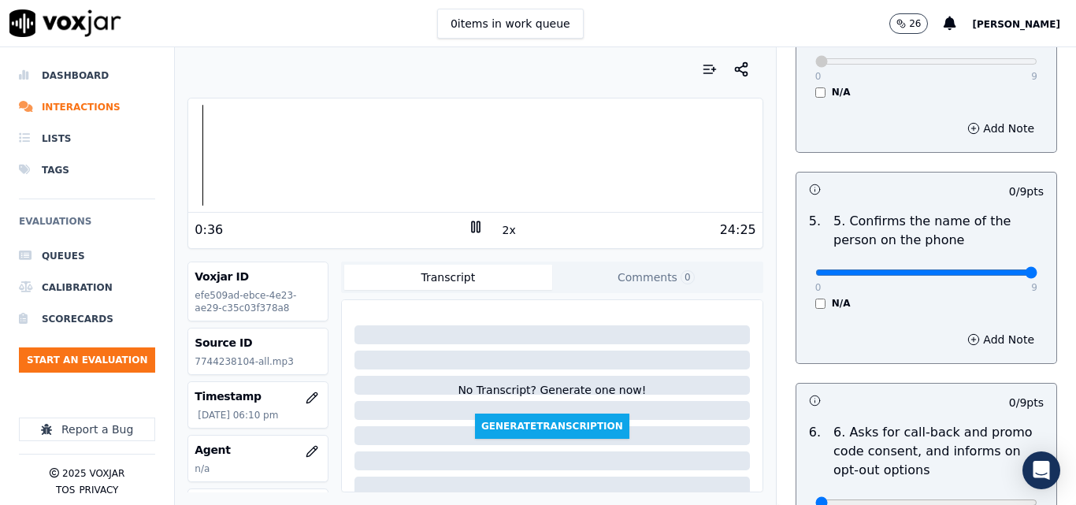
type input "9"
click at [991, 269] on input "range" at bounding box center [927, 272] width 222 height 6
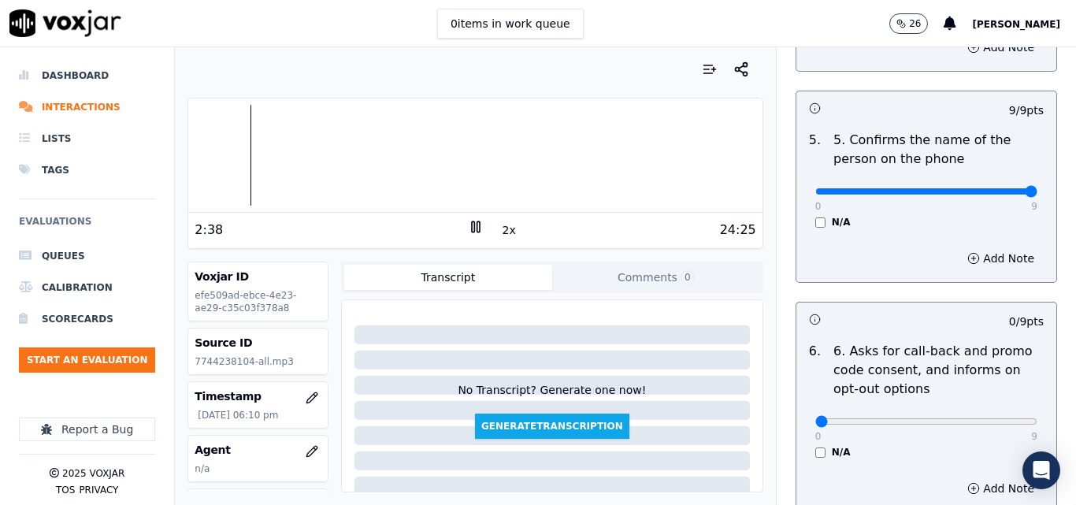
scroll to position [1103, 0]
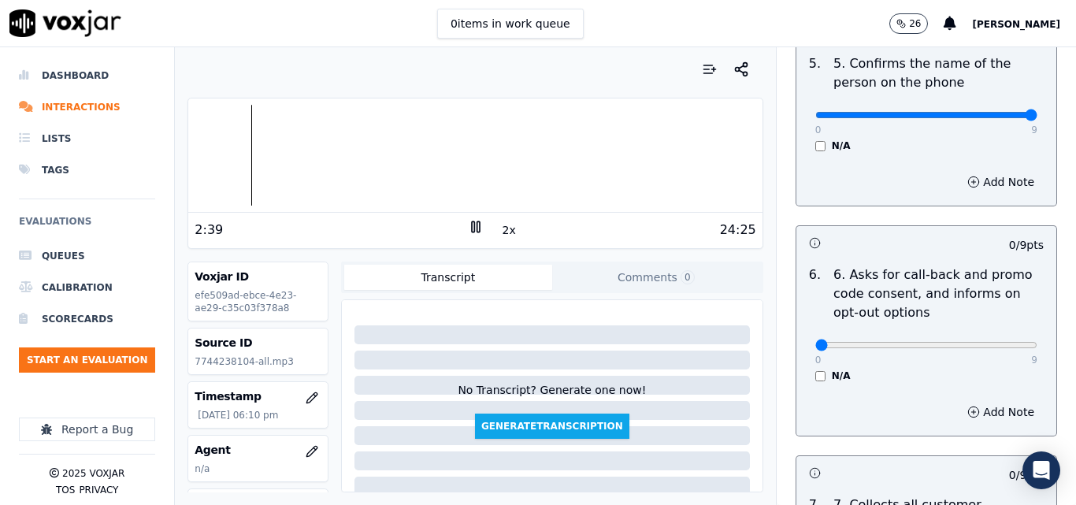
click at [816, 370] on div "N/A" at bounding box center [927, 376] width 222 height 13
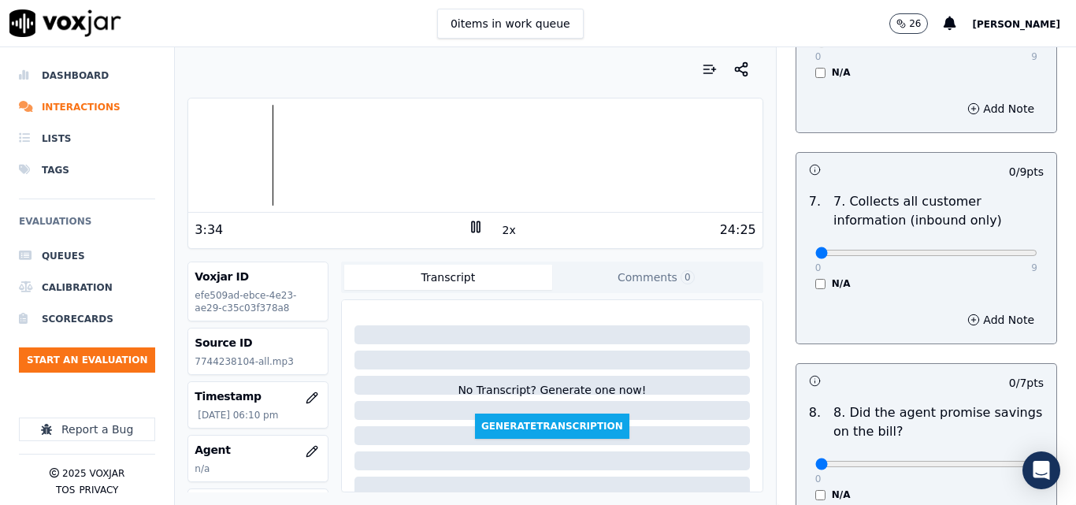
scroll to position [1418, 0]
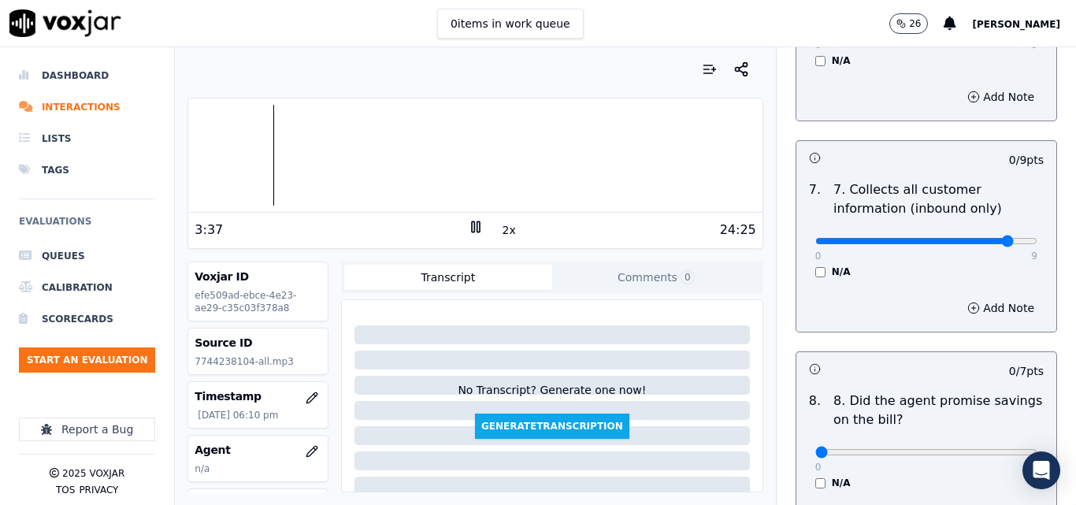
click at [985, 238] on input "range" at bounding box center [927, 241] width 222 height 6
drag, startPoint x: 993, startPoint y: 227, endPoint x: 1010, endPoint y: 232, distance: 18.2
type input "9"
click at [1010, 238] on input "range" at bounding box center [927, 241] width 222 height 6
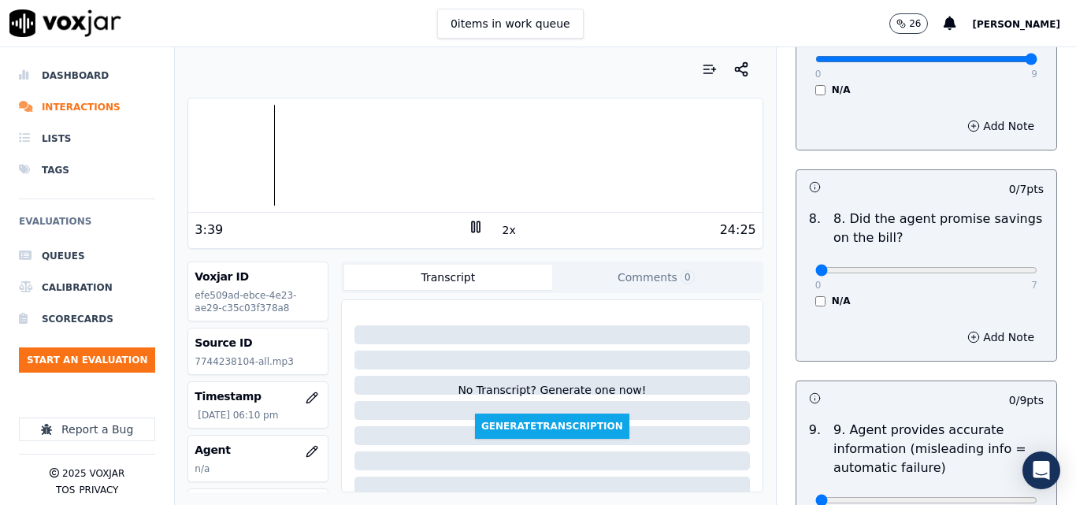
scroll to position [1655, 0]
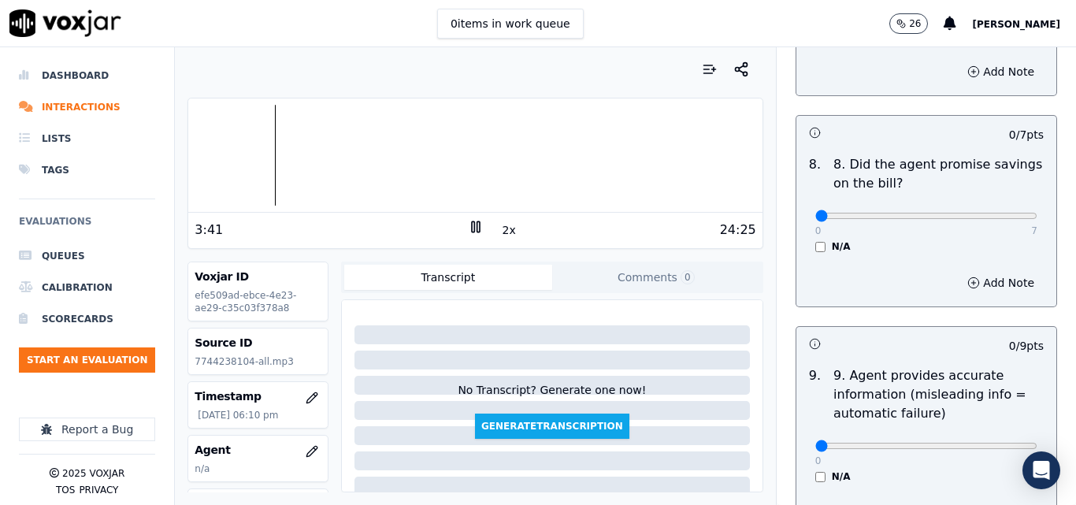
click at [816, 240] on div "N/A" at bounding box center [927, 246] width 222 height 13
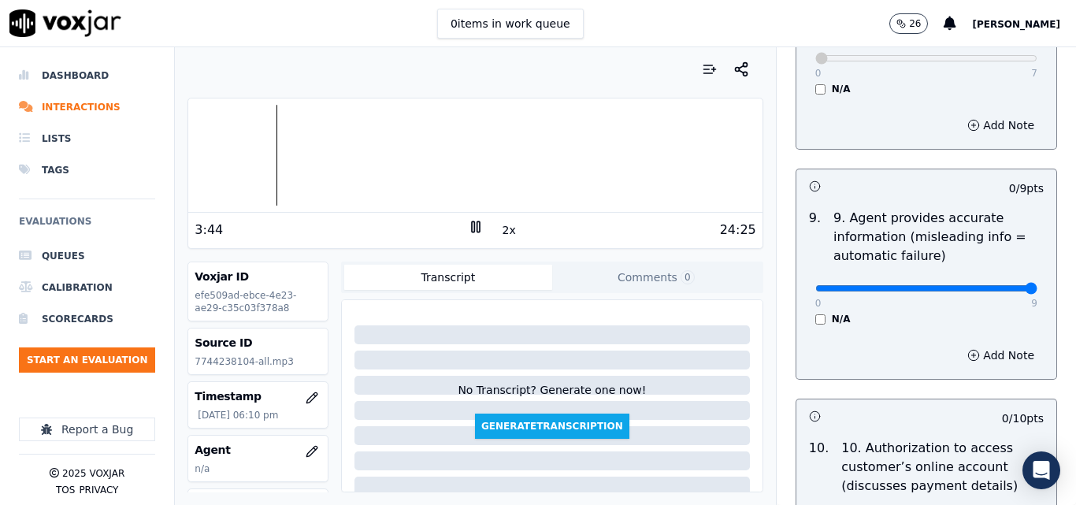
type input "9"
click at [990, 285] on input "range" at bounding box center [927, 288] width 222 height 6
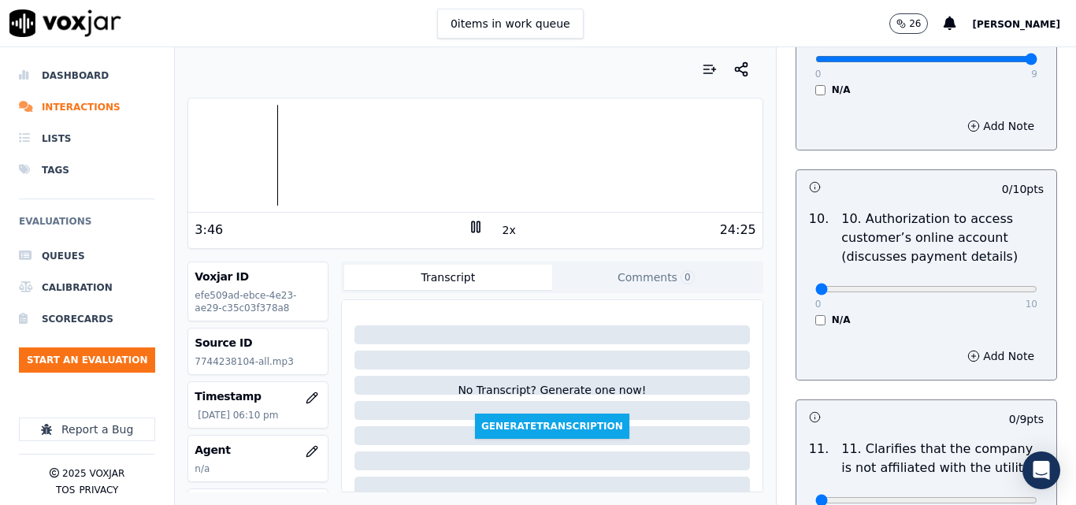
scroll to position [2049, 0]
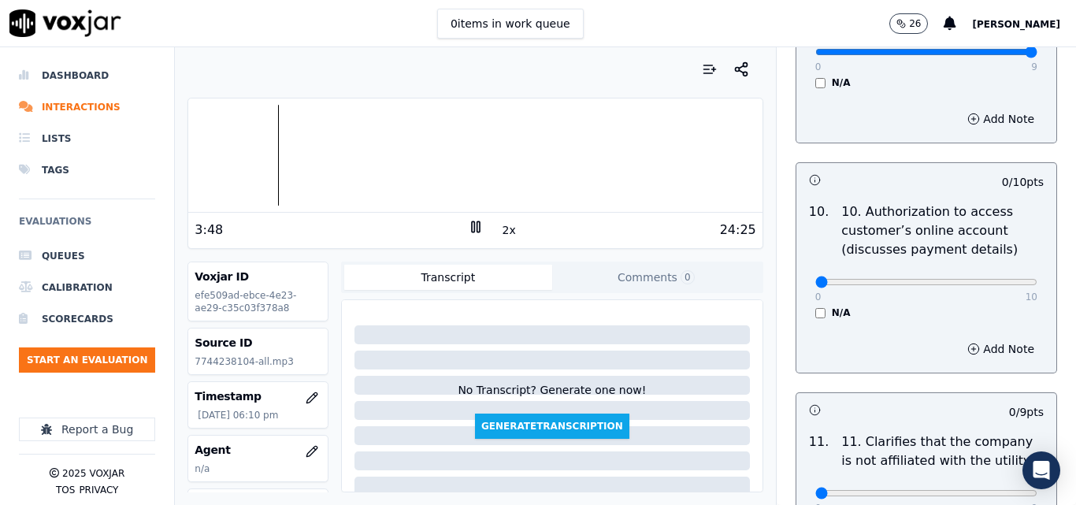
click at [816, 307] on div "N/A" at bounding box center [927, 313] width 222 height 13
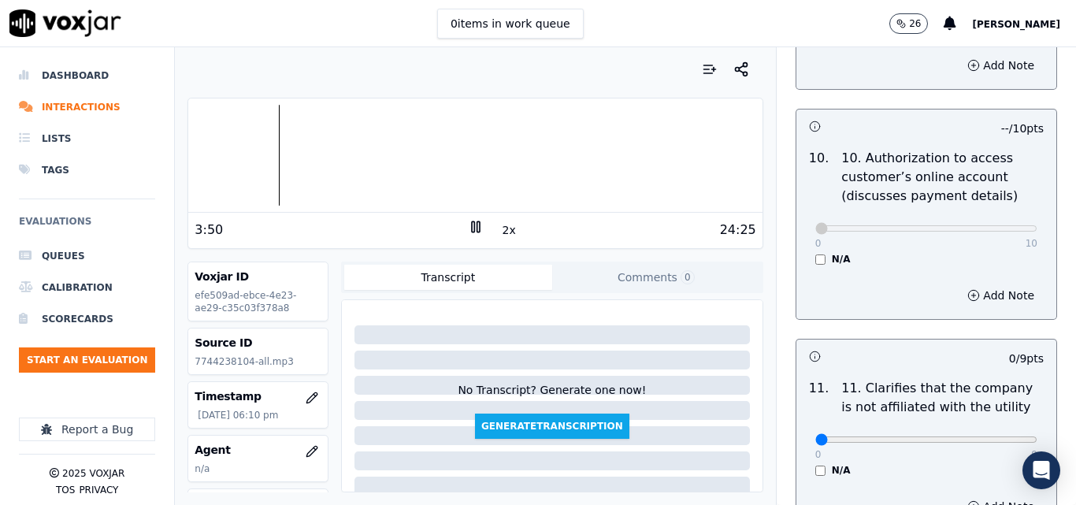
scroll to position [2206, 0]
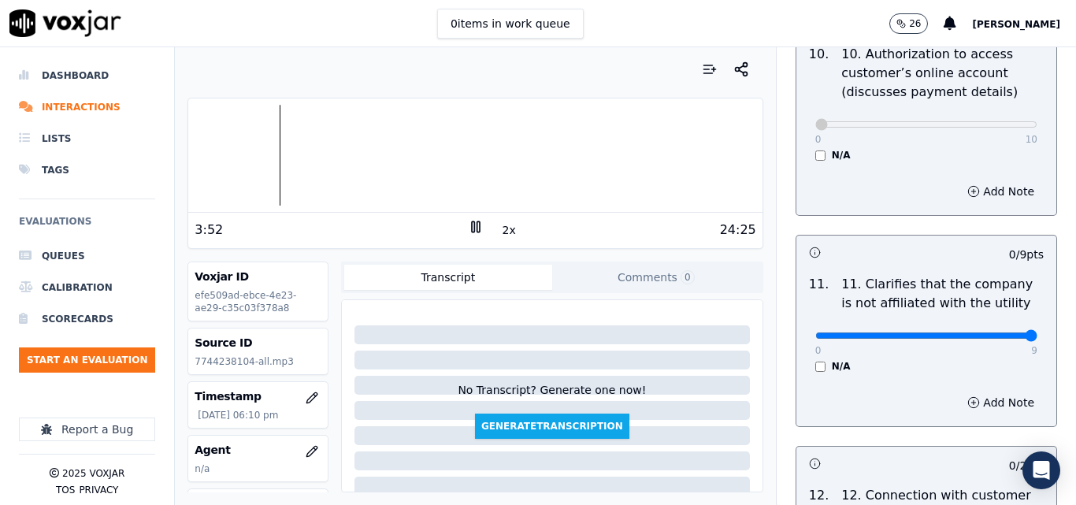
type input "9"
click at [991, 333] on input "range" at bounding box center [927, 336] width 222 height 6
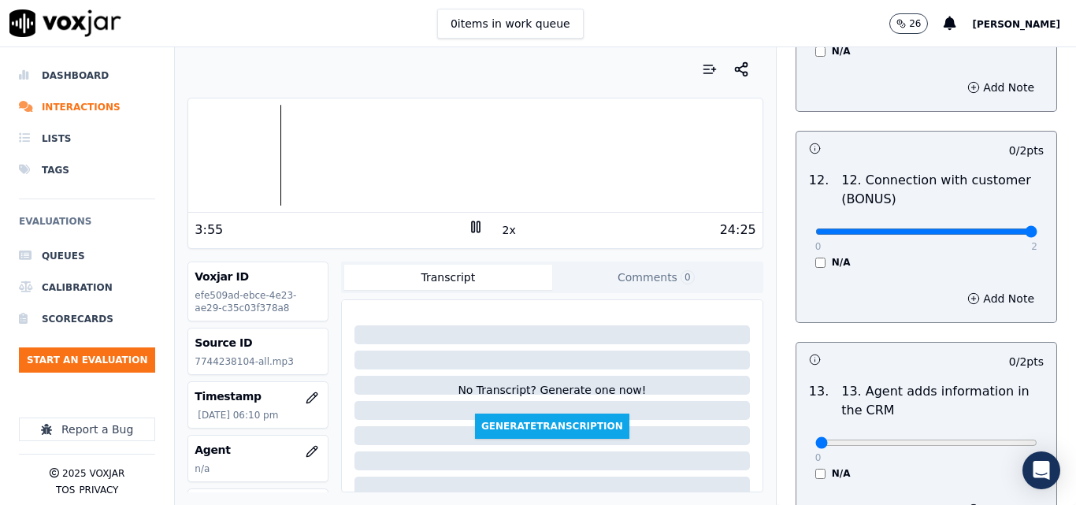
type input "2"
click at [990, 229] on input "range" at bounding box center [927, 232] width 222 height 6
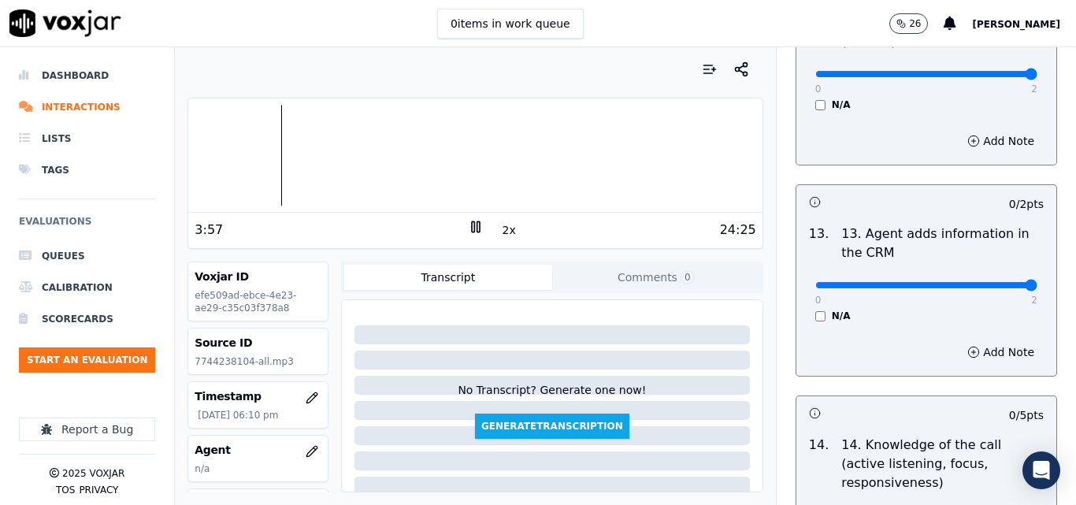
type input "2"
click at [990, 282] on input "range" at bounding box center [927, 285] width 222 height 6
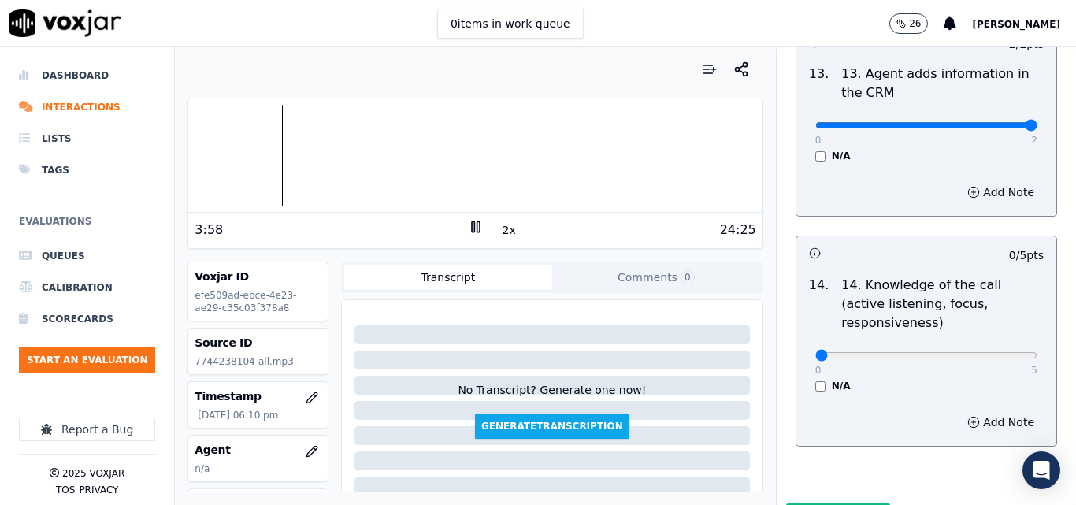
scroll to position [2878, 0]
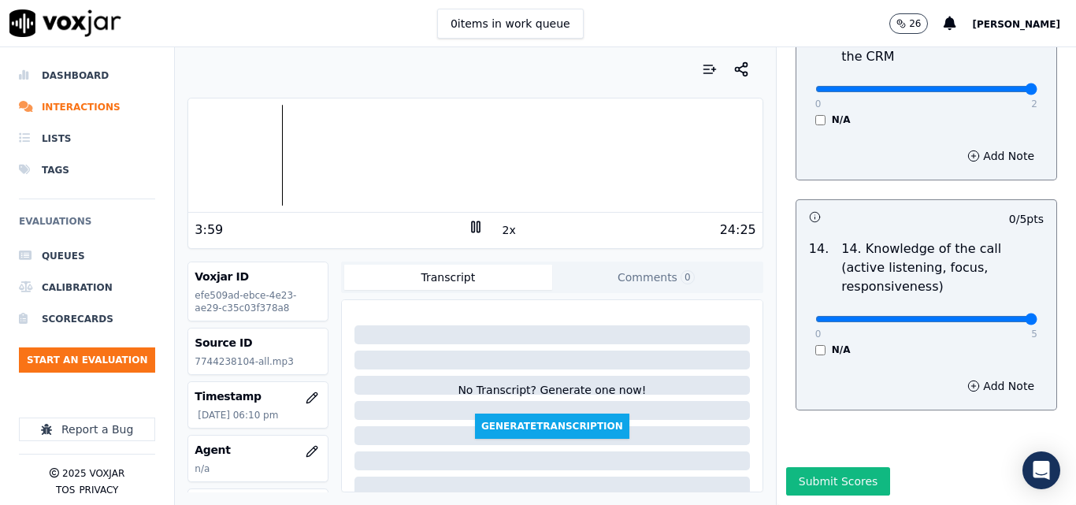
type input "5"
click at [999, 316] on input "range" at bounding box center [927, 319] width 222 height 6
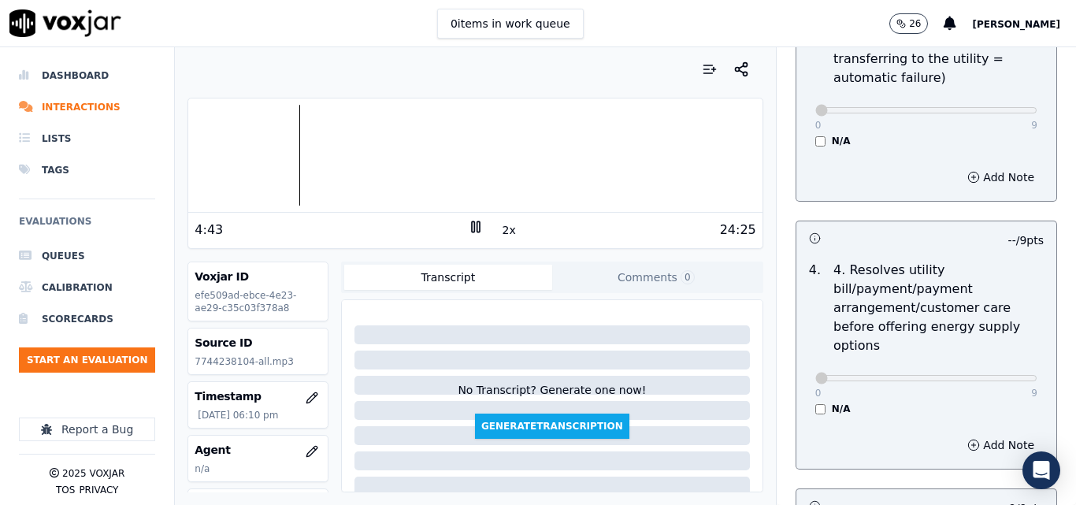
scroll to position [750, 0]
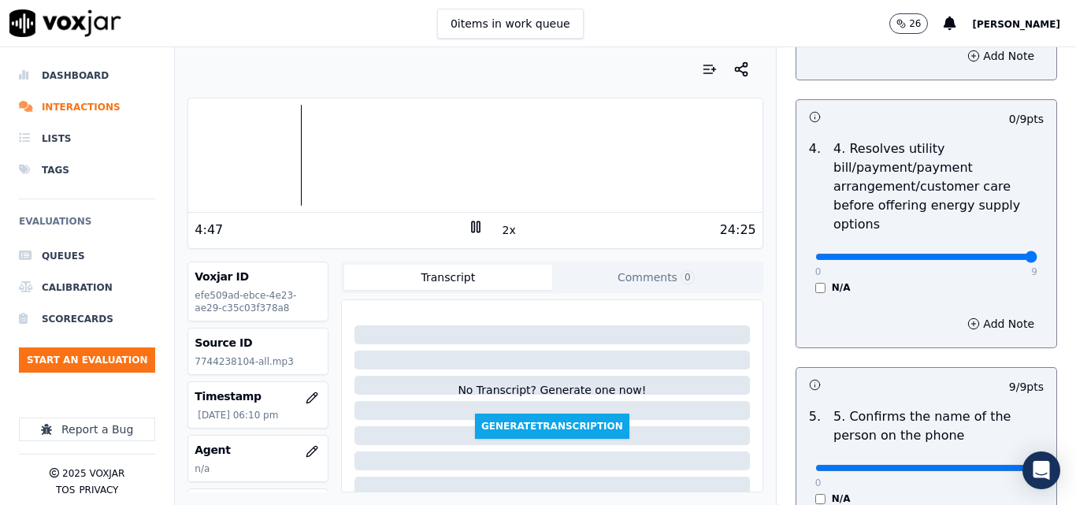
type input "9"
click at [995, 254] on input "range" at bounding box center [927, 257] width 222 height 6
click at [334, 160] on div at bounding box center [475, 155] width 574 height 101
click at [500, 228] on button "2x" at bounding box center [510, 230] width 20 height 22
click at [370, 153] on div at bounding box center [475, 155] width 574 height 101
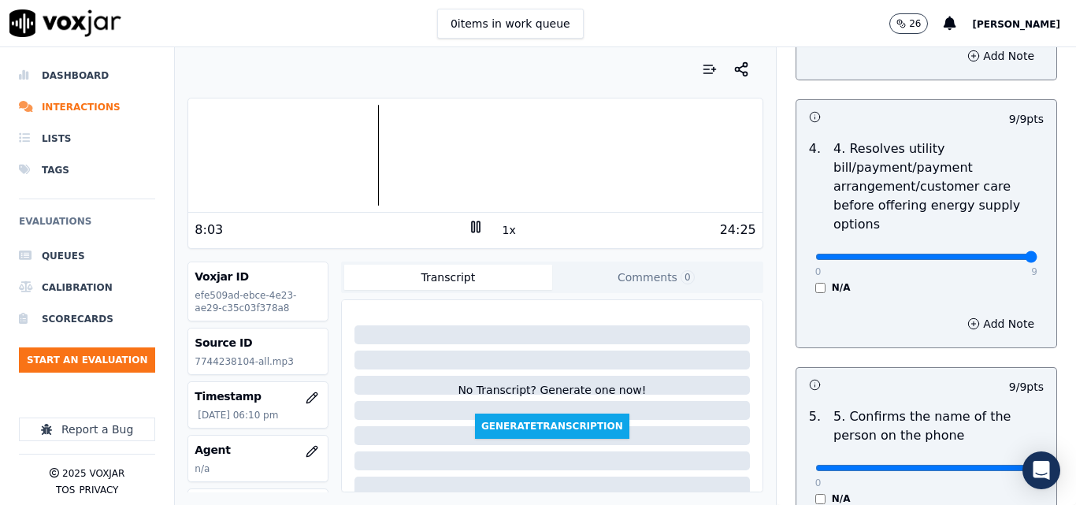
click at [362, 152] on div at bounding box center [475, 155] width 574 height 101
click at [352, 156] on div at bounding box center [475, 155] width 574 height 101
click at [700, 146] on div at bounding box center [475, 155] width 574 height 101
click at [500, 225] on button "1x" at bounding box center [510, 230] width 20 height 22
click at [500, 225] on button "1.5x" at bounding box center [515, 230] width 31 height 22
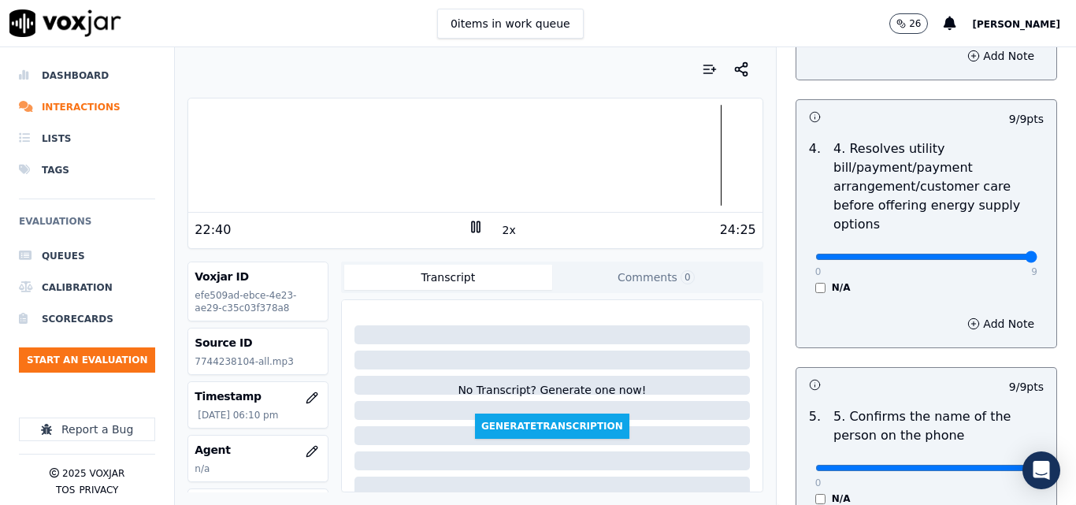
click at [468, 223] on icon at bounding box center [476, 227] width 16 height 16
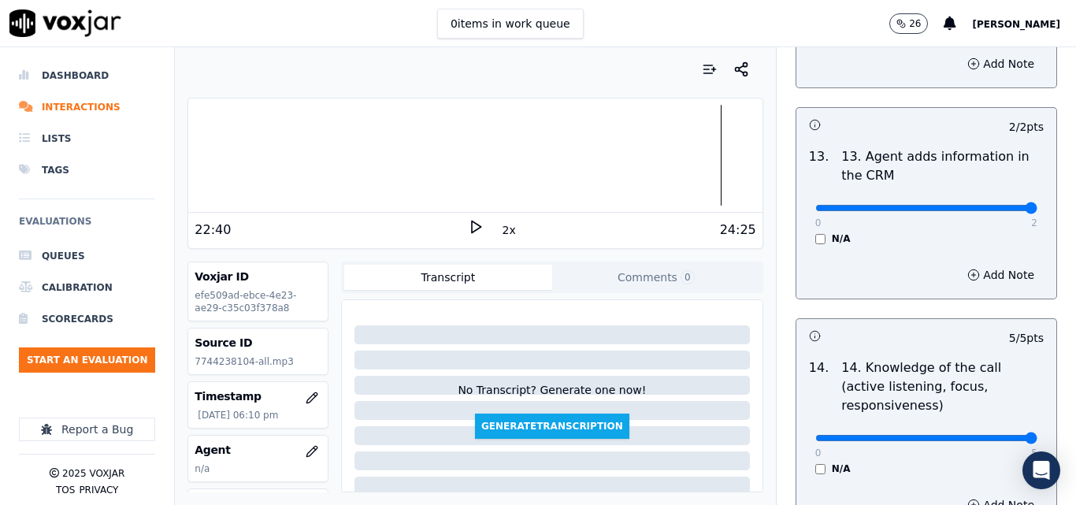
scroll to position [2878, 0]
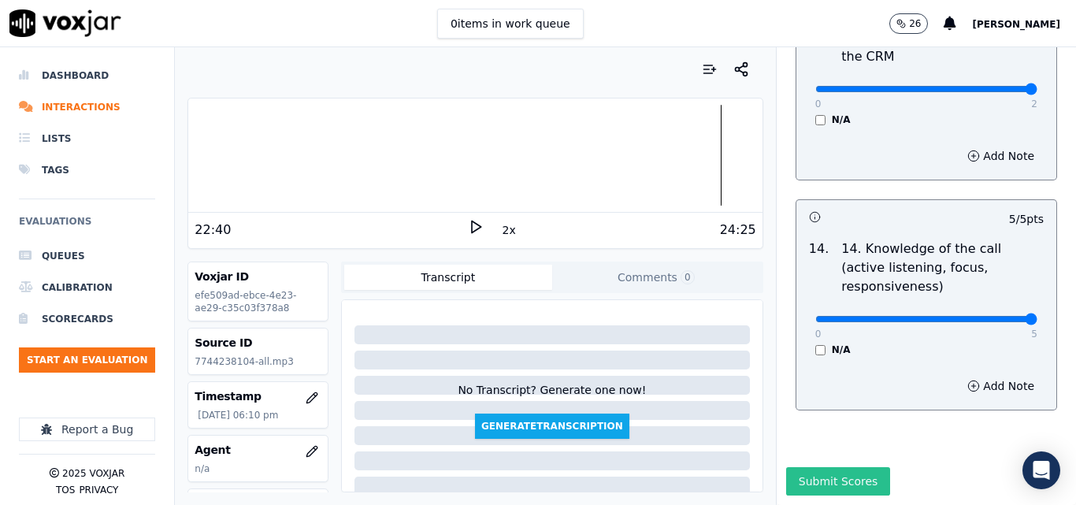
click at [853, 467] on button "Submit Scores" at bounding box center [838, 481] width 105 height 28
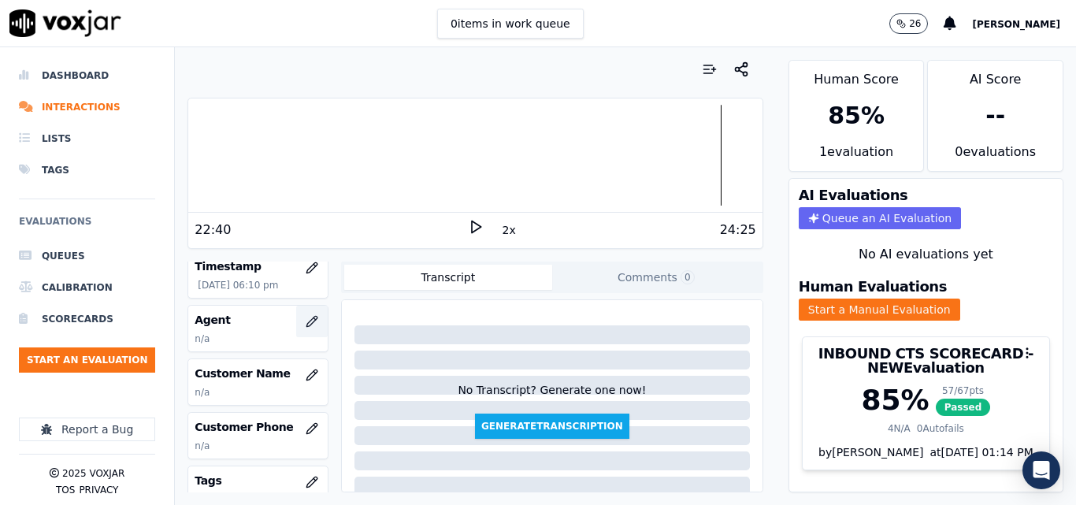
scroll to position [158, 0]
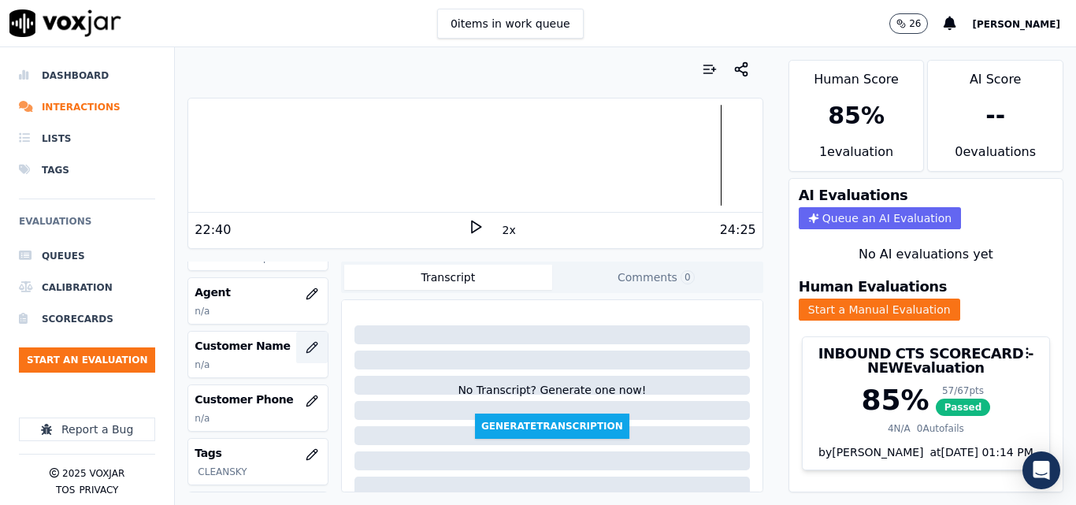
click at [300, 354] on button "button" at bounding box center [312, 348] width 32 height 32
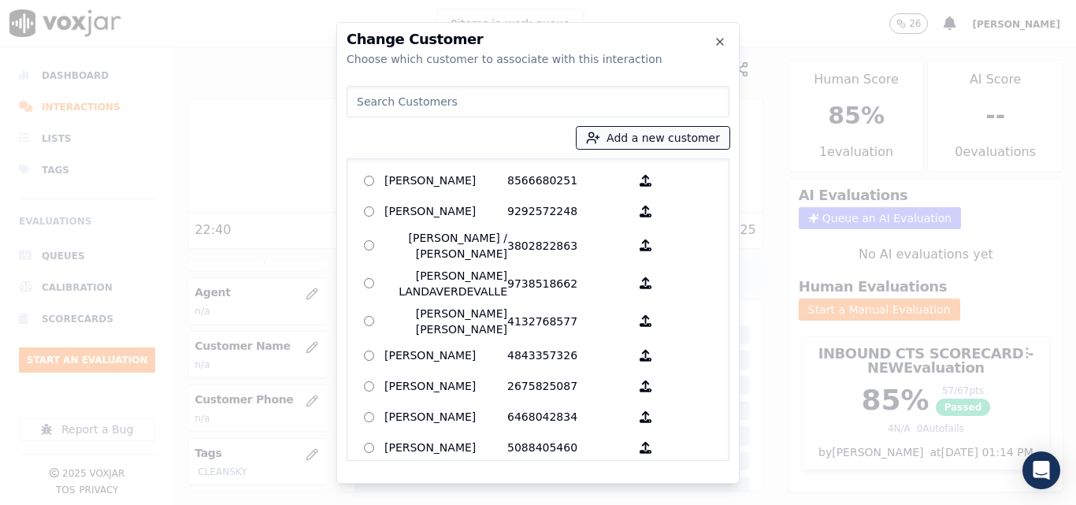
click at [600, 137] on icon "button" at bounding box center [593, 138] width 14 height 14
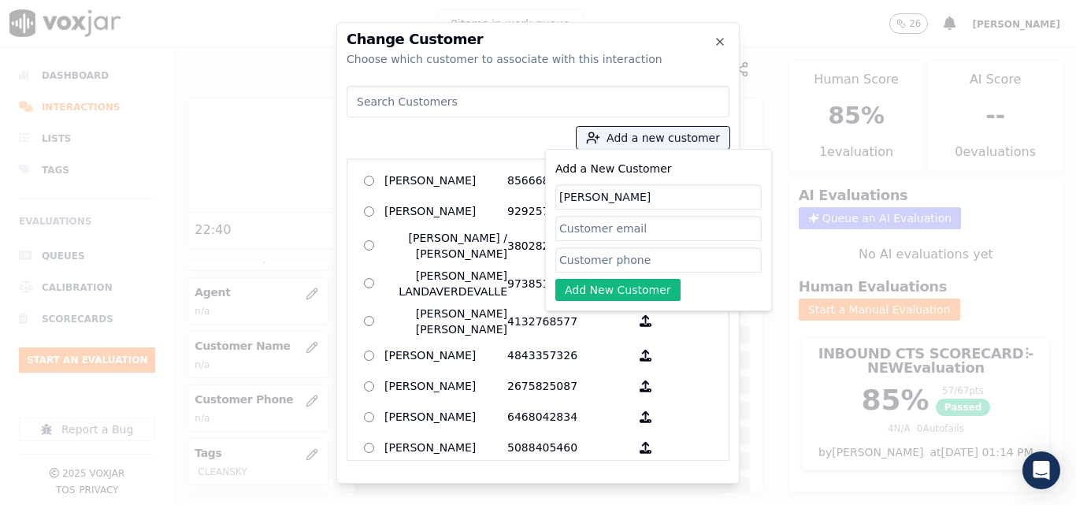
type input "[PERSON_NAME]"
paste input "7744238104"
type input "7744238104"
click at [640, 292] on button "Add New Customer" at bounding box center [617, 290] width 125 height 22
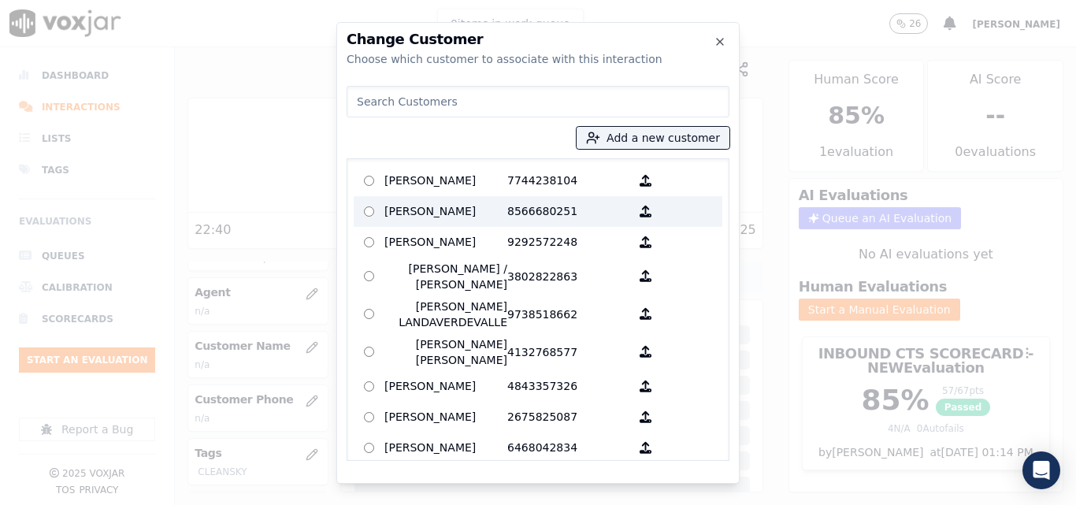
click at [451, 182] on p "[PERSON_NAME]" at bounding box center [446, 181] width 123 height 24
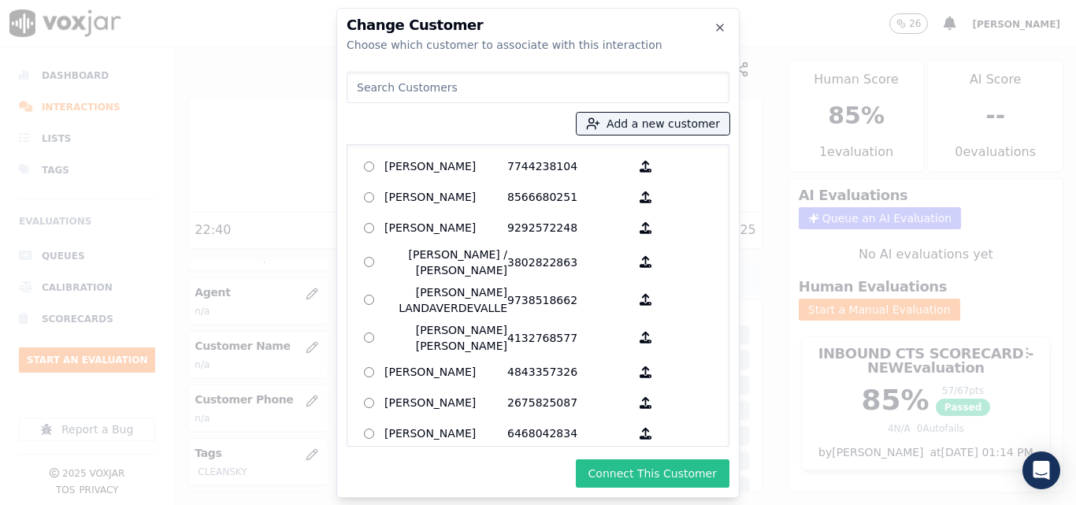
click at [648, 472] on button "Connect This Customer" at bounding box center [653, 473] width 154 height 28
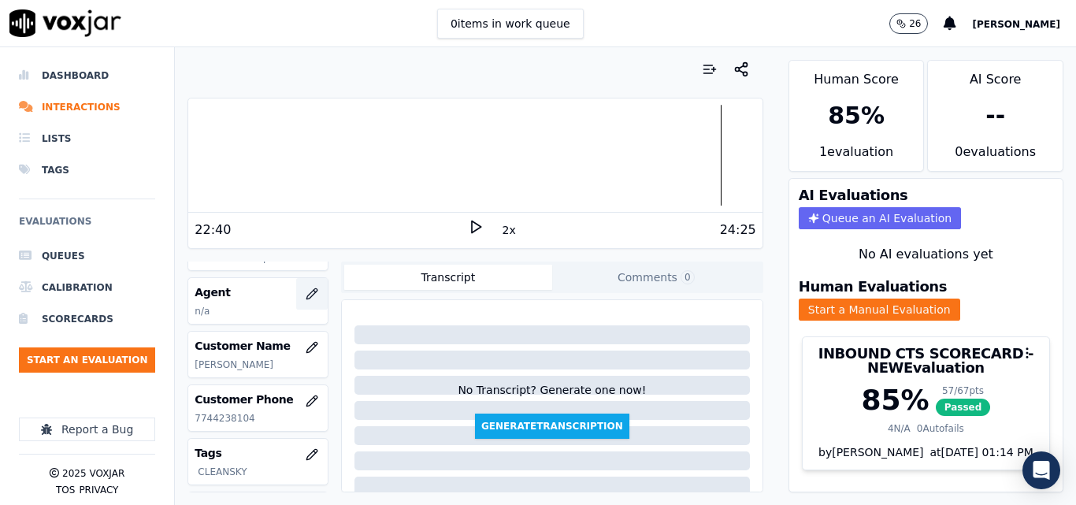
click at [306, 292] on icon "button" at bounding box center [312, 294] width 13 height 13
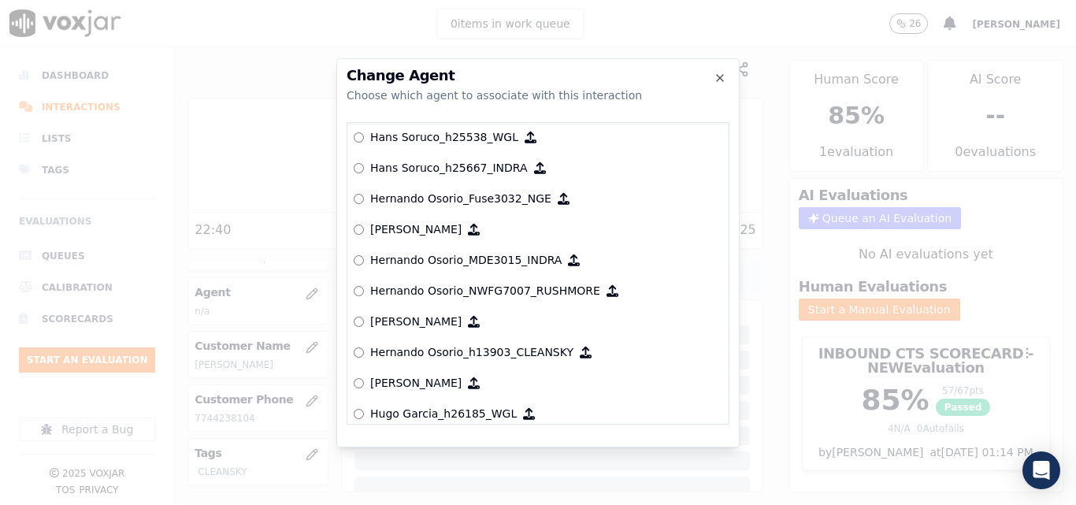
scroll to position [3524, 0]
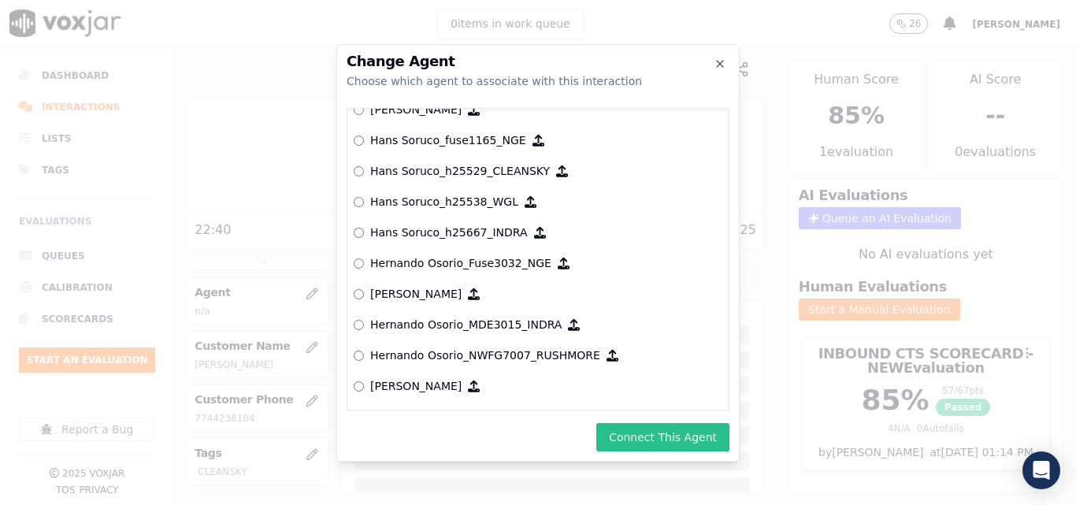
click at [699, 440] on button "Connect This Agent" at bounding box center [662, 437] width 133 height 28
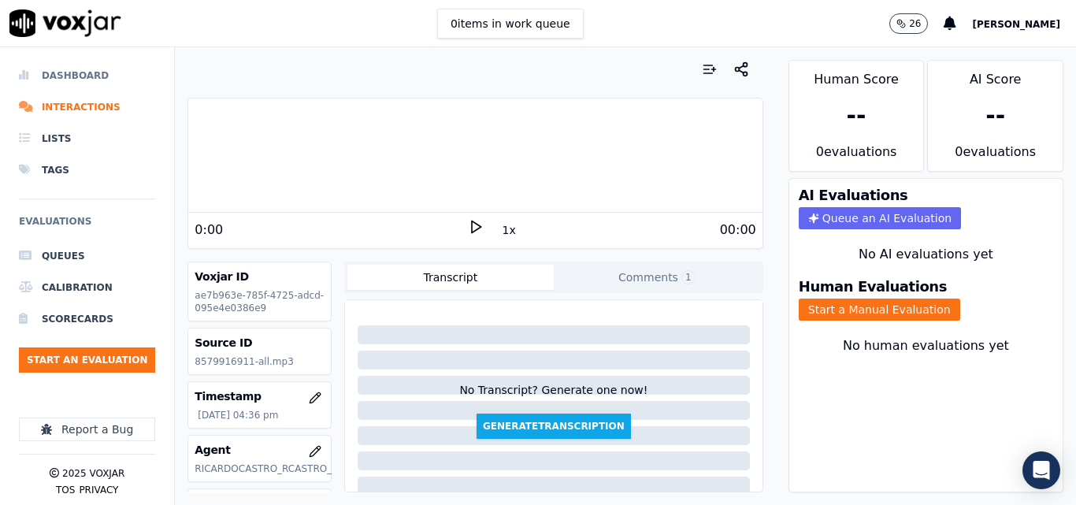
click at [85, 80] on li "Dashboard" at bounding box center [87, 76] width 136 height 32
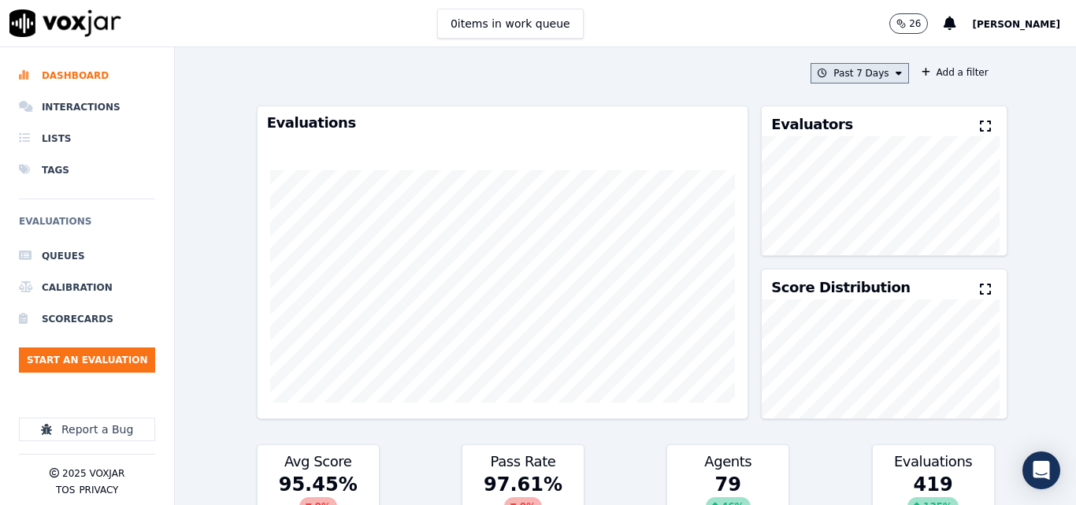
click at [837, 76] on button "Past 7 Days" at bounding box center [860, 73] width 98 height 20
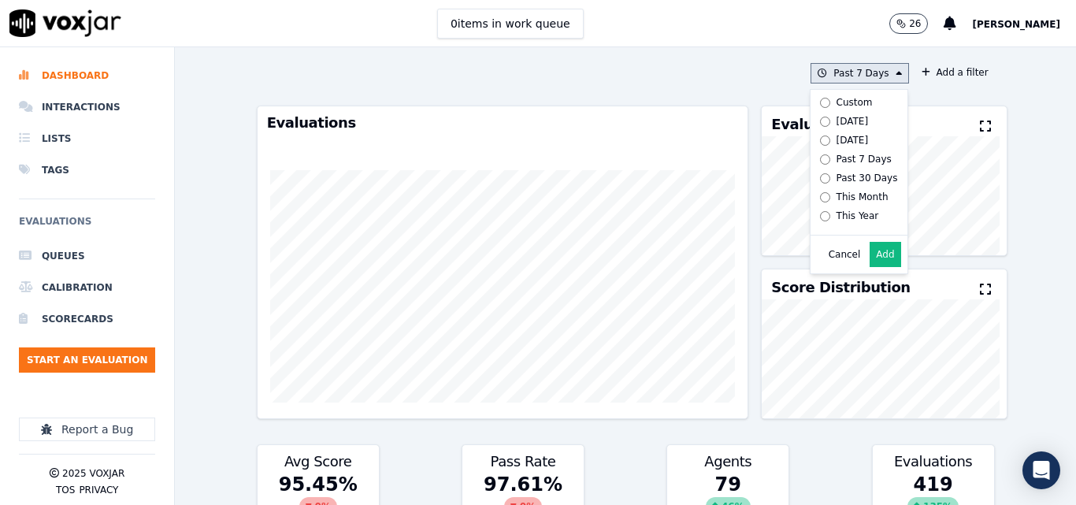
click at [816, 119] on label "[DATE]" at bounding box center [856, 121] width 84 height 19
click at [870, 258] on button "Add" at bounding box center [885, 254] width 31 height 25
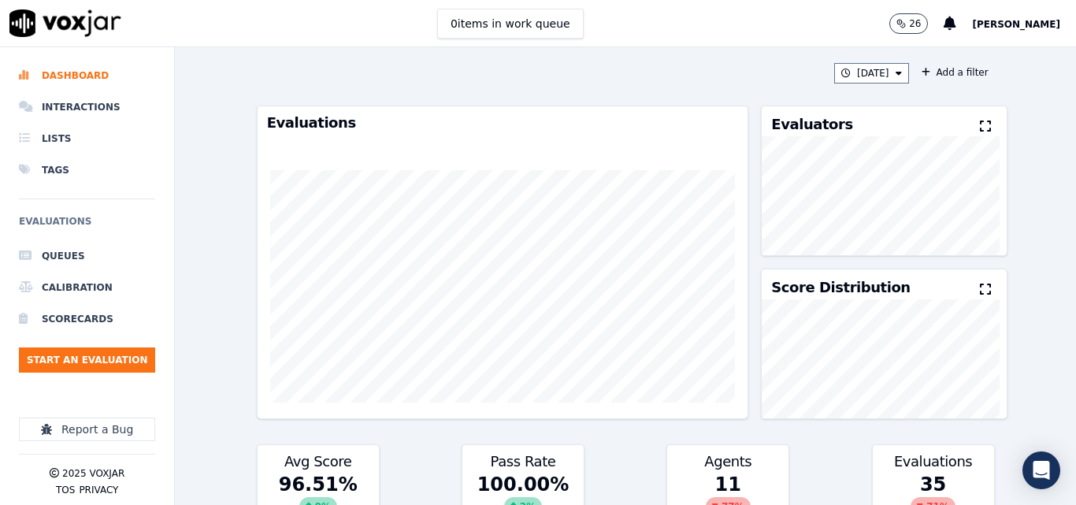
click at [980, 132] on icon at bounding box center [985, 126] width 11 height 13
click at [896, 70] on icon at bounding box center [899, 73] width 6 height 9
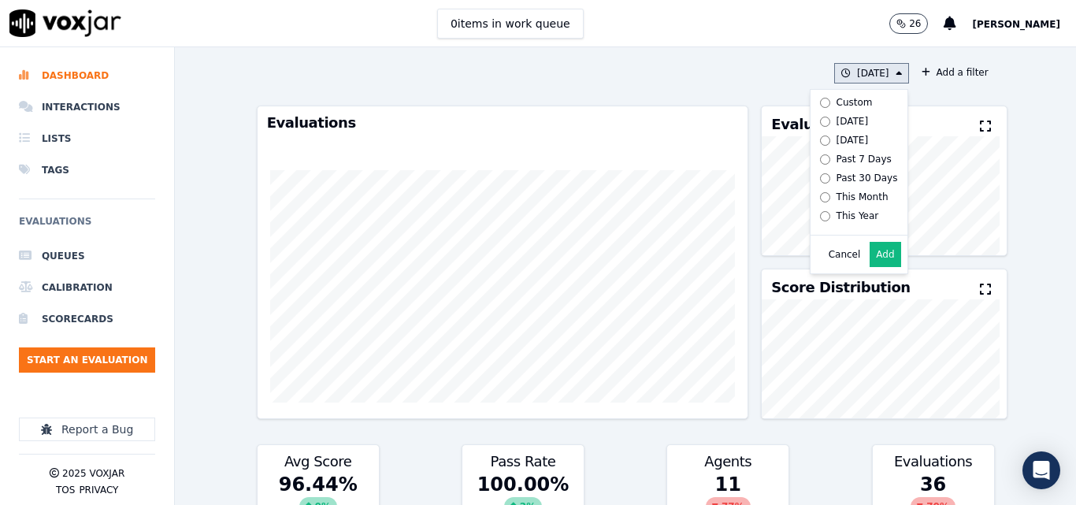
click at [850, 121] on label "[DATE]" at bounding box center [856, 121] width 84 height 19
click at [980, 122] on icon at bounding box center [985, 126] width 11 height 13
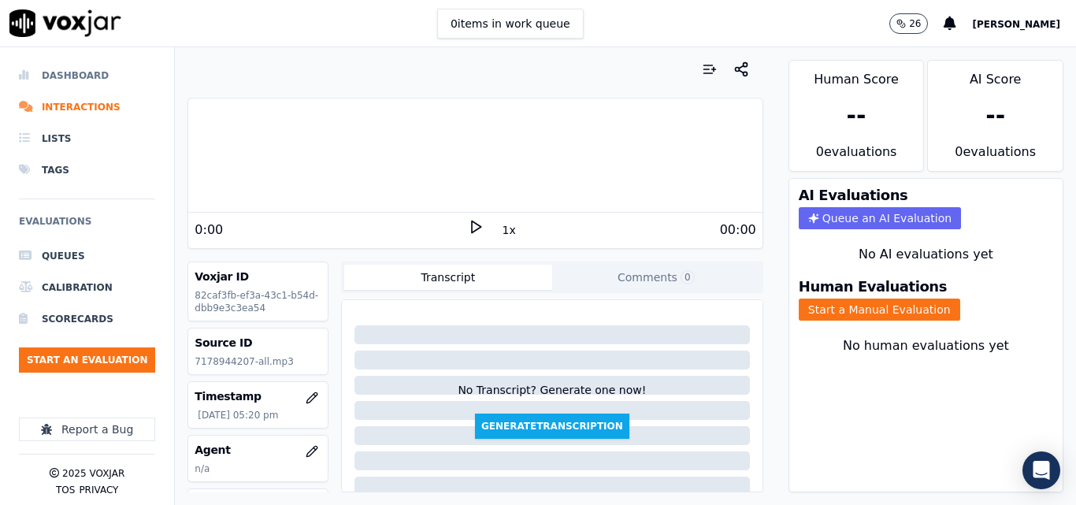
click at [93, 79] on li "Dashboard" at bounding box center [87, 76] width 136 height 32
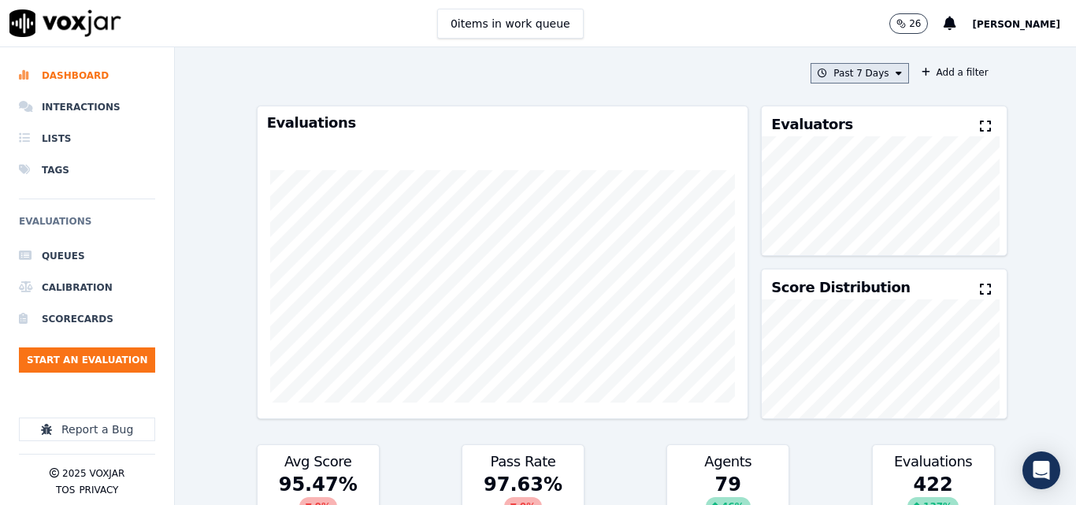
click at [857, 79] on button "Past 7 Days" at bounding box center [860, 73] width 98 height 20
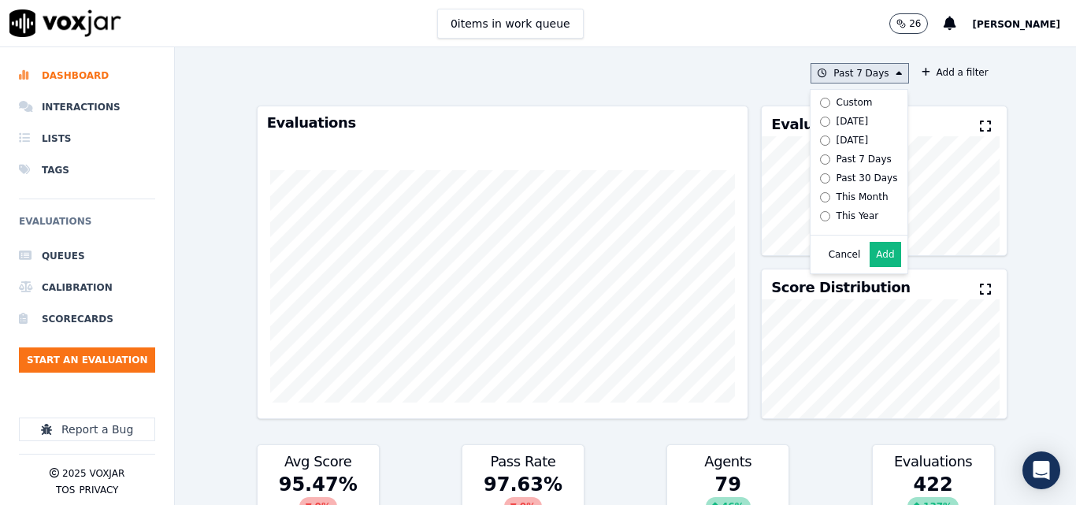
click at [870, 260] on button "Add" at bounding box center [885, 254] width 31 height 25
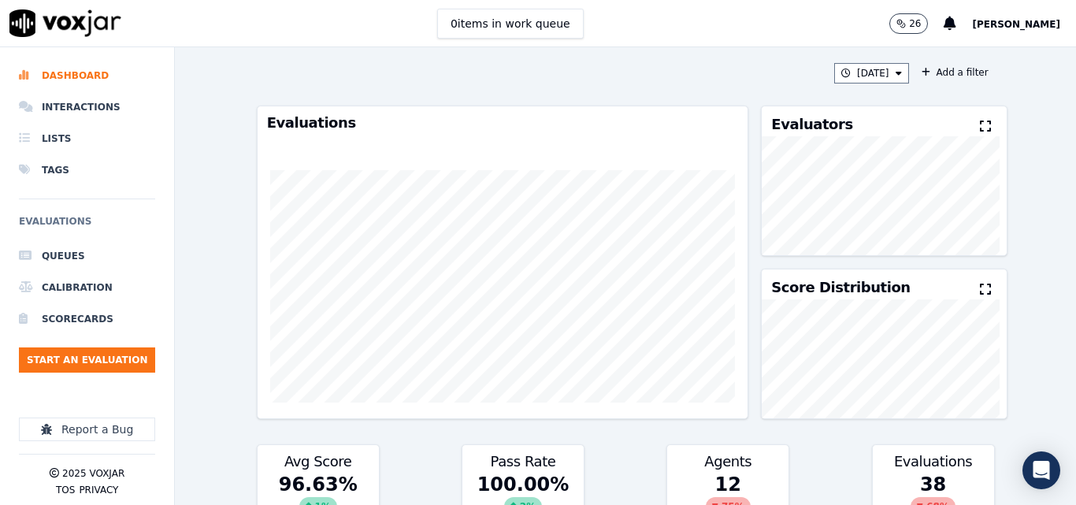
click at [980, 122] on icon at bounding box center [985, 126] width 11 height 13
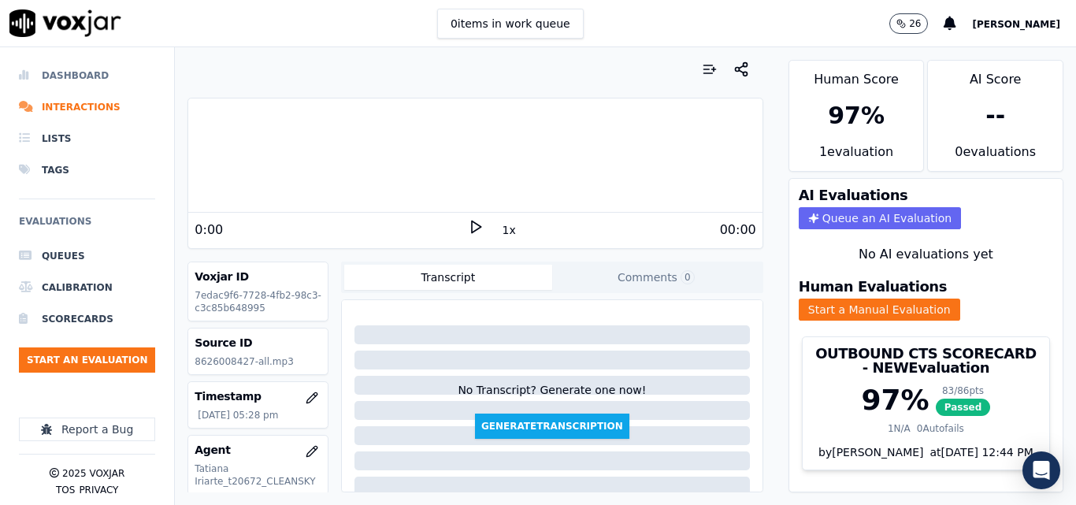
click at [72, 69] on li "Dashboard" at bounding box center [87, 76] width 136 height 32
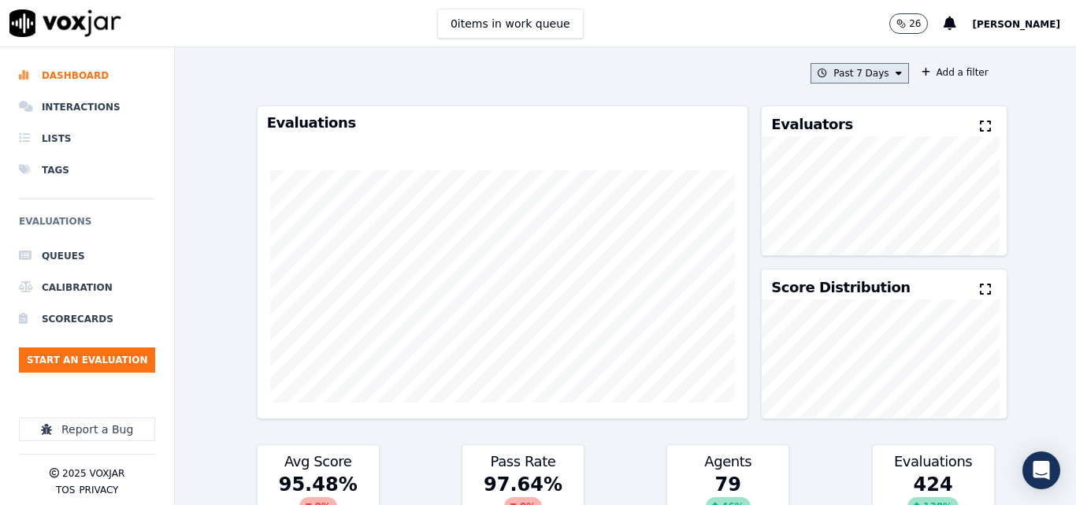
click at [863, 76] on button "Past 7 Days" at bounding box center [860, 73] width 98 height 20
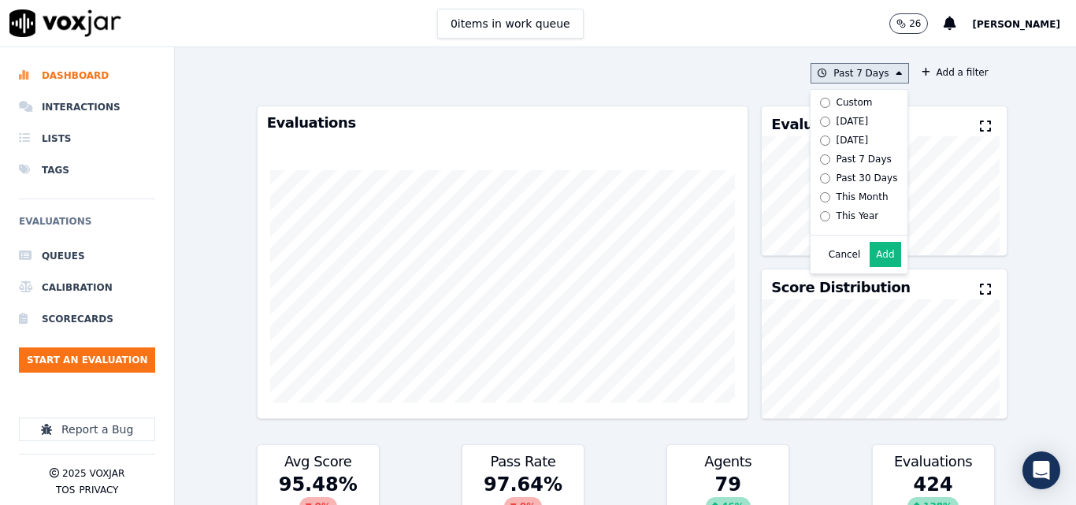
click at [817, 117] on label "[DATE]" at bounding box center [856, 121] width 84 height 19
click at [875, 266] on button "Add" at bounding box center [885, 254] width 31 height 25
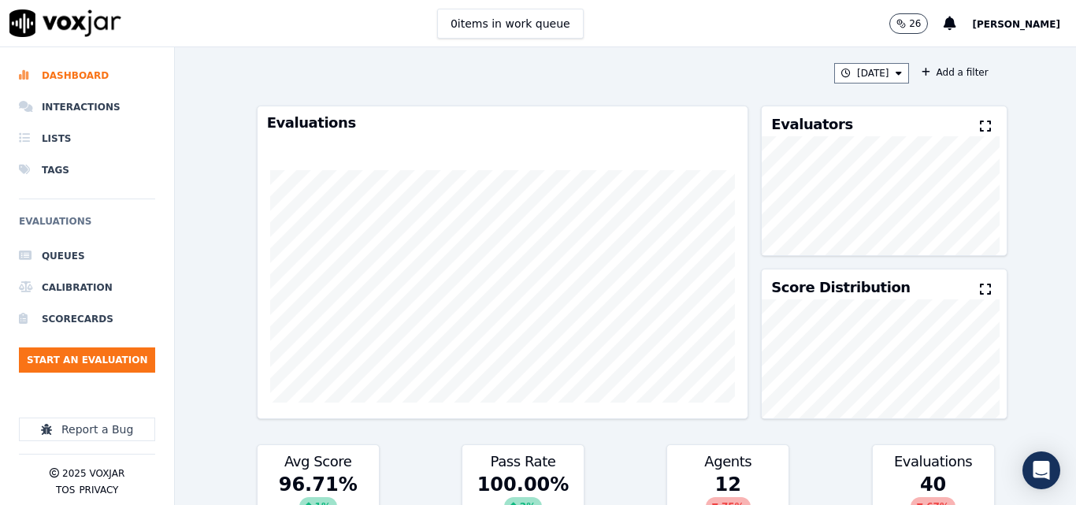
click at [980, 131] on button at bounding box center [988, 126] width 17 height 19
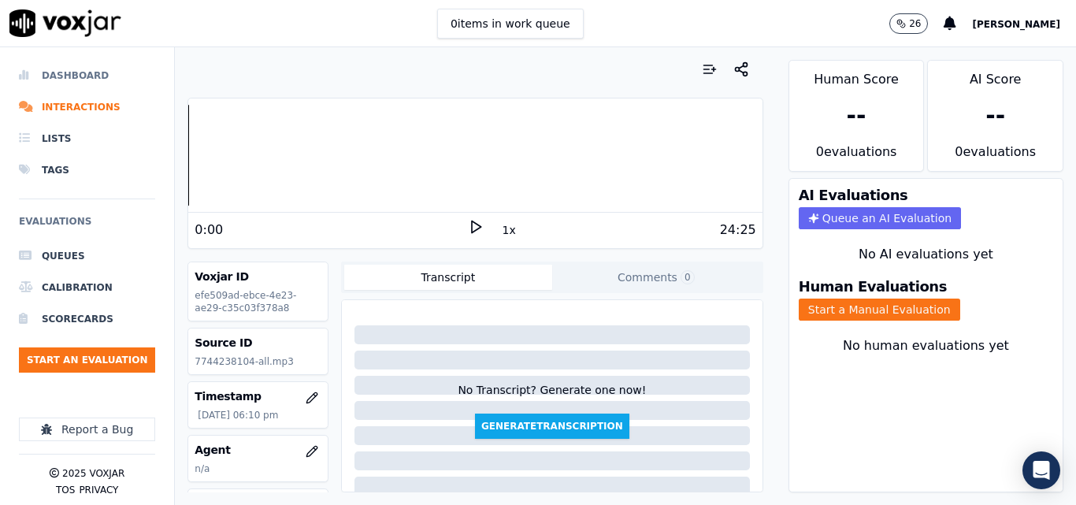
click at [72, 71] on li "Dashboard" at bounding box center [87, 76] width 136 height 32
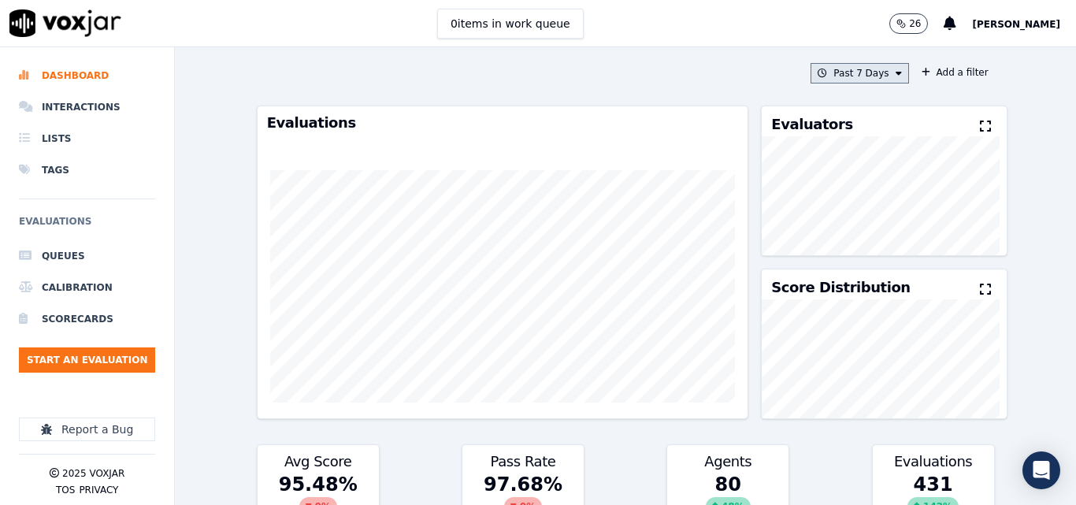
click at [896, 76] on icon at bounding box center [899, 73] width 6 height 9
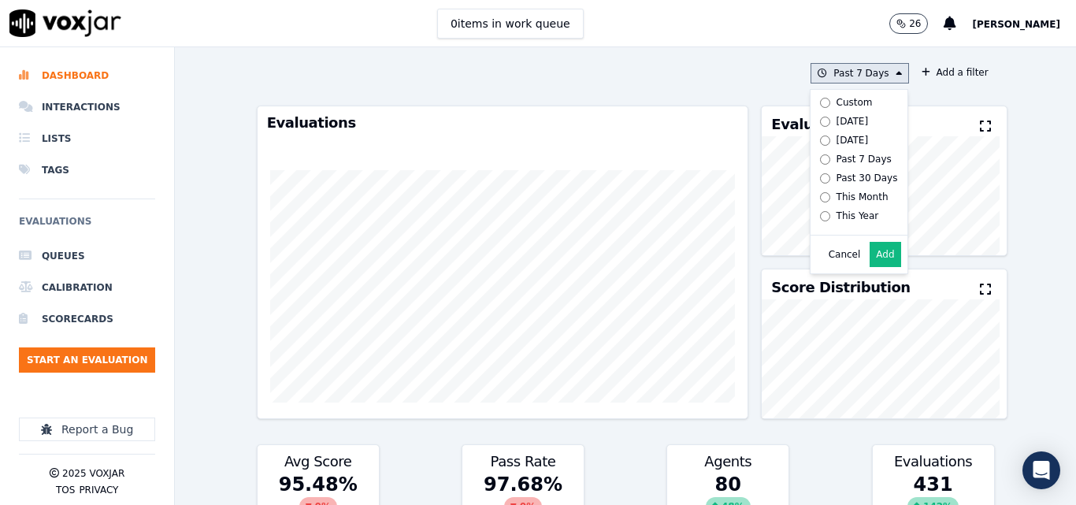
click at [837, 124] on div "[DATE]" at bounding box center [853, 121] width 32 height 13
click at [870, 266] on button "Add" at bounding box center [885, 254] width 31 height 25
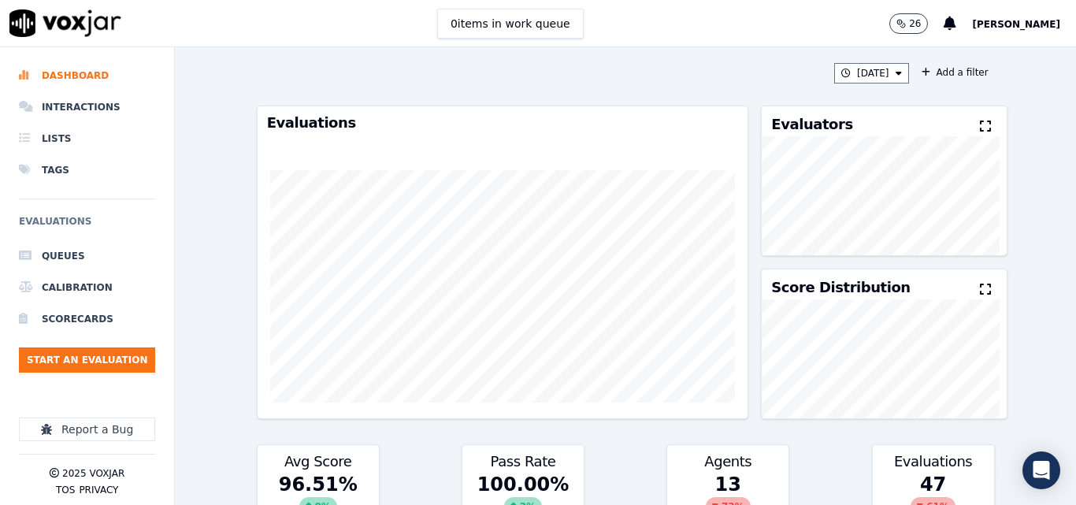
click at [980, 124] on icon at bounding box center [985, 126] width 11 height 13
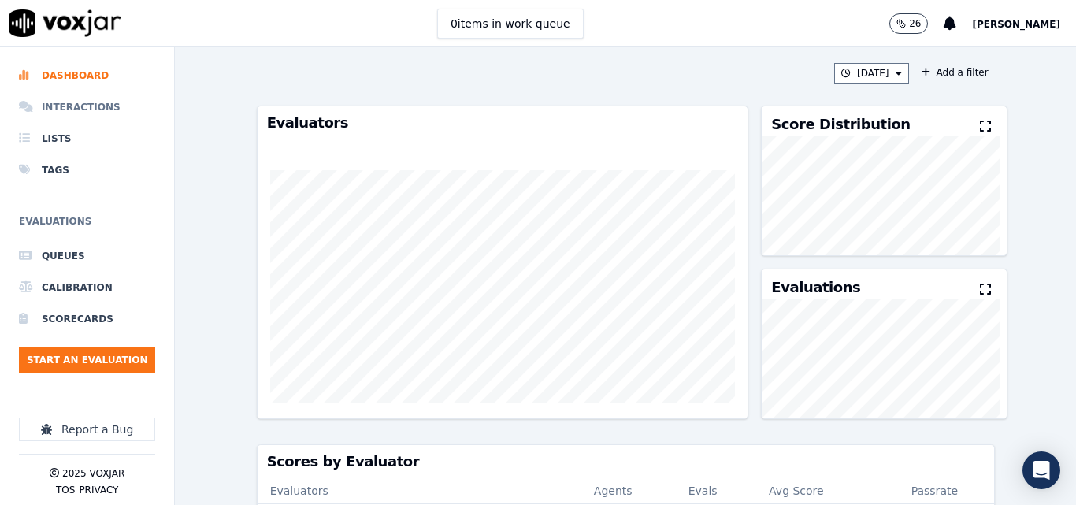
click at [69, 109] on li "Interactions" at bounding box center [87, 107] width 136 height 32
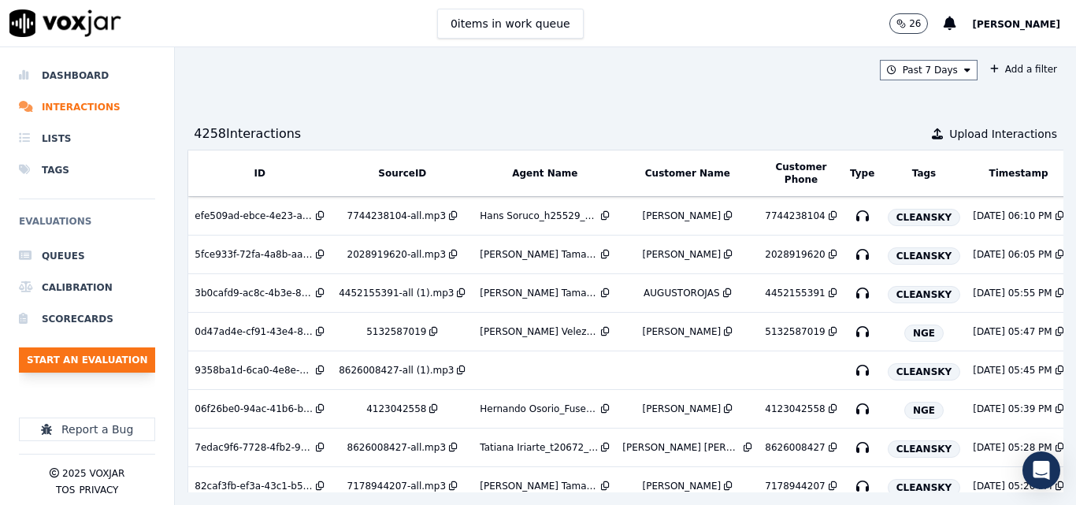
click at [93, 366] on button "Start an Evaluation" at bounding box center [87, 359] width 136 height 25
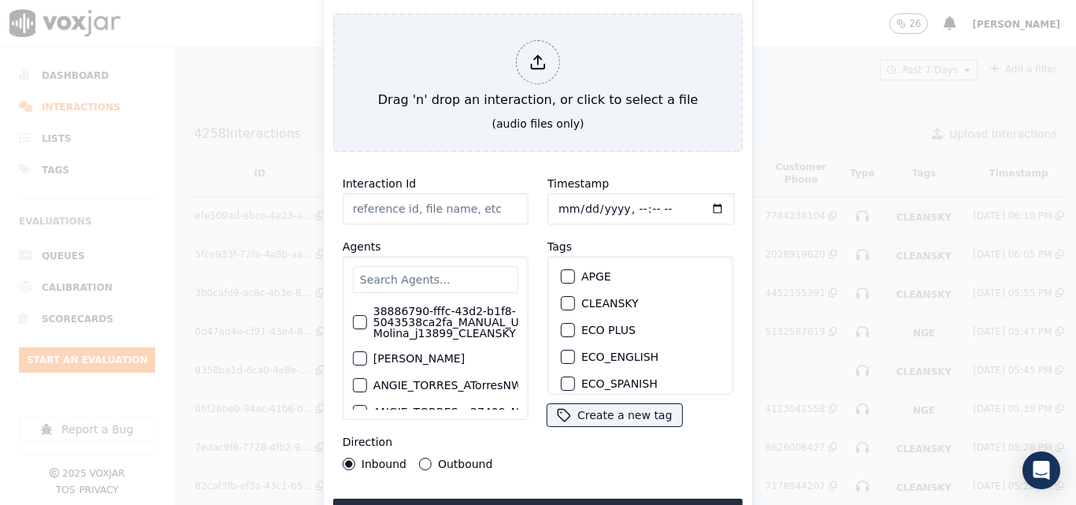
type input "20250915-184916_6148179738-all.mp3"
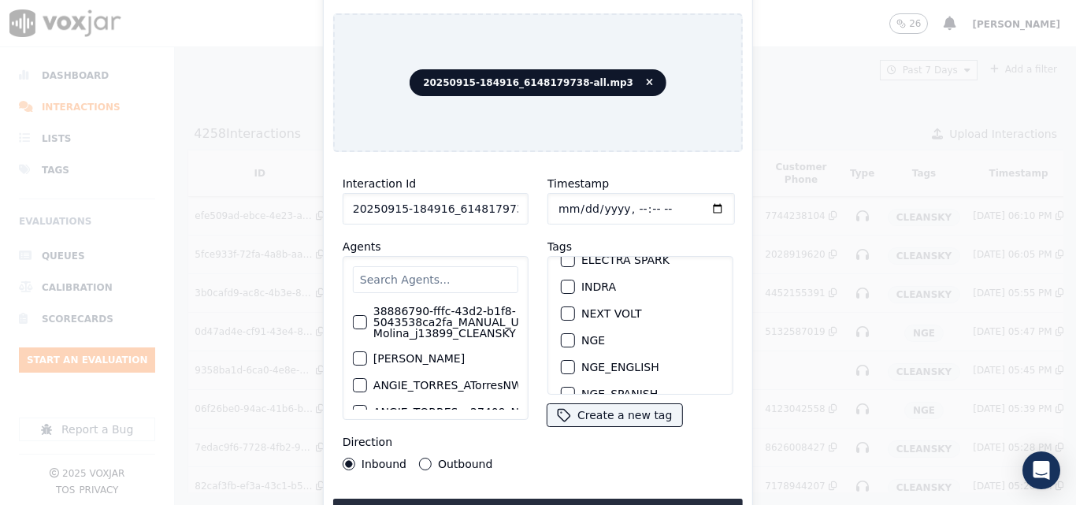
scroll to position [158, 0]
click at [563, 328] on div "button" at bounding box center [567, 333] width 11 height 11
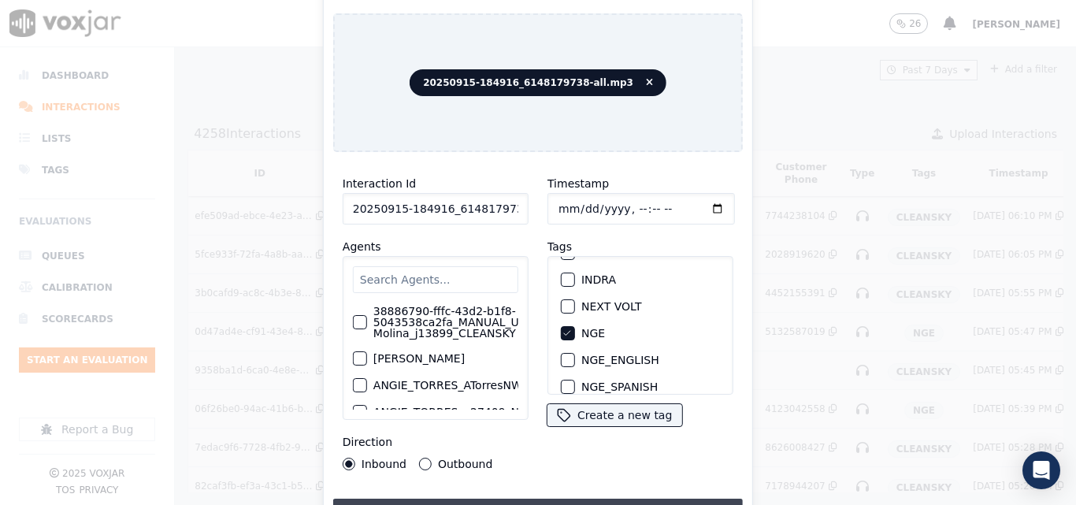
click at [579, 499] on button "Upload interaction to start evaluation" at bounding box center [538, 513] width 410 height 28
